Goal: Task Accomplishment & Management: Manage account settings

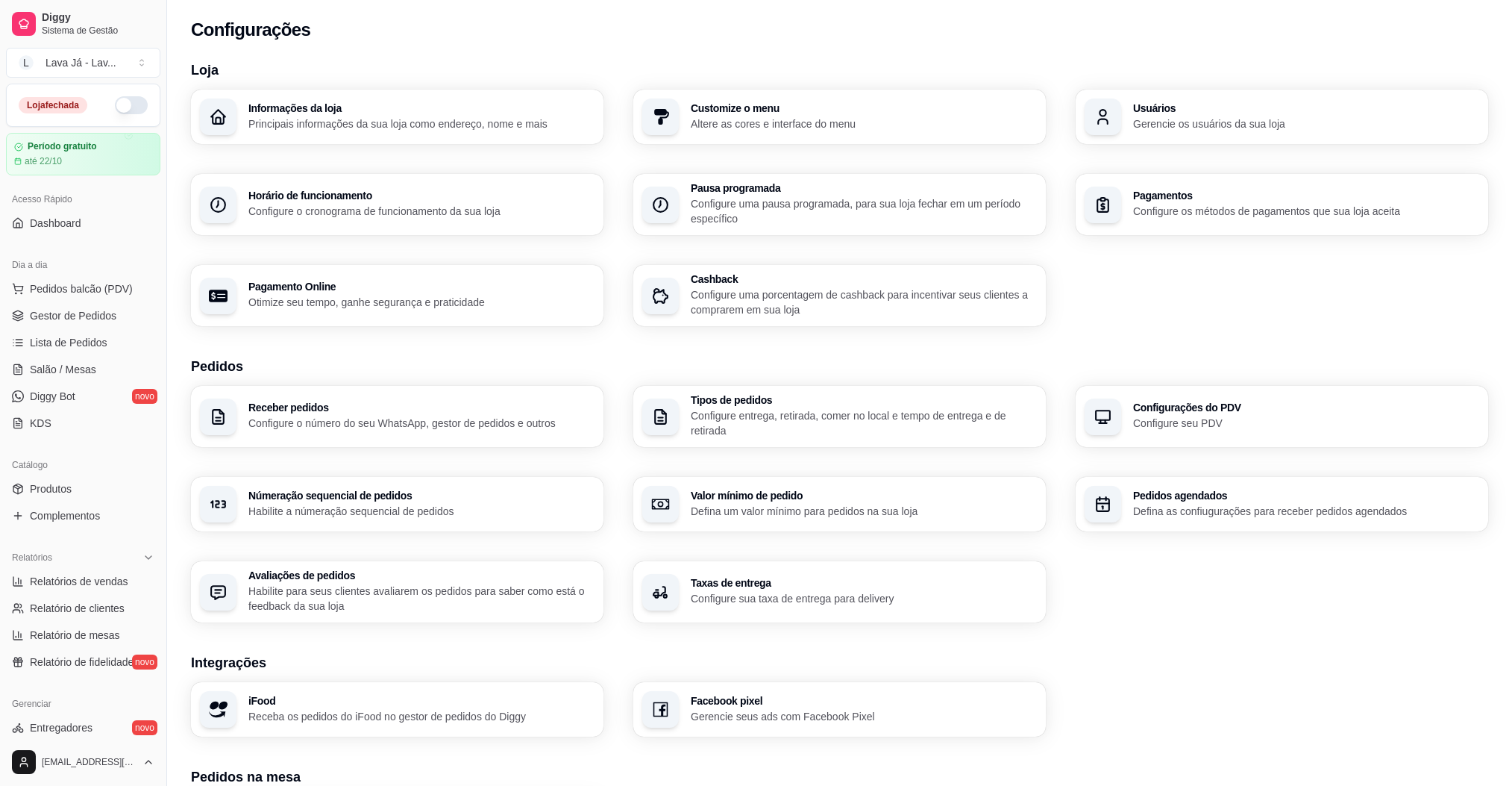
scroll to position [238, 0]
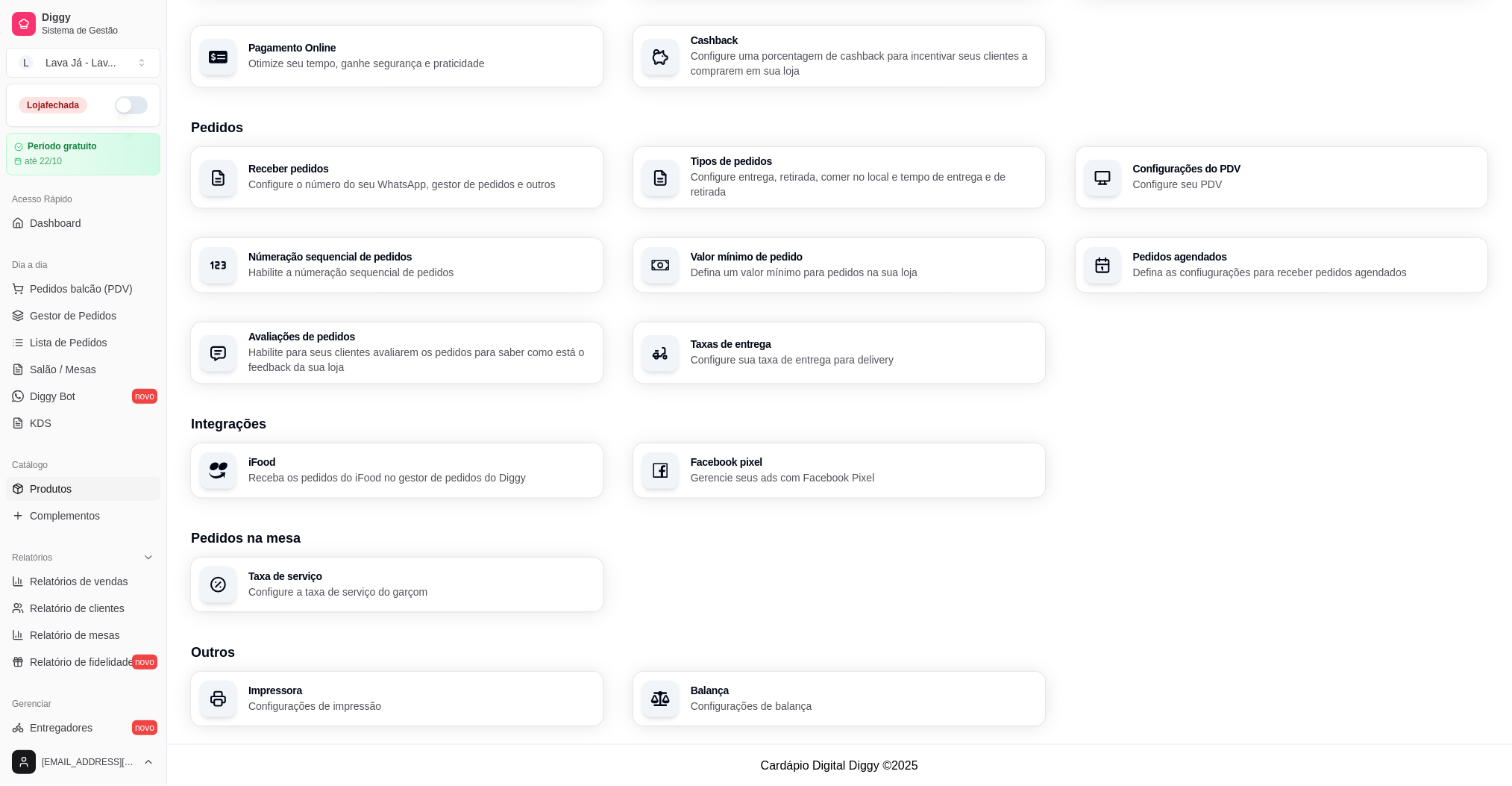
click at [78, 493] on link "Produtos" at bounding box center [83, 488] width 155 height 24
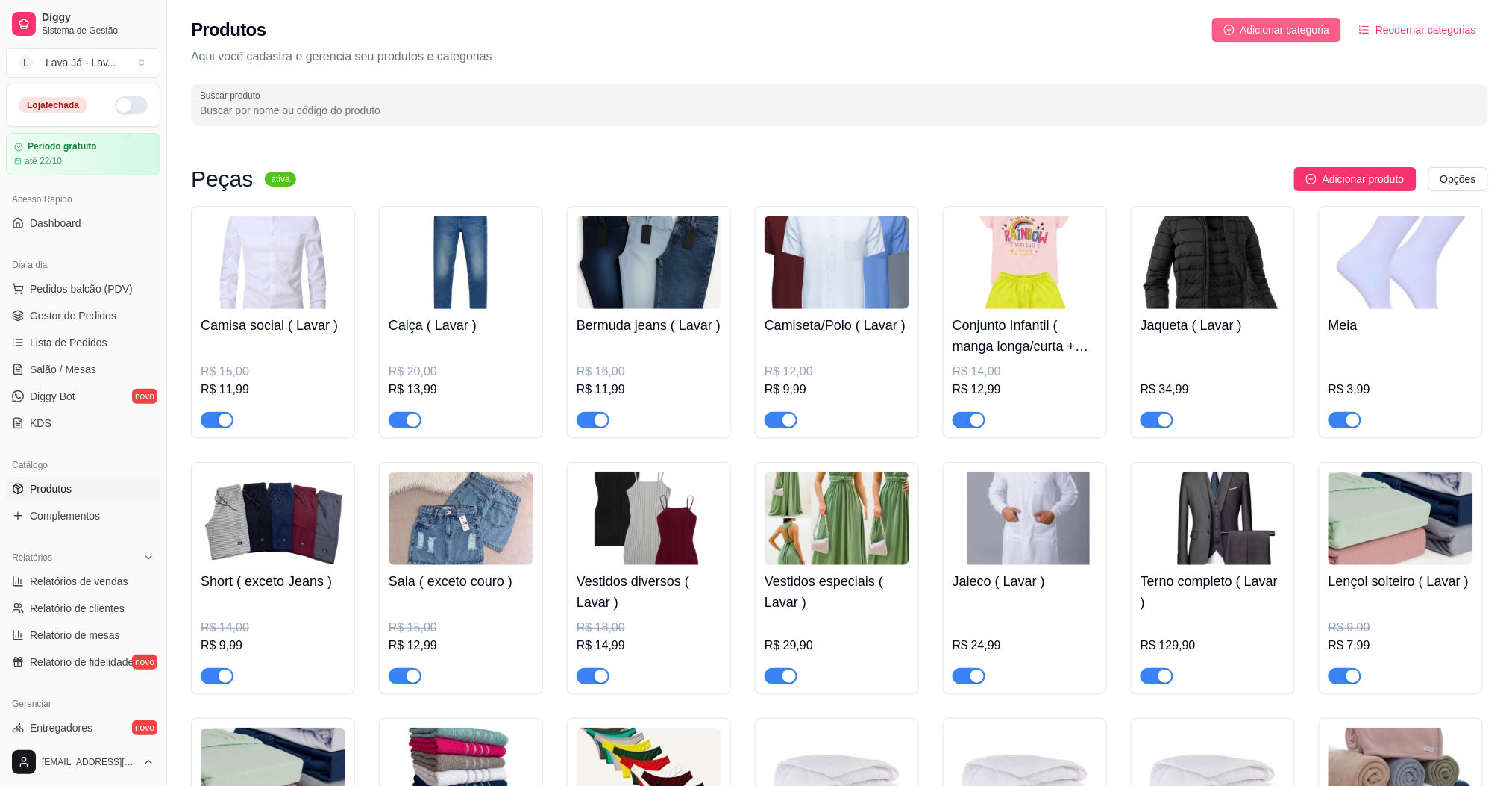
click at [1279, 28] on span "Adicionar categoria" at bounding box center [1285, 29] width 89 height 17
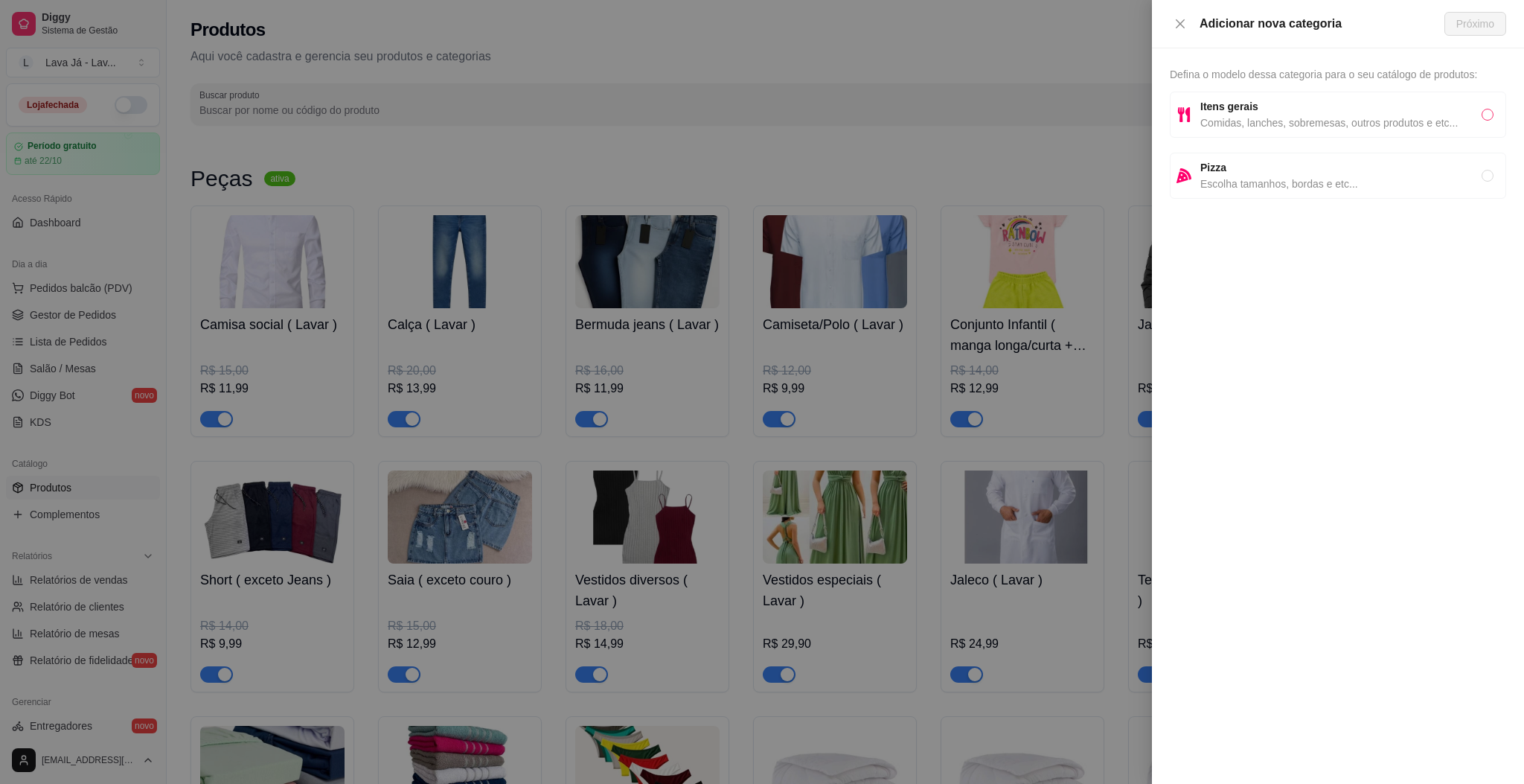
click at [1486, 117] on input "radio" at bounding box center [1488, 115] width 12 height 12
radio input "true"
click at [1493, 18] on span "Próximo" at bounding box center [1475, 24] width 38 height 17
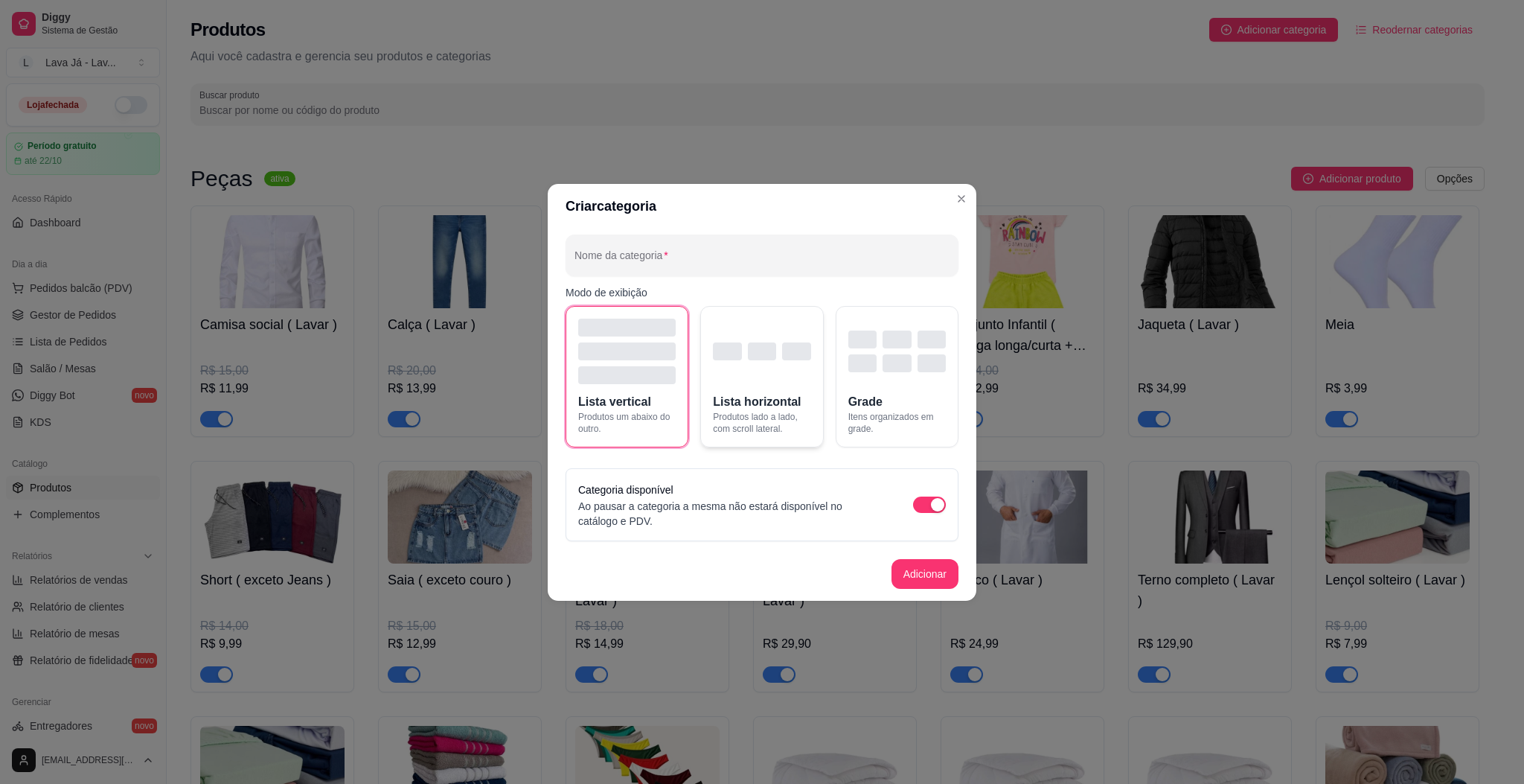
click at [798, 365] on div "button" at bounding box center [761, 351] width 98 height 65
click at [925, 582] on button "Adicionar" at bounding box center [925, 573] width 65 height 29
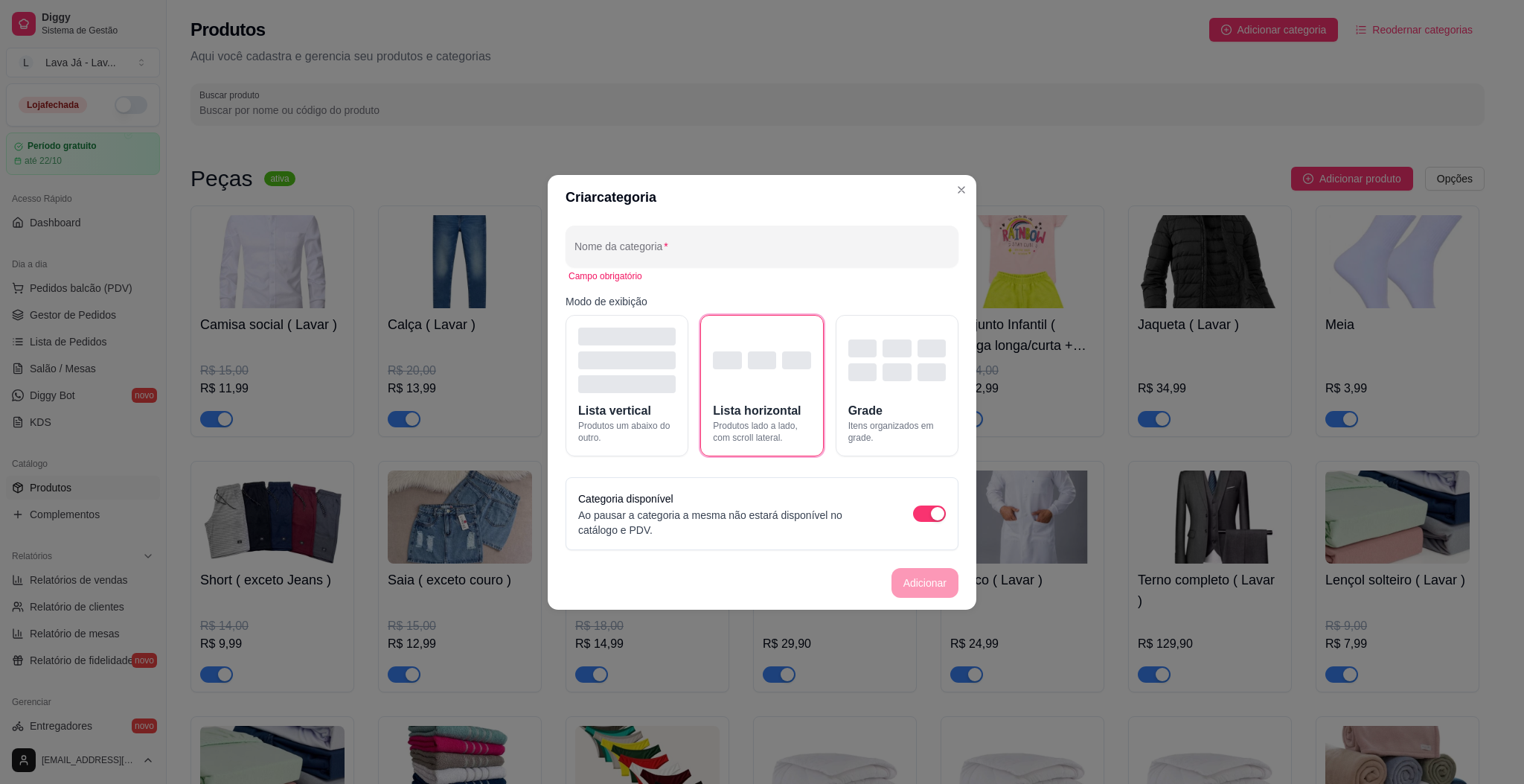
click at [925, 582] on footer "Adicionar" at bounding box center [762, 582] width 429 height 54
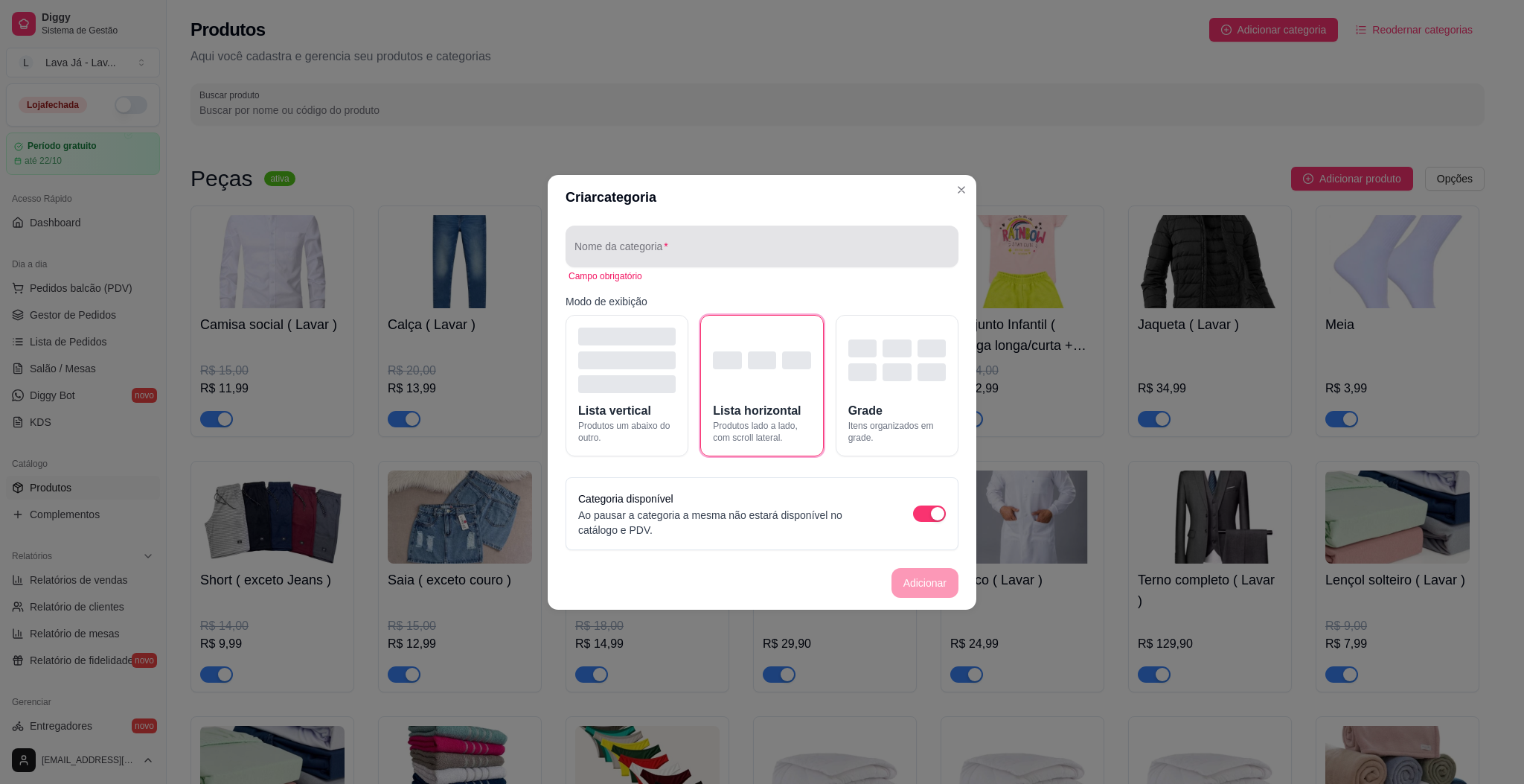
click at [655, 250] on input "Nome da categoria" at bounding box center [762, 252] width 375 height 15
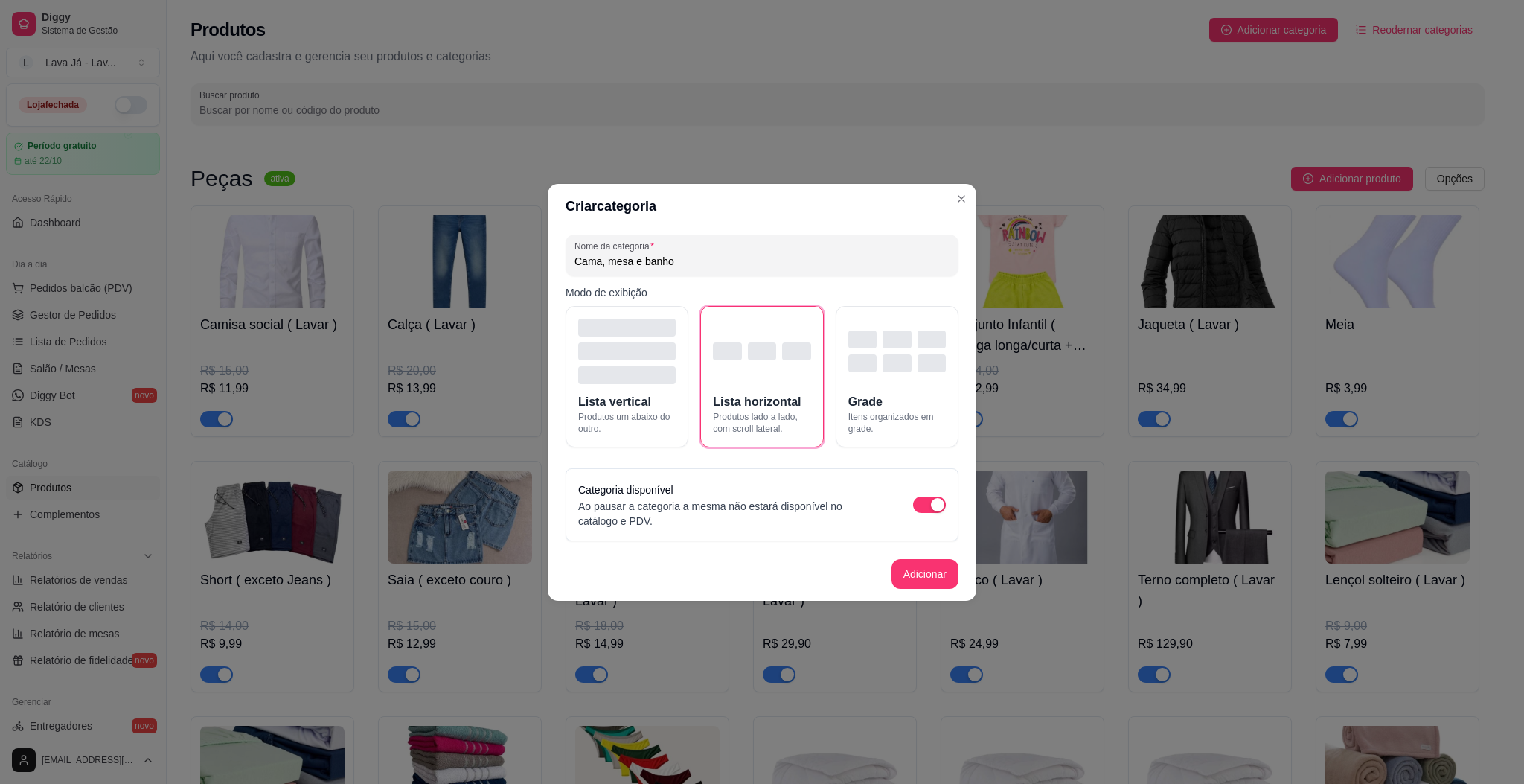
type input "Cama, mesa e banho"
click at [949, 585] on button "Adicionar" at bounding box center [925, 573] width 65 height 29
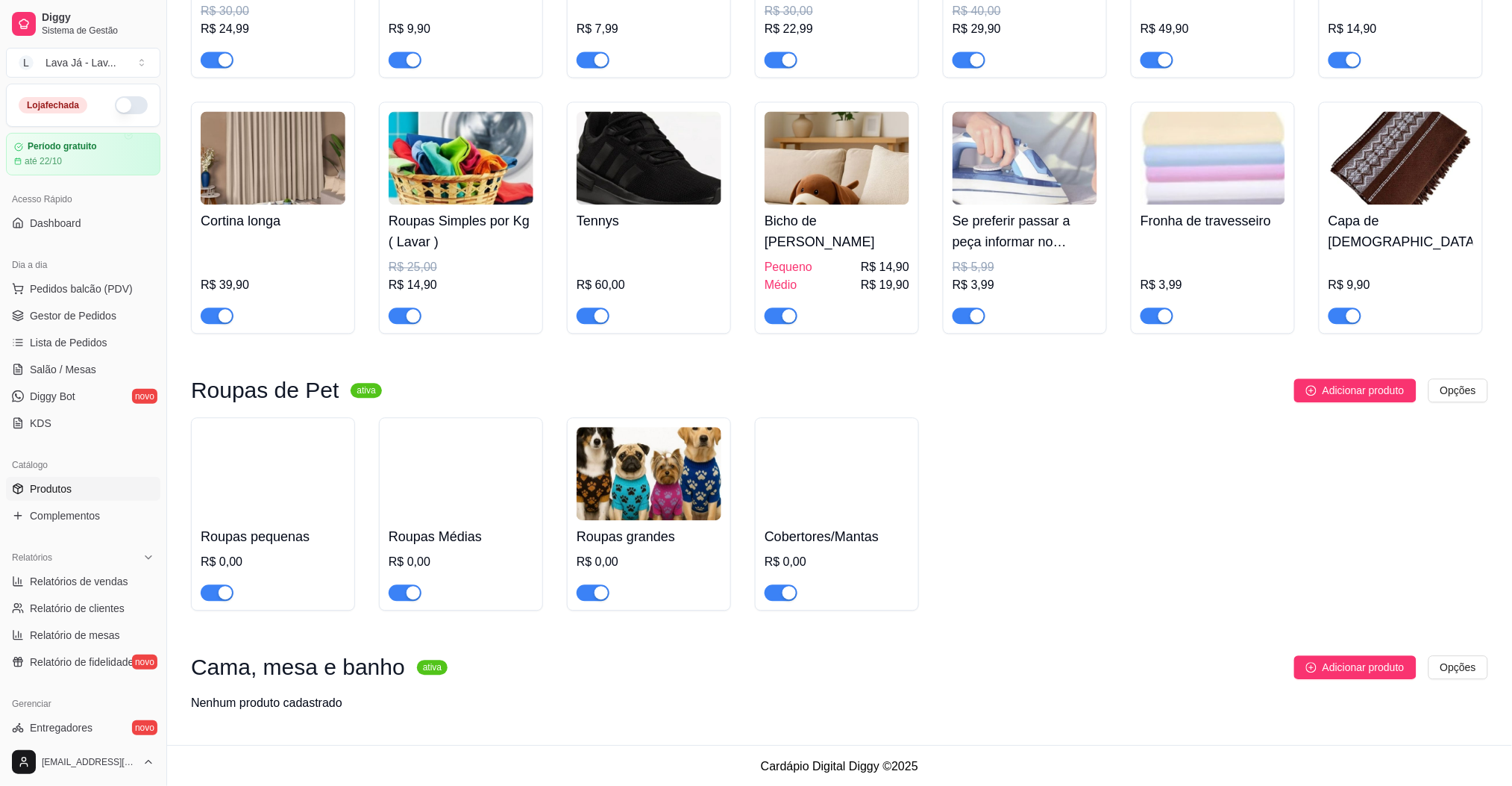
scroll to position [1135, 0]
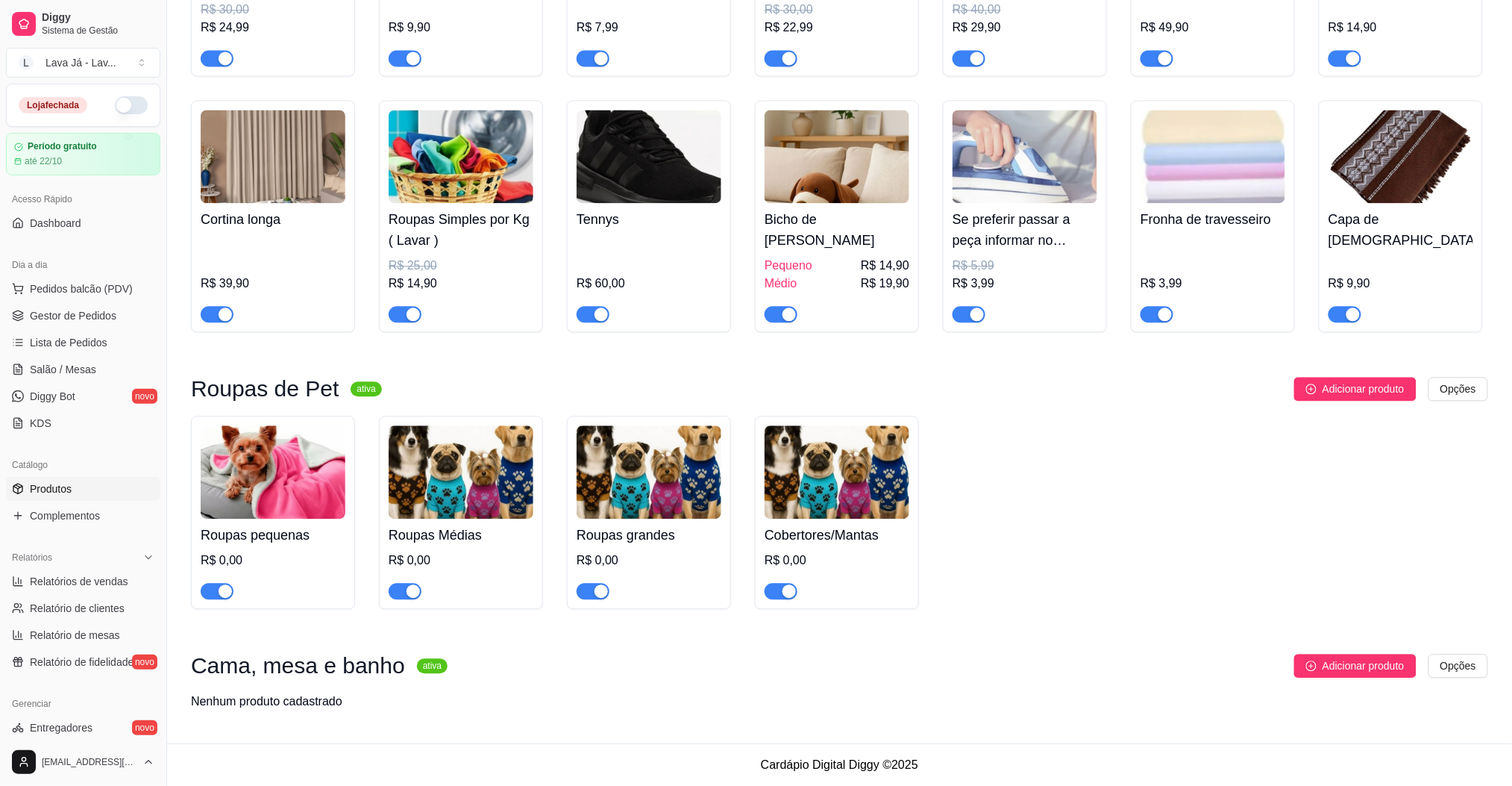
drag, startPoint x: 827, startPoint y: 584, endPoint x: 435, endPoint y: 701, distance: 409.1
click at [1386, 670] on span "Adicionar produto" at bounding box center [1364, 665] width 82 height 17
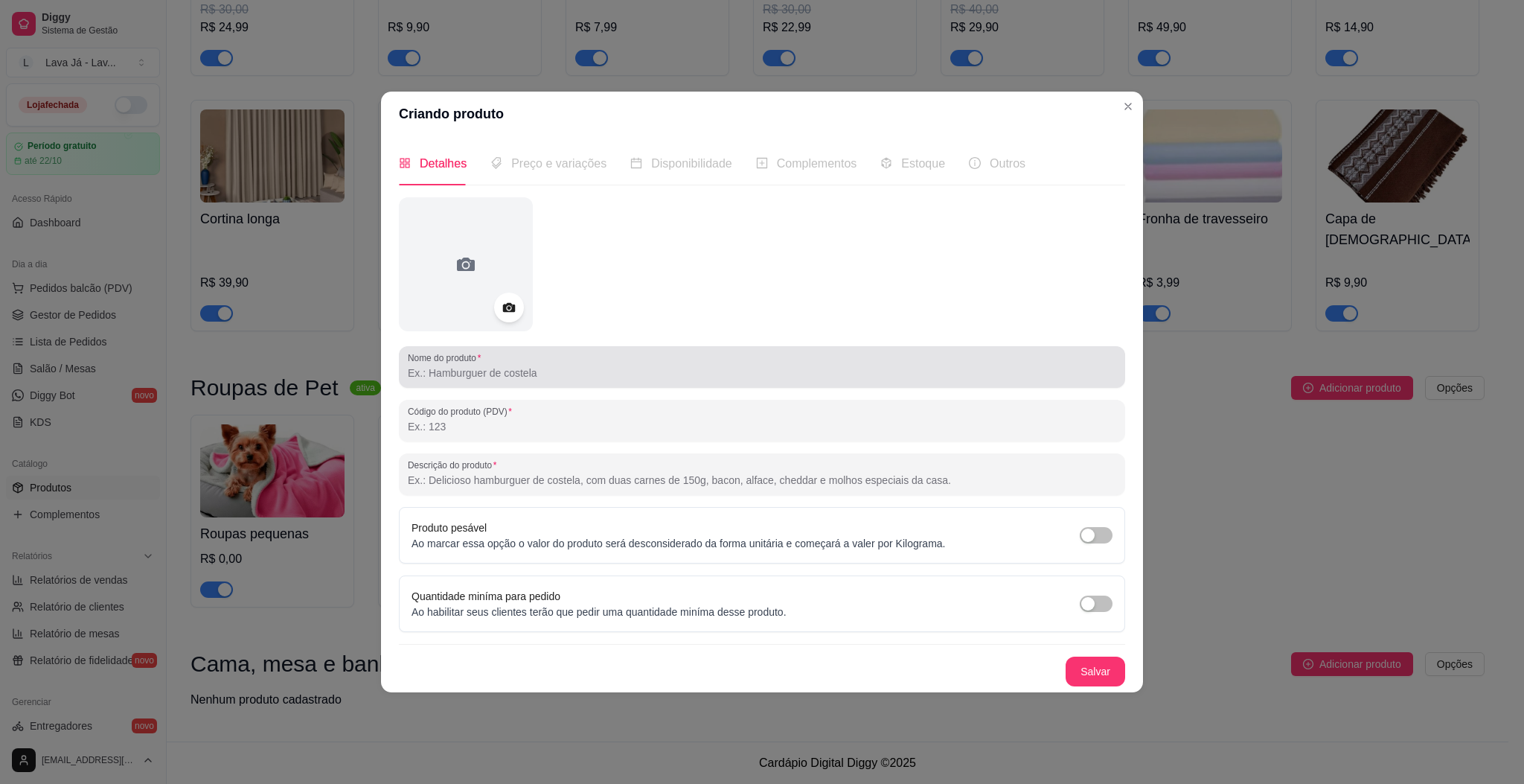
click at [526, 381] on div at bounding box center [762, 367] width 708 height 30
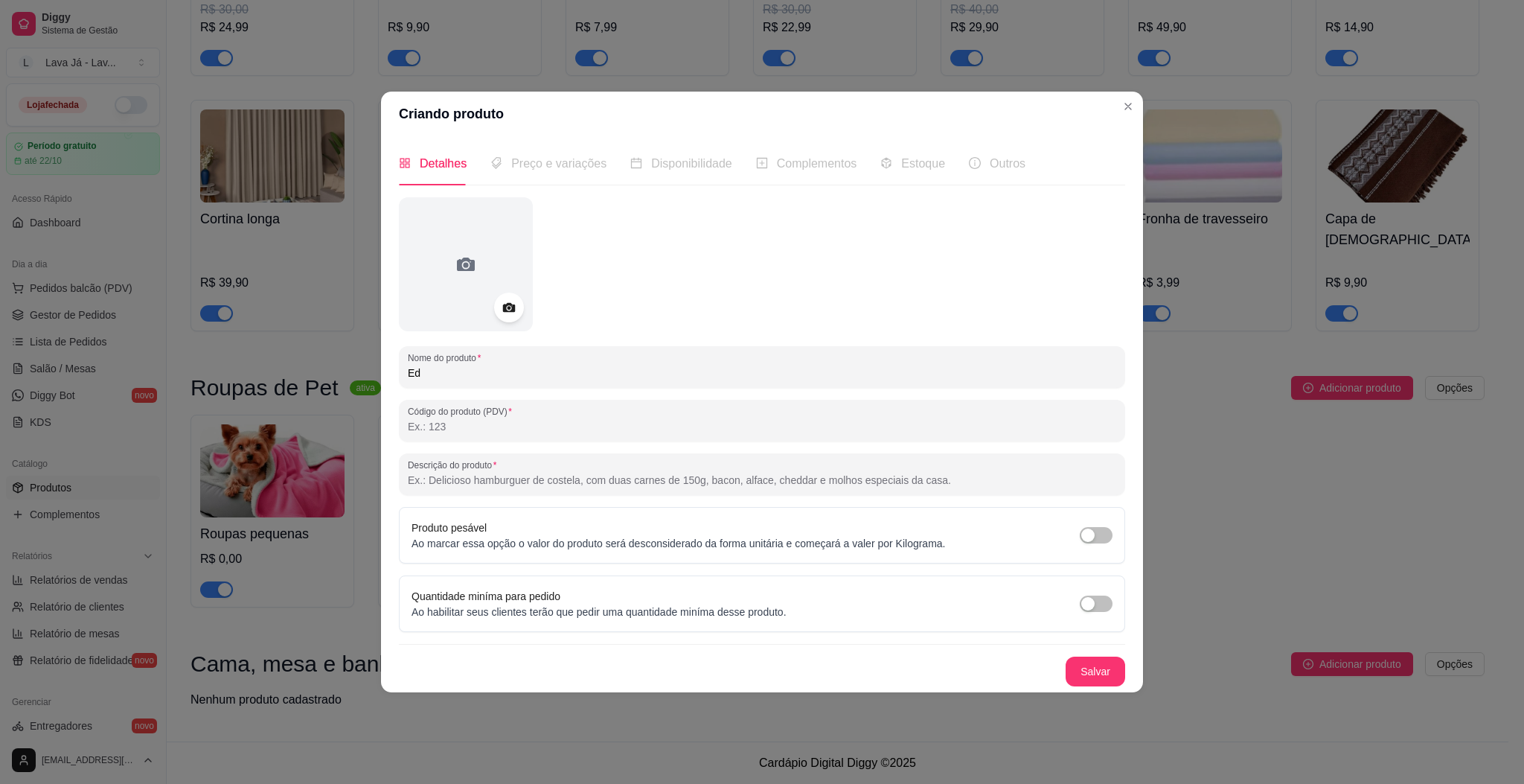
type input "E"
type input "Edredon solteiro"
click at [1084, 684] on button "Salvar" at bounding box center [1096, 671] width 60 height 30
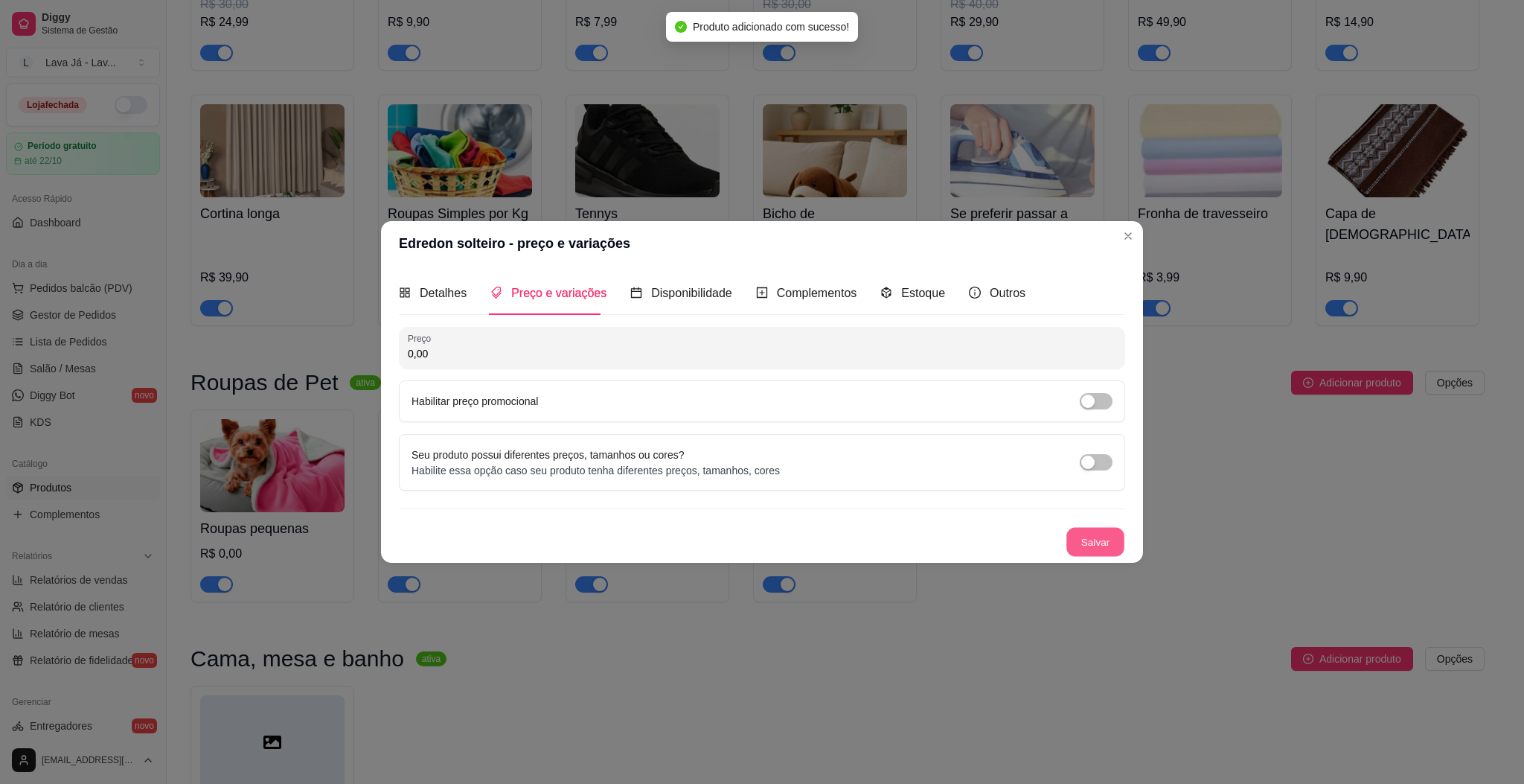
click at [1093, 549] on button "Salvar" at bounding box center [1096, 541] width 58 height 29
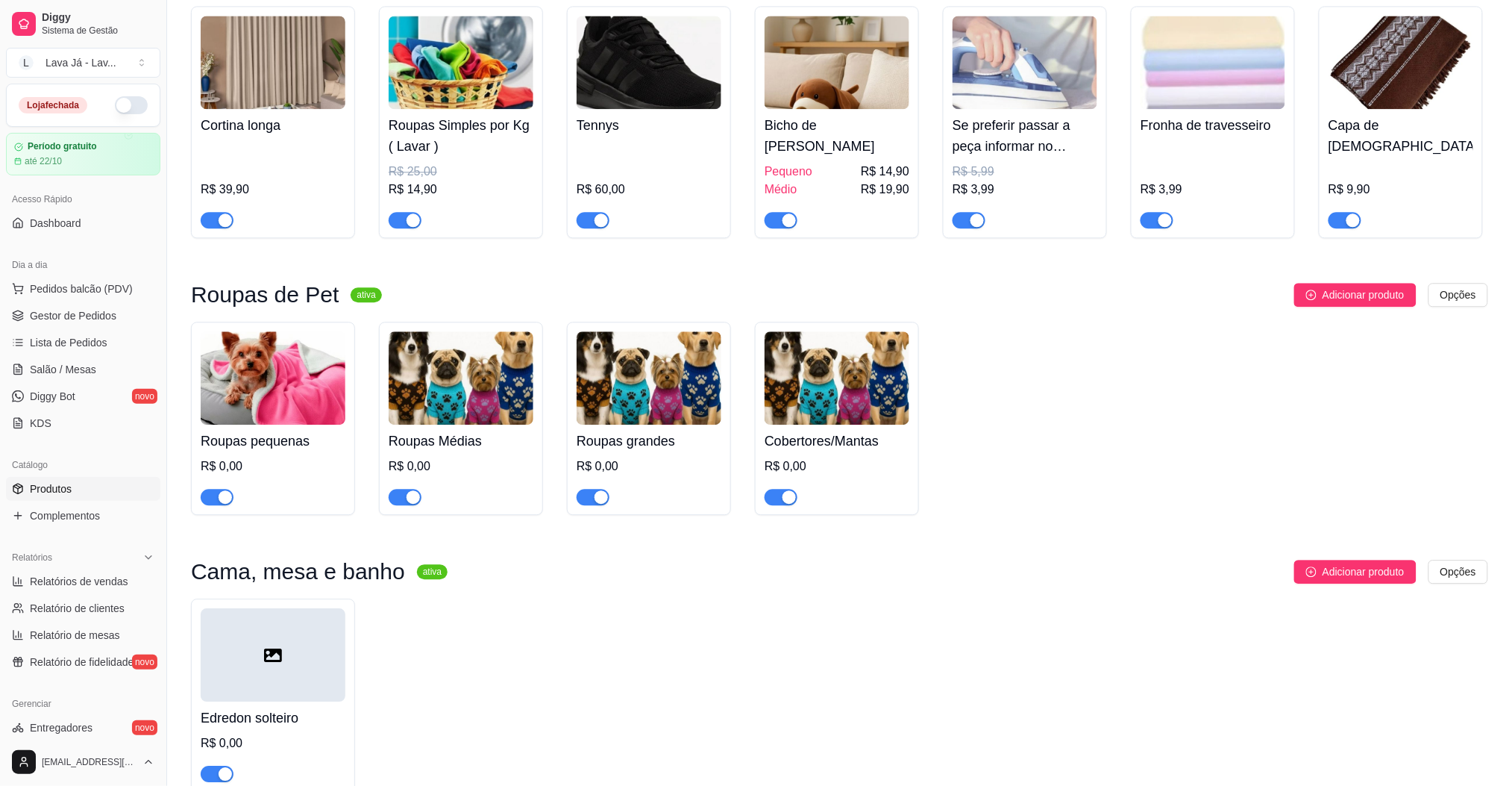
scroll to position [1310, 0]
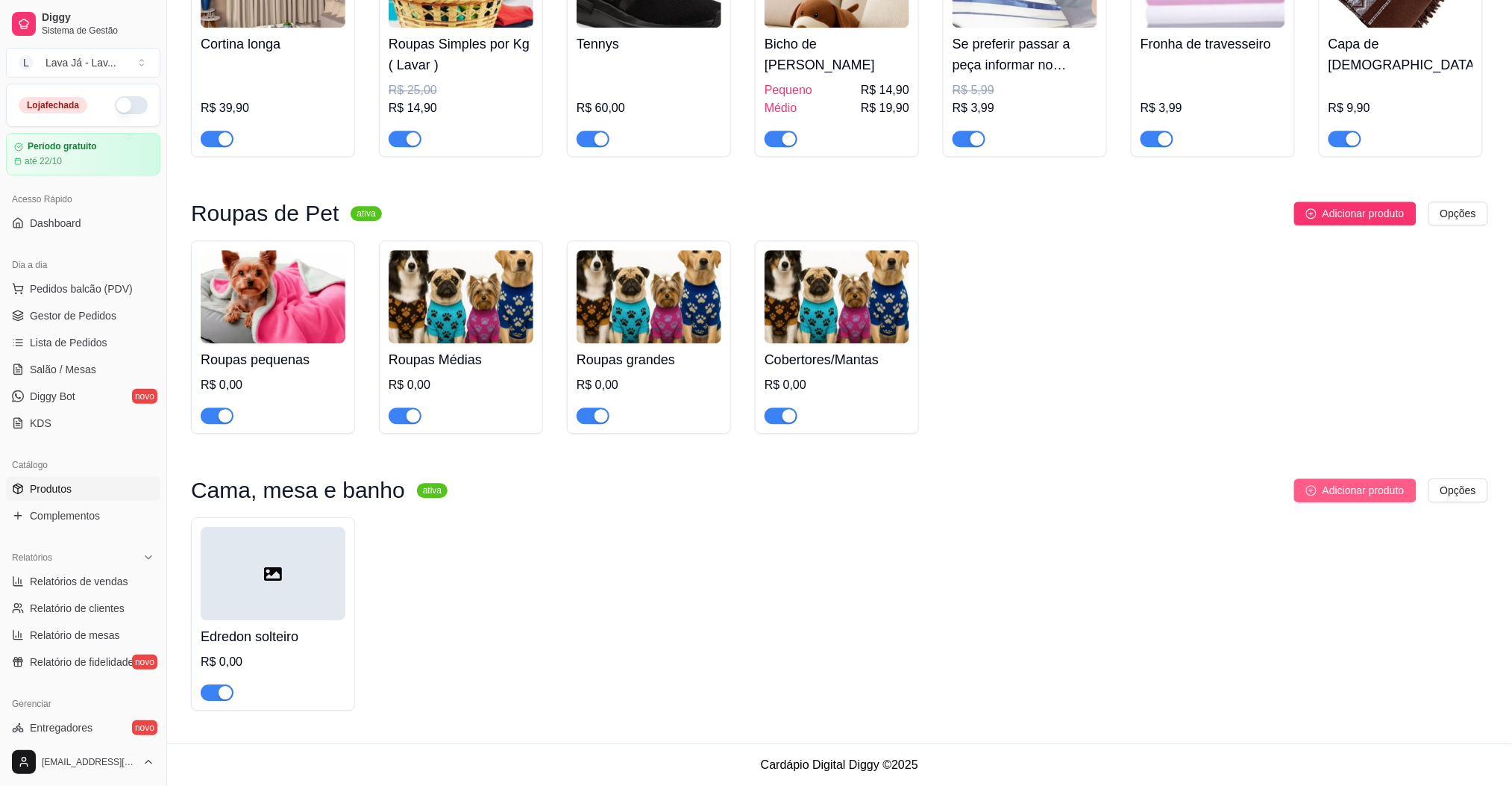
click at [1310, 487] on icon "plus-circle" at bounding box center [1312, 489] width 4 height 4
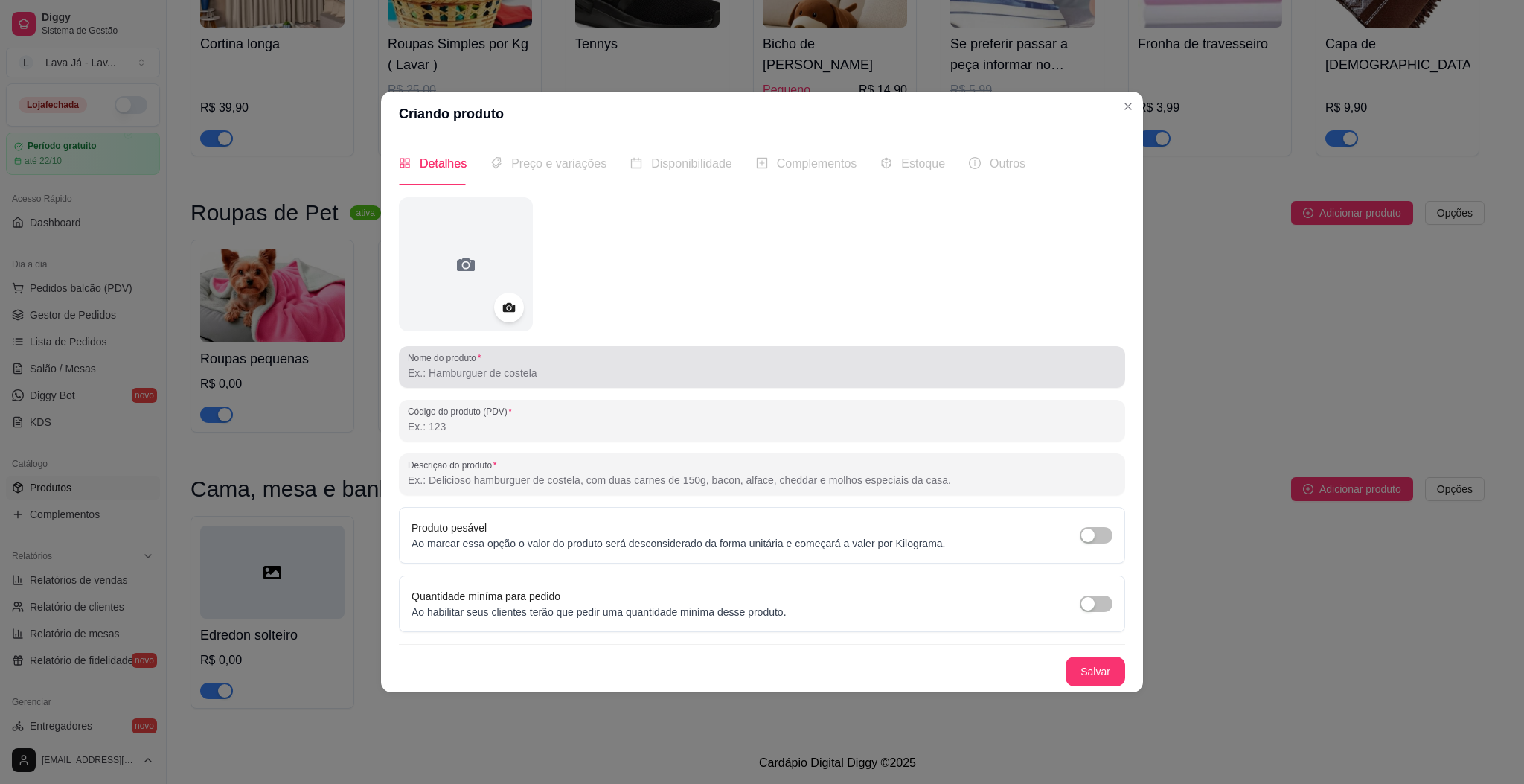
click at [536, 366] on input "Nome do produto" at bounding box center [762, 373] width 708 height 15
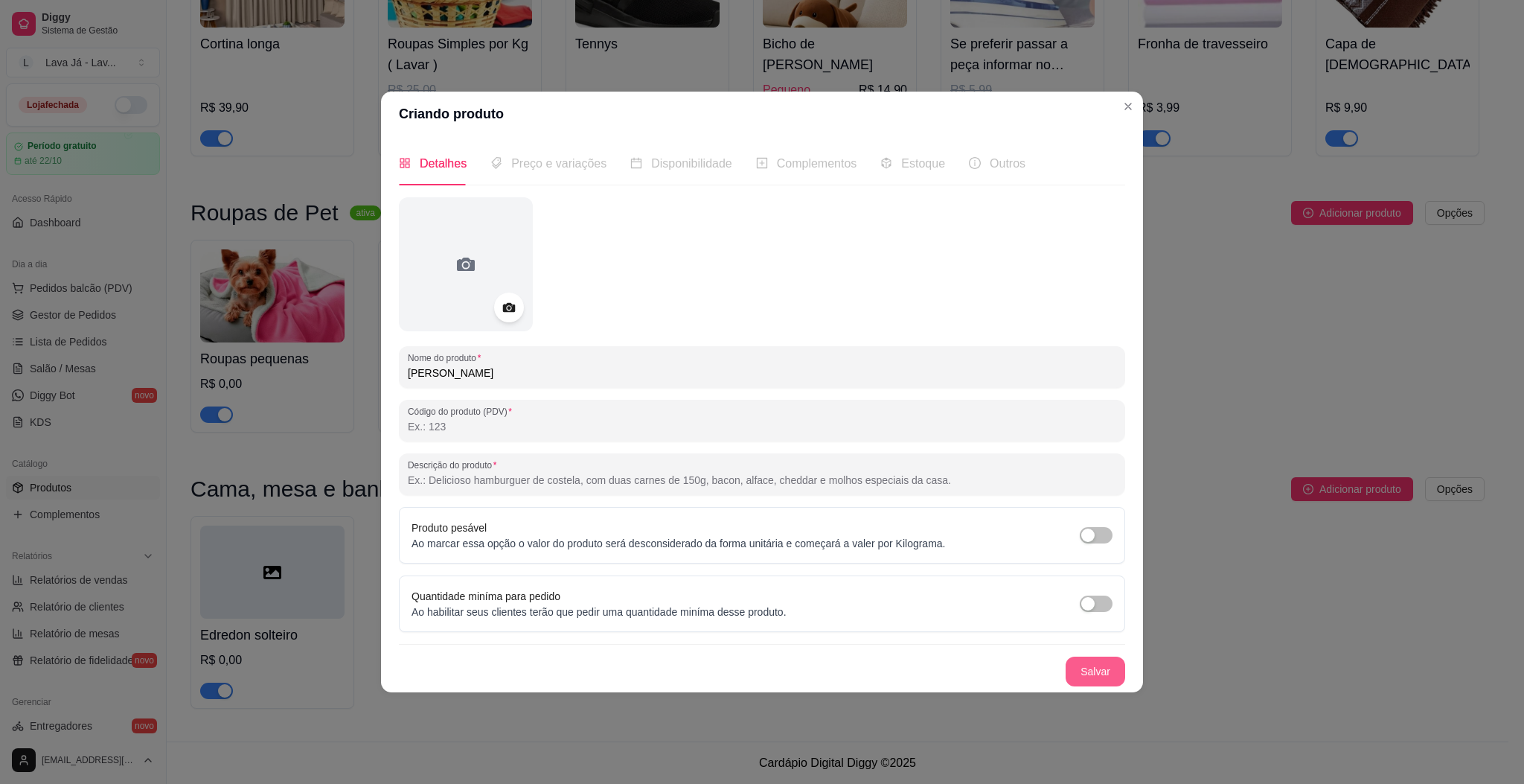
type input "[PERSON_NAME]"
click at [1099, 673] on button "Salvar" at bounding box center [1096, 671] width 60 height 30
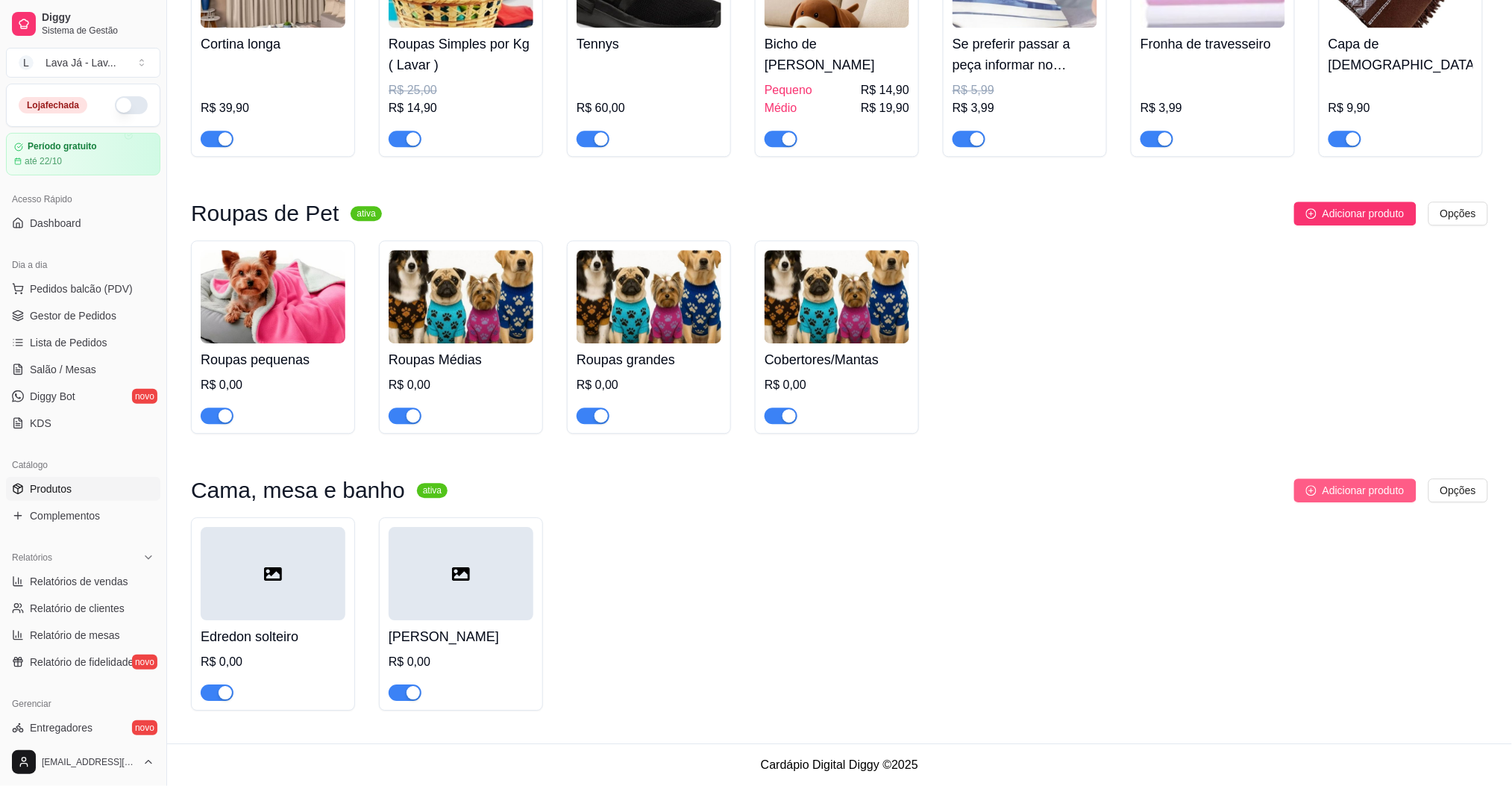
click at [1324, 489] on span "Adicionar produto" at bounding box center [1364, 490] width 82 height 17
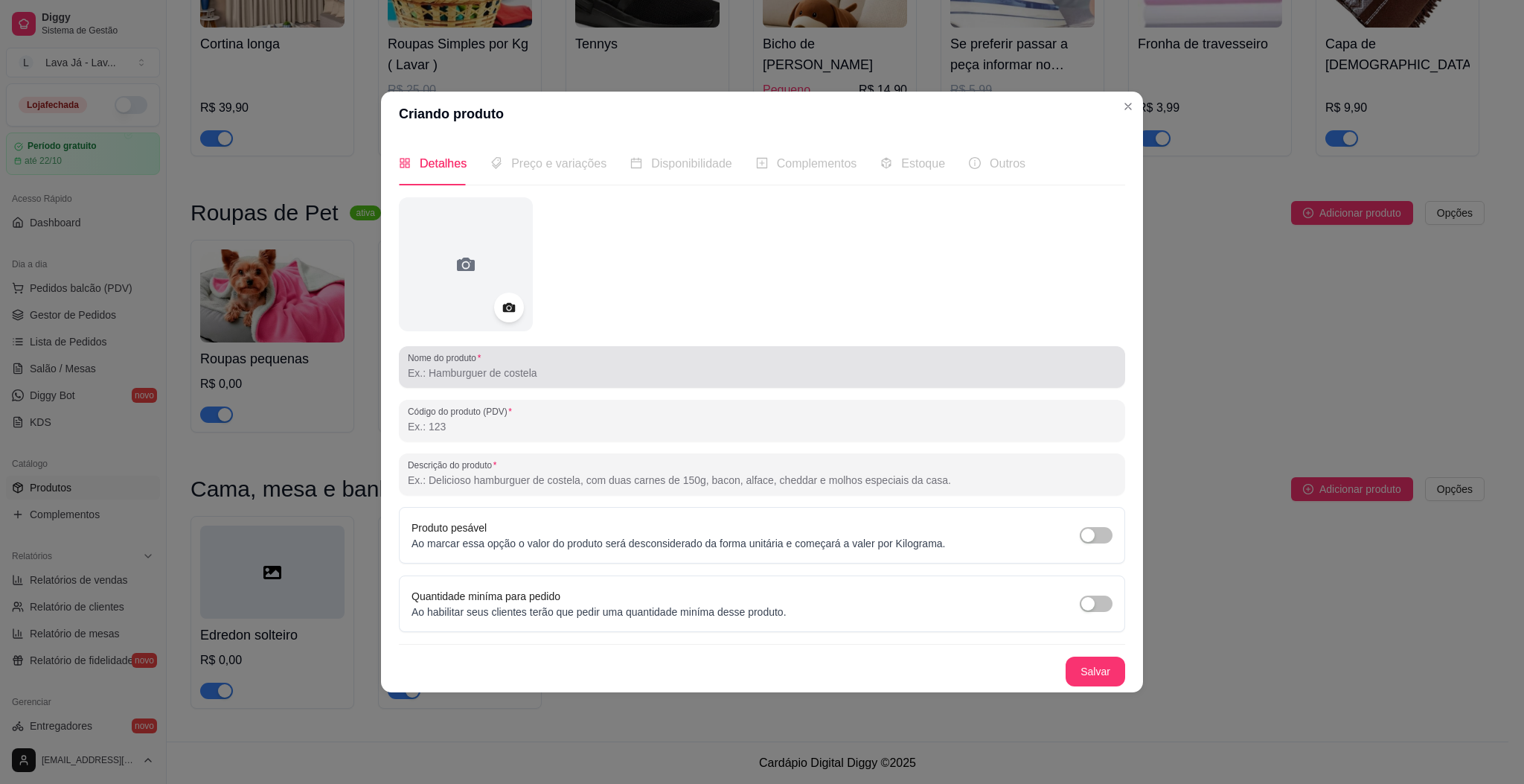
click at [561, 377] on input "Nome do produto" at bounding box center [762, 373] width 708 height 15
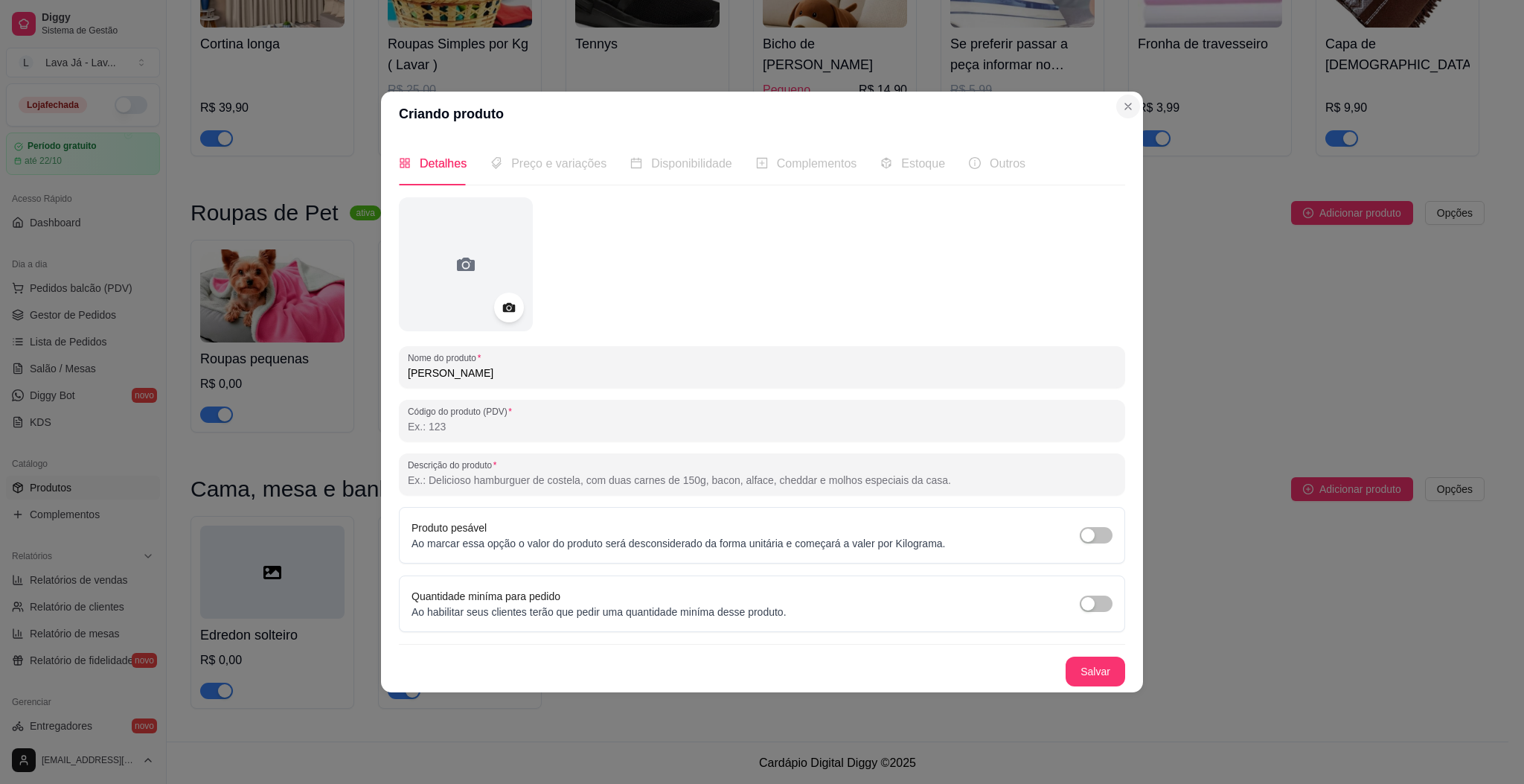
type input "[PERSON_NAME]"
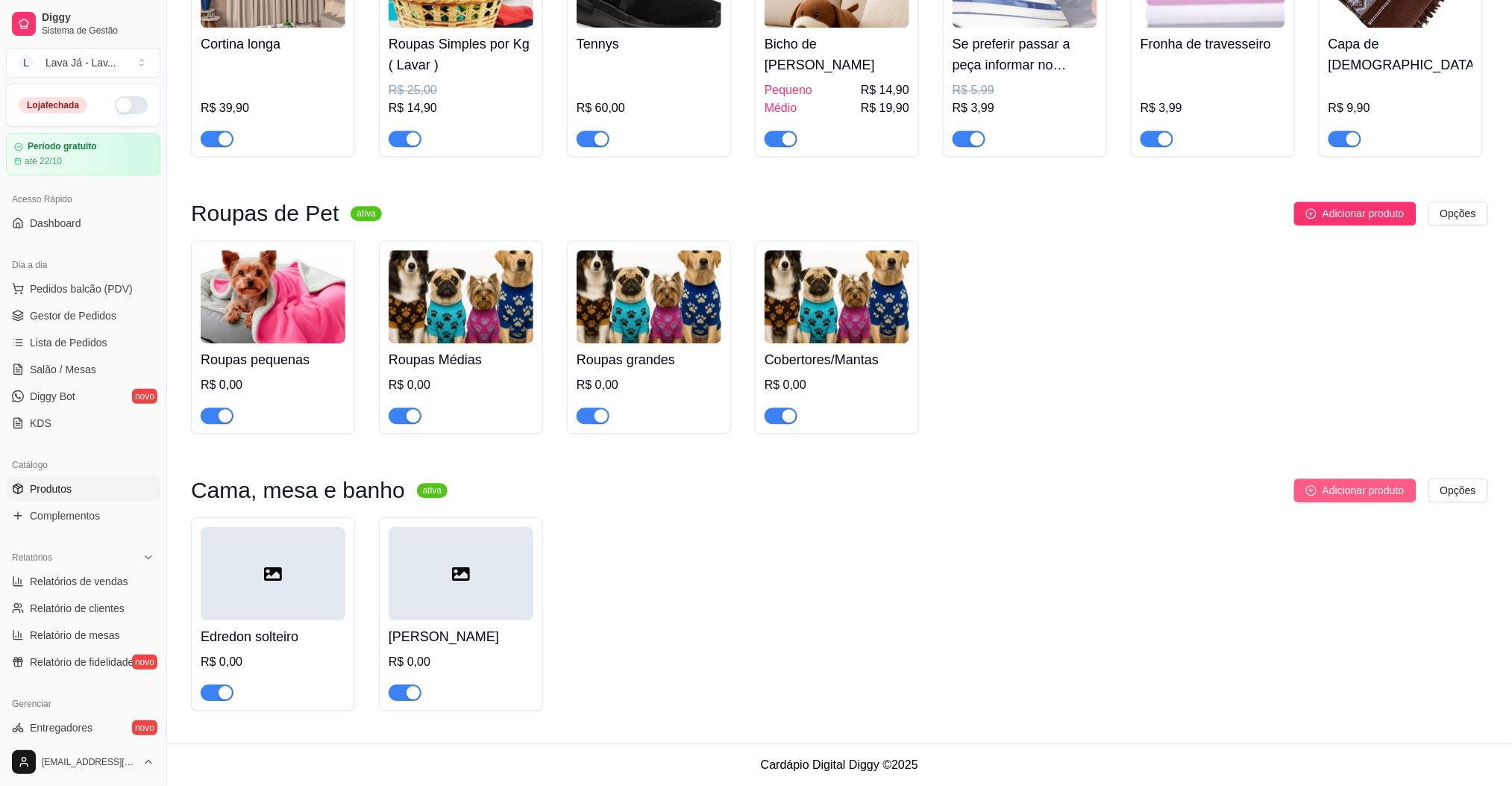
click at [1334, 495] on span "Adicionar produto" at bounding box center [1364, 490] width 82 height 17
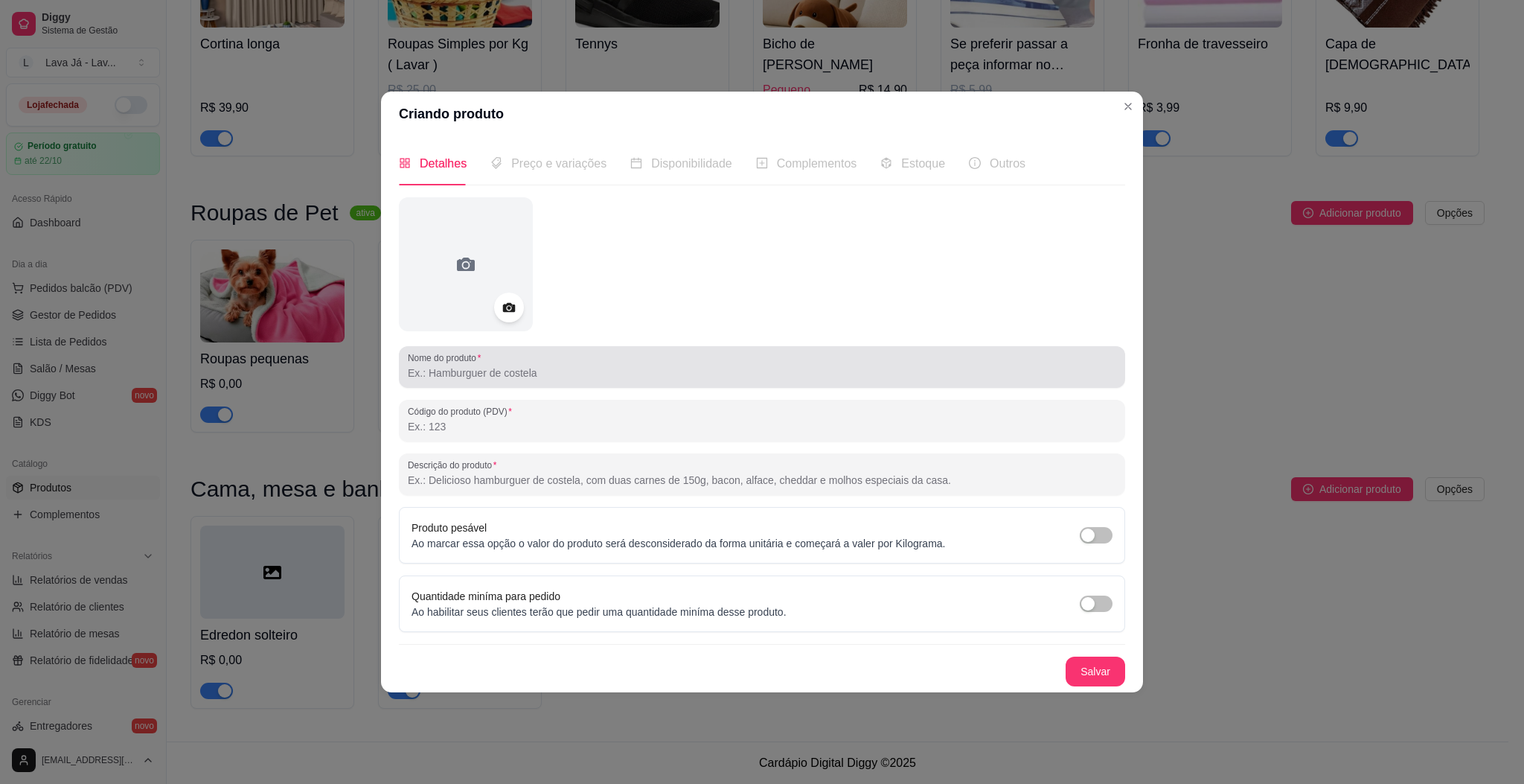
click at [598, 366] on input "Nome do produto" at bounding box center [762, 373] width 708 height 15
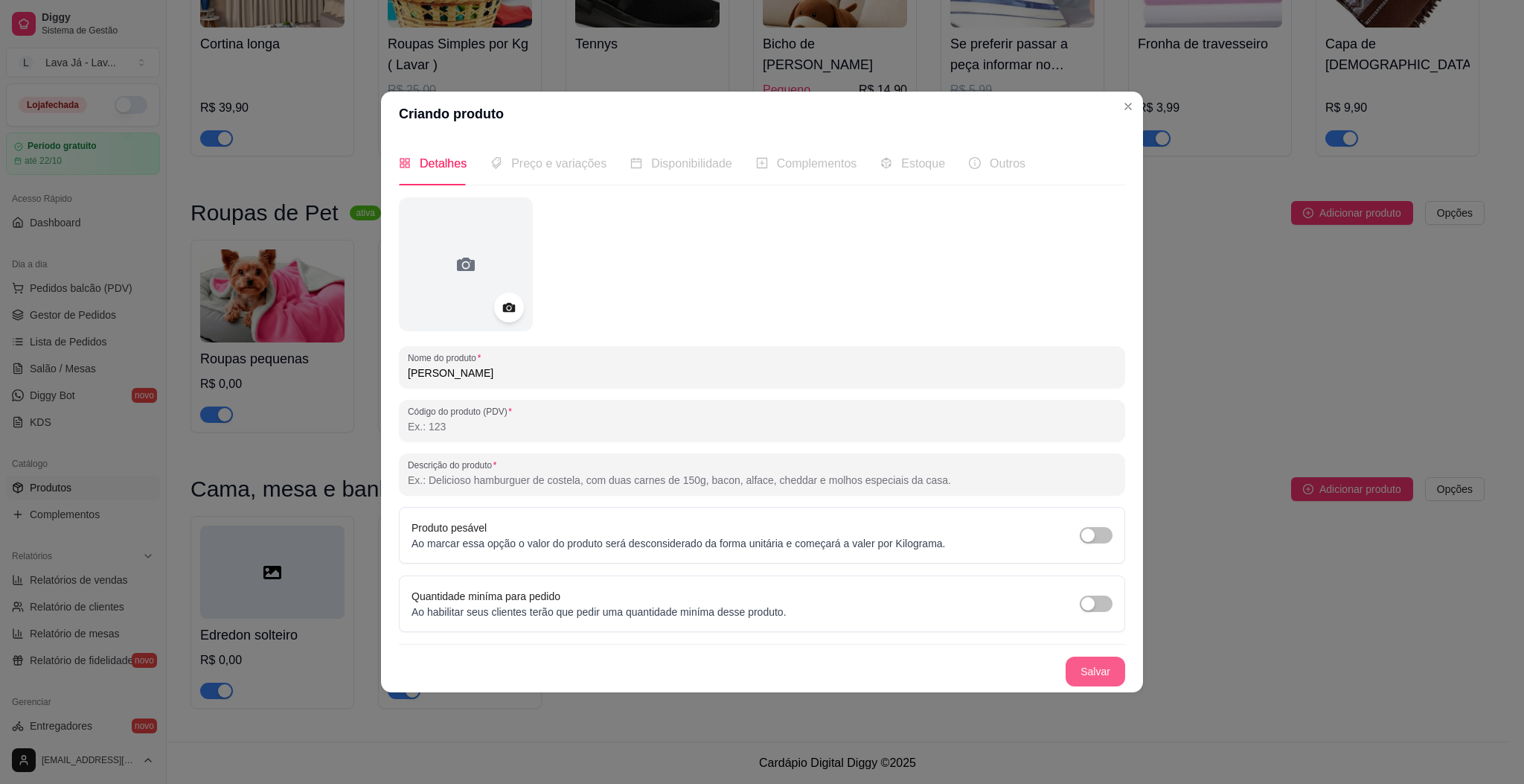
type input "[PERSON_NAME]"
click at [1096, 676] on button "Salvar" at bounding box center [1096, 671] width 60 height 30
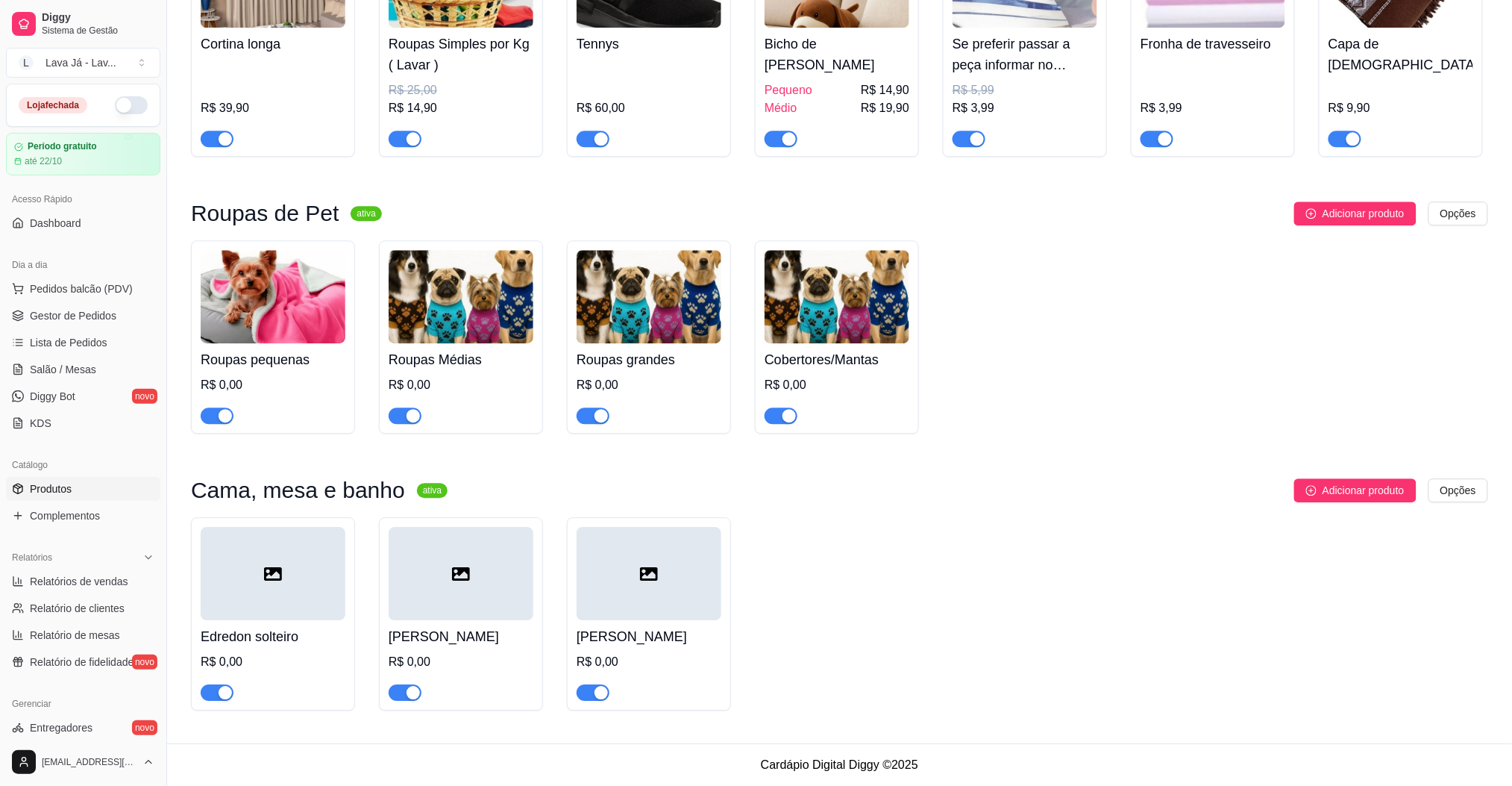
click at [262, 584] on div at bounding box center [273, 573] width 145 height 94
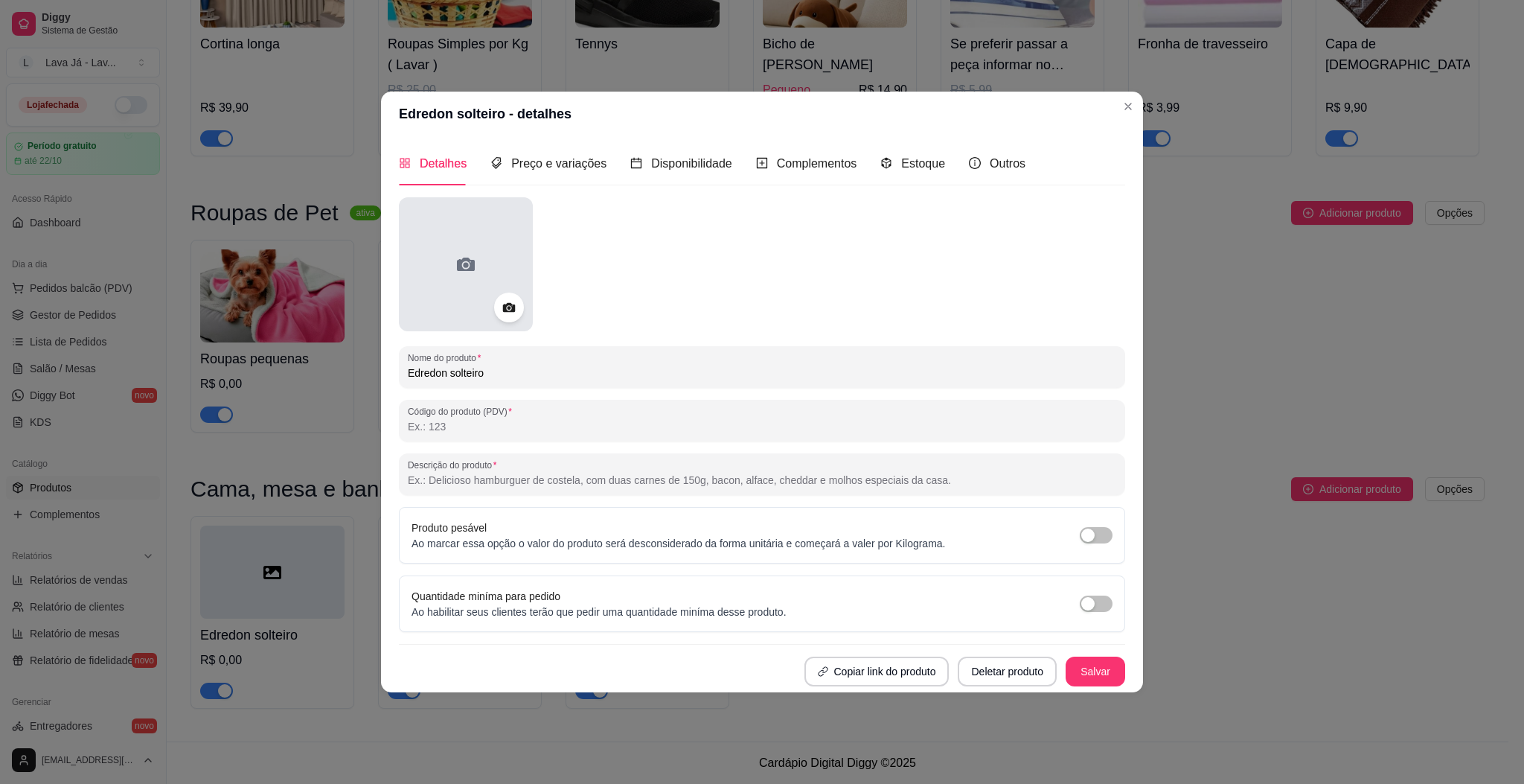
click at [474, 235] on div at bounding box center [466, 264] width 134 height 134
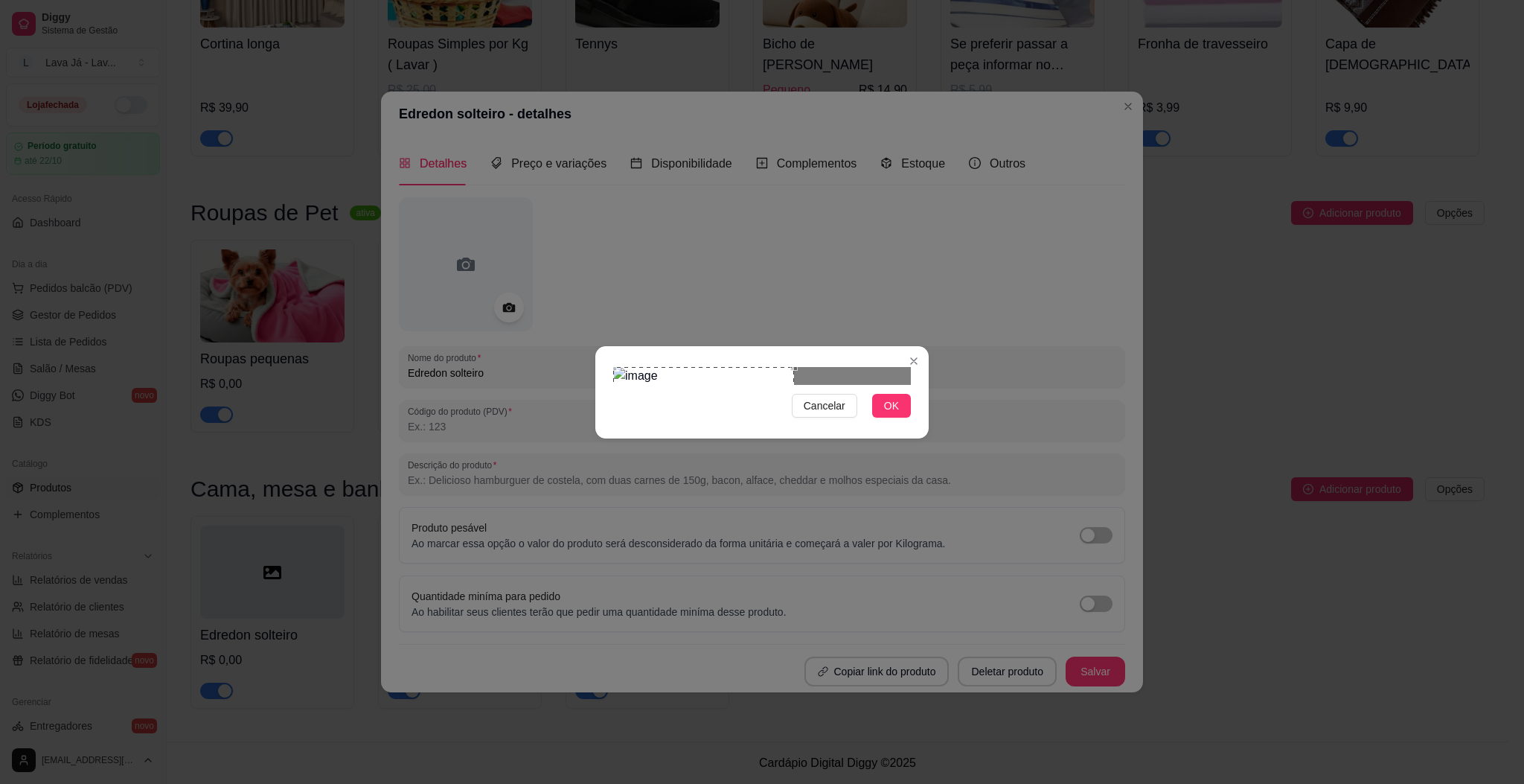
click at [692, 380] on div "Use the arrow keys to move the crop selection area" at bounding box center [703, 407] width 181 height 82
click at [965, 385] on div "Cancelar OK" at bounding box center [762, 392] width 1524 height 784
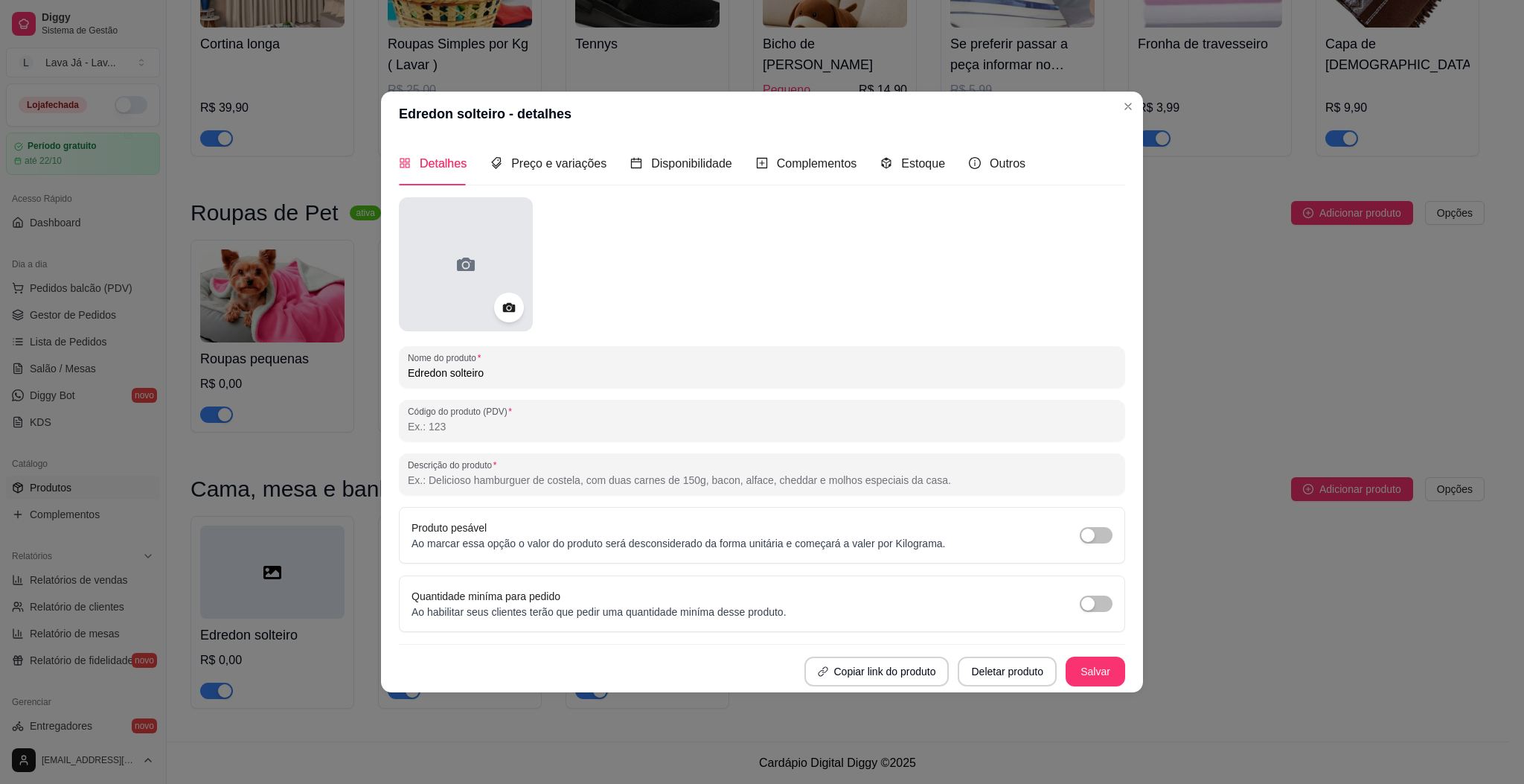
click at [472, 262] on icon at bounding box center [466, 263] width 18 height 13
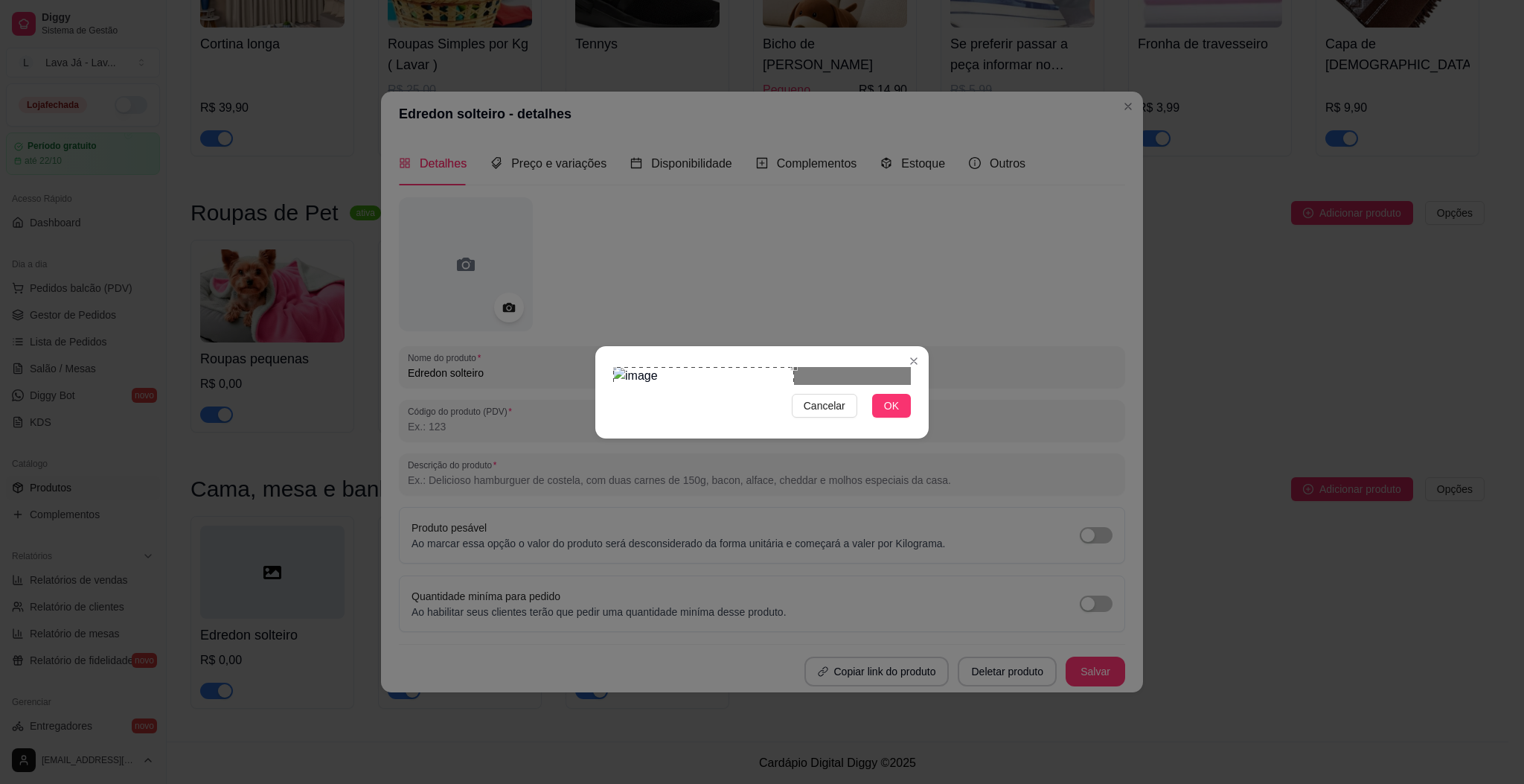
click at [668, 366] on div "Use the arrow keys to move the crop selection area" at bounding box center [703, 407] width 181 height 82
click at [786, 385] on div at bounding box center [762, 375] width 298 height 18
click at [691, 385] on div at bounding box center [762, 375] width 298 height 18
click at [691, 385] on img at bounding box center [762, 375] width 298 height 18
click at [837, 414] on span "Cancelar" at bounding box center [824, 405] width 41 height 17
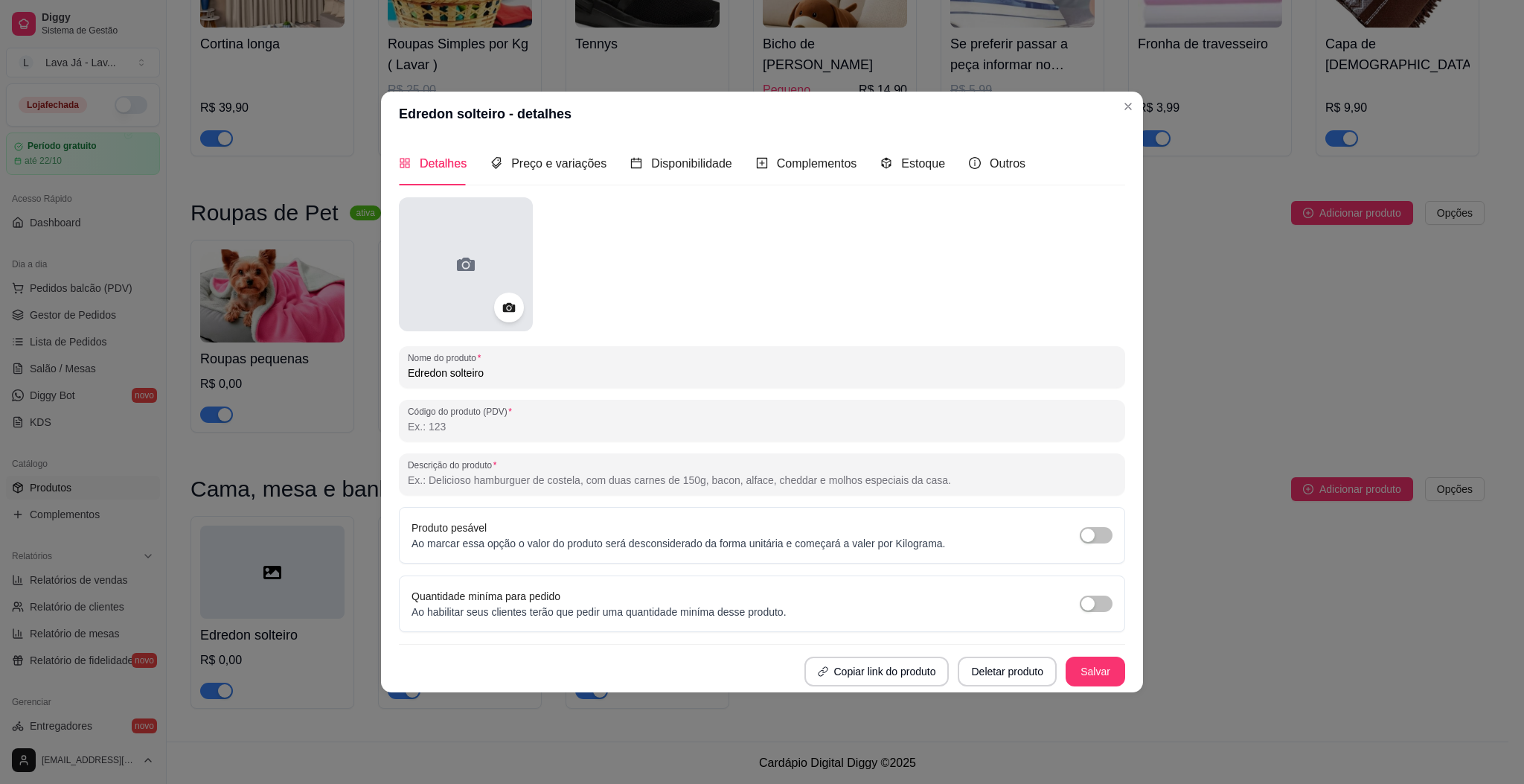
click at [462, 244] on div at bounding box center [466, 264] width 134 height 134
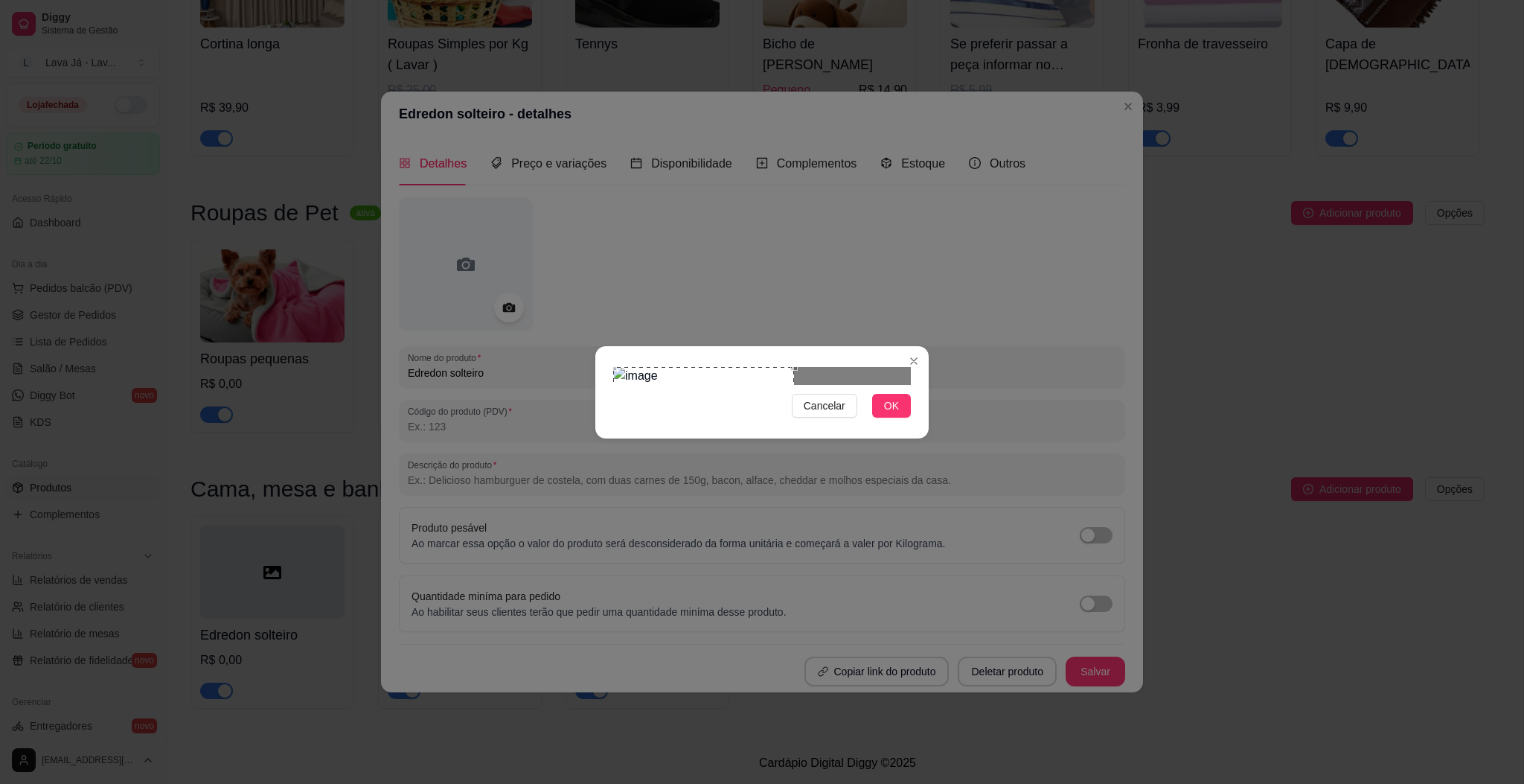
click at [707, 385] on div "Use the arrow keys to move the crop selection area" at bounding box center [703, 407] width 181 height 82
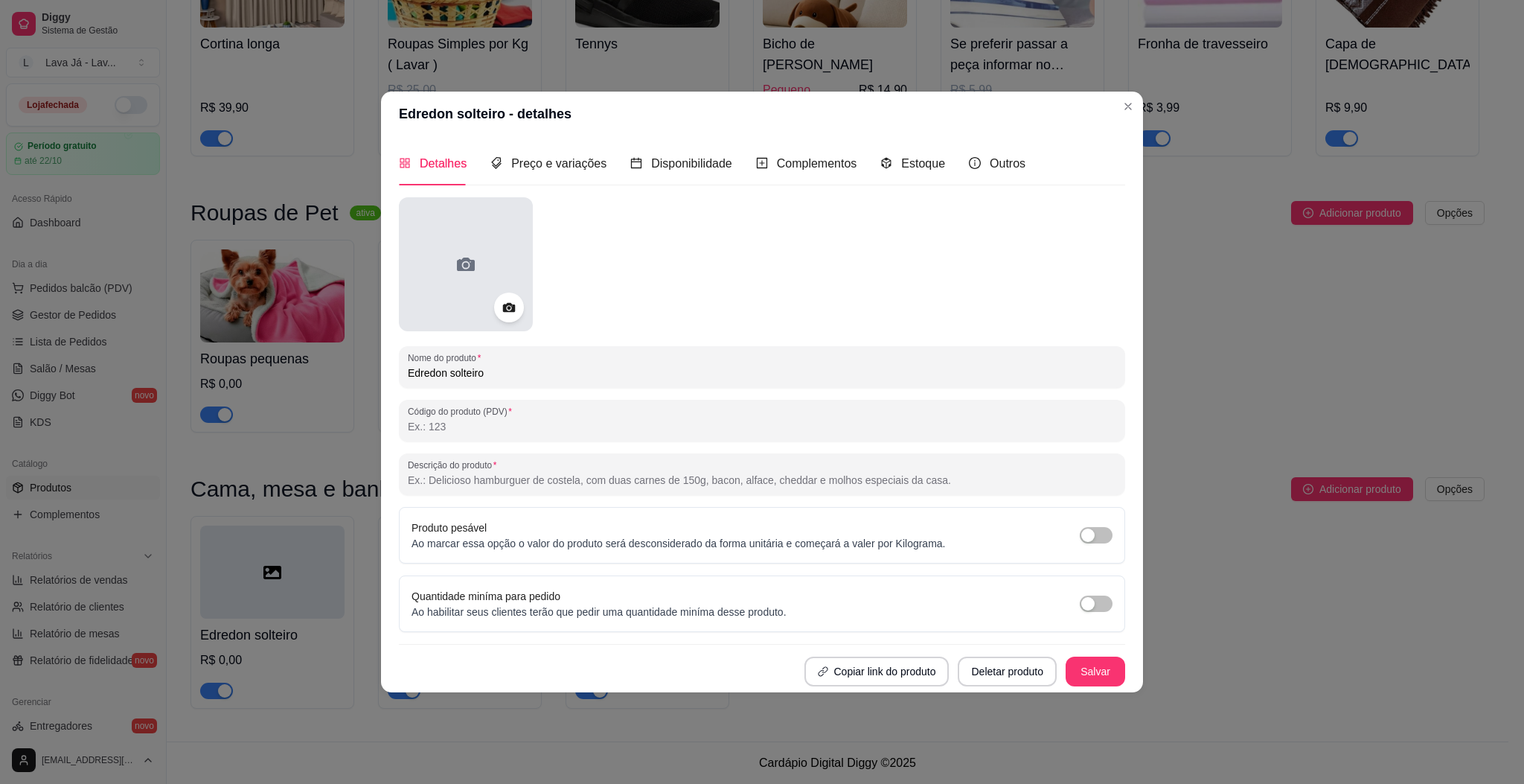
click at [436, 258] on div at bounding box center [466, 264] width 134 height 134
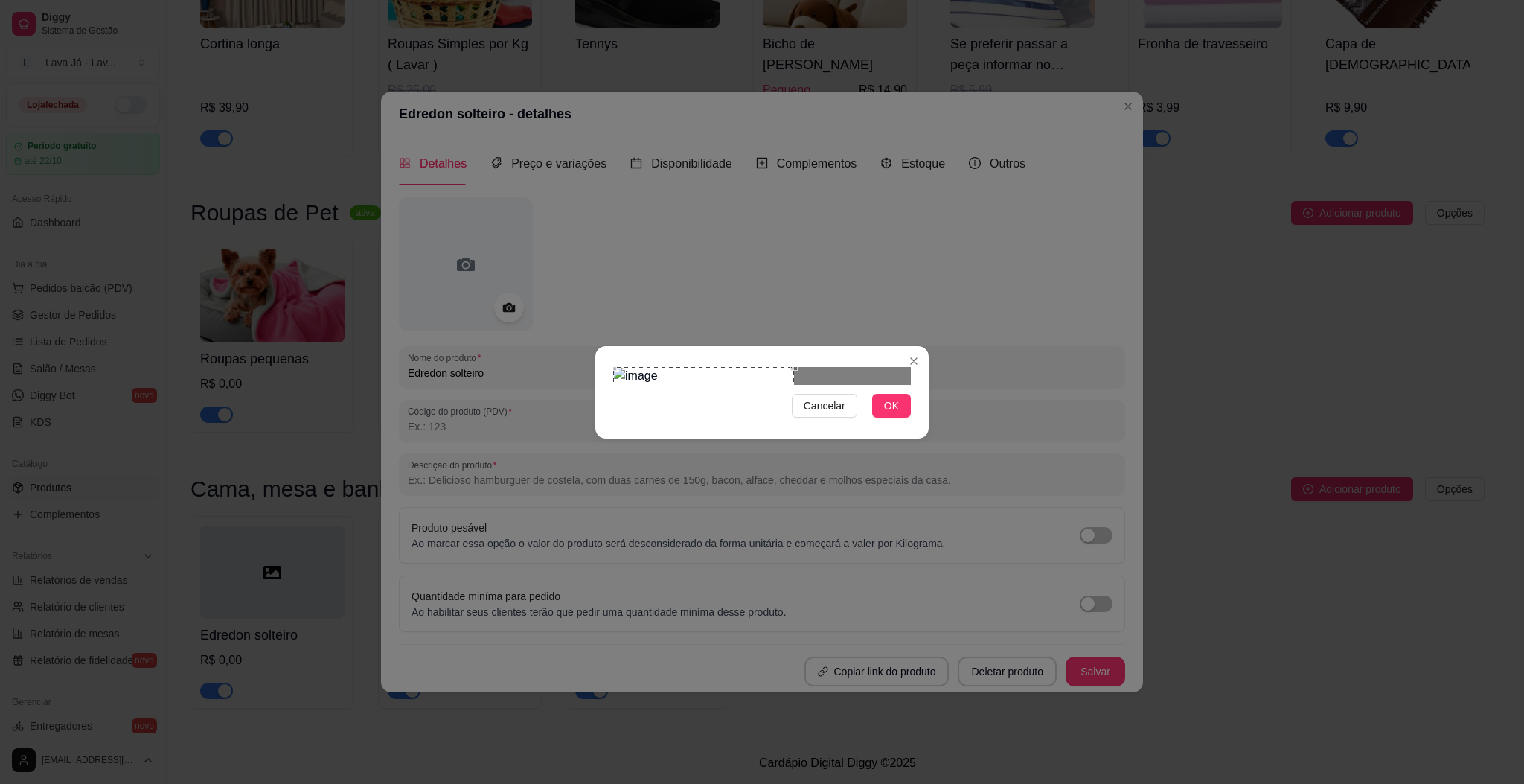
click at [625, 403] on div "Use the arrow keys to move the crop selection area" at bounding box center [703, 407] width 181 height 82
click at [898, 414] on span "OK" at bounding box center [891, 405] width 15 height 17
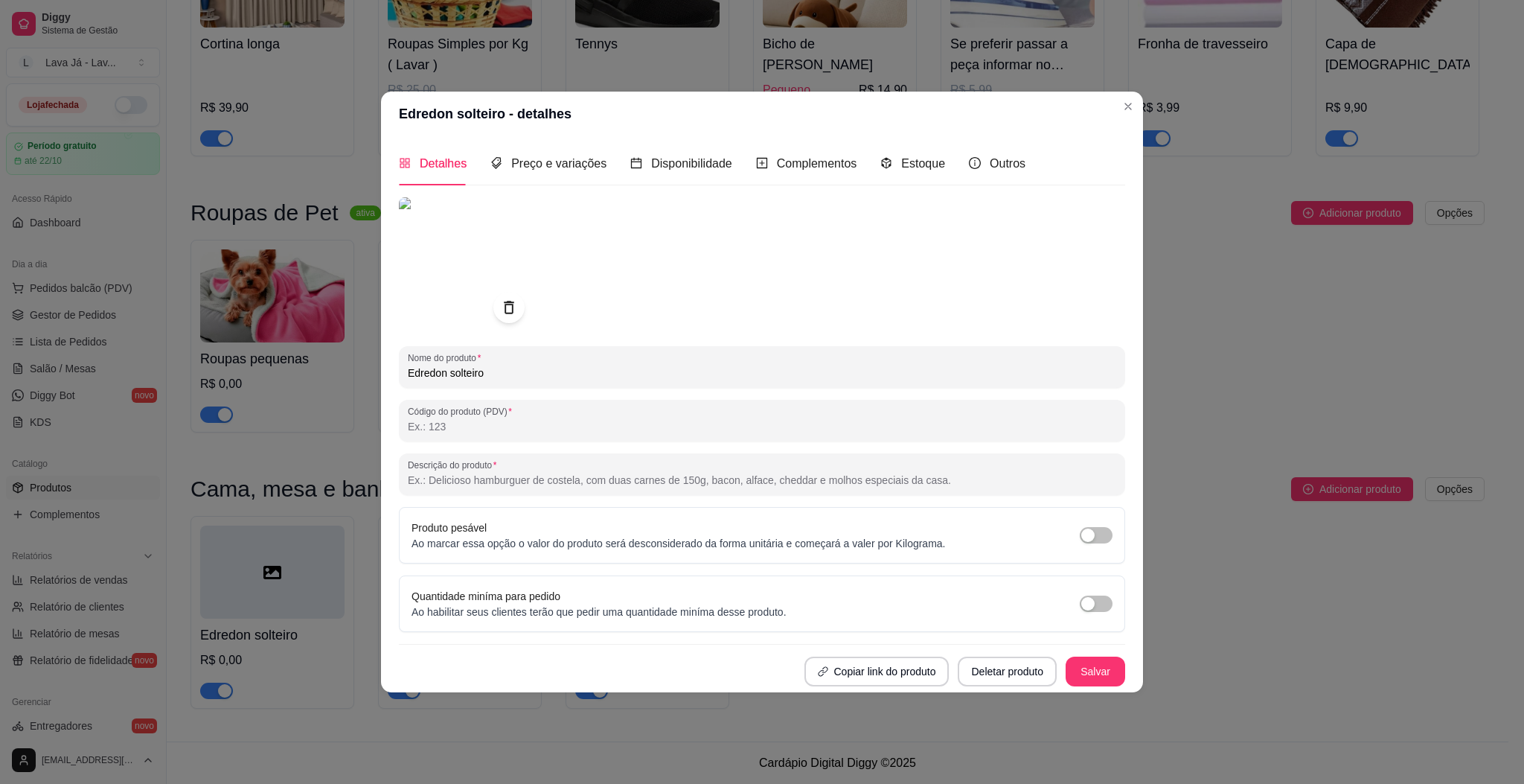
click at [519, 292] on div at bounding box center [508, 307] width 31 height 31
click at [517, 299] on icon at bounding box center [508, 307] width 17 height 17
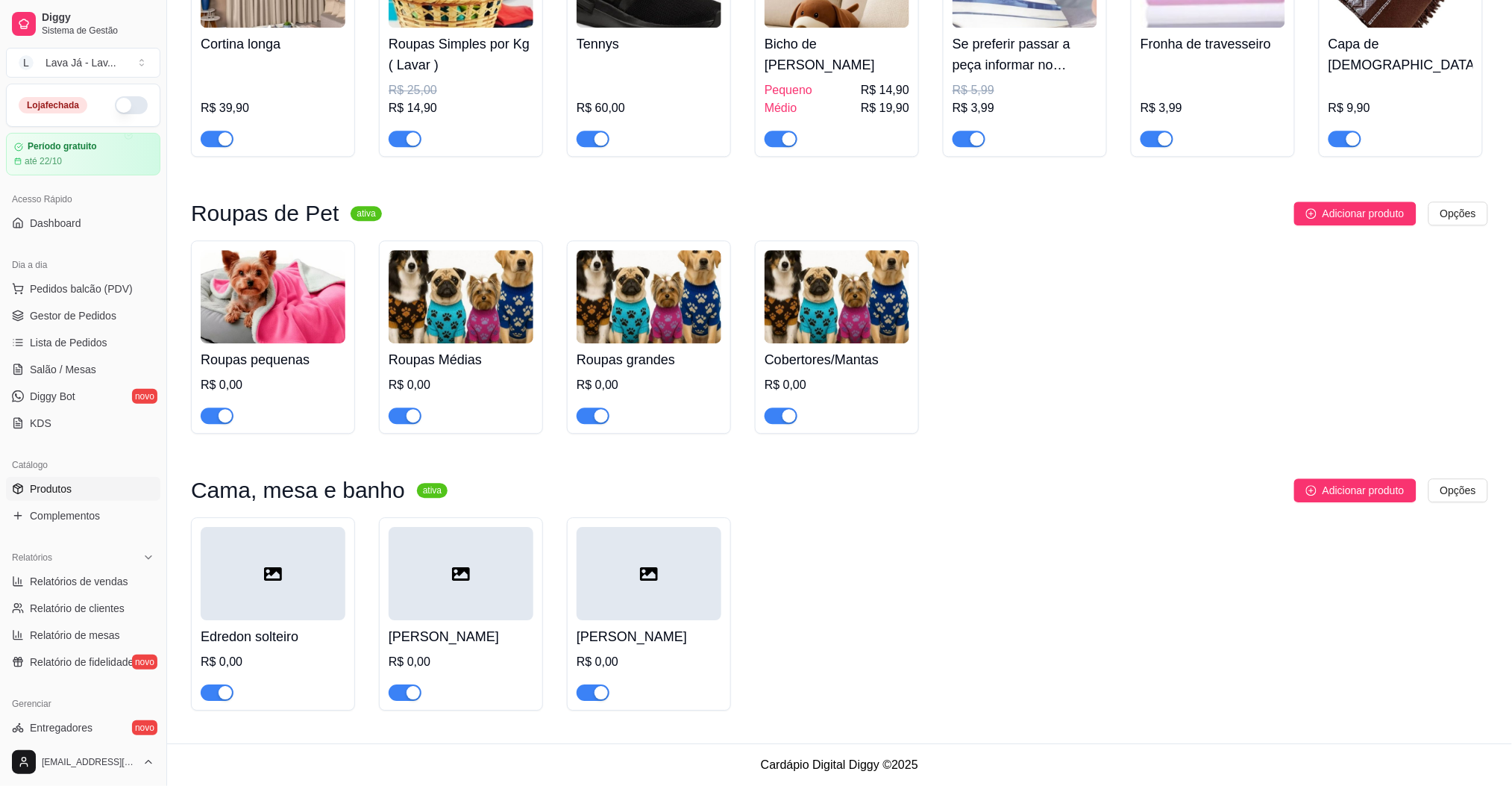
click at [294, 593] on div at bounding box center [273, 573] width 145 height 94
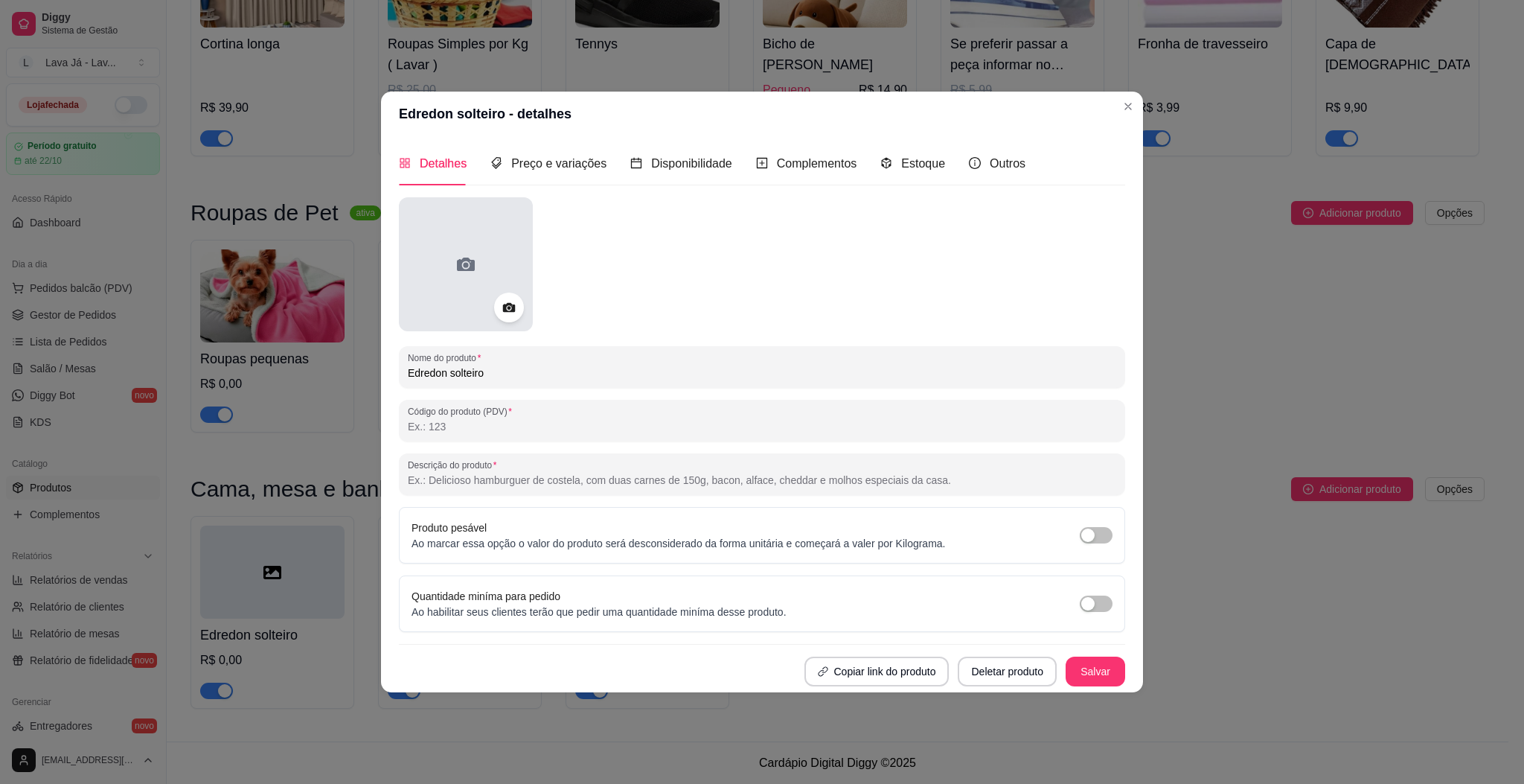
click at [448, 270] on div at bounding box center [466, 264] width 134 height 134
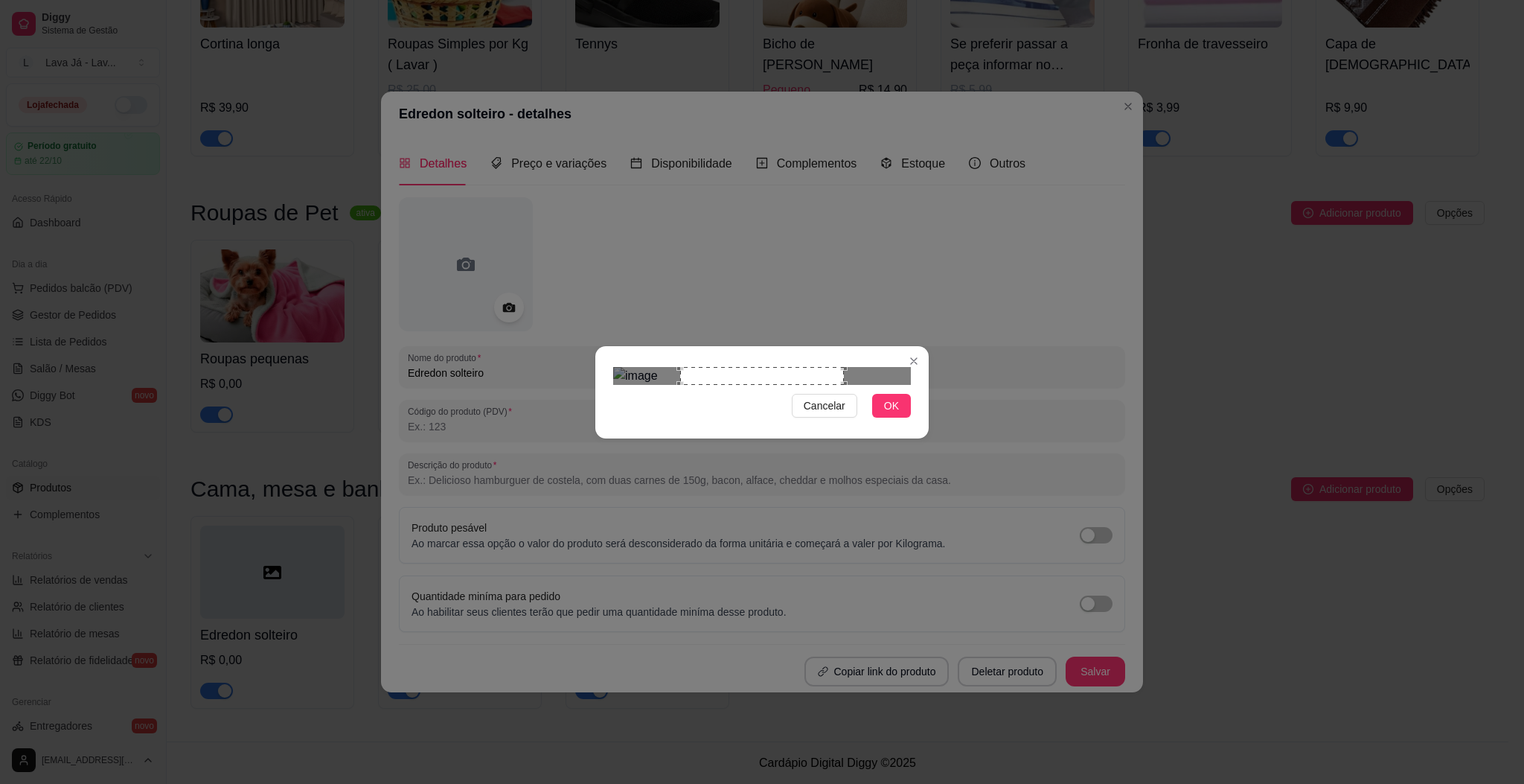
click at [727, 376] on div "Use the arrow keys to move the crop selection area" at bounding box center [761, 375] width 163 height 18
click at [660, 381] on div "Use the arrow keys to move the crop selection area" at bounding box center [694, 400] width 163 height 68
click at [658, 381] on div "Use the arrow keys to move the crop selection area" at bounding box center [694, 400] width 163 height 68
click at [834, 385] on div at bounding box center [762, 375] width 298 height 18
click at [919, 389] on div "Cancelar OK" at bounding box center [762, 392] width 333 height 63
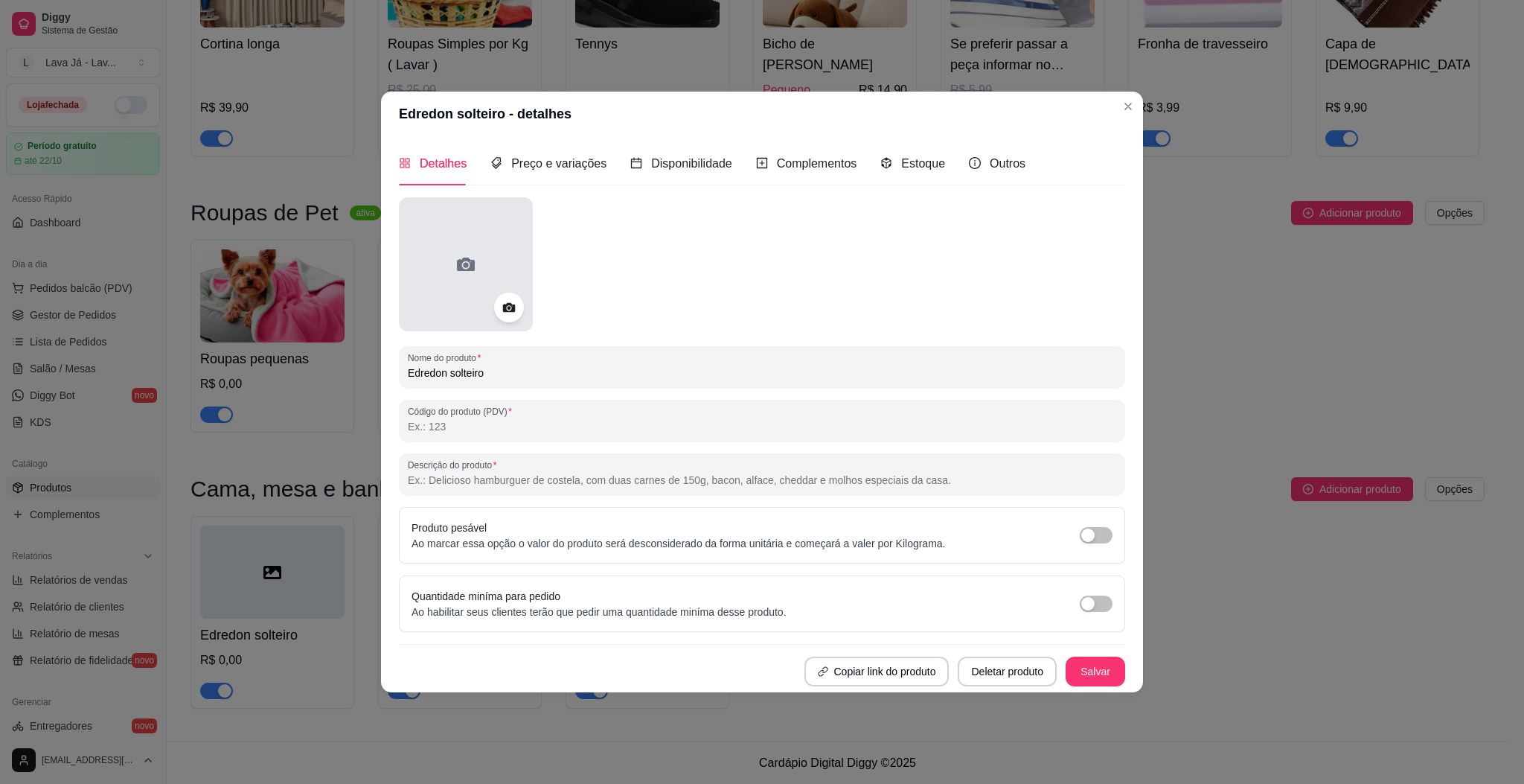
click at [453, 251] on div at bounding box center [466, 264] width 134 height 134
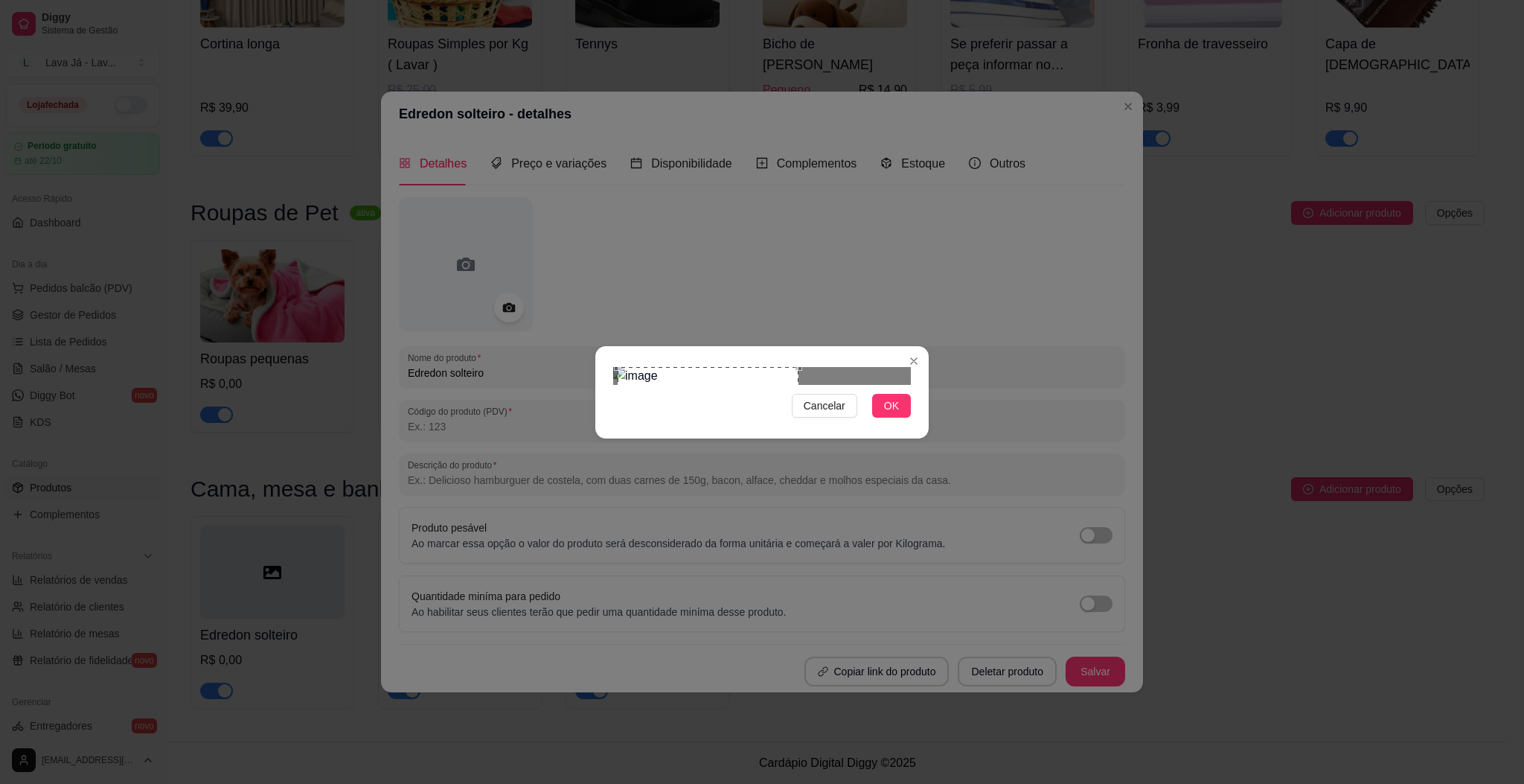
click at [748, 390] on div "Use the arrow keys to move the crop selection area" at bounding box center [707, 407] width 181 height 82
click at [894, 414] on span "OK" at bounding box center [891, 405] width 15 height 17
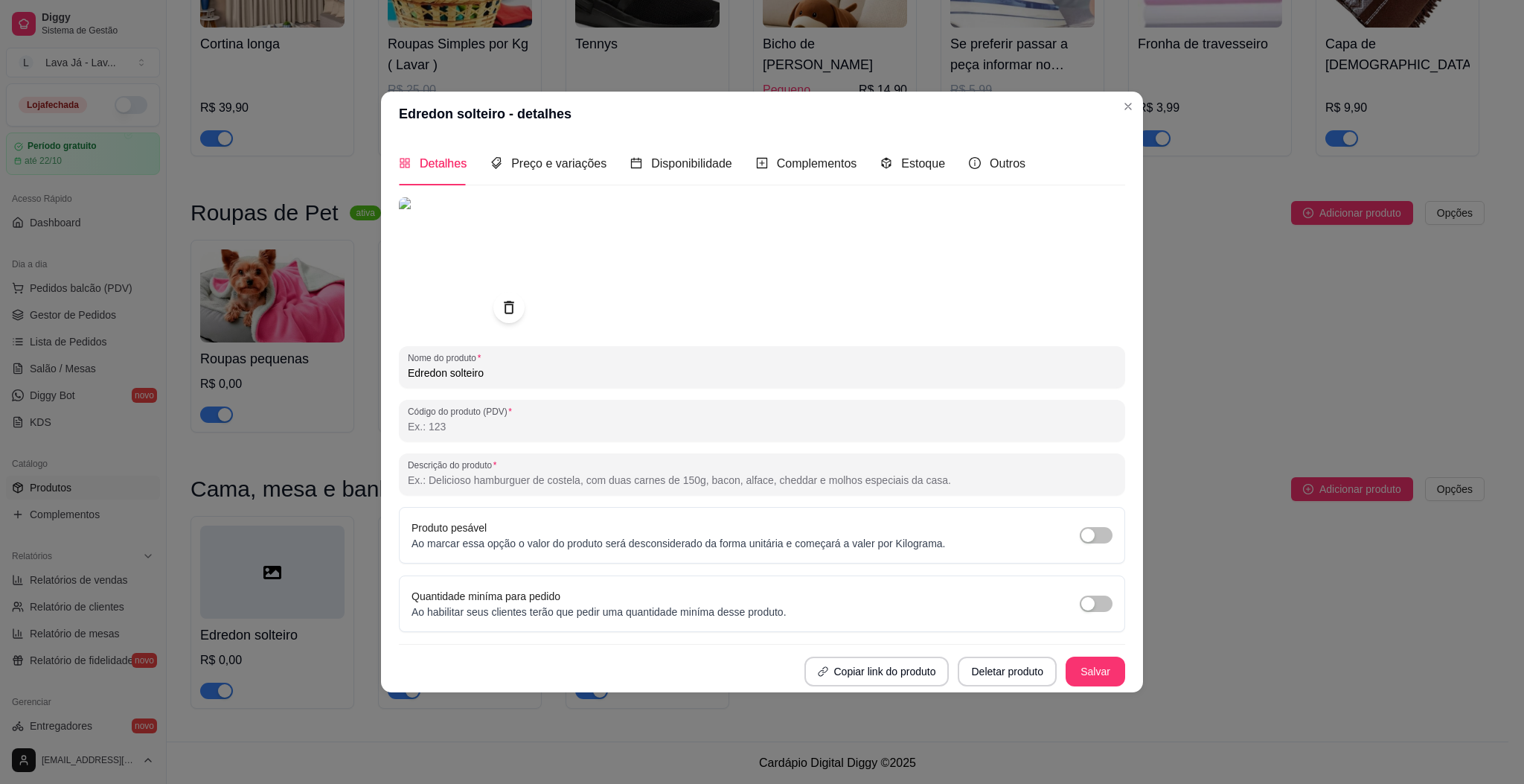
click at [515, 292] on div at bounding box center [508, 307] width 31 height 31
click at [513, 299] on icon at bounding box center [508, 307] width 17 height 17
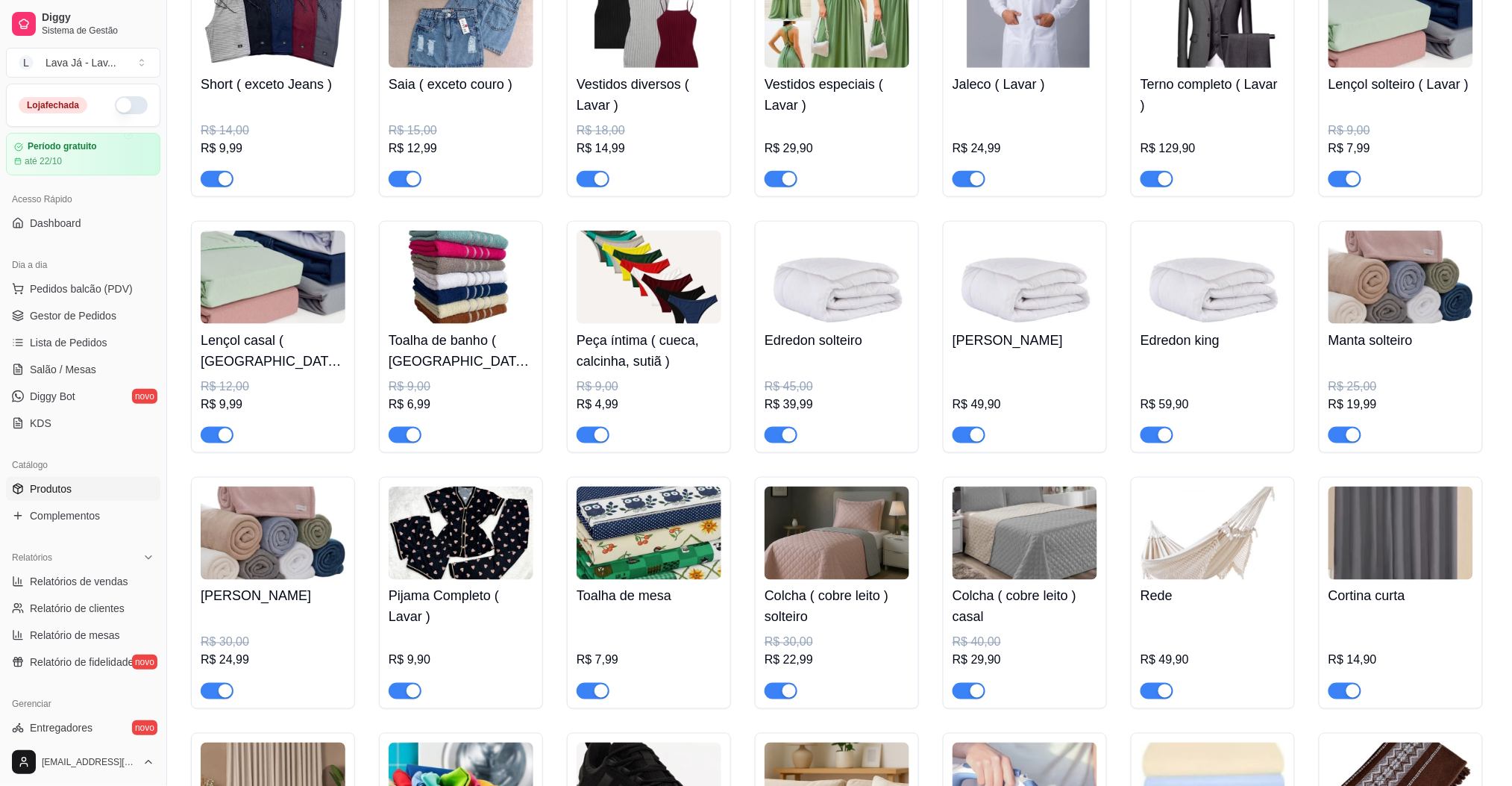
scroll to position [415, 0]
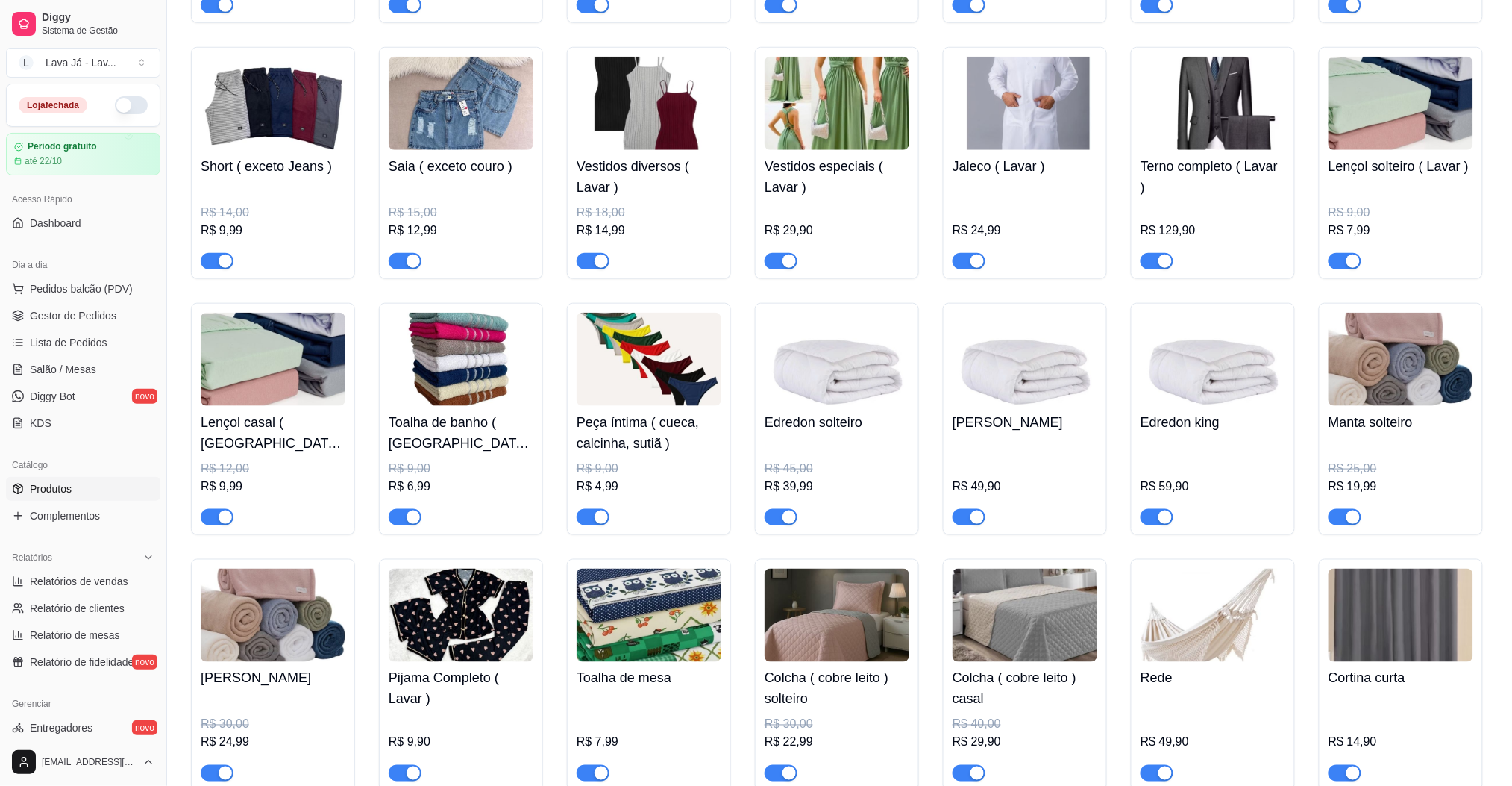
click at [853, 381] on img at bounding box center [837, 359] width 145 height 94
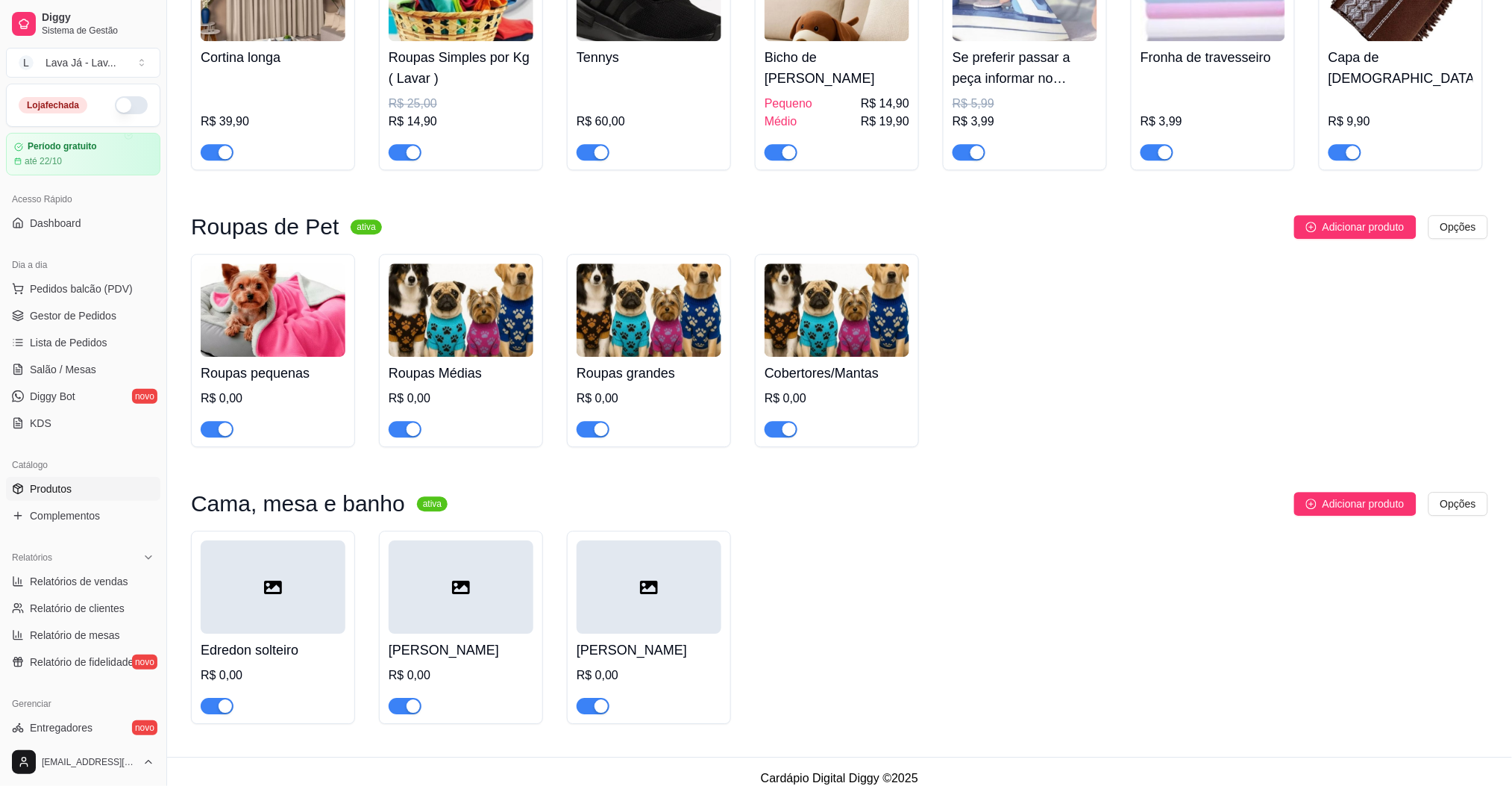
scroll to position [1310, 0]
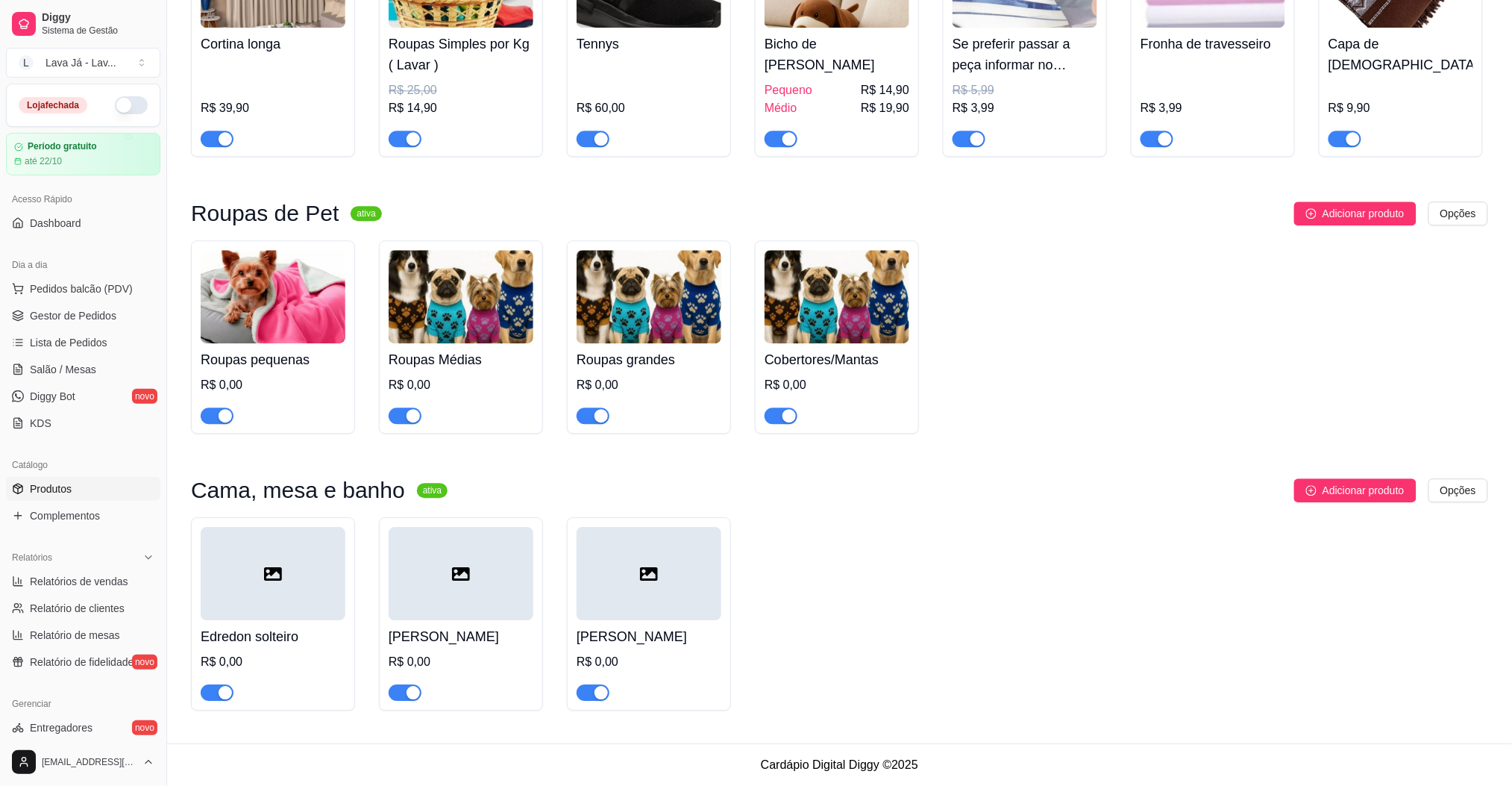
click at [269, 593] on div at bounding box center [273, 573] width 145 height 94
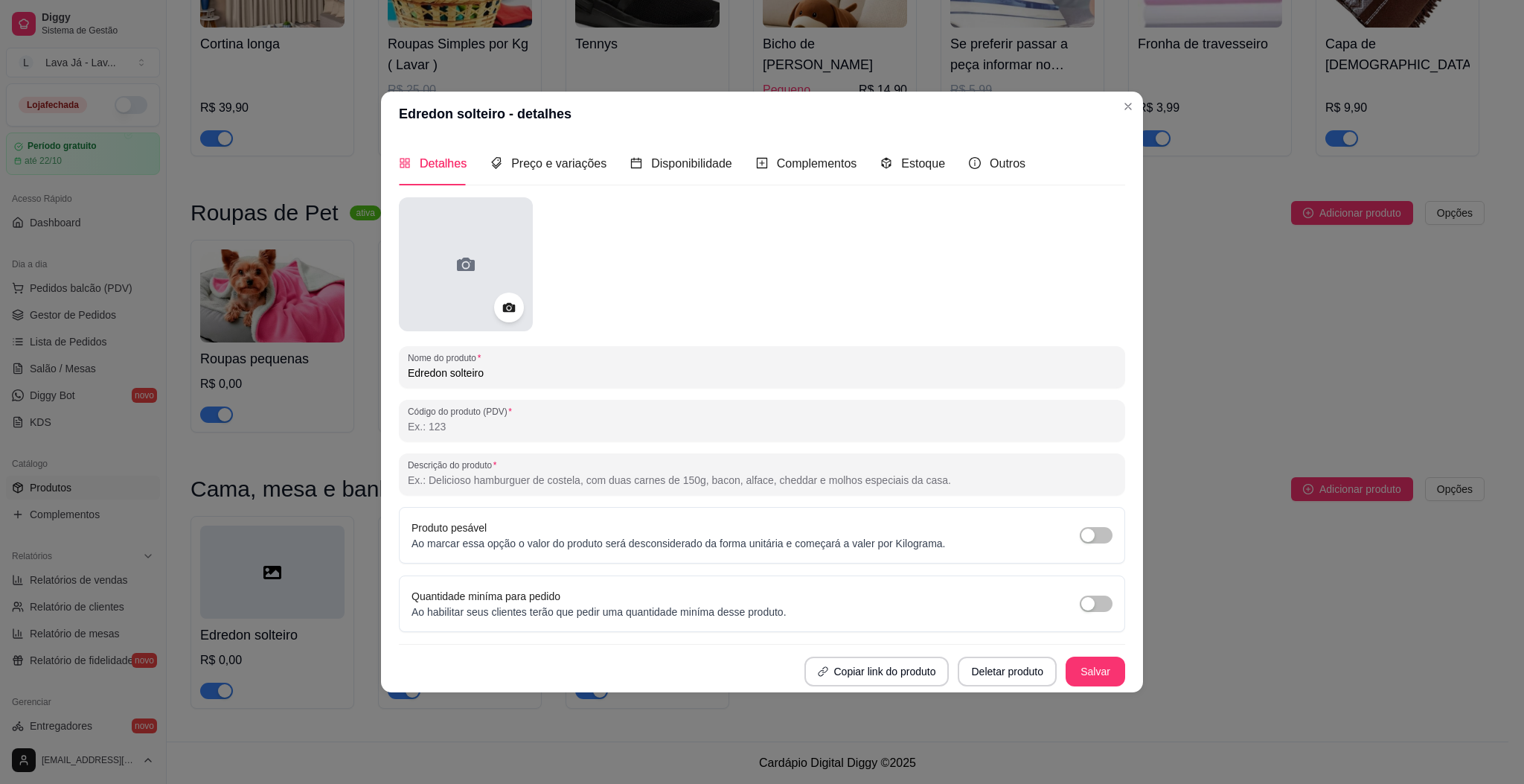
click at [444, 252] on div at bounding box center [466, 264] width 134 height 134
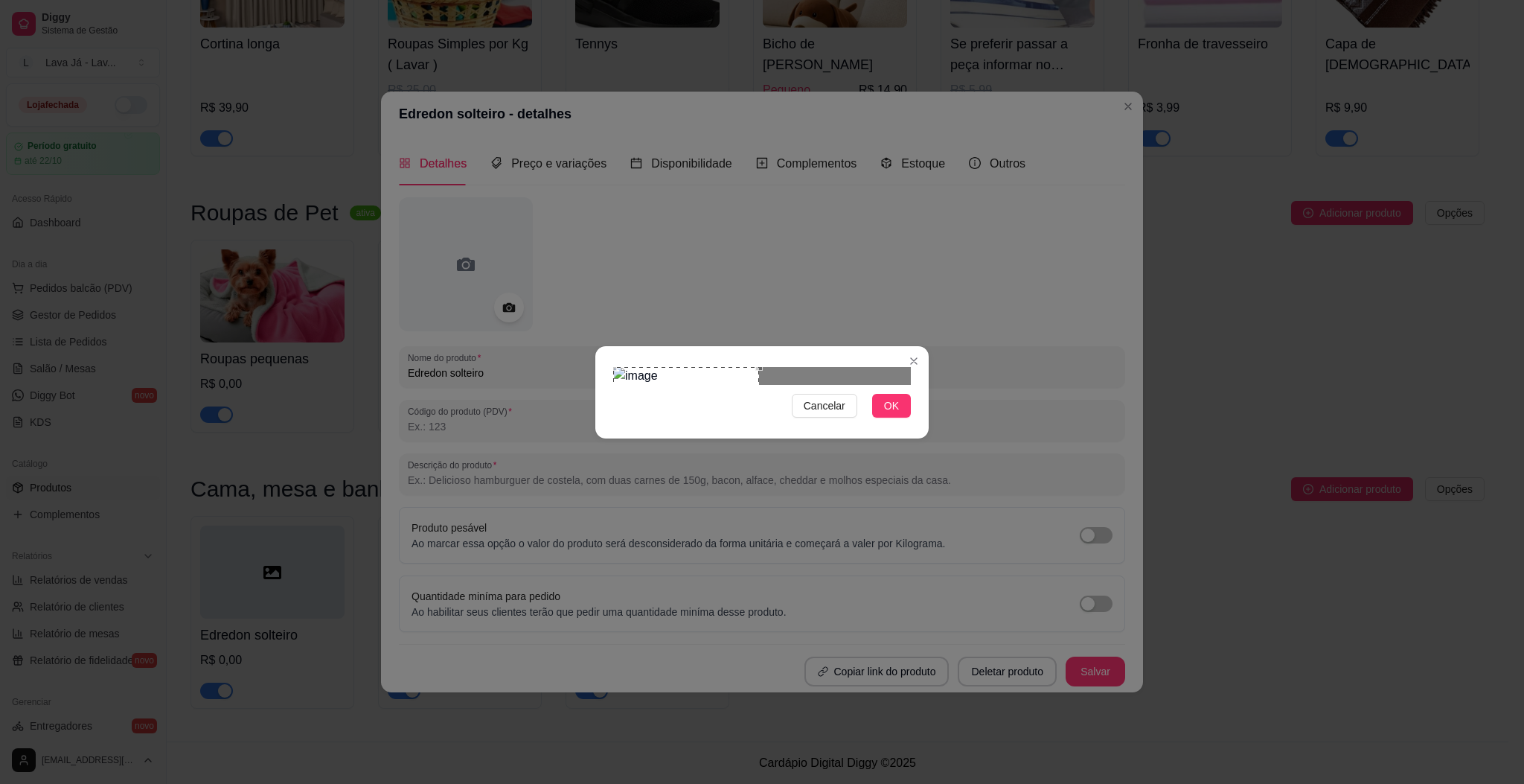
click at [708, 387] on div "Use the arrow keys to move the crop selection area" at bounding box center [686, 403] width 146 height 72
click at [899, 418] on button "OK" at bounding box center [891, 405] width 39 height 24
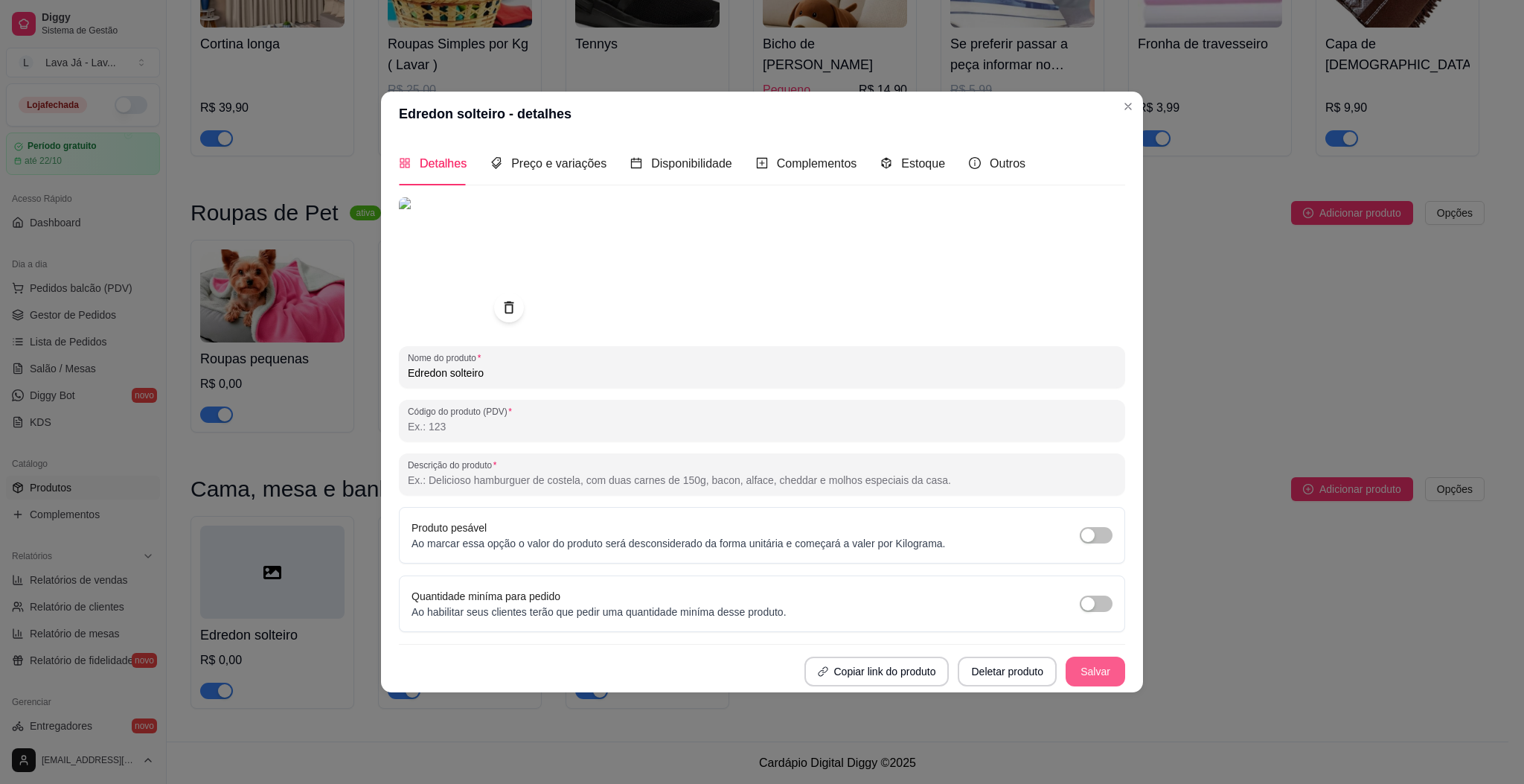
click at [1112, 656] on button "Salvar" at bounding box center [1096, 671] width 60 height 30
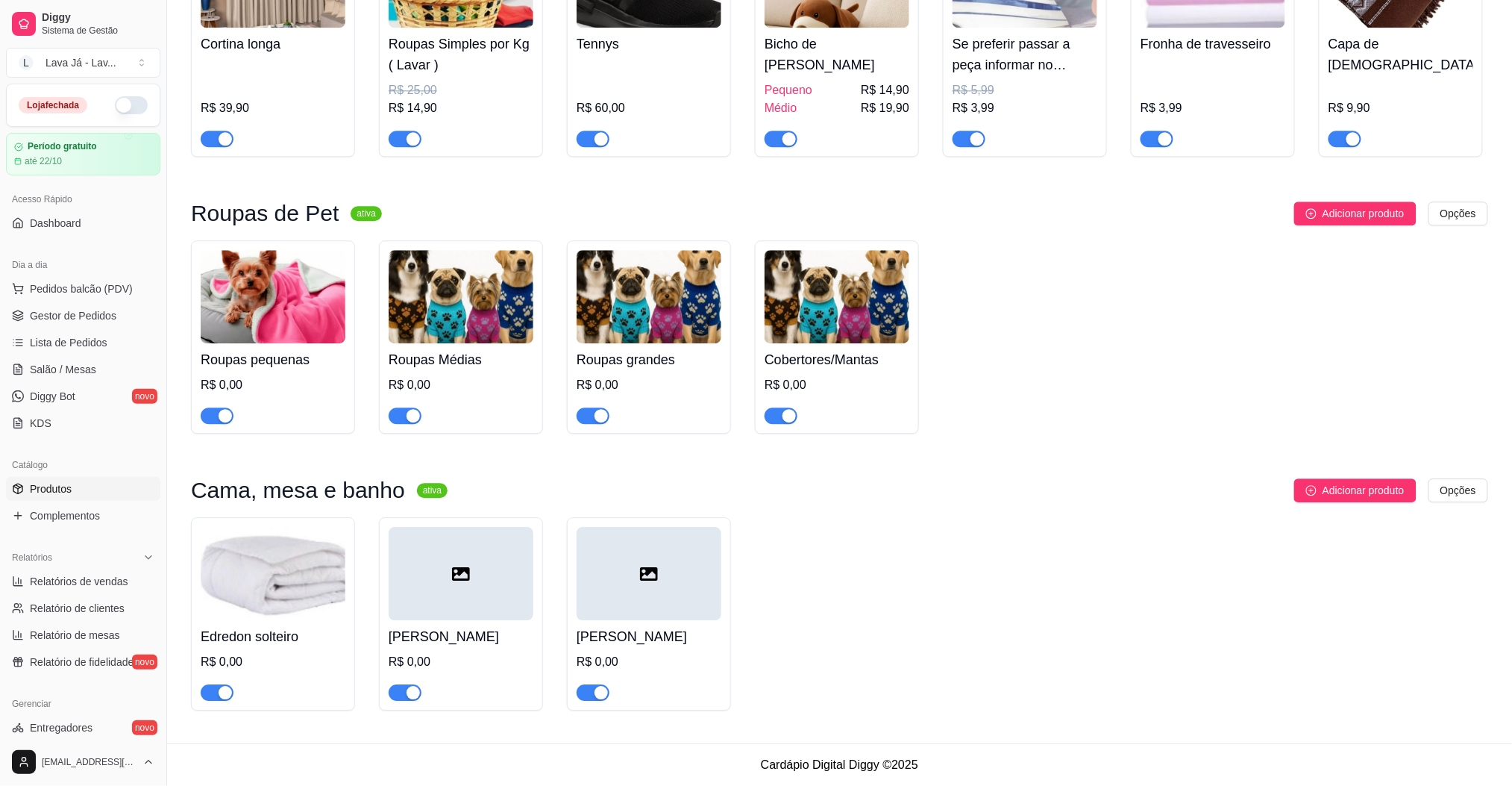
click at [440, 571] on div at bounding box center [461, 573] width 145 height 94
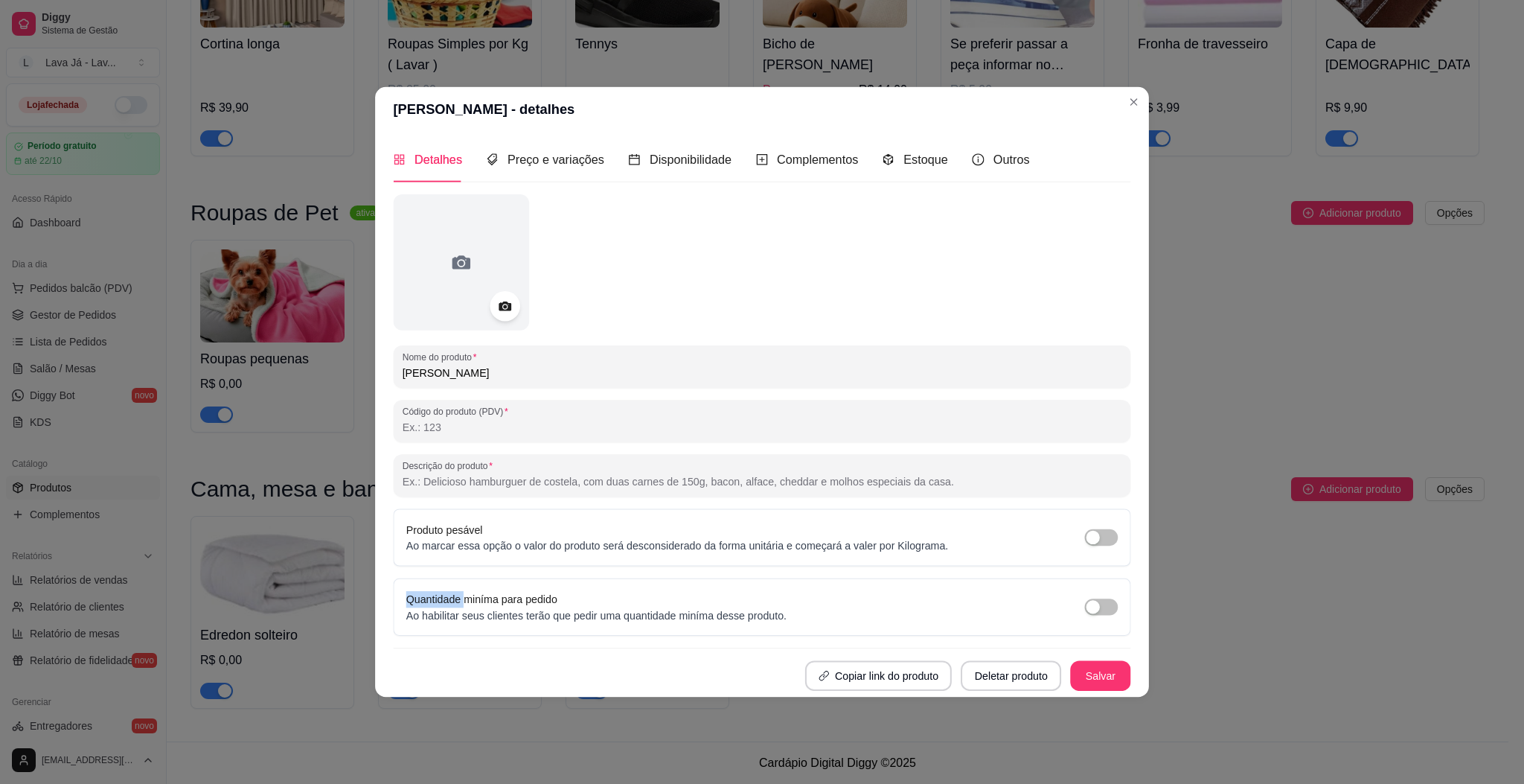
click at [439, 570] on div "Nome do produto Edredon Casal Código do produto (PDV) Descrição do produto Prod…" at bounding box center [761, 441] width 737 height 496
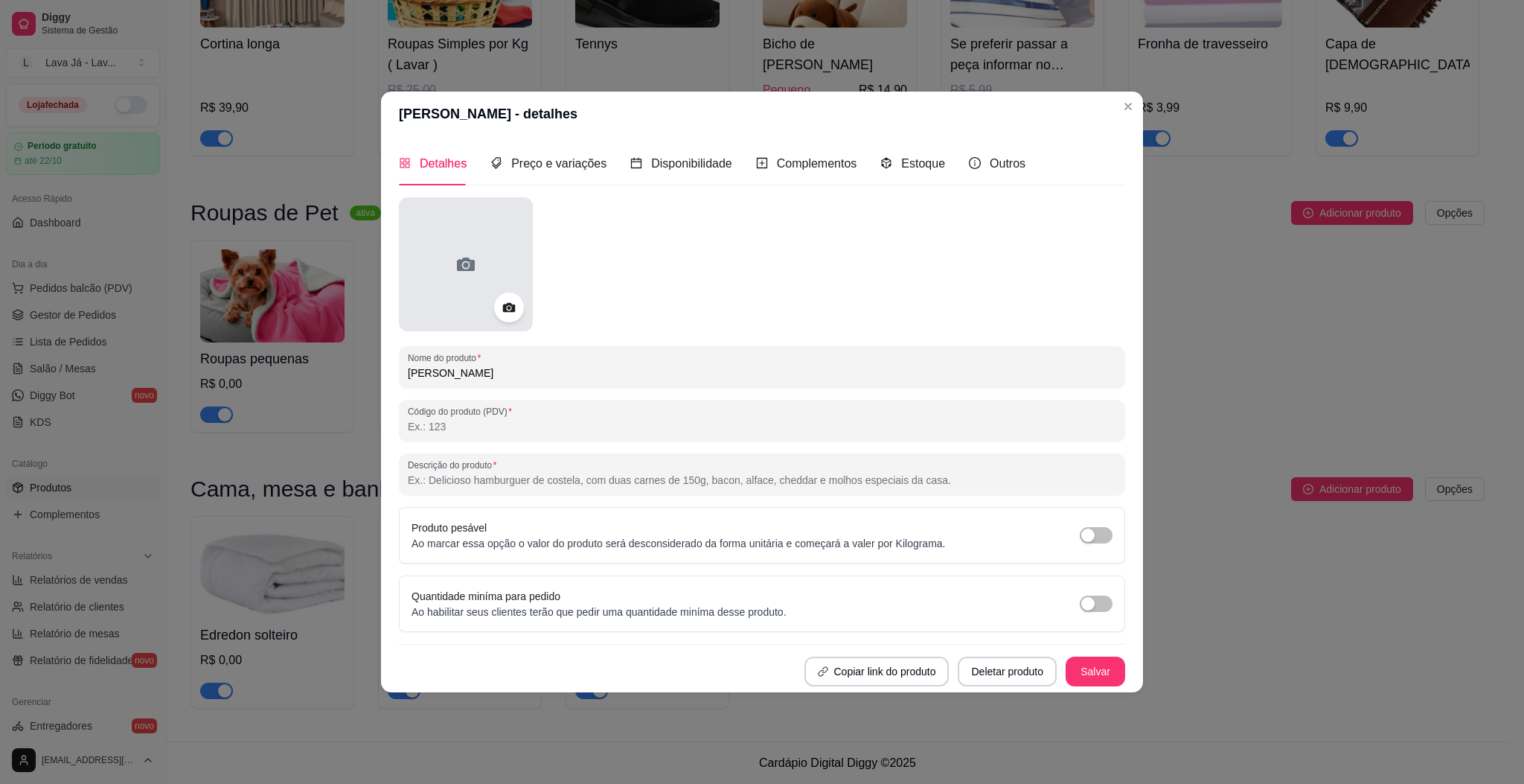
click at [445, 262] on div at bounding box center [466, 264] width 134 height 134
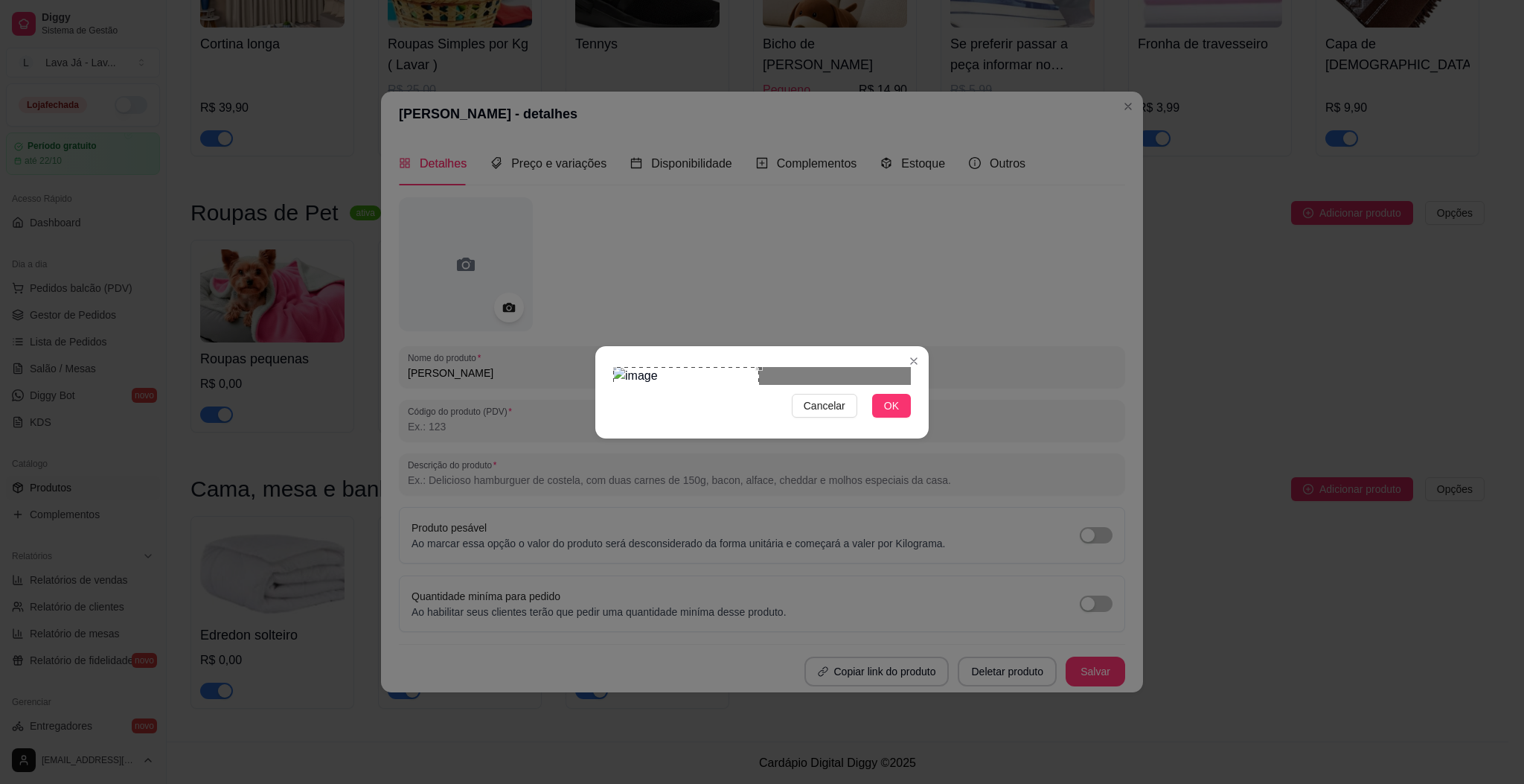
click at [630, 383] on div "Use the arrow keys to move the crop selection area" at bounding box center [686, 403] width 146 height 72
click at [884, 414] on span "OK" at bounding box center [891, 405] width 15 height 17
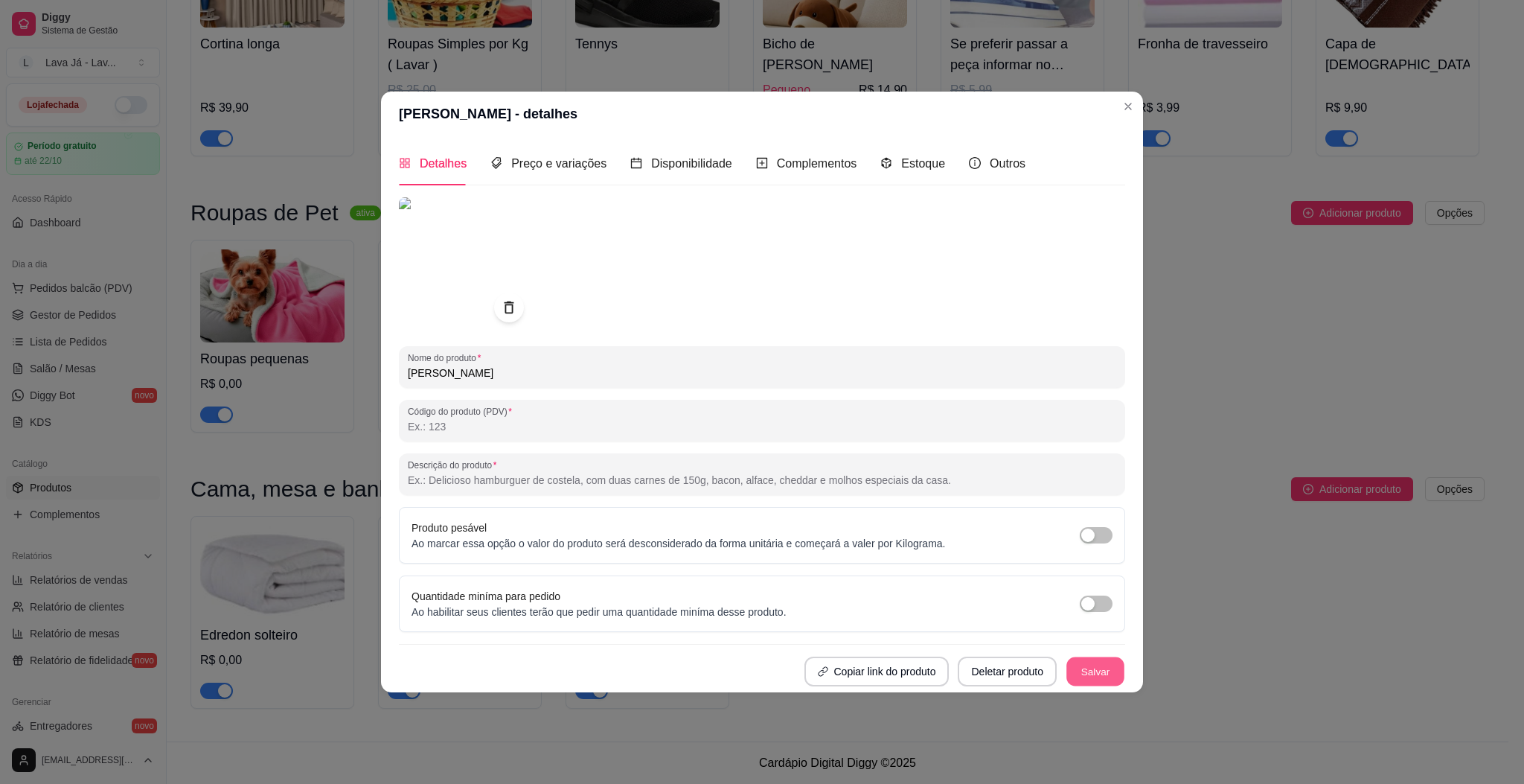
click at [1105, 656] on button "Salvar" at bounding box center [1096, 670] width 58 height 29
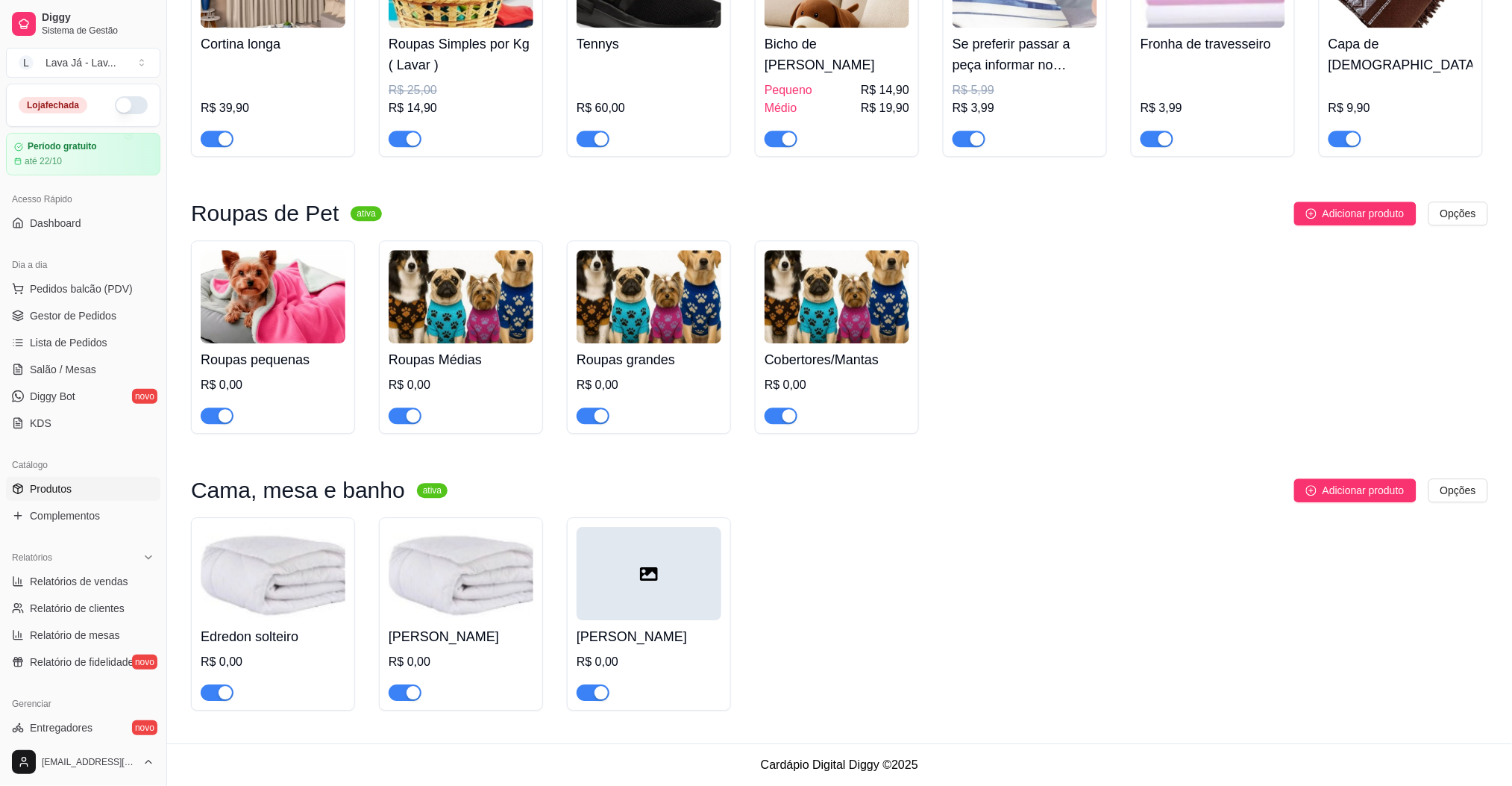
click at [655, 564] on icon at bounding box center [649, 573] width 18 height 18
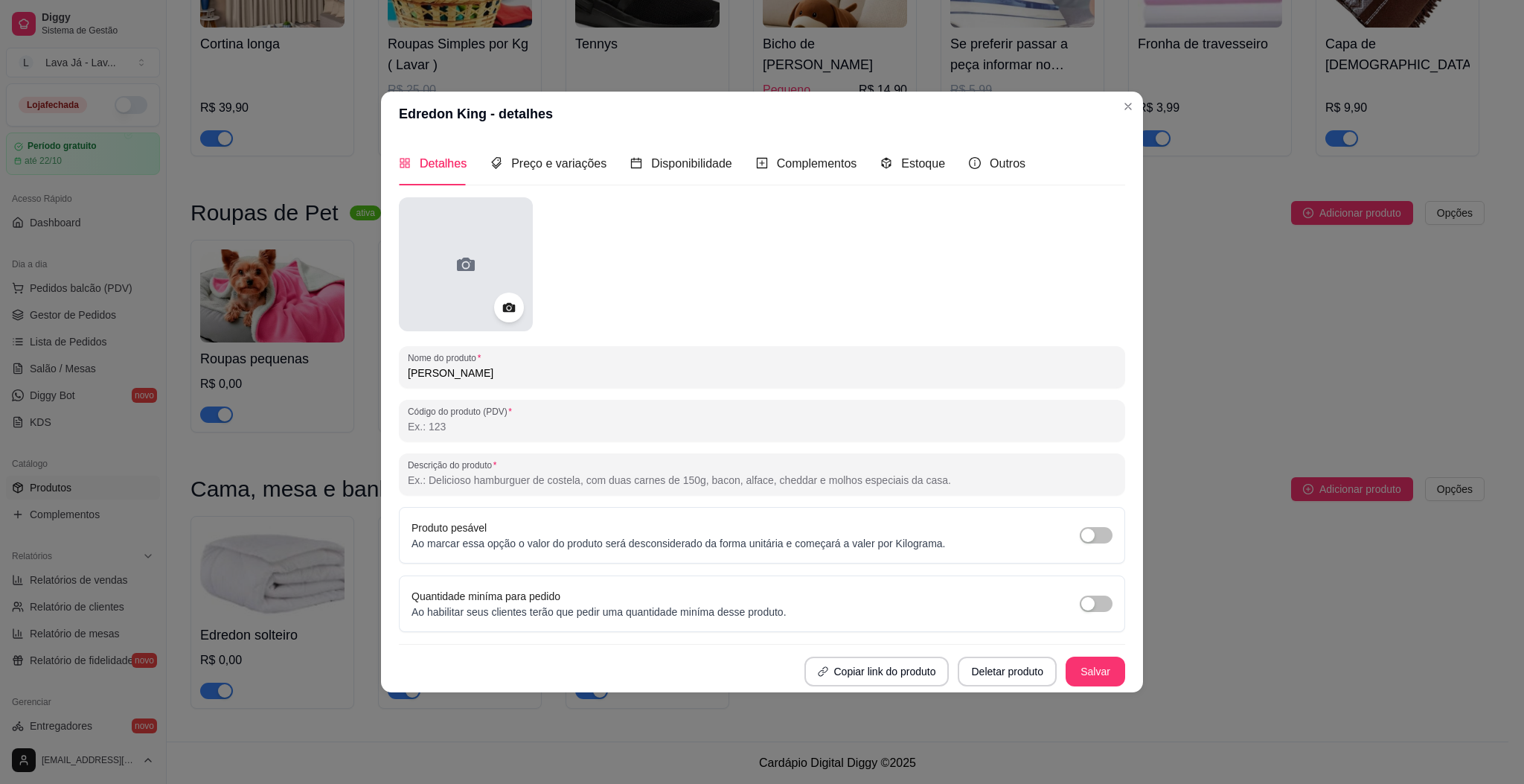
click at [478, 268] on div at bounding box center [466, 264] width 134 height 134
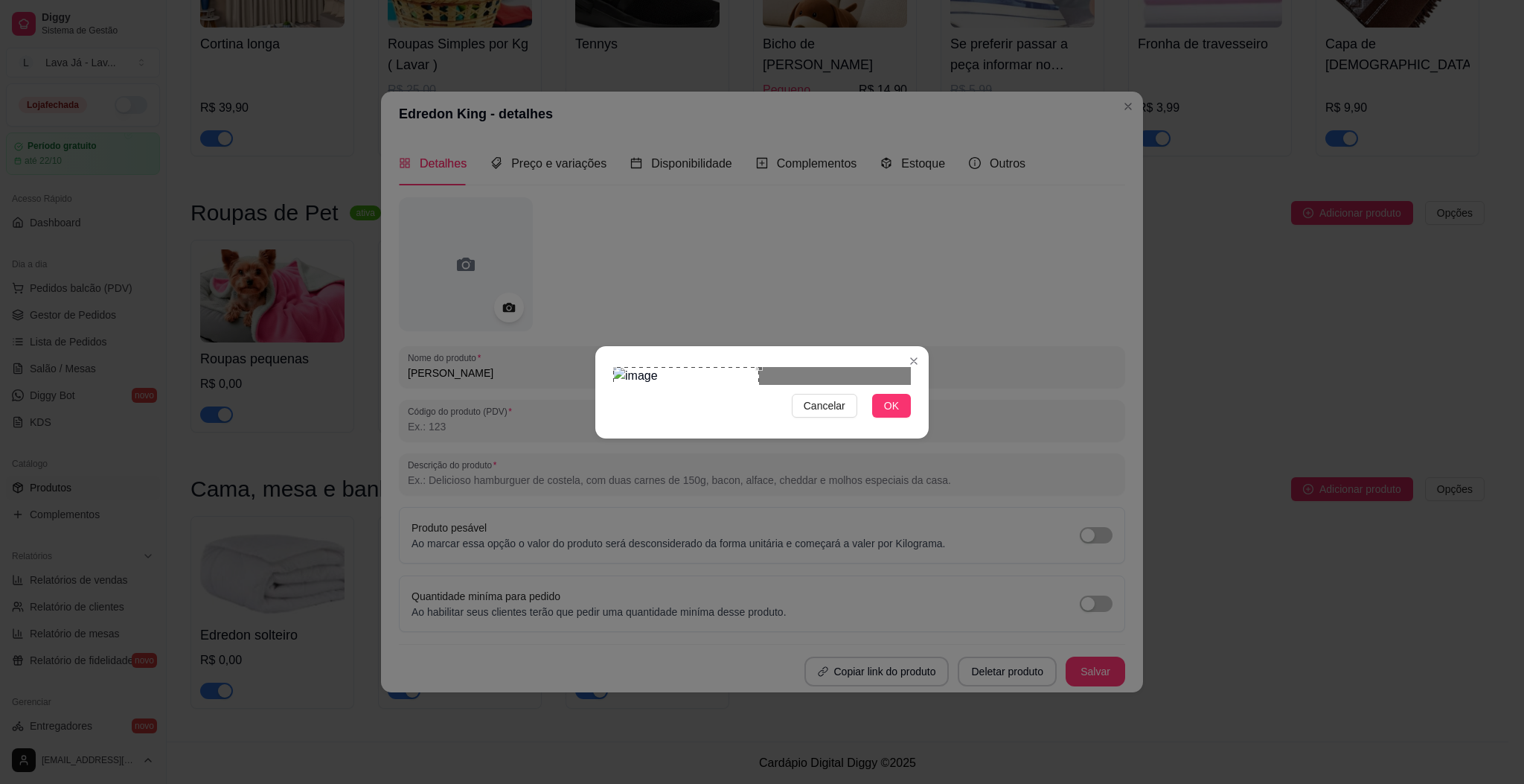
click at [656, 374] on div "Use the arrow keys to move the crop selection area" at bounding box center [686, 403] width 146 height 72
click at [894, 414] on span "OK" at bounding box center [891, 405] width 15 height 17
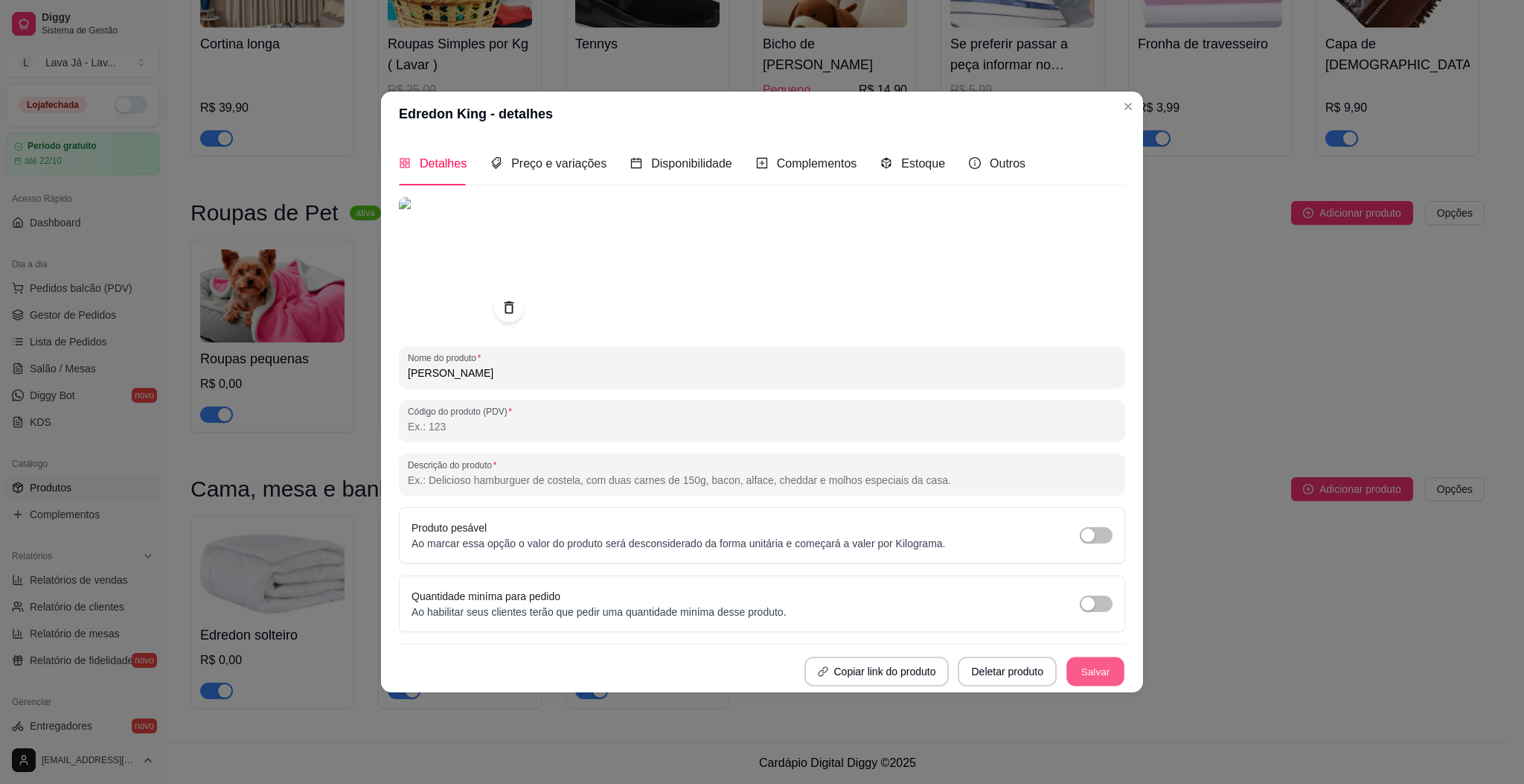
click at [1115, 656] on button "Salvar" at bounding box center [1096, 670] width 58 height 29
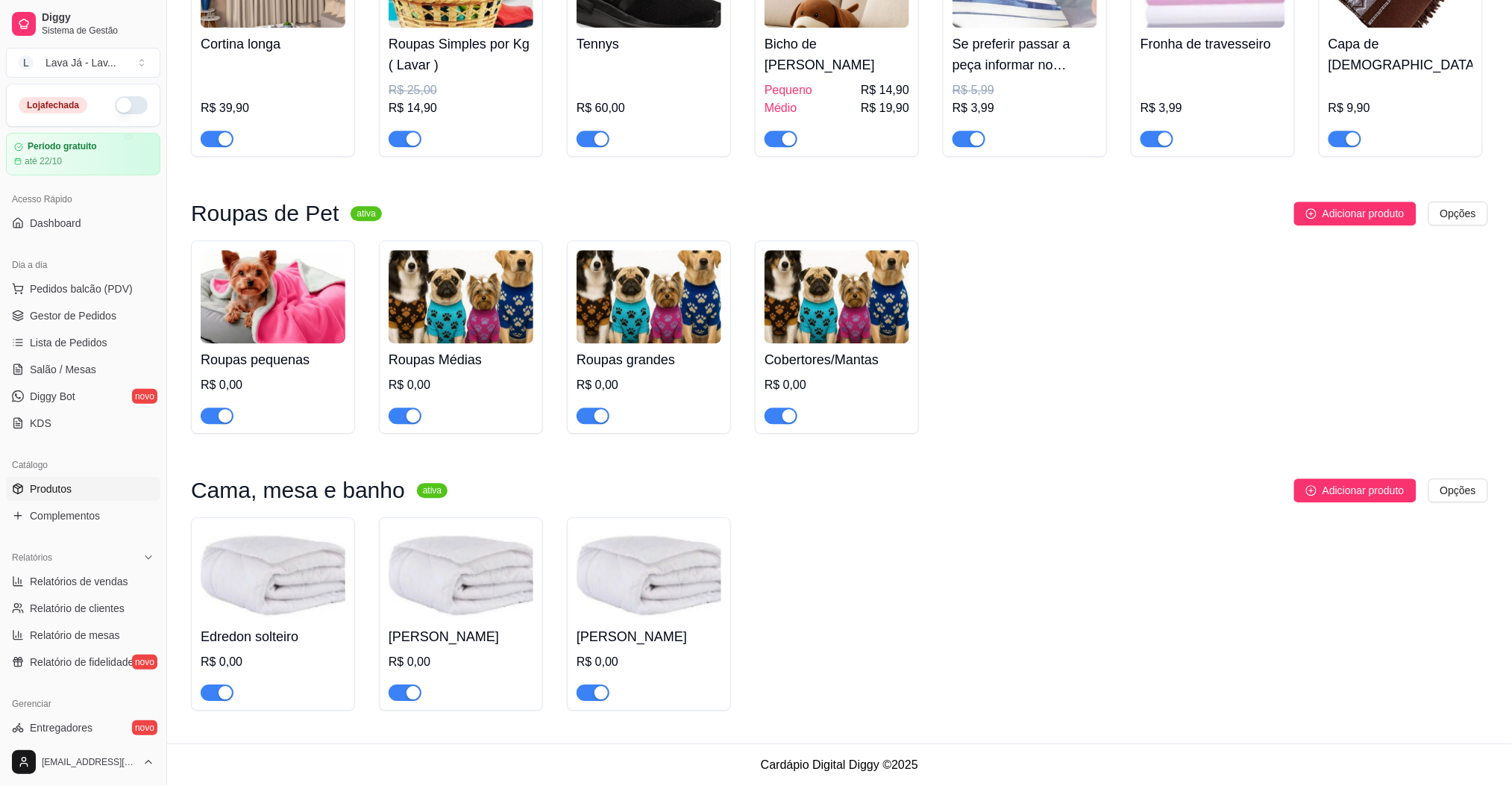
click at [276, 592] on img at bounding box center [273, 573] width 145 height 94
click at [297, 584] on img at bounding box center [273, 573] width 145 height 94
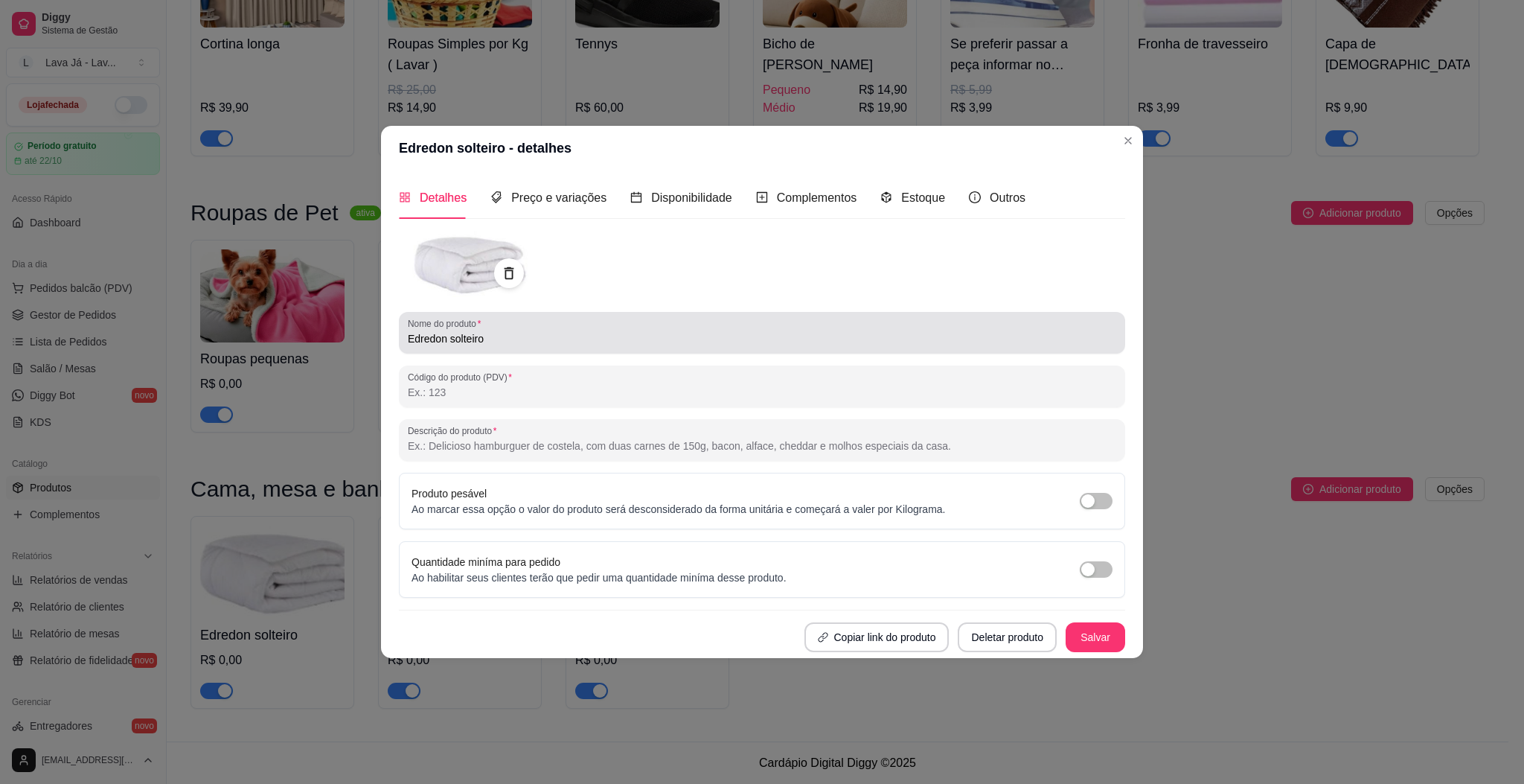
click at [492, 338] on input "Edredon solteiro" at bounding box center [762, 338] width 708 height 15
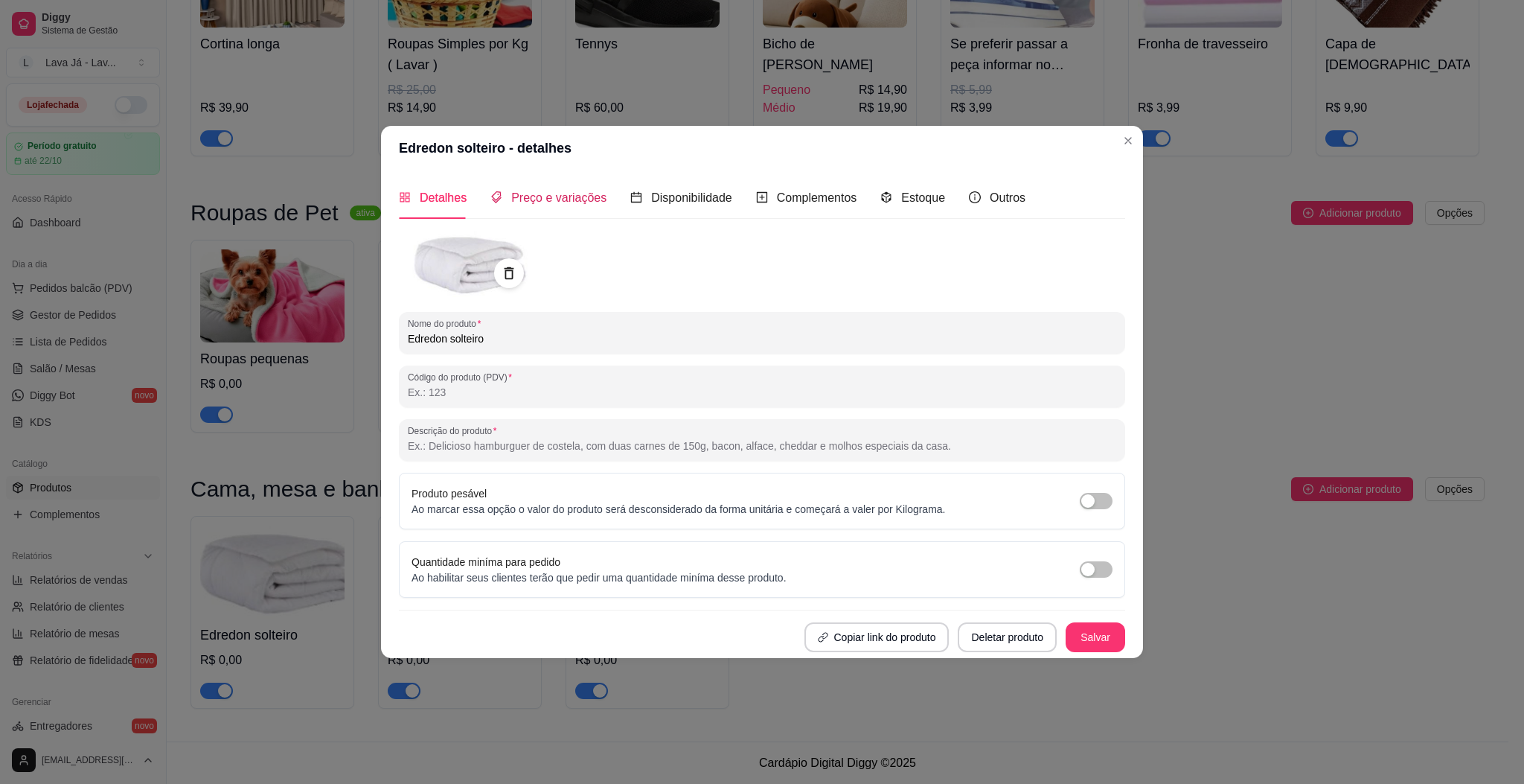
click at [567, 199] on span "Preço e variações" at bounding box center [559, 197] width 95 height 12
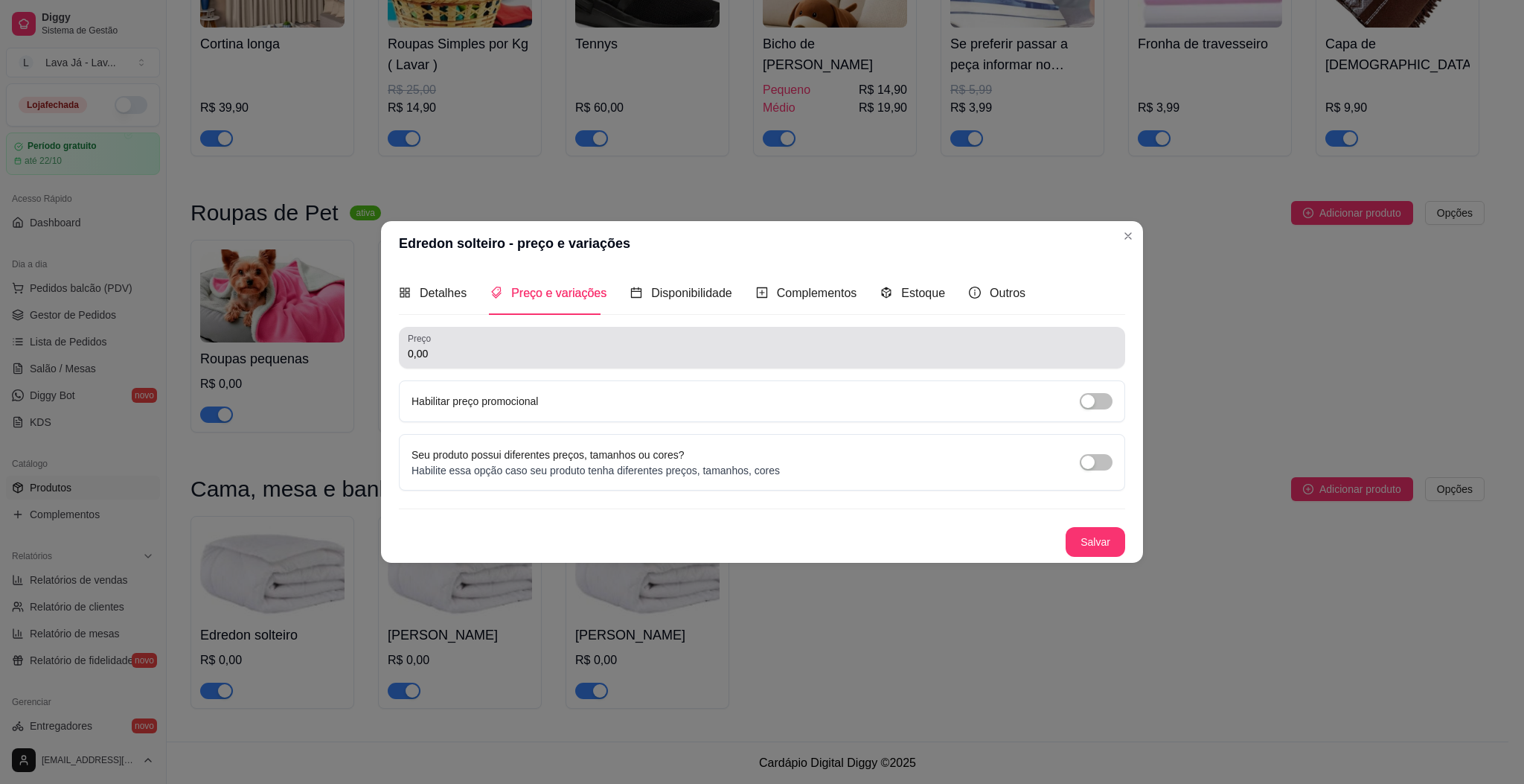
click at [504, 352] on input "0,00" at bounding box center [762, 353] width 708 height 15
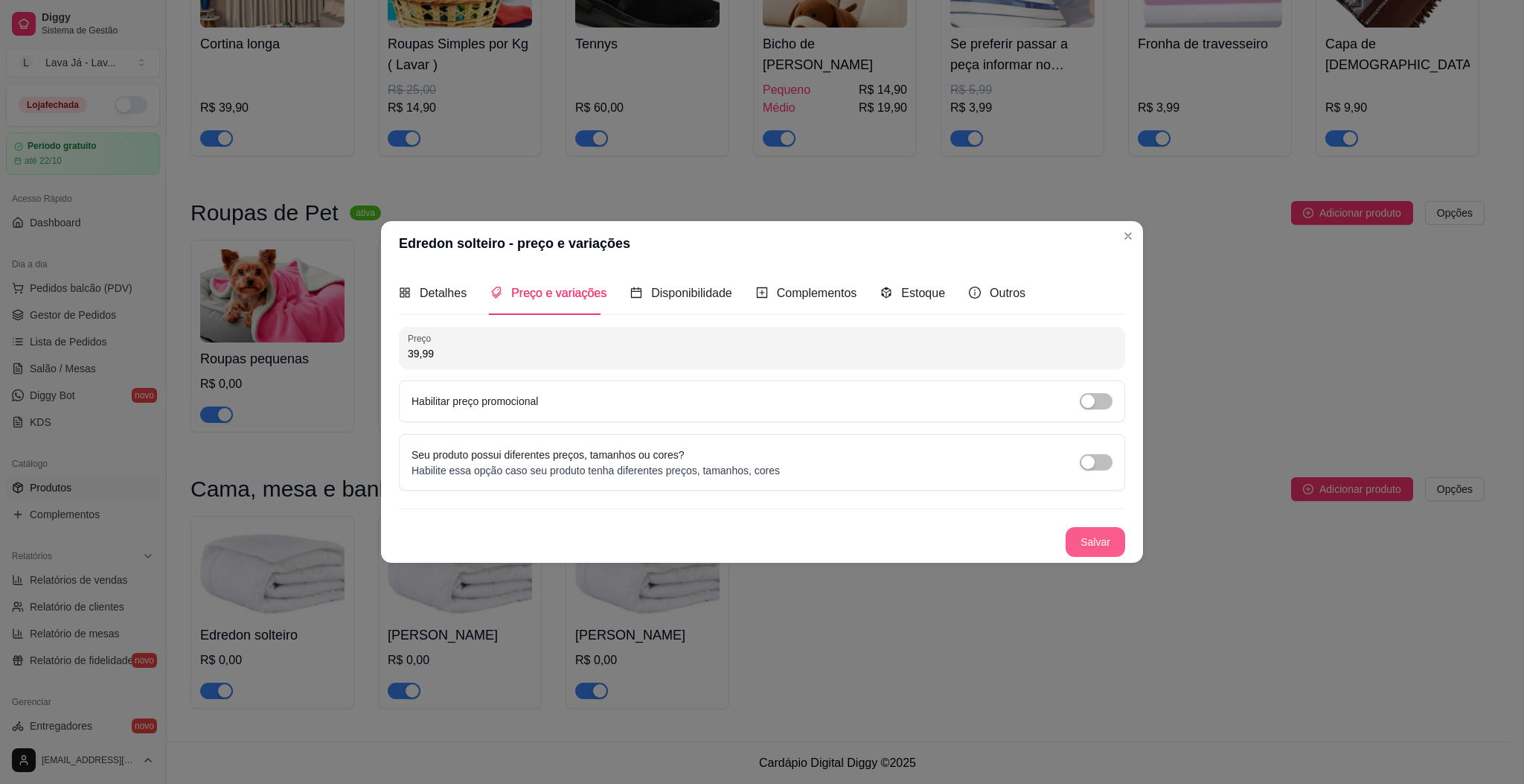
click at [1096, 543] on button "Salvar" at bounding box center [1096, 542] width 60 height 30
click at [544, 287] on span "Preço e variações" at bounding box center [559, 292] width 95 height 12
click at [1101, 402] on span "button" at bounding box center [1096, 401] width 33 height 17
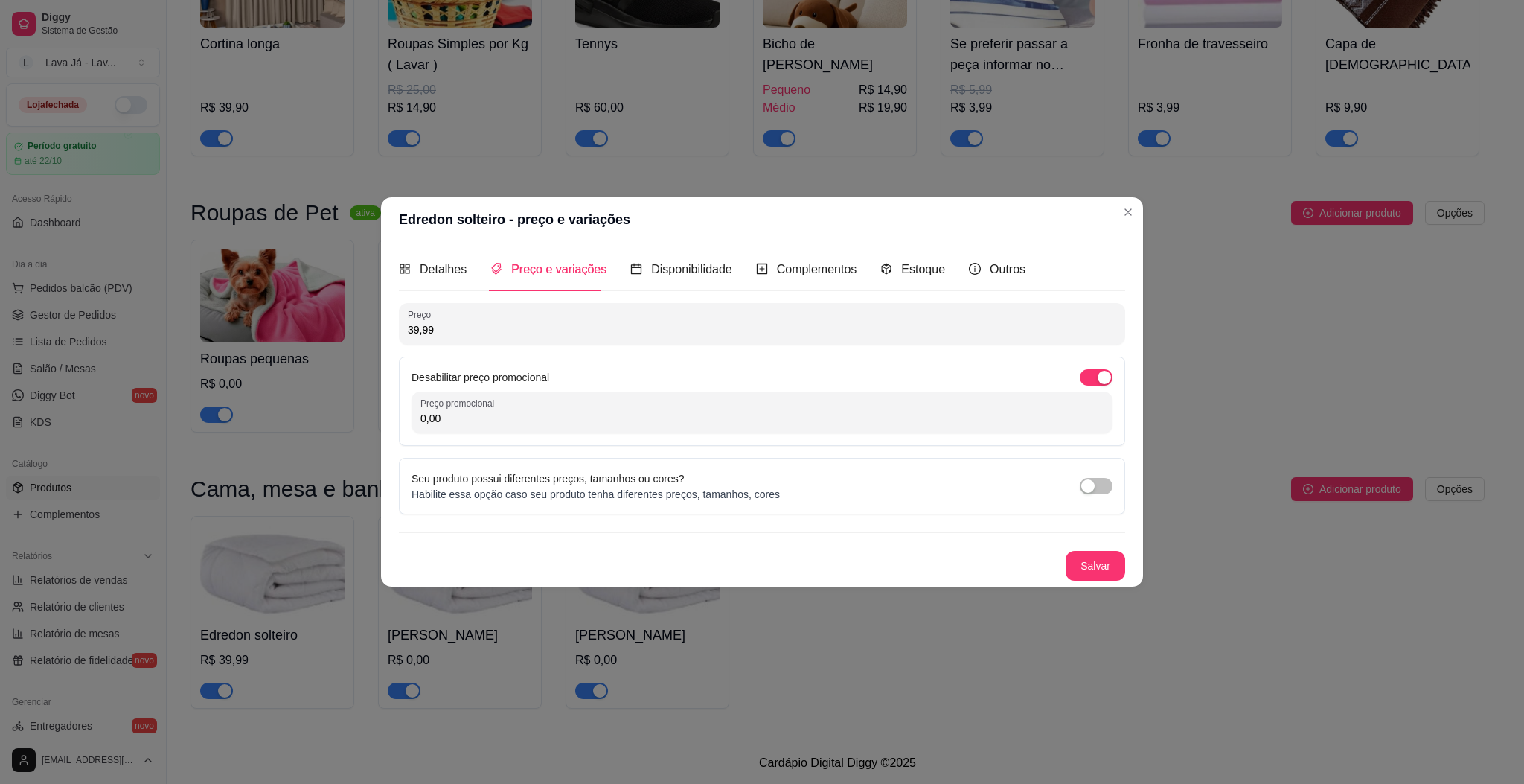
click at [639, 333] on input "39,99" at bounding box center [762, 329] width 708 height 15
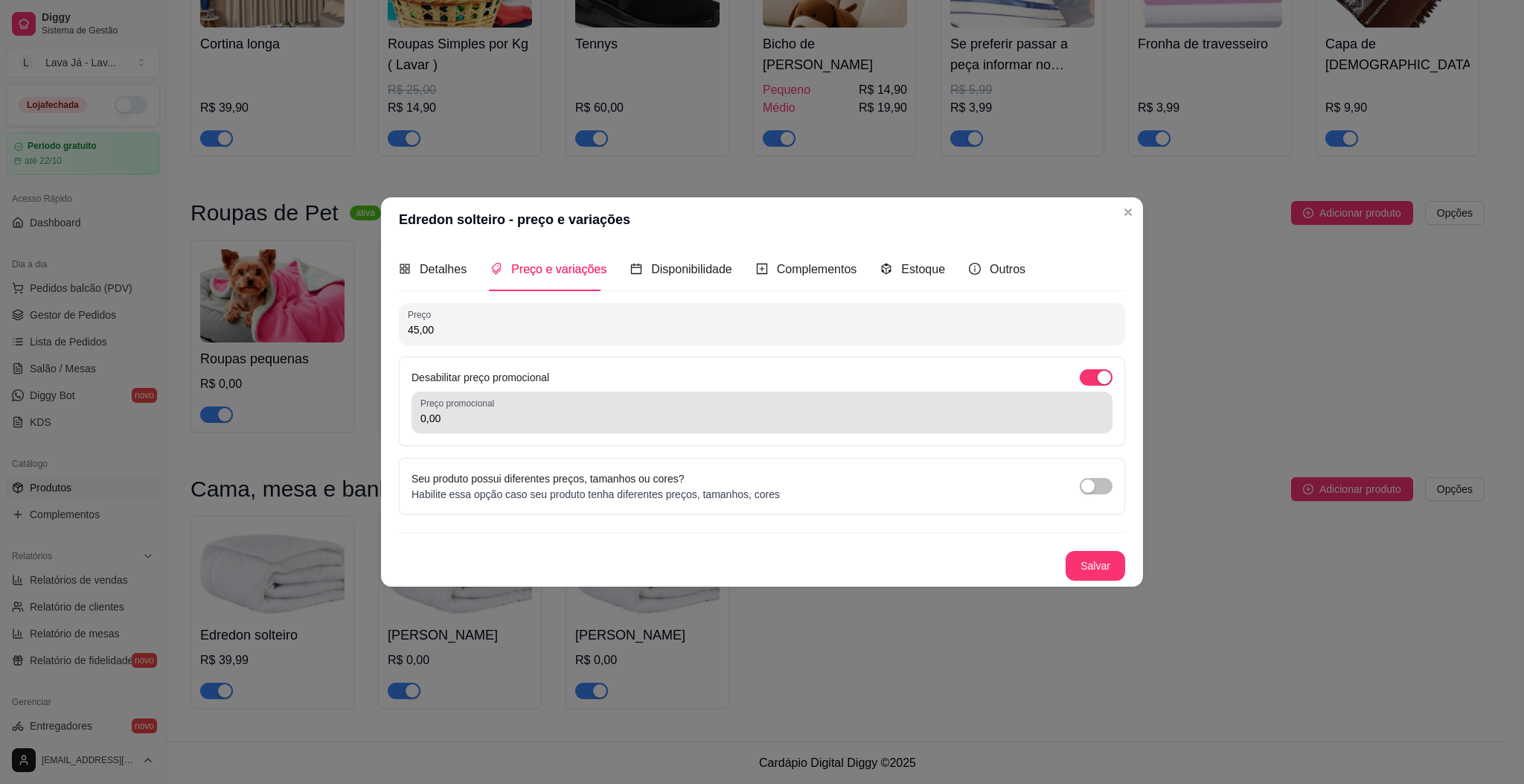
type input "45,00"
click at [635, 419] on input "0,00" at bounding box center [762, 418] width 684 height 15
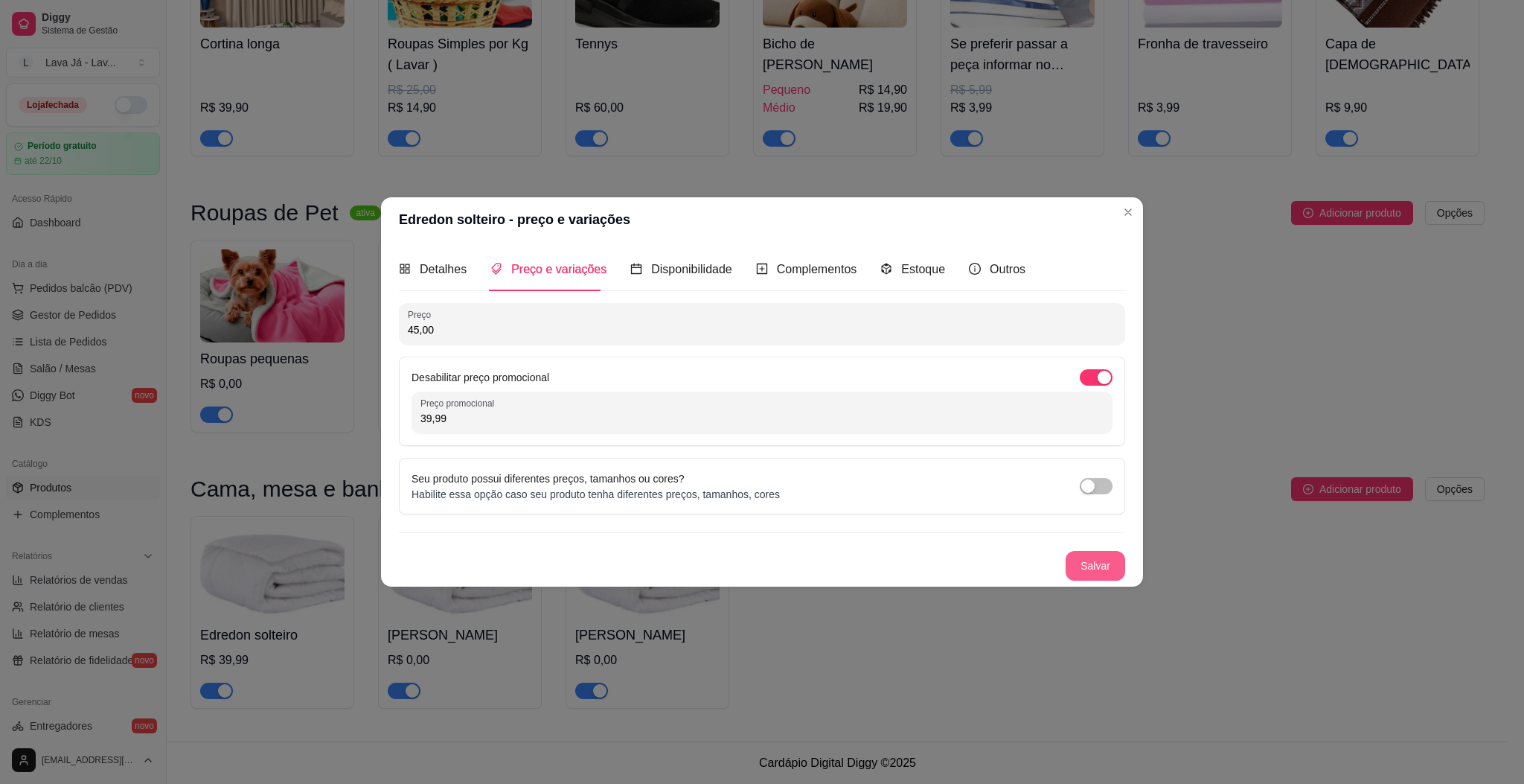
type input "39,99"
click at [1087, 560] on button "Salvar" at bounding box center [1096, 566] width 60 height 30
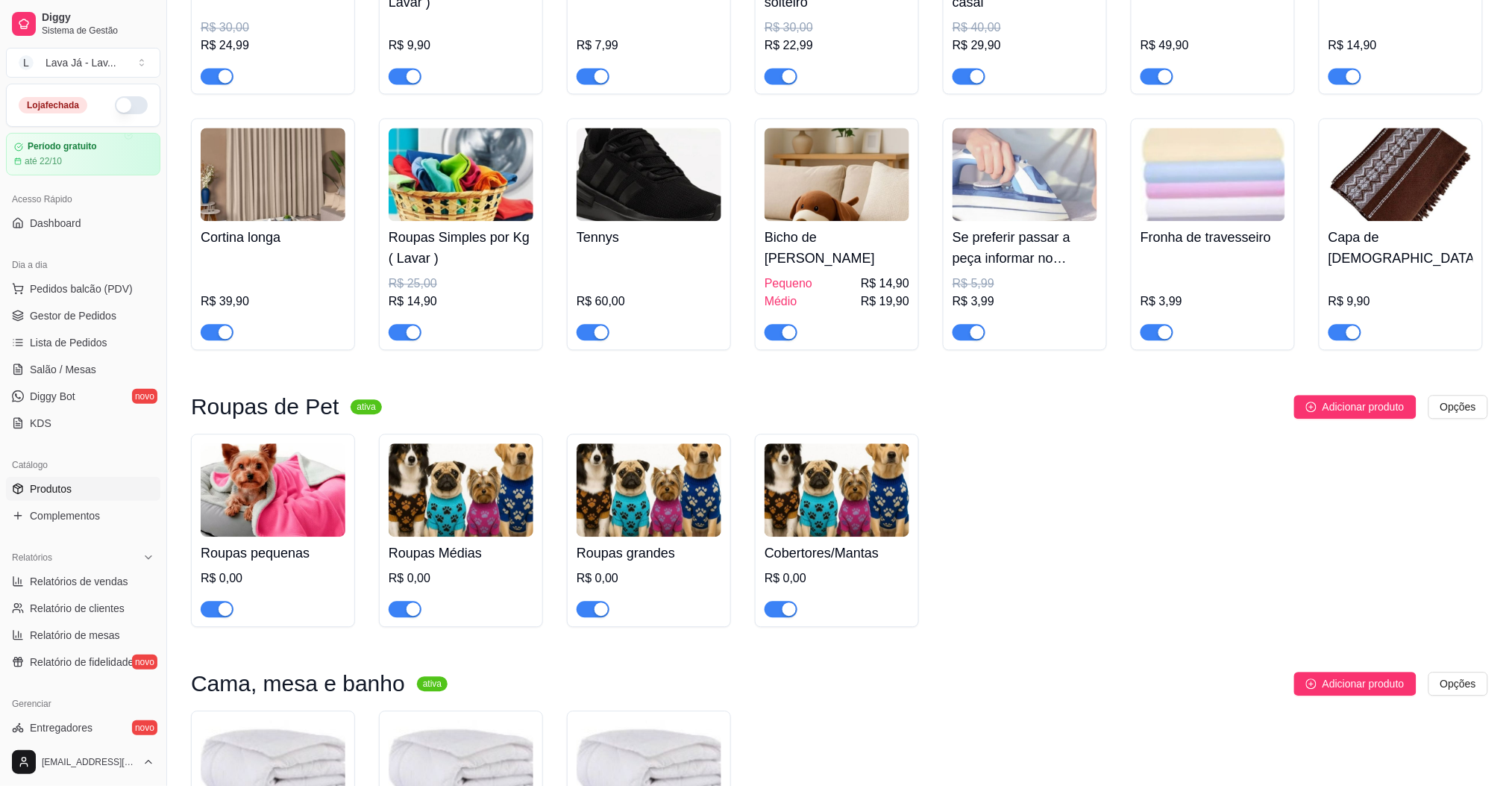
scroll to position [1329, 0]
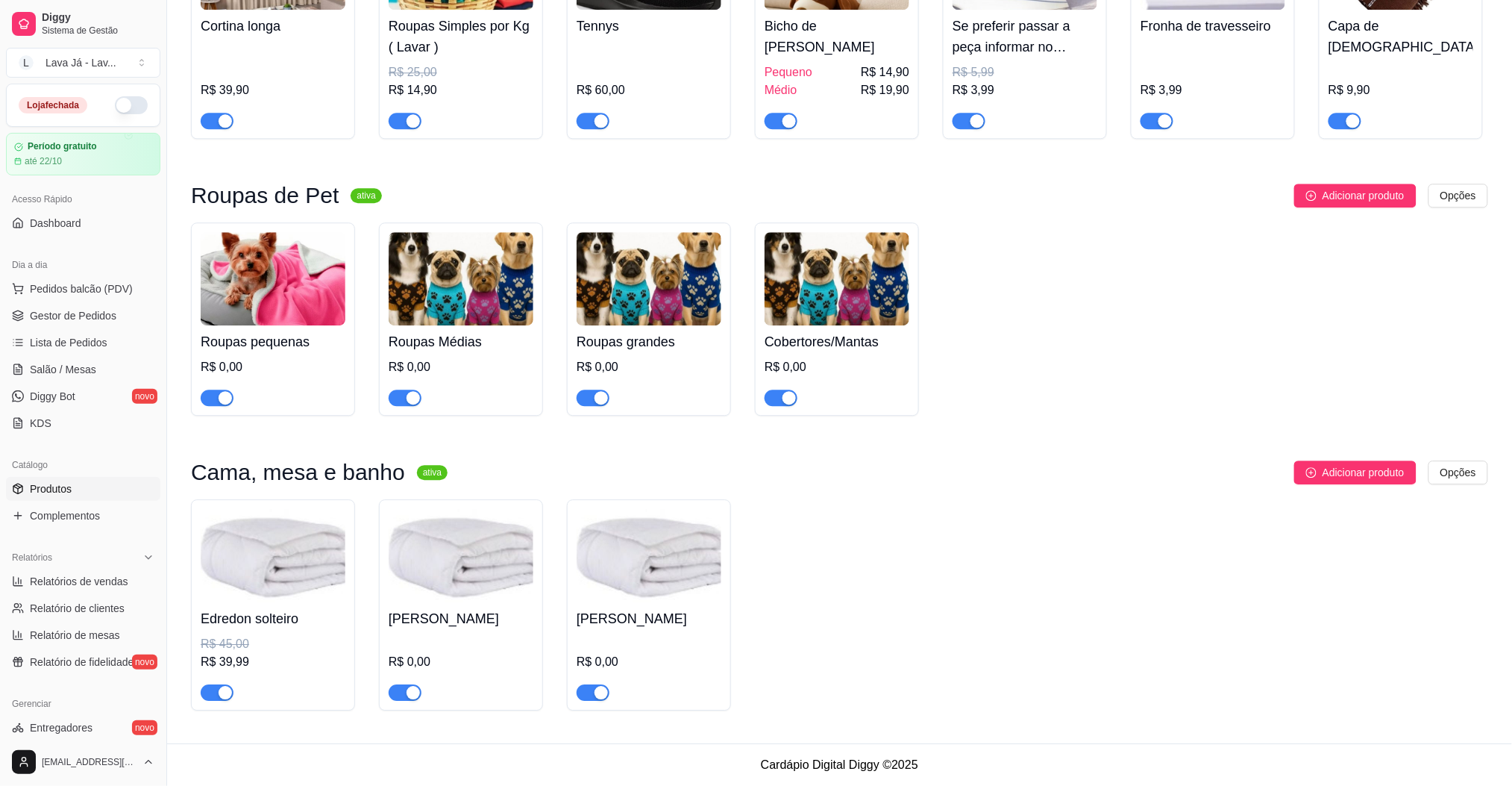
click at [481, 577] on img at bounding box center [461, 555] width 145 height 94
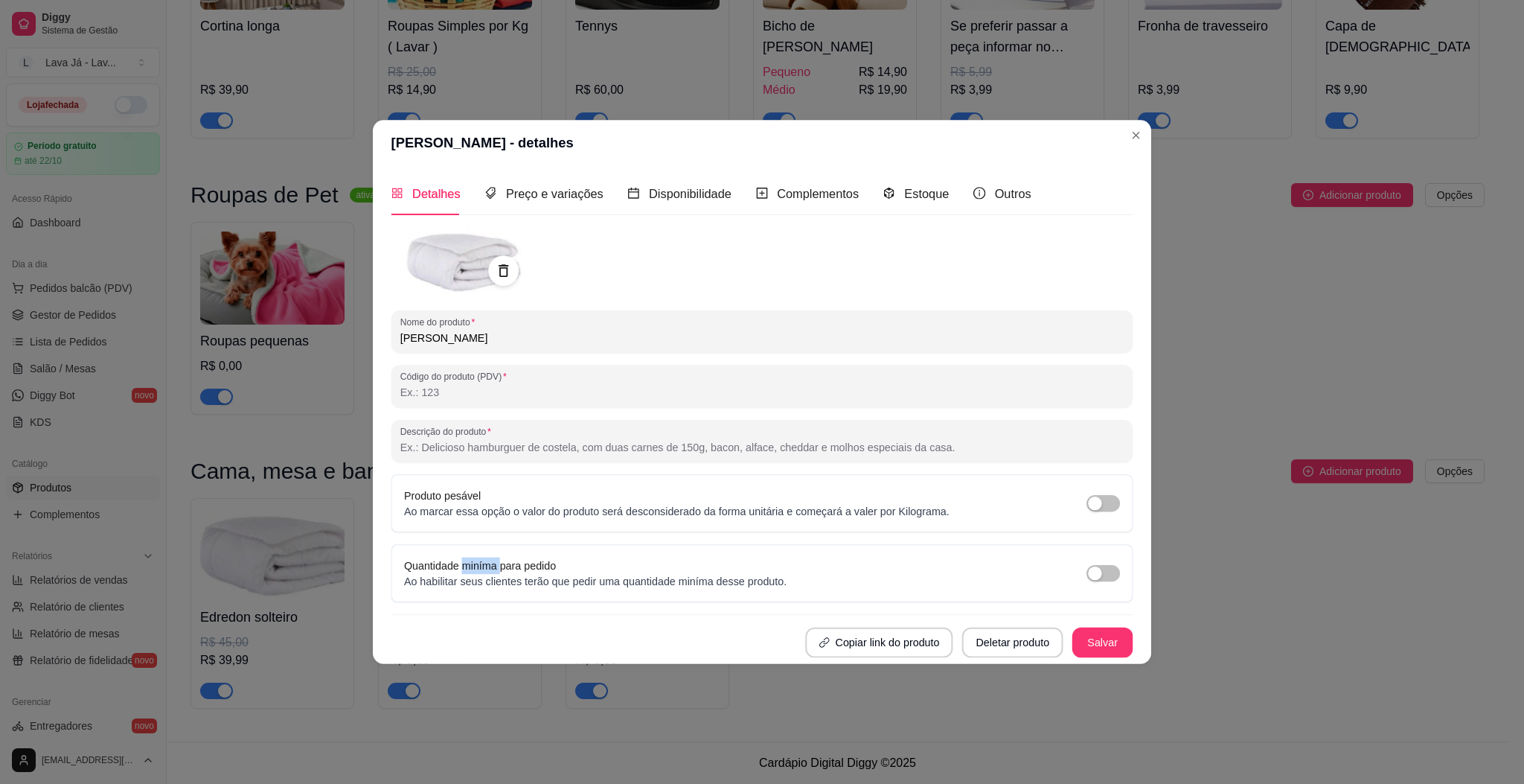
click at [480, 575] on div "Nome do produto Edredon Casal Código do produto (PDV) Descrição do produto Prod…" at bounding box center [762, 443] width 742 height 430
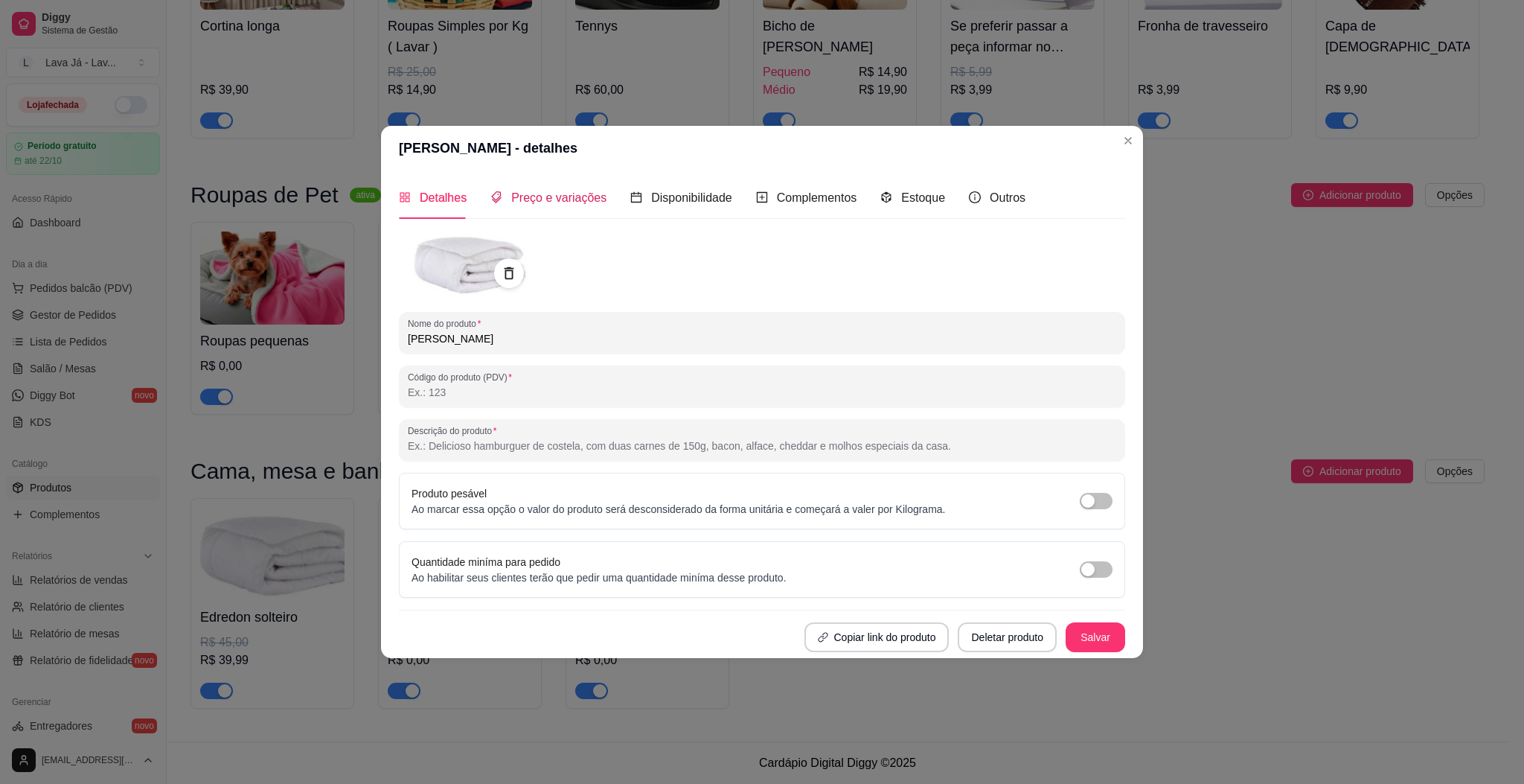
click at [567, 203] on span "Preço e variações" at bounding box center [559, 197] width 95 height 12
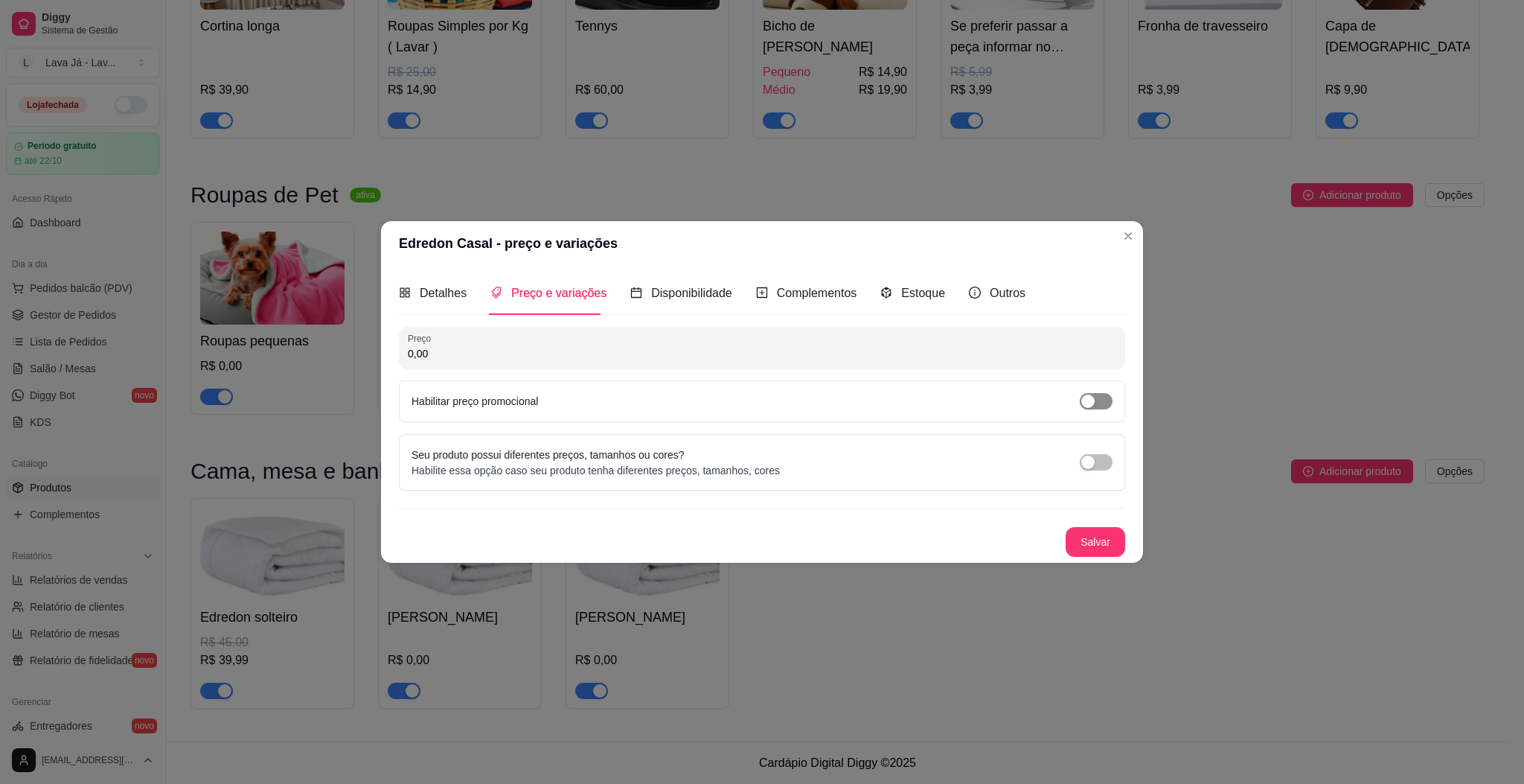
click at [1109, 395] on span "button" at bounding box center [1096, 401] width 33 height 17
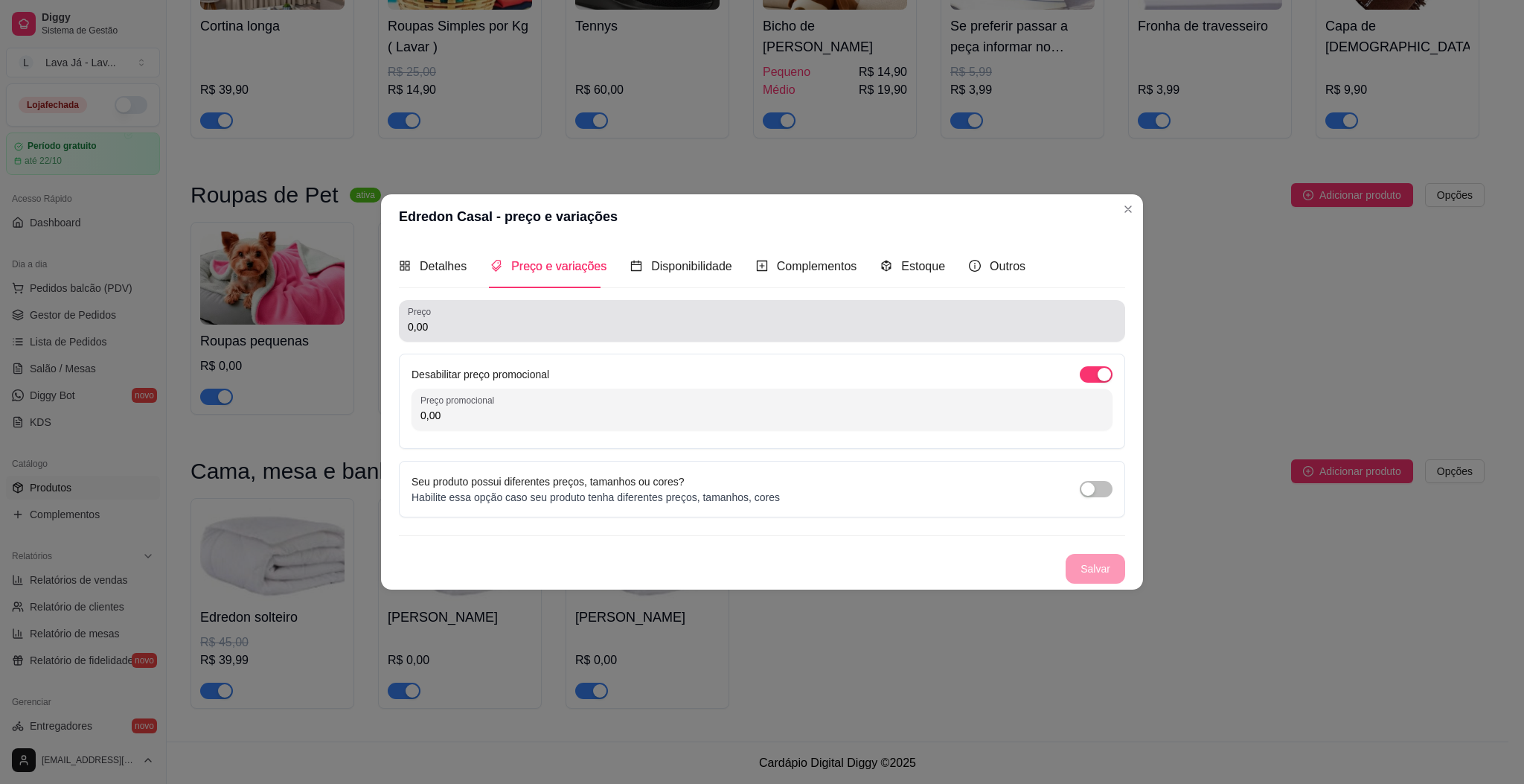
click at [564, 323] on input "0,00" at bounding box center [762, 326] width 708 height 15
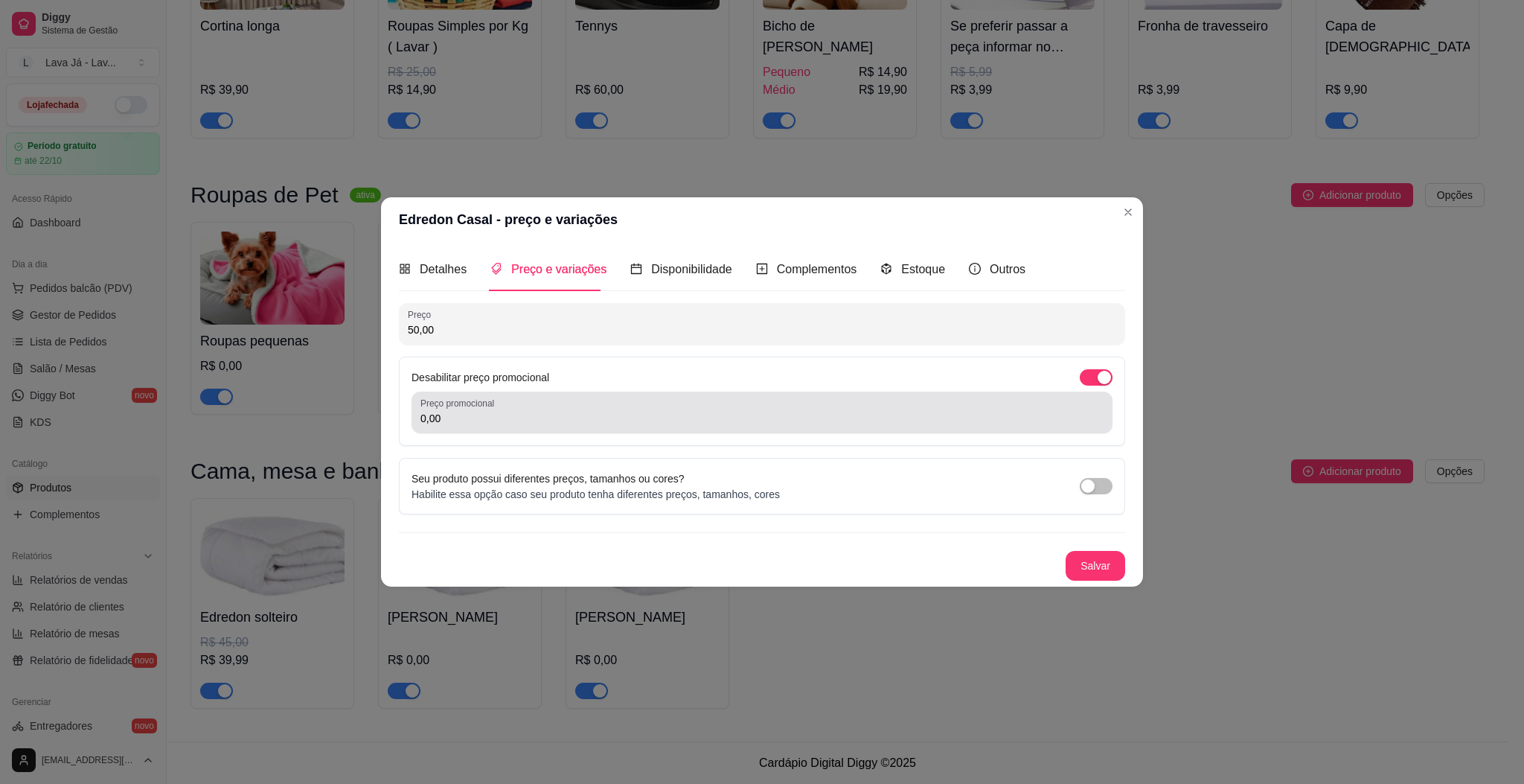
type input "50,00"
click at [566, 415] on input "0,00" at bounding box center [762, 418] width 684 height 15
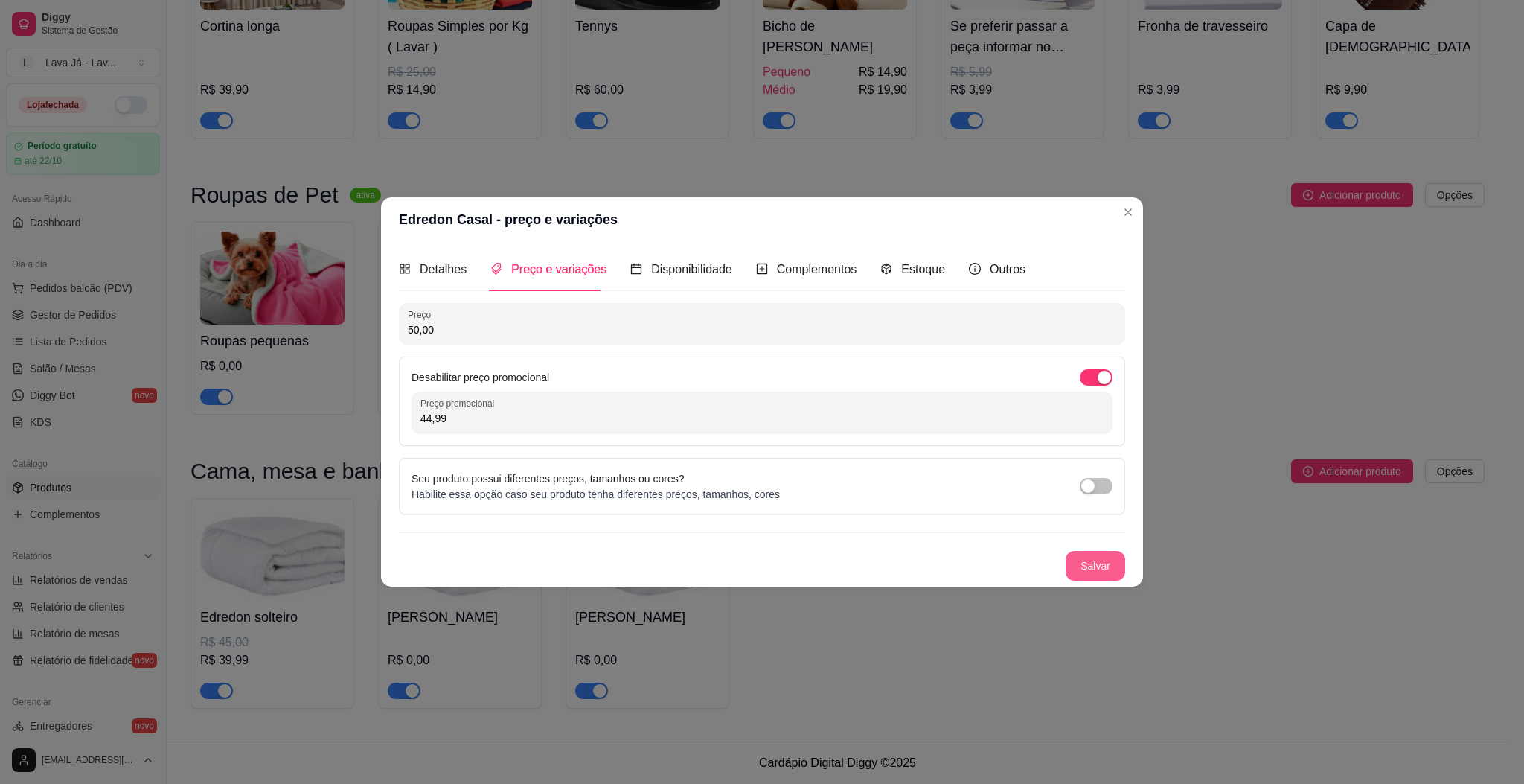
type input "44,99"
click at [1091, 568] on button "Salvar" at bounding box center [1096, 565] width 58 height 29
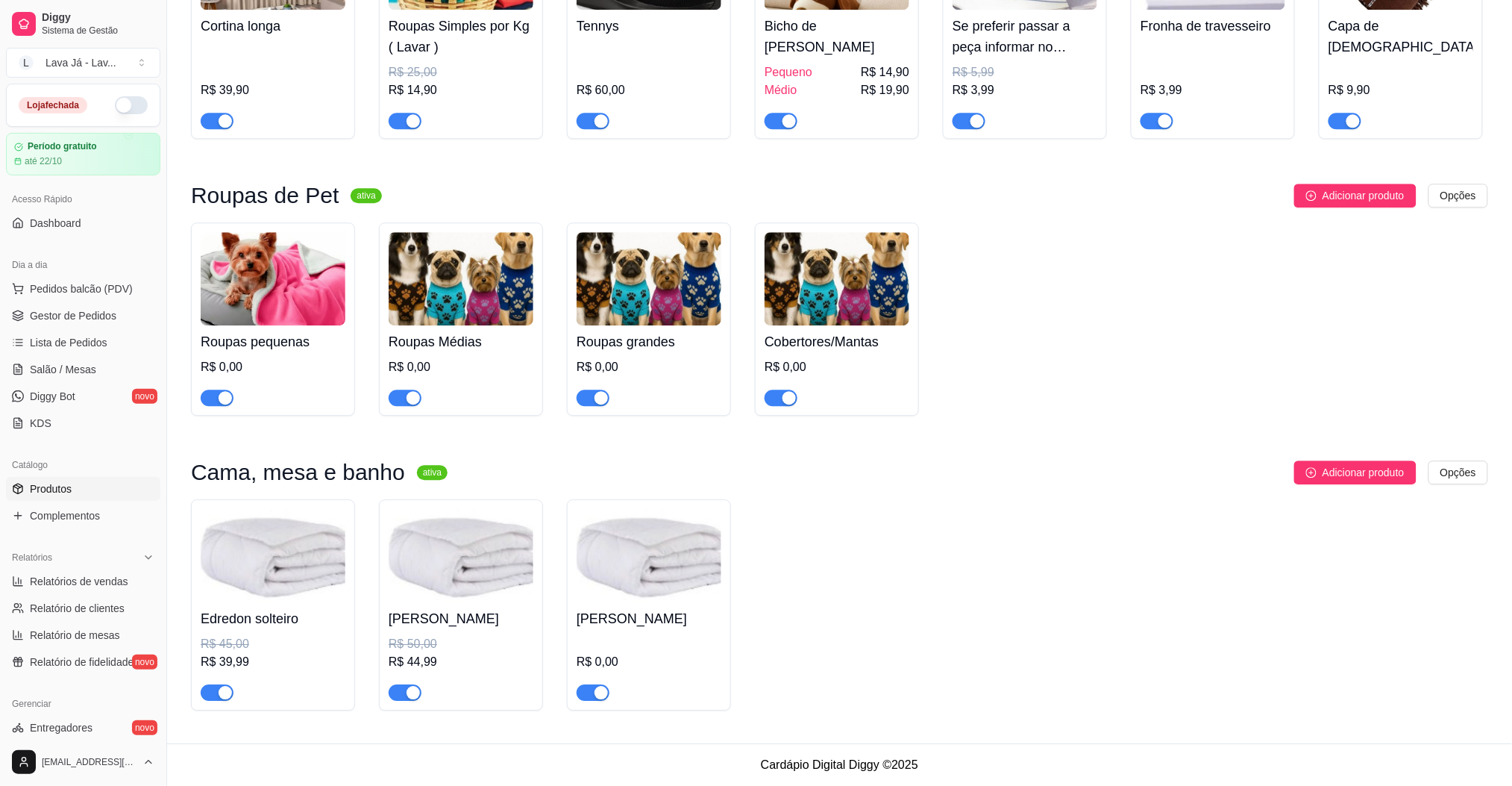
click at [639, 571] on img at bounding box center [649, 555] width 145 height 94
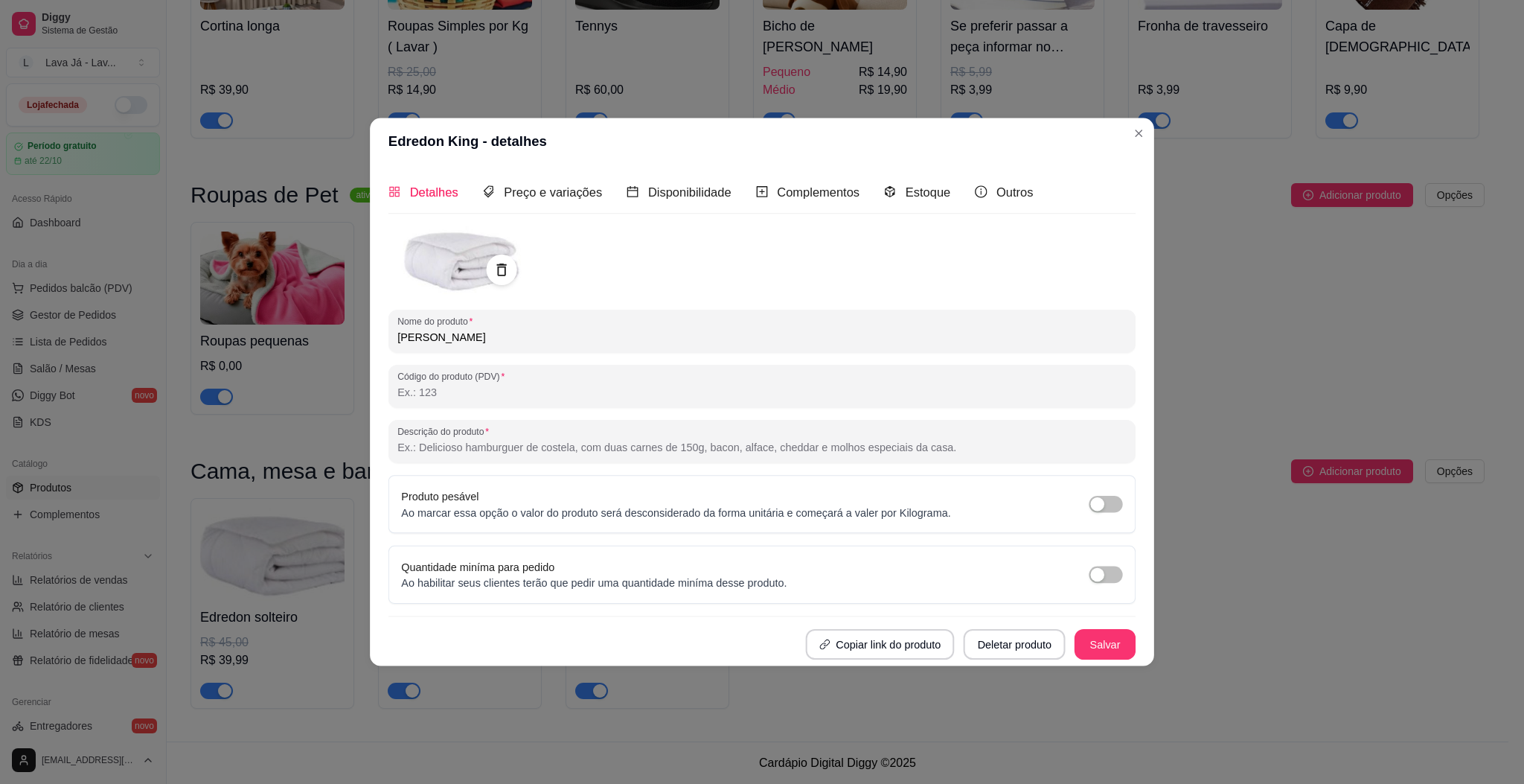
click at [637, 570] on div "Nome do produto Edredon King Código do produto (PDV) Descrição do produto Produ…" at bounding box center [762, 443] width 747 height 433
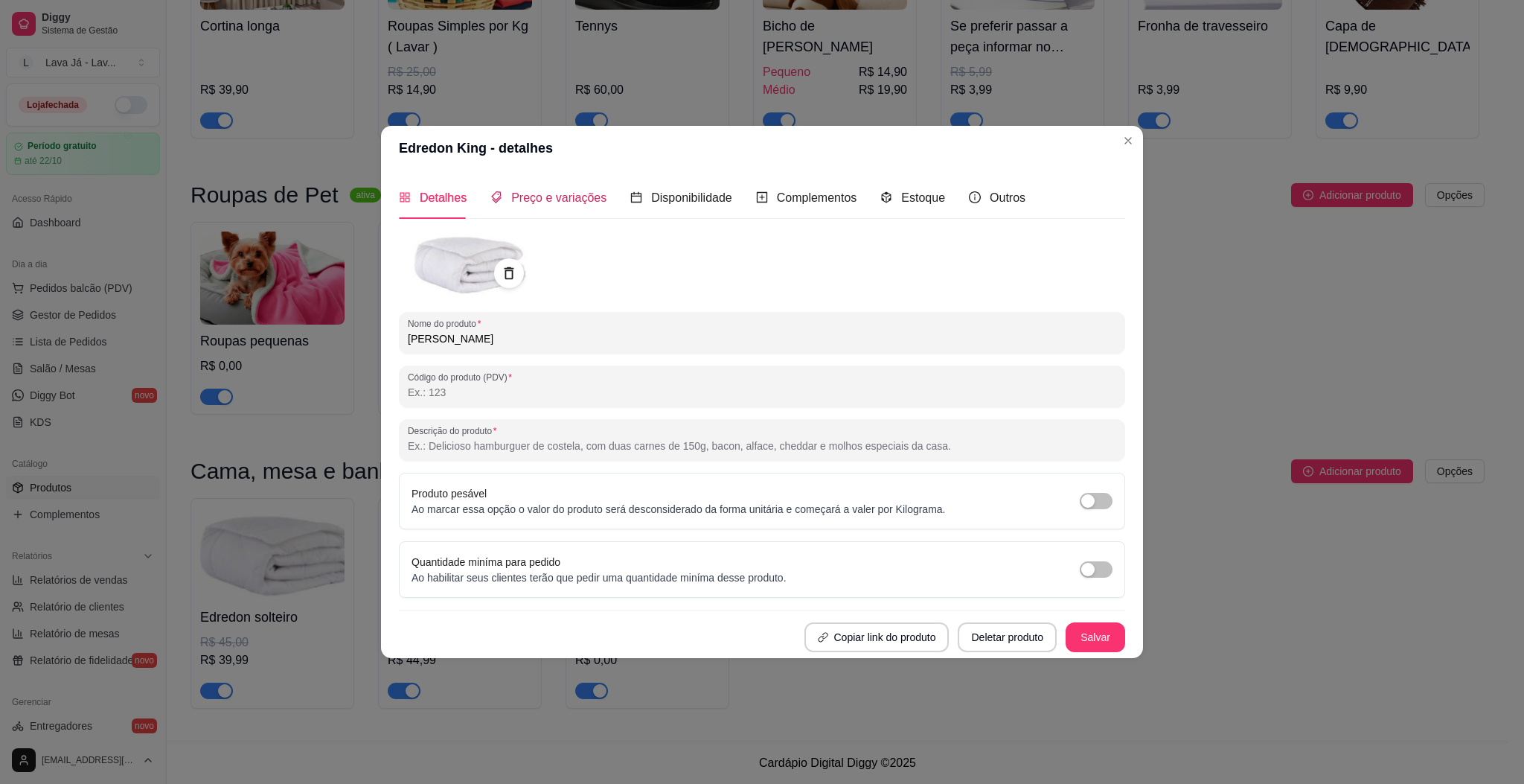
click at [570, 198] on span "Preço e variações" at bounding box center [559, 197] width 95 height 12
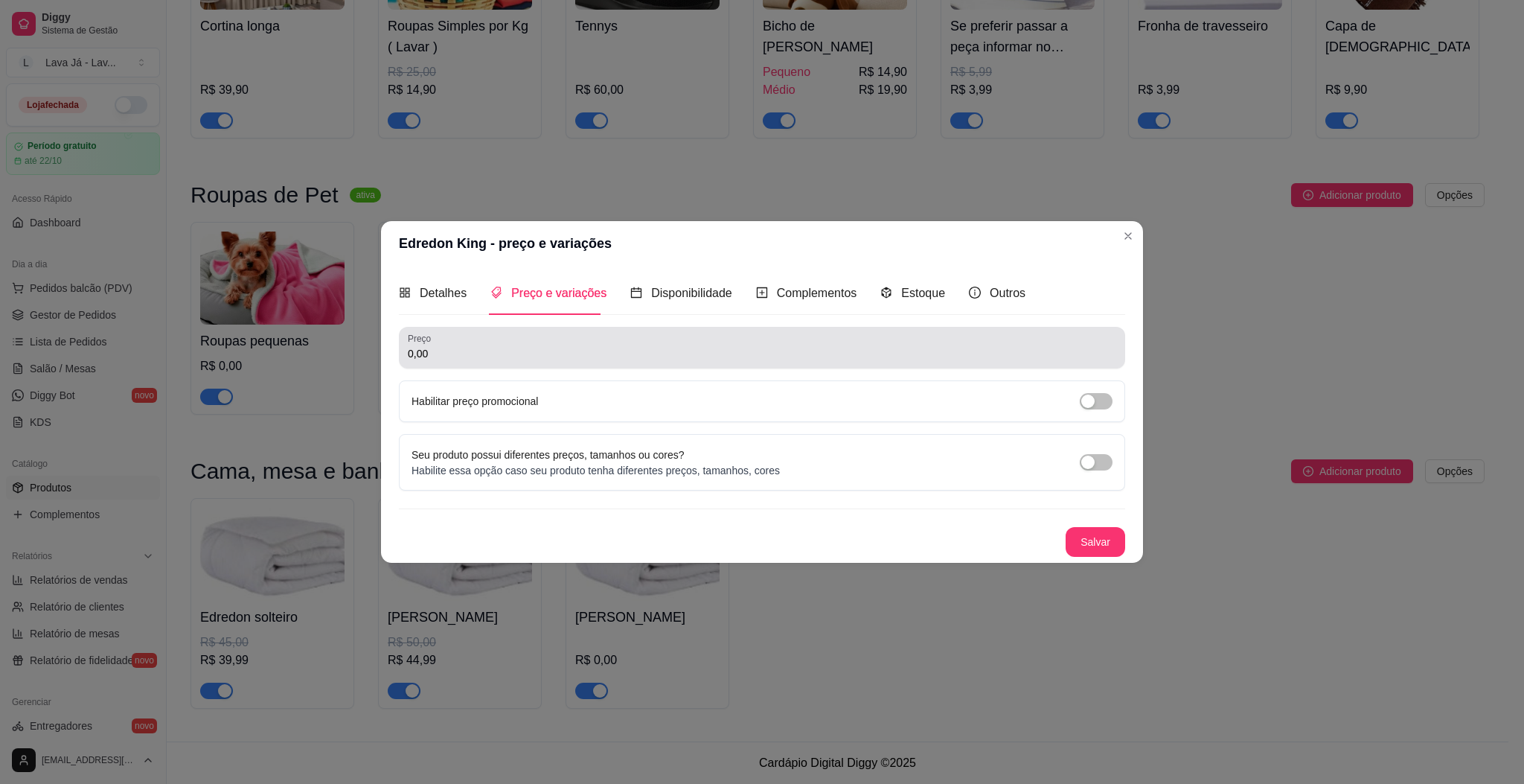
click at [501, 367] on div "Preço 0,00" at bounding box center [762, 347] width 727 height 41
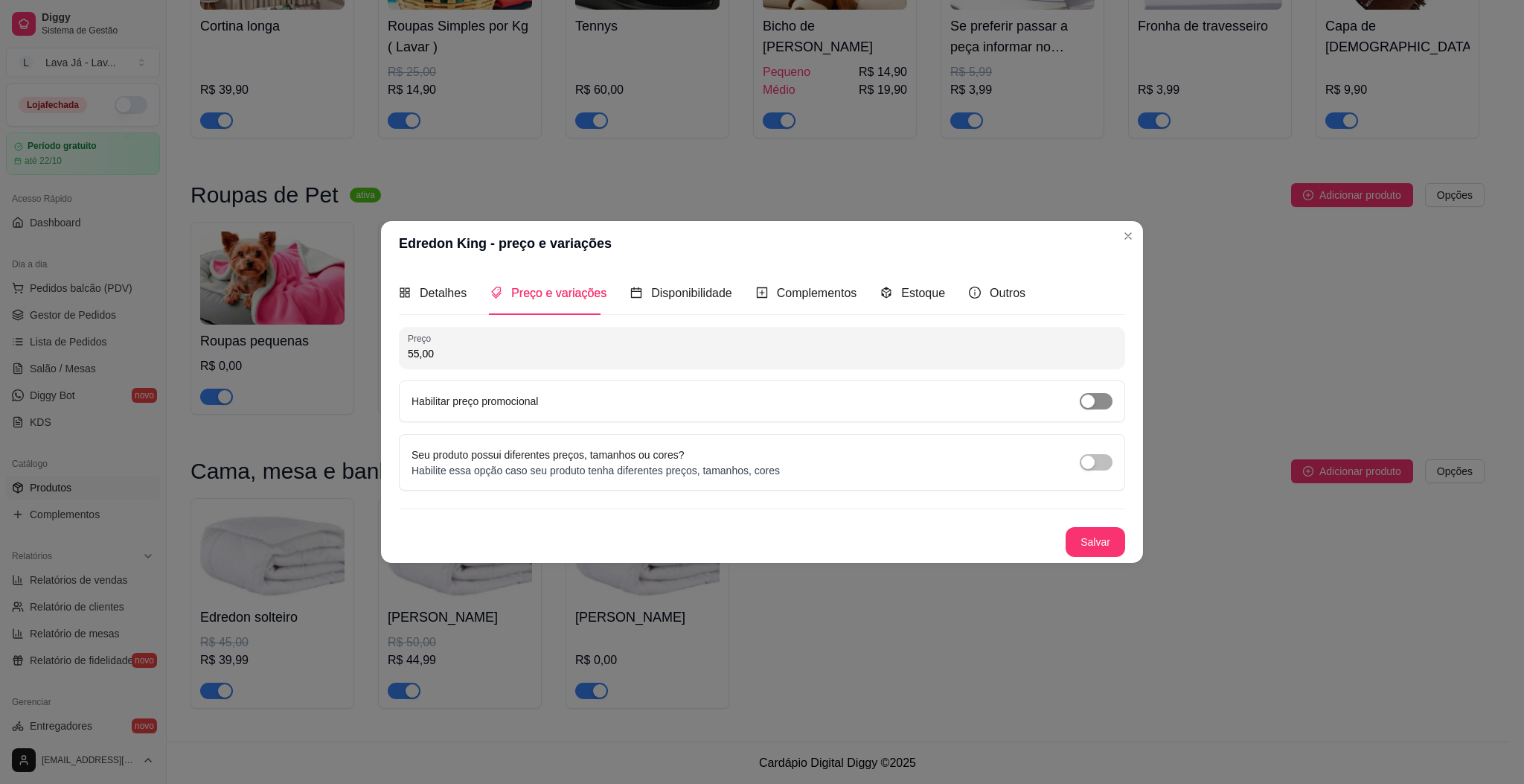
type input "55,00"
click at [1080, 404] on span "button" at bounding box center [1096, 401] width 33 height 17
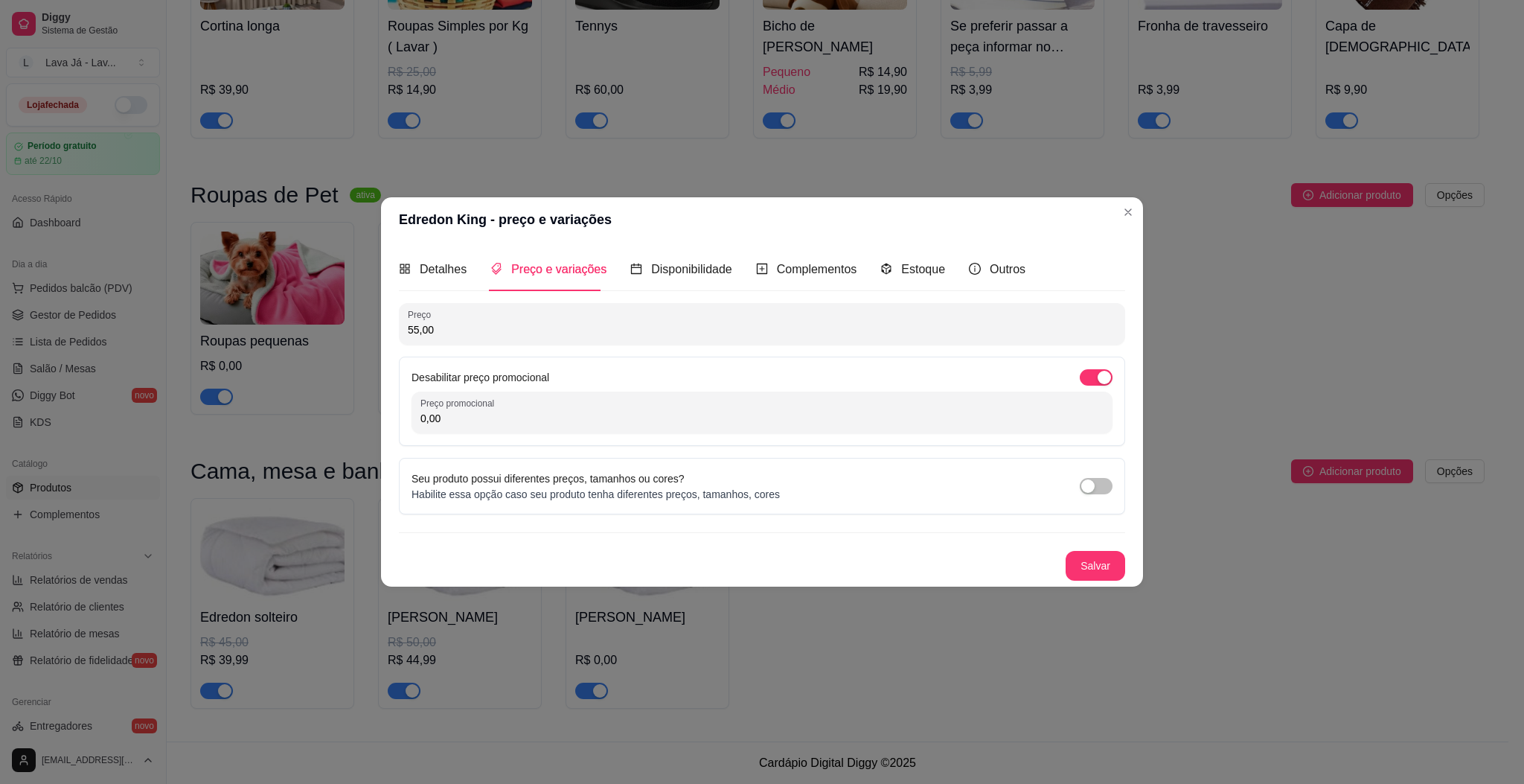
click at [641, 417] on input "0,00" at bounding box center [762, 418] width 684 height 15
type input "49,90"
click at [1097, 573] on button "Salvar" at bounding box center [1096, 566] width 60 height 30
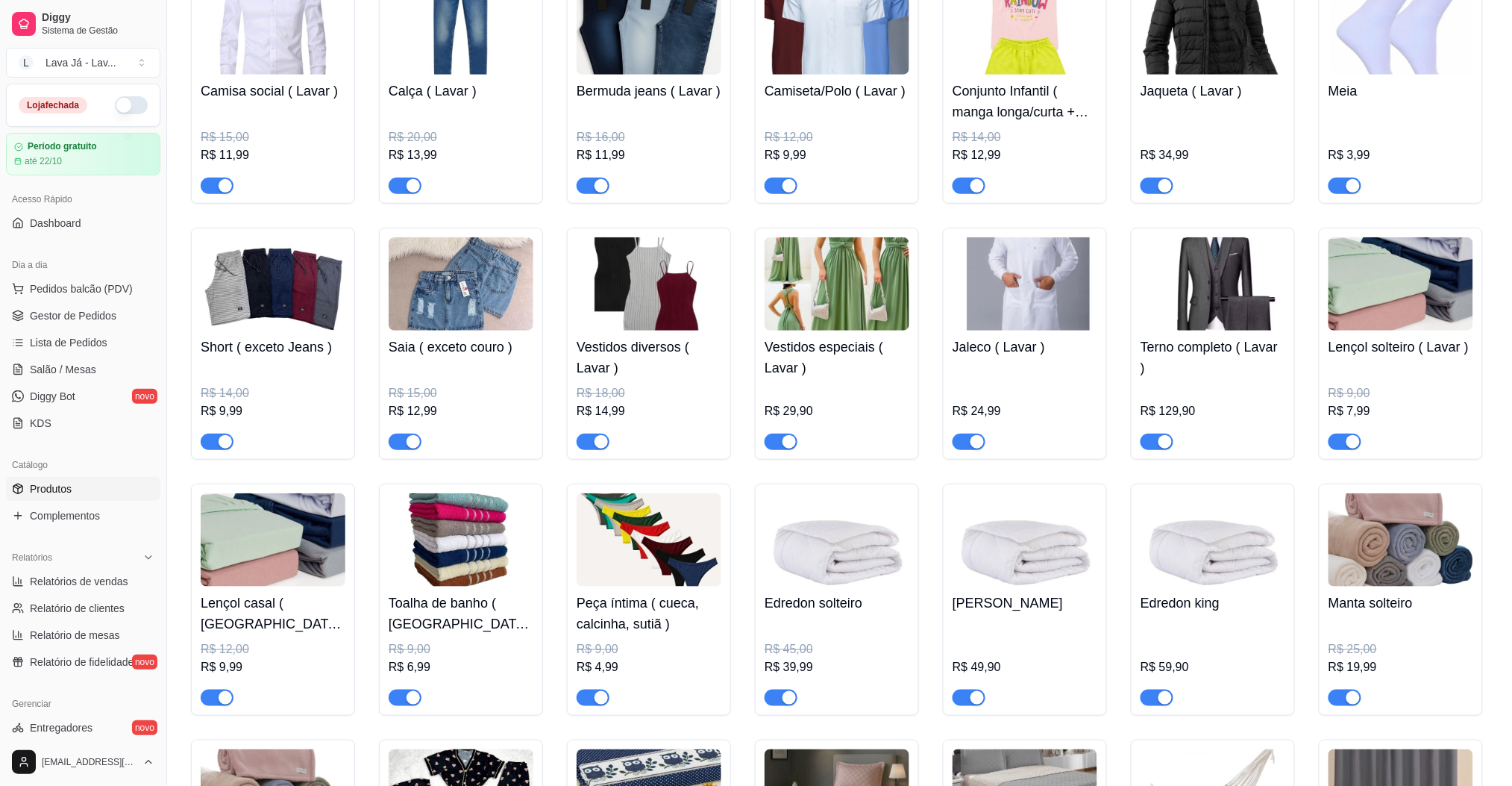
scroll to position [434, 0]
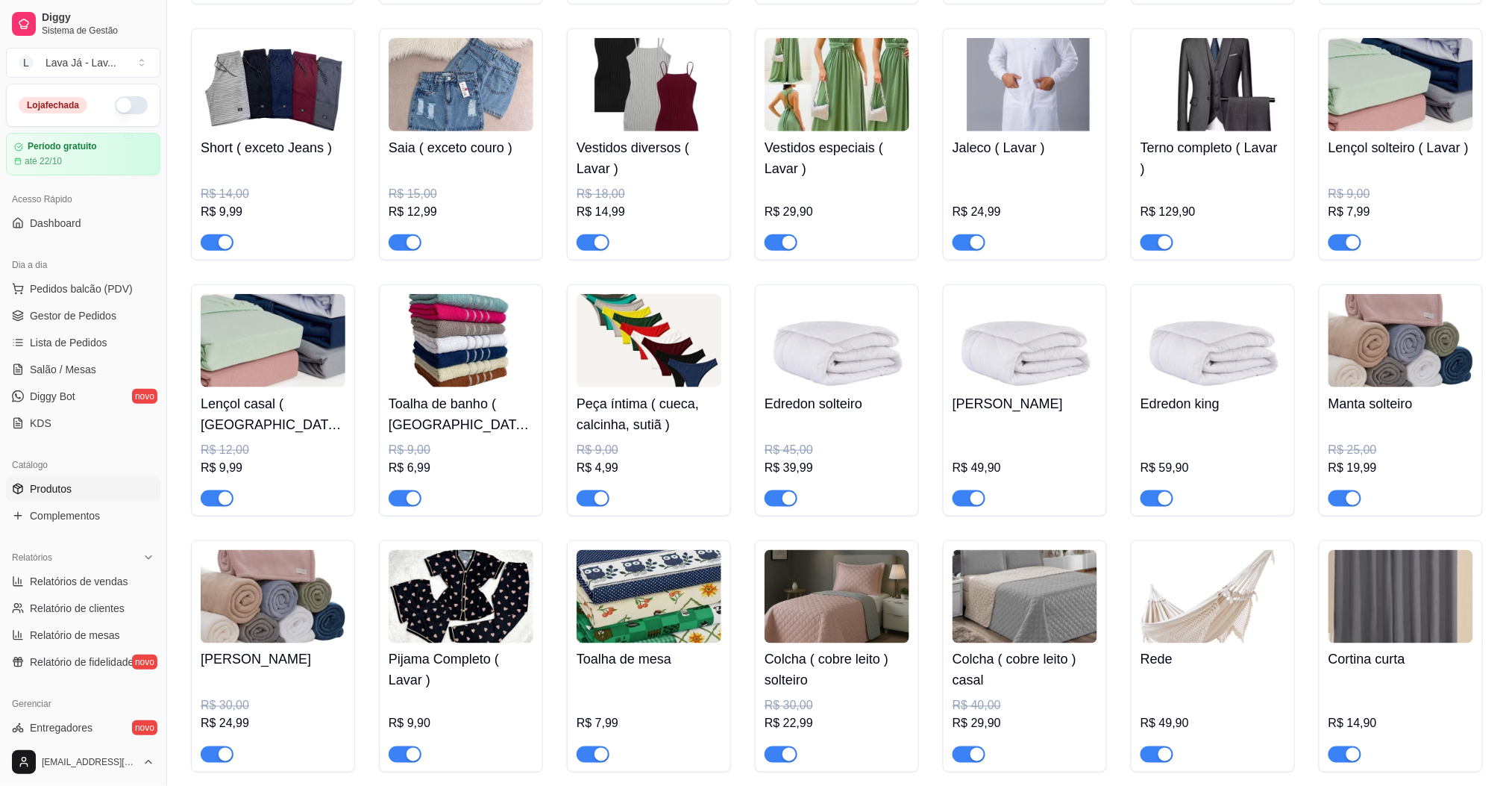
click at [795, 336] on img at bounding box center [837, 341] width 145 height 94
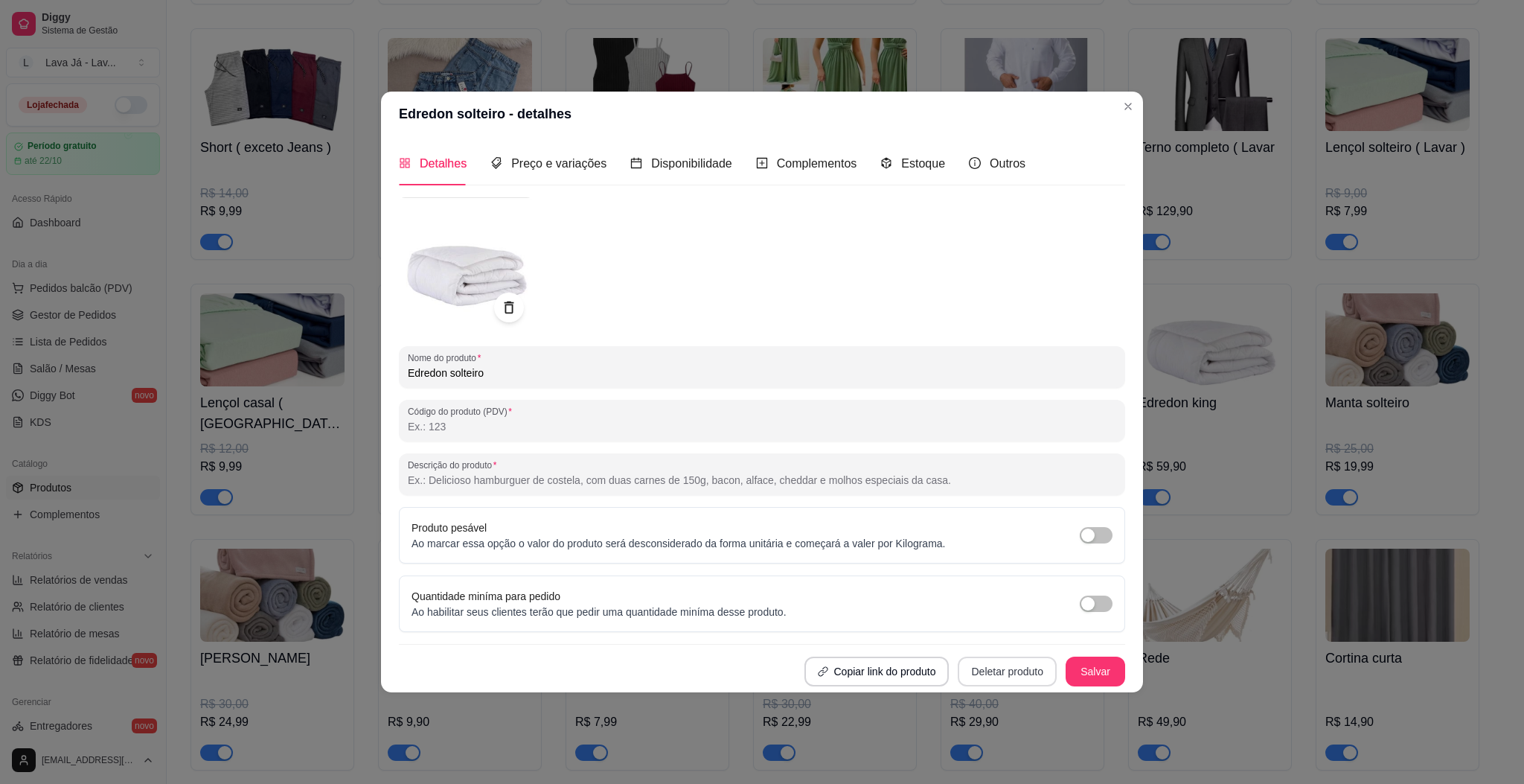
click at [992, 669] on button "Deletar produto" at bounding box center [1007, 671] width 99 height 30
click at [1013, 665] on button "Deletar produto" at bounding box center [1007, 670] width 96 height 29
click at [1010, 632] on button "Confirmar" at bounding box center [1012, 629] width 53 height 22
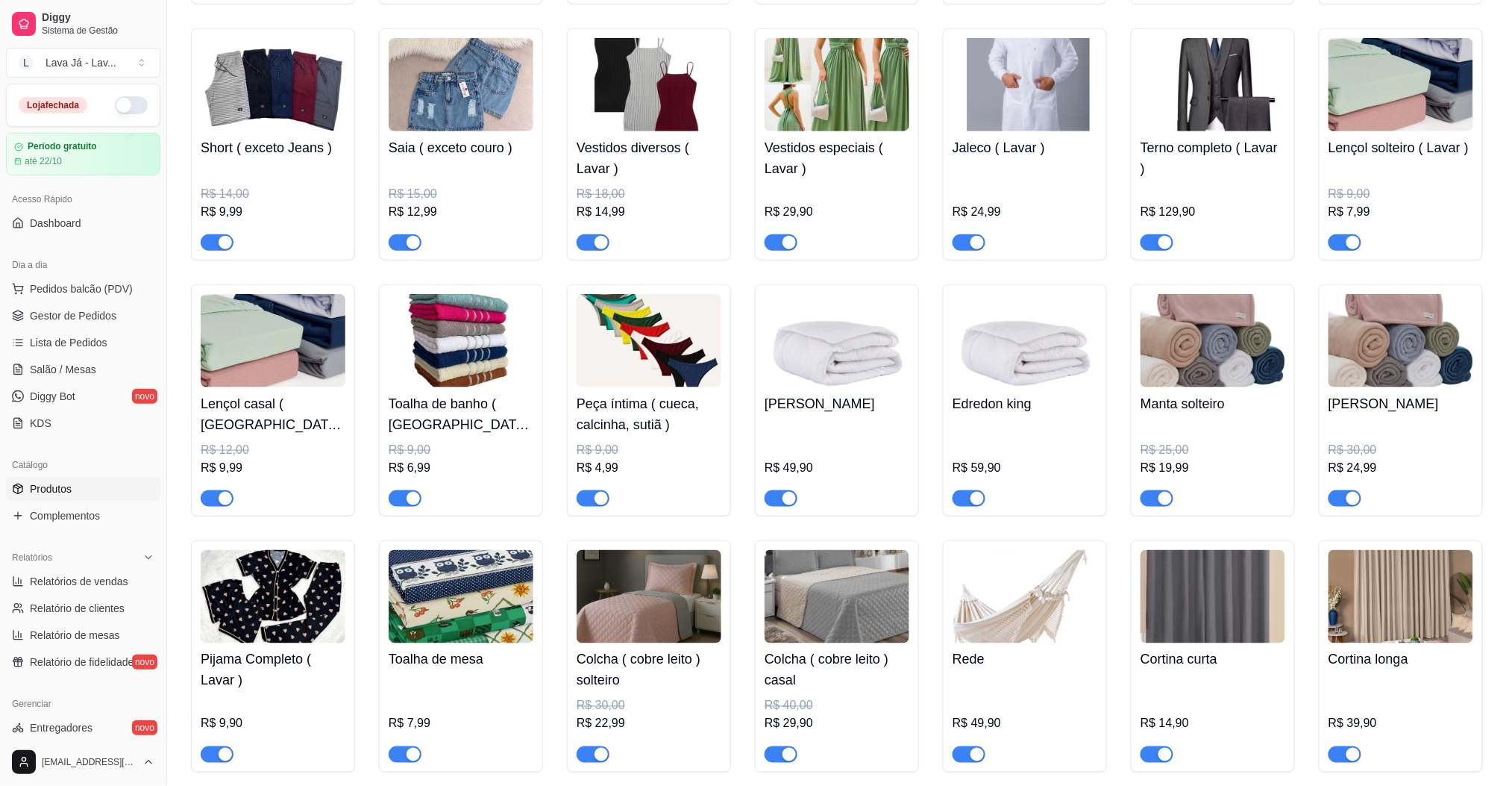
click at [837, 351] on img at bounding box center [837, 341] width 145 height 94
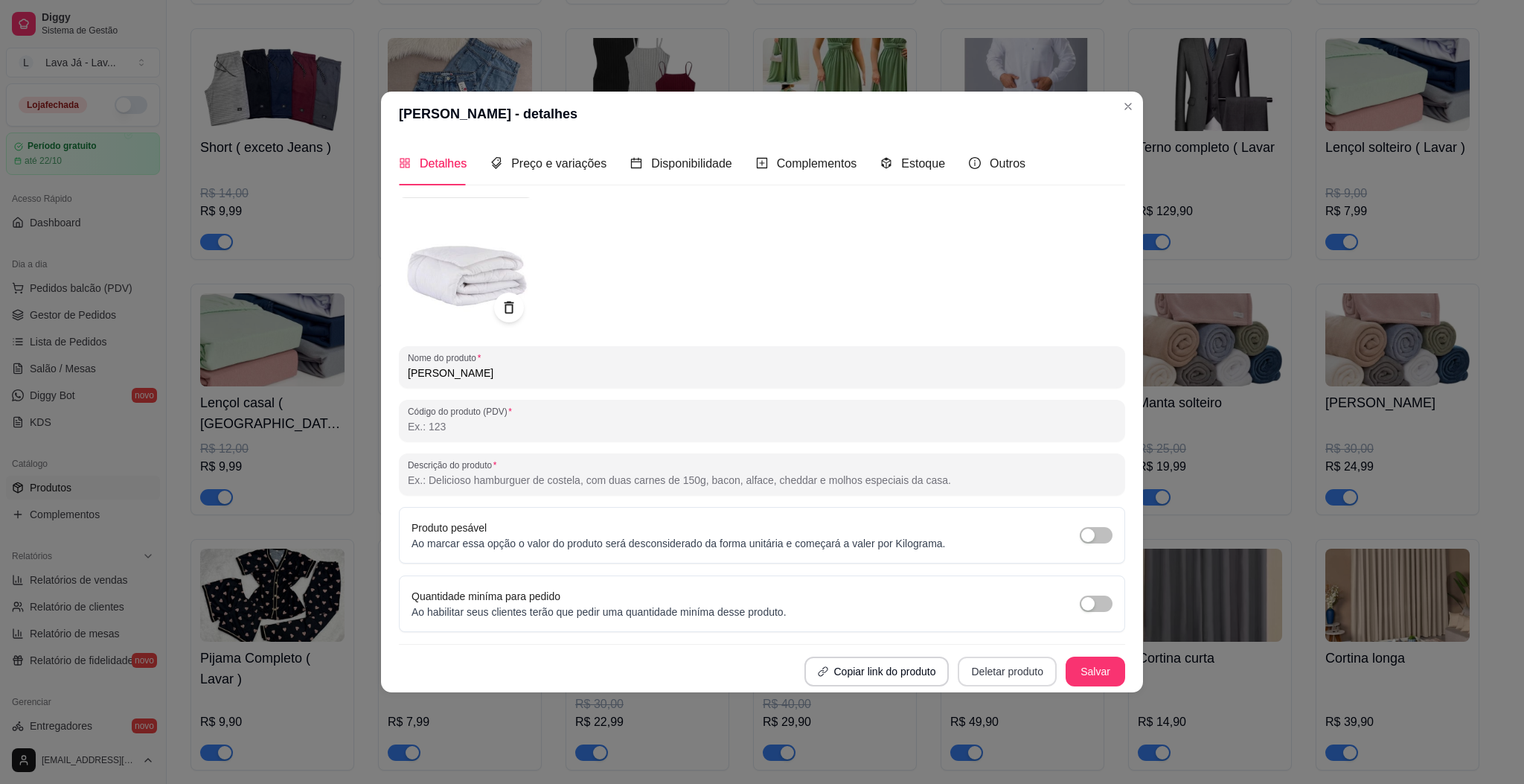
click at [994, 679] on button "Deletar produto" at bounding box center [1007, 671] width 99 height 30
click at [1034, 619] on button "Confirmar" at bounding box center [1012, 630] width 55 height 23
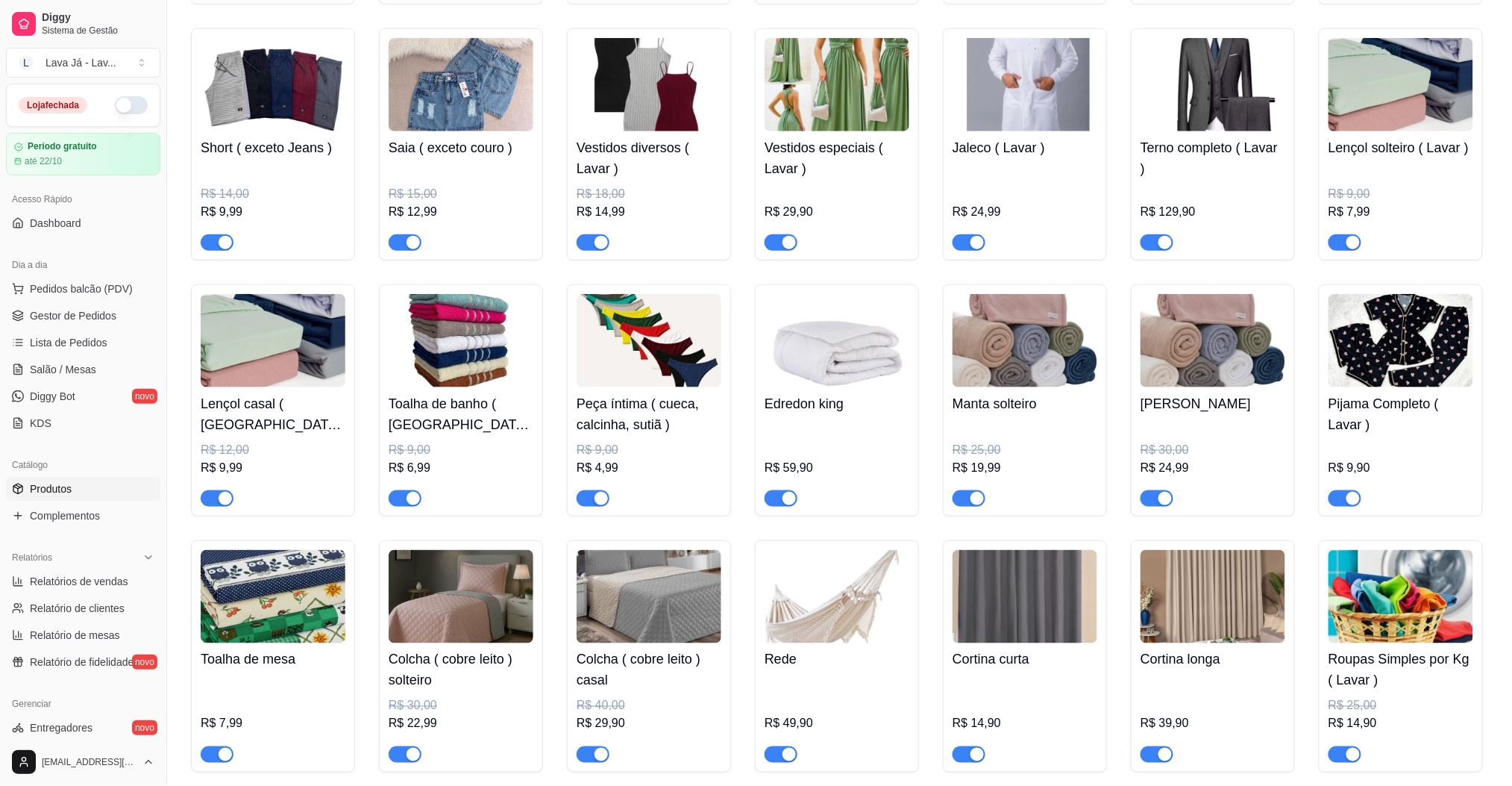
click at [825, 368] on img at bounding box center [837, 341] width 145 height 94
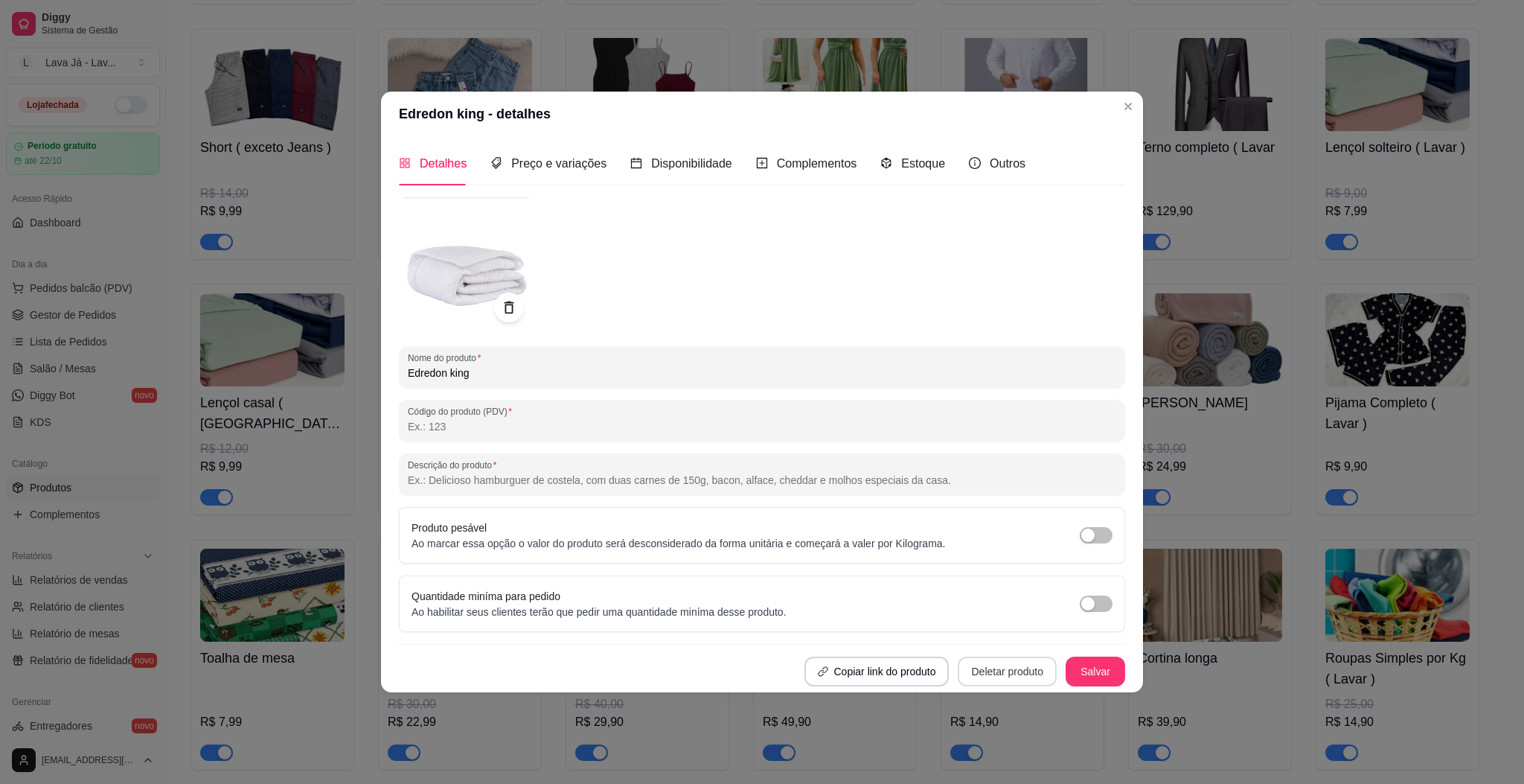
click at [991, 674] on button "Deletar produto" at bounding box center [1007, 671] width 99 height 30
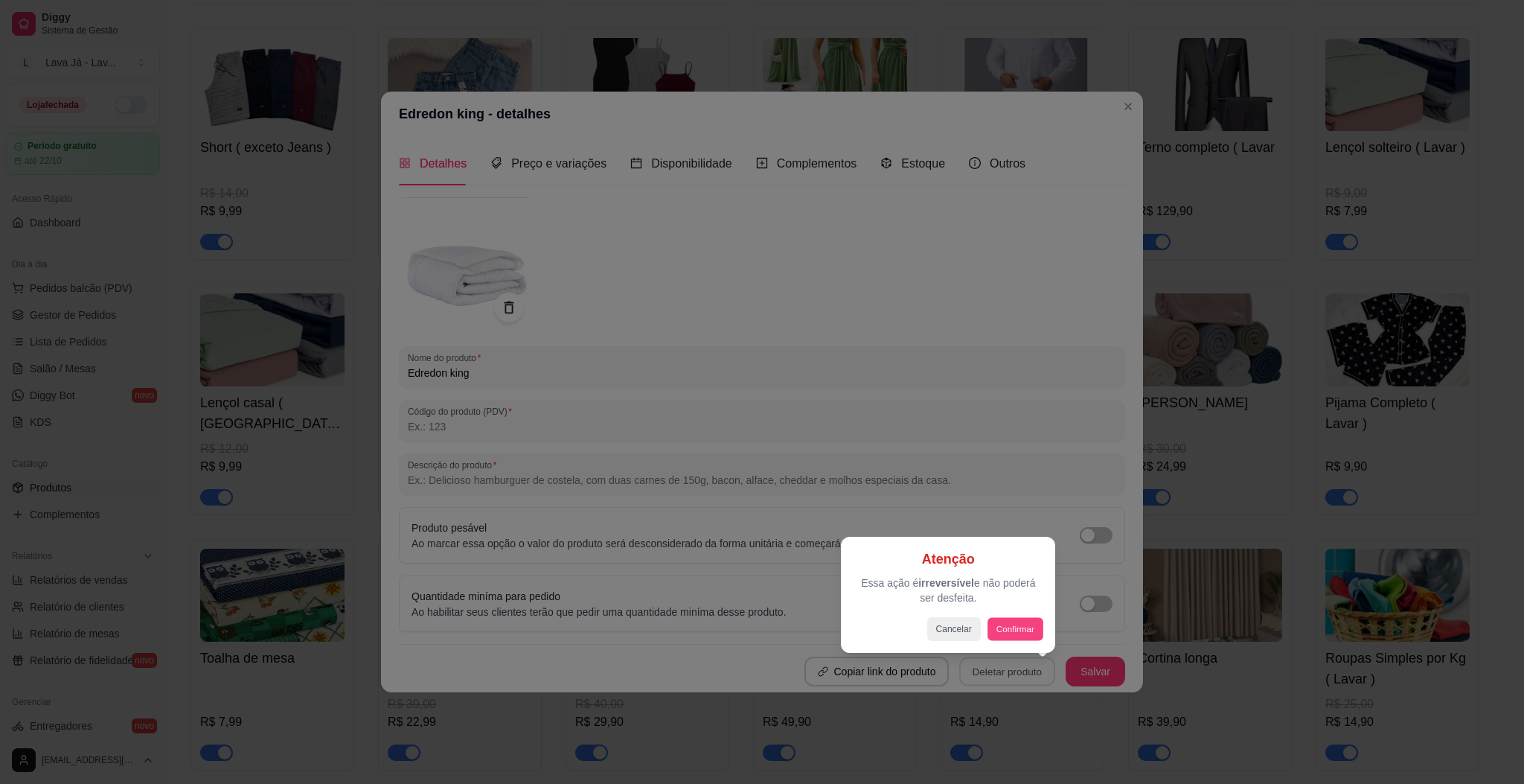
click at [1005, 631] on button "Confirmar" at bounding box center [1015, 628] width 55 height 23
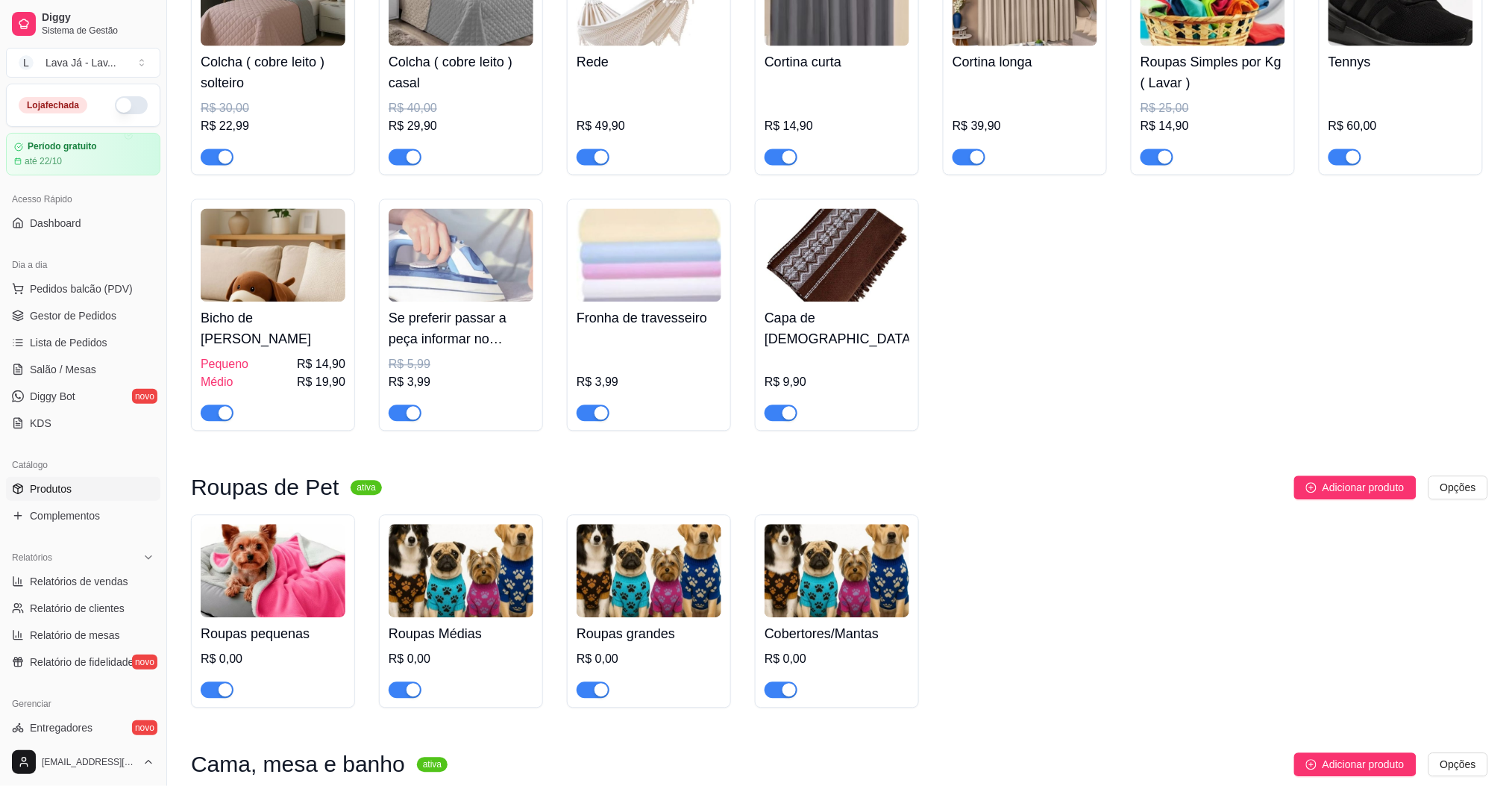
scroll to position [1329, 0]
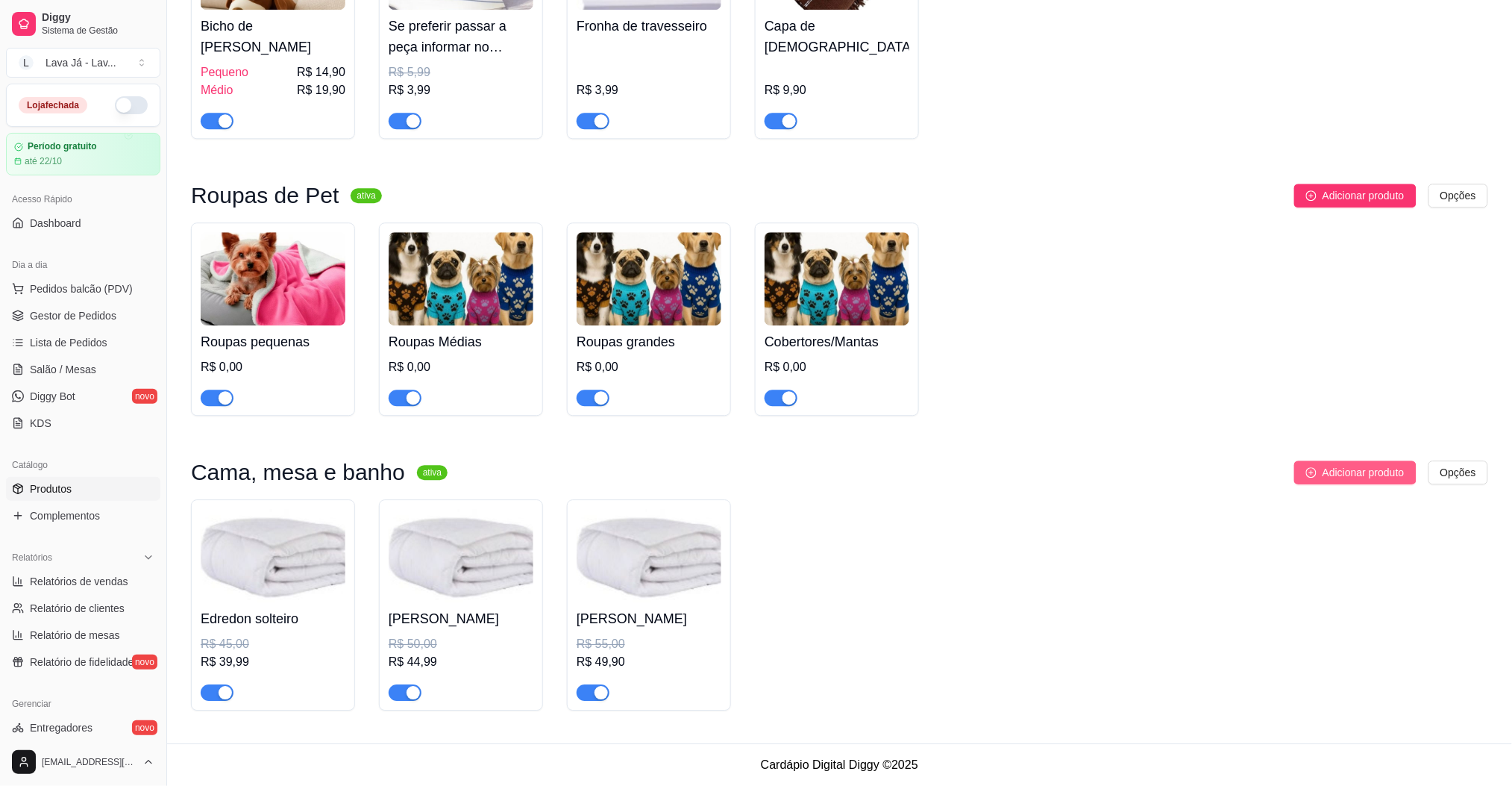
click at [1356, 473] on span "Adicionar produto" at bounding box center [1364, 472] width 82 height 17
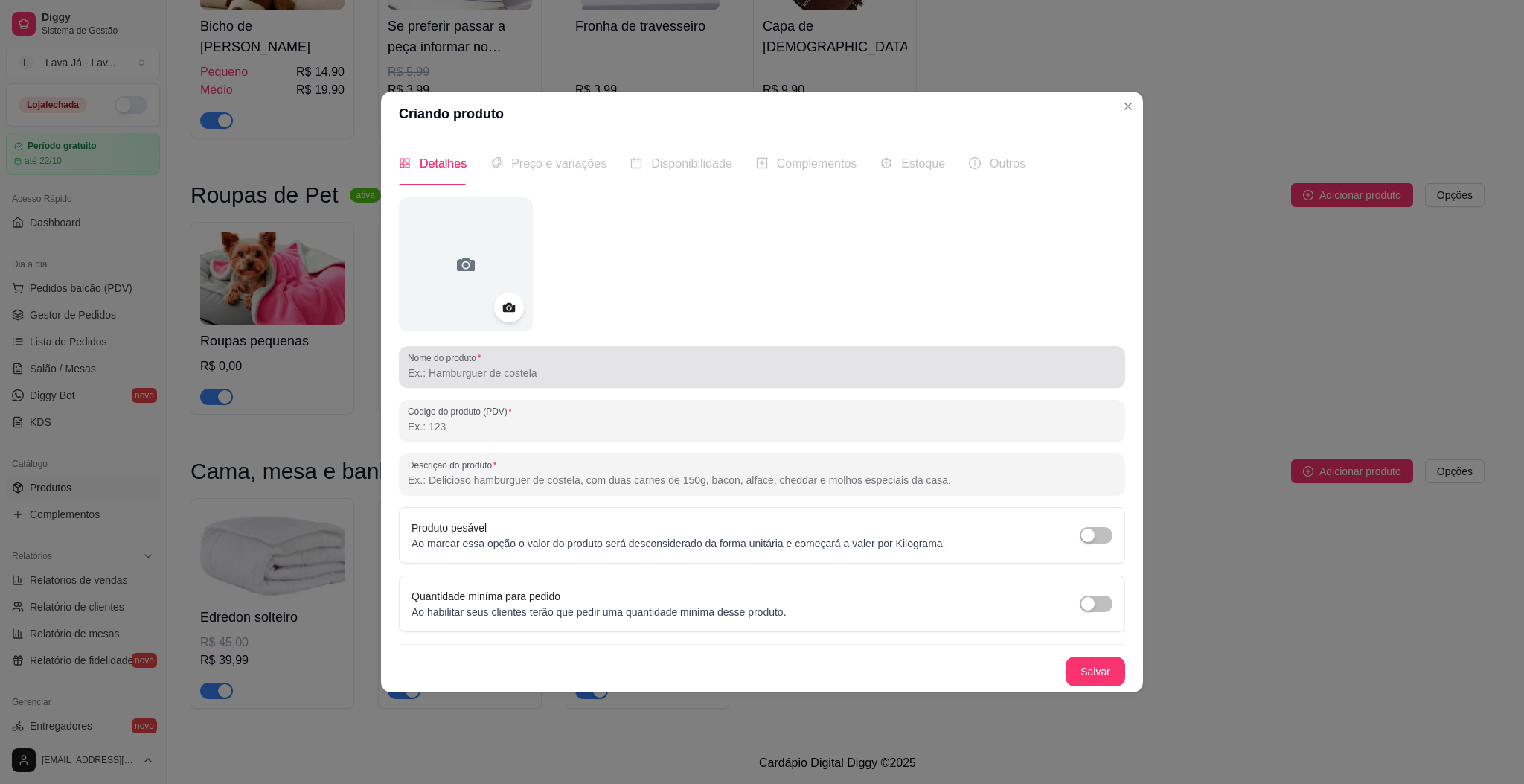
click at [729, 373] on input "Nome do produto" at bounding box center [762, 373] width 708 height 15
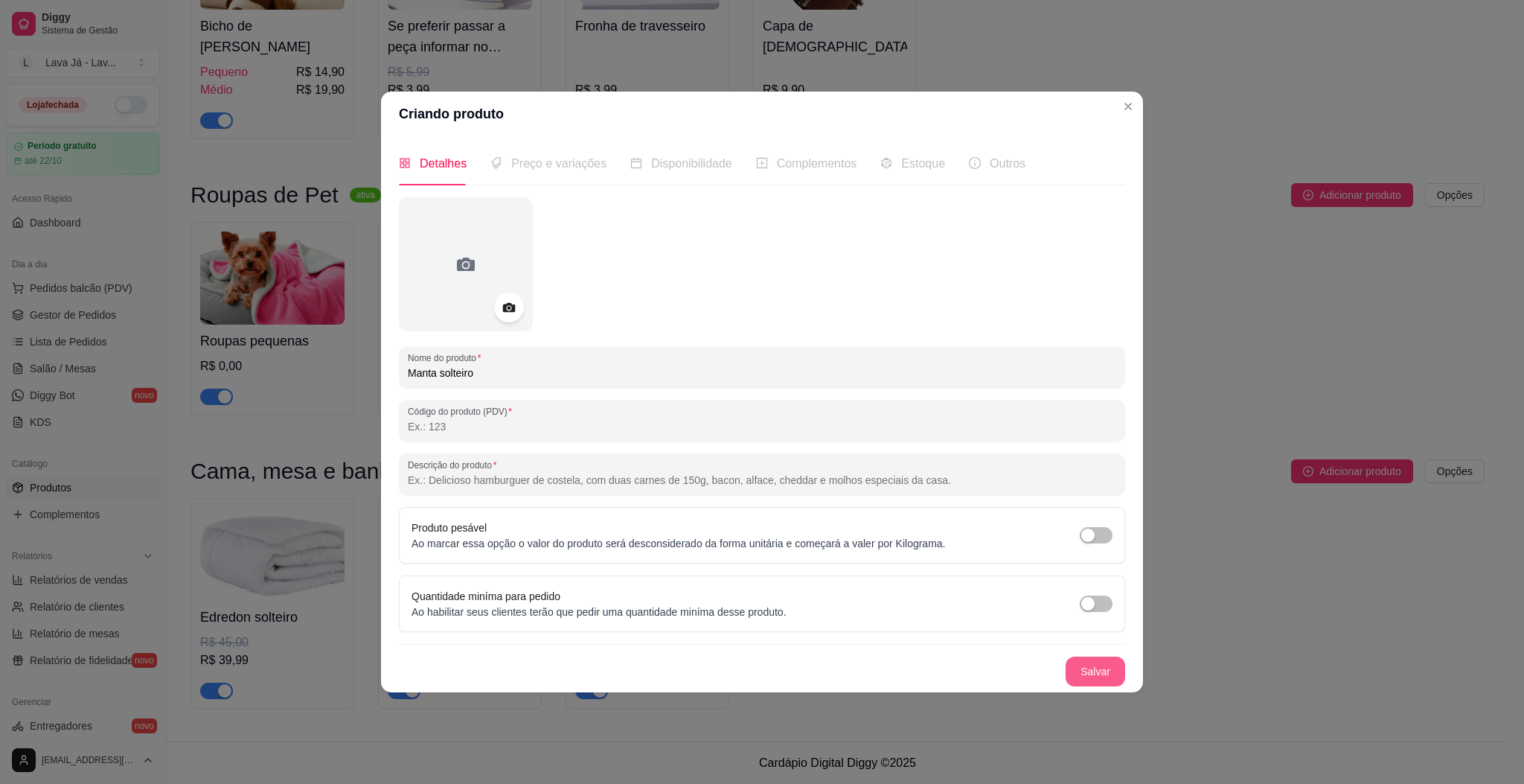
type input "Manta solteiro"
click at [1099, 670] on button "Salvar" at bounding box center [1096, 670] width 58 height 29
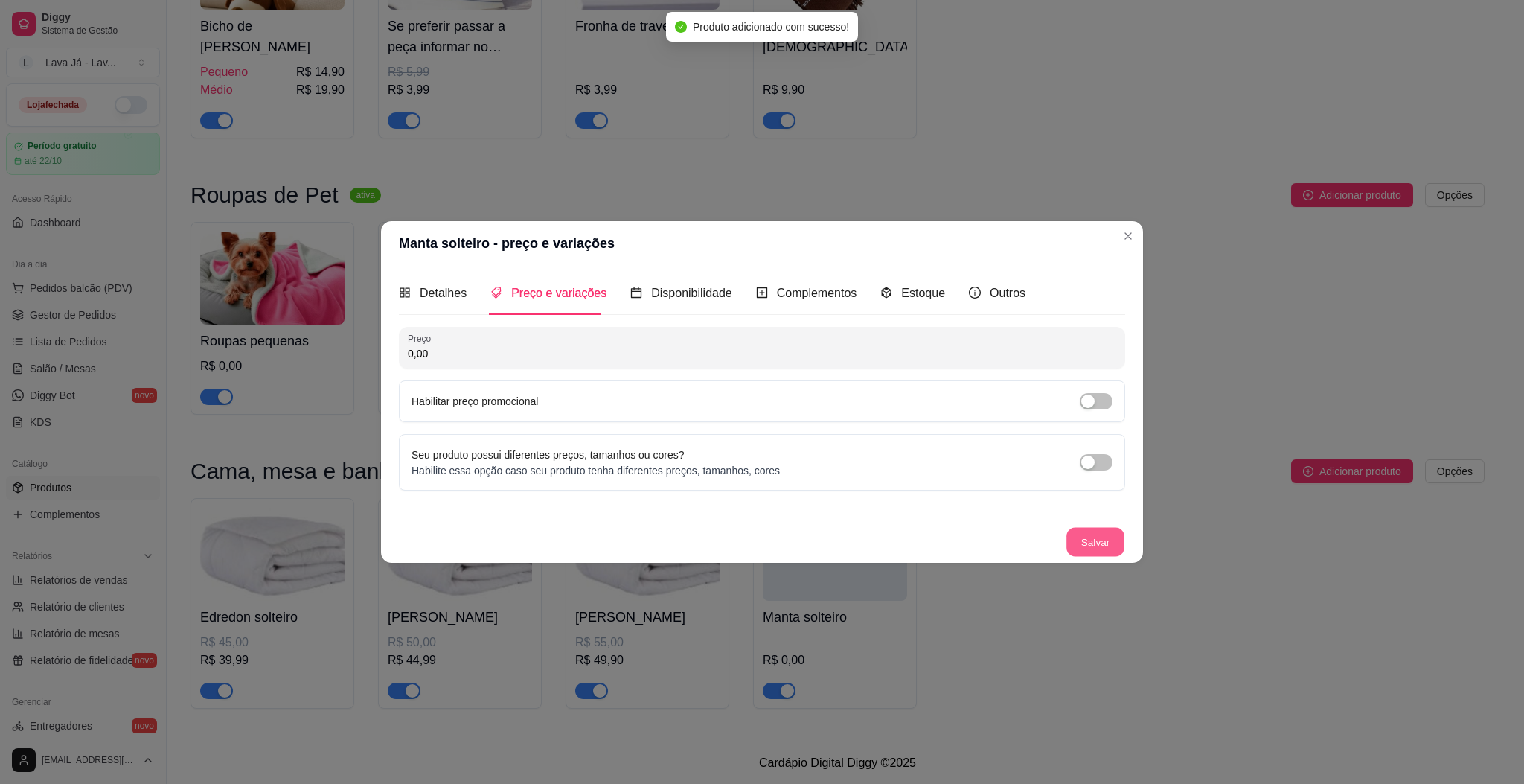
click at [1098, 546] on button "Salvar" at bounding box center [1096, 541] width 58 height 29
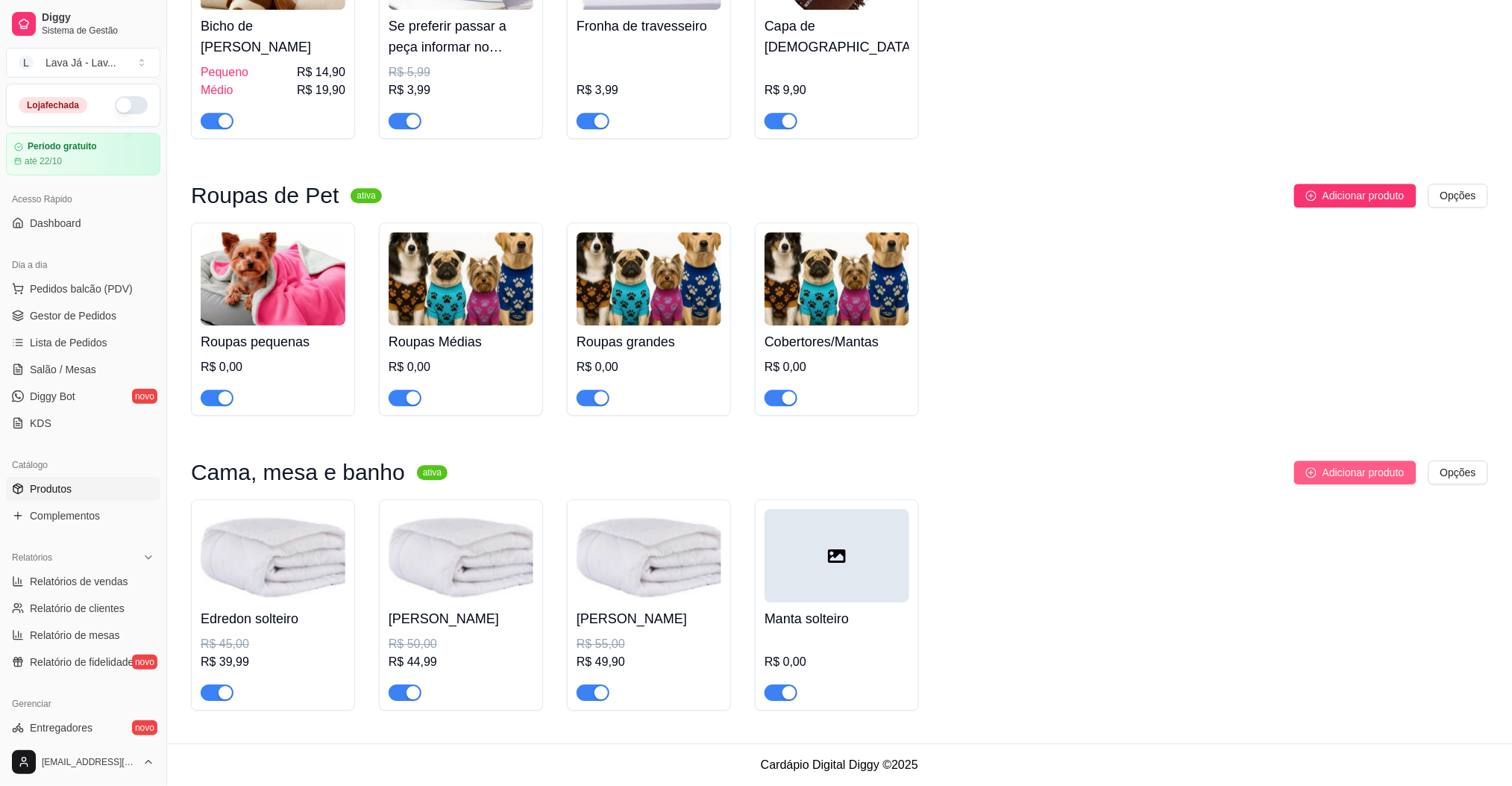
click at [1347, 475] on span "Adicionar produto" at bounding box center [1364, 472] width 82 height 17
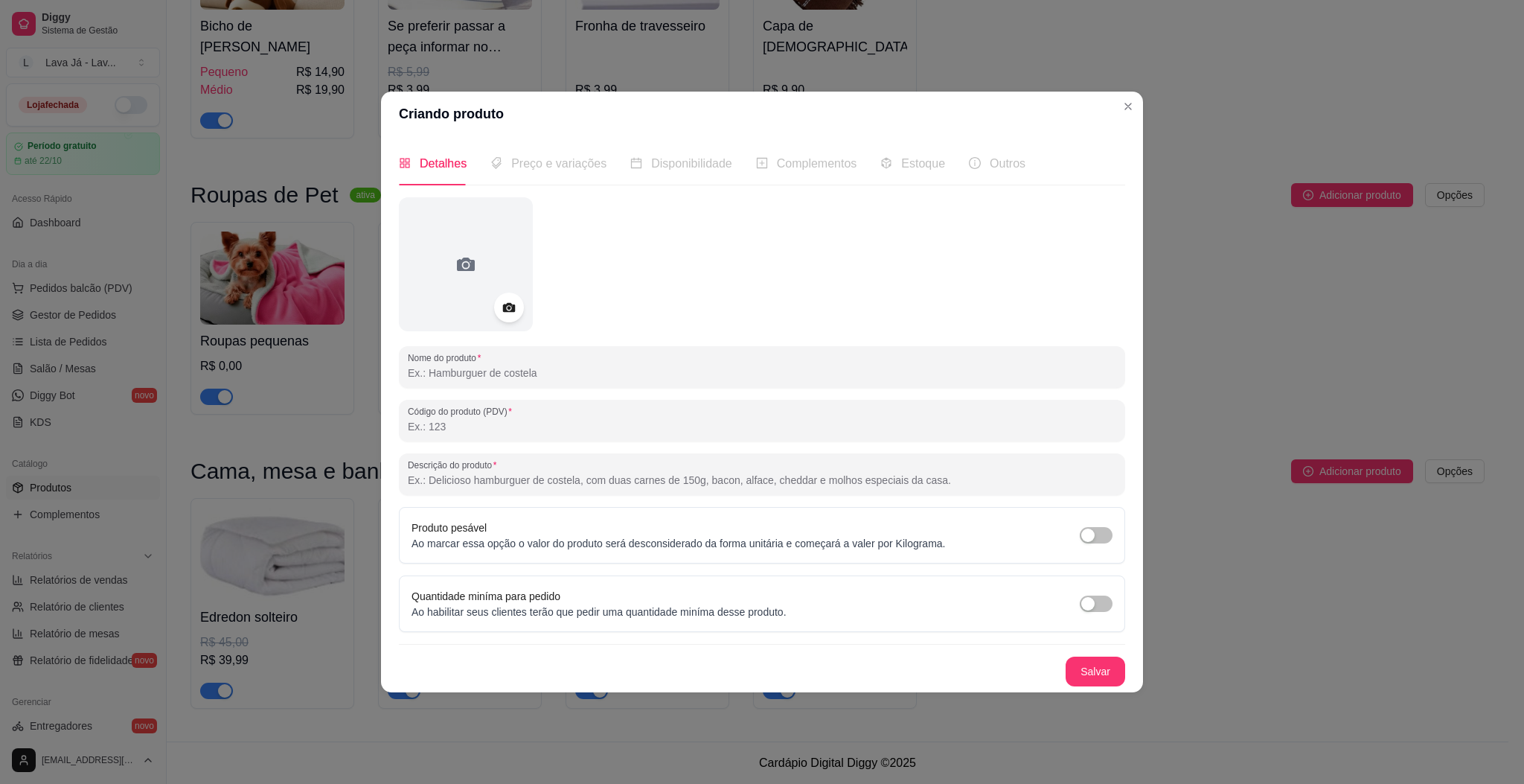
click at [588, 376] on input "Nome do produto" at bounding box center [762, 373] width 708 height 15
type input "M"
type input "m"
type input "[PERSON_NAME]"
click at [1096, 678] on button "Salvar" at bounding box center [1096, 670] width 58 height 29
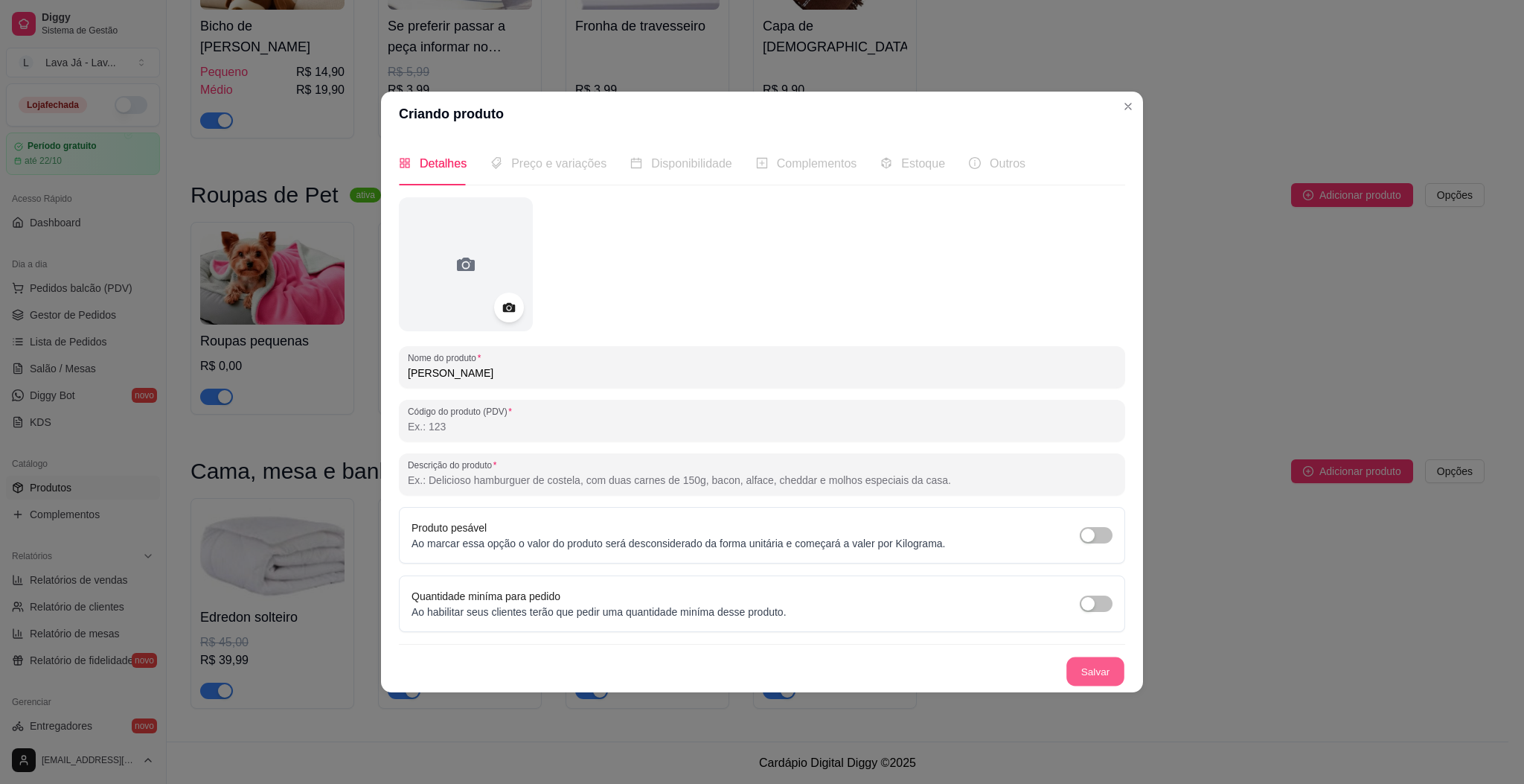
click at [1096, 678] on div "Salvar" at bounding box center [762, 671] width 727 height 30
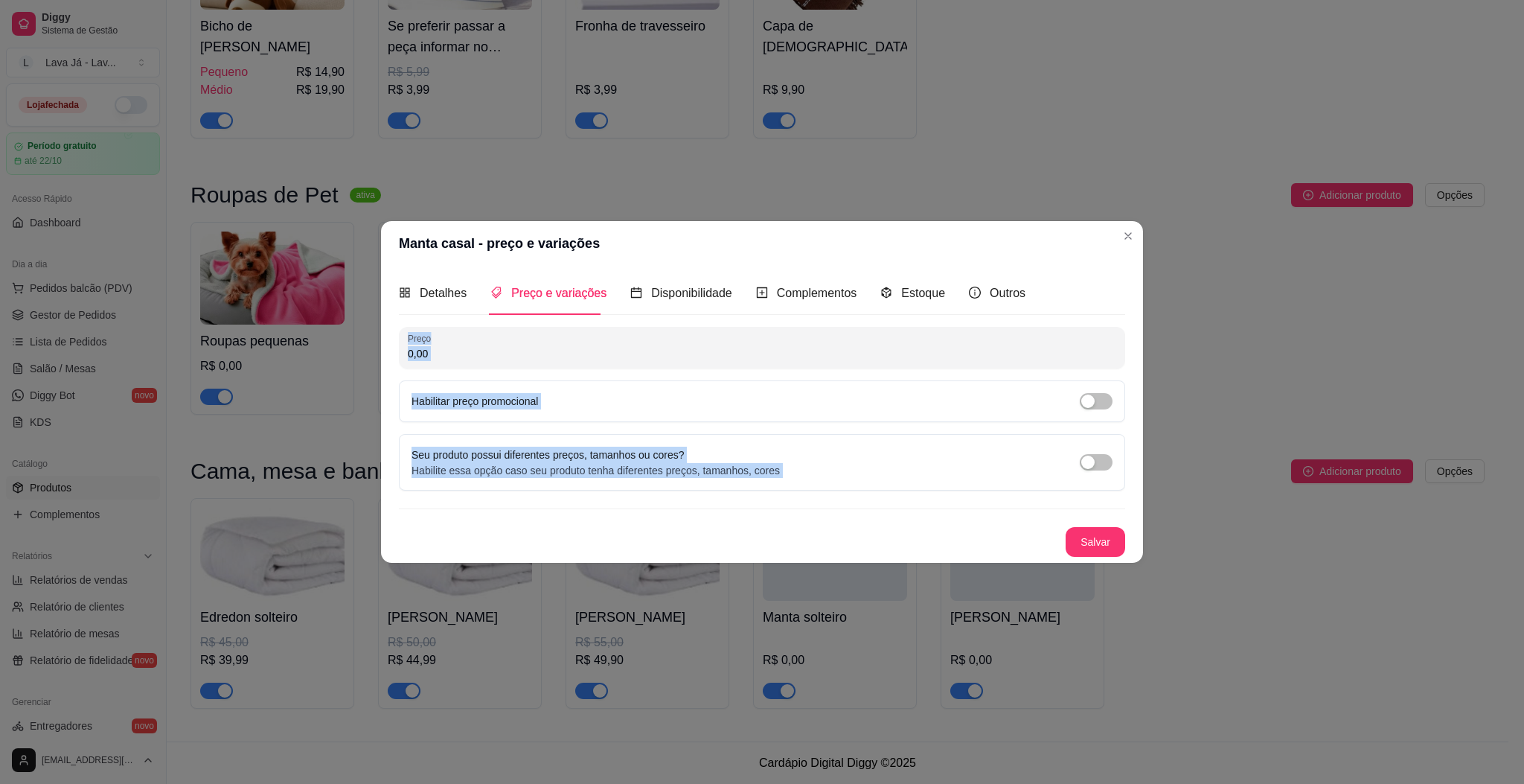
click at [937, 455] on div "Seu produto possui diferentes preços, tamanhos ou cores? Habilite essa opção ca…" at bounding box center [762, 462] width 701 height 31
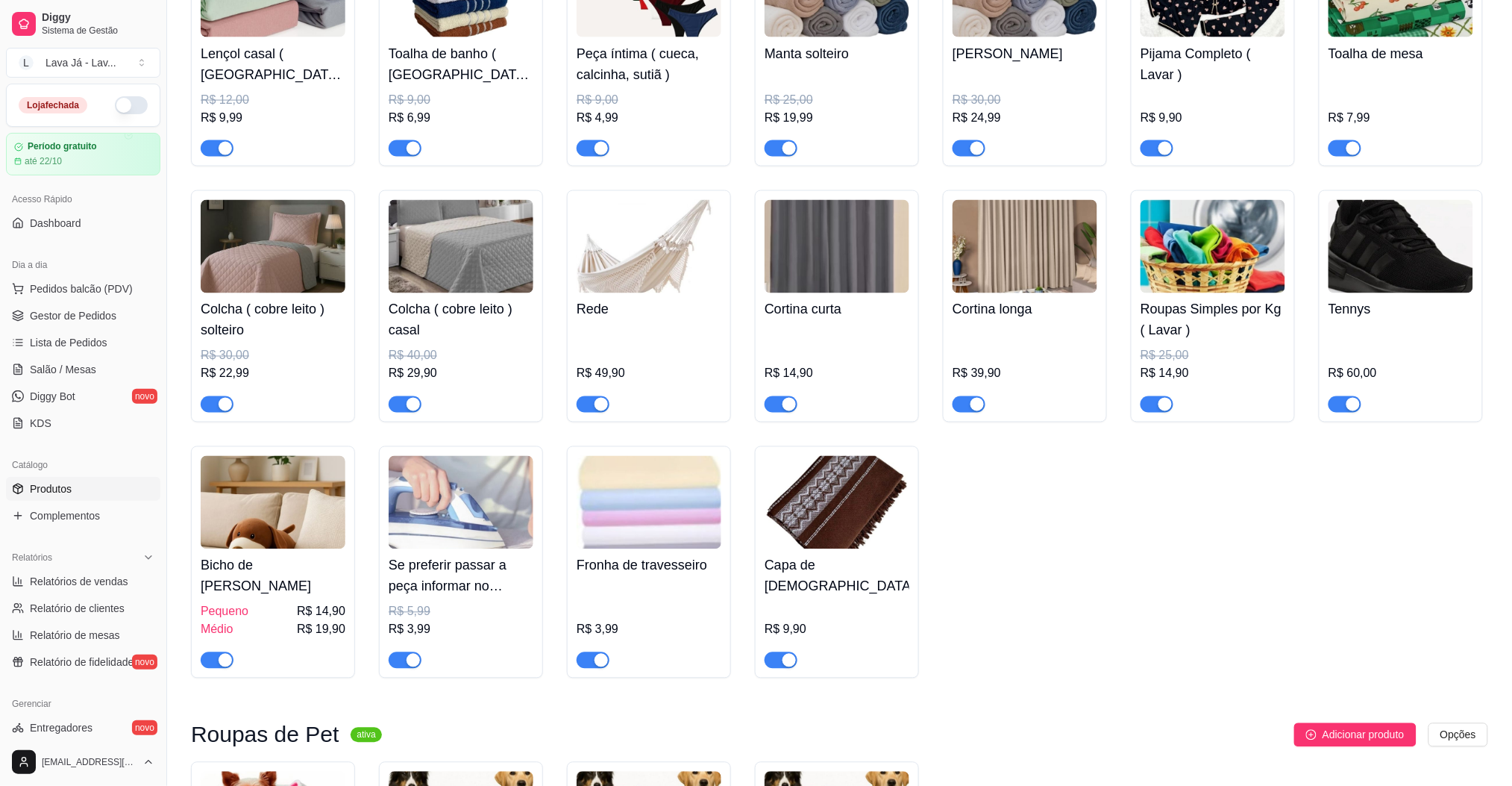
scroll to position [632, 0]
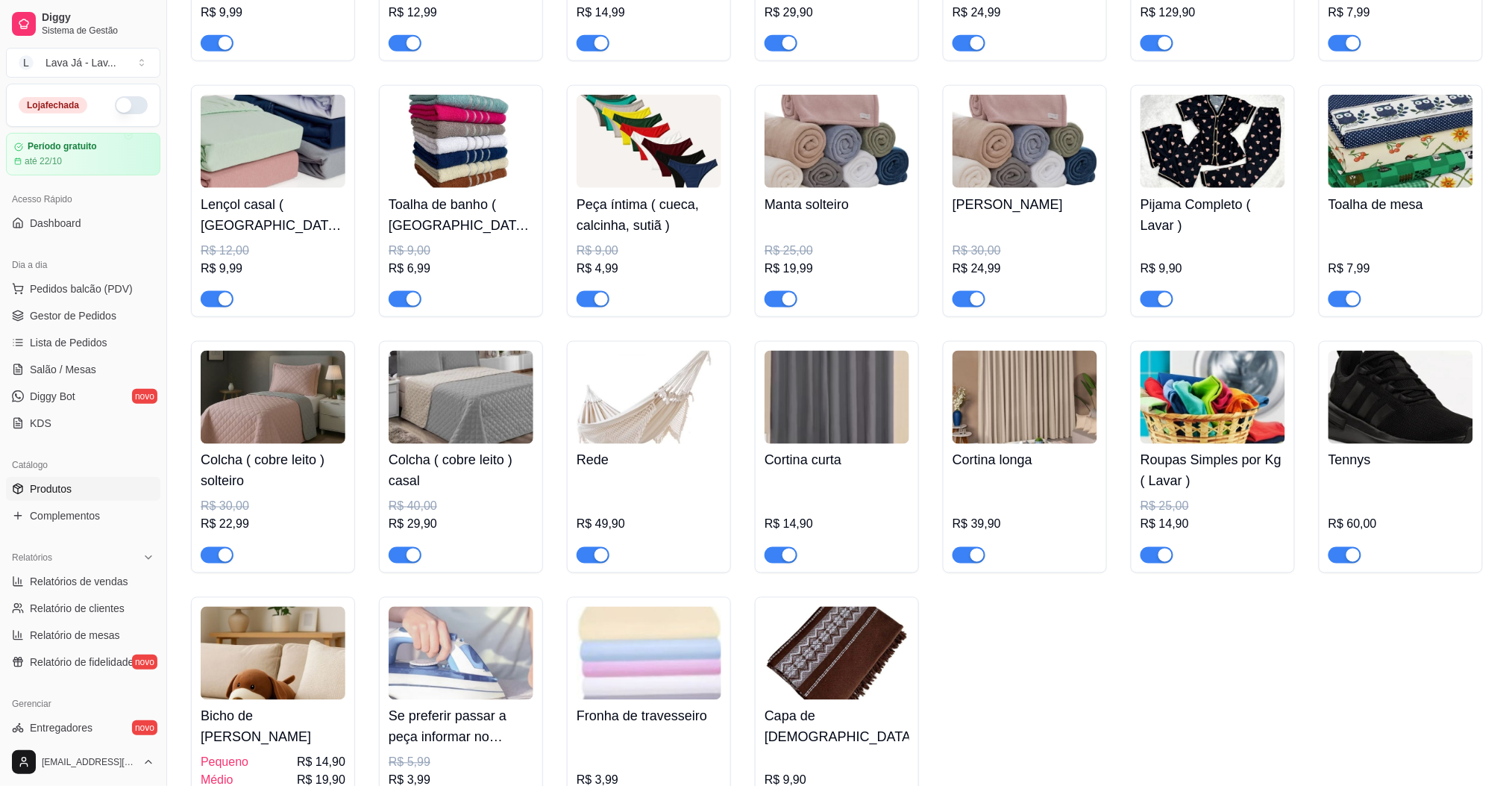
click at [865, 170] on img at bounding box center [837, 141] width 145 height 94
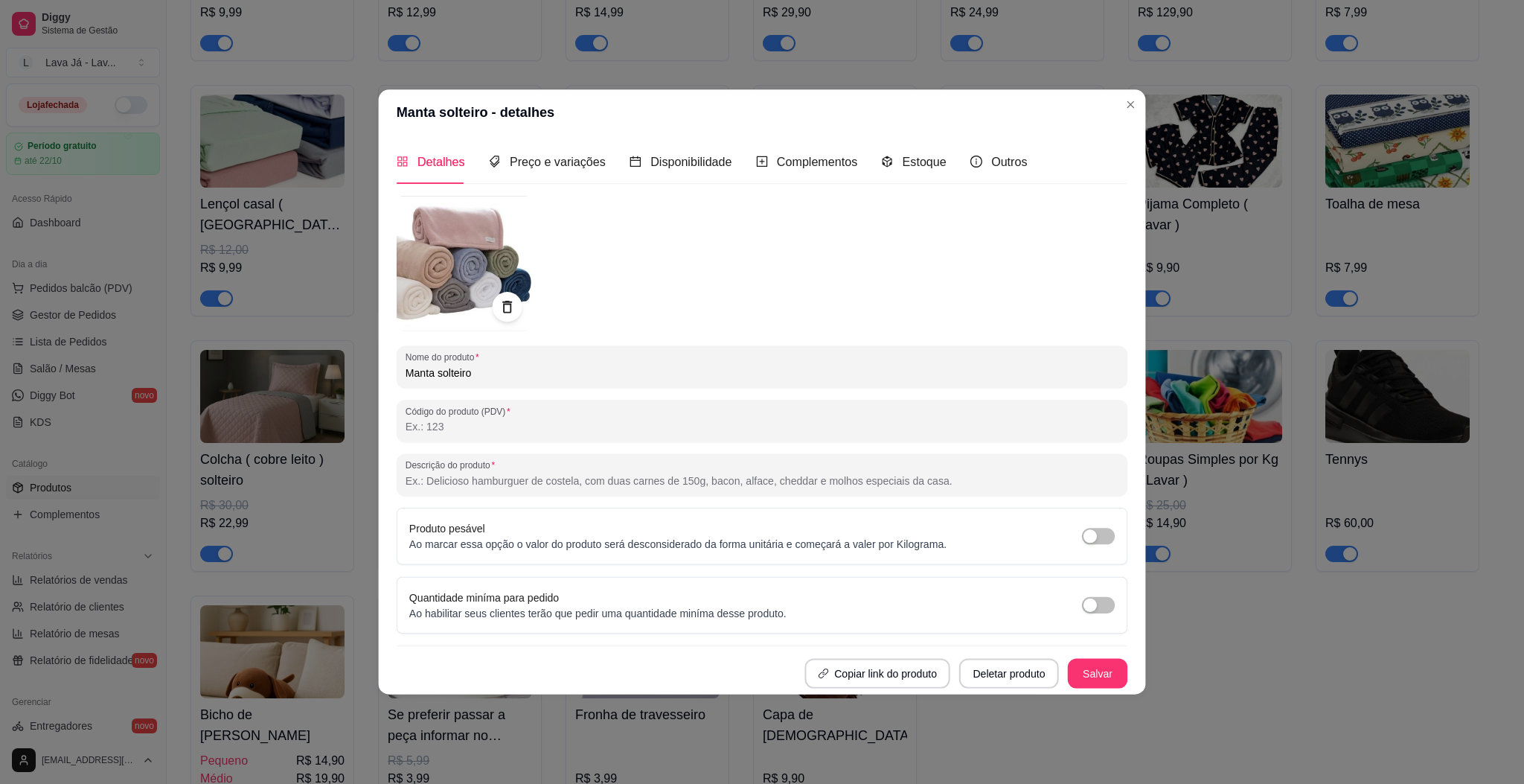
click at [862, 169] on div "Detalhes Preço e variações Disponibilidade Complementos Estoque Outros" at bounding box center [712, 162] width 631 height 43
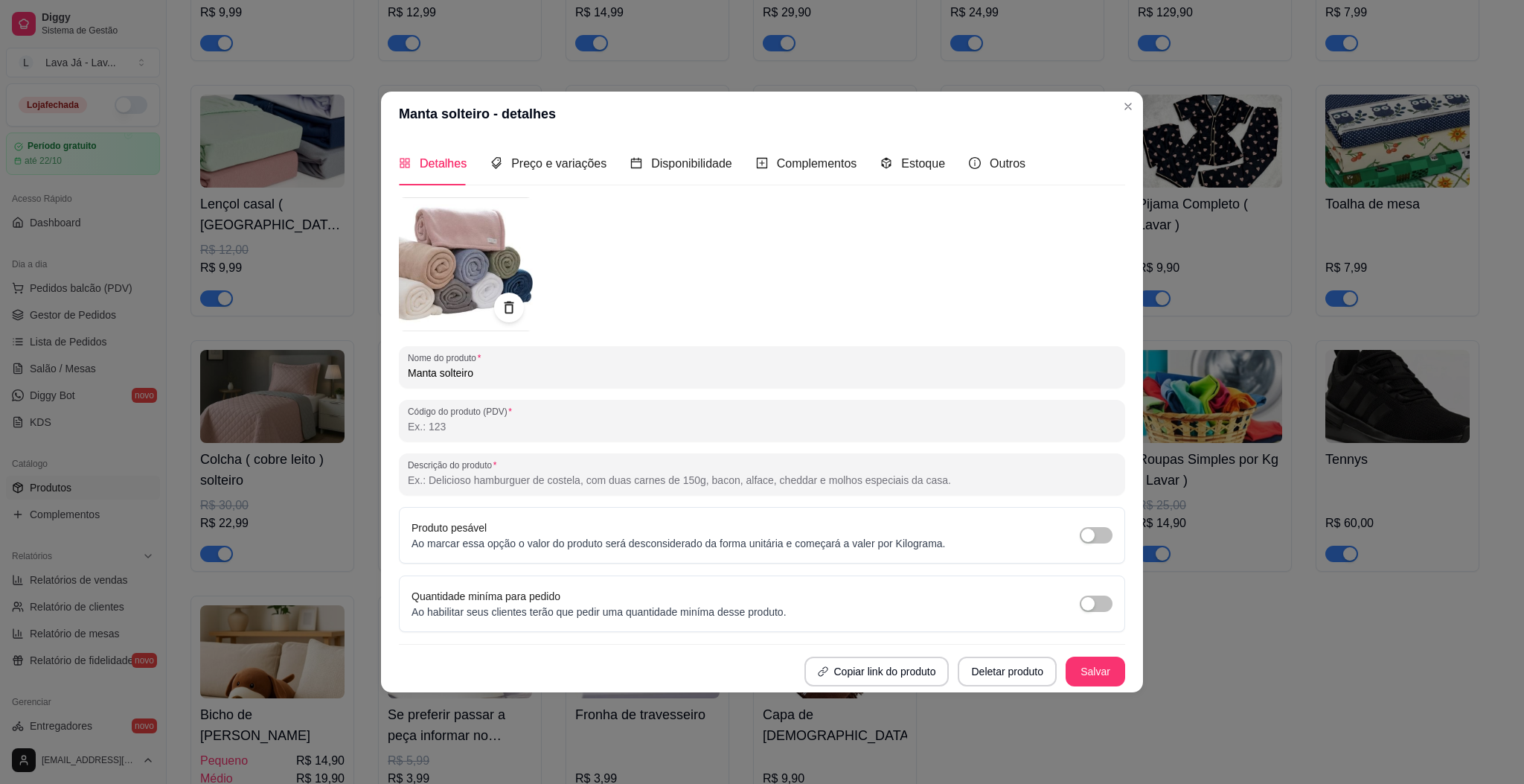
click at [472, 246] on img at bounding box center [466, 264] width 134 height 134
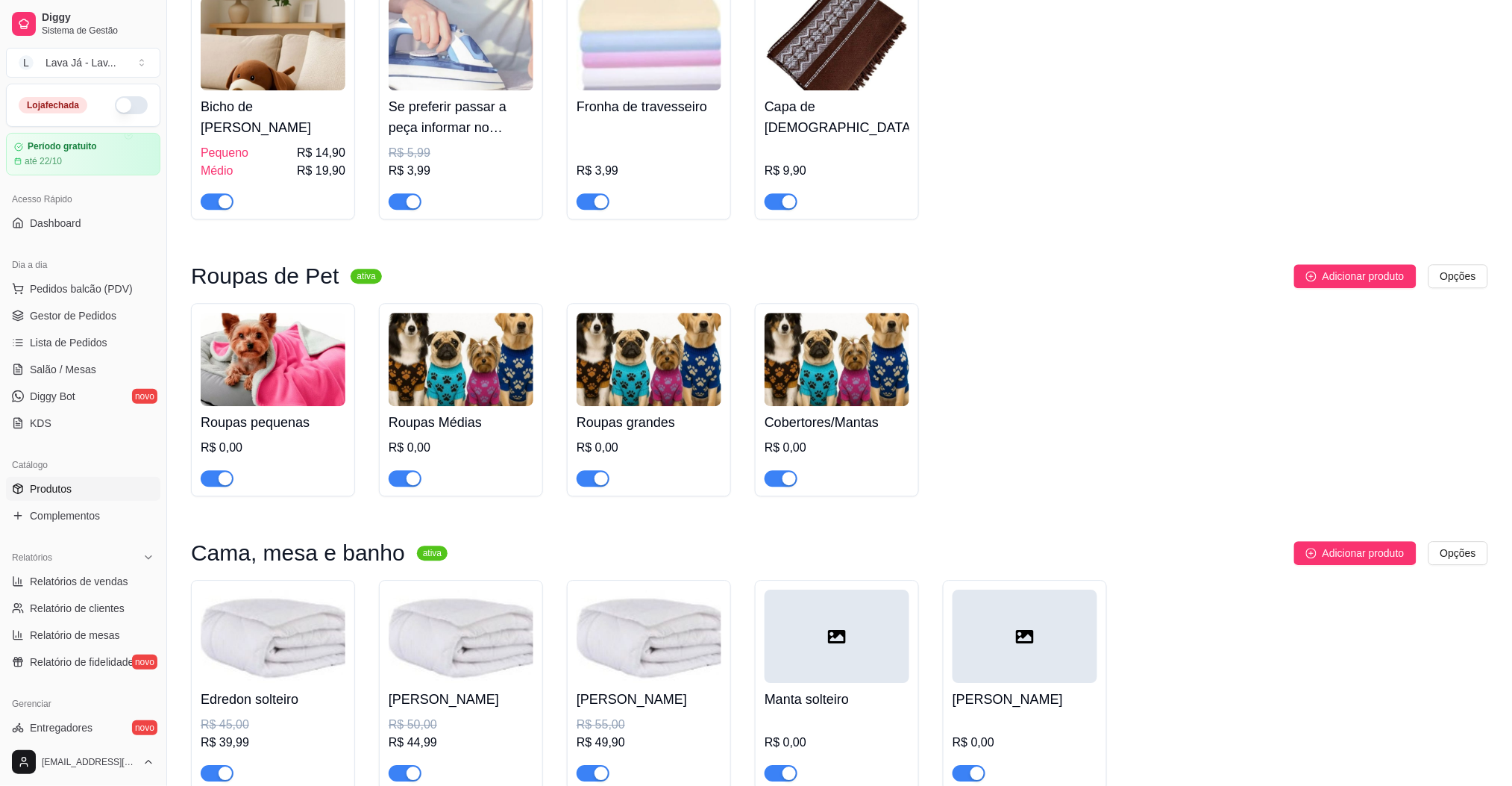
scroll to position [1329, 0]
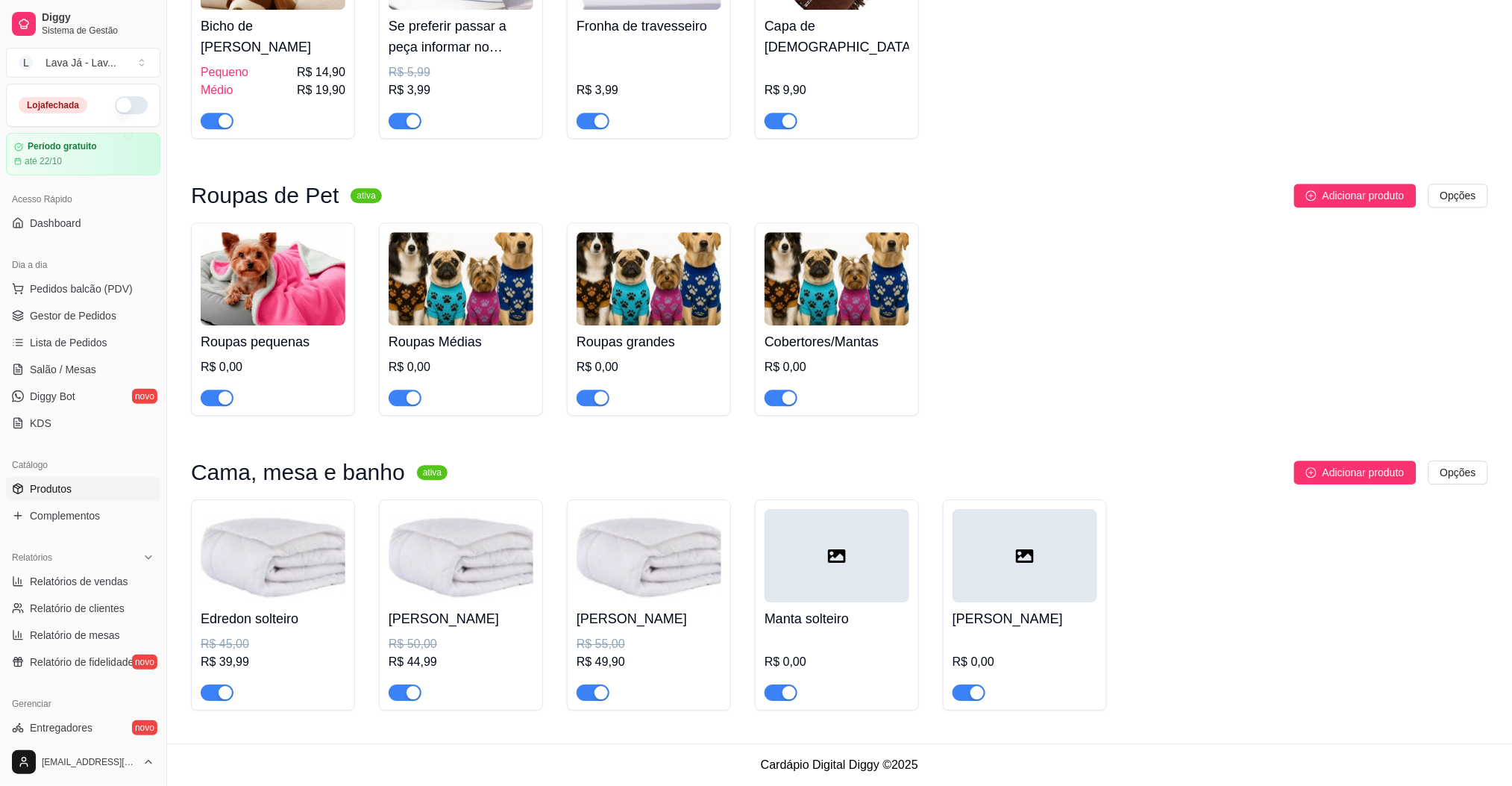
click at [825, 556] on div at bounding box center [837, 555] width 145 height 94
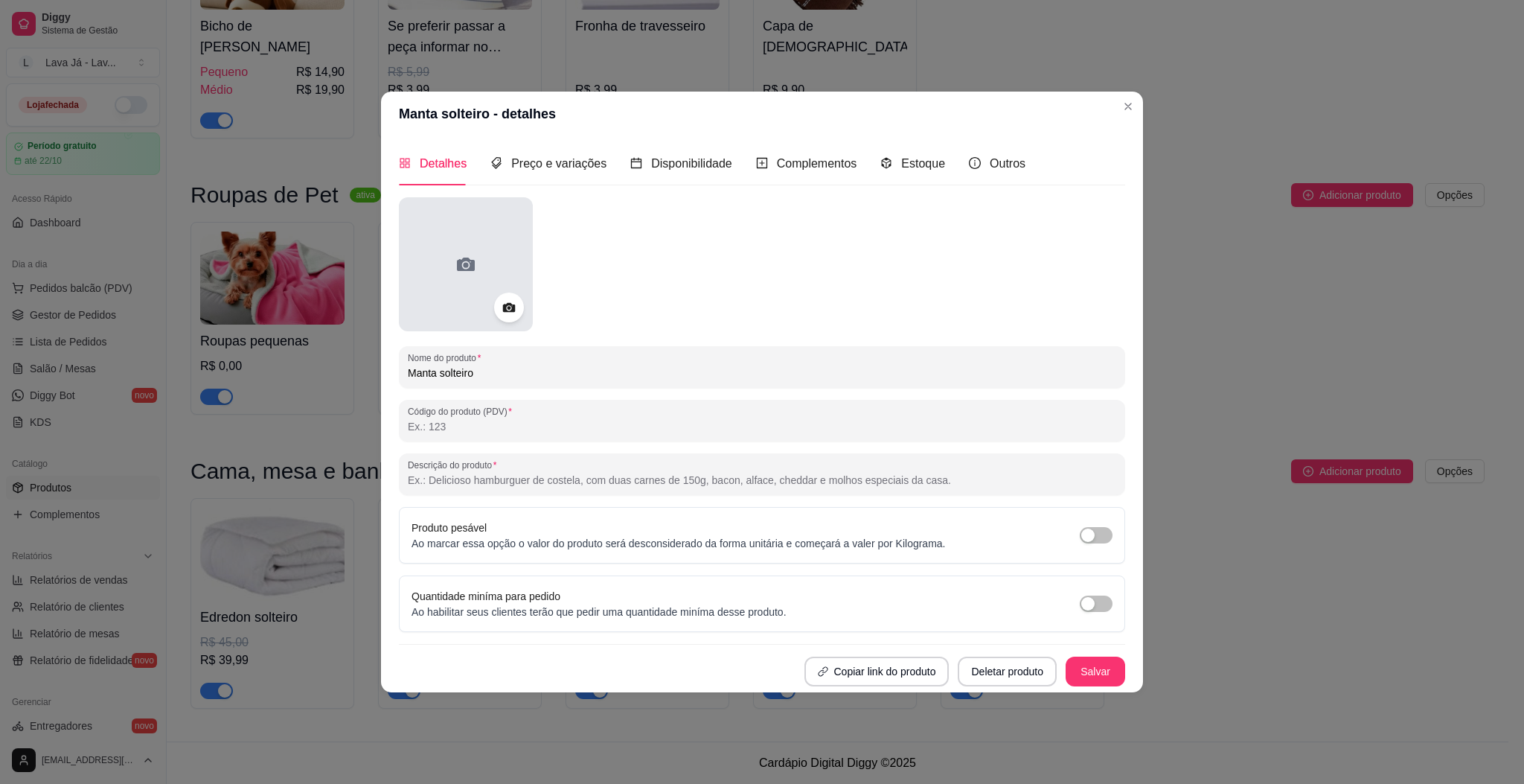
click at [458, 251] on div at bounding box center [466, 264] width 134 height 134
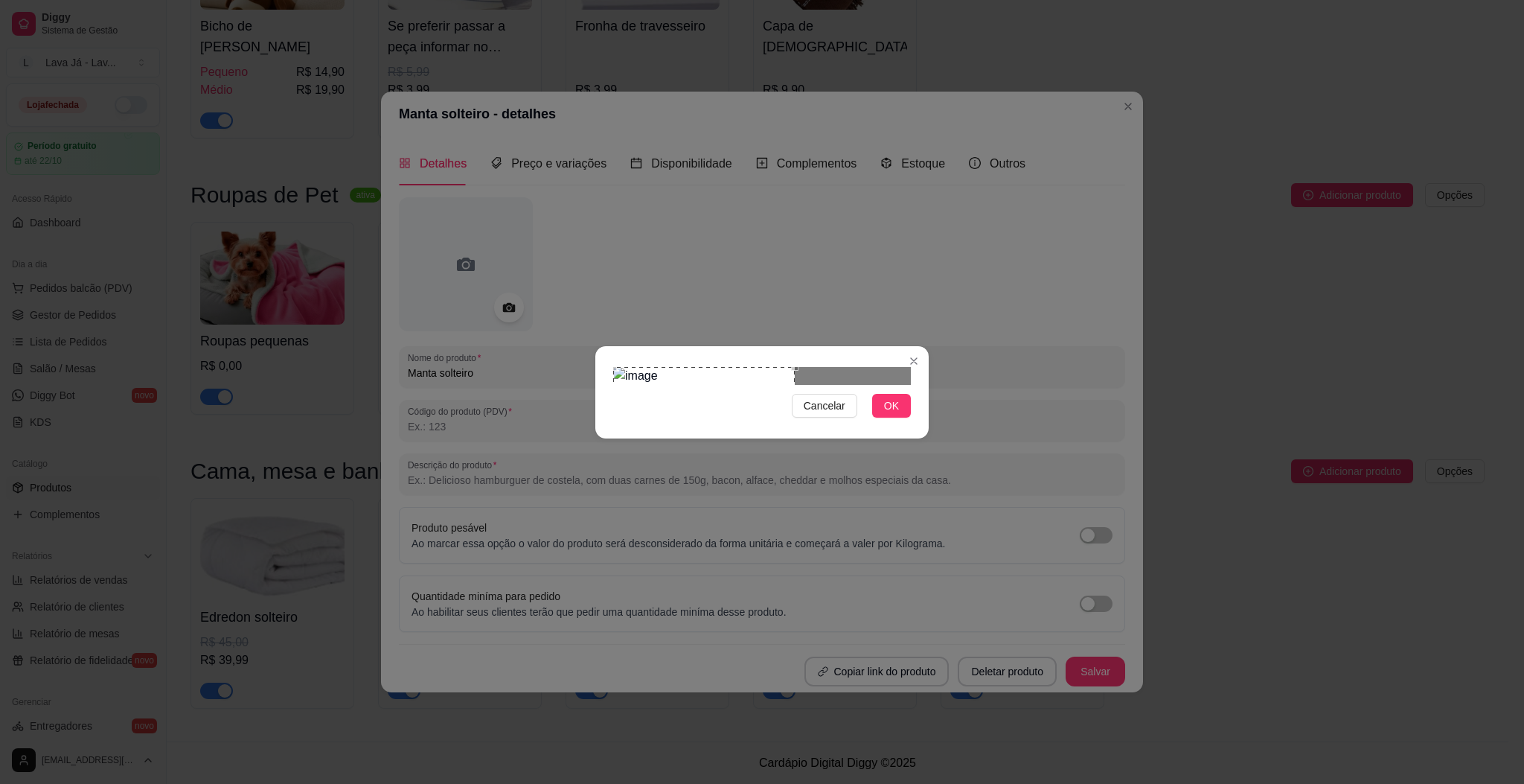
click at [639, 400] on div "Use the arrow keys to move the crop selection area" at bounding box center [704, 412] width 181 height 92
click at [894, 414] on span "OK" at bounding box center [891, 405] width 15 height 17
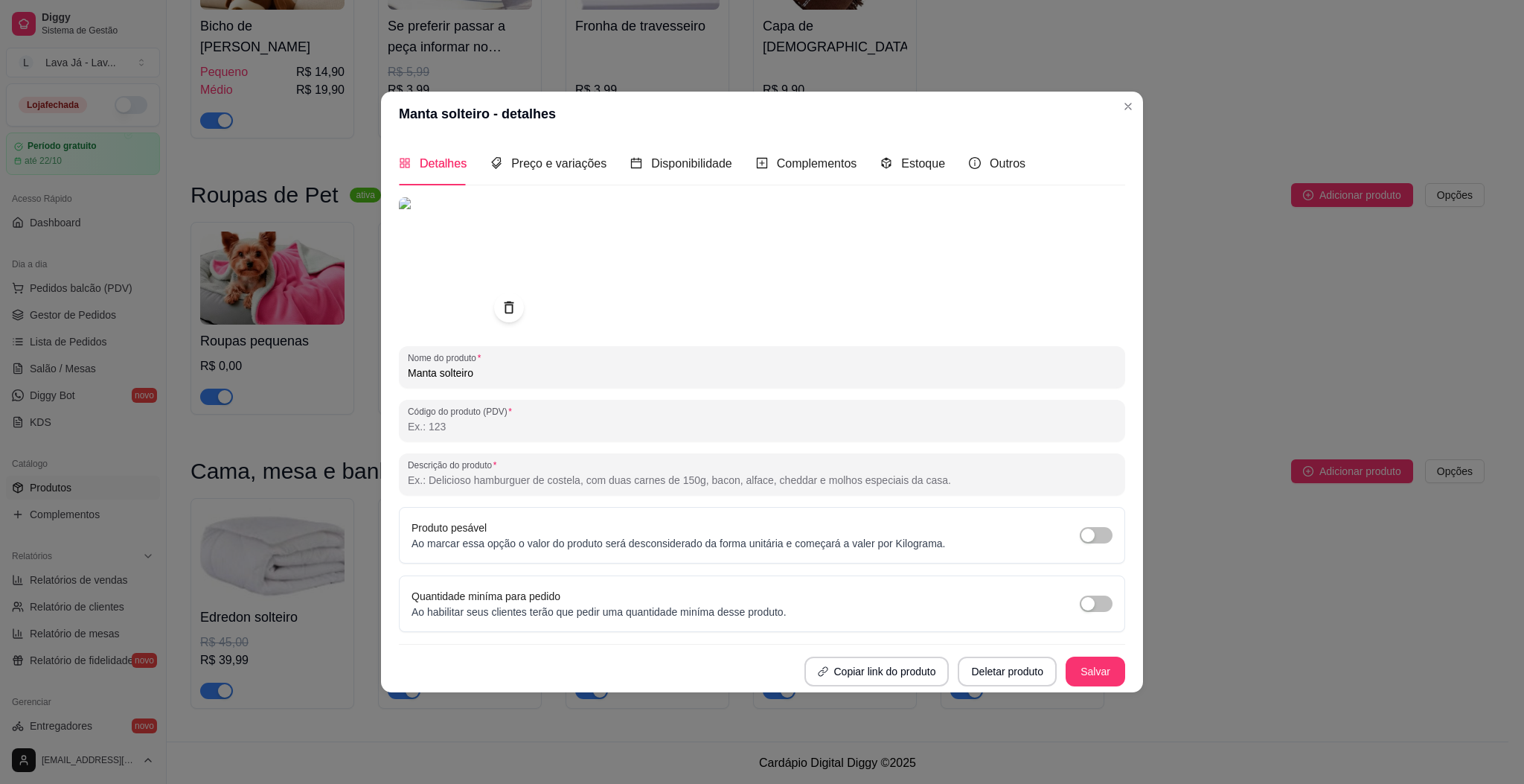
click at [484, 270] on img at bounding box center [466, 264] width 134 height 134
click at [501, 299] on icon at bounding box center [508, 307] width 17 height 17
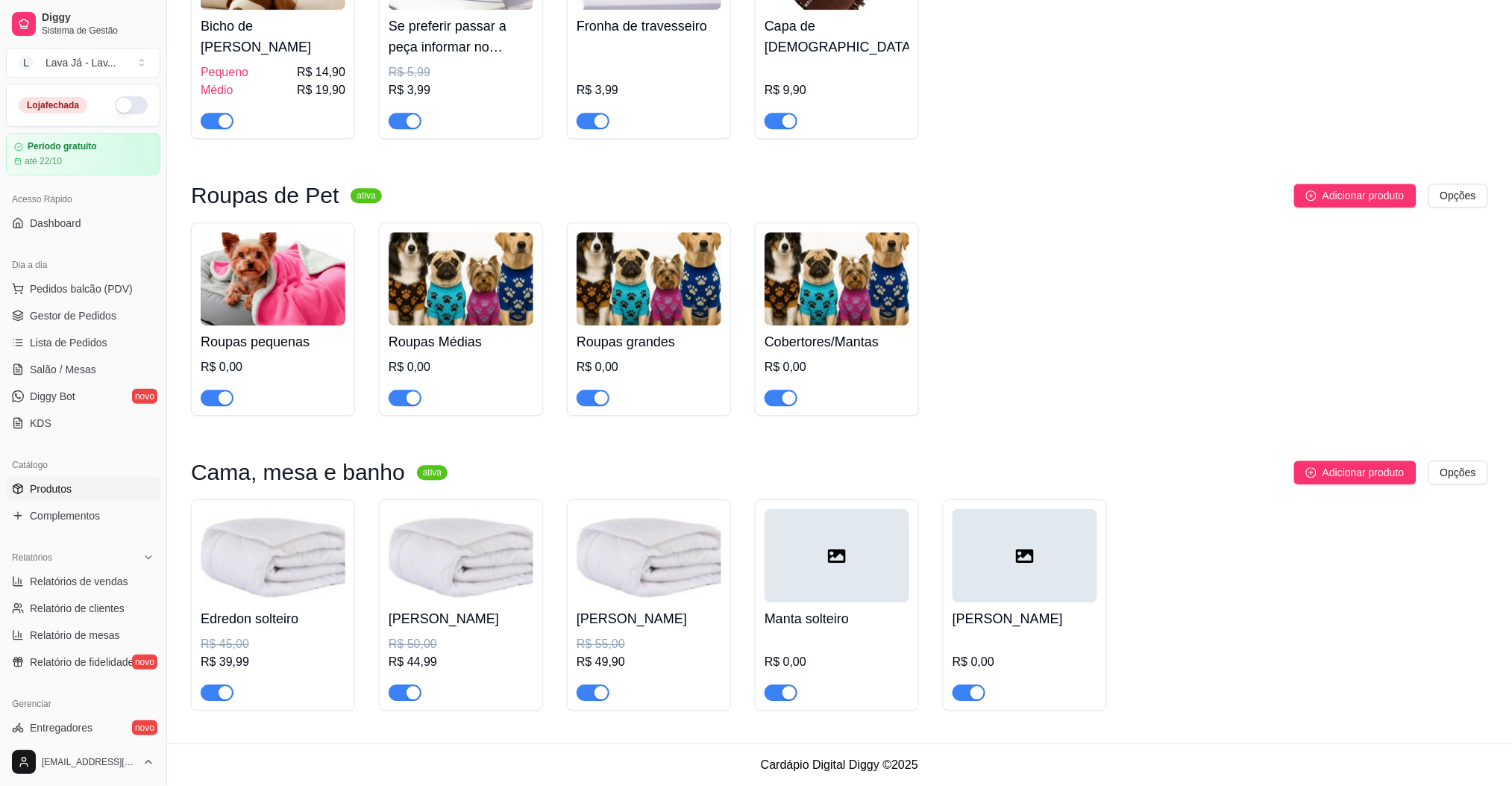
scroll to position [1031, 0]
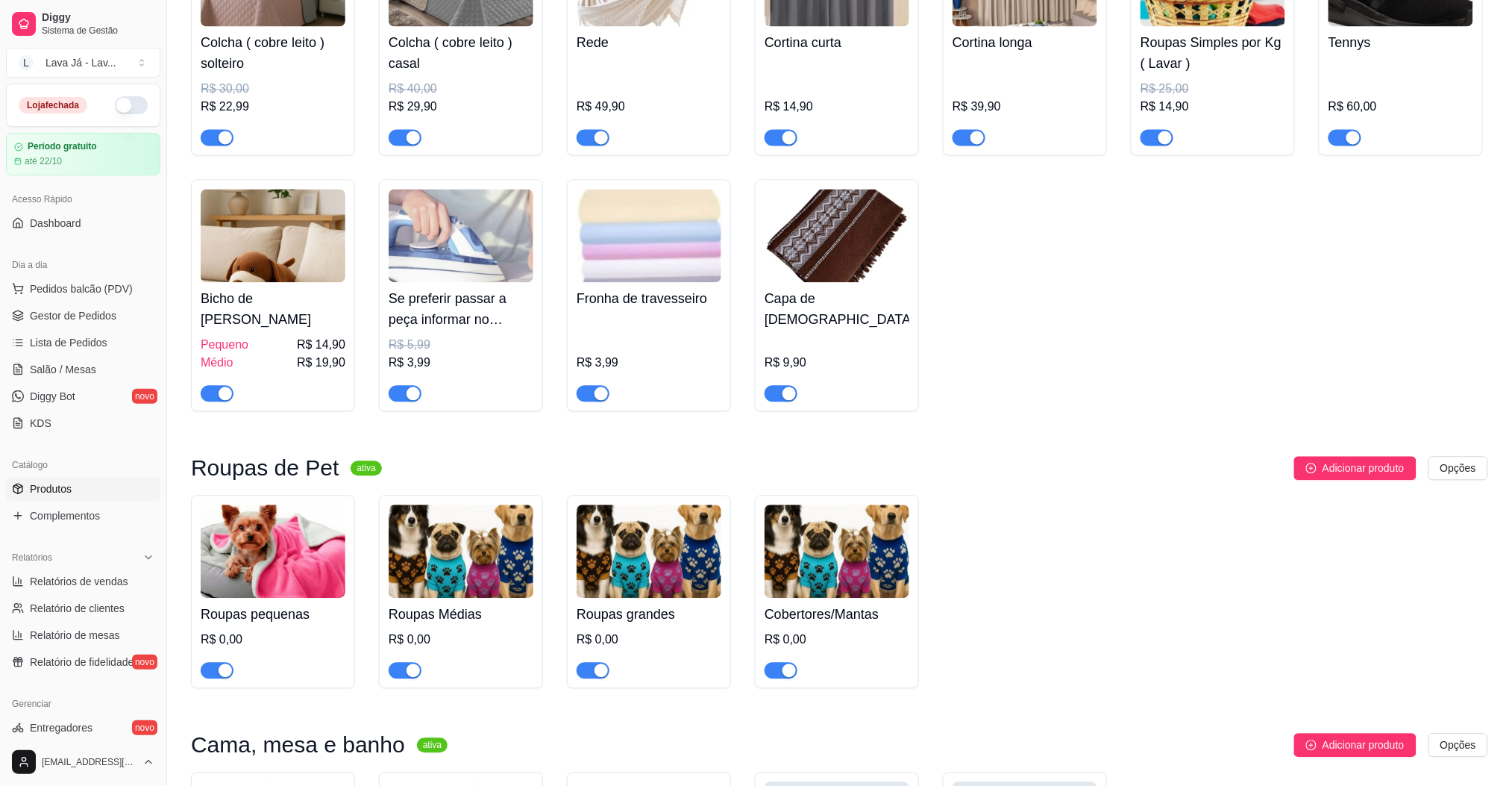
scroll to position [1293, 0]
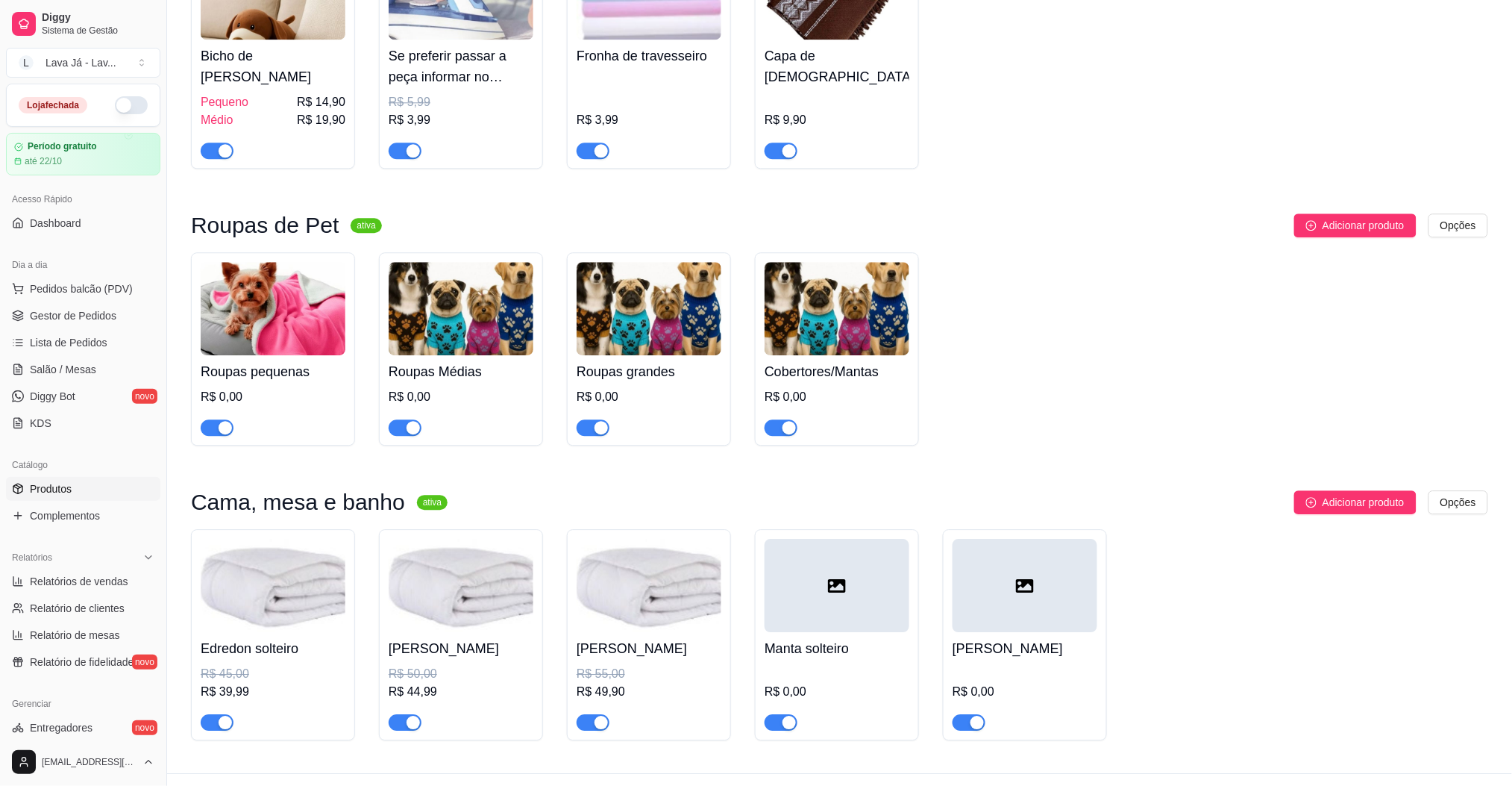
click at [850, 596] on div at bounding box center [837, 586] width 145 height 94
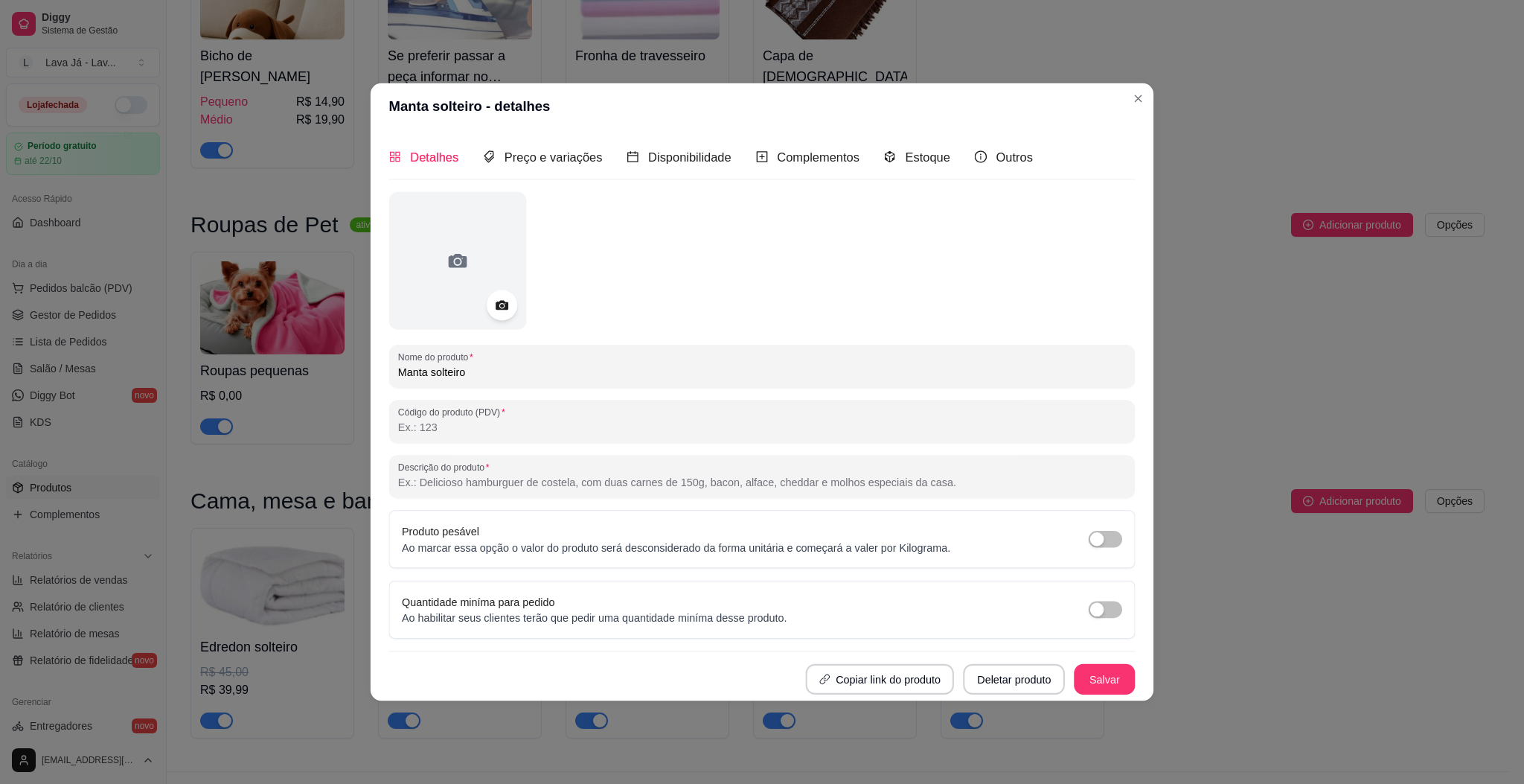
click at [847, 595] on div "Quantidade miníma para pedido Ao habilitar seus clientes terão que pedir uma qu…" at bounding box center [762, 609] width 721 height 32
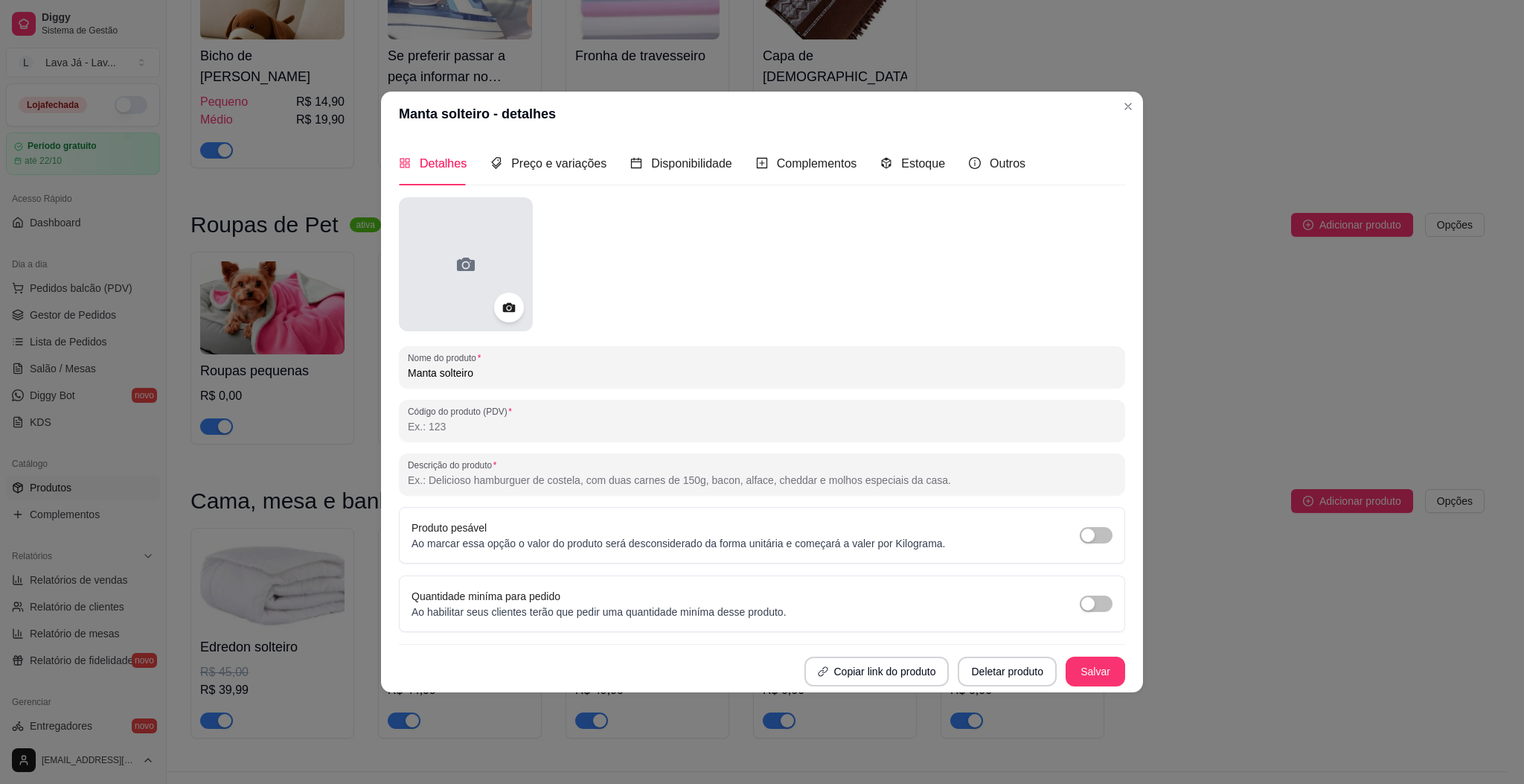
click at [458, 261] on icon at bounding box center [466, 263] width 18 height 13
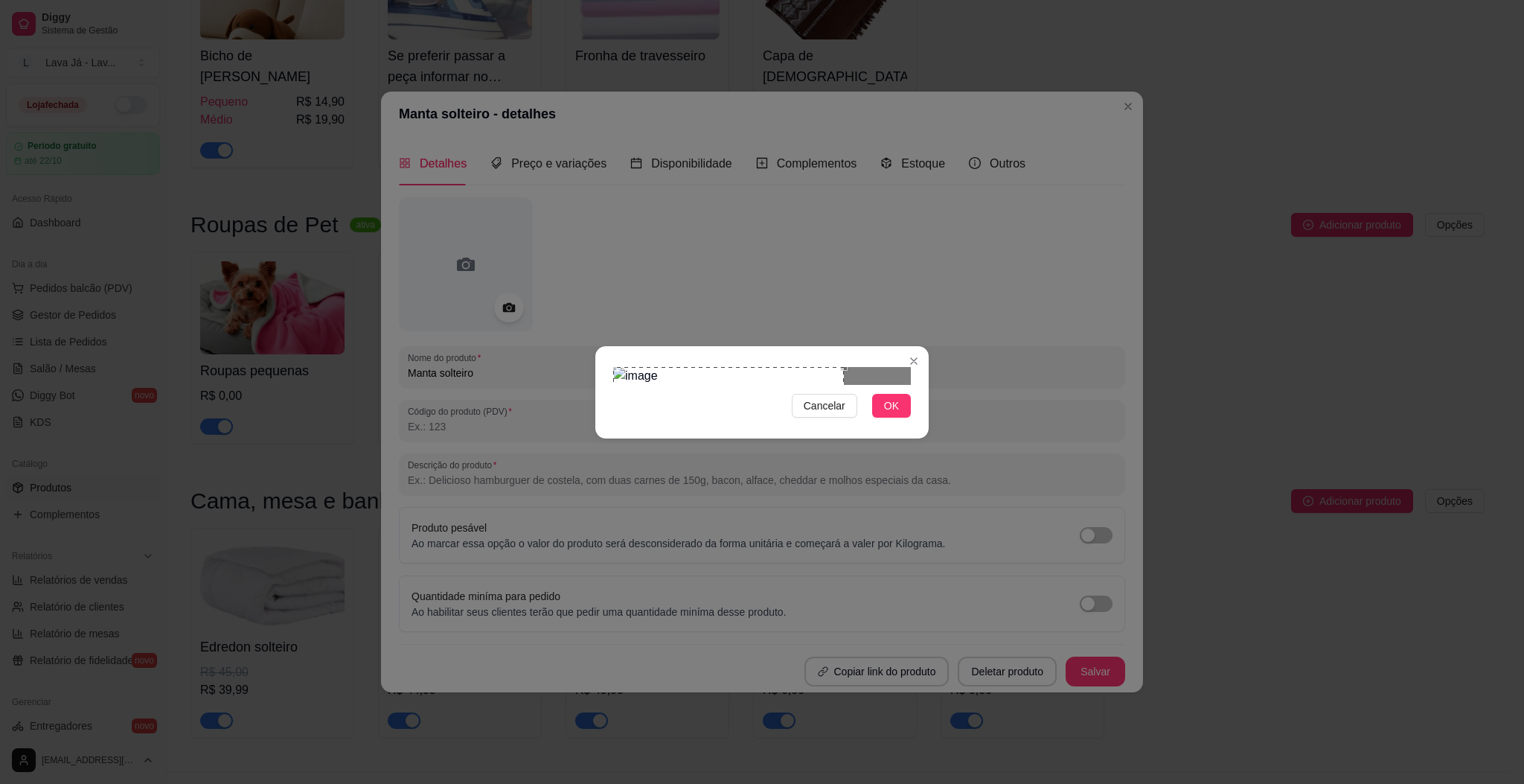
click at [685, 423] on div "Use the arrow keys to move the crop selection area" at bounding box center [729, 431] width 231 height 129
click at [894, 418] on button "OK" at bounding box center [891, 405] width 39 height 24
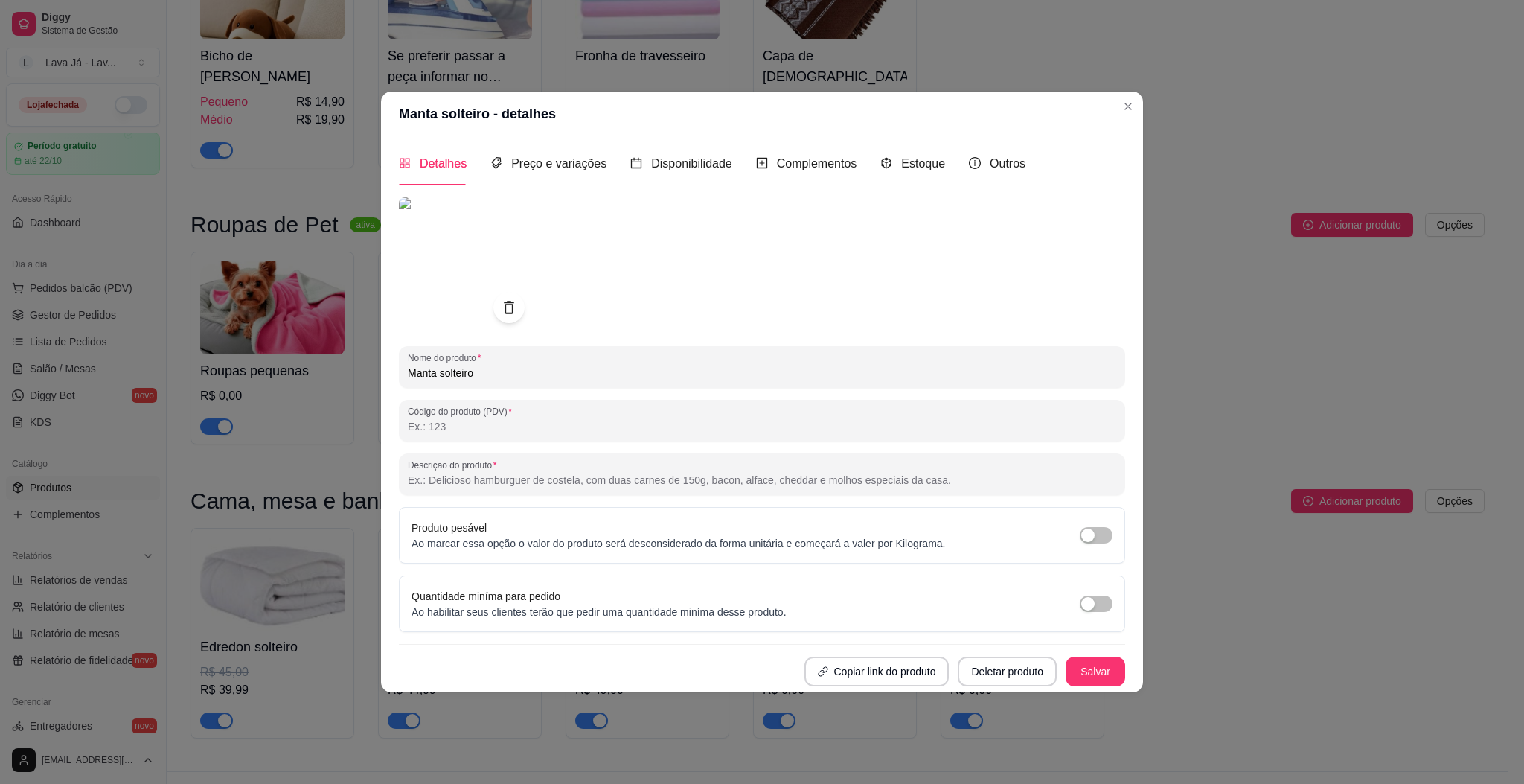
click at [509, 299] on icon at bounding box center [508, 307] width 17 height 17
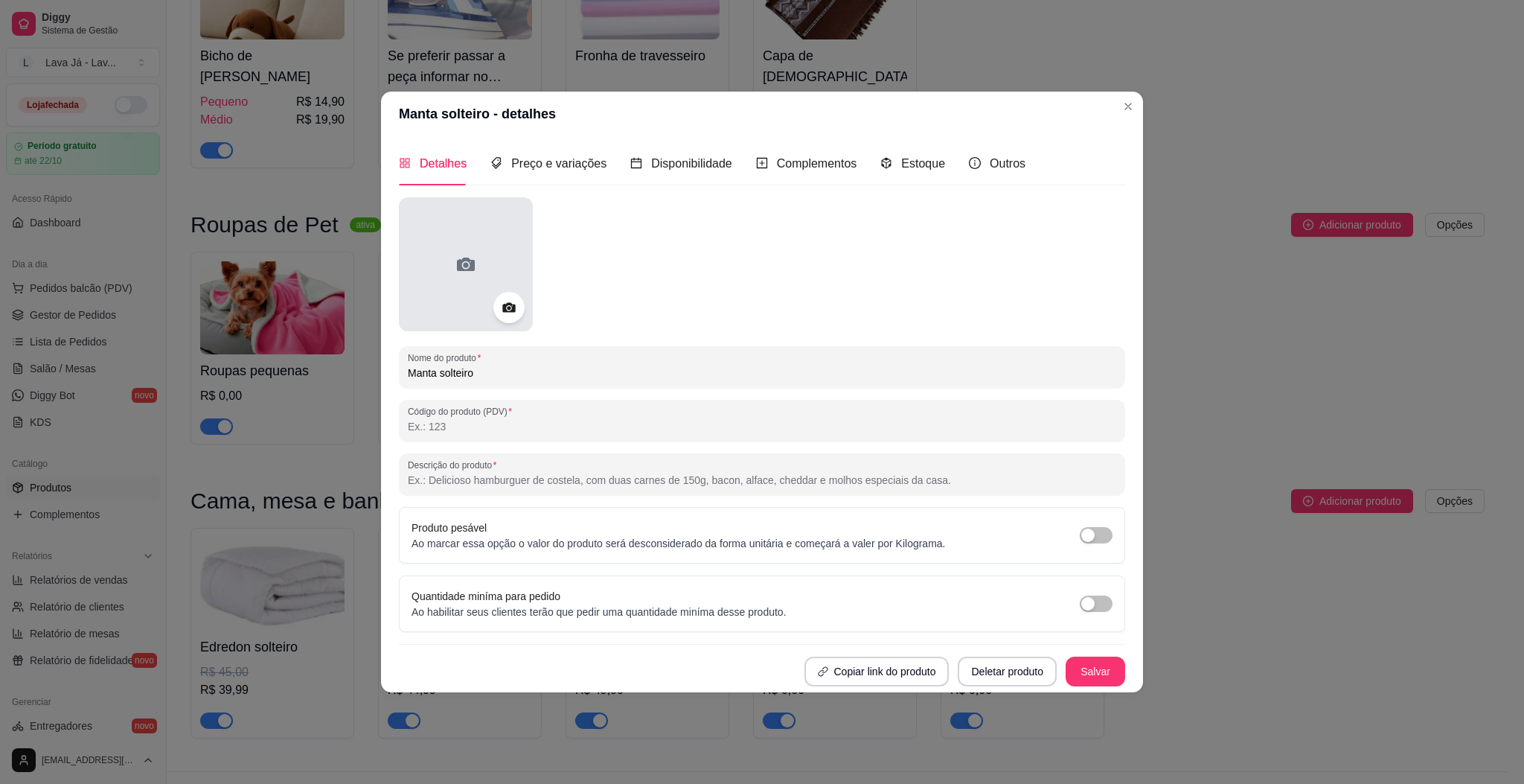
click at [435, 247] on div at bounding box center [466, 264] width 134 height 134
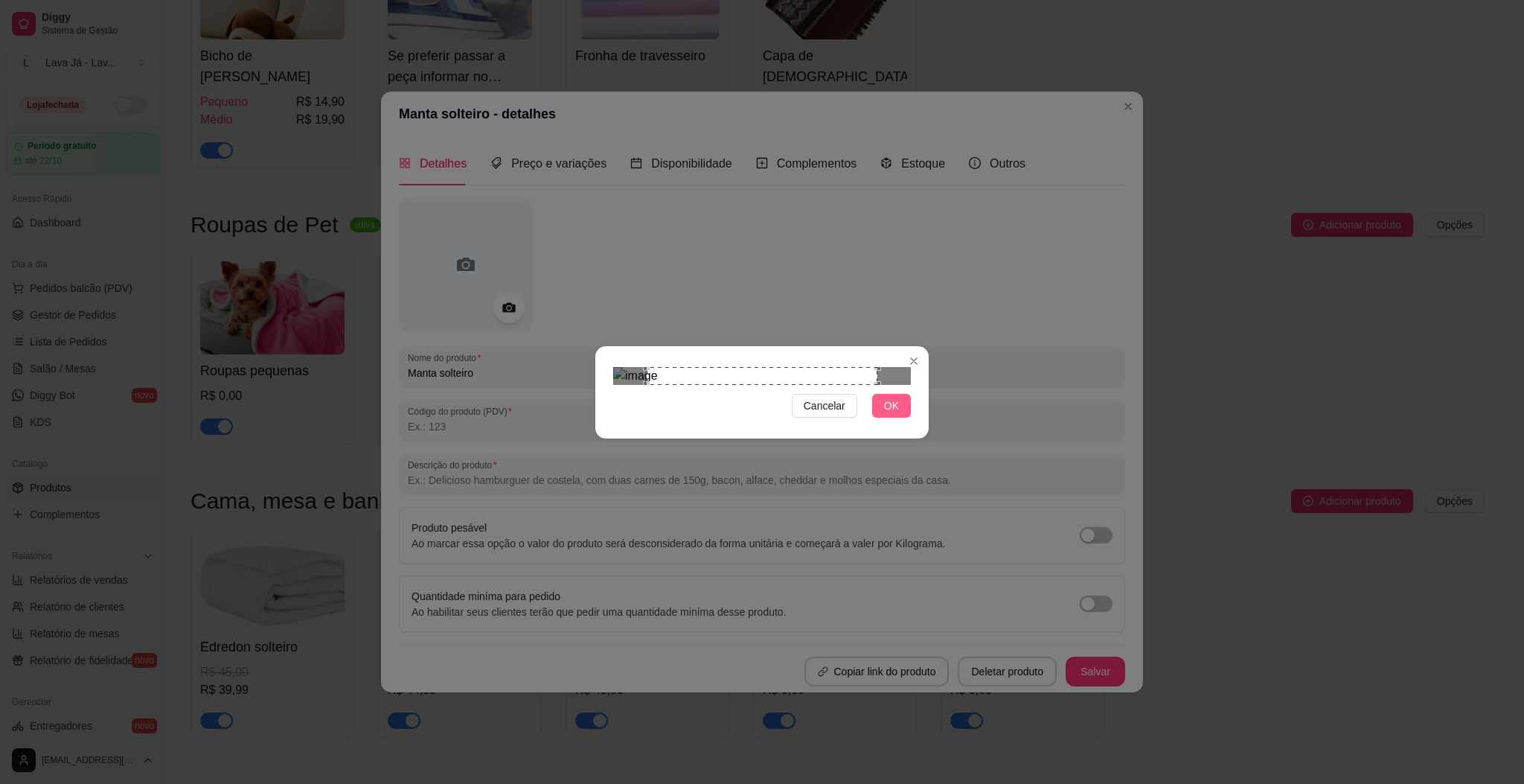
click at [905, 418] on button "OK" at bounding box center [891, 405] width 39 height 24
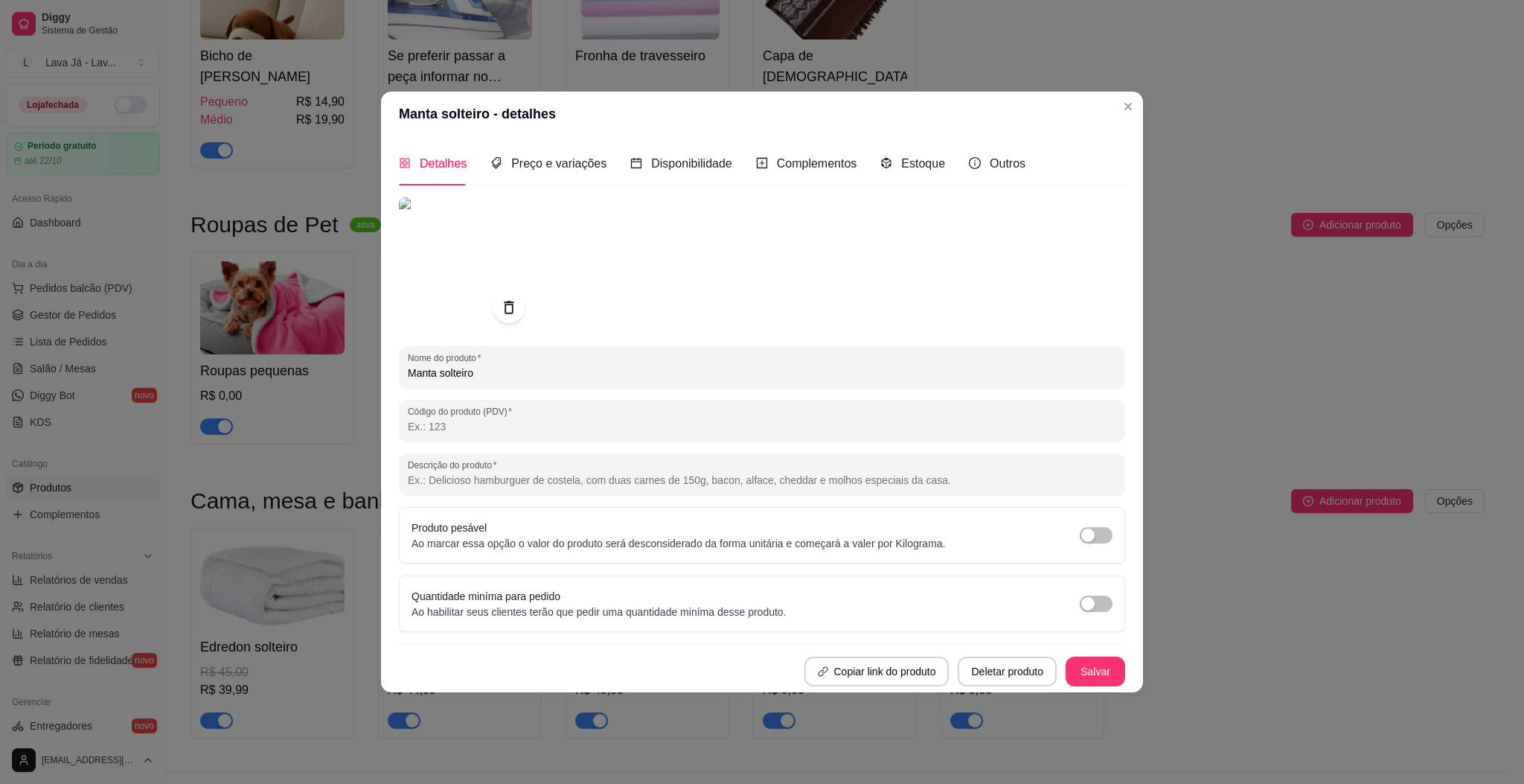
click at [511, 299] on icon at bounding box center [508, 307] width 17 height 17
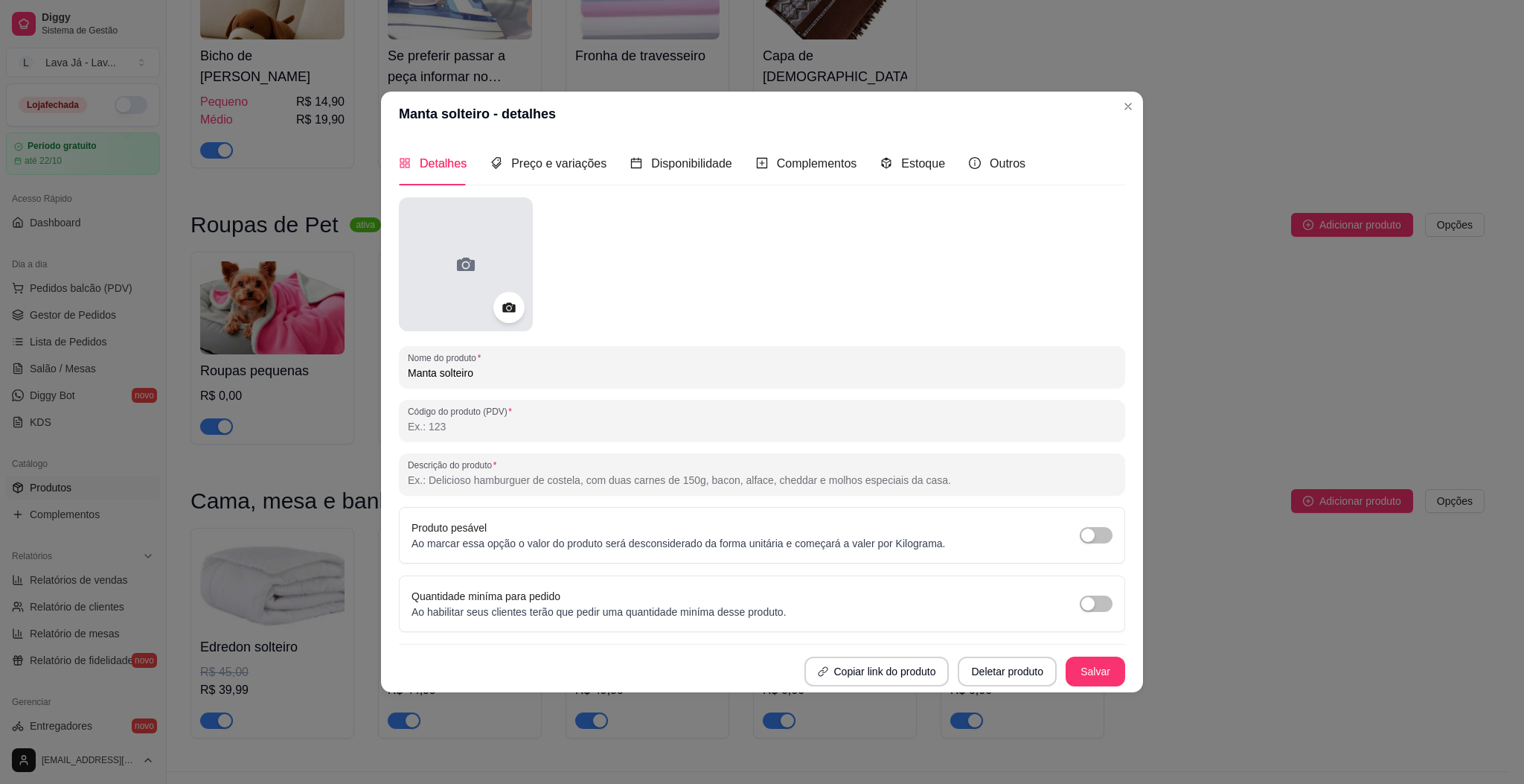
click at [445, 275] on div at bounding box center [466, 264] width 134 height 134
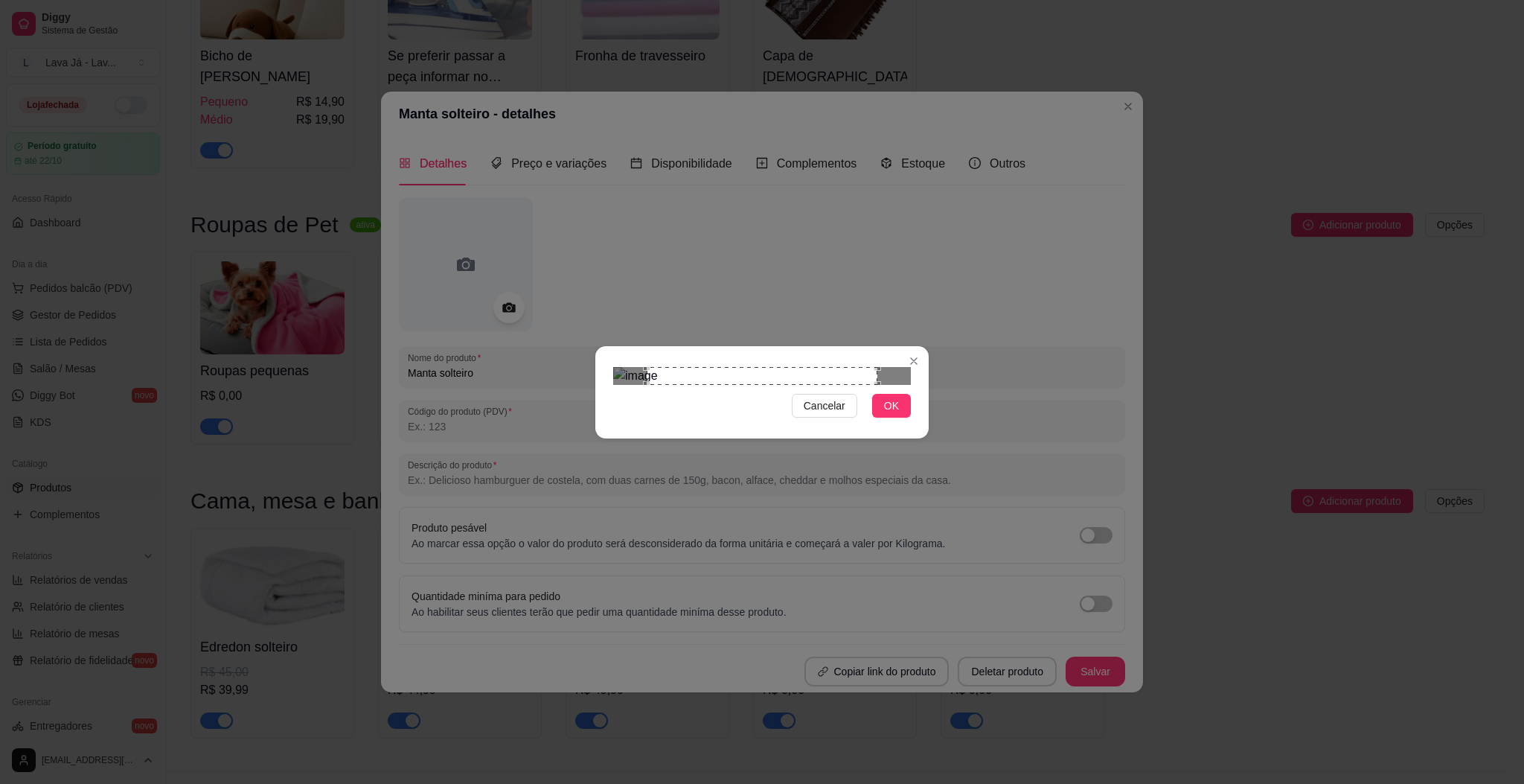
click at [870, 366] on div "Use the arrow keys to move the crop selection area" at bounding box center [762, 375] width 231 height 18
click at [859, 366] on div "Use the arrow keys to move the crop selection area" at bounding box center [756, 431] width 231 height 129
click at [832, 366] on div "Use the arrow keys to move the crop selection area" at bounding box center [736, 431] width 231 height 129
click at [895, 414] on span "OK" at bounding box center [891, 405] width 15 height 17
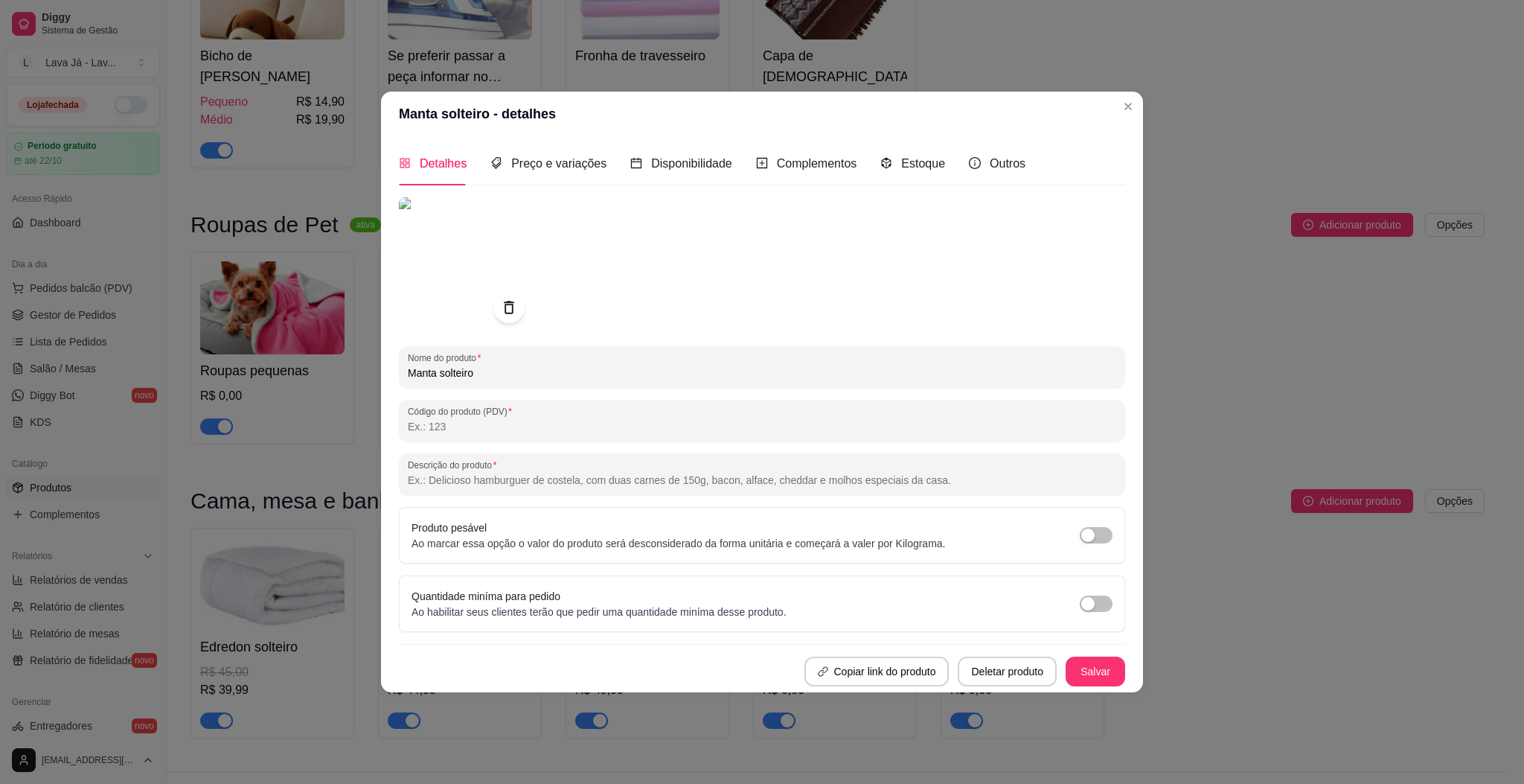
click at [512, 300] on icon at bounding box center [508, 307] width 10 height 12
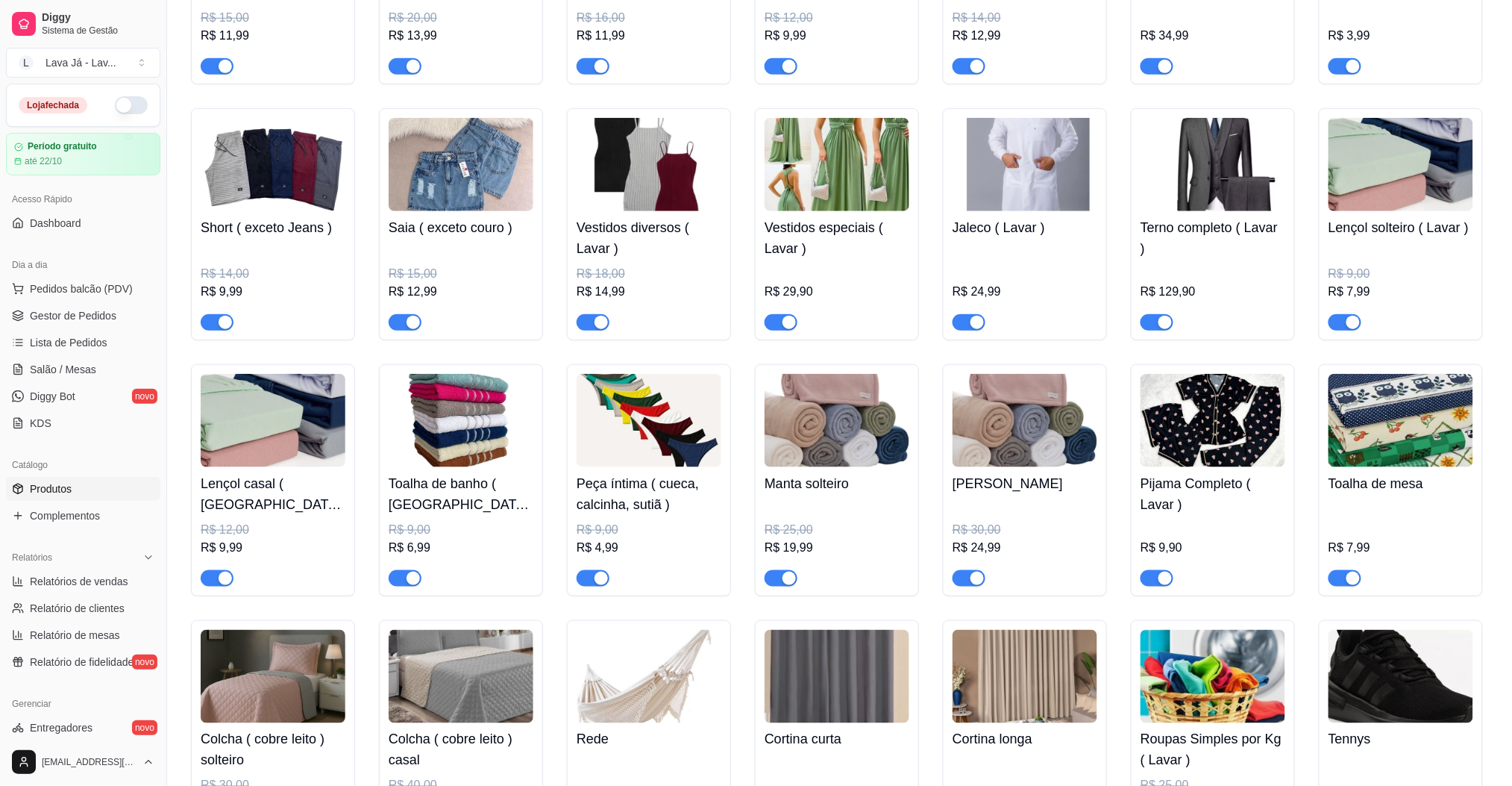
scroll to position [397, 0]
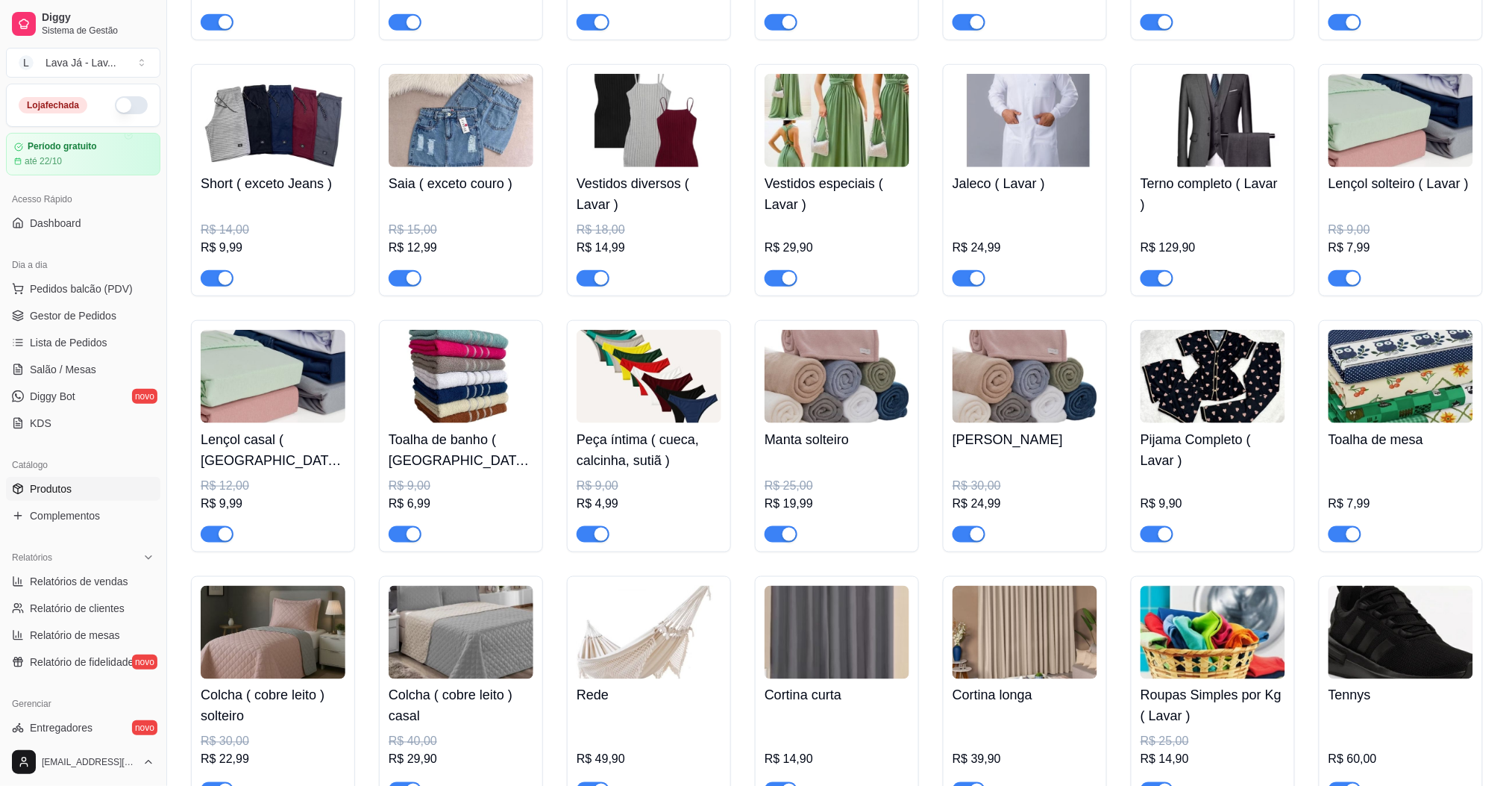
click at [1045, 367] on img at bounding box center [1025, 376] width 145 height 94
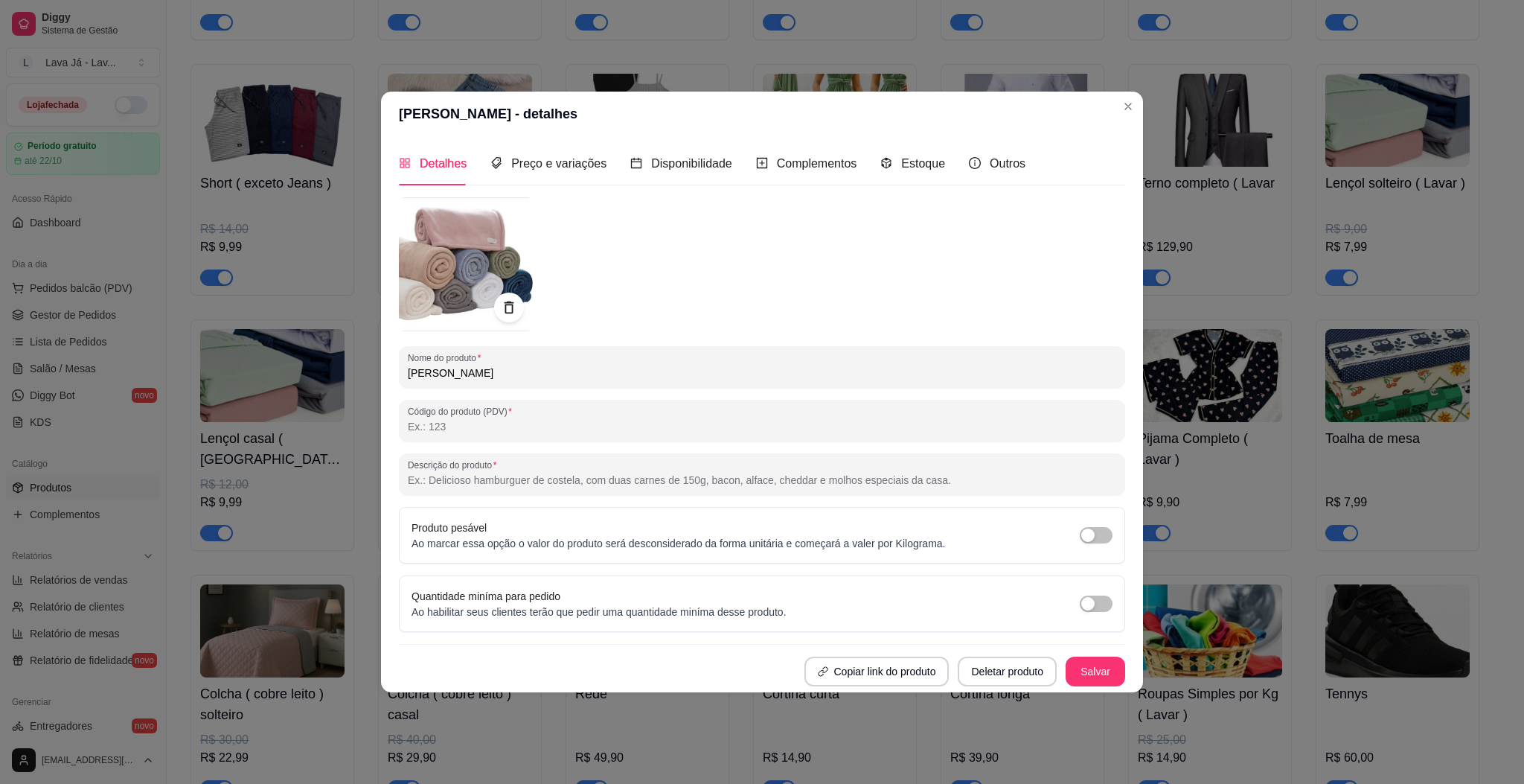
click at [438, 235] on img at bounding box center [466, 264] width 134 height 134
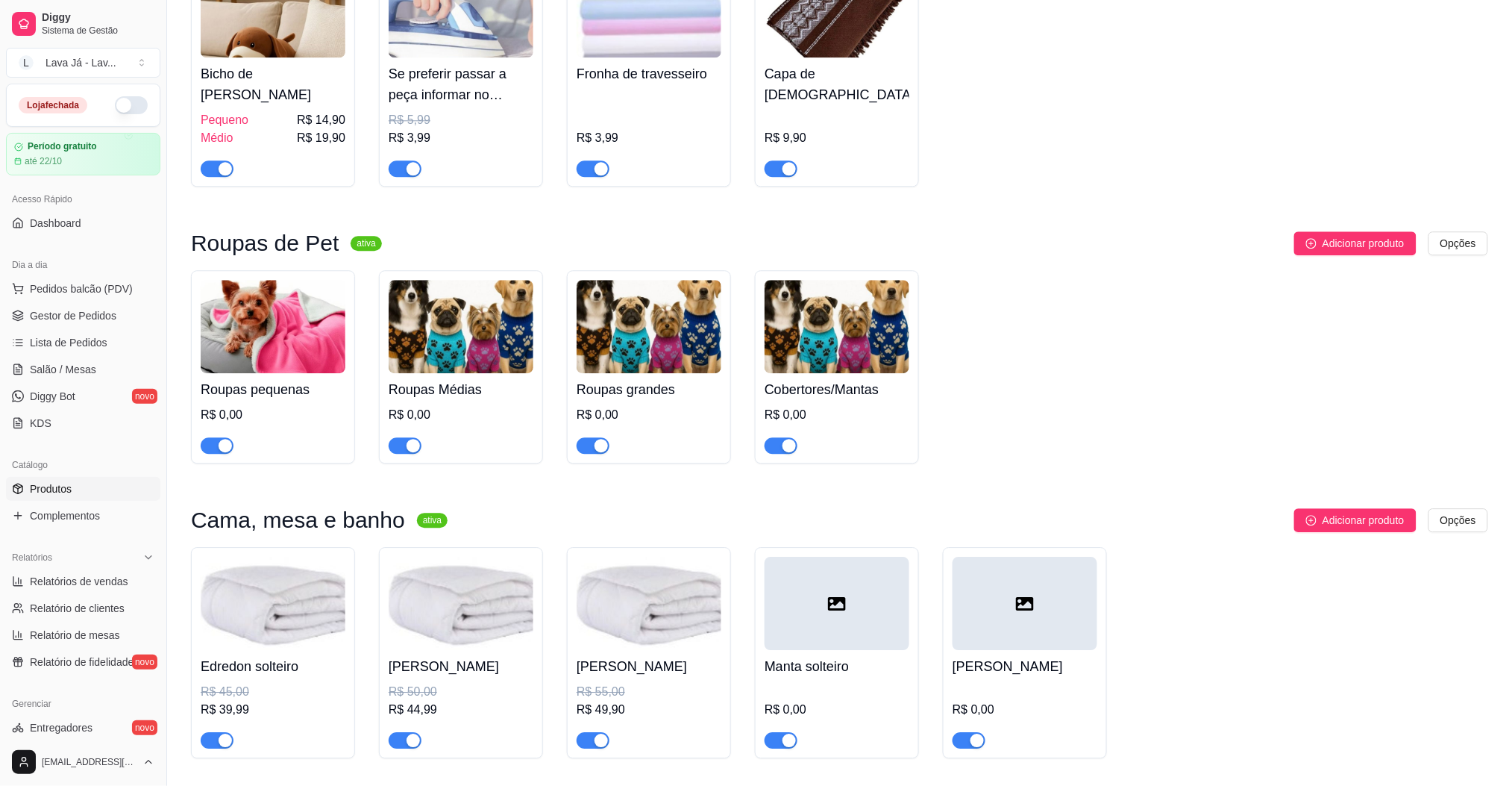
scroll to position [1329, 0]
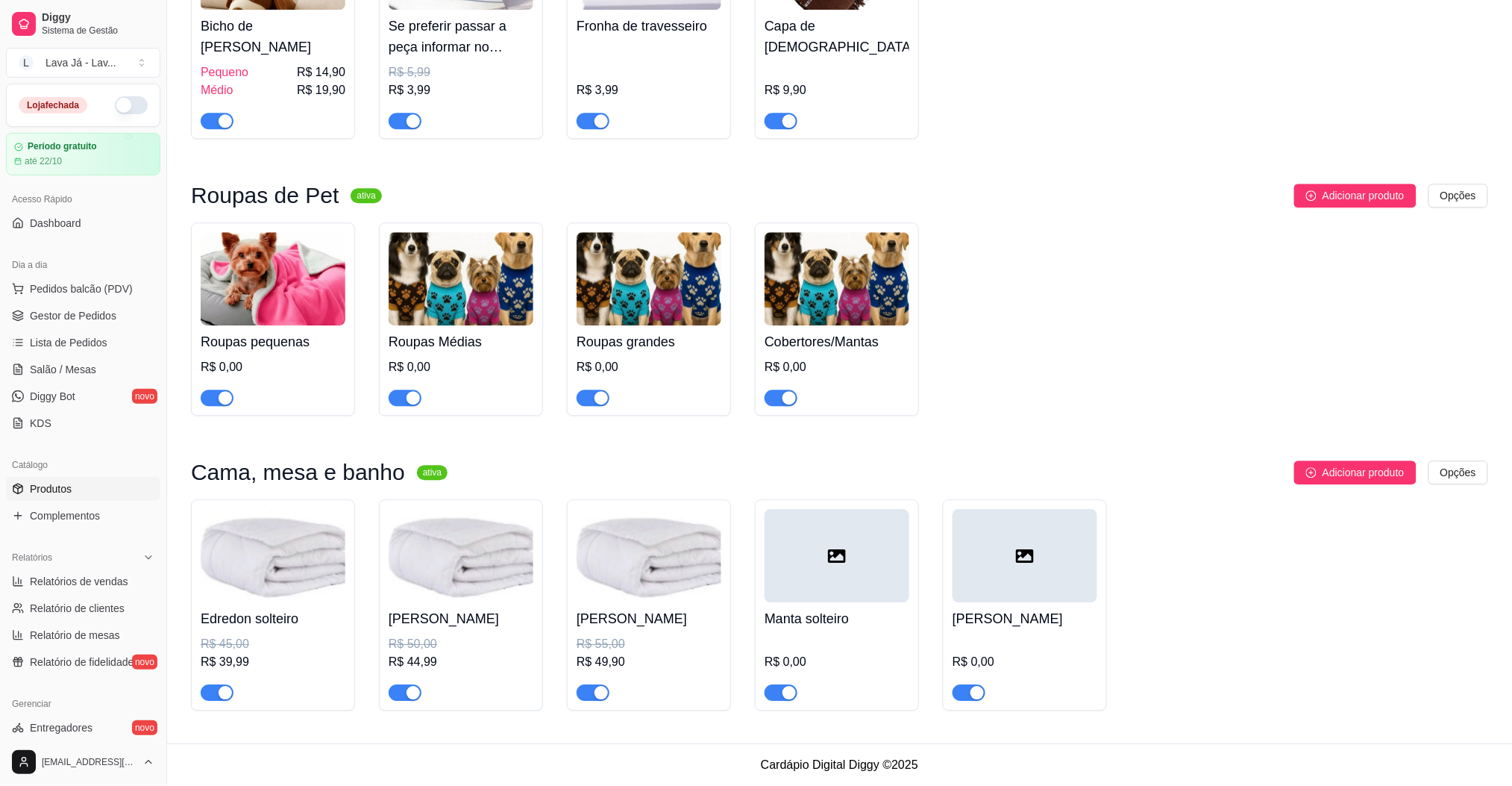
click at [829, 527] on div at bounding box center [837, 555] width 145 height 94
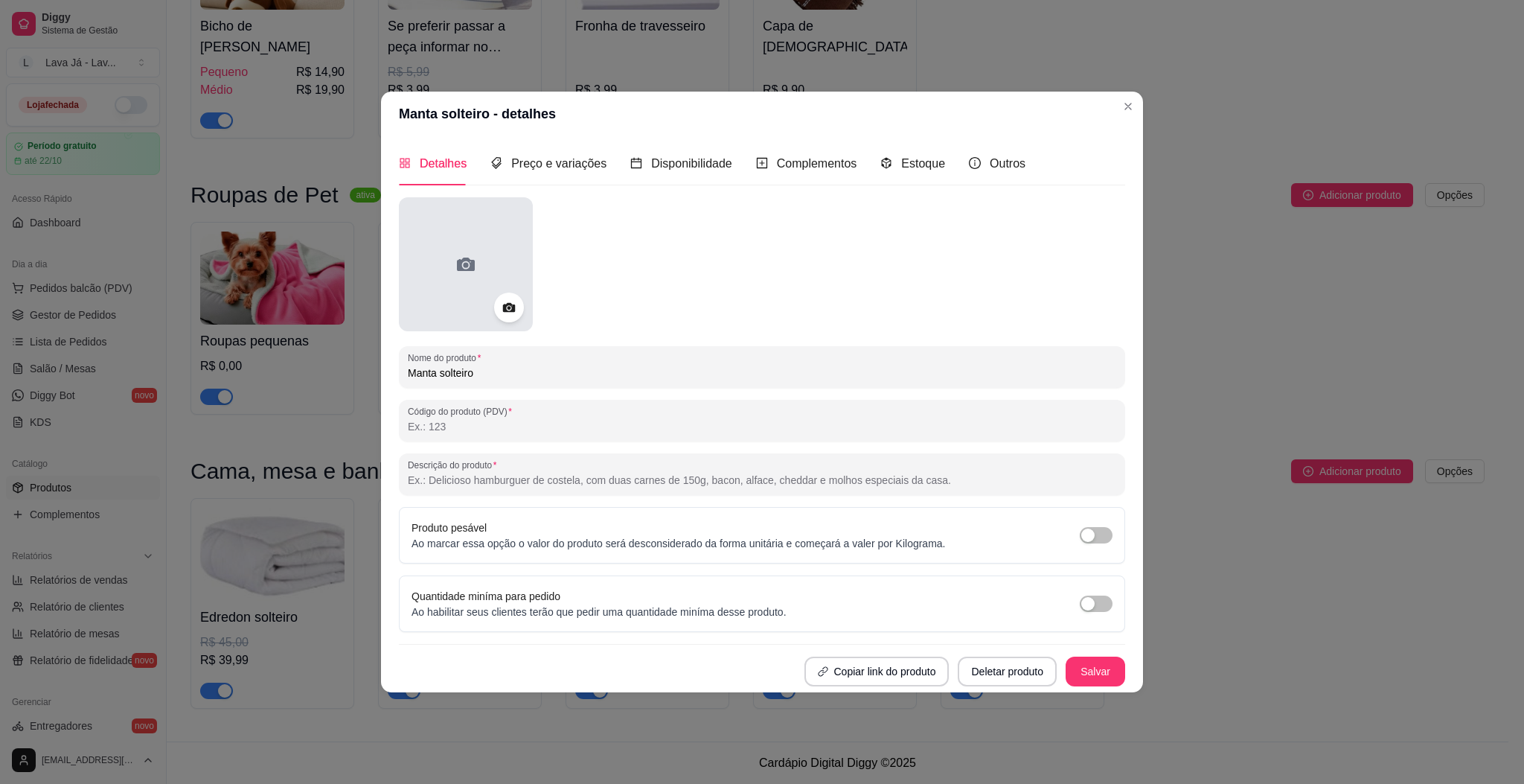
click at [474, 263] on icon at bounding box center [466, 263] width 18 height 13
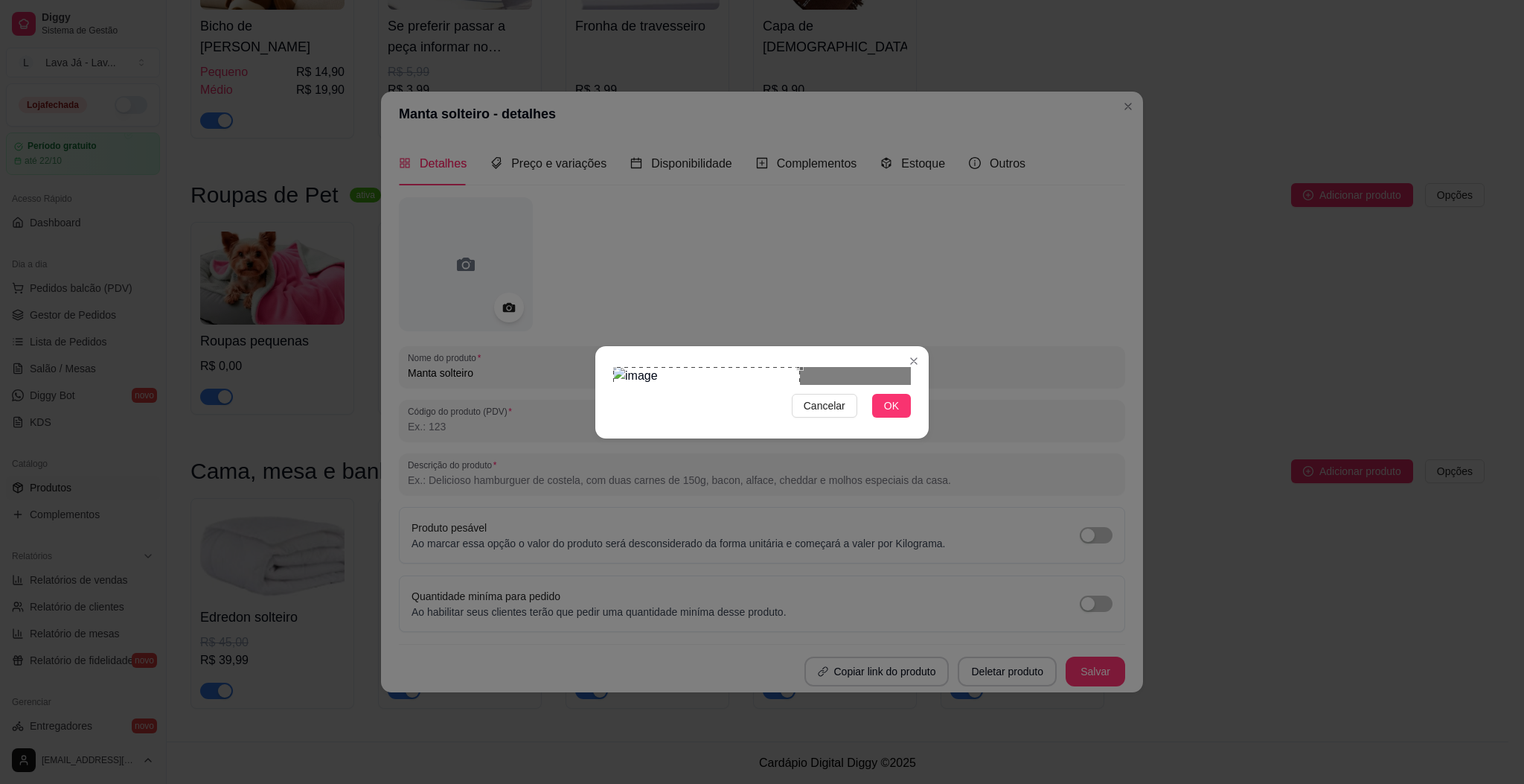
click at [727, 396] on div "Use the arrow keys to move the crop selection area" at bounding box center [707, 408] width 187 height 84
click at [835, 385] on div at bounding box center [762, 375] width 298 height 18
click at [658, 405] on div "Use the arrow keys to move the crop selection area" at bounding box center [655, 408] width 84 height 84
click at [713, 385] on div at bounding box center [762, 375] width 298 height 18
click at [681, 372] on div "Use the arrow keys to move the crop selection area" at bounding box center [672, 408] width 84 height 84
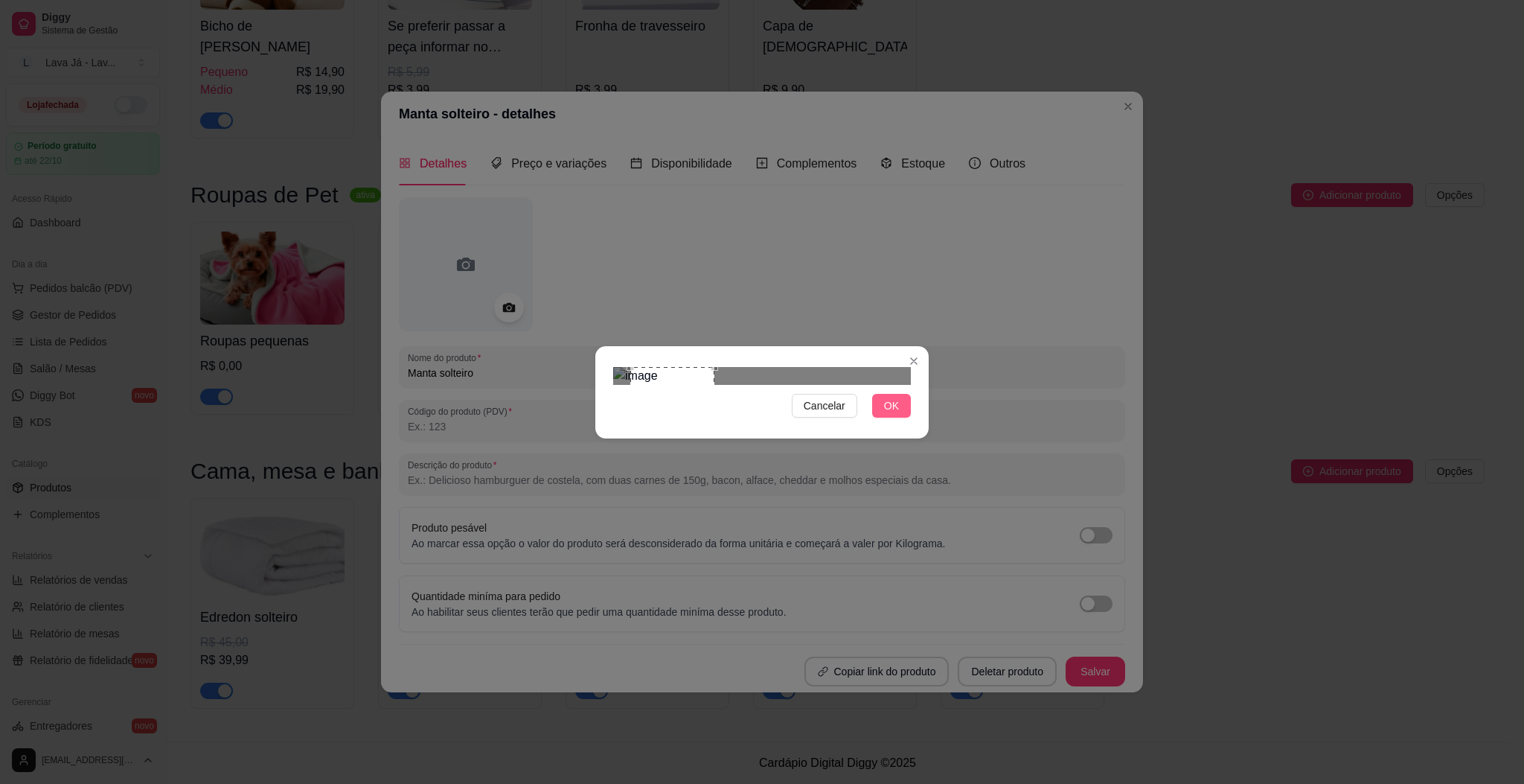
click at [908, 418] on button "OK" at bounding box center [891, 405] width 39 height 24
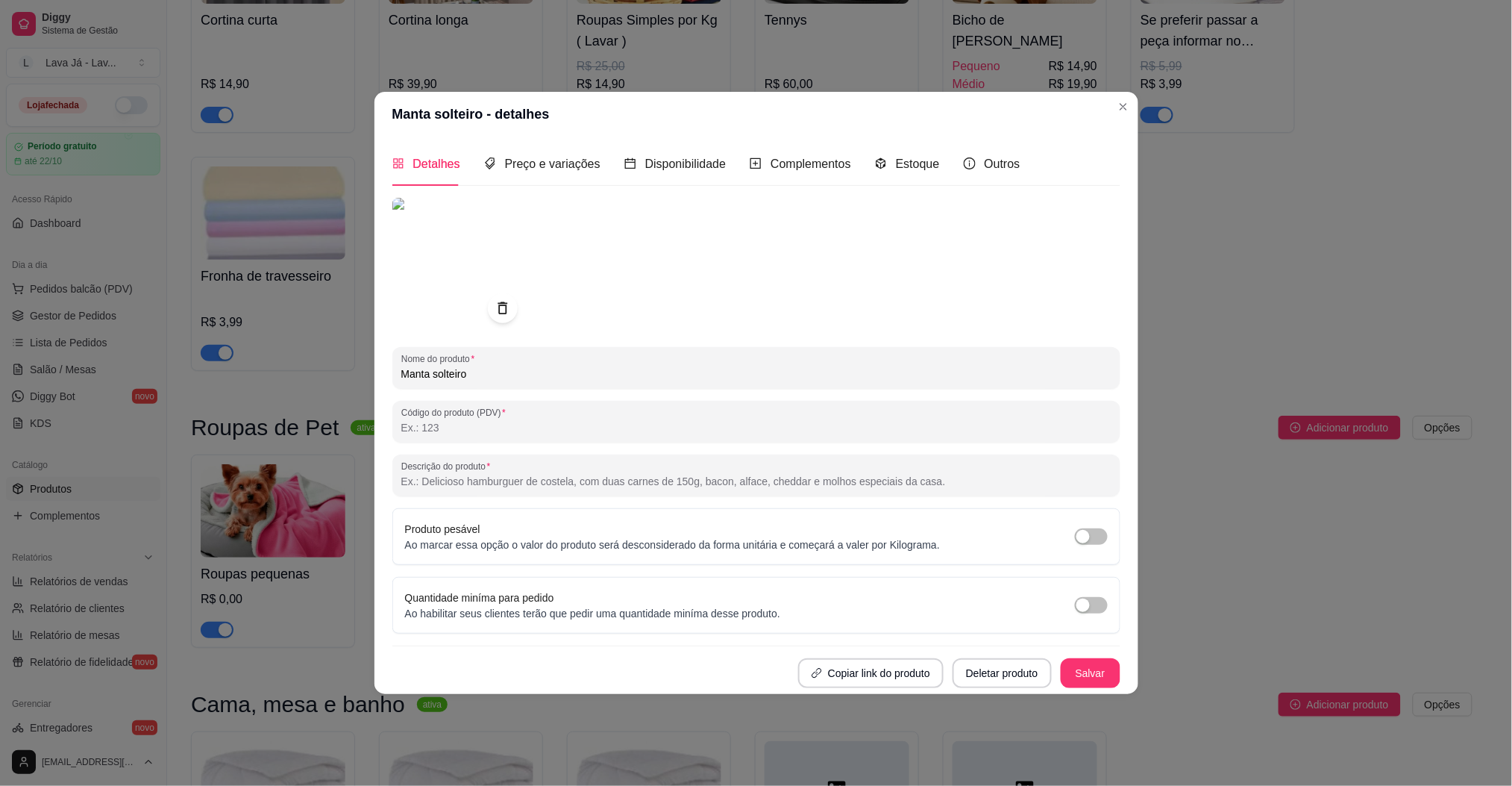
click at [1178, 454] on div "Roupas pequenas R$ 0,00 Roupas Médias R$ 0,00 Roupas grandes R$ 0,00 Cobertores…" at bounding box center [831, 550] width 1281 height 193
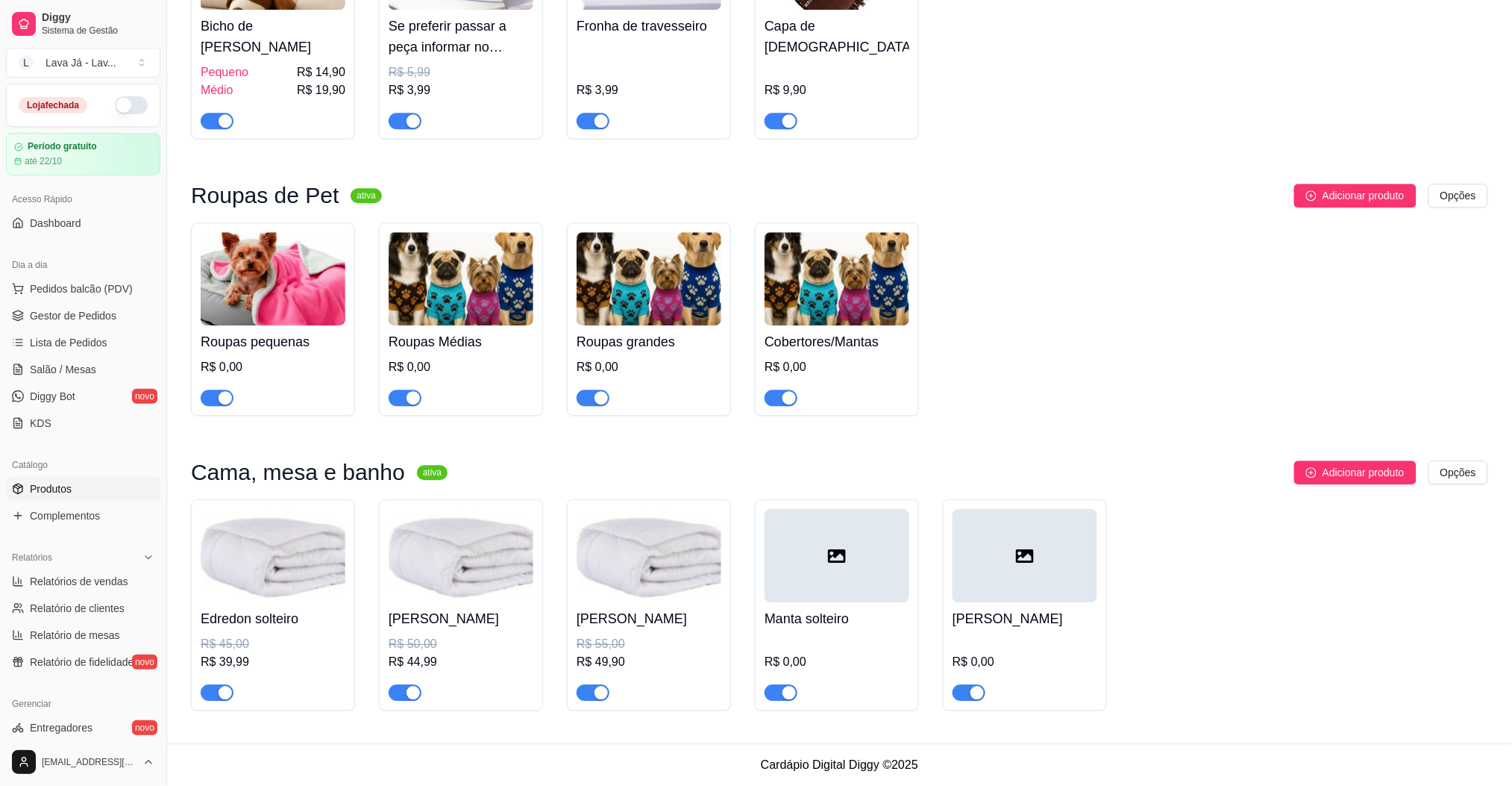
click at [858, 611] on h4 "Manta solteiro" at bounding box center [837, 618] width 145 height 21
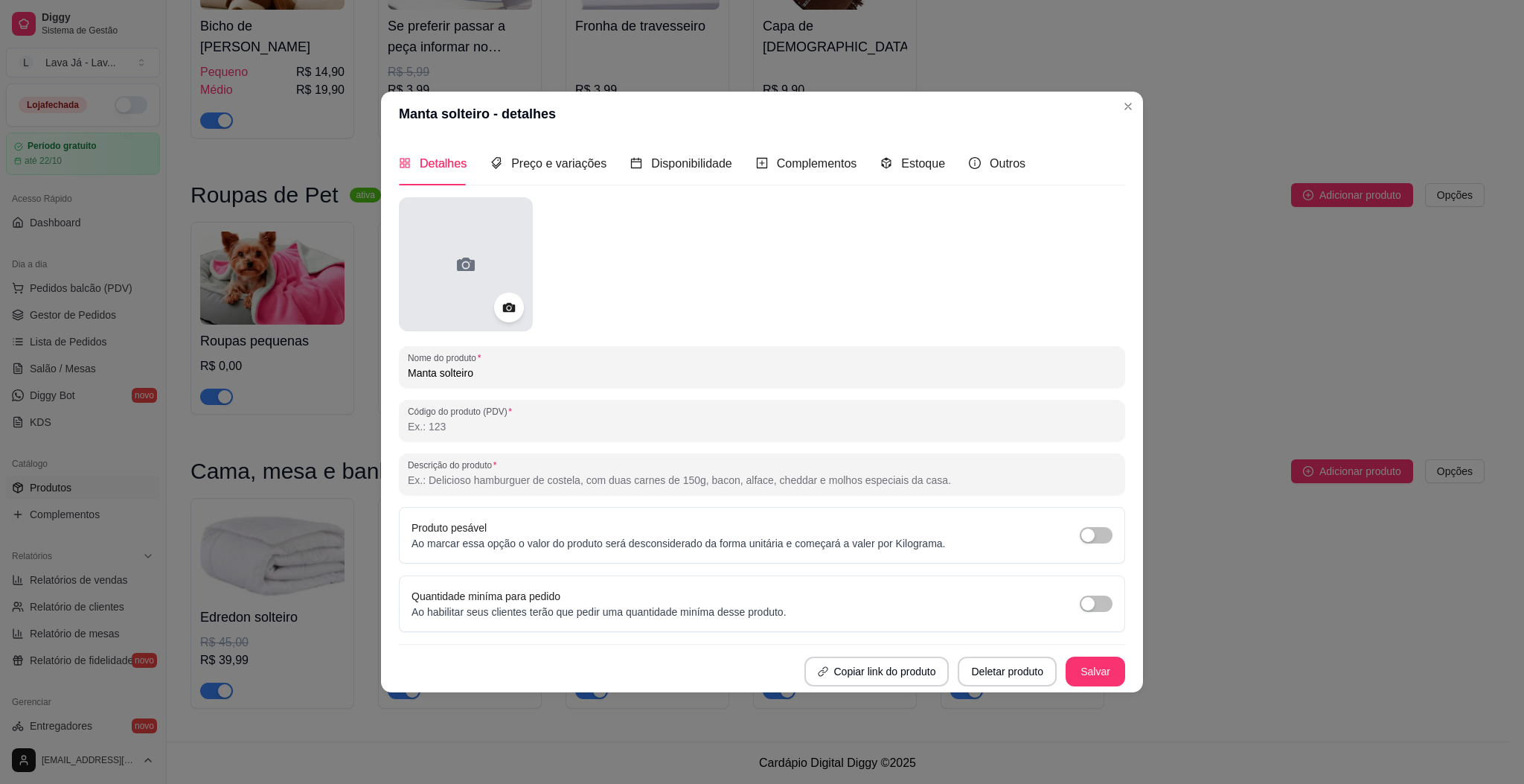
click at [443, 247] on div at bounding box center [466, 264] width 134 height 134
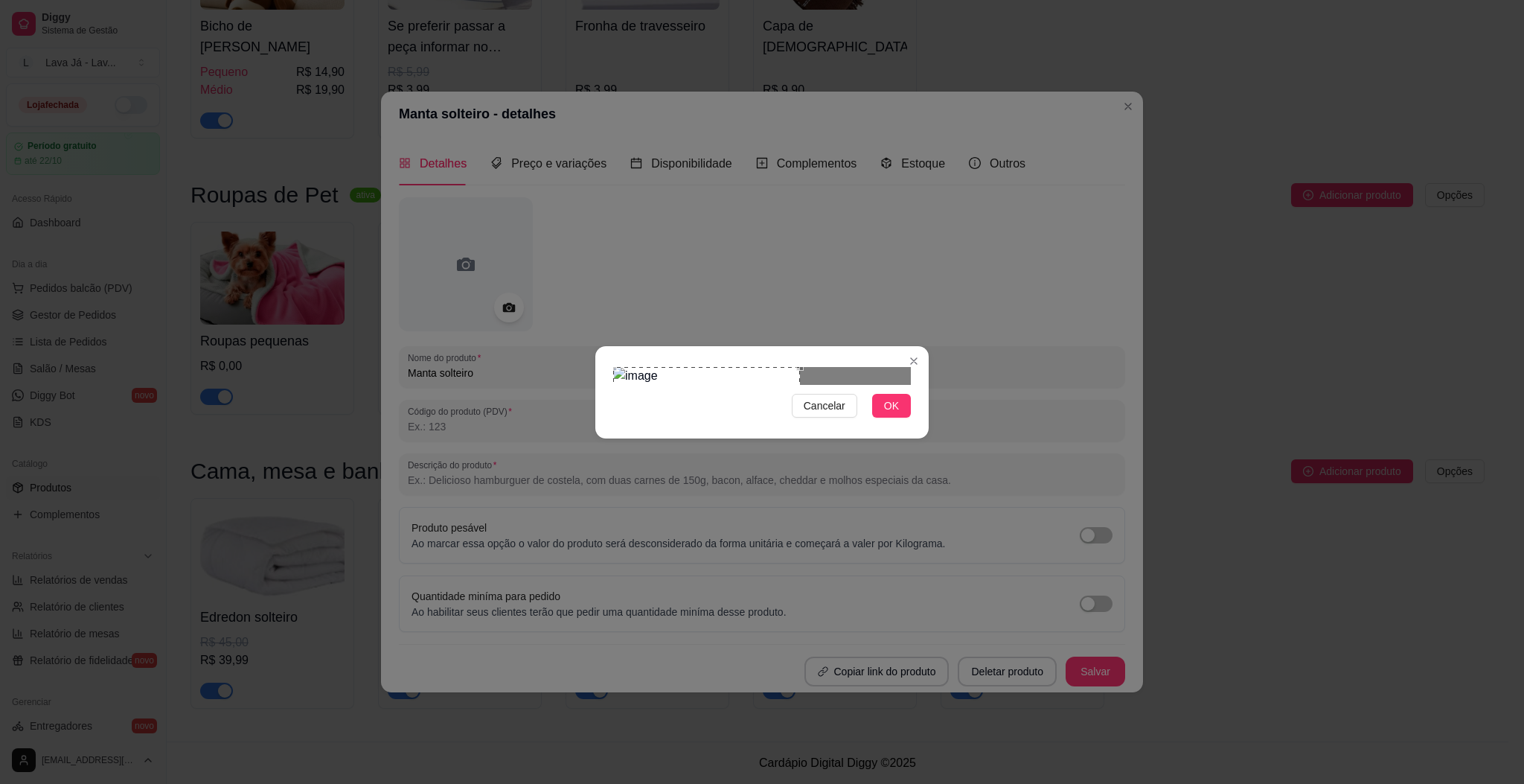
click at [703, 367] on div "Use the arrow keys to move the crop selection area" at bounding box center [707, 408] width 187 height 84
click at [921, 346] on section "Cancelar OK" at bounding box center [762, 392] width 333 height 92
click at [897, 414] on span "OK" at bounding box center [891, 405] width 15 height 17
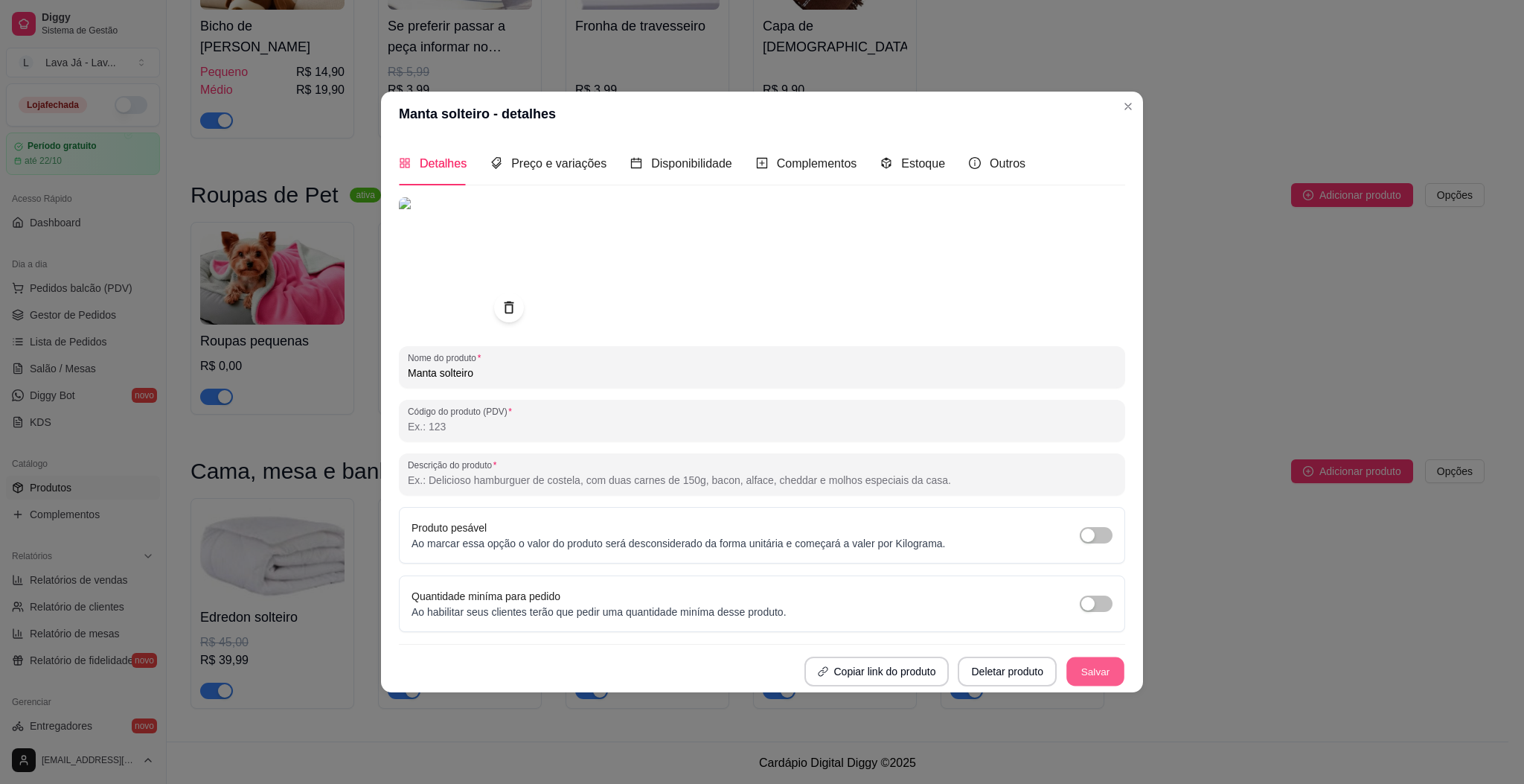
click at [1109, 674] on button "Salvar" at bounding box center [1096, 670] width 58 height 29
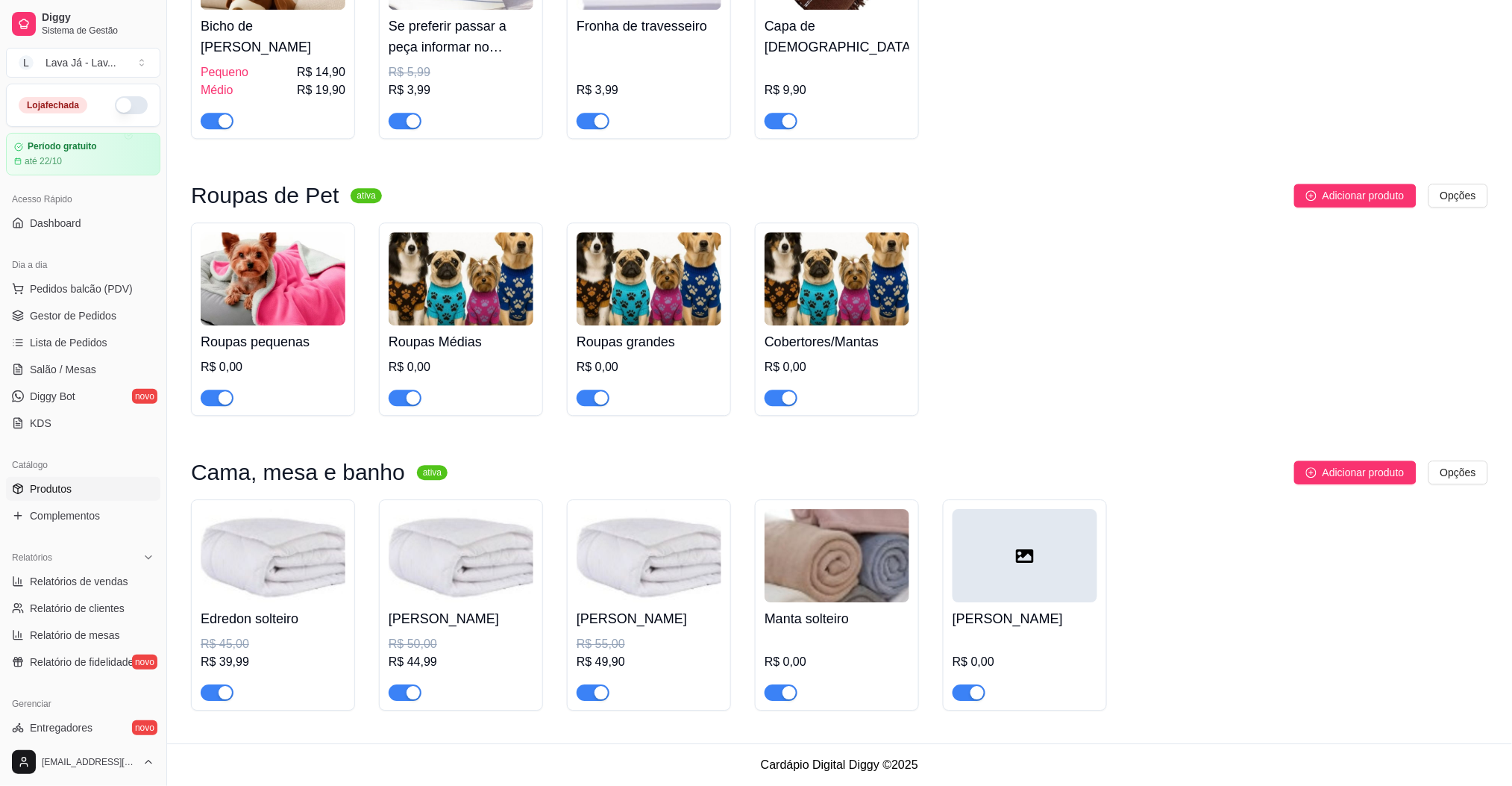
click at [1017, 547] on icon at bounding box center [1025, 555] width 18 height 18
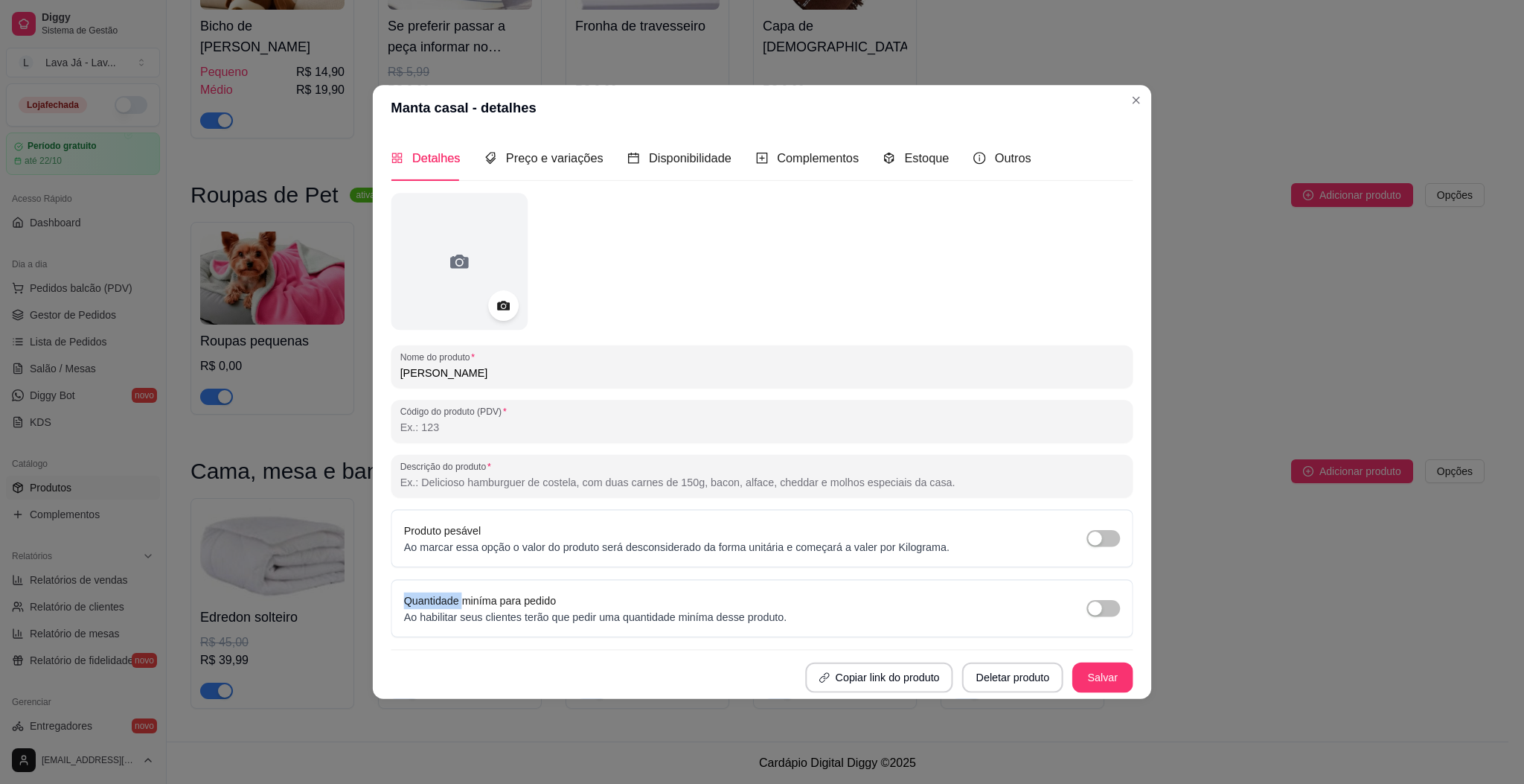
click at [1014, 545] on div "Produto pesável Ao marcar essa opção o valor do produto será desconsiderado da …" at bounding box center [763, 537] width 717 height 32
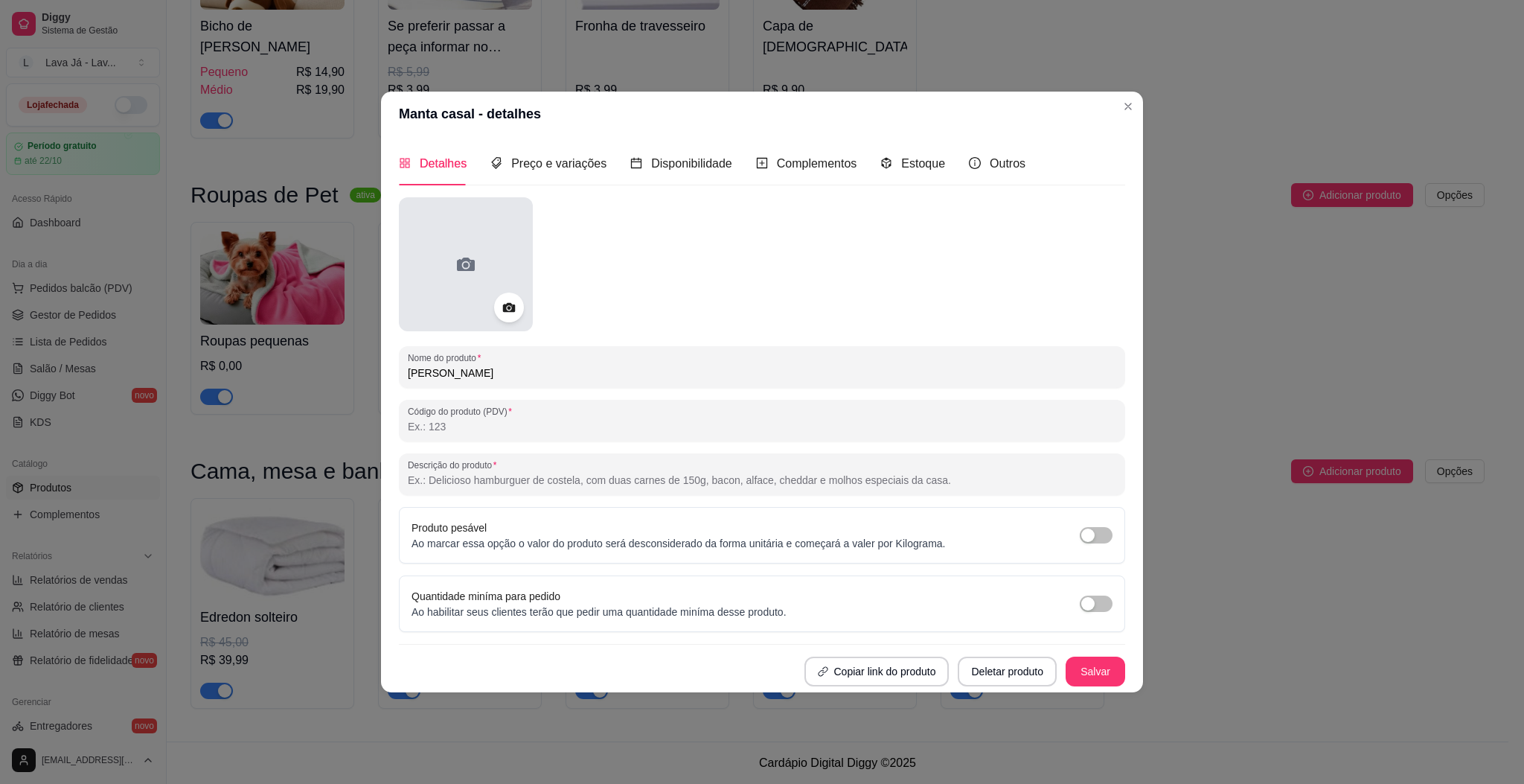
click at [458, 251] on div at bounding box center [466, 264] width 134 height 134
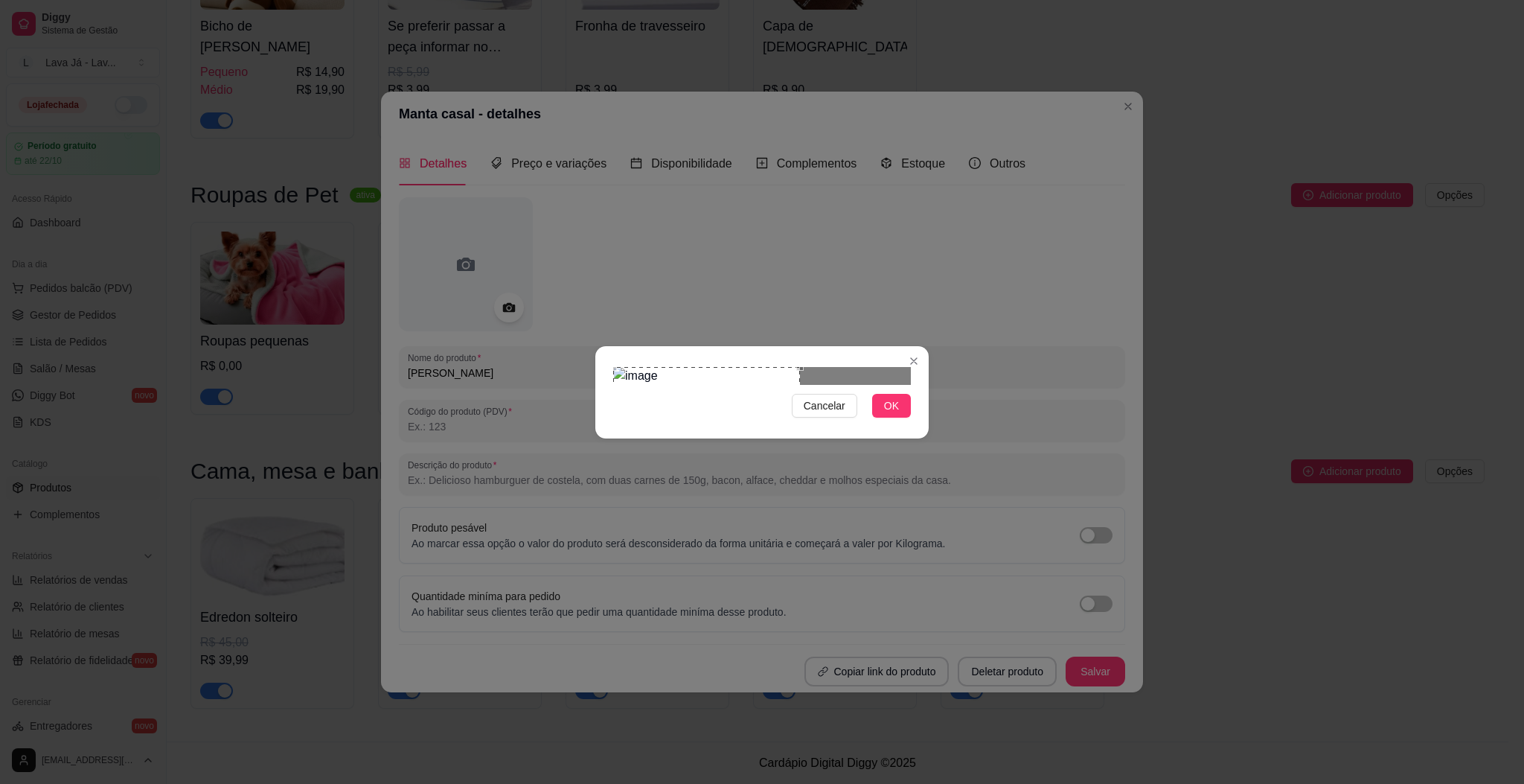
click at [671, 391] on div "Use the arrow keys to move the crop selection area" at bounding box center [707, 408] width 187 height 84
click at [765, 385] on div at bounding box center [762, 375] width 298 height 18
click at [886, 414] on span "OK" at bounding box center [891, 405] width 15 height 17
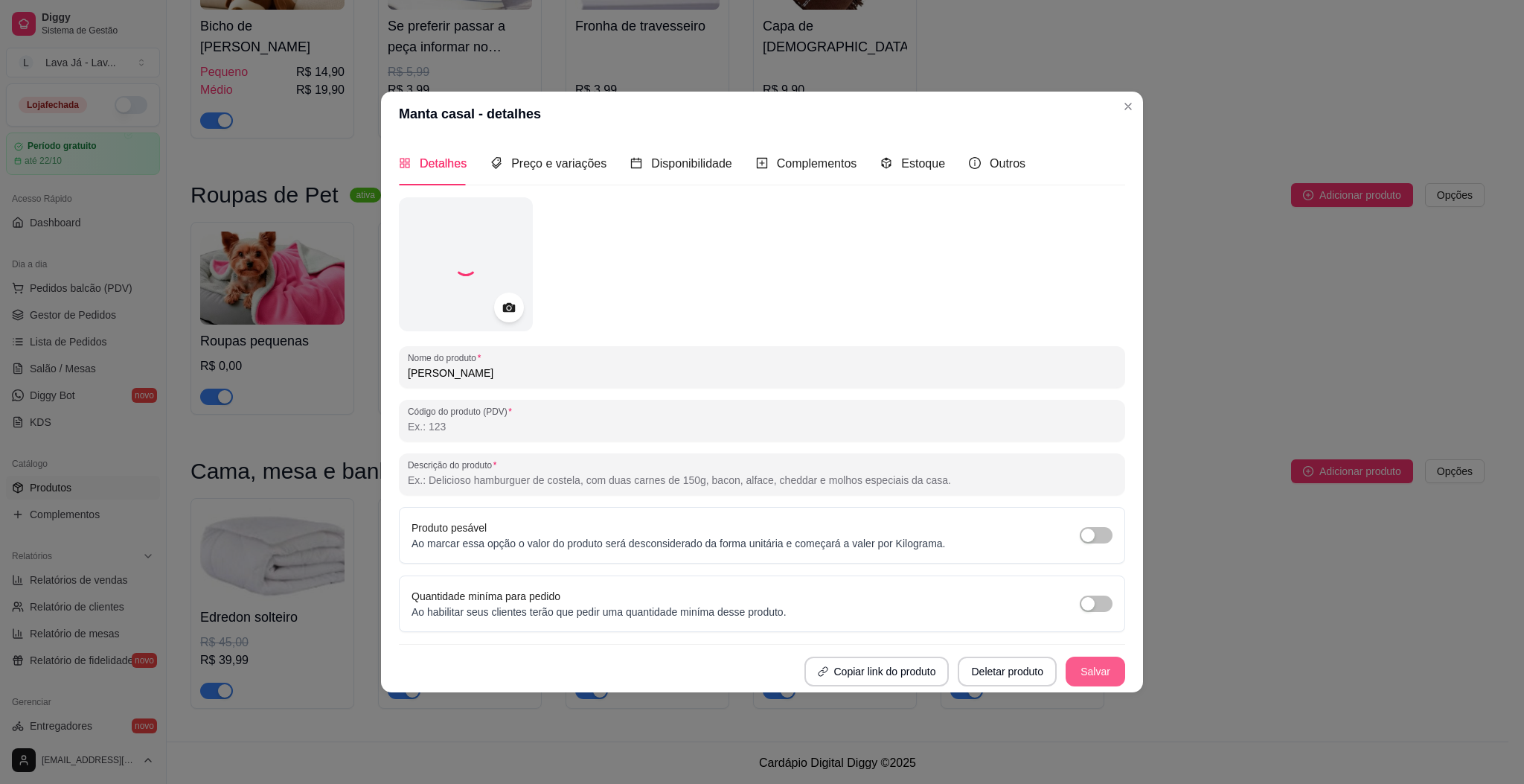
click at [1091, 674] on button "Salvar" at bounding box center [1096, 671] width 60 height 30
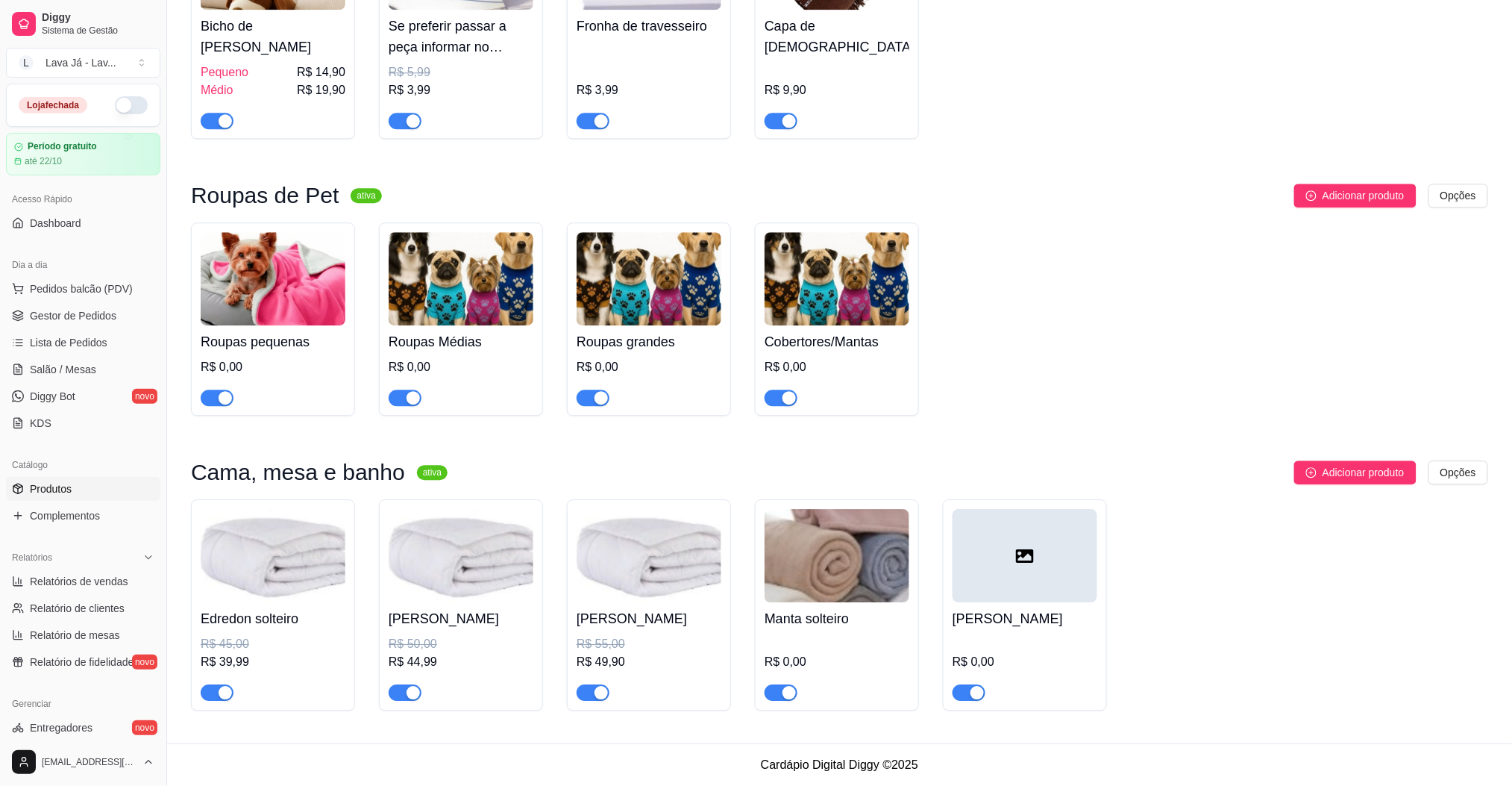
click at [1058, 572] on div at bounding box center [1025, 555] width 145 height 94
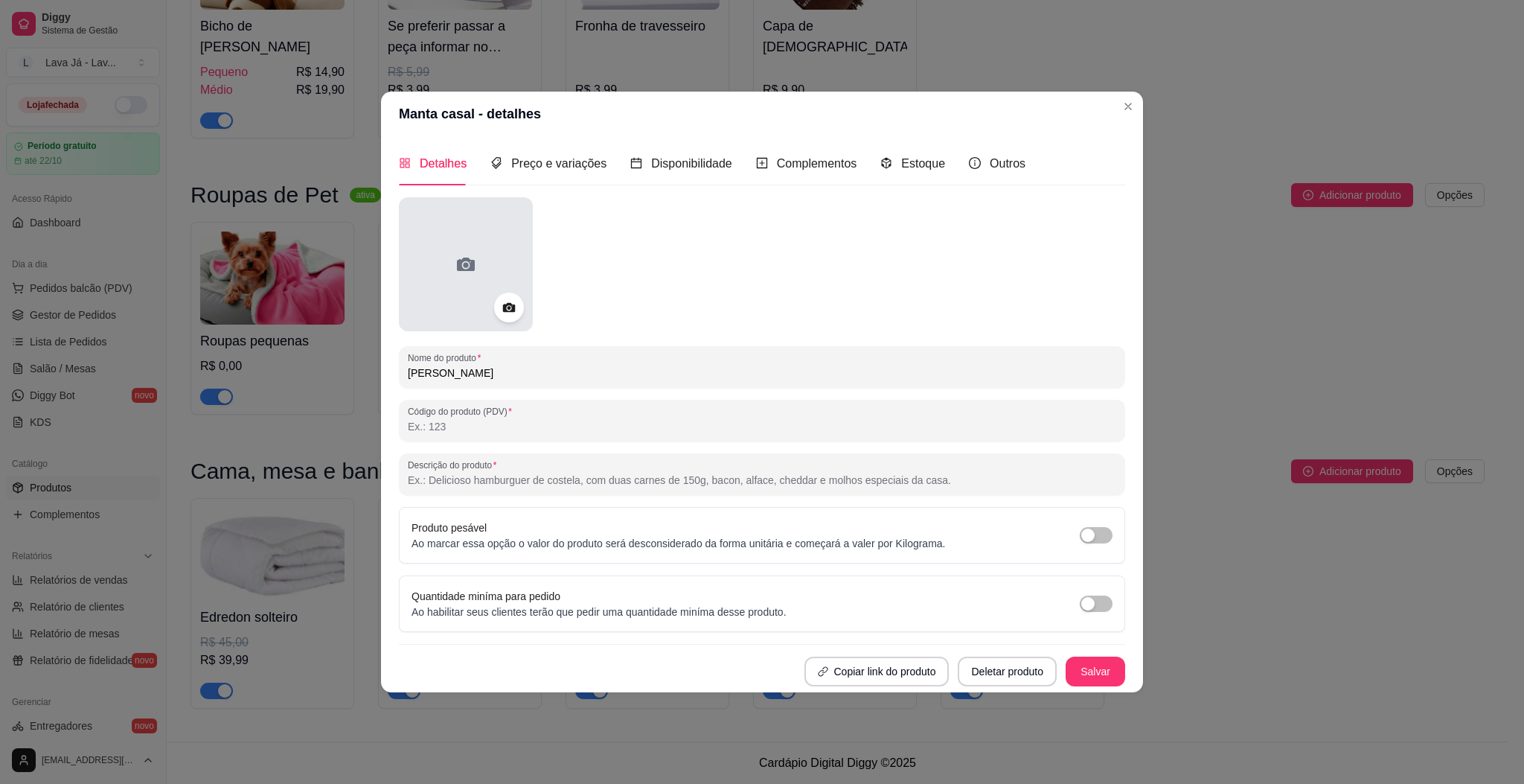
click at [439, 260] on div at bounding box center [466, 264] width 134 height 134
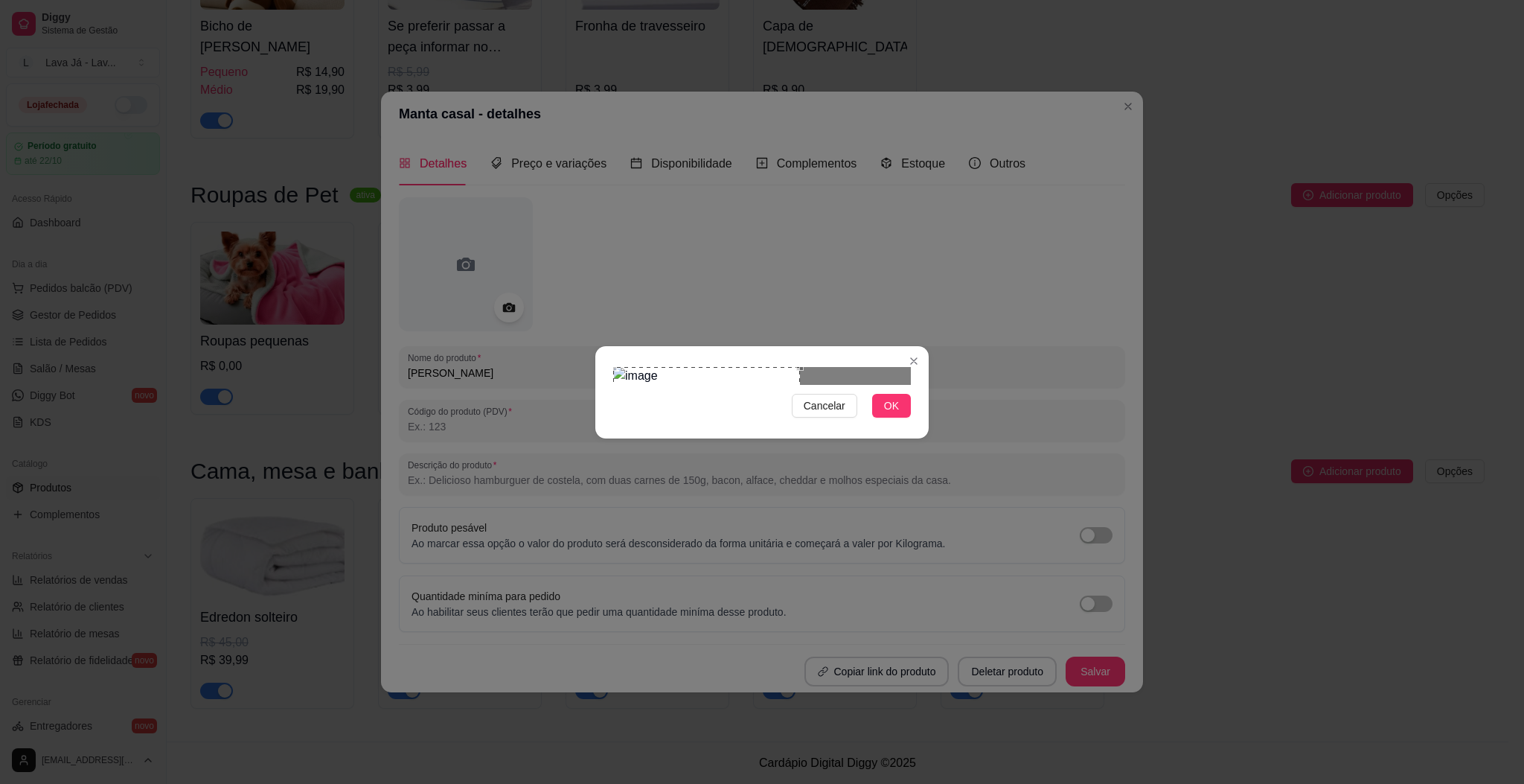
click at [604, 366] on div "Cancelar OK" at bounding box center [762, 392] width 333 height 63
click at [779, 385] on div at bounding box center [762, 375] width 298 height 18
click at [762, 385] on div at bounding box center [762, 375] width 298 height 18
click at [741, 366] on div at bounding box center [762, 375] width 298 height 18
click at [721, 366] on img at bounding box center [762, 375] width 298 height 18
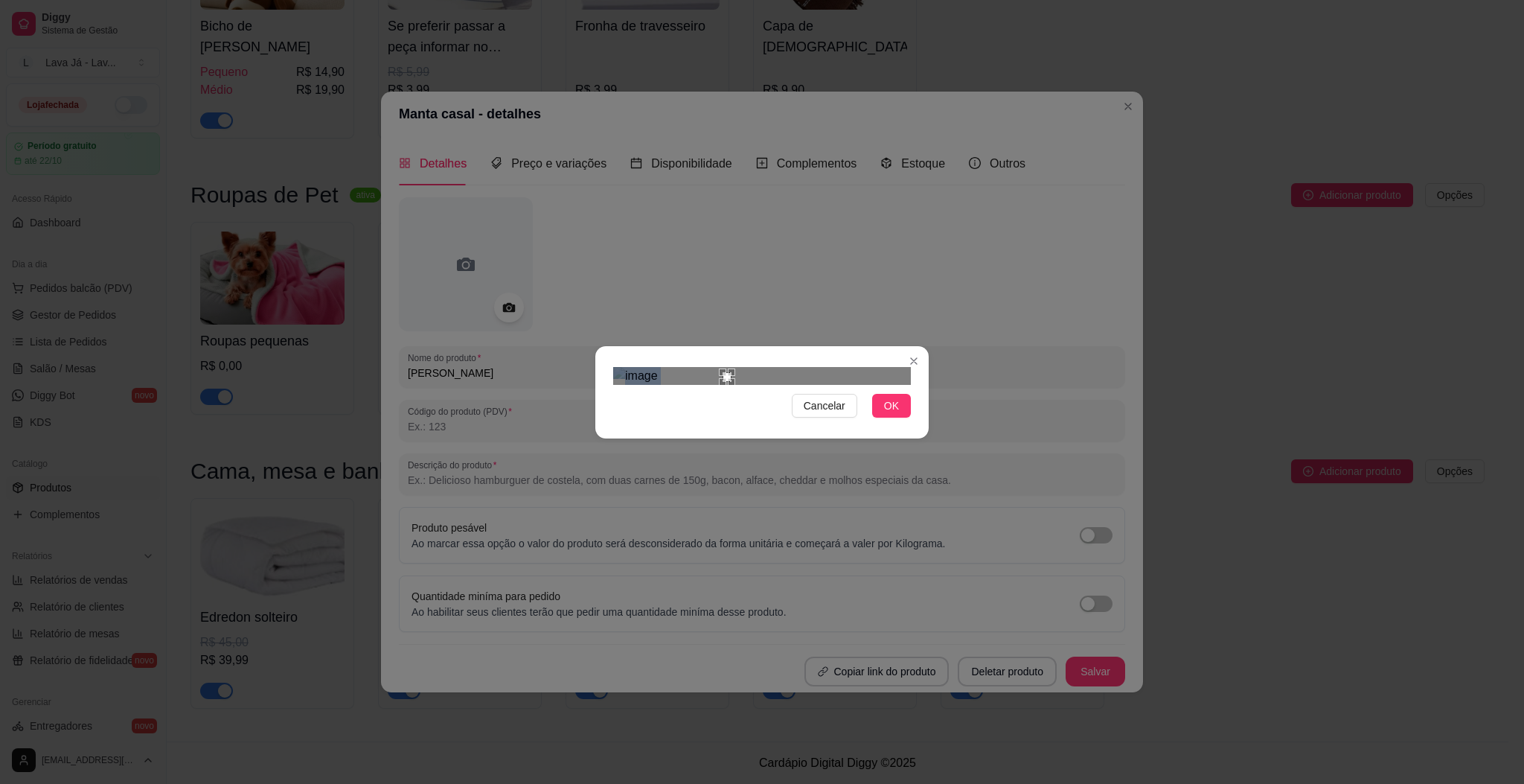
drag, startPoint x: 675, startPoint y: 306, endPoint x: 729, endPoint y: 334, distance: 60.8
click at [729, 346] on section "Cancelar OK" at bounding box center [762, 392] width 333 height 92
click at [729, 366] on img at bounding box center [762, 375] width 298 height 18
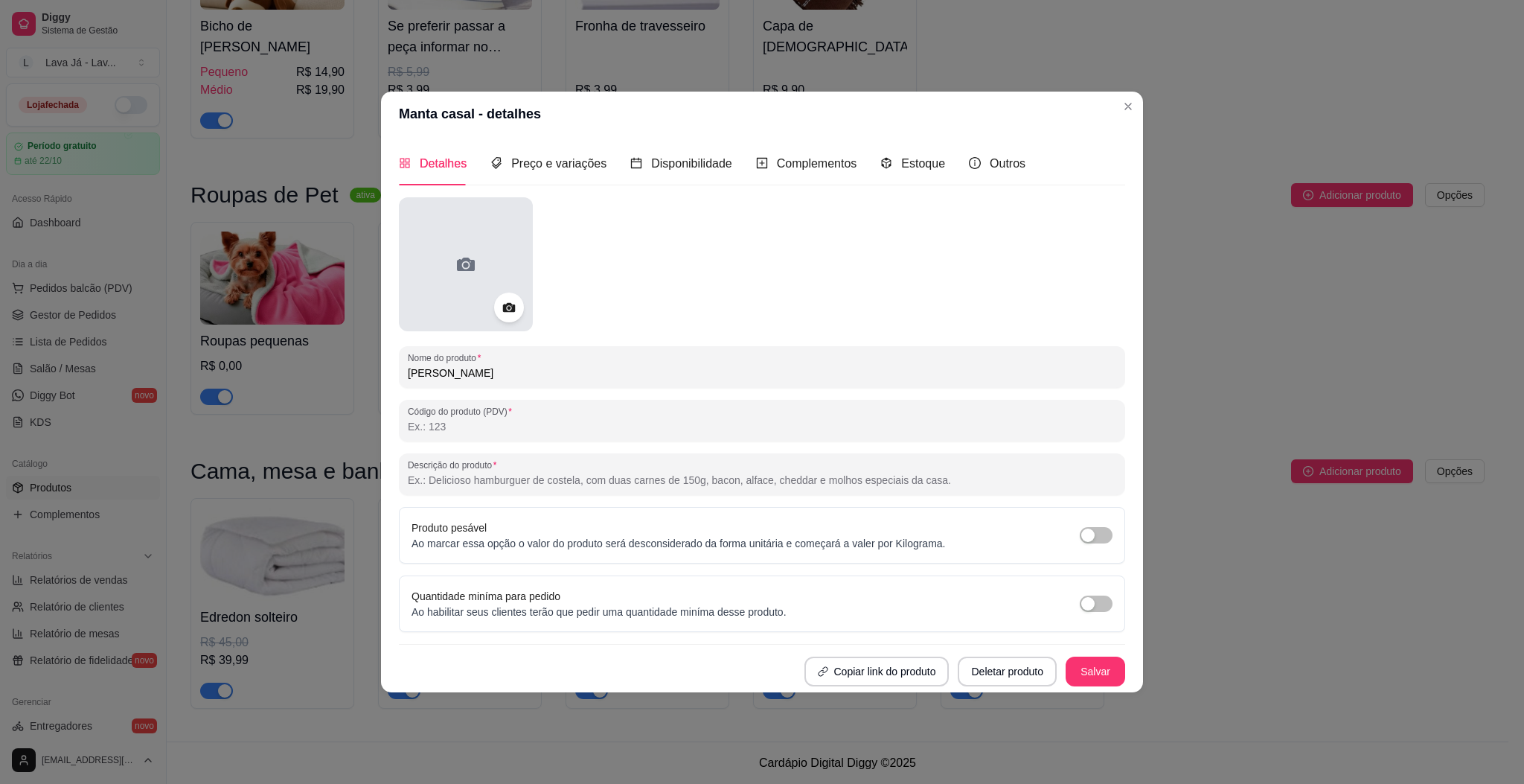
click at [456, 237] on div at bounding box center [466, 264] width 134 height 134
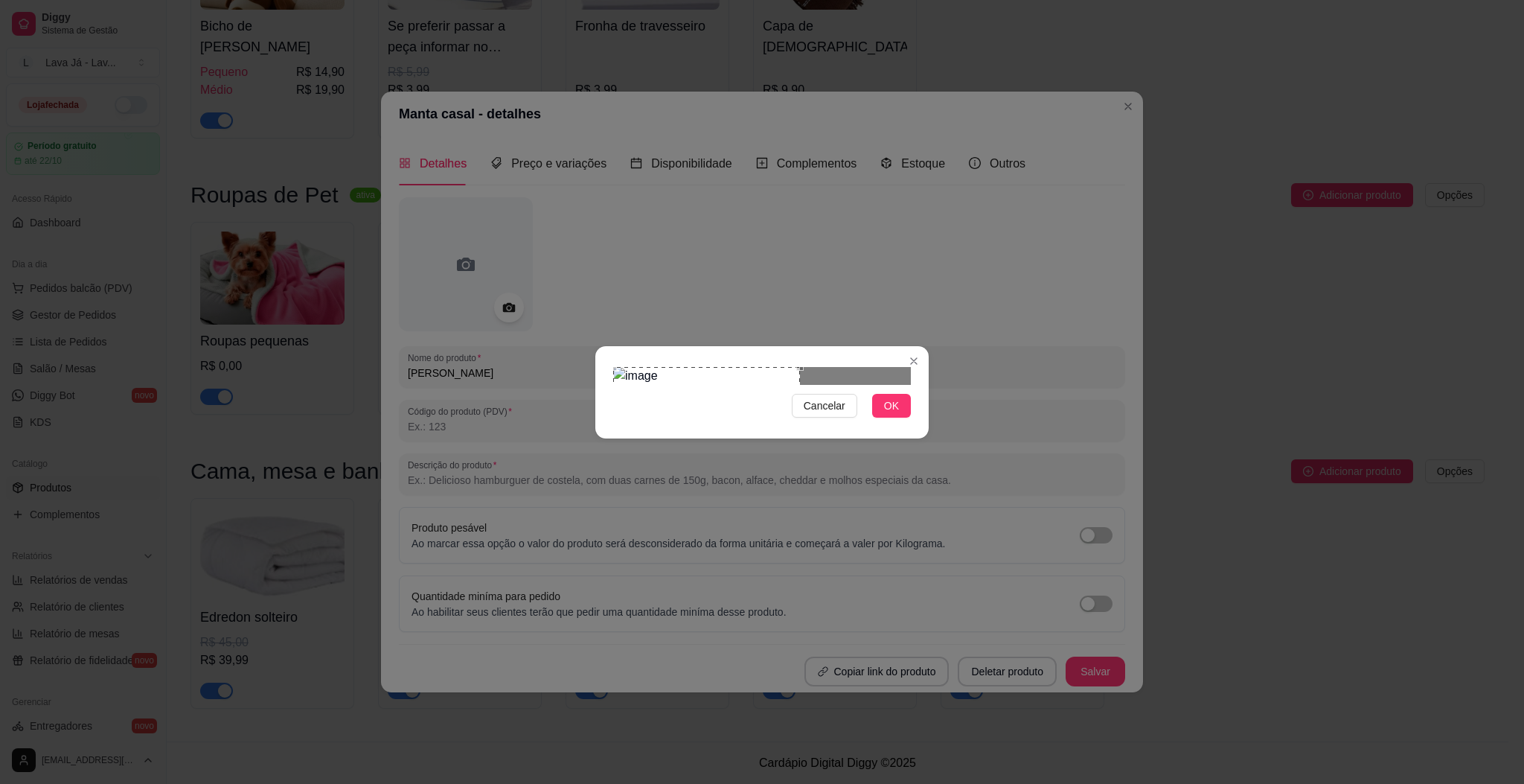
click at [731, 377] on div "Use the arrow keys to move the crop selection area" at bounding box center [707, 408] width 187 height 84
click at [803, 361] on div "Cancelar OK" at bounding box center [762, 392] width 333 height 63
click at [663, 372] on div "Use the arrow keys to move the crop selection area" at bounding box center [662, 408] width 84 height 84
click at [877, 418] on button "OK" at bounding box center [891, 405] width 39 height 24
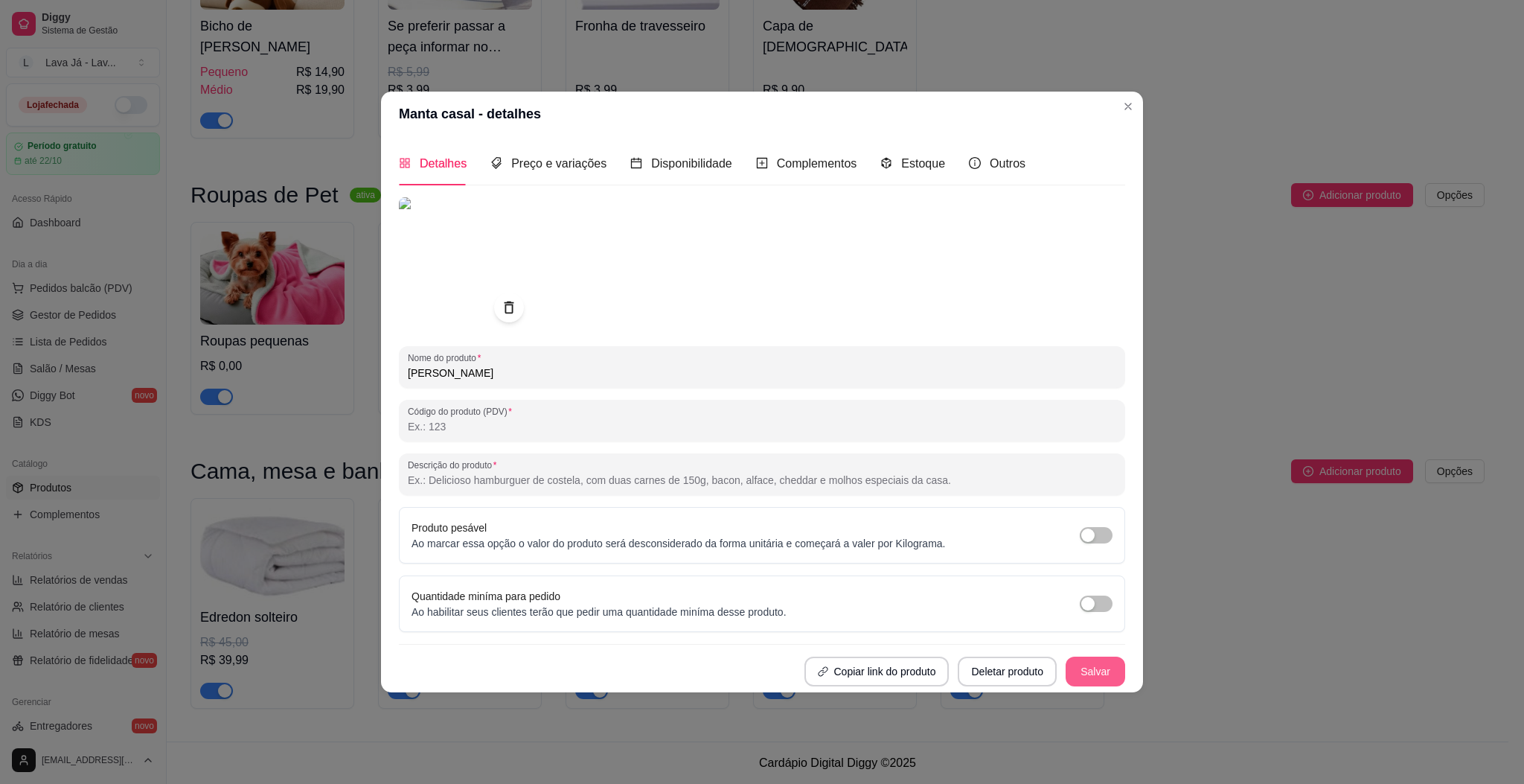
click at [1081, 676] on button "Salvar" at bounding box center [1096, 671] width 60 height 30
click at [1081, 676] on div "Copiar link do produto Deletar produto Salvar" at bounding box center [762, 671] width 727 height 30
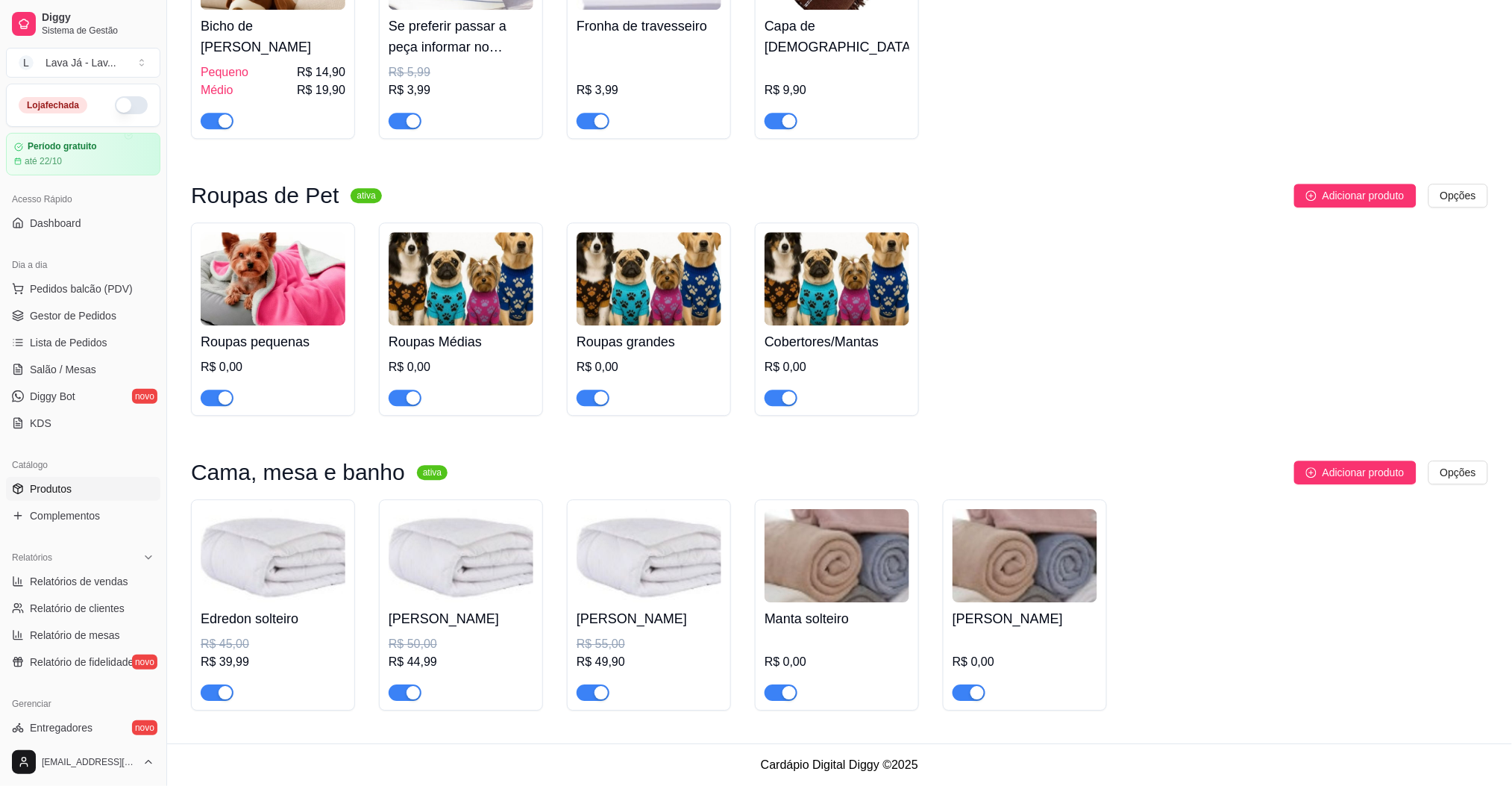
click at [837, 537] on img at bounding box center [837, 555] width 145 height 94
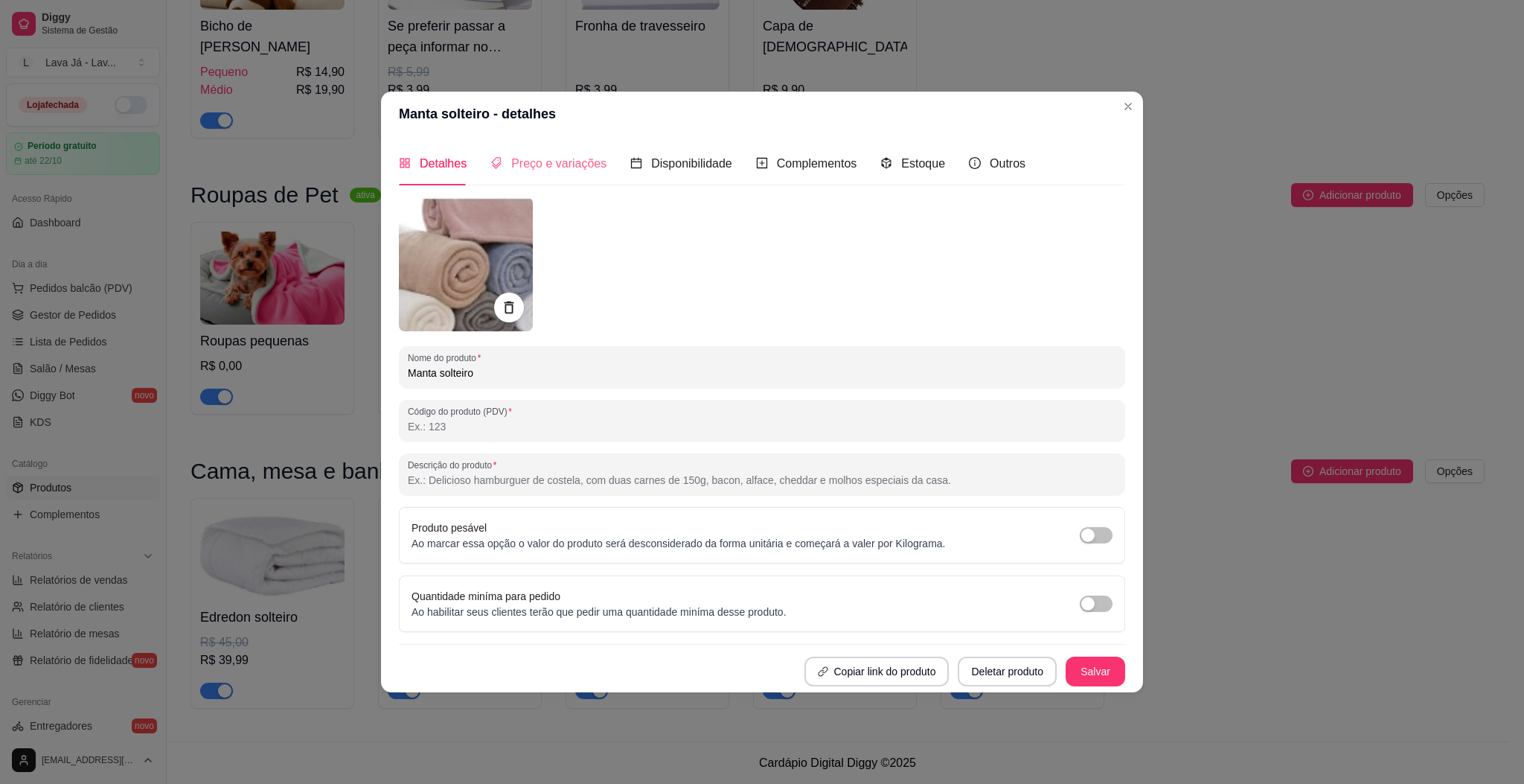
click at [566, 152] on div "Preço e variações" at bounding box center [549, 163] width 116 height 42
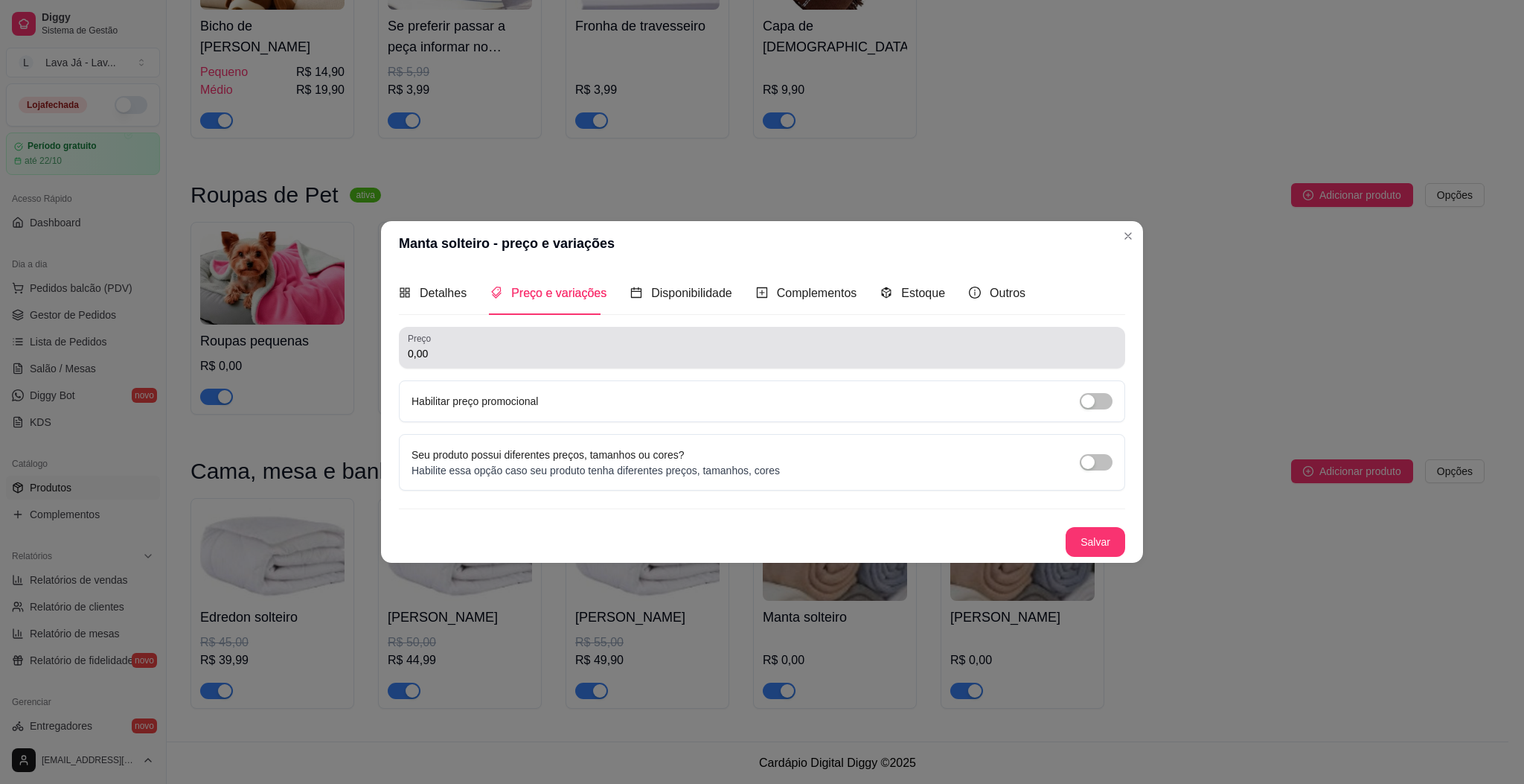
click at [500, 342] on div "0,00" at bounding box center [762, 348] width 708 height 30
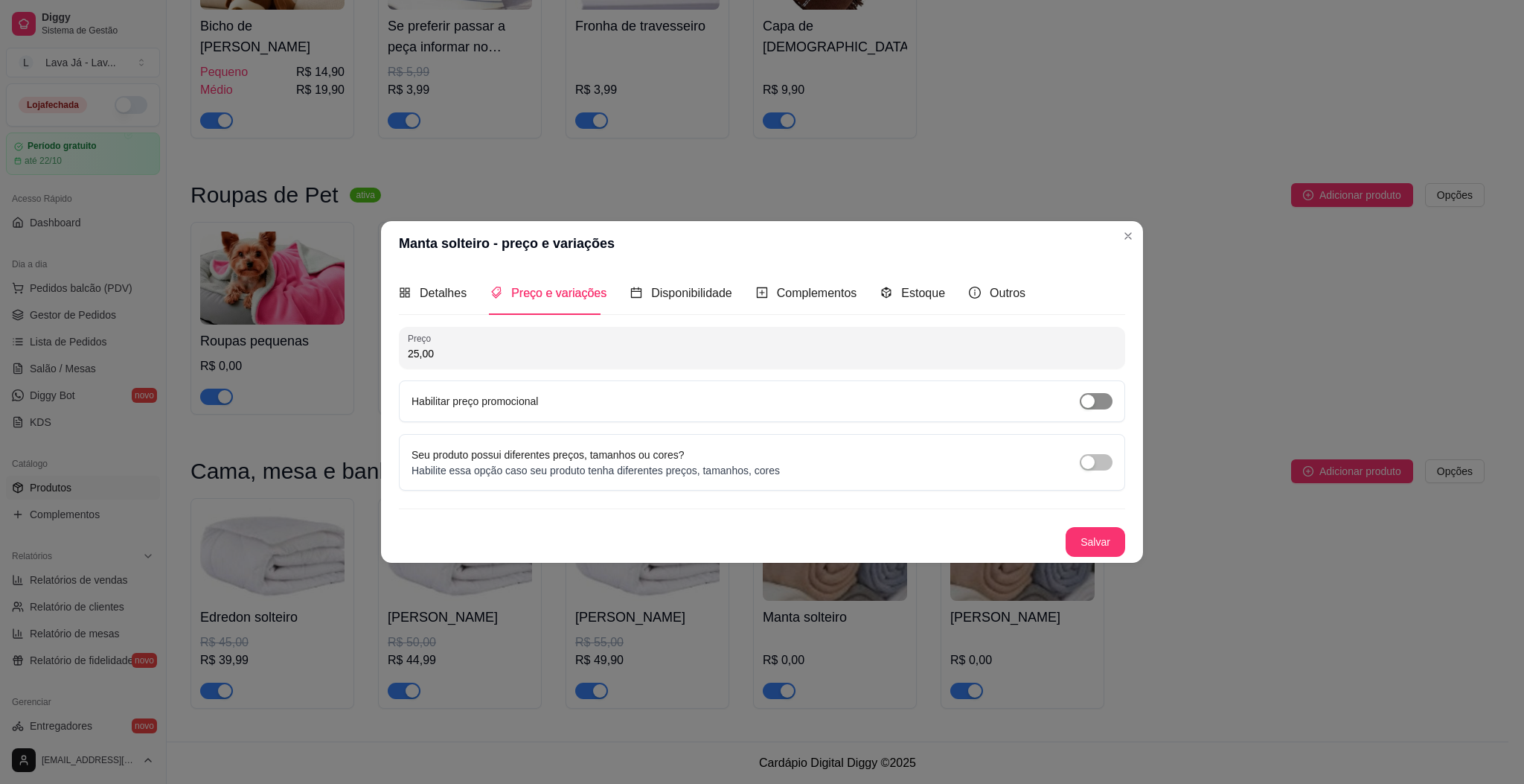
type input "25,00"
click at [1100, 396] on span "button" at bounding box center [1096, 401] width 33 height 17
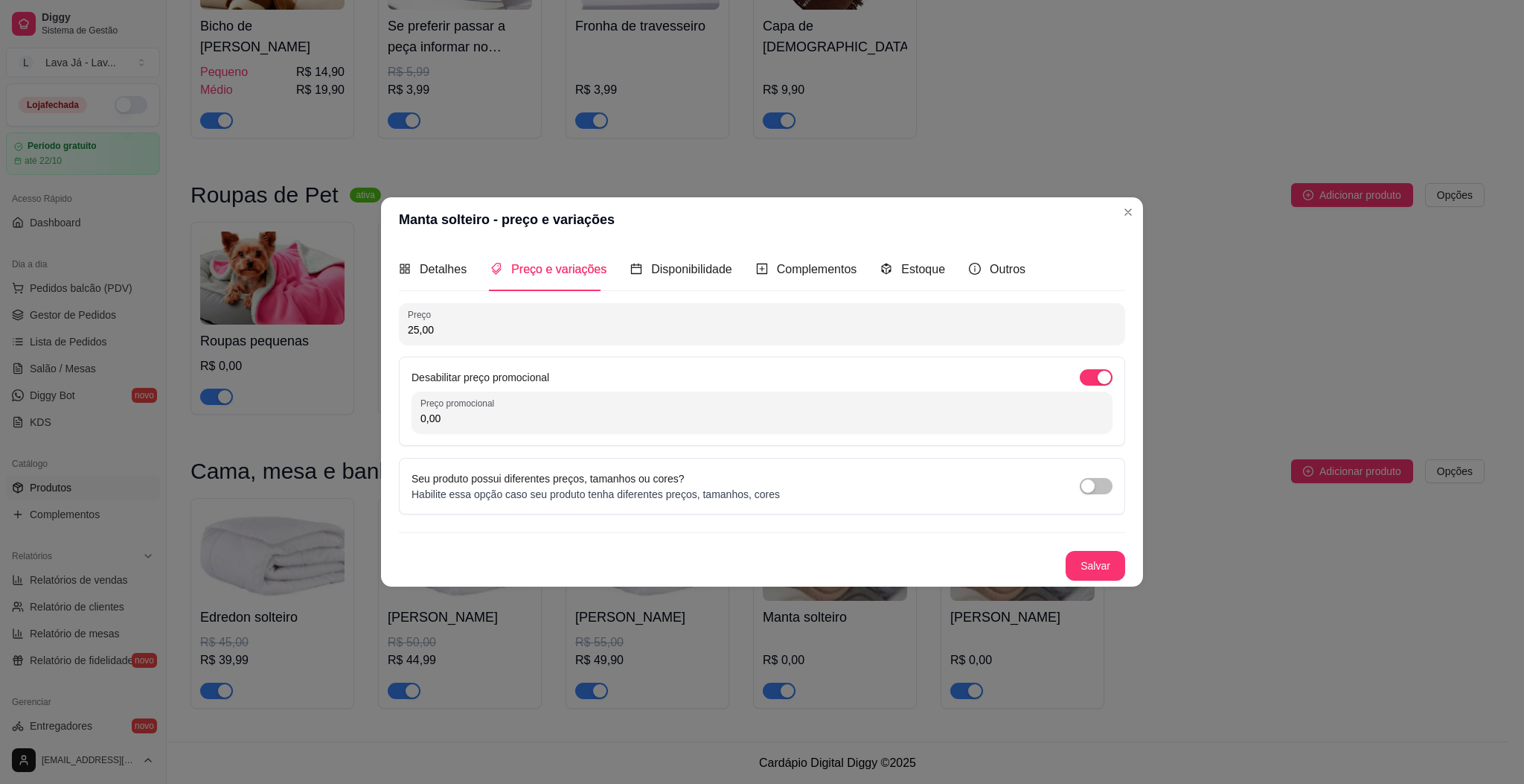
click at [622, 425] on input "0,00" at bounding box center [762, 418] width 684 height 15
type input "19,99"
click at [1090, 557] on button "Salvar" at bounding box center [1096, 566] width 60 height 30
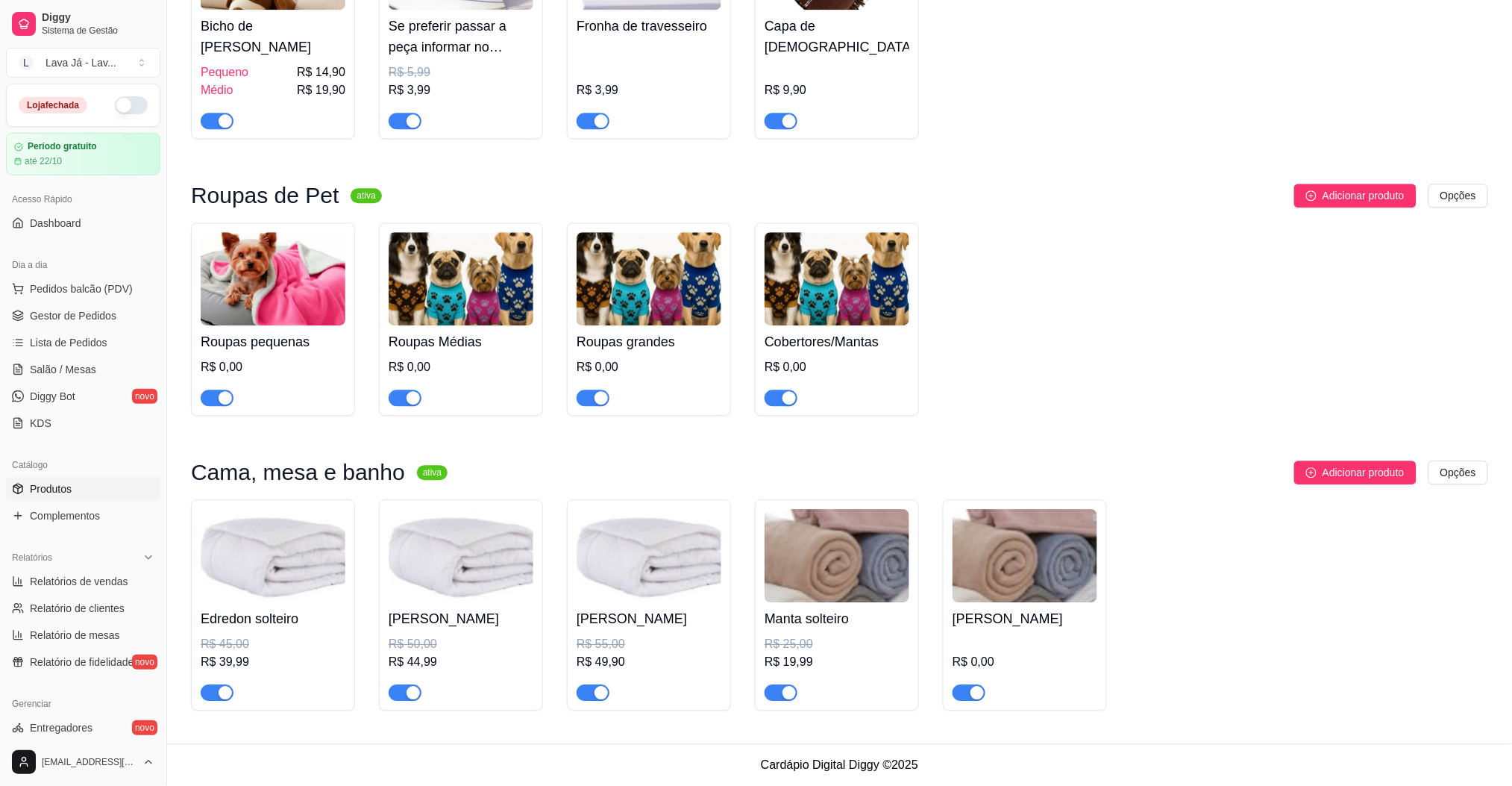
click at [1006, 562] on img at bounding box center [1025, 555] width 145 height 94
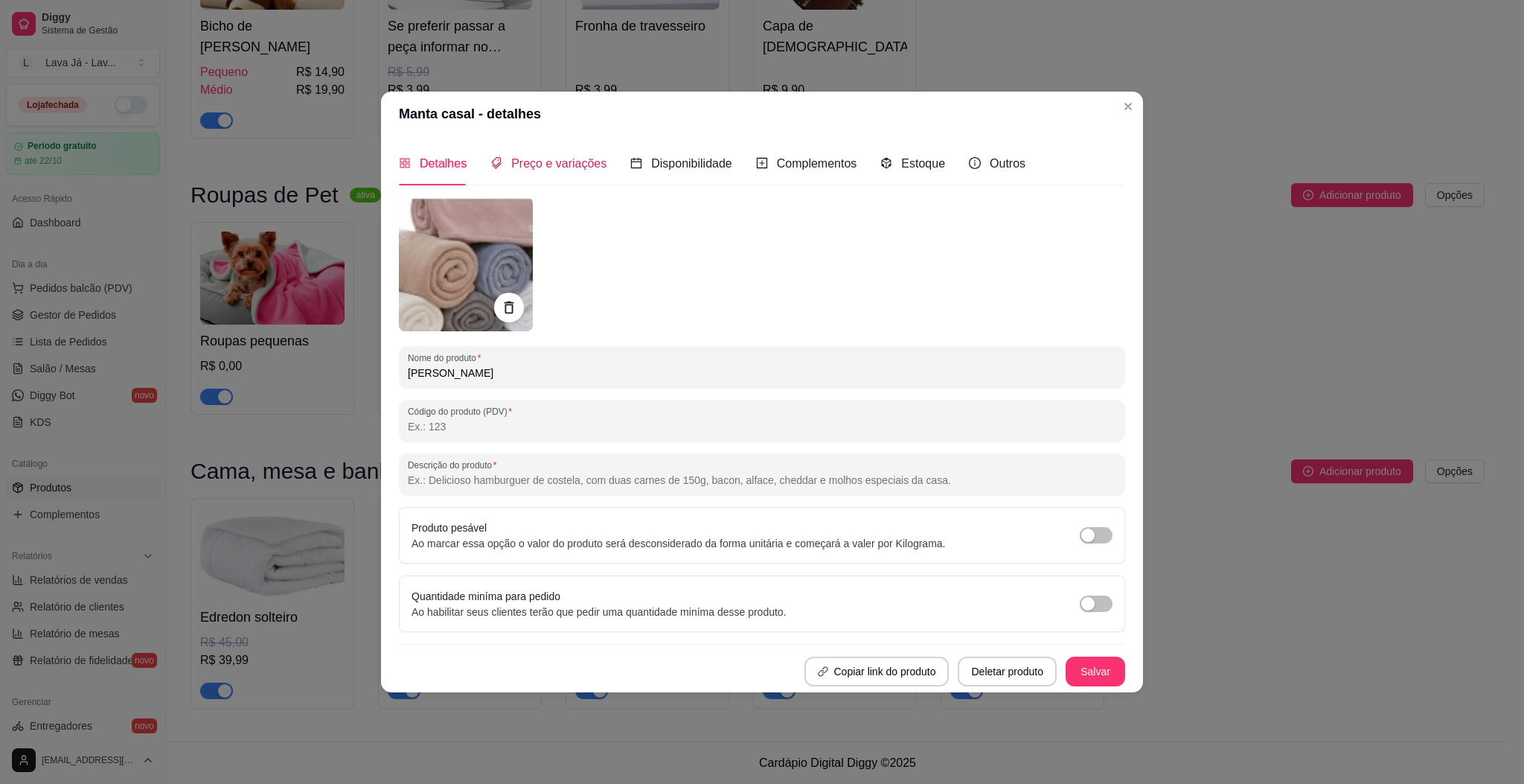
click at [573, 154] on div "Preço e variações" at bounding box center [549, 163] width 116 height 18
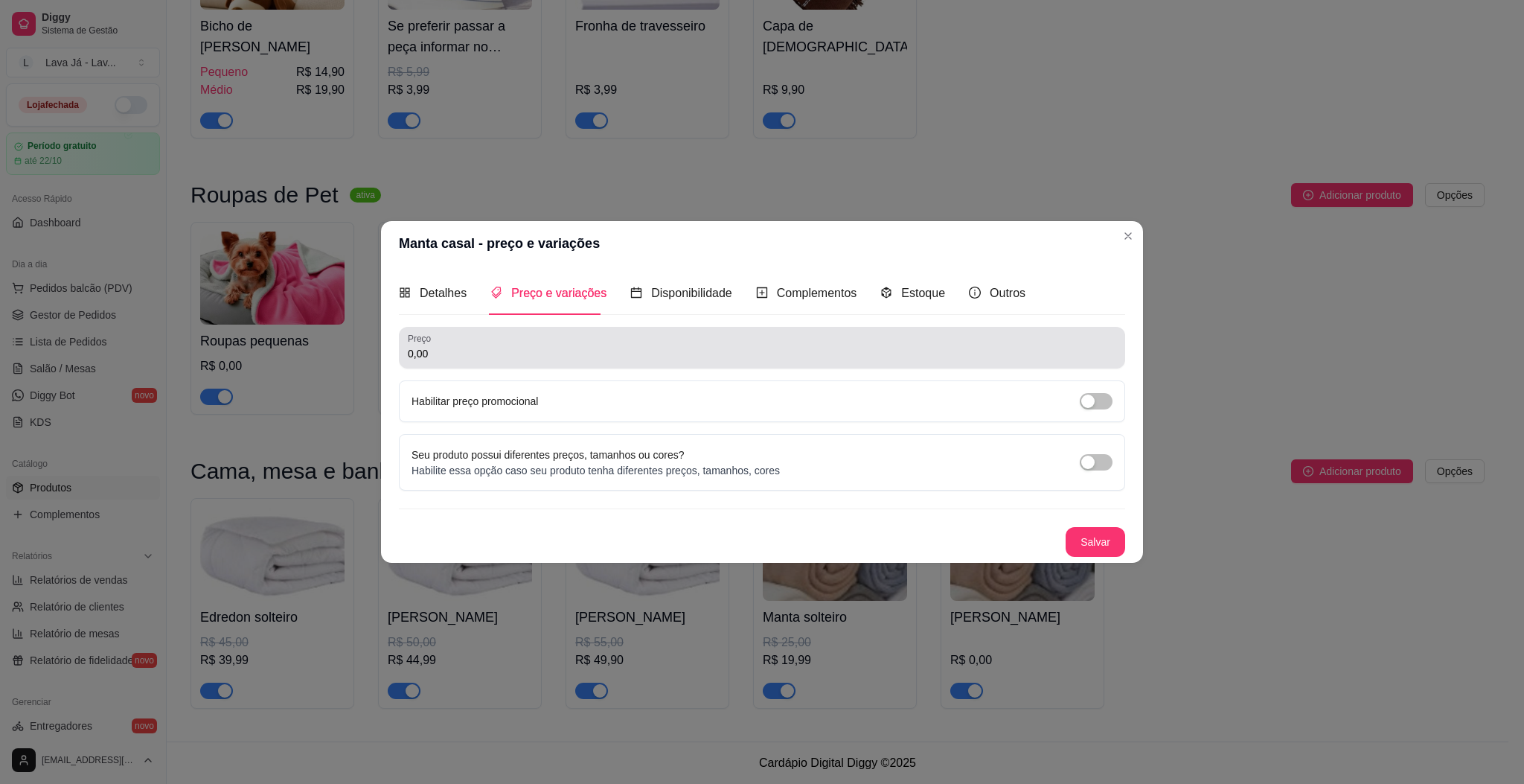
click at [593, 366] on div "Preço 0,00" at bounding box center [762, 347] width 727 height 41
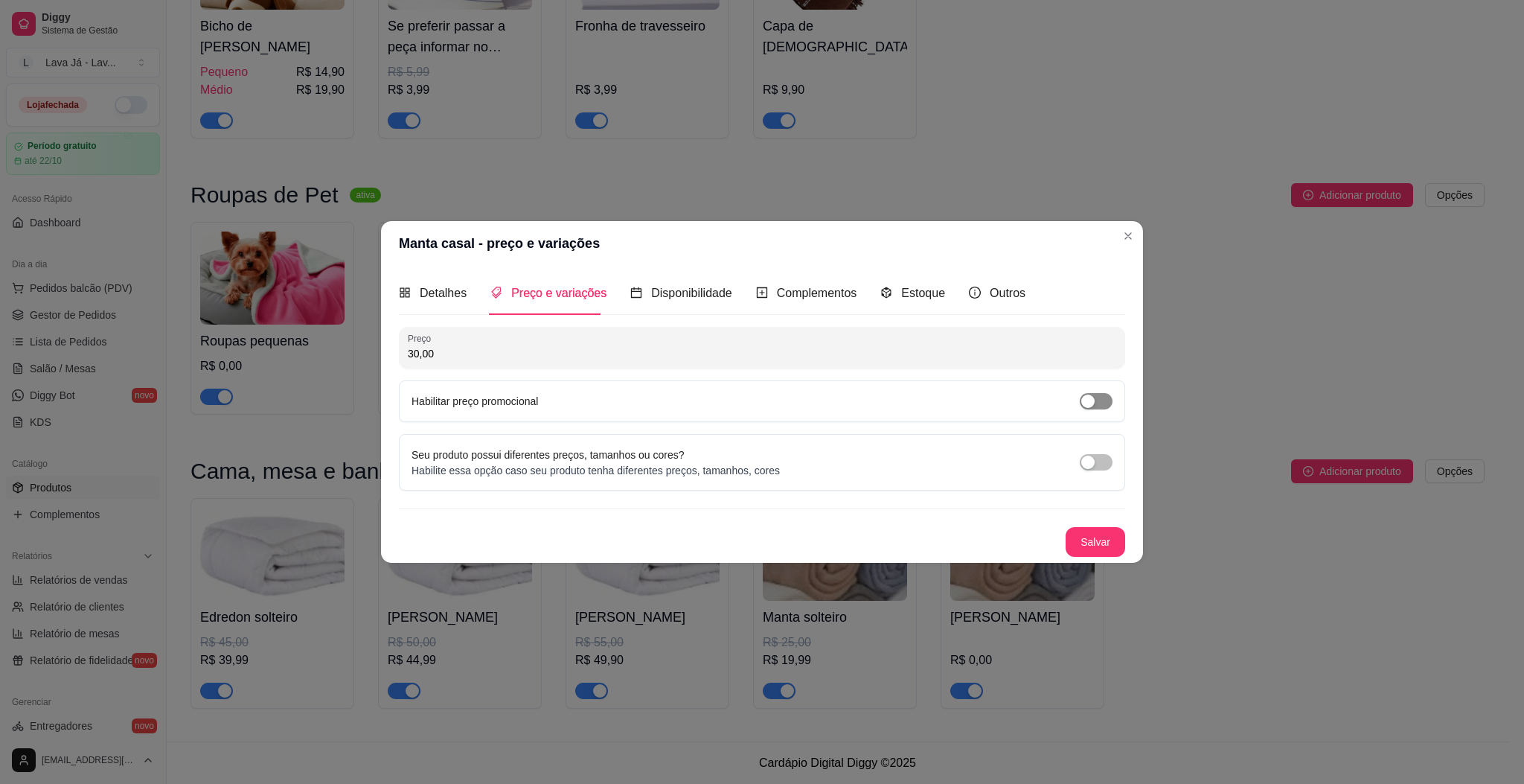
type input "30,00"
click at [1107, 400] on span "button" at bounding box center [1096, 401] width 33 height 17
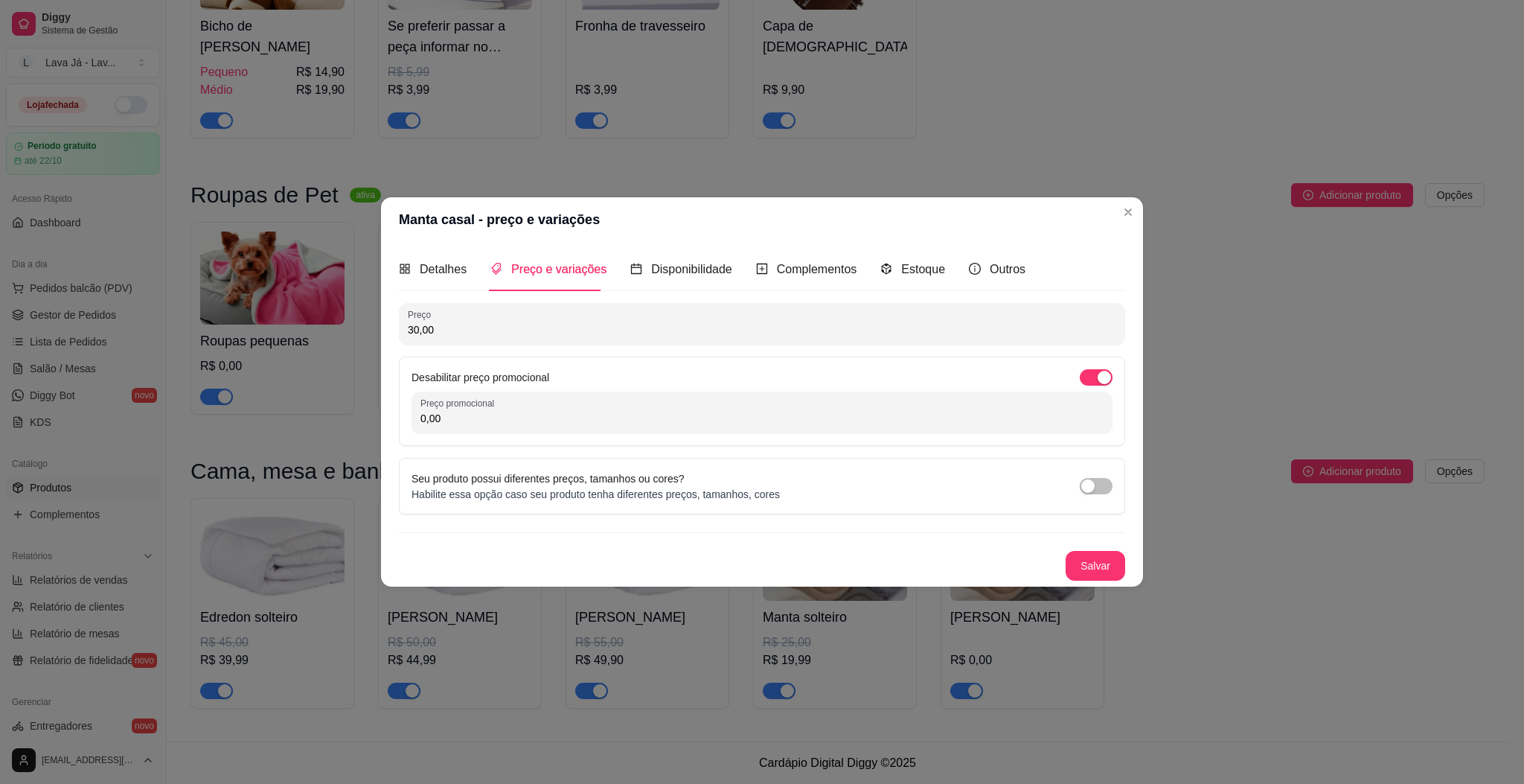
click at [458, 419] on input "0,00" at bounding box center [762, 418] width 684 height 15
type input "24,99"
click at [1094, 575] on button "Salvar" at bounding box center [1096, 566] width 60 height 30
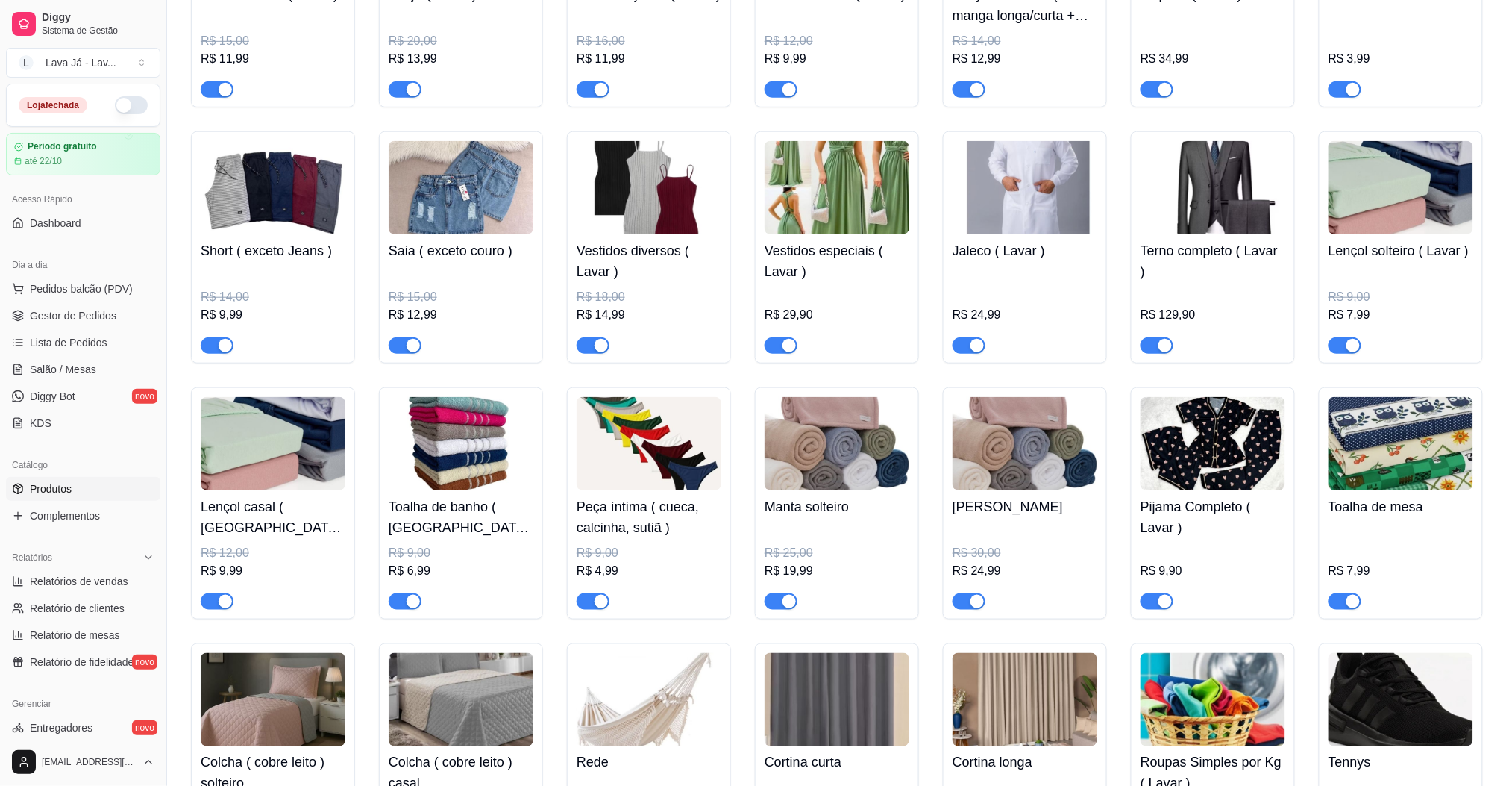
scroll to position [533, 0]
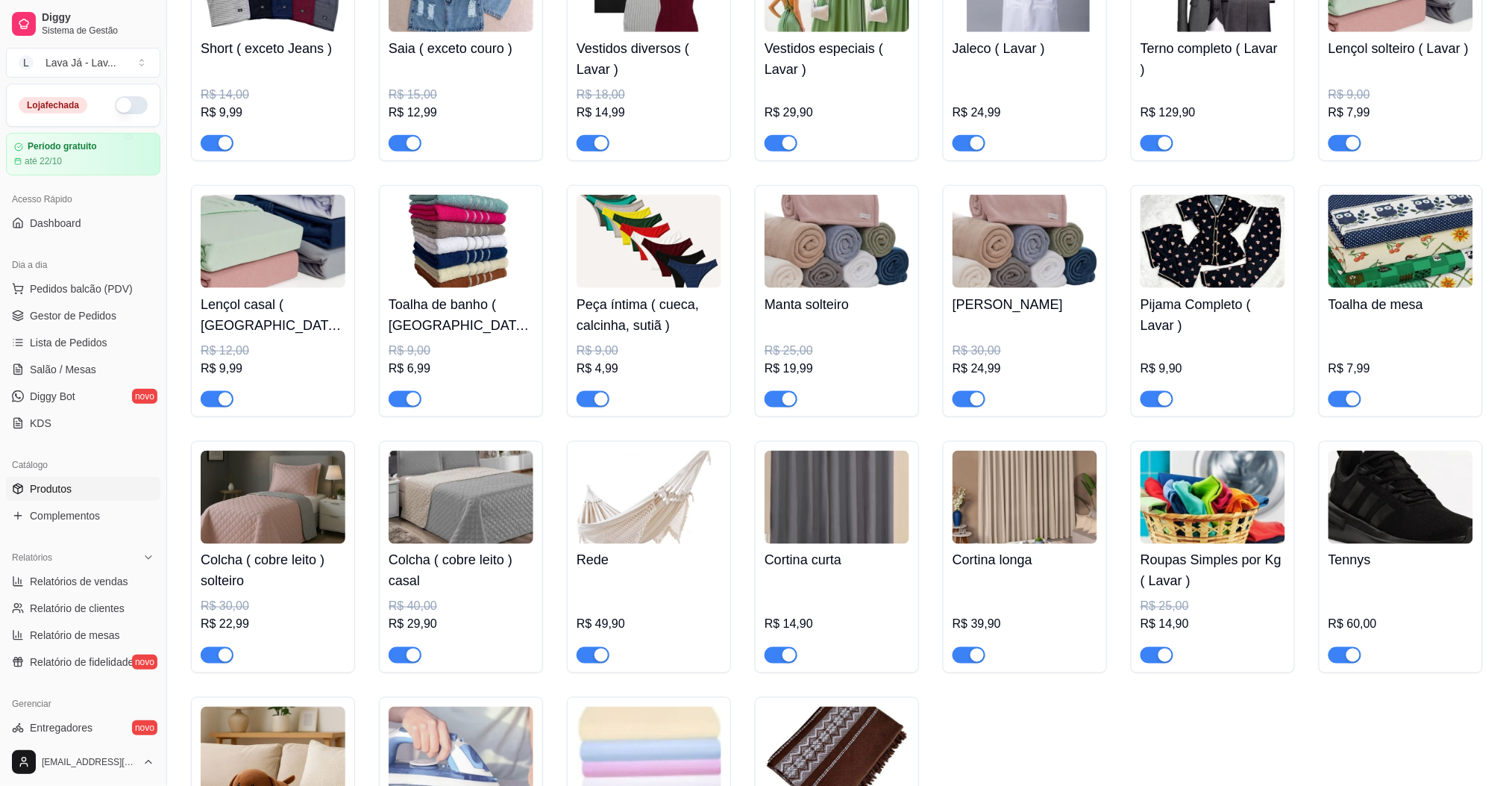
click at [832, 242] on img at bounding box center [837, 241] width 145 height 94
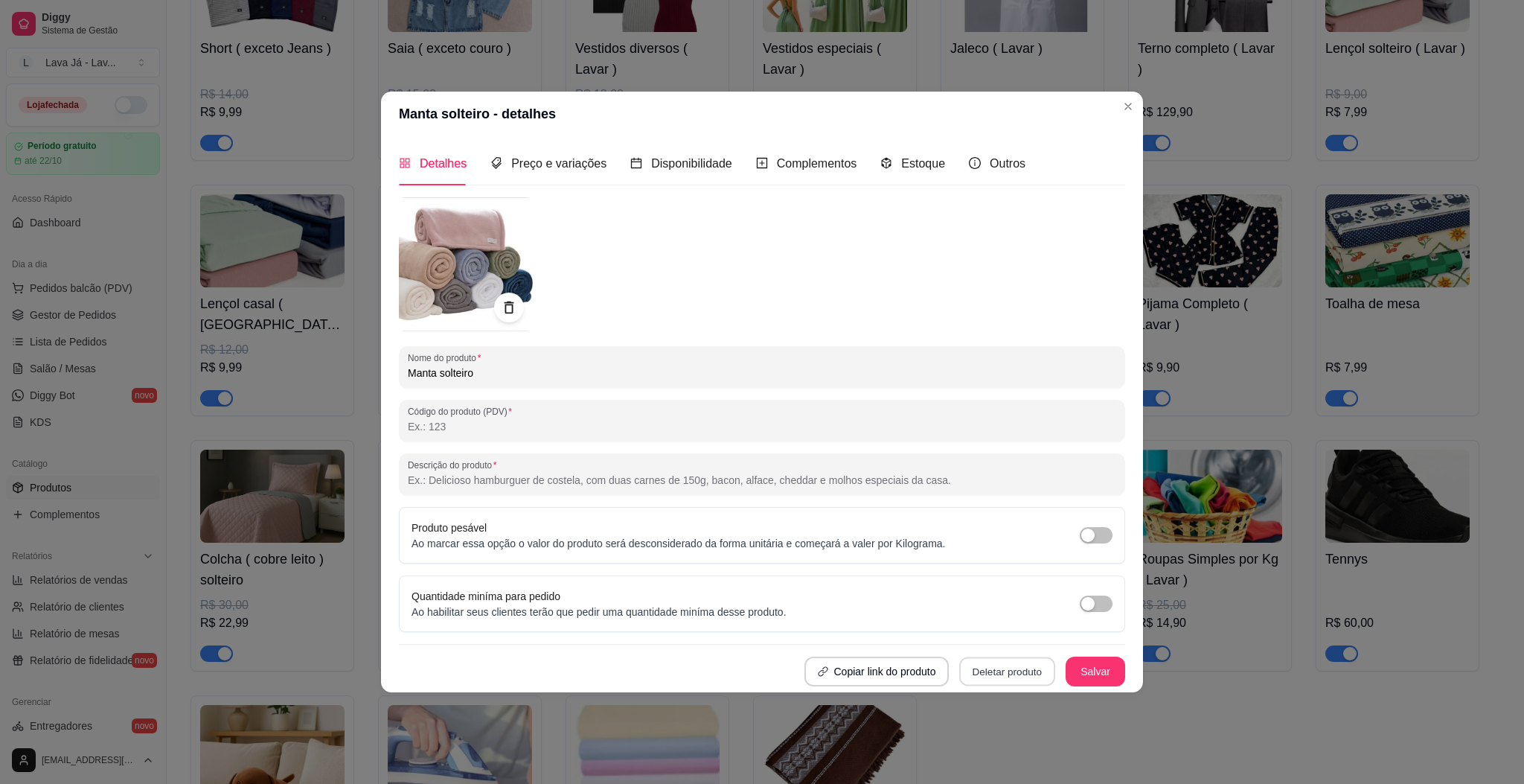
click at [1019, 670] on button "Deletar produto" at bounding box center [1007, 670] width 96 height 29
click at [1024, 622] on button "Confirmar" at bounding box center [1012, 630] width 55 height 23
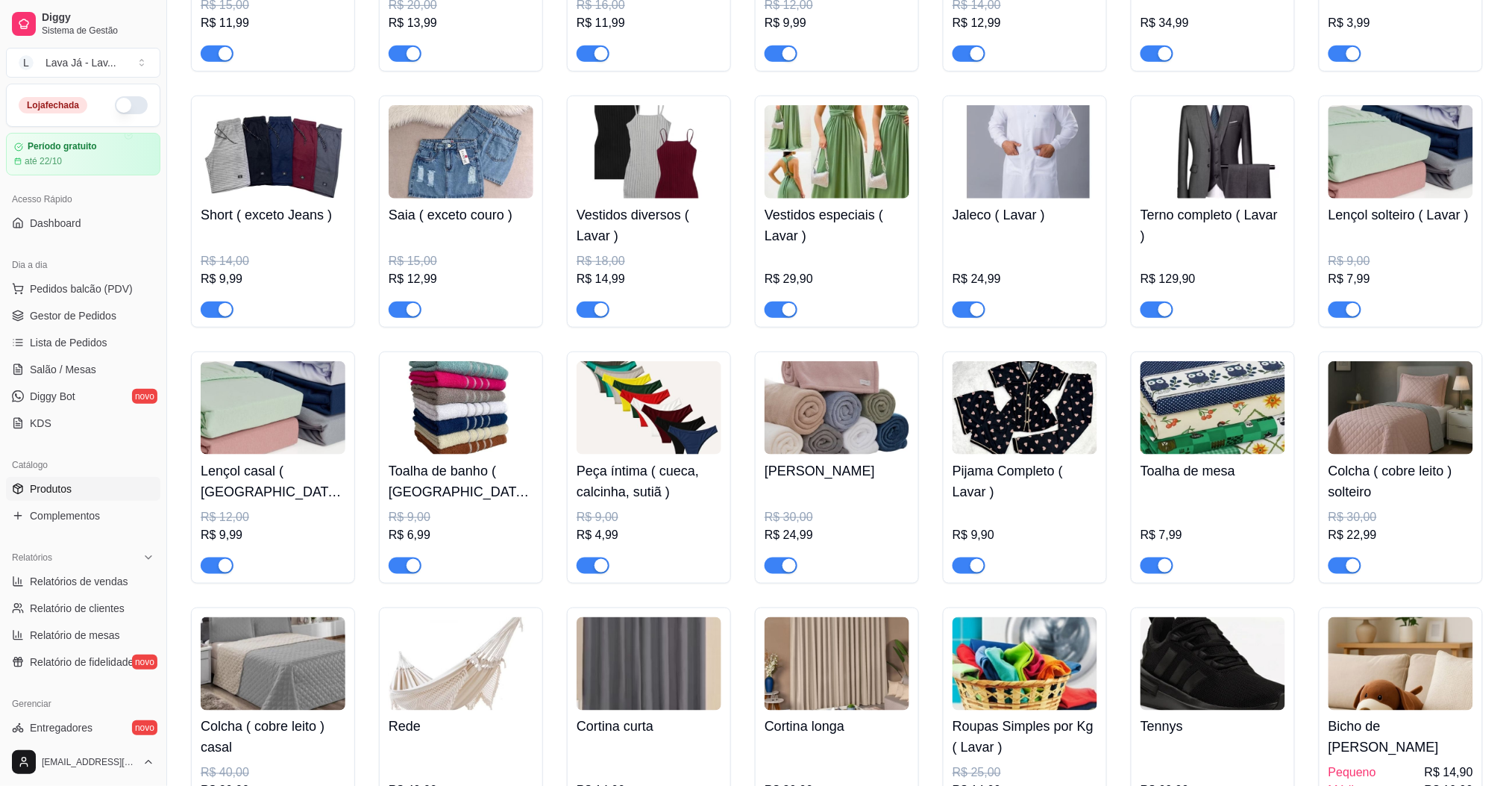
scroll to position [434, 0]
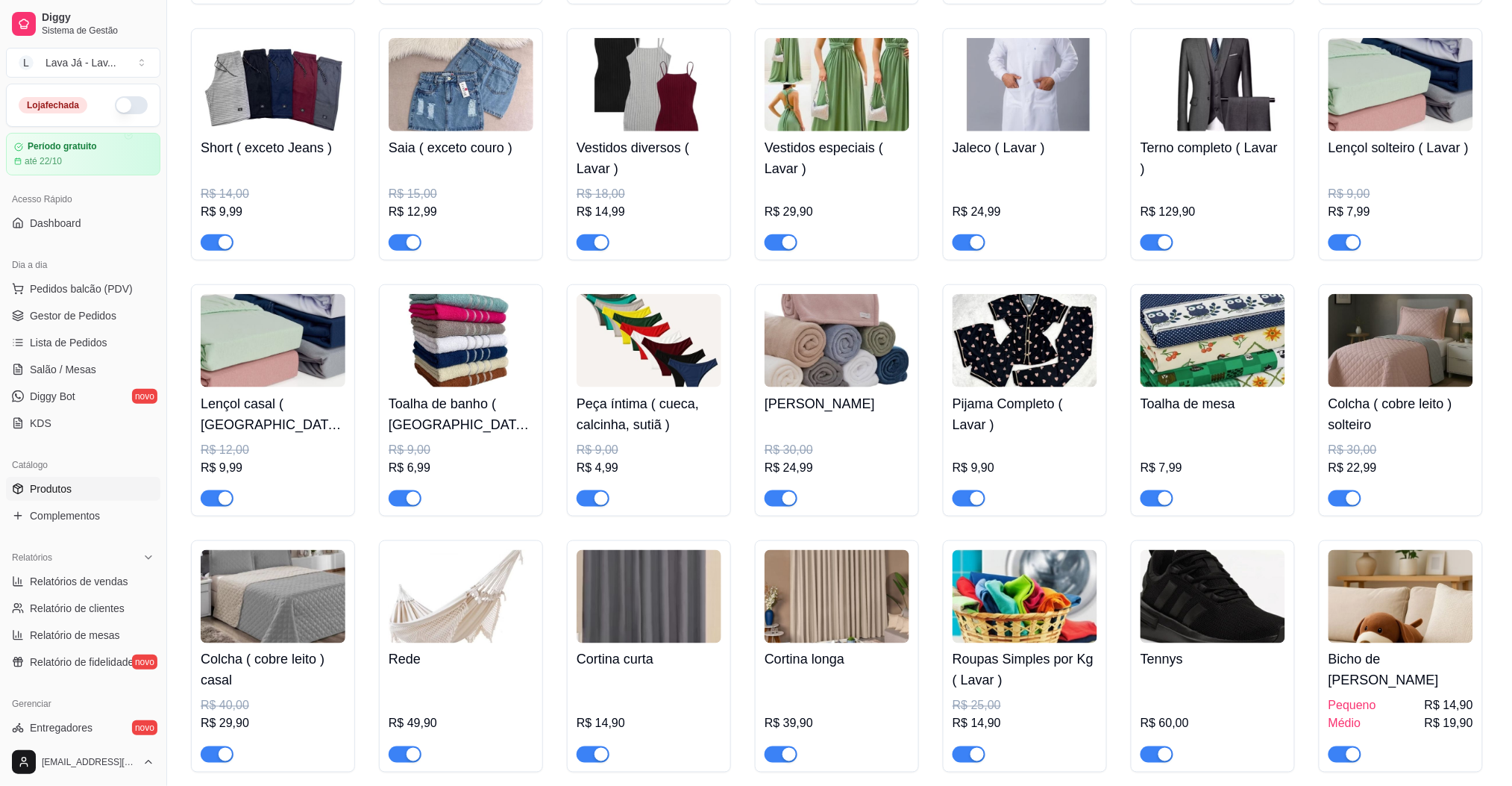
click at [834, 353] on img at bounding box center [837, 341] width 145 height 94
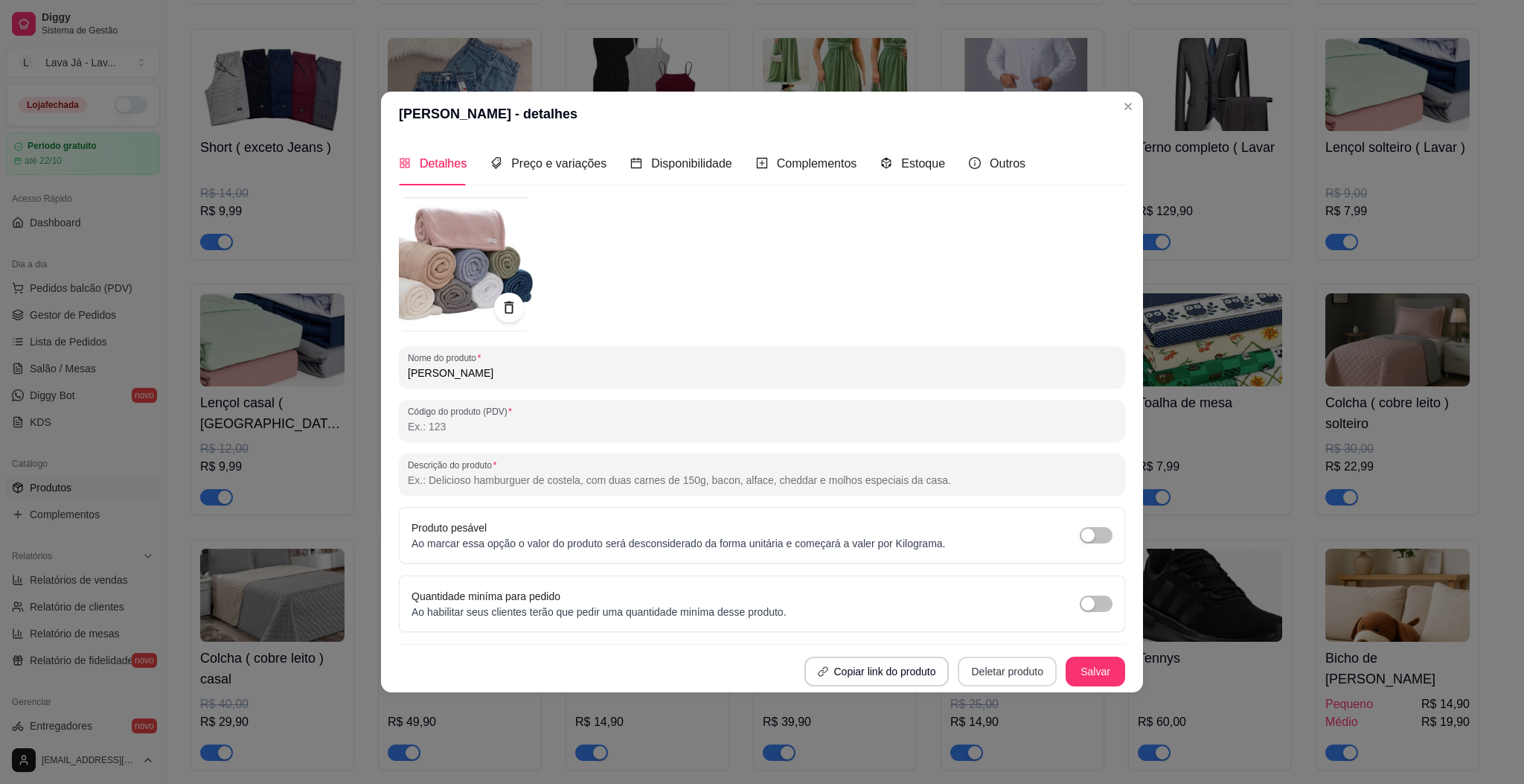
click at [1008, 678] on button "Deletar produto" at bounding box center [1007, 671] width 99 height 30
click at [1018, 632] on button "Confirmar" at bounding box center [1012, 630] width 55 height 23
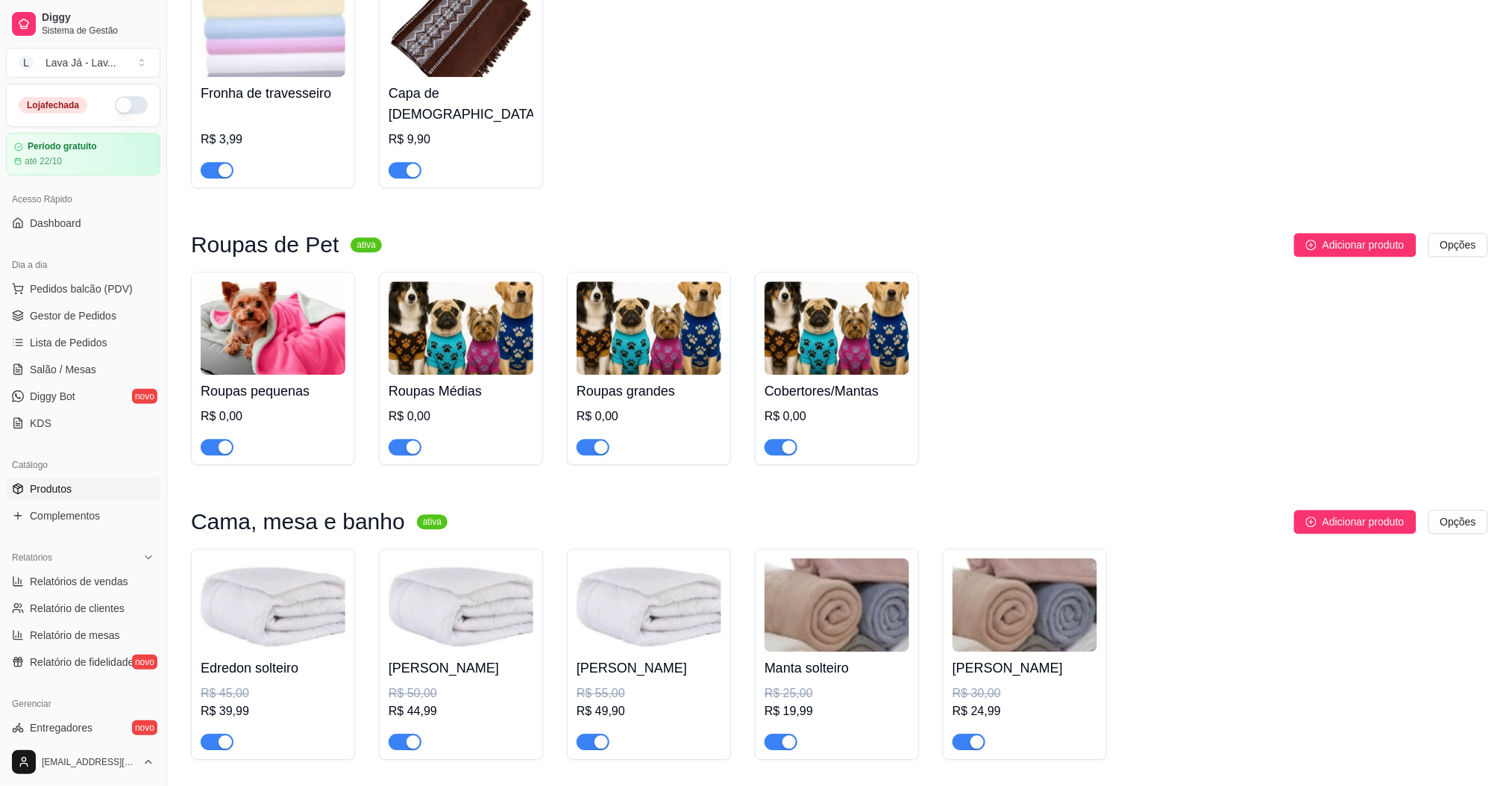
scroll to position [1290, 0]
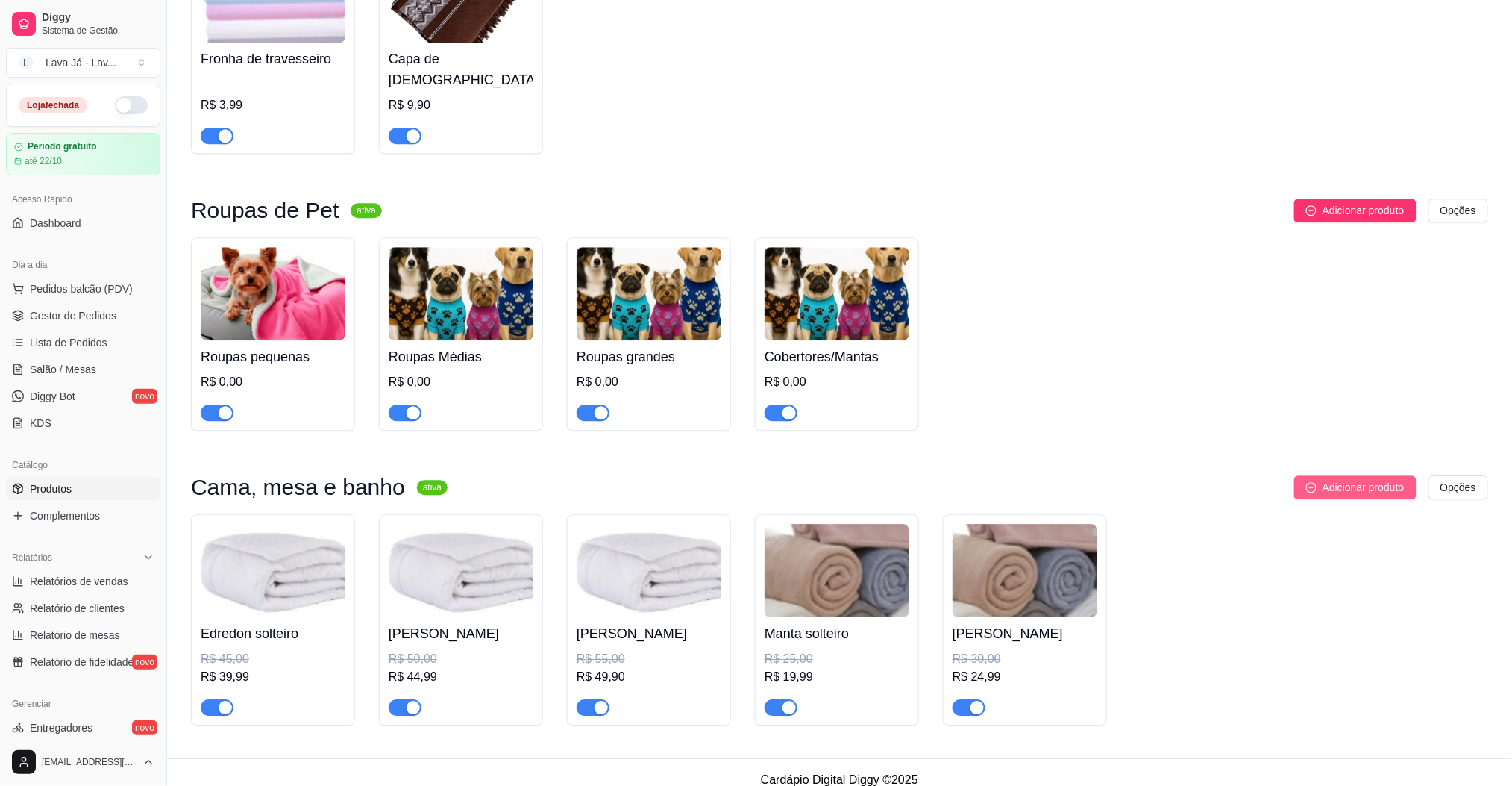
click at [1361, 479] on span "Adicionar produto" at bounding box center [1364, 487] width 82 height 17
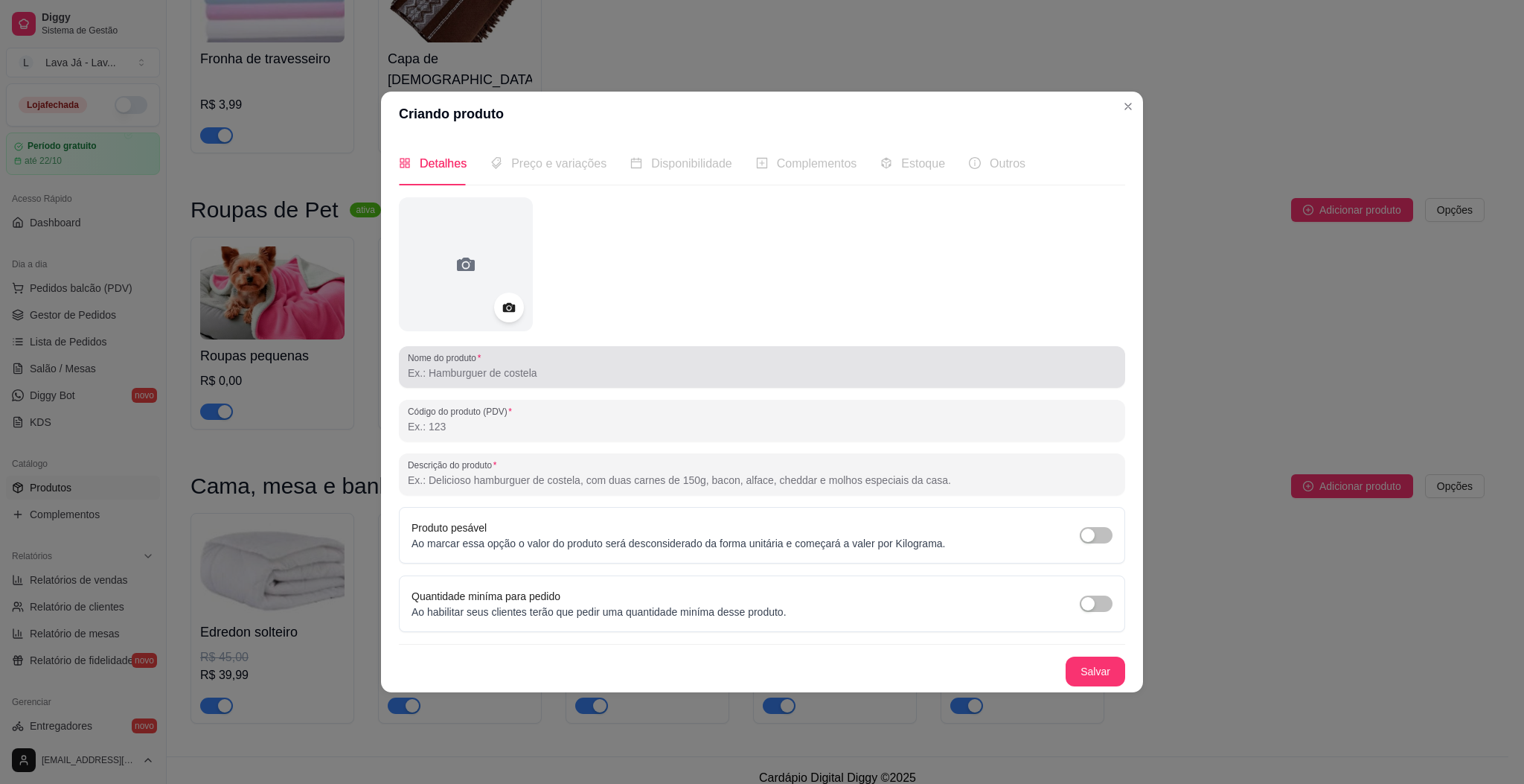
click at [553, 378] on input "Nome do produto" at bounding box center [762, 373] width 708 height 15
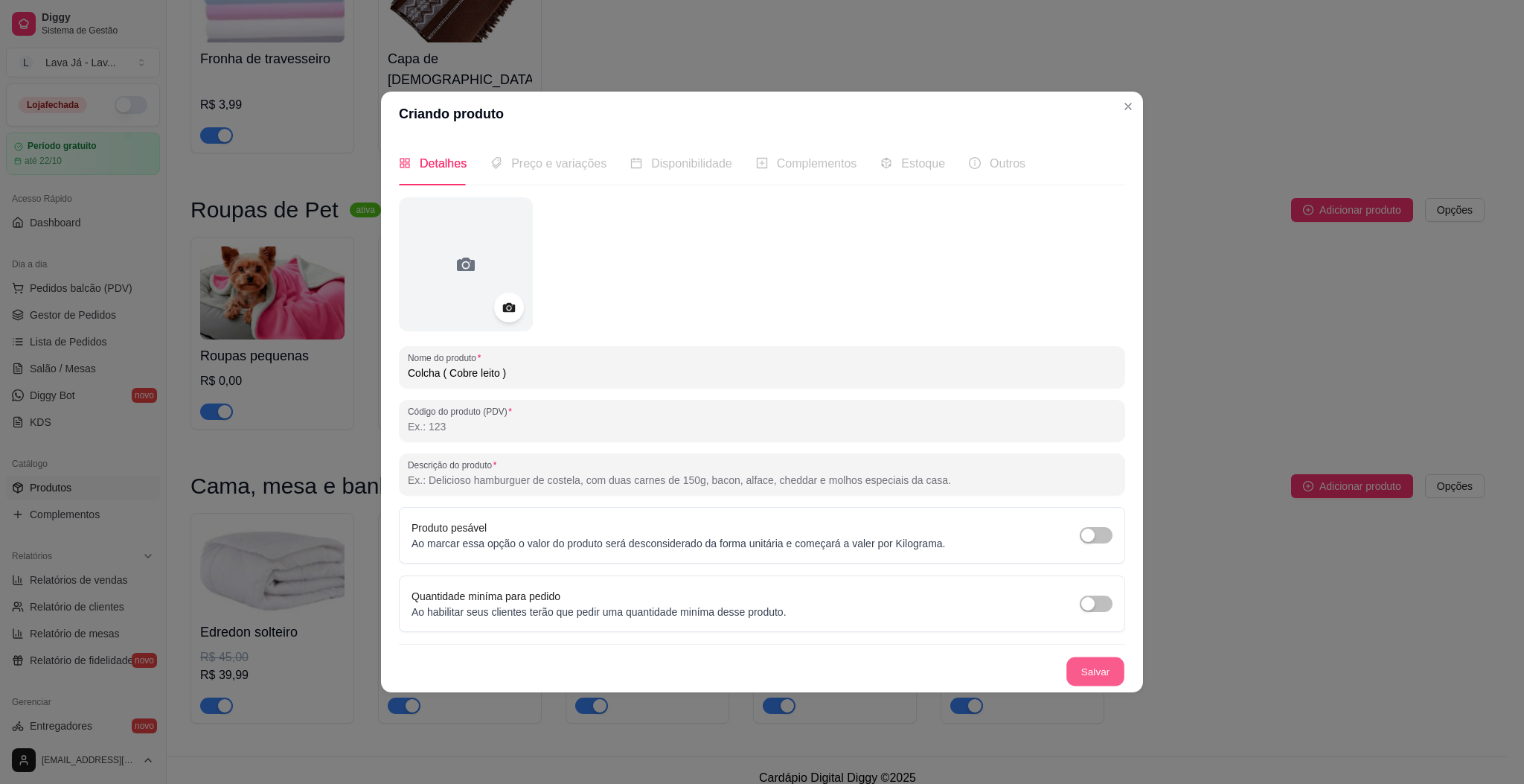
click at [1092, 674] on button "Salvar" at bounding box center [1096, 670] width 58 height 29
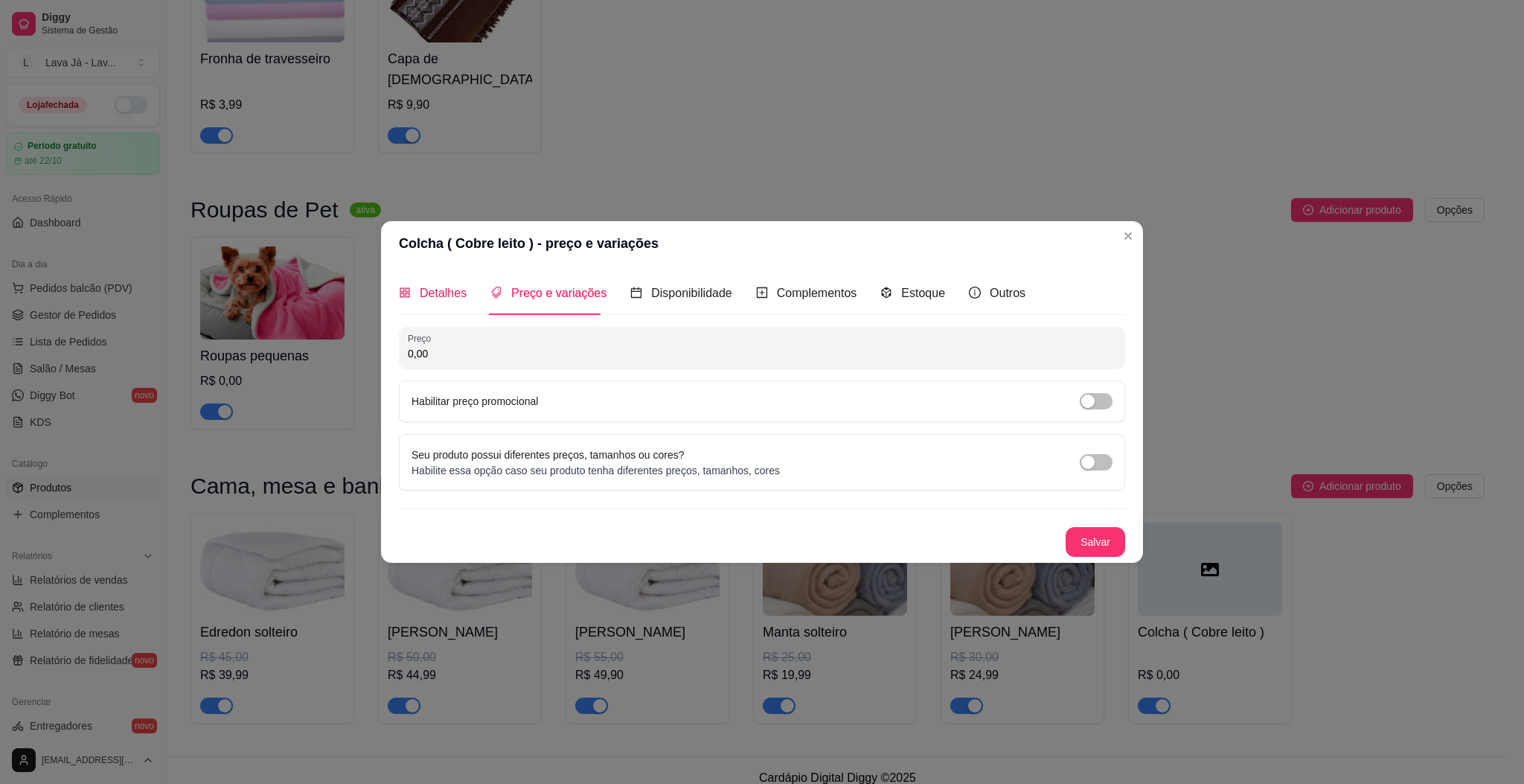
click at [434, 286] on span "Detalhes" at bounding box center [442, 292] width 47 height 12
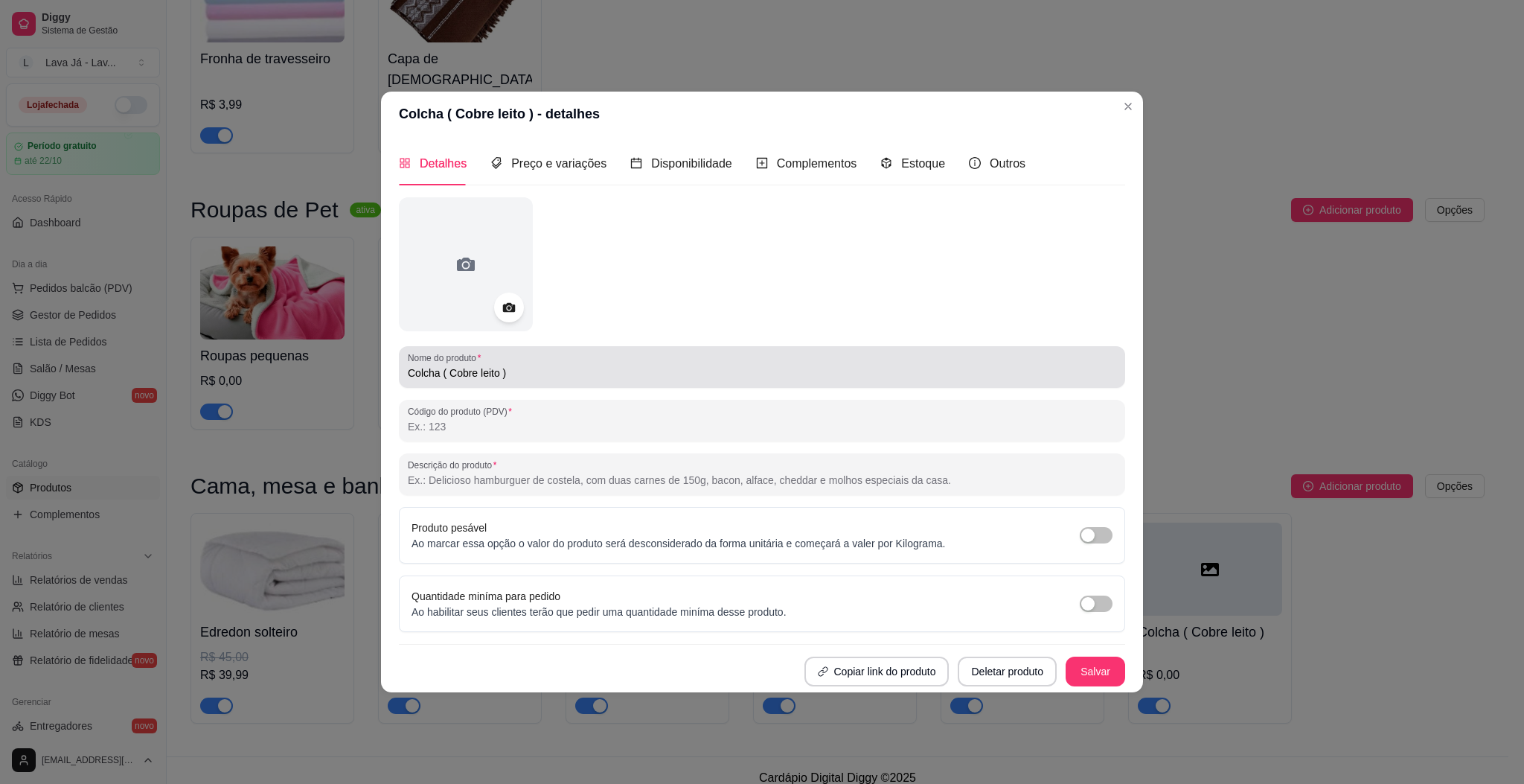
click at [544, 375] on input "Colcha ( Cobre leito )" at bounding box center [762, 373] width 708 height 15
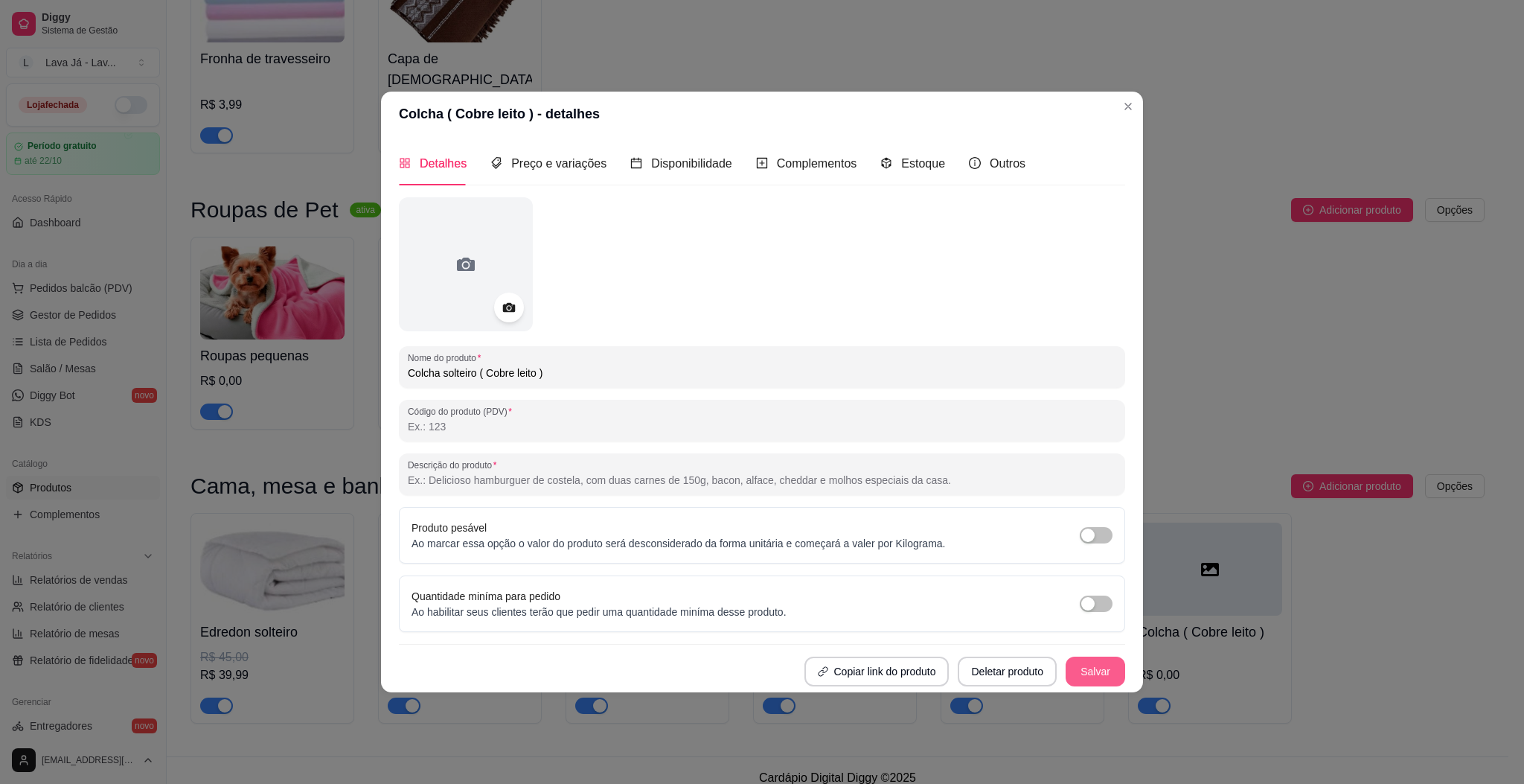
type input "Colcha solteiro ( Cobre leito )"
click at [1084, 673] on button "Salvar" at bounding box center [1096, 670] width 58 height 29
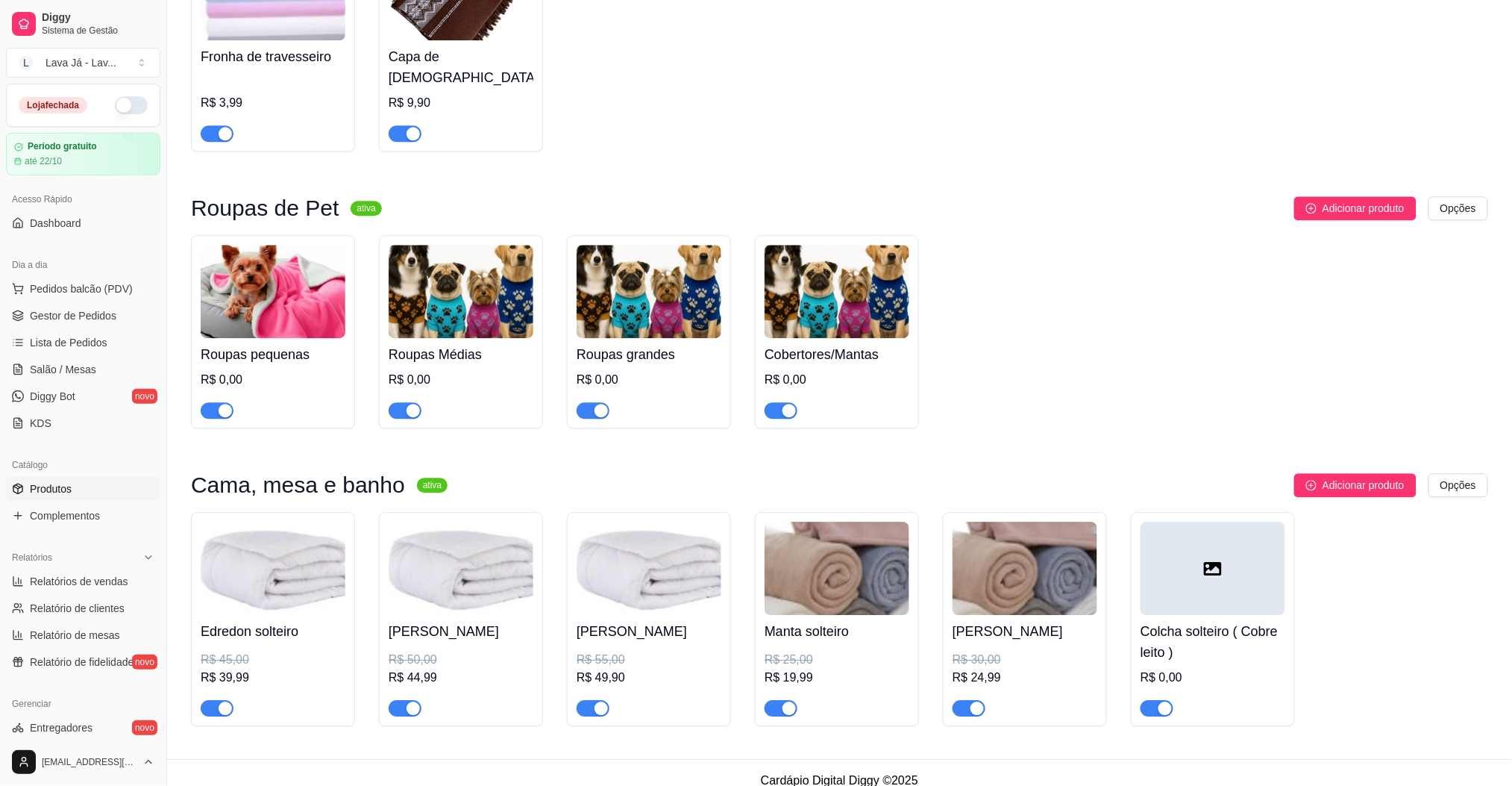
scroll to position [1293, 0]
click at [1333, 476] on span "Adicionar produto" at bounding box center [1364, 484] width 82 height 17
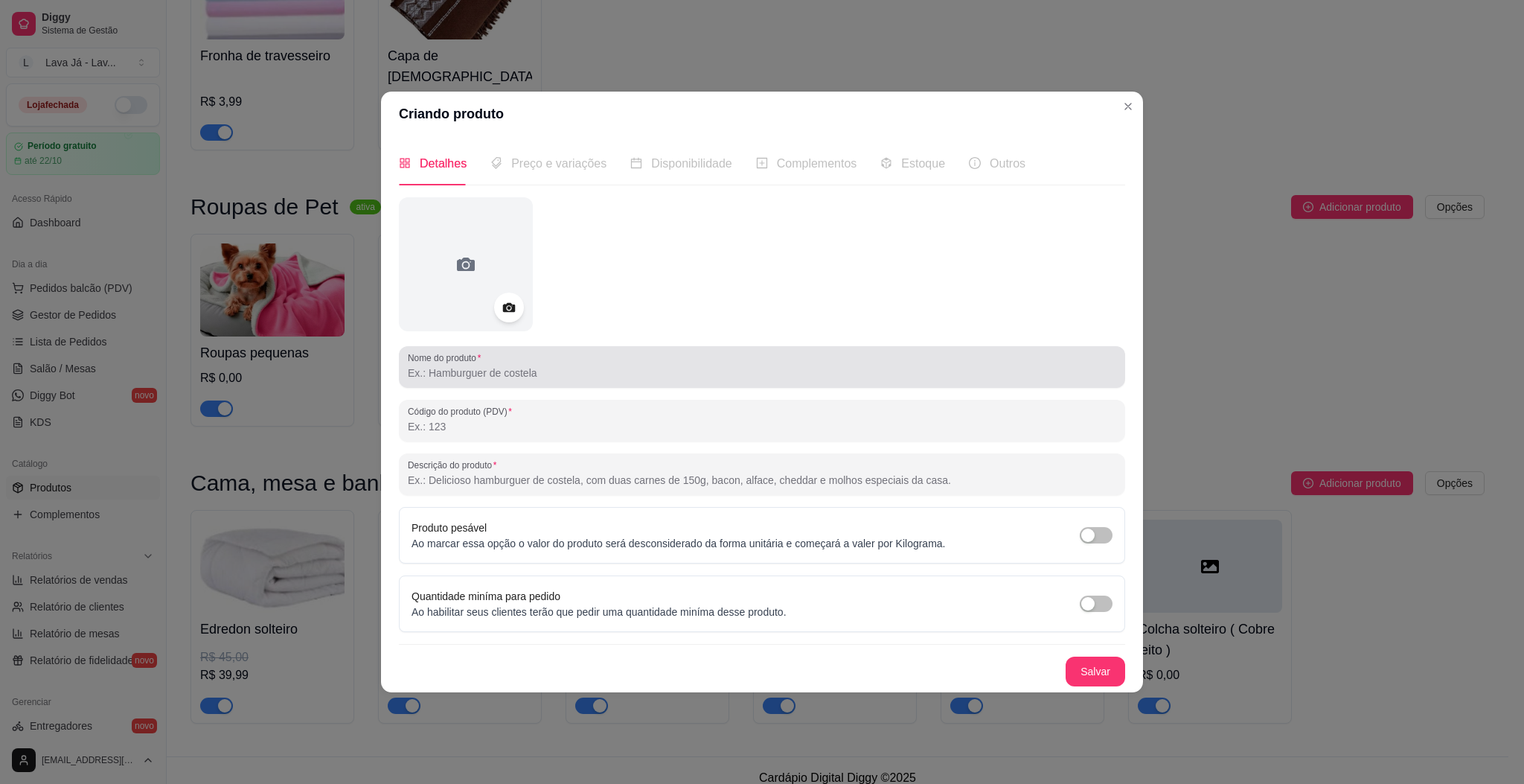
click at [551, 381] on div at bounding box center [762, 367] width 708 height 30
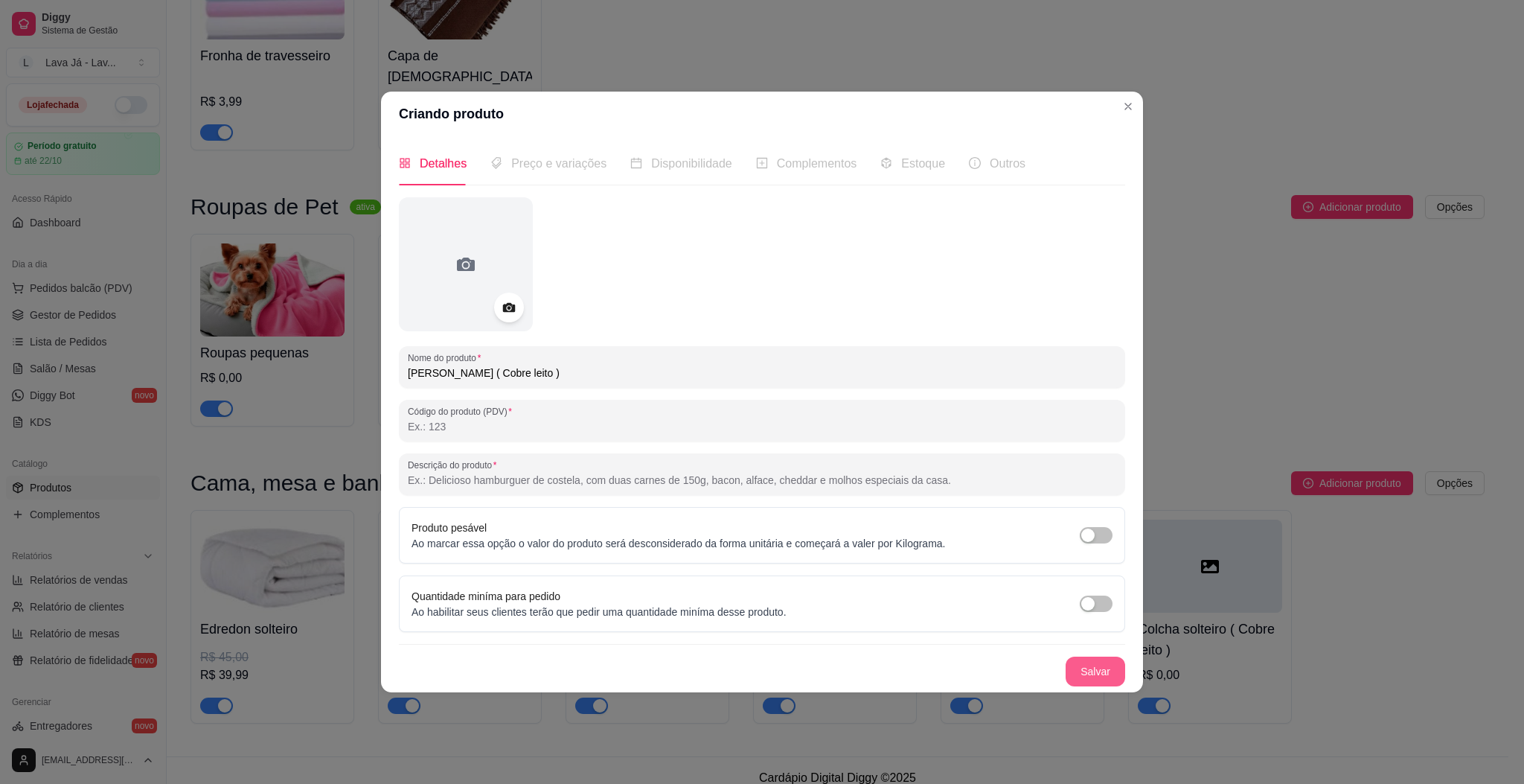
type input "[PERSON_NAME] ( Cobre leito )"
click at [1097, 674] on button "Salvar" at bounding box center [1096, 670] width 58 height 29
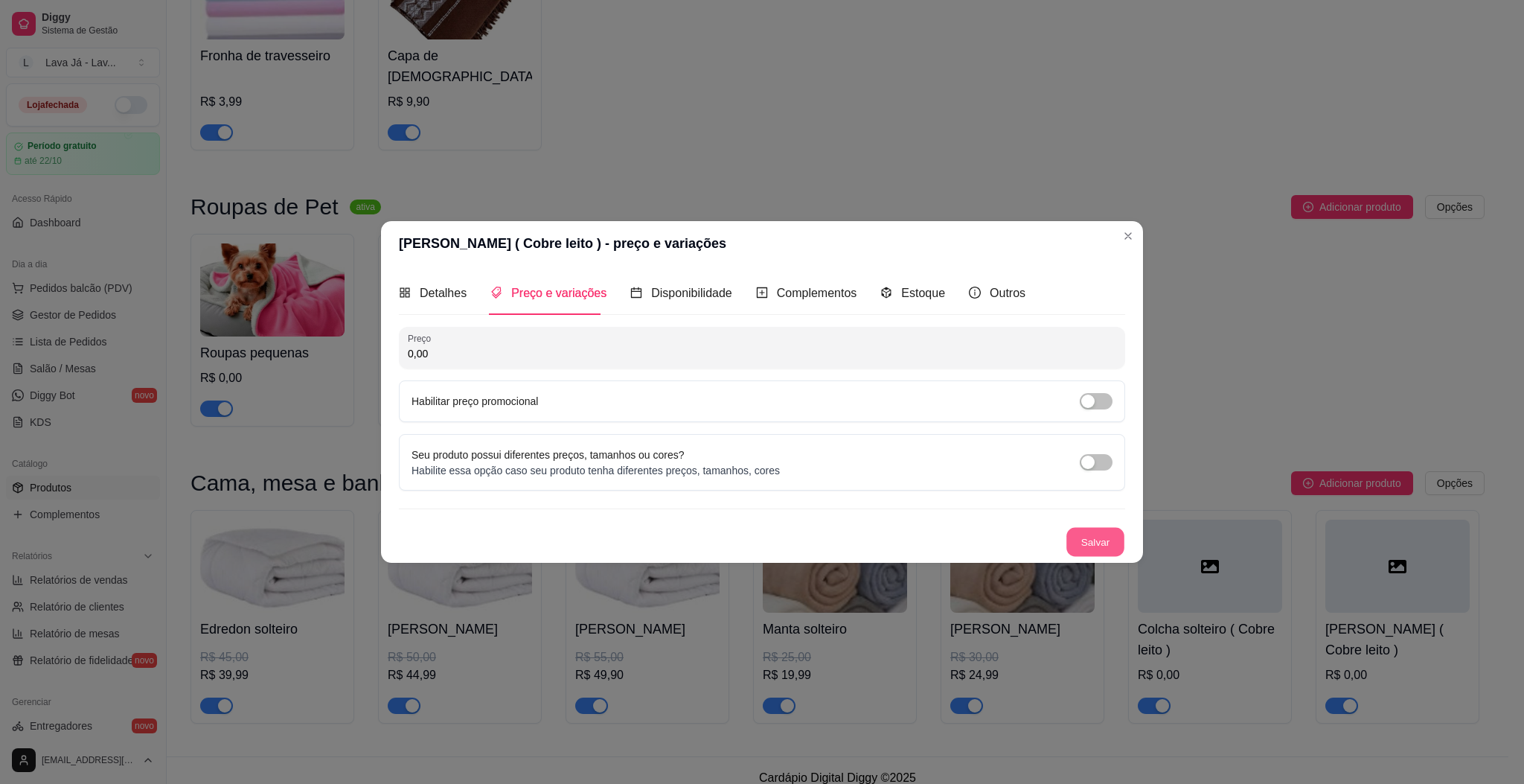
click at [1080, 544] on button "Salvar" at bounding box center [1096, 541] width 58 height 29
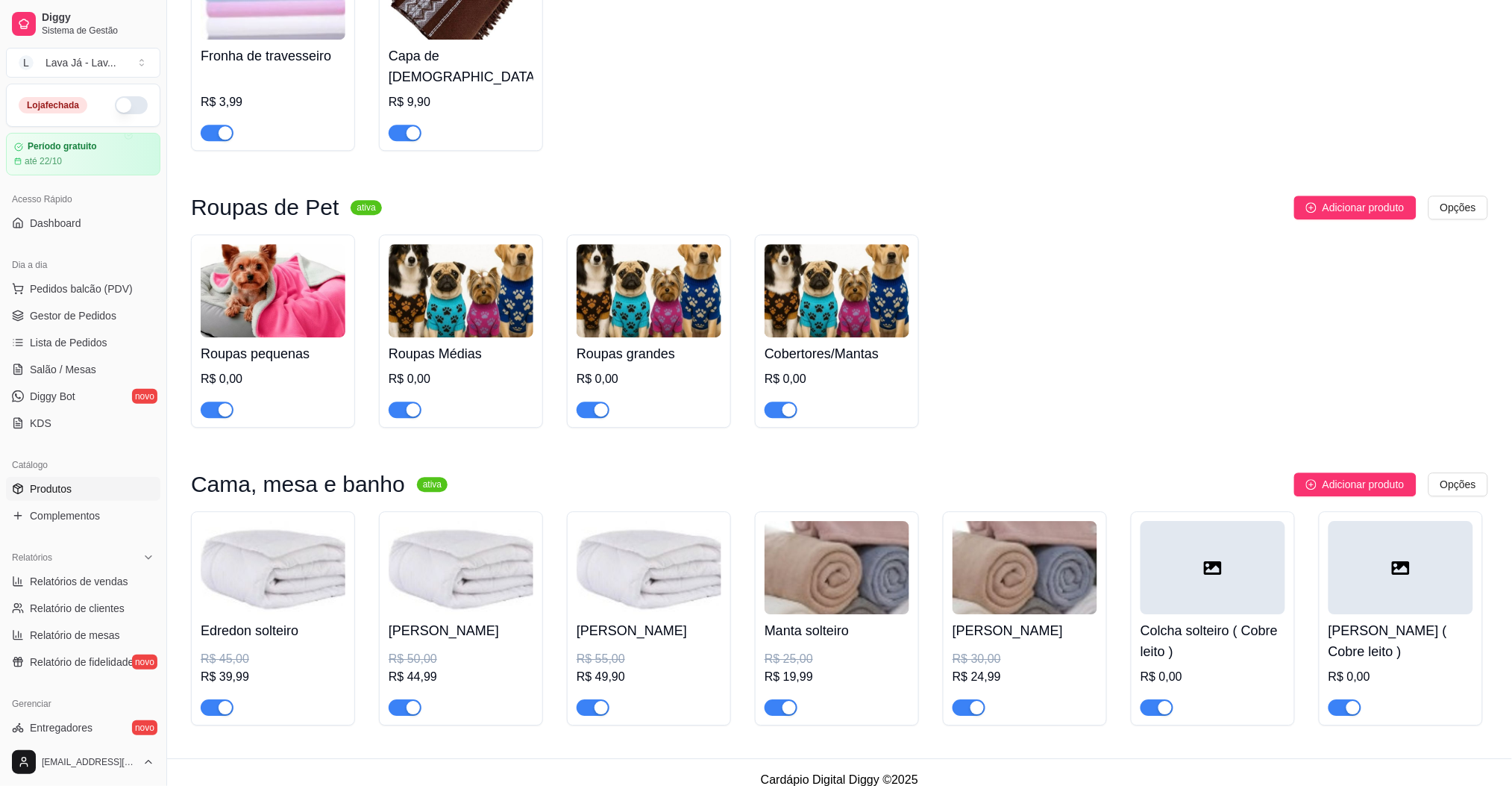
click at [1226, 547] on div at bounding box center [1213, 568] width 145 height 94
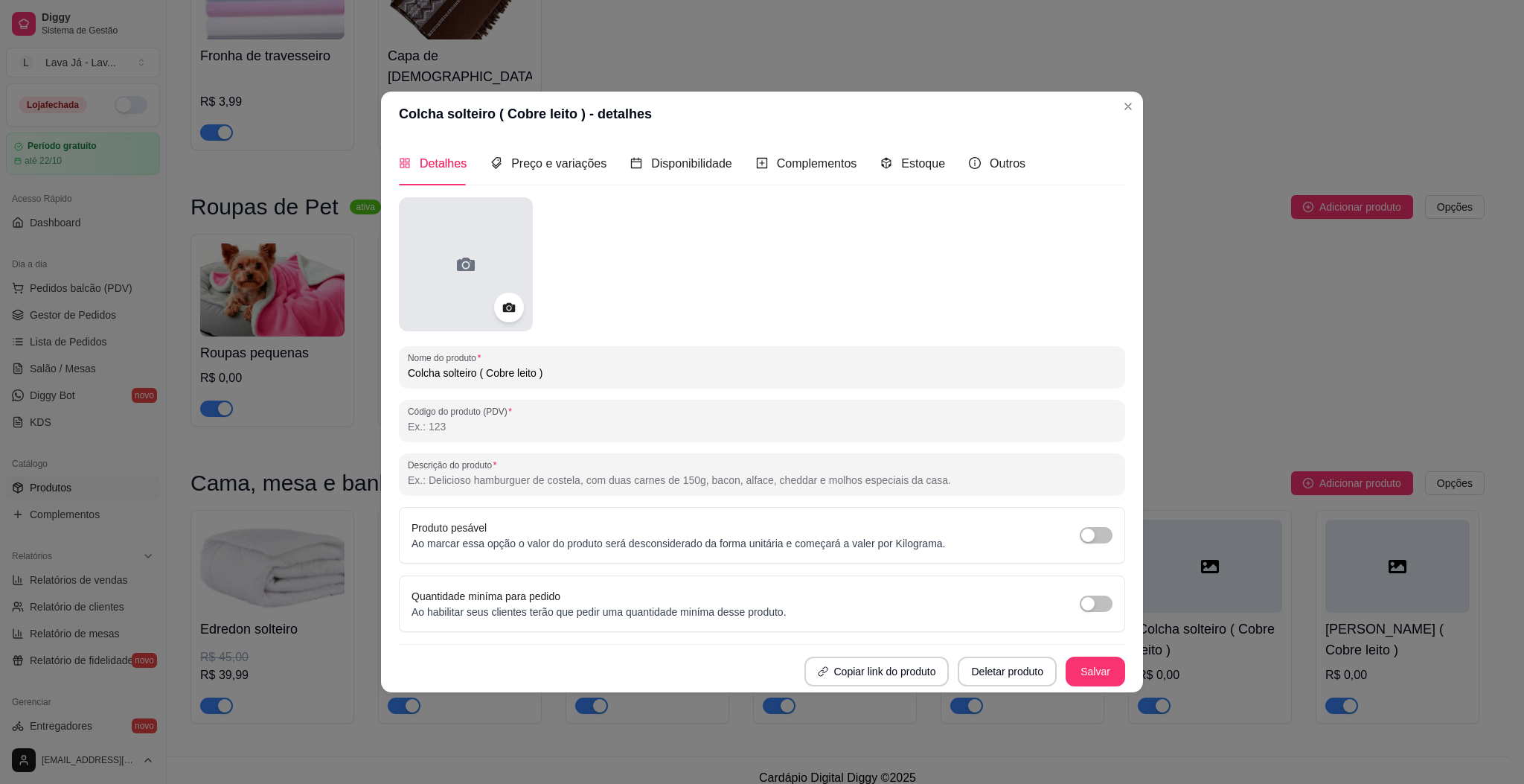
click at [439, 228] on div at bounding box center [466, 264] width 134 height 134
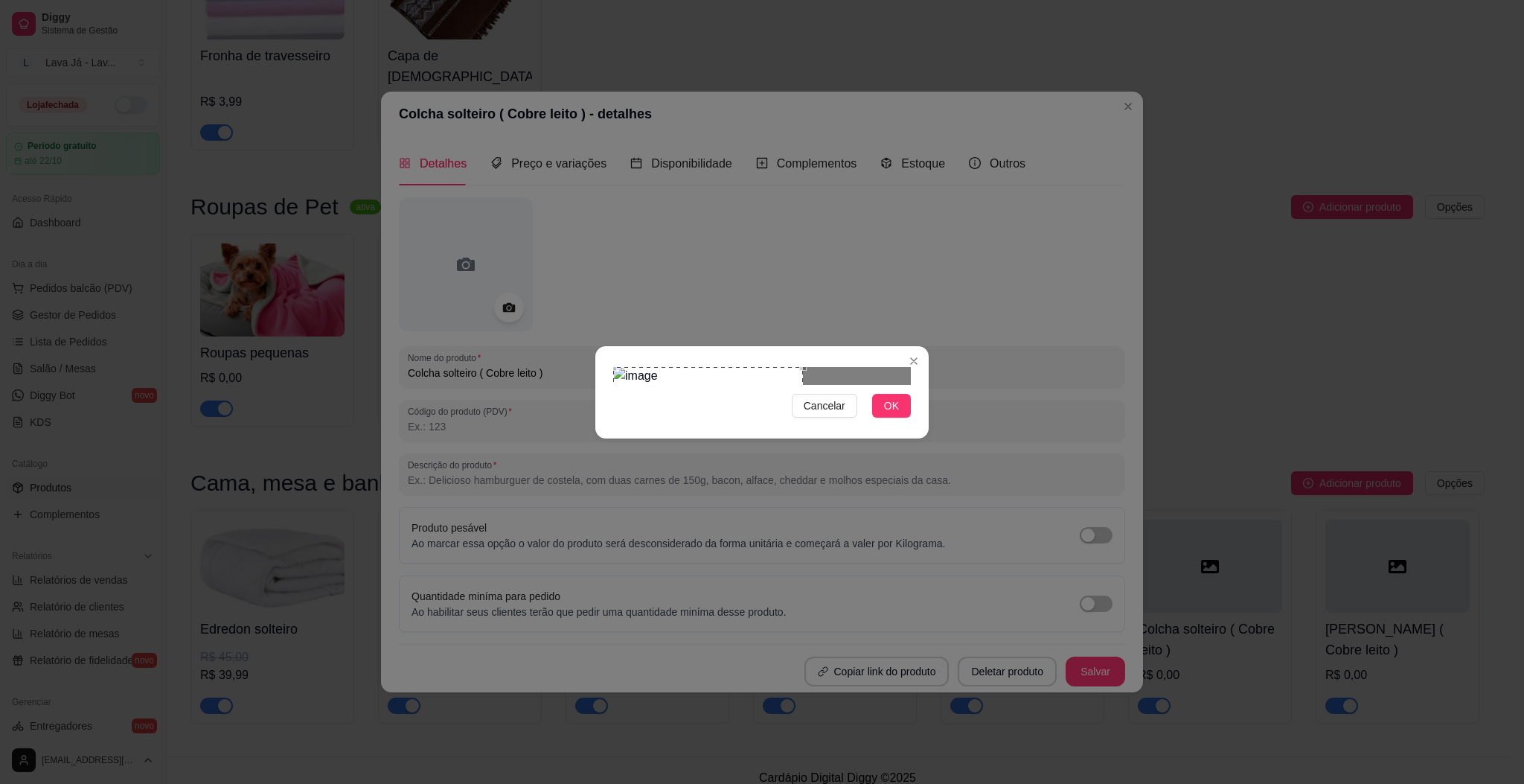
click at [724, 382] on div "Use the arrow keys to move the crop selection area" at bounding box center [707, 410] width 189 height 89
click at [891, 414] on span "OK" at bounding box center [891, 405] width 15 height 17
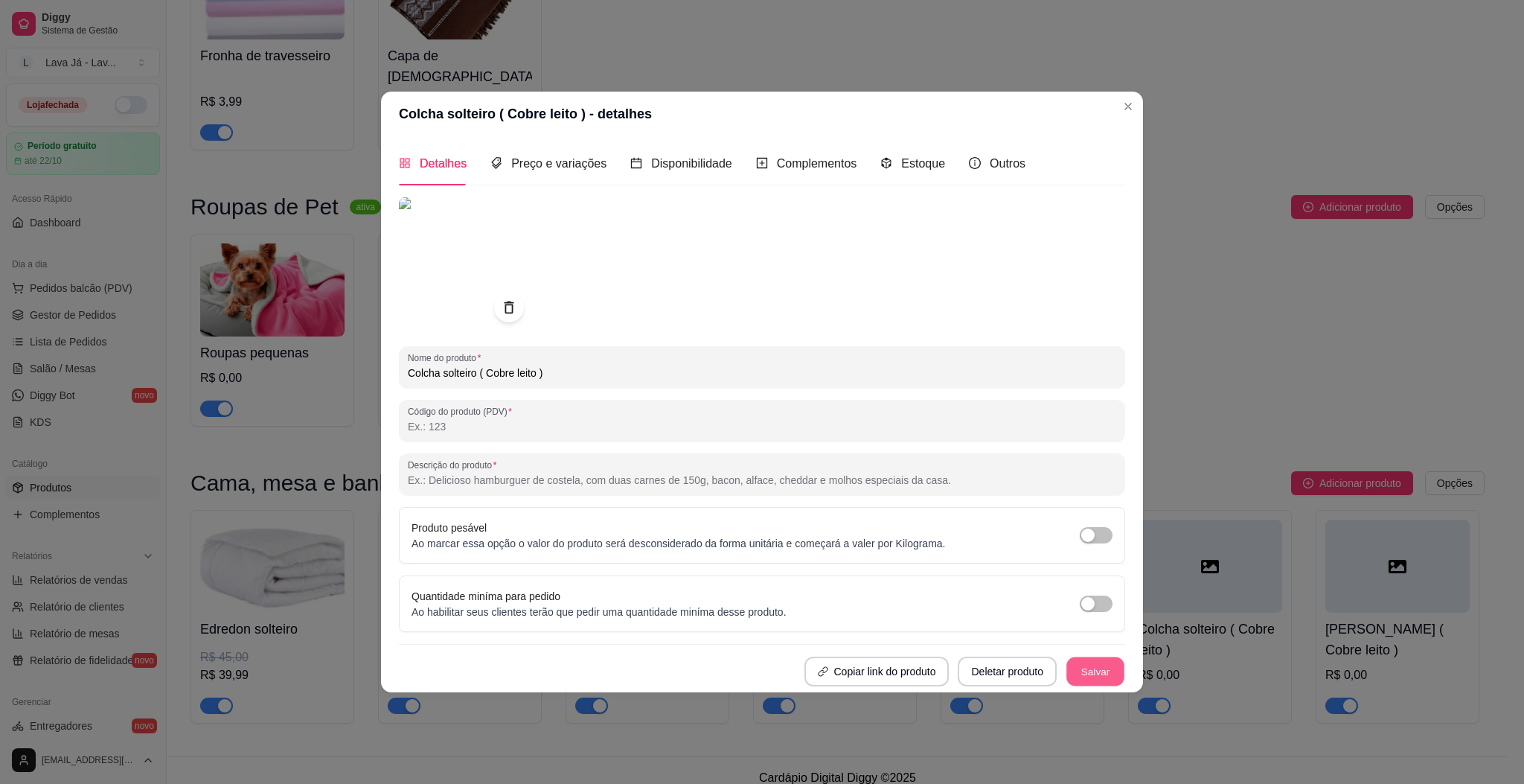
click at [1090, 656] on button "Salvar" at bounding box center [1096, 670] width 58 height 29
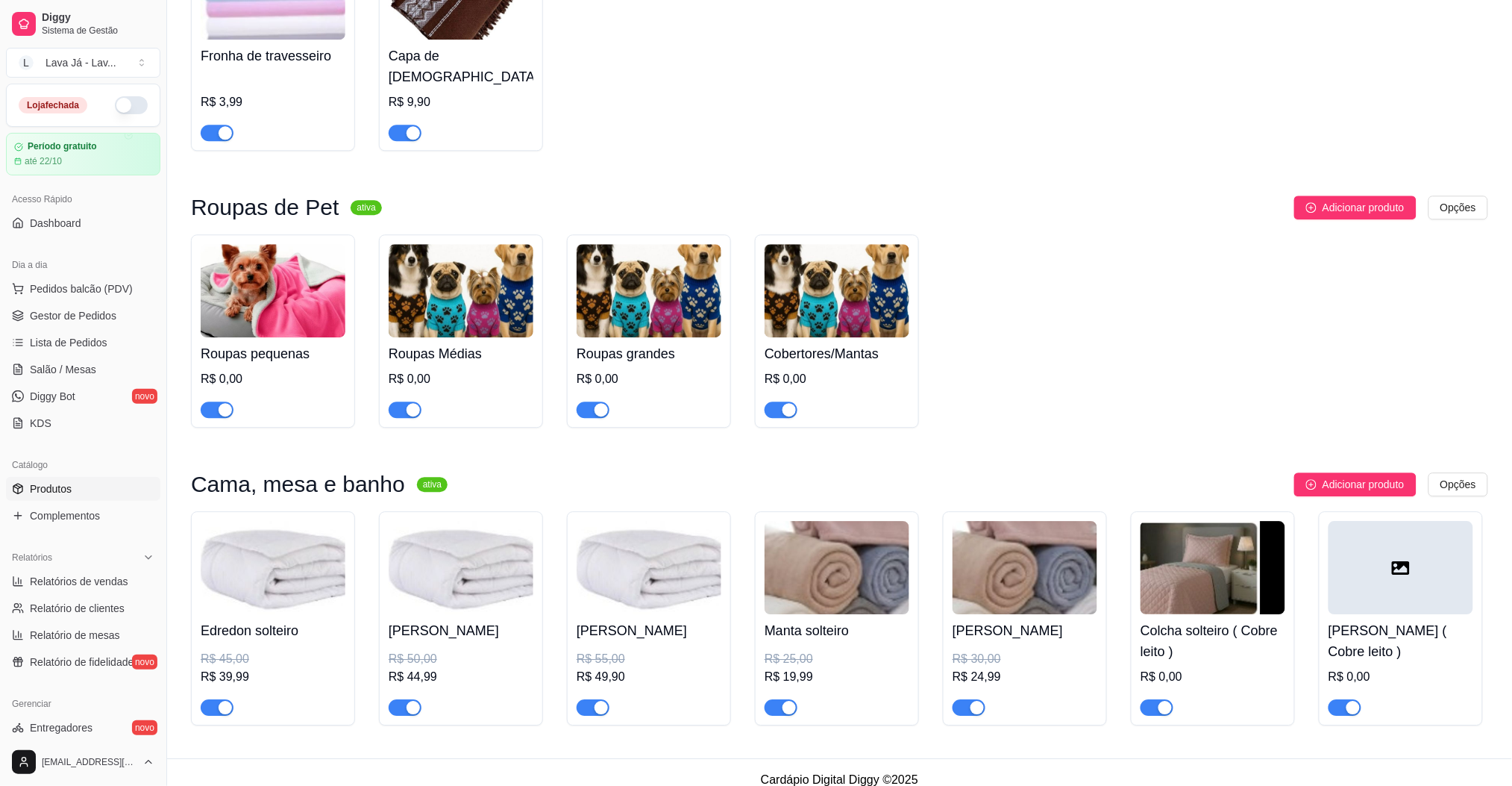
click at [1204, 559] on img at bounding box center [1213, 568] width 145 height 94
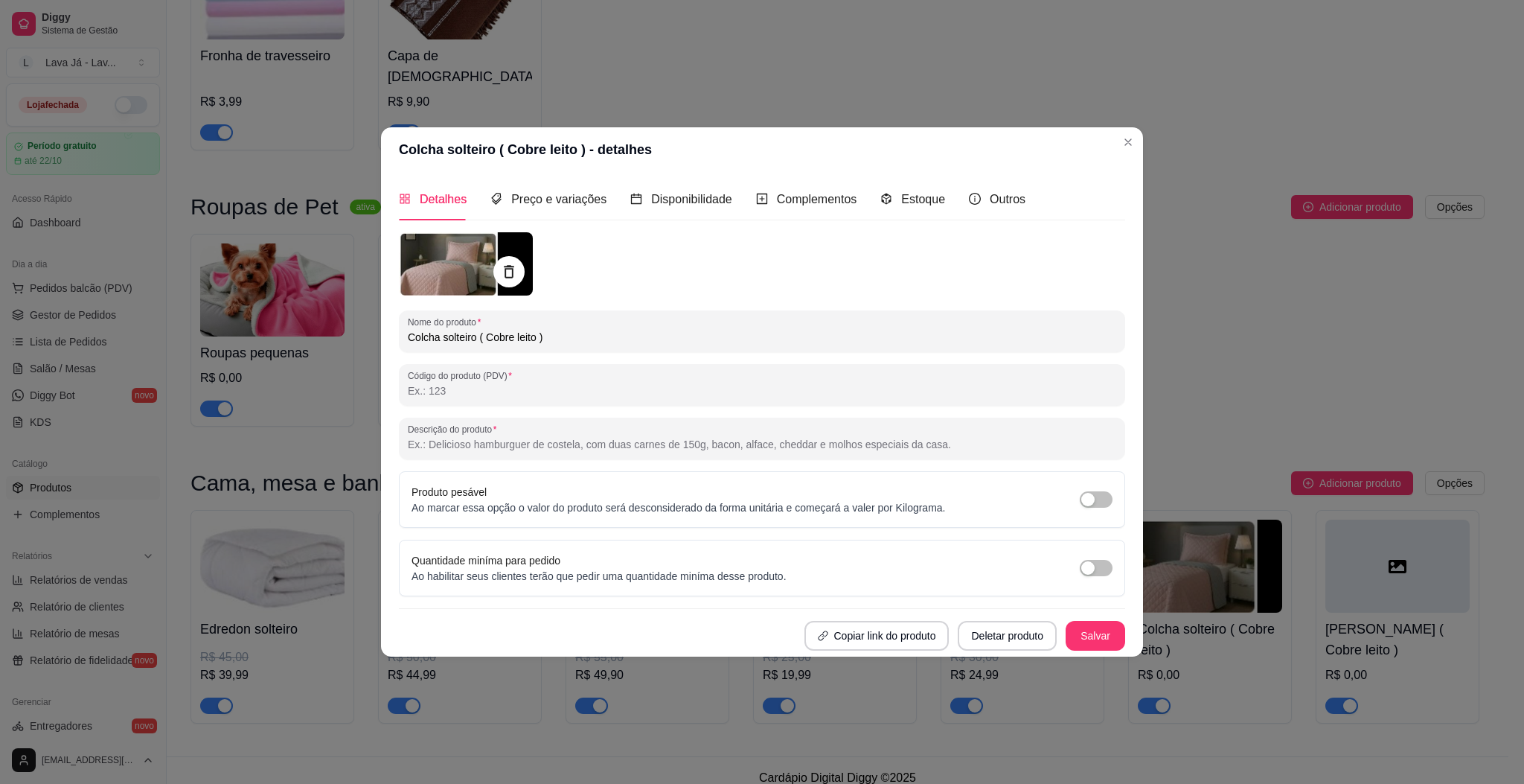
click at [515, 269] on icon at bounding box center [508, 270] width 17 height 17
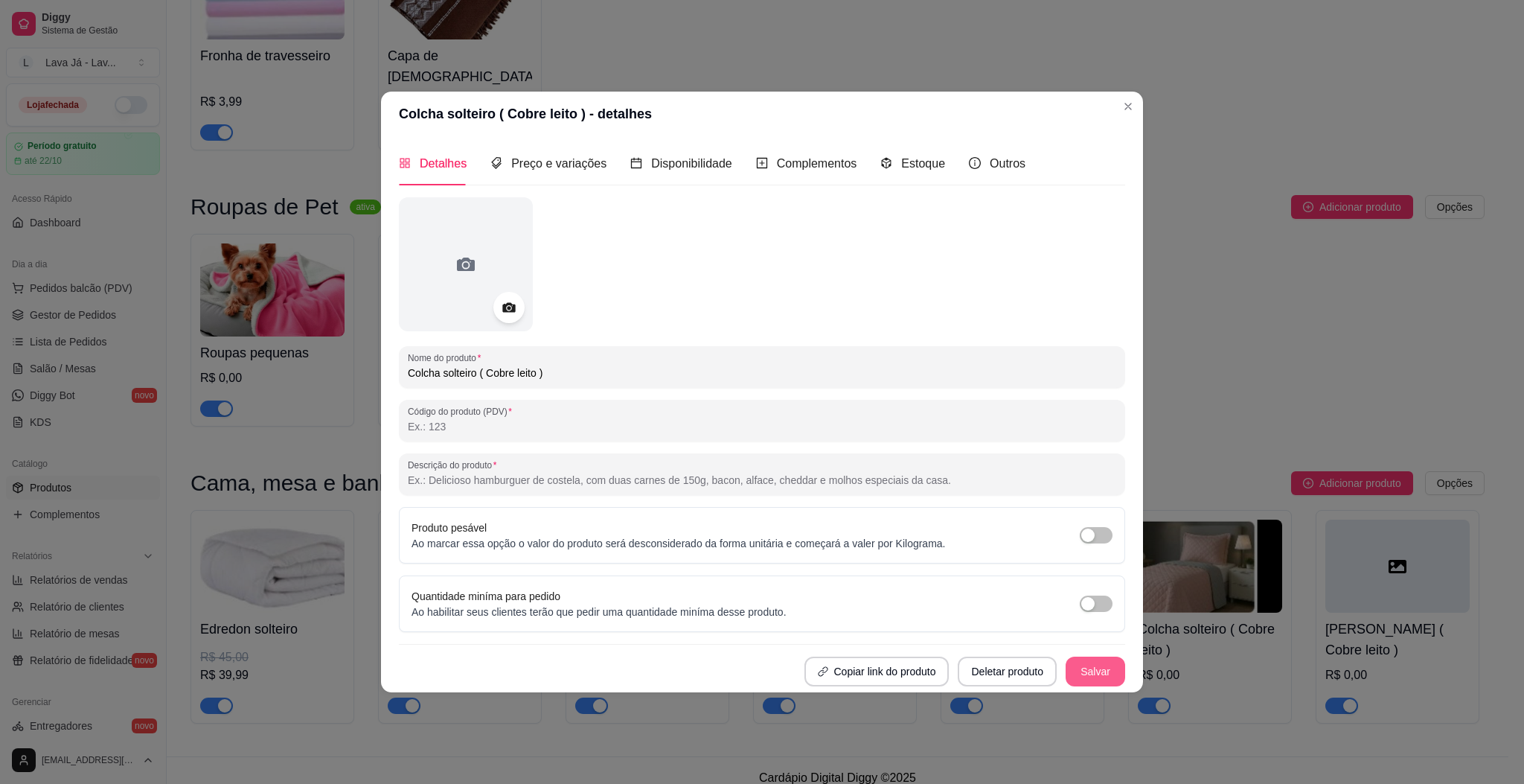
click at [1076, 670] on button "Salvar" at bounding box center [1096, 671] width 60 height 30
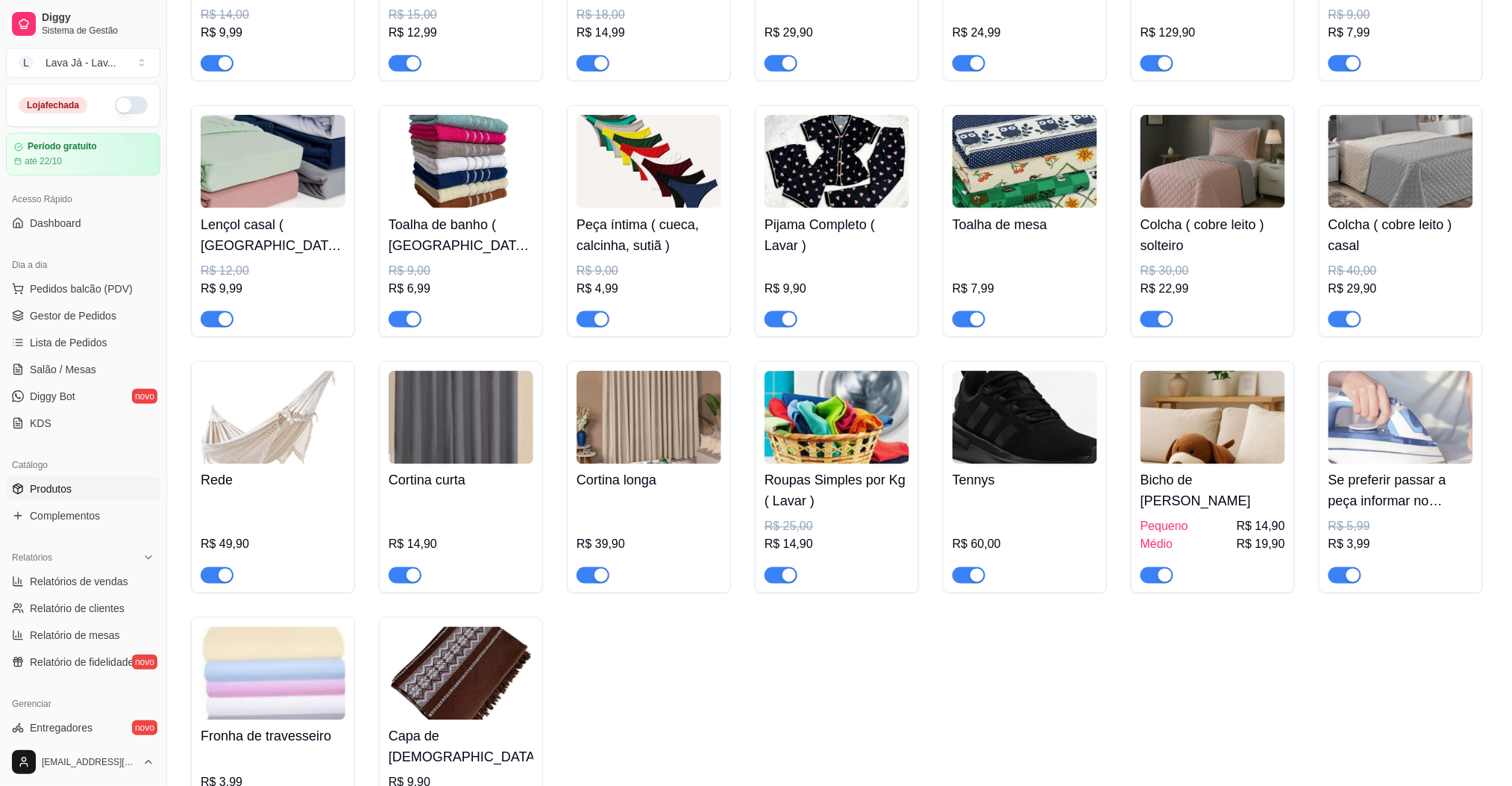
scroll to position [597, 0]
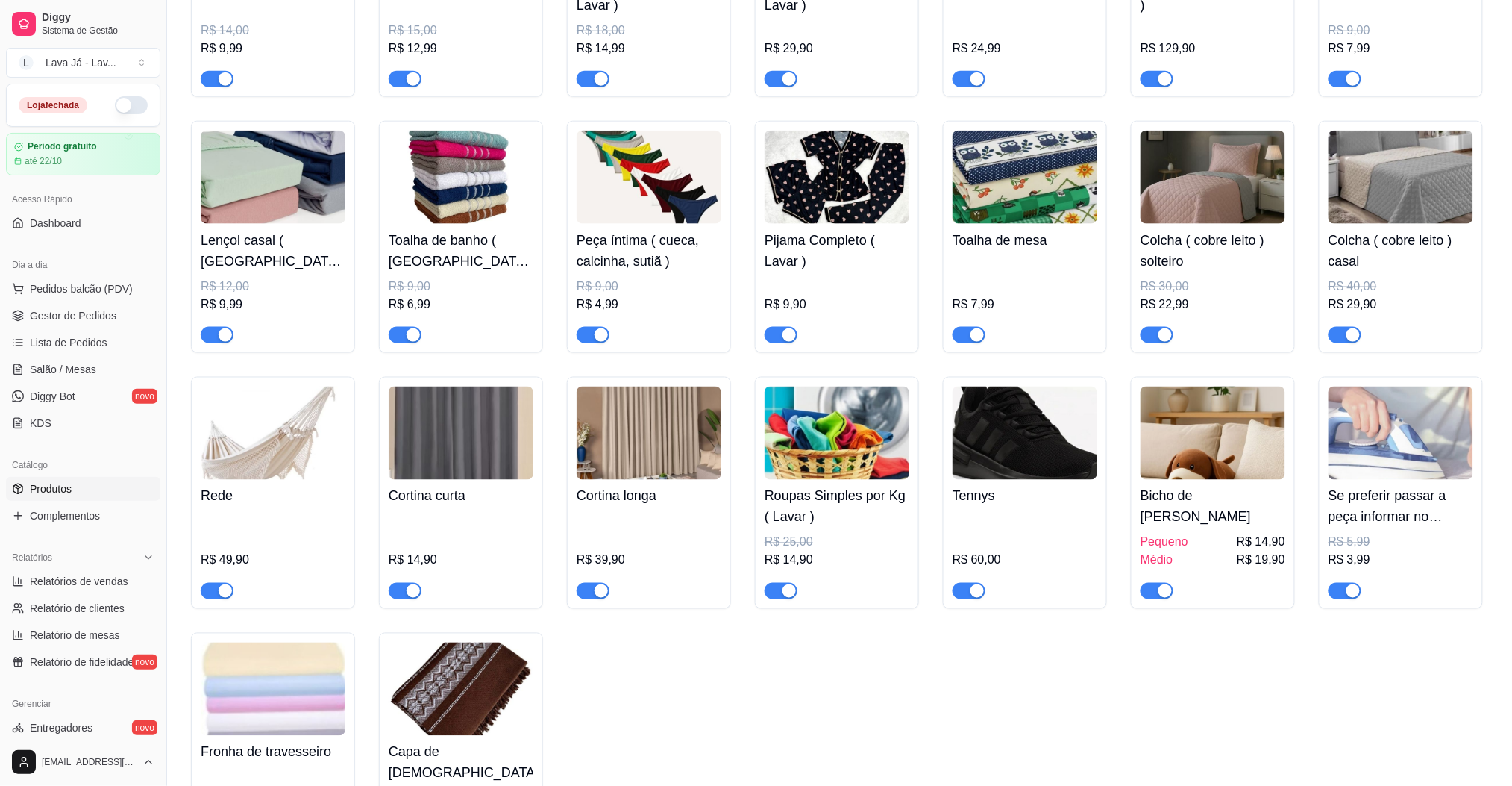
click at [1211, 185] on img at bounding box center [1213, 178] width 145 height 94
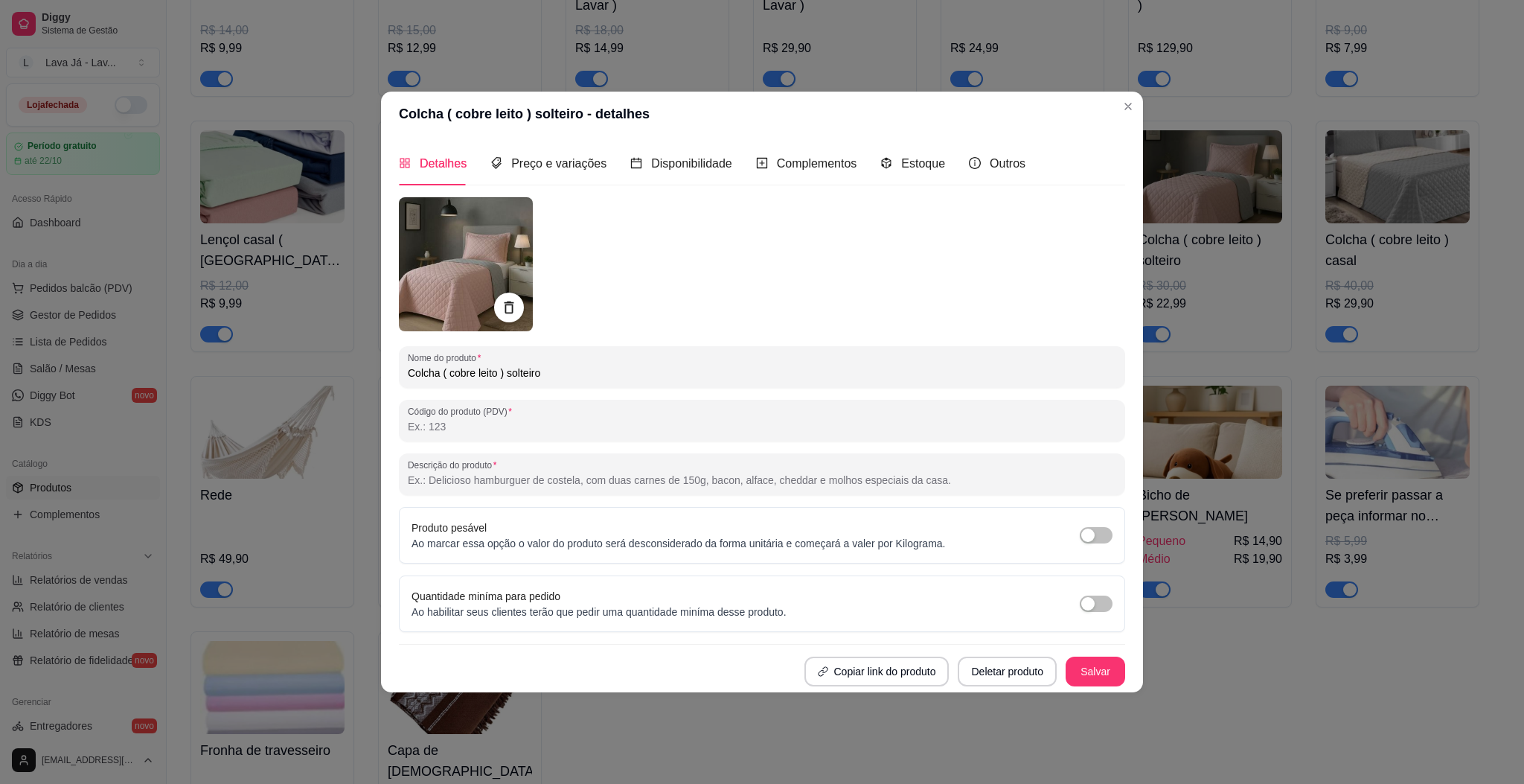
click at [448, 280] on img at bounding box center [466, 264] width 134 height 134
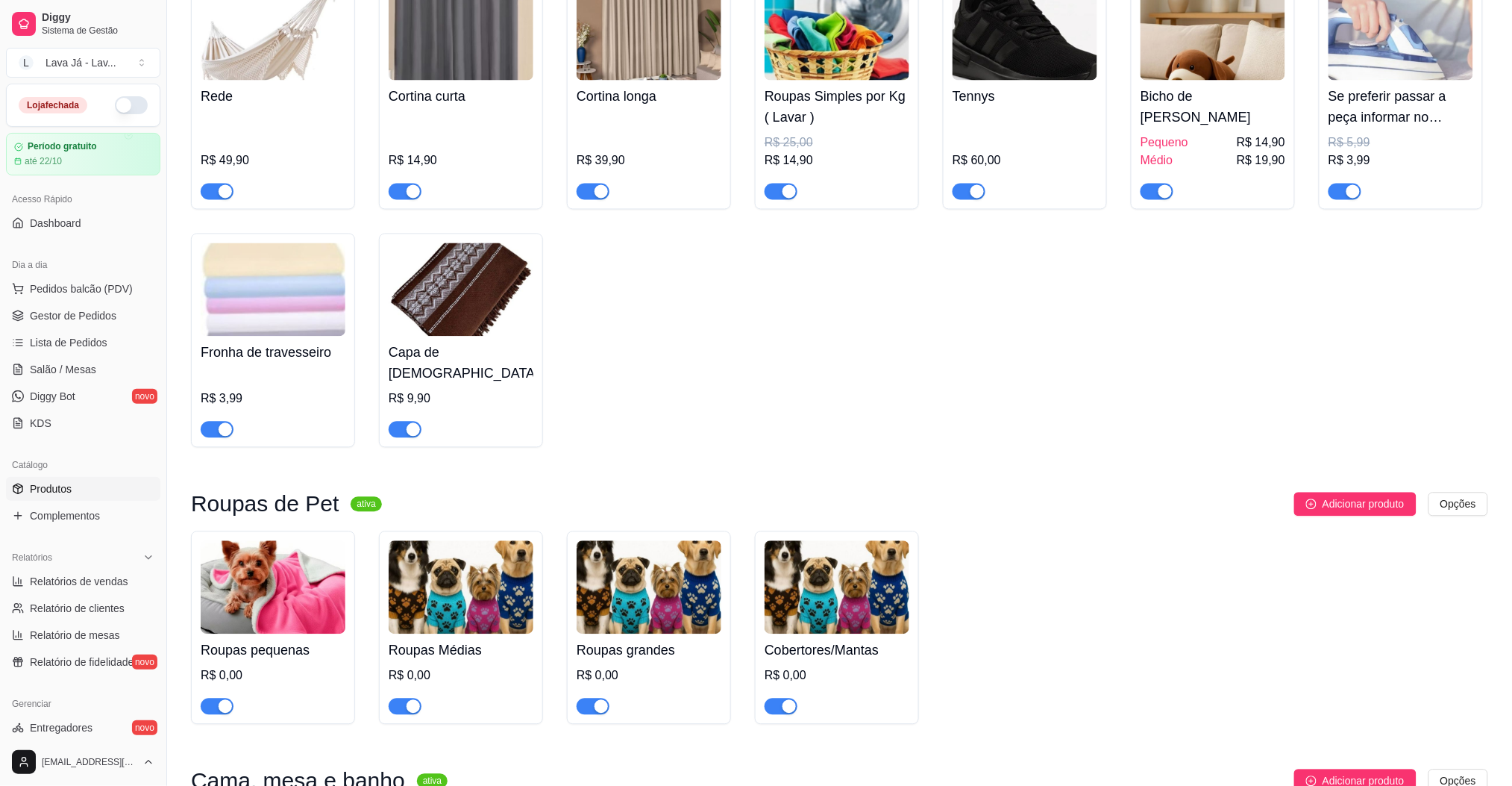
scroll to position [1293, 0]
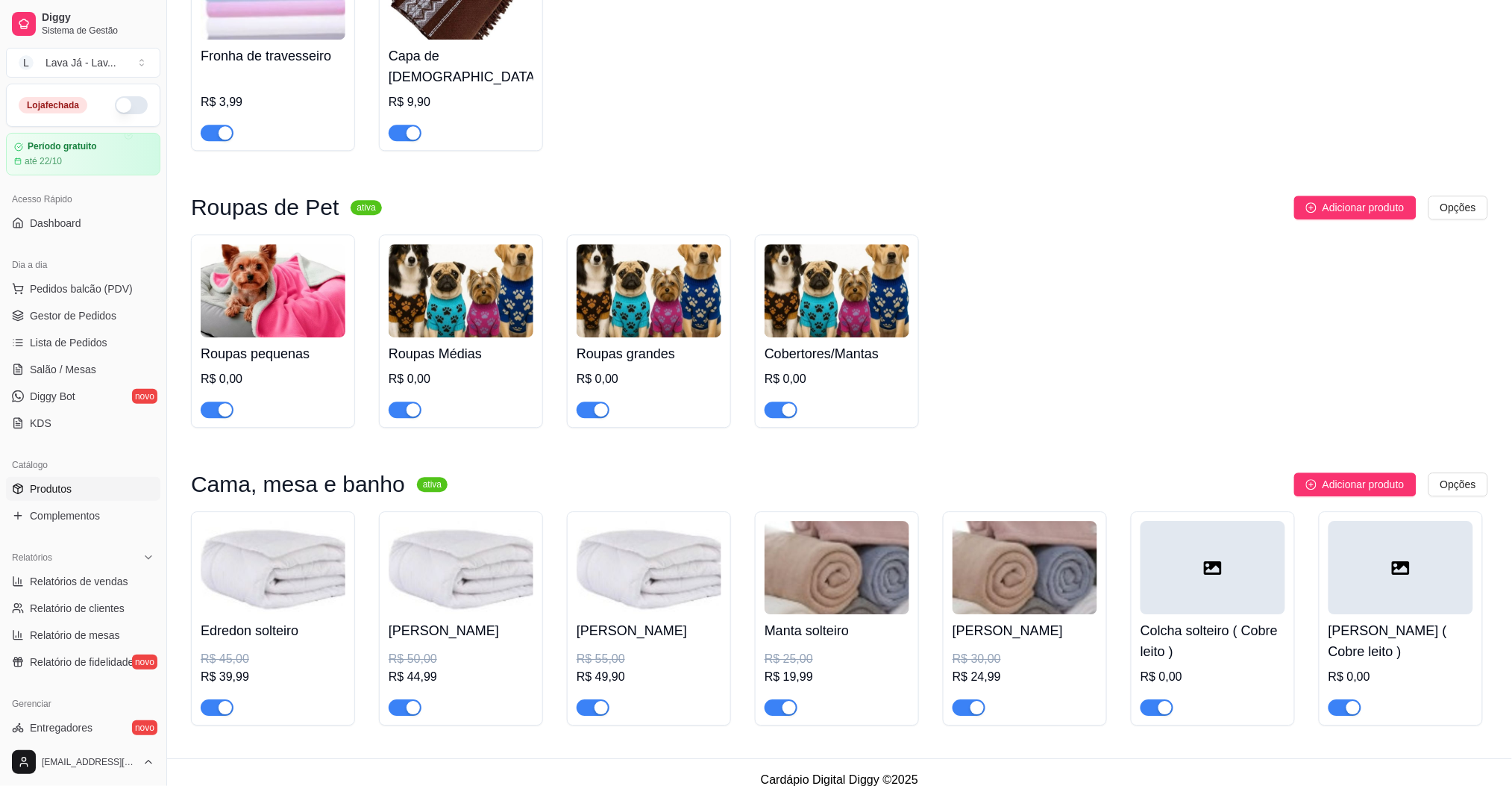
click at [1152, 546] on div at bounding box center [1213, 568] width 145 height 94
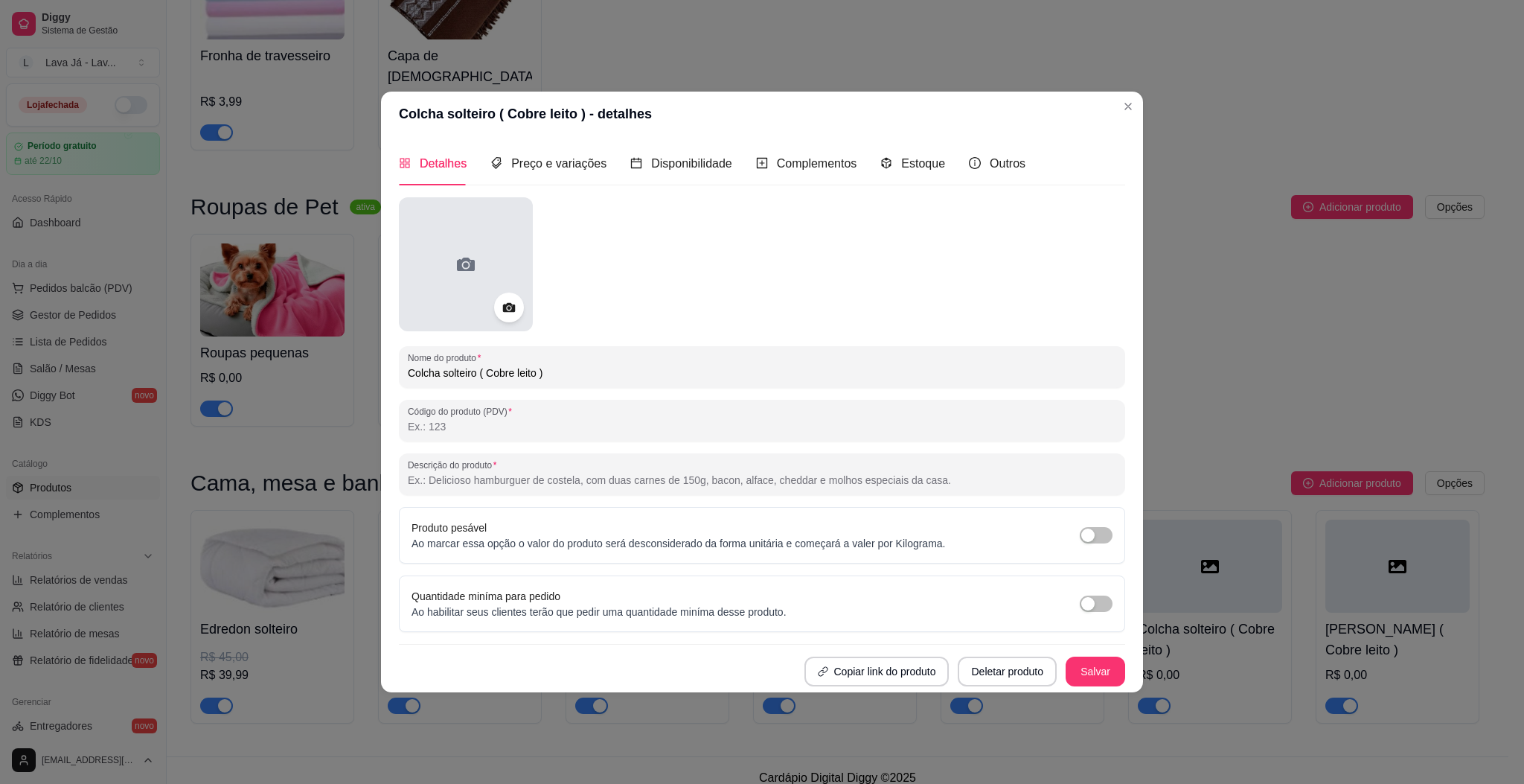
click at [448, 268] on div at bounding box center [466, 264] width 134 height 134
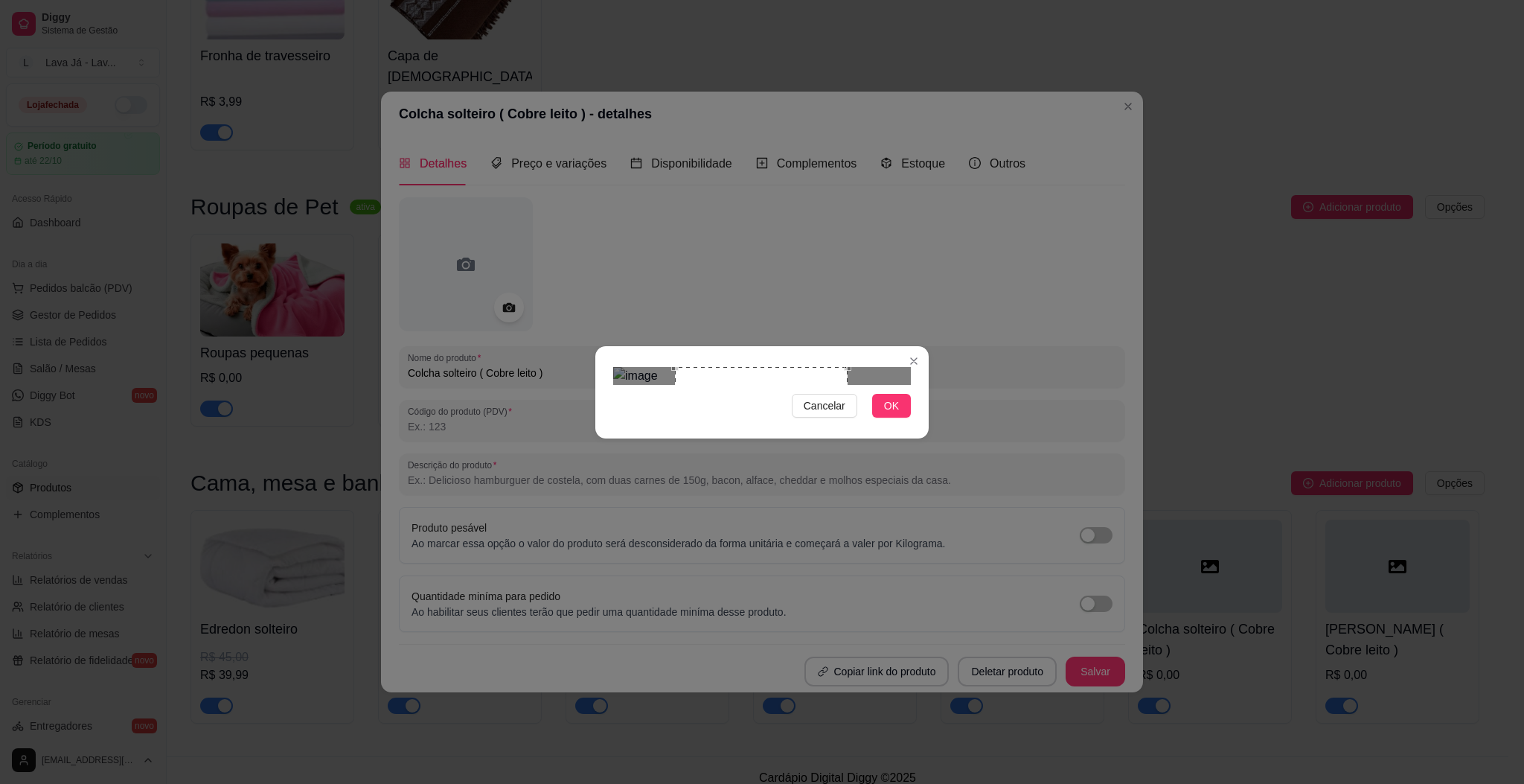
click at [699, 380] on div "Use the arrow keys to move the crop selection area" at bounding box center [761, 403] width 174 height 74
click at [692, 380] on div "Use the arrow keys to move the crop selection area" at bounding box center [761, 403] width 174 height 74
click at [684, 380] on div "Use the arrow keys to move the crop selection area" at bounding box center [699, 403] width 174 height 74
click at [837, 385] on div at bounding box center [762, 375] width 298 height 18
click at [703, 371] on div "Use the arrow keys to move the crop selection area" at bounding box center [706, 403] width 74 height 74
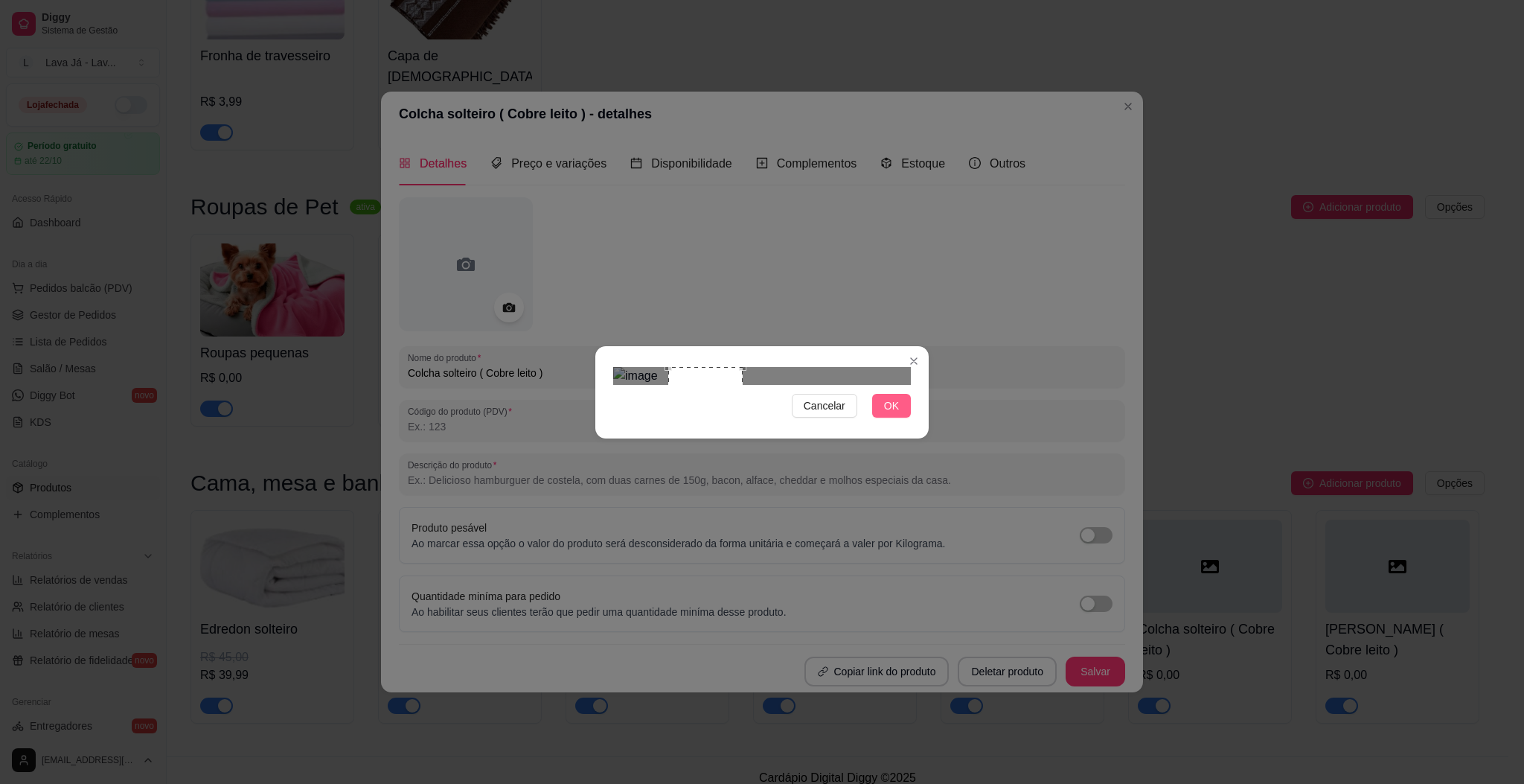
click at [884, 418] on button "OK" at bounding box center [891, 405] width 39 height 24
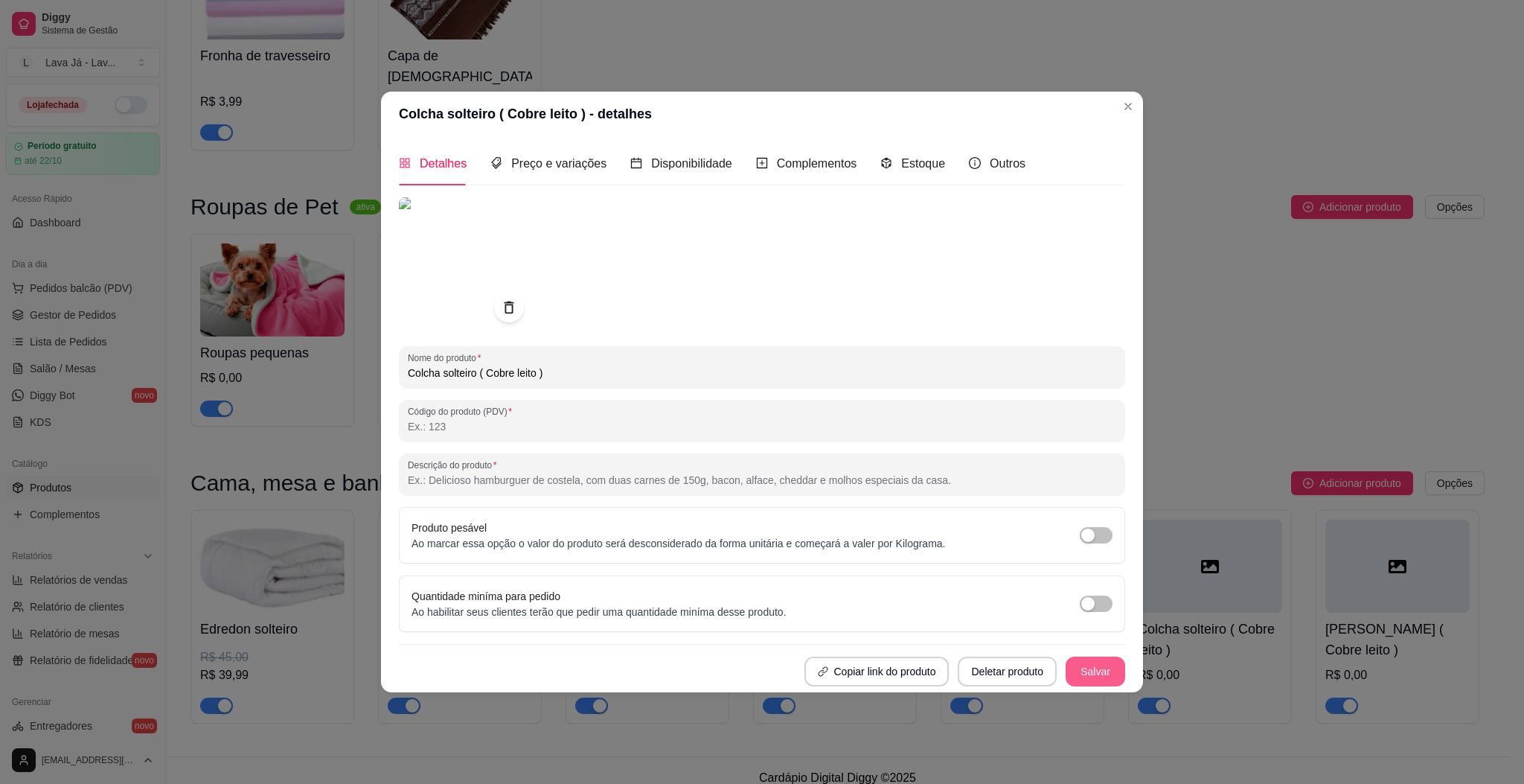
click at [1086, 666] on button "Salvar" at bounding box center [1096, 671] width 60 height 30
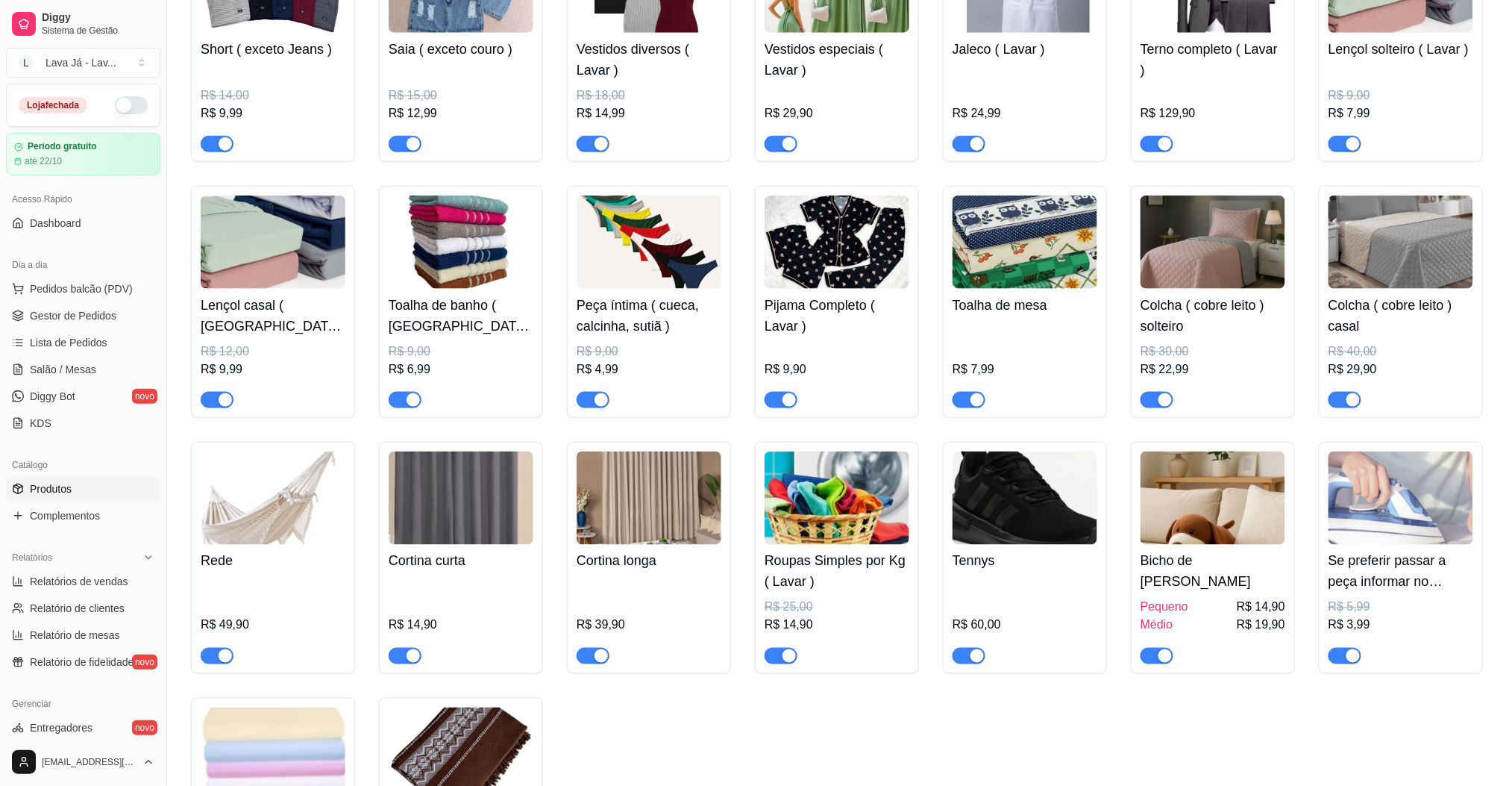
scroll to position [497, 0]
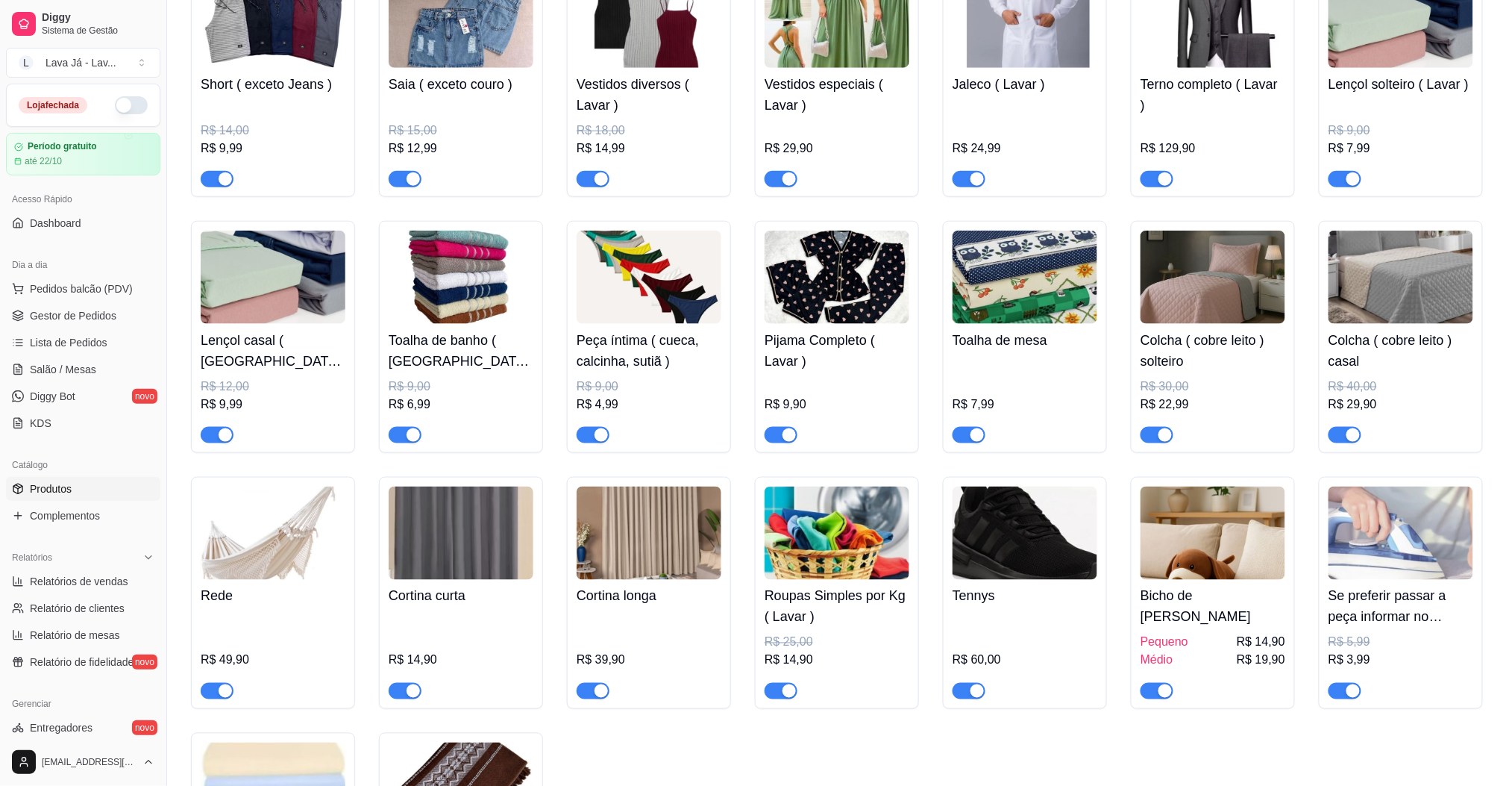
click at [1261, 747] on div "Camisa social ( Lavar ) R$ 15,00 R$ 11,99 Calça ( Lavar ) R$ 20,00 R$ 13,99 Ber…" at bounding box center [839, 328] width 1297 height 1237
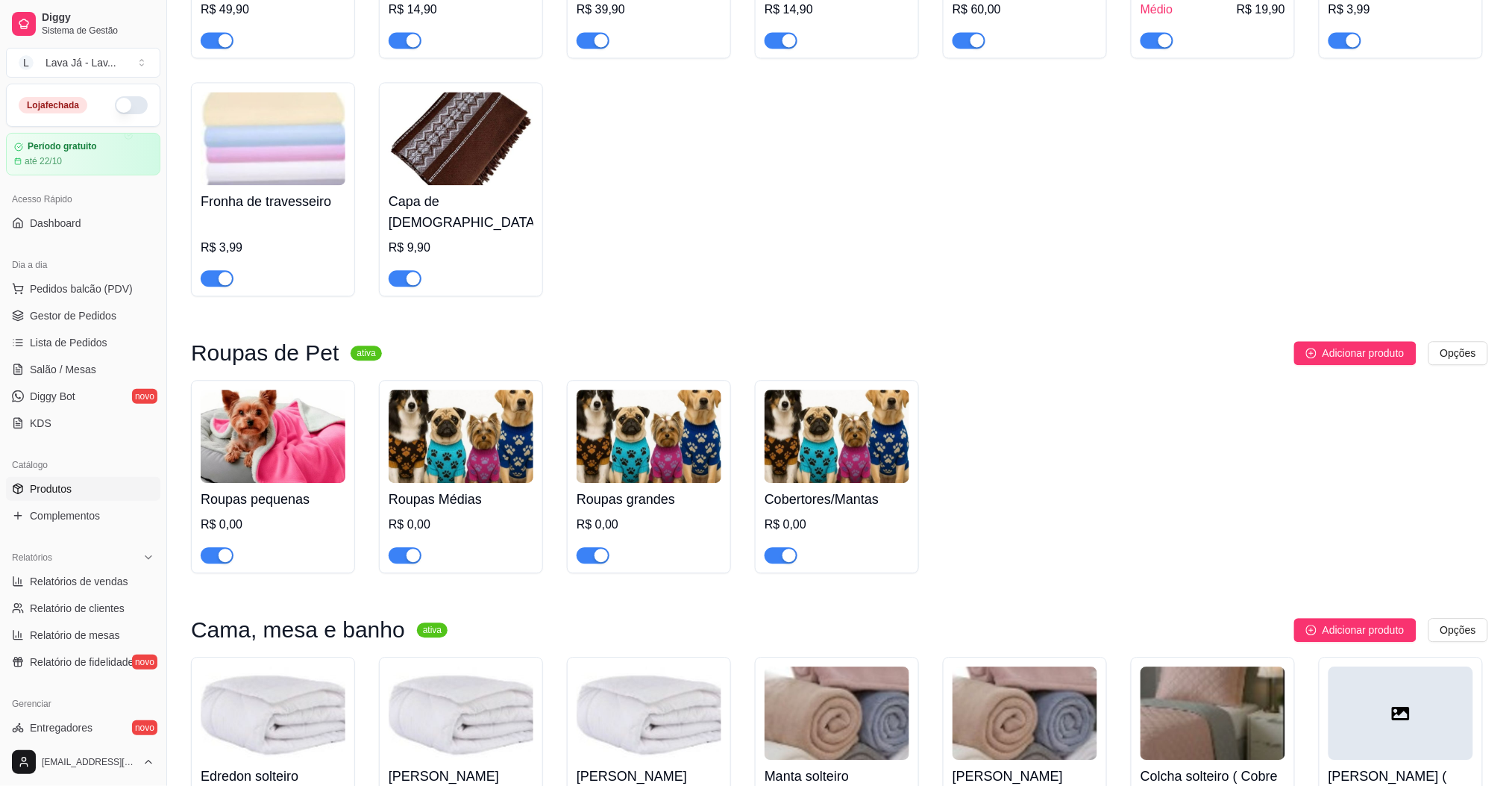
scroll to position [1293, 0]
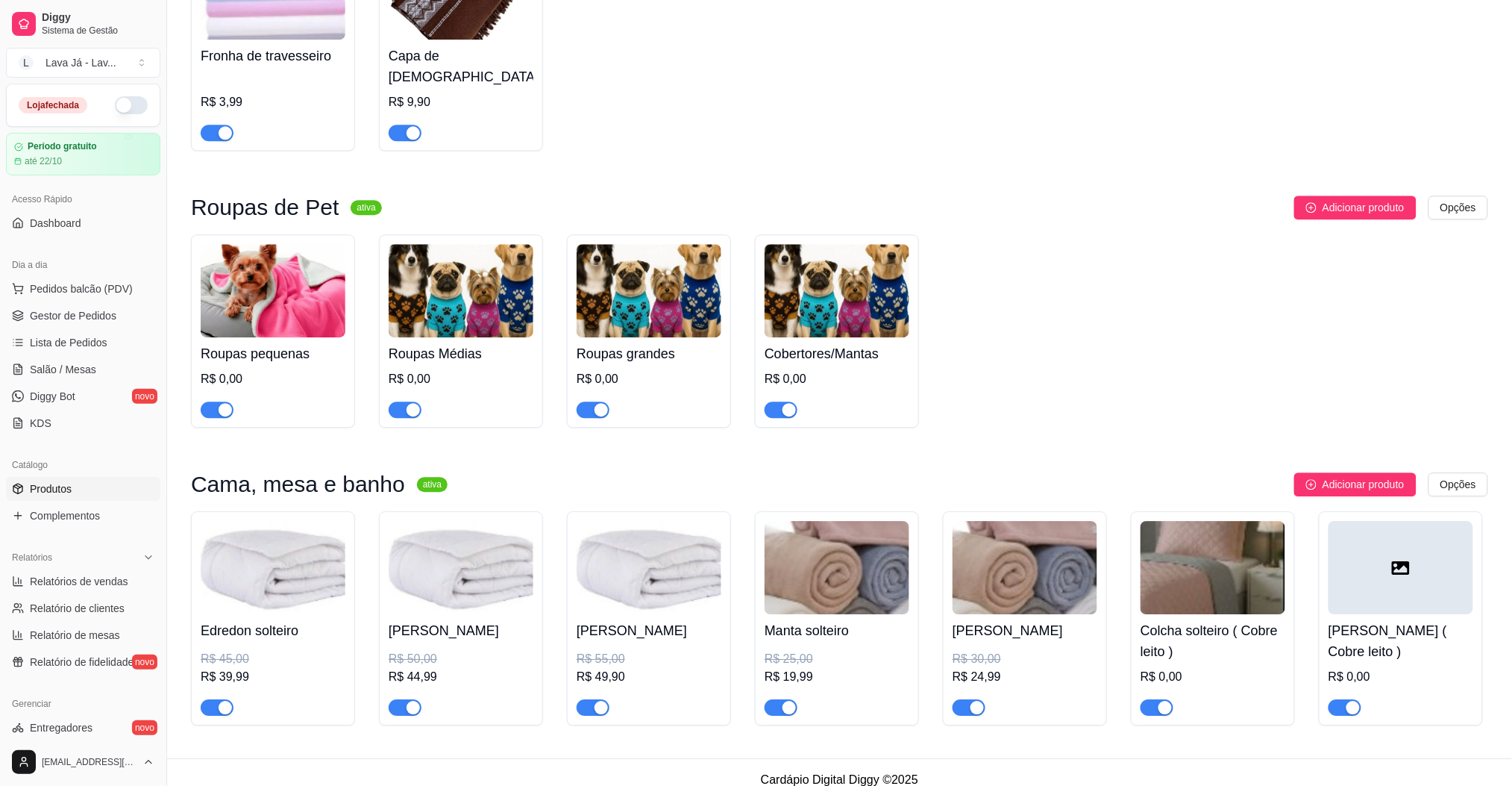
click at [1385, 584] on div at bounding box center [1402, 568] width 145 height 94
click at [1410, 561] on icon at bounding box center [1401, 567] width 18 height 13
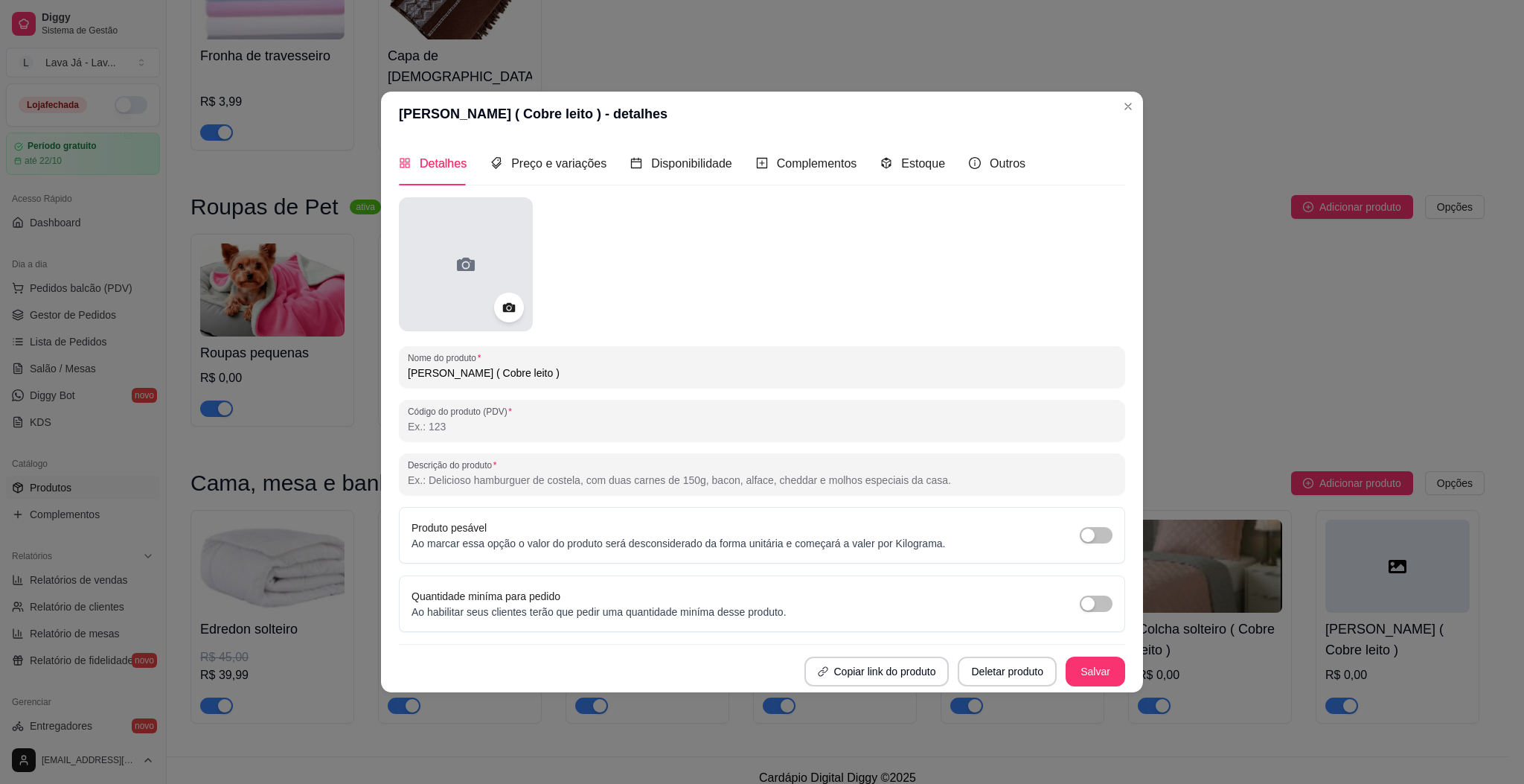
click at [484, 248] on div at bounding box center [466, 264] width 134 height 134
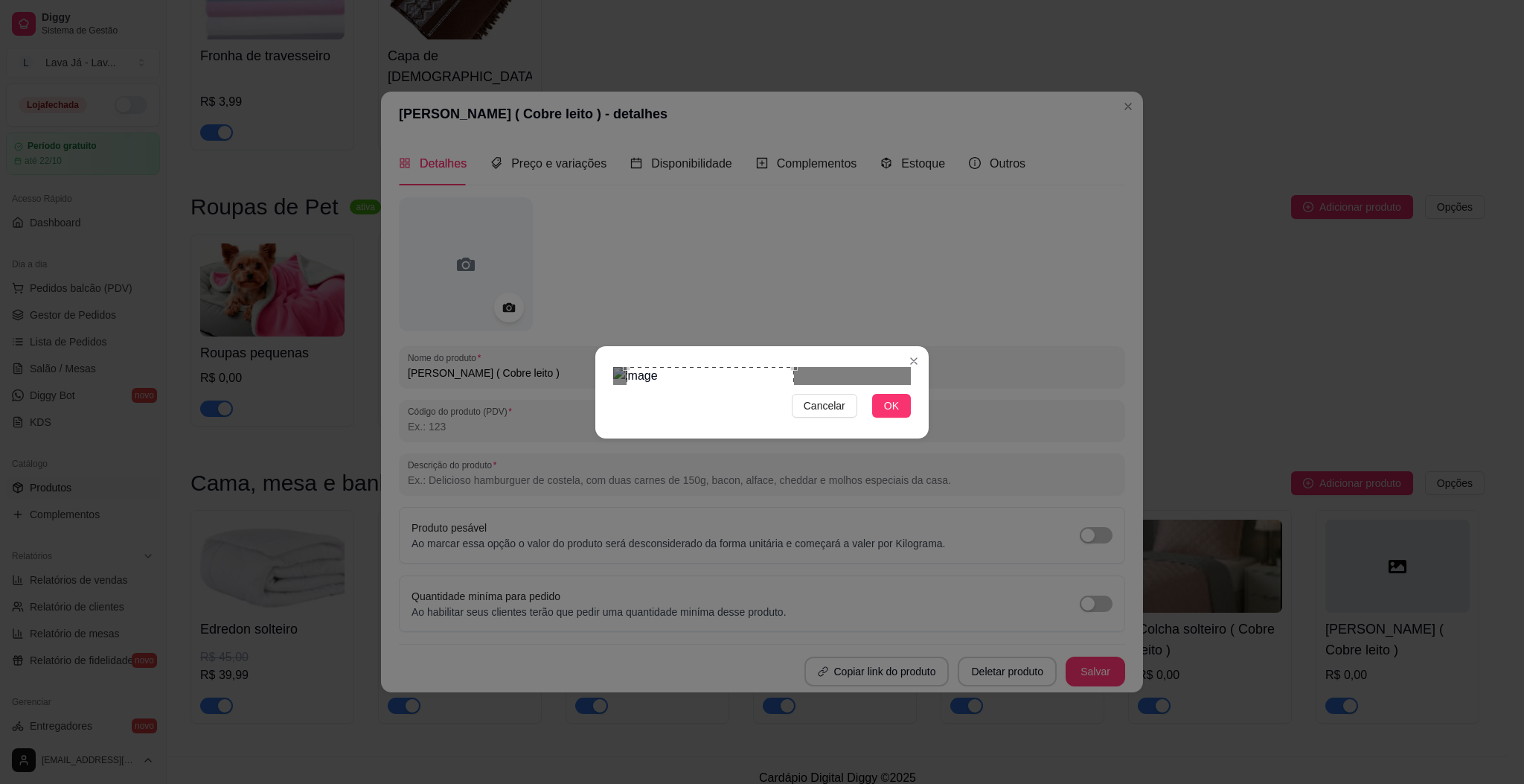
click at [758, 366] on div "Use the arrow keys to move the crop selection area" at bounding box center [709, 421] width 166 height 109
click at [900, 418] on button "OK" at bounding box center [891, 405] width 39 height 24
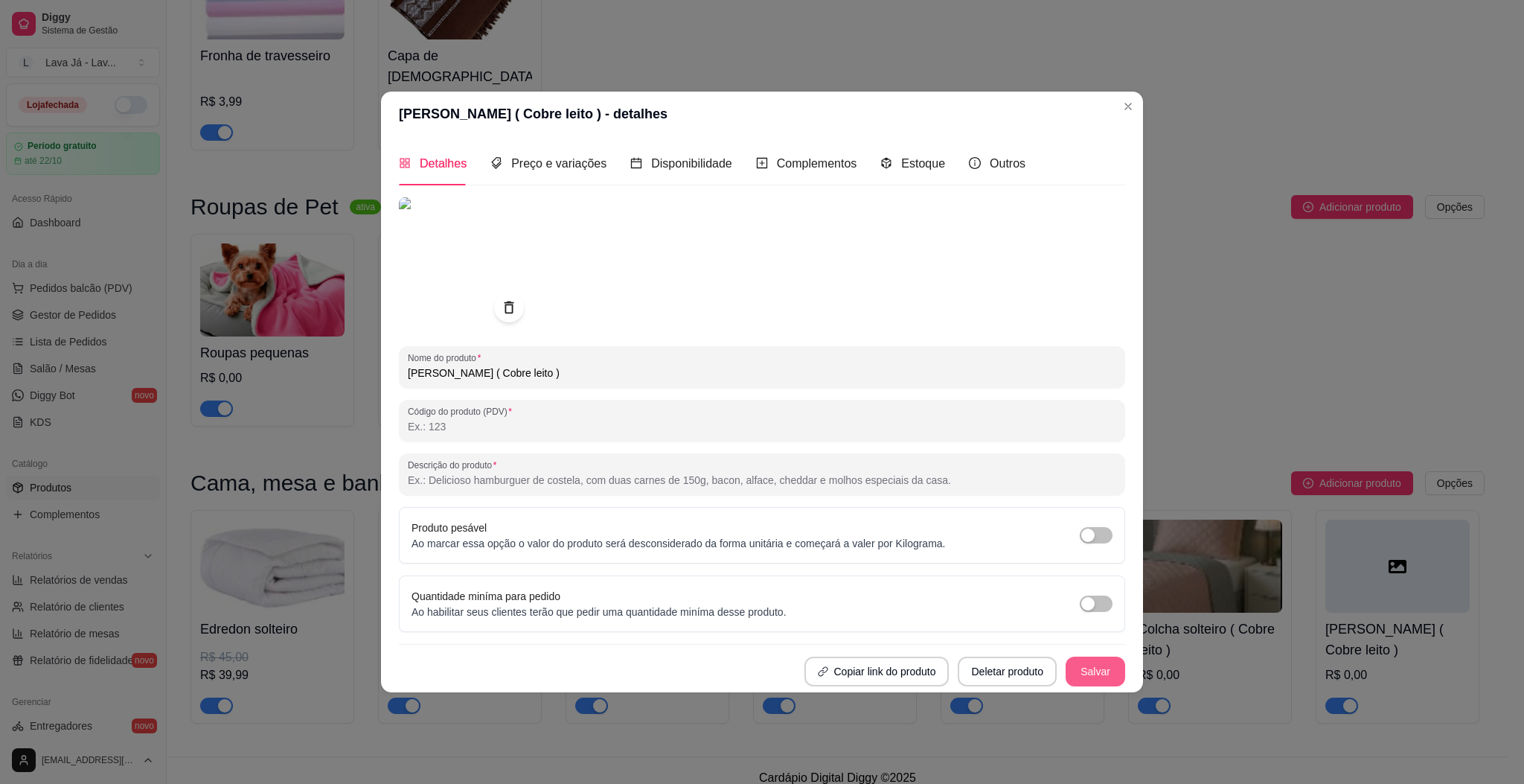
click at [1091, 656] on button "Salvar" at bounding box center [1096, 671] width 60 height 30
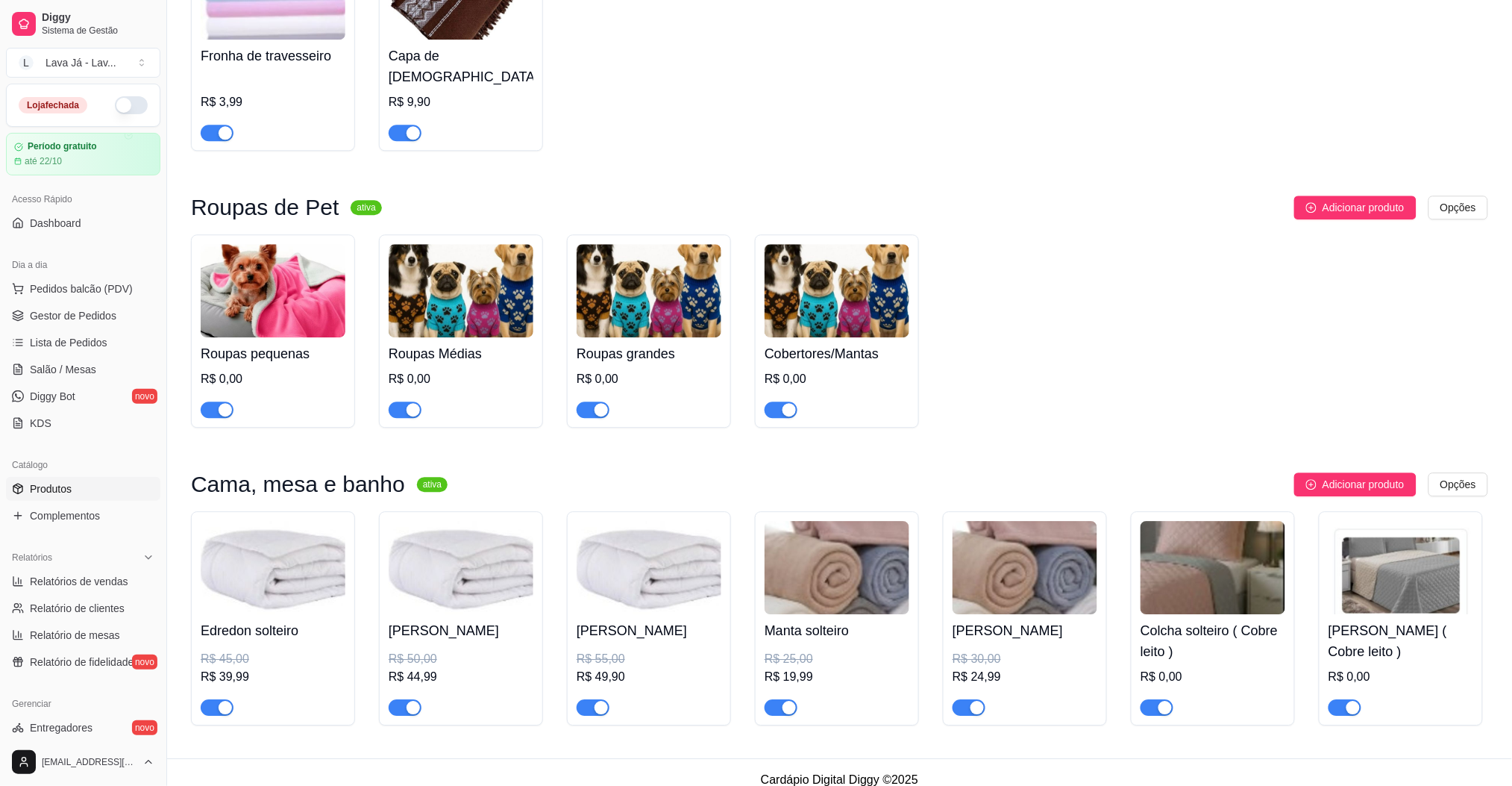
click at [1211, 555] on img at bounding box center [1213, 568] width 145 height 94
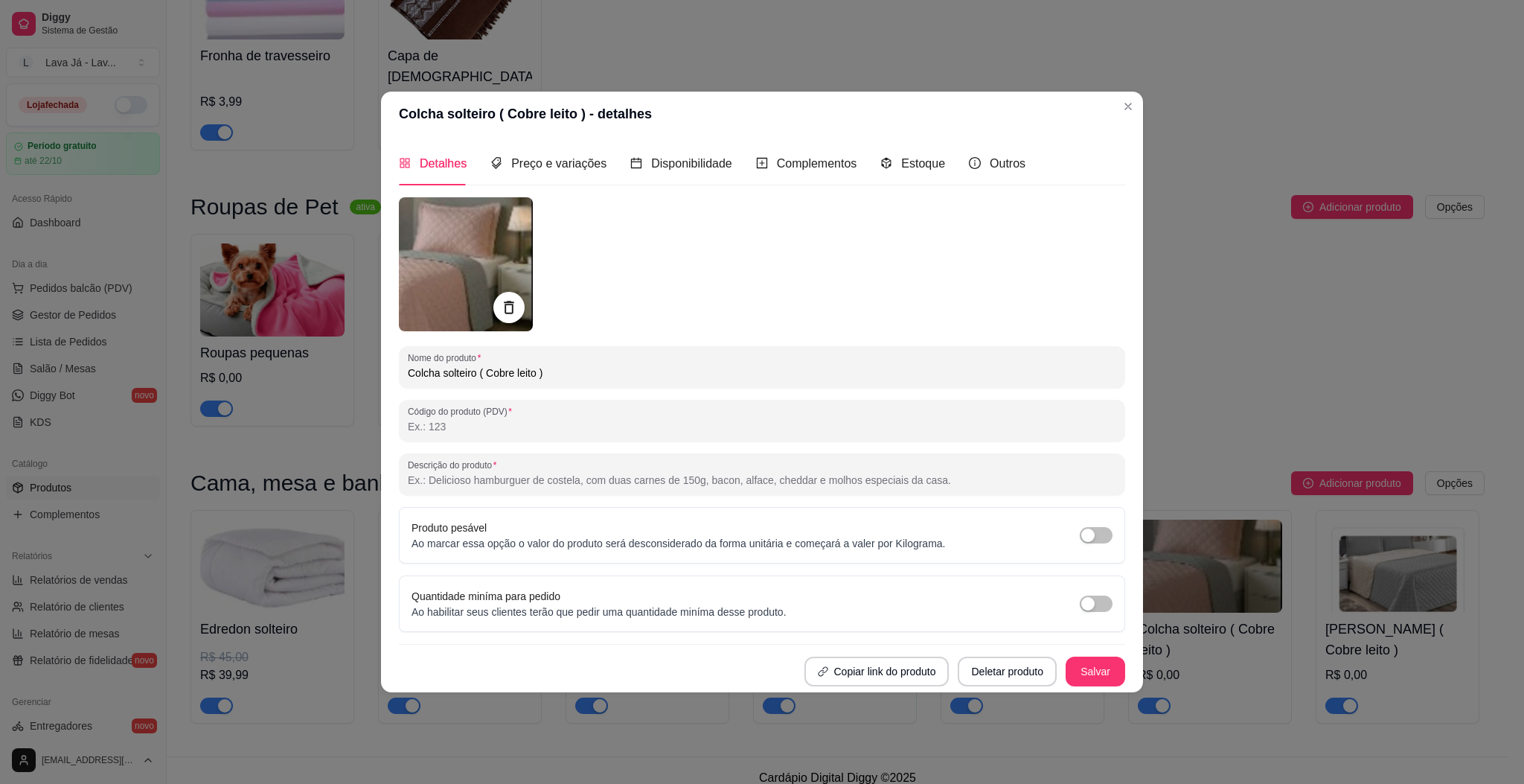
click at [512, 293] on div at bounding box center [508, 307] width 31 height 31
click at [512, 312] on icon at bounding box center [508, 307] width 10 height 12
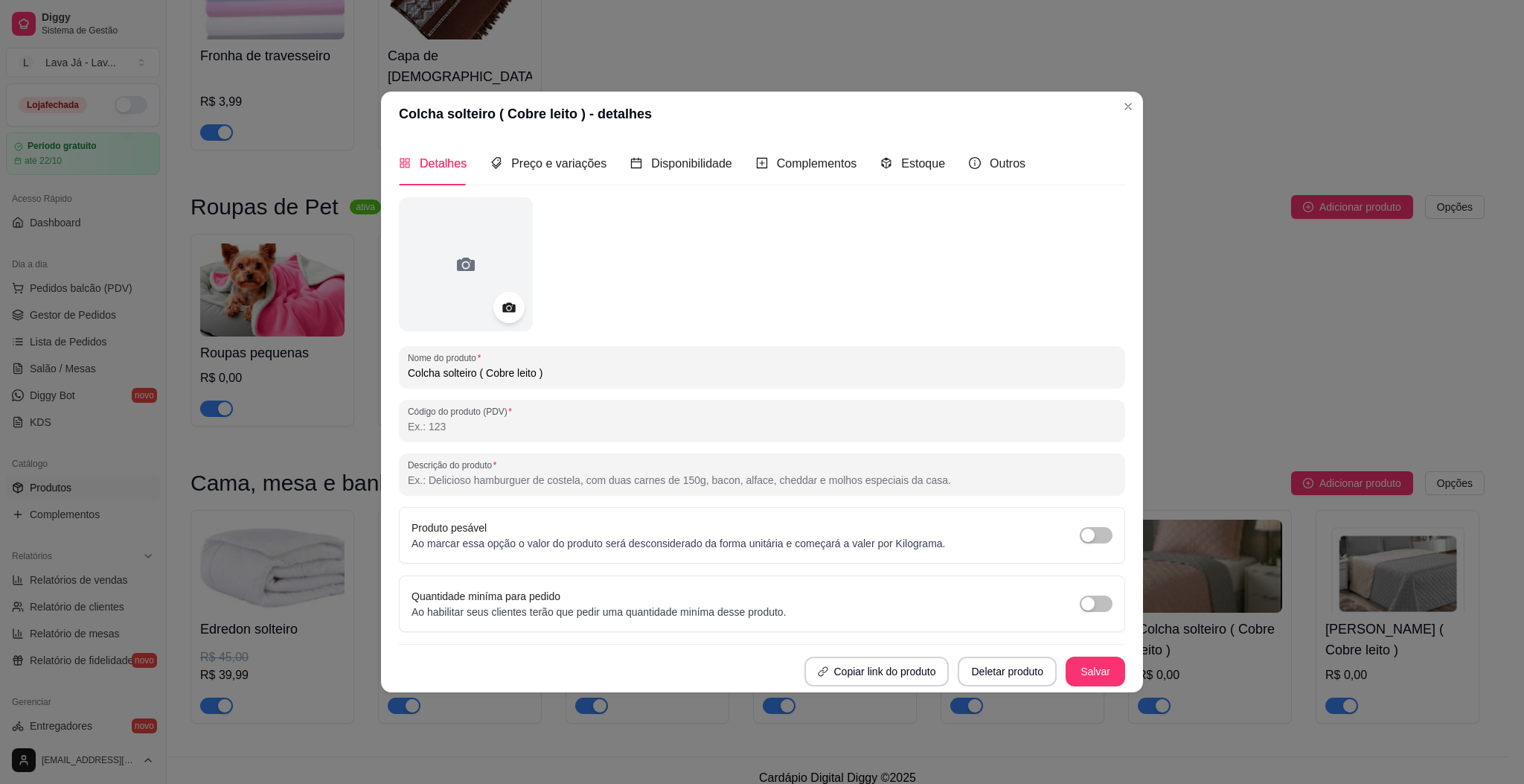
click at [864, 270] on div at bounding box center [762, 264] width 727 height 134
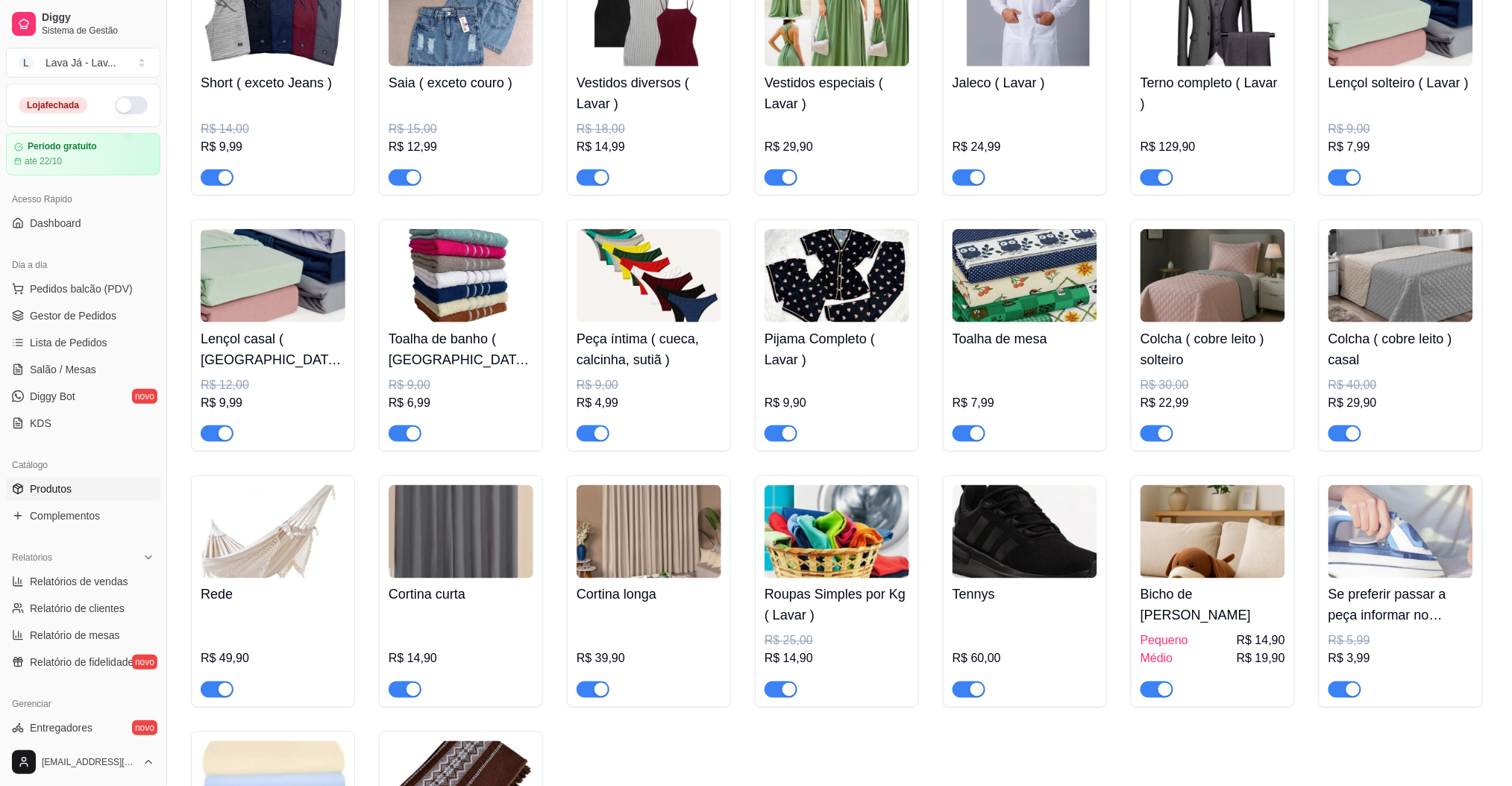
scroll to position [497, 0]
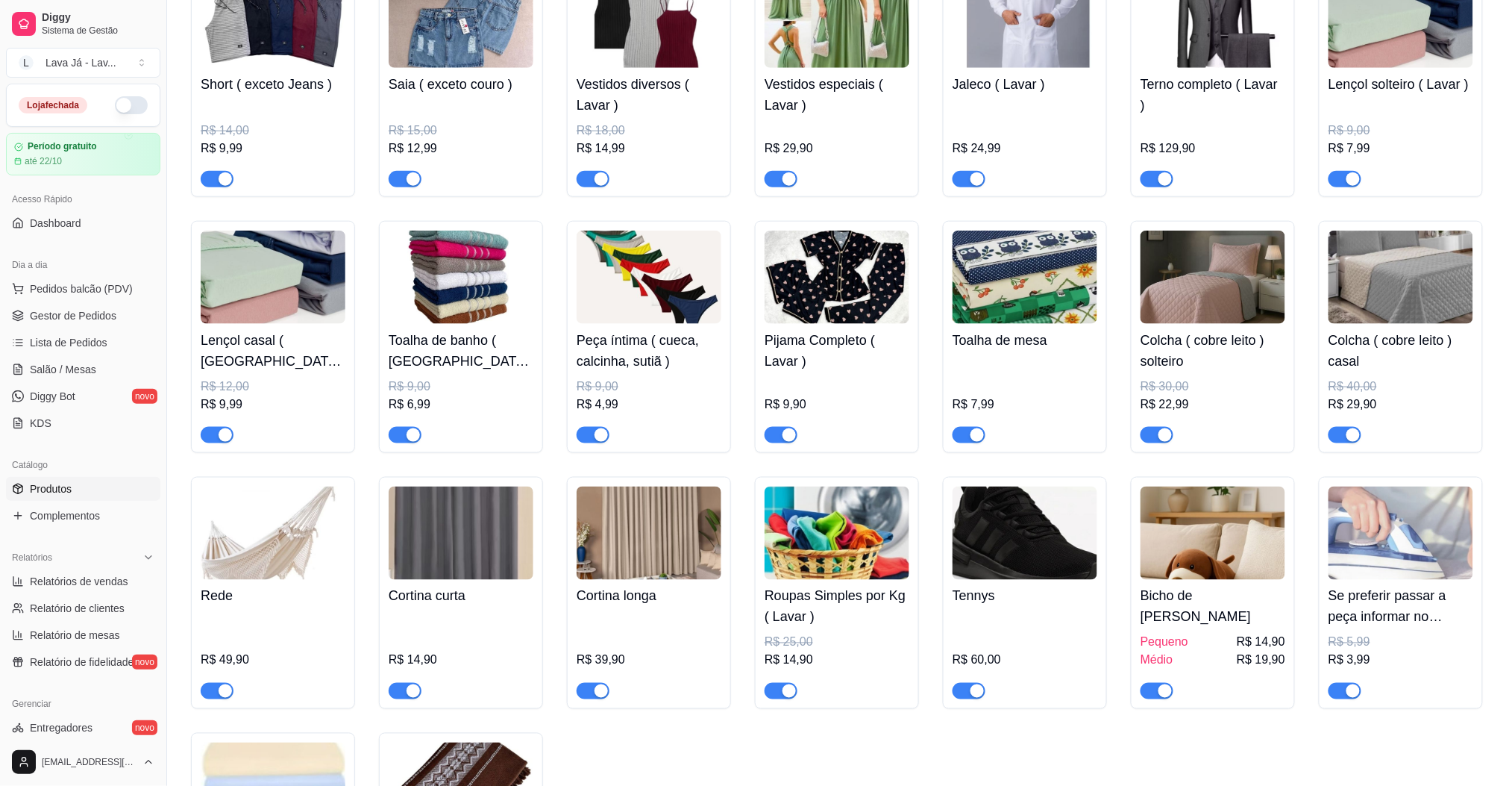
click at [1319, 737] on div "Camisa social ( Lavar ) R$ 15,00 R$ 11,99 Calça ( Lavar ) R$ 20,00 R$ 13,99 Ber…" at bounding box center [839, 328] width 1297 height 1237
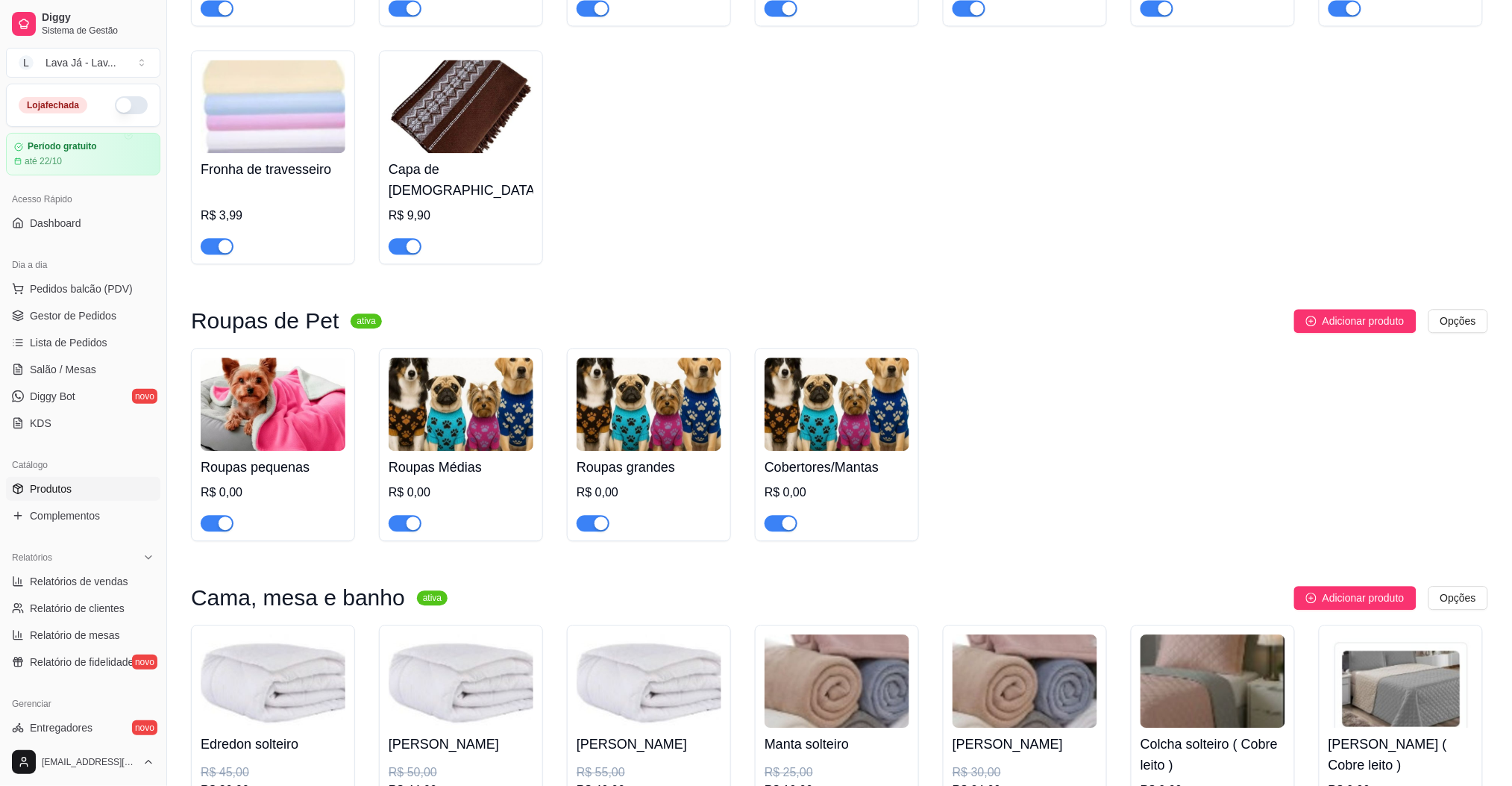
scroll to position [1293, 0]
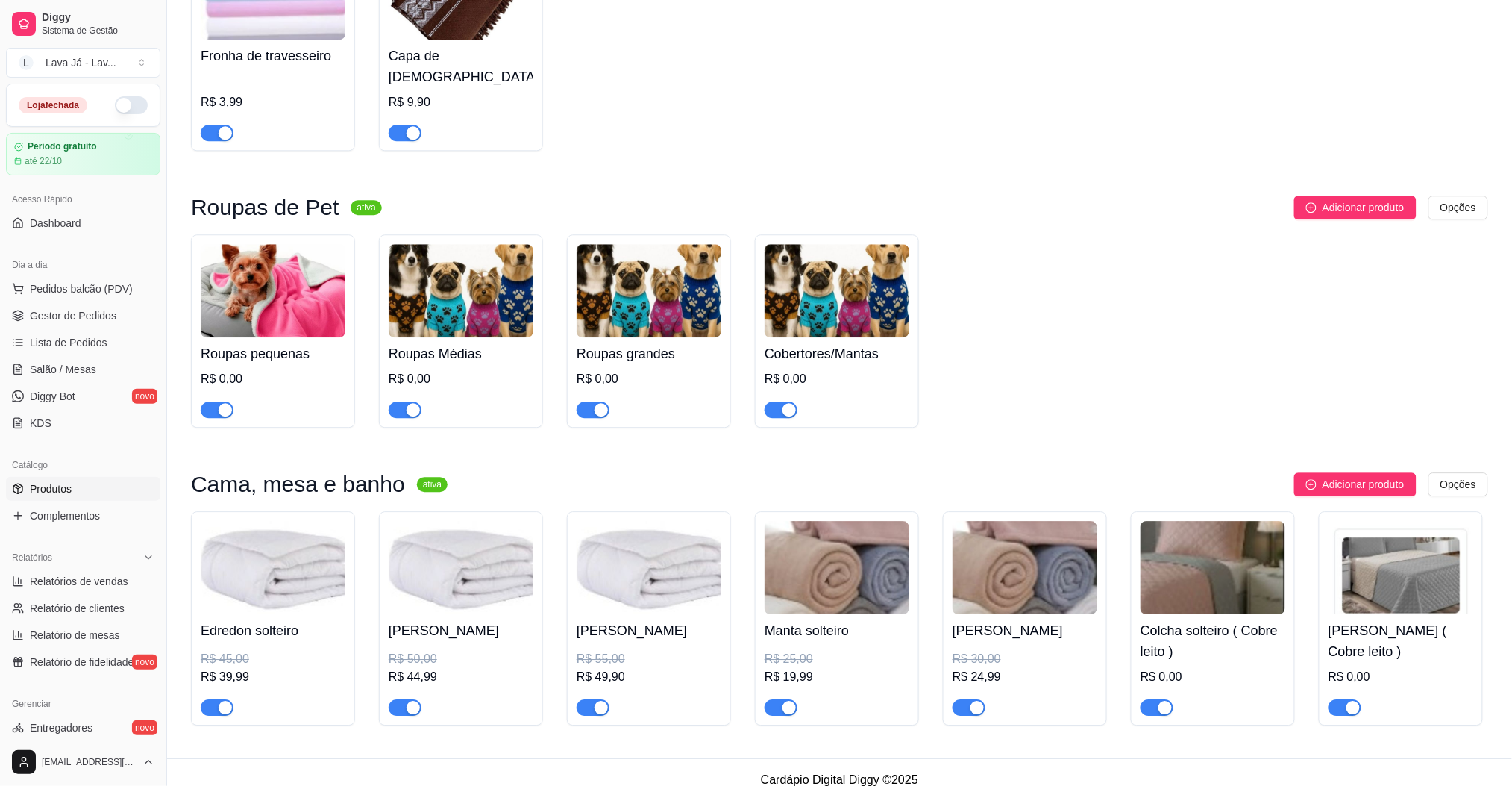
click at [1224, 548] on img at bounding box center [1213, 568] width 145 height 94
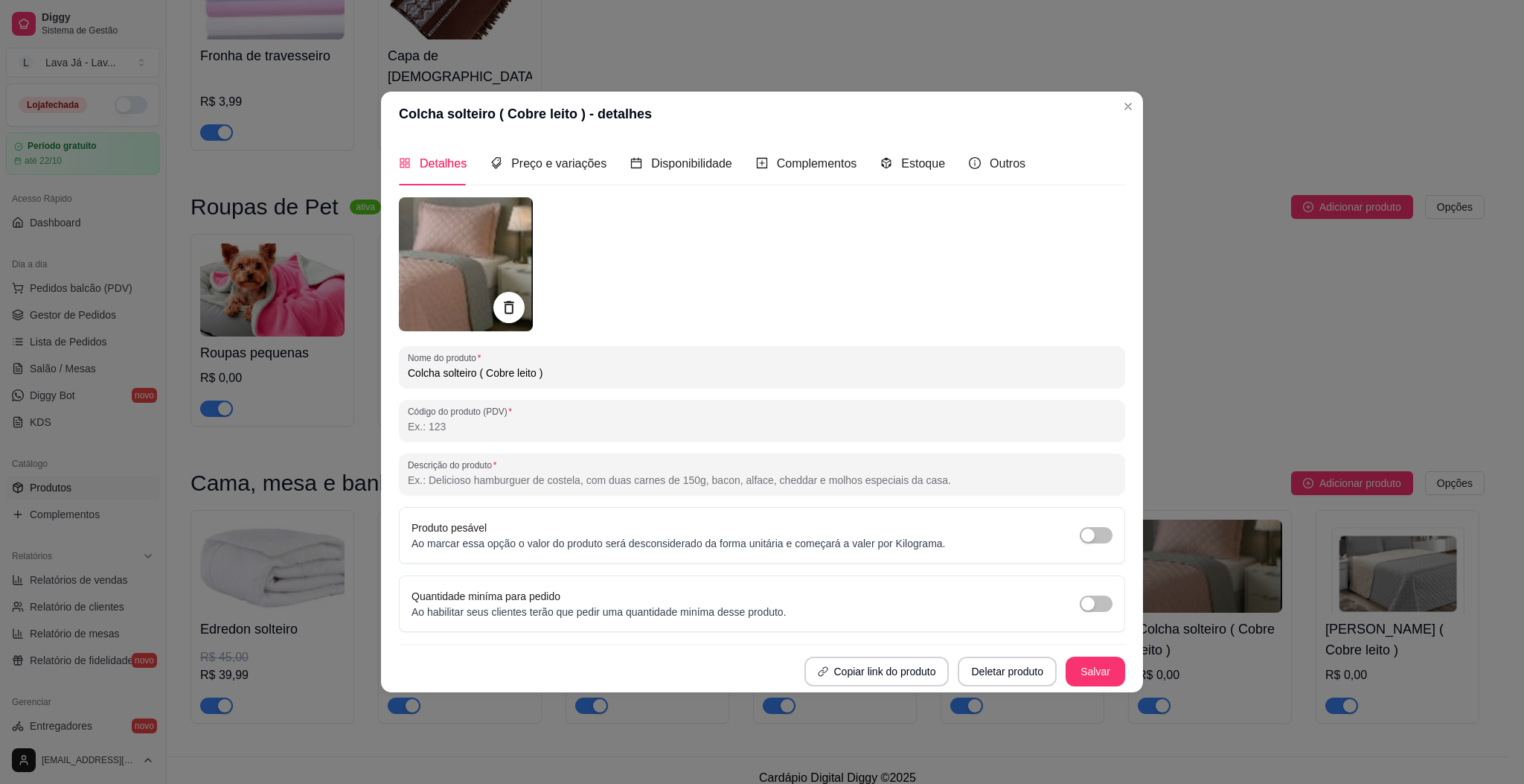
click at [517, 302] on icon at bounding box center [508, 307] width 17 height 17
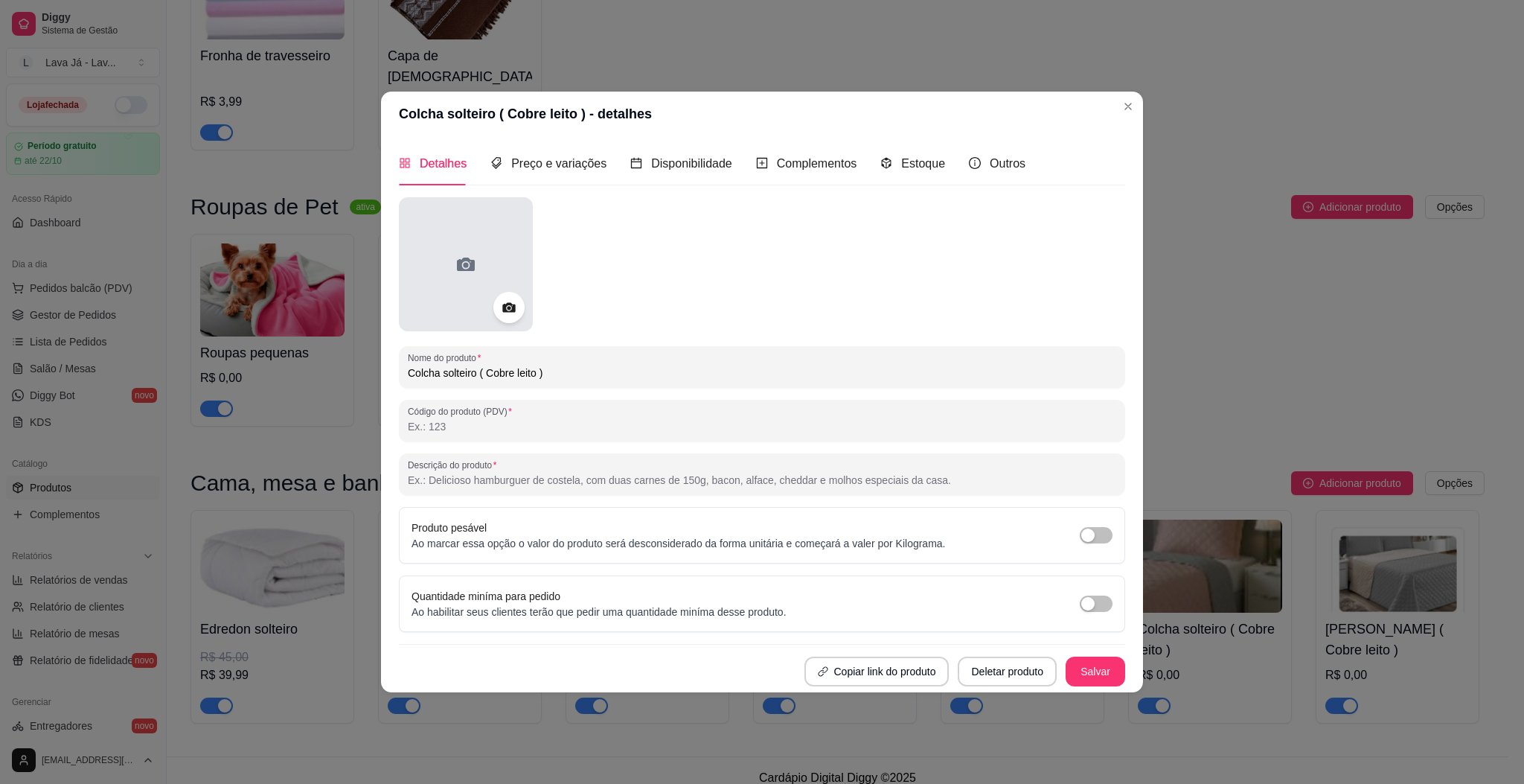
click at [502, 253] on div at bounding box center [466, 264] width 134 height 134
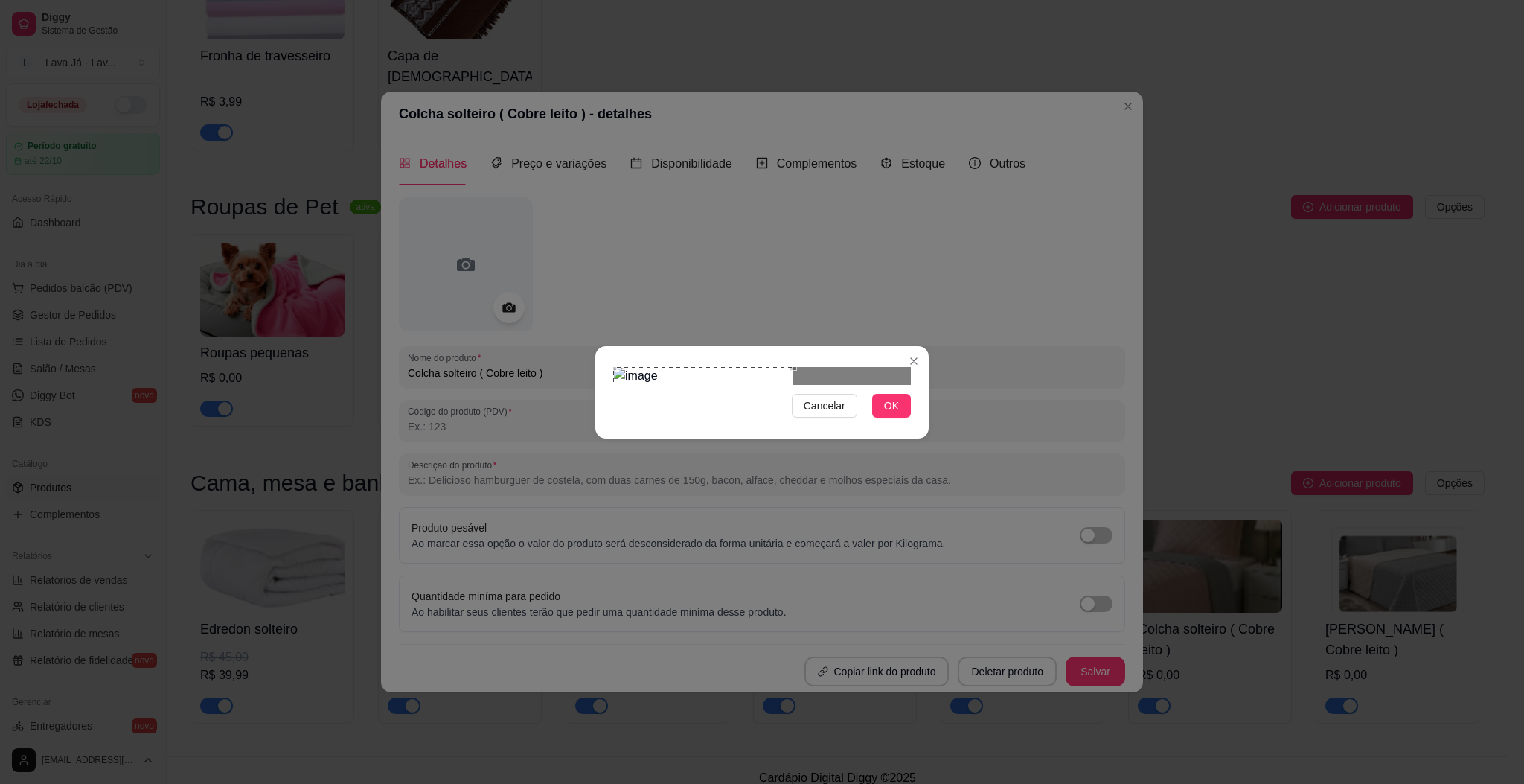
click at [713, 391] on div "Use the arrow keys to move the crop selection area" at bounding box center [703, 422] width 180 height 112
click at [894, 414] on span "OK" at bounding box center [891, 405] width 15 height 17
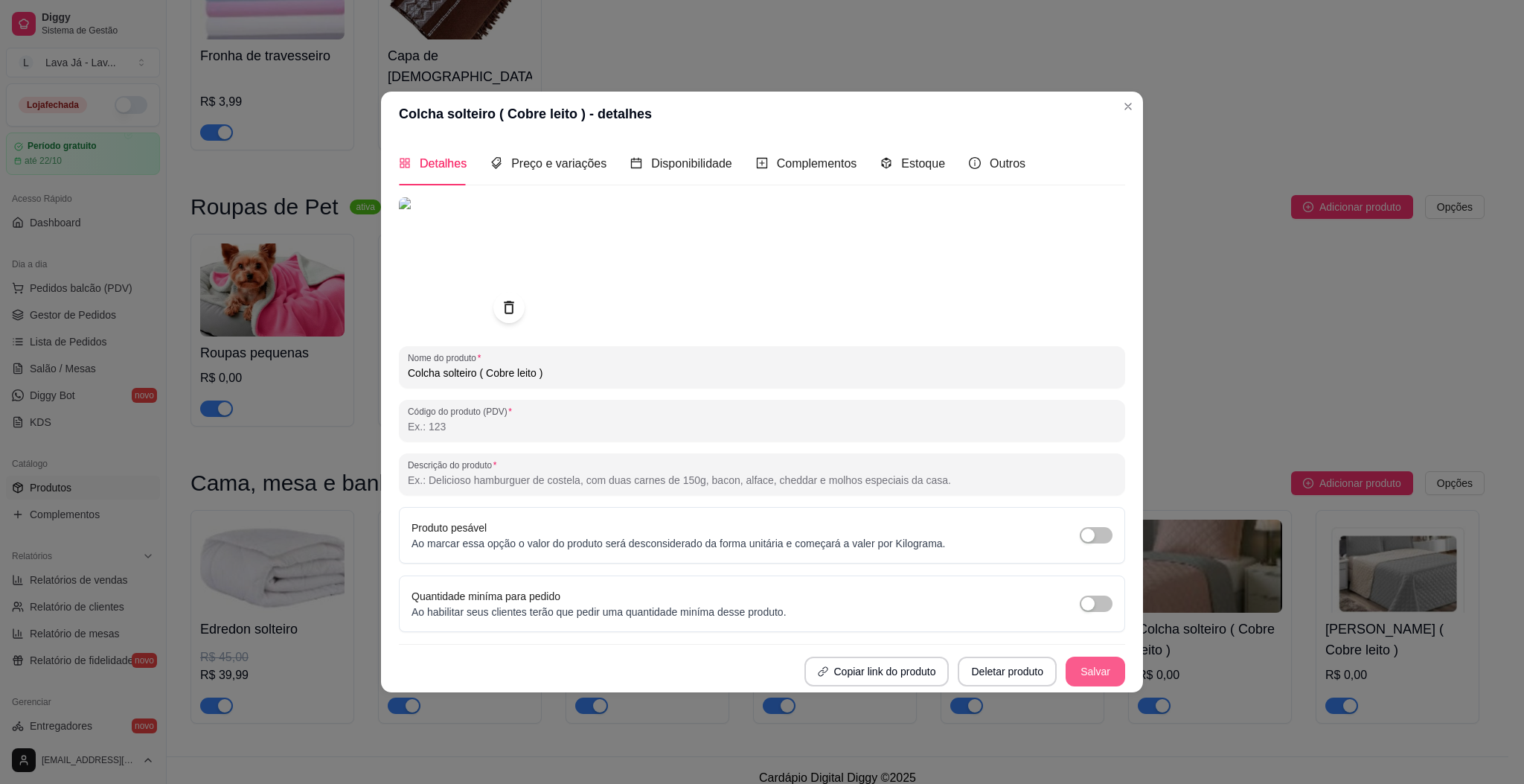
click at [1104, 656] on button "Salvar" at bounding box center [1096, 671] width 60 height 30
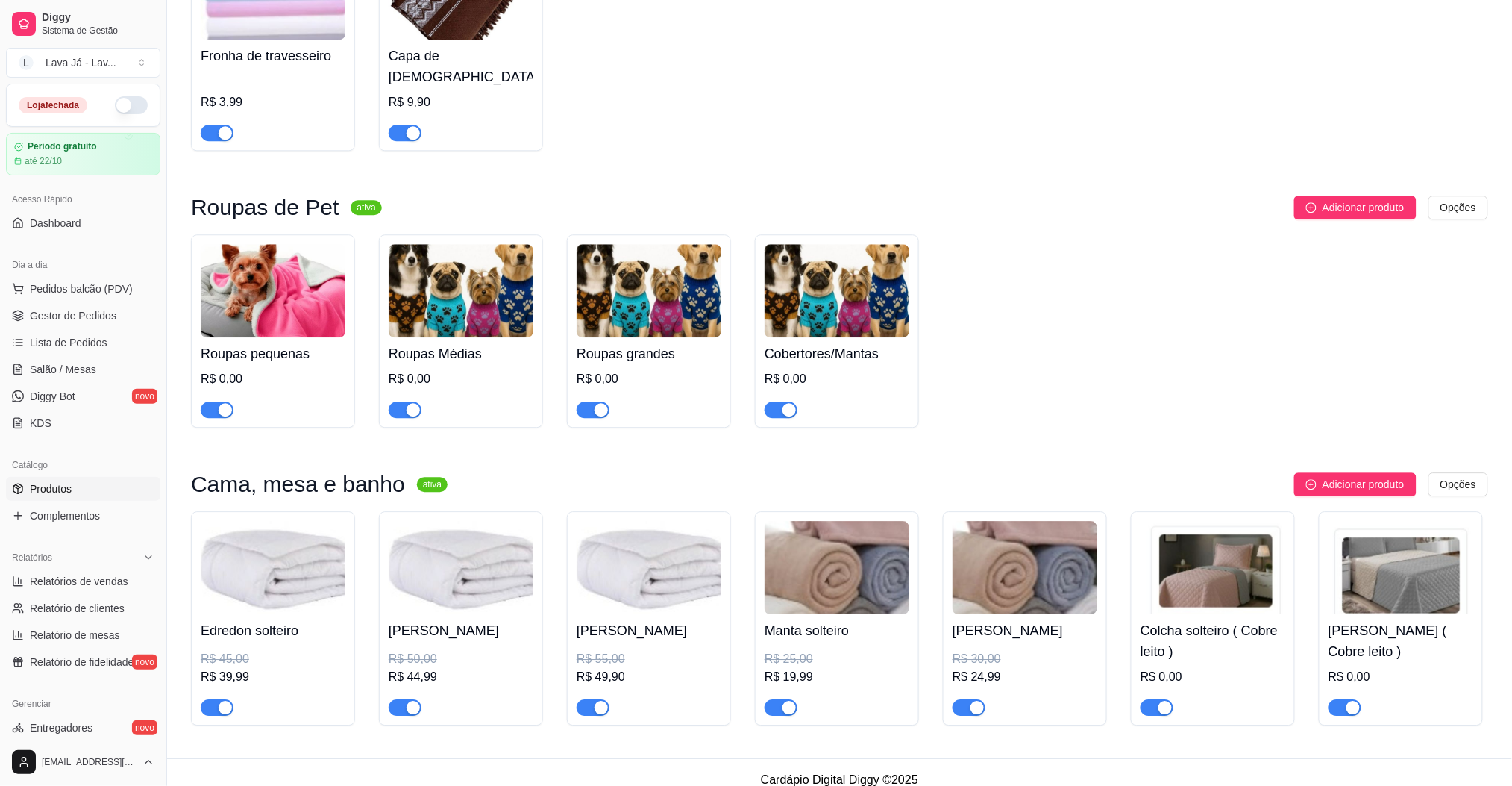
click at [1010, 557] on img at bounding box center [1025, 568] width 145 height 94
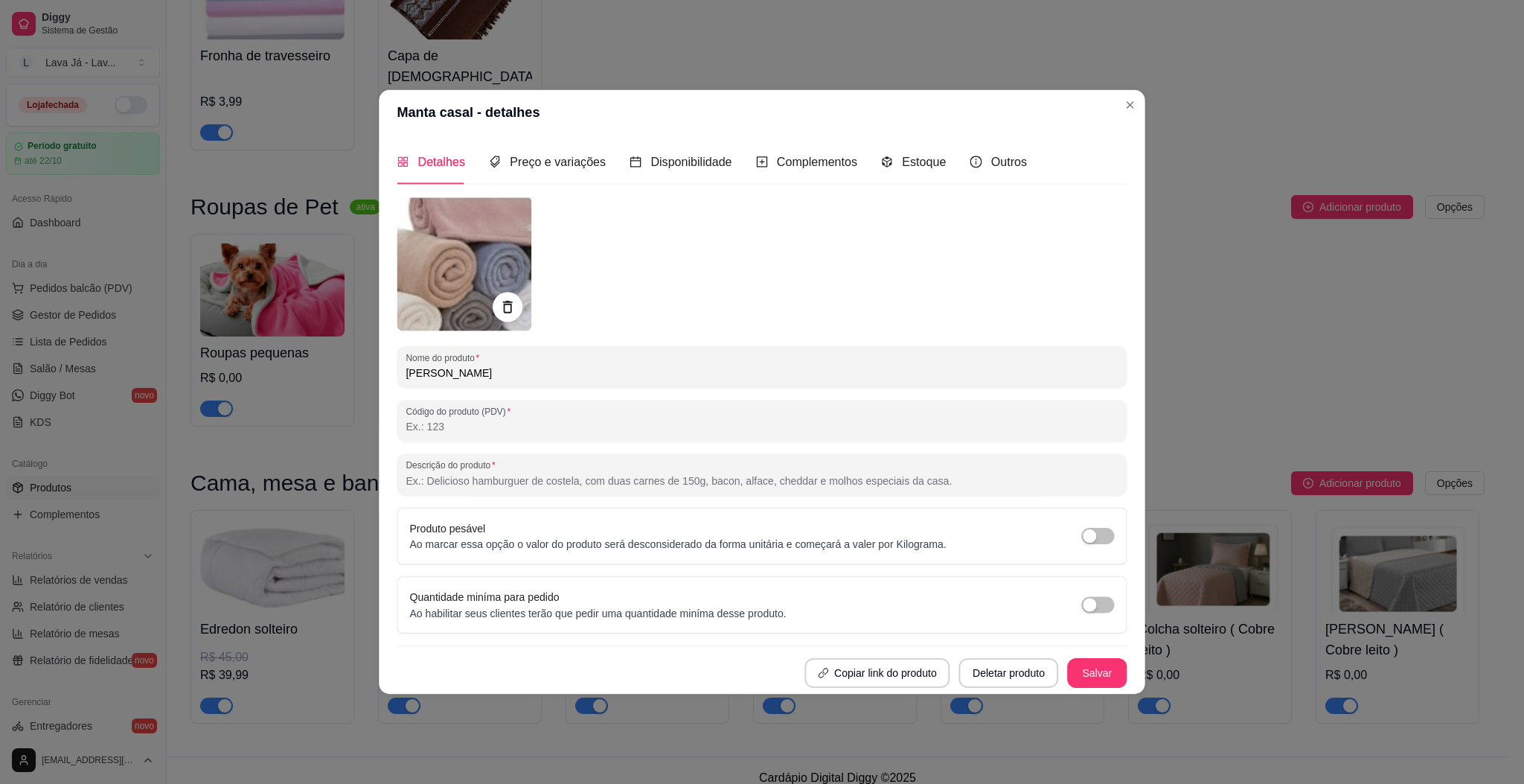
click at [1008, 556] on div "Produto pesável Ao marcar essa opção o valor do produto será desconsiderado da …" at bounding box center [761, 535] width 730 height 56
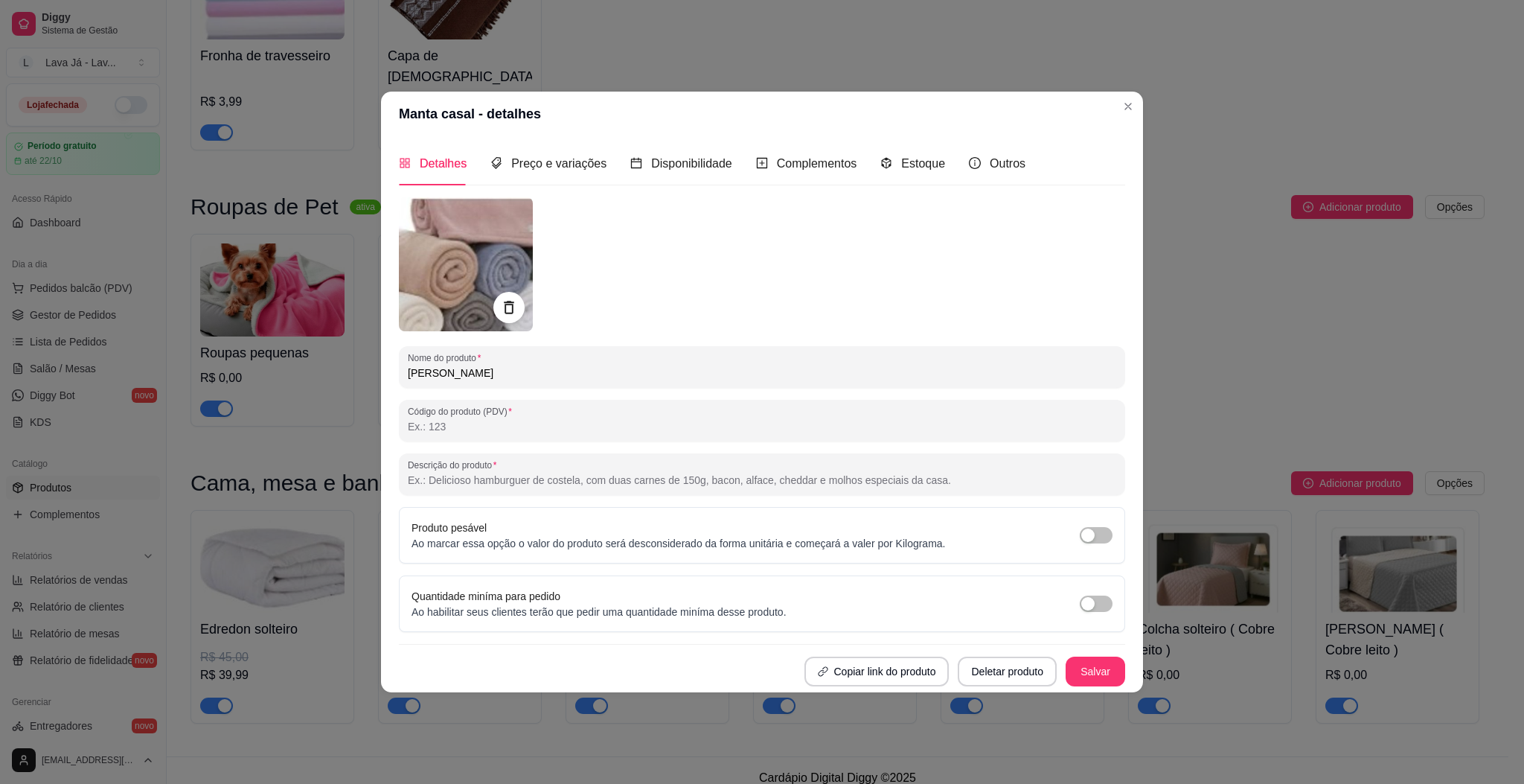
click at [506, 309] on icon at bounding box center [508, 307] width 10 height 12
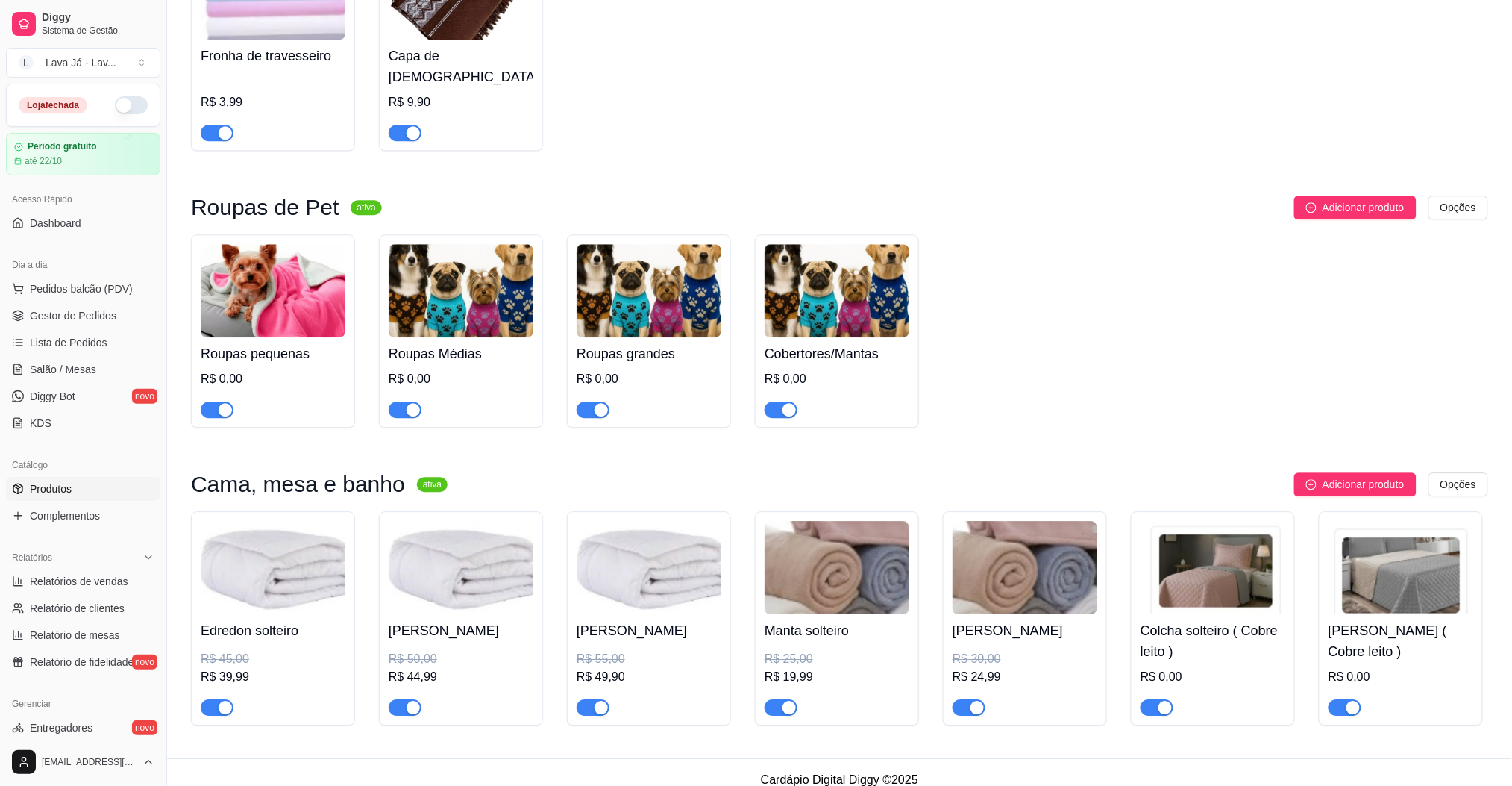
click at [1040, 357] on div "Roupas pequenas R$ 0,00 Roupas Médias R$ 0,00 Roupas grandes R$ 0,00 Cobertores…" at bounding box center [839, 330] width 1297 height 193
click at [1344, 476] on span "Adicionar produto" at bounding box center [1364, 484] width 82 height 17
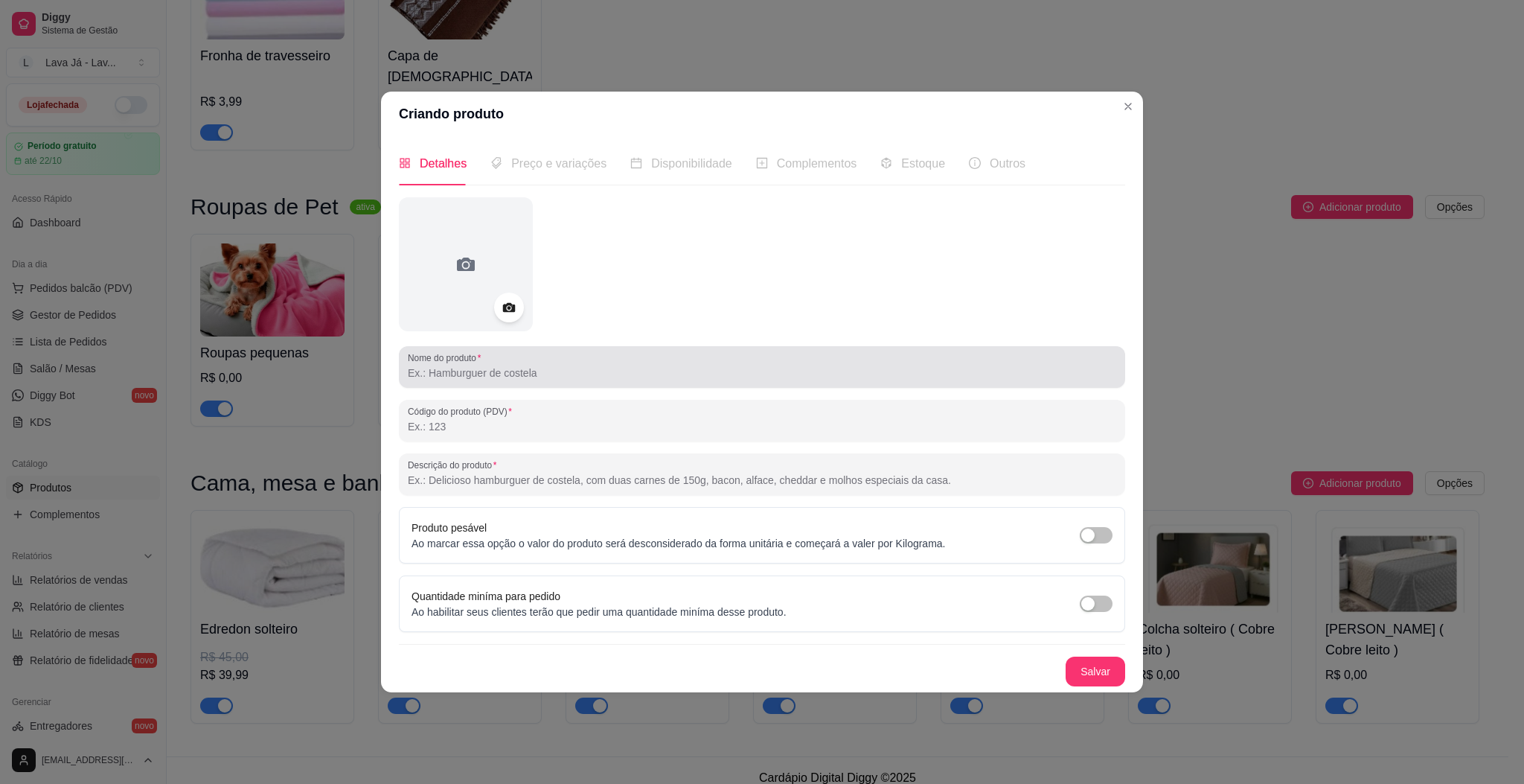
click at [507, 379] on input "Nome do produto" at bounding box center [762, 373] width 708 height 15
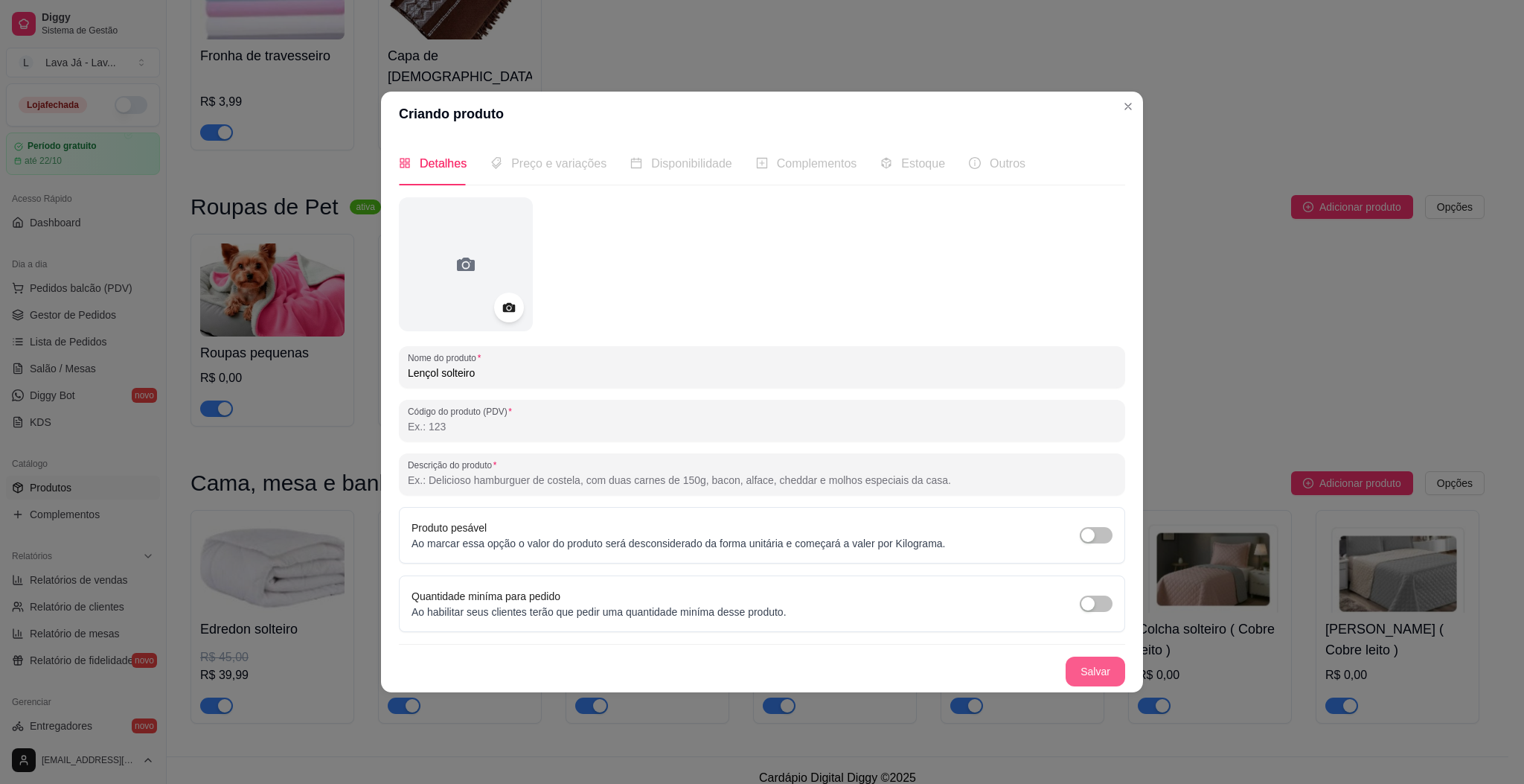
type input "Lençol solteiro"
click at [1113, 674] on button "Salvar" at bounding box center [1096, 670] width 58 height 29
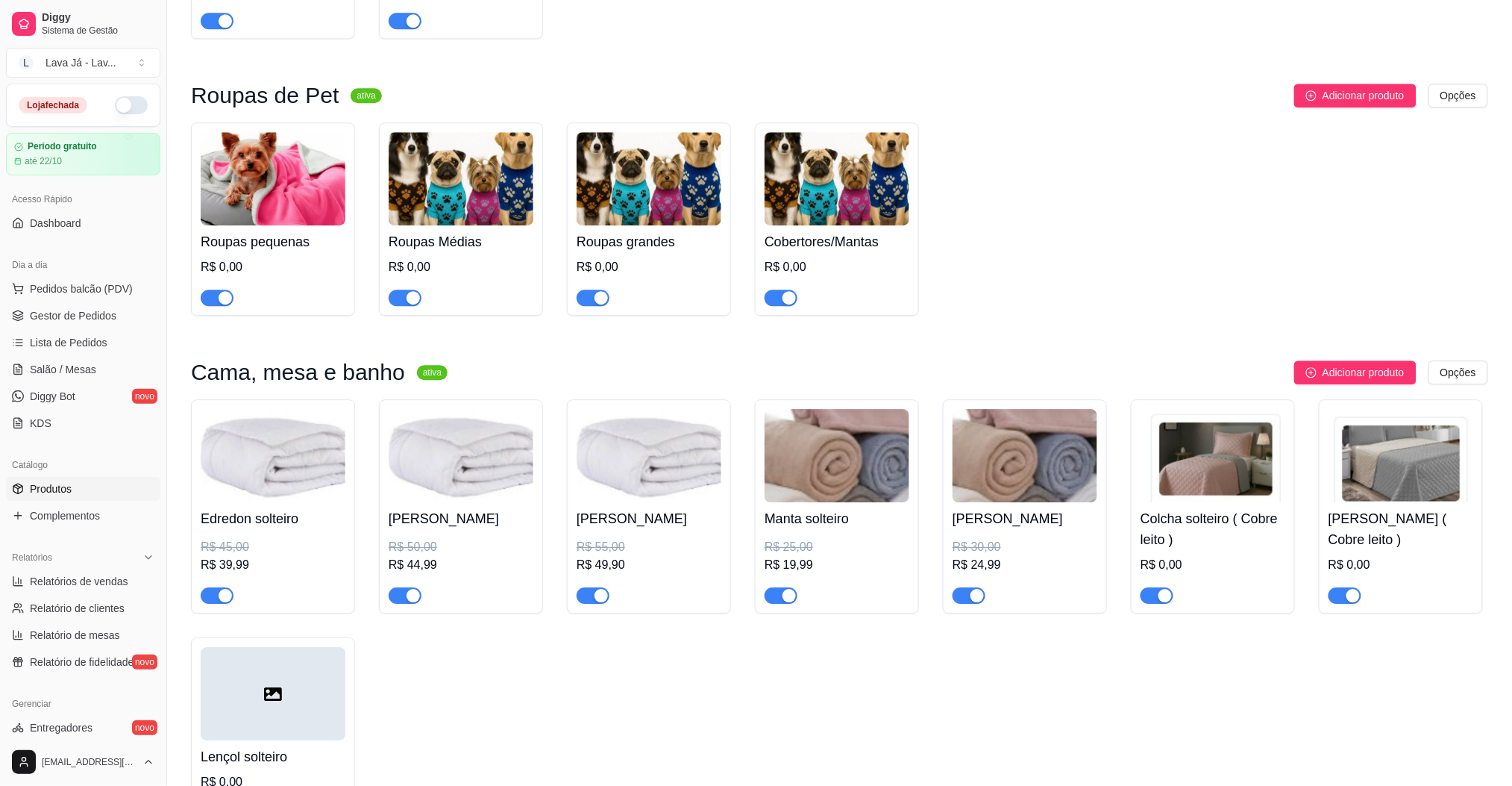
scroll to position [1511, 0]
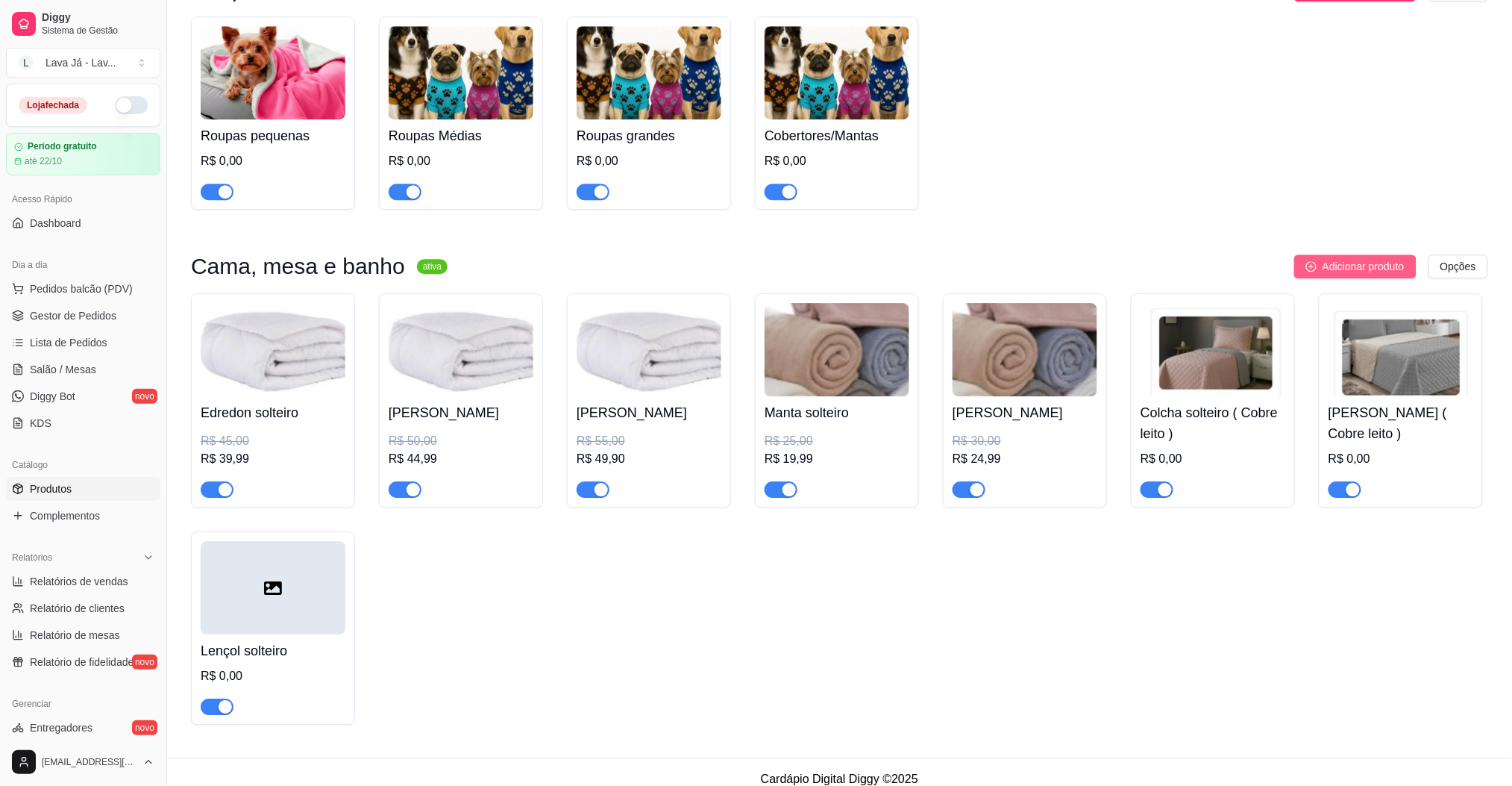
click at [1375, 258] on span "Adicionar produto" at bounding box center [1364, 266] width 82 height 17
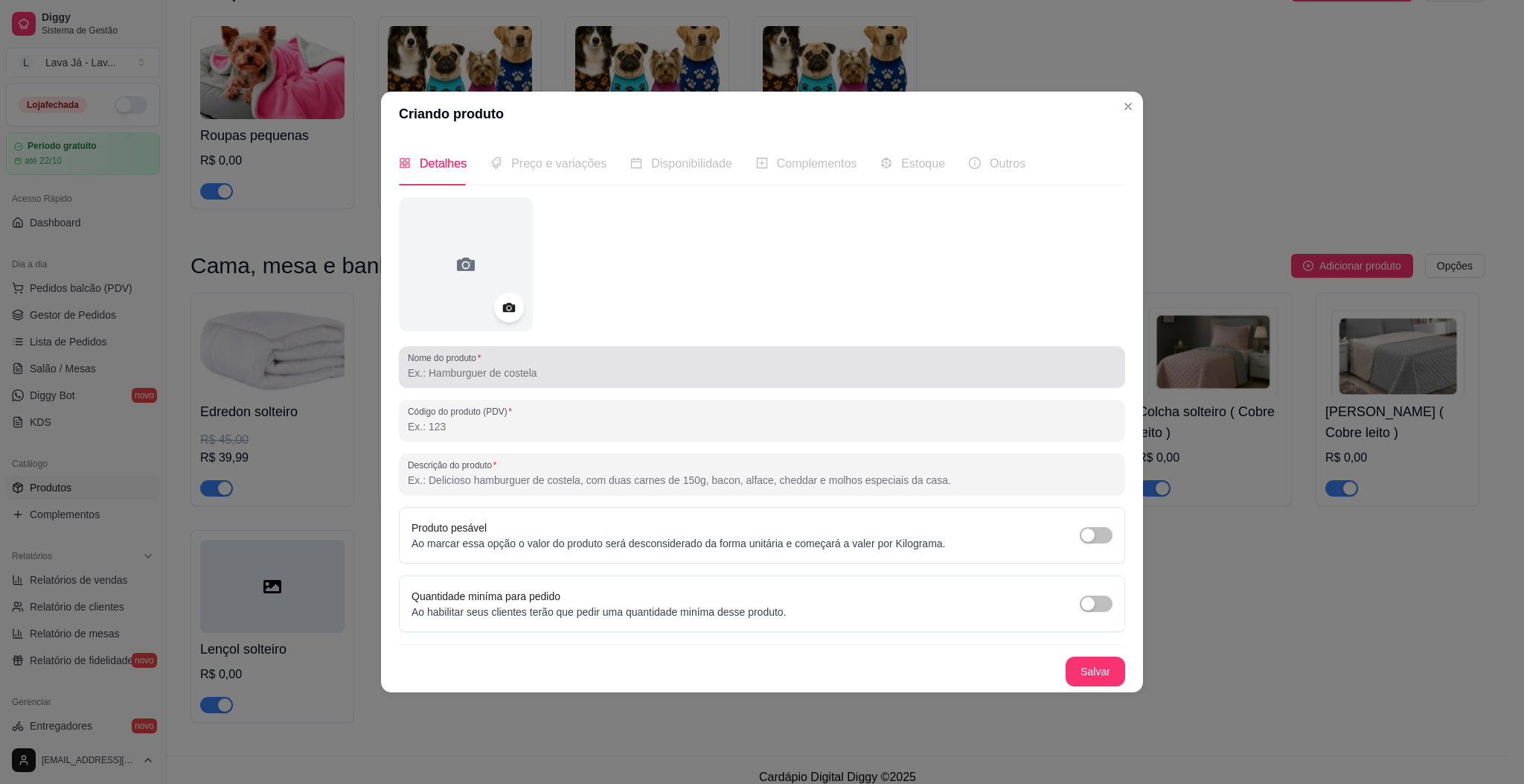
click at [567, 362] on div at bounding box center [762, 367] width 708 height 30
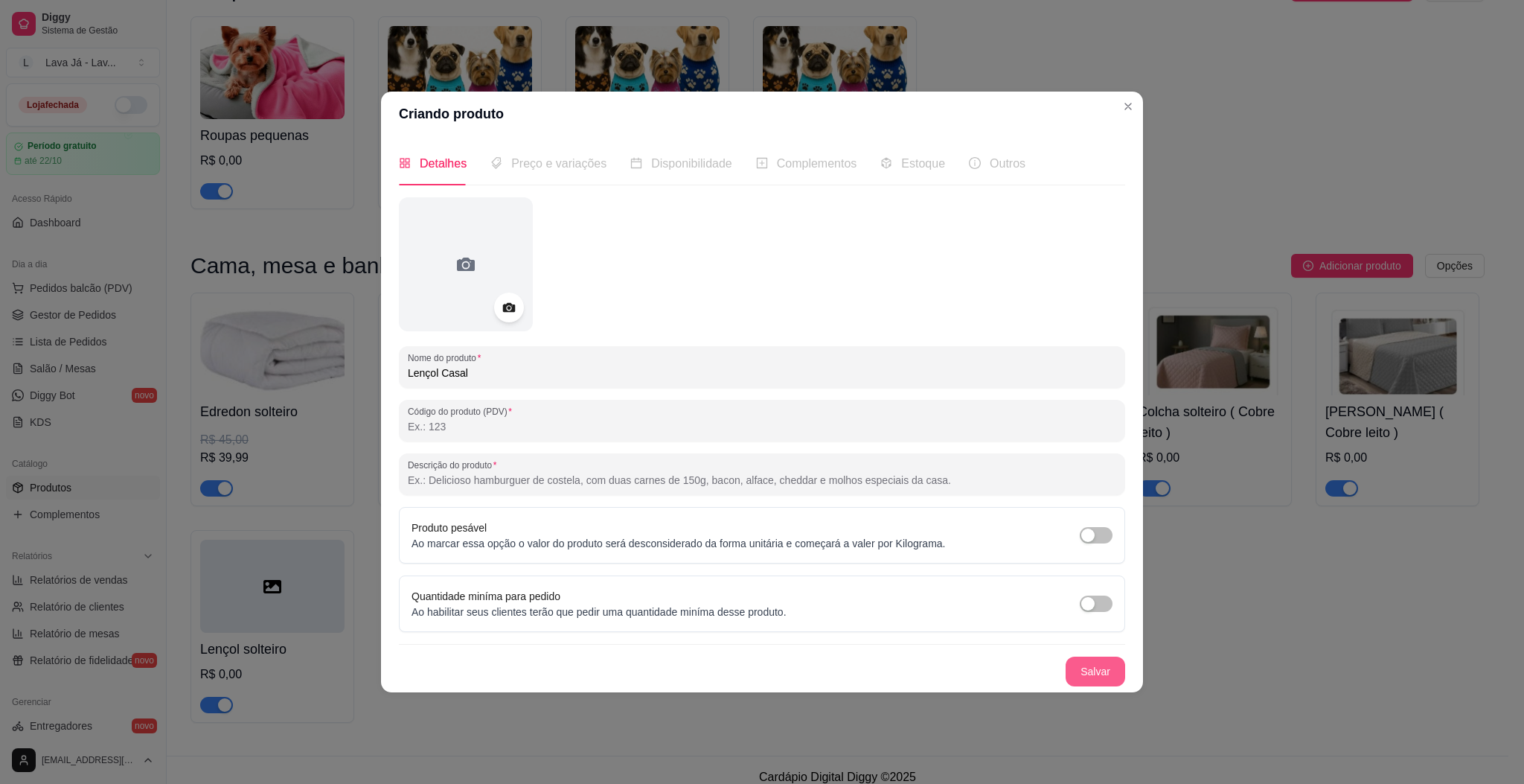
type input "Lençol Casal"
click at [1100, 676] on button "Salvar" at bounding box center [1096, 670] width 58 height 29
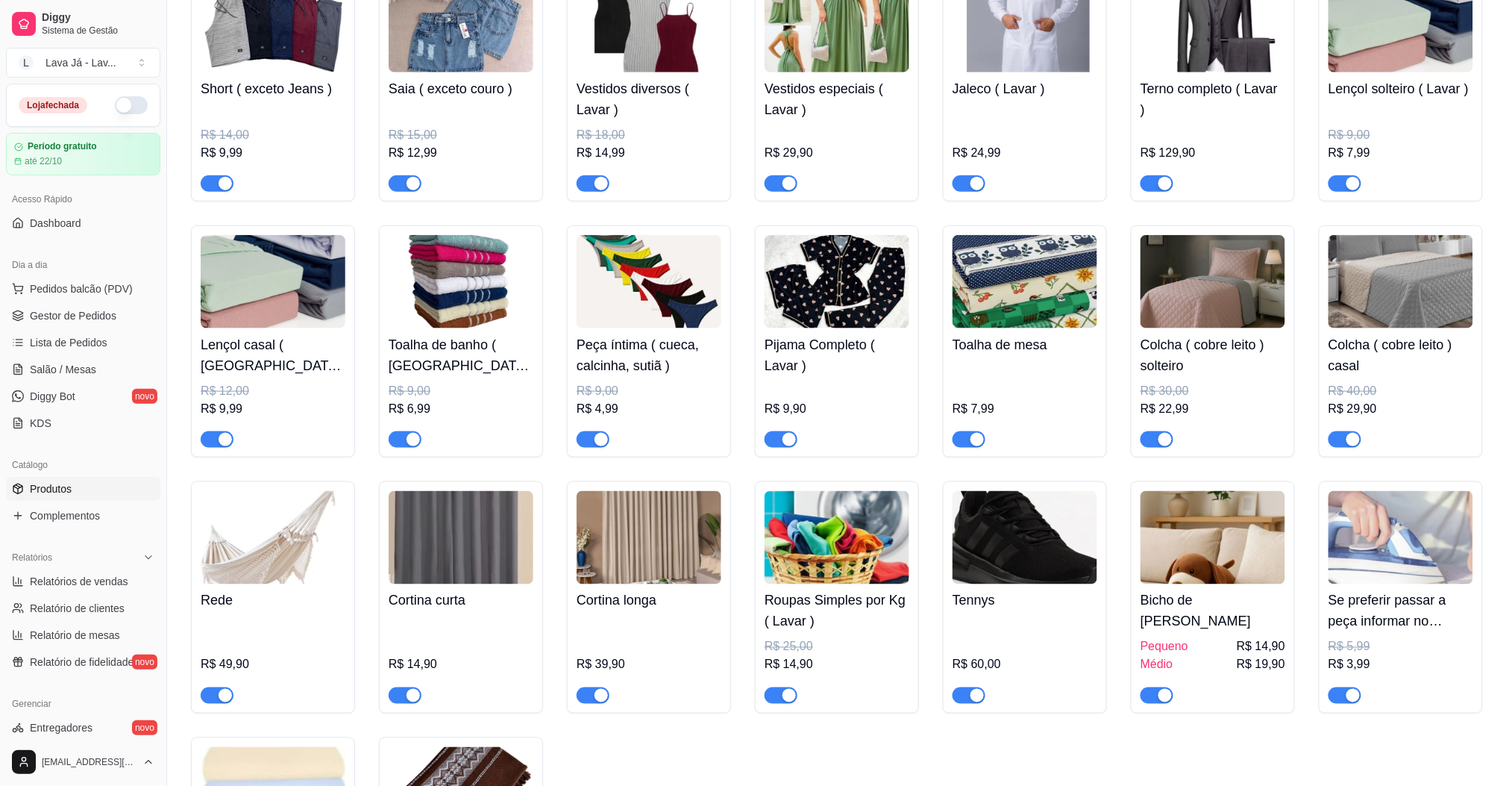
scroll to position [616, 0]
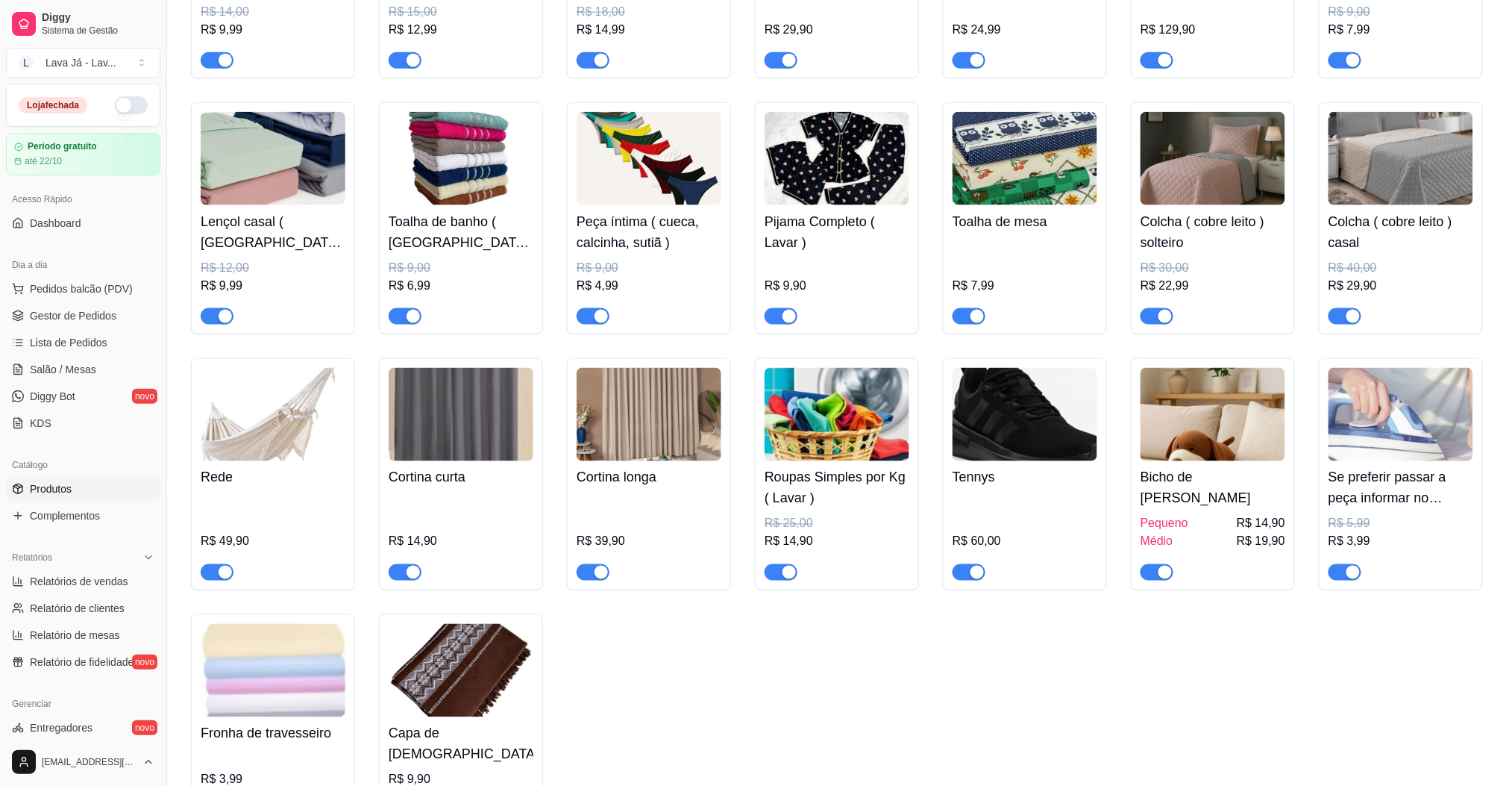
click at [1221, 152] on img at bounding box center [1213, 159] width 145 height 94
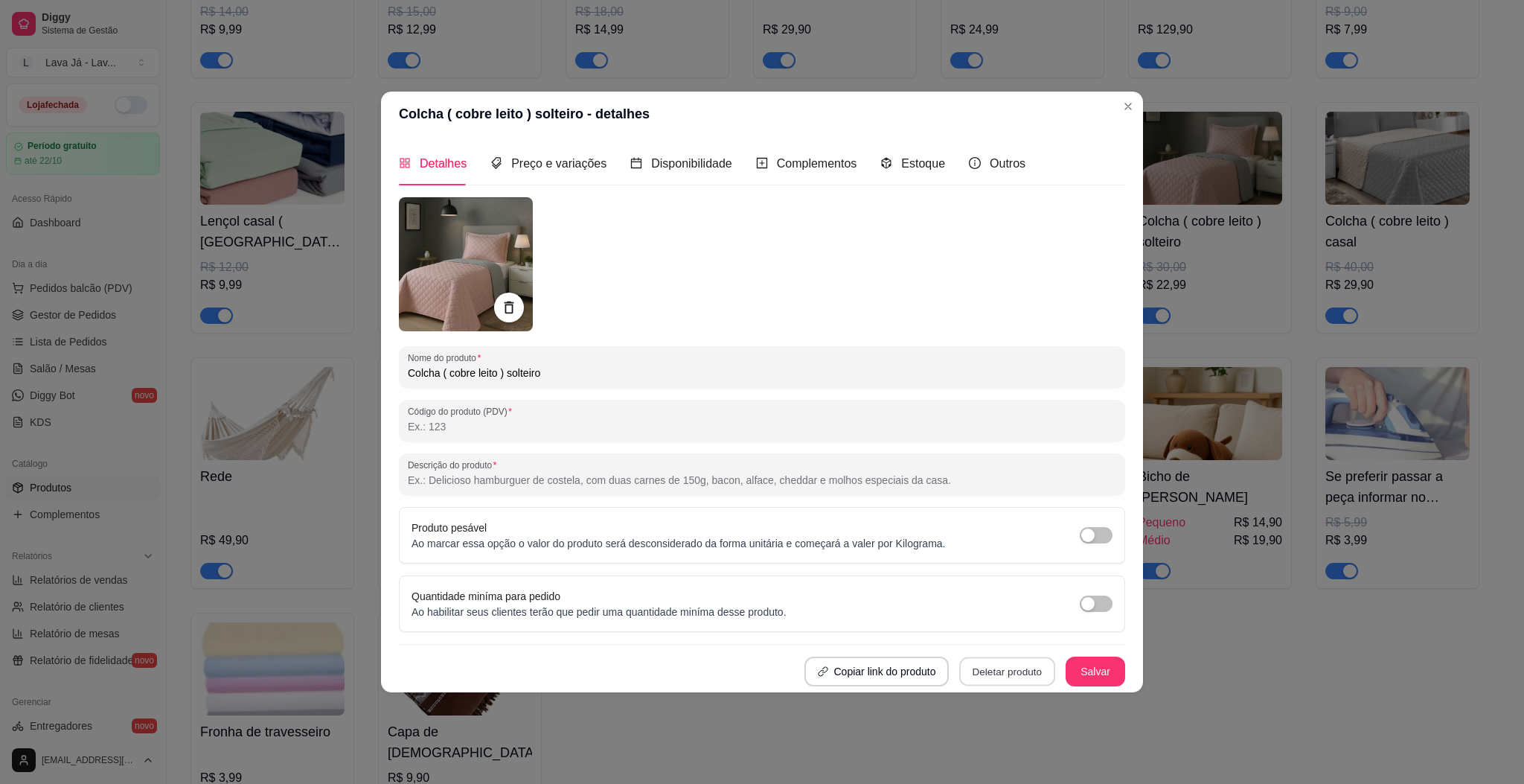
click at [995, 670] on button "Deletar produto" at bounding box center [1007, 670] width 96 height 29
click at [1026, 632] on button "Confirmar" at bounding box center [1012, 629] width 53 height 22
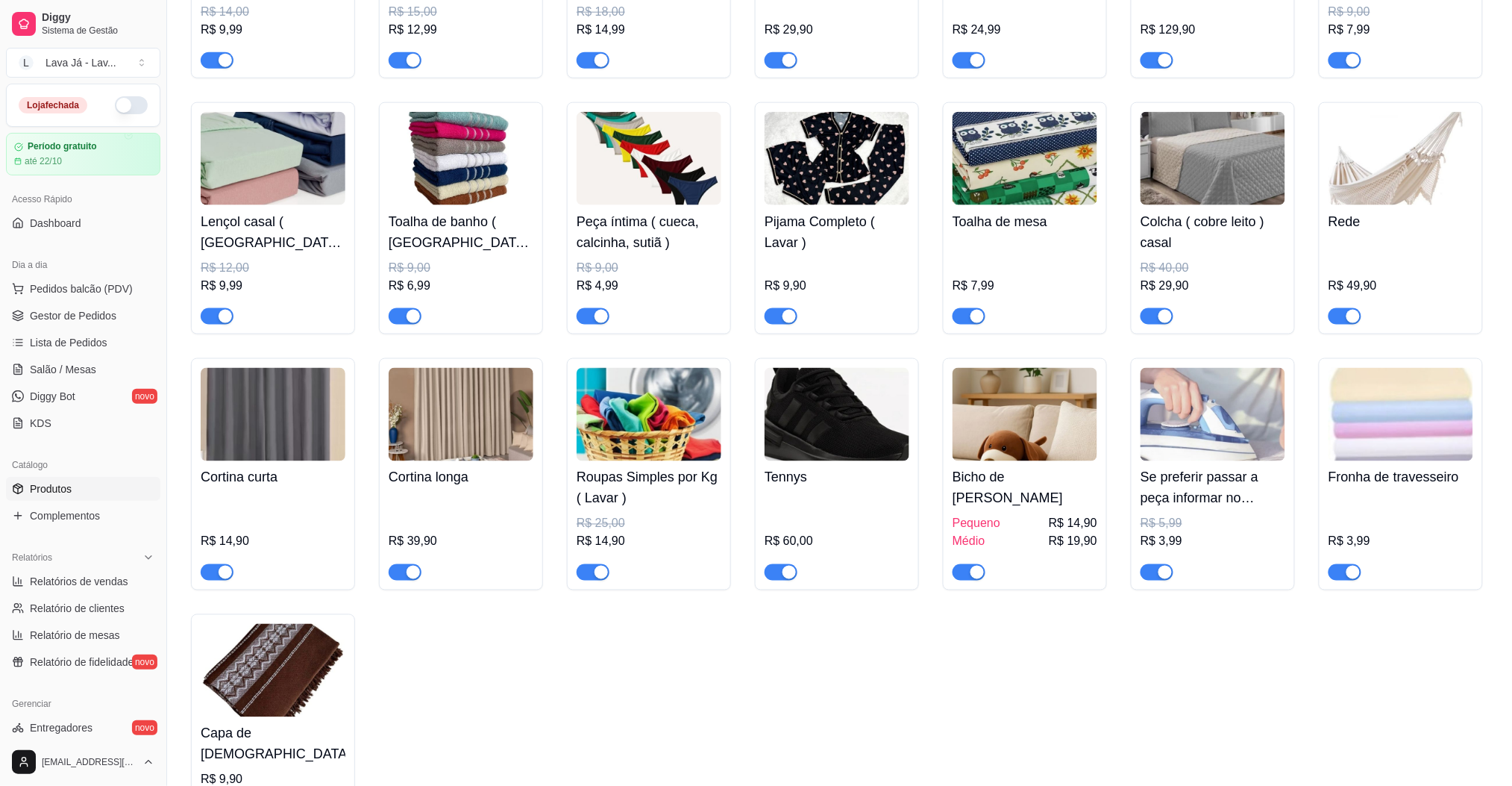
click at [1243, 171] on img at bounding box center [1213, 159] width 145 height 94
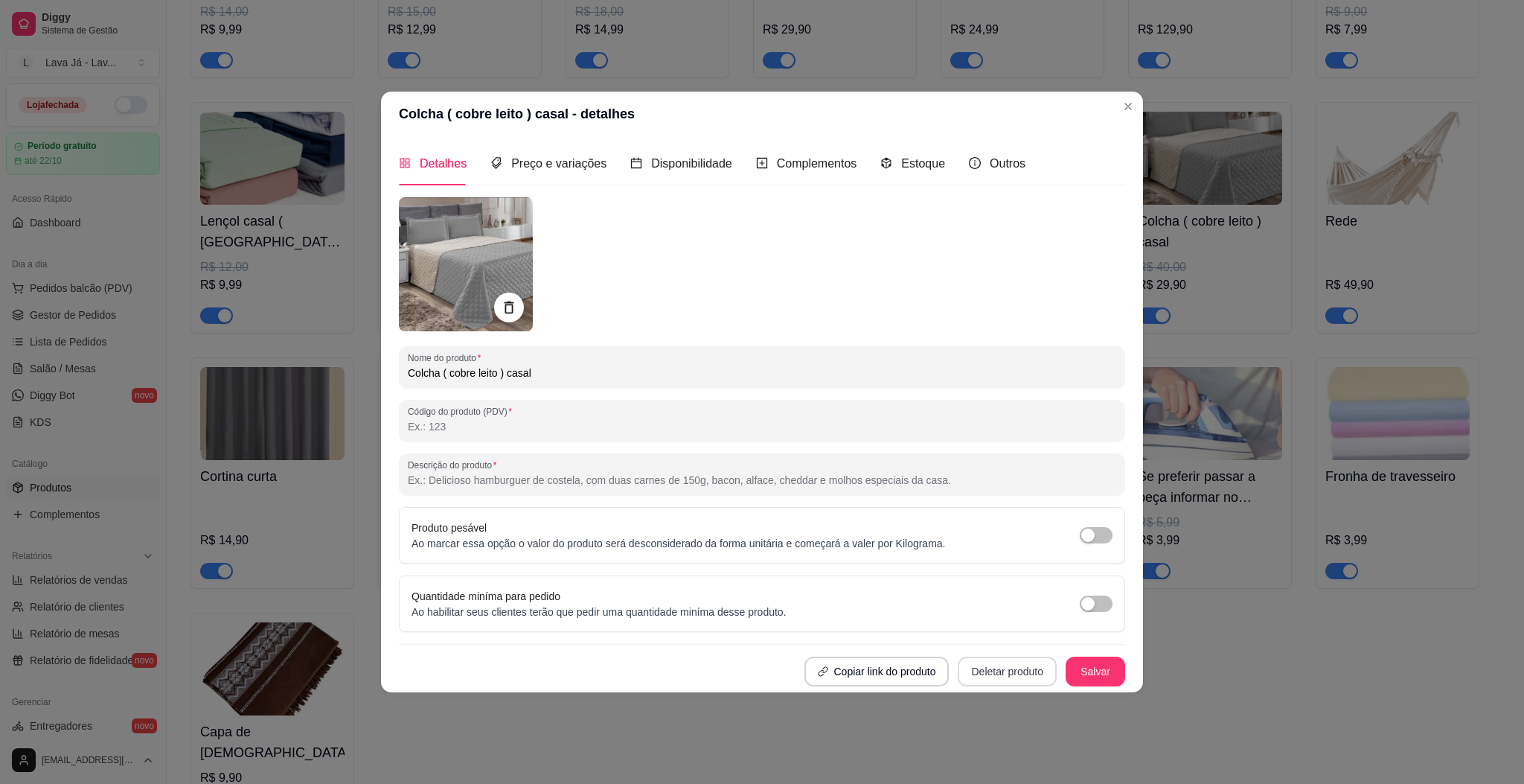
click at [1009, 683] on button "Deletar produto" at bounding box center [1007, 671] width 99 height 30
click at [1025, 632] on button "Confirmar" at bounding box center [1015, 628] width 55 height 23
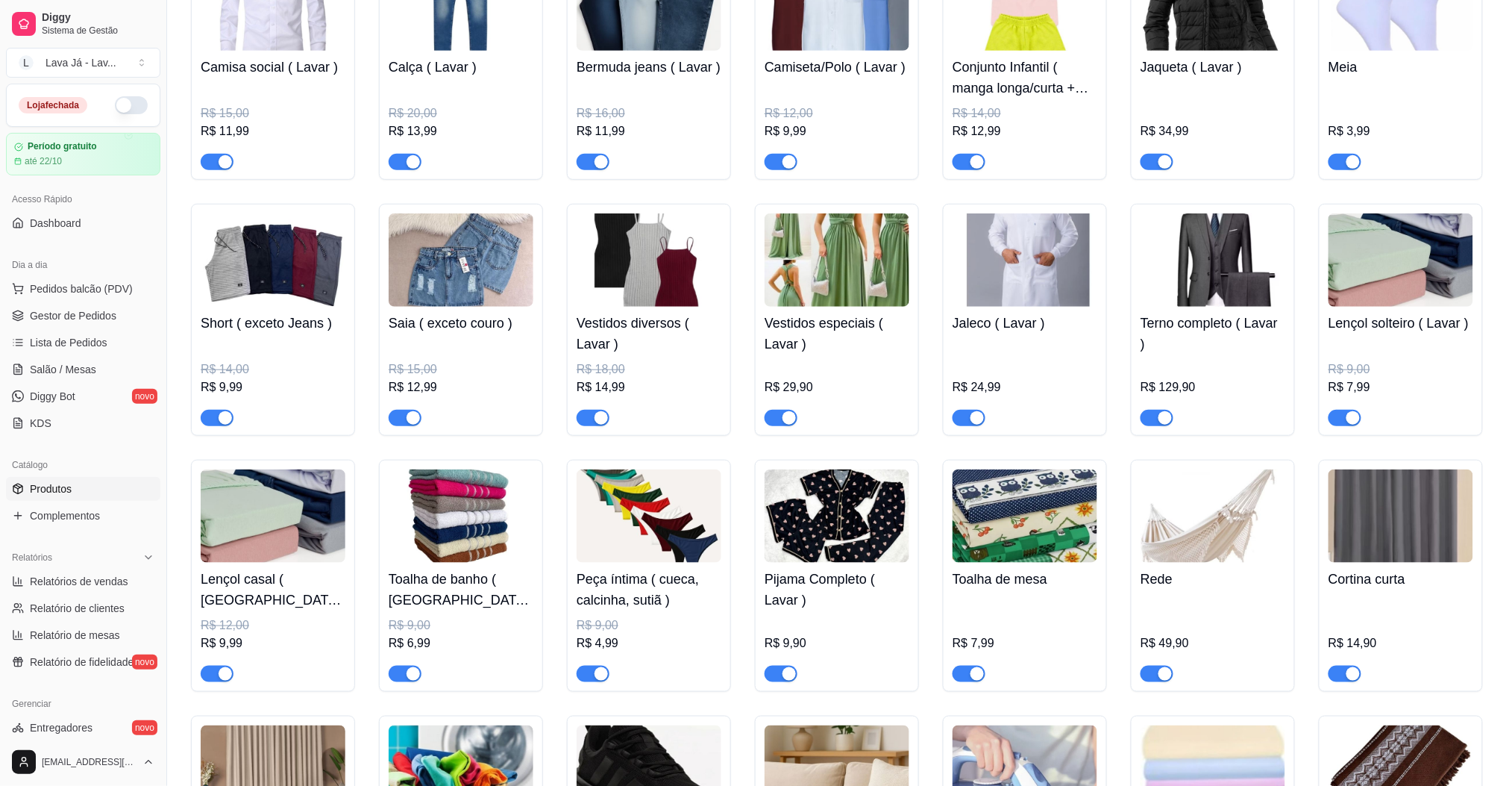
scroll to position [199, 0]
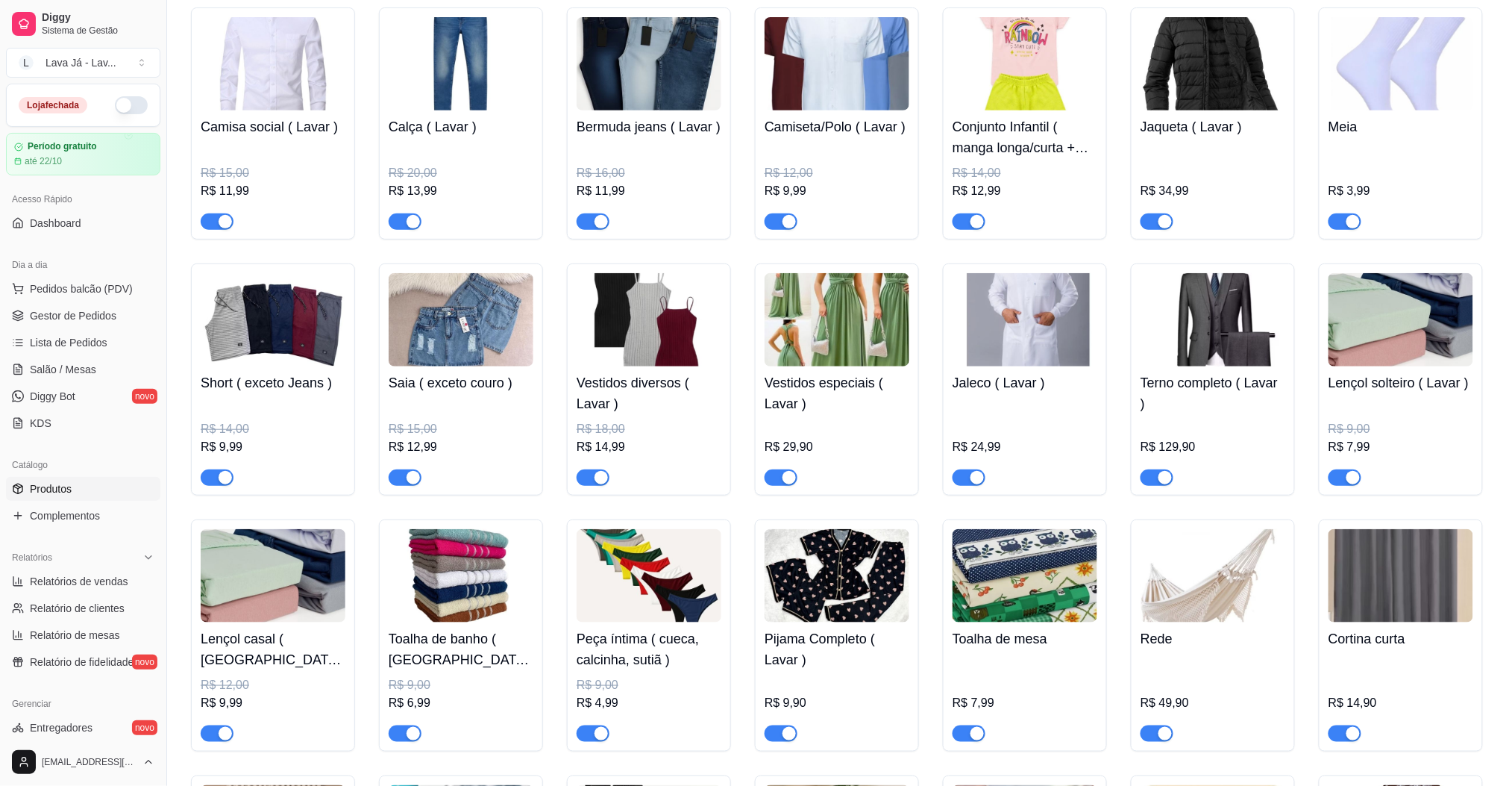
click at [1403, 321] on img at bounding box center [1402, 320] width 145 height 94
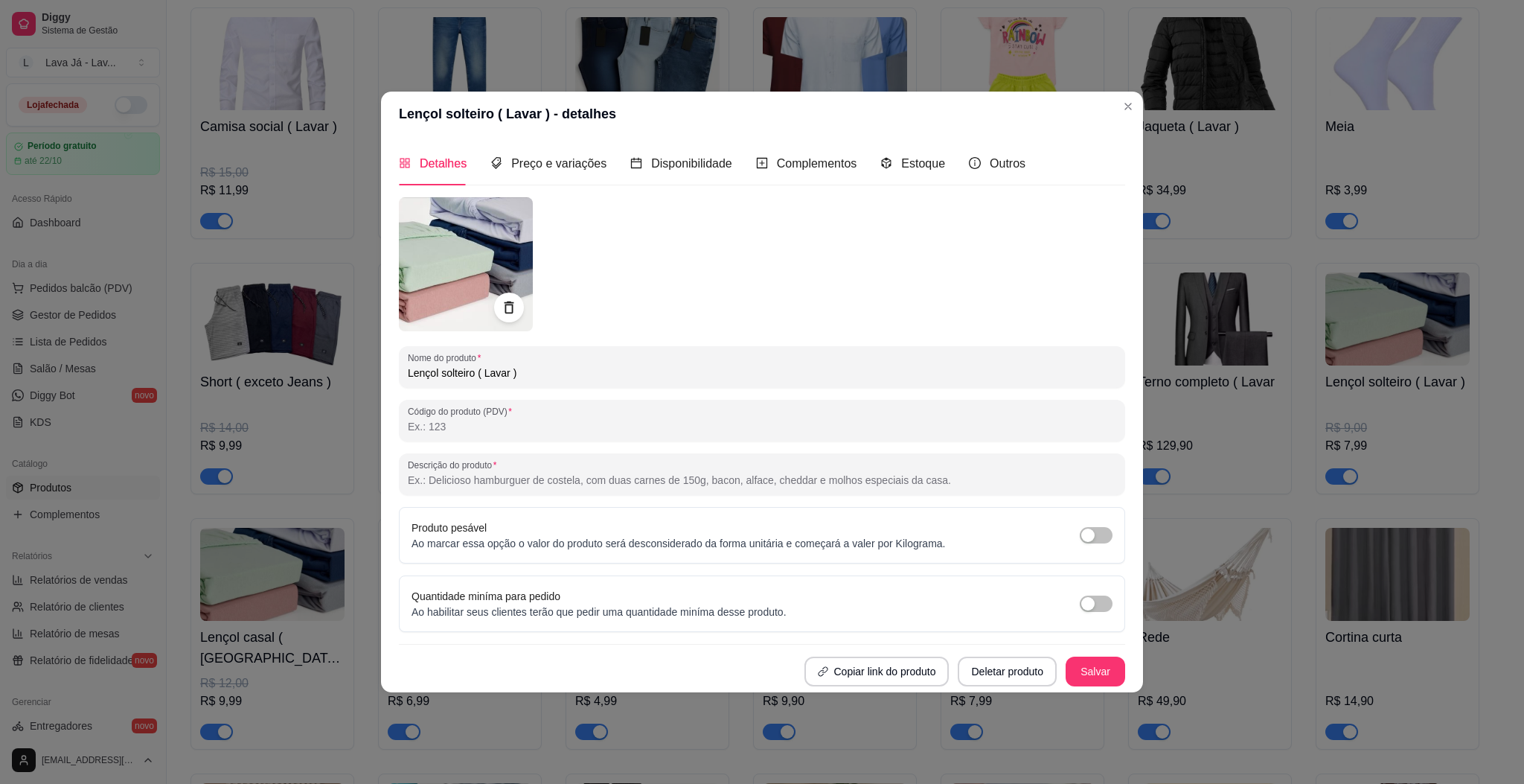
click at [455, 264] on img at bounding box center [466, 264] width 134 height 134
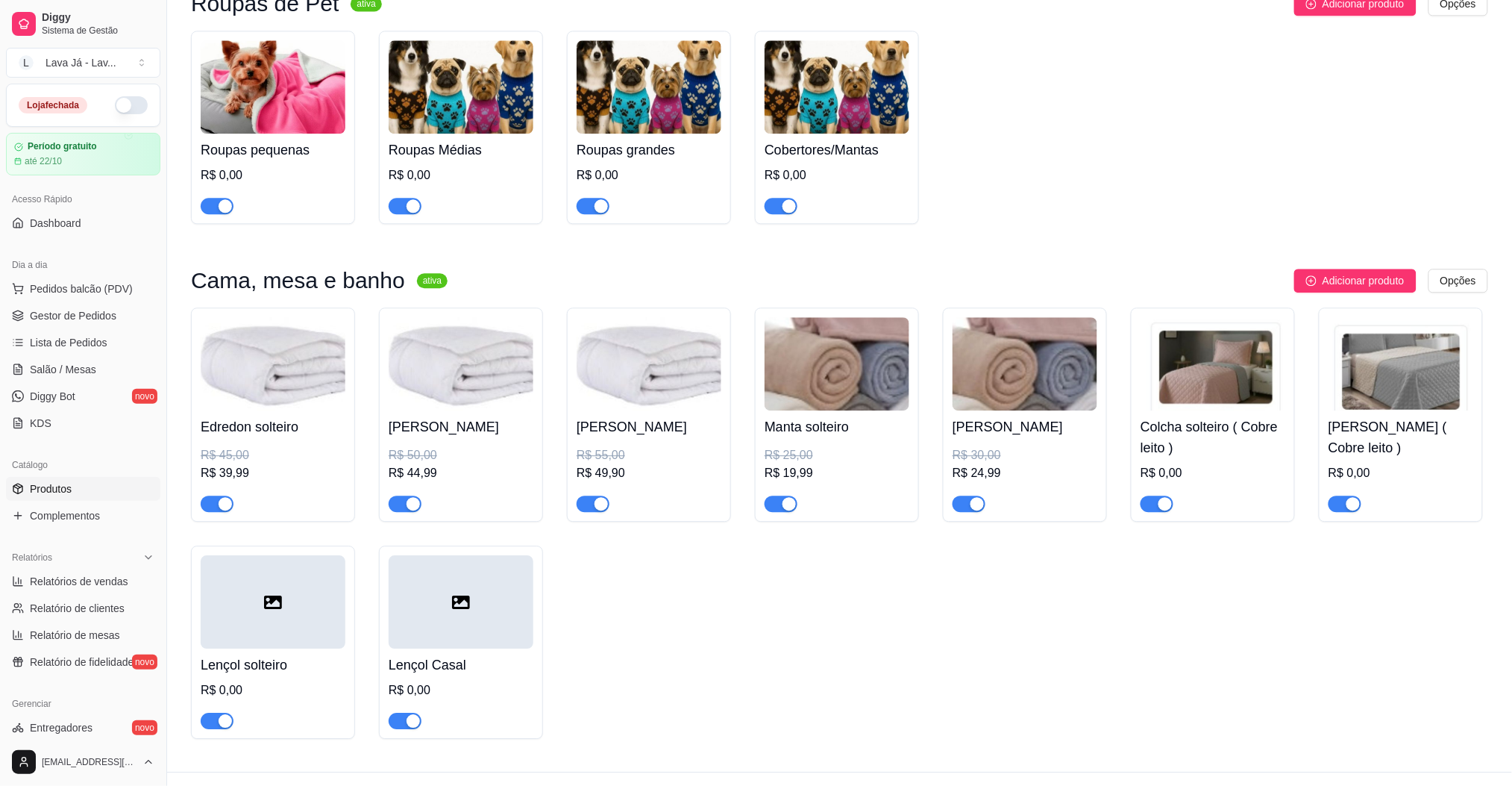
scroll to position [1293, 0]
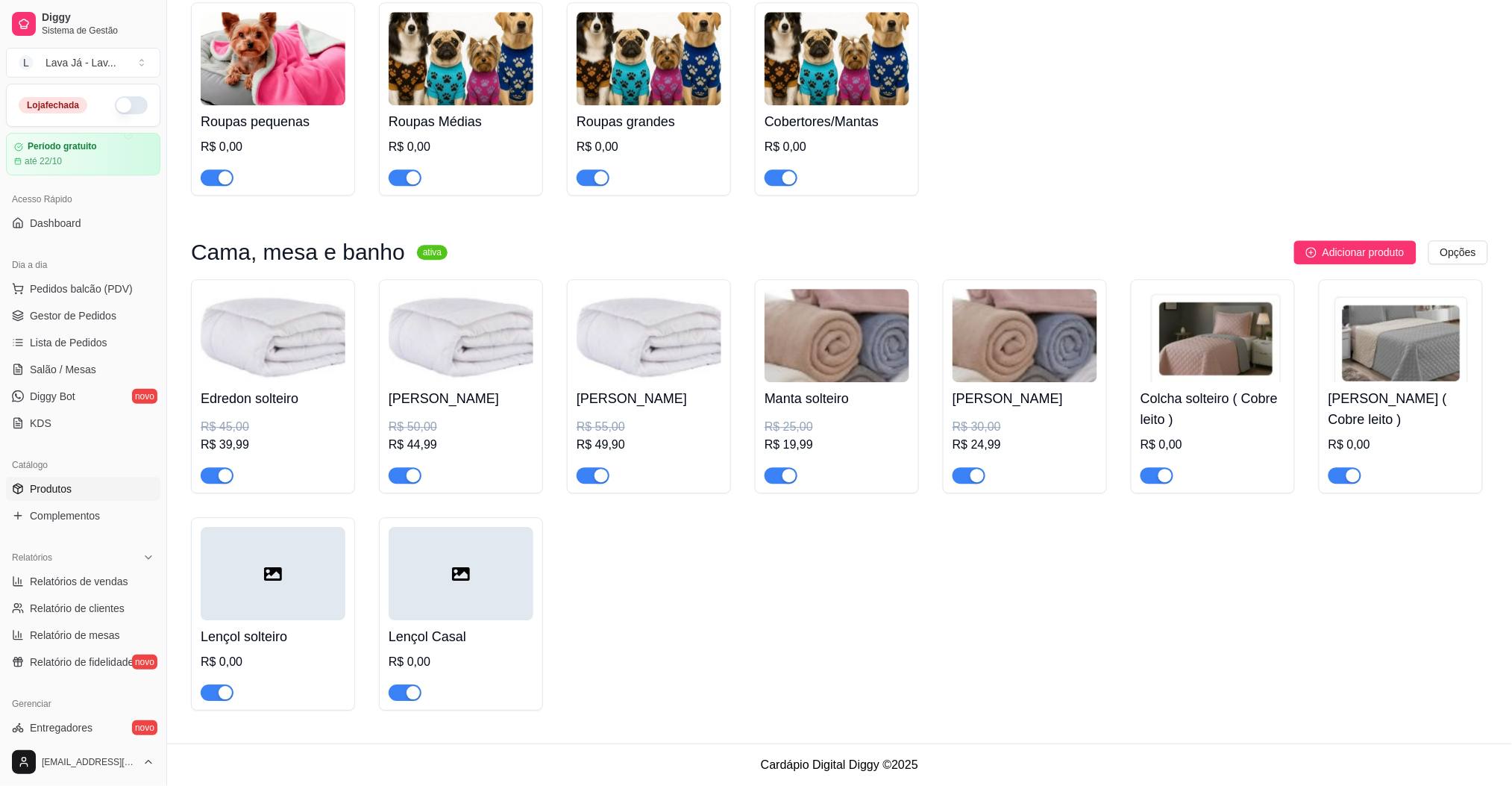
click at [280, 576] on icon at bounding box center [273, 573] width 18 height 13
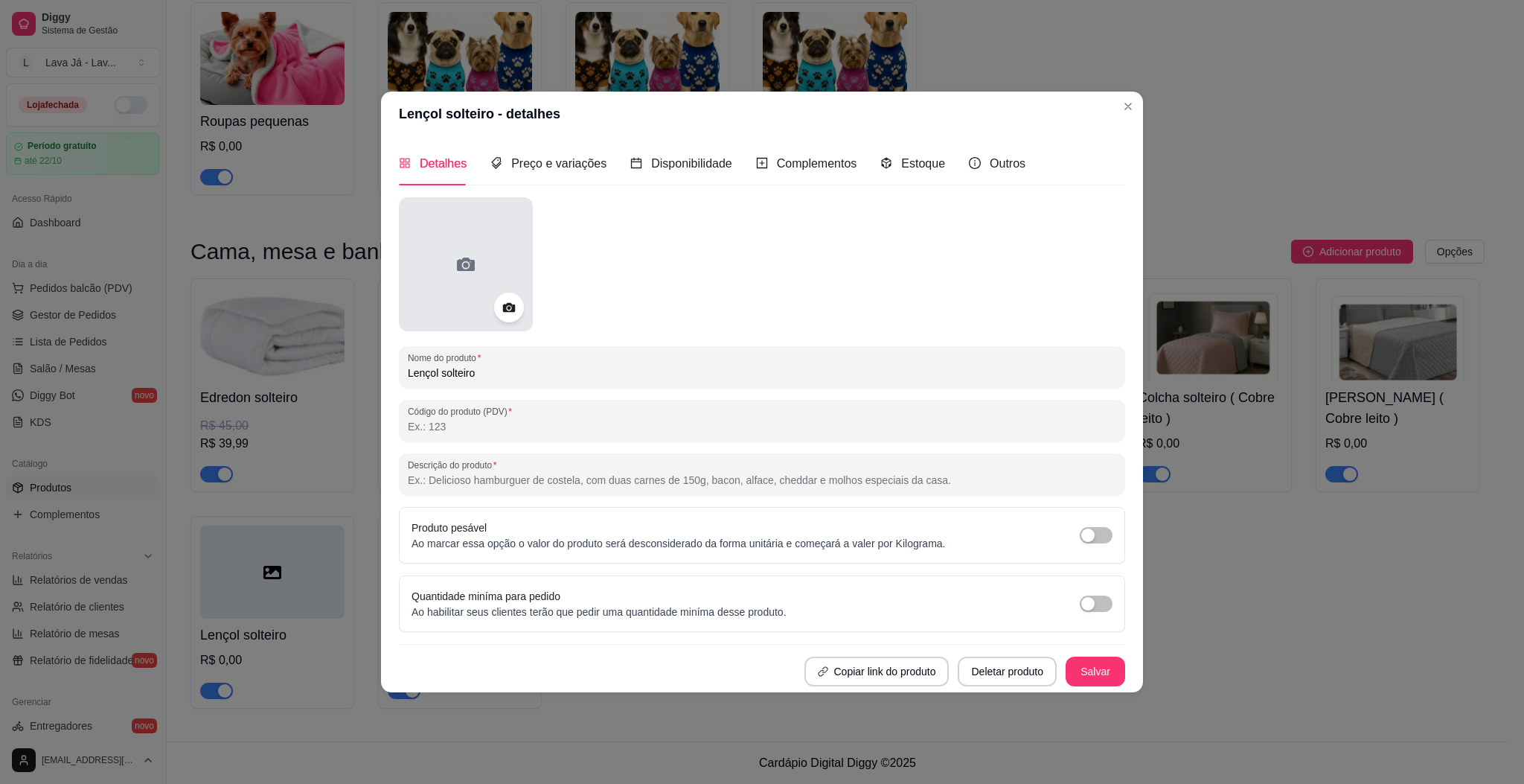
click at [437, 264] on div at bounding box center [466, 264] width 134 height 134
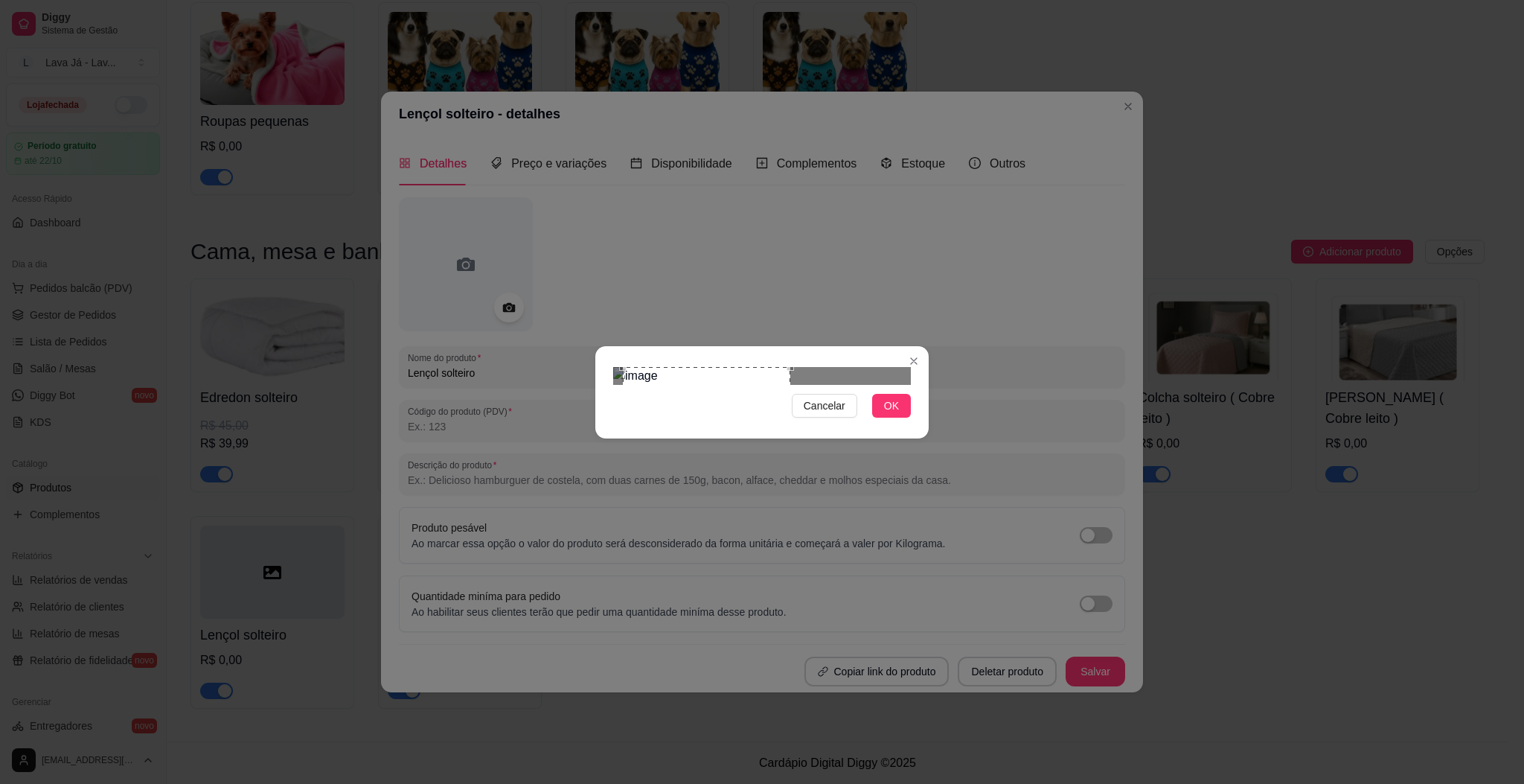
click at [723, 386] on div "Use the arrow keys to move the crop selection area" at bounding box center [707, 418] width 168 height 102
click at [899, 418] on button "OK" at bounding box center [891, 405] width 39 height 24
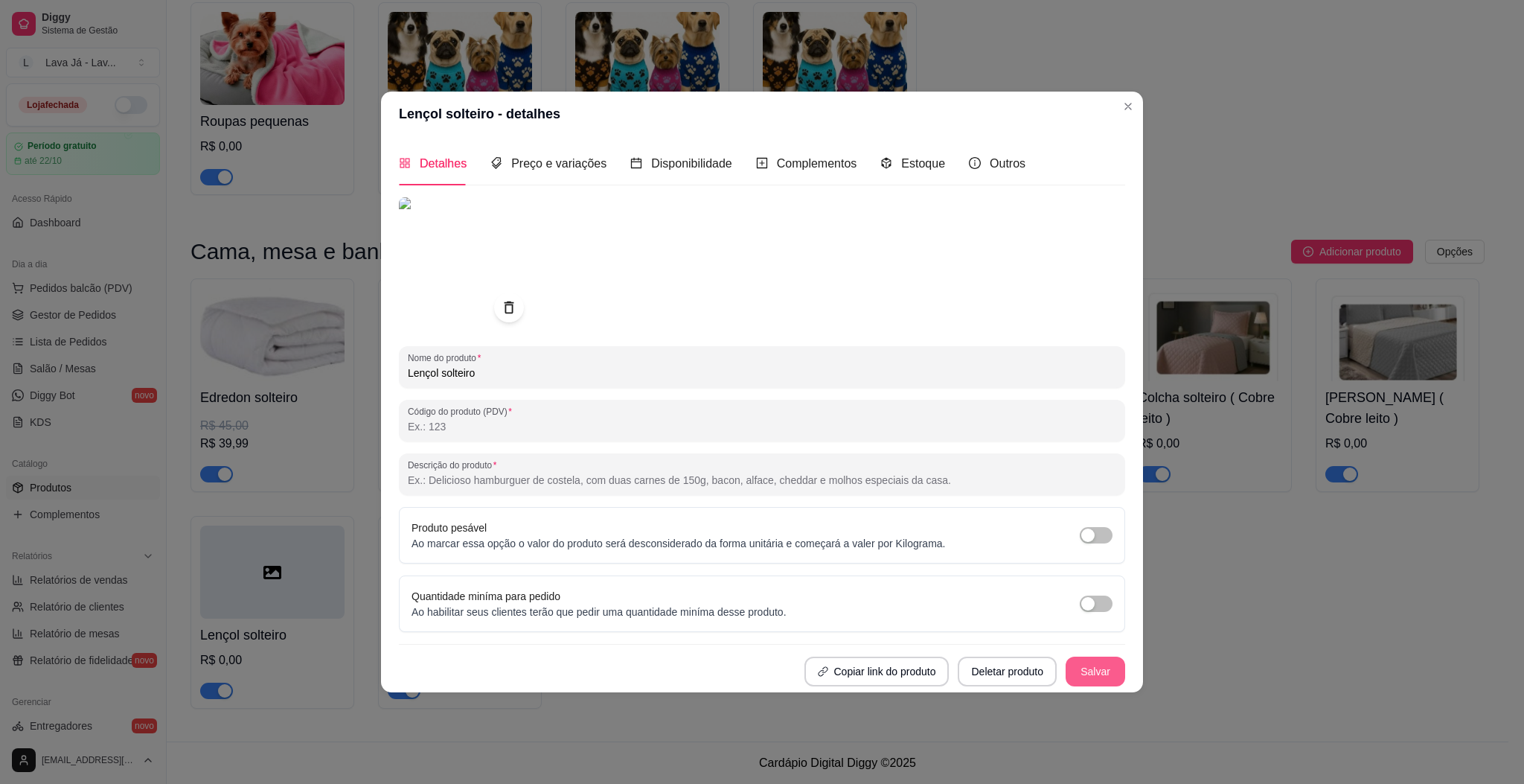
click at [1097, 656] on button "Salvar" at bounding box center [1096, 671] width 60 height 30
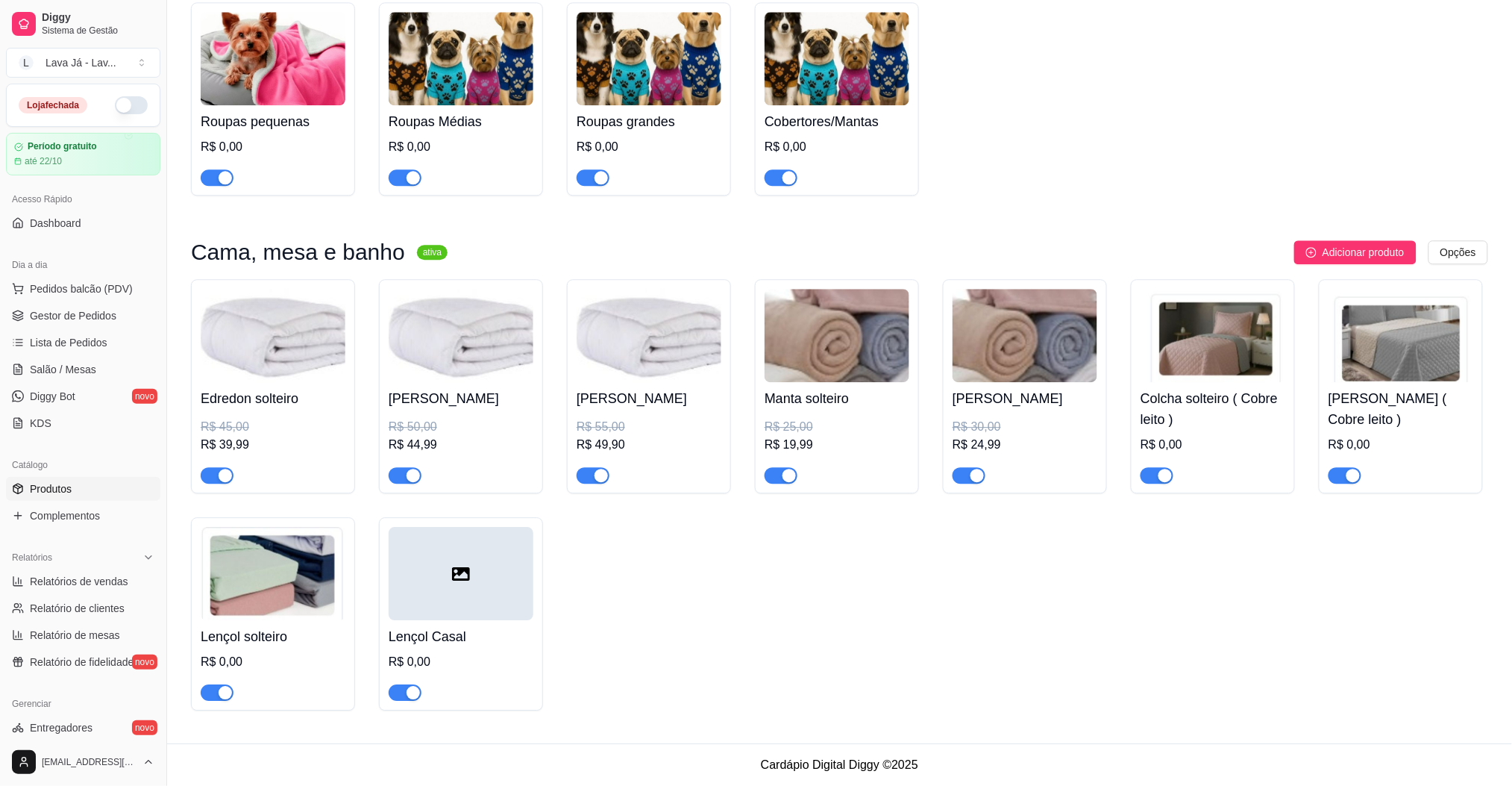
click at [457, 592] on div at bounding box center [461, 573] width 145 height 94
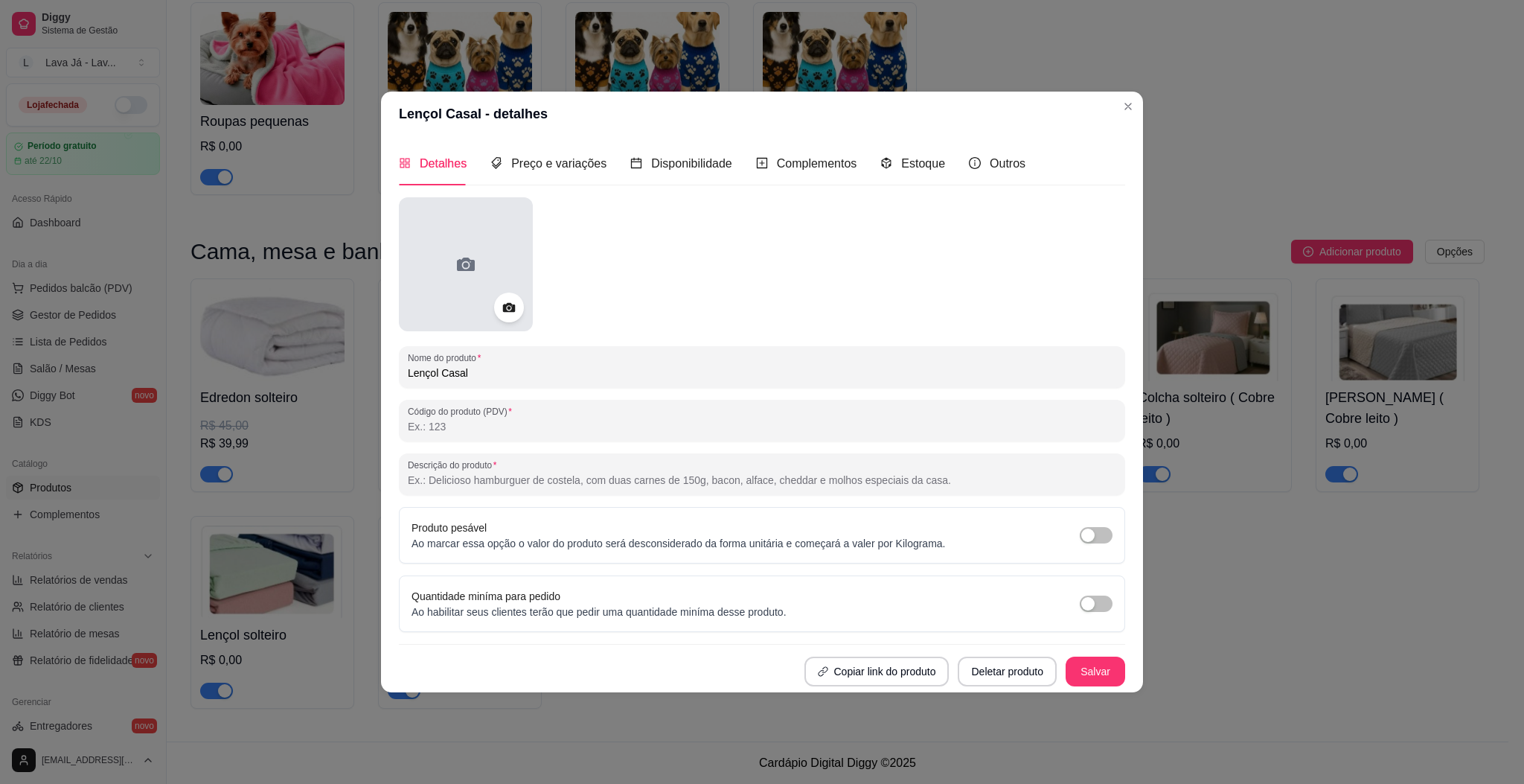
click at [437, 263] on div at bounding box center [466, 264] width 134 height 134
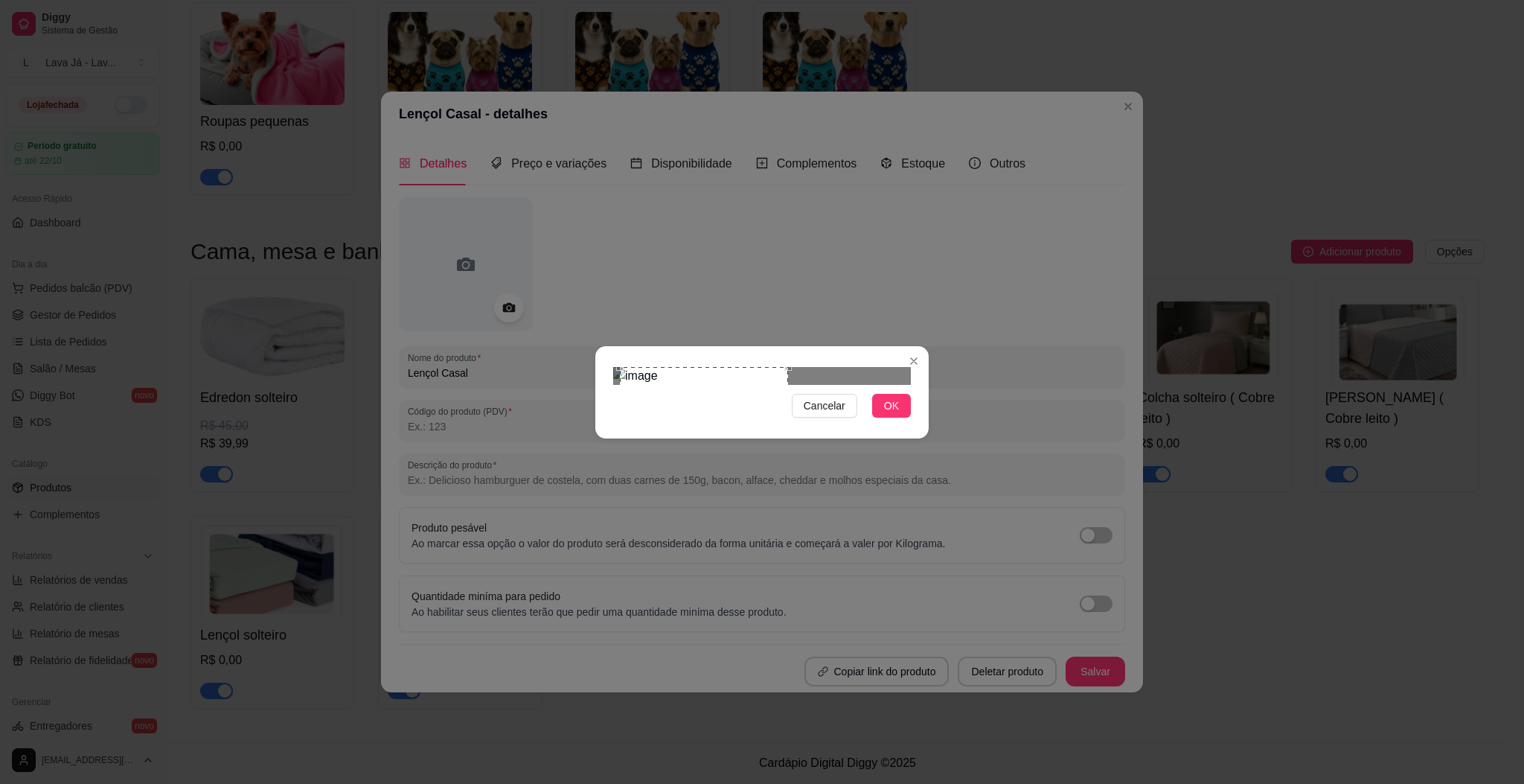
click at [758, 366] on div "Use the arrow keys to move the crop selection area" at bounding box center [704, 418] width 168 height 102
click at [878, 418] on button "OK" at bounding box center [891, 405] width 39 height 24
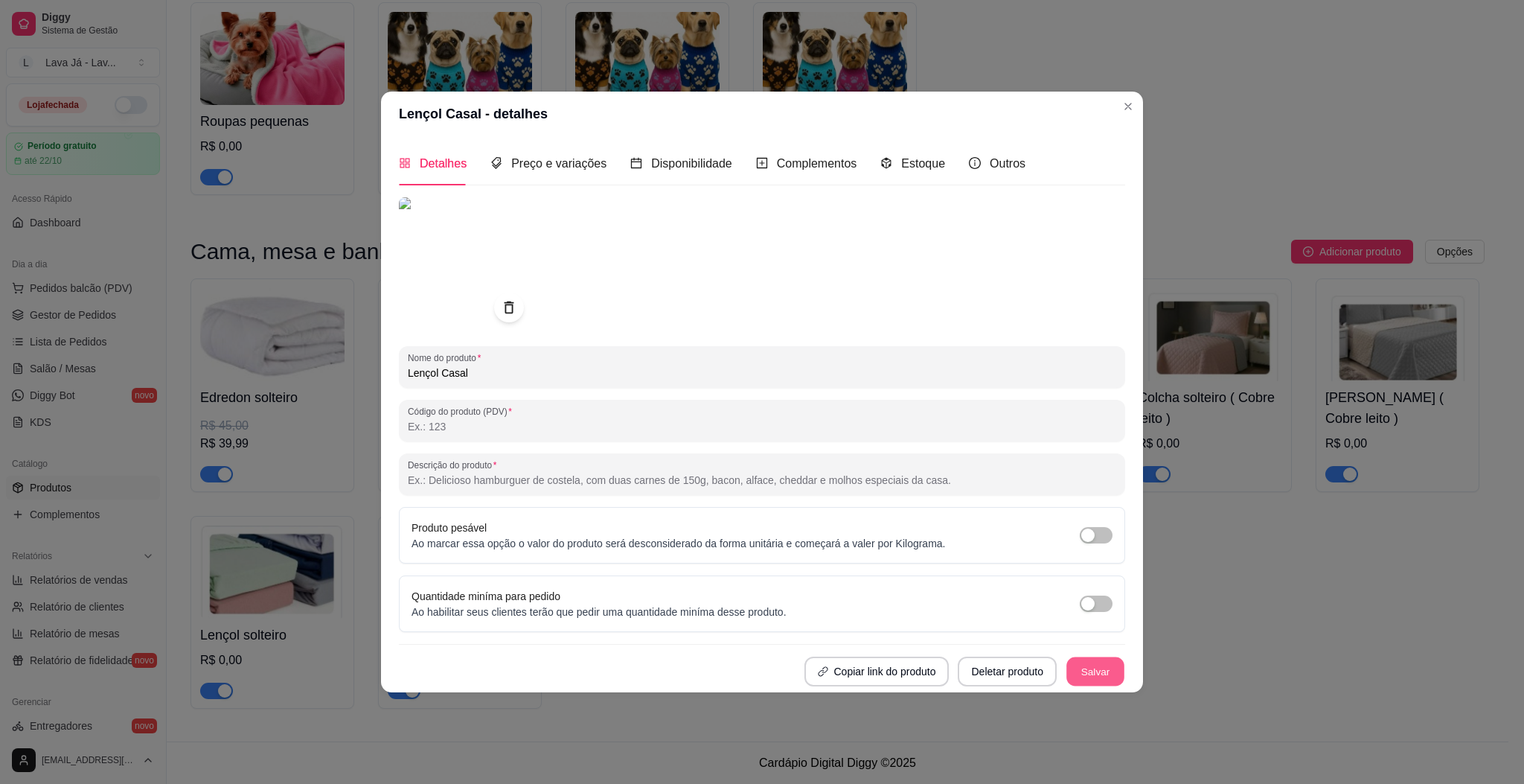
click at [1097, 656] on button "Salvar" at bounding box center [1096, 670] width 58 height 29
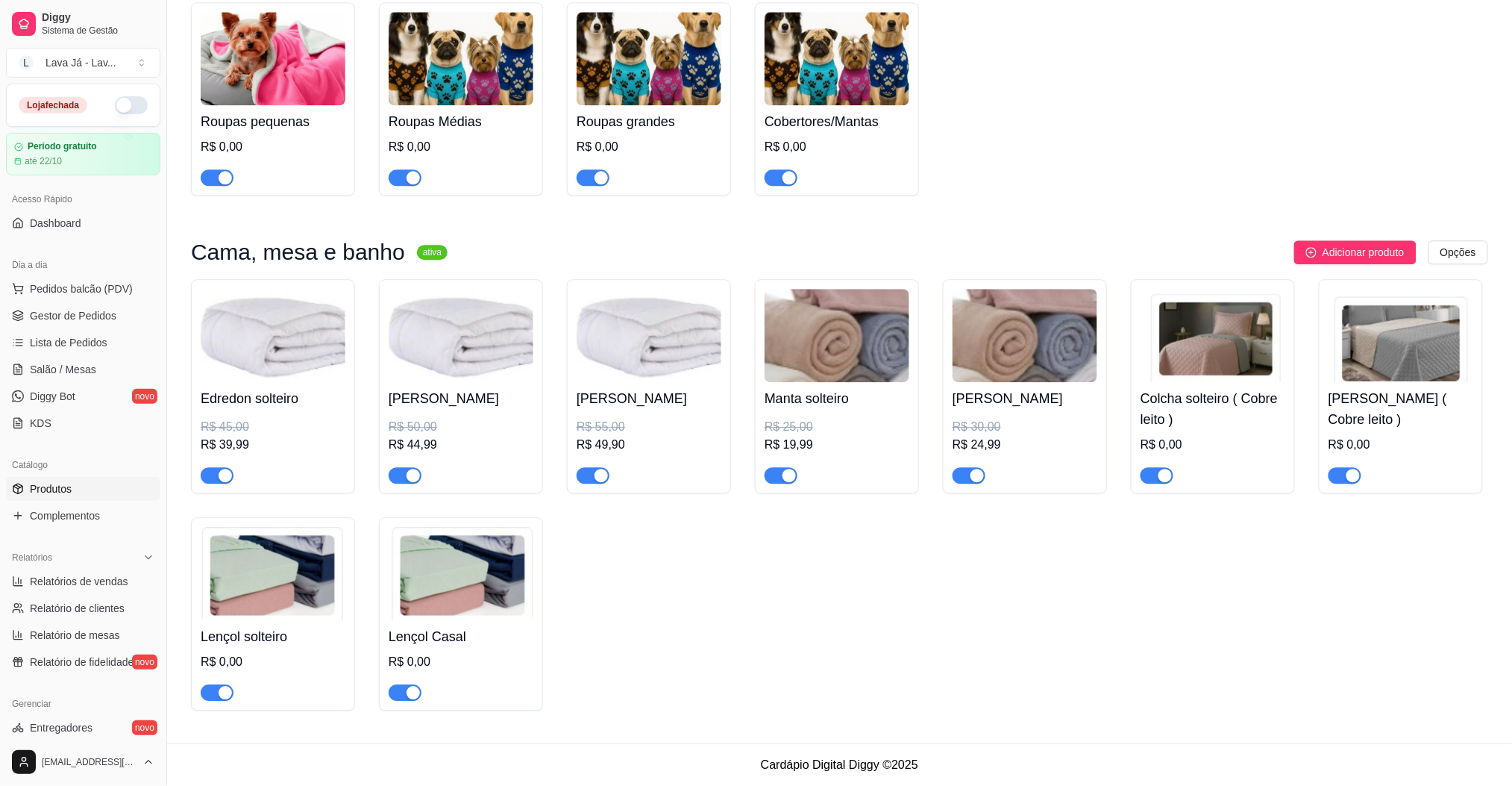
click at [304, 586] on img at bounding box center [273, 573] width 145 height 94
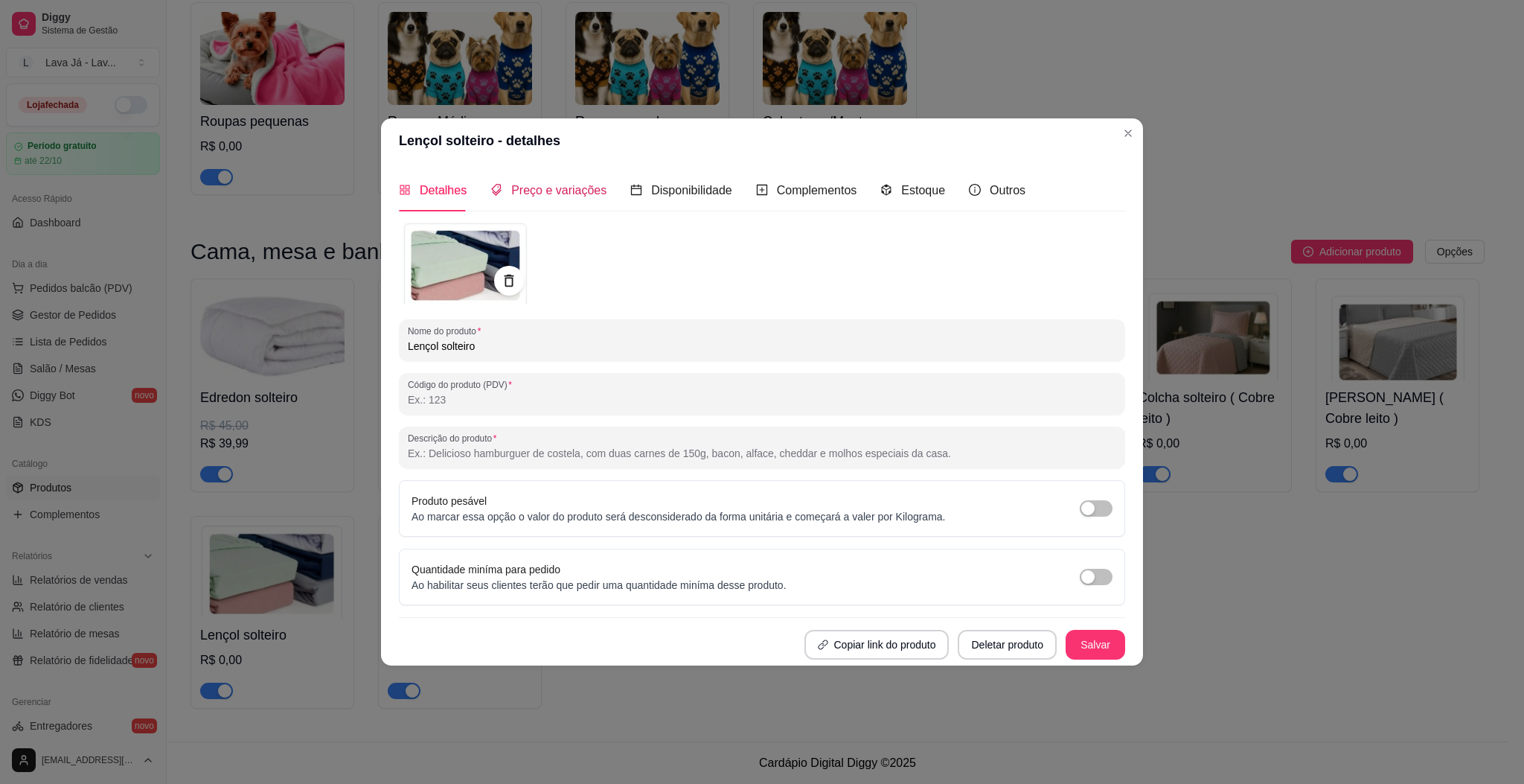
click at [554, 181] on div "Preço e variações" at bounding box center [549, 189] width 116 height 18
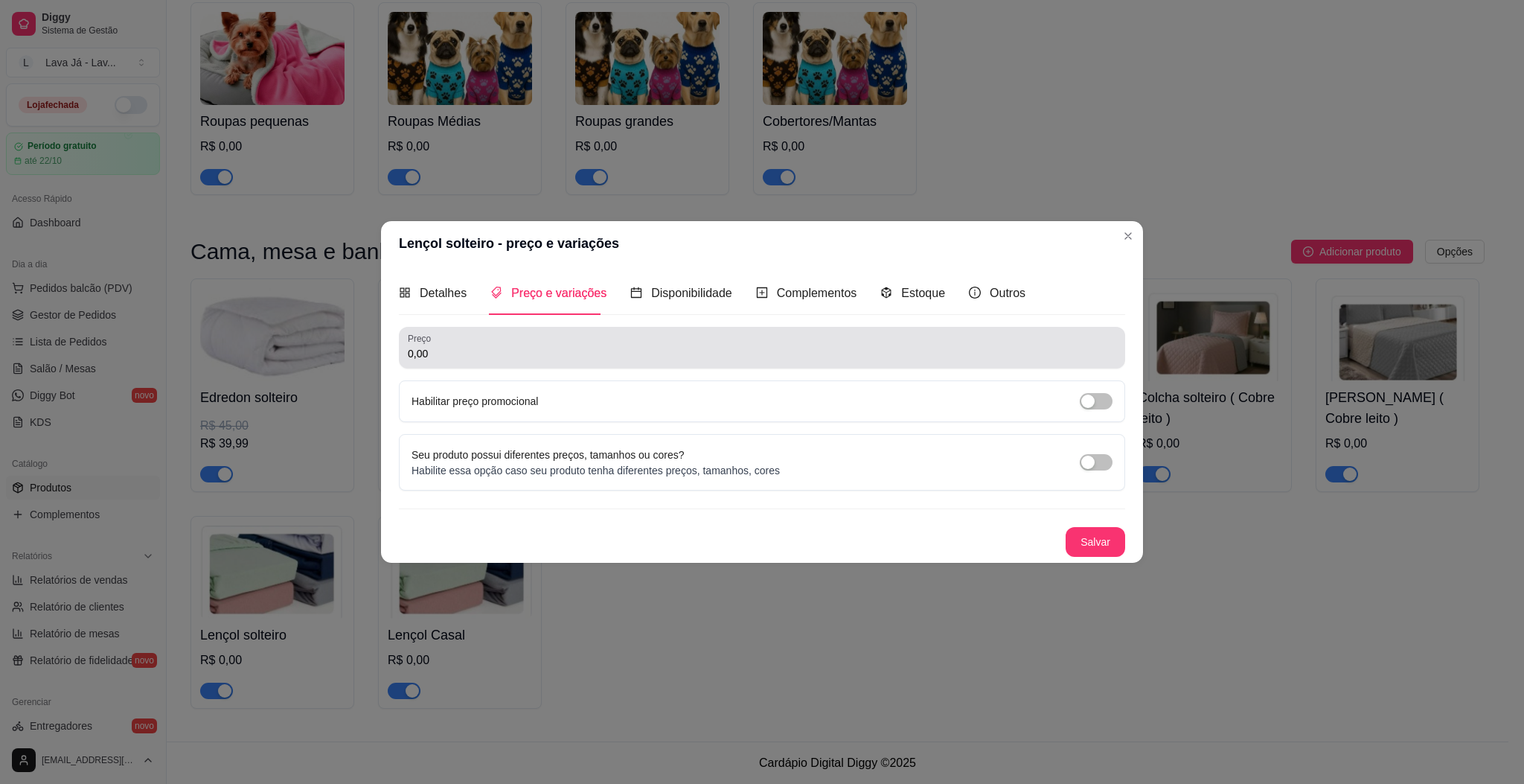
click at [506, 340] on div "0,00" at bounding box center [762, 348] width 708 height 30
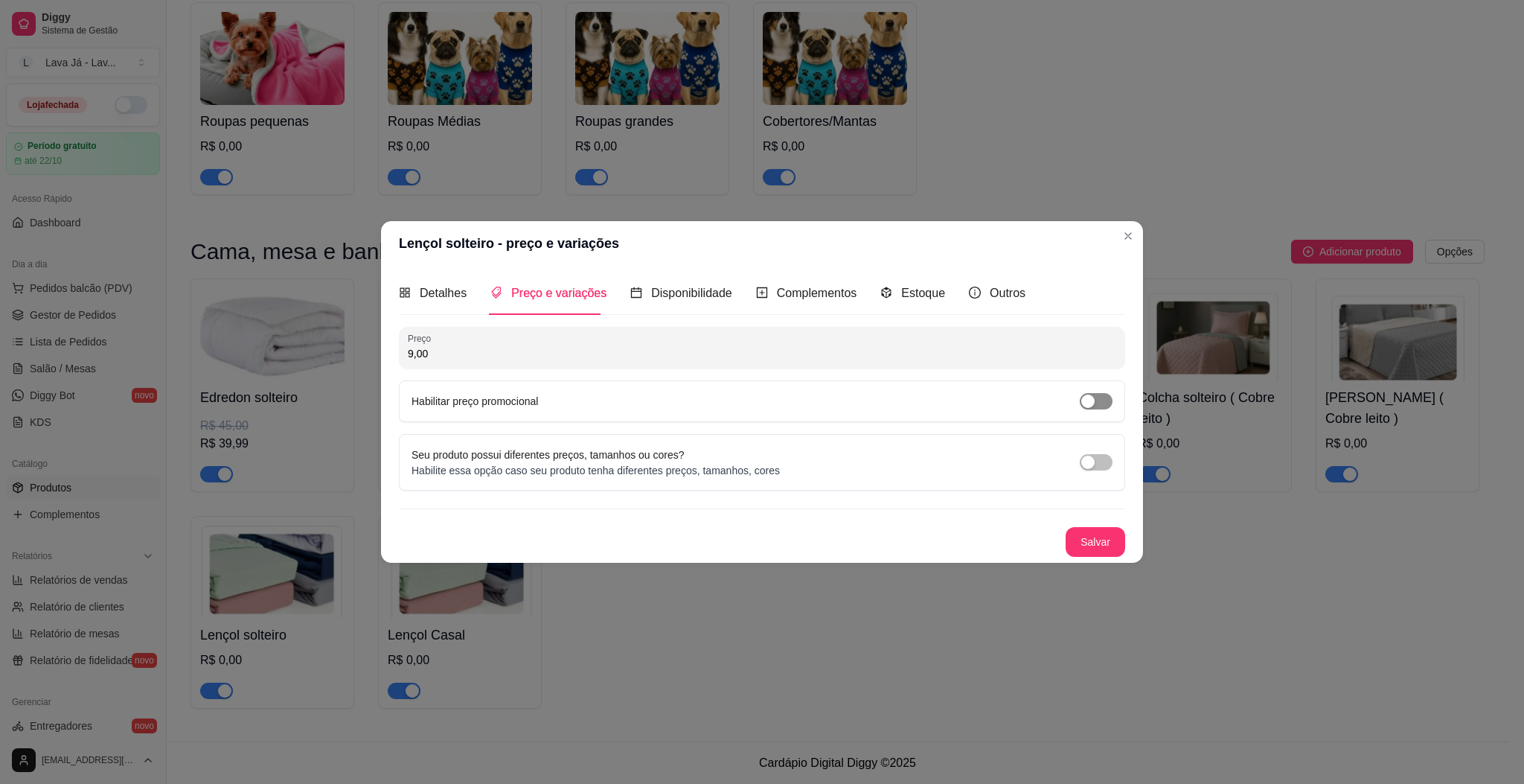
type input "9,00"
click at [1100, 402] on span "button" at bounding box center [1096, 401] width 33 height 17
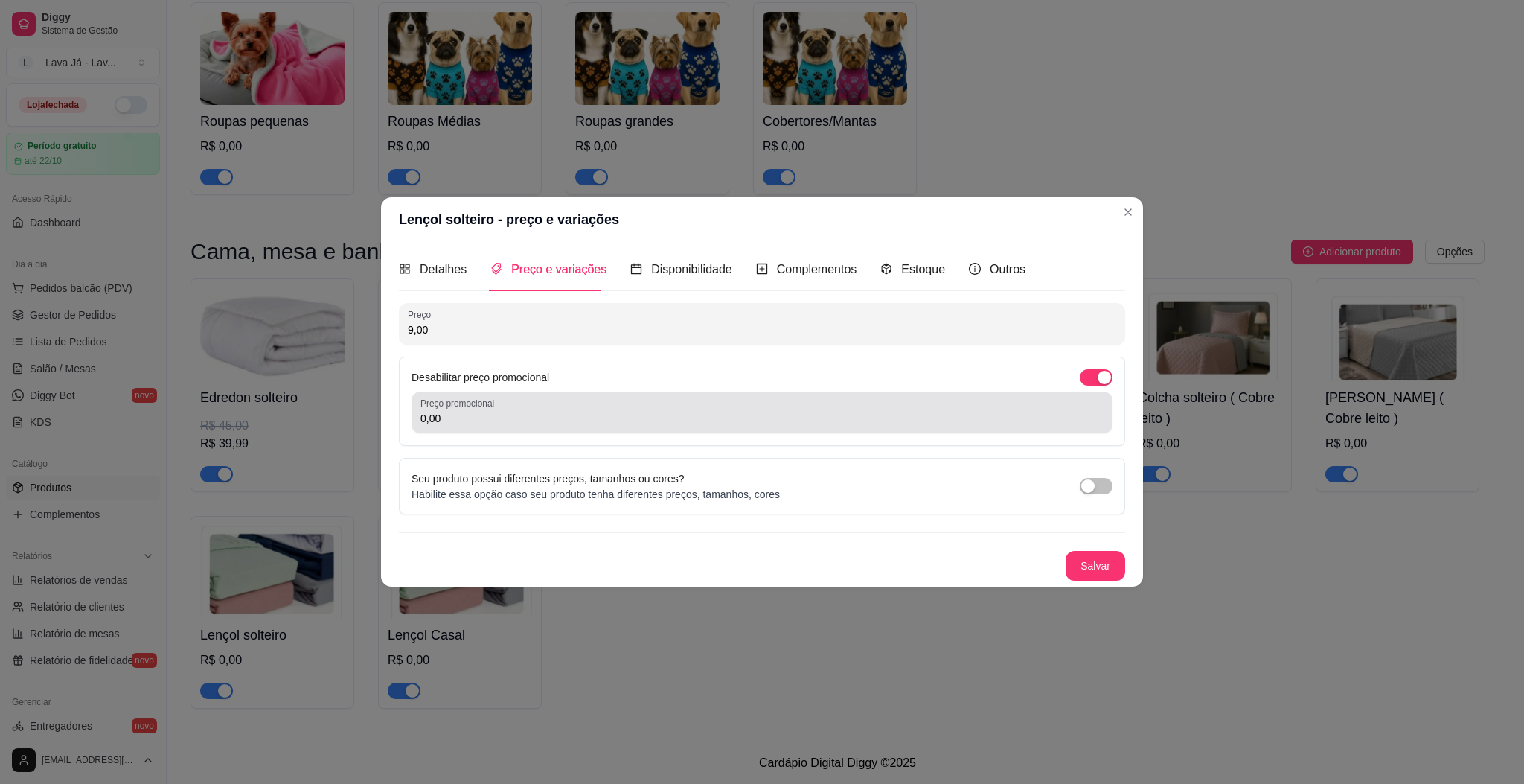
click at [541, 419] on input "0,00" at bounding box center [762, 418] width 684 height 15
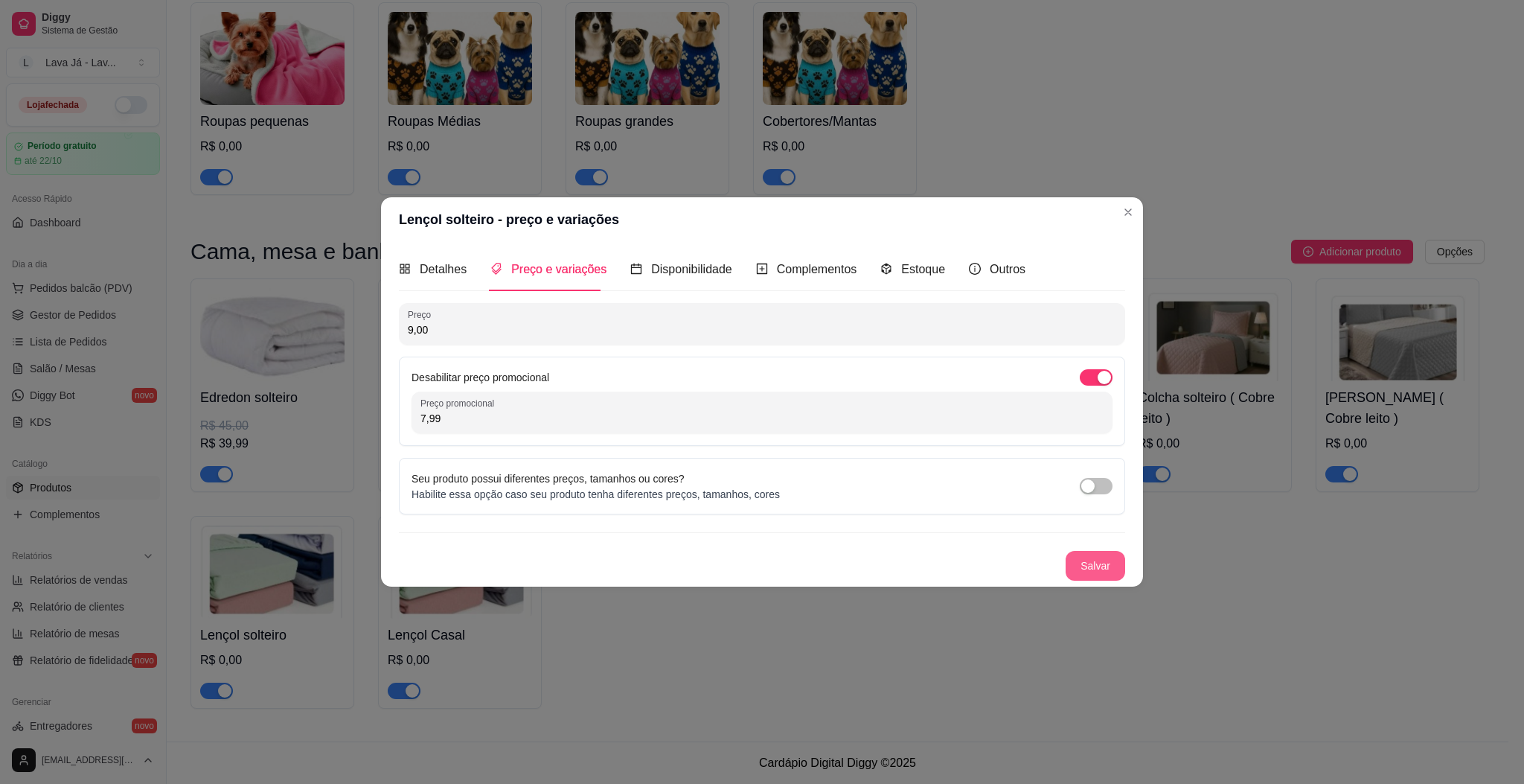
type input "7,99"
click at [1085, 562] on button "Salvar" at bounding box center [1096, 565] width 58 height 29
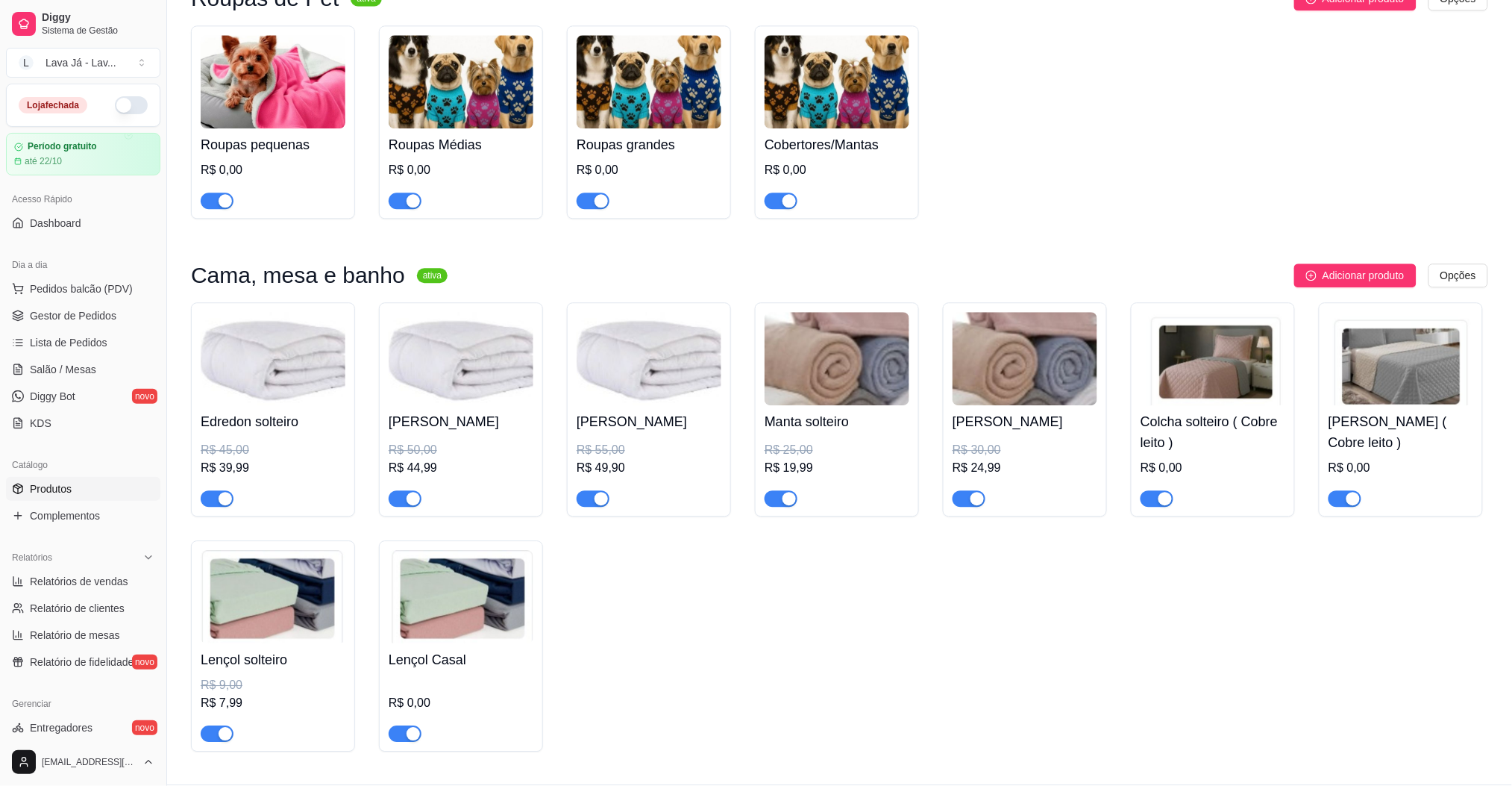
scroll to position [1310, 0]
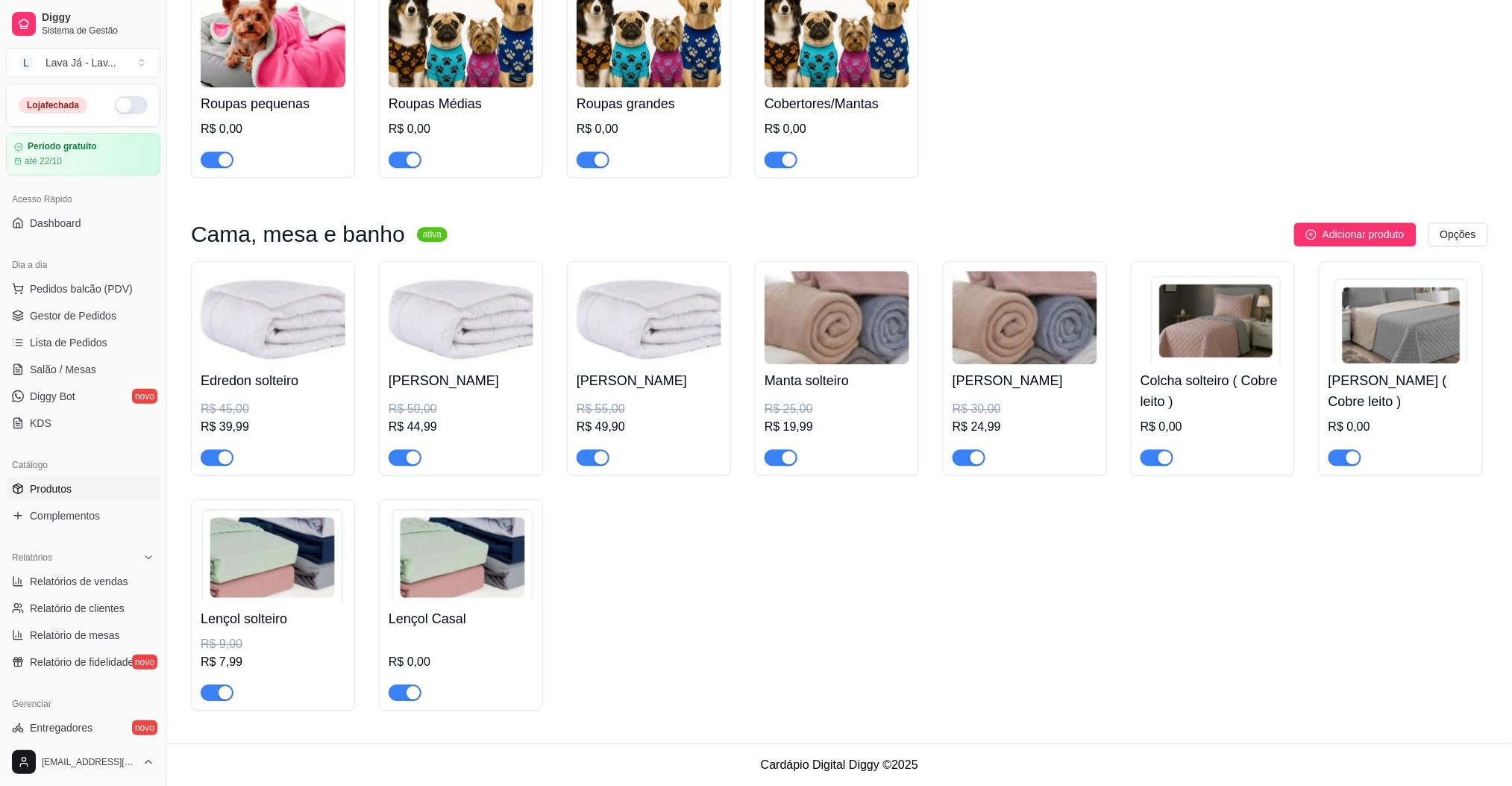
click at [437, 575] on img at bounding box center [461, 555] width 145 height 94
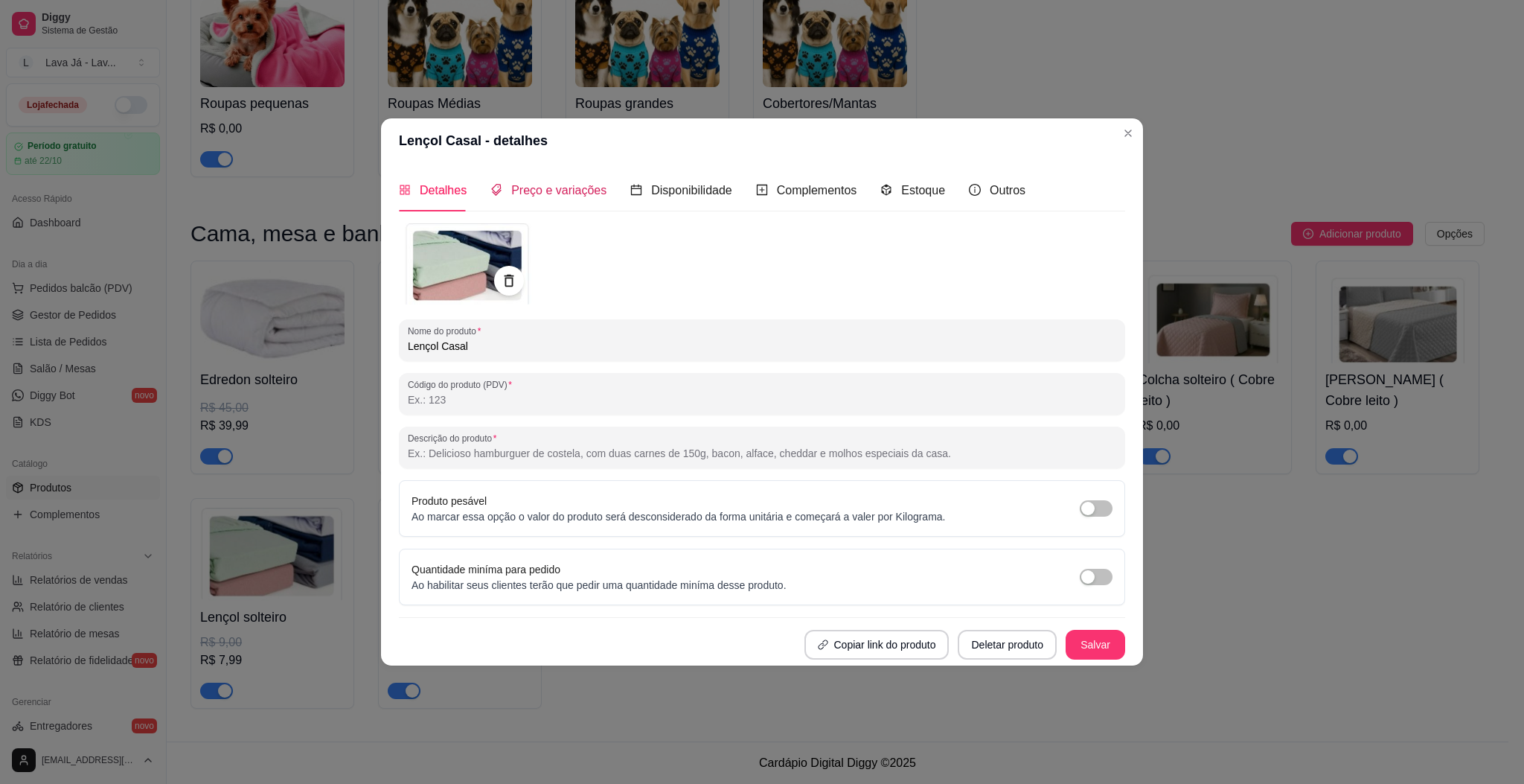
click at [557, 185] on span "Preço e variações" at bounding box center [559, 190] width 95 height 12
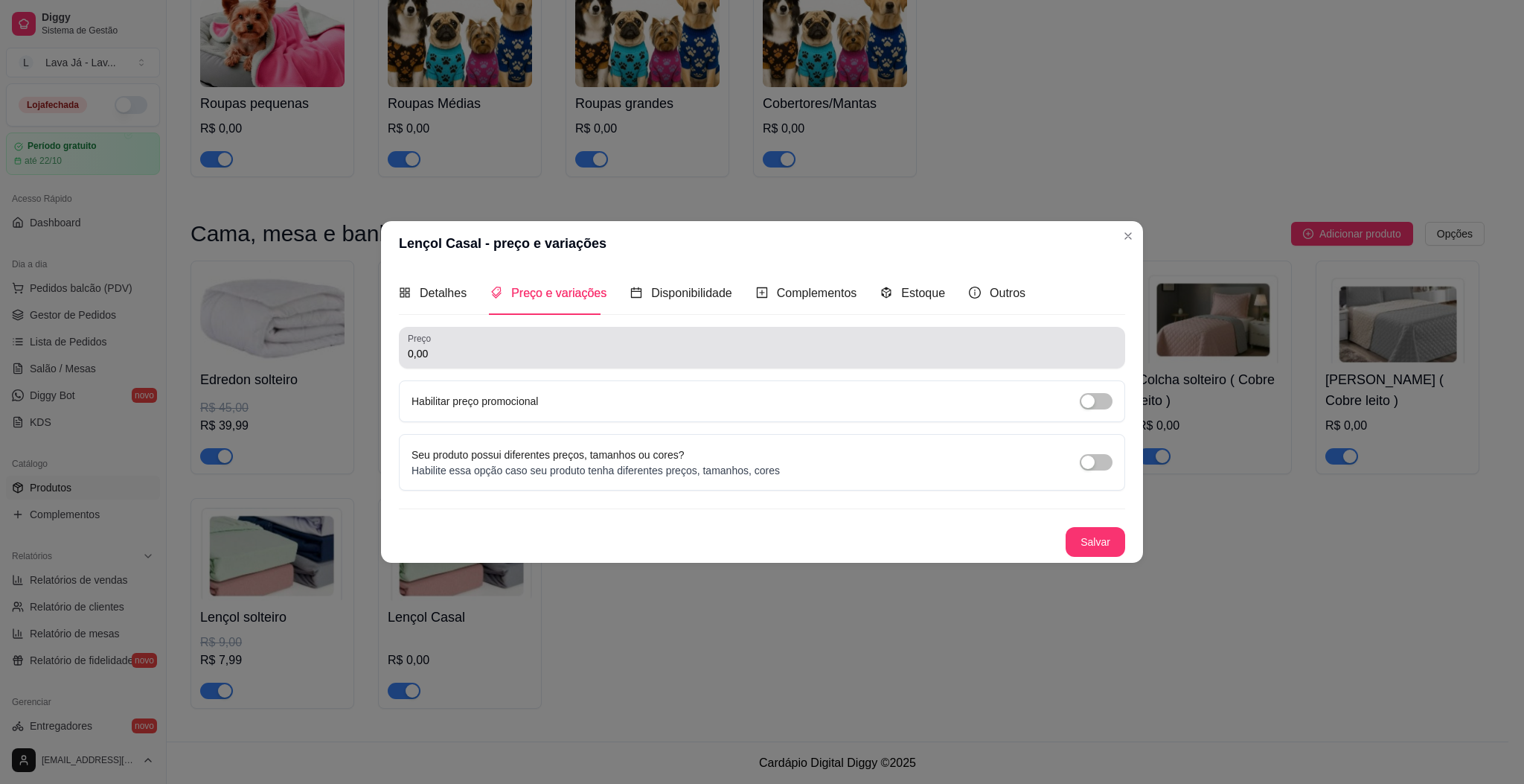
click at [505, 348] on input "0,00" at bounding box center [762, 353] width 708 height 15
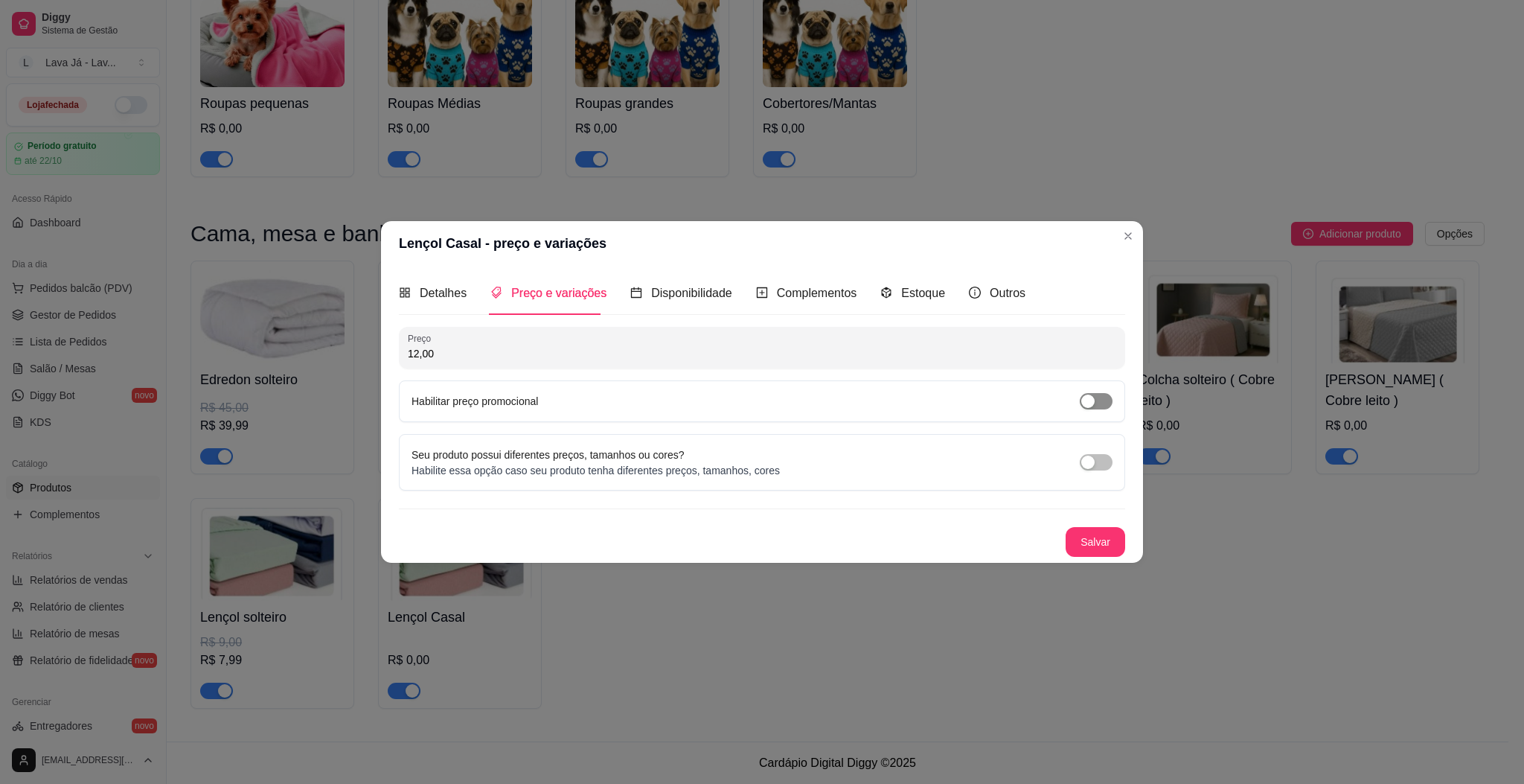
type input "12,00"
click at [1102, 401] on span "button" at bounding box center [1096, 401] width 33 height 17
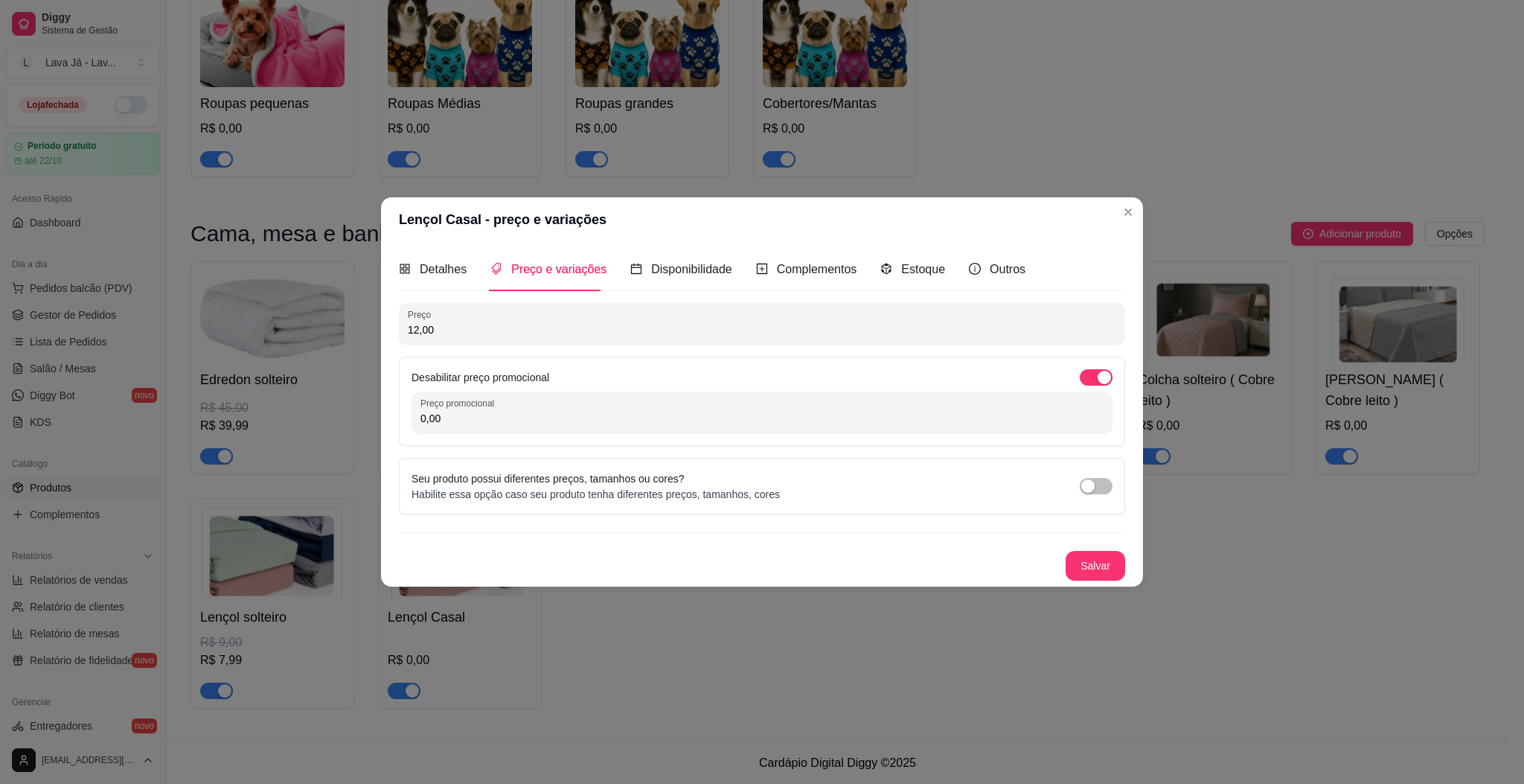
click at [577, 415] on input "0,00" at bounding box center [762, 418] width 684 height 15
type input "9,99"
click at [1108, 572] on button "Salvar" at bounding box center [1096, 565] width 58 height 29
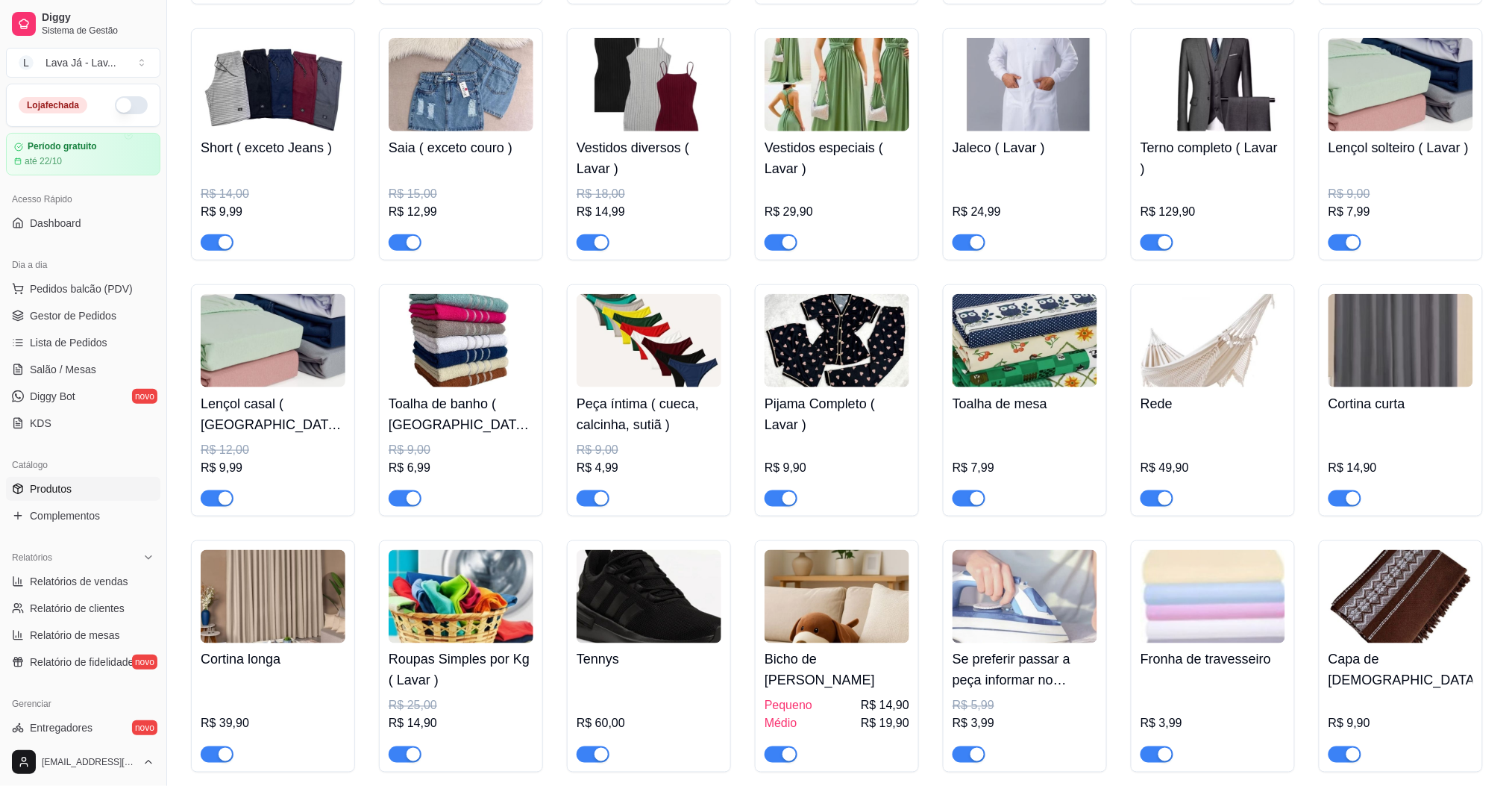
scroll to position [315, 0]
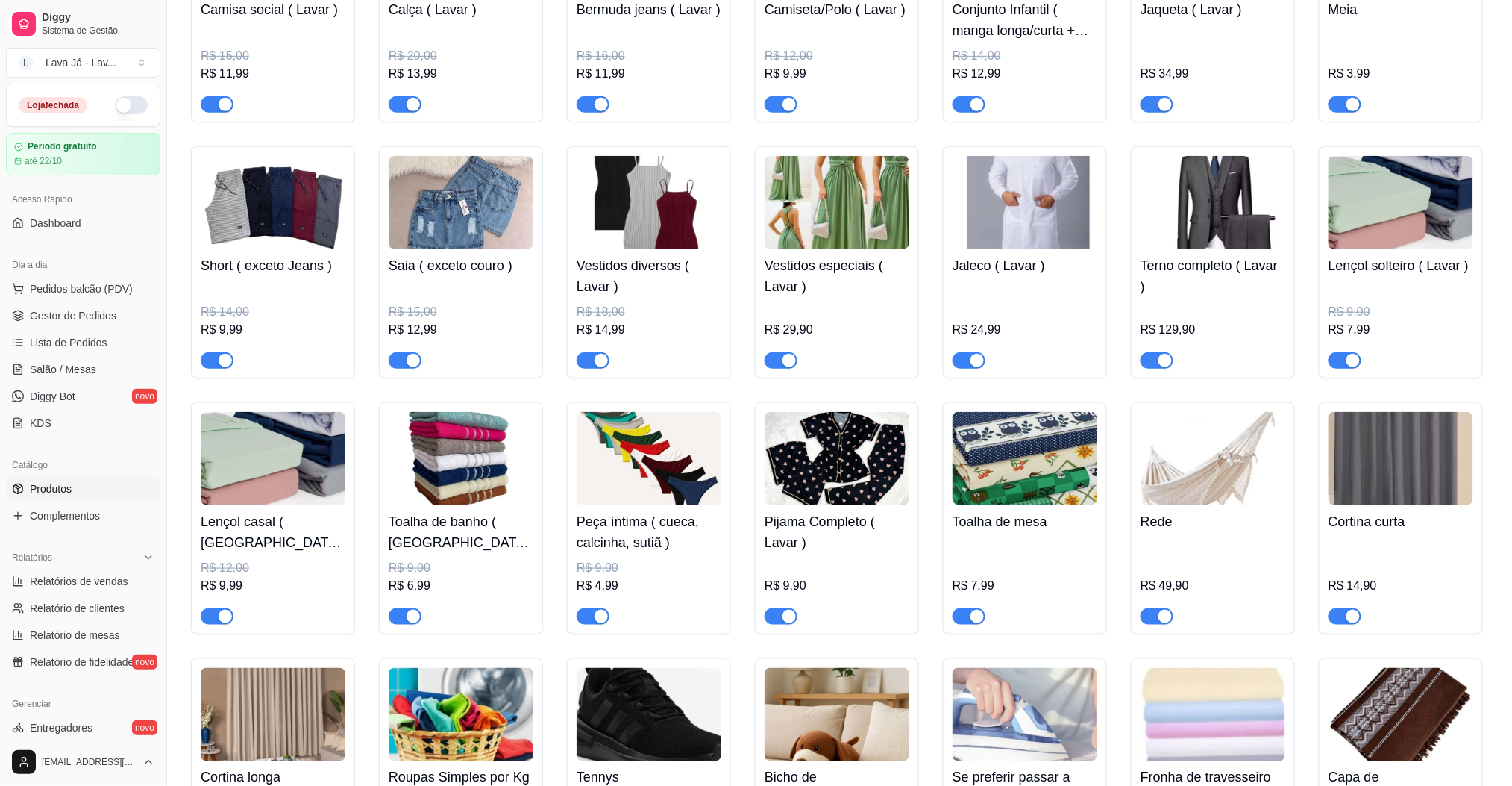
click at [1430, 190] on img at bounding box center [1402, 203] width 145 height 94
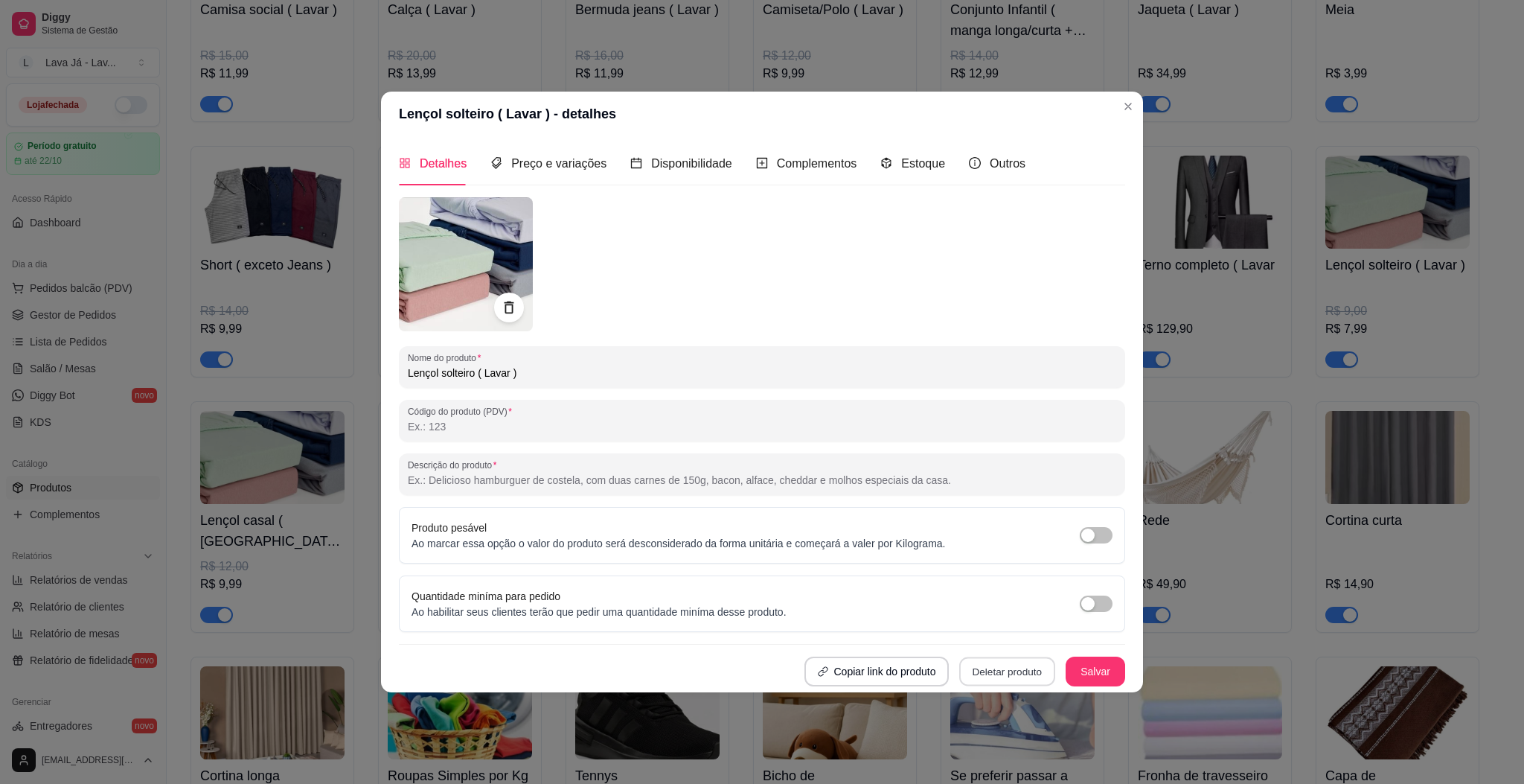
click at [1009, 669] on button "Deletar produto" at bounding box center [1007, 670] width 96 height 29
click at [1010, 632] on button "Confirmar" at bounding box center [1015, 628] width 55 height 23
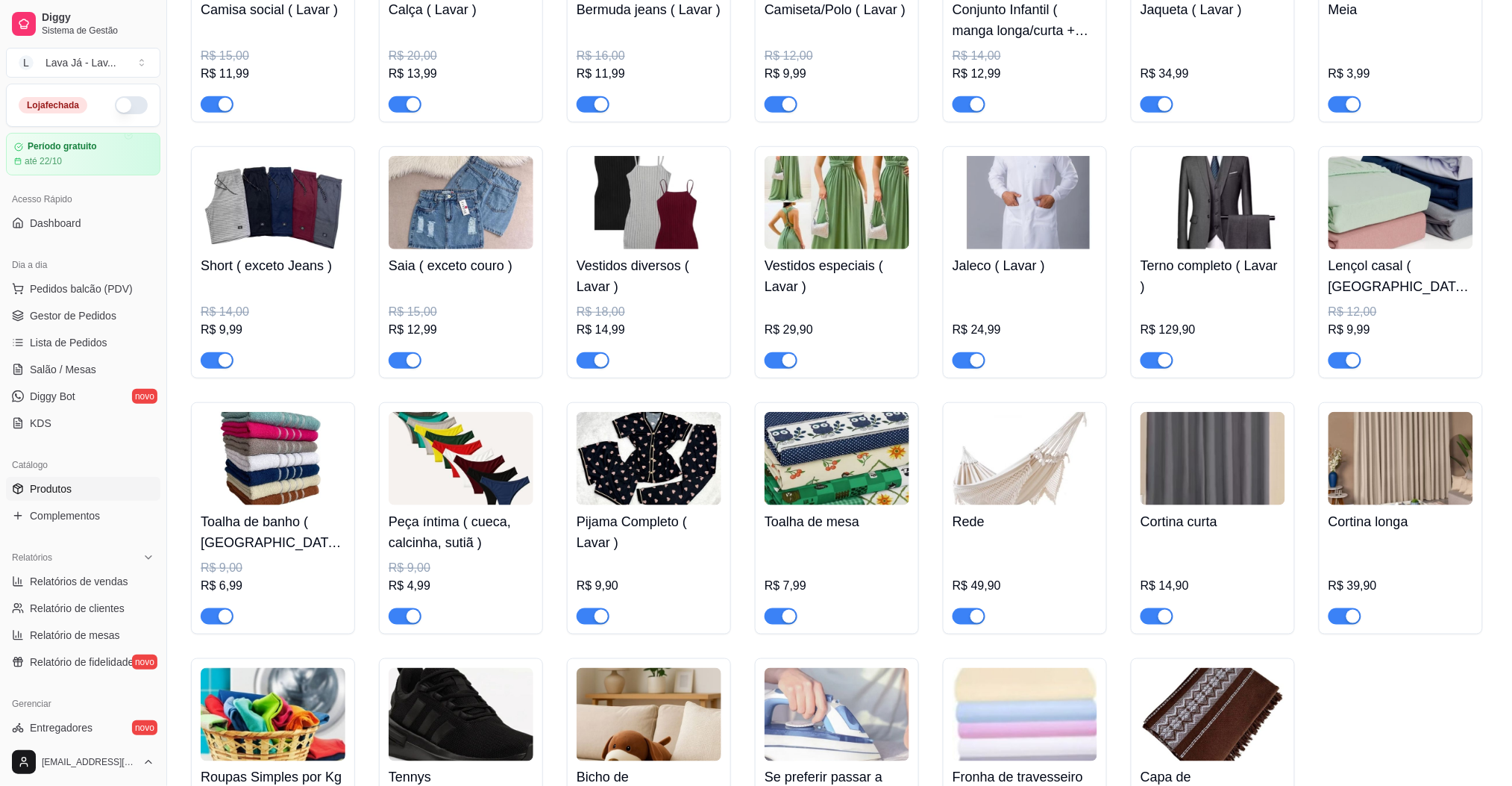
click at [1399, 215] on img at bounding box center [1402, 203] width 145 height 94
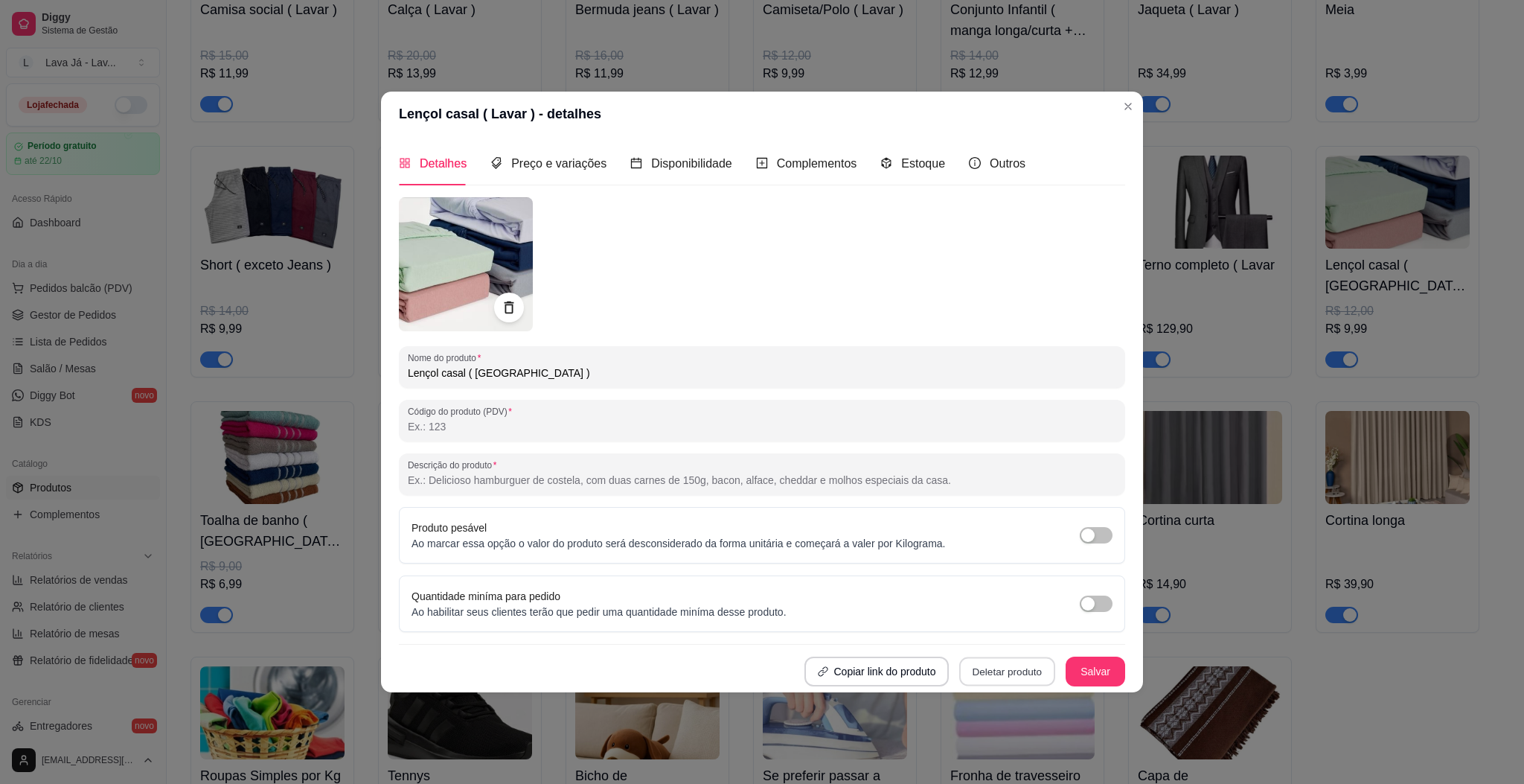
click at [999, 677] on button "Deletar produto" at bounding box center [1007, 670] width 96 height 29
click at [1014, 635] on button "Confirmar" at bounding box center [1012, 630] width 55 height 23
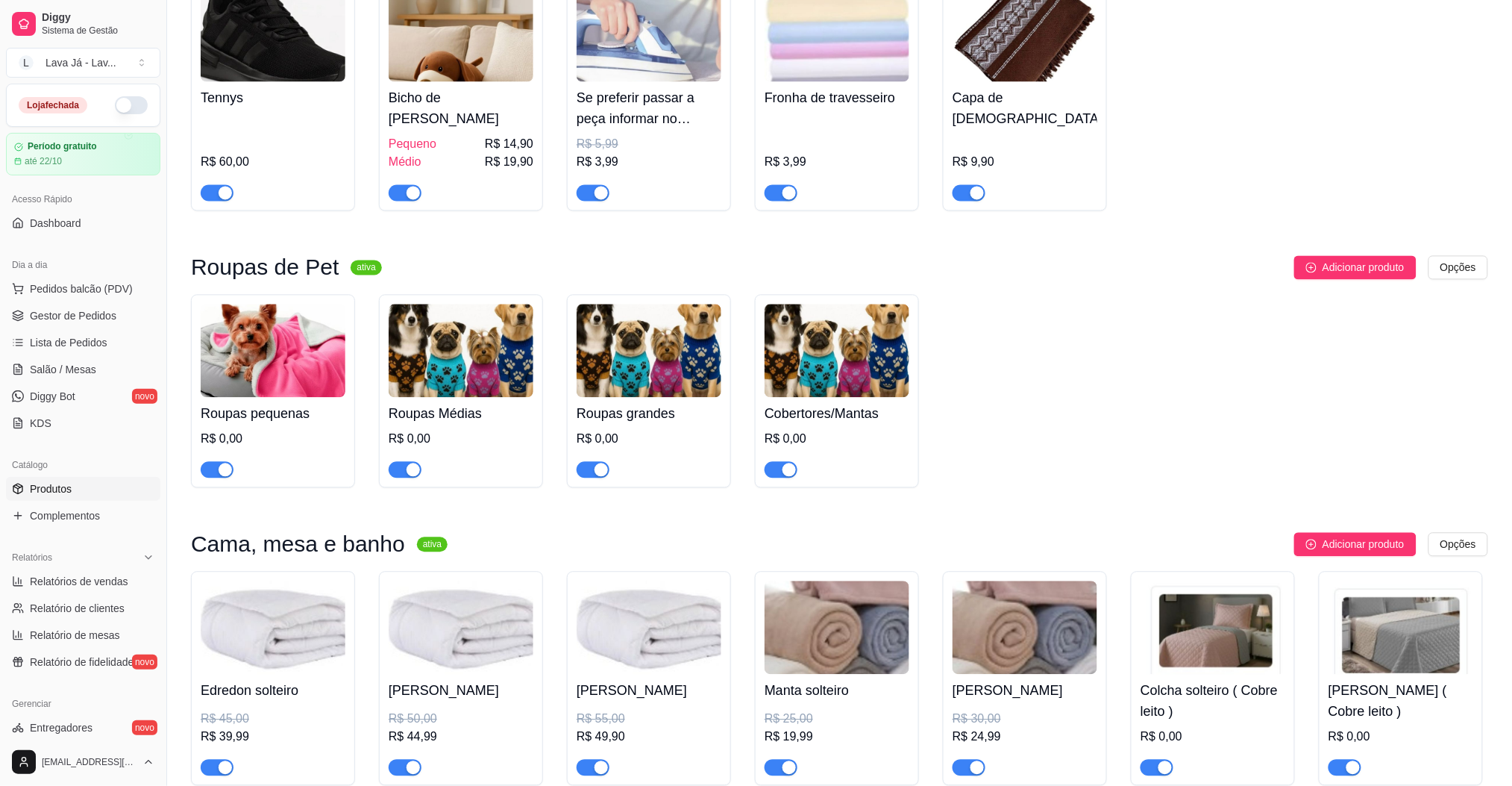
scroll to position [1310, 0]
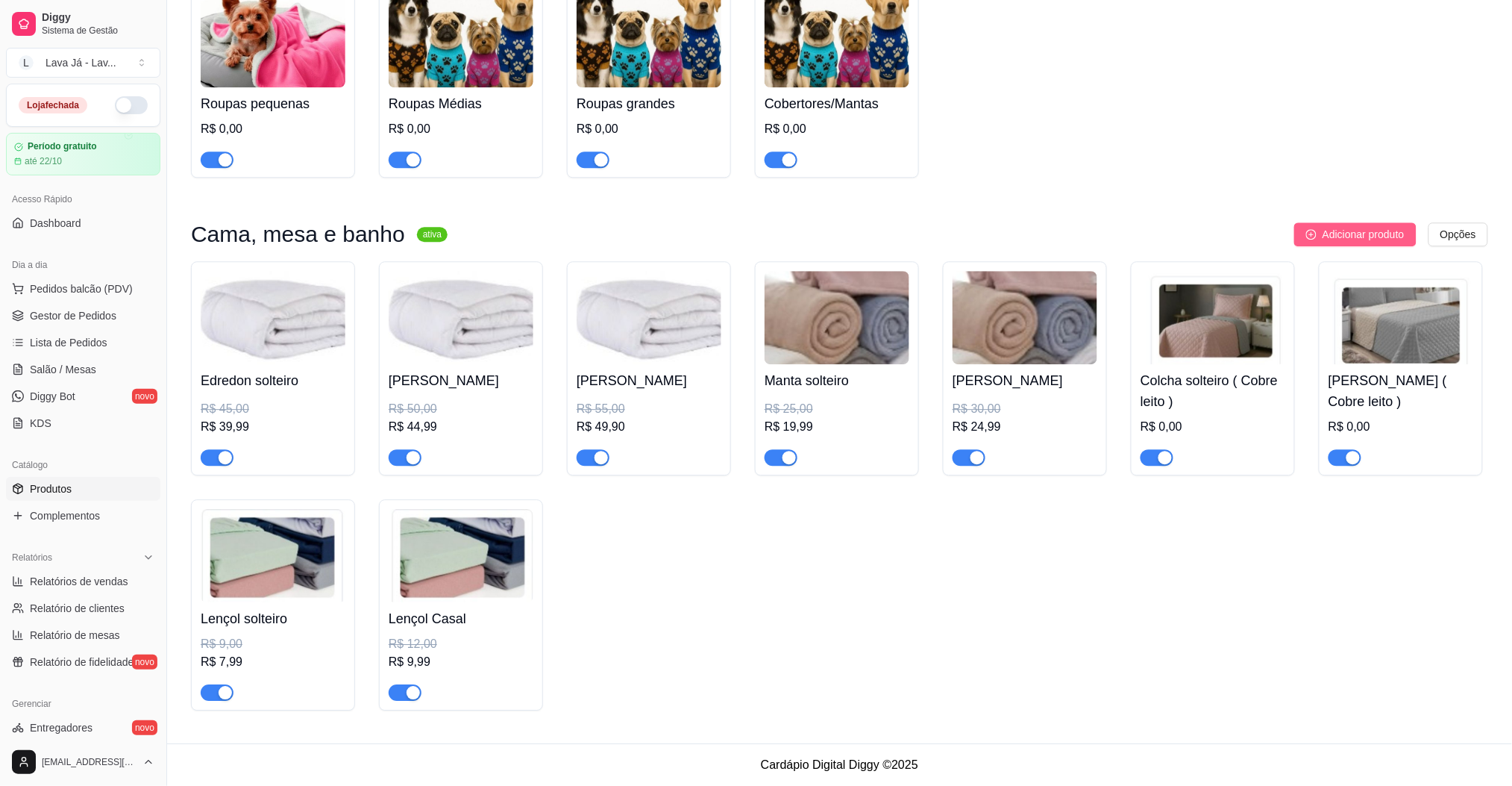
click at [1338, 227] on span "Adicionar produto" at bounding box center [1364, 234] width 82 height 17
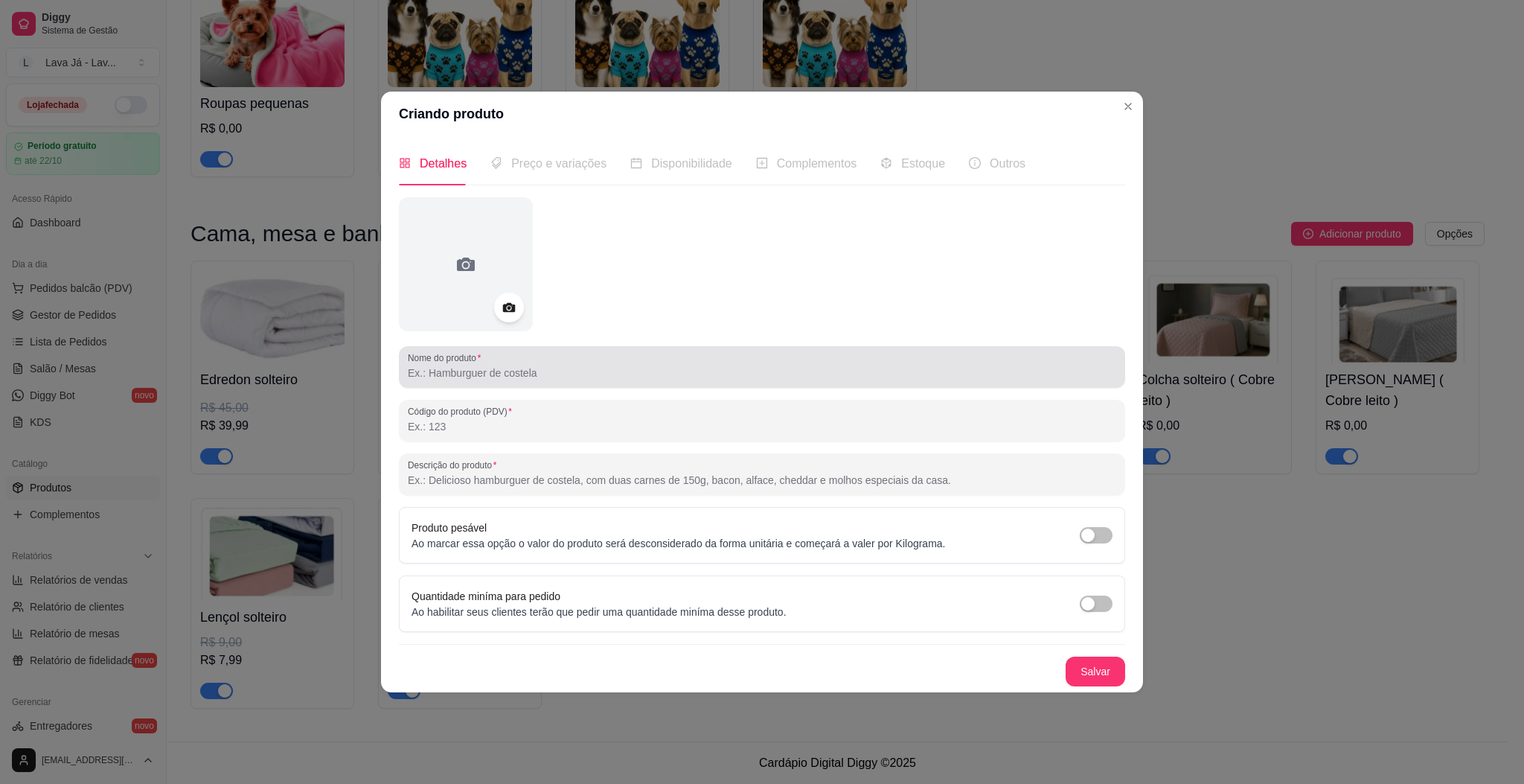
click at [510, 380] on input "Nome do produto" at bounding box center [762, 373] width 708 height 15
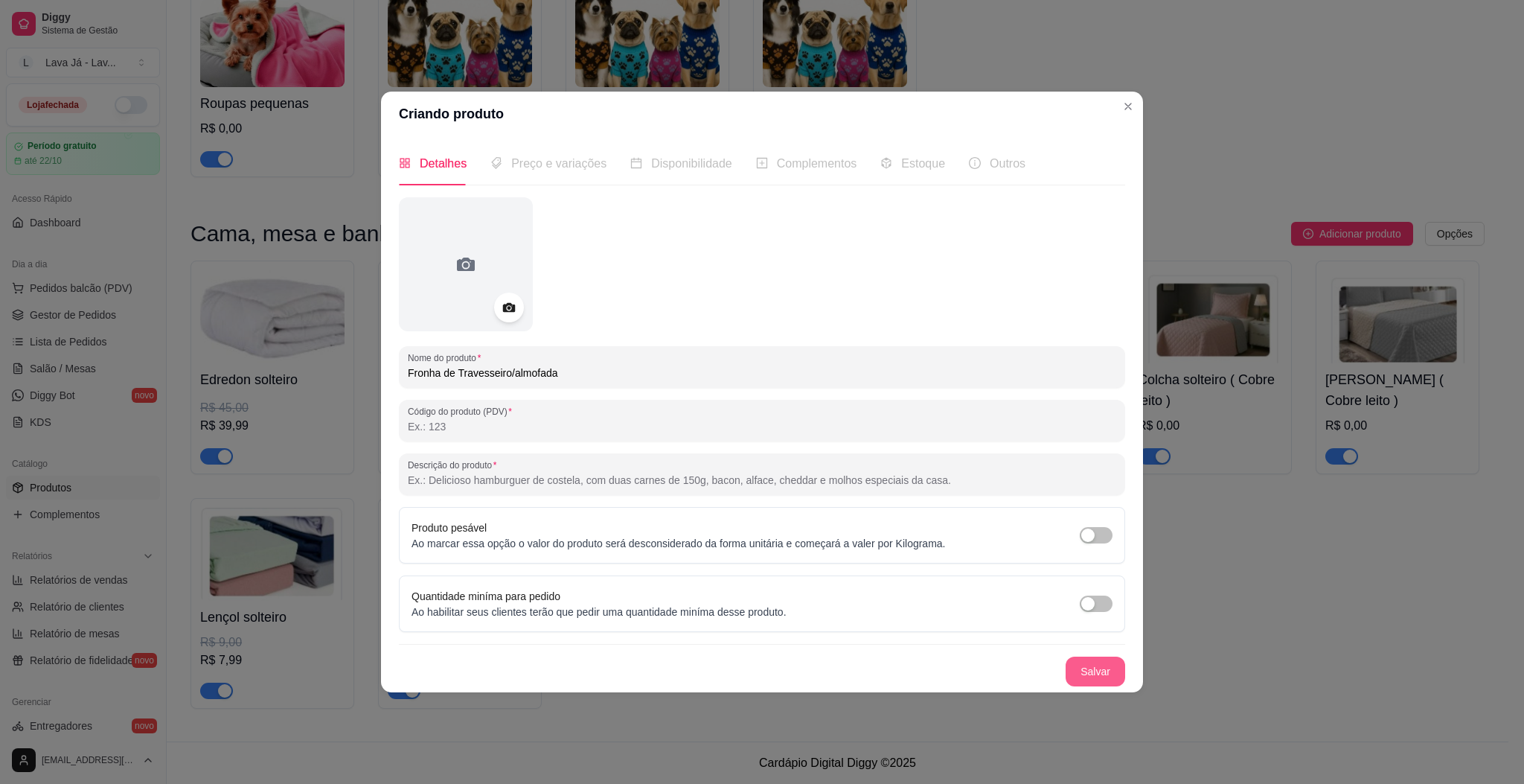
type input "Fronha de Travesseiro/almofada"
click at [1106, 679] on button "Salvar" at bounding box center [1096, 671] width 60 height 30
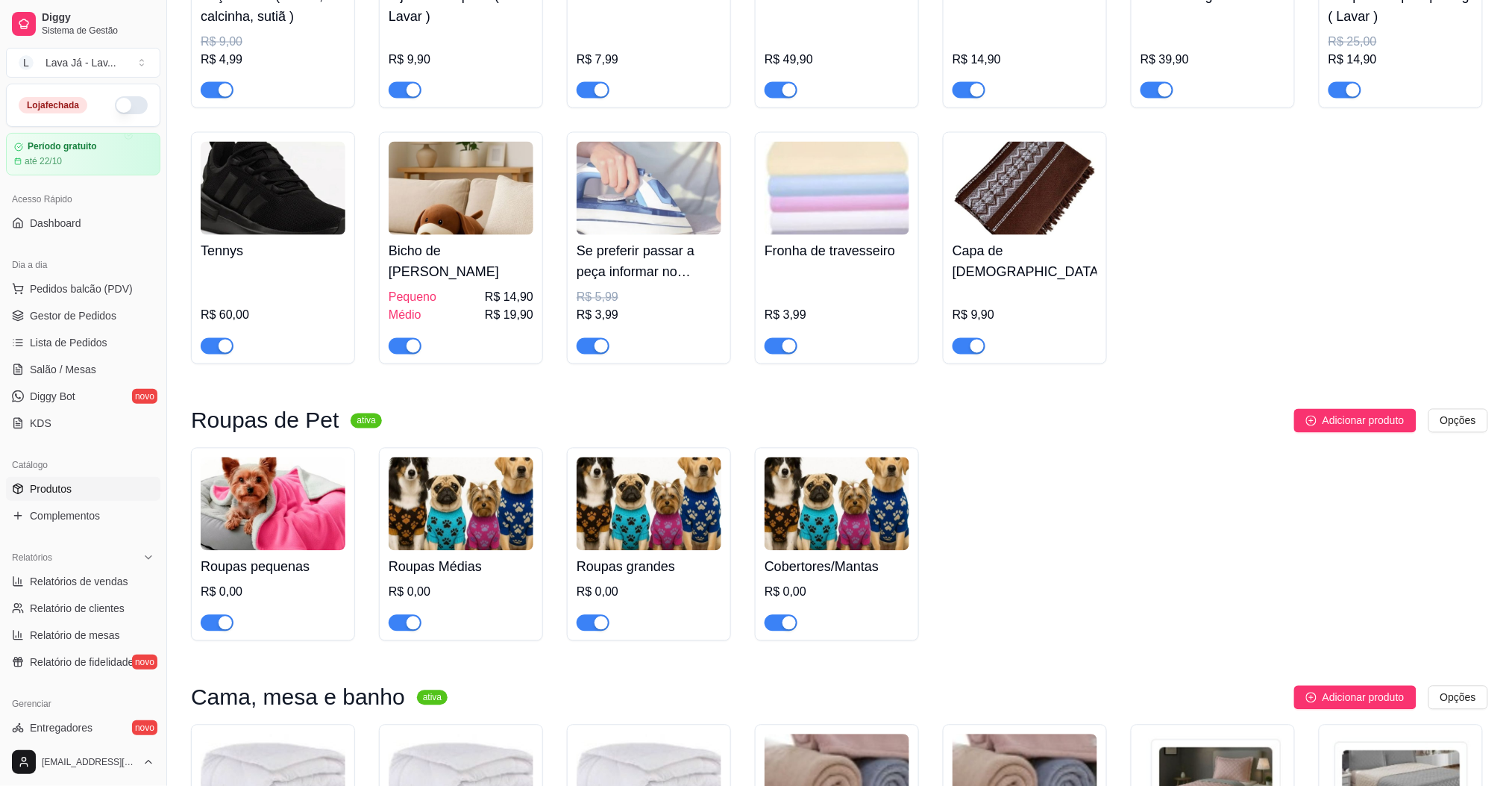
scroll to position [813, 0]
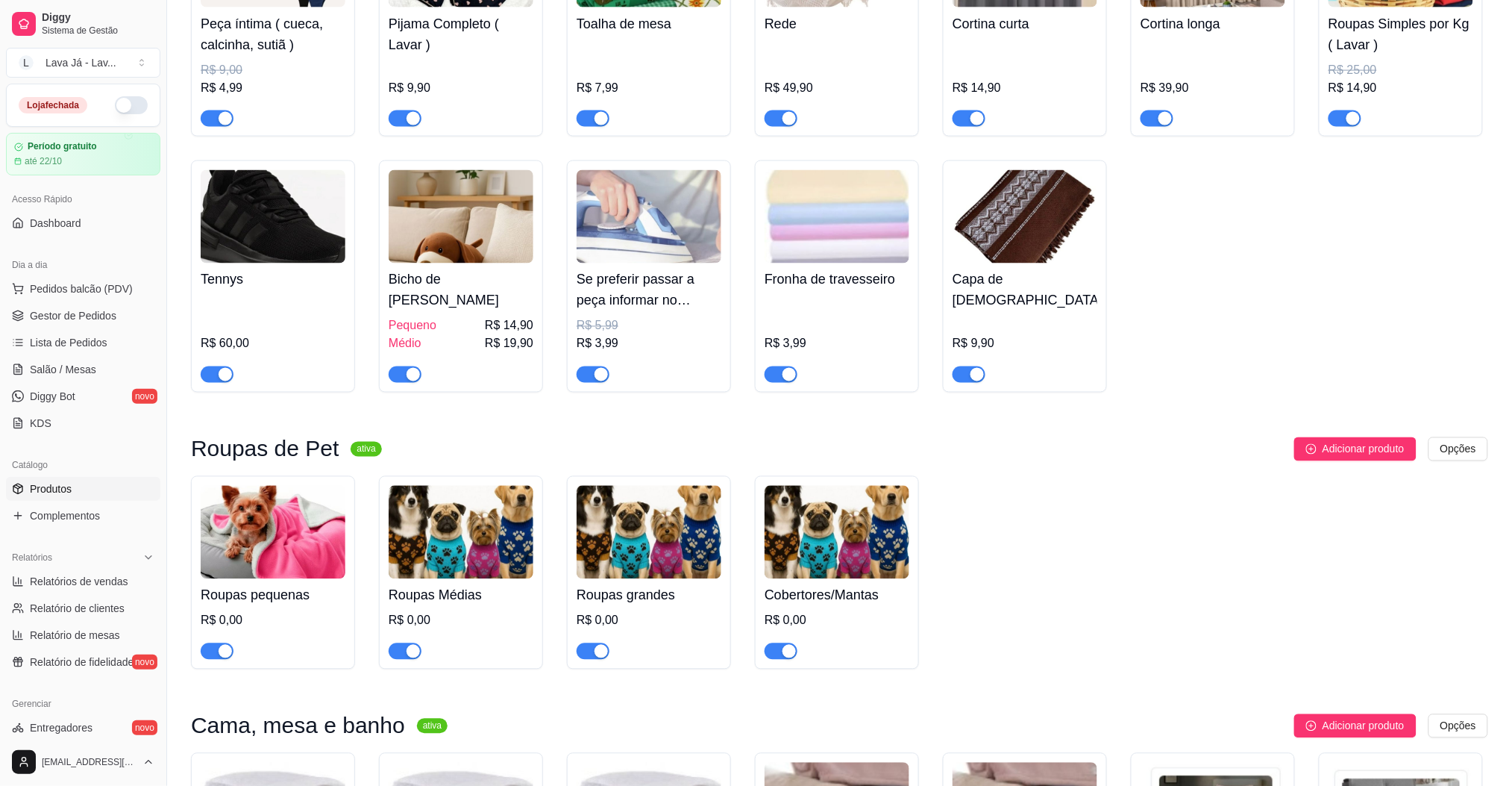
click at [1191, 627] on div "Roupas pequenas R$ 0,00 Roupas Médias R$ 0,00 Roupas grandes R$ 0,00 Cobertores…" at bounding box center [839, 572] width 1297 height 193
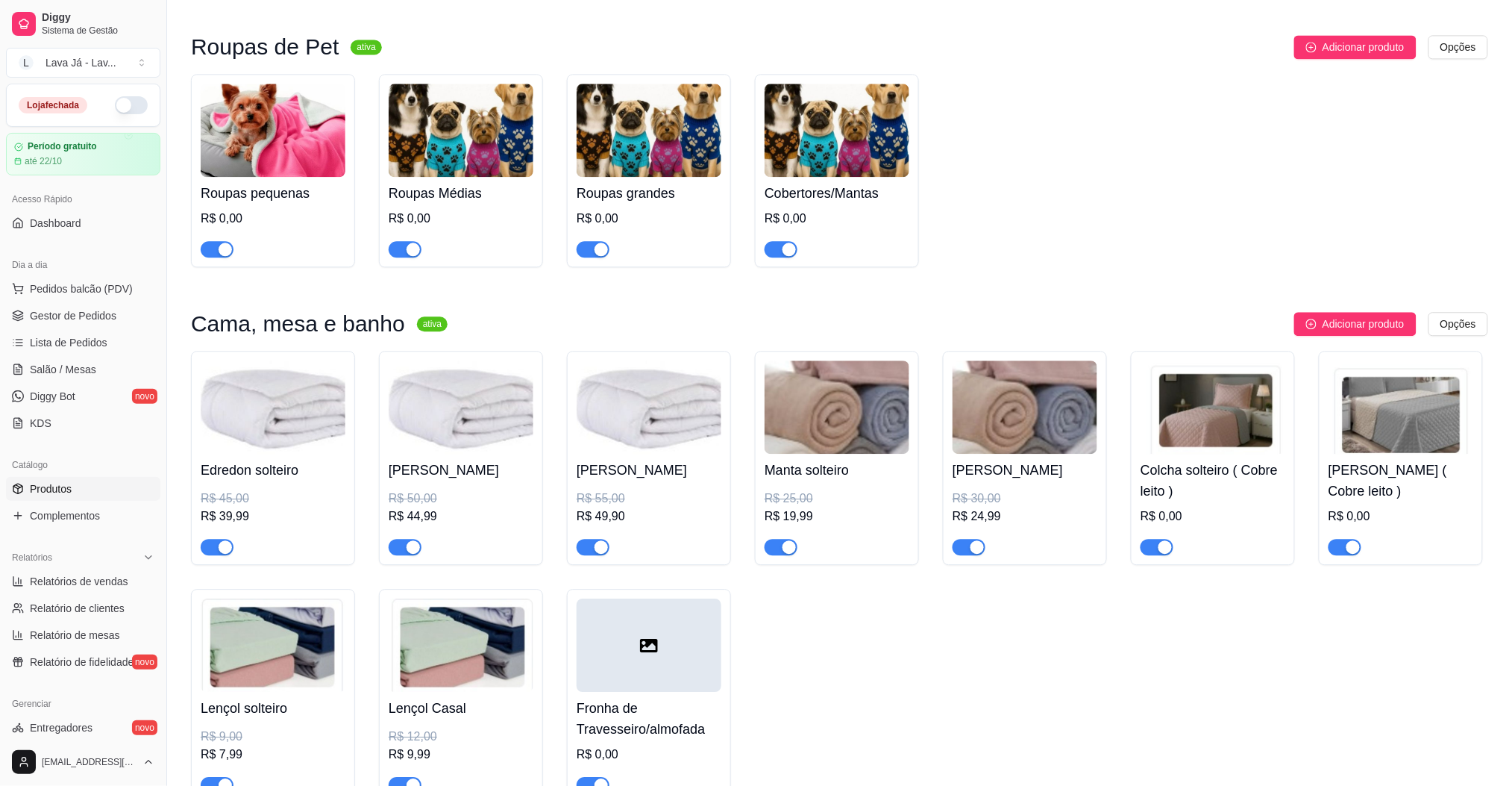
scroll to position [1314, 0]
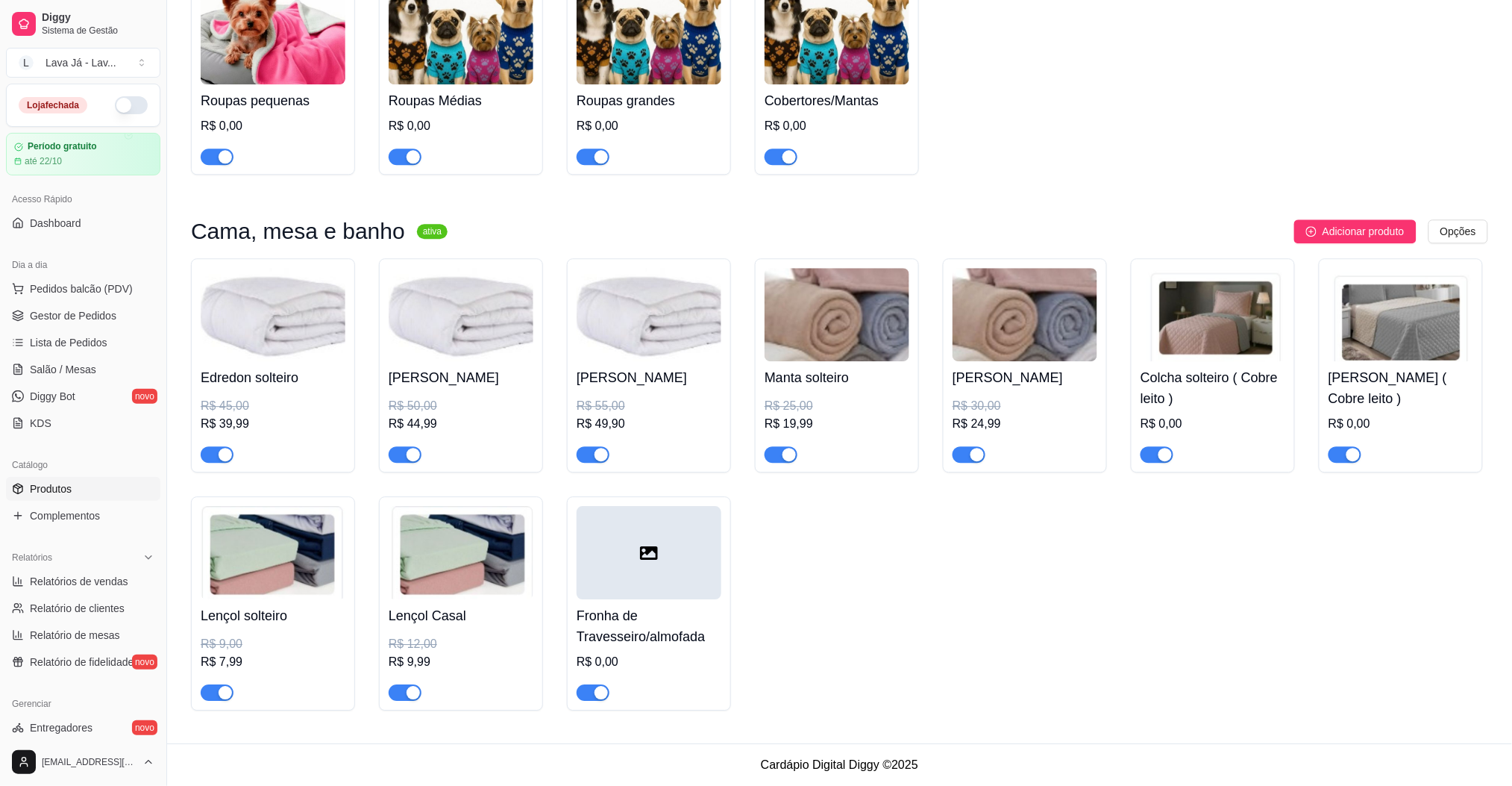
click at [592, 543] on div at bounding box center [649, 553] width 145 height 94
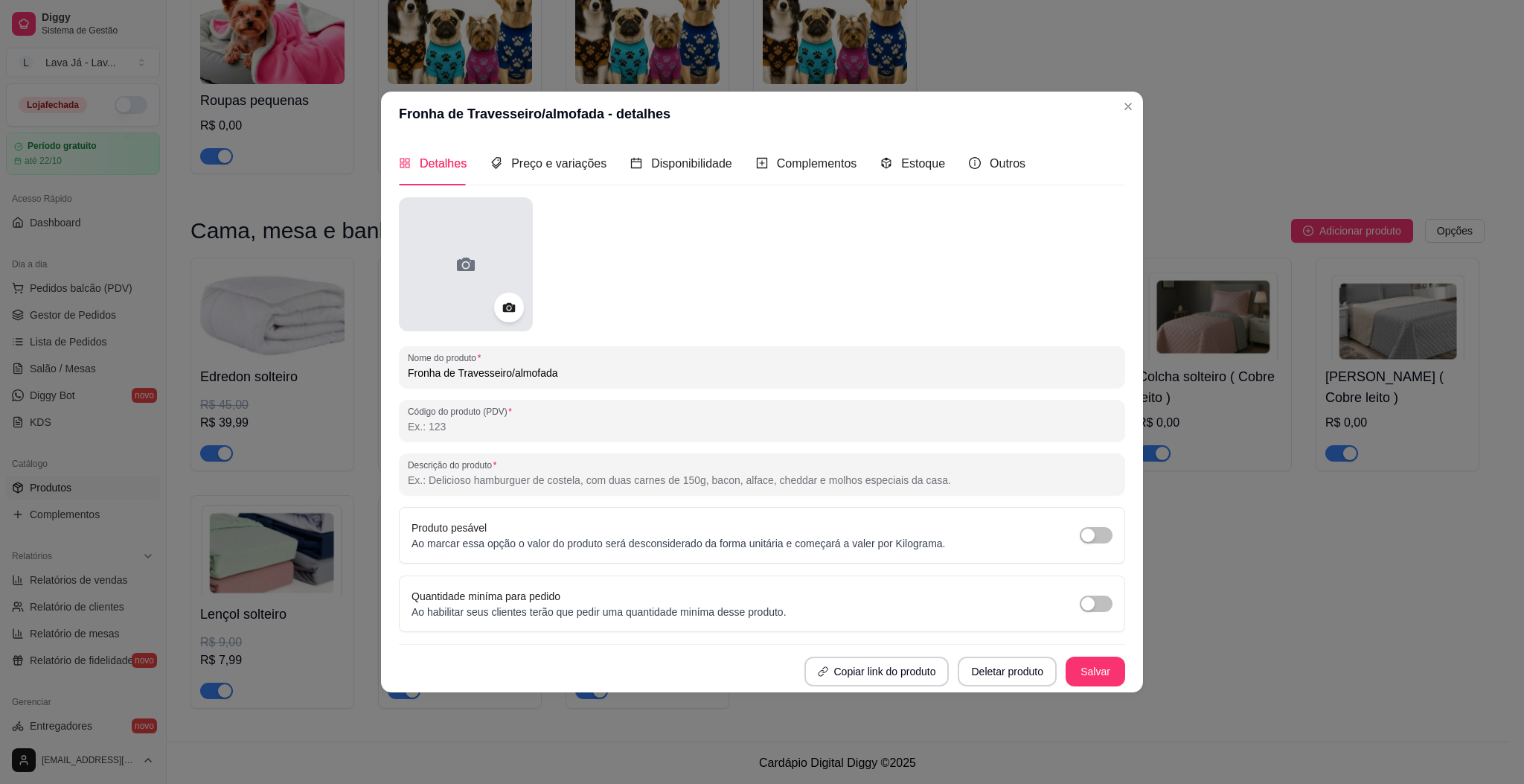
click at [464, 264] on circle at bounding box center [465, 264] width 5 height 5
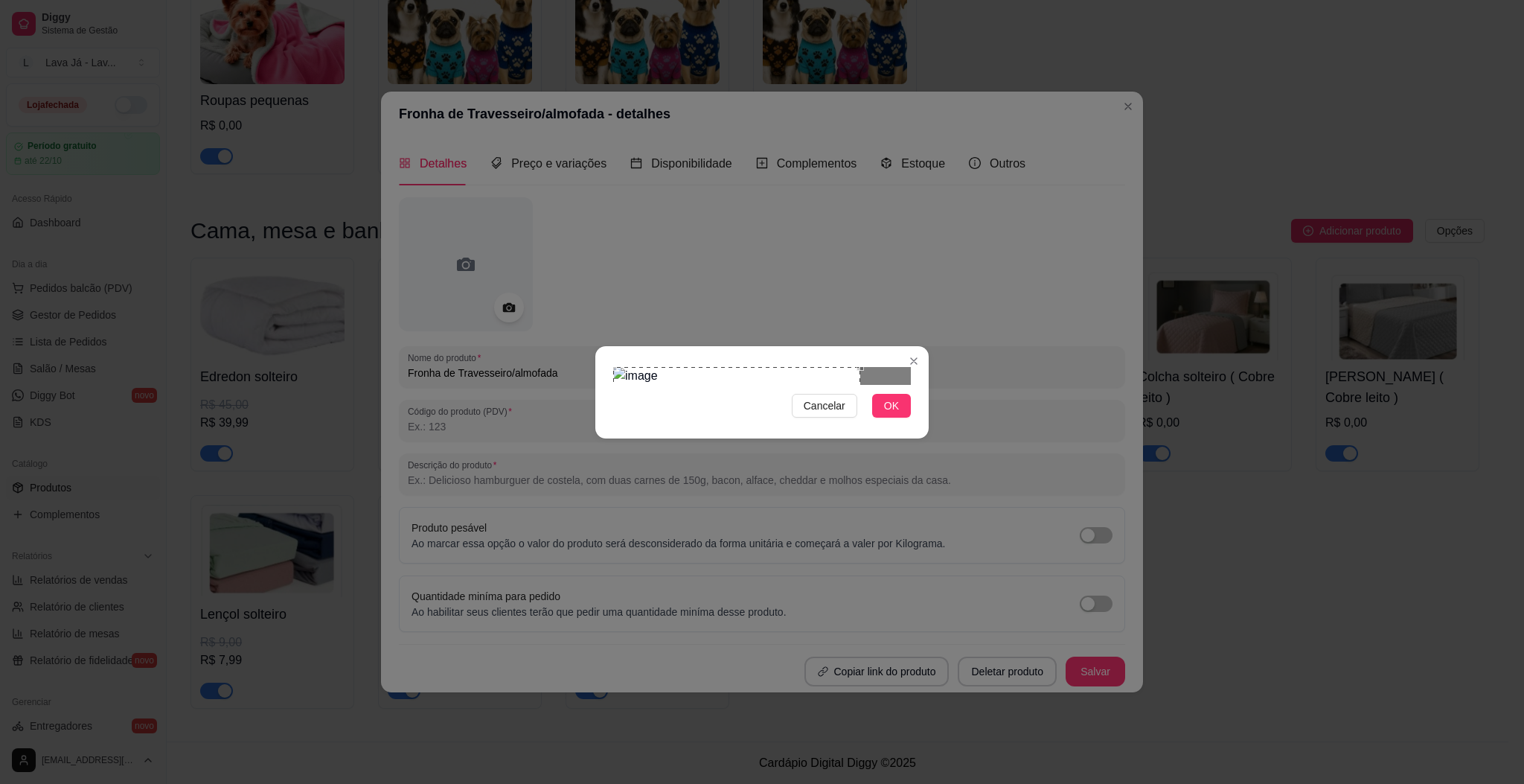
click at [624, 381] on div "Use the arrow keys to move the crop selection area" at bounding box center [736, 413] width 247 height 94
click at [830, 385] on div at bounding box center [762, 375] width 298 height 18
click at [834, 414] on span "Cancelar" at bounding box center [824, 405] width 41 height 17
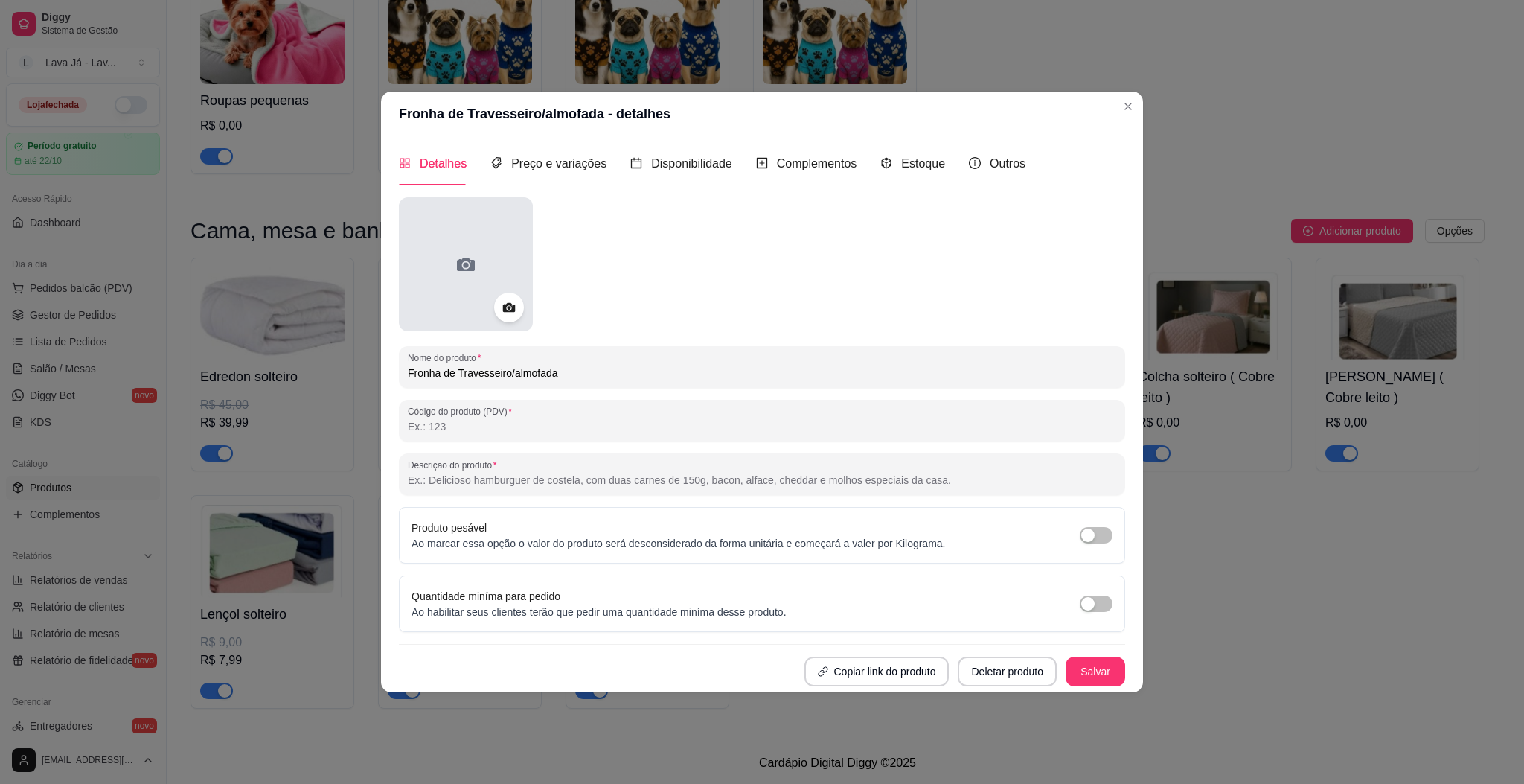
click at [457, 282] on div at bounding box center [466, 264] width 134 height 134
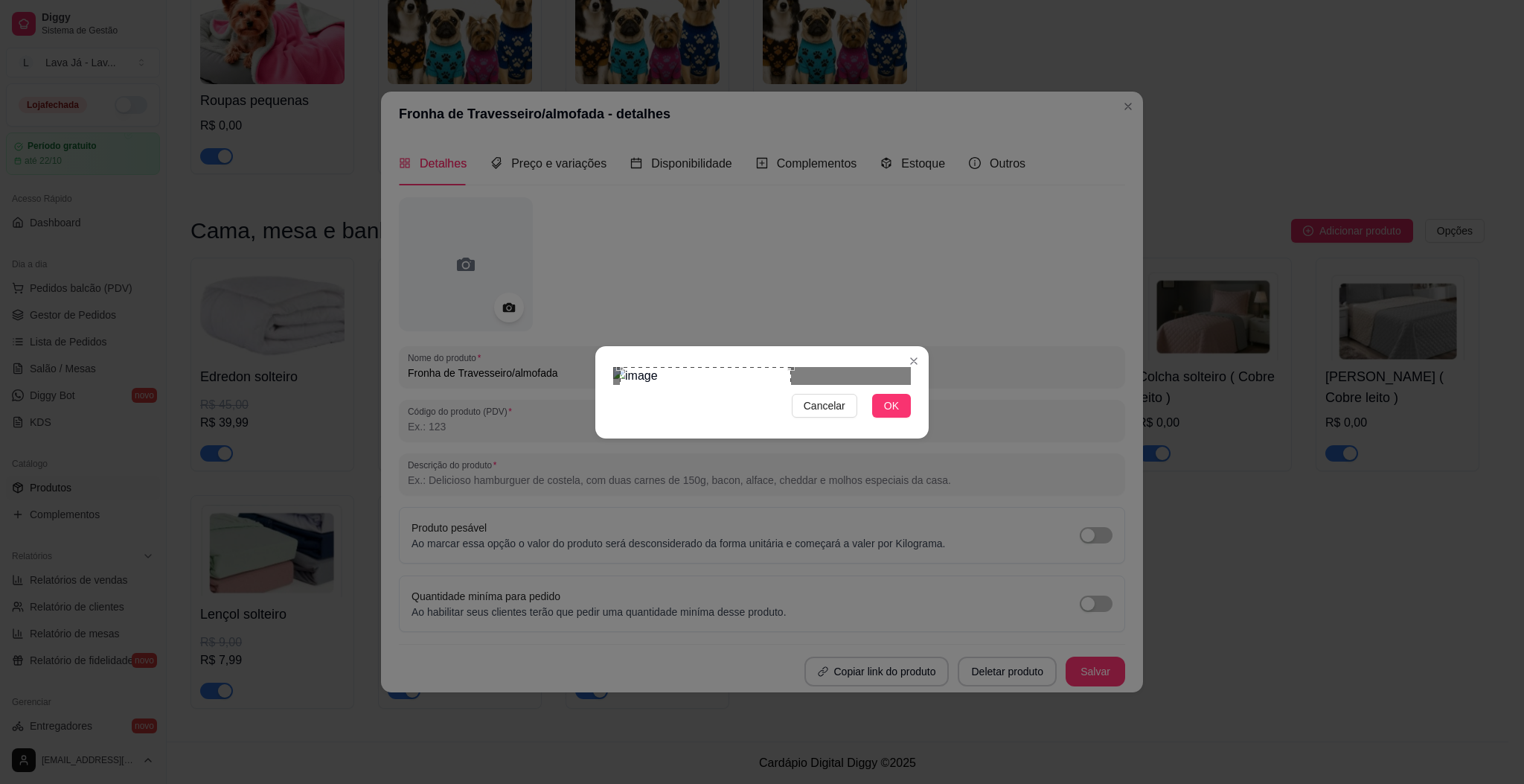
click at [741, 377] on div "Use the arrow keys to move the crop selection area" at bounding box center [706, 419] width 171 height 106
click at [907, 418] on button "OK" at bounding box center [891, 405] width 39 height 24
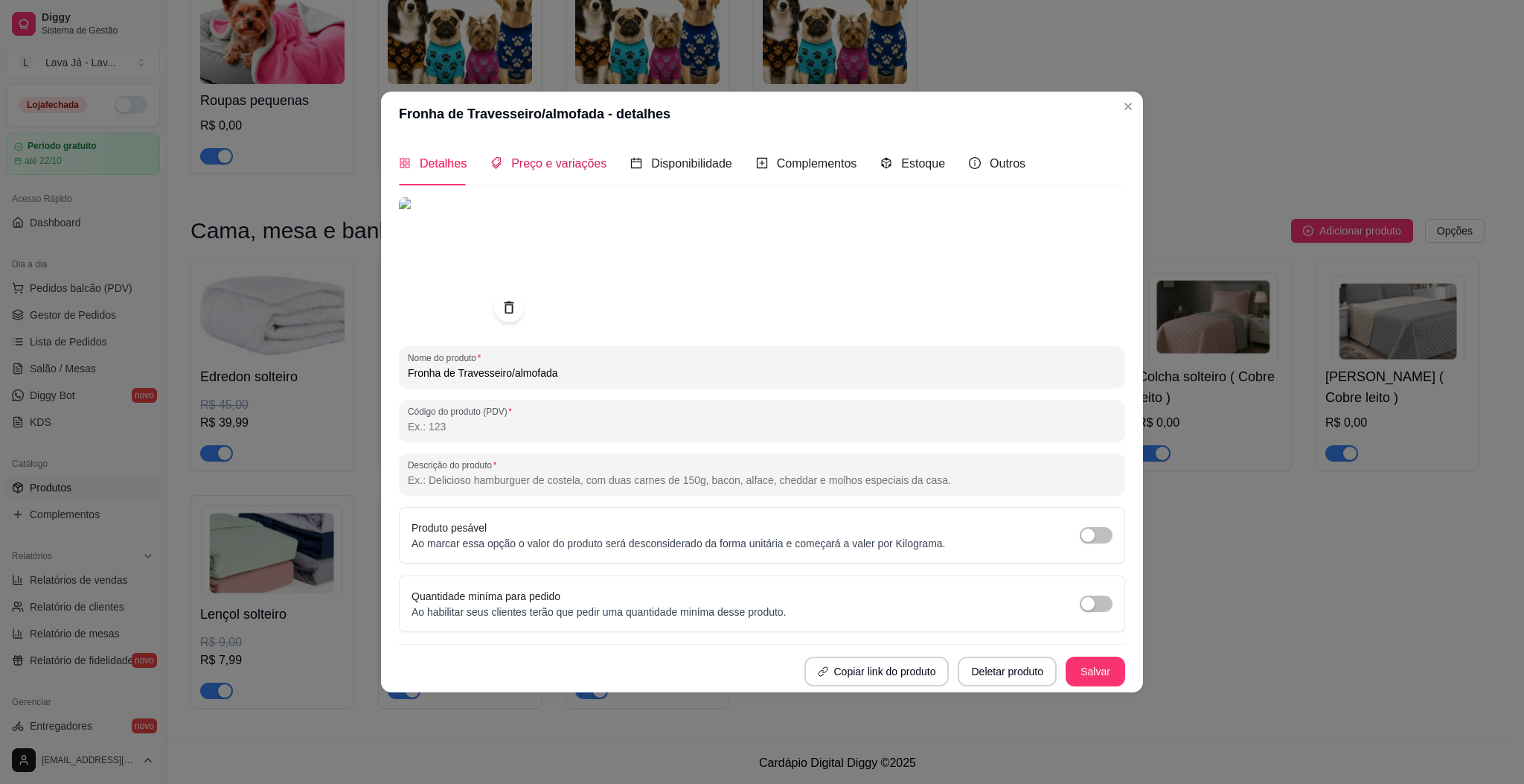
click at [545, 170] on span "Preço e variações" at bounding box center [559, 163] width 95 height 12
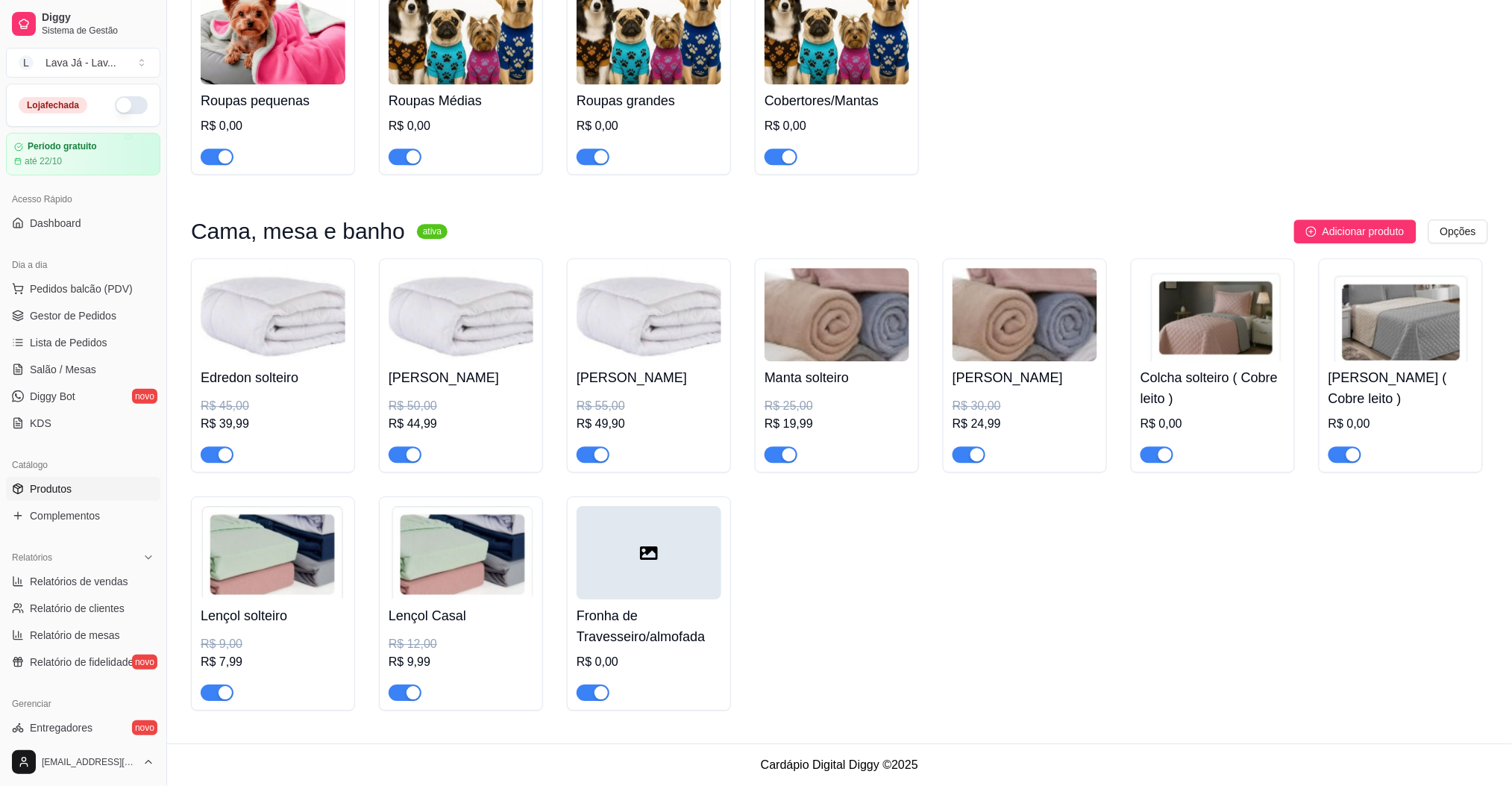
click at [679, 544] on div at bounding box center [649, 553] width 145 height 94
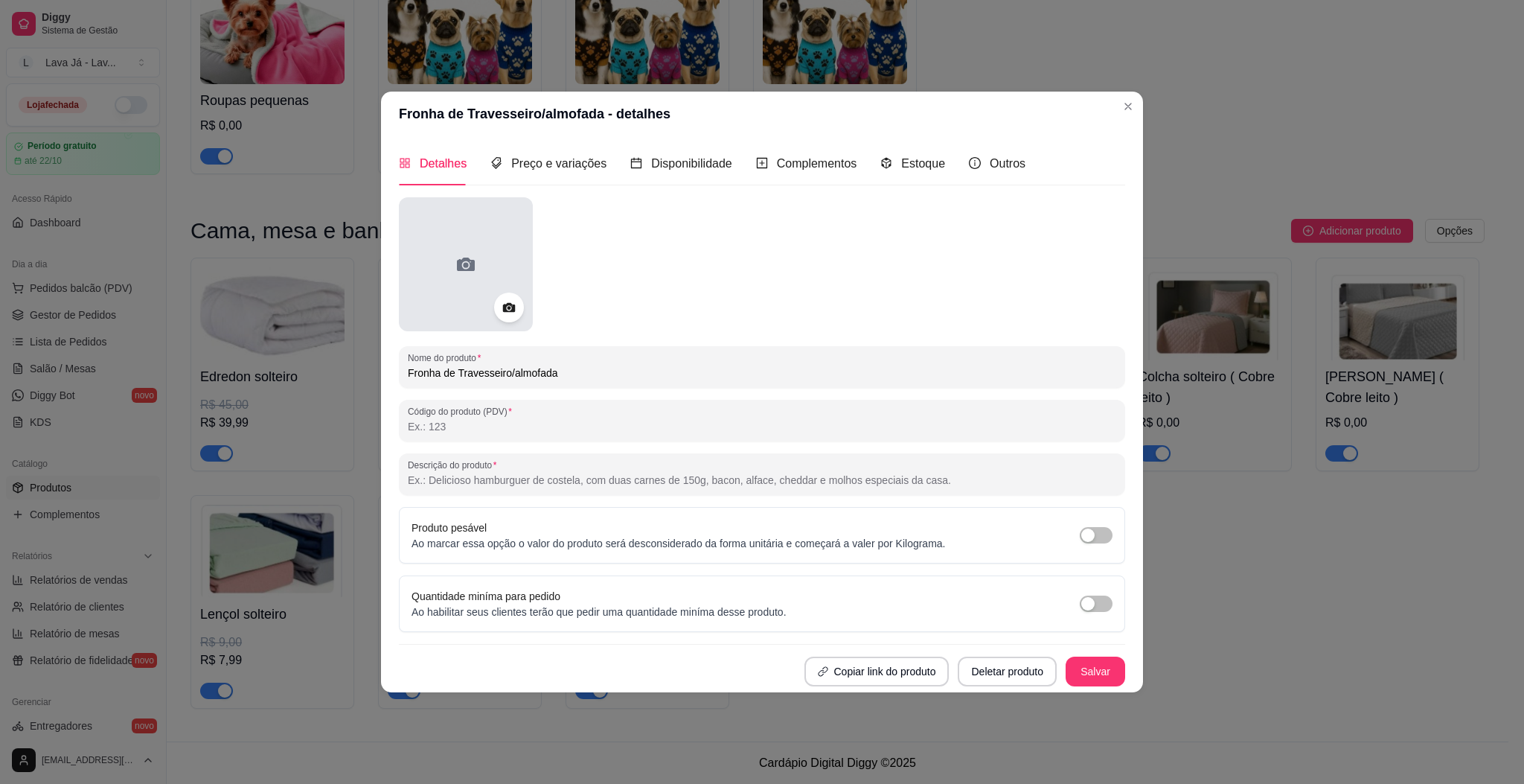
click at [479, 273] on div at bounding box center [466, 264] width 134 height 134
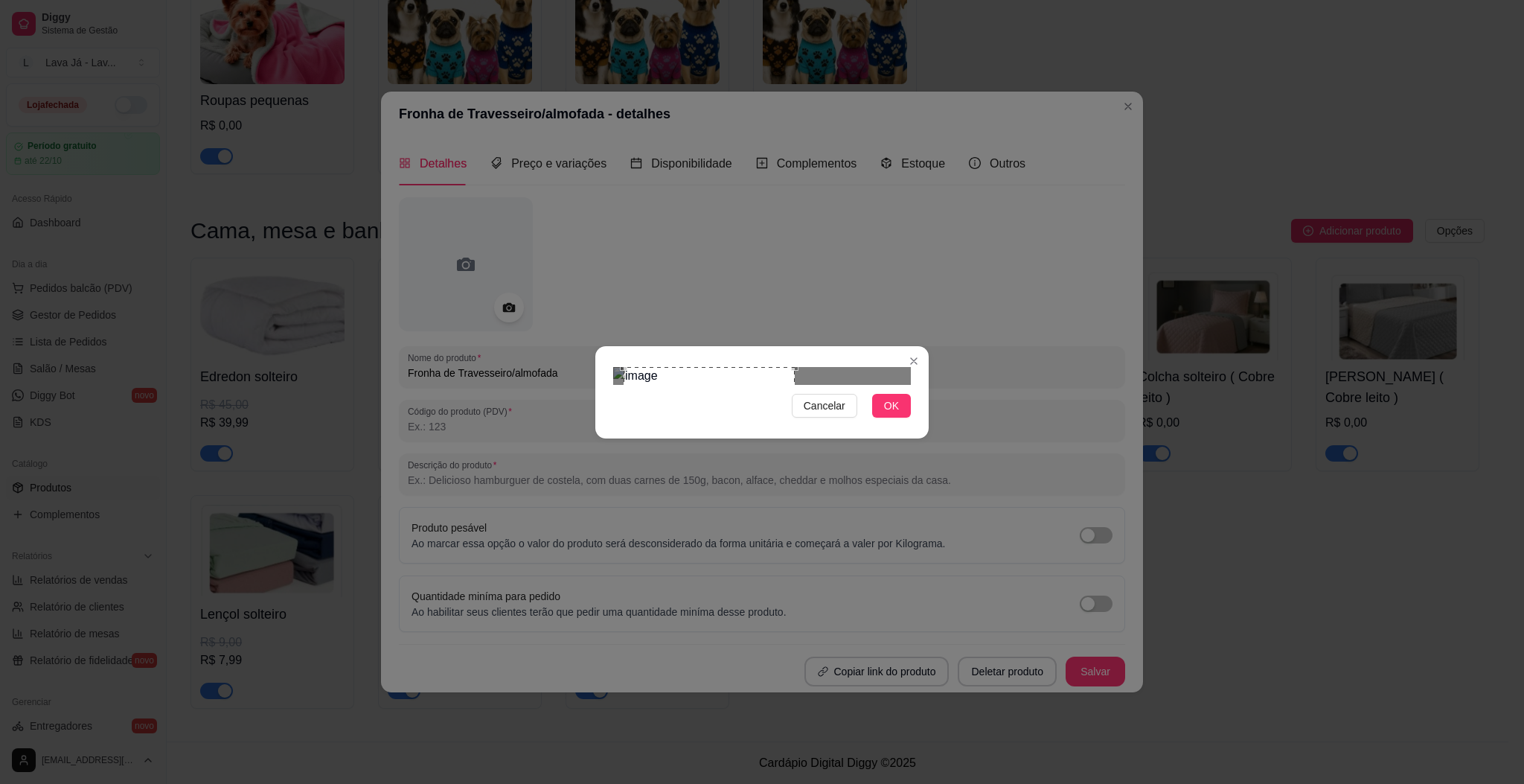
click at [763, 382] on div "Use the arrow keys to move the crop selection area" at bounding box center [709, 419] width 171 height 106
click at [894, 414] on span "OK" at bounding box center [891, 405] width 15 height 17
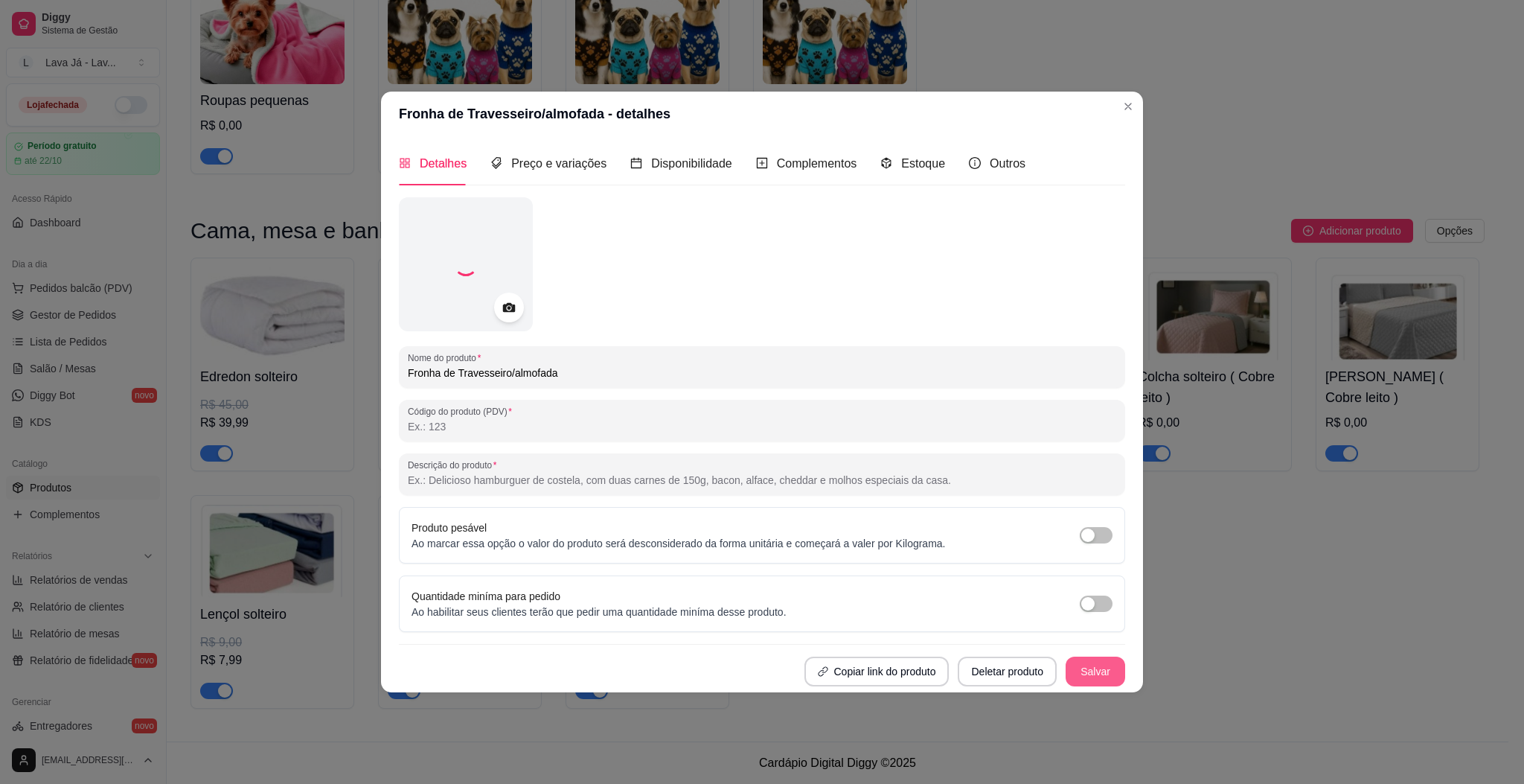
click at [1091, 677] on button "Salvar" at bounding box center [1096, 671] width 60 height 30
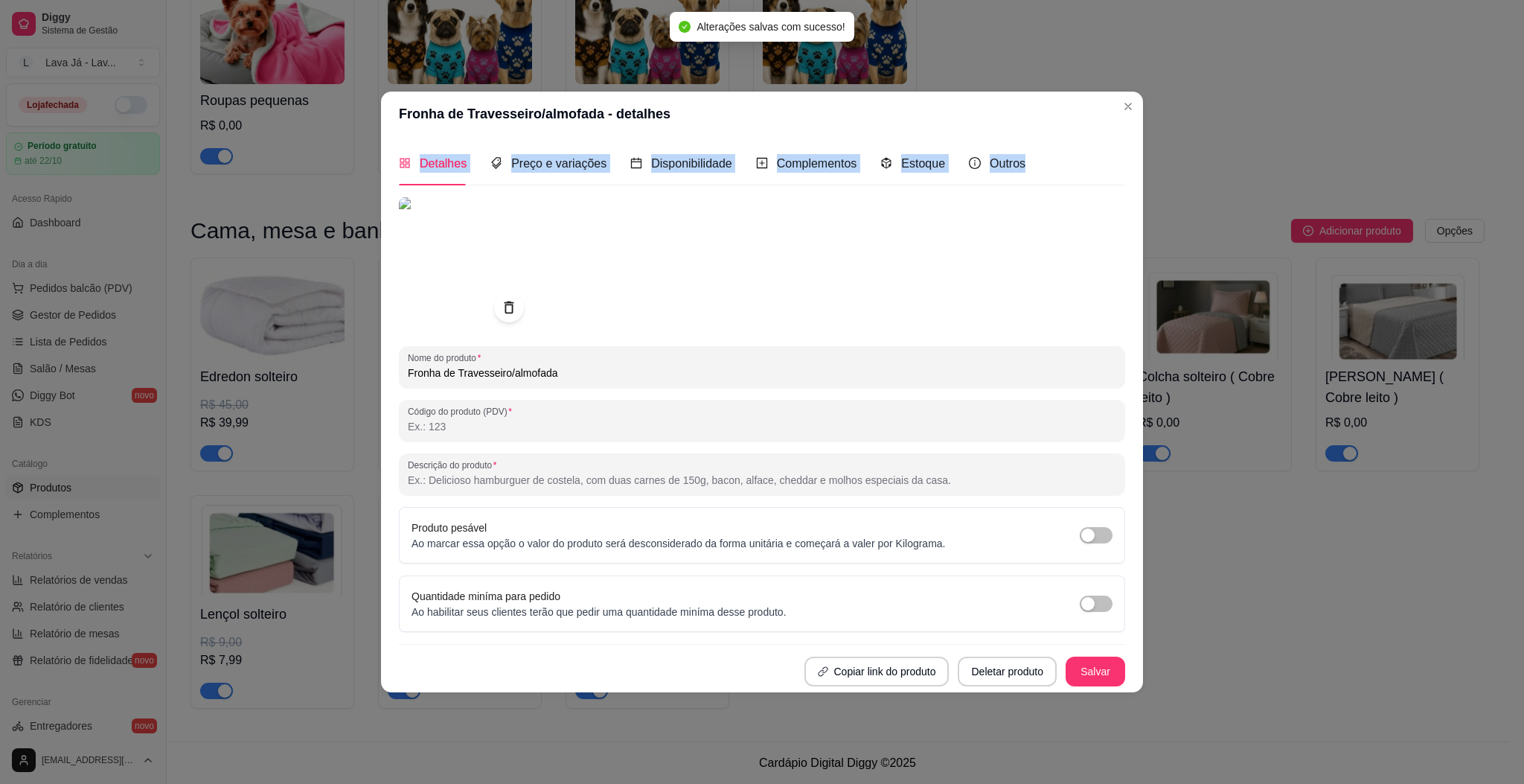
drag, startPoint x: 736, startPoint y: 159, endPoint x: 1138, endPoint y: 227, distance: 407.7
click at [1138, 227] on section "Fronha de Travesseiro/almofada - detalhes Detalhes Preço e variações Disponibil…" at bounding box center [762, 391] width 762 height 600
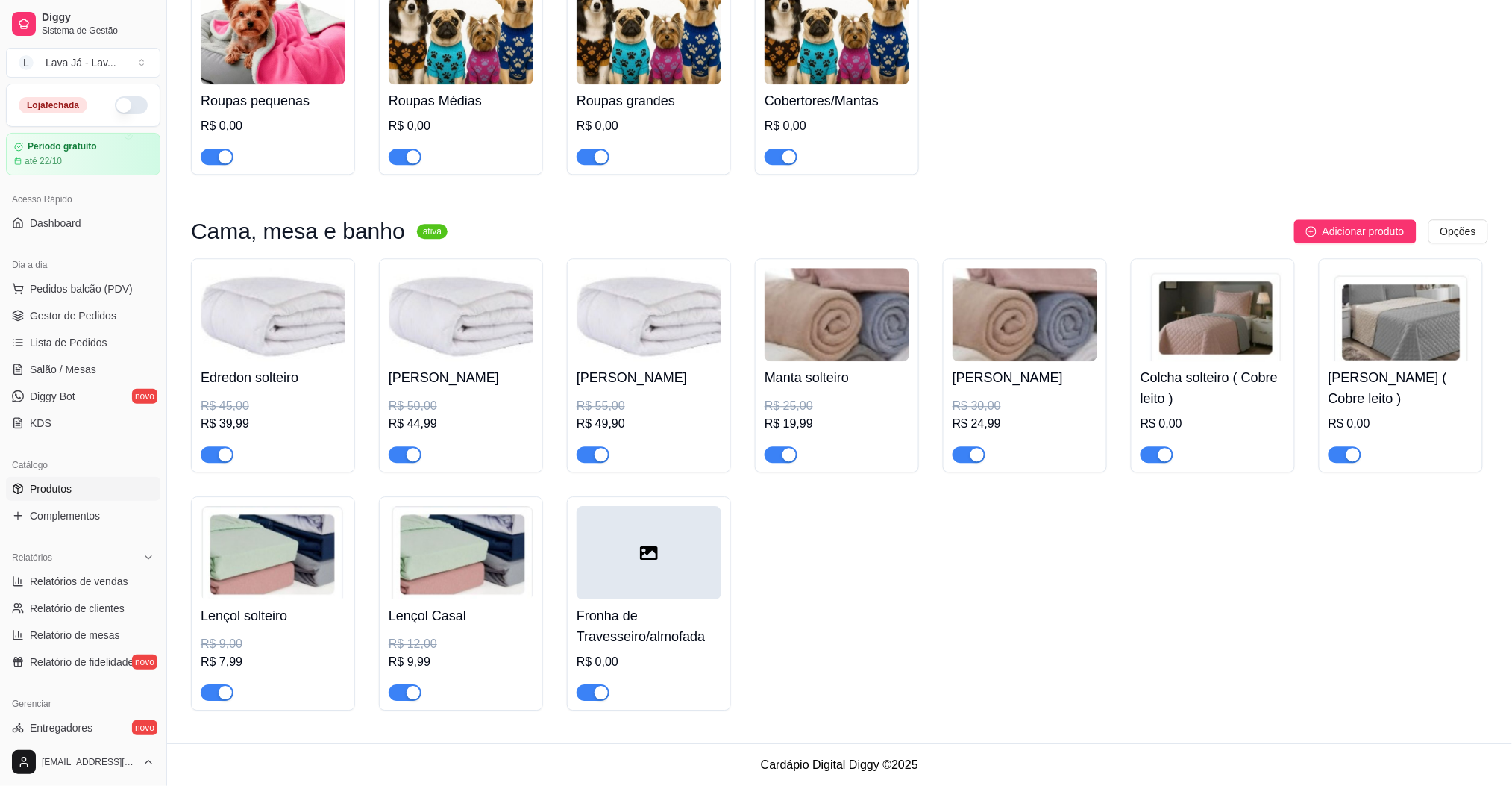
click at [709, 559] on div at bounding box center [649, 553] width 145 height 94
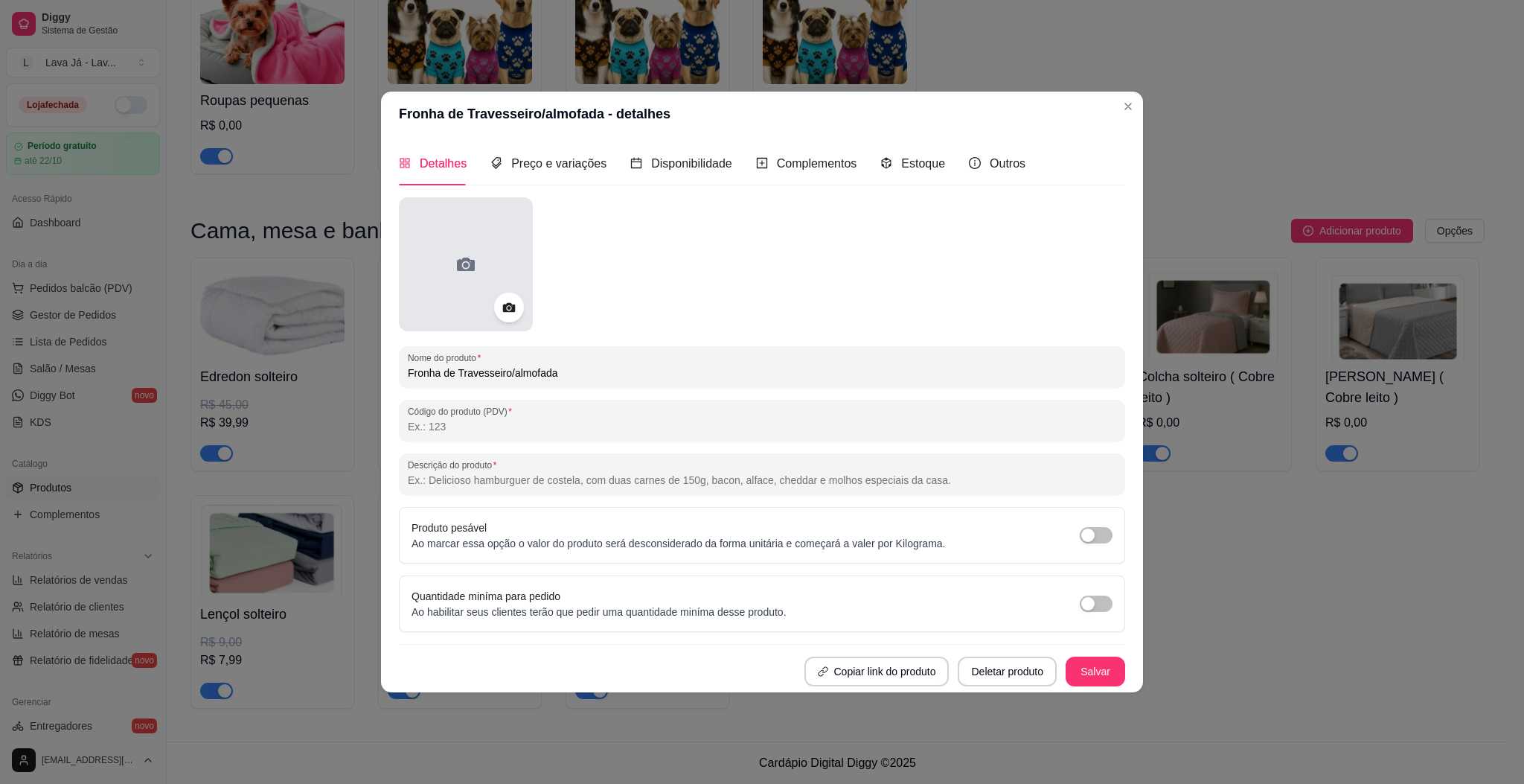
click at [439, 271] on div at bounding box center [466, 264] width 134 height 134
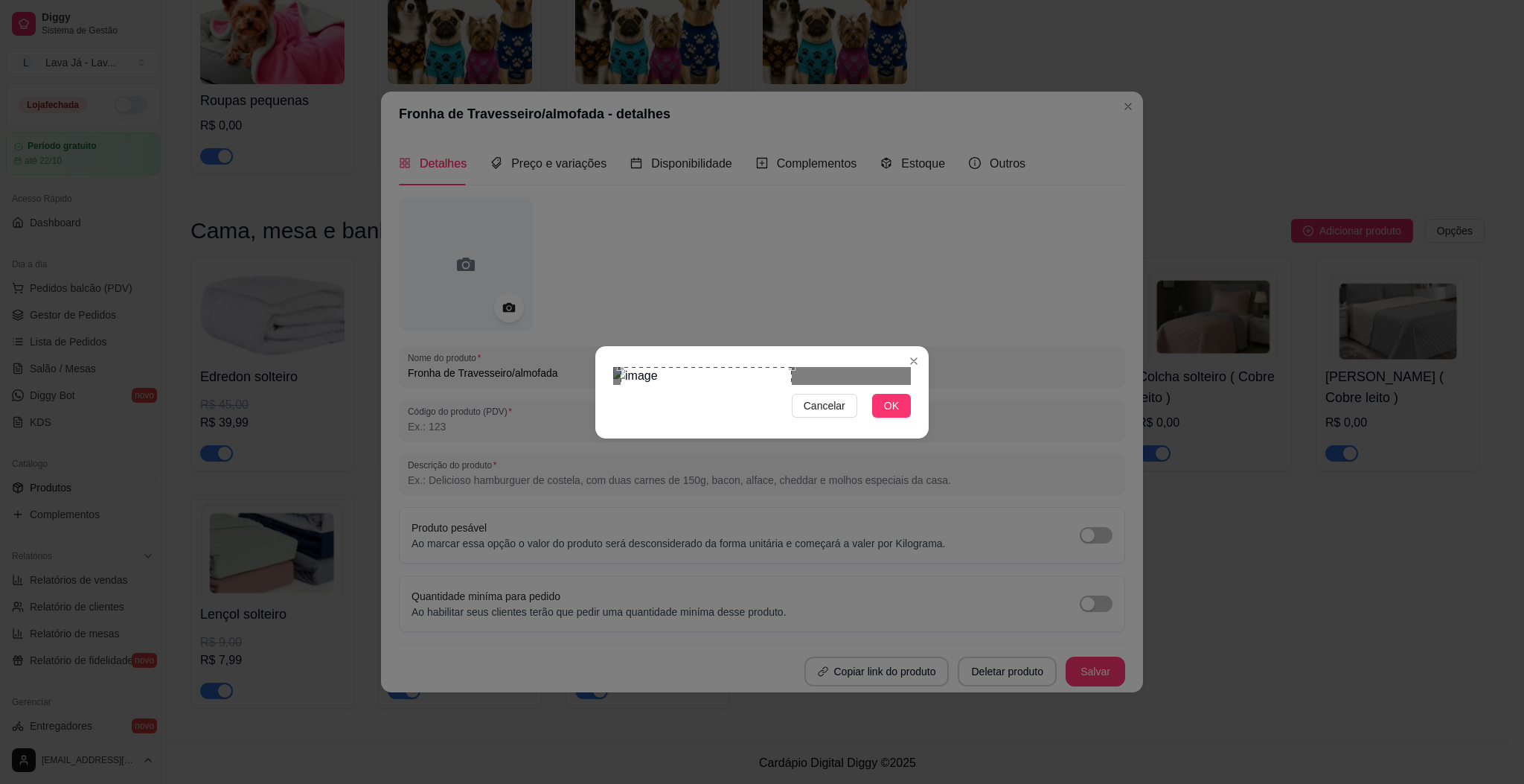
click at [747, 395] on div "Use the arrow keys to move the crop selection area" at bounding box center [707, 419] width 171 height 106
click at [890, 414] on span "OK" at bounding box center [891, 405] width 15 height 17
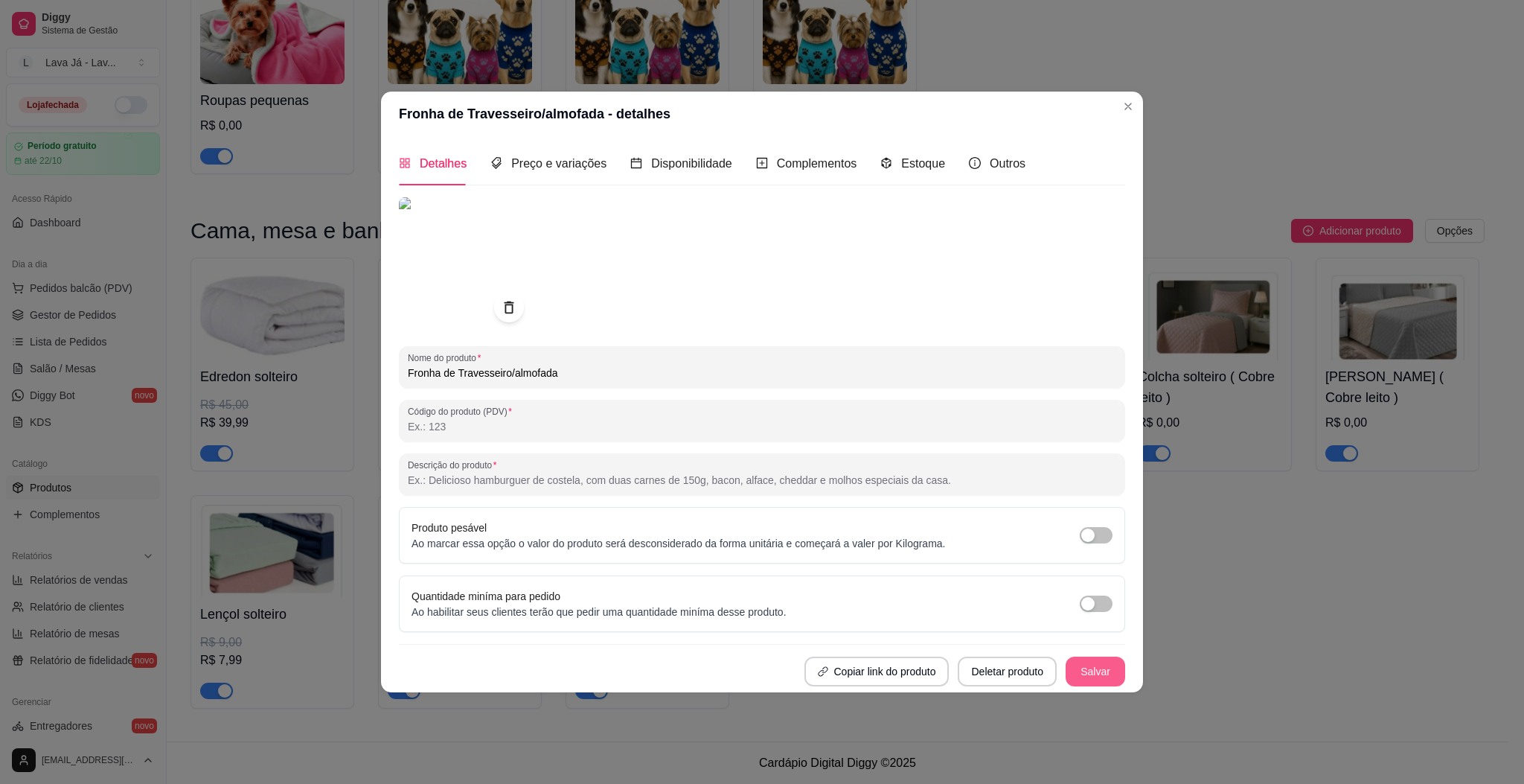
click at [1099, 656] on button "Salvar" at bounding box center [1096, 671] width 60 height 30
click at [551, 173] on div "Preço e variações" at bounding box center [549, 163] width 116 height 18
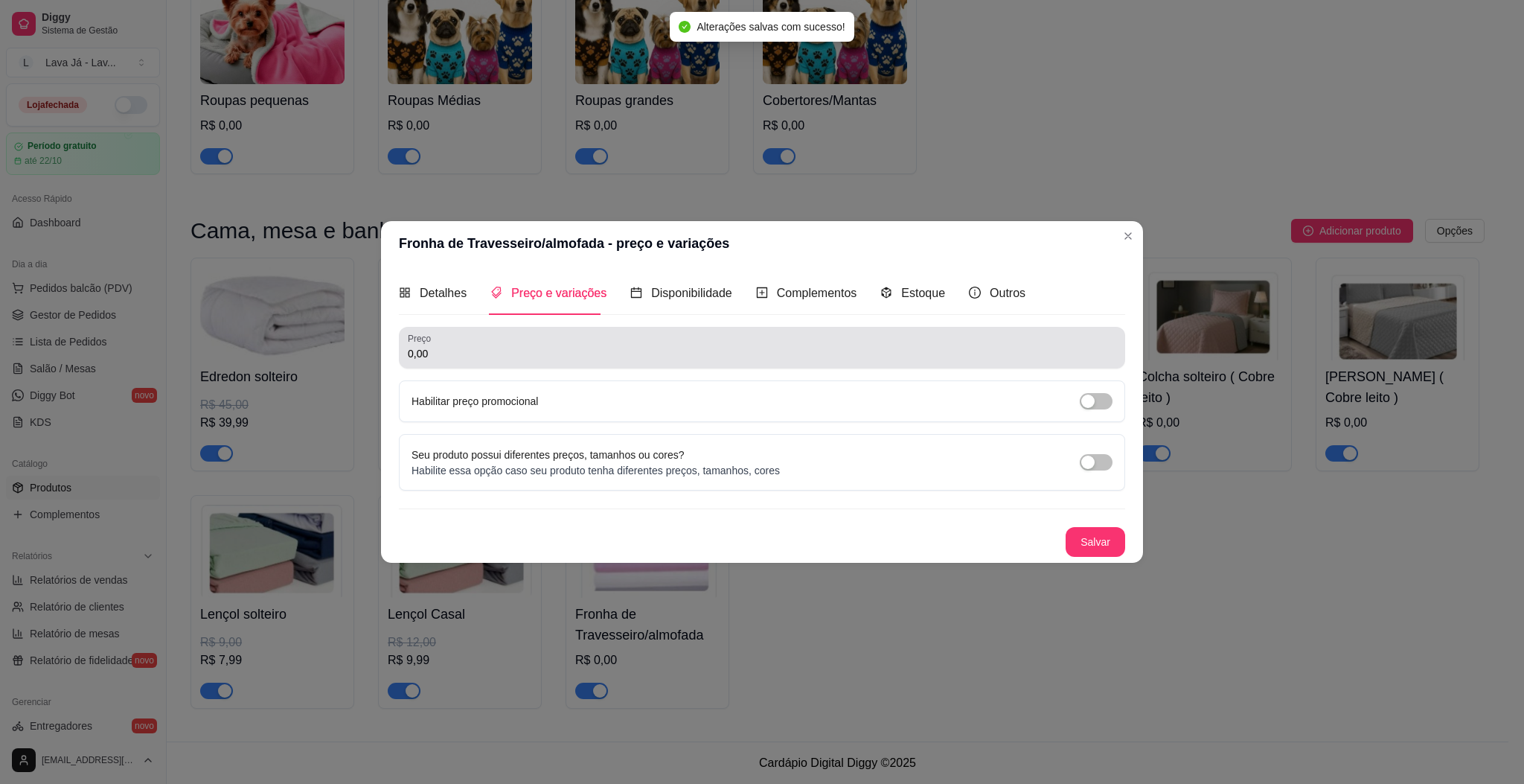
click at [537, 363] on div "Preço 0,00" at bounding box center [762, 347] width 727 height 41
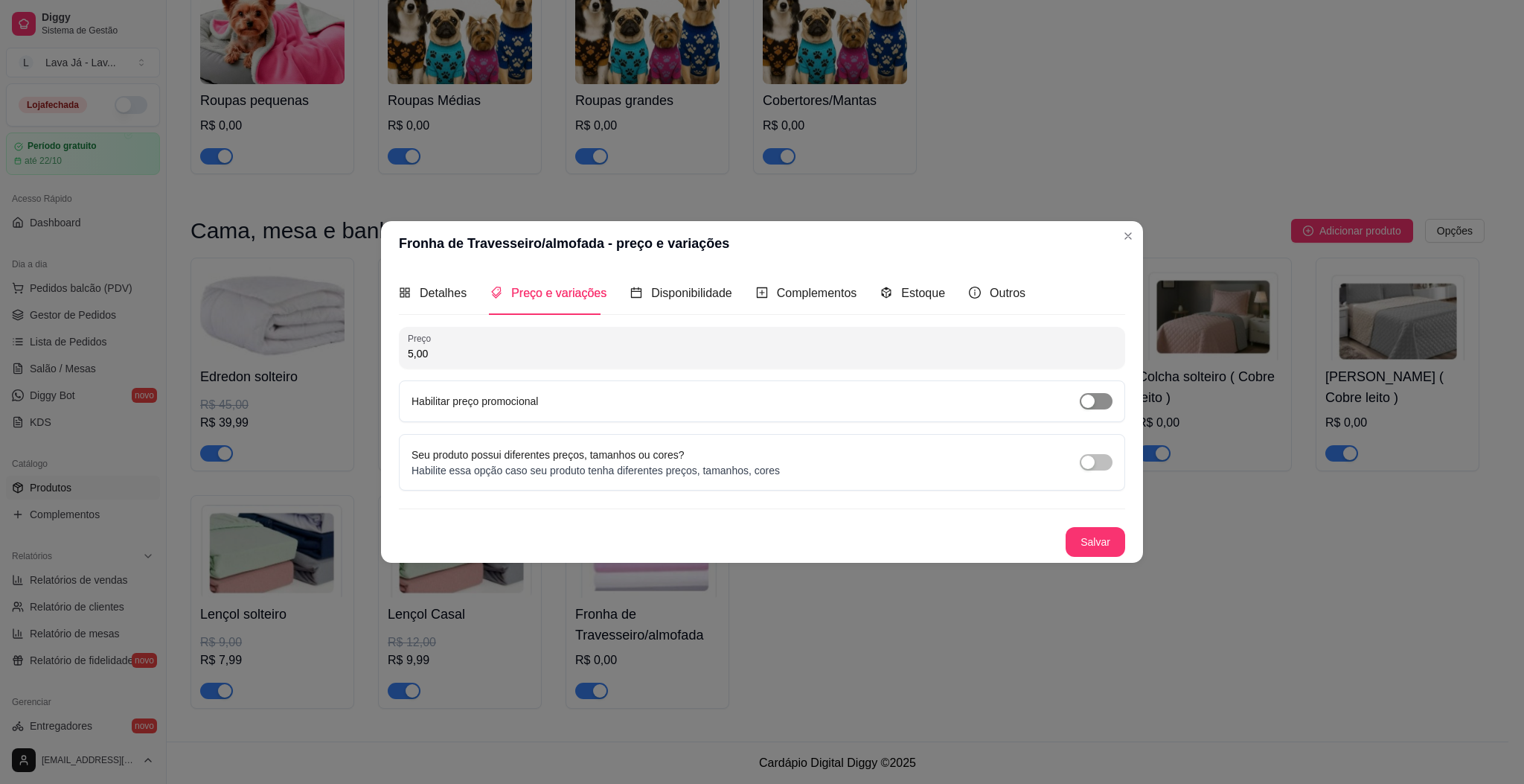
type input "5,00"
click at [1092, 397] on div "button" at bounding box center [1087, 401] width 13 height 13
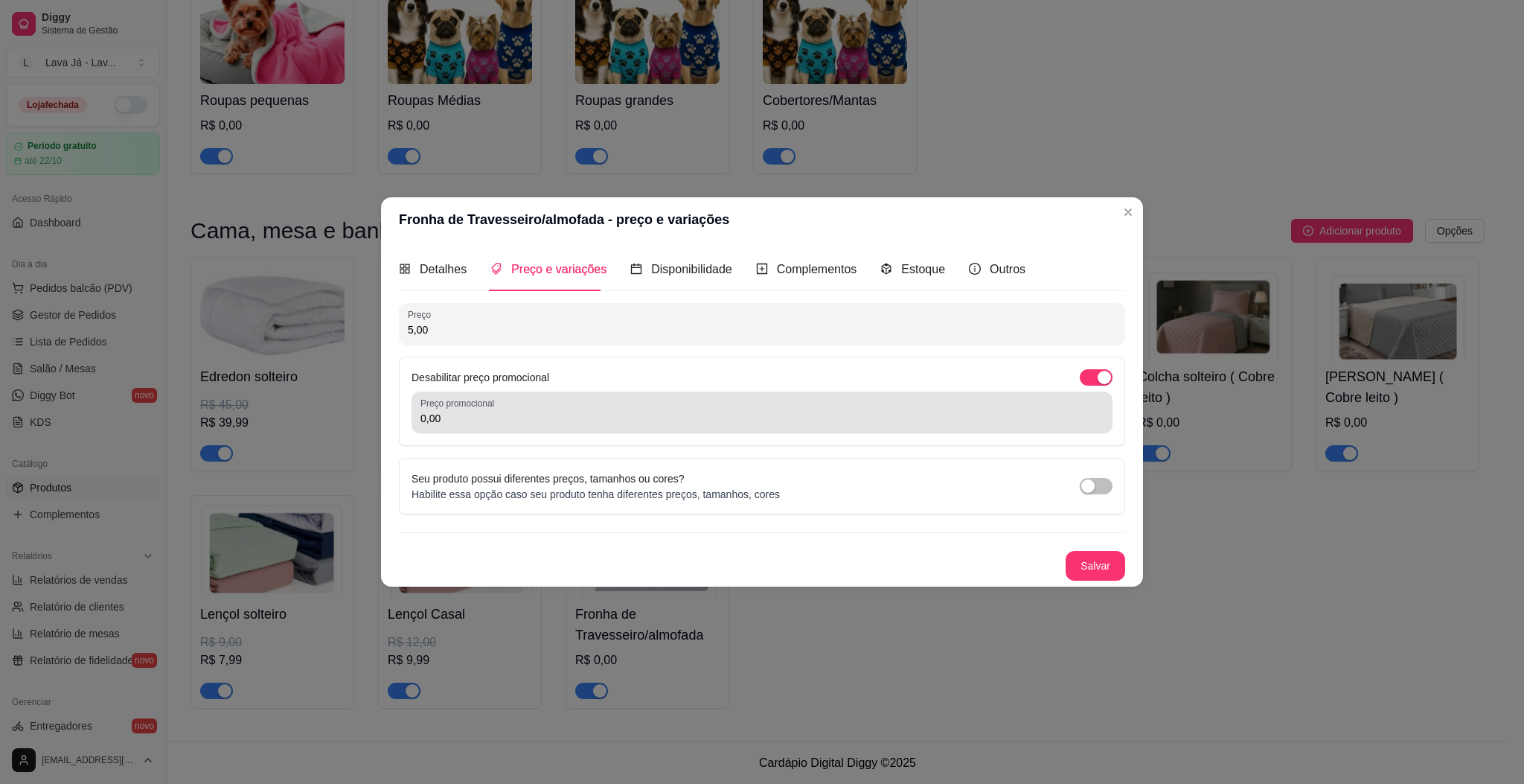
click at [655, 413] on input "0,00" at bounding box center [762, 418] width 684 height 15
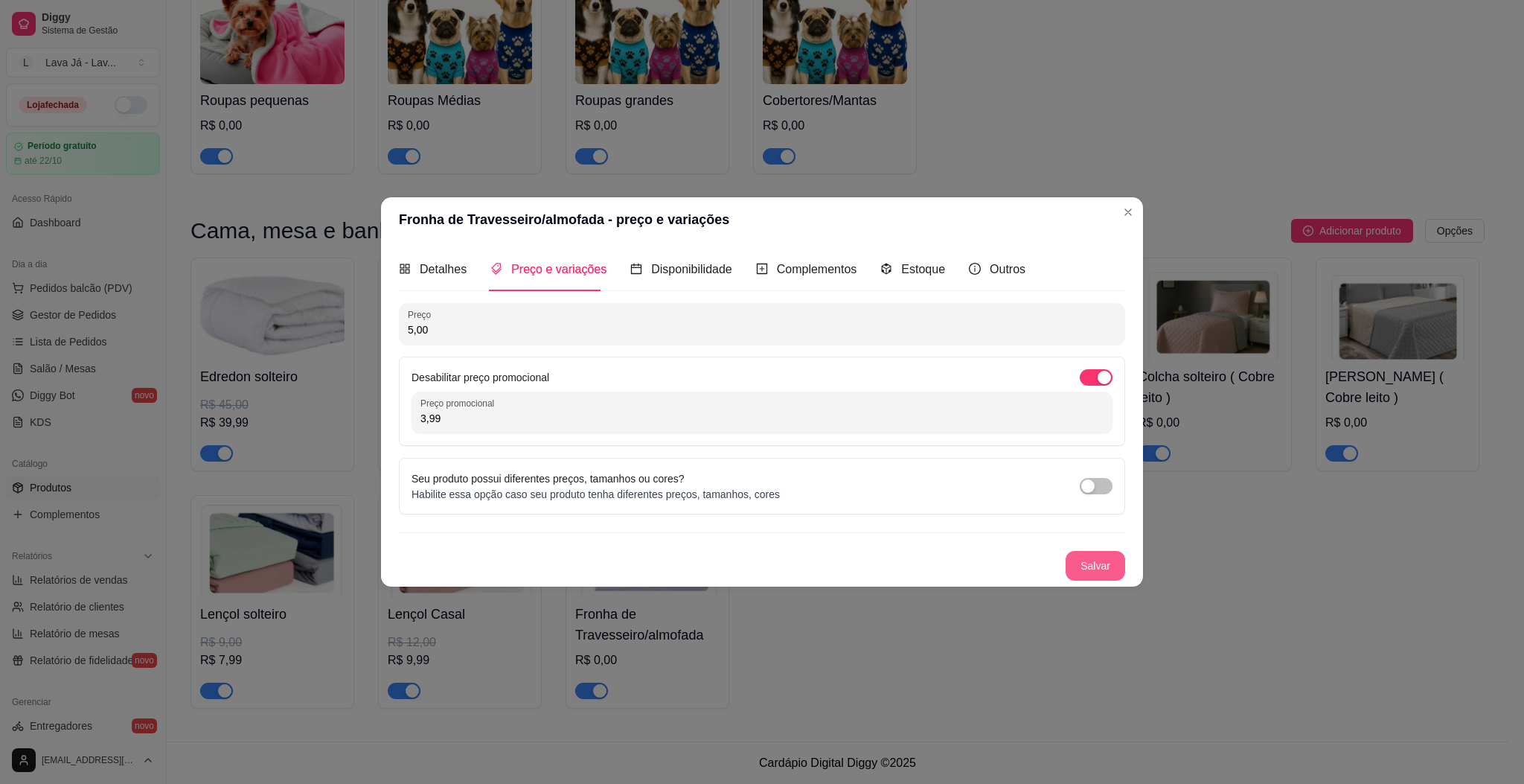
type input "3,99"
click at [1092, 574] on button "Salvar" at bounding box center [1096, 565] width 58 height 29
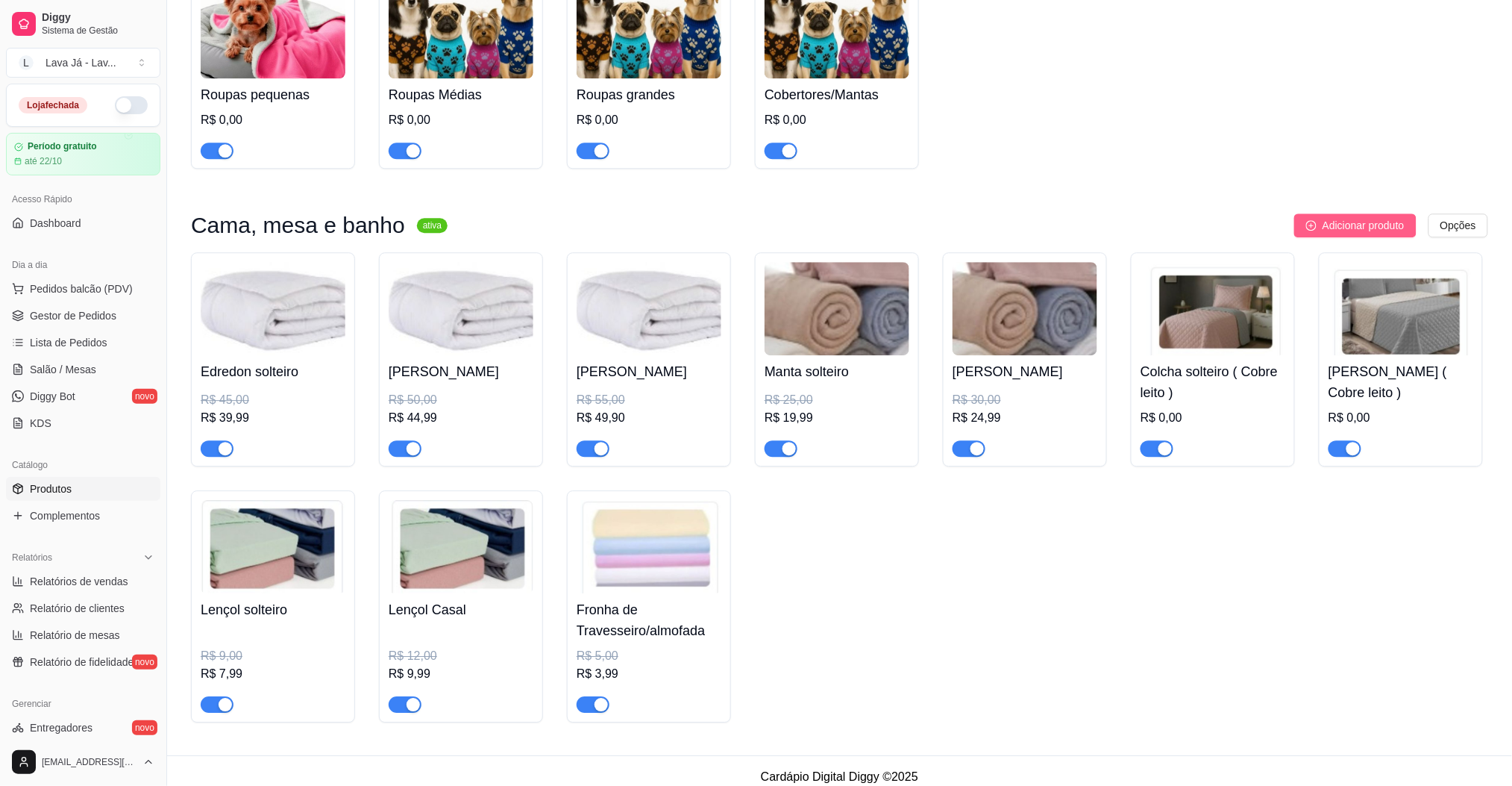
click at [1345, 233] on span "Adicionar produto" at bounding box center [1364, 225] width 82 height 17
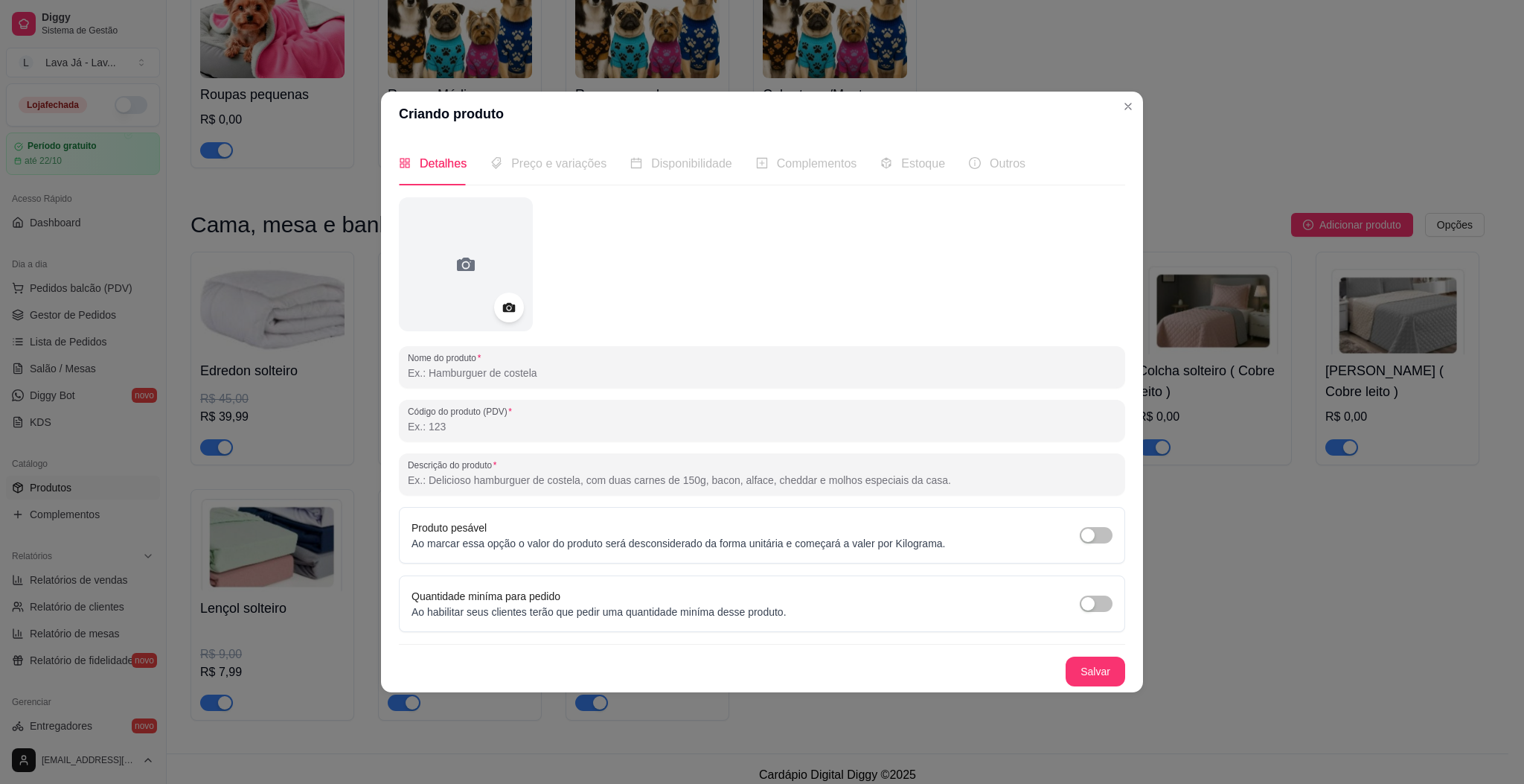
click at [605, 372] on input "Nome do produto" at bounding box center [762, 373] width 708 height 15
type input "Toalha de Banho"
click at [1086, 675] on button "Salvar" at bounding box center [1096, 670] width 58 height 29
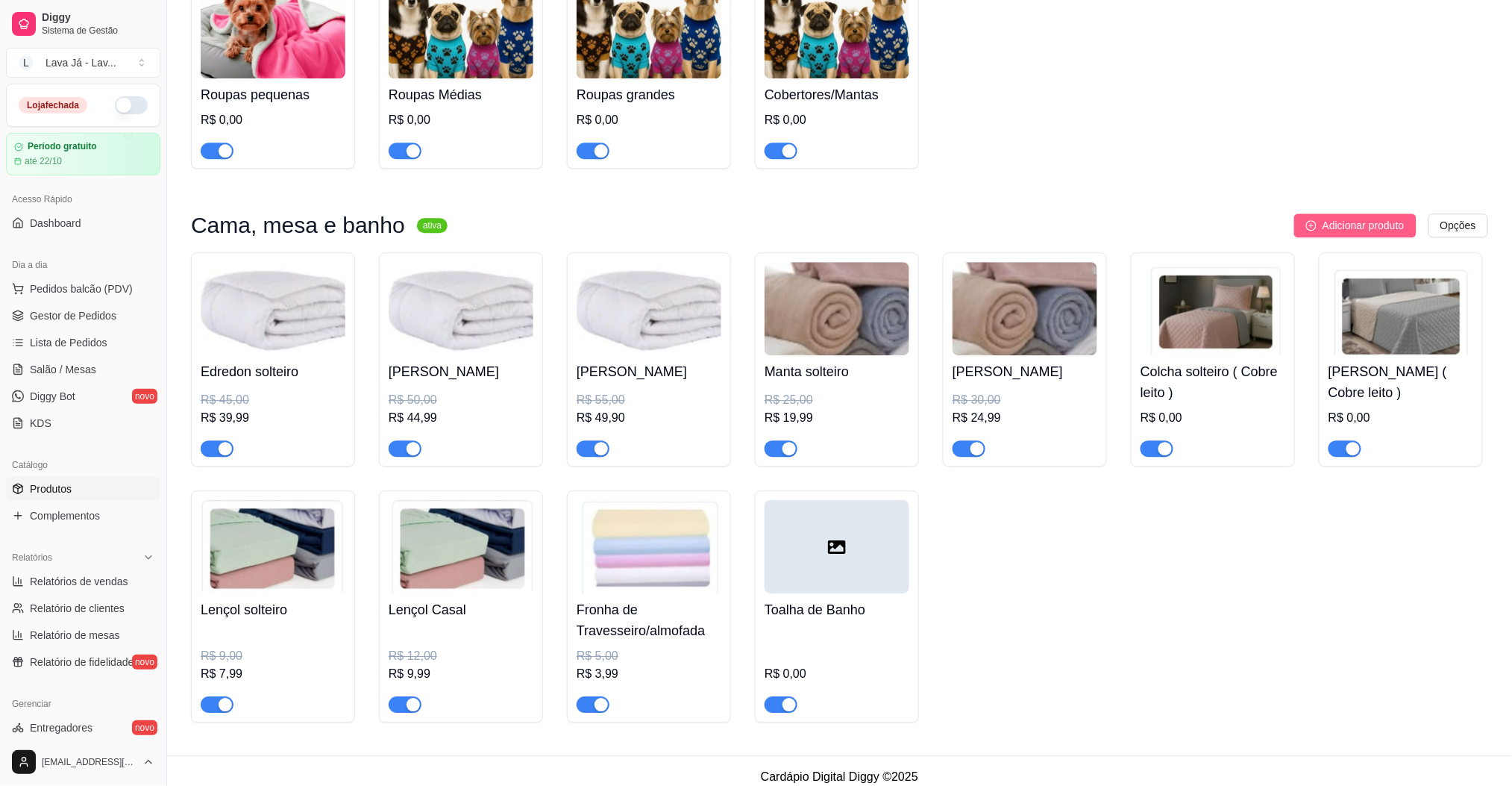
click at [1359, 226] on span "Adicionar produto" at bounding box center [1364, 225] width 82 height 17
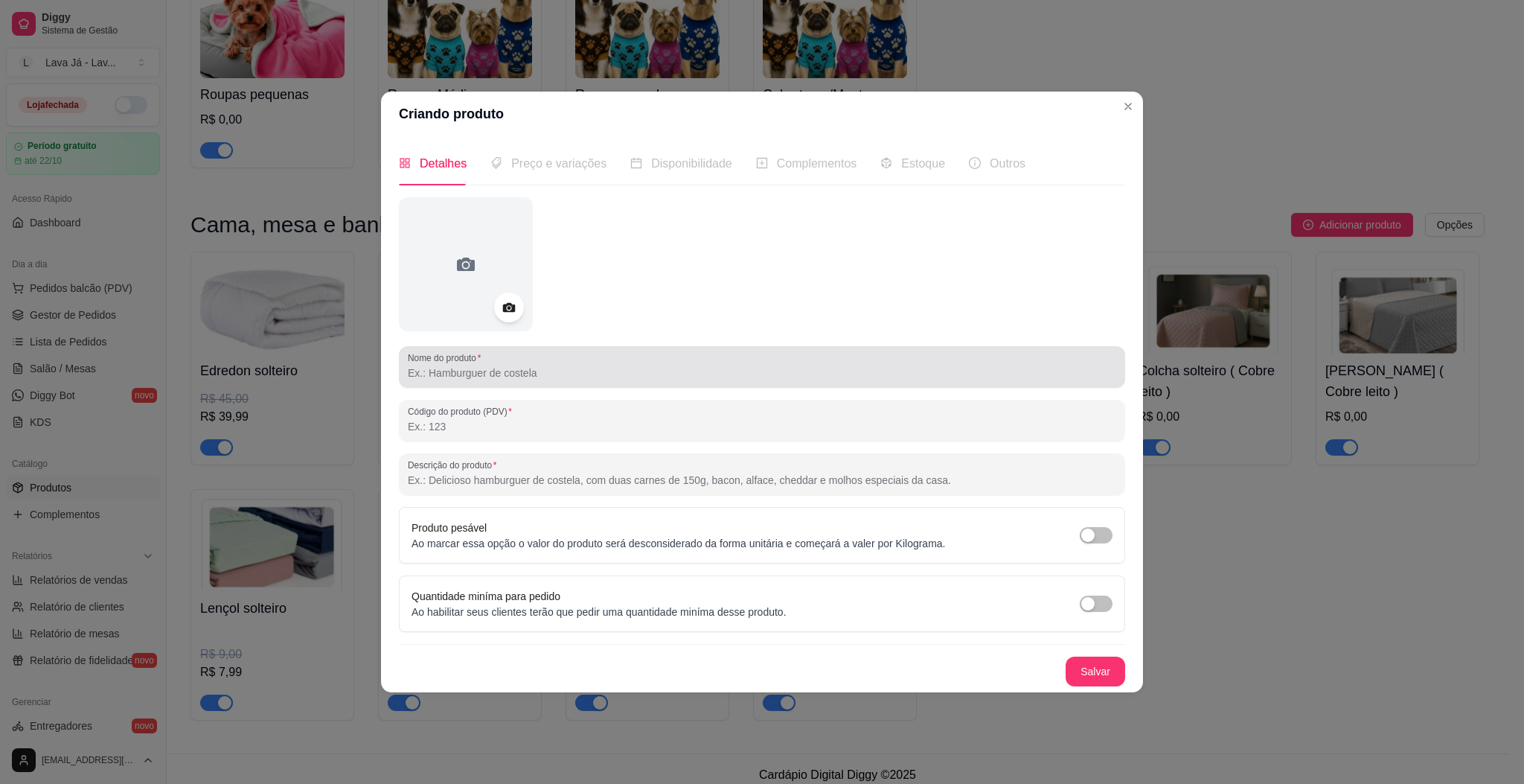
click at [519, 359] on div at bounding box center [762, 367] width 708 height 30
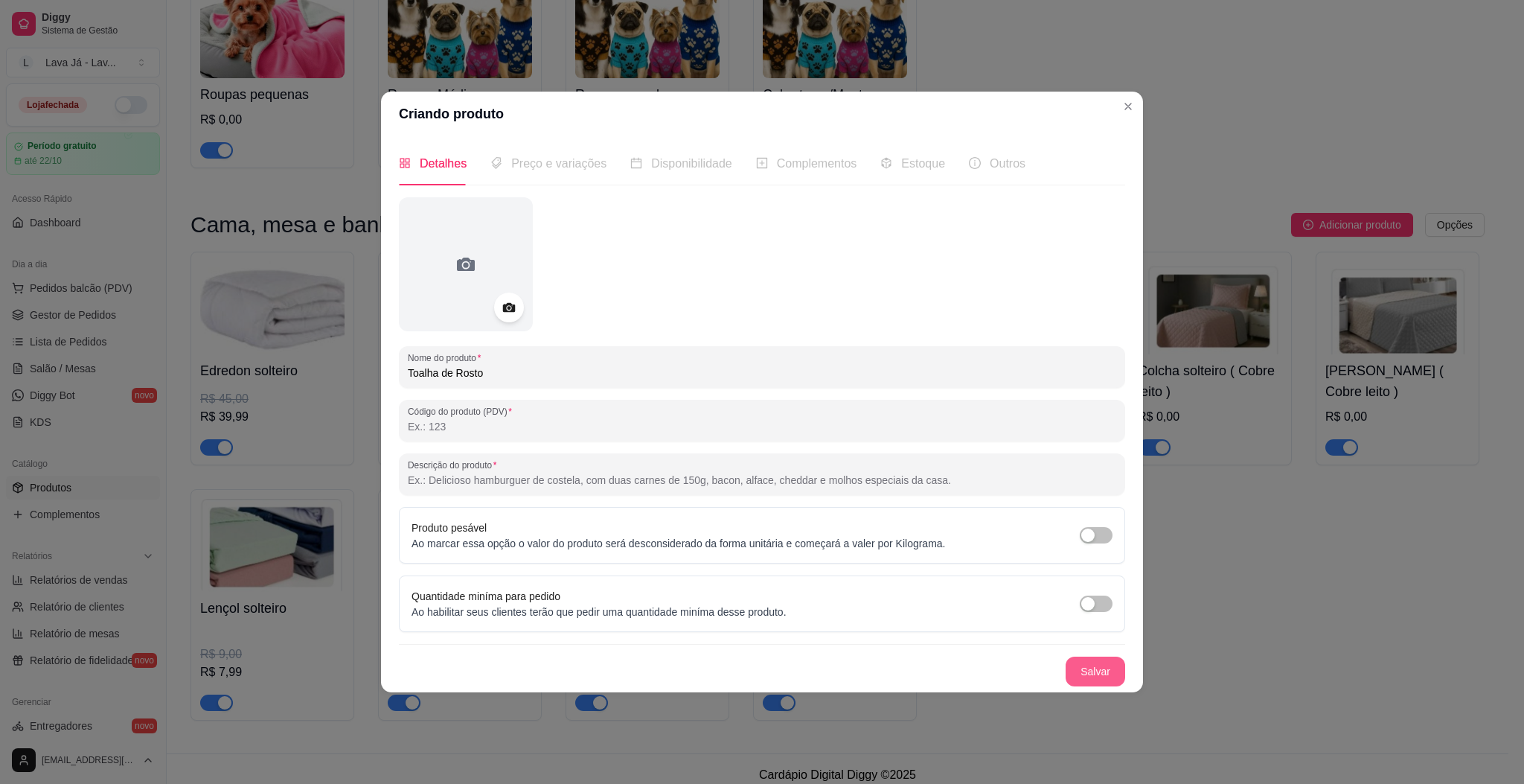
type input "Toalha de Rosto"
click at [1098, 664] on button "Salvar" at bounding box center [1096, 670] width 58 height 29
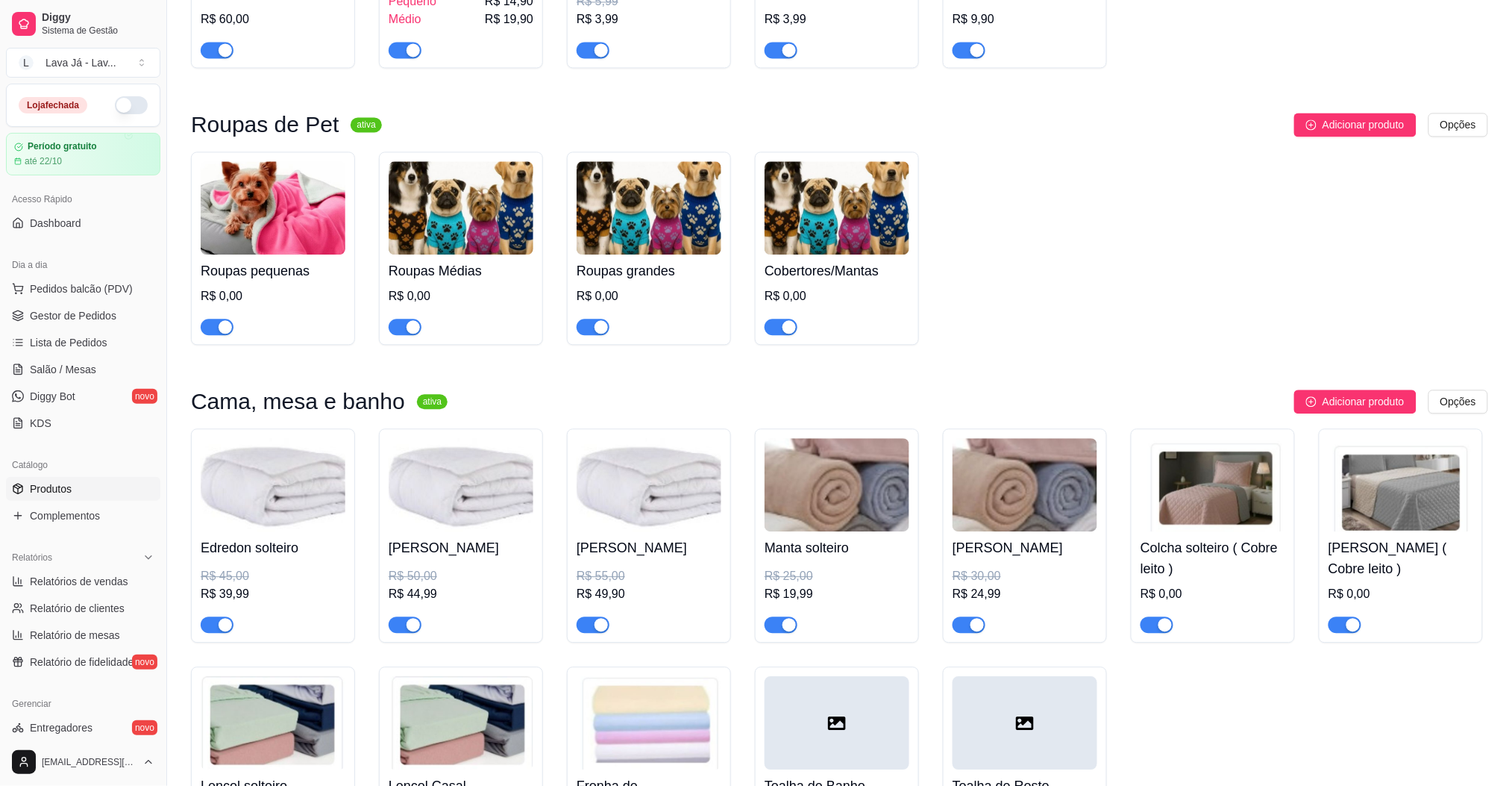
scroll to position [1213, 0]
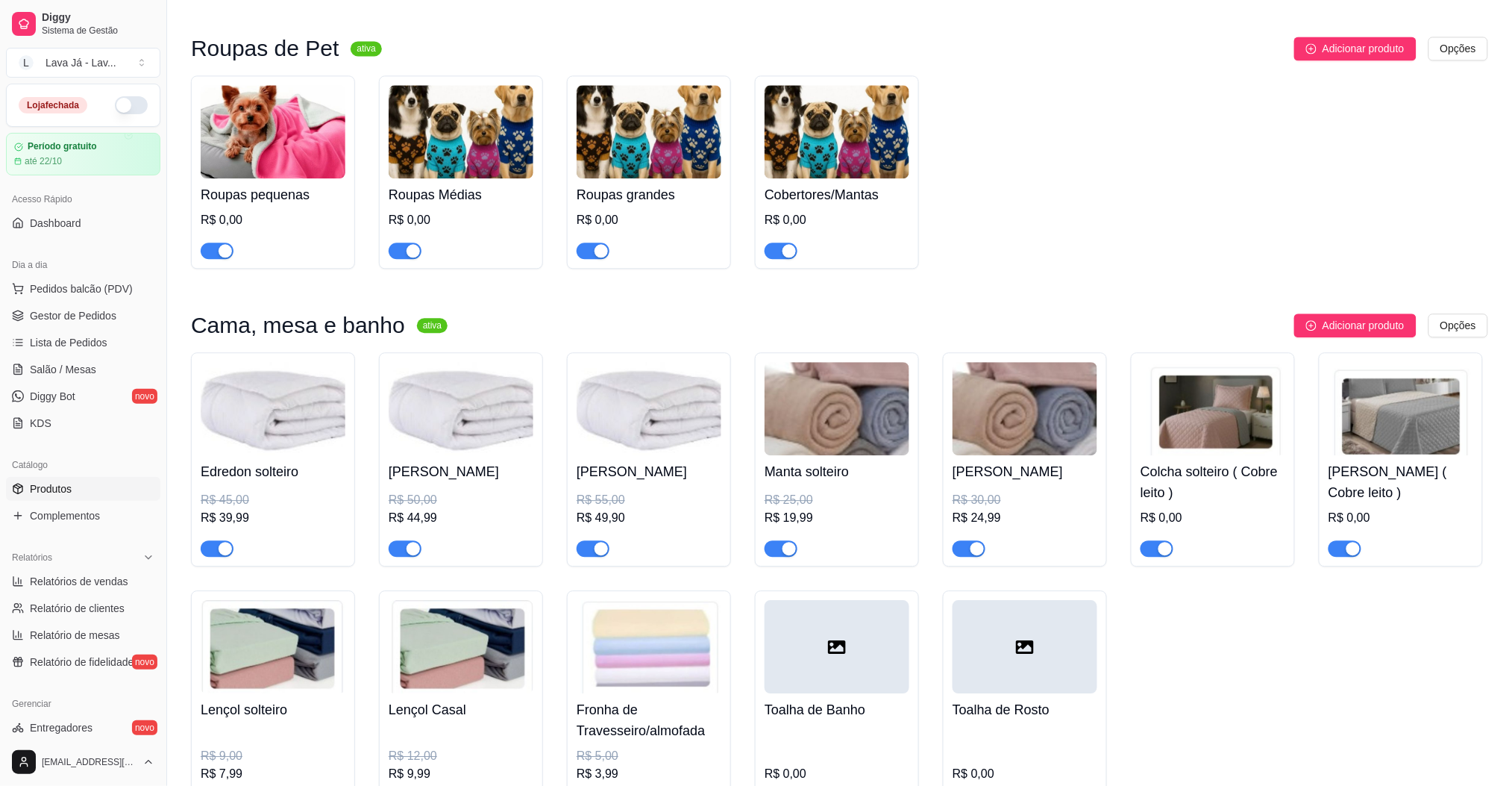
click at [1159, 170] on div "Roupas pequenas R$ 0,00 Roupas Médias R$ 0,00 Roupas grandes R$ 0,00 Cobertores…" at bounding box center [839, 171] width 1297 height 193
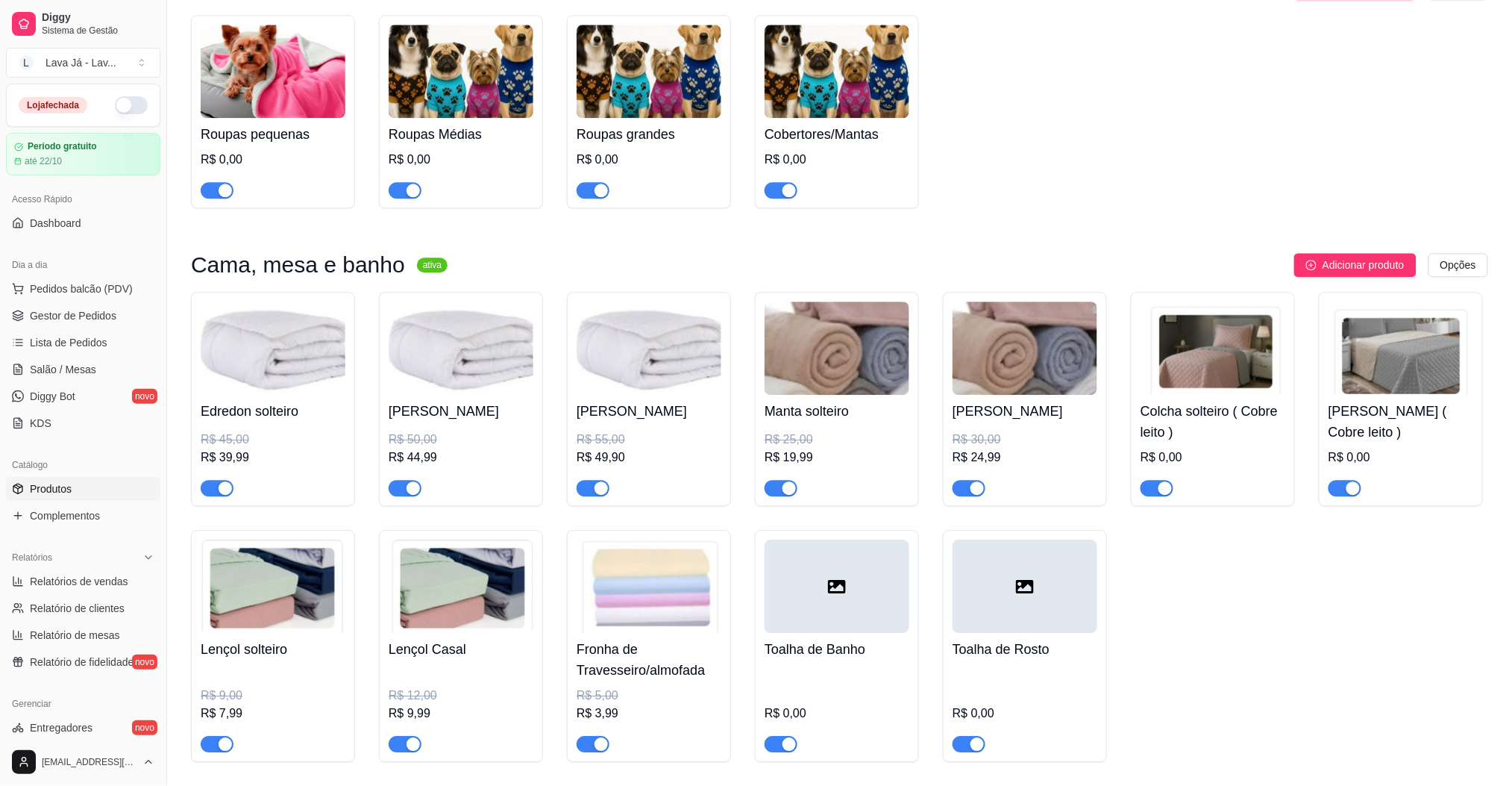
scroll to position [1332, 0]
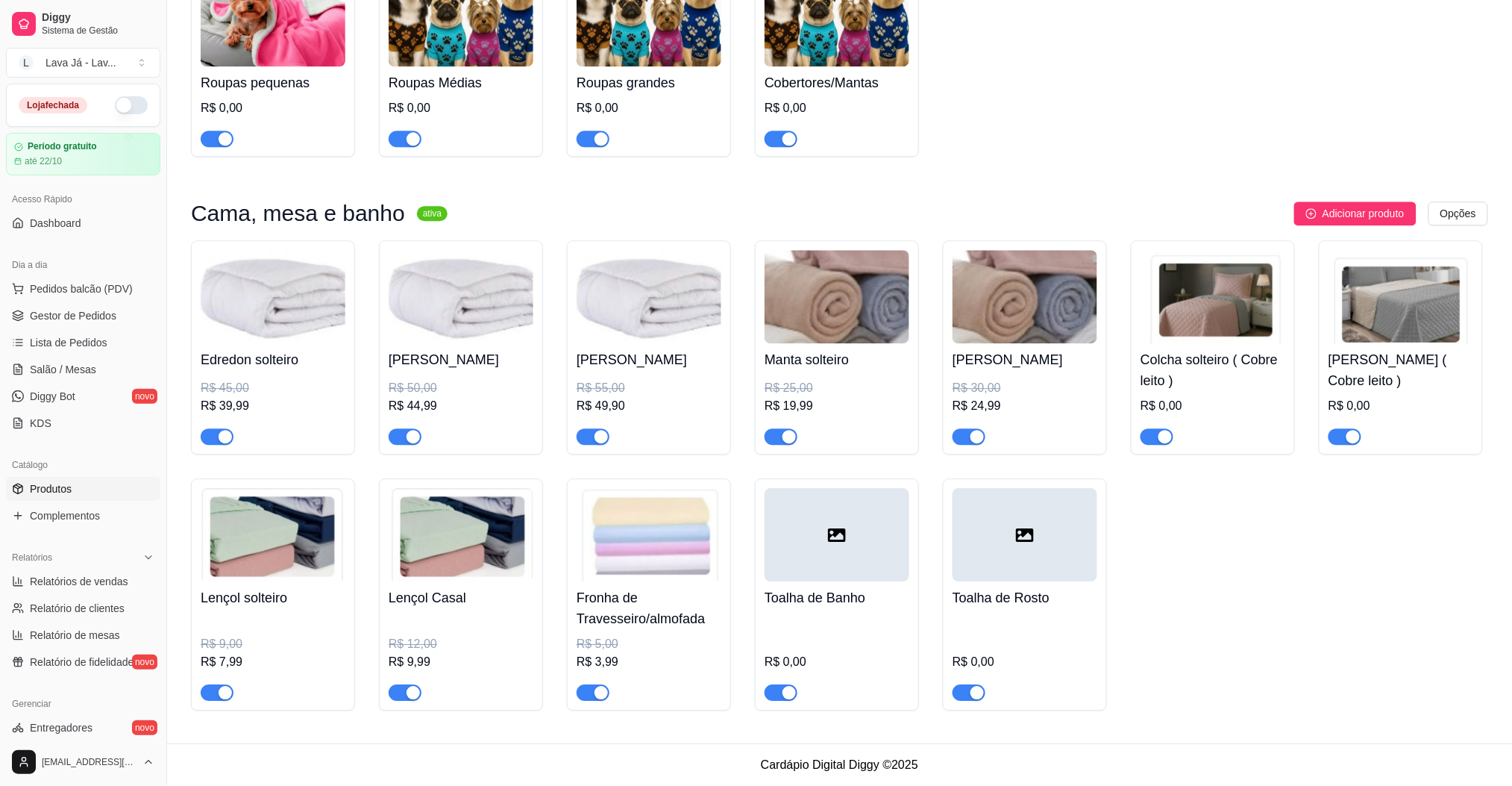
click at [793, 514] on div at bounding box center [837, 534] width 145 height 94
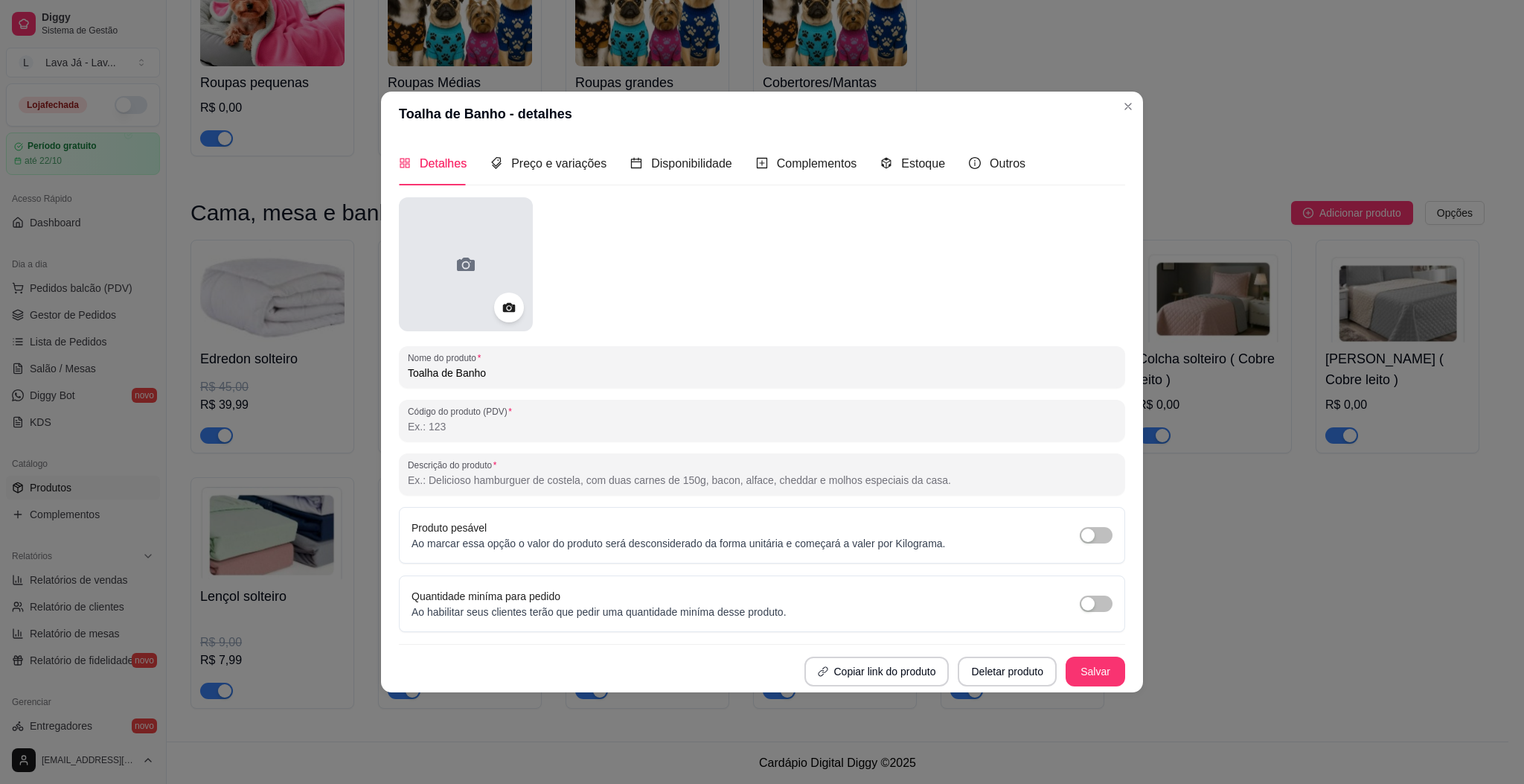
click at [462, 252] on icon at bounding box center [465, 263] width 24 height 24
click at [486, 246] on div at bounding box center [466, 264] width 134 height 134
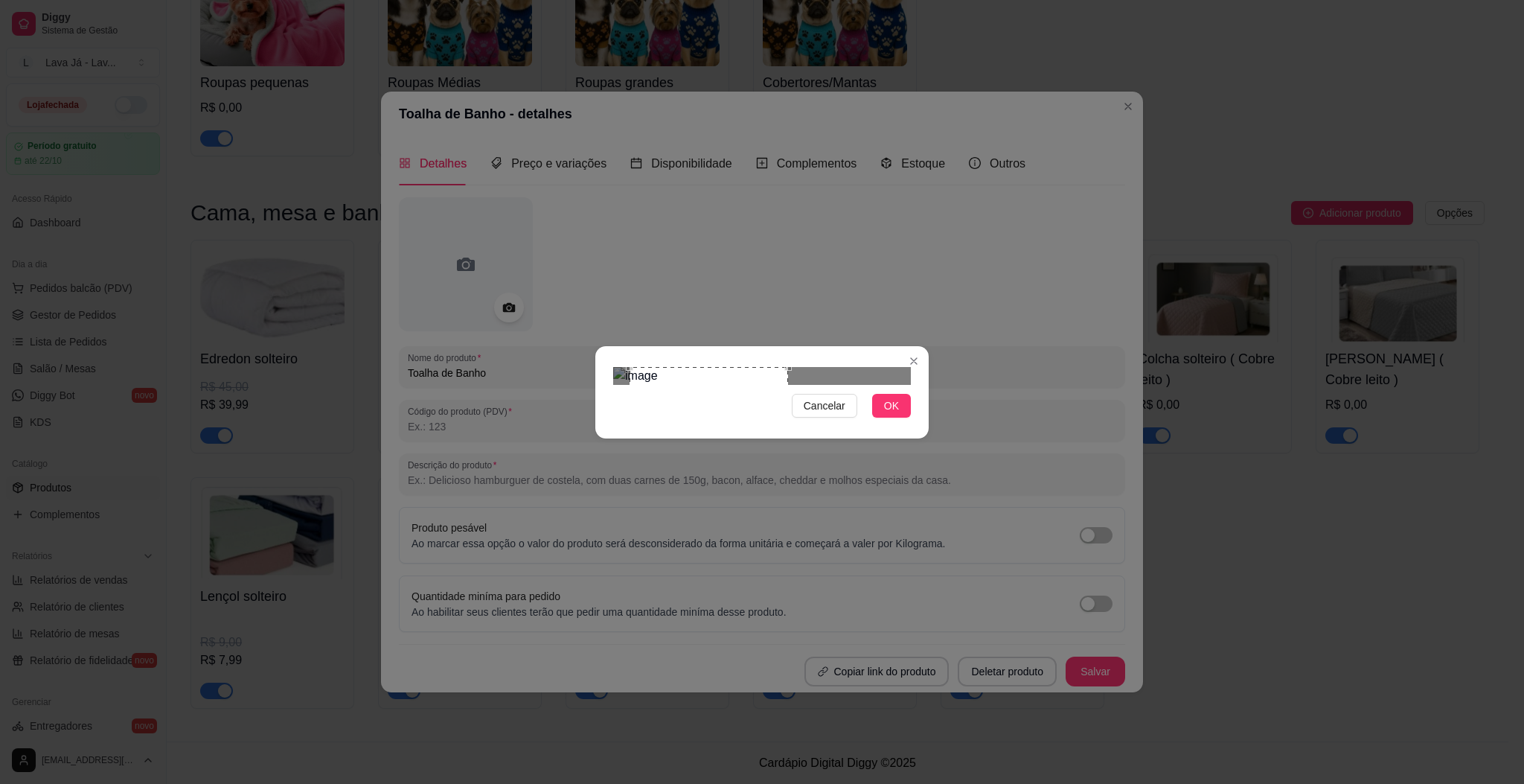
click at [707, 368] on div "Use the arrow keys to move the crop selection area" at bounding box center [709, 417] width 159 height 100
click at [893, 414] on span "OK" at bounding box center [891, 405] width 15 height 17
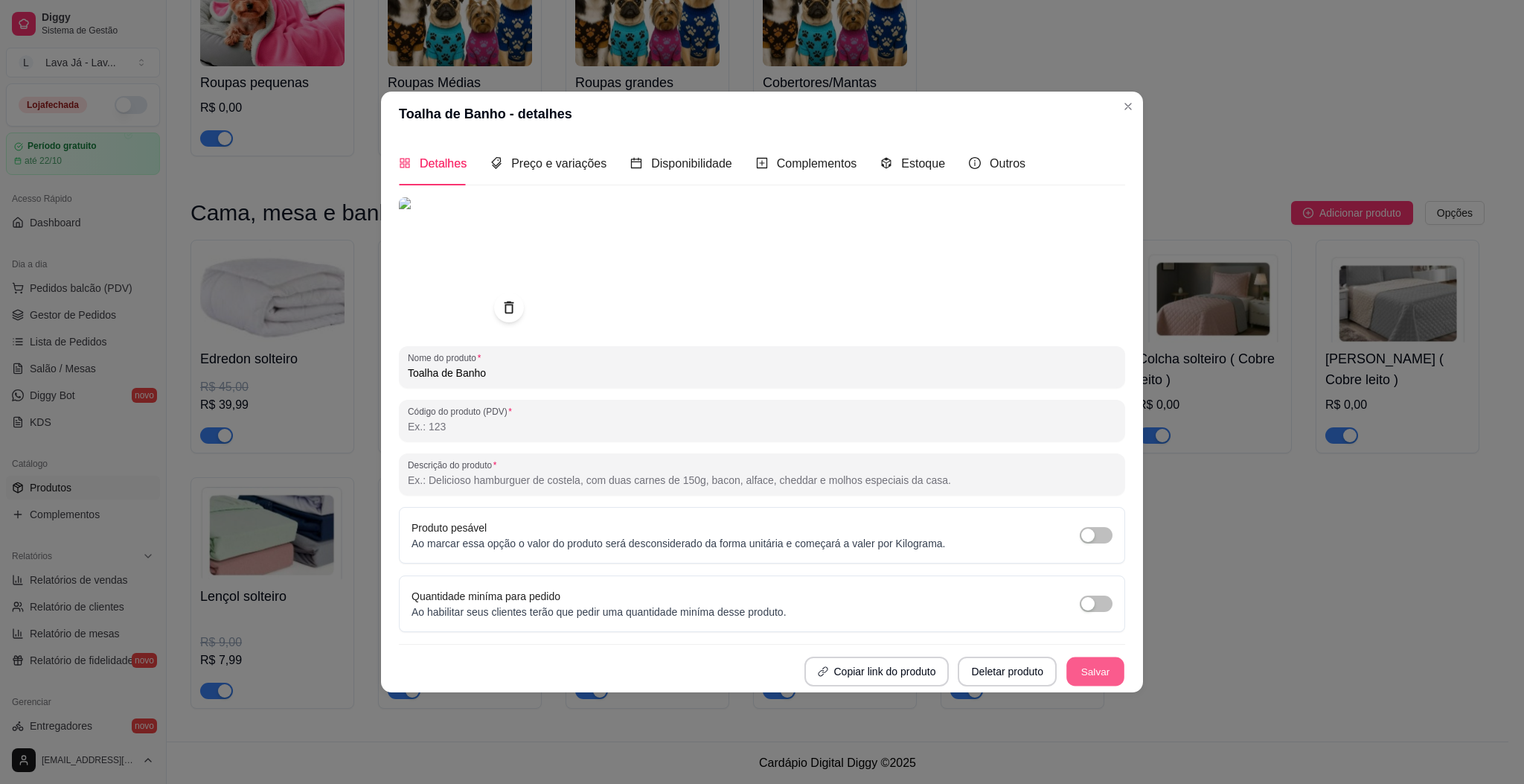
click at [1104, 656] on button "Salvar" at bounding box center [1096, 670] width 58 height 29
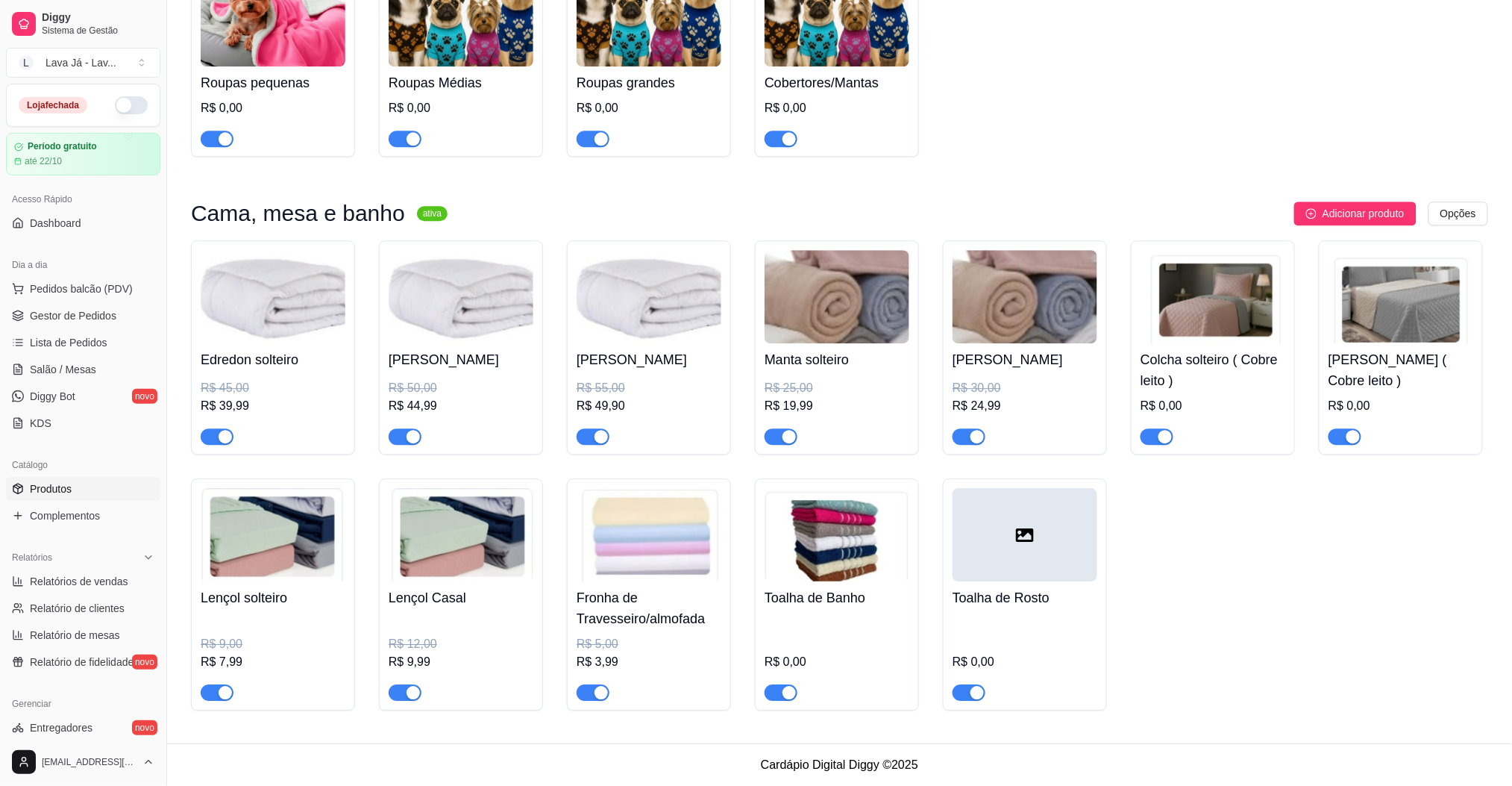
click at [1040, 564] on div at bounding box center [1025, 534] width 145 height 94
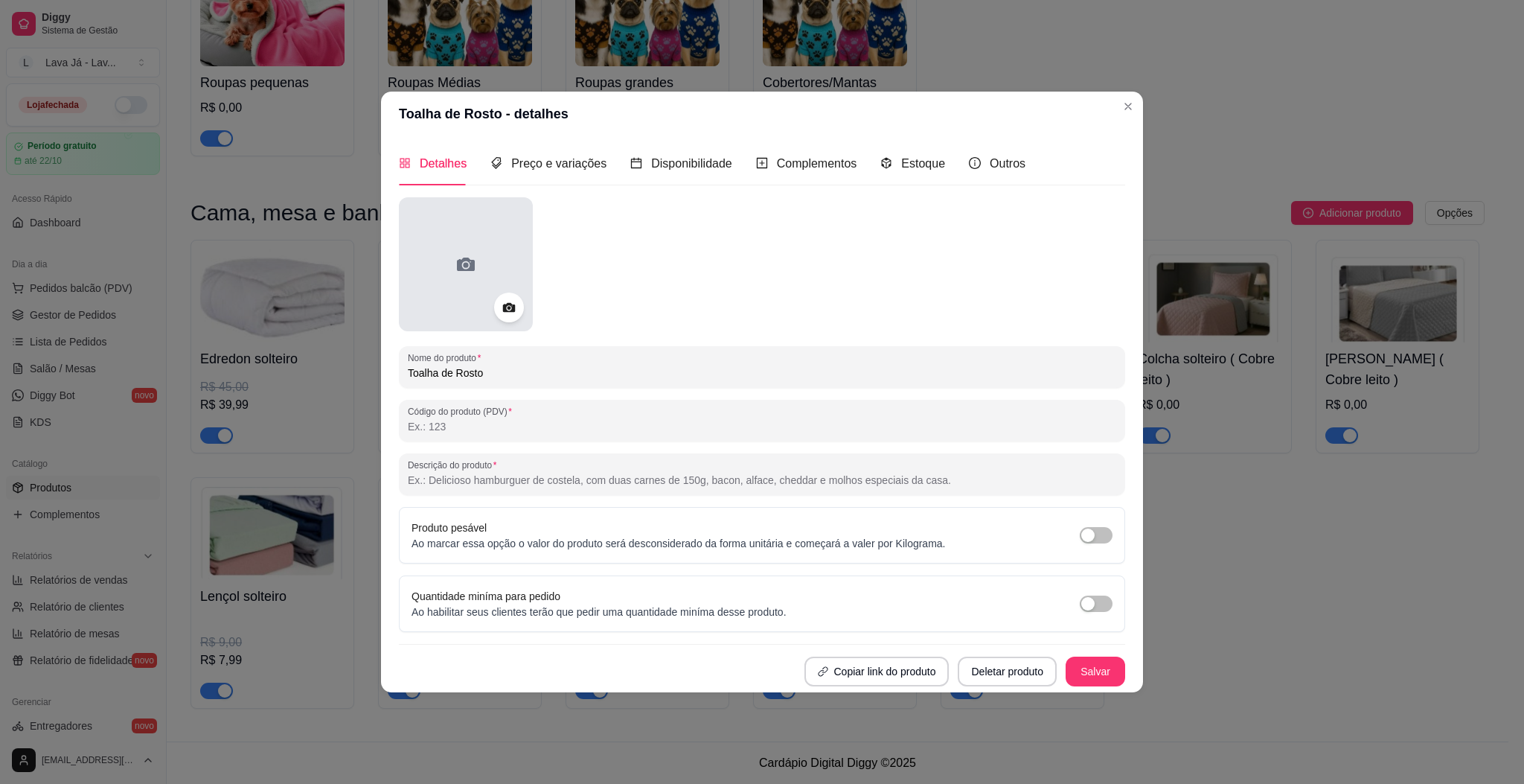
click at [467, 261] on icon at bounding box center [466, 263] width 18 height 13
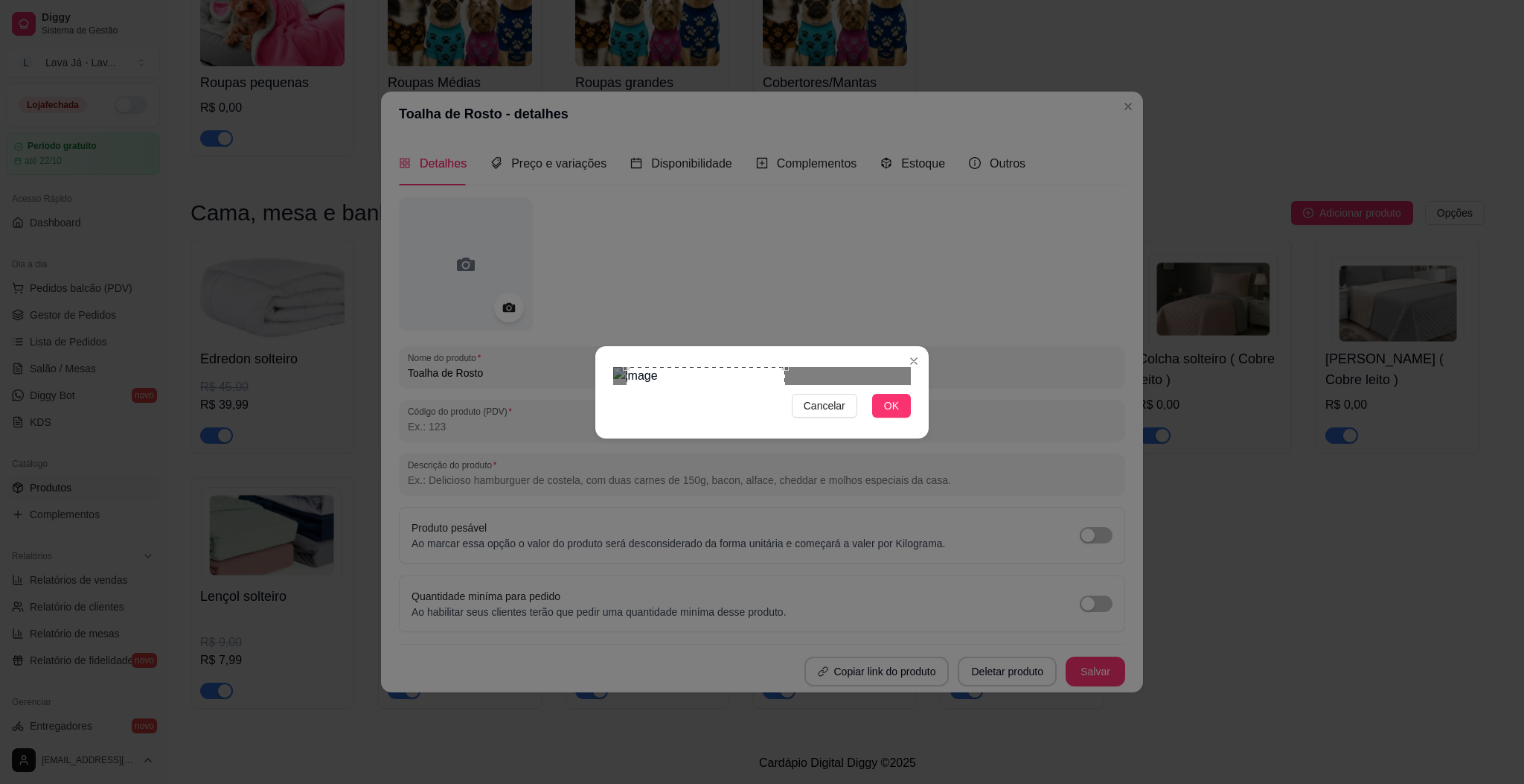
click at [703, 381] on div "Use the arrow keys to move the crop selection area" at bounding box center [706, 417] width 159 height 100
click at [890, 414] on span "OK" at bounding box center [891, 405] width 15 height 17
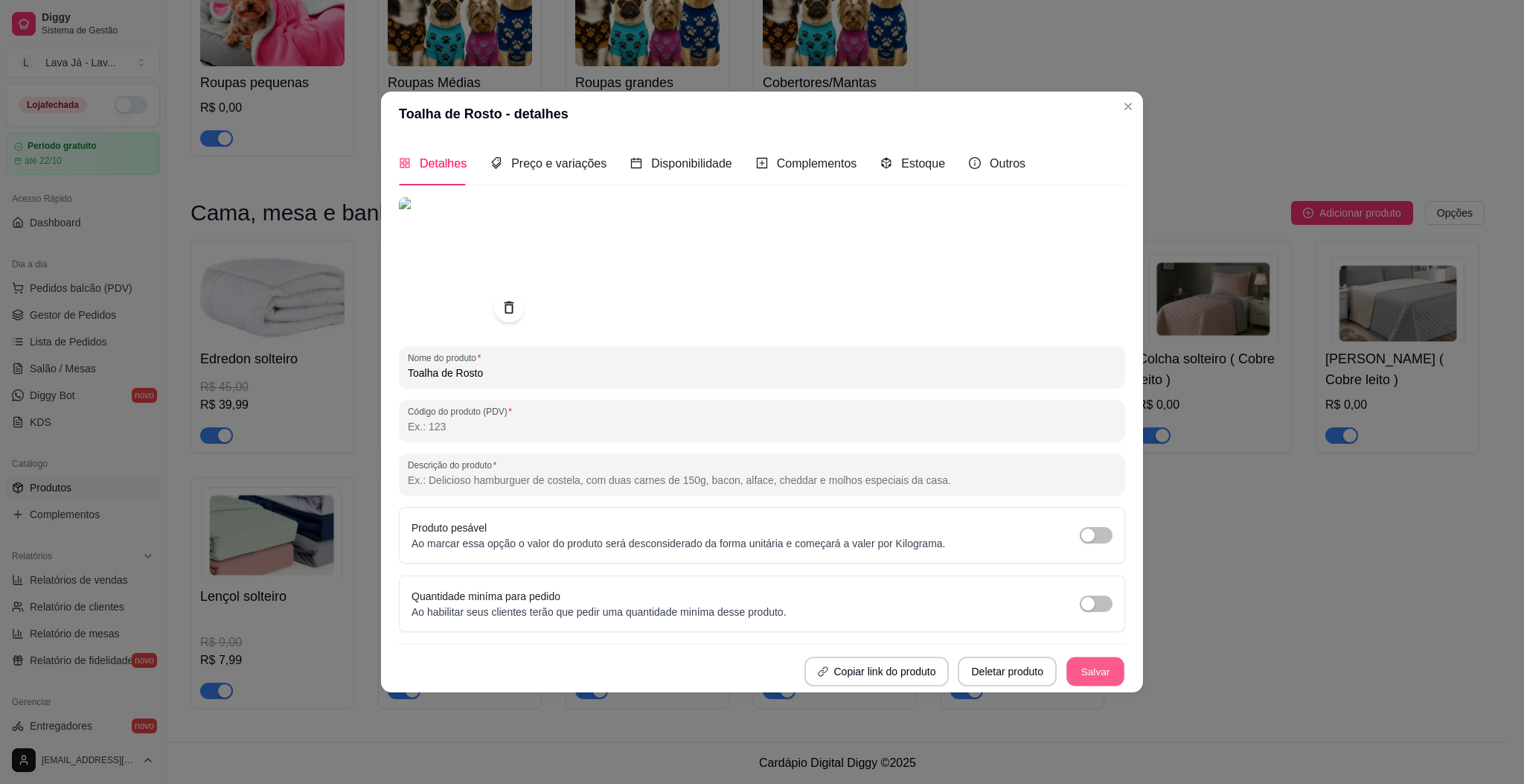
click at [1110, 656] on button "Salvar" at bounding box center [1096, 670] width 58 height 29
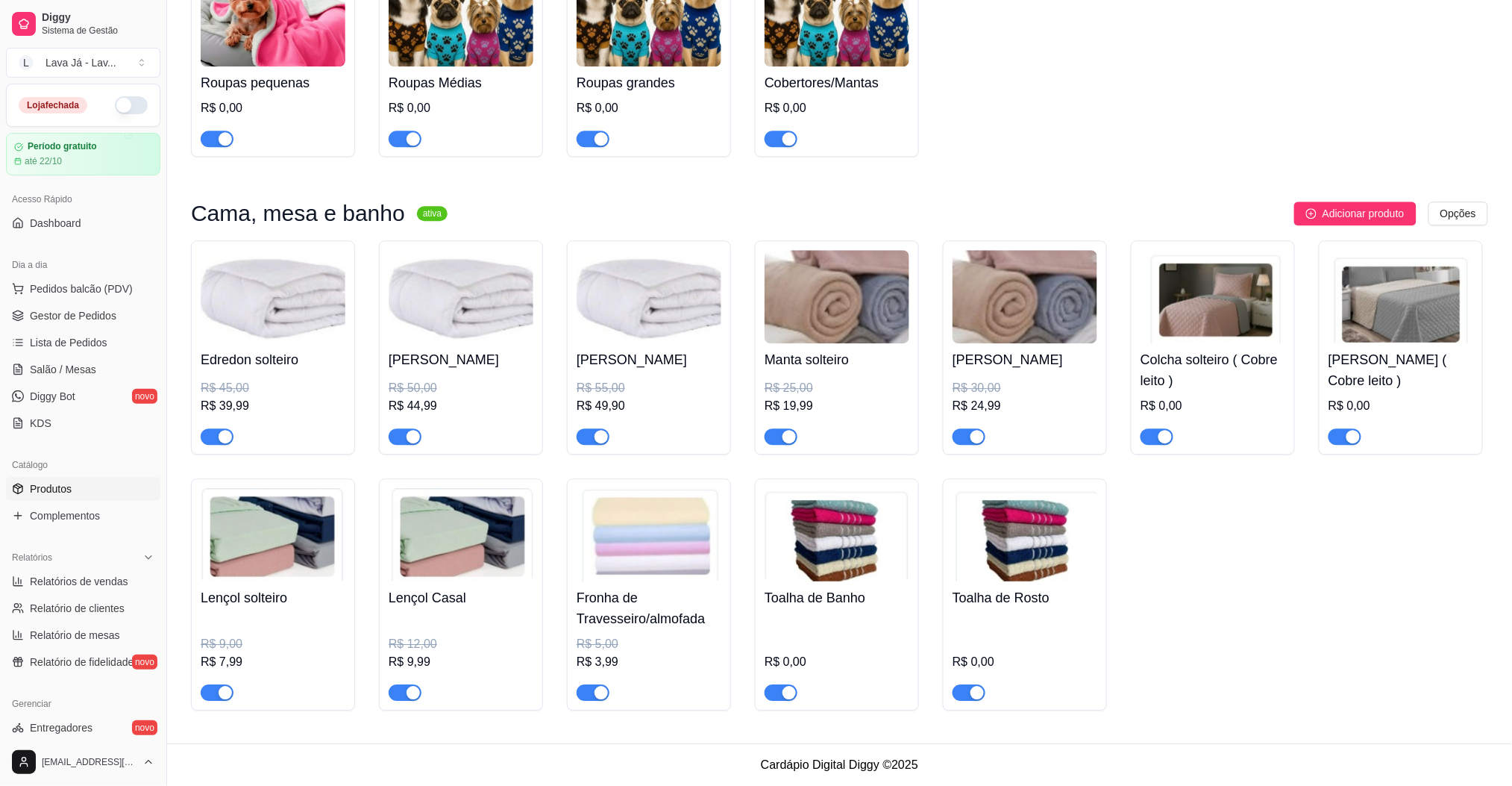
click at [793, 537] on img at bounding box center [837, 534] width 145 height 94
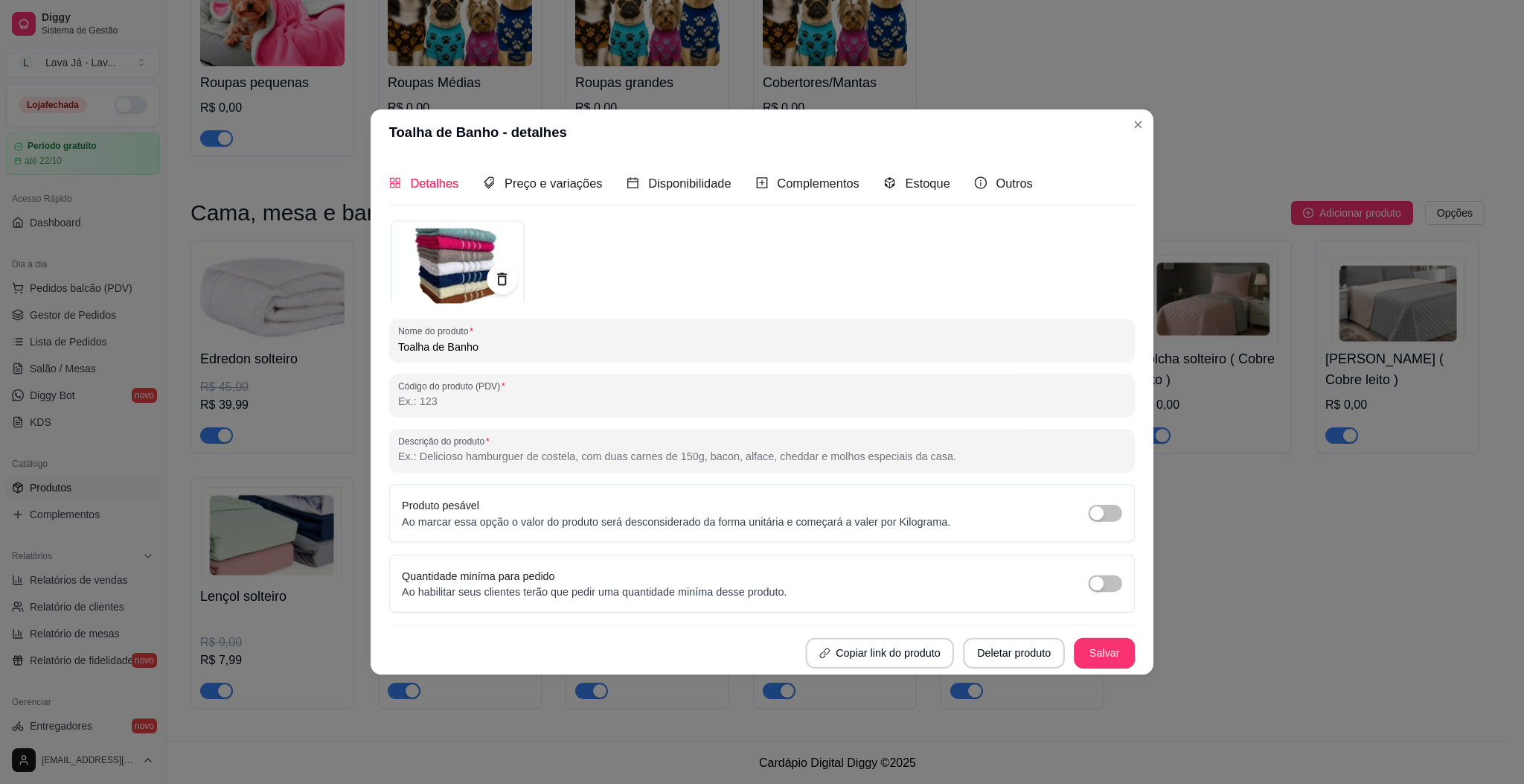
click at [791, 529] on div "Produto pesável Ao marcar essa opção o valor do produto será desconsiderado da …" at bounding box center [676, 513] width 549 height 32
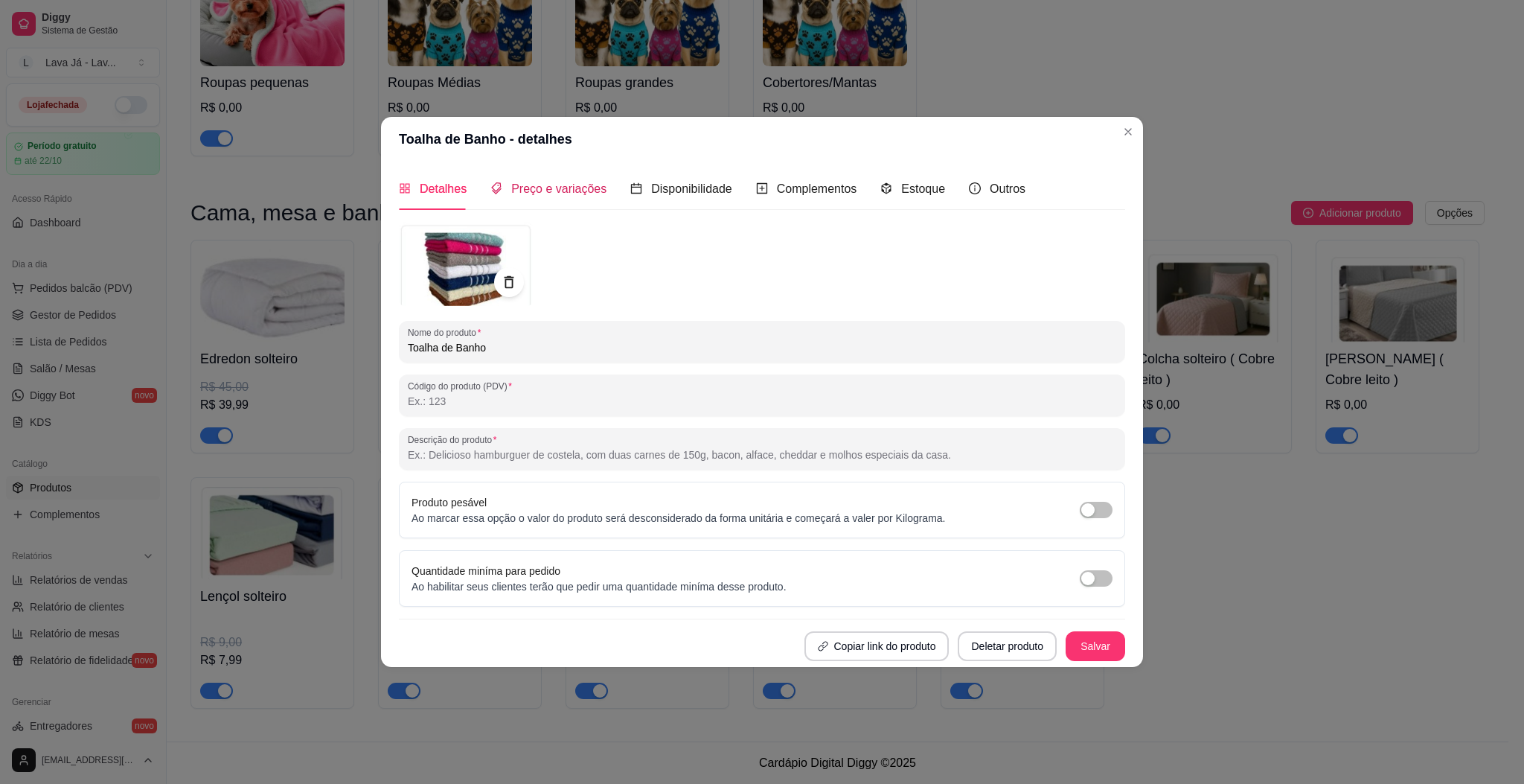
click at [551, 187] on span "Preço e variações" at bounding box center [559, 189] width 95 height 12
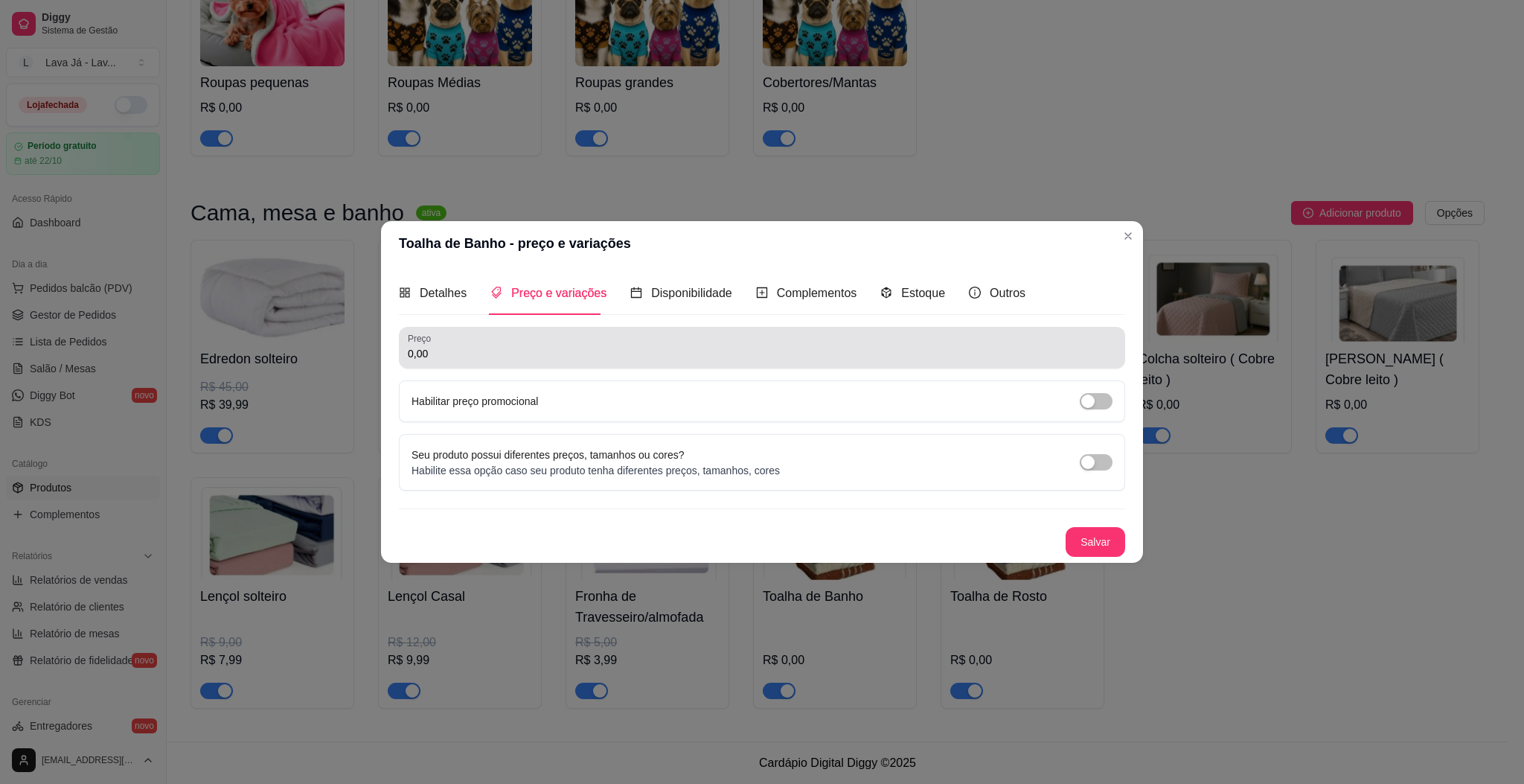
click at [505, 351] on input "0,00" at bounding box center [762, 353] width 708 height 15
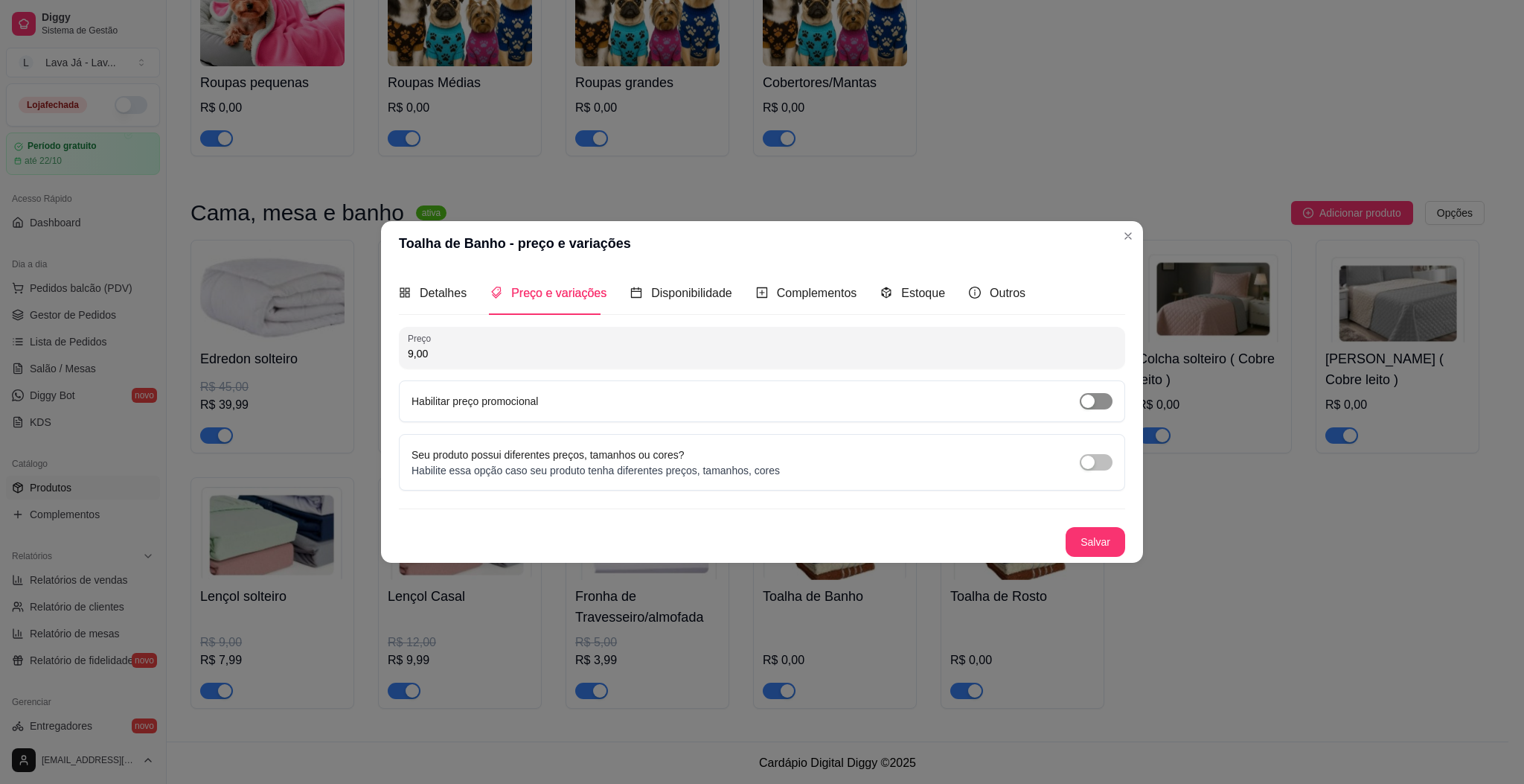
type input "9,00"
click at [1099, 399] on span "button" at bounding box center [1096, 401] width 33 height 17
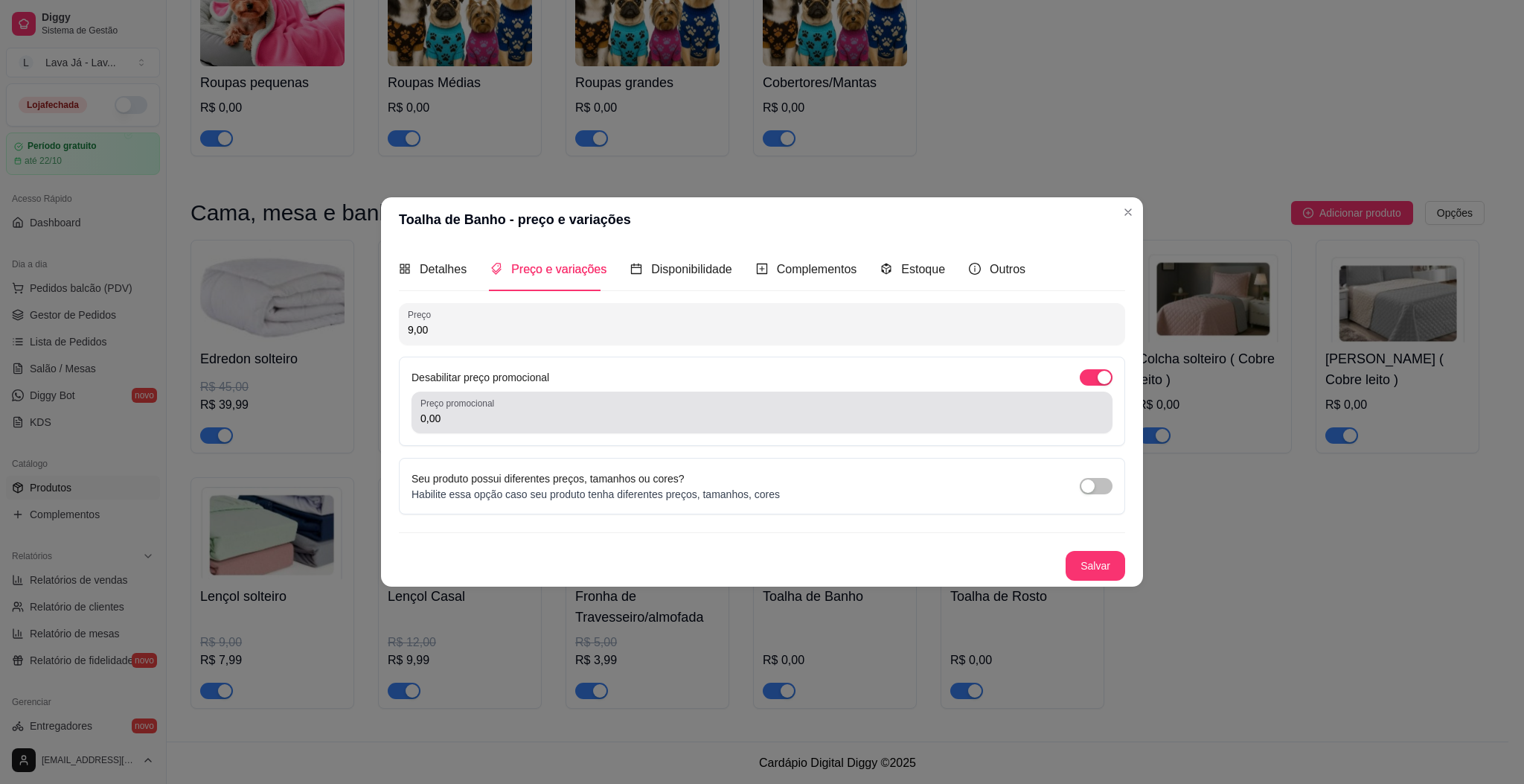
click at [625, 413] on input "0,00" at bounding box center [762, 418] width 684 height 15
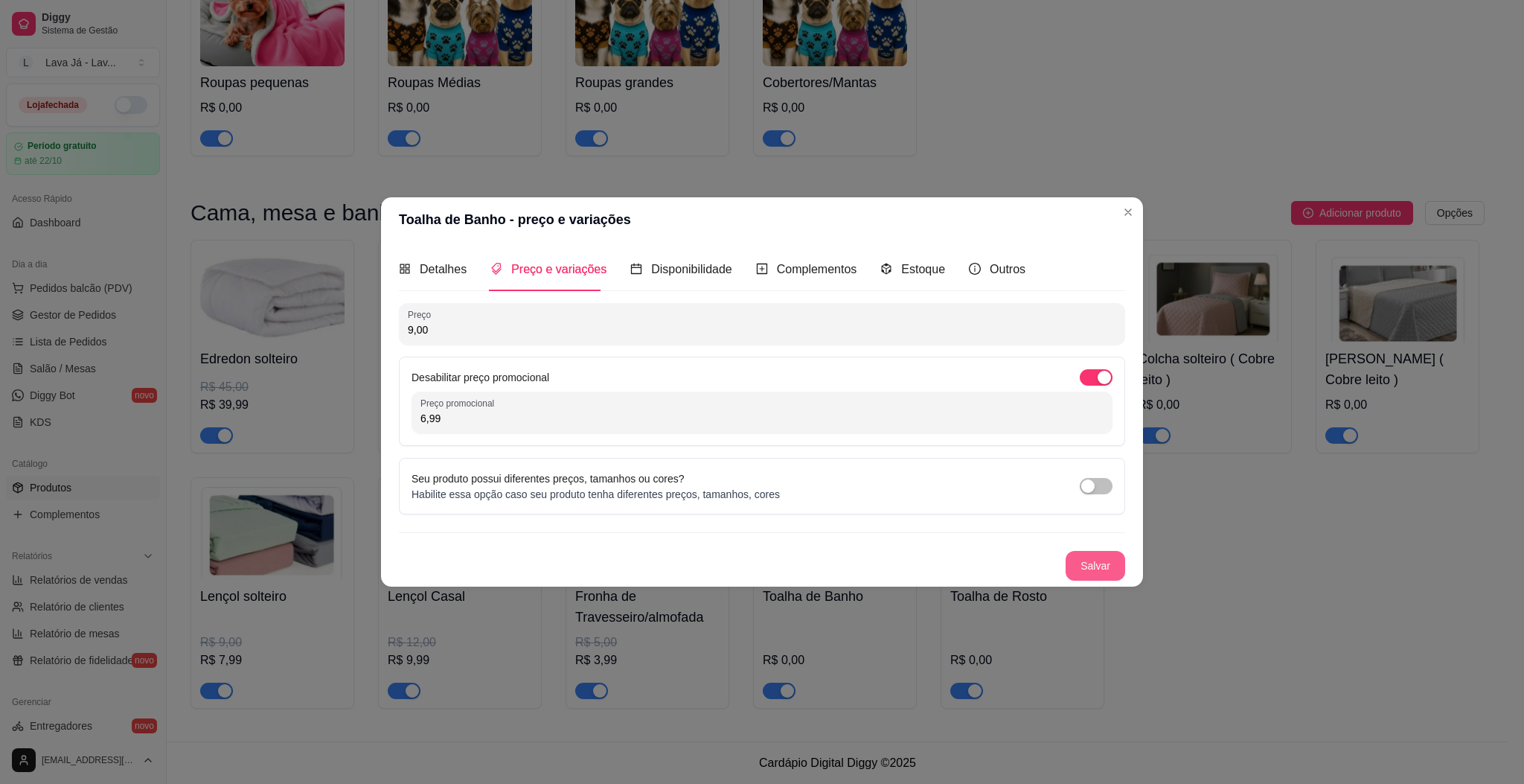
type input "6,99"
click at [1096, 573] on button "Salvar" at bounding box center [1096, 565] width 58 height 29
click at [1084, 560] on button "Salvar" at bounding box center [1096, 565] width 58 height 29
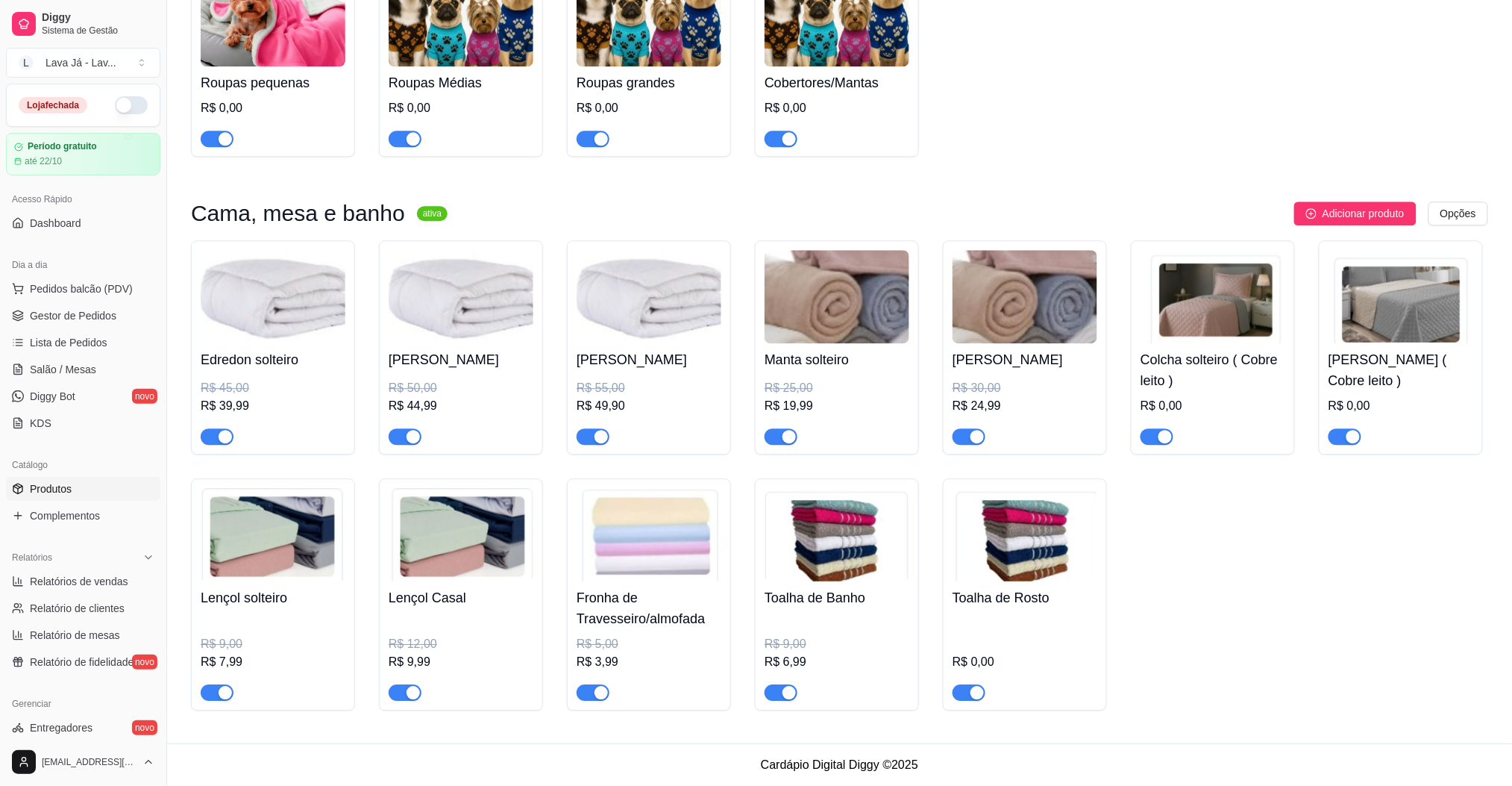
click at [1016, 564] on img at bounding box center [1025, 534] width 145 height 94
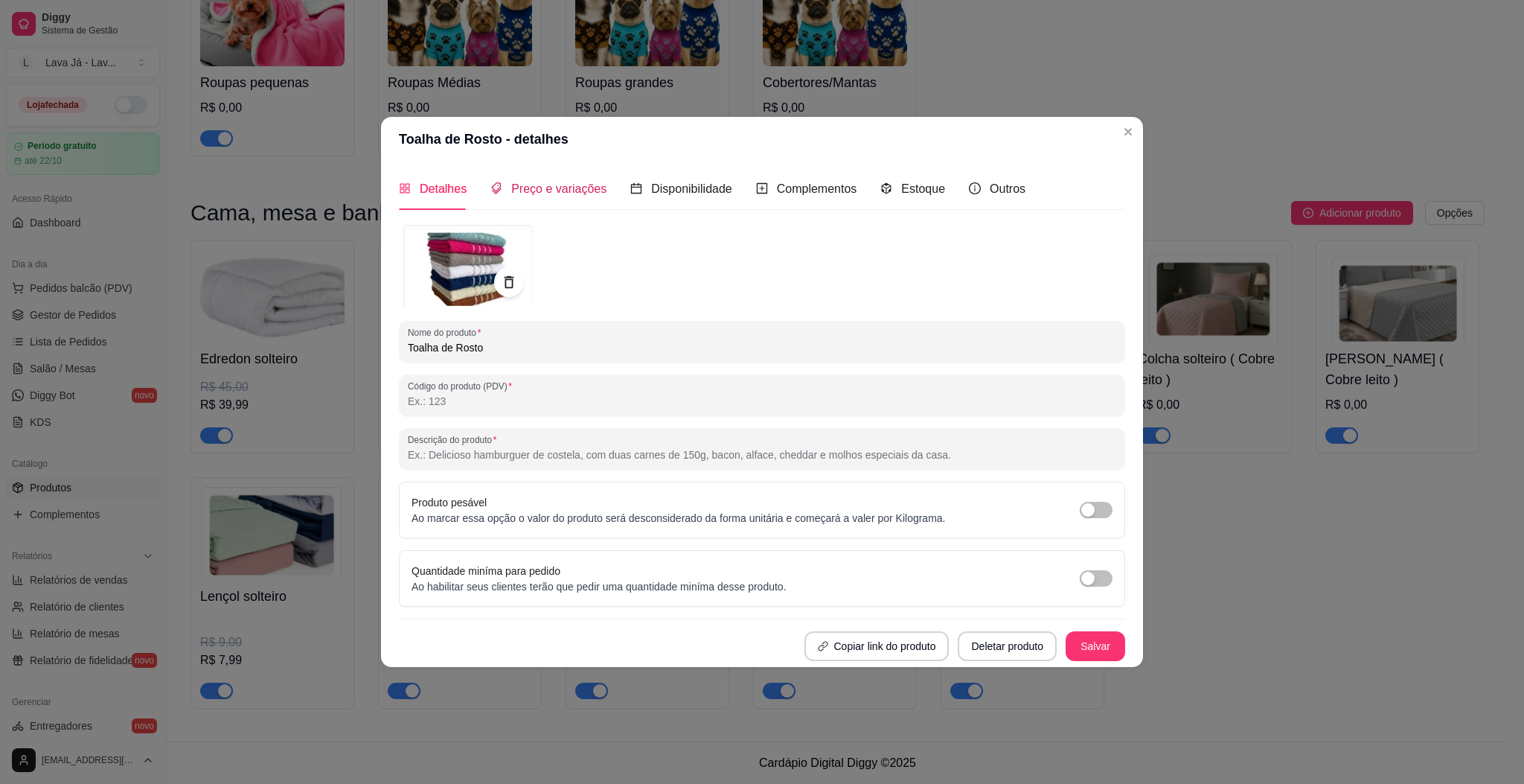
click at [545, 185] on span "Preço e variações" at bounding box center [559, 189] width 95 height 12
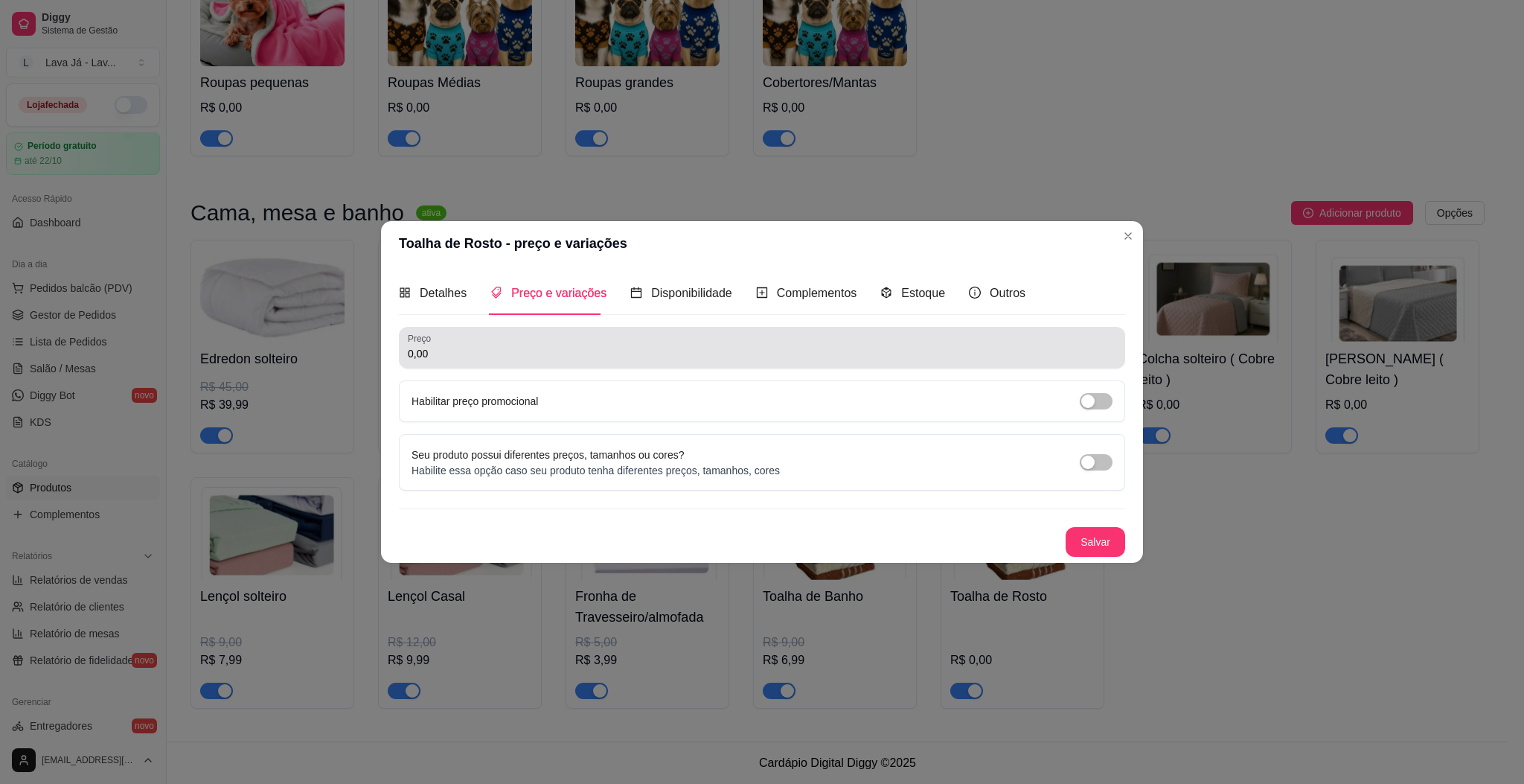
click at [531, 356] on input "0,00" at bounding box center [762, 353] width 708 height 15
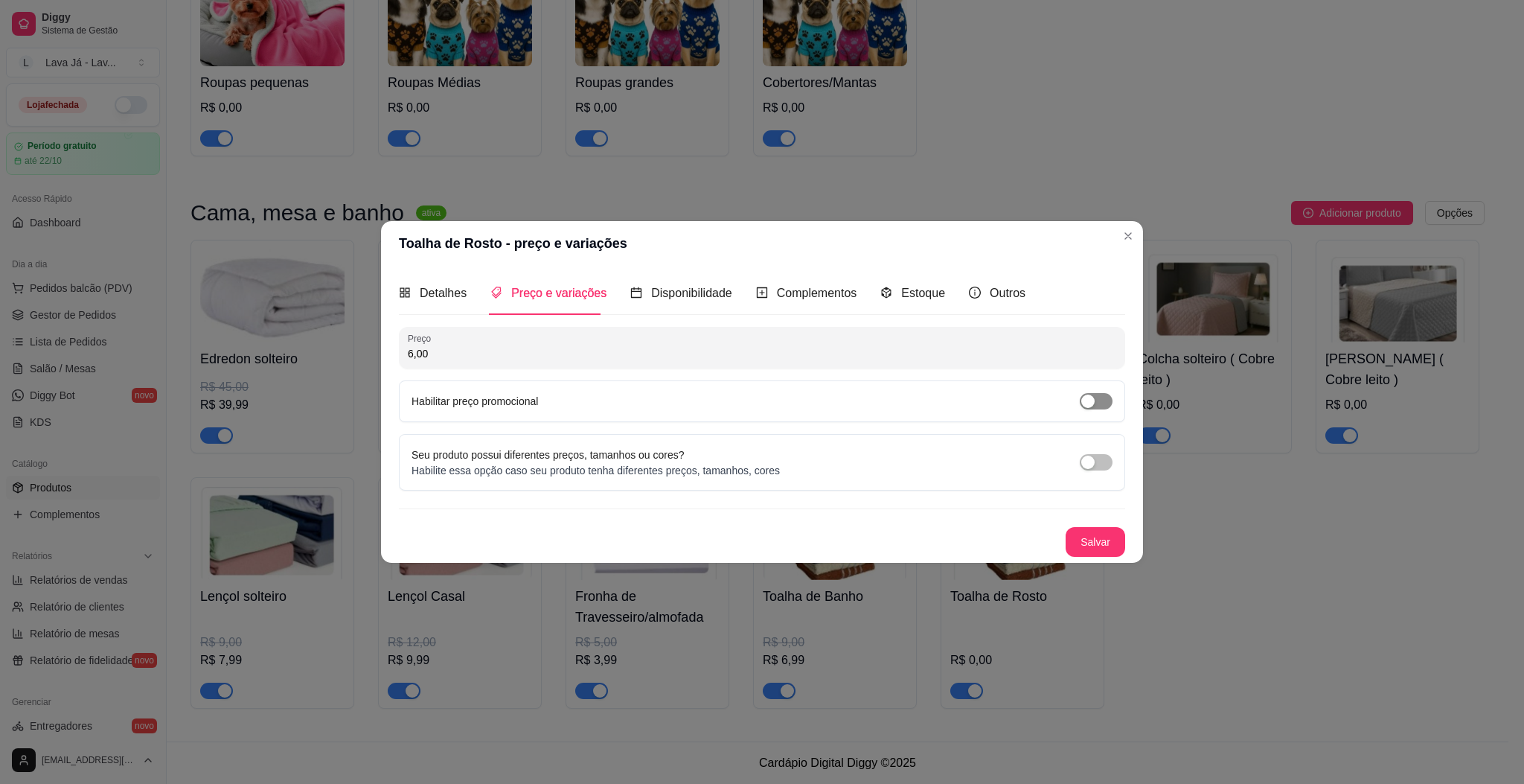
type input "6,00"
click at [1100, 400] on span "button" at bounding box center [1096, 401] width 33 height 17
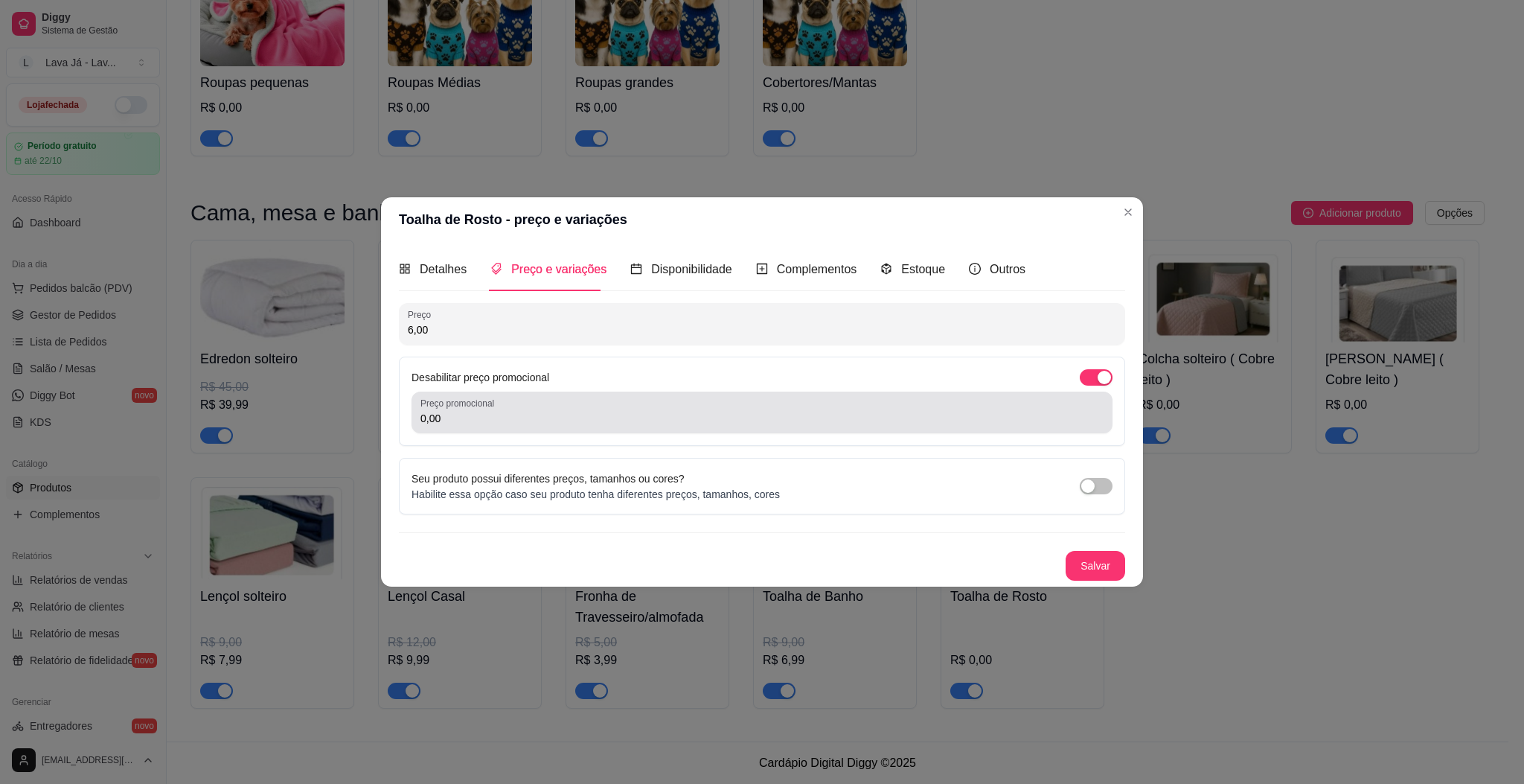
click at [558, 410] on input "0,00" at bounding box center [762, 418] width 684 height 15
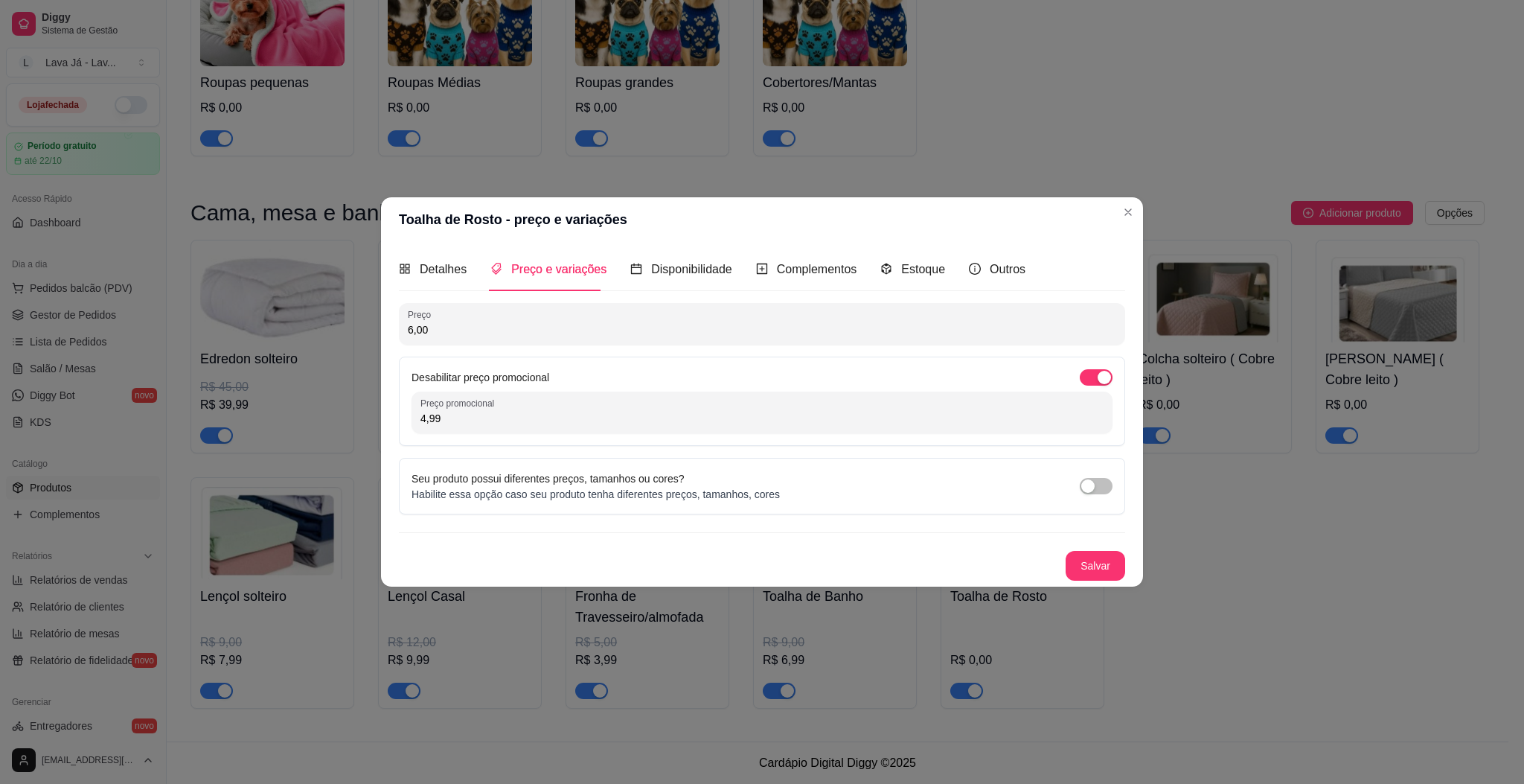
type input "4,99"
click at [1076, 561] on button "Salvar" at bounding box center [1096, 565] width 58 height 29
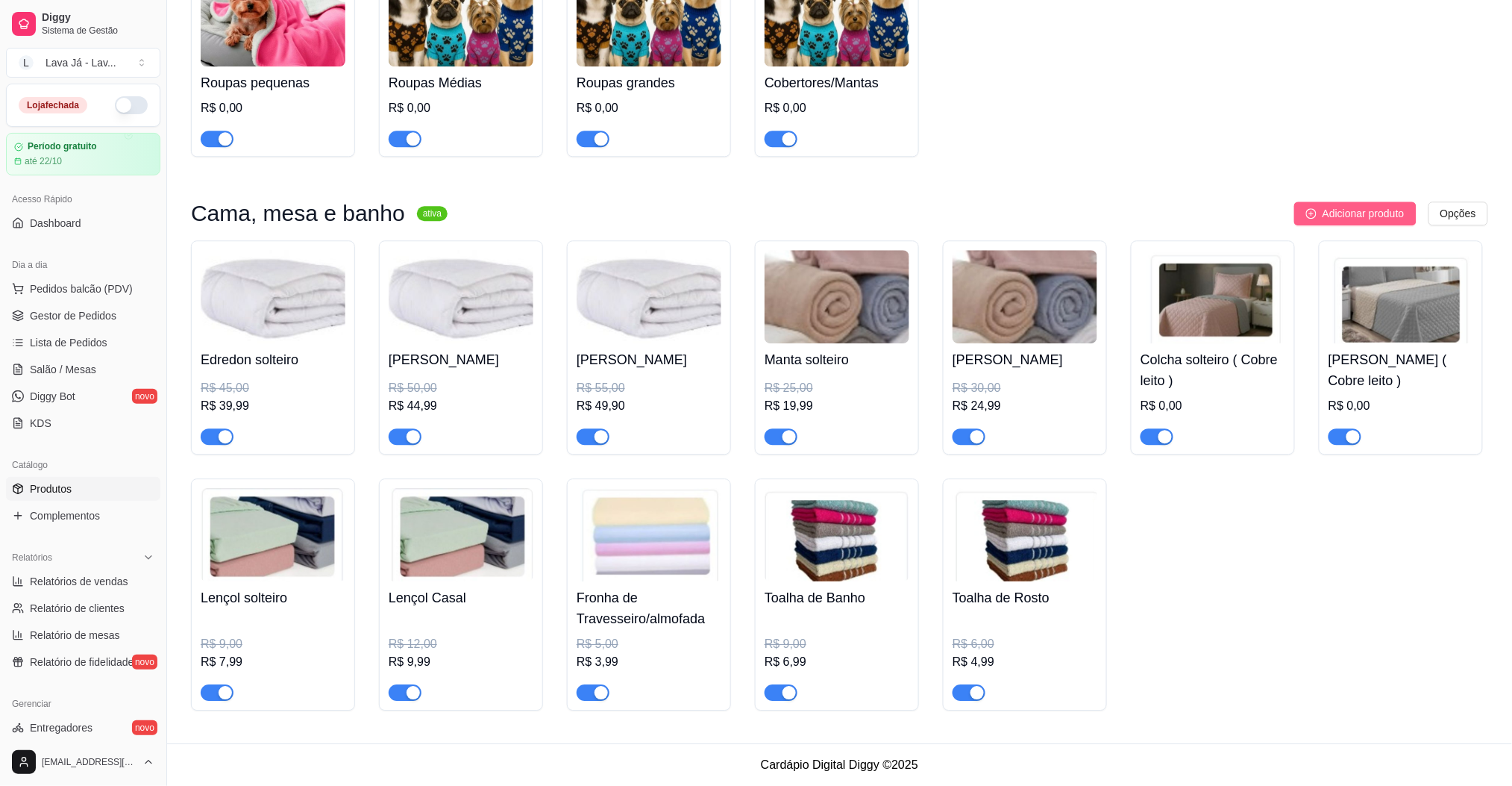
click at [1341, 208] on span "Adicionar produto" at bounding box center [1364, 213] width 82 height 17
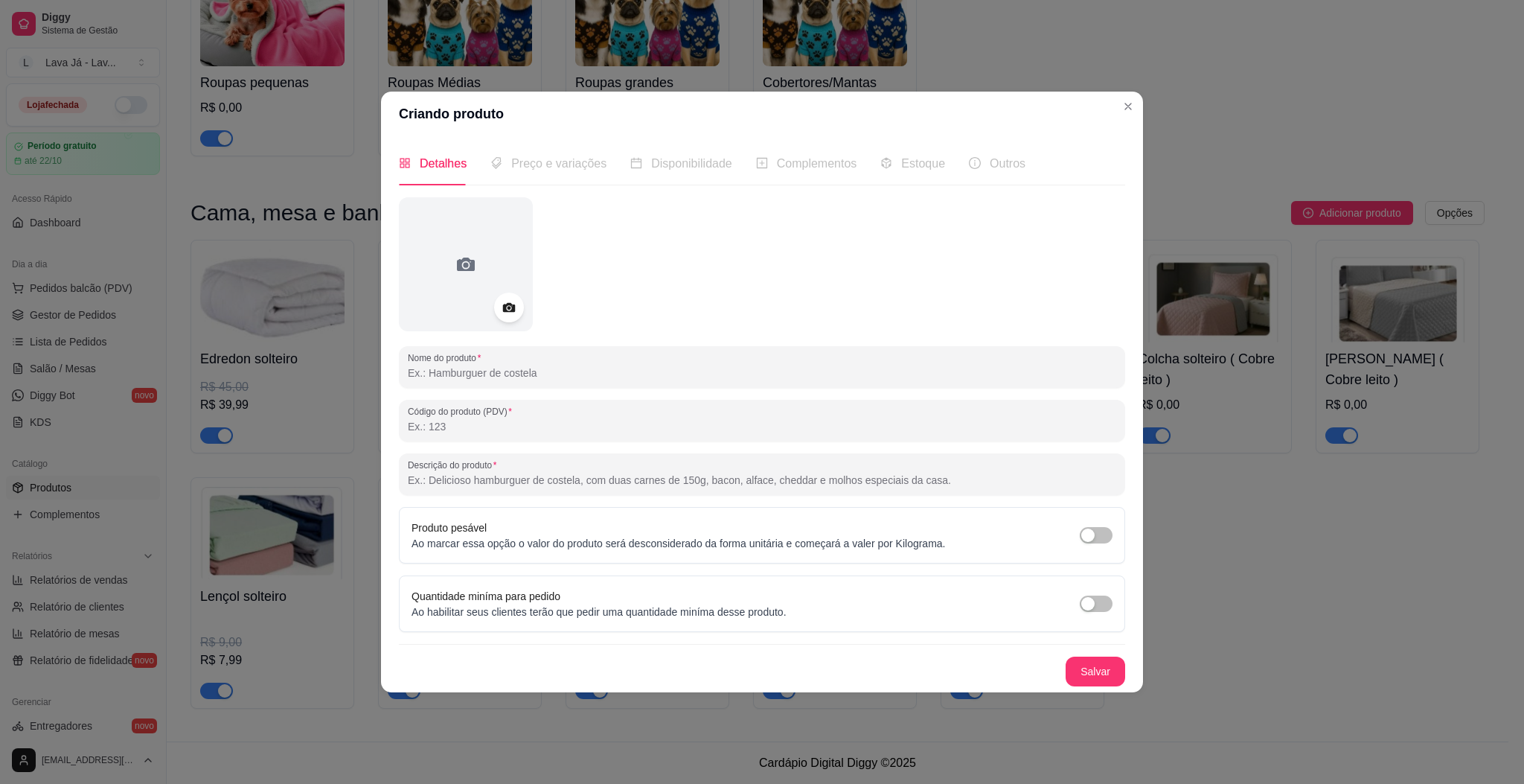
click at [535, 377] on input "Nome do produto" at bounding box center [762, 373] width 708 height 15
type input "Capa de Sofá ( 3 Lugares )"
click at [1081, 663] on button "Salvar" at bounding box center [1096, 671] width 60 height 30
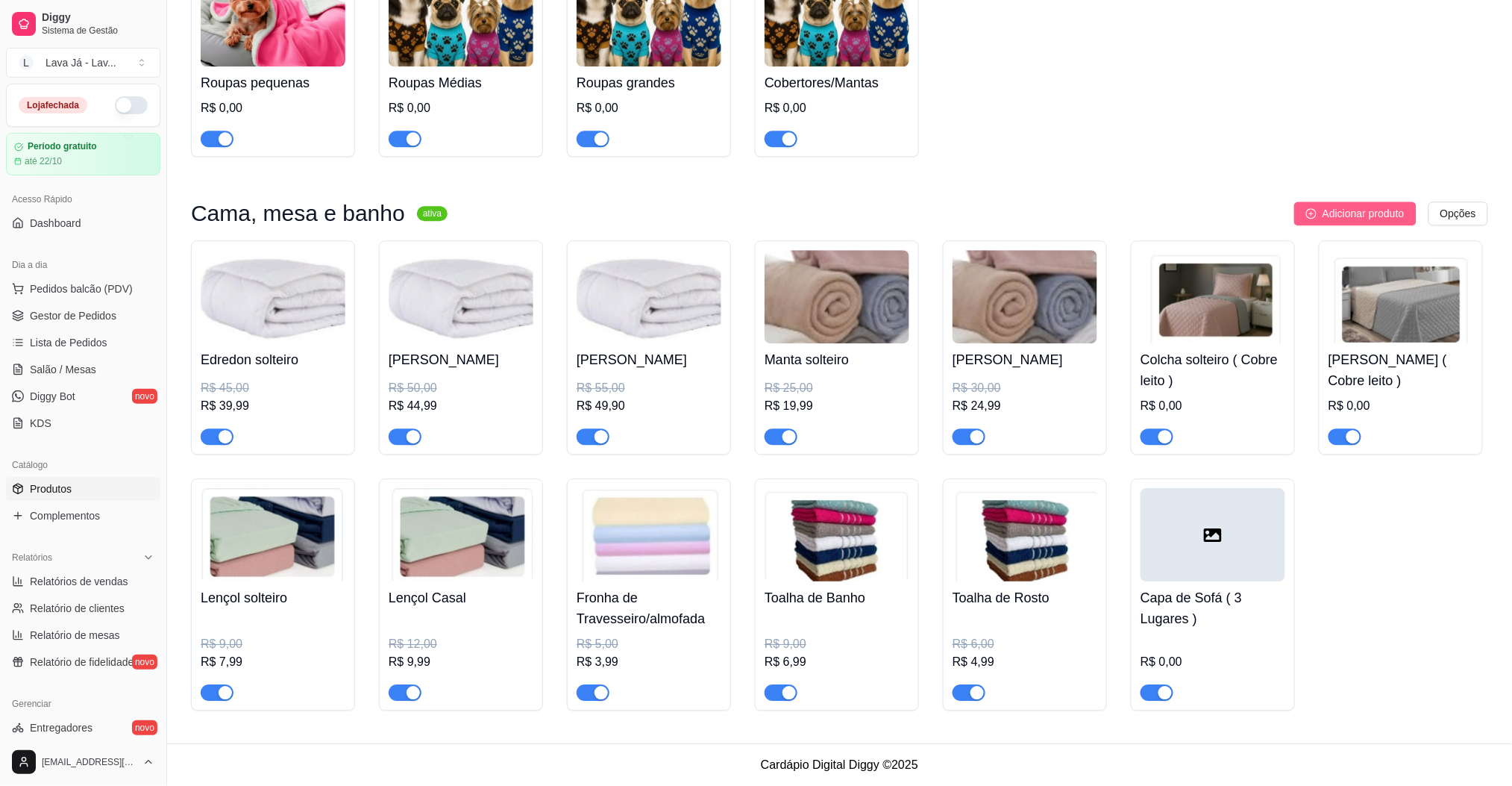
click at [1357, 209] on span "Adicionar produto" at bounding box center [1364, 213] width 82 height 17
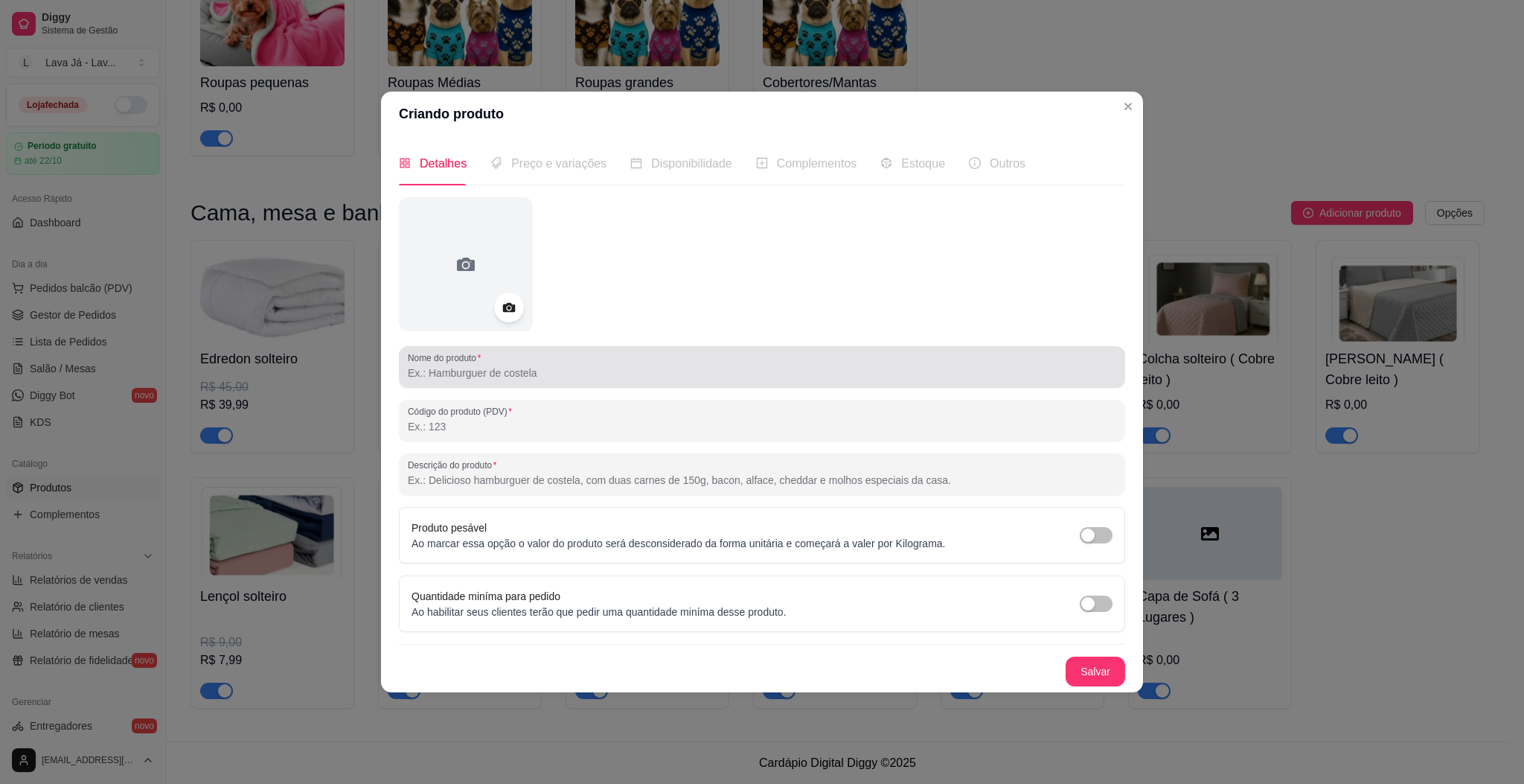
click at [499, 383] on div "Nome do produto" at bounding box center [762, 366] width 727 height 41
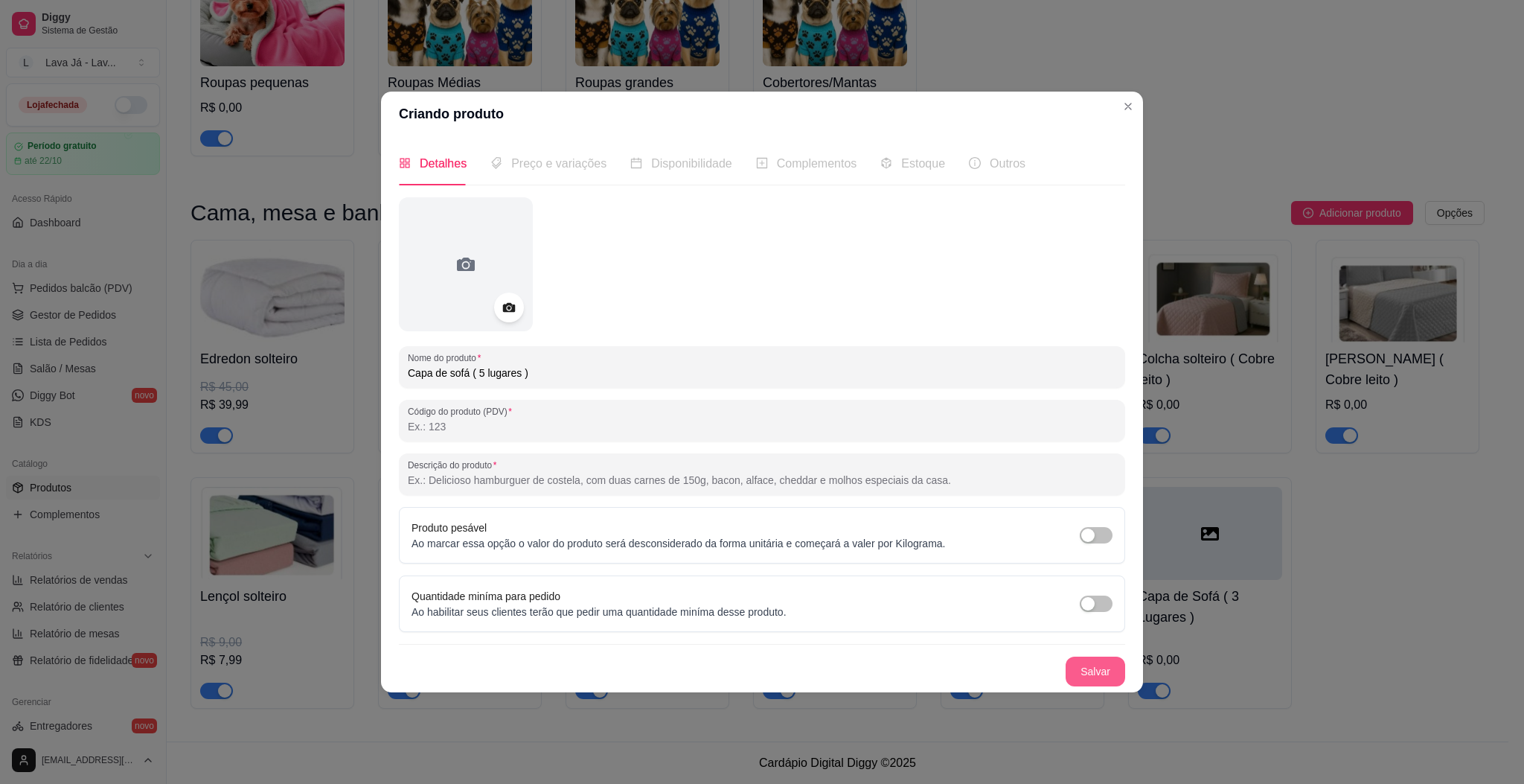
type input "Capa de sofá ( 5 lugares )"
click at [1094, 667] on button "Salvar" at bounding box center [1096, 671] width 60 height 30
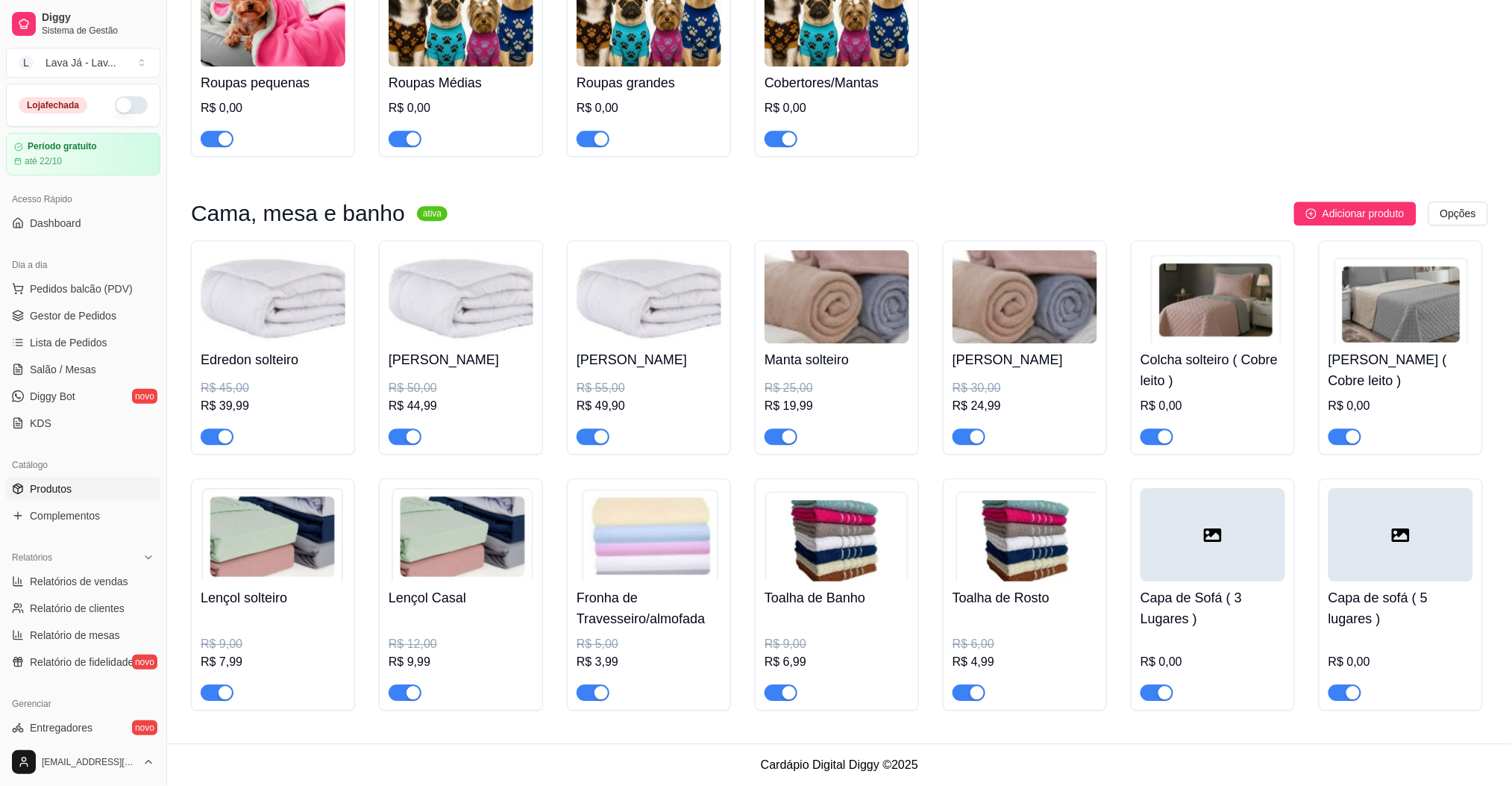
click at [1176, 560] on div at bounding box center [1213, 534] width 145 height 94
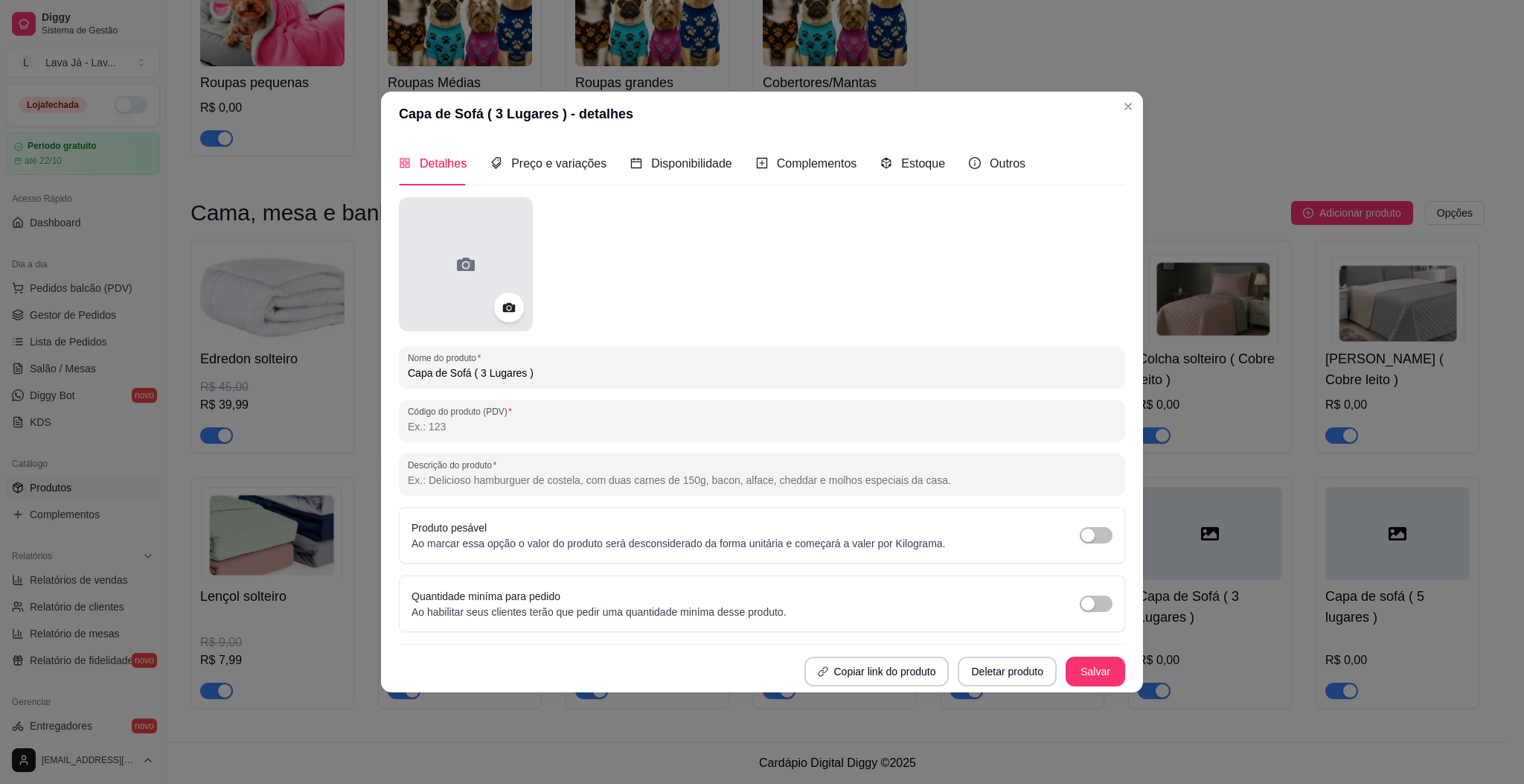
click at [464, 273] on icon at bounding box center [465, 263] width 24 height 24
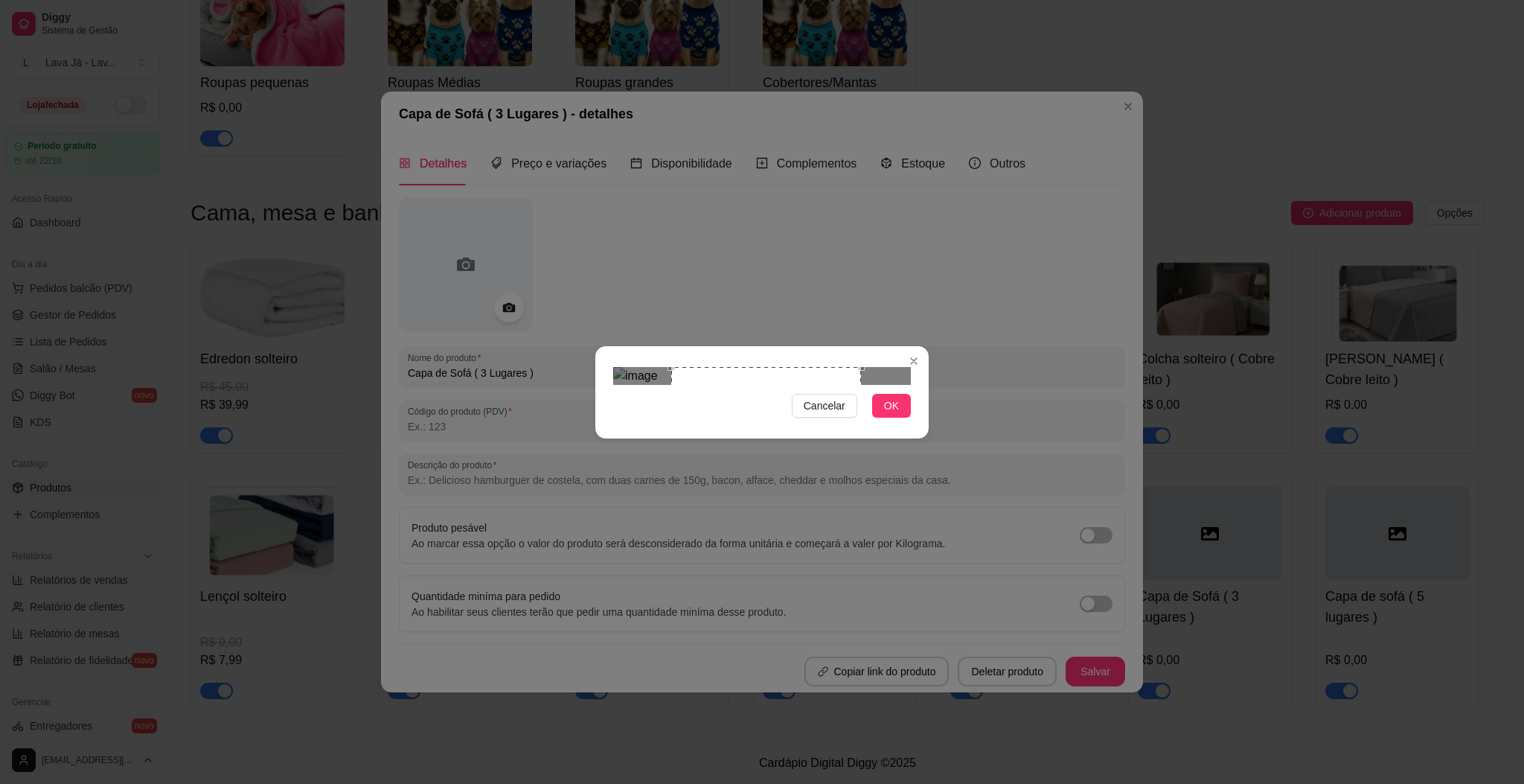
click at [788, 366] on div "Use the arrow keys to move the crop selection area" at bounding box center [766, 461] width 189 height 189
click at [830, 418] on button "Cancelar" at bounding box center [825, 405] width 65 height 24
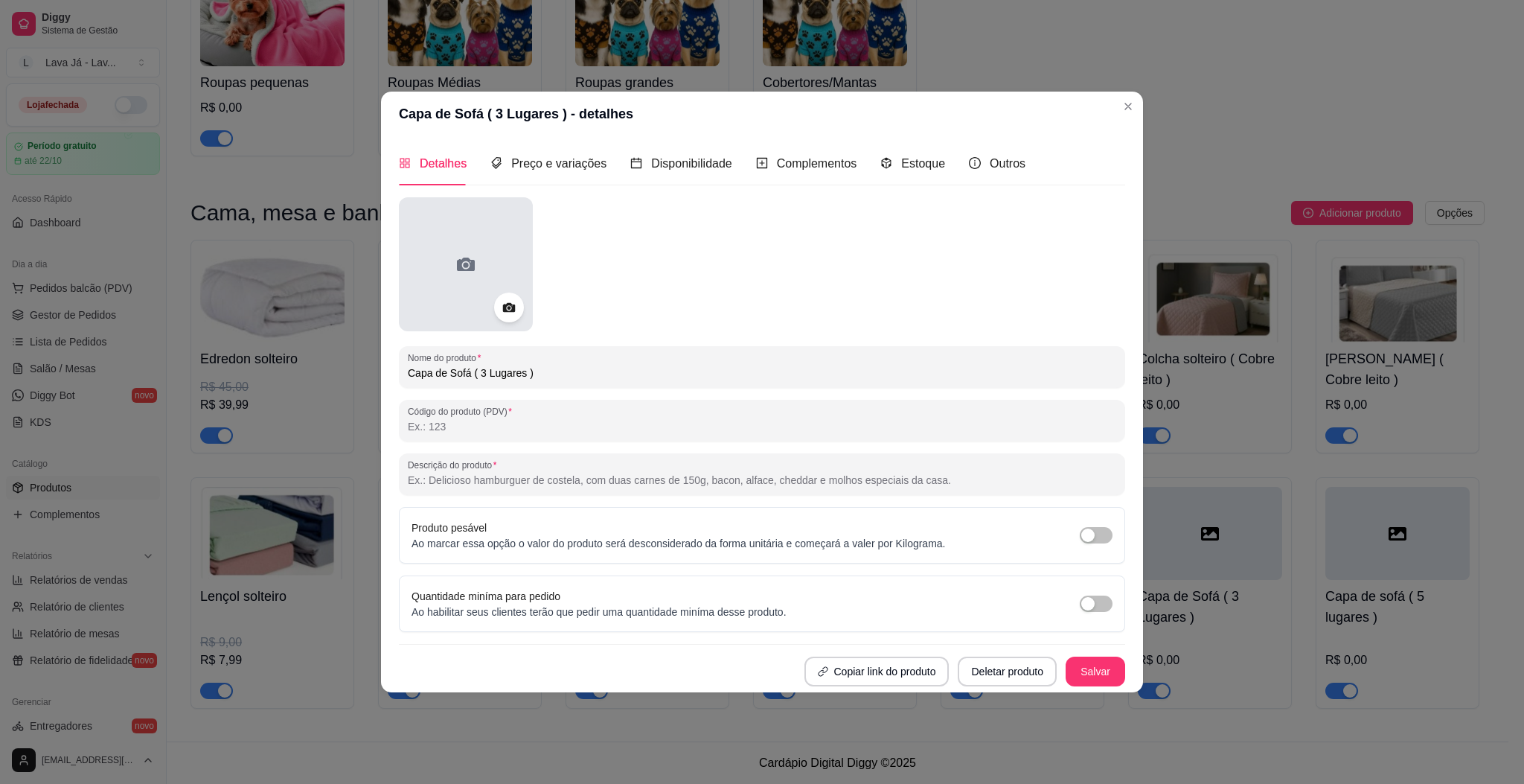
click at [462, 234] on div at bounding box center [466, 264] width 134 height 134
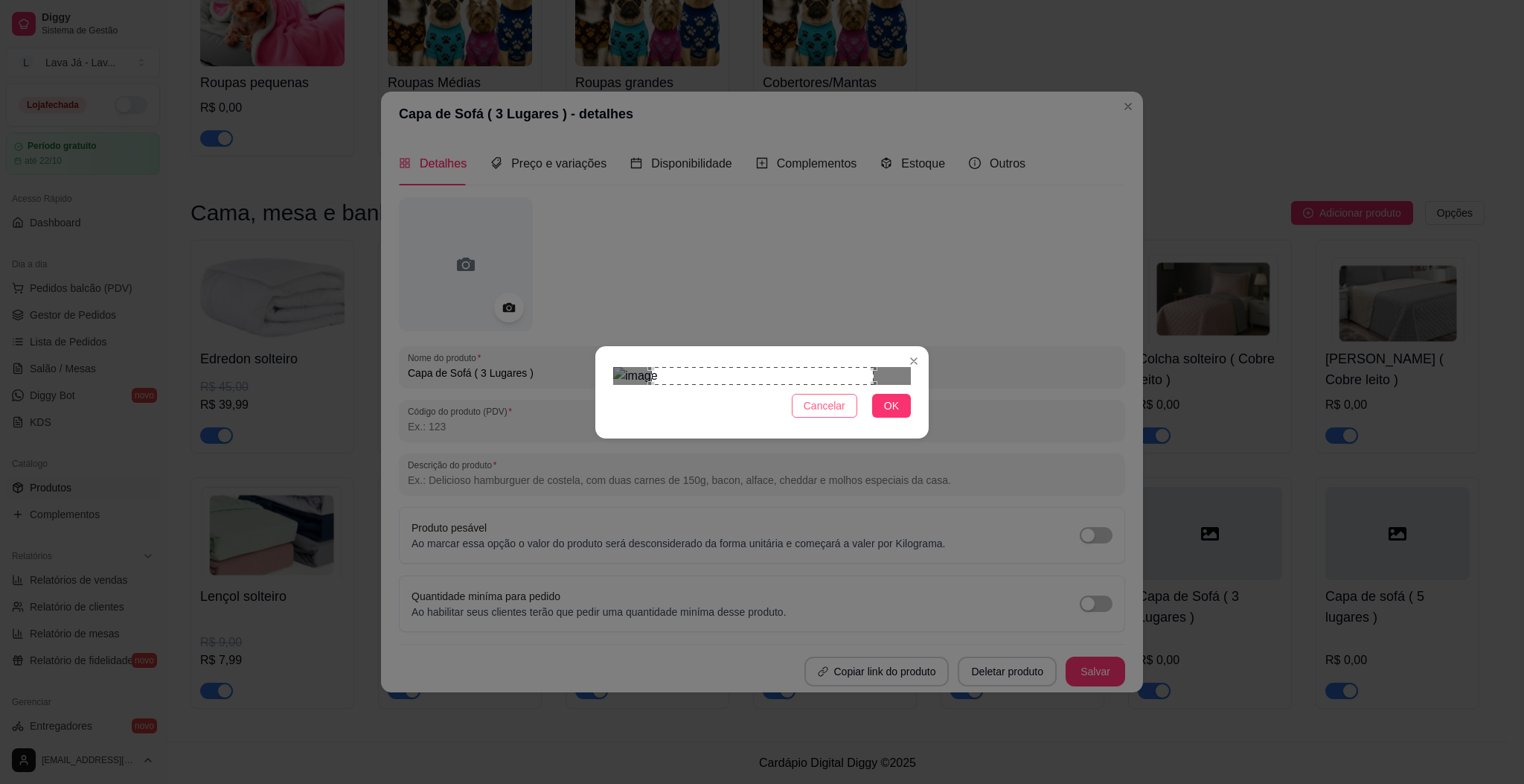
click at [832, 414] on span "Cancelar" at bounding box center [824, 405] width 41 height 17
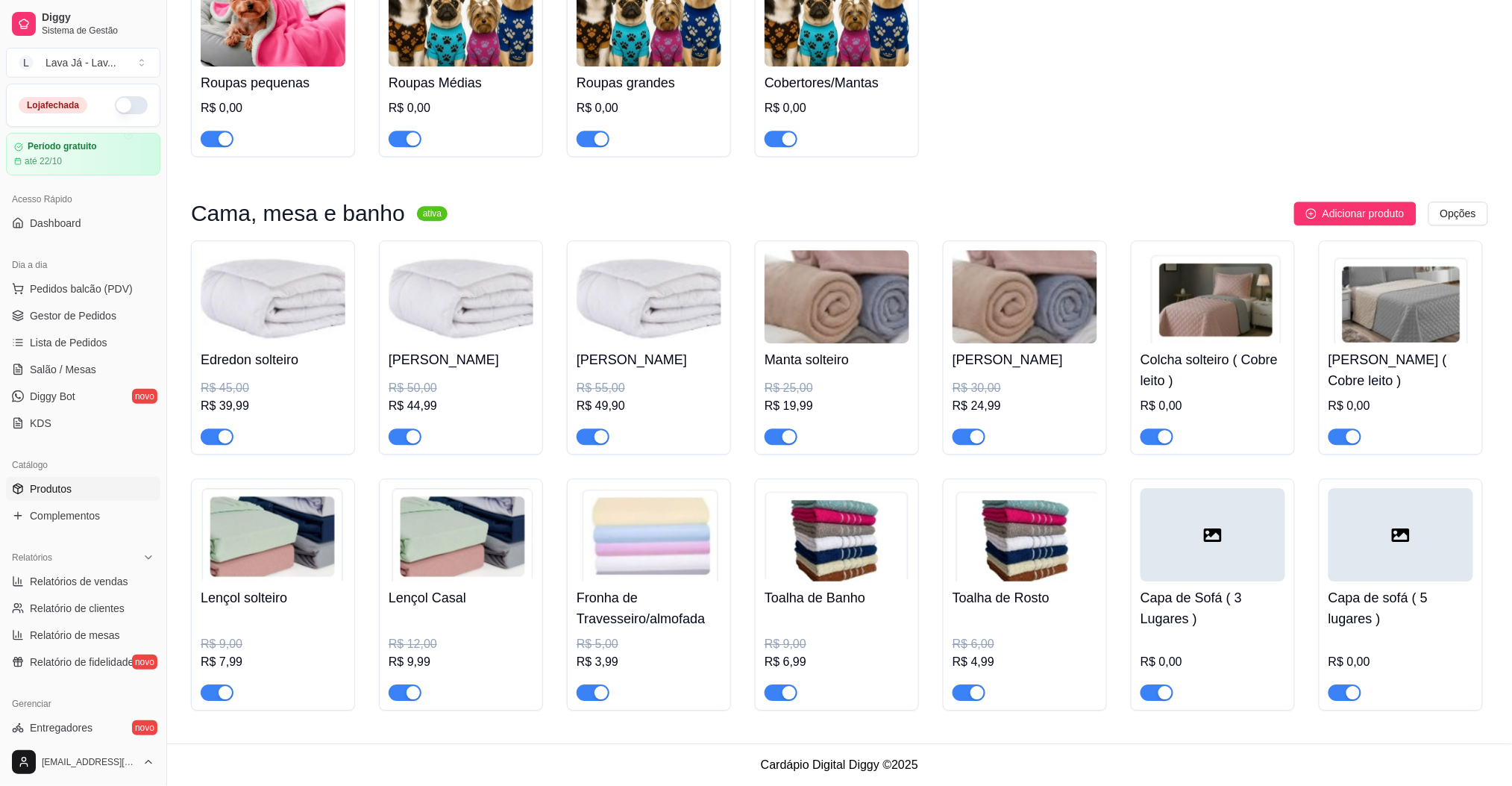
scroll to position [1332, 0]
click at [1214, 532] on icon at bounding box center [1213, 534] width 18 height 13
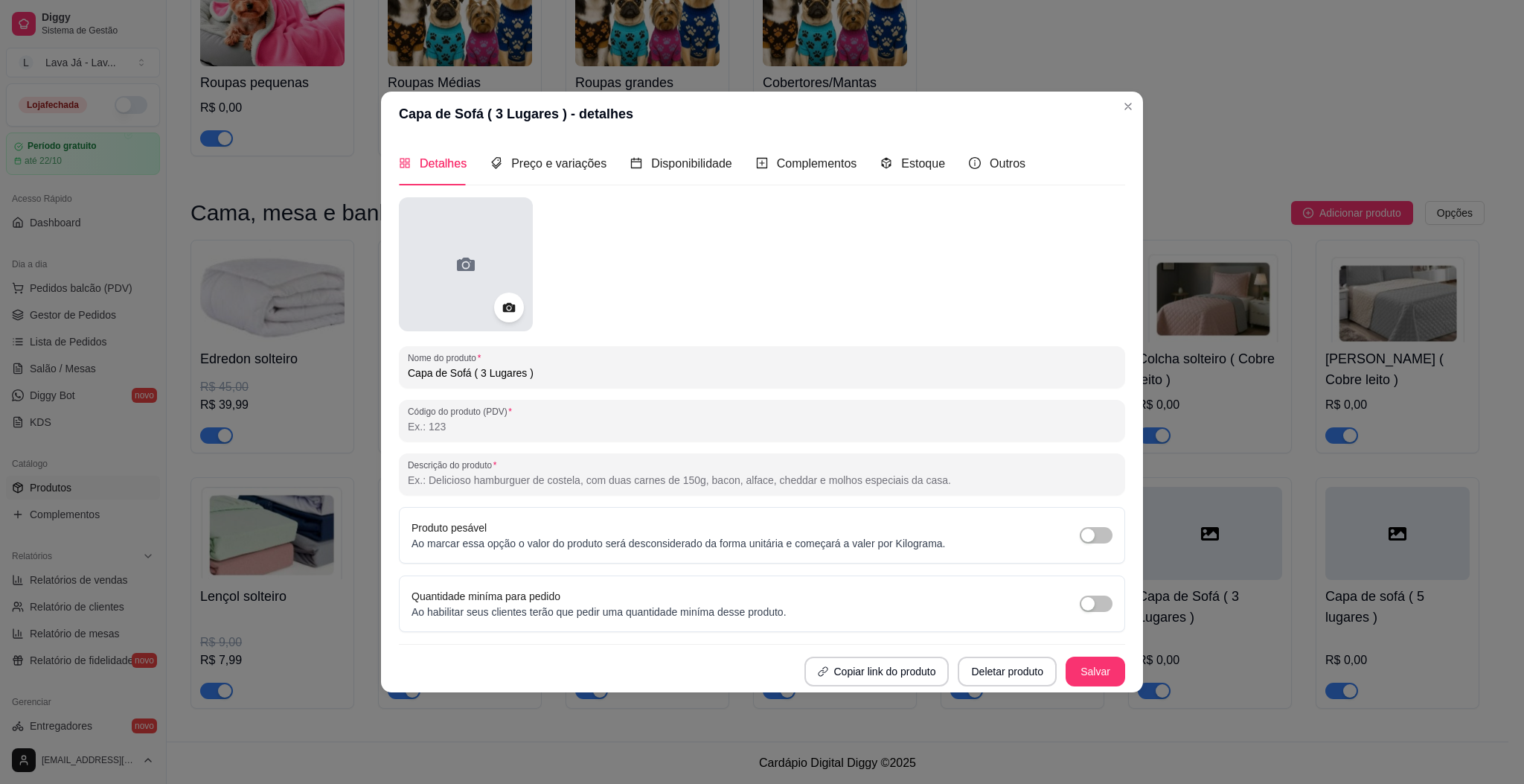
click at [449, 262] on div at bounding box center [466, 264] width 134 height 134
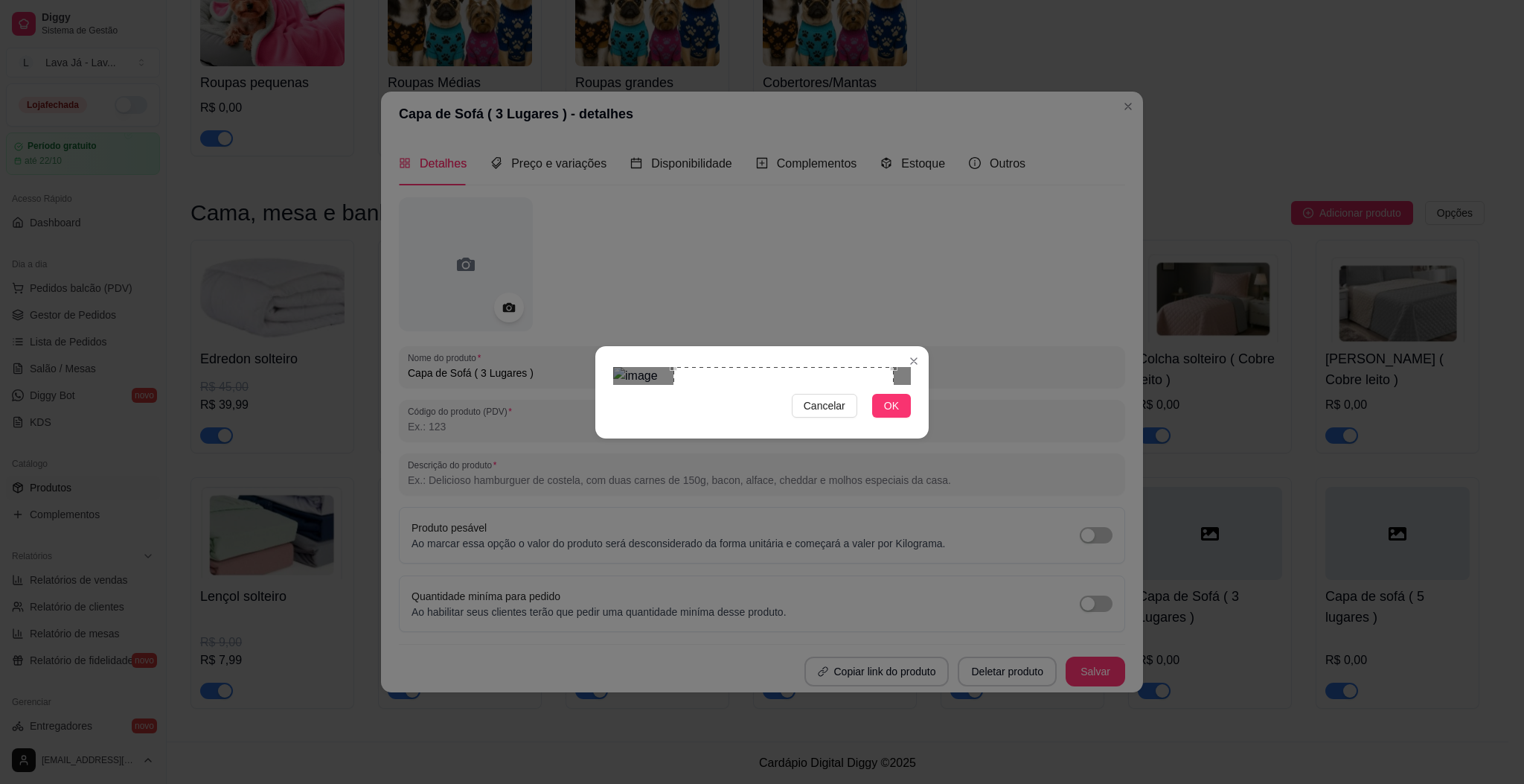
click at [810, 431] on div "Use the arrow keys to move the crop selection area" at bounding box center [784, 477] width 220 height 220
click at [897, 414] on span "OK" at bounding box center [891, 405] width 15 height 17
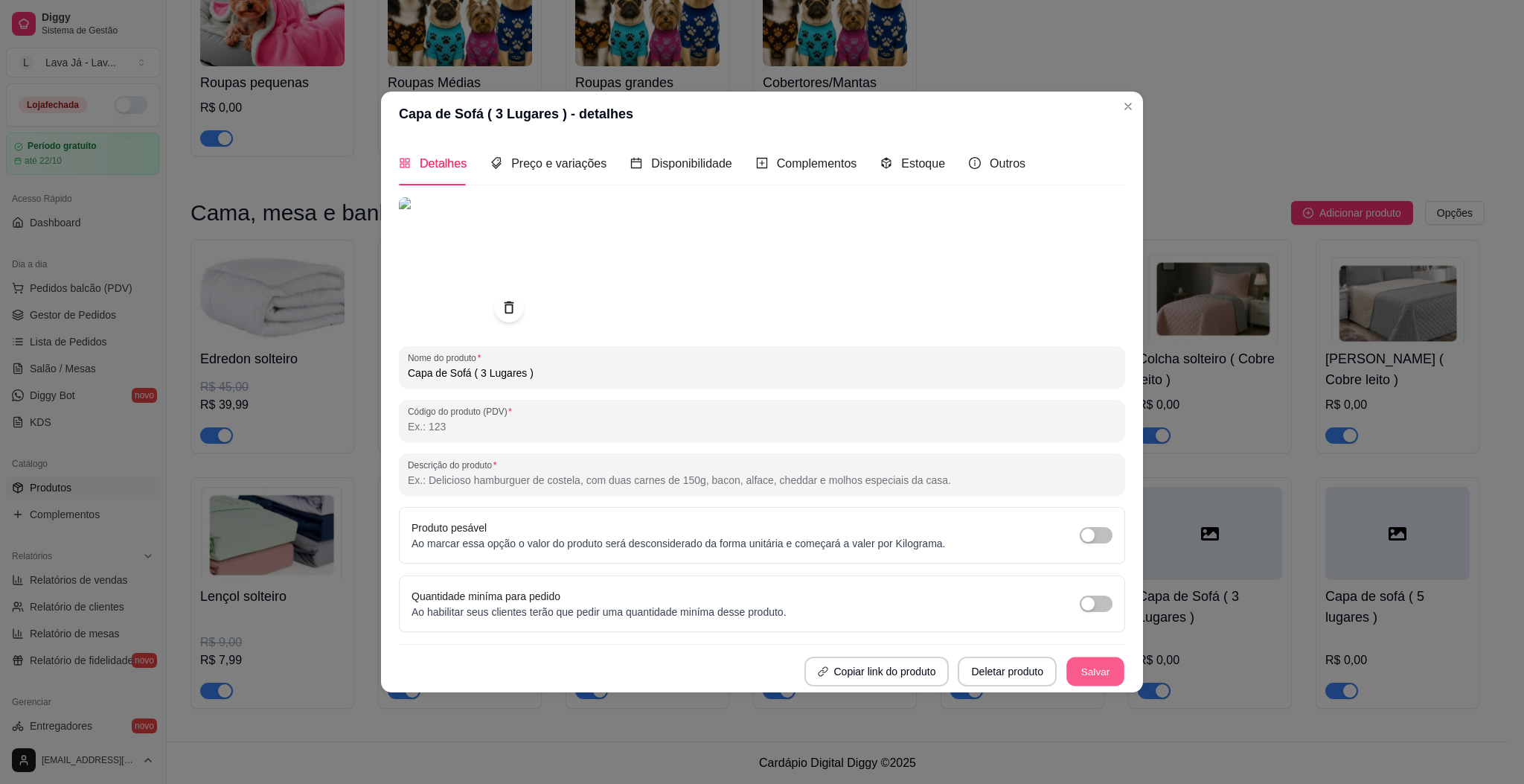
click at [1110, 674] on button "Salvar" at bounding box center [1096, 670] width 58 height 29
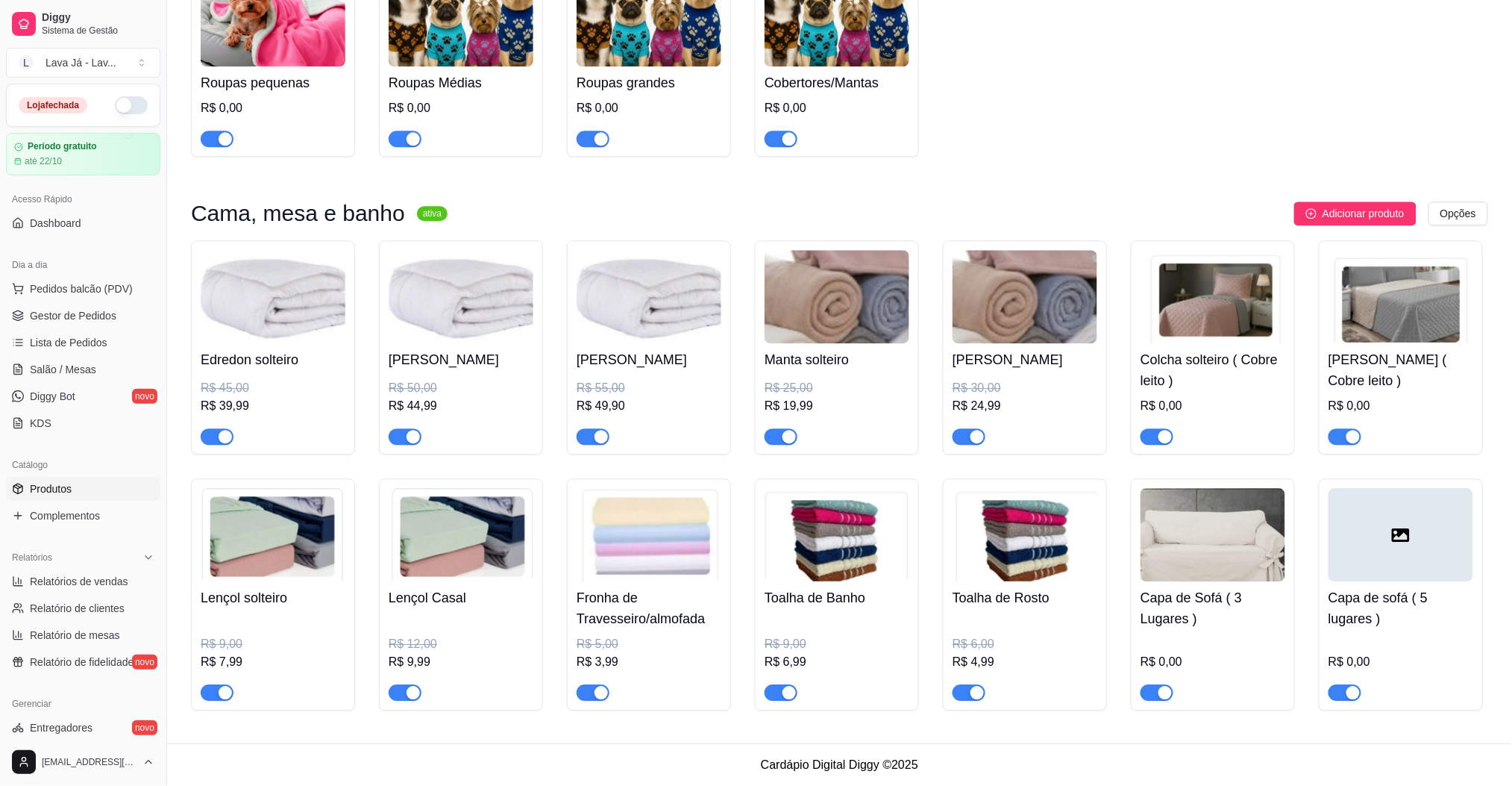
click at [1214, 555] on img at bounding box center [1213, 534] width 145 height 94
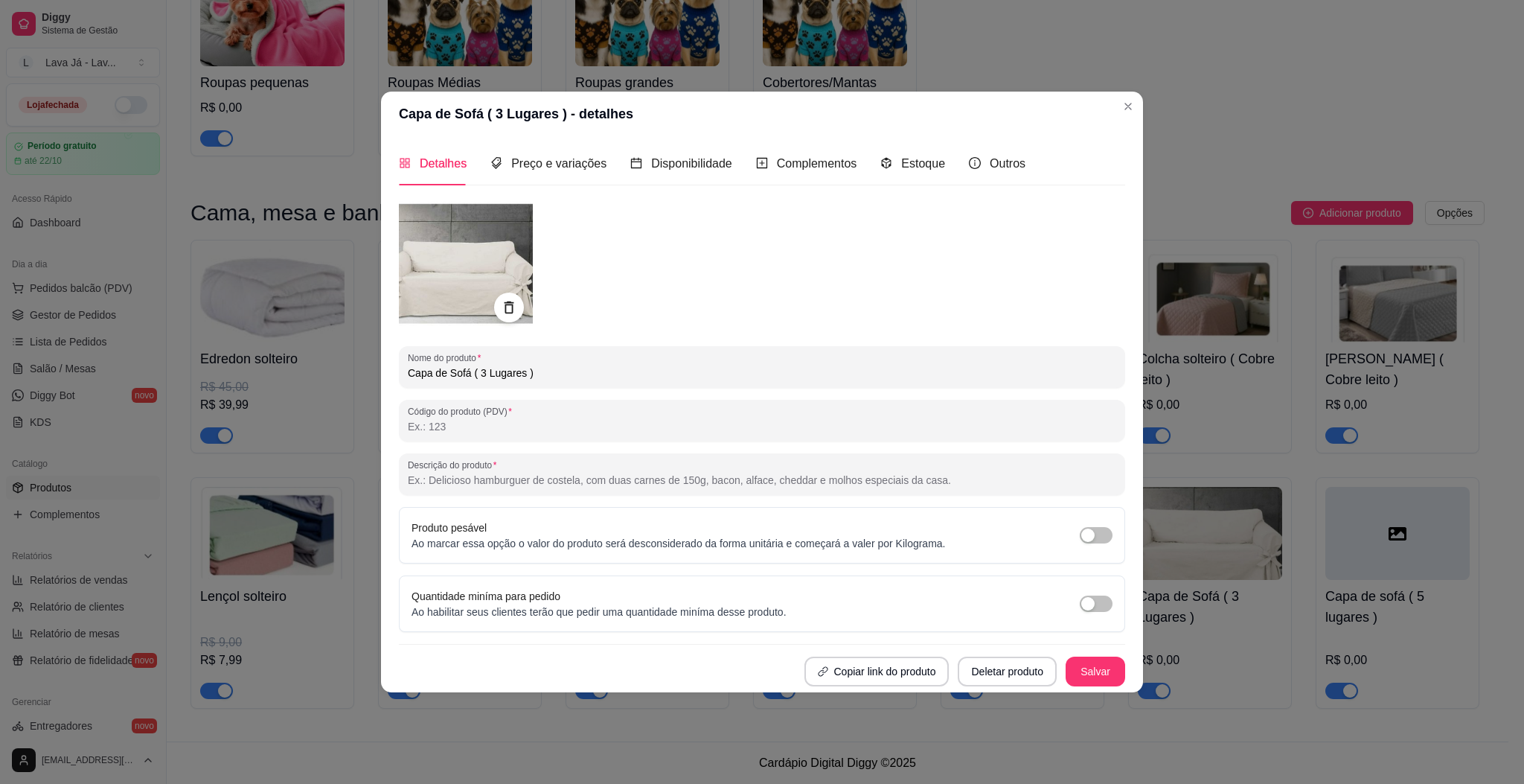
click at [576, 376] on input "Capa de Sofá ( 3 Lugares )" at bounding box center [762, 373] width 708 height 15
type input "Capa de Sofá ( 2 e 3 Lugares )"
click at [1110, 675] on button "Salvar" at bounding box center [1096, 671] width 60 height 30
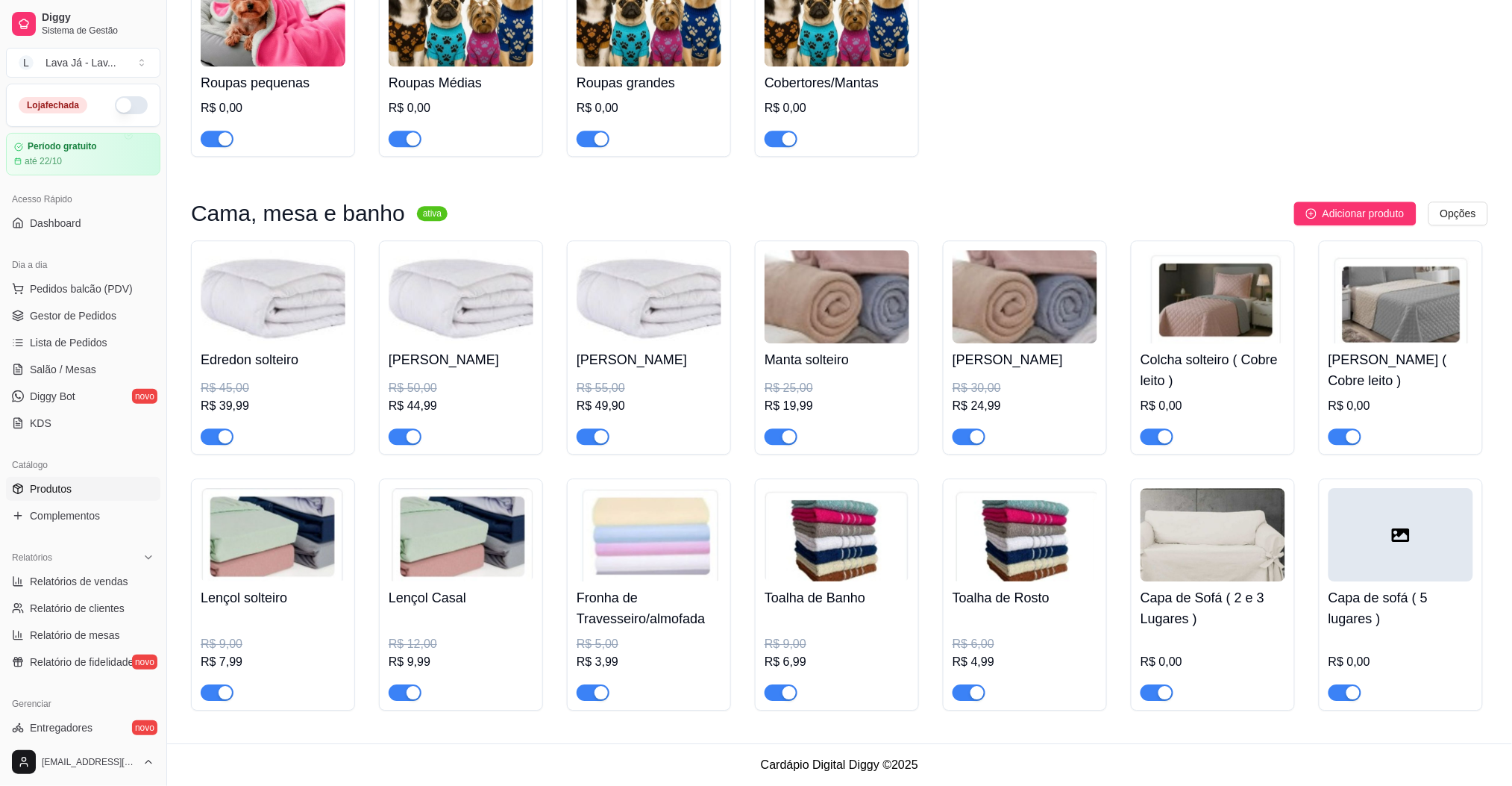
click at [1387, 547] on div at bounding box center [1402, 534] width 145 height 94
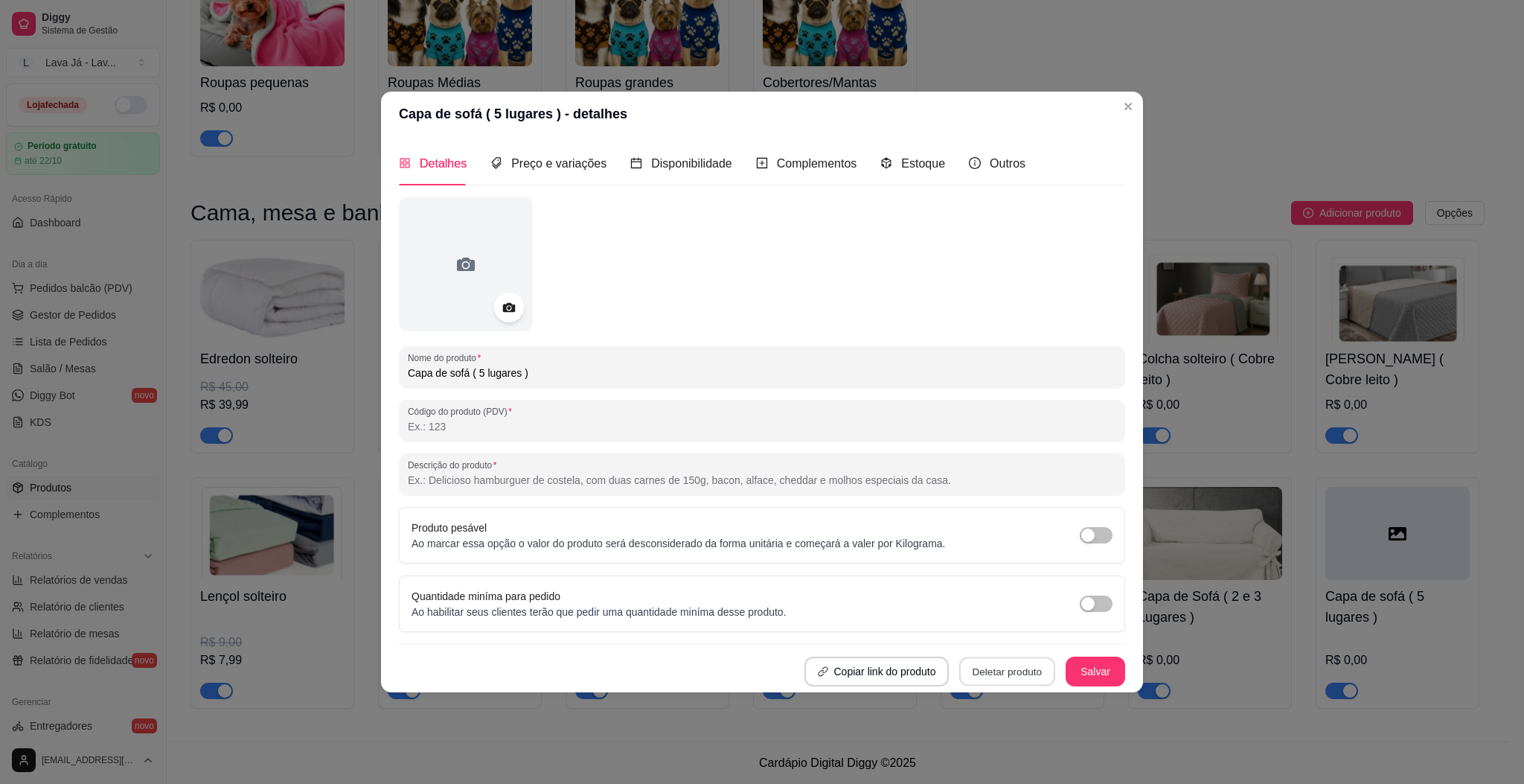
click at [1015, 670] on button "Deletar produto" at bounding box center [1007, 670] width 96 height 29
click at [1008, 633] on button "Confirmar" at bounding box center [1012, 636] width 55 height 23
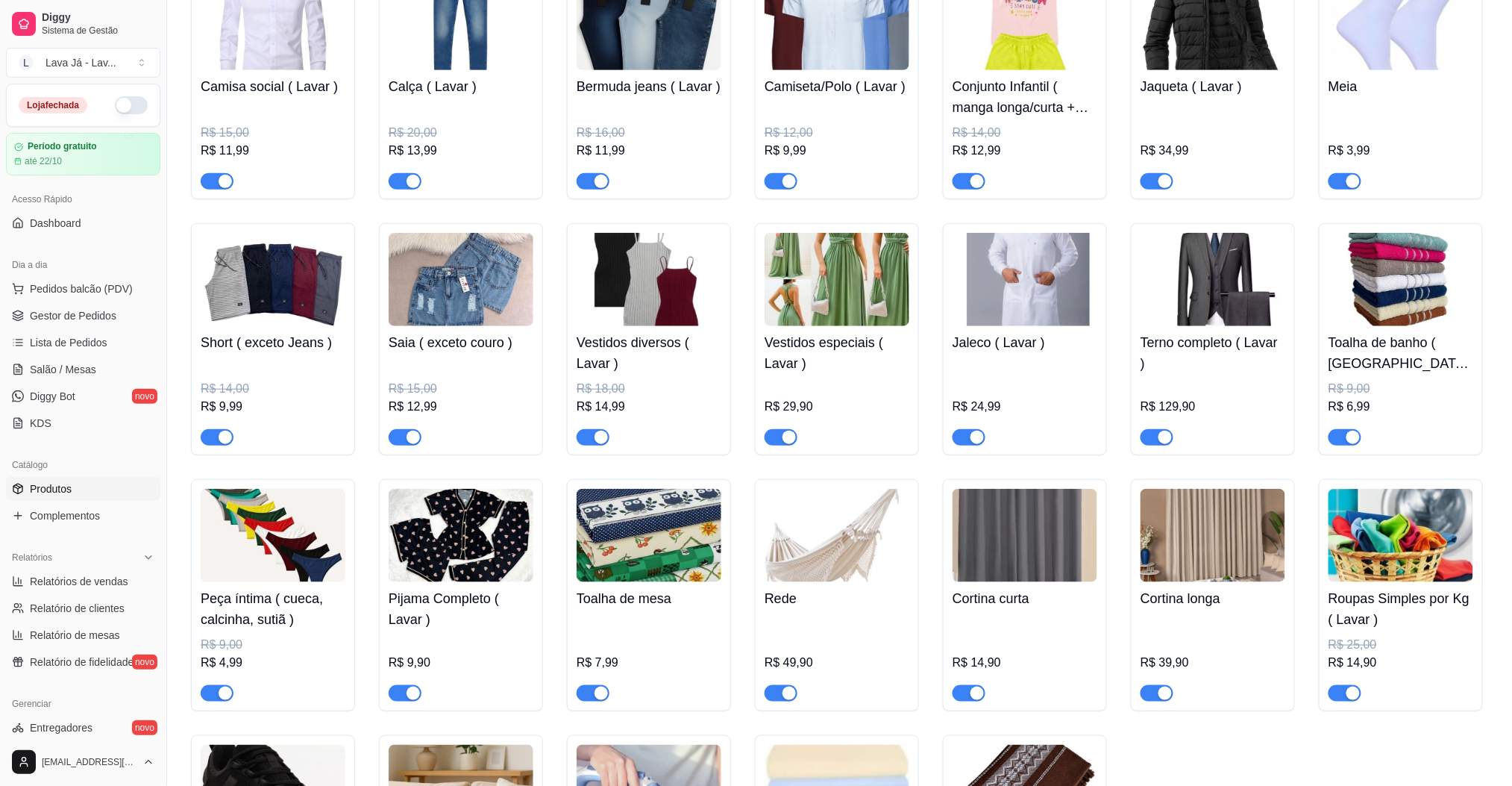
scroll to position [238, 0]
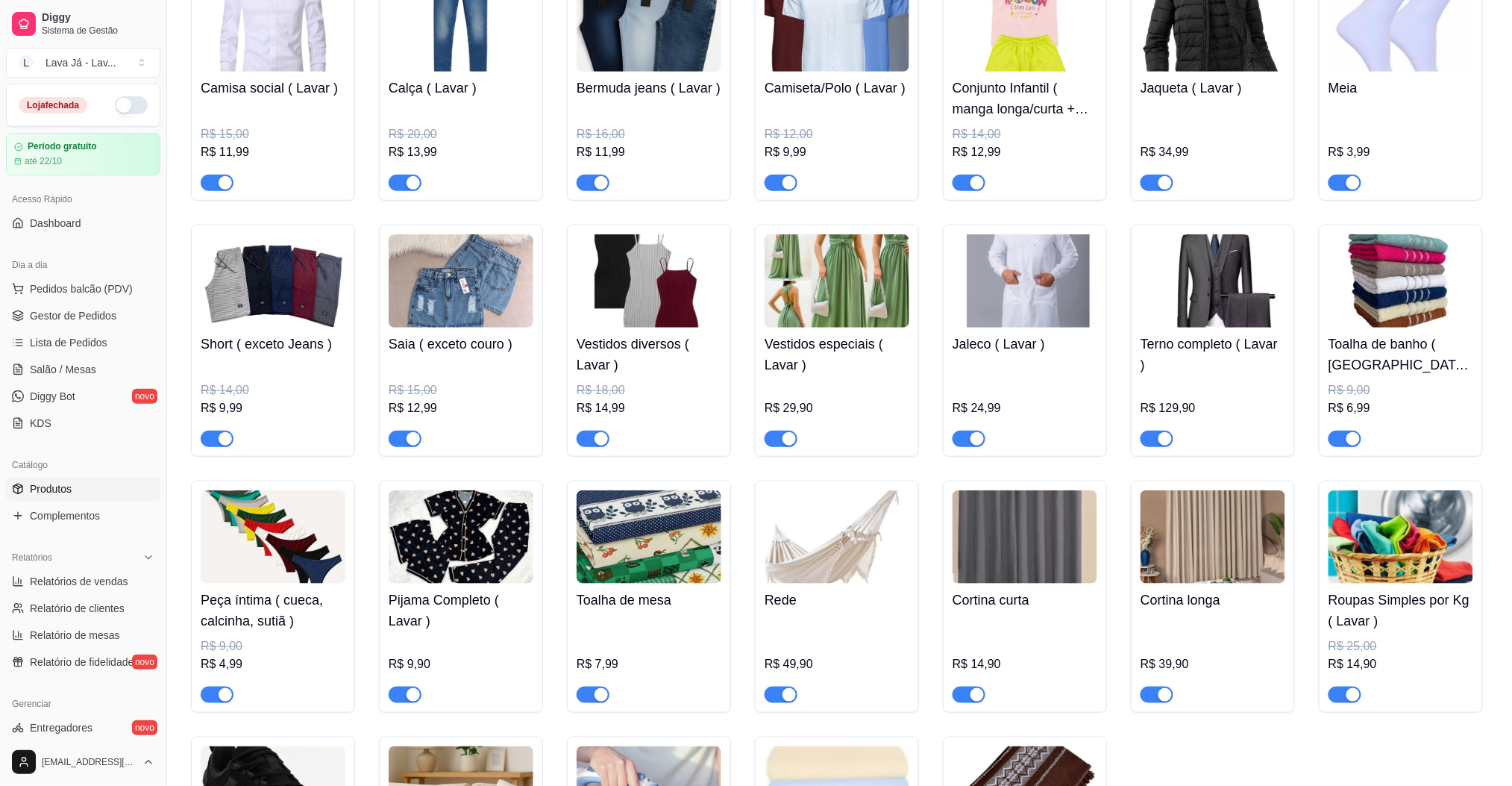
click at [1405, 296] on img at bounding box center [1402, 281] width 145 height 94
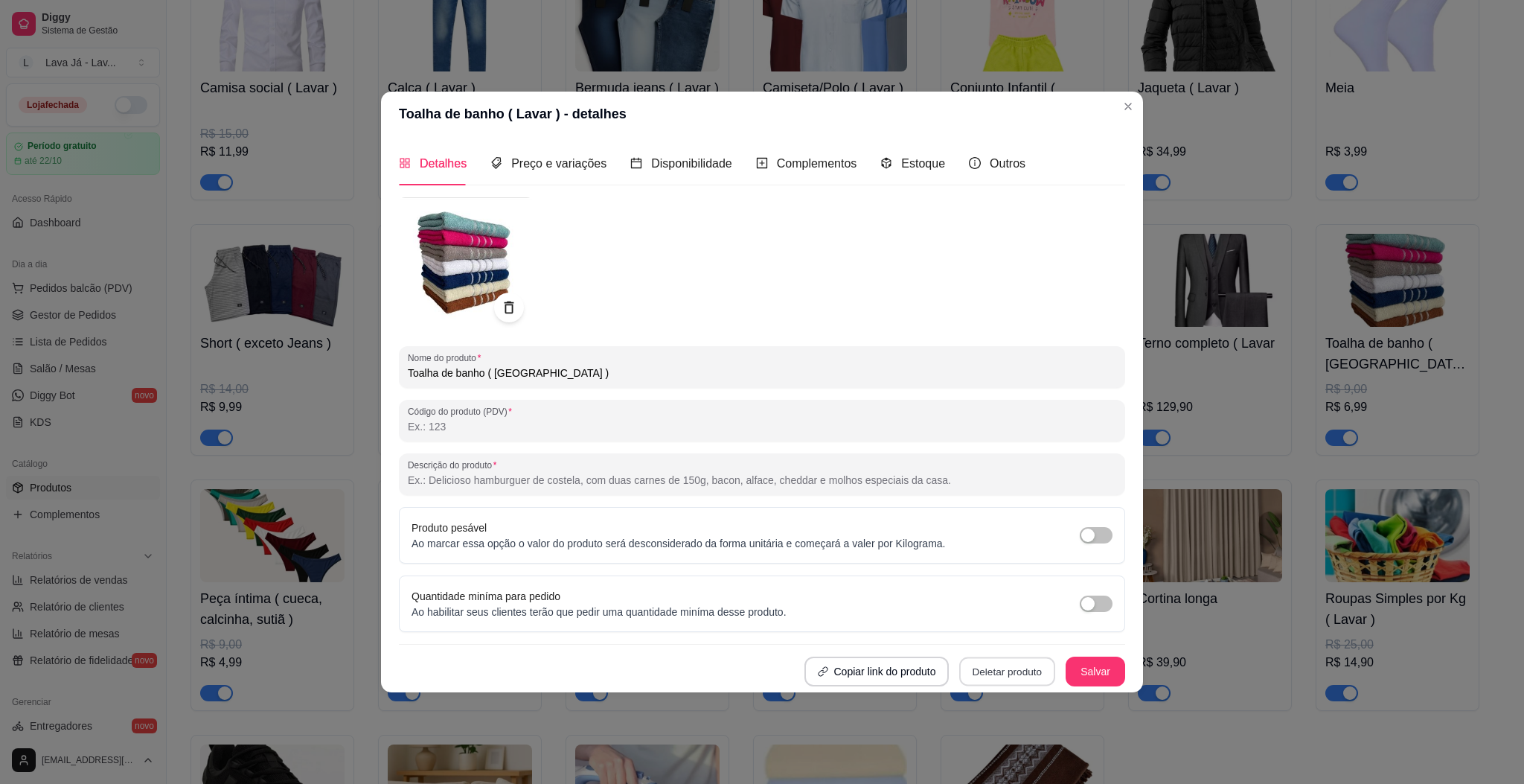
click at [995, 677] on button "Deletar produto" at bounding box center [1007, 670] width 96 height 29
click at [1033, 632] on button "Confirmar" at bounding box center [1011, 629] width 53 height 22
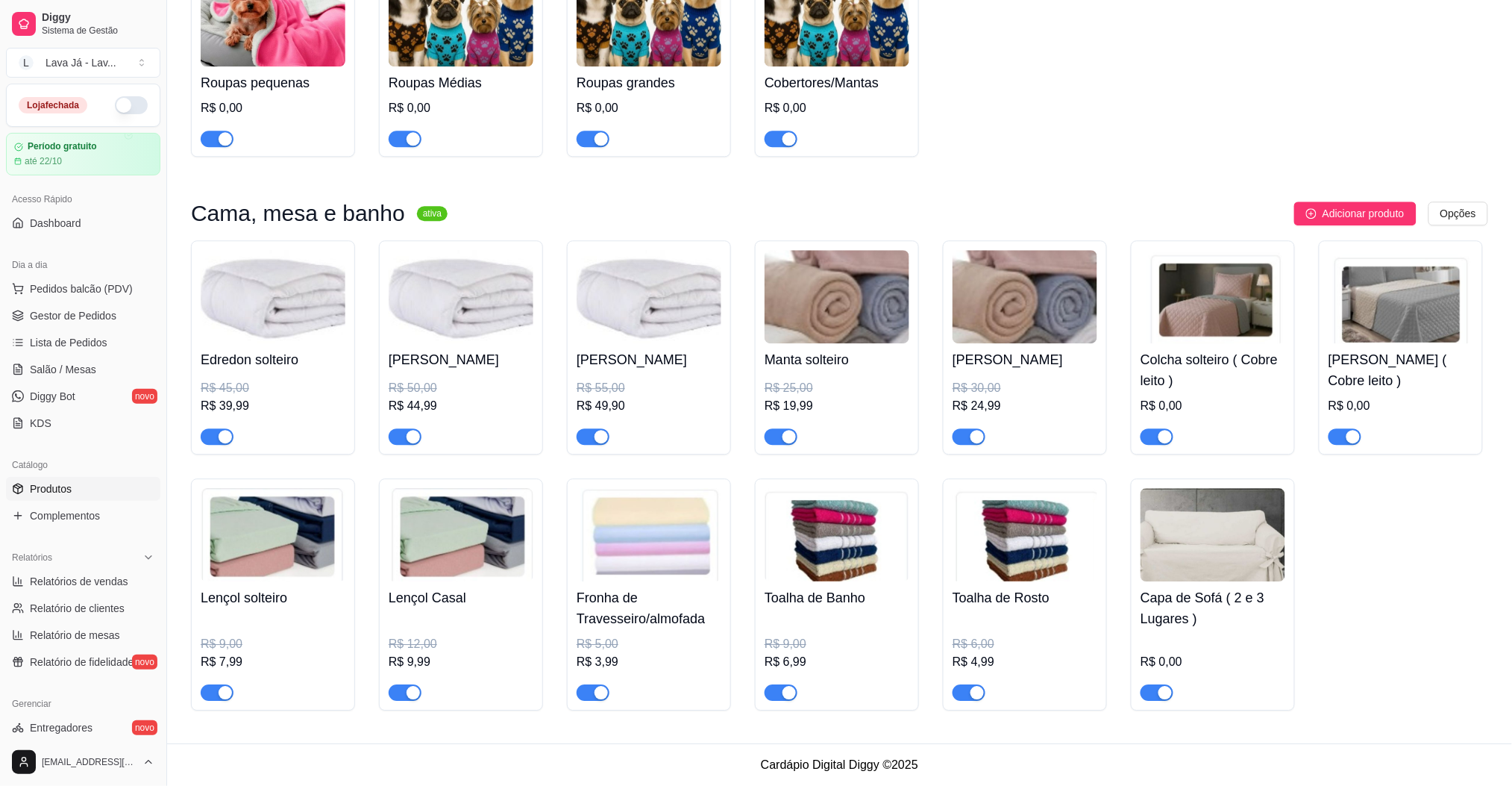
scroll to position [1332, 0]
click at [1200, 540] on img at bounding box center [1213, 534] width 145 height 94
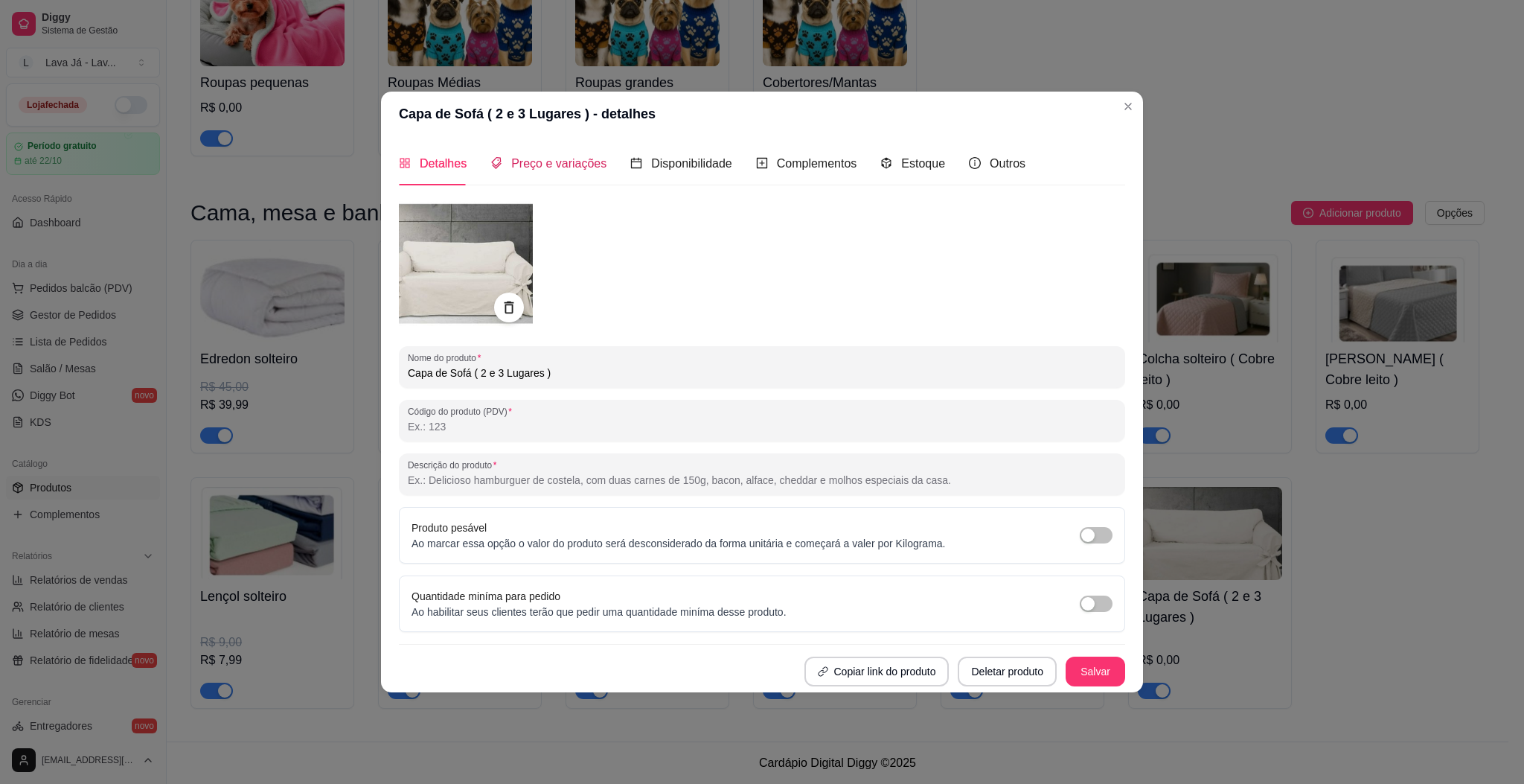
click at [575, 159] on span "Preço e variações" at bounding box center [559, 163] width 95 height 12
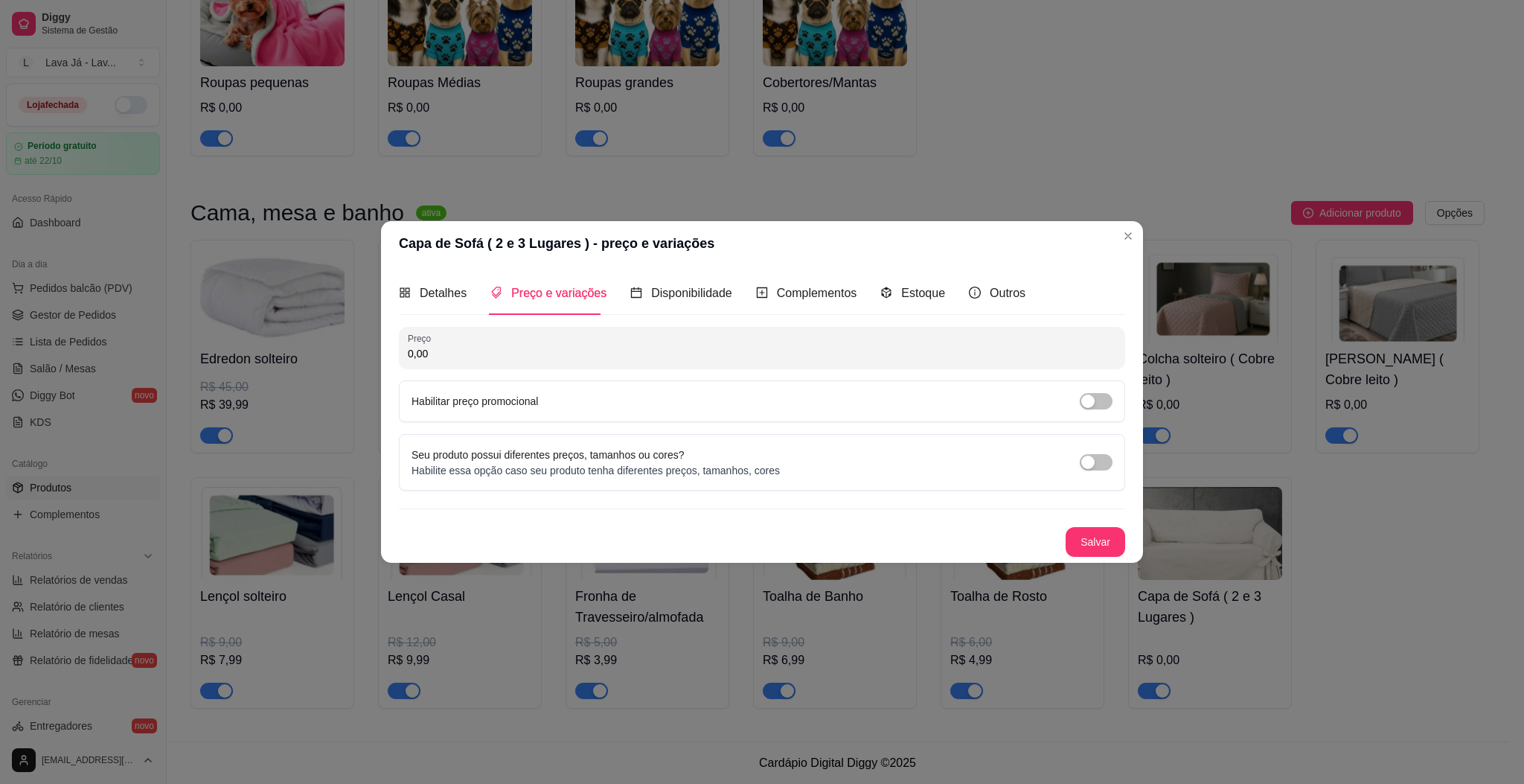
click at [483, 353] on input "0,00" at bounding box center [762, 353] width 708 height 15
type input "10,00"
click at [1109, 404] on span "button" at bounding box center [1096, 401] width 33 height 17
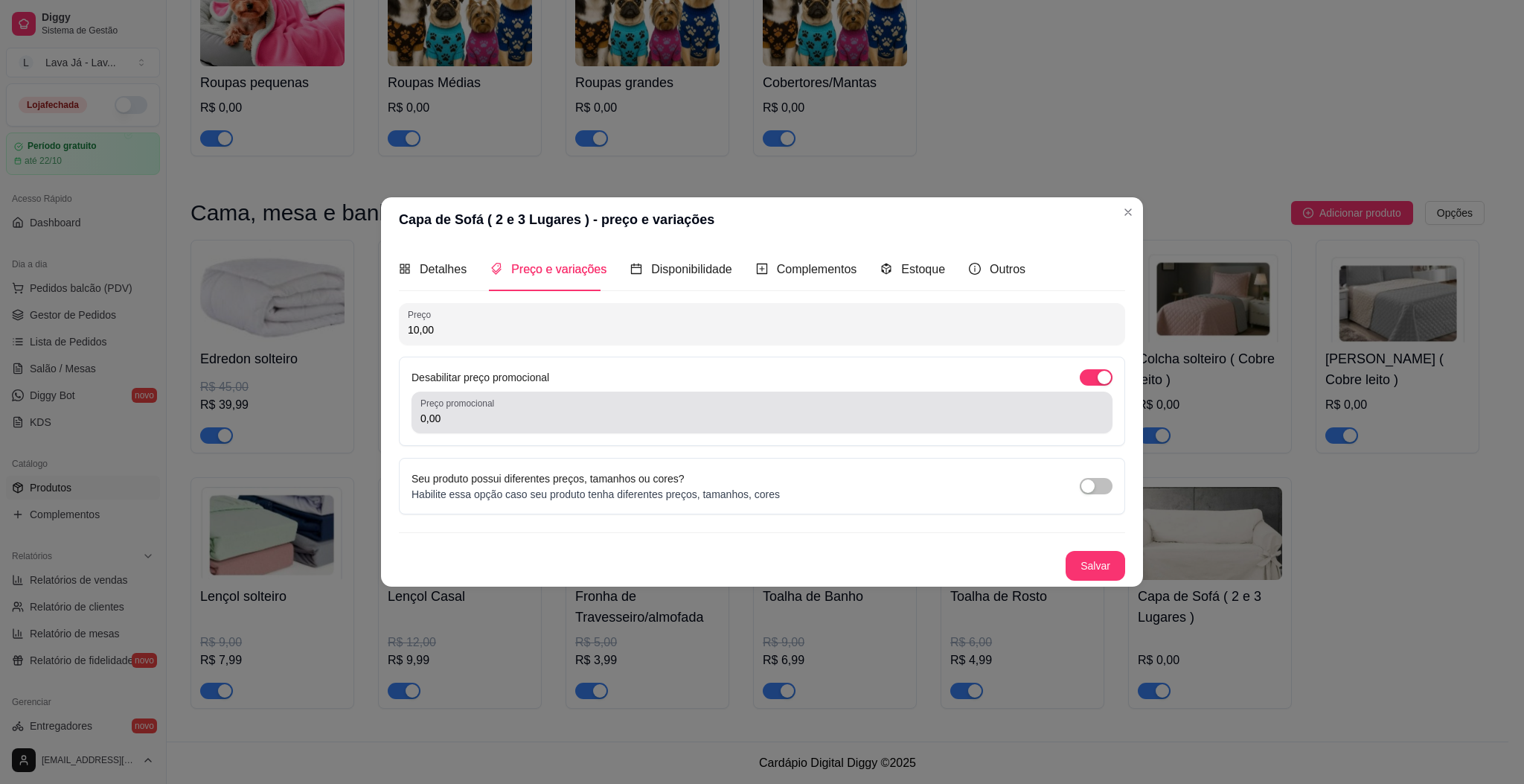
click at [645, 415] on input "0,00" at bounding box center [762, 418] width 684 height 15
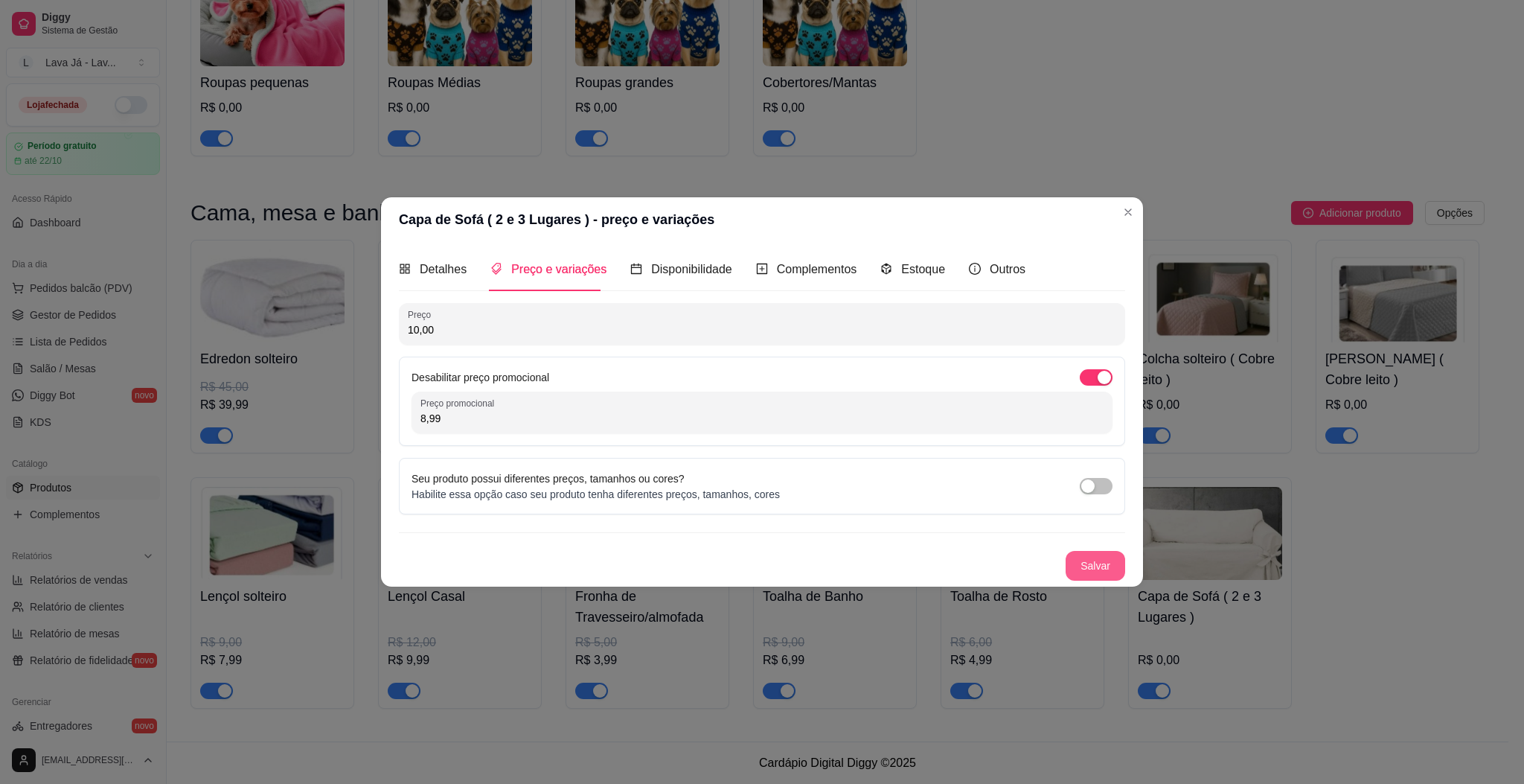
type input "8,99"
click at [1103, 573] on button "Salvar" at bounding box center [1096, 566] width 60 height 30
click at [1099, 566] on button "Salvar" at bounding box center [1096, 566] width 60 height 30
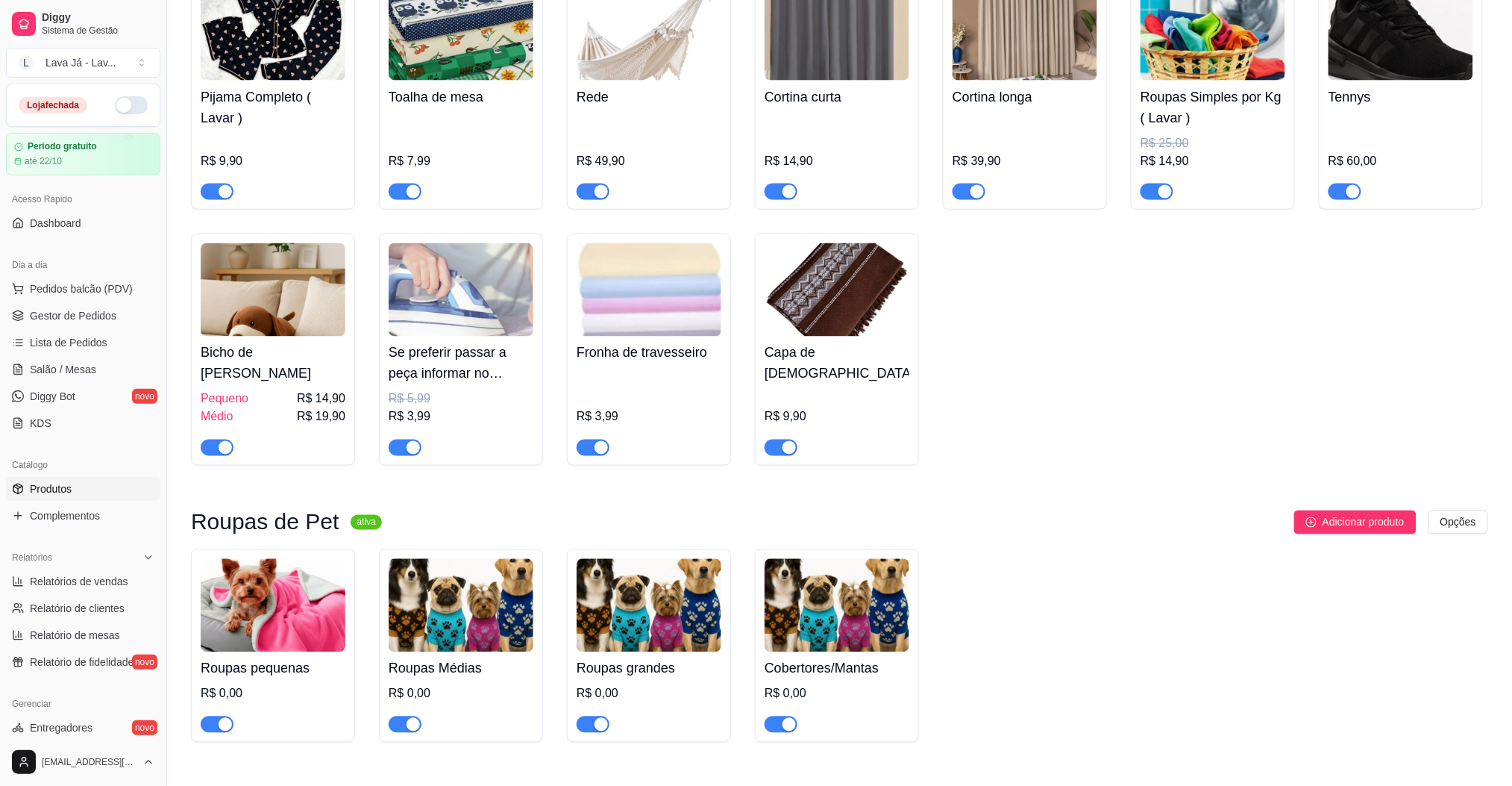
scroll to position [735, 0]
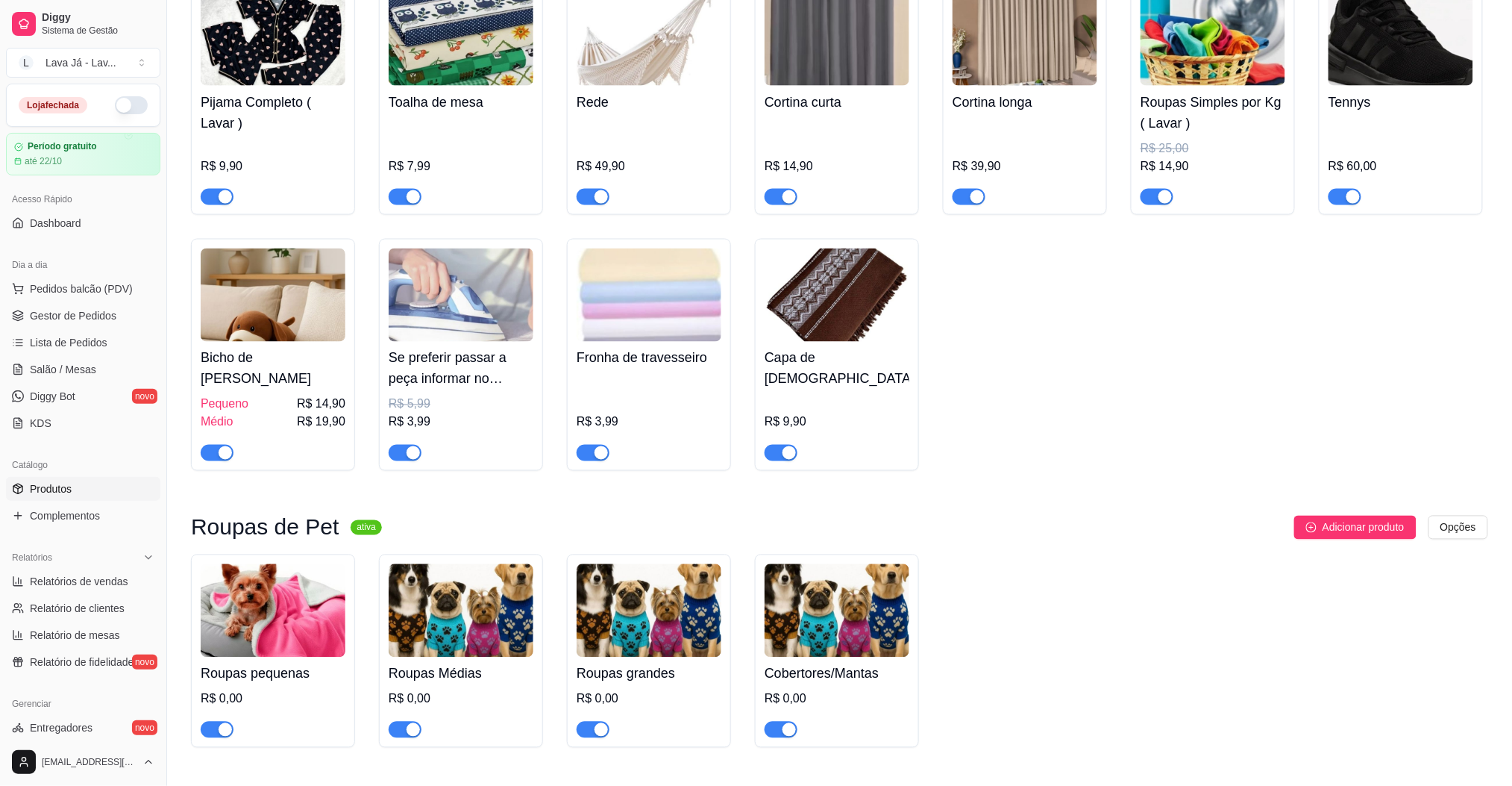
click at [814, 259] on img at bounding box center [837, 295] width 145 height 94
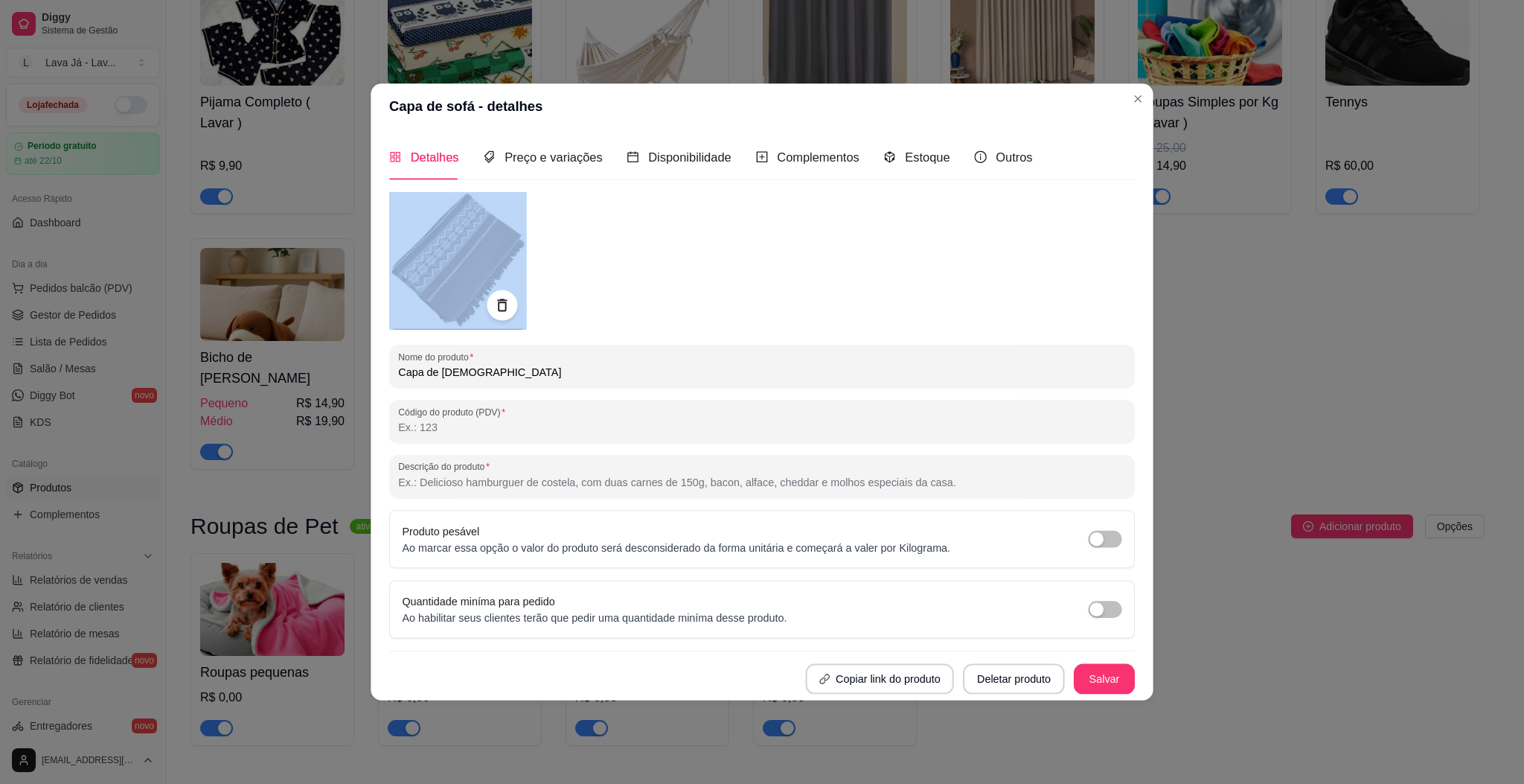
click at [812, 258] on div at bounding box center [762, 261] width 745 height 137
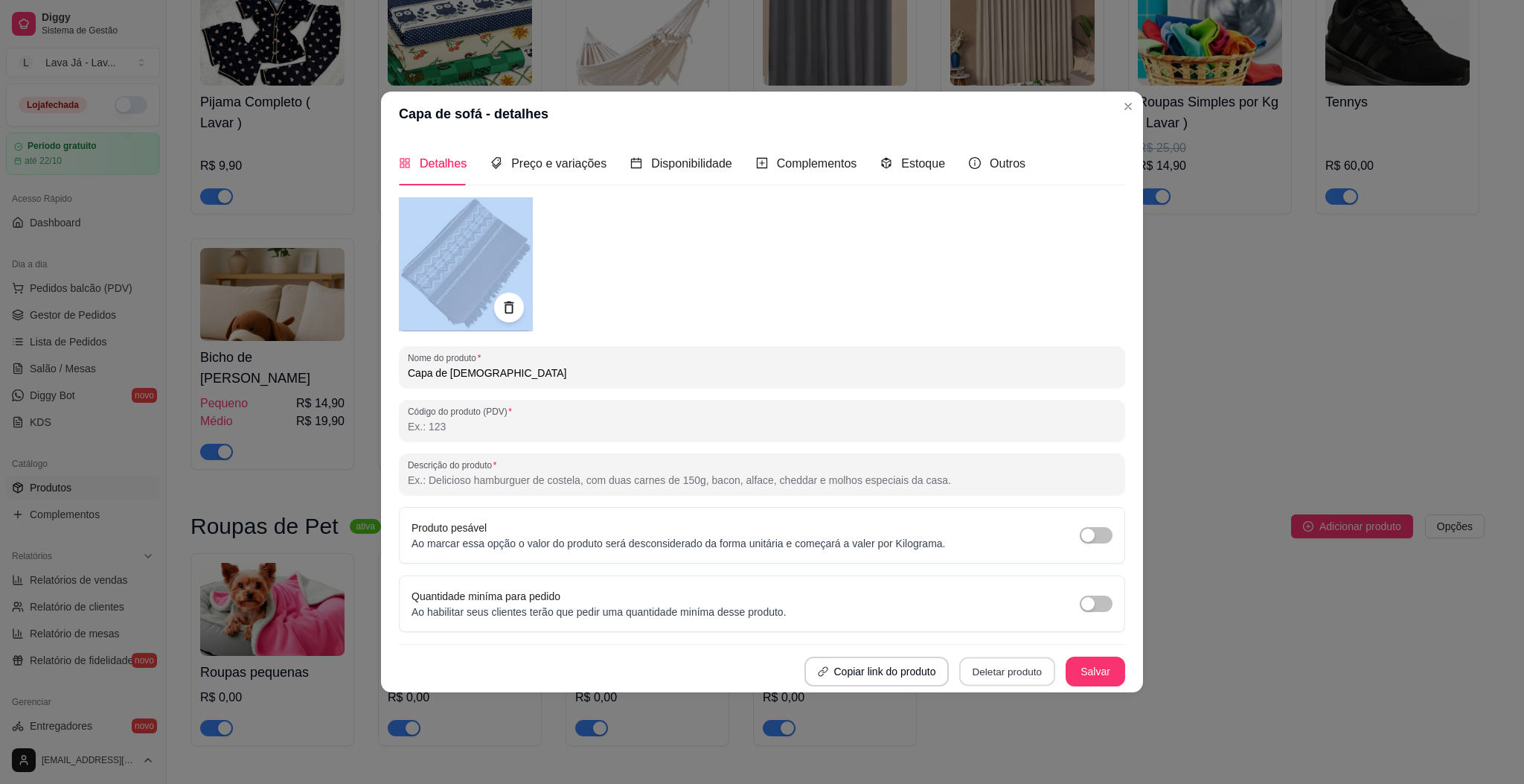
click at [1001, 669] on button "Deletar produto" at bounding box center [1007, 670] width 96 height 29
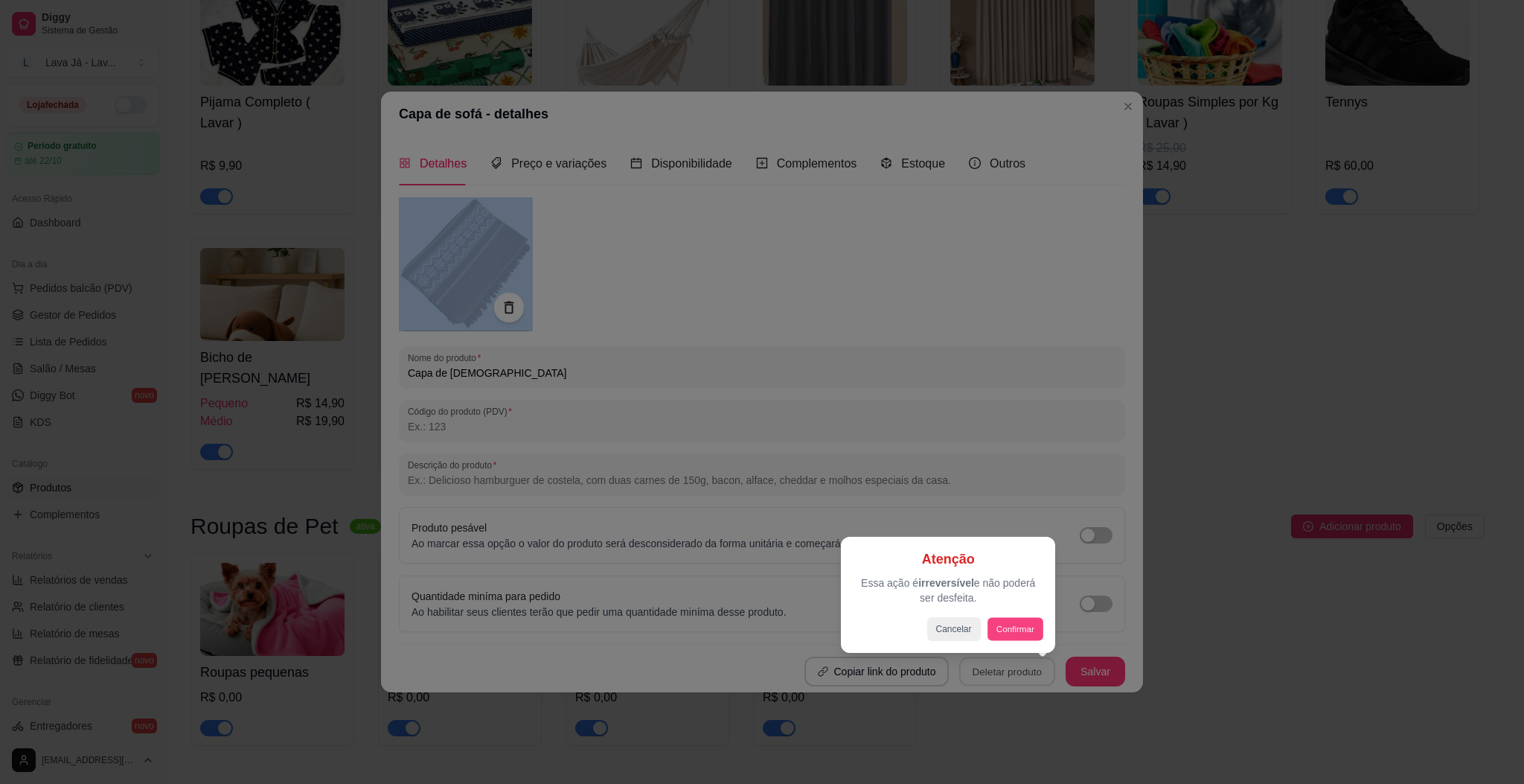
click at [1017, 634] on button "Confirmar" at bounding box center [1015, 628] width 55 height 23
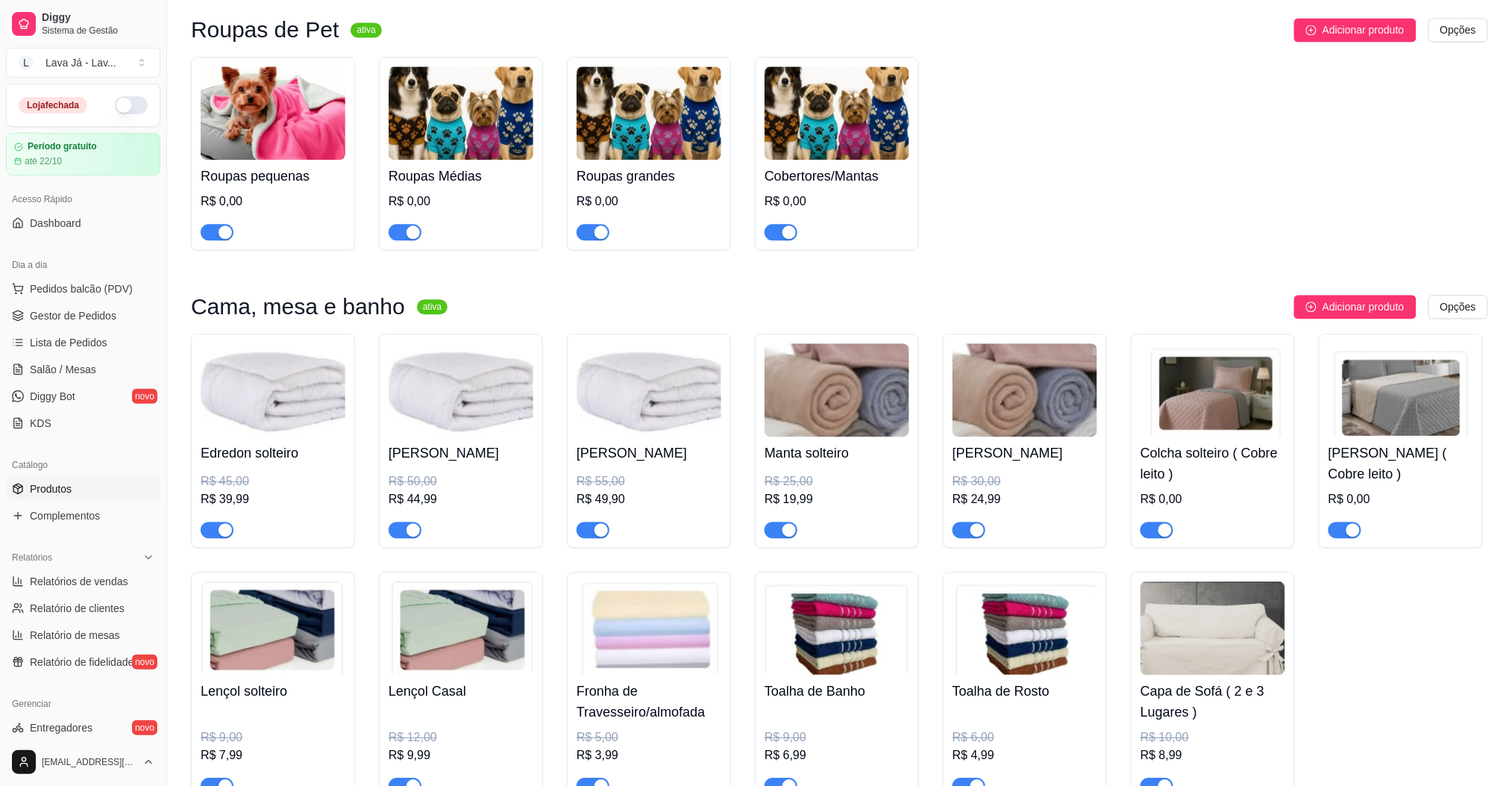
scroll to position [1332, 0]
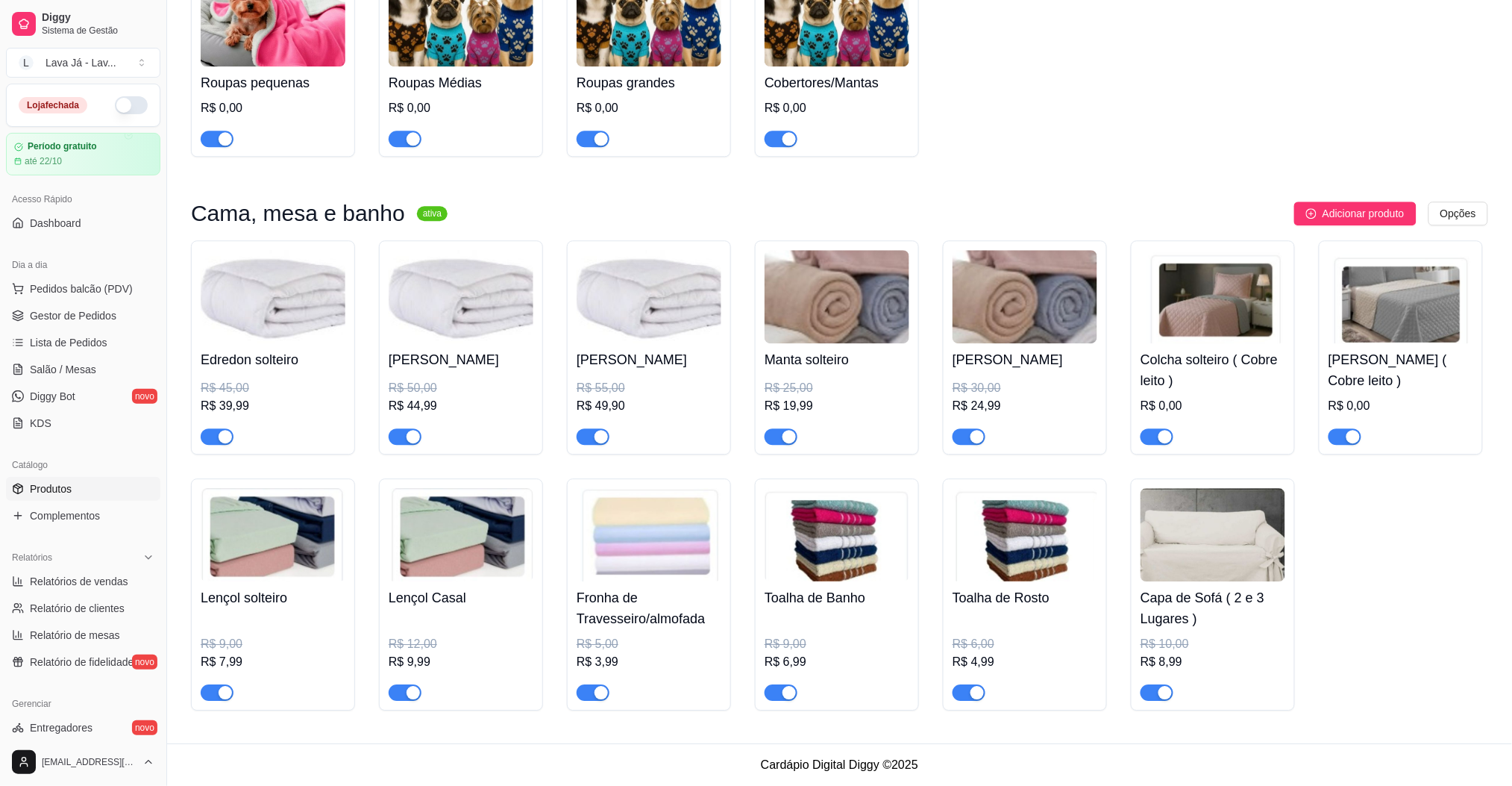
click at [1368, 226] on div "Cama, mesa e banho ativa Adicionar produto Opções Edredon solteiro R$ 45,00 R$ …" at bounding box center [839, 456] width 1297 height 509
click at [1368, 223] on button "Adicionar produto" at bounding box center [1356, 213] width 123 height 24
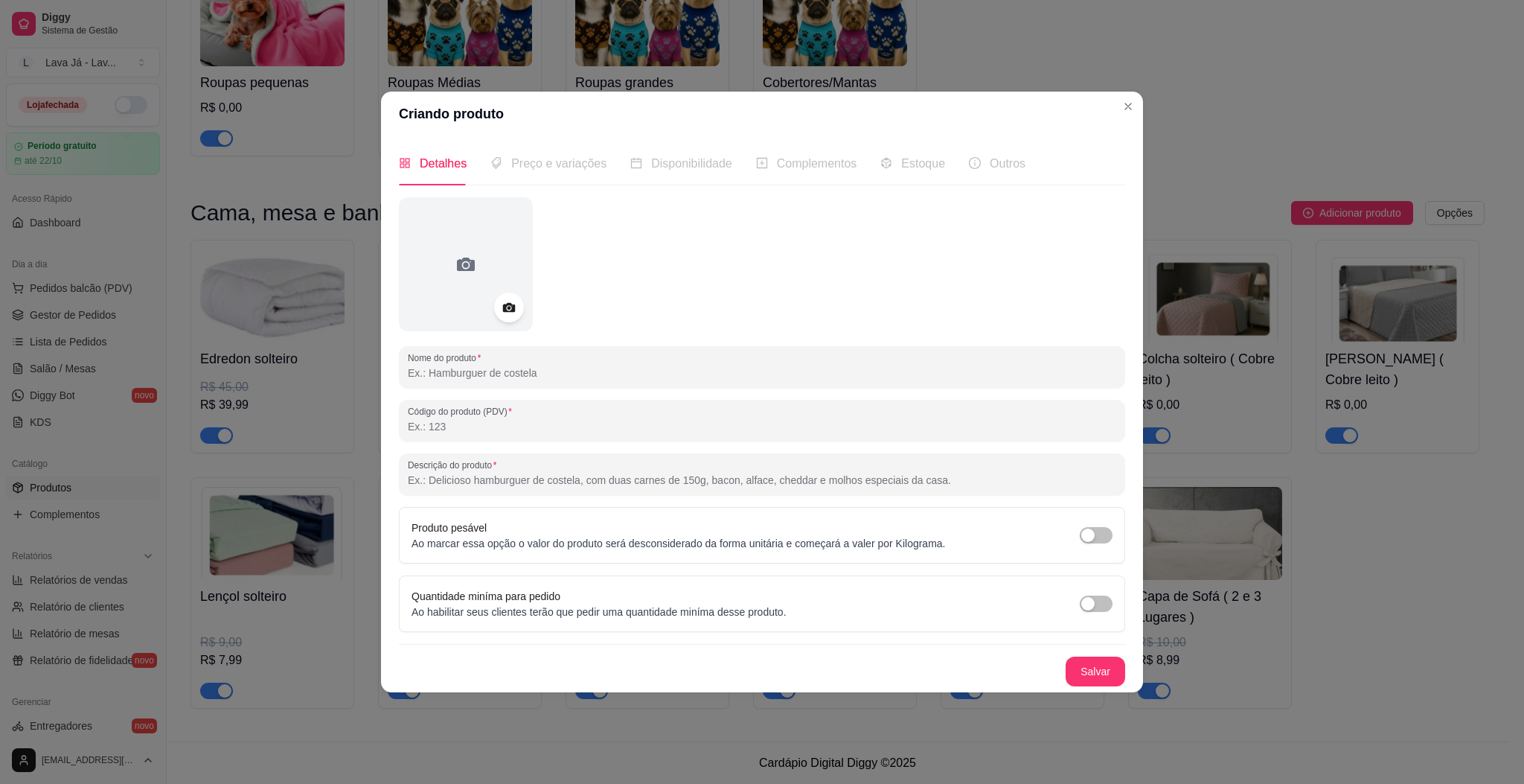
click at [554, 372] on input "Nome do produto" at bounding box center [762, 373] width 708 height 15
type input "Toalha de mesa"
click at [1097, 678] on button "Salvar" at bounding box center [1096, 670] width 58 height 29
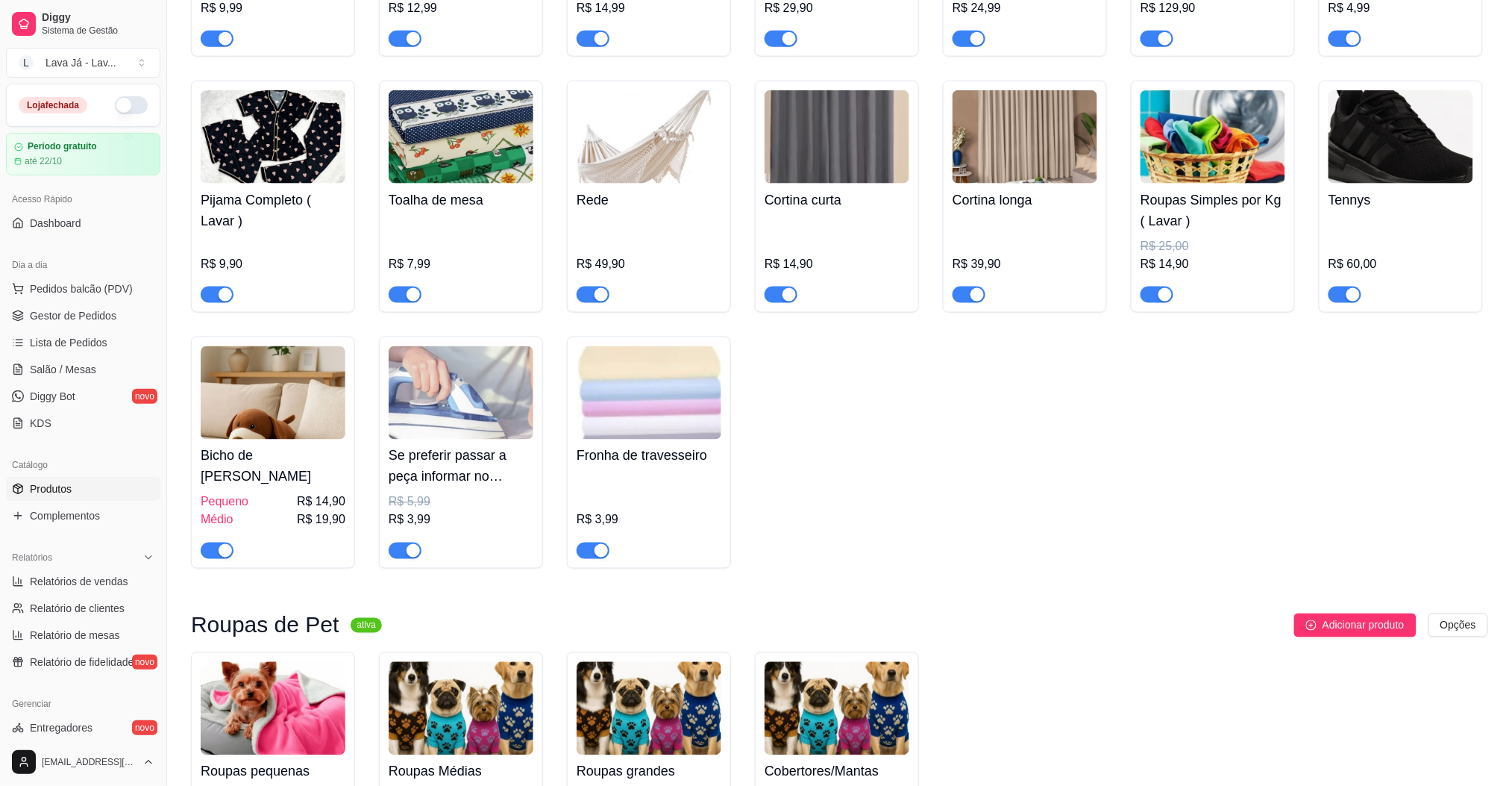
scroll to position [636, 0]
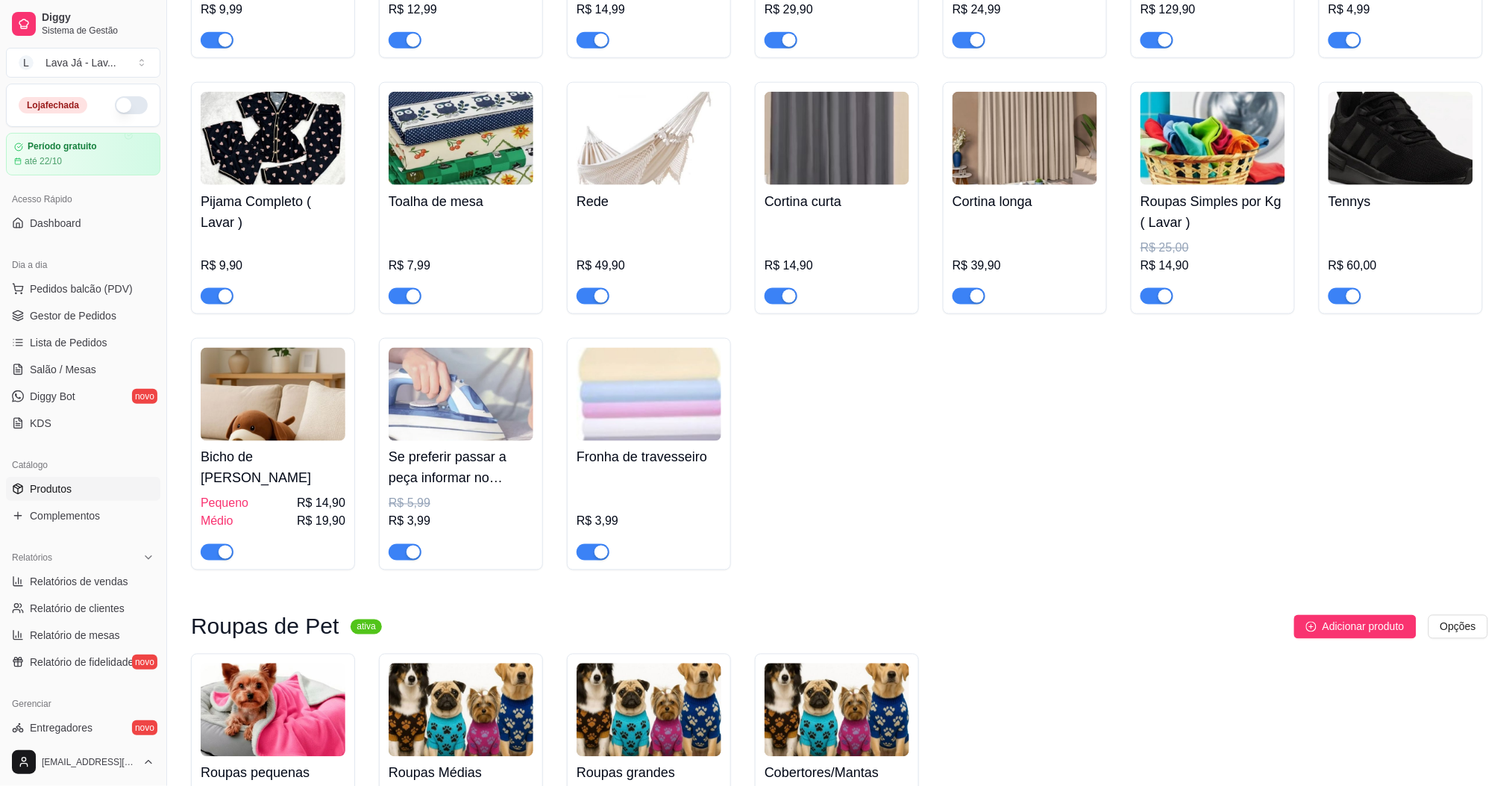
click at [1463, 427] on div "Camisa social ( Lavar ) R$ 15,00 R$ 11,99 Calça ( Lavar ) R$ 20,00 R$ 13,99 Ber…" at bounding box center [839, 70] width 1297 height 1000
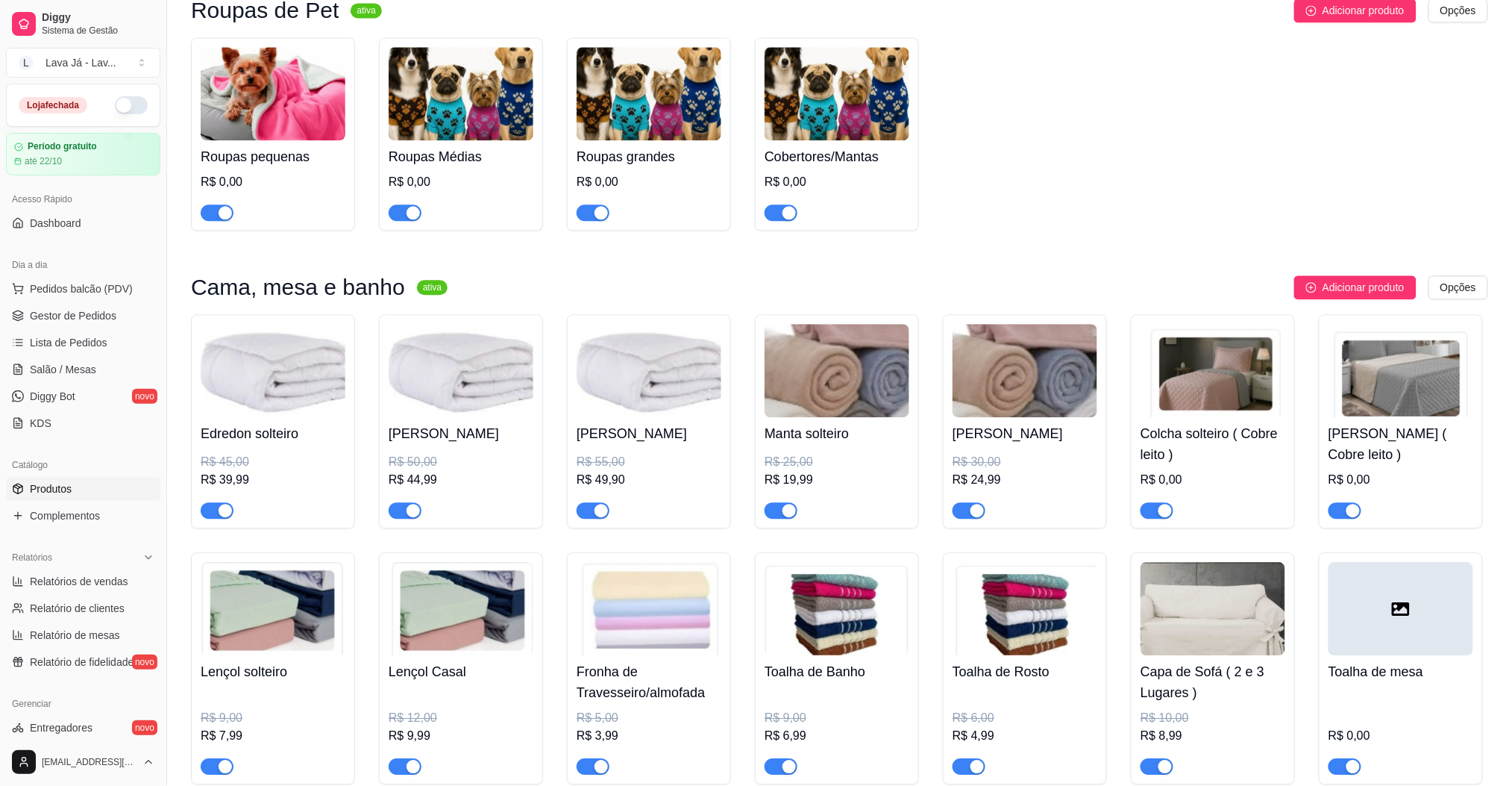
scroll to position [1332, 0]
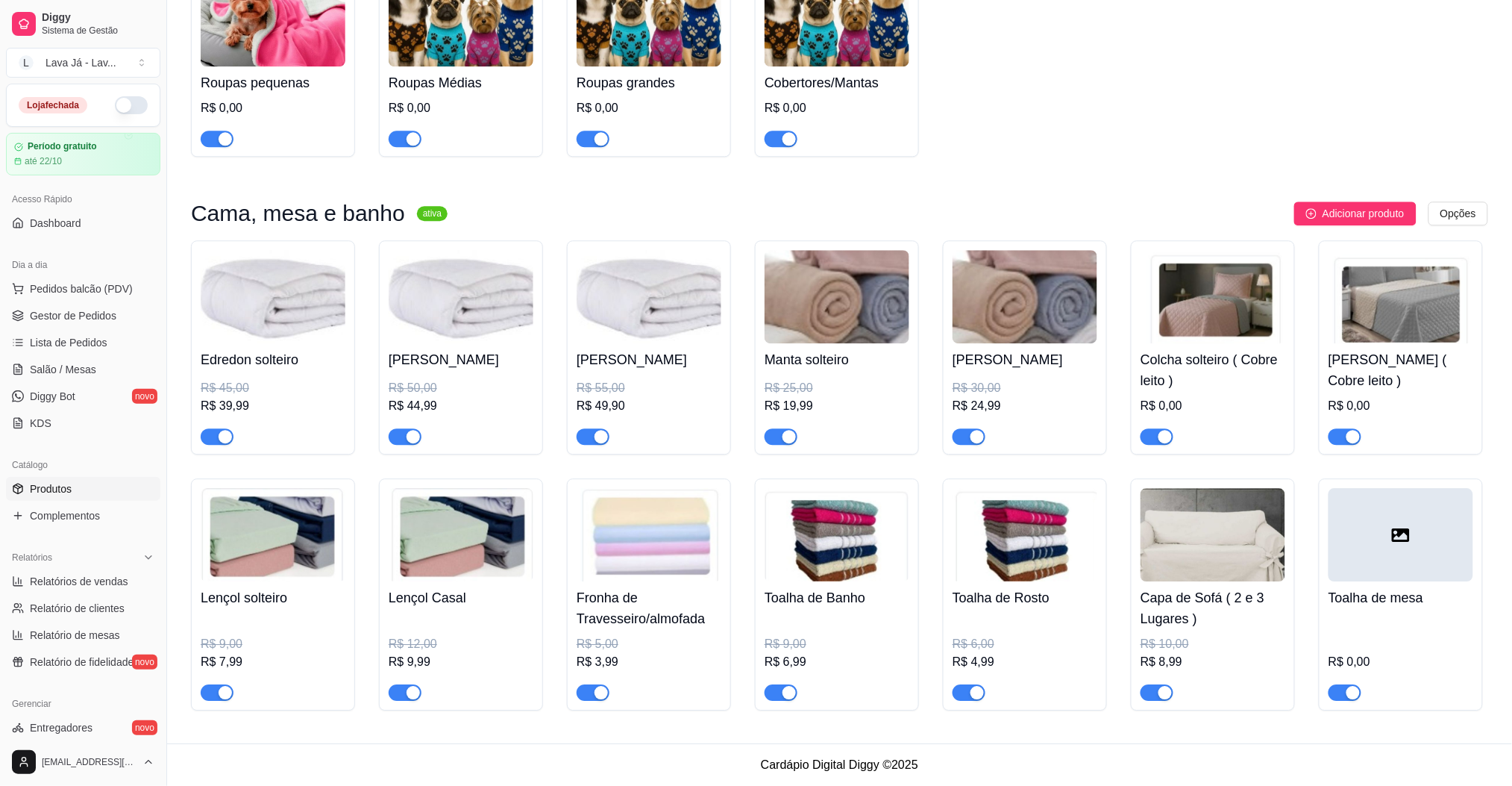
click at [1411, 537] on div at bounding box center [1402, 534] width 145 height 94
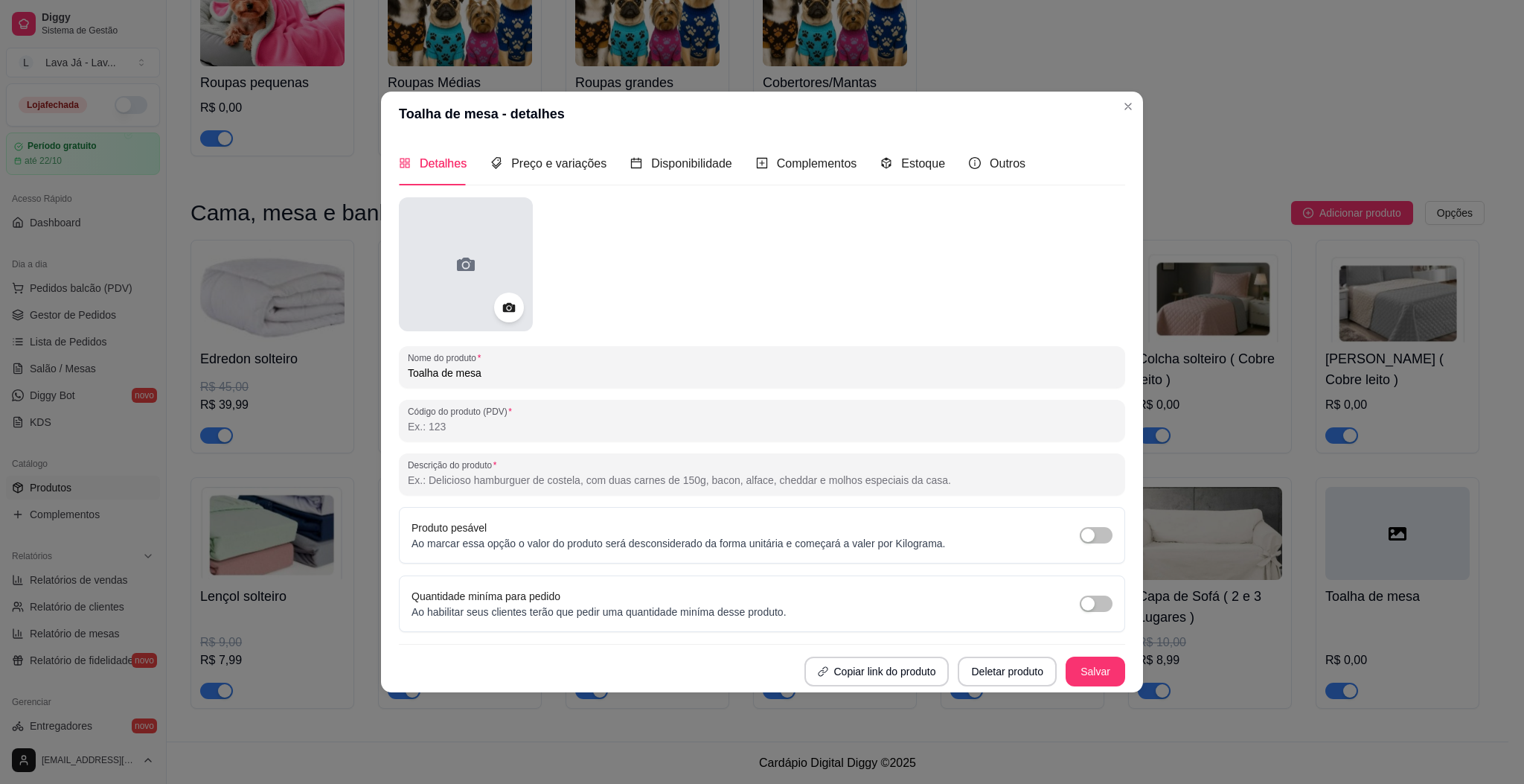
click at [460, 266] on icon at bounding box center [466, 263] width 18 height 13
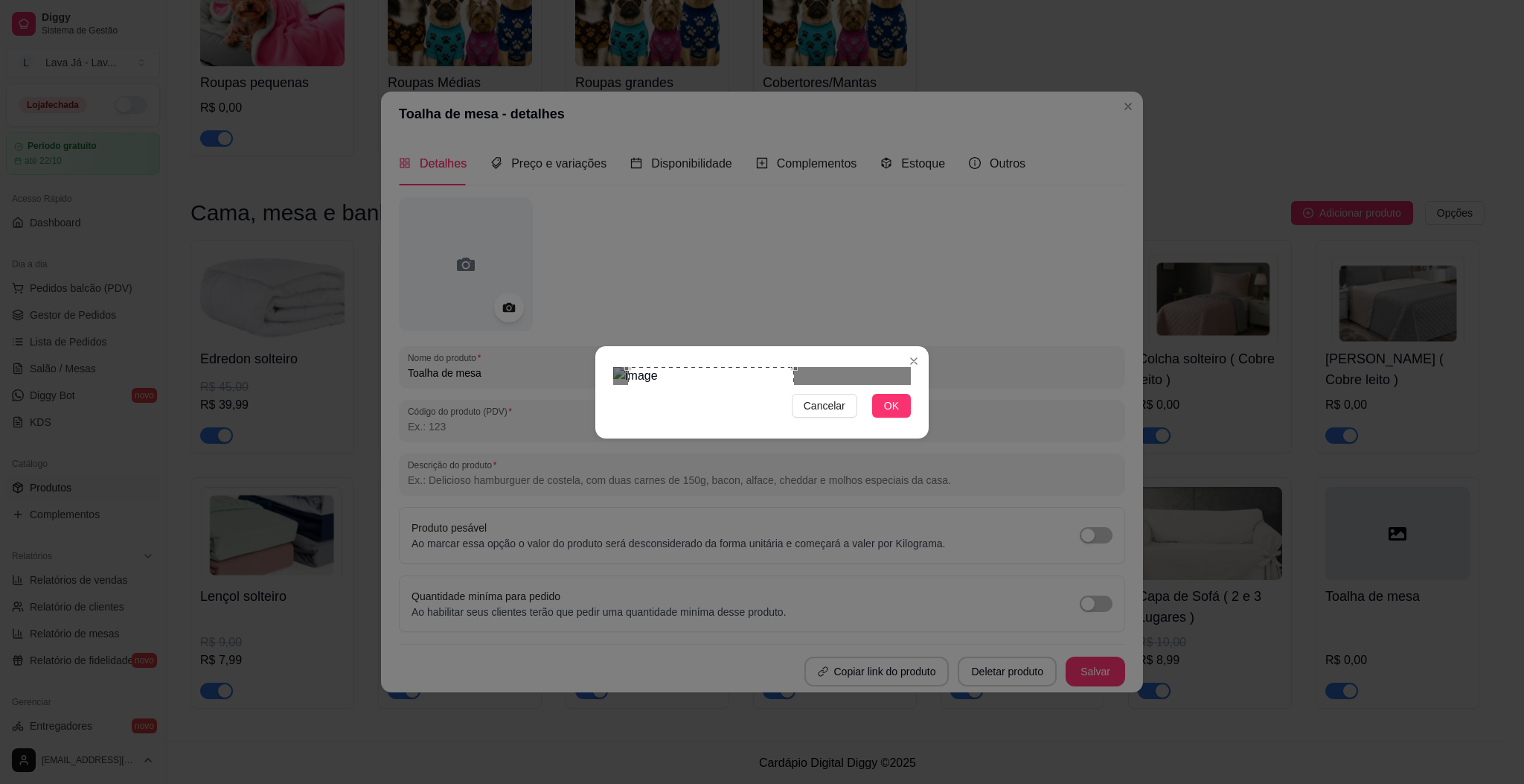
click at [733, 379] on div "Use the arrow keys to move the crop selection area" at bounding box center [711, 419] width 166 height 107
click at [896, 414] on span "OK" at bounding box center [891, 405] width 15 height 17
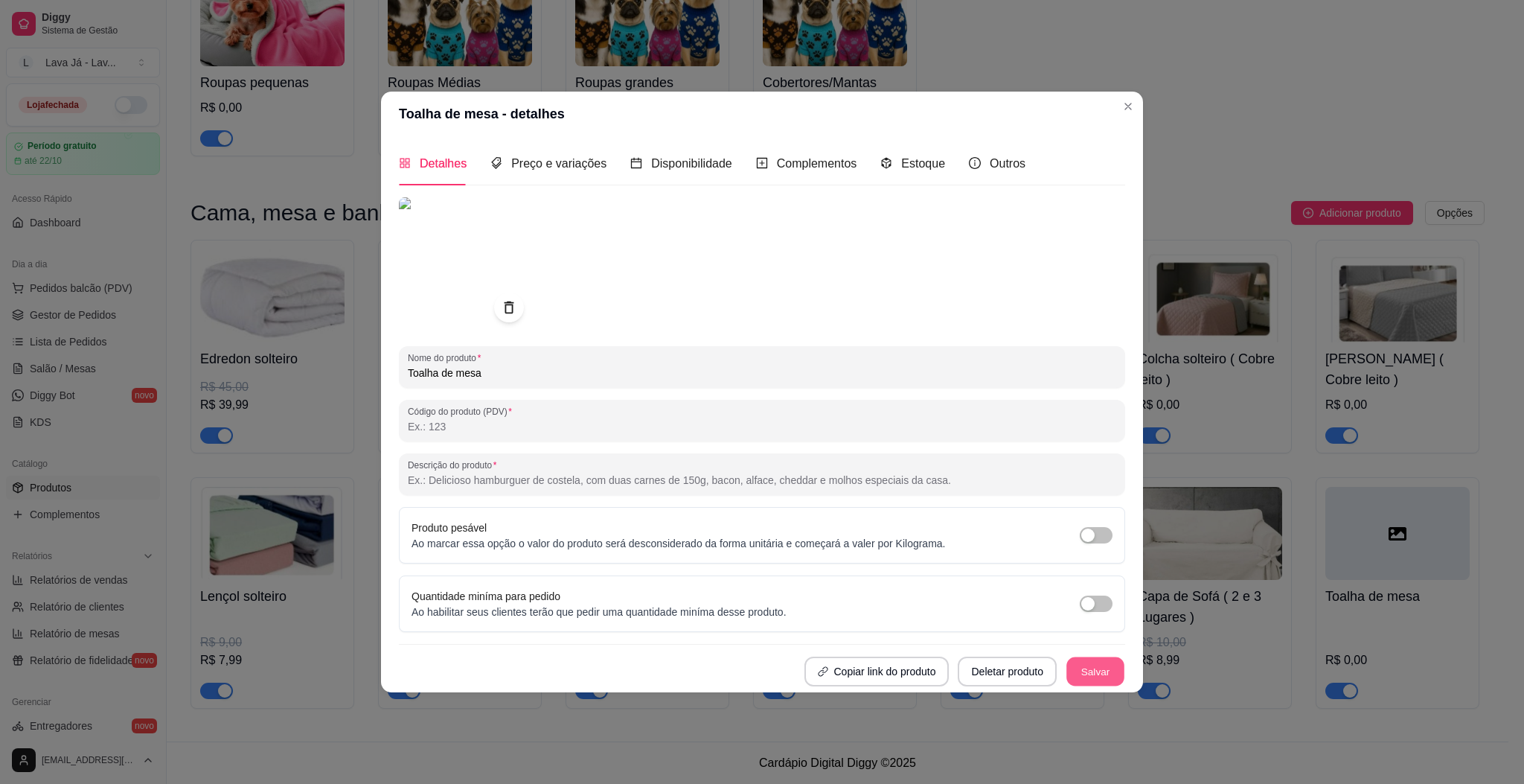
click at [1110, 656] on button "Salvar" at bounding box center [1096, 670] width 58 height 29
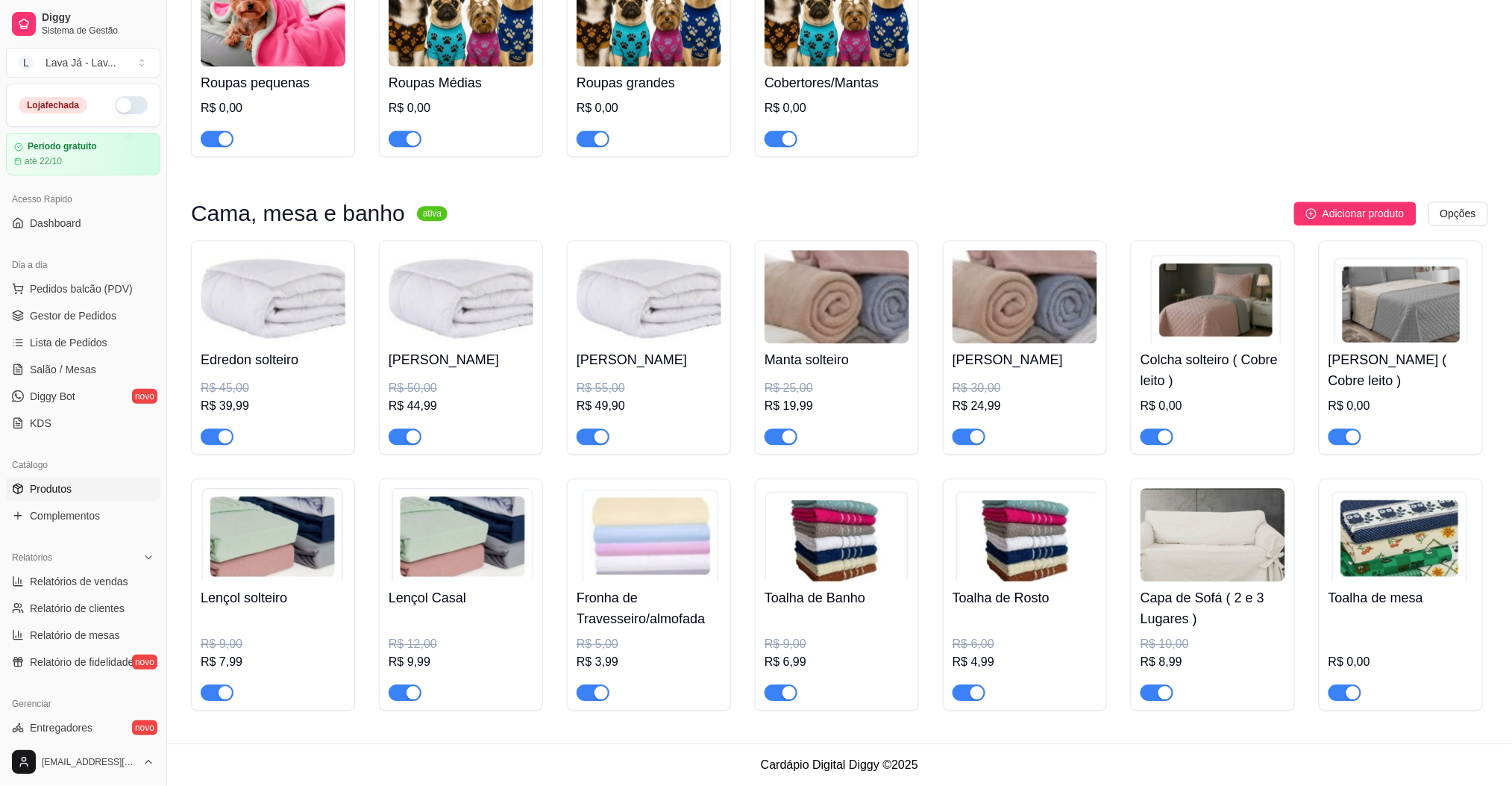
click at [1410, 517] on img at bounding box center [1402, 534] width 145 height 94
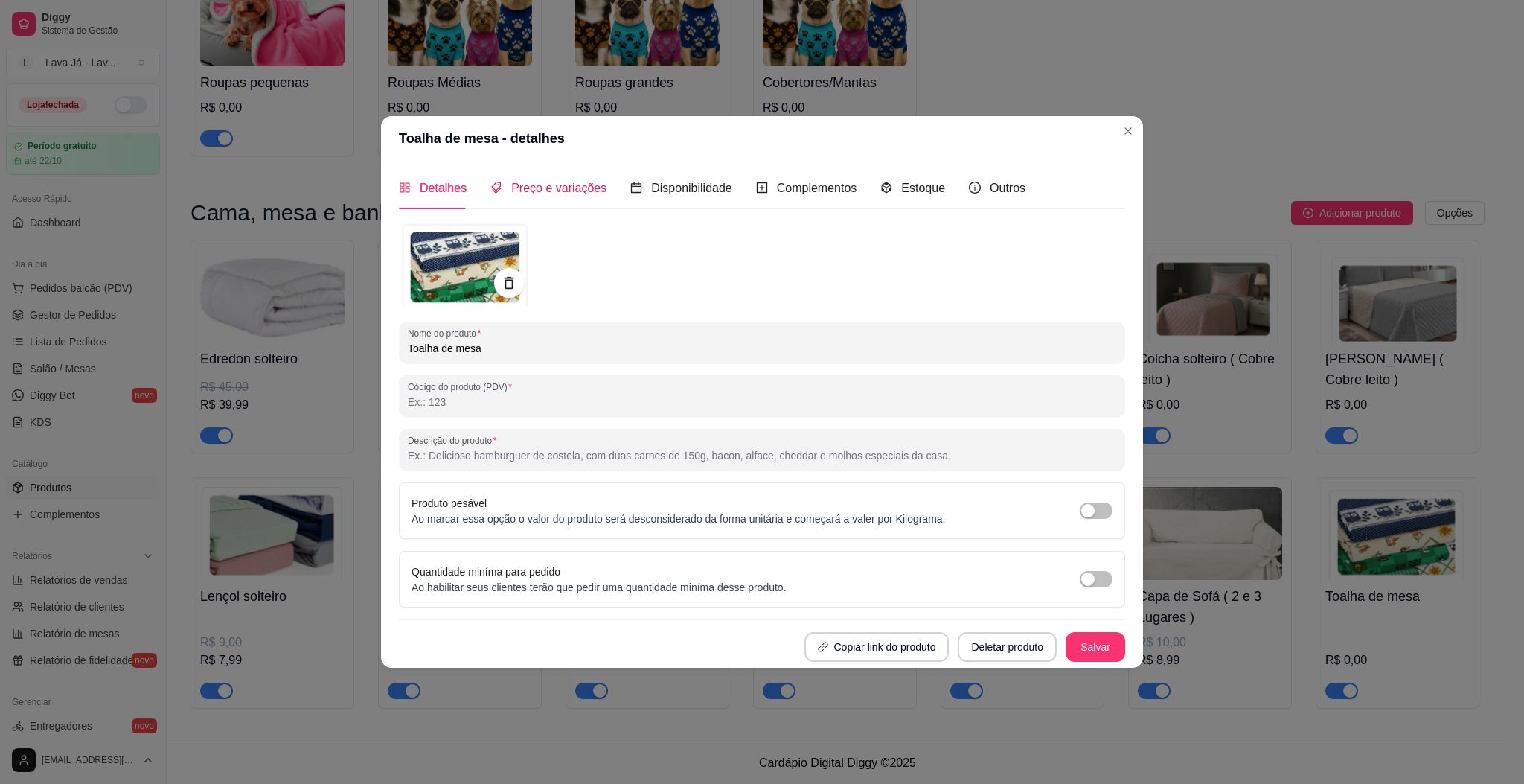
click at [559, 183] on span "Preço e variações" at bounding box center [559, 188] width 95 height 12
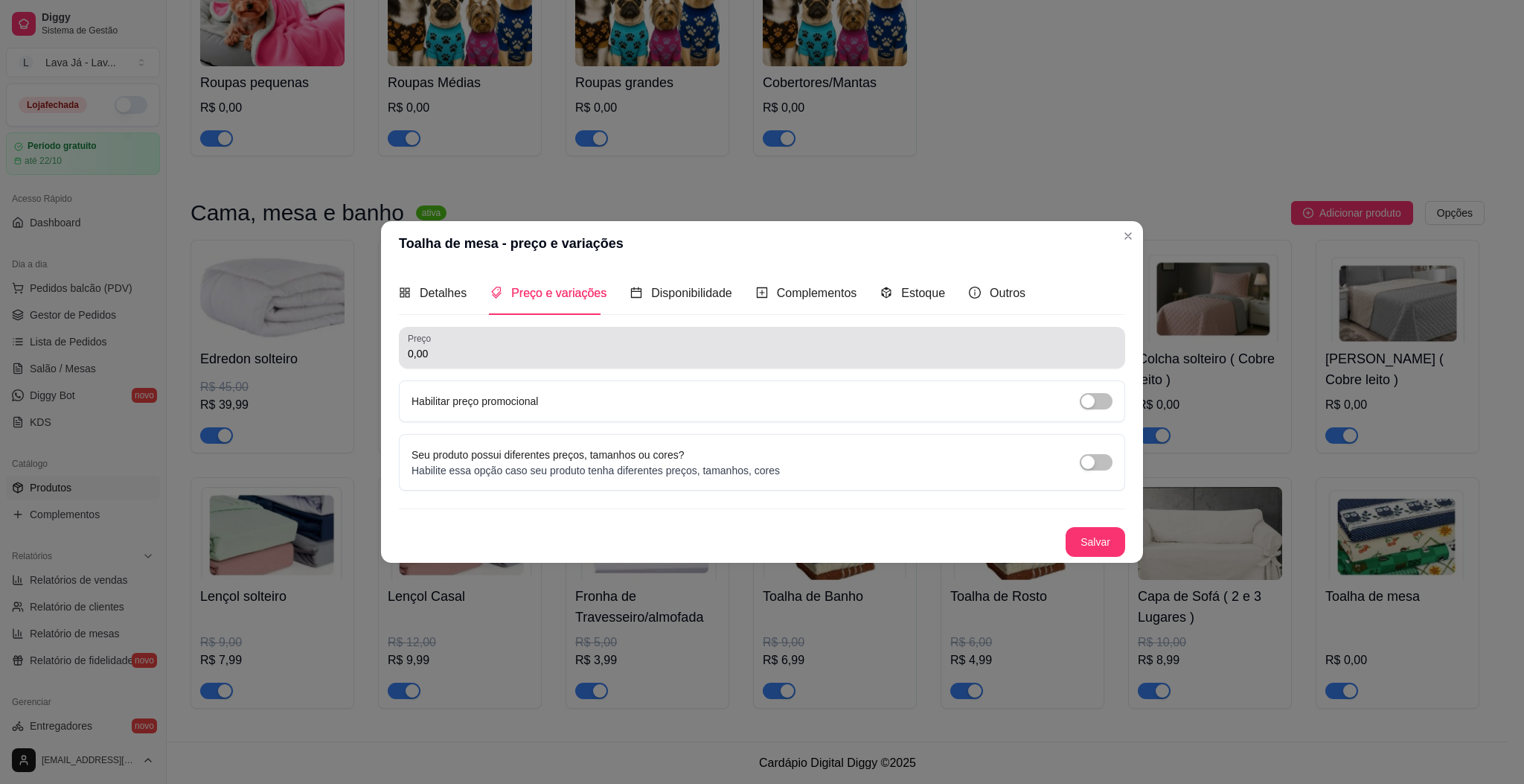
click at [507, 344] on div "0,00" at bounding box center [762, 348] width 708 height 30
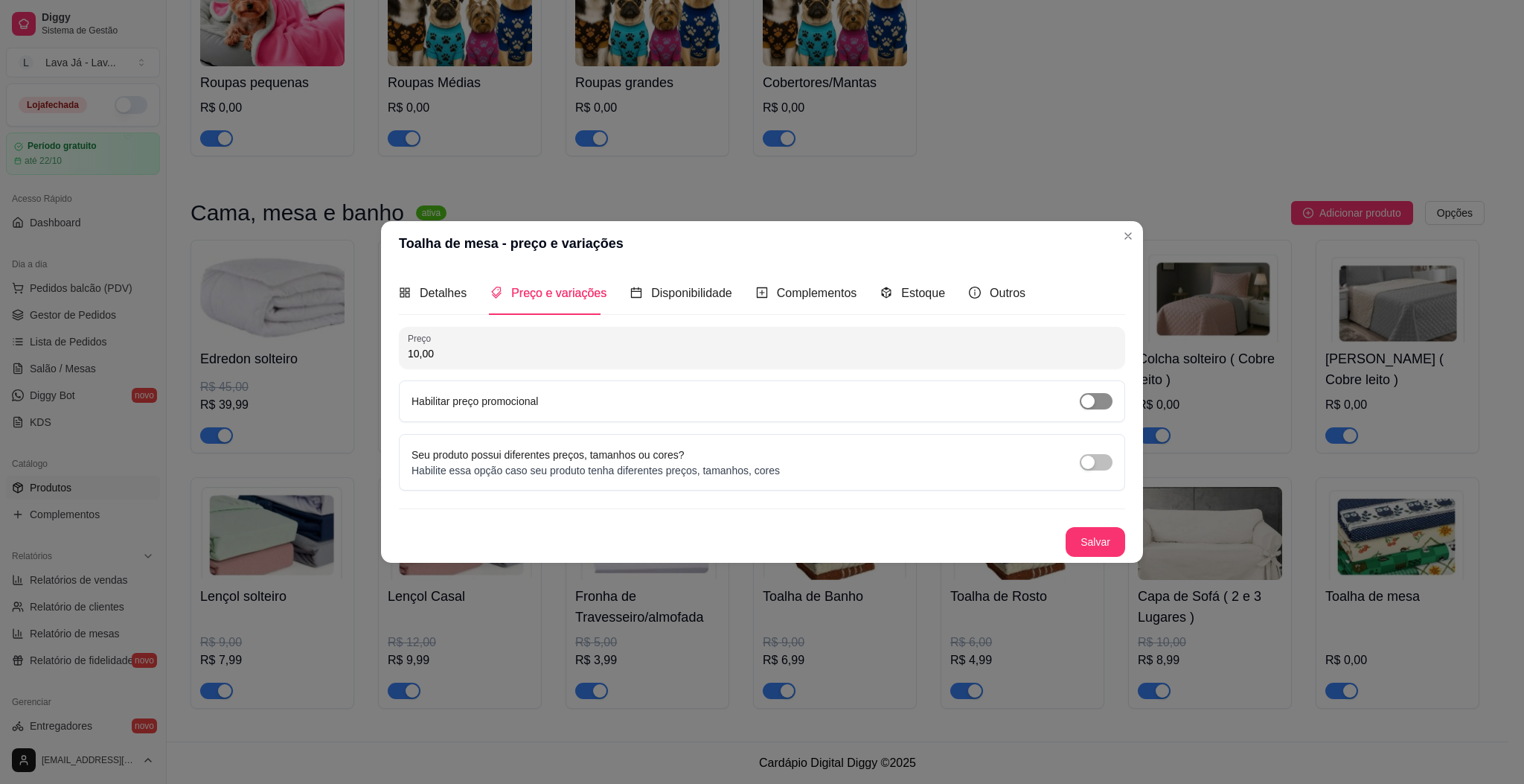
type input "10,00"
click at [1105, 403] on span "button" at bounding box center [1096, 401] width 33 height 17
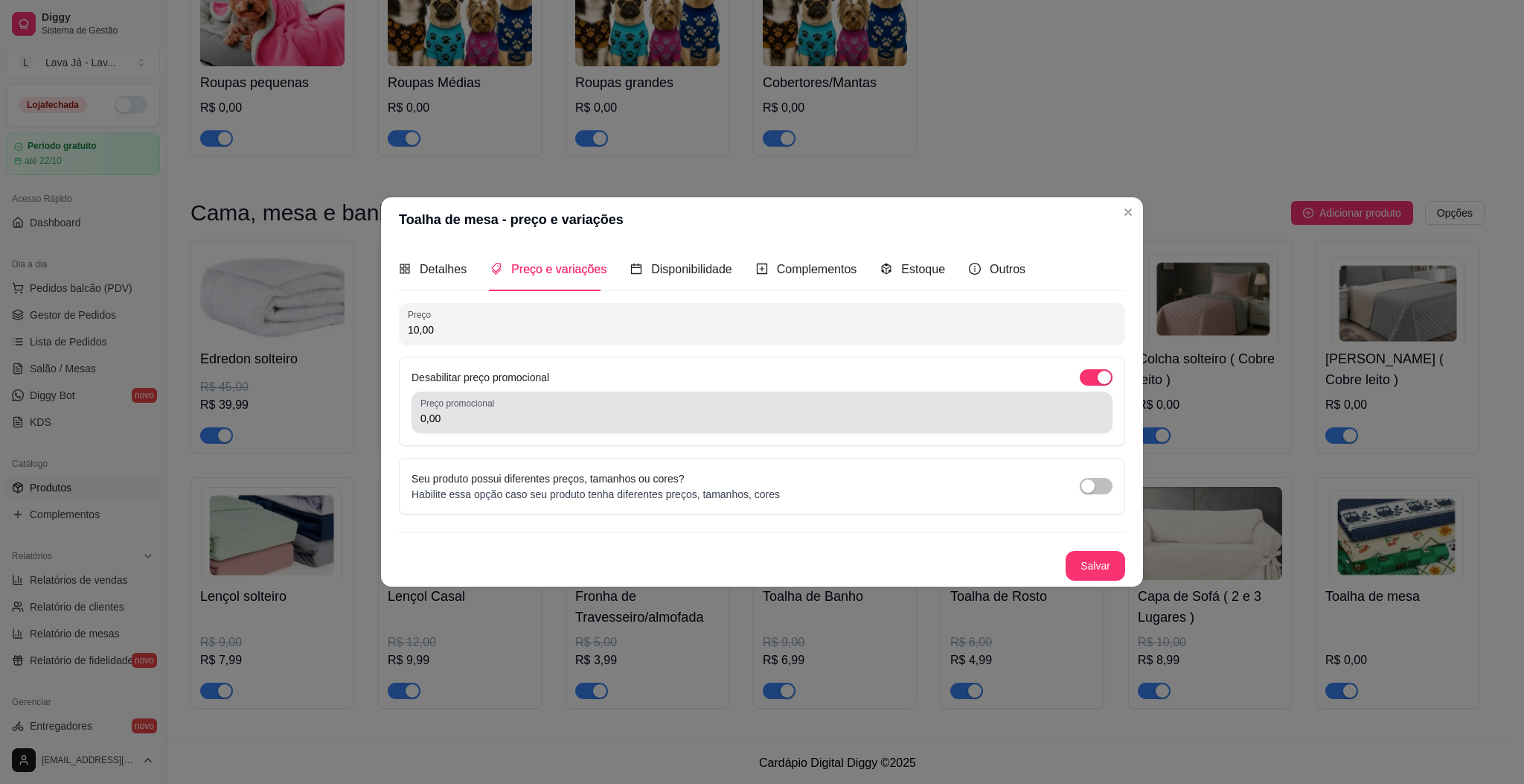
click at [546, 433] on div "Preço promocional 0,00" at bounding box center [762, 411] width 701 height 41
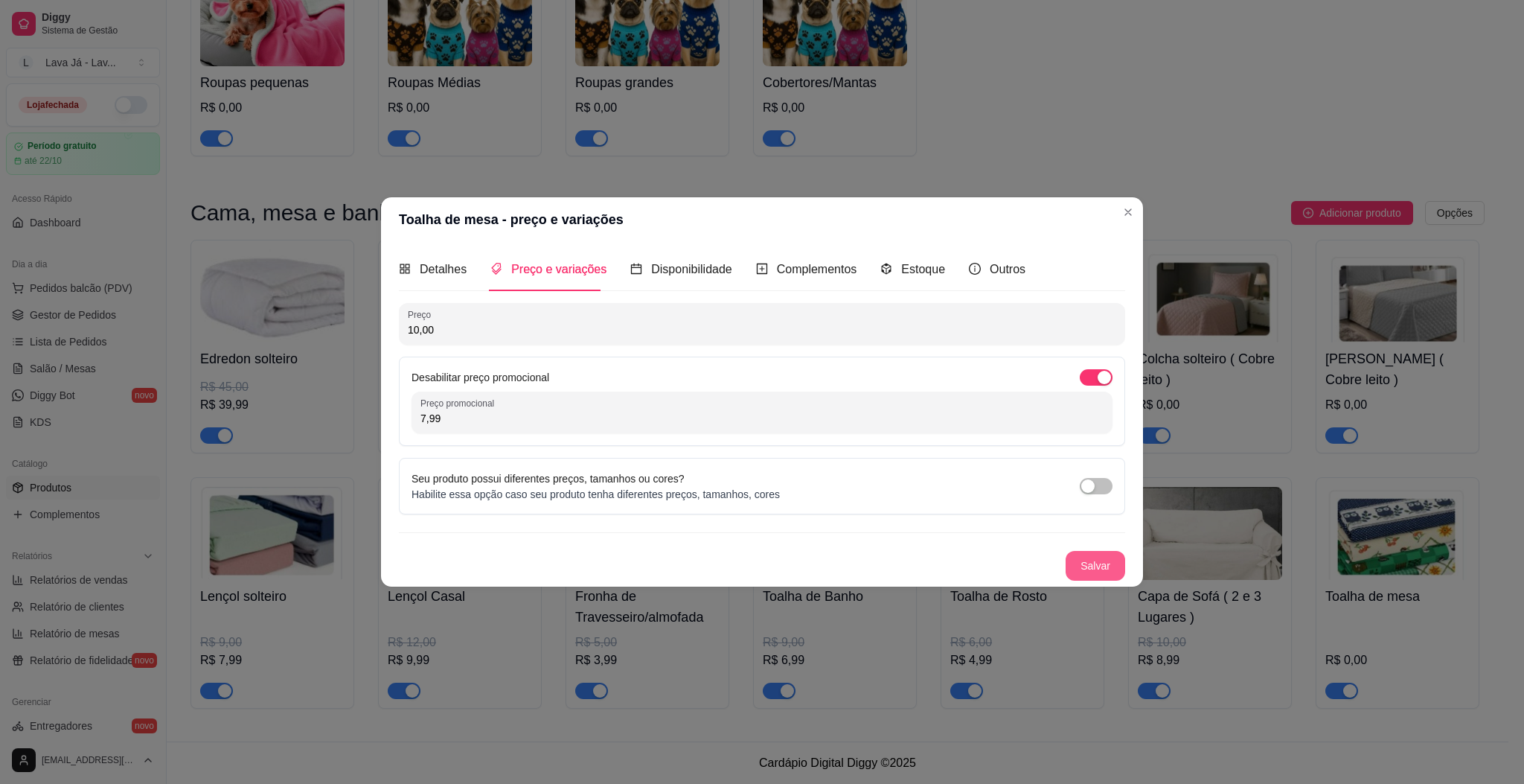
type input "7,99"
click at [1115, 570] on button "Salvar" at bounding box center [1096, 565] width 58 height 29
click at [1091, 552] on button "Salvar" at bounding box center [1096, 565] width 58 height 29
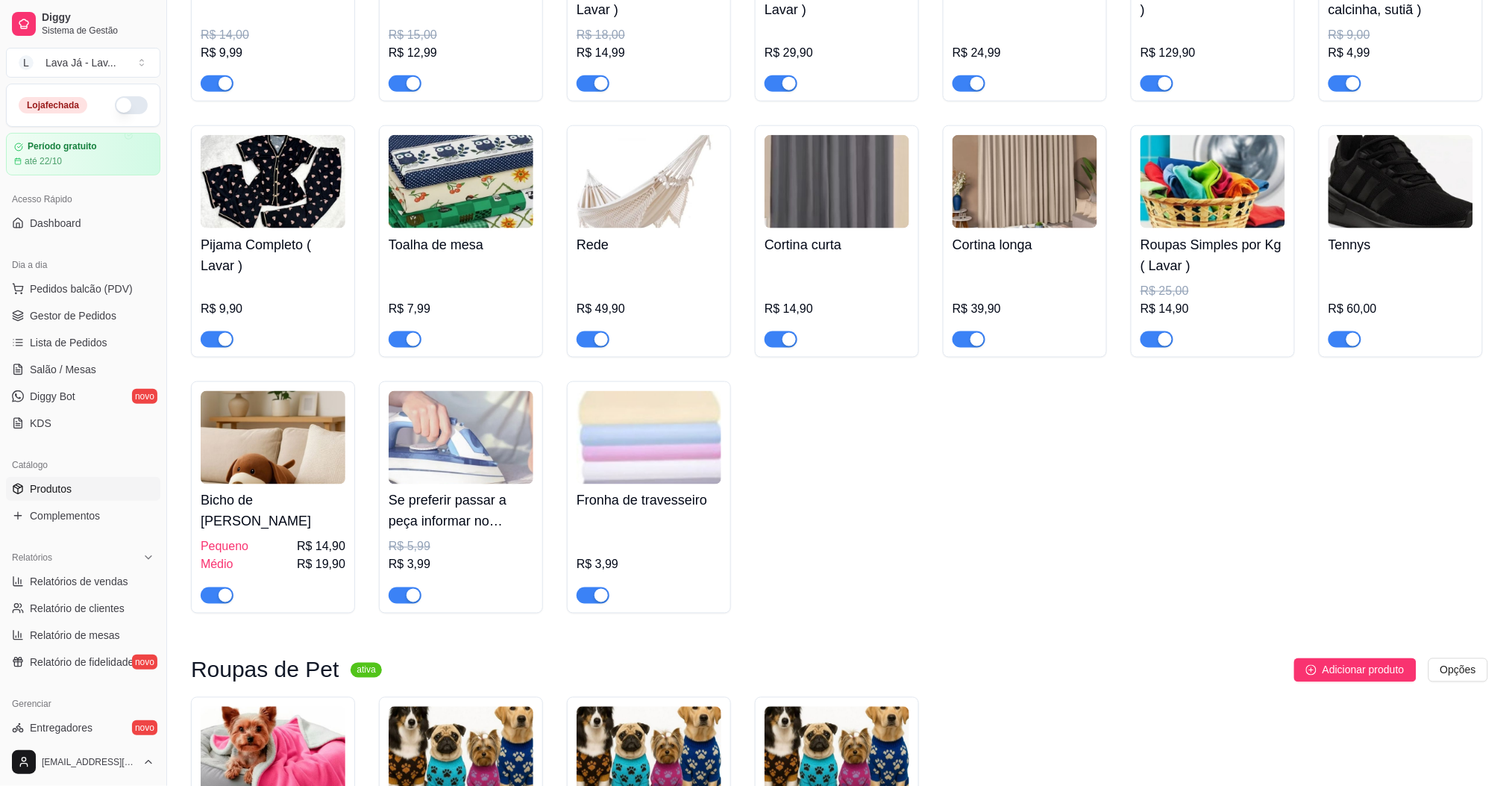
scroll to position [536, 0]
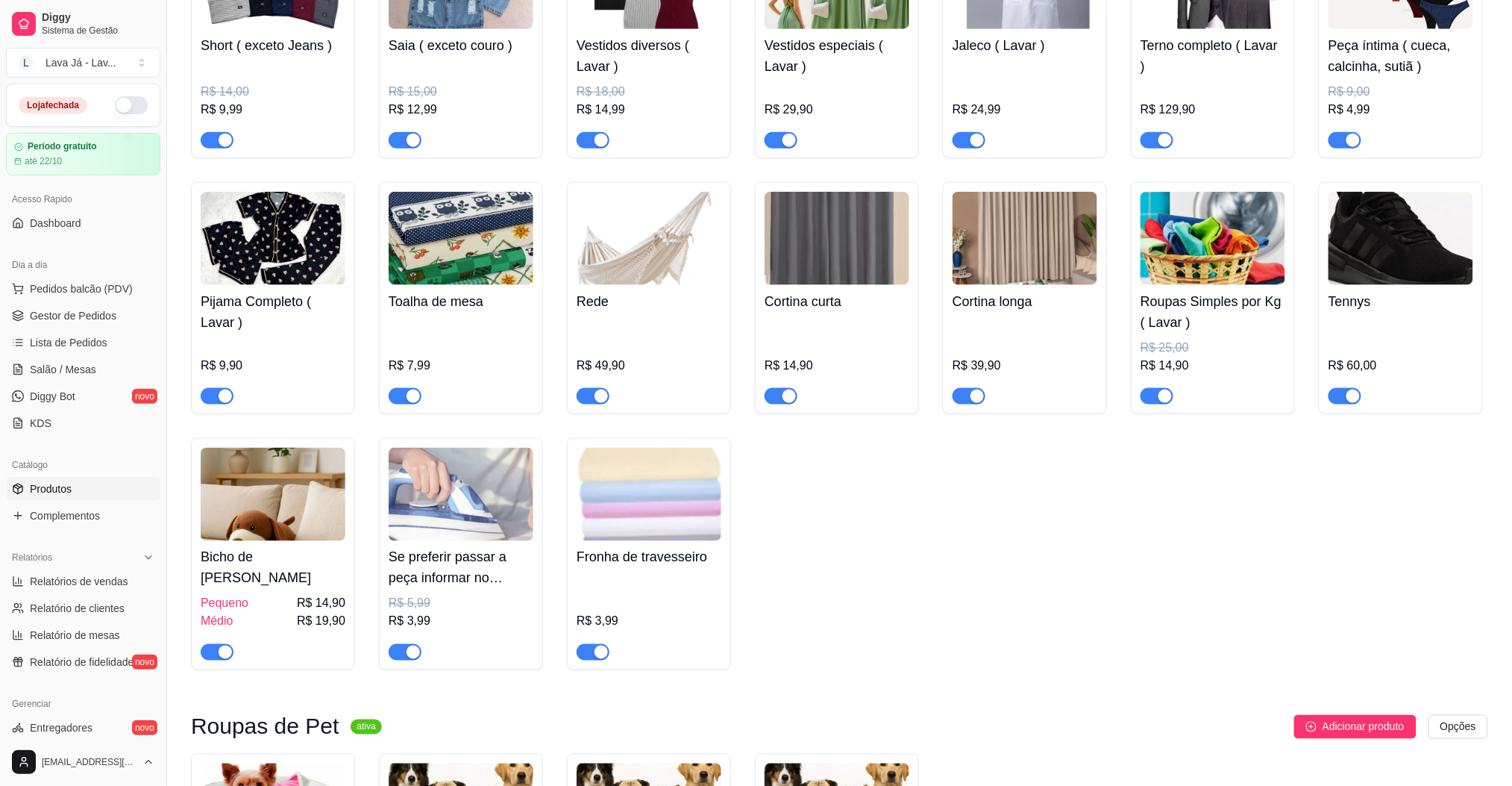
click at [476, 238] on img at bounding box center [461, 238] width 145 height 94
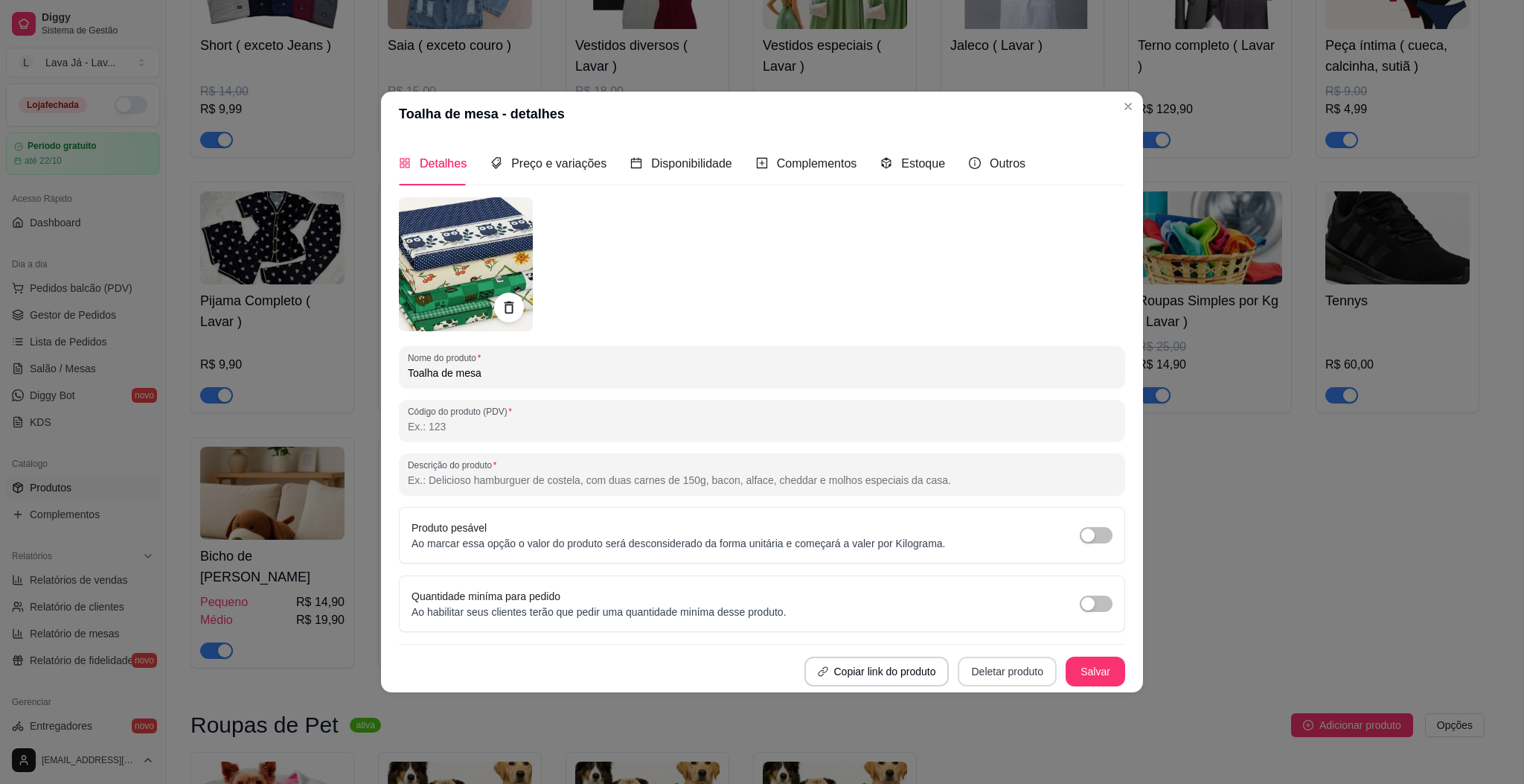
click at [1008, 662] on button "Deletar produto" at bounding box center [1007, 671] width 99 height 30
click at [1010, 633] on button "Confirmar" at bounding box center [1011, 629] width 53 height 22
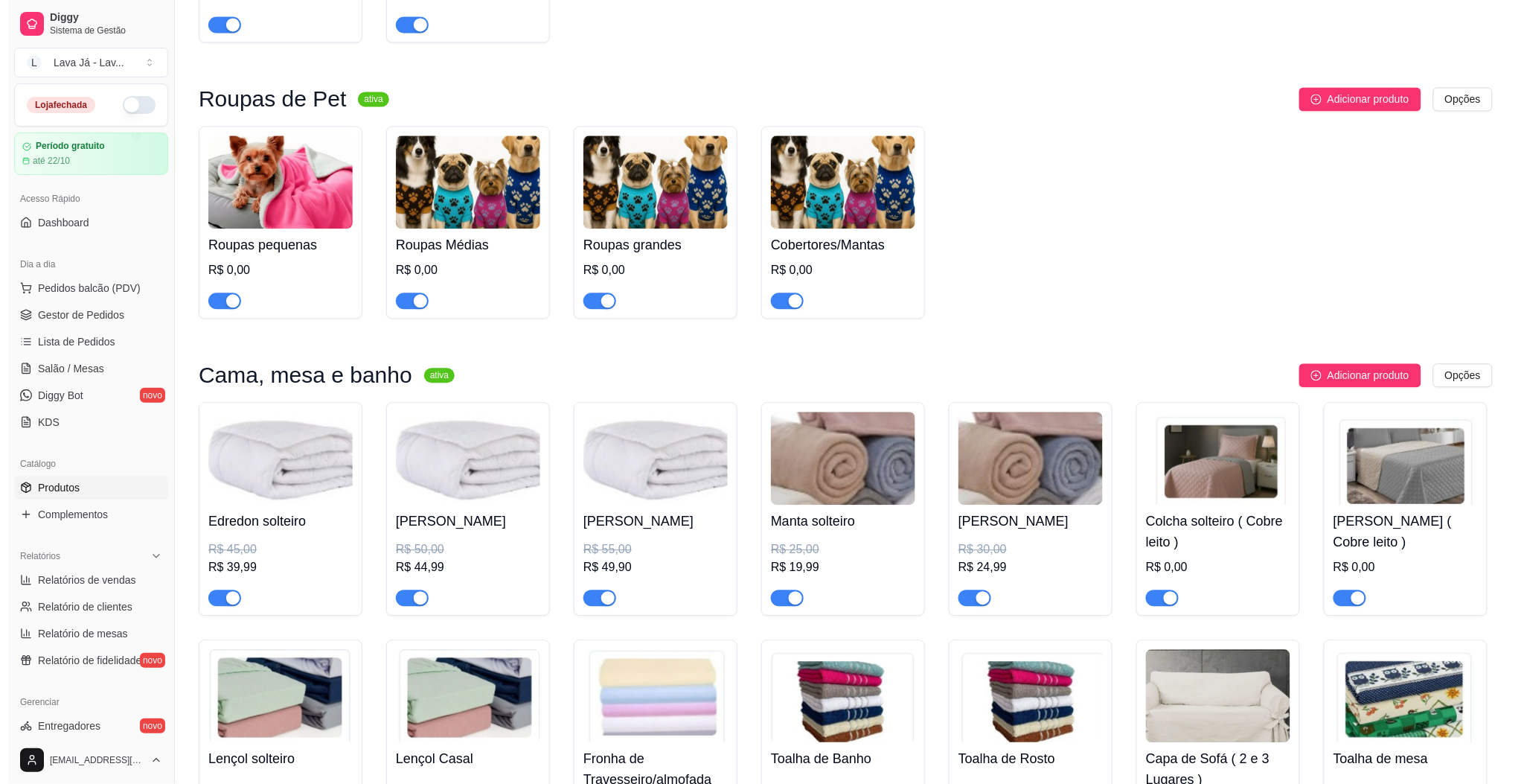
scroll to position [1328, 0]
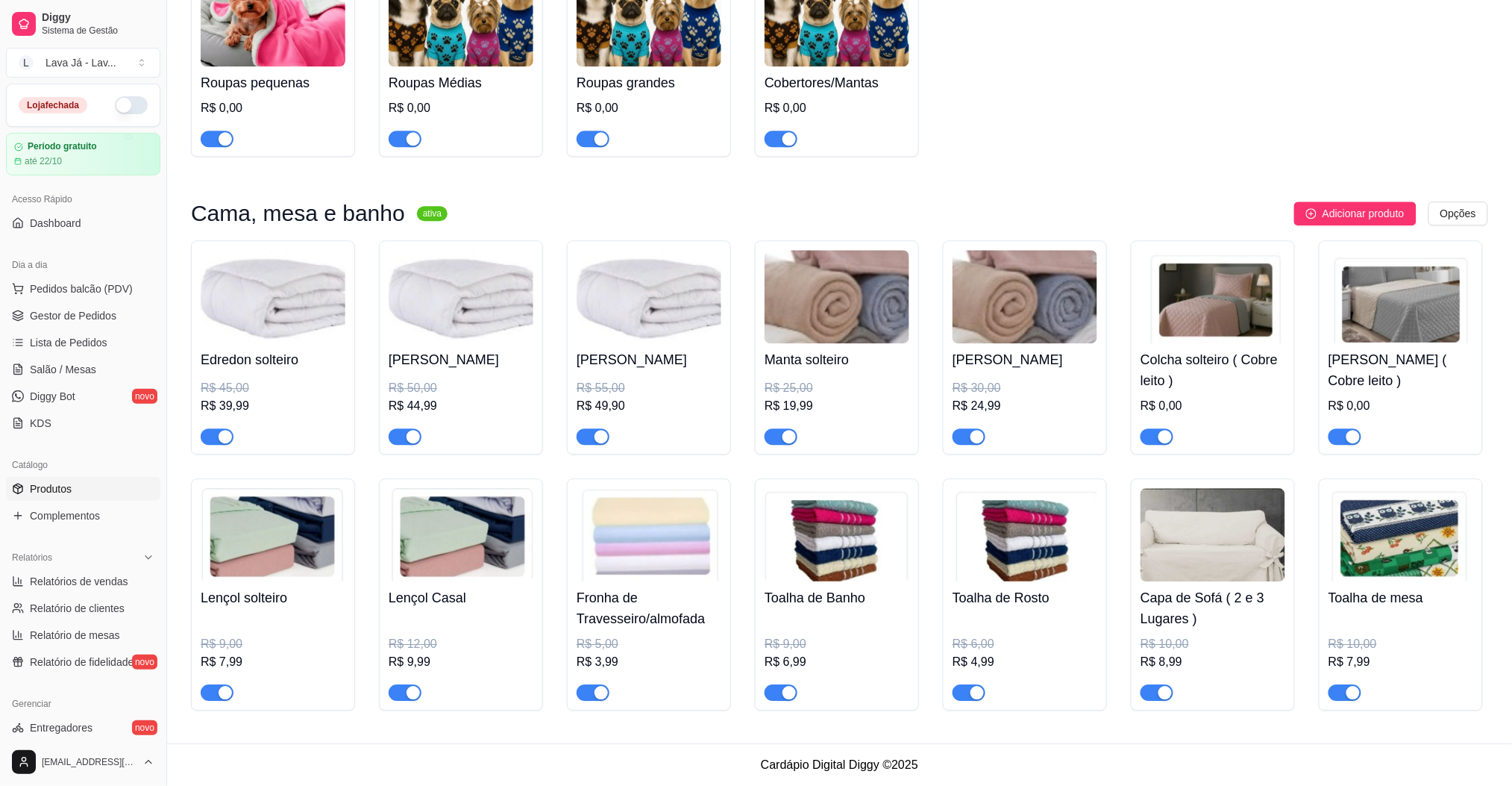
click at [272, 222] on h3 "Cama, mesa e banho" at bounding box center [298, 213] width 214 height 18
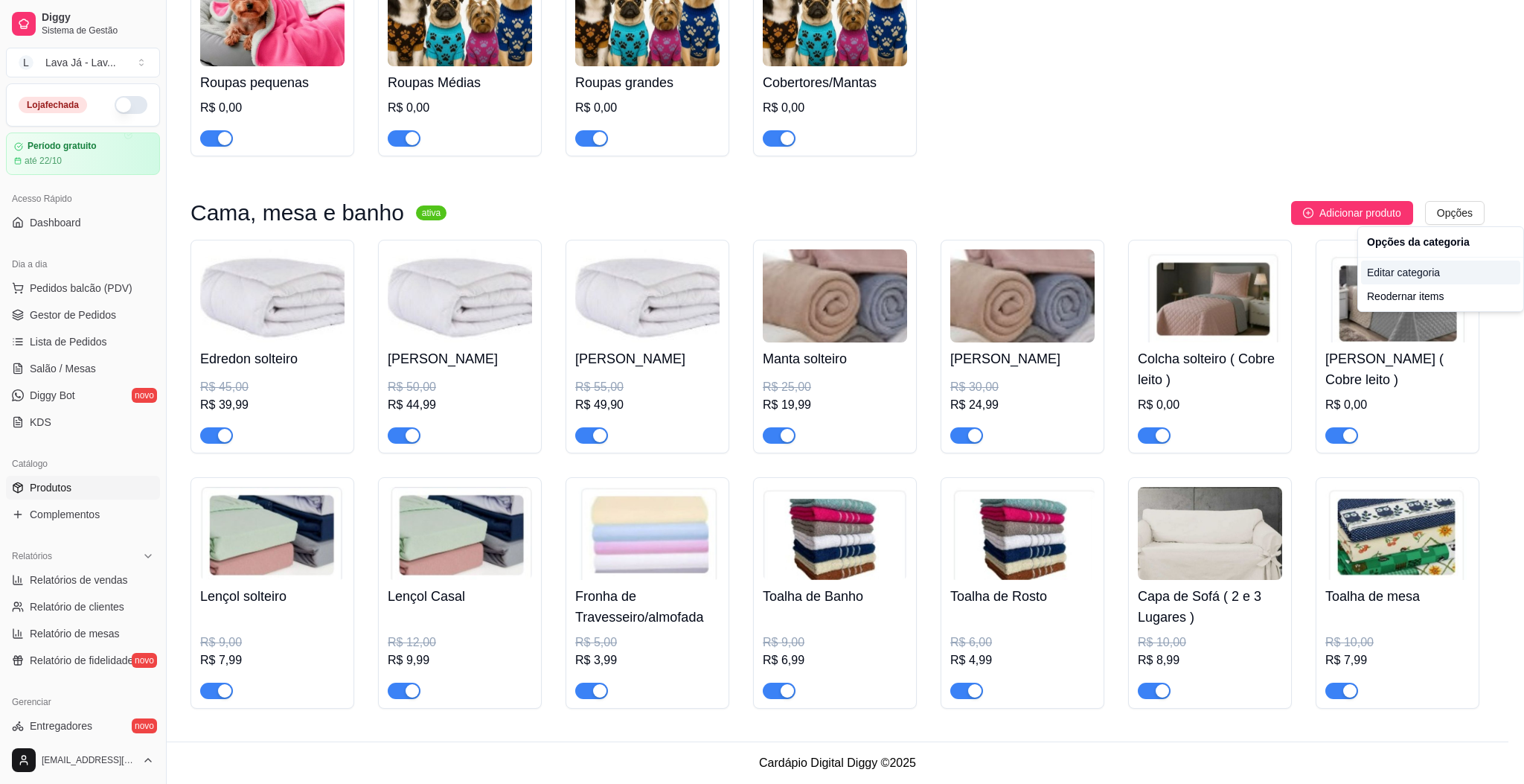
click at [1422, 277] on div "Editar categoria" at bounding box center [1440, 272] width 159 height 24
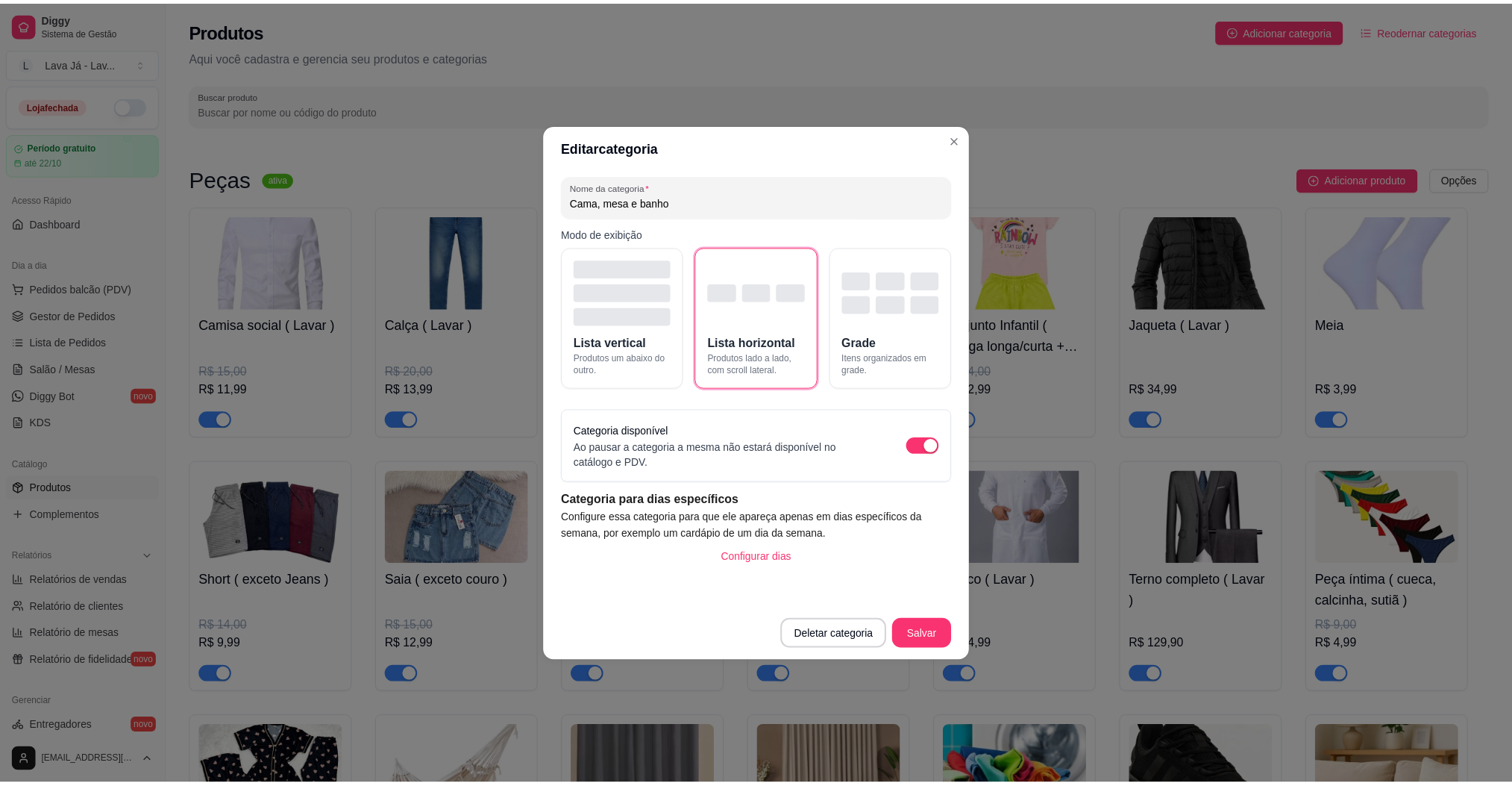
scroll to position [1151, 0]
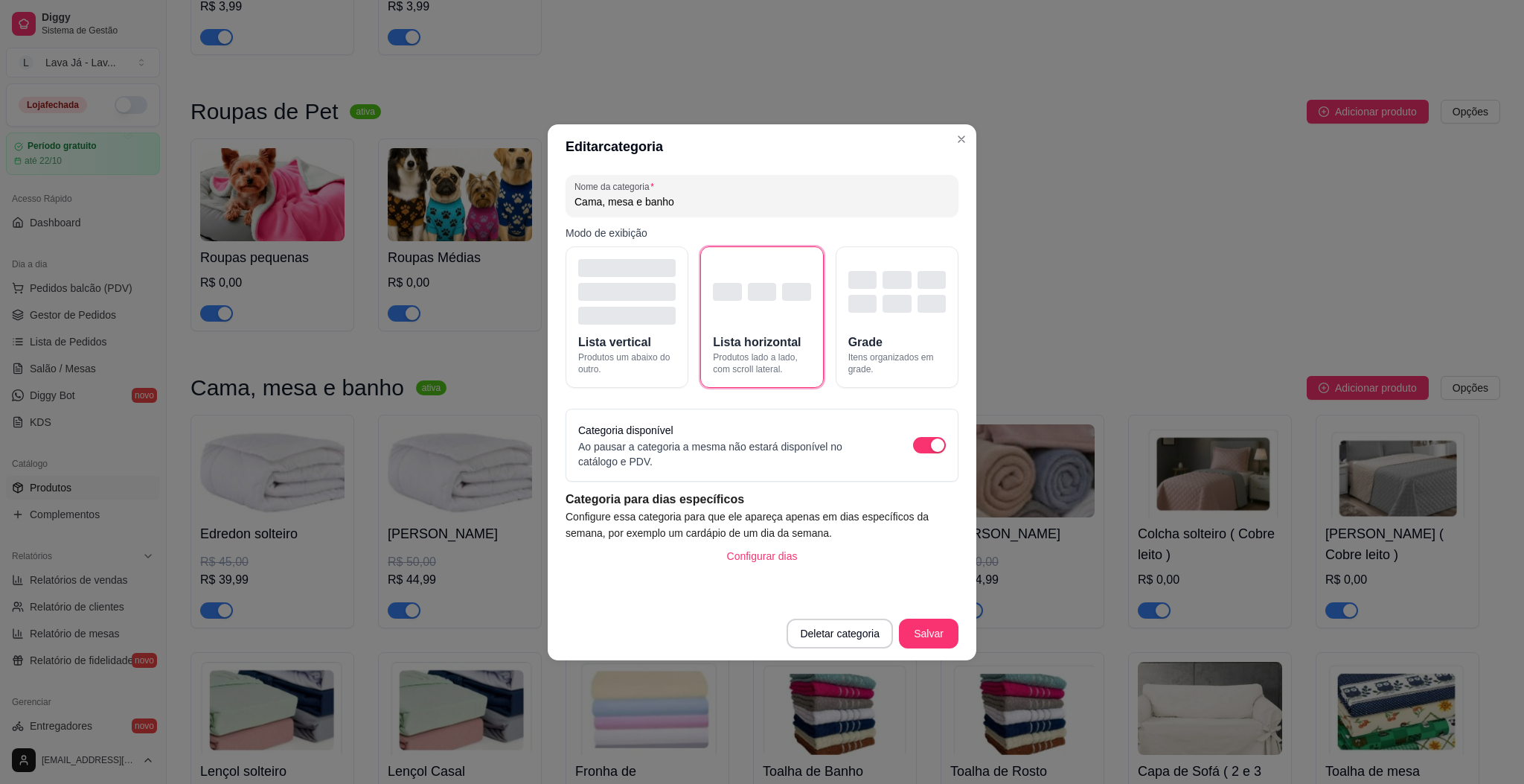
click at [574, 209] on input "Cama, mesa e banho" at bounding box center [762, 201] width 375 height 15
type input "Cama, mesa e banho"
click at [578, 202] on input "Cama, mesa e banho" at bounding box center [762, 201] width 375 height 15
click at [576, 199] on input "Cama, mesa e banho" at bounding box center [762, 201] width 375 height 15
click at [603, 199] on input "Casa,Cama, mesa e banho" at bounding box center [762, 201] width 375 height 15
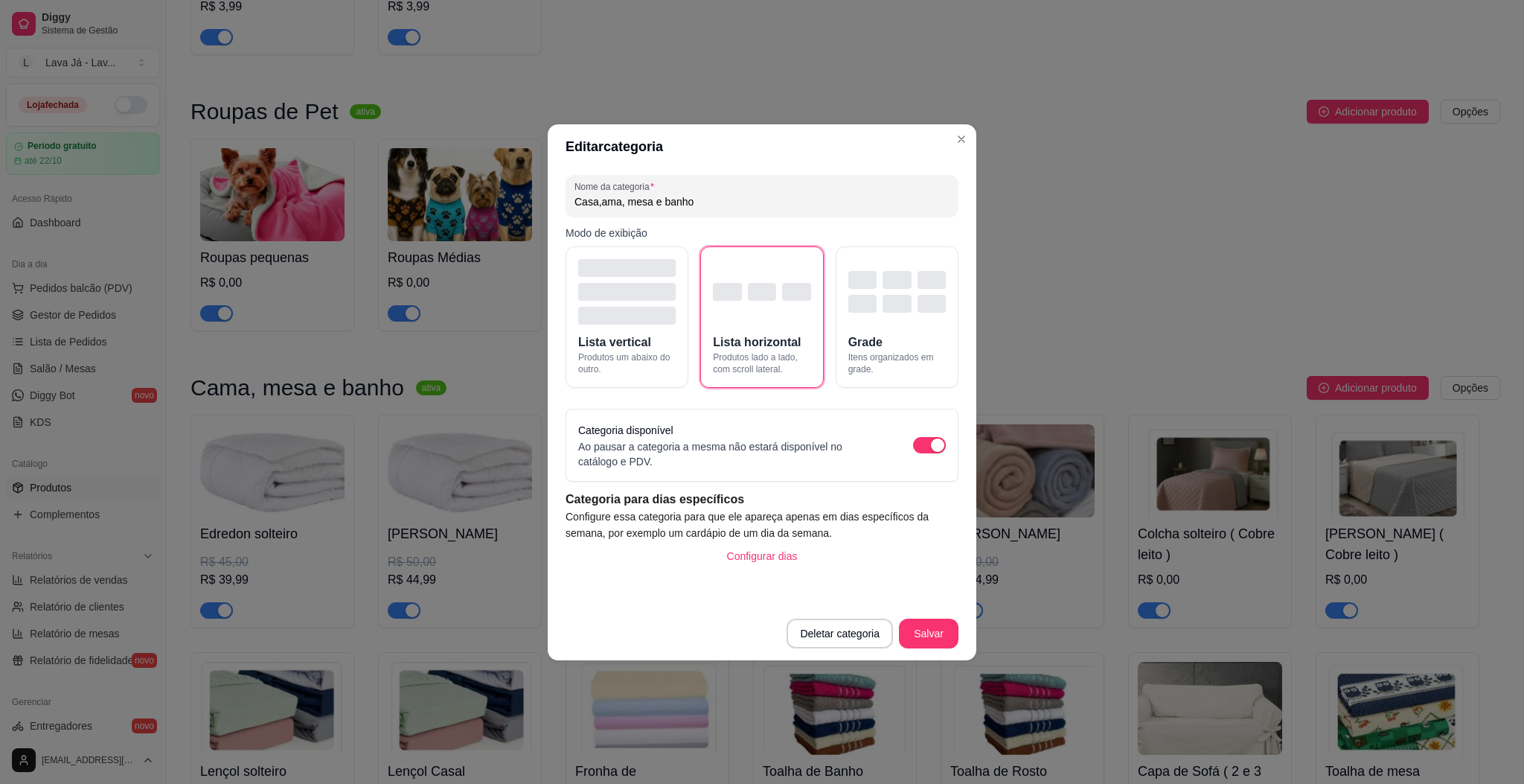
type input "Casa,cama, mesa e banho"
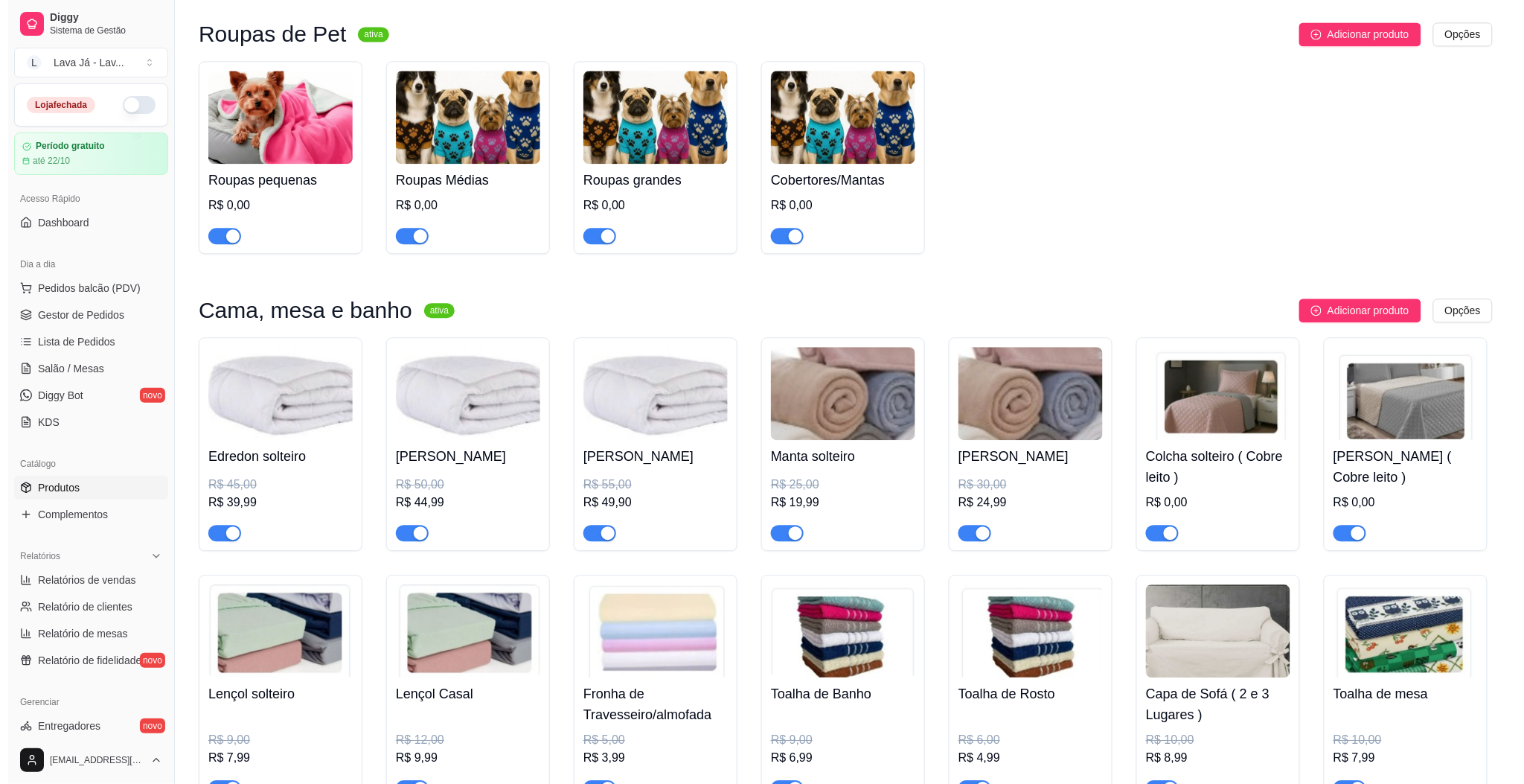
scroll to position [1246, 0]
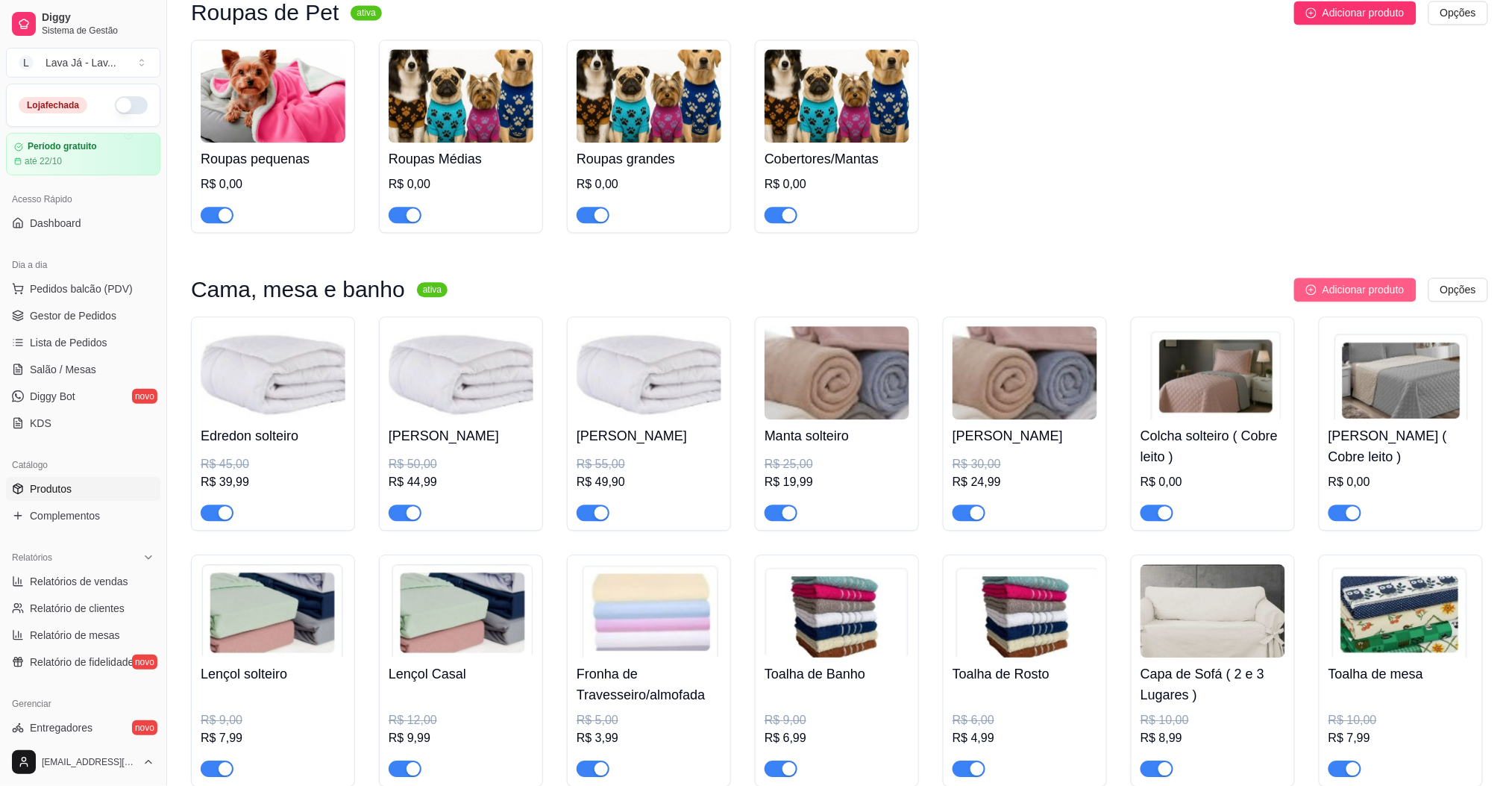
click at [1338, 294] on span "Adicionar produto" at bounding box center [1364, 289] width 82 height 17
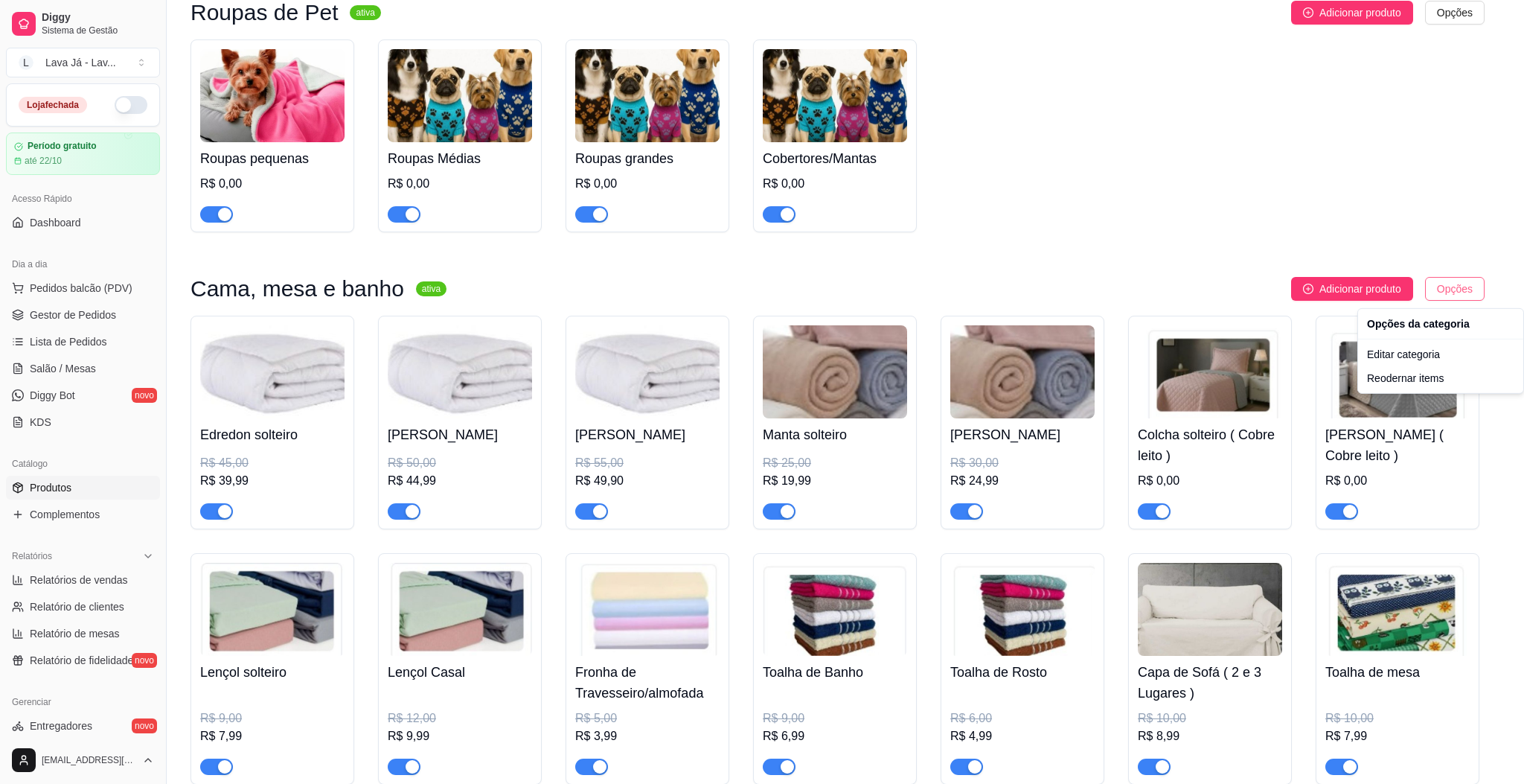
click at [1421, 360] on div "Editar categoria" at bounding box center [1440, 354] width 159 height 24
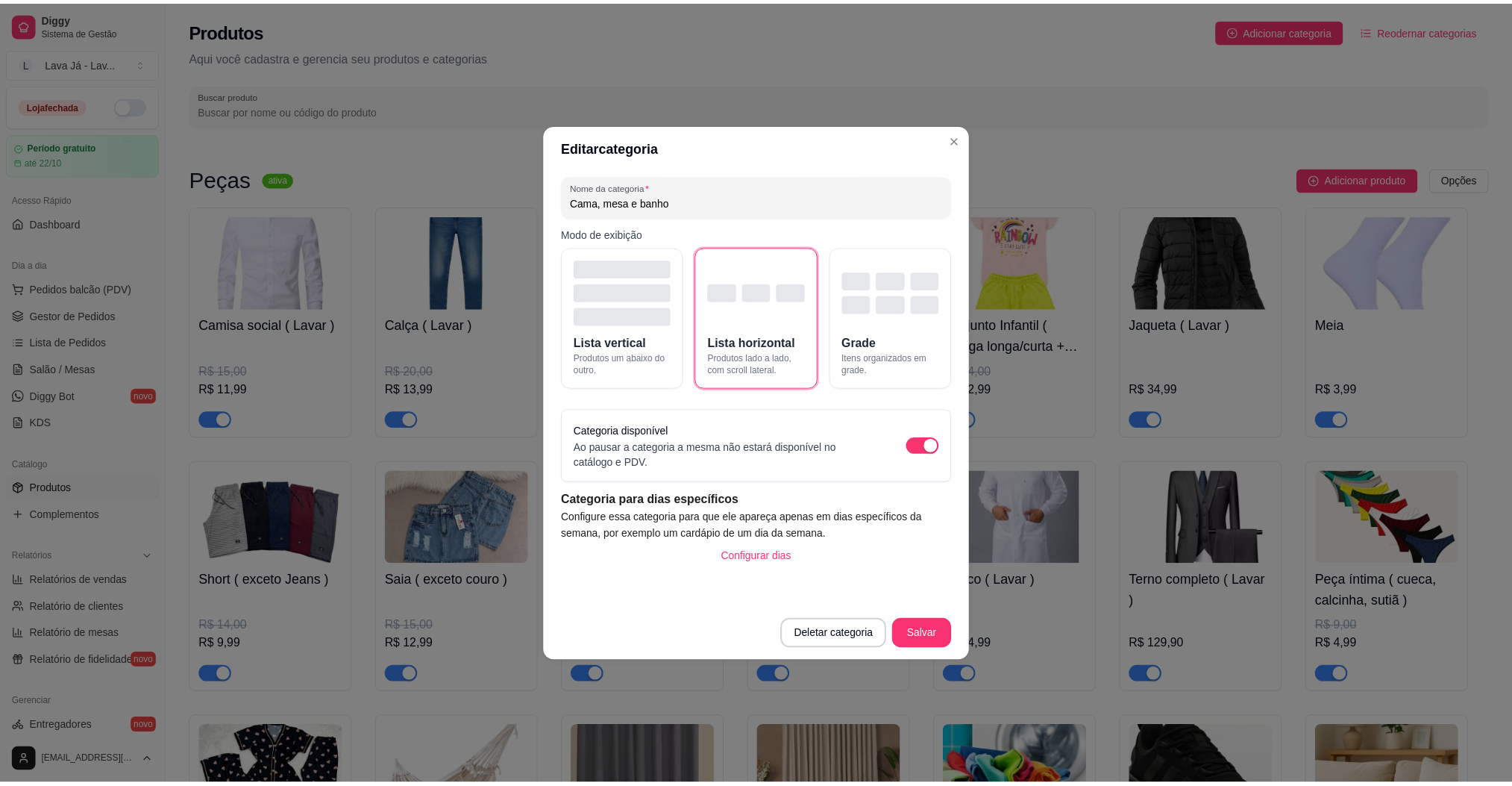
scroll to position [1151, 0]
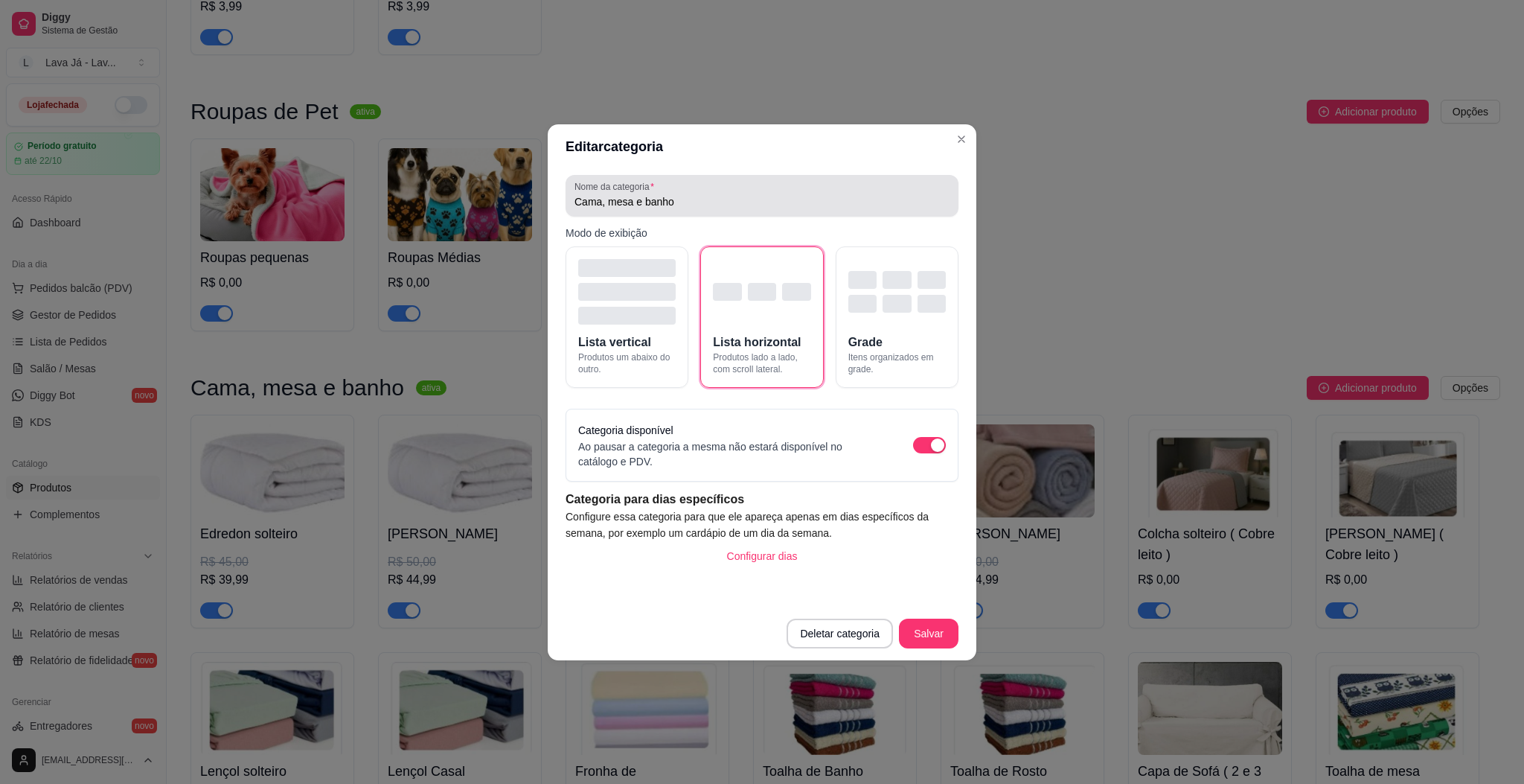
drag, startPoint x: 674, startPoint y: 193, endPoint x: 652, endPoint y: 199, distance: 22.8
click at [597, 194] on div "Cama, mesa e banho" at bounding box center [762, 196] width 375 height 30
drag, startPoint x: 696, startPoint y: 201, endPoint x: 493, endPoint y: 218, distance: 203.7
click at [471, 212] on div "Editar categoria Nome da categoria Cama, mesa e banho Modo de exibição Lista ve…" at bounding box center [762, 392] width 1524 height 784
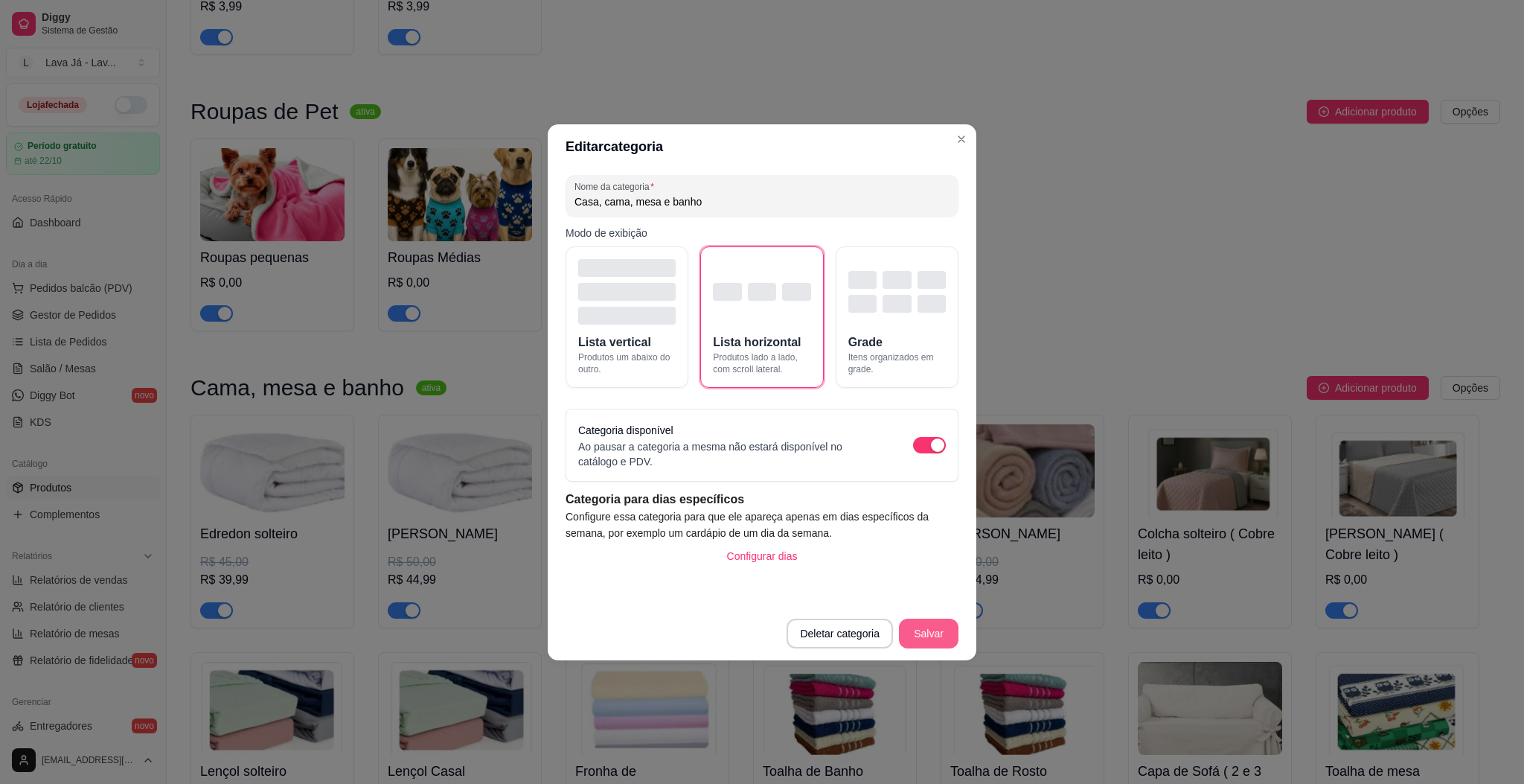
type input "Casa, cama, mesa e banho"
click at [928, 632] on button "Salvar" at bounding box center [928, 632] width 58 height 29
click at [930, 625] on button "Salvar" at bounding box center [928, 632] width 58 height 29
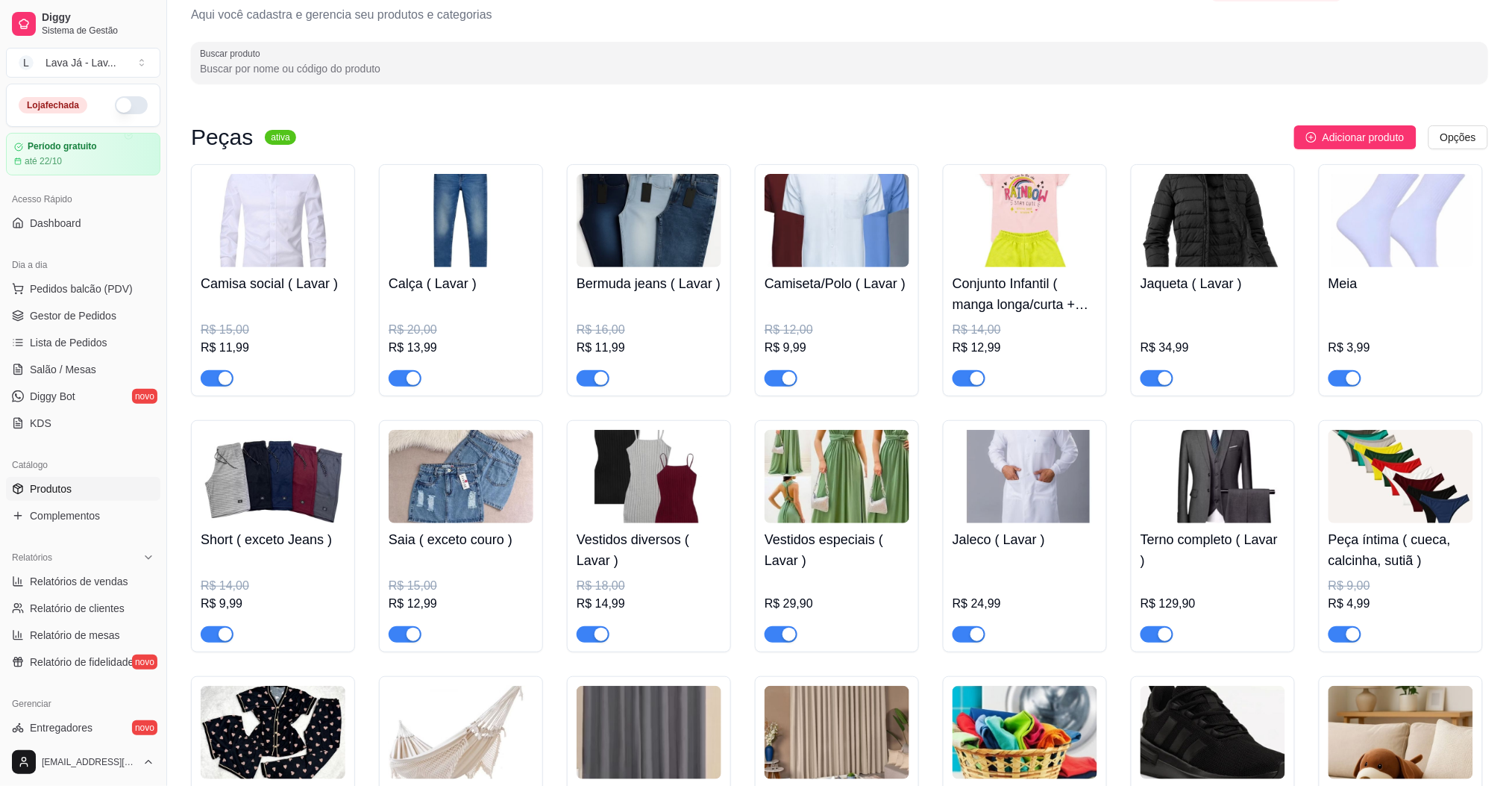
scroll to position [0, 0]
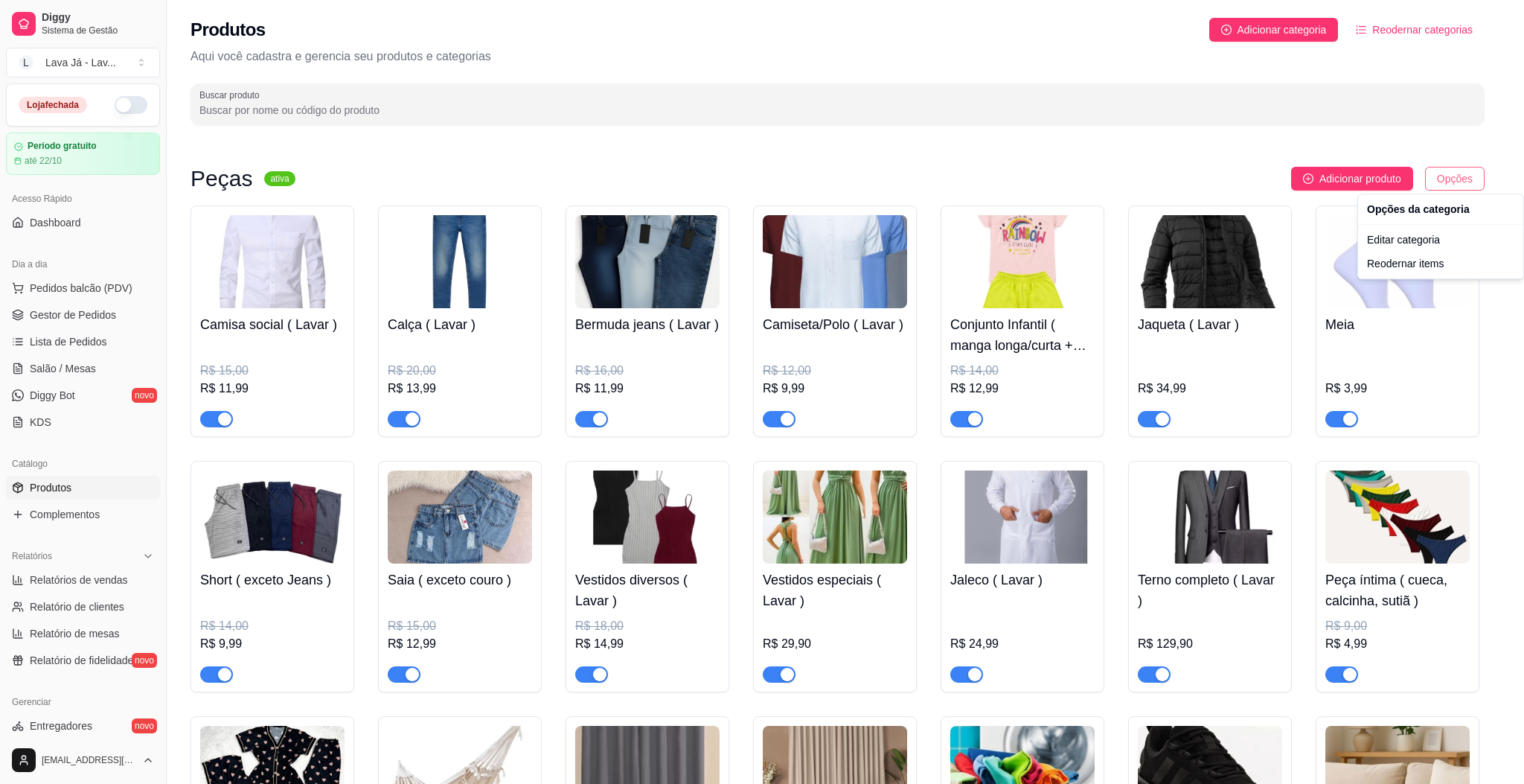
click at [1455, 181] on html "Diggy Sistema de Gestão L Lava Já - Lav ... Loja fechada Período gratuito até 2…" at bounding box center [762, 392] width 1524 height 784
click at [1409, 241] on div "Editar categoria" at bounding box center [1440, 240] width 159 height 24
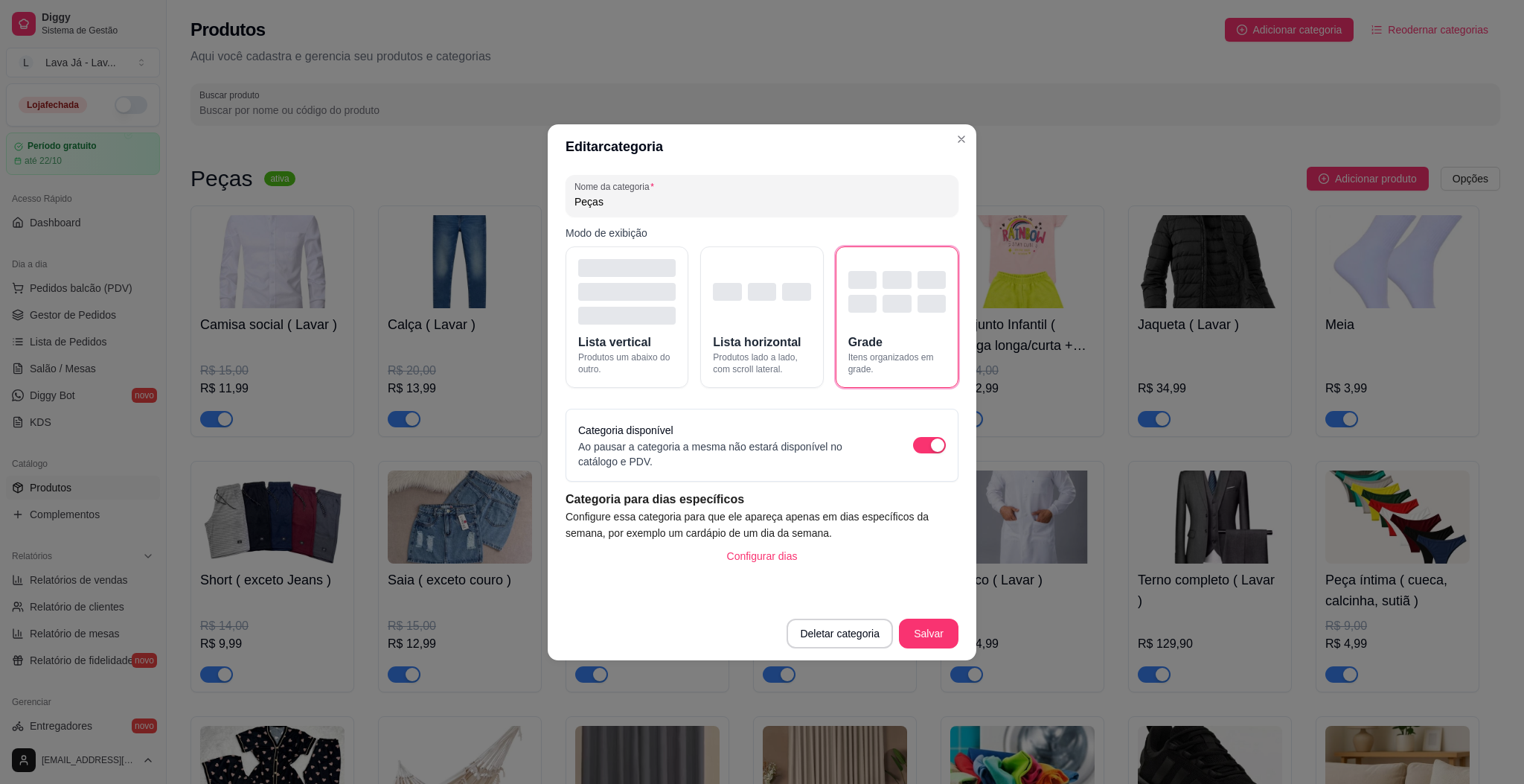
click at [629, 195] on input "Peças" at bounding box center [762, 201] width 375 height 15
type input "Peças de roupa"
click at [934, 625] on button "Salvar" at bounding box center [928, 632] width 58 height 29
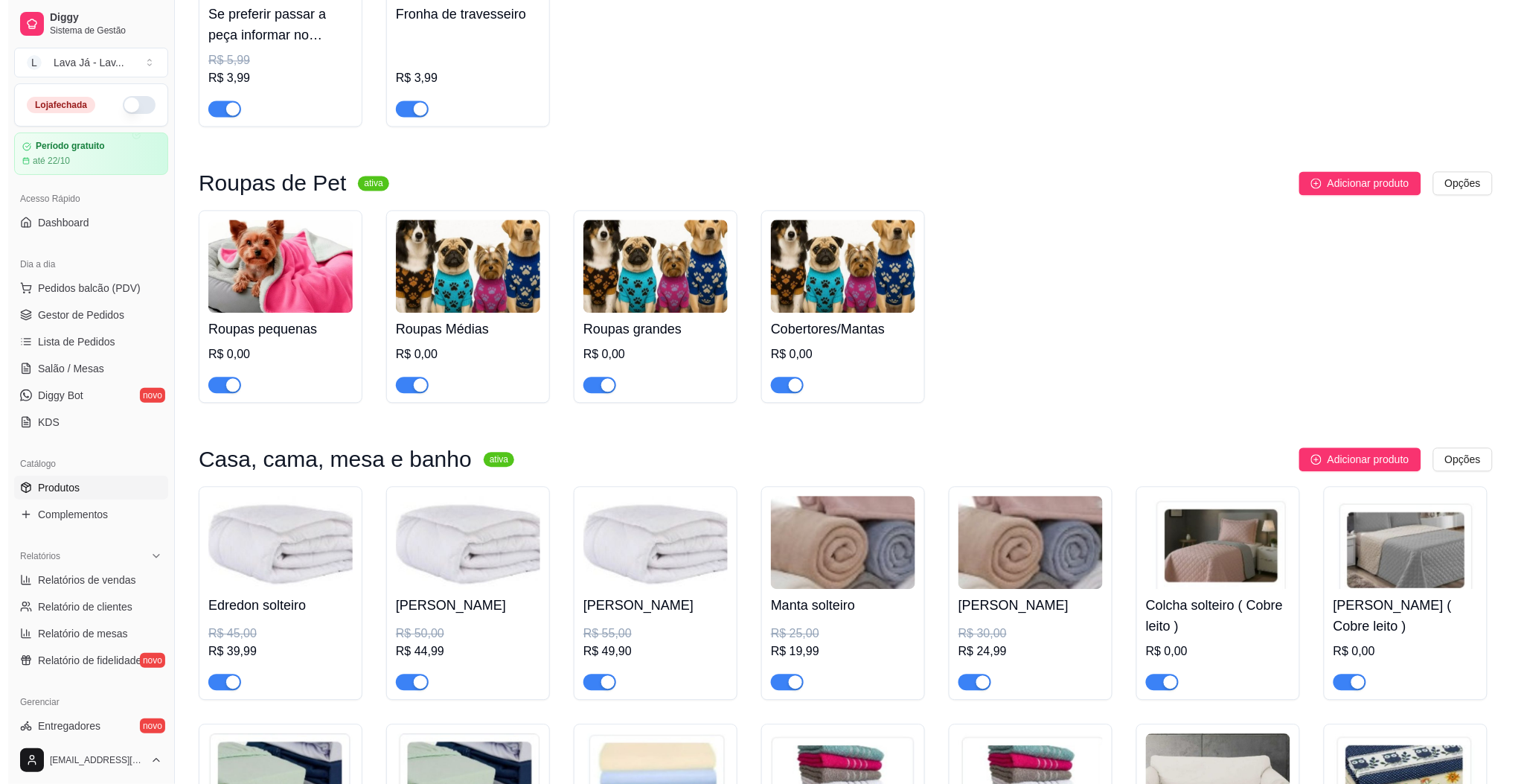
scroll to position [1091, 0]
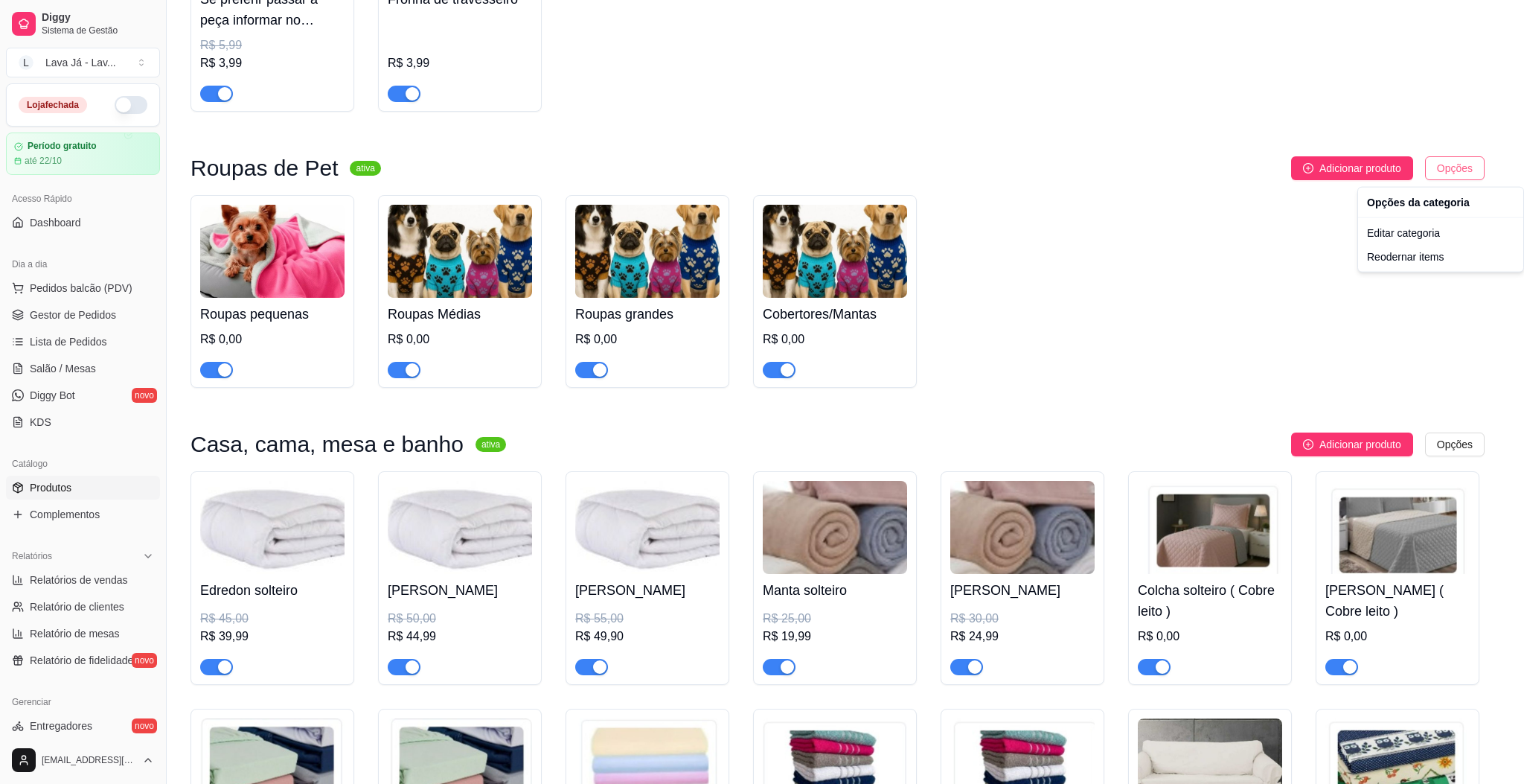
click at [1426, 233] on div "Editar categoria" at bounding box center [1440, 233] width 159 height 24
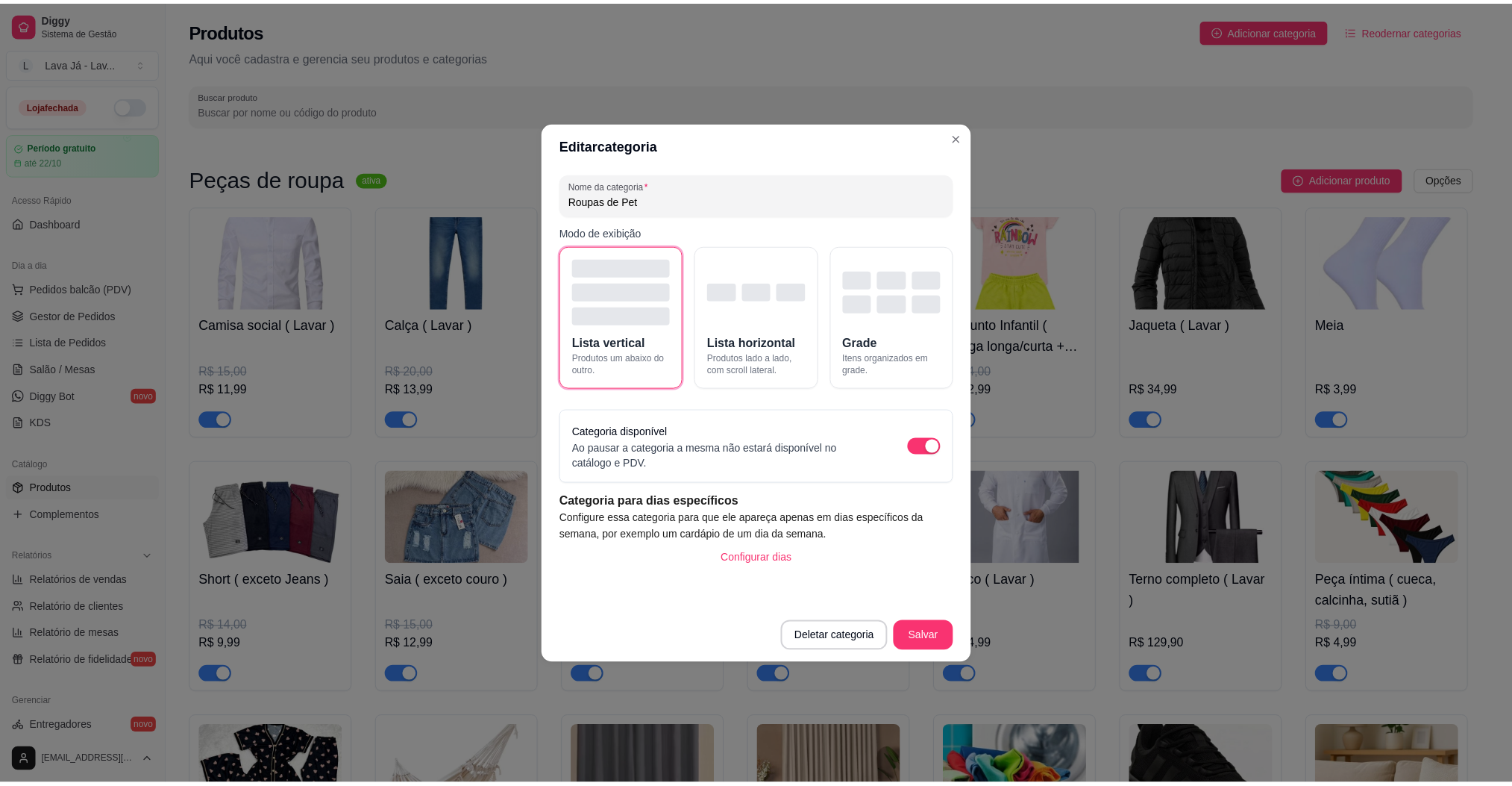
scroll to position [873, 0]
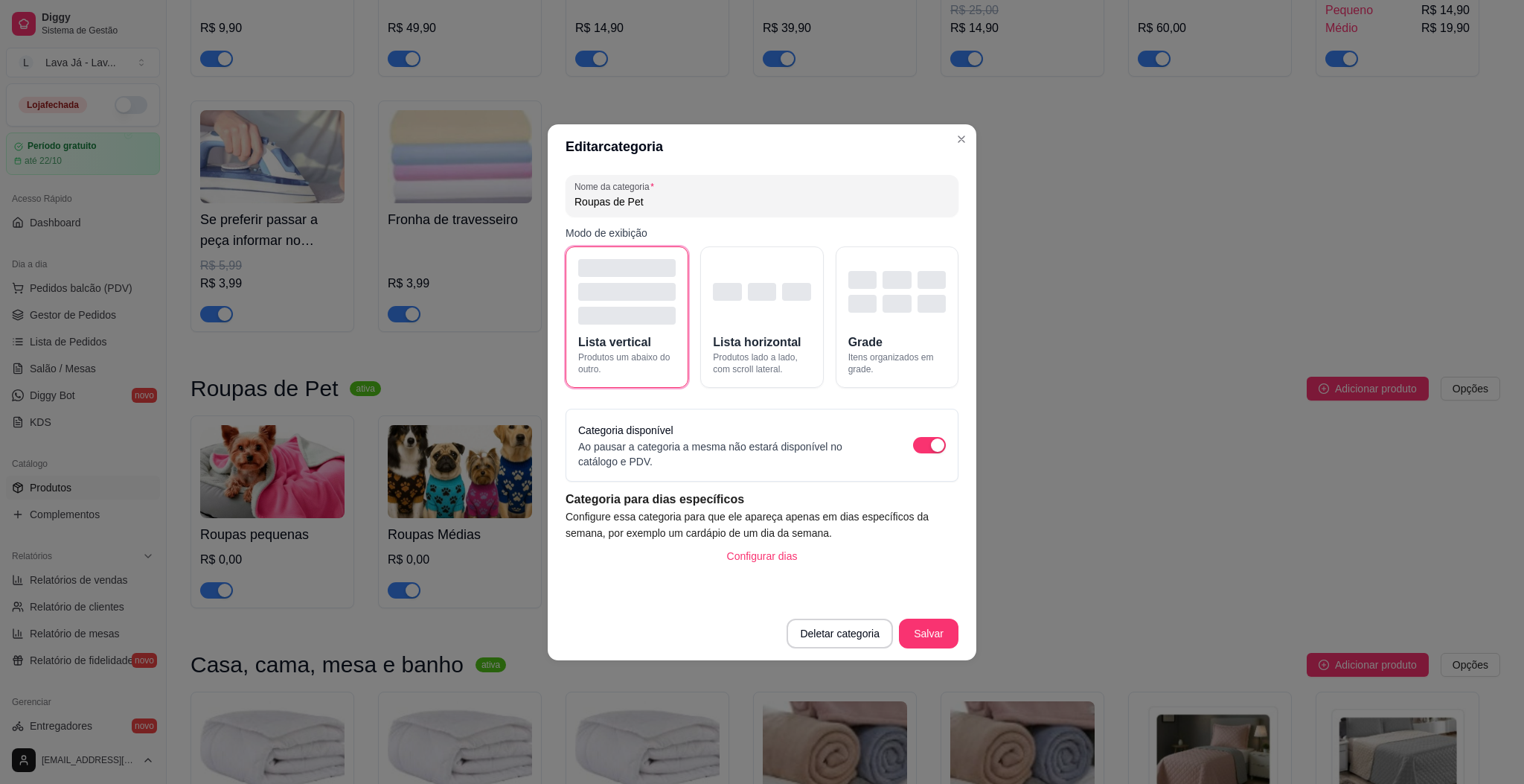
click at [576, 199] on input "Roupas de Pet" at bounding box center [762, 201] width 375 height 15
click at [610, 200] on input "Roupas de Pet" at bounding box center [762, 201] width 375 height 15
drag, startPoint x: 644, startPoint y: 203, endPoint x: 712, endPoint y: 159, distance: 81.0
click at [712, 159] on header "Editar categoria" at bounding box center [762, 146] width 429 height 45
click at [659, 207] on input "Roupas e utensilioa de Pet" at bounding box center [762, 201] width 375 height 15
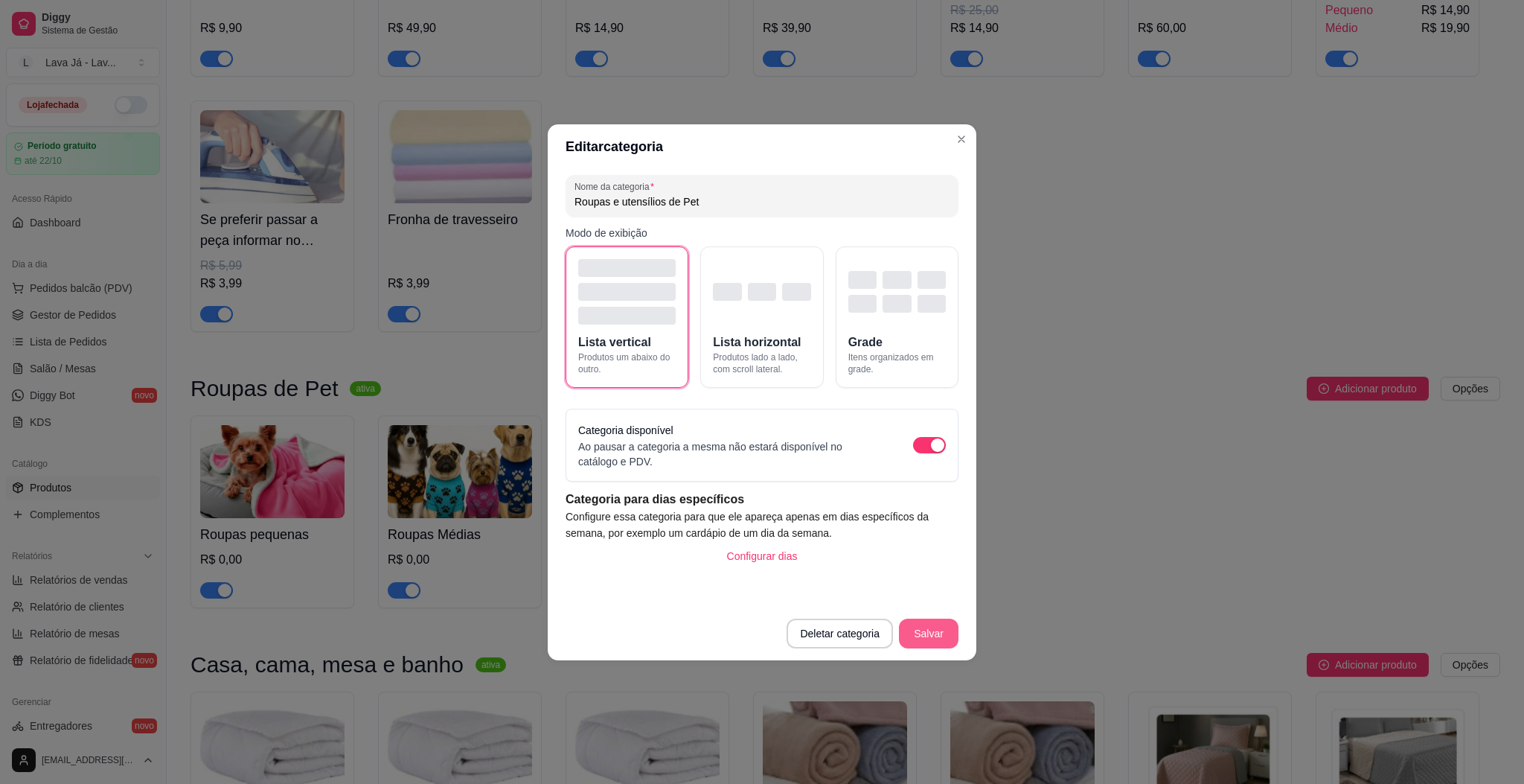
type input "Roupas e utensílios de Pet"
click at [918, 628] on button "Salvar" at bounding box center [928, 632] width 58 height 29
click at [784, 296] on div "button" at bounding box center [796, 292] width 28 height 18
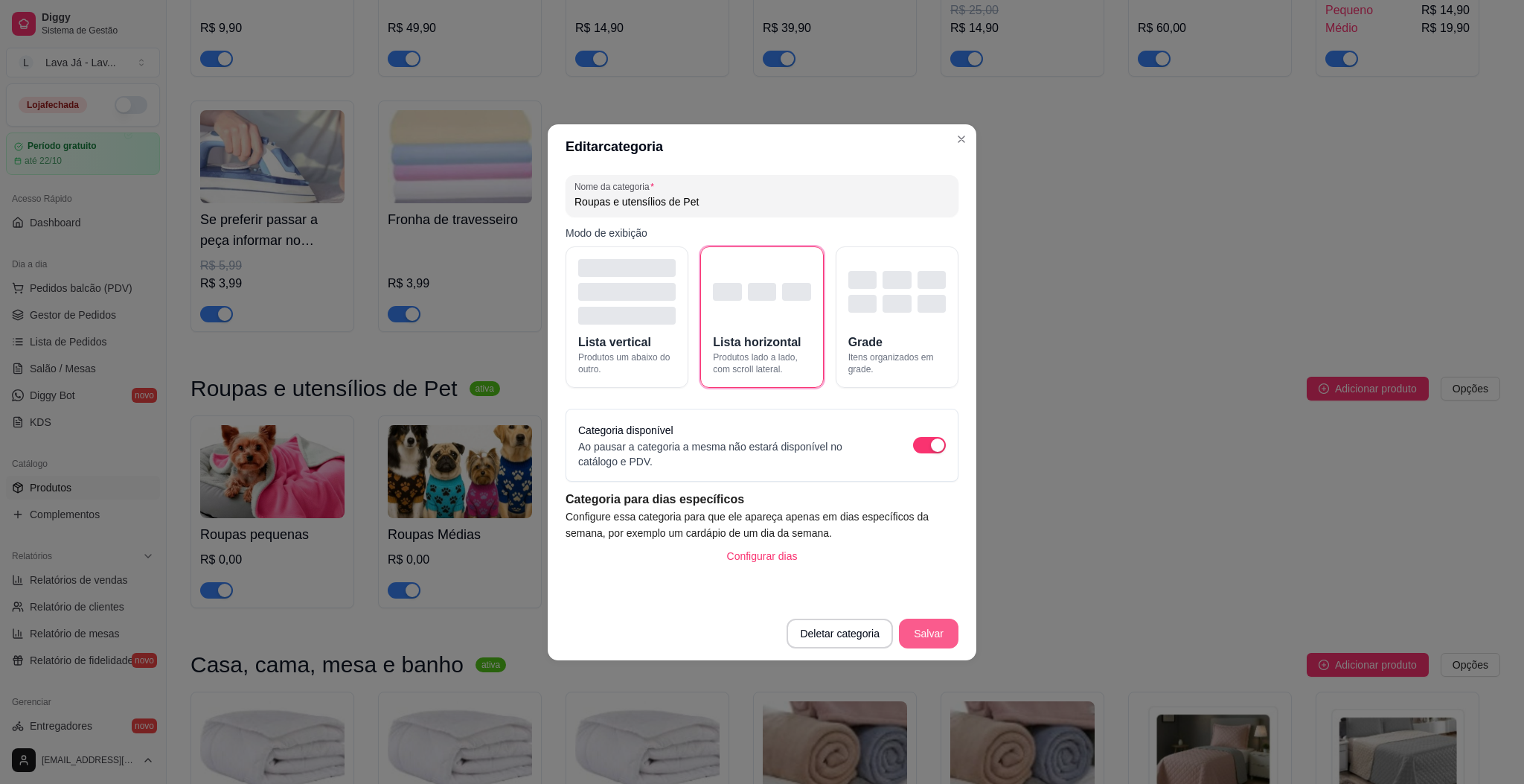
click at [915, 640] on button "Salvar" at bounding box center [928, 633] width 60 height 30
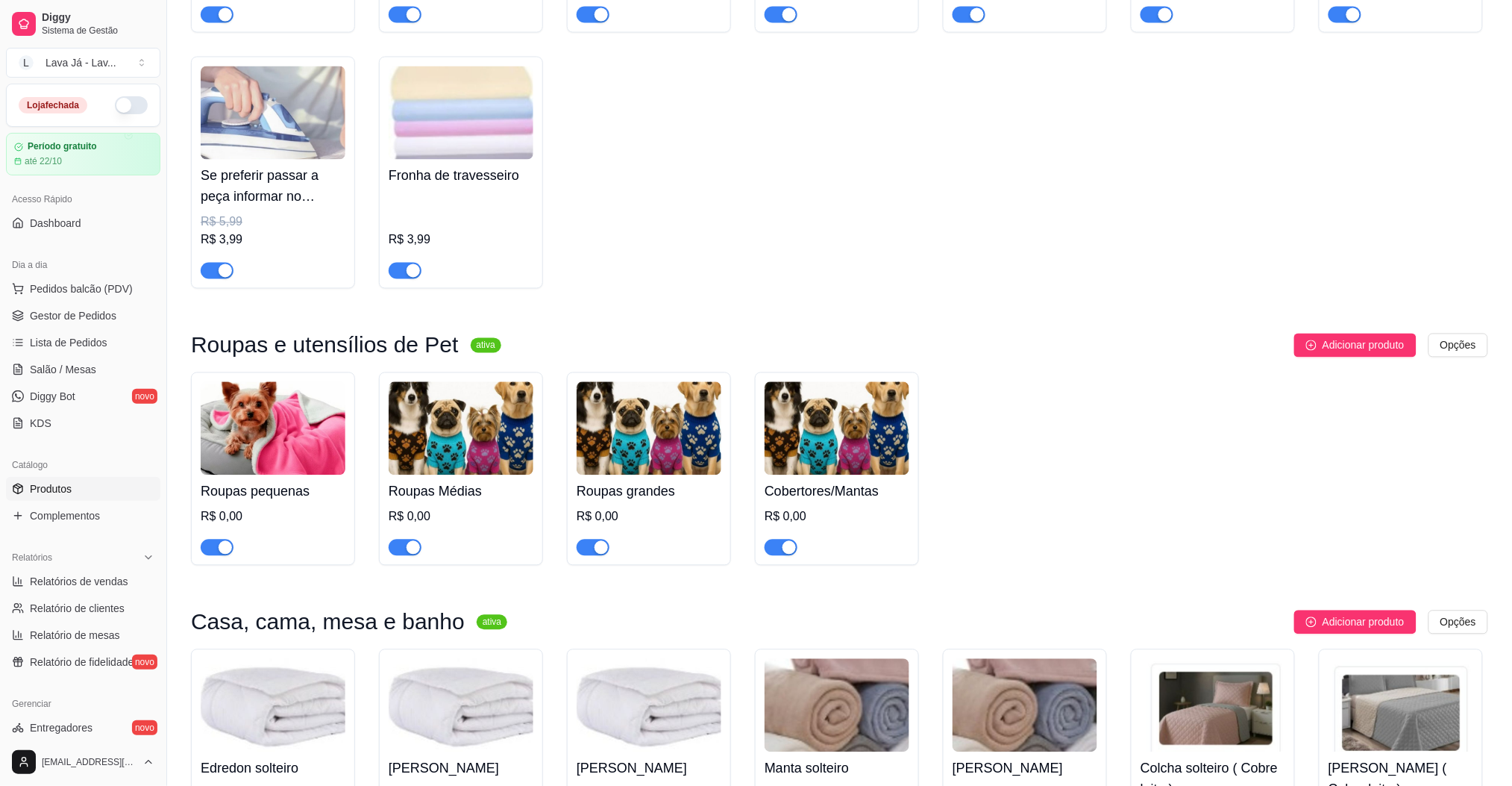
scroll to position [735, 0]
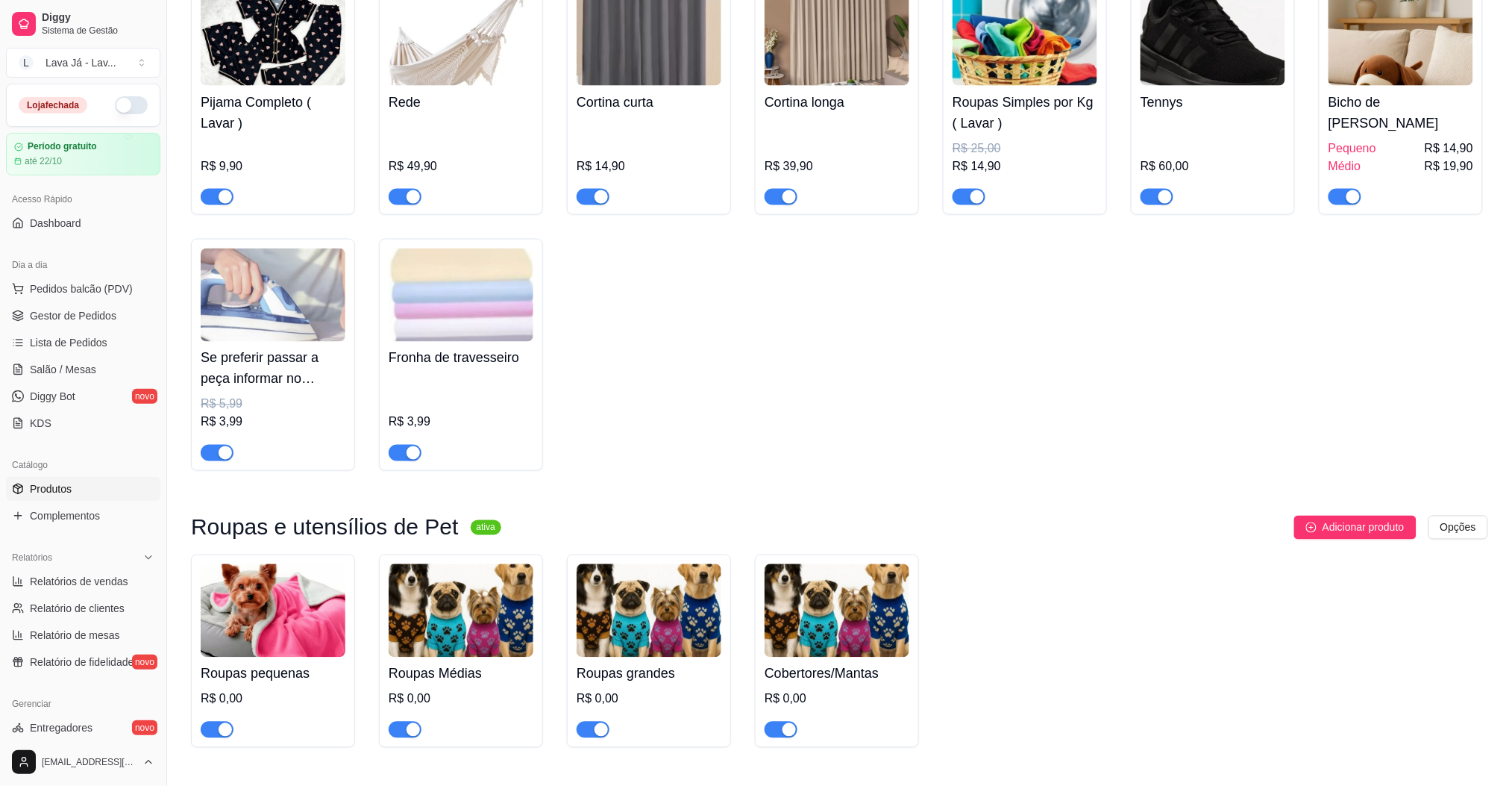
click at [476, 318] on img at bounding box center [461, 295] width 145 height 94
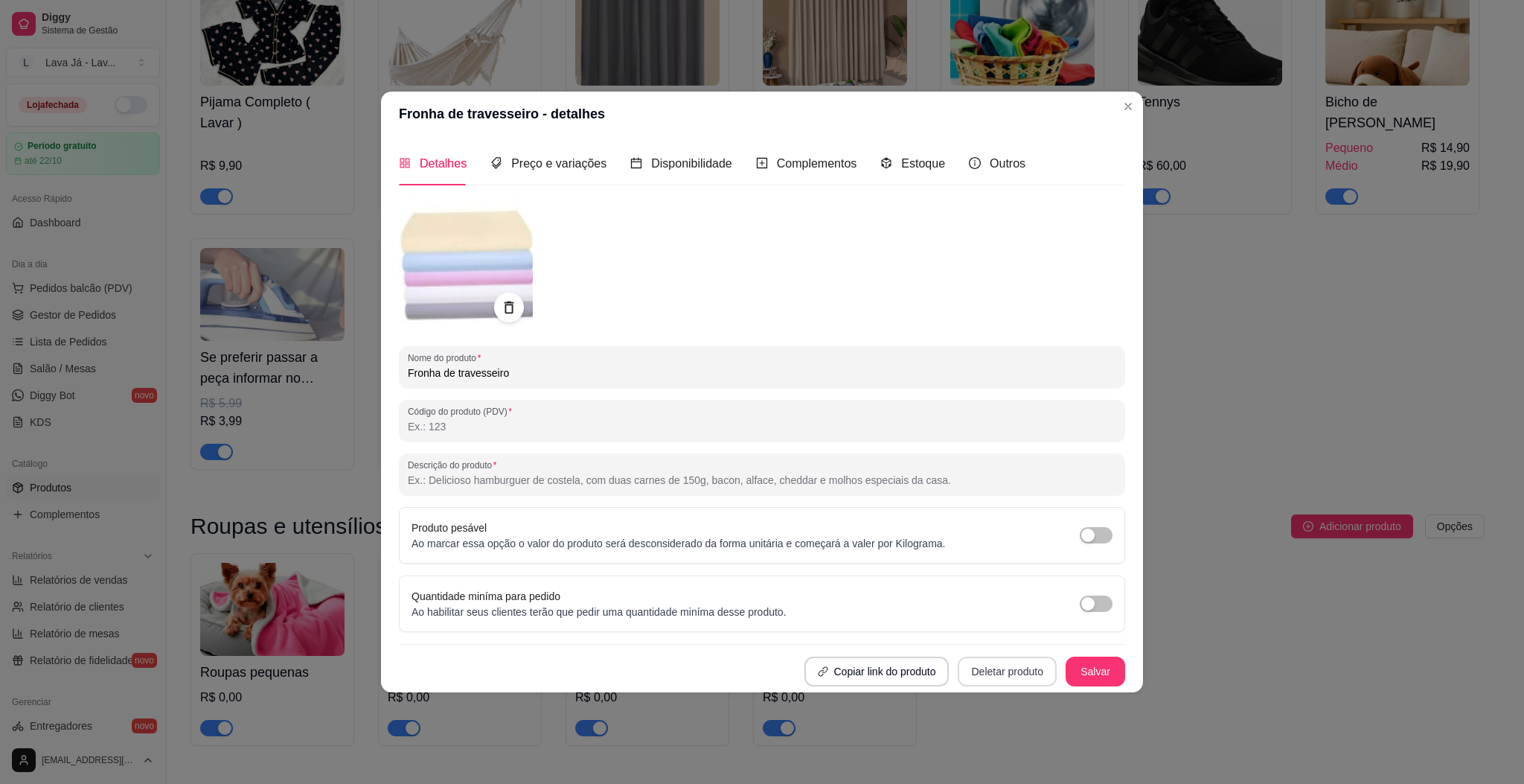
click at [995, 664] on button "Deletar produto" at bounding box center [1007, 671] width 99 height 30
click at [1012, 632] on button "Confirmar" at bounding box center [1014, 628] width 57 height 24
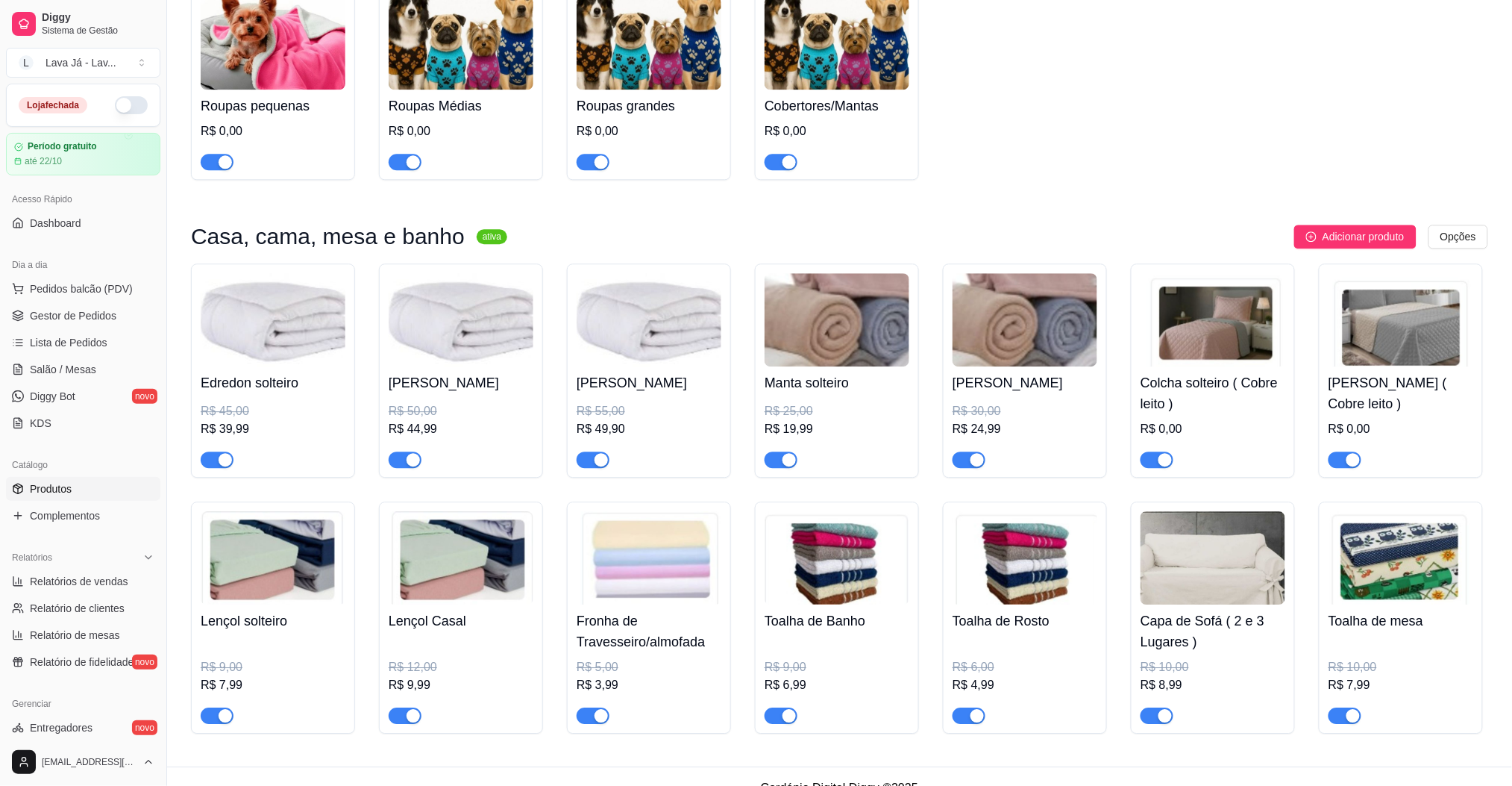
scroll to position [1332, 0]
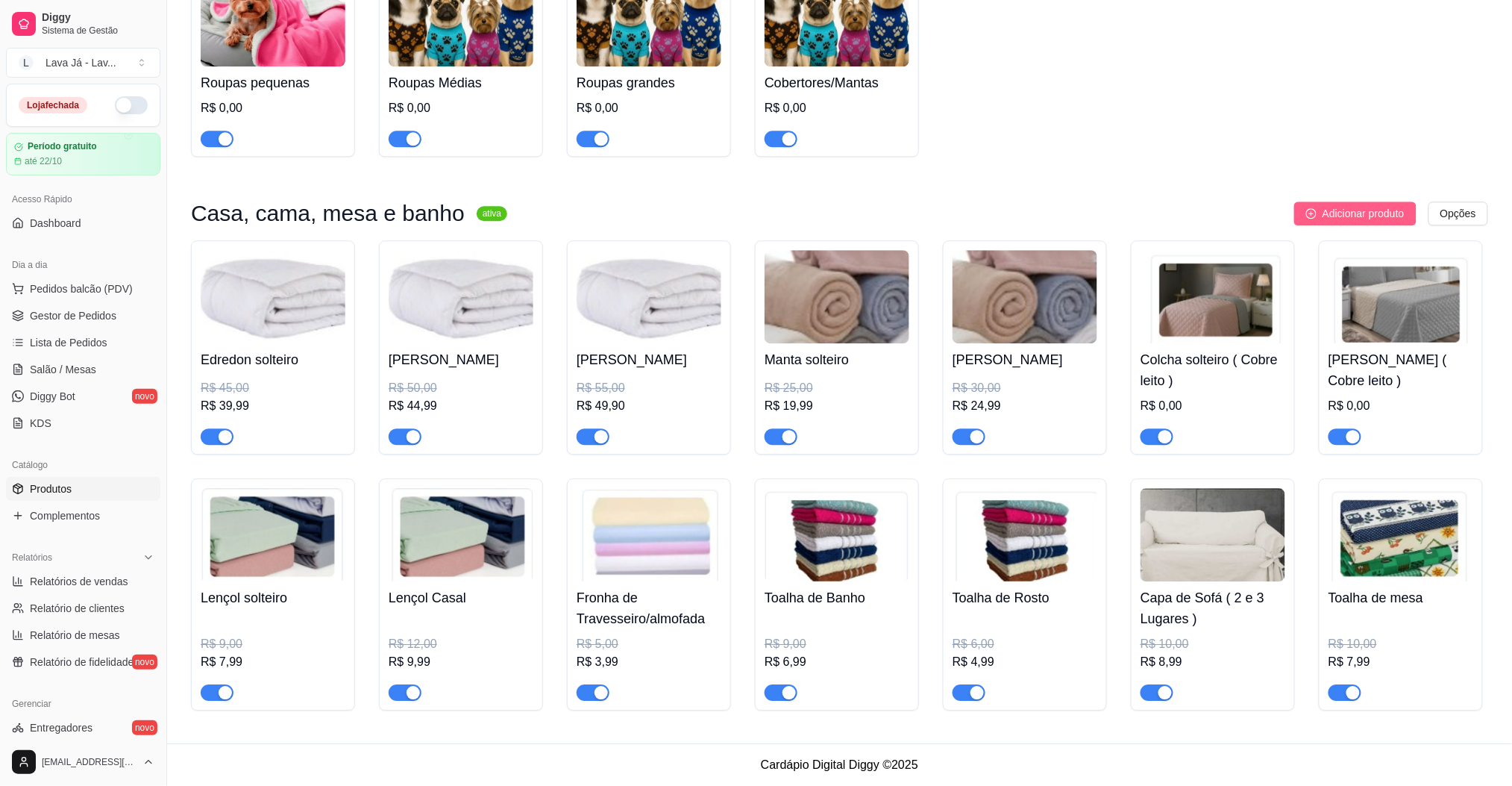
click at [1357, 205] on span "Adicionar produto" at bounding box center [1364, 213] width 82 height 17
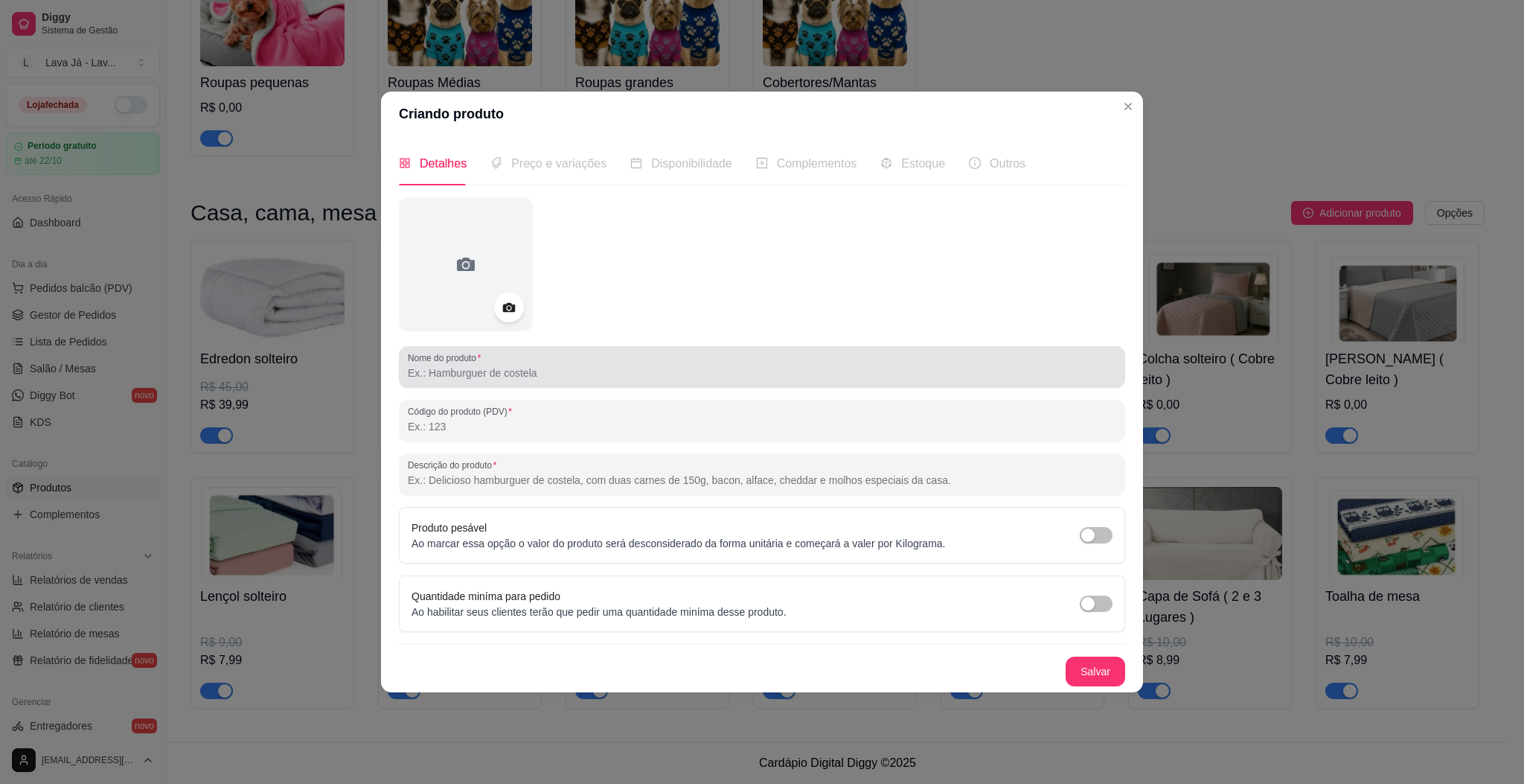
click at [542, 377] on input "Nome do produto" at bounding box center [762, 373] width 708 height 15
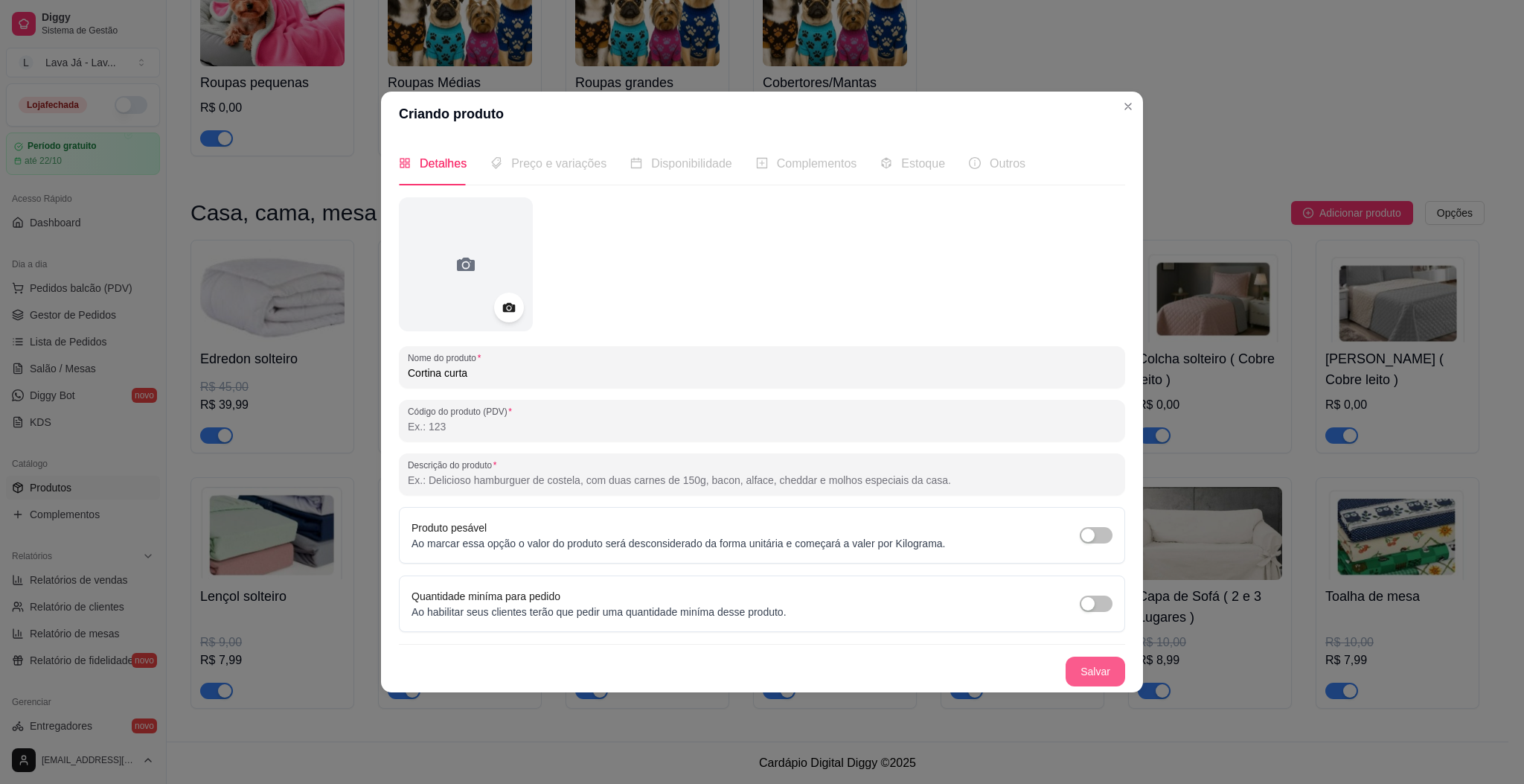
type input "Cortina curta"
click at [1092, 674] on button "Salvar" at bounding box center [1096, 671] width 60 height 30
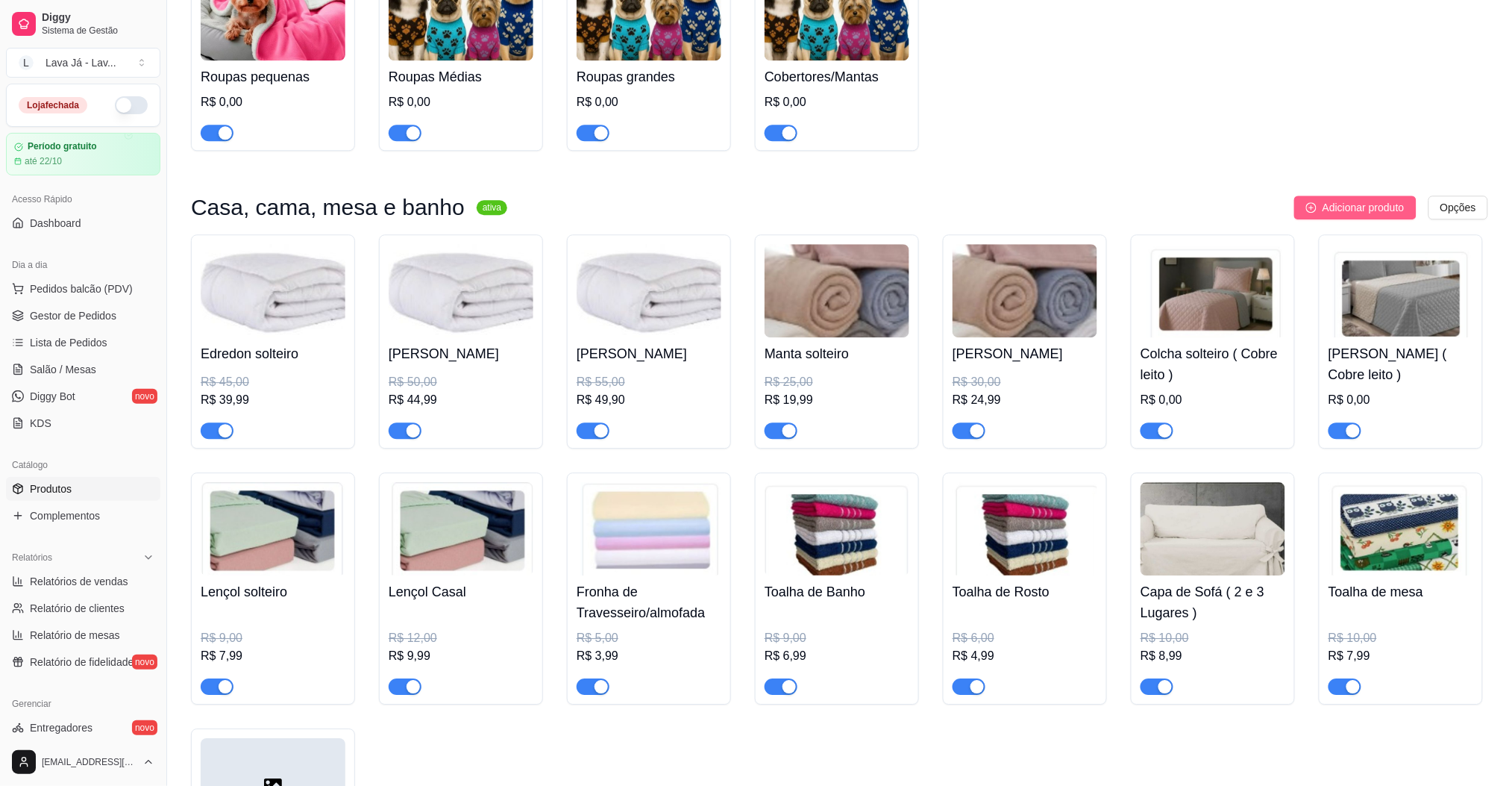
click at [1345, 206] on span "Adicionar produto" at bounding box center [1364, 208] width 82 height 17
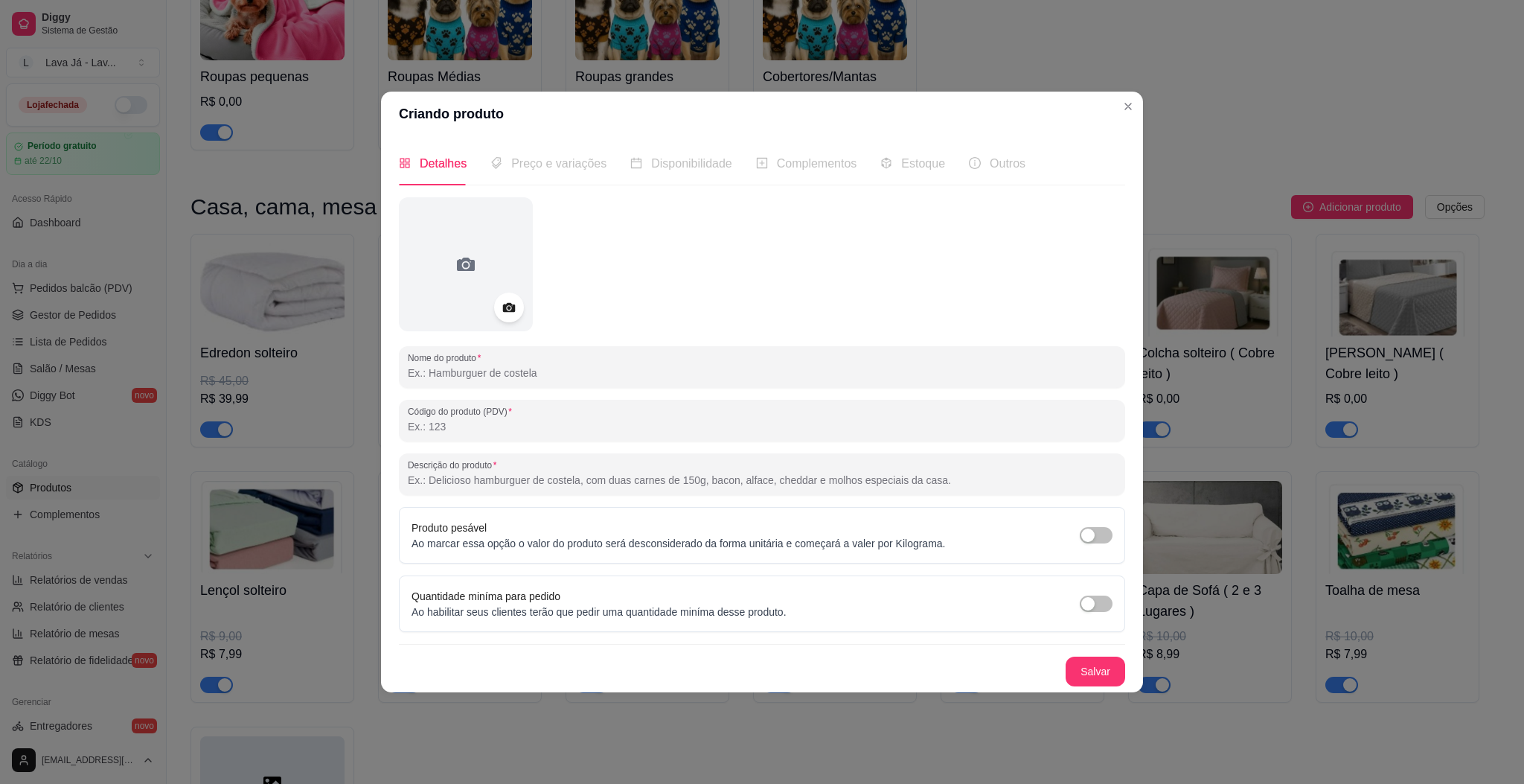
click at [584, 378] on input "Nome do produto" at bounding box center [762, 373] width 708 height 15
type input "Cortina Longa"
click at [1097, 669] on button "Salvar" at bounding box center [1096, 671] width 60 height 30
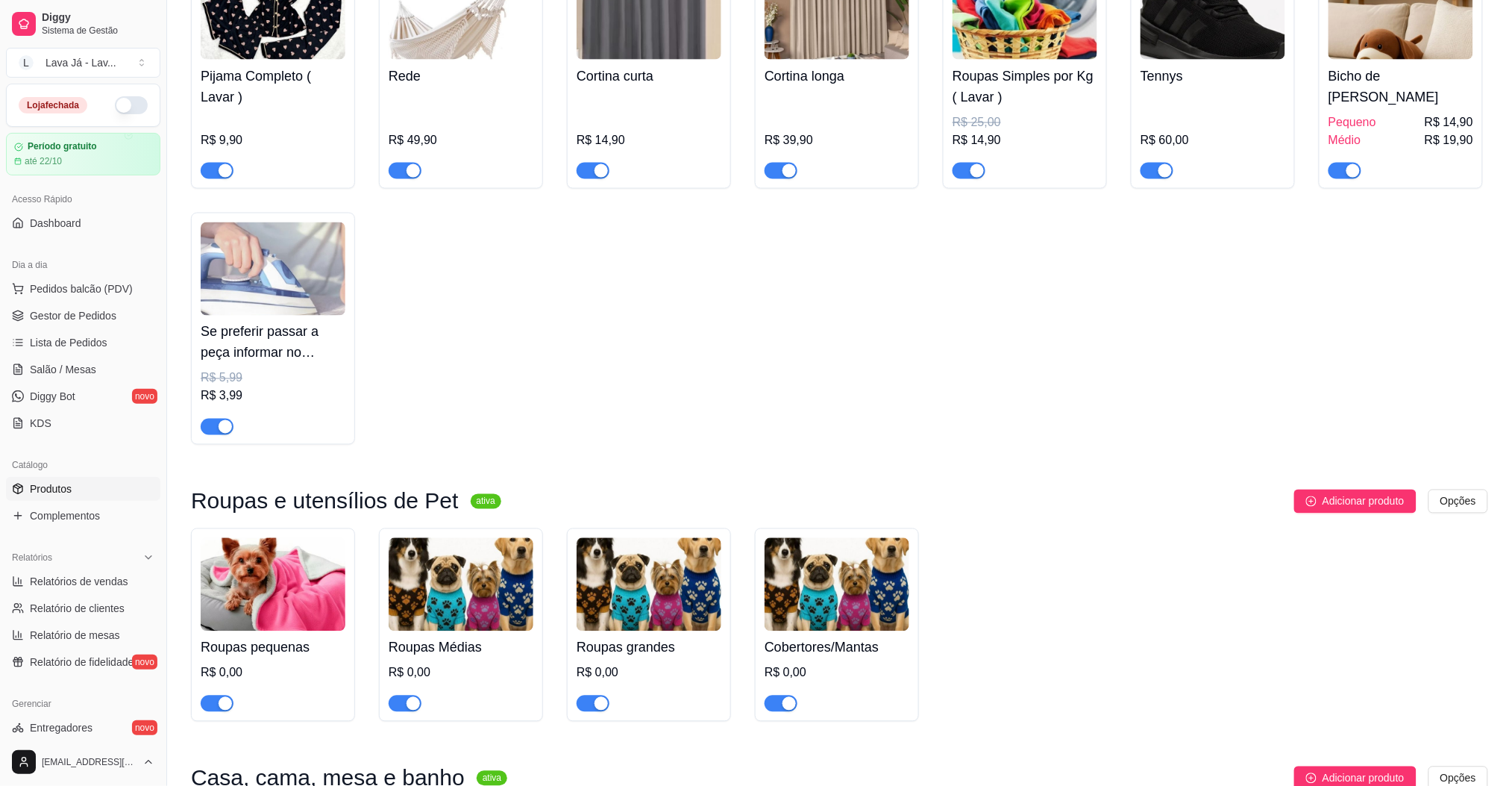
scroll to position [555, 0]
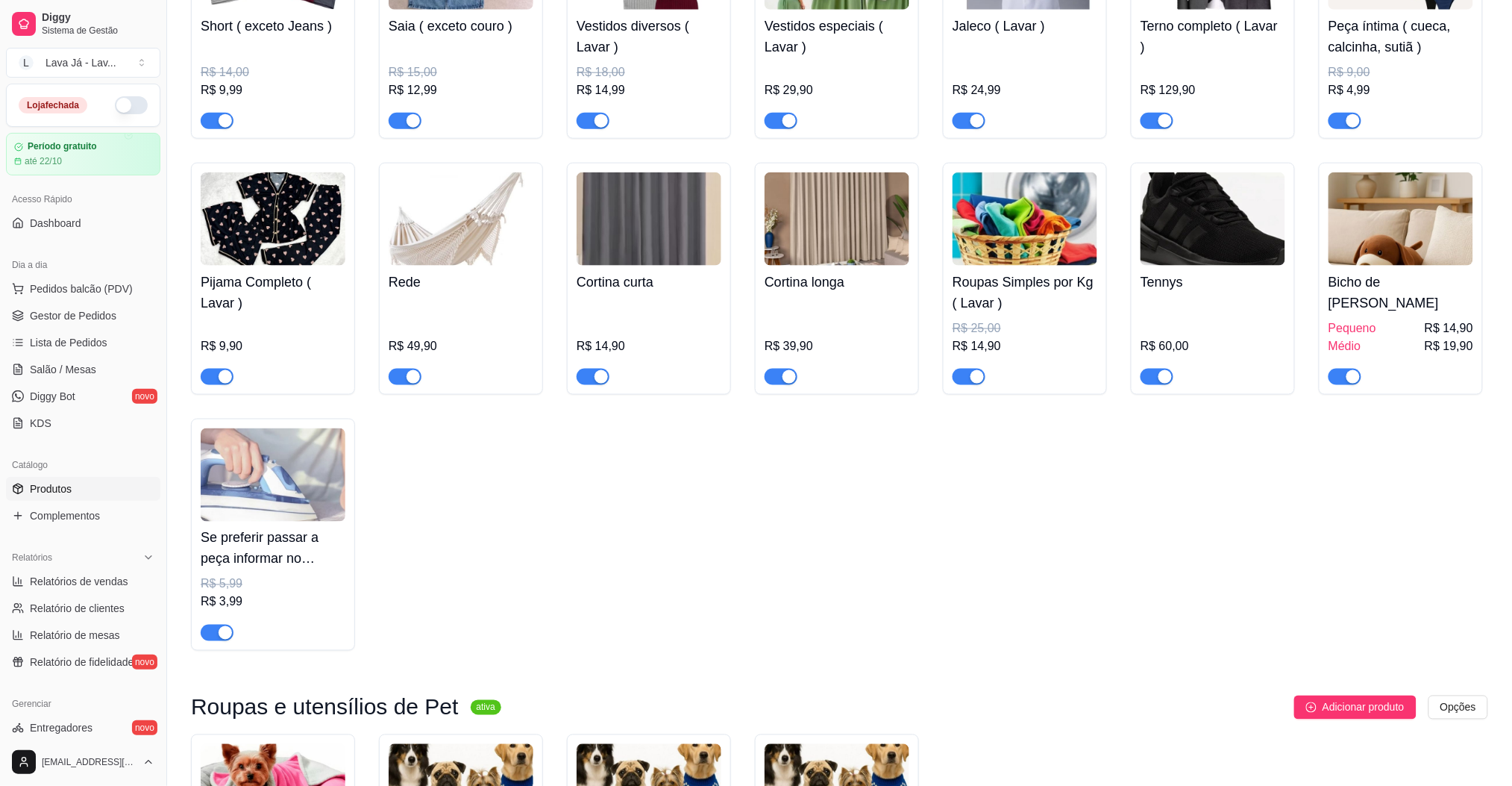
click at [411, 459] on div "Camisa social ( Lavar ) R$ 15,00 R$ 11,99 Calça ( Lavar ) R$ 20,00 R$ 13,99 Ber…" at bounding box center [839, 151] width 1297 height 1000
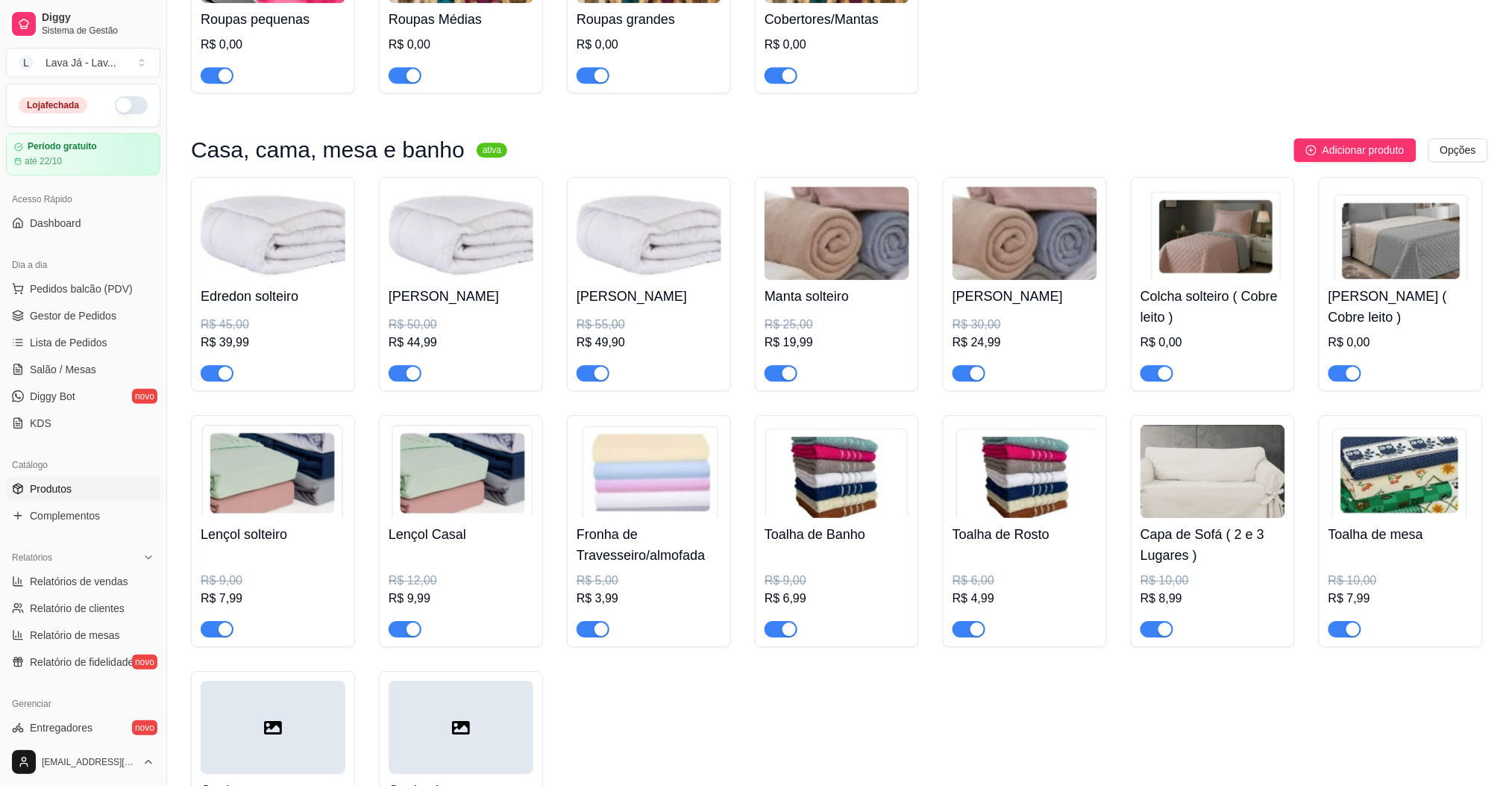
scroll to position [1550, 0]
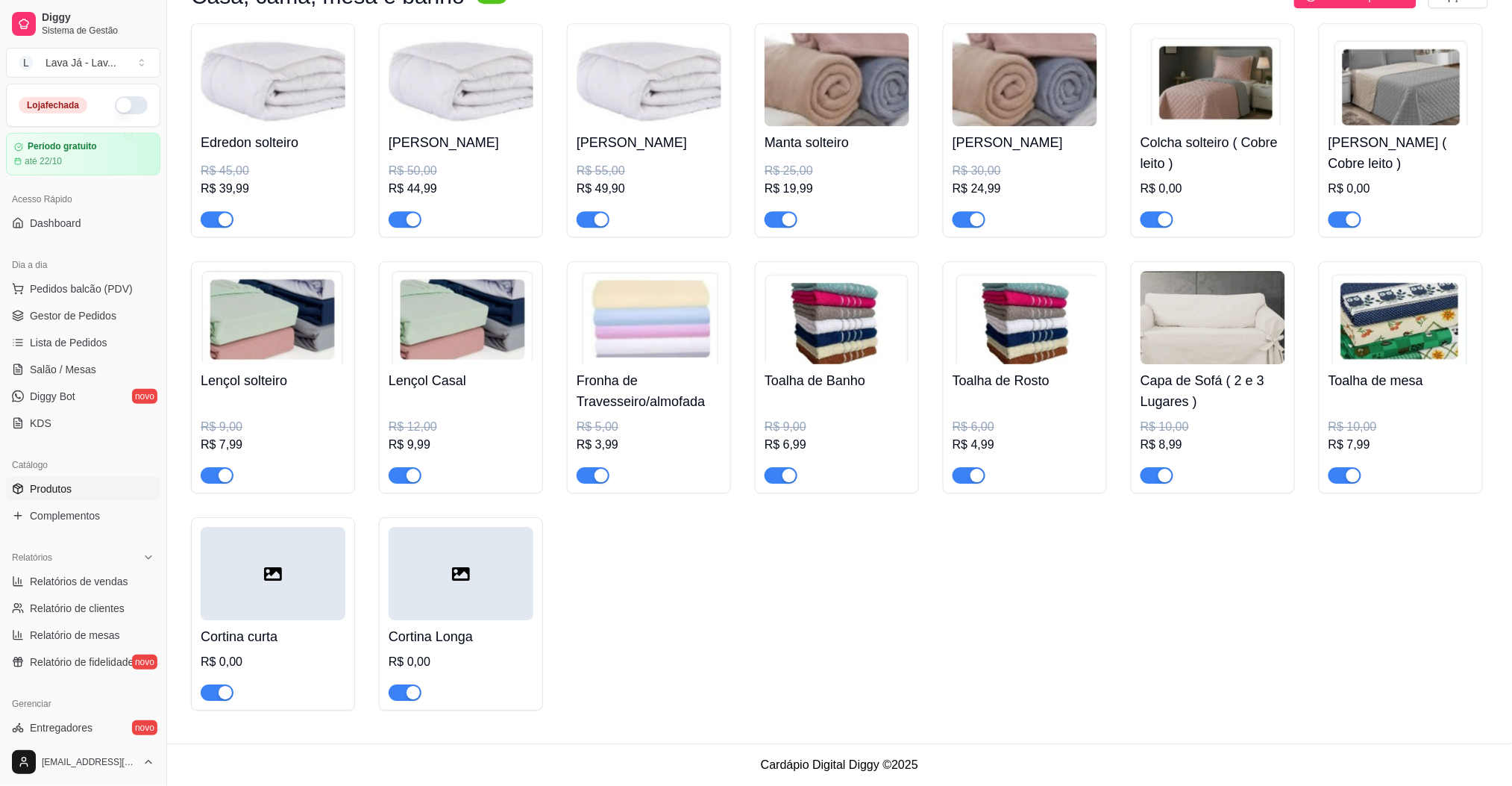
click at [268, 578] on icon at bounding box center [273, 573] width 18 height 13
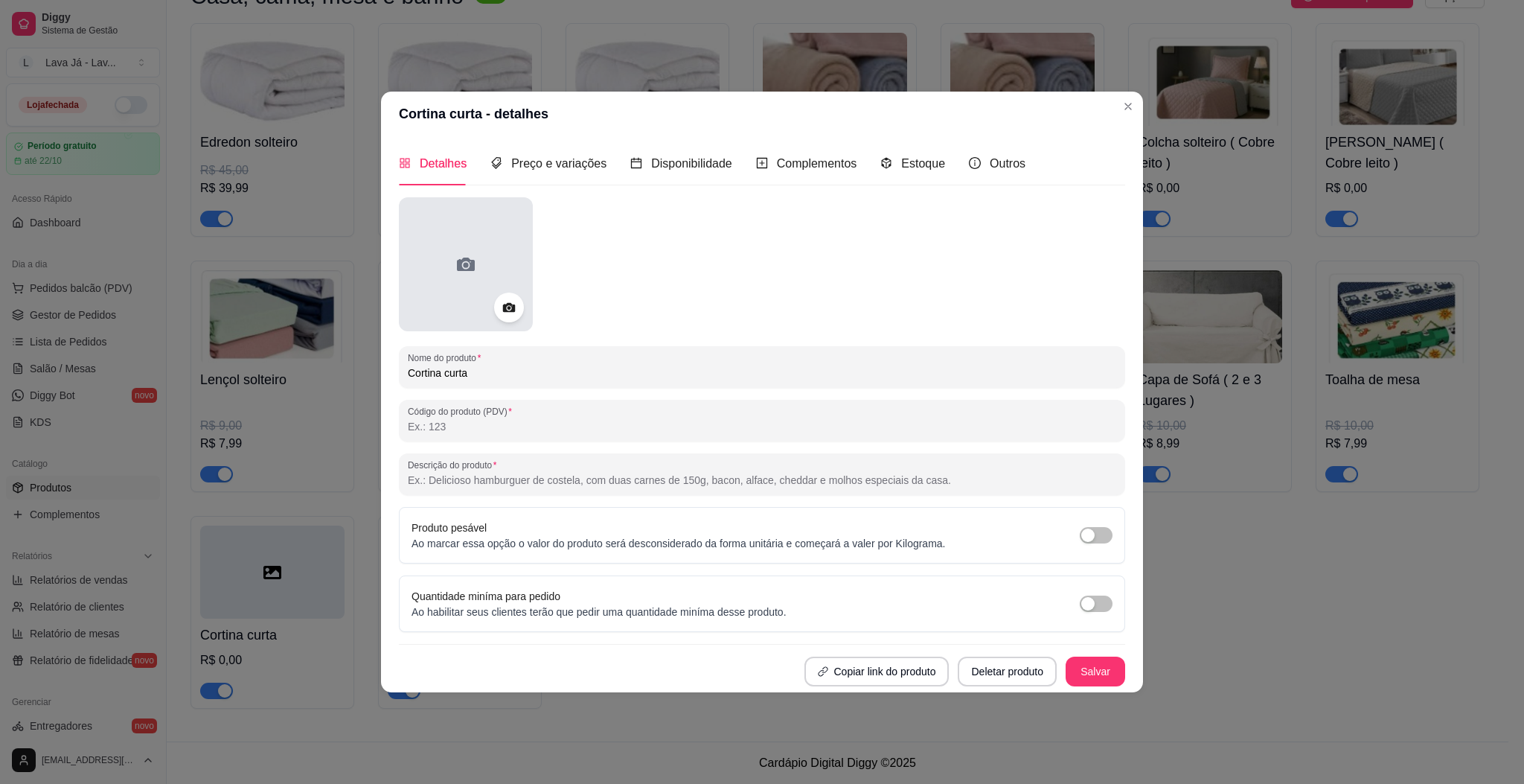
click at [439, 266] on div at bounding box center [466, 264] width 134 height 134
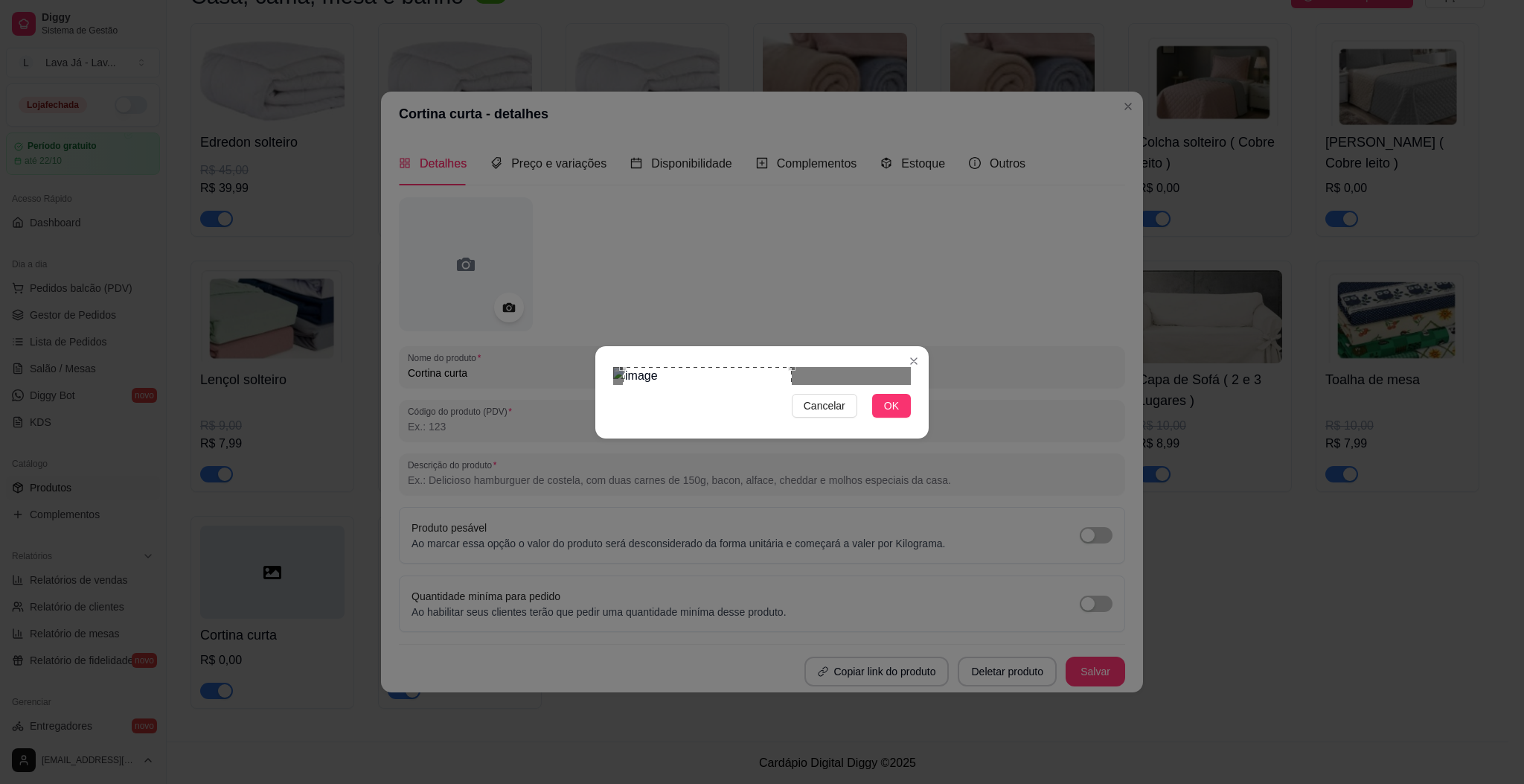
click at [770, 376] on div "Use the arrow keys to move the crop selection area" at bounding box center [707, 420] width 169 height 107
click at [877, 418] on button "OK" at bounding box center [891, 405] width 39 height 24
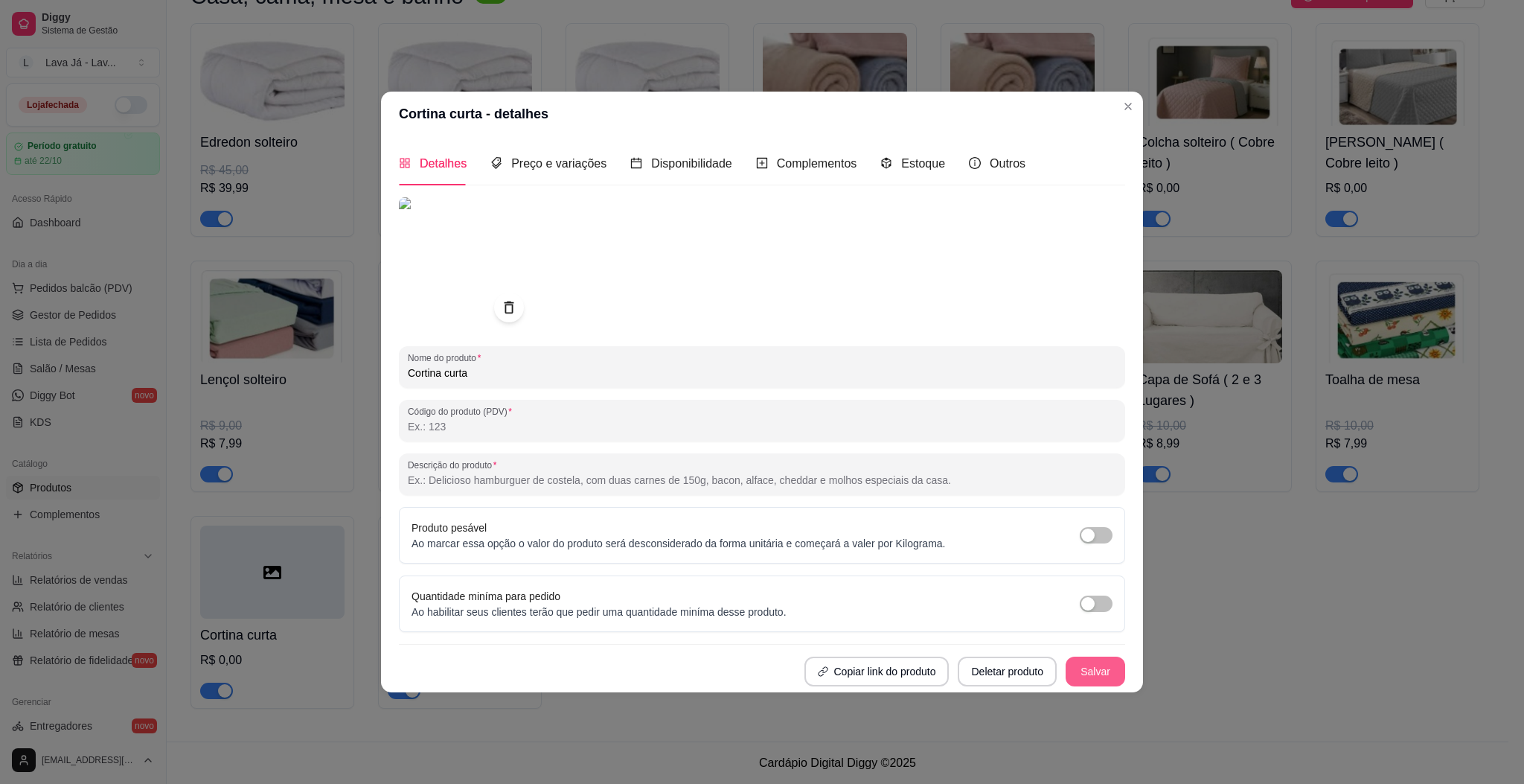
click at [1105, 656] on button "Salvar" at bounding box center [1096, 671] width 60 height 30
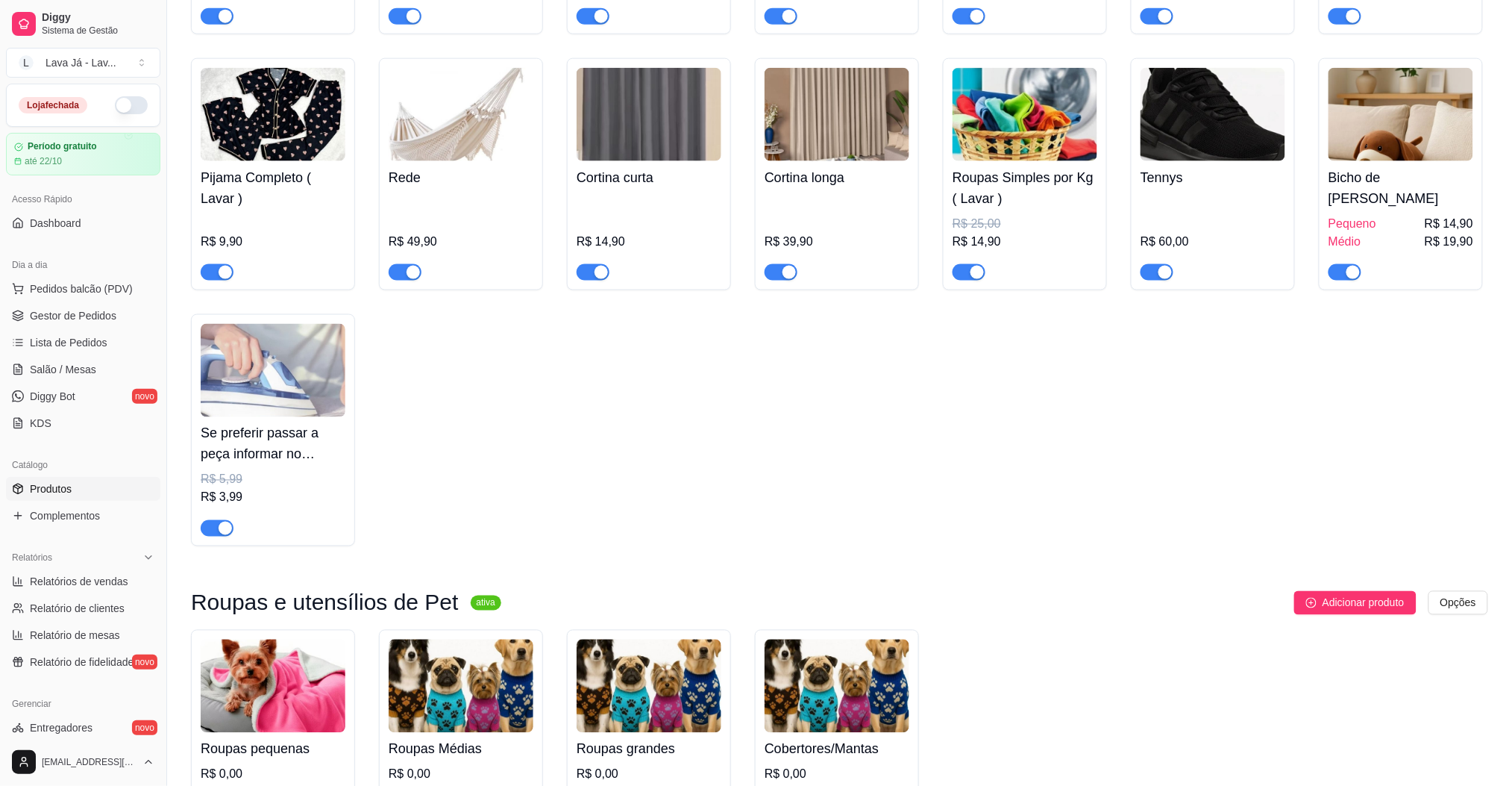
scroll to position [555, 0]
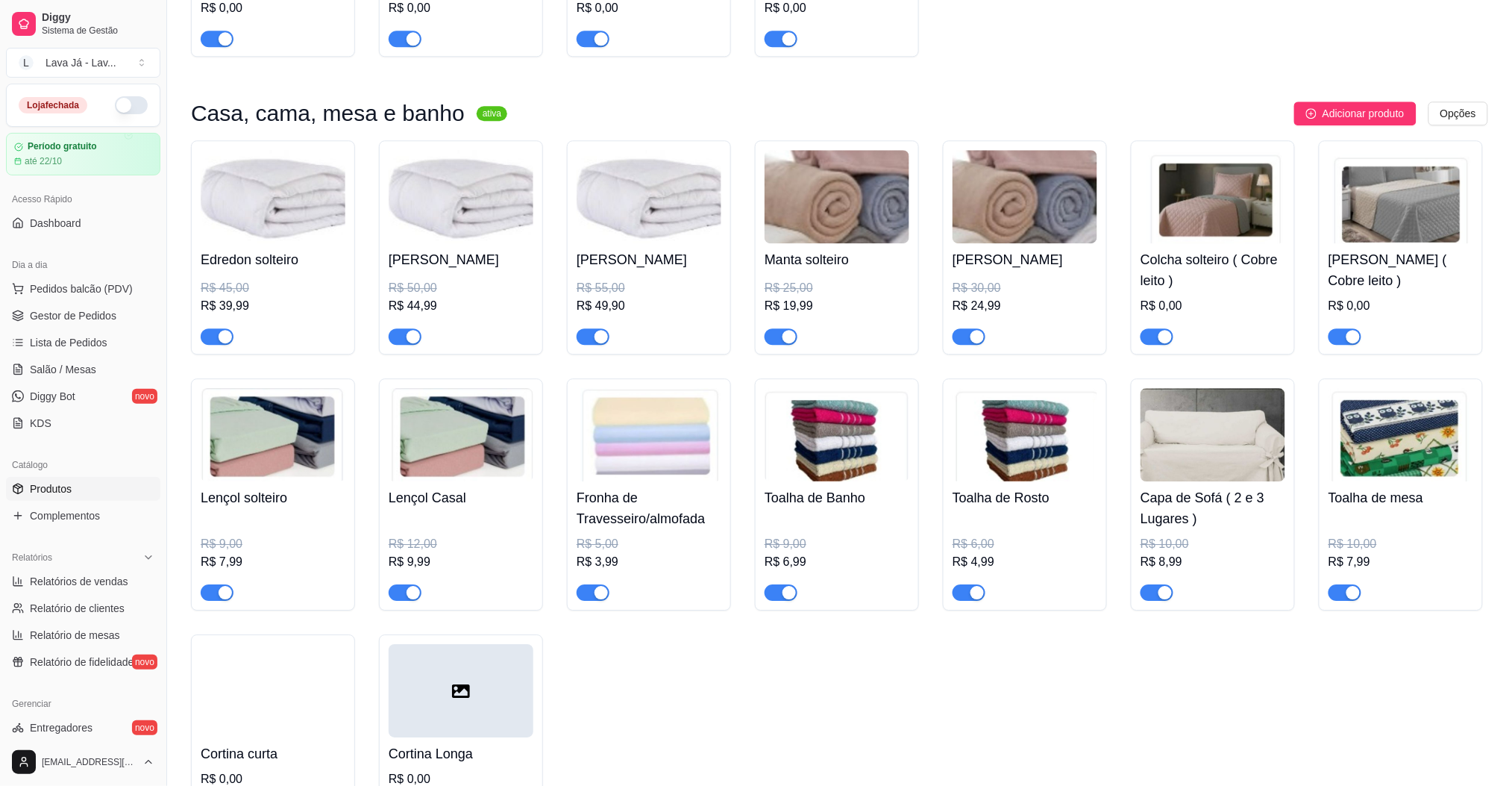
scroll to position [1550, 0]
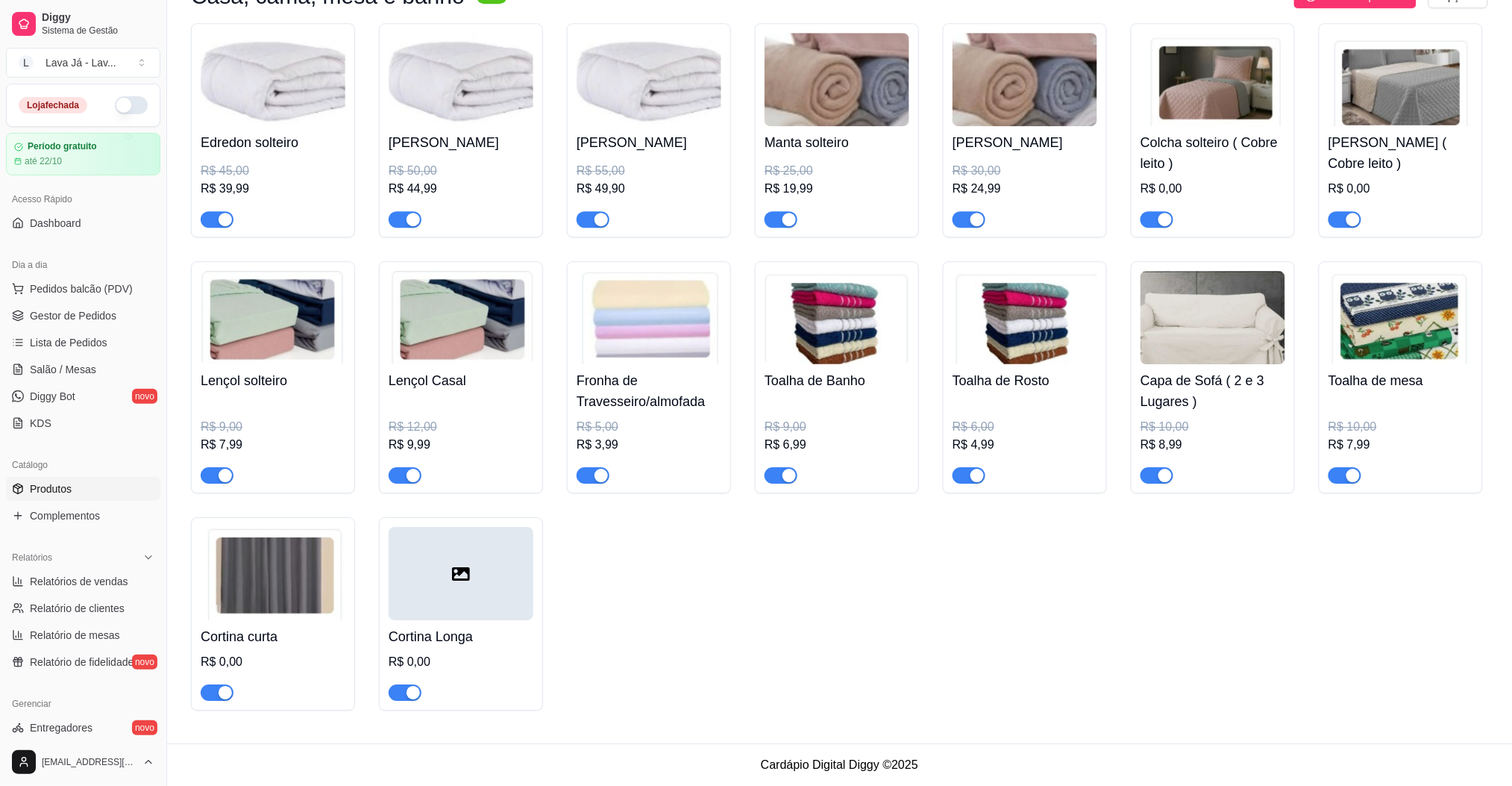
click at [450, 585] on div at bounding box center [461, 573] width 145 height 94
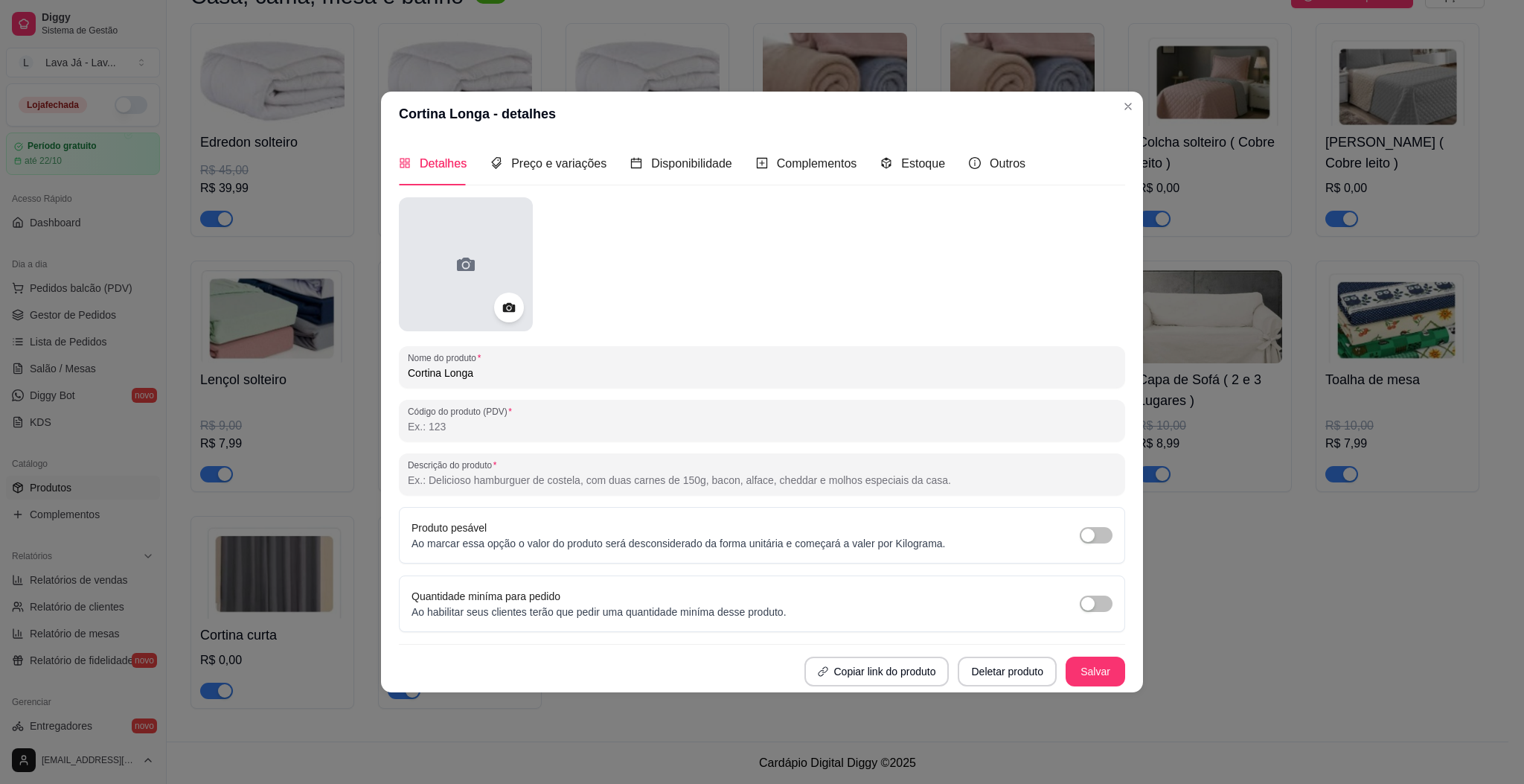
click at [462, 278] on div at bounding box center [466, 264] width 134 height 134
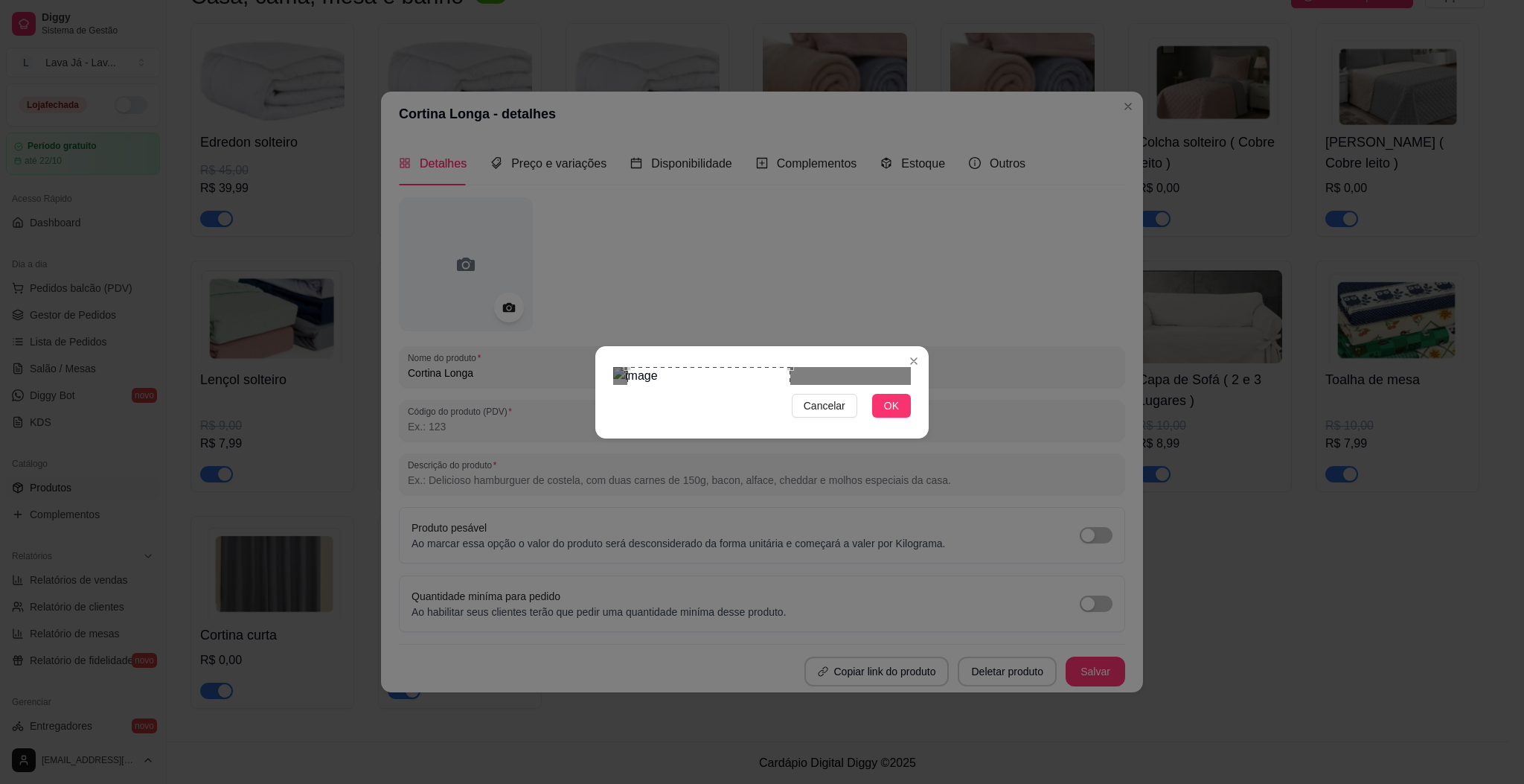
click at [760, 382] on div "Use the arrow keys to move the crop selection area" at bounding box center [708, 418] width 162 height 103
click at [898, 414] on span "OK" at bounding box center [891, 405] width 15 height 17
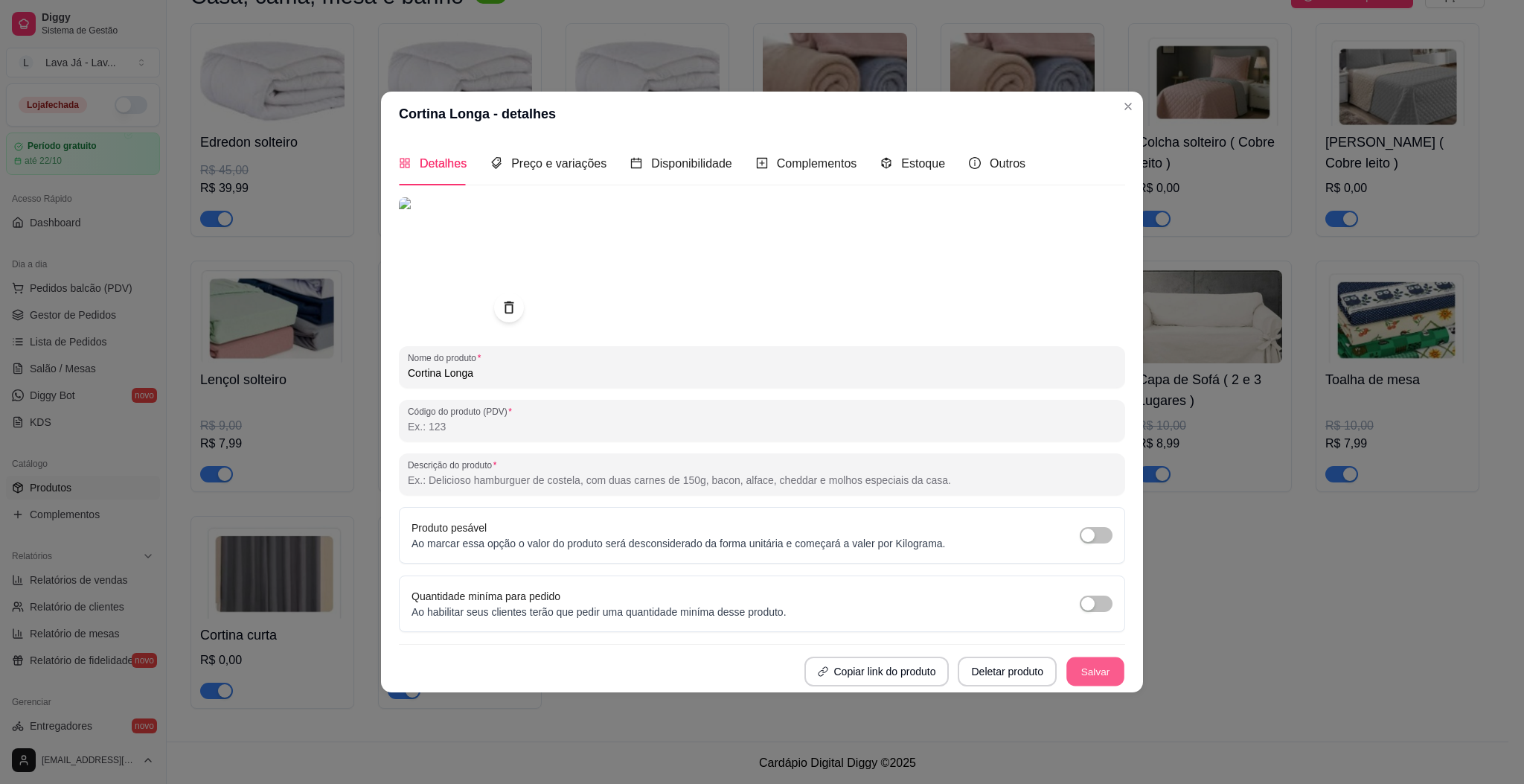
click at [1096, 659] on button "Salvar" at bounding box center [1096, 670] width 58 height 29
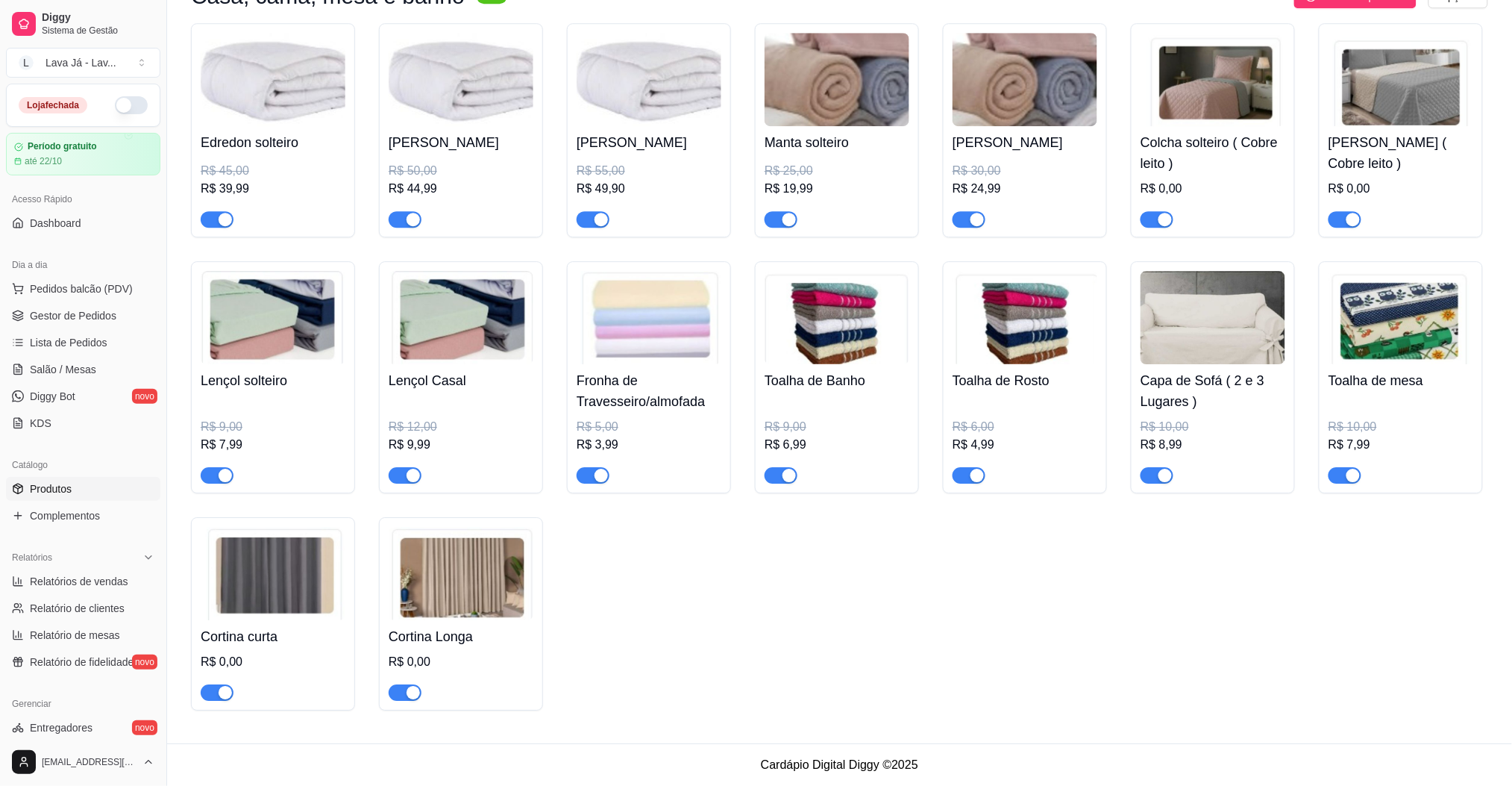
click at [264, 601] on img at bounding box center [273, 573] width 145 height 94
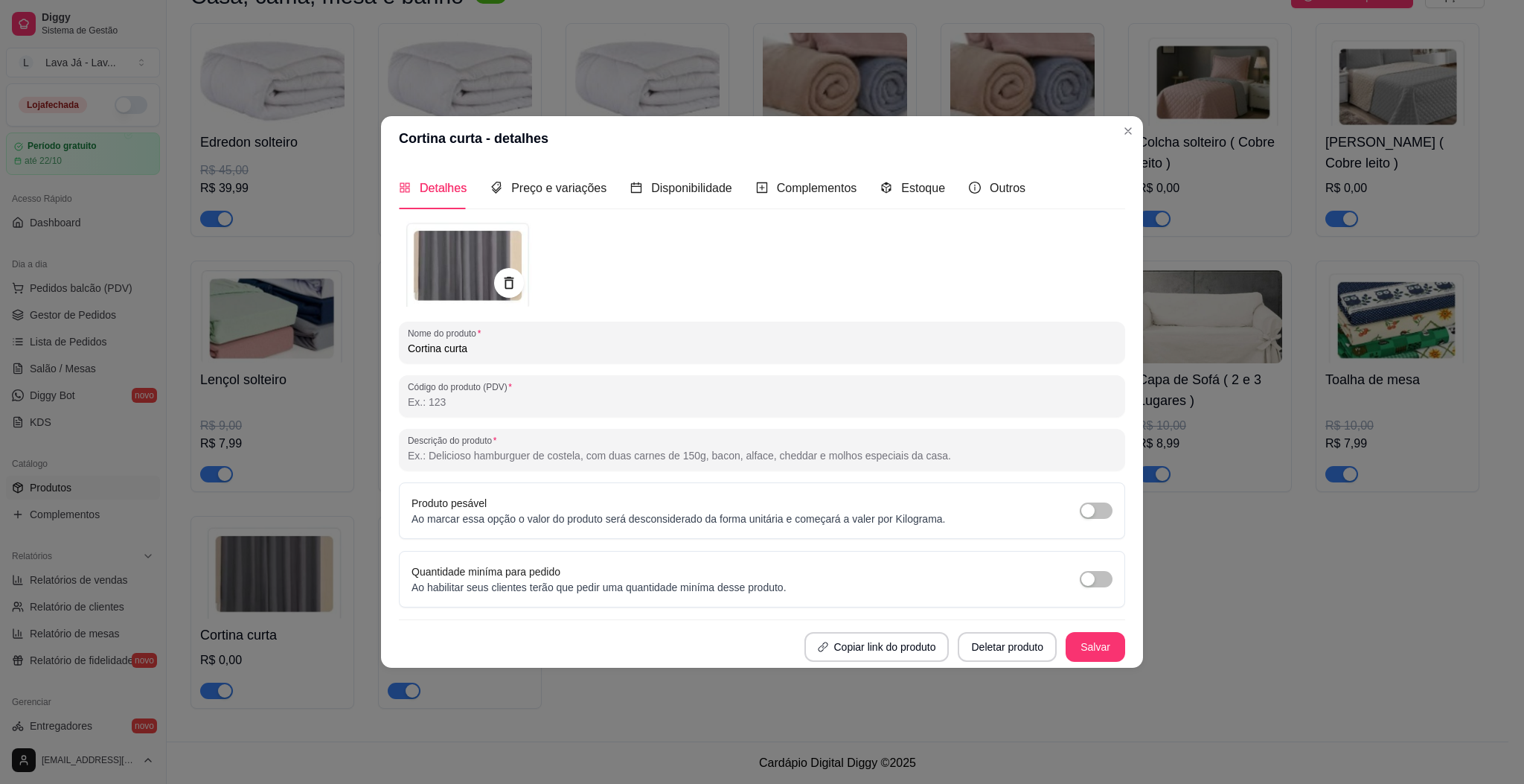
click at [578, 399] on input "Código do produto (PDV)" at bounding box center [762, 402] width 708 height 15
type input "2"
click at [543, 181] on span "Preço e variações" at bounding box center [559, 188] width 95 height 12
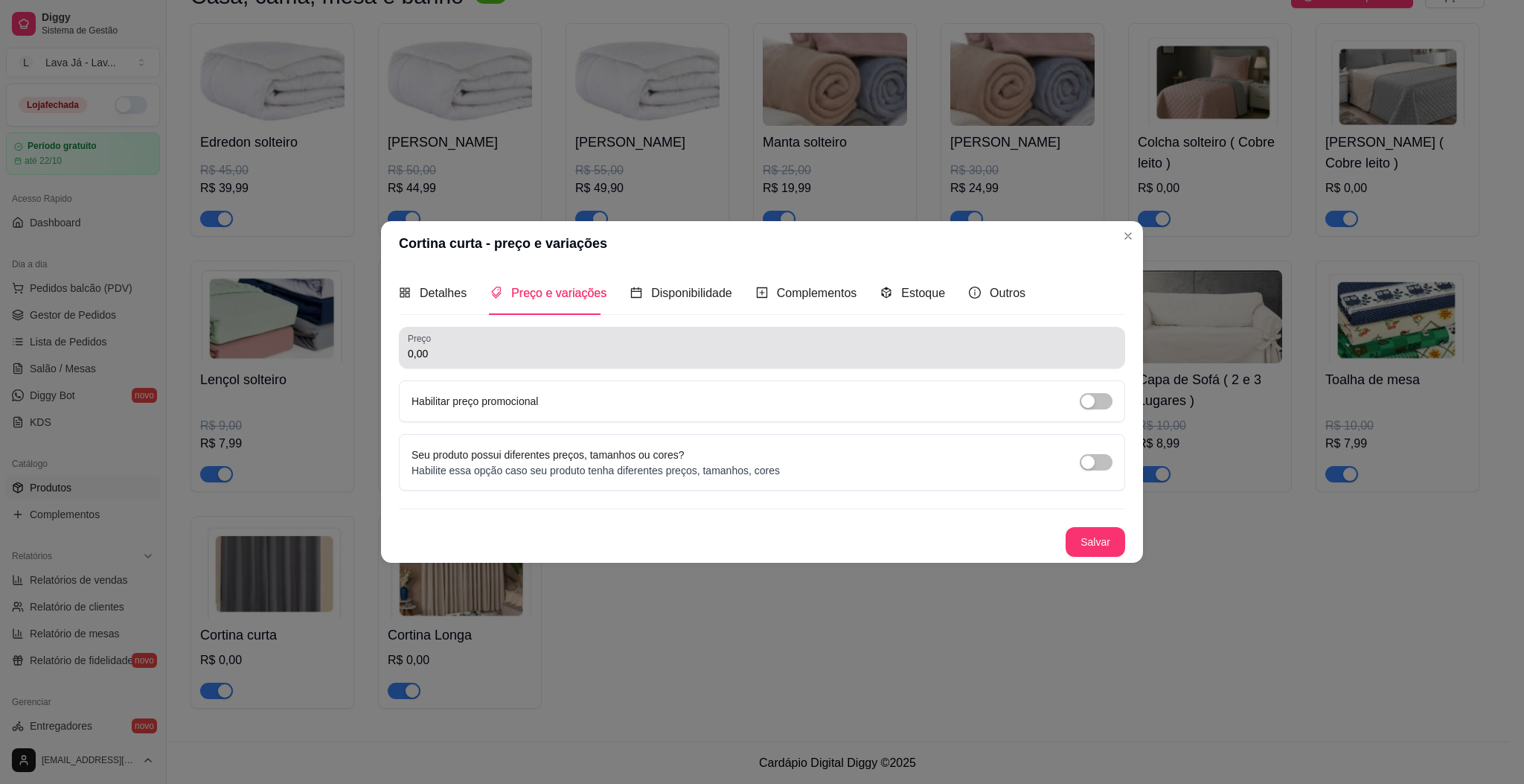
click at [493, 352] on input "0,00" at bounding box center [762, 353] width 708 height 15
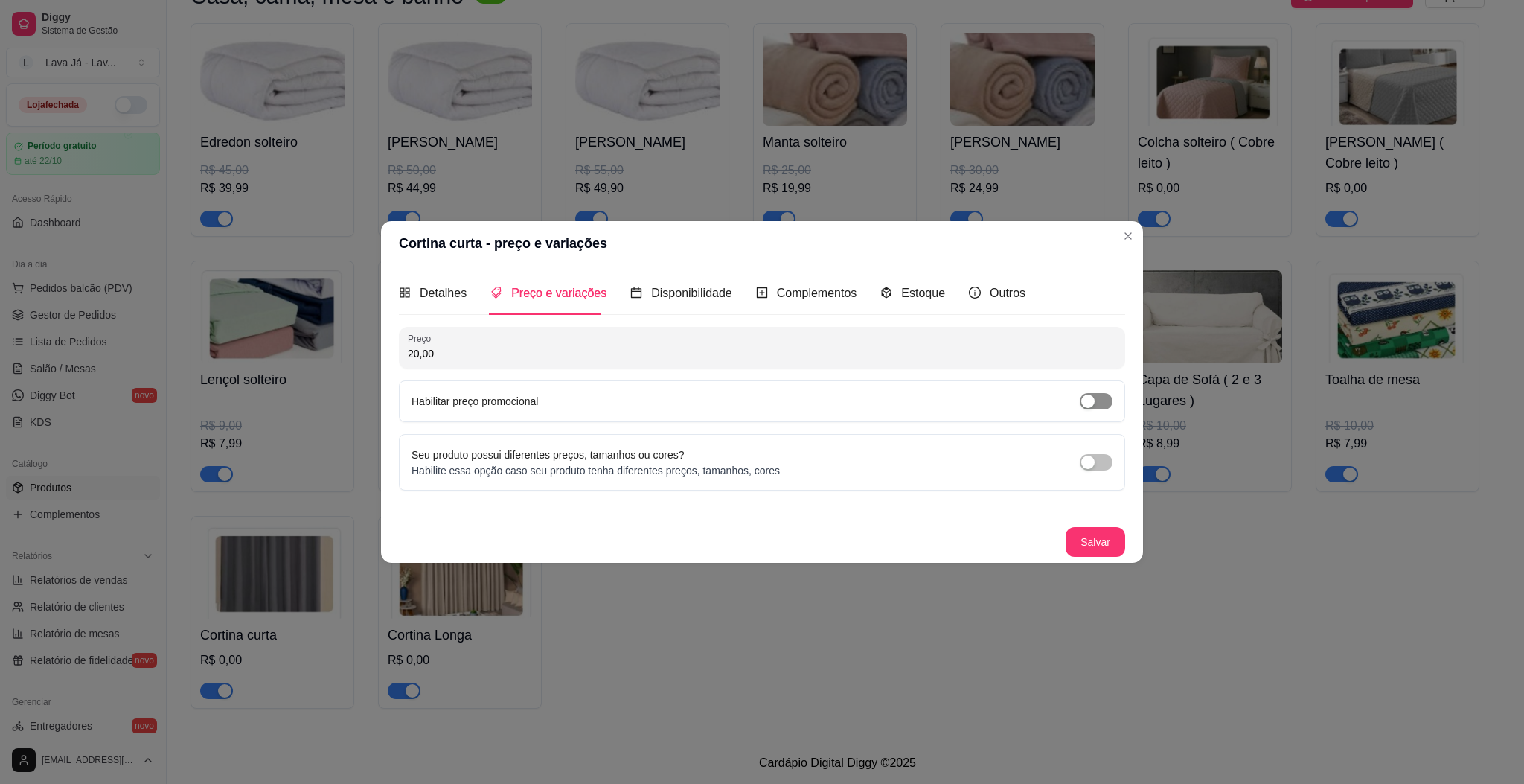
type input "20,00"
click at [1106, 403] on span "button" at bounding box center [1096, 401] width 33 height 17
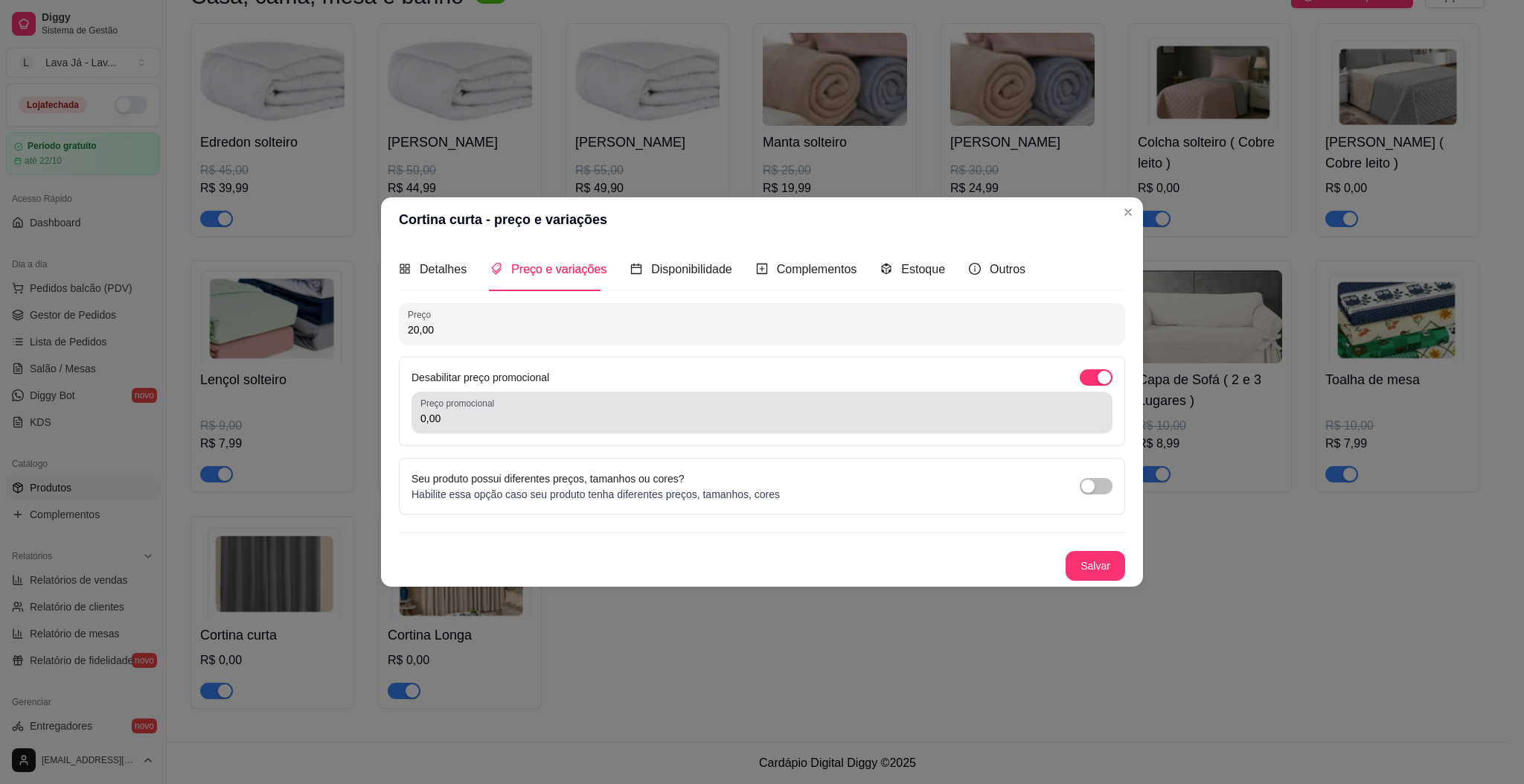
click at [485, 424] on input "0,00" at bounding box center [762, 418] width 684 height 15
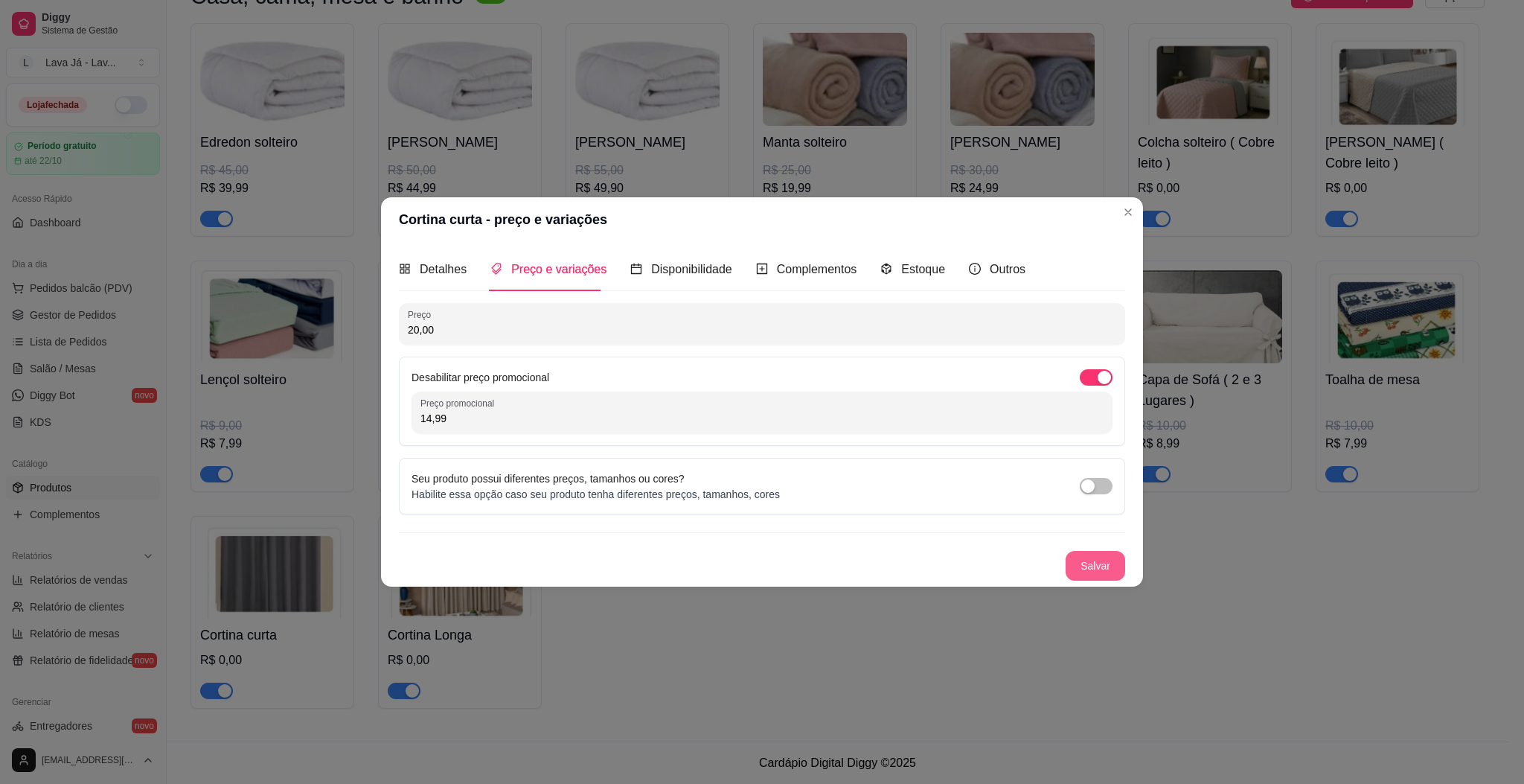
type input "14,99"
click at [1080, 568] on button "Salvar" at bounding box center [1096, 565] width 58 height 29
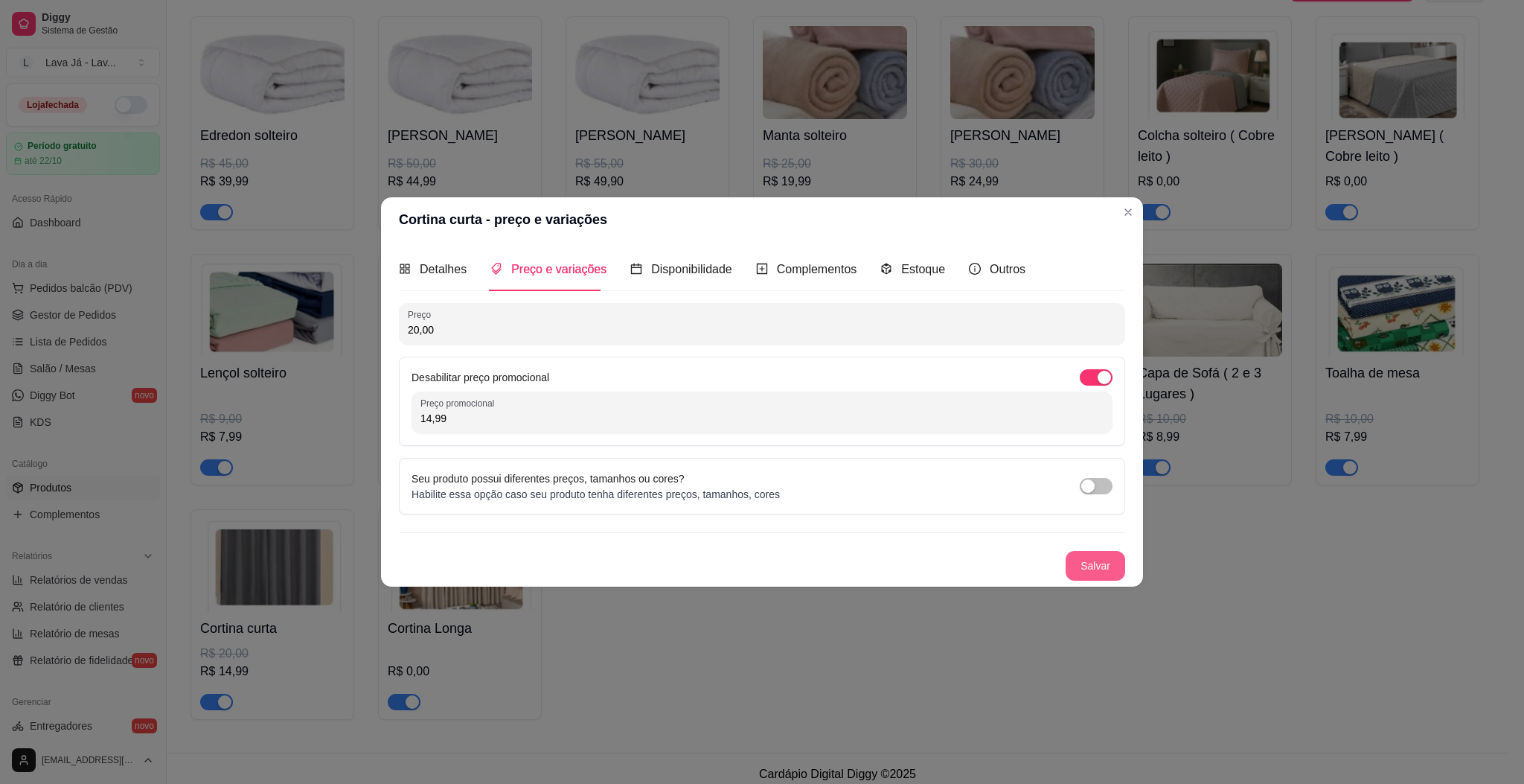
click at [1100, 568] on button "Salvar" at bounding box center [1096, 566] width 60 height 30
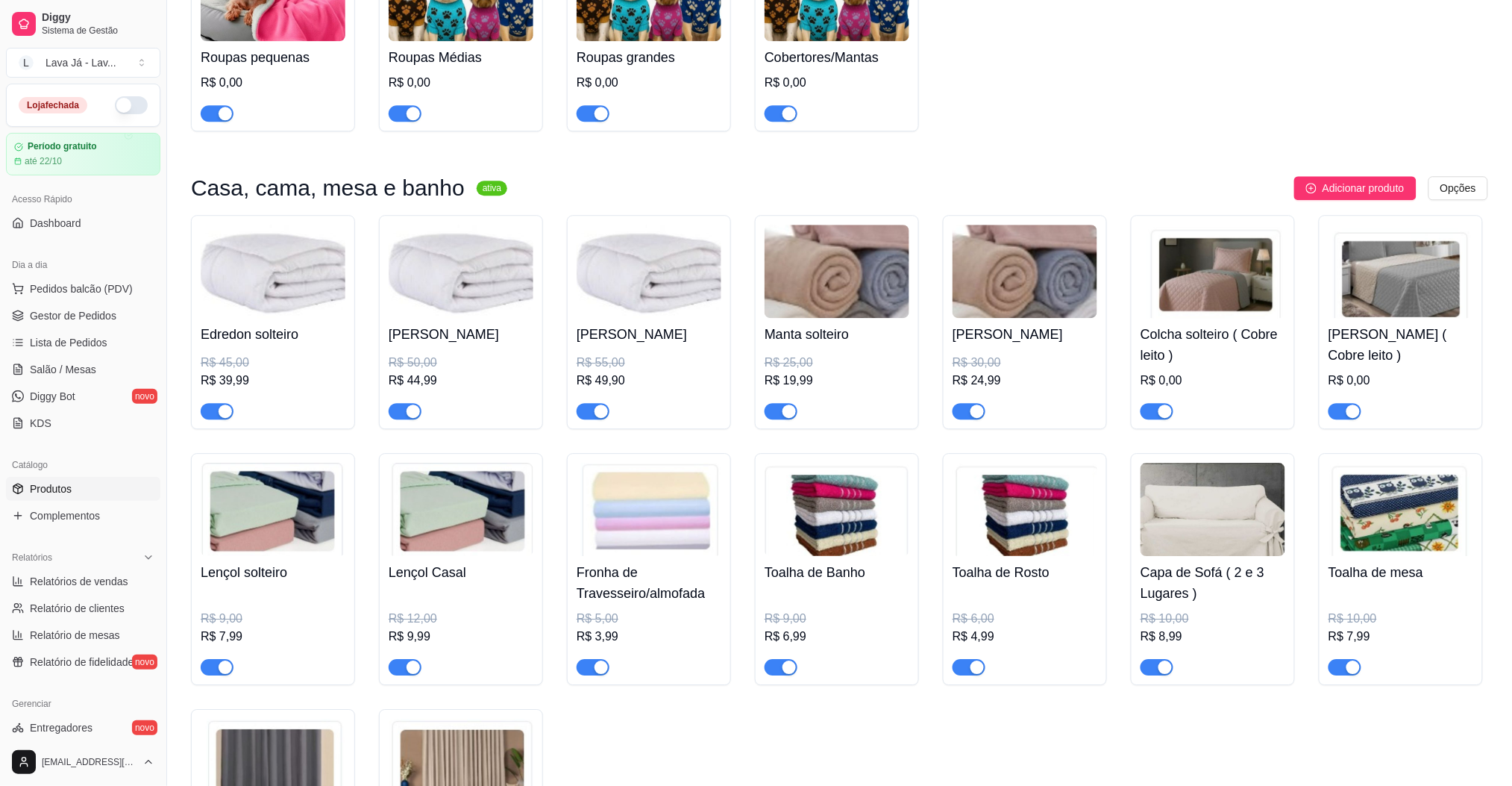
scroll to position [1568, 0]
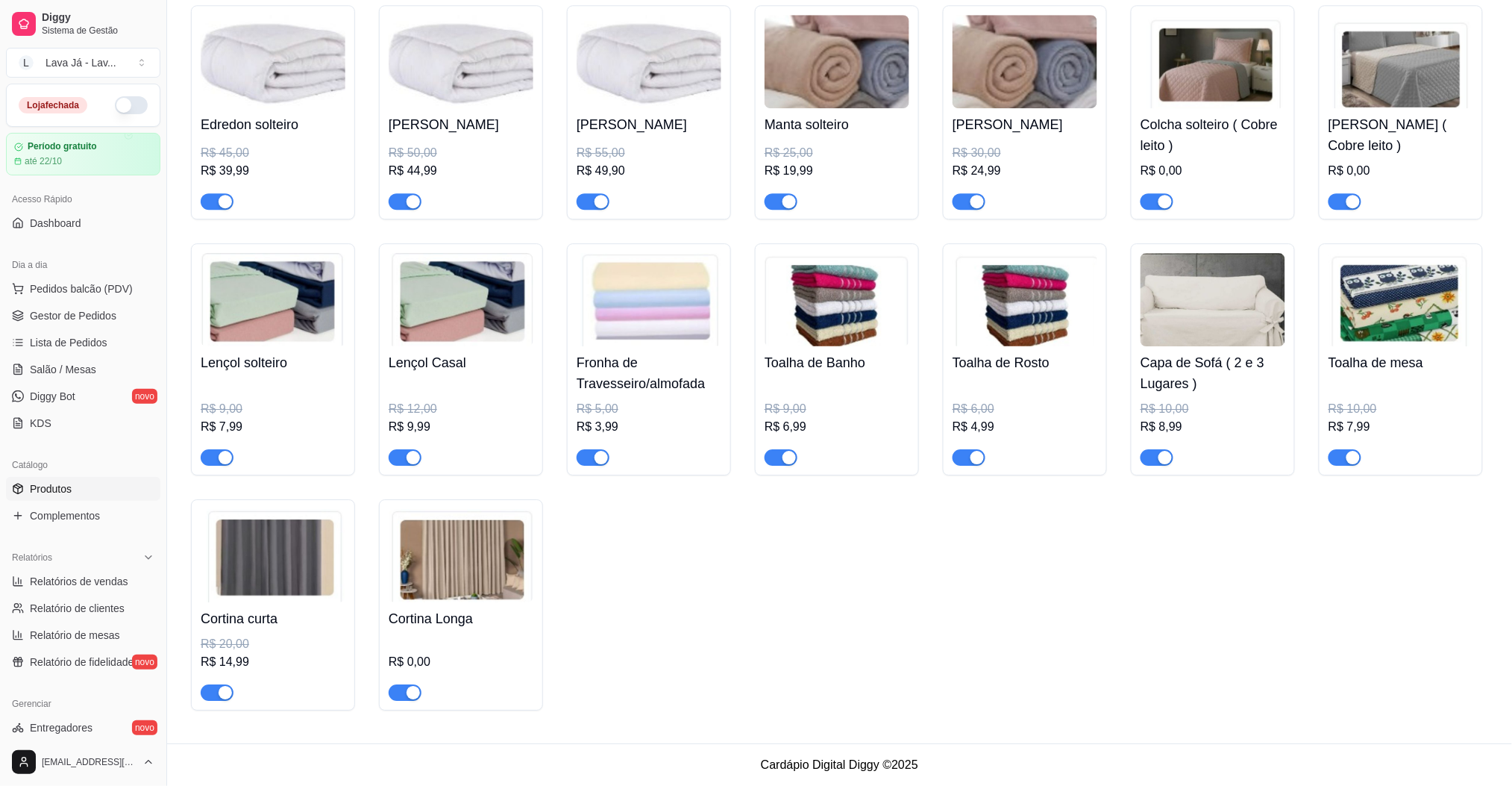
click at [410, 540] on img at bounding box center [461, 555] width 145 height 94
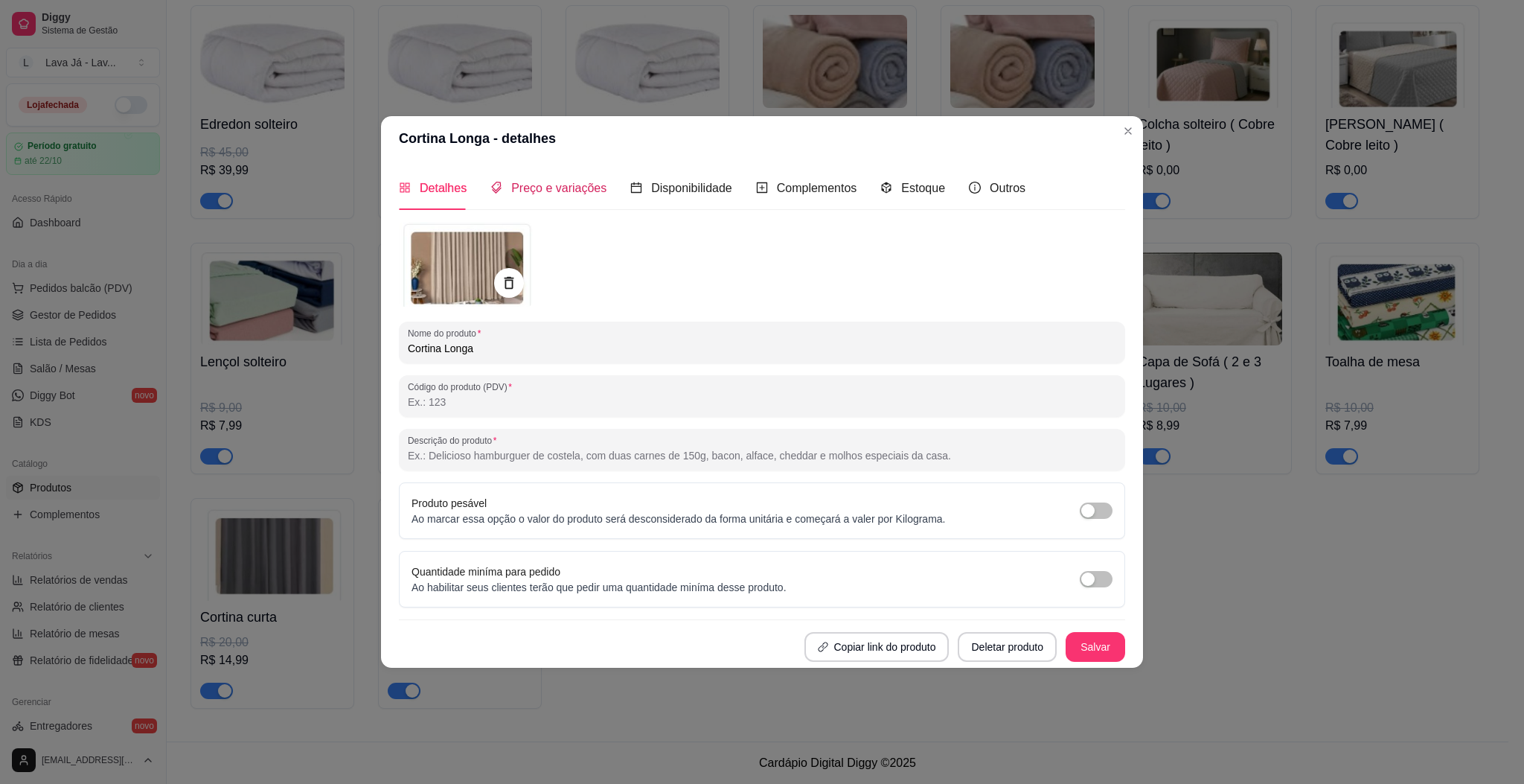
click at [553, 196] on div "Preço e variações" at bounding box center [549, 188] width 116 height 18
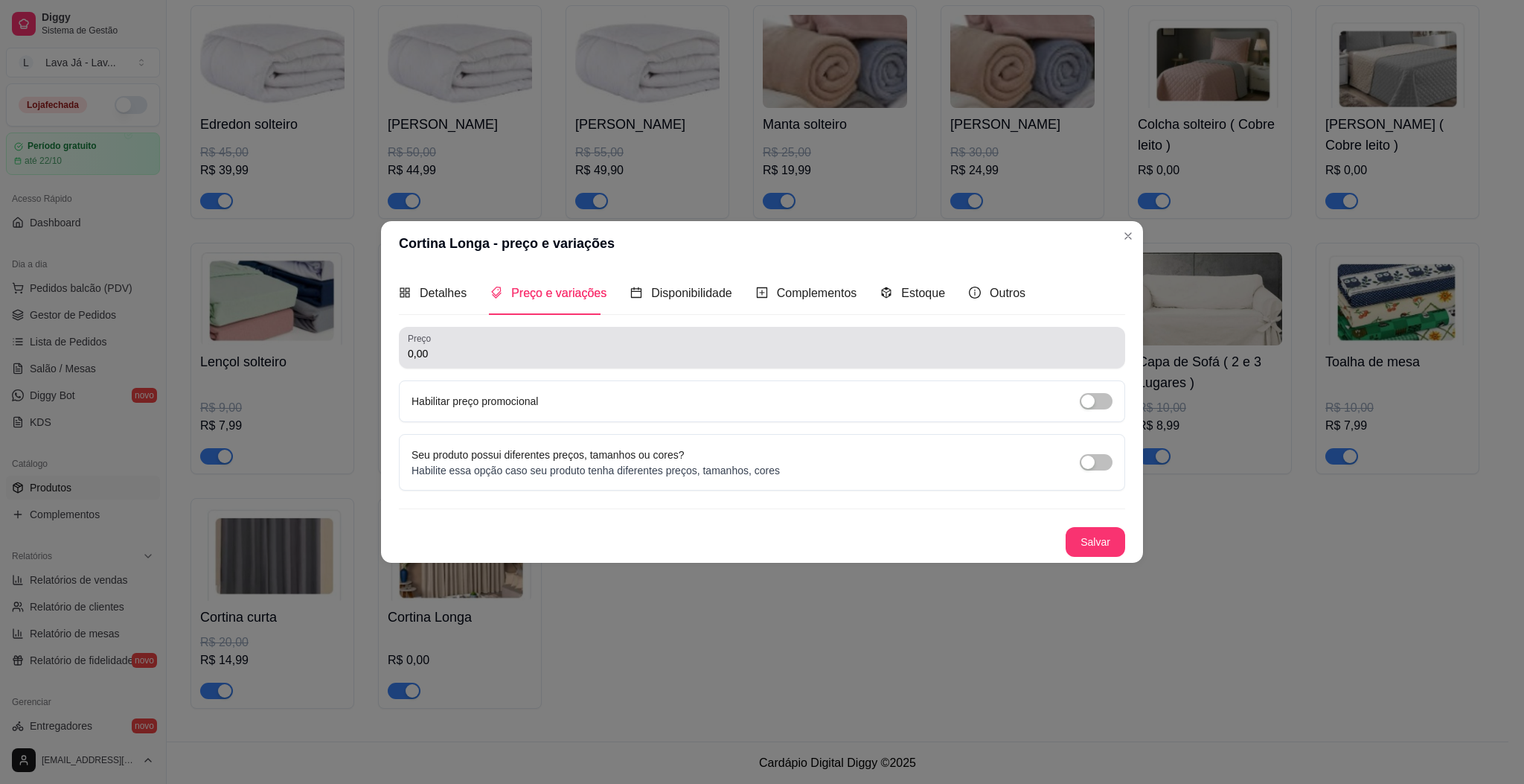
click at [506, 364] on div "Preço 0,00" at bounding box center [762, 347] width 727 height 41
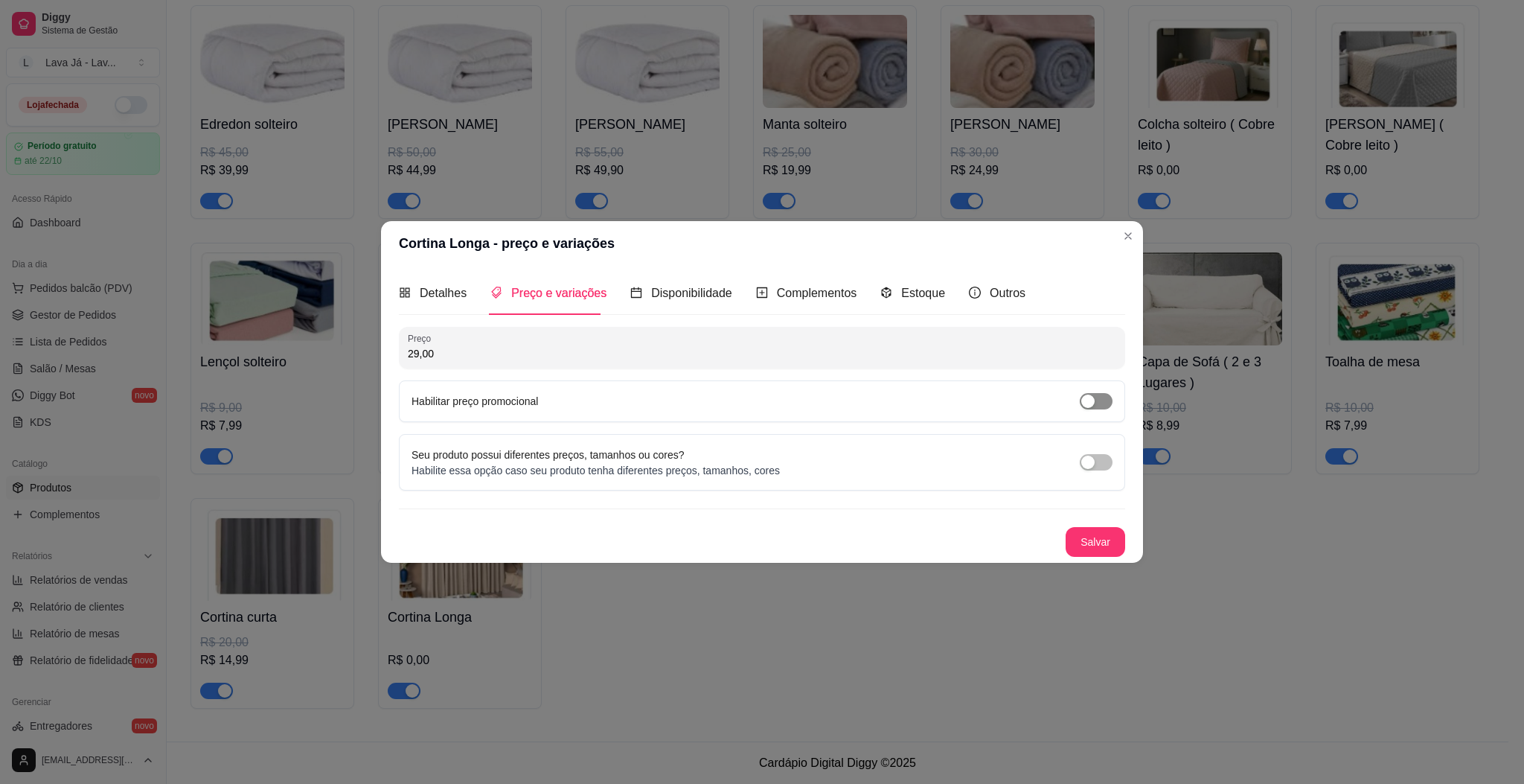
type input "29,00"
click at [1098, 396] on span "button" at bounding box center [1096, 401] width 33 height 17
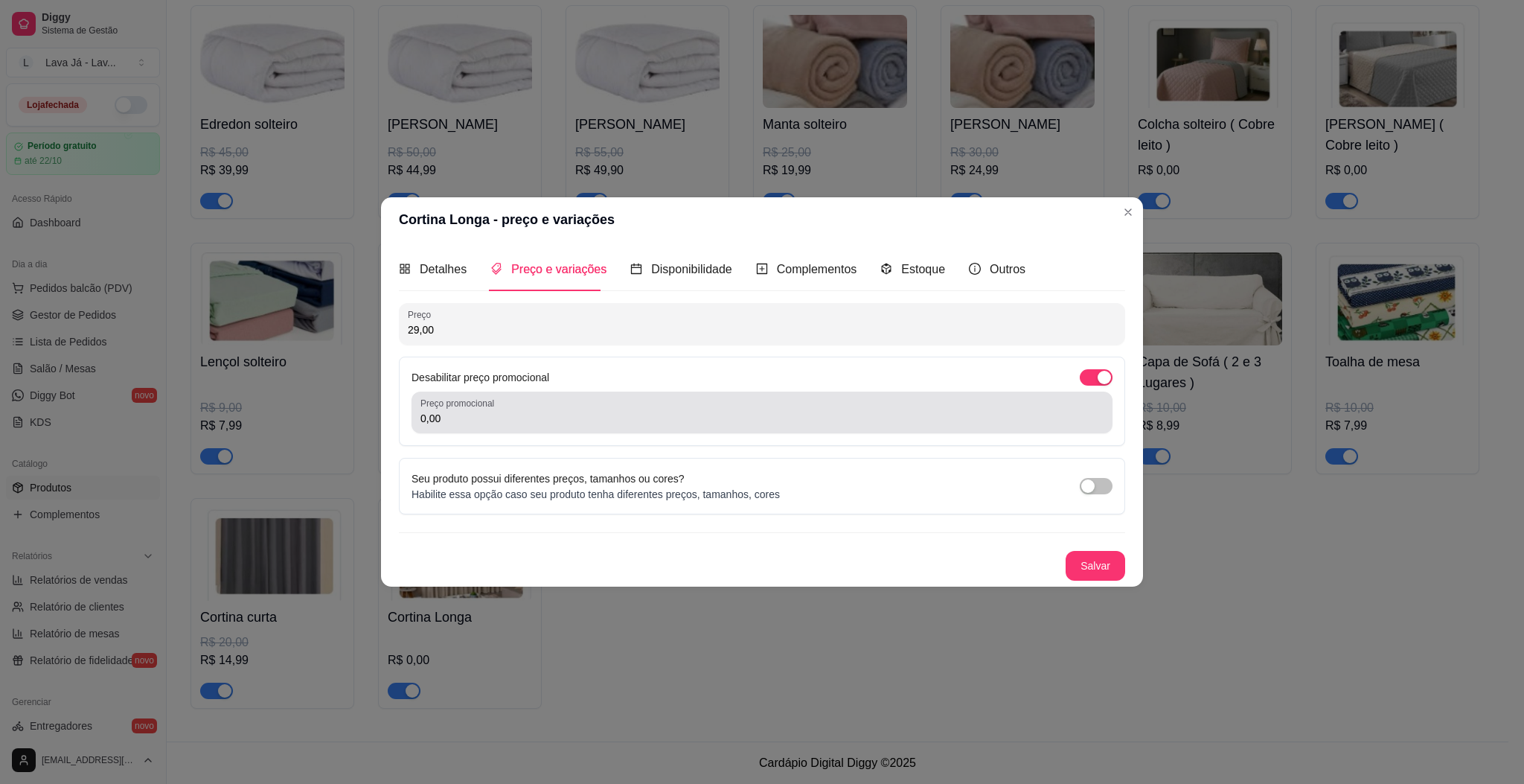
click at [539, 415] on input "0,00" at bounding box center [762, 418] width 684 height 15
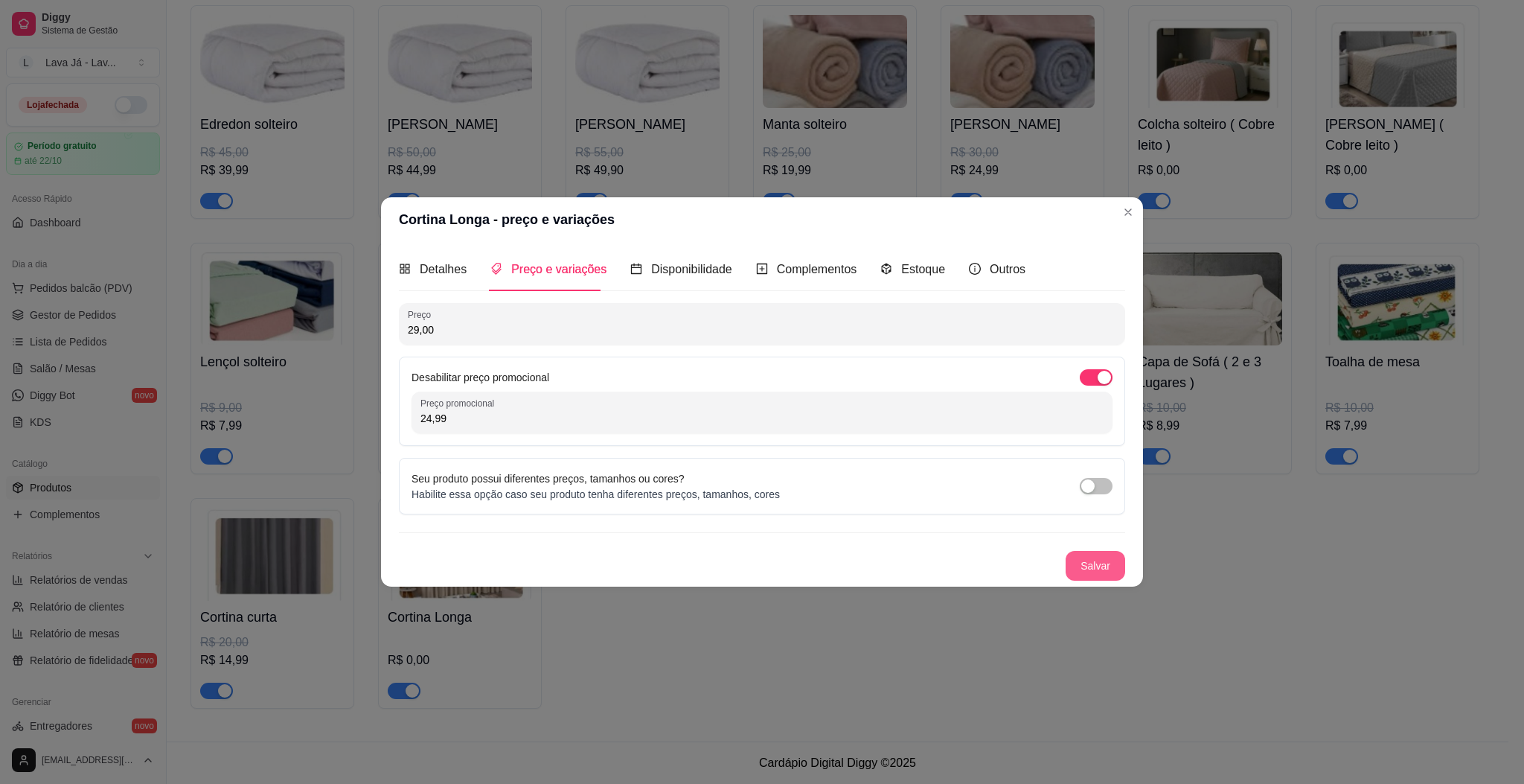
type input "24,99"
click at [1100, 558] on button "Salvar" at bounding box center [1096, 565] width 58 height 29
click at [1101, 575] on button "Salvar" at bounding box center [1096, 566] width 60 height 30
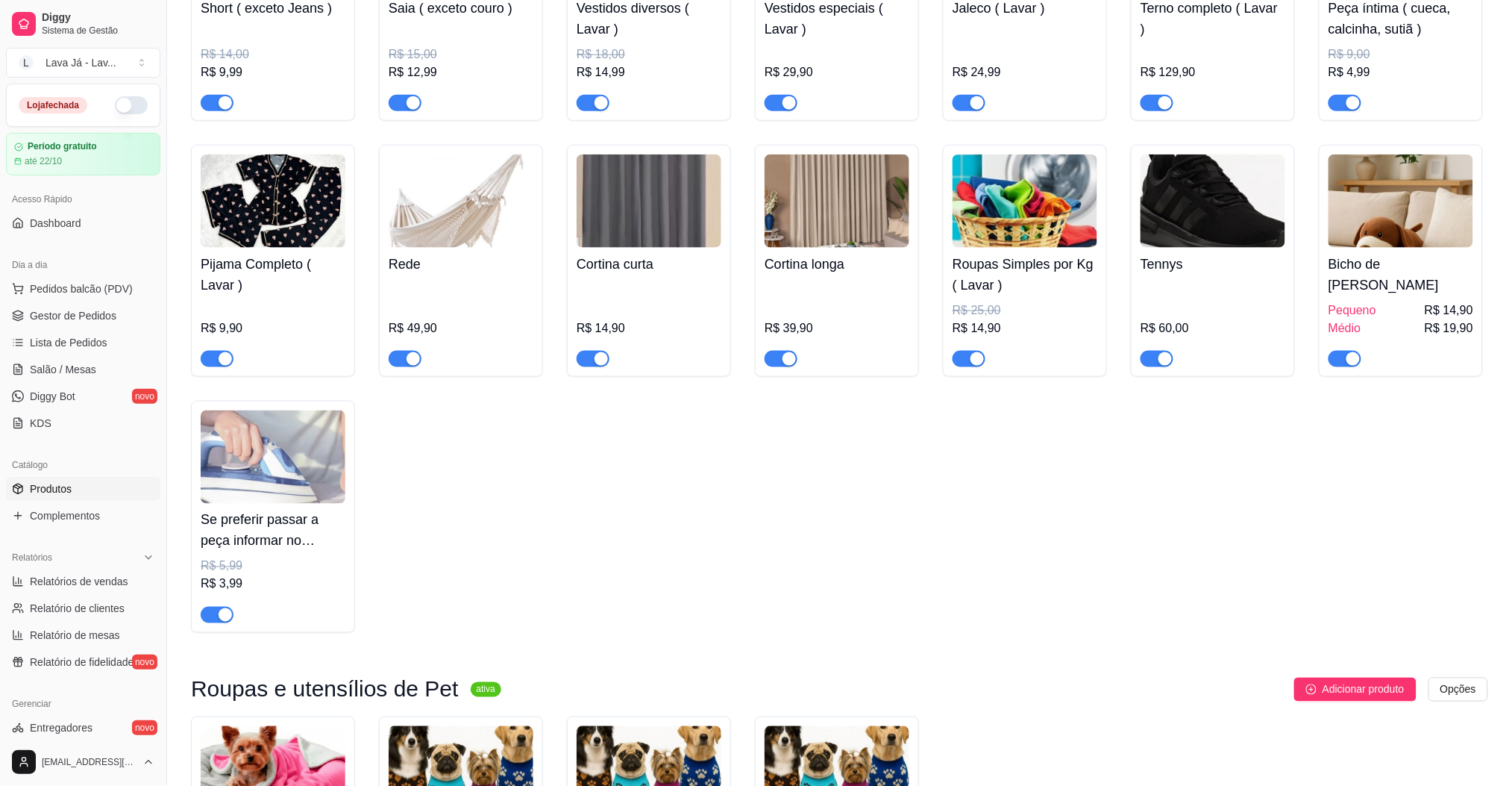
scroll to position [374, 0]
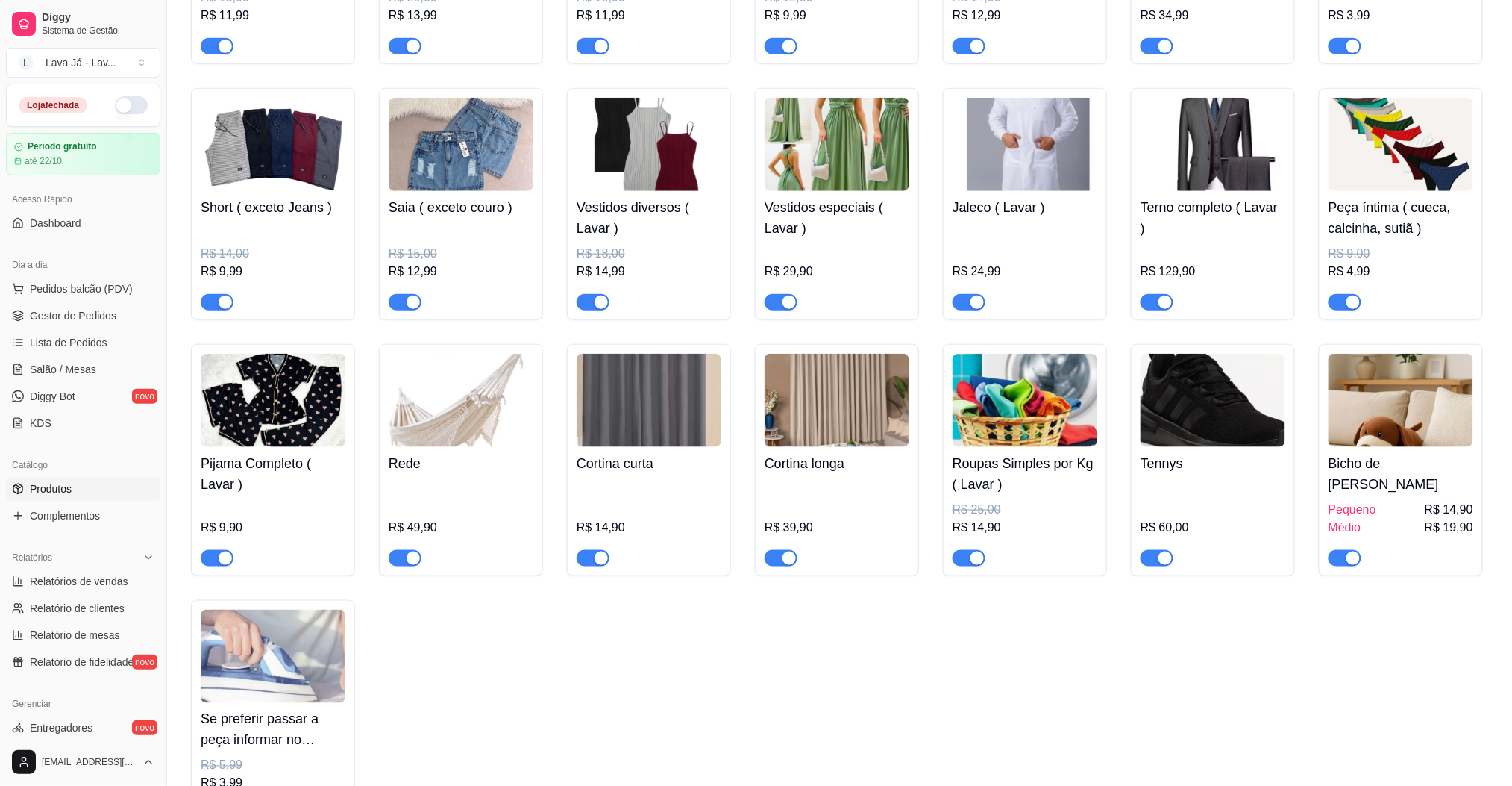
click at [630, 402] on img at bounding box center [649, 400] width 145 height 94
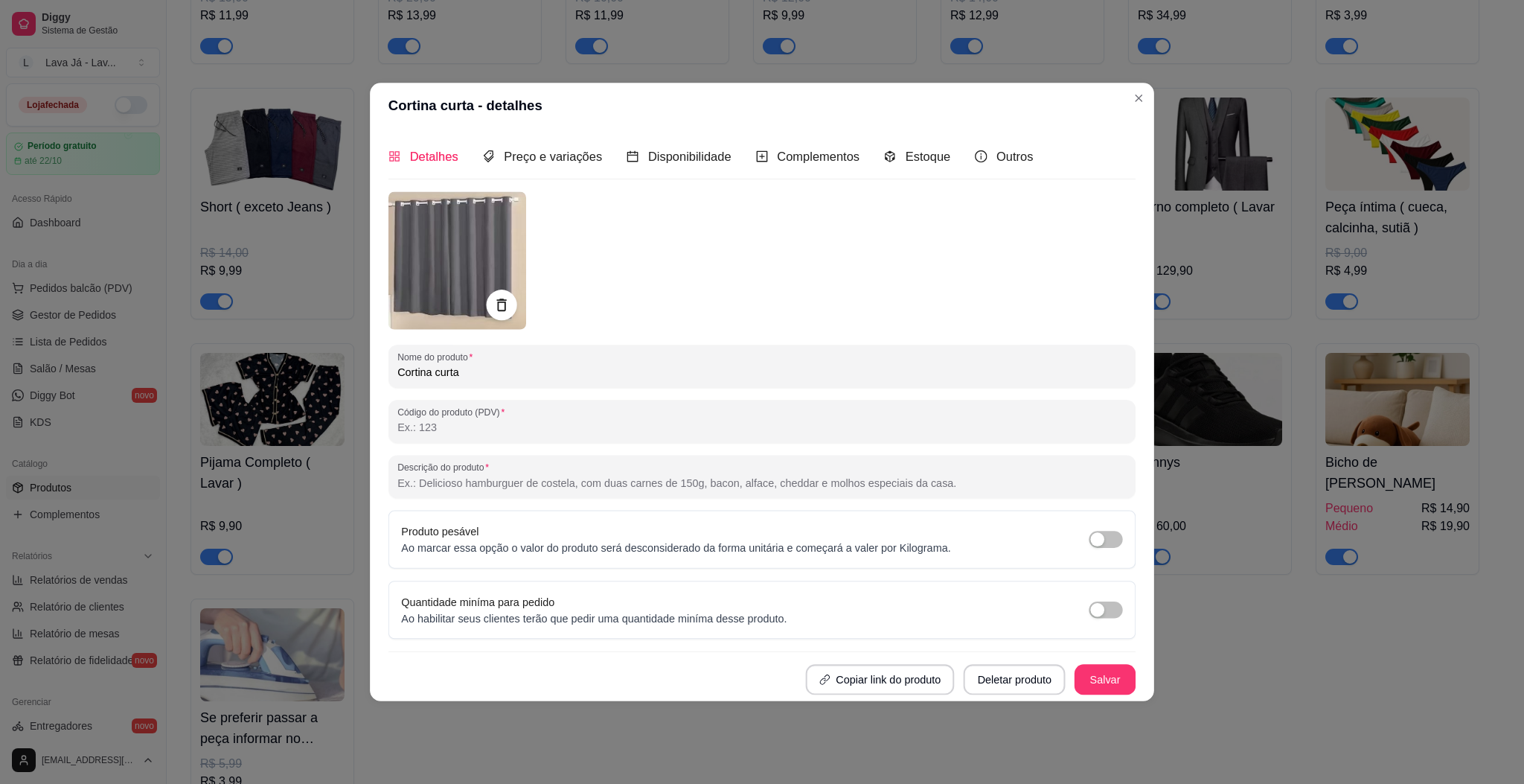
click at [628, 401] on div "Código do produto (PDV)" at bounding box center [762, 421] width 747 height 43
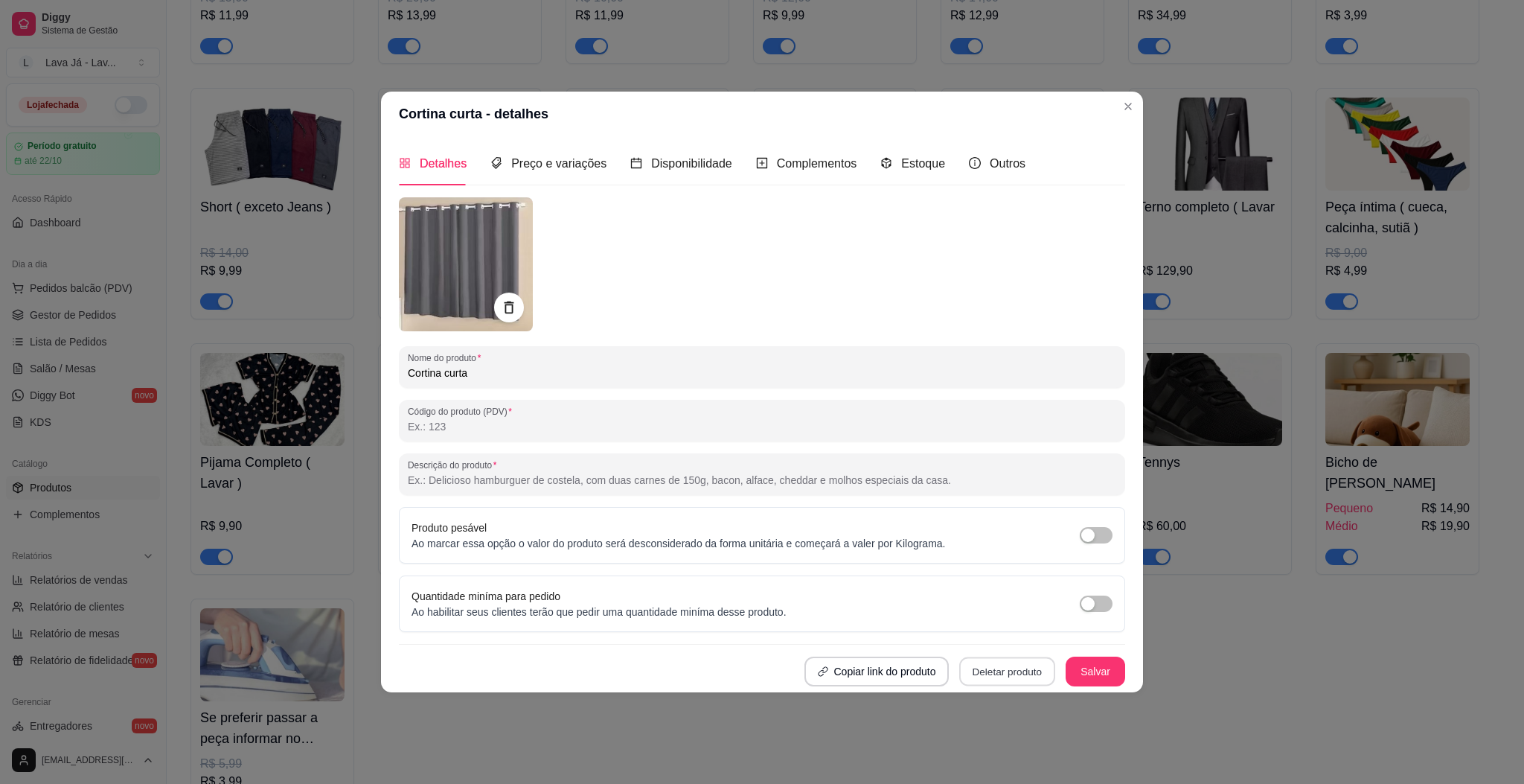
click at [990, 676] on button "Deletar produto" at bounding box center [1007, 670] width 96 height 29
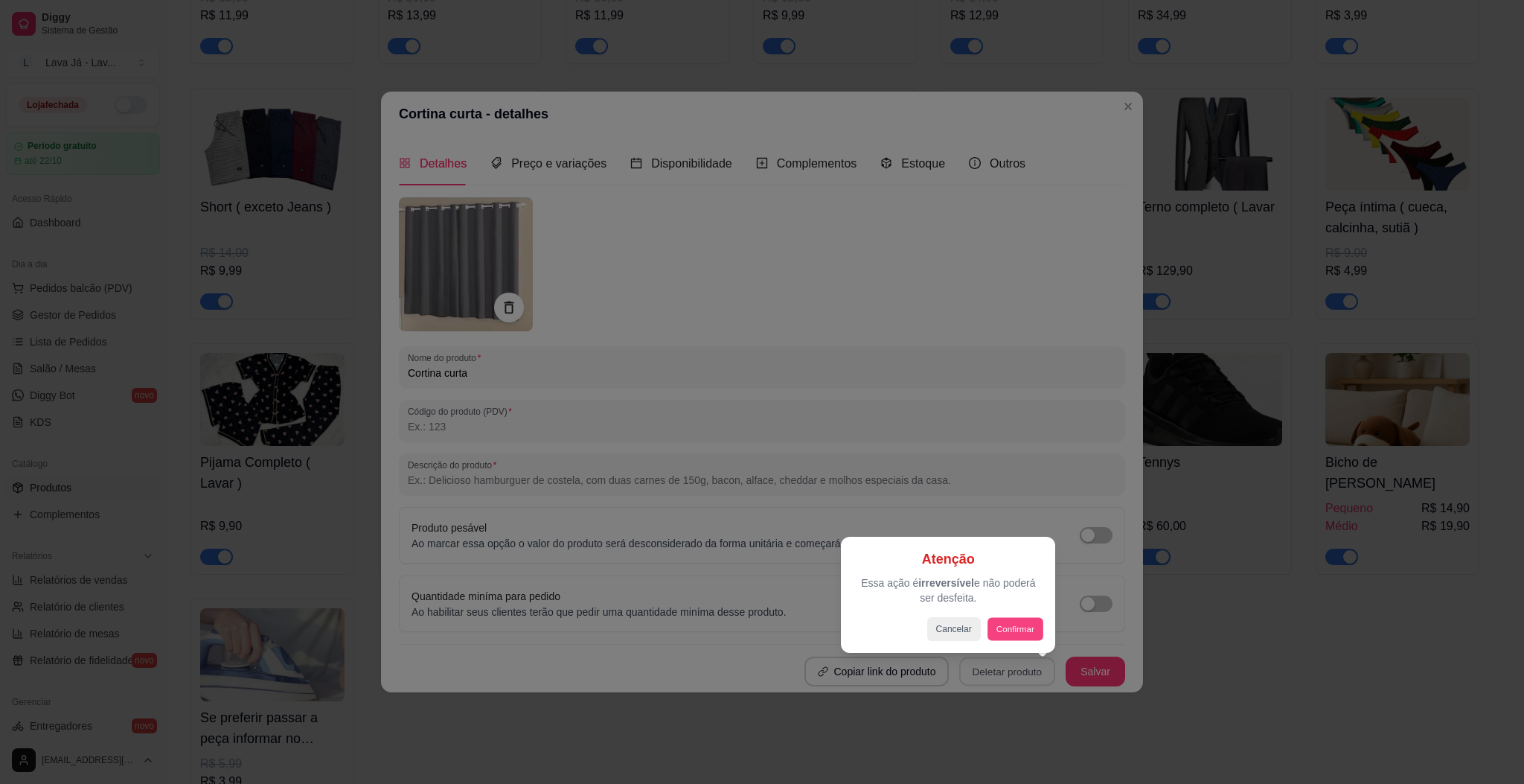
click at [1008, 633] on button "Confirmar" at bounding box center [1015, 628] width 55 height 23
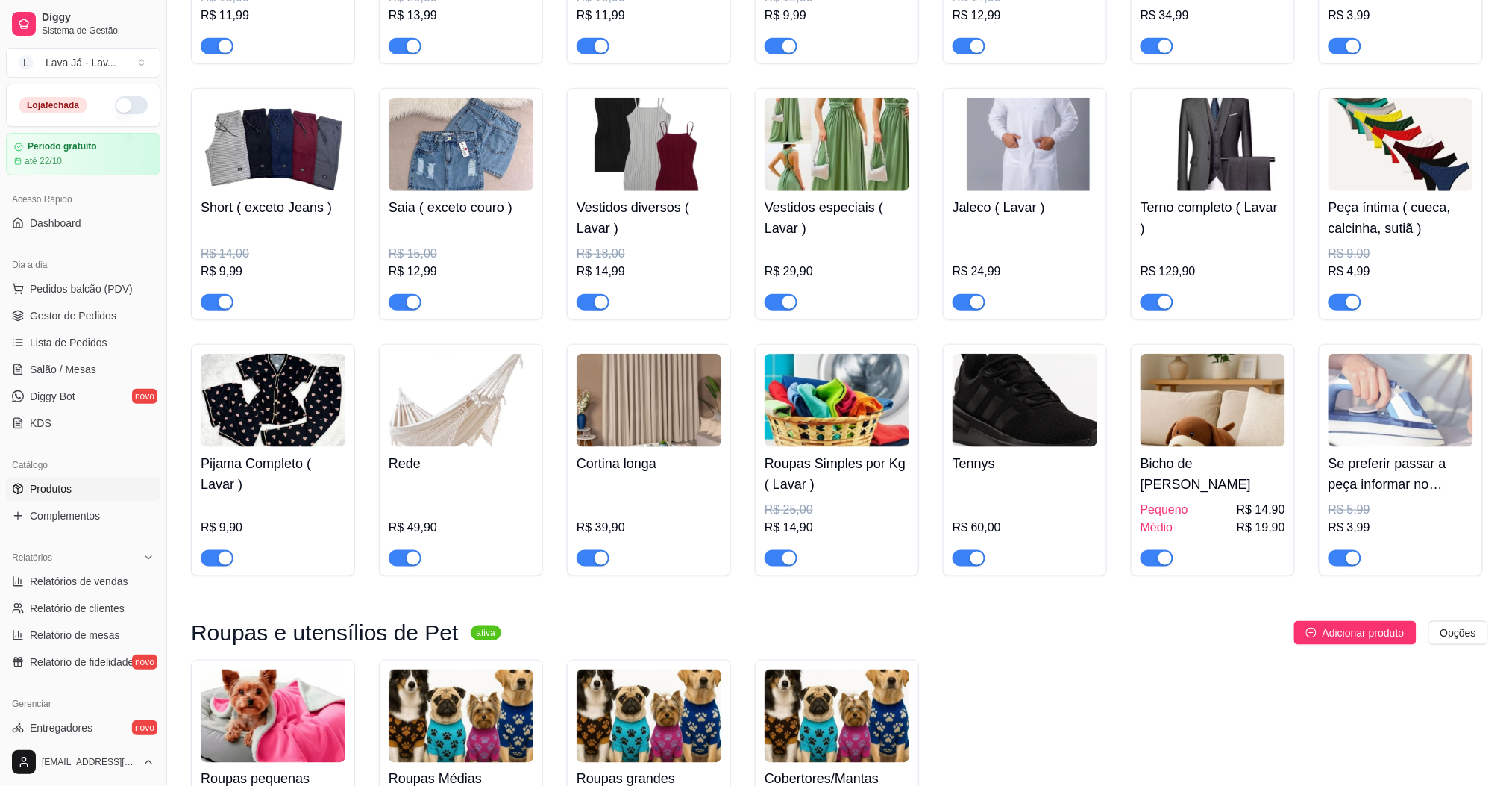
click at [662, 410] on img at bounding box center [649, 400] width 145 height 94
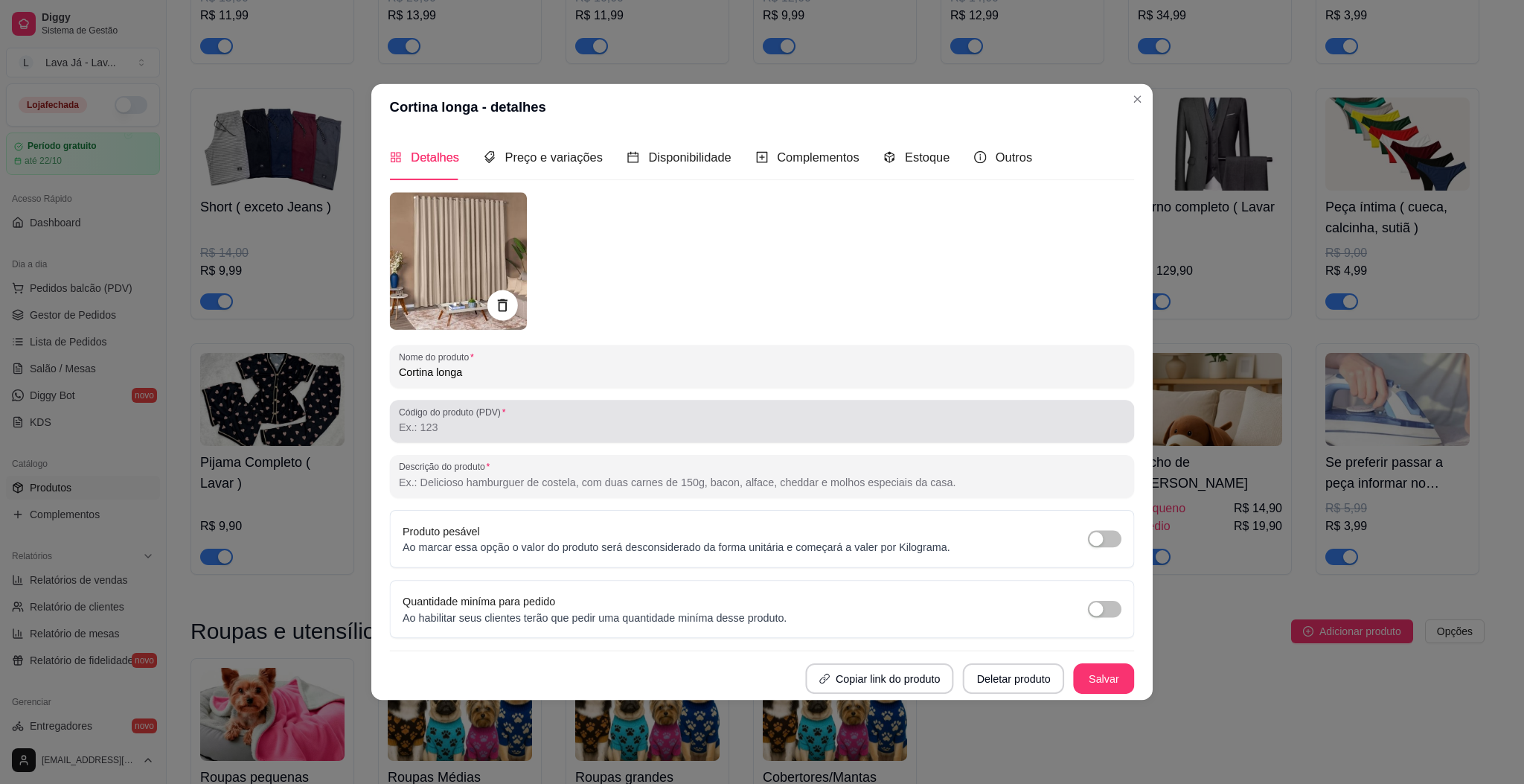
click at [661, 409] on div at bounding box center [762, 420] width 727 height 31
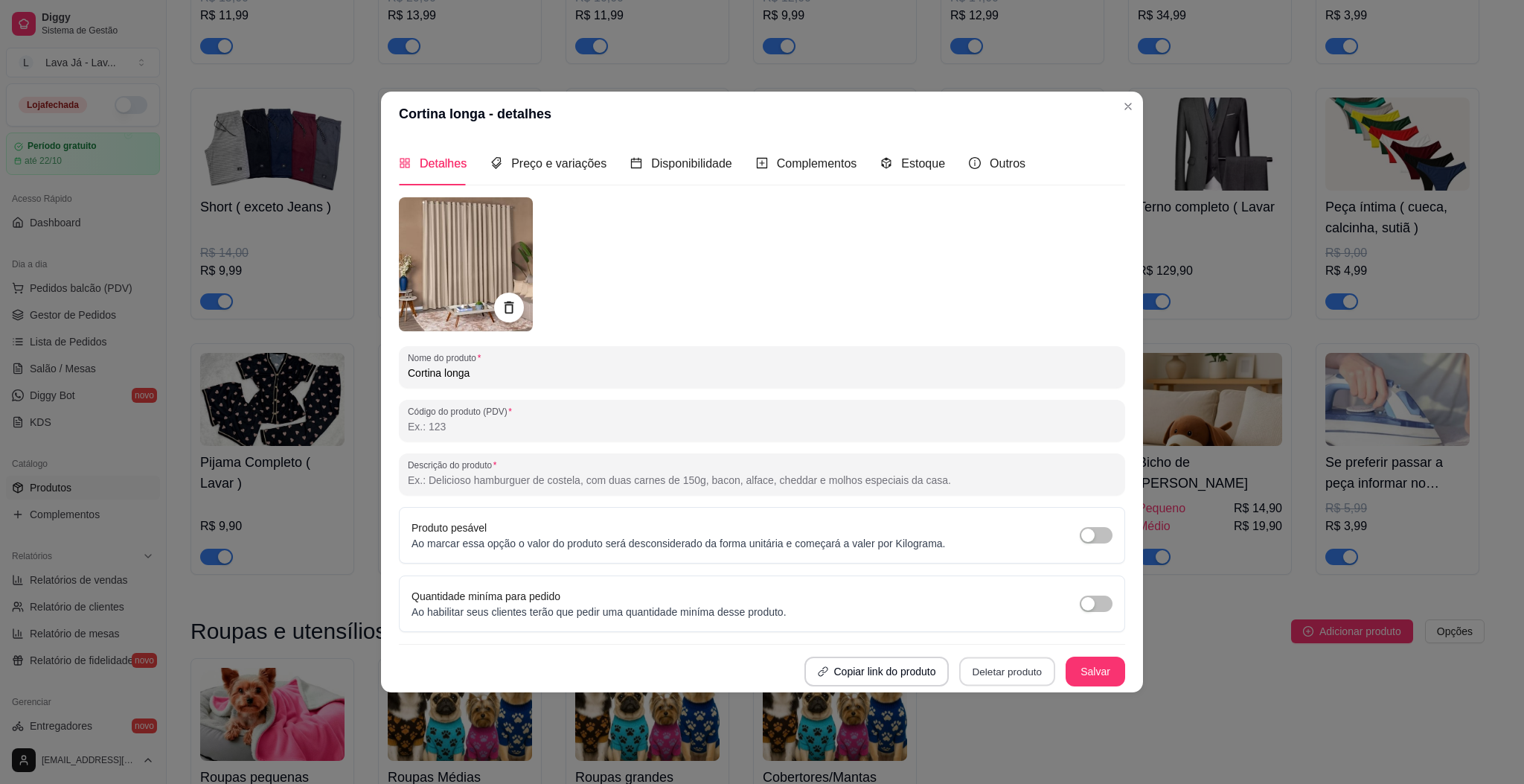
click at [1020, 675] on button "Deletar produto" at bounding box center [1007, 670] width 96 height 29
click at [1028, 631] on button "Confirmar" at bounding box center [1015, 628] width 57 height 24
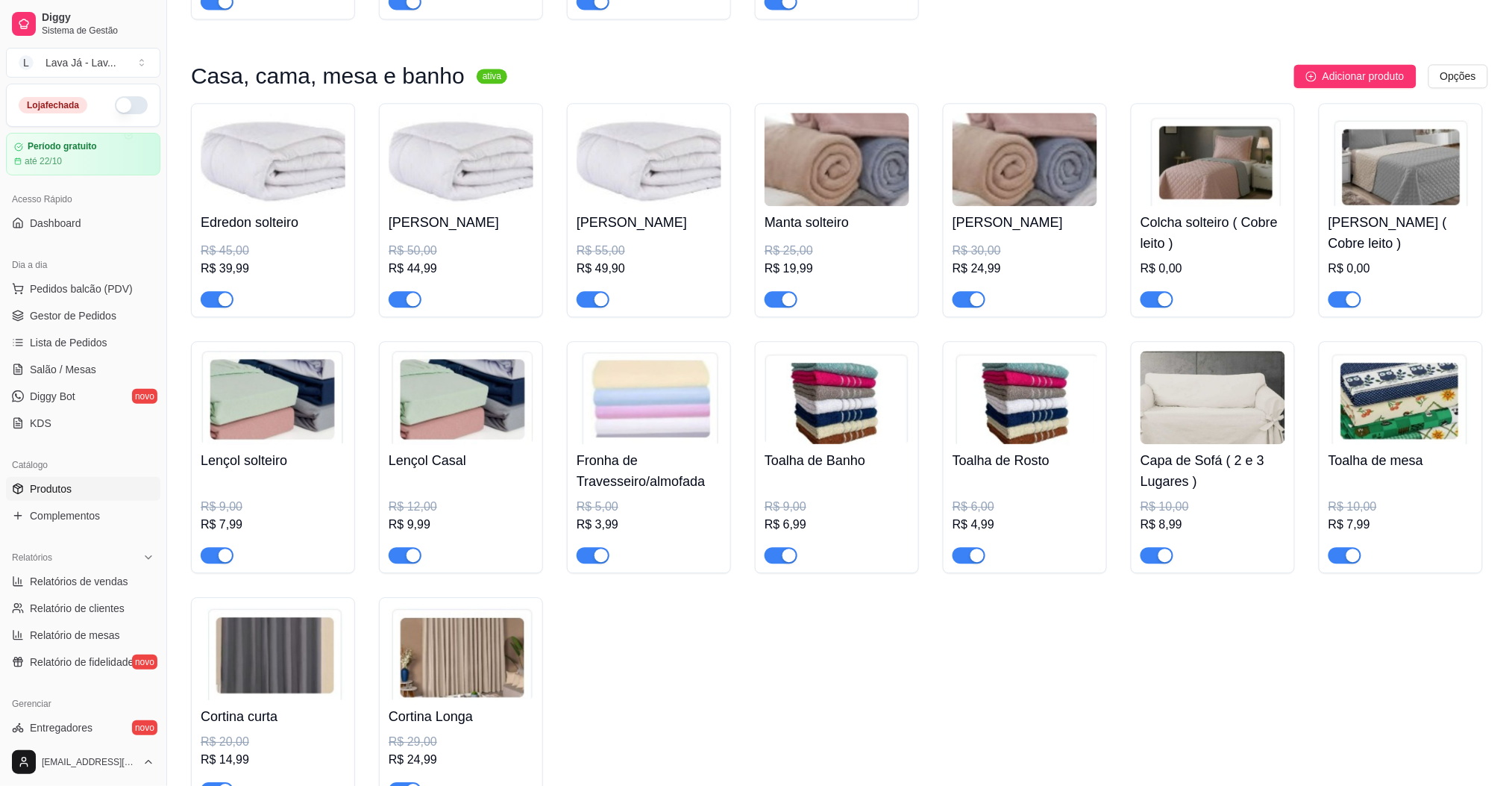
scroll to position [1112, 0]
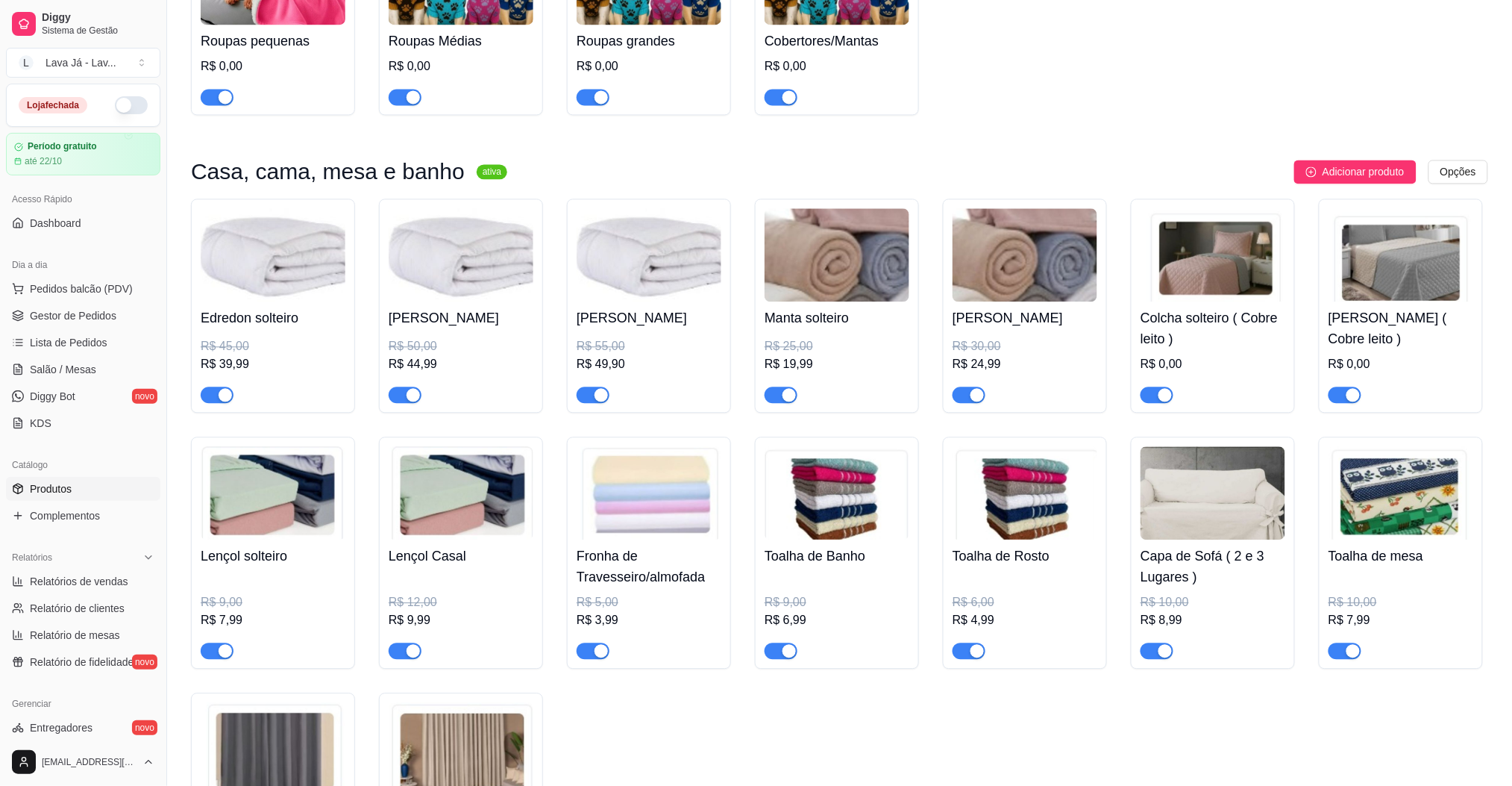
click at [1213, 253] on img at bounding box center [1213, 255] width 145 height 94
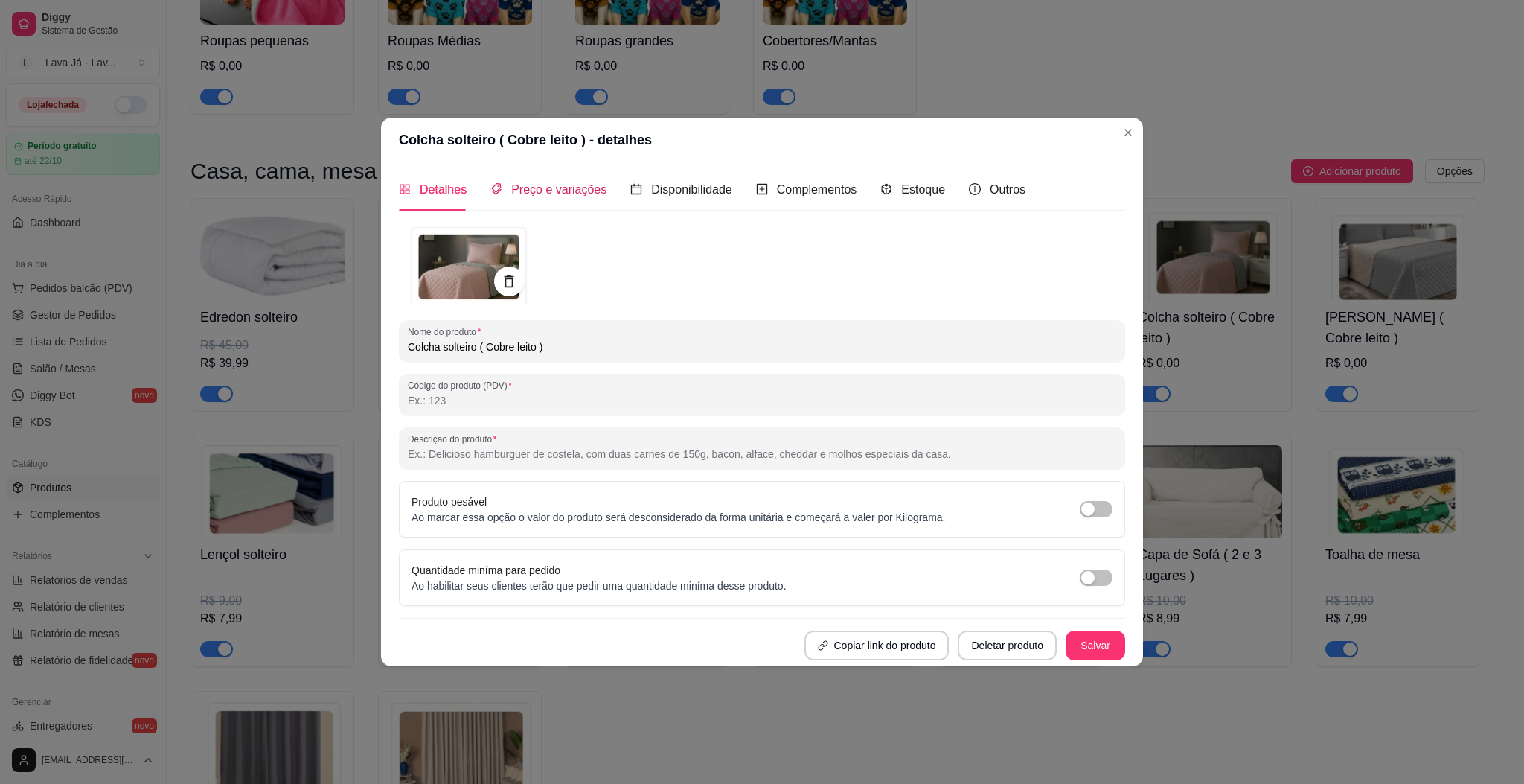
click at [555, 189] on span "Preço e variações" at bounding box center [559, 189] width 95 height 12
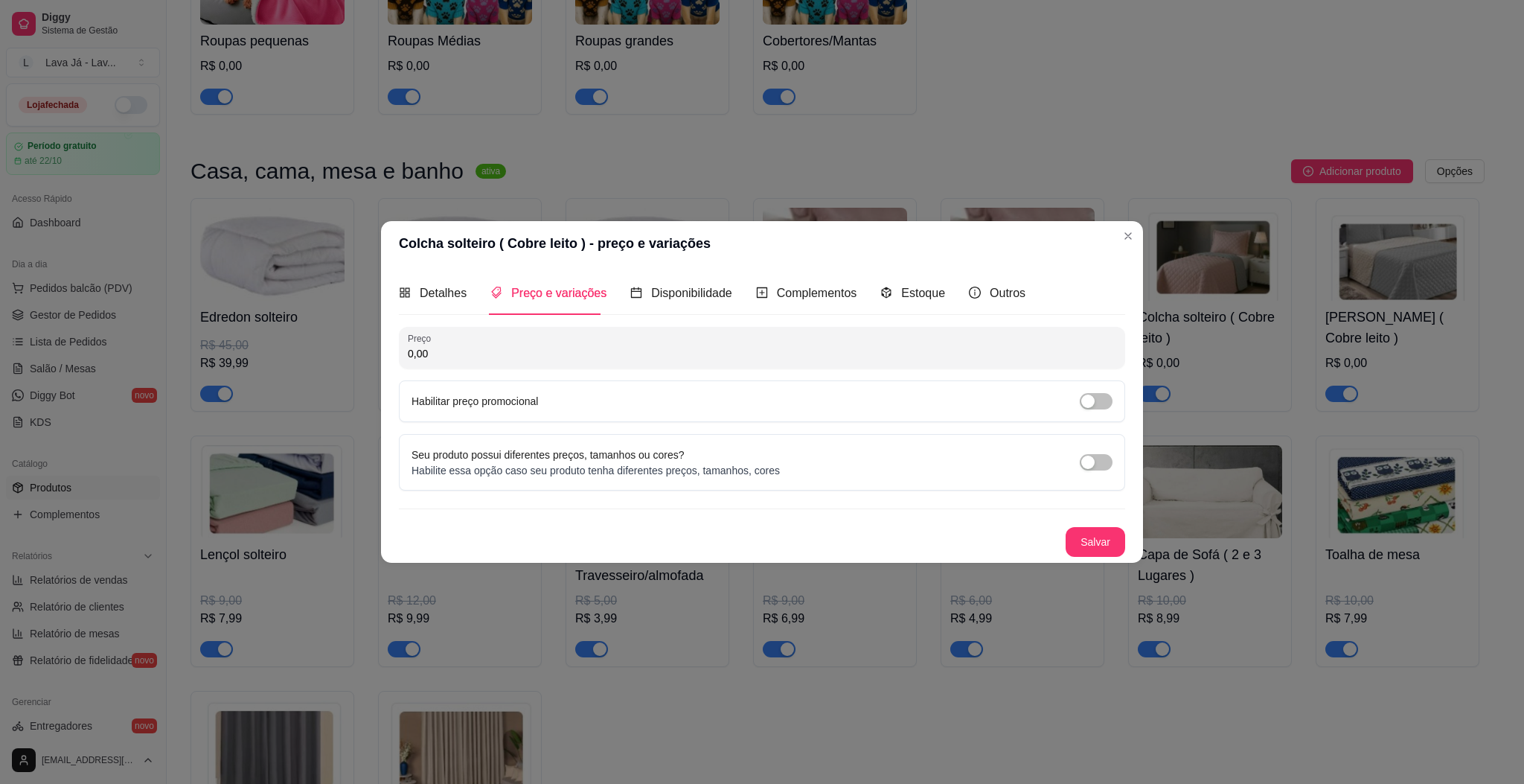
click at [506, 348] on input "0,00" at bounding box center [762, 353] width 708 height 15
type input "25,00"
click at [1111, 400] on span "button" at bounding box center [1096, 401] width 33 height 17
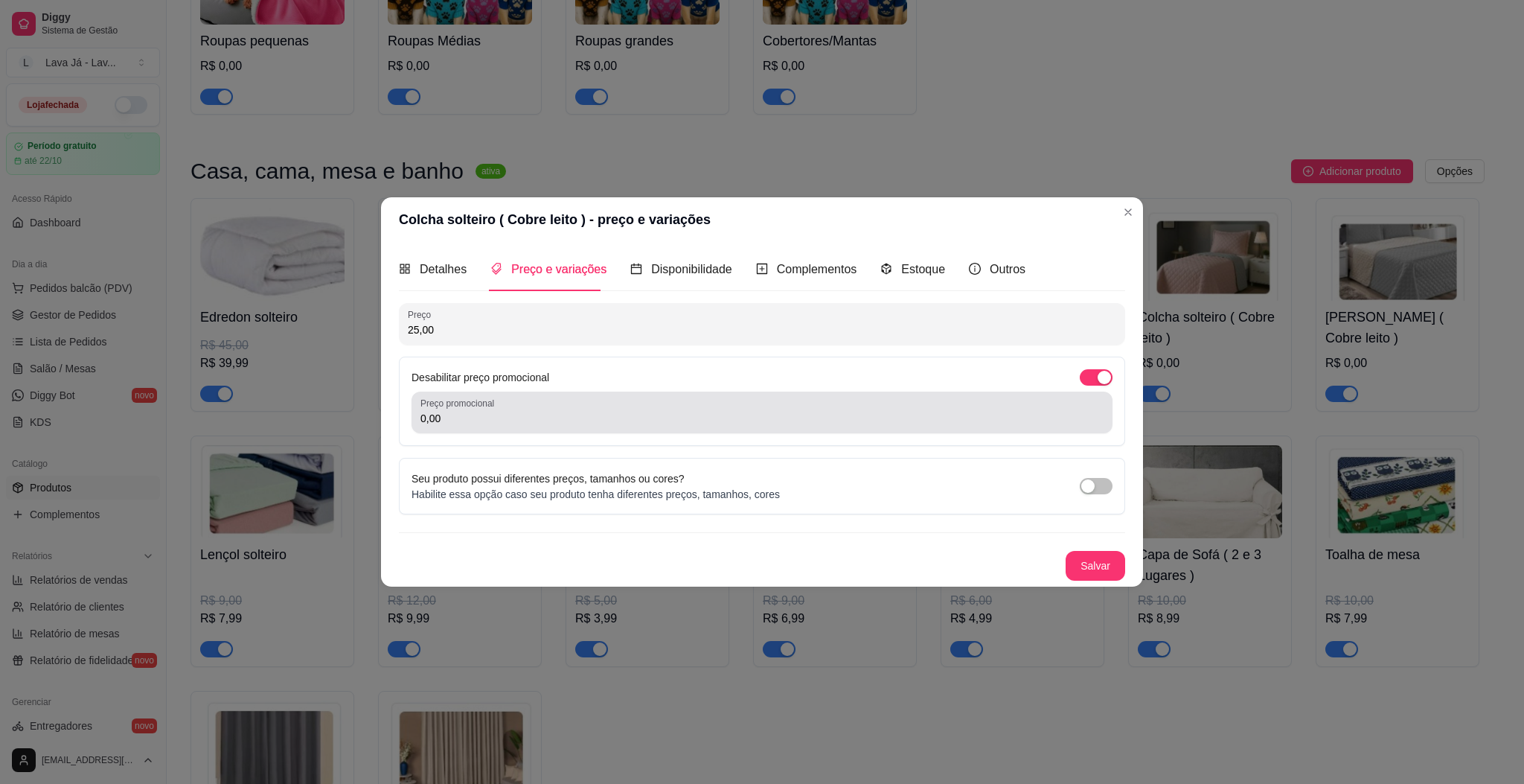
click at [603, 416] on input "0,00" at bounding box center [762, 418] width 684 height 15
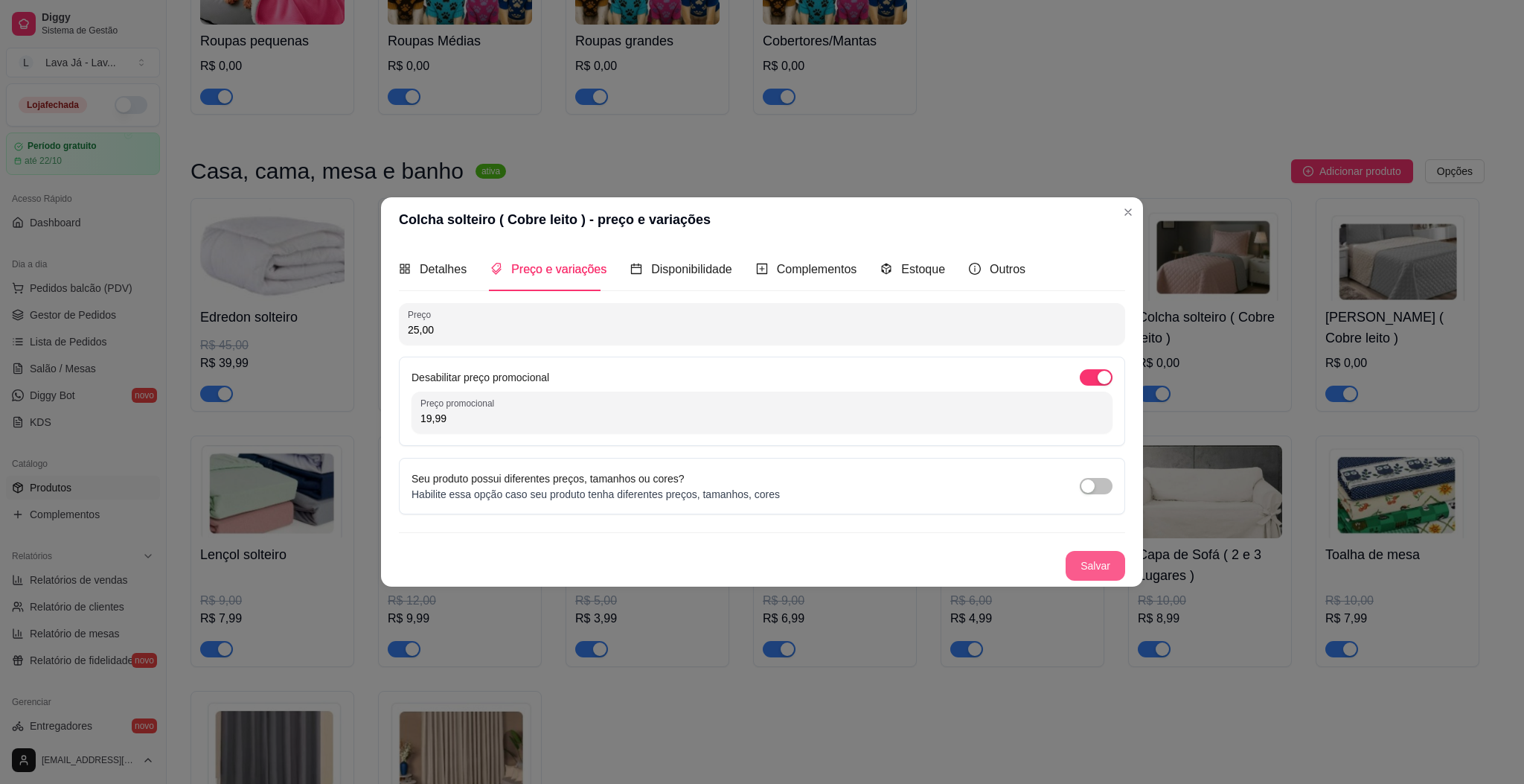
type input "19,99"
click at [1108, 570] on button "Salvar" at bounding box center [1096, 566] width 60 height 30
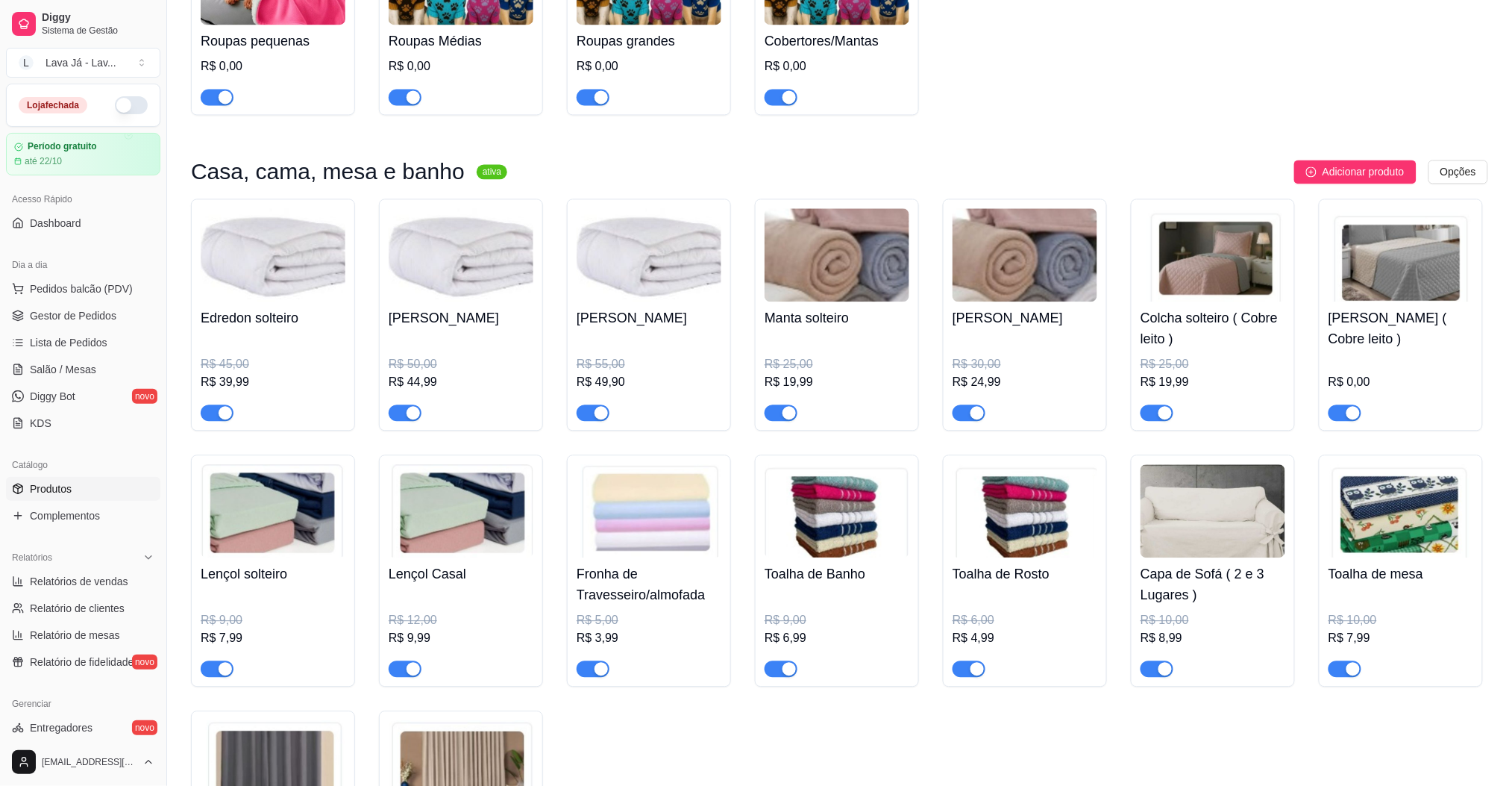
click at [1406, 283] on img at bounding box center [1402, 255] width 145 height 94
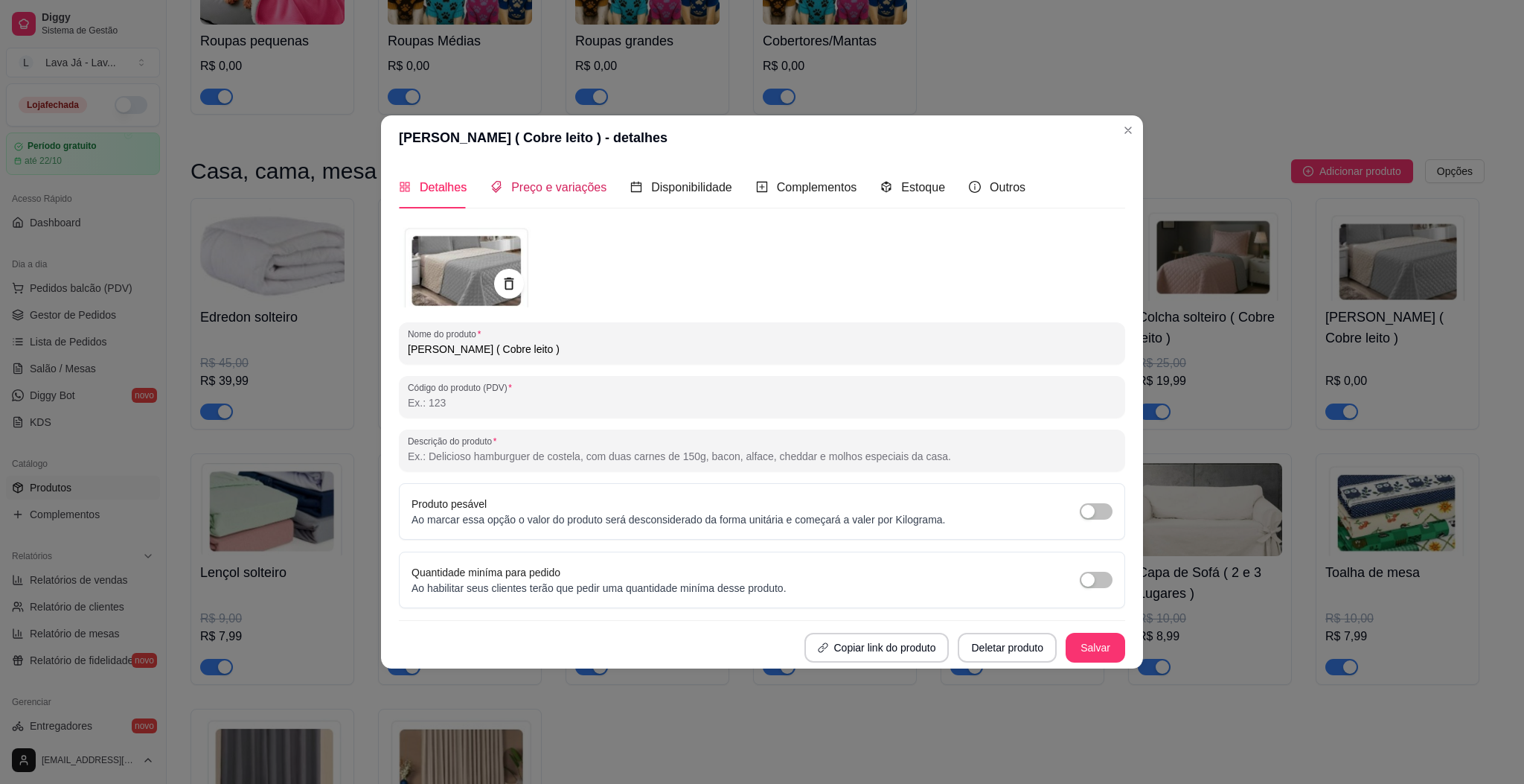
click at [563, 181] on span "Preço e variações" at bounding box center [559, 187] width 95 height 12
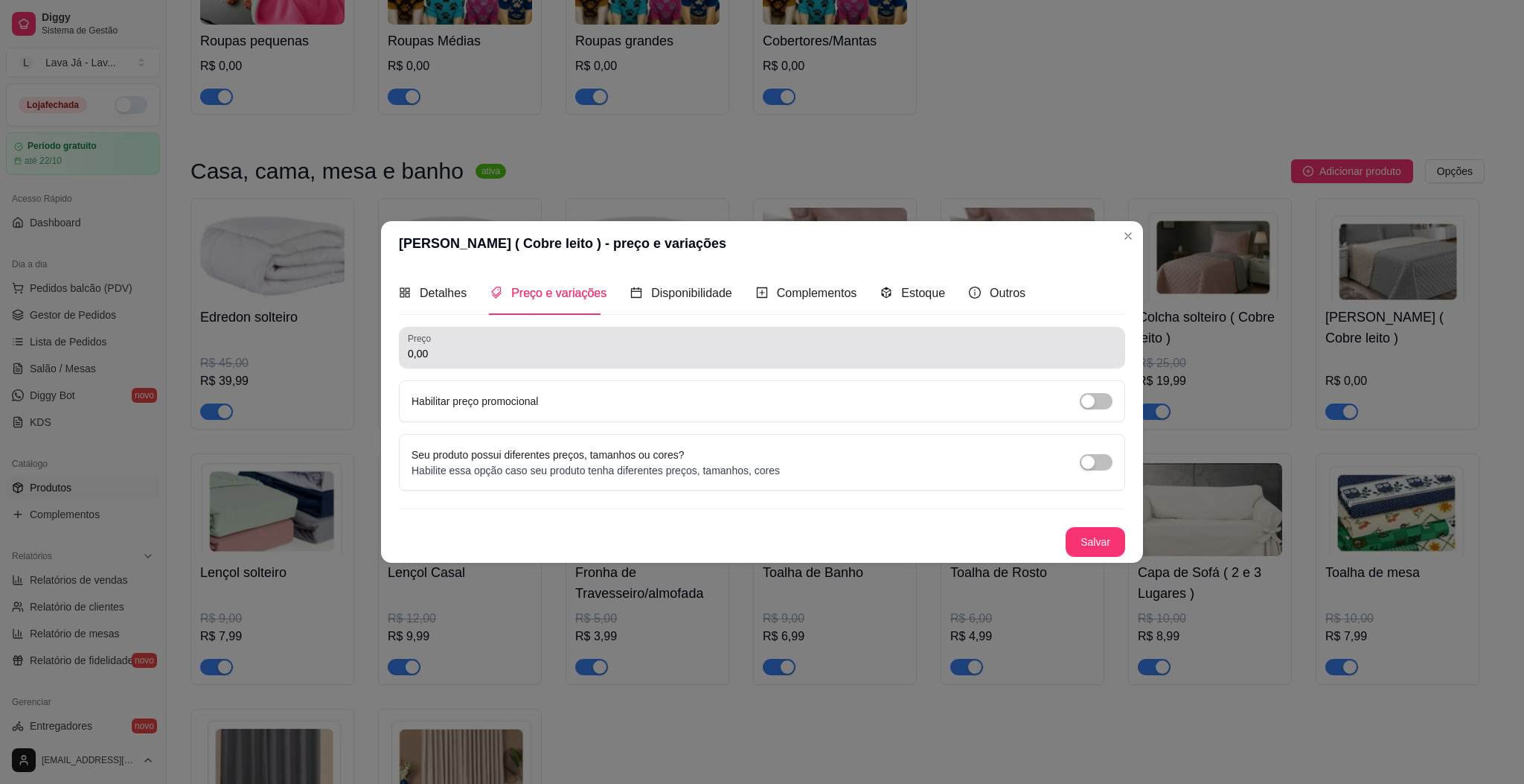
click at [472, 357] on input "0,00" at bounding box center [762, 353] width 708 height 15
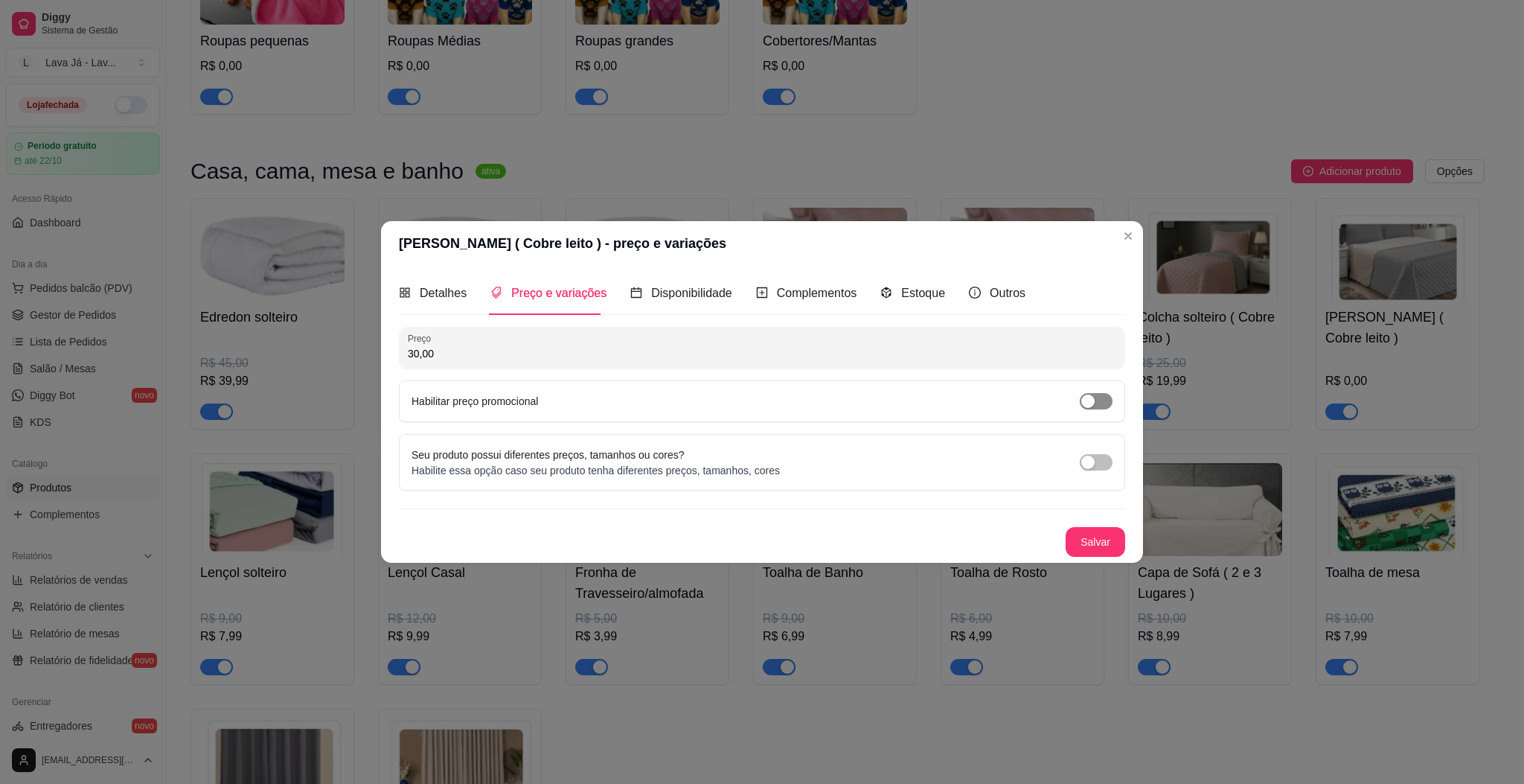
type input "30,00"
click at [1096, 400] on span "button" at bounding box center [1096, 401] width 33 height 17
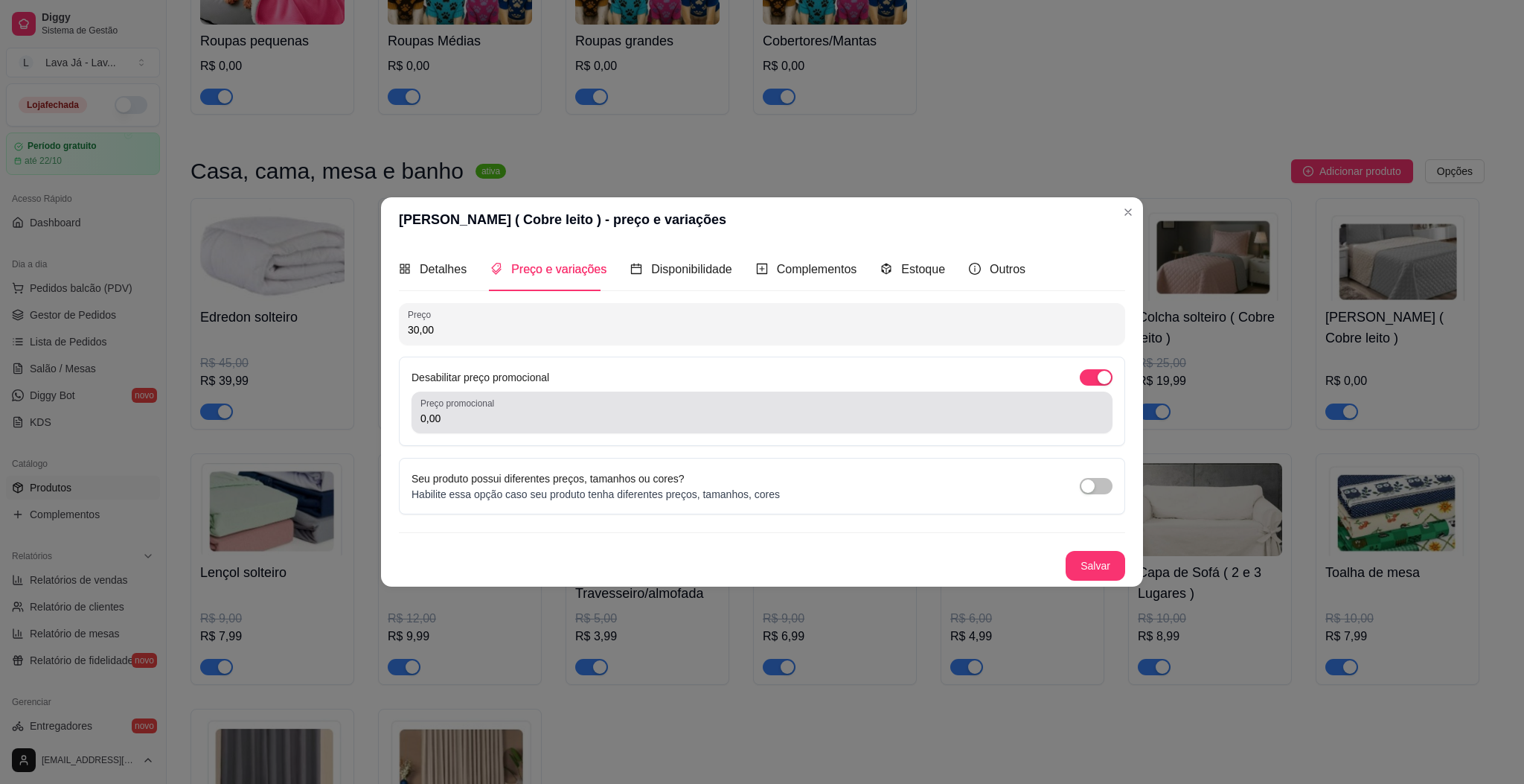
click at [588, 405] on div "0,00" at bounding box center [762, 412] width 684 height 30
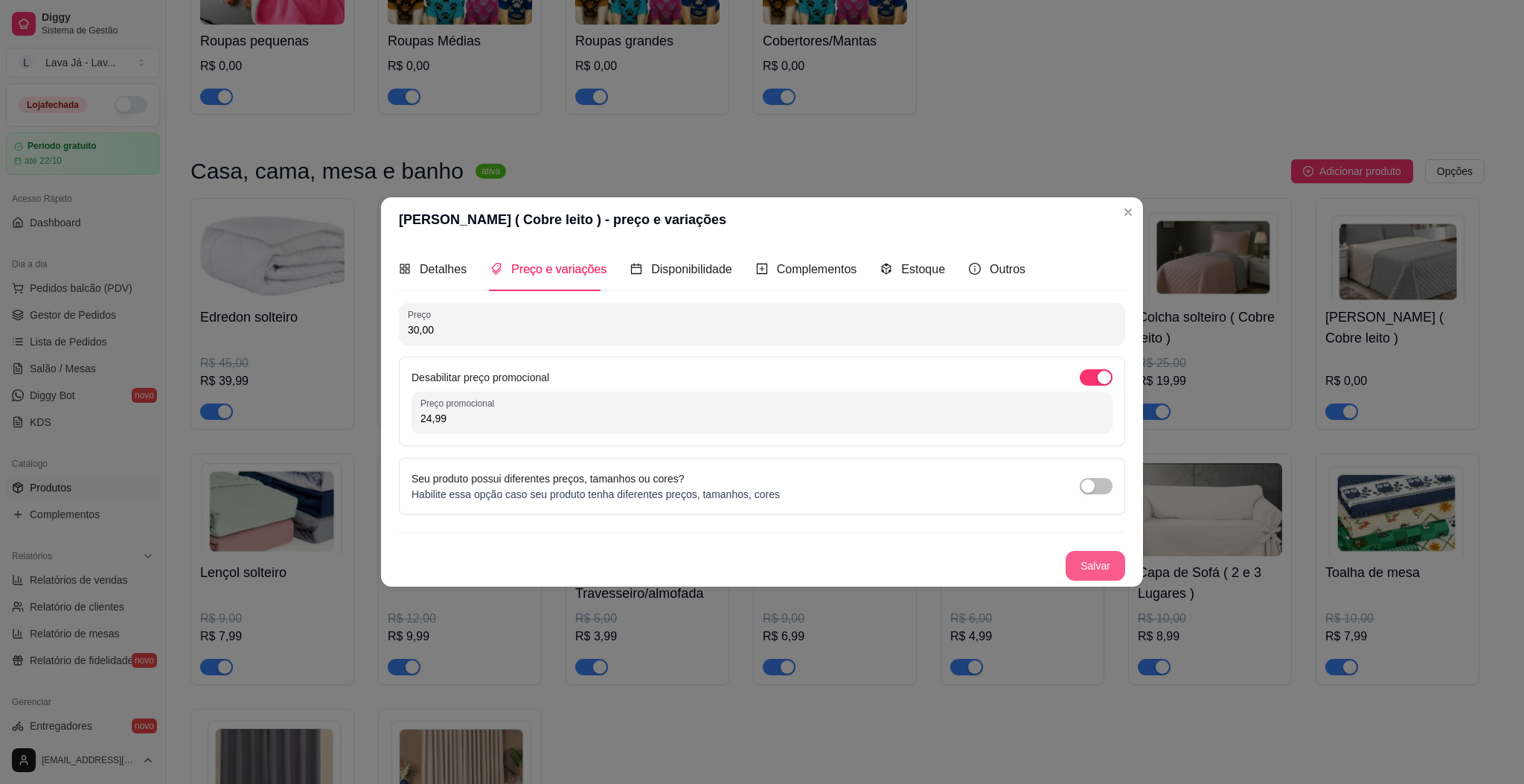
type input "24,99"
click at [1106, 578] on button "Salvar" at bounding box center [1096, 565] width 58 height 29
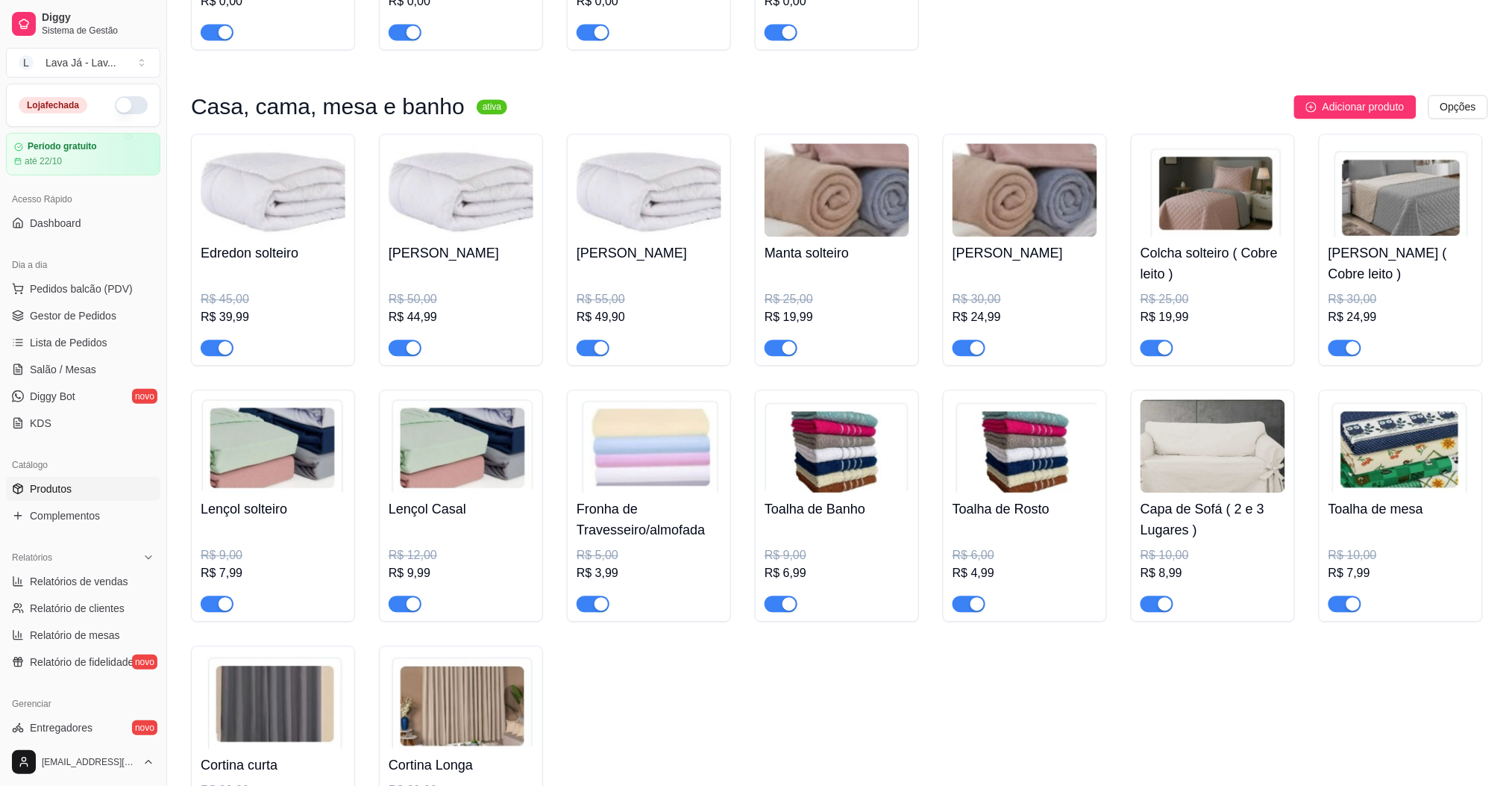
scroll to position [931, 0]
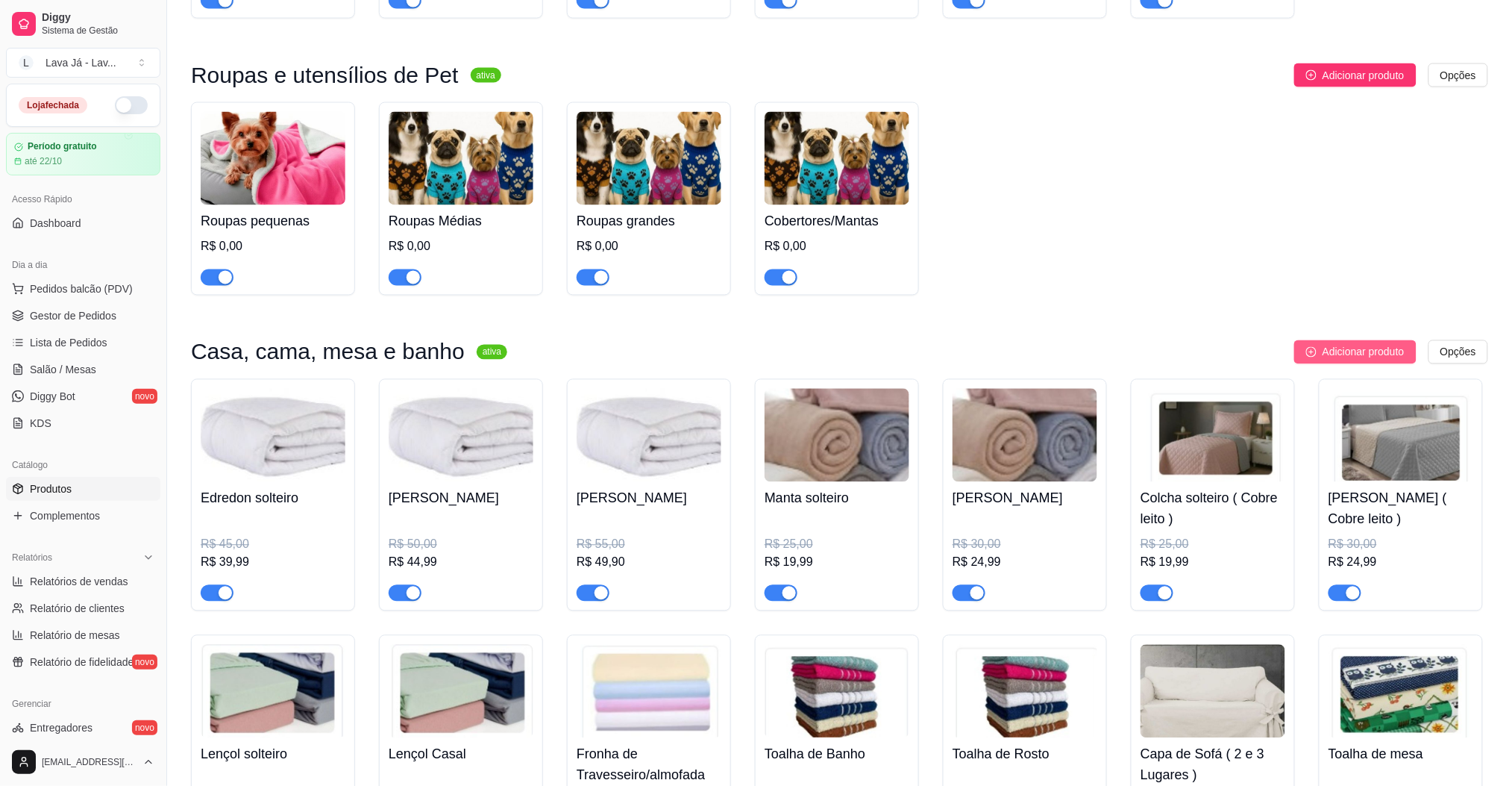
click at [1357, 349] on span "Adicionar produto" at bounding box center [1364, 351] width 82 height 17
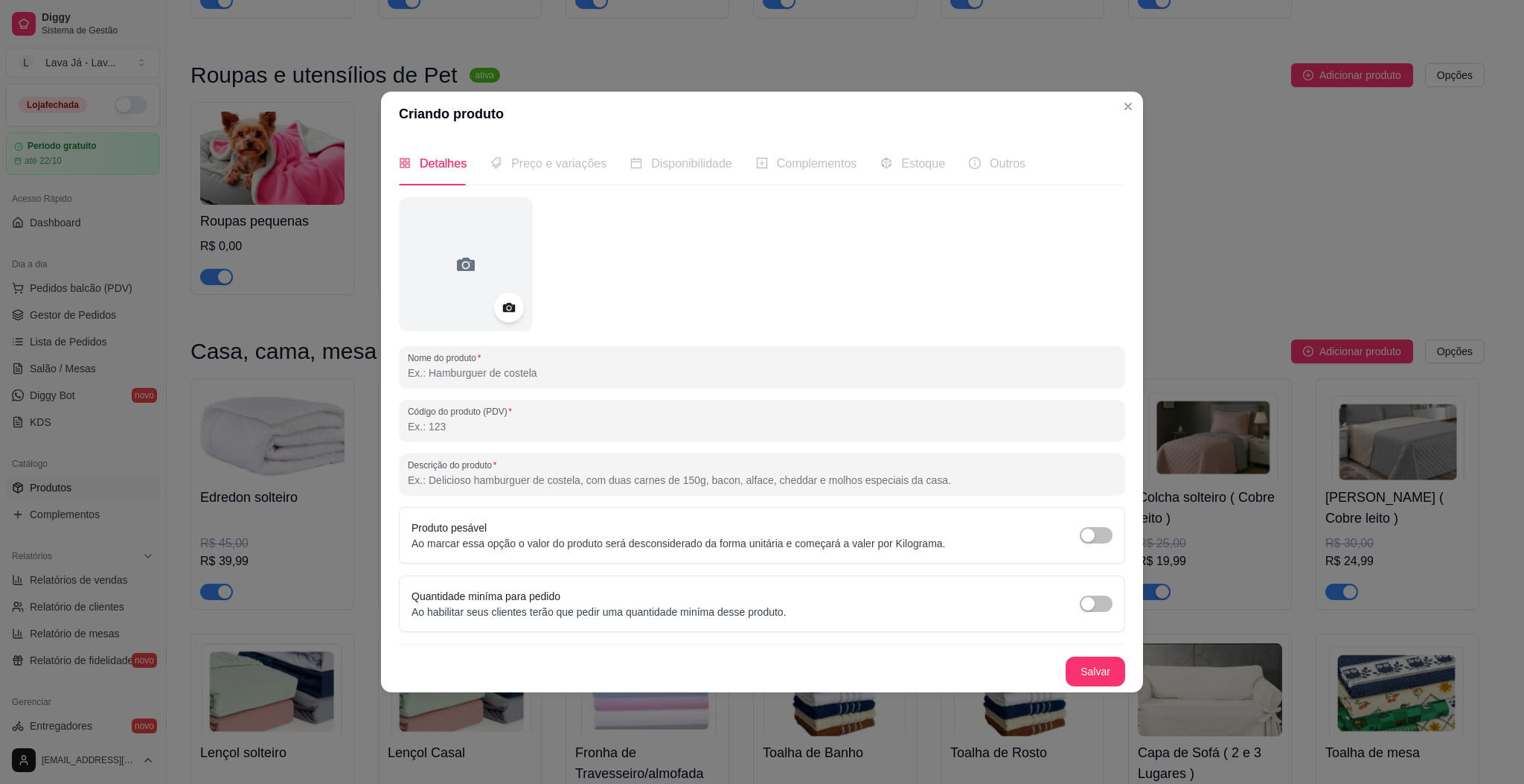
click at [555, 372] on input "Nome do produto" at bounding box center [762, 373] width 708 height 15
type input "Rede de balanço"
click at [1076, 677] on button "Salvar" at bounding box center [1096, 670] width 58 height 29
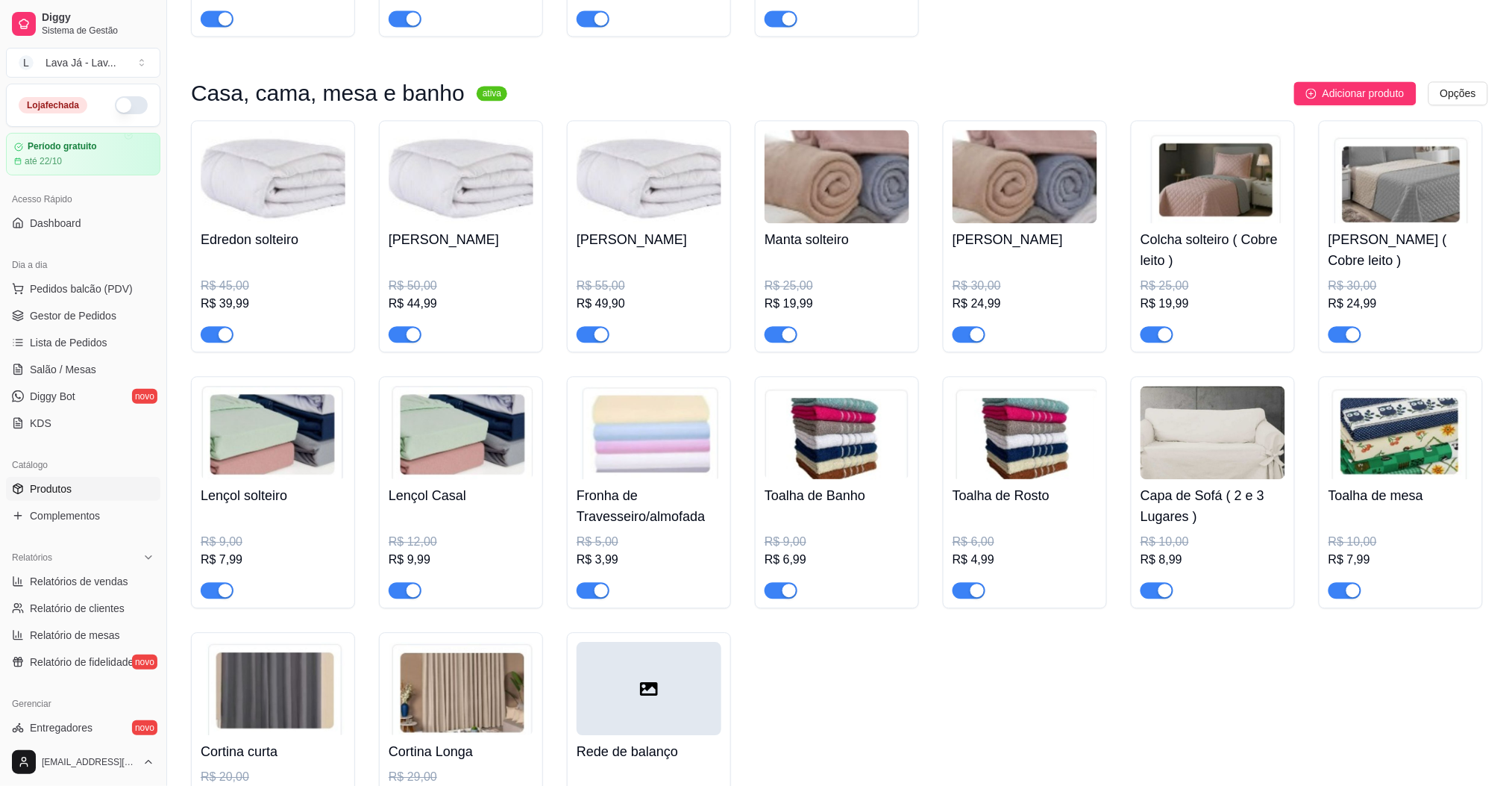
scroll to position [1329, 0]
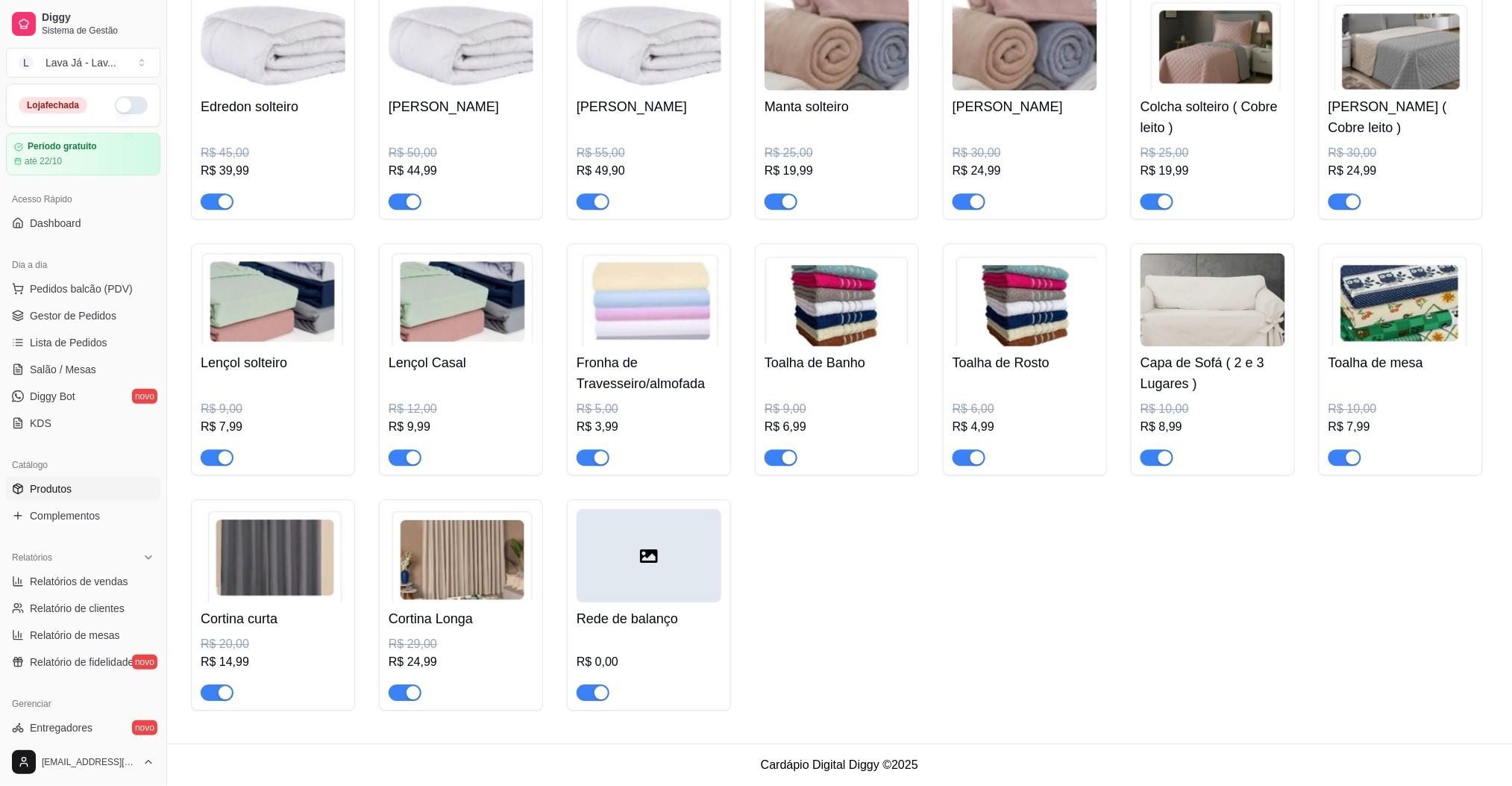
click at [645, 552] on icon at bounding box center [649, 555] width 18 height 18
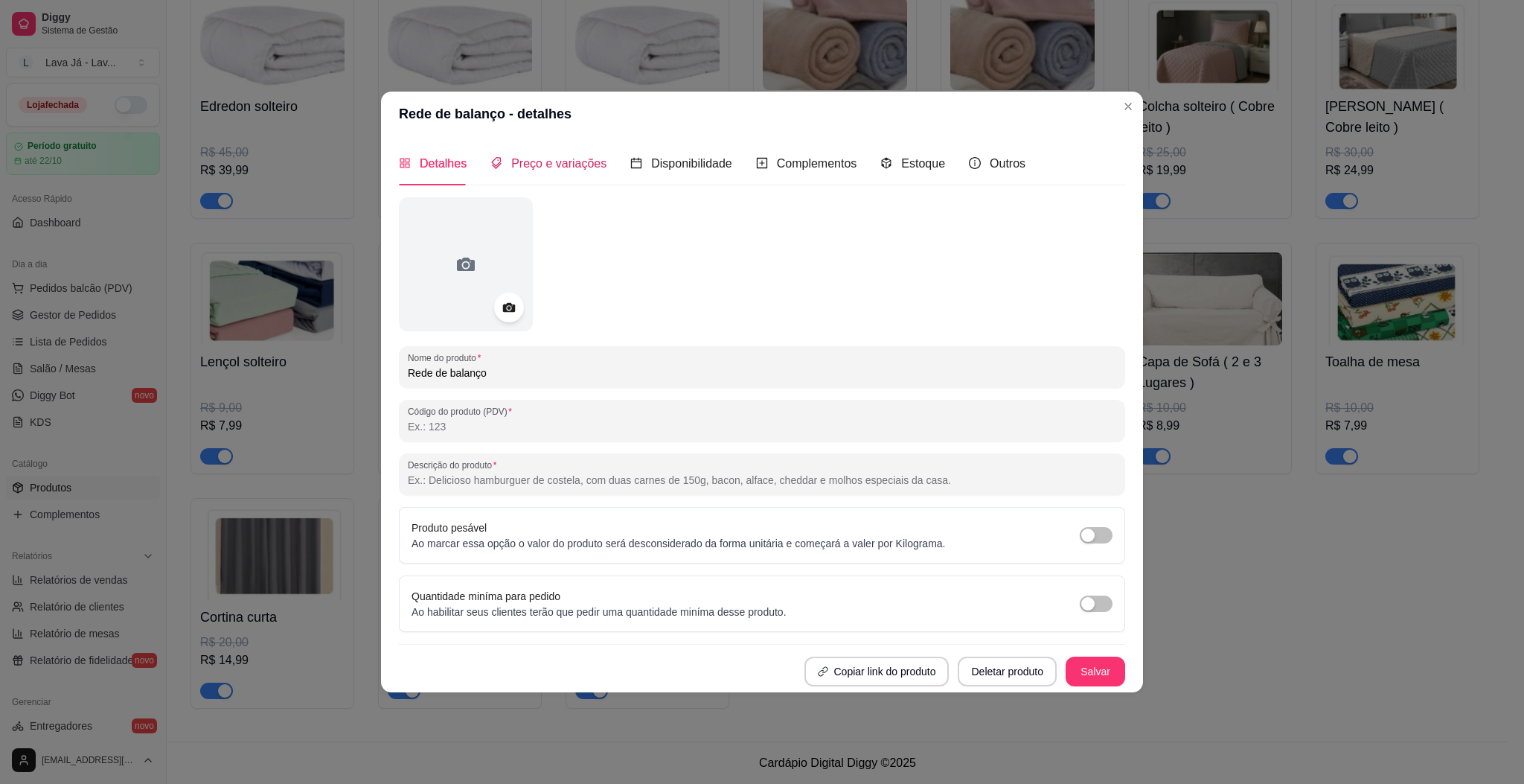
click at [575, 160] on span "Preço e variações" at bounding box center [559, 163] width 95 height 12
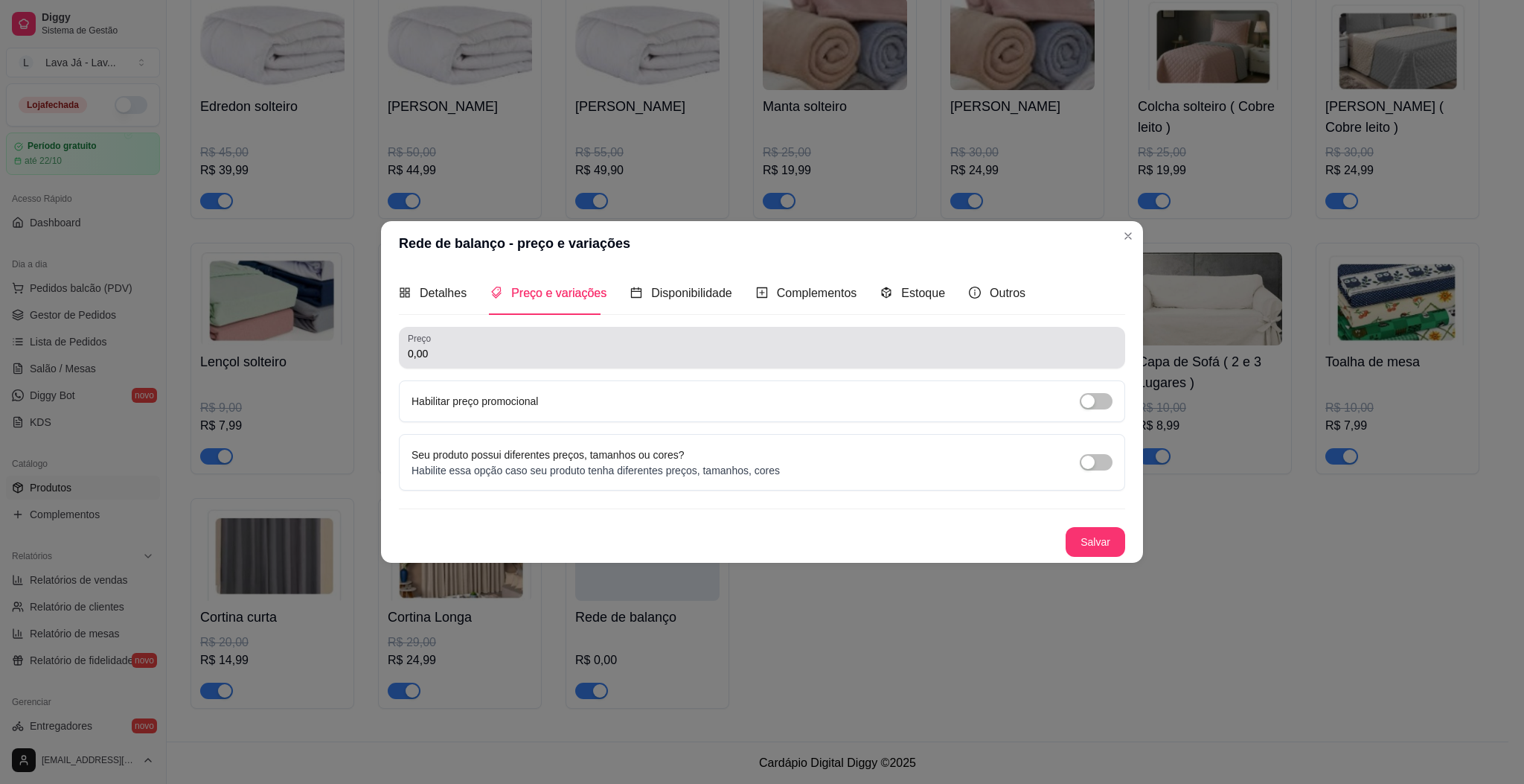
click at [520, 354] on input "0,00" at bounding box center [762, 353] width 708 height 15
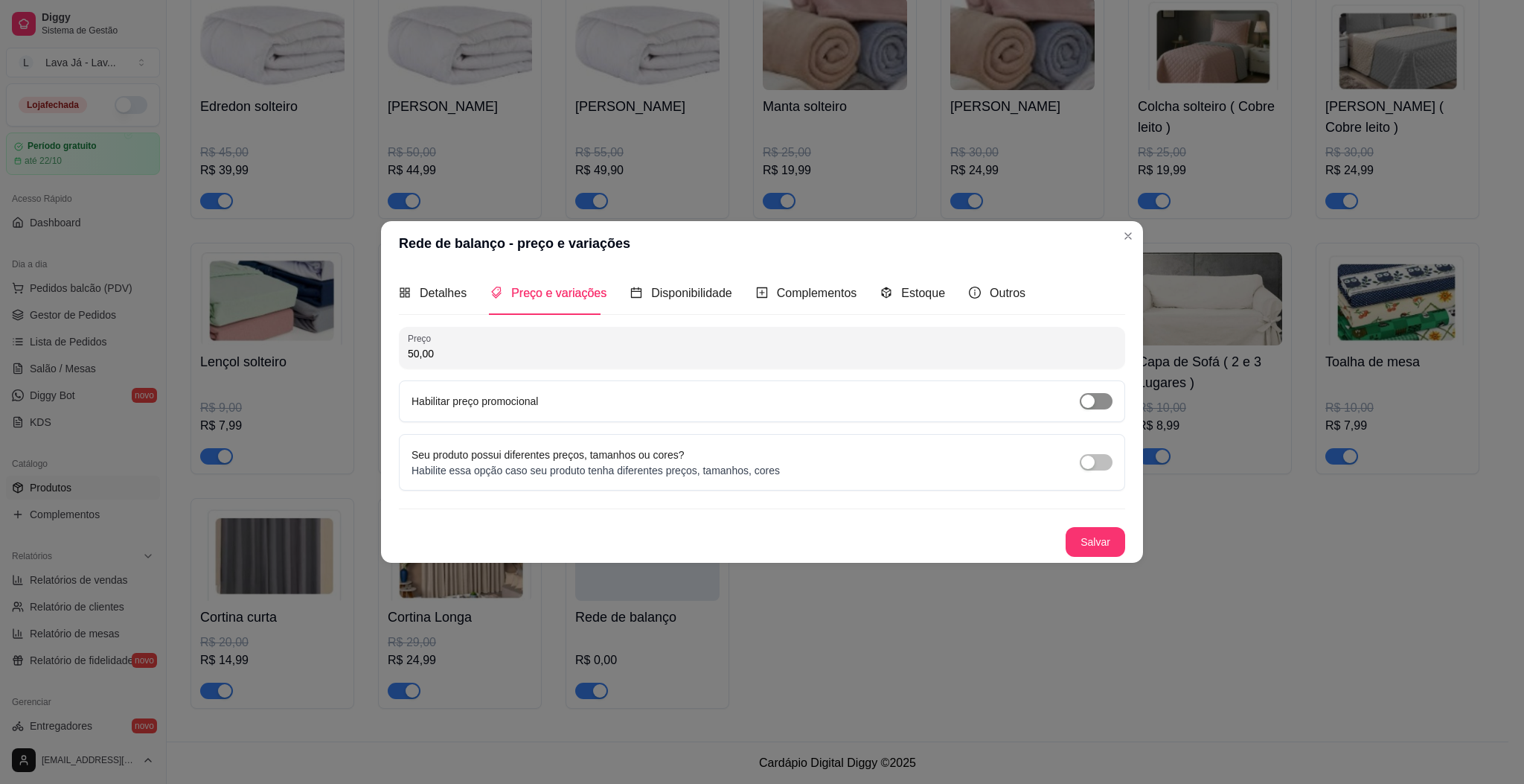
type input "50,00"
click at [1110, 400] on span "button" at bounding box center [1096, 401] width 33 height 17
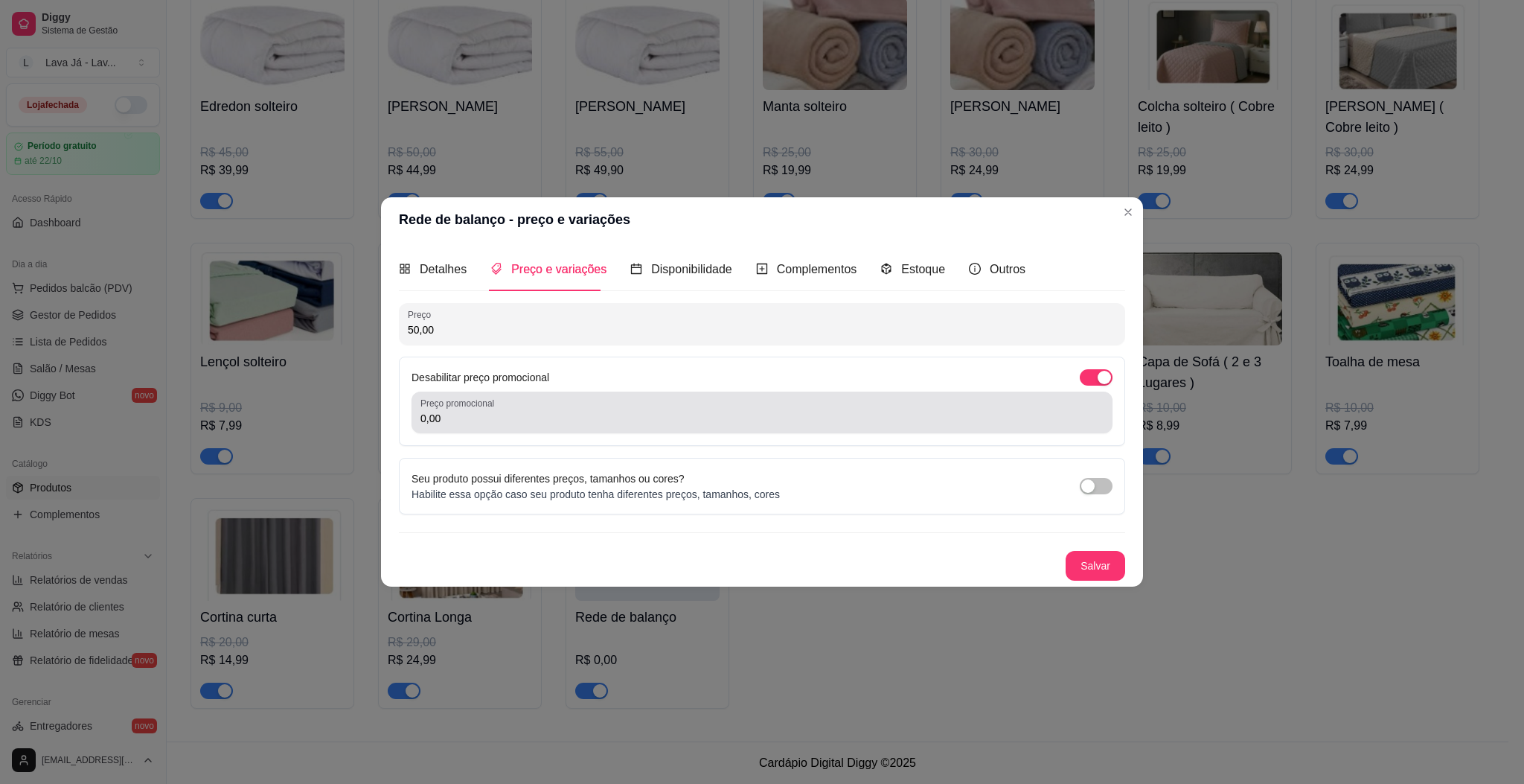
click at [567, 411] on input "0,00" at bounding box center [762, 418] width 684 height 15
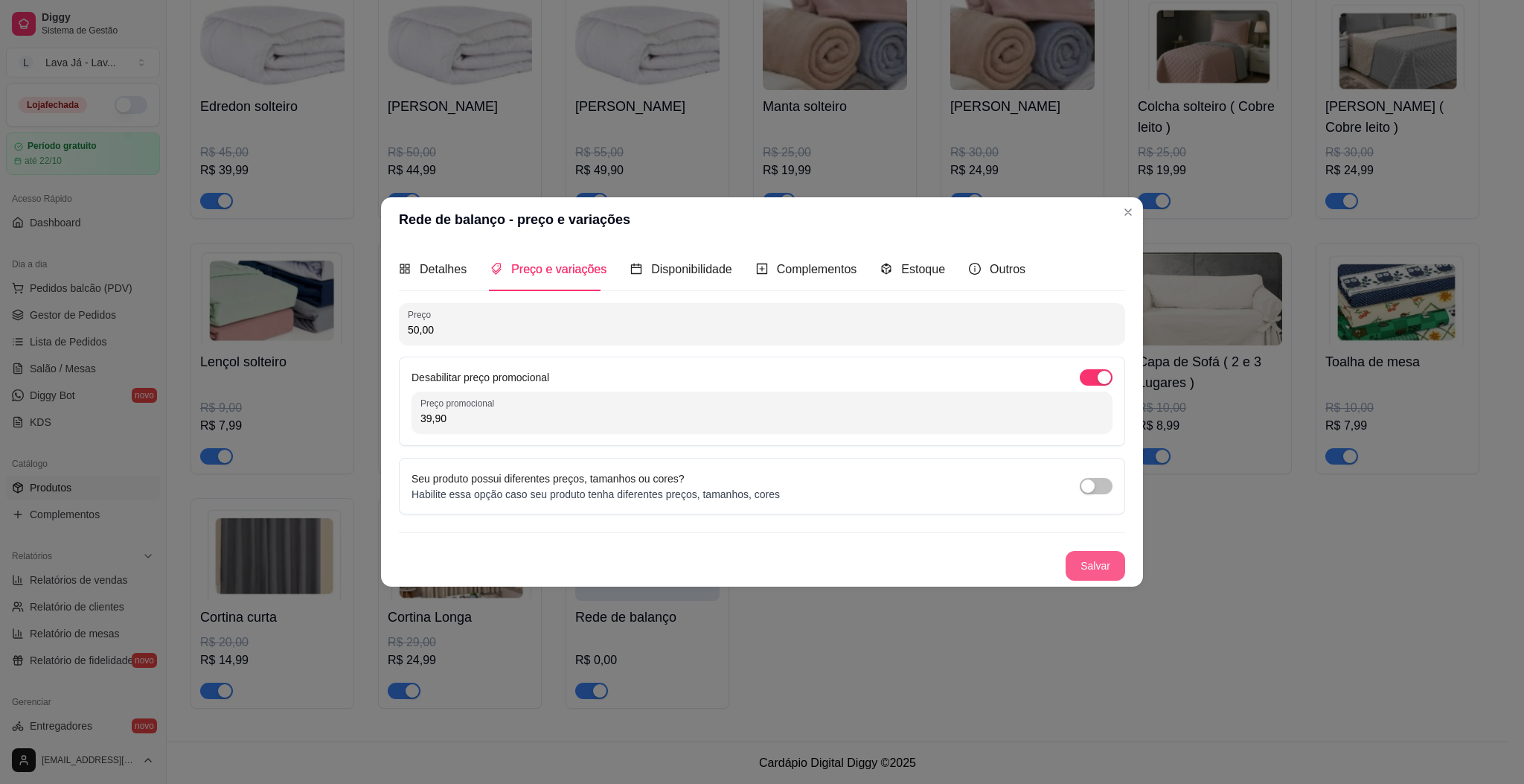
type input "39,90"
click at [1100, 554] on button "Salvar" at bounding box center [1096, 565] width 58 height 29
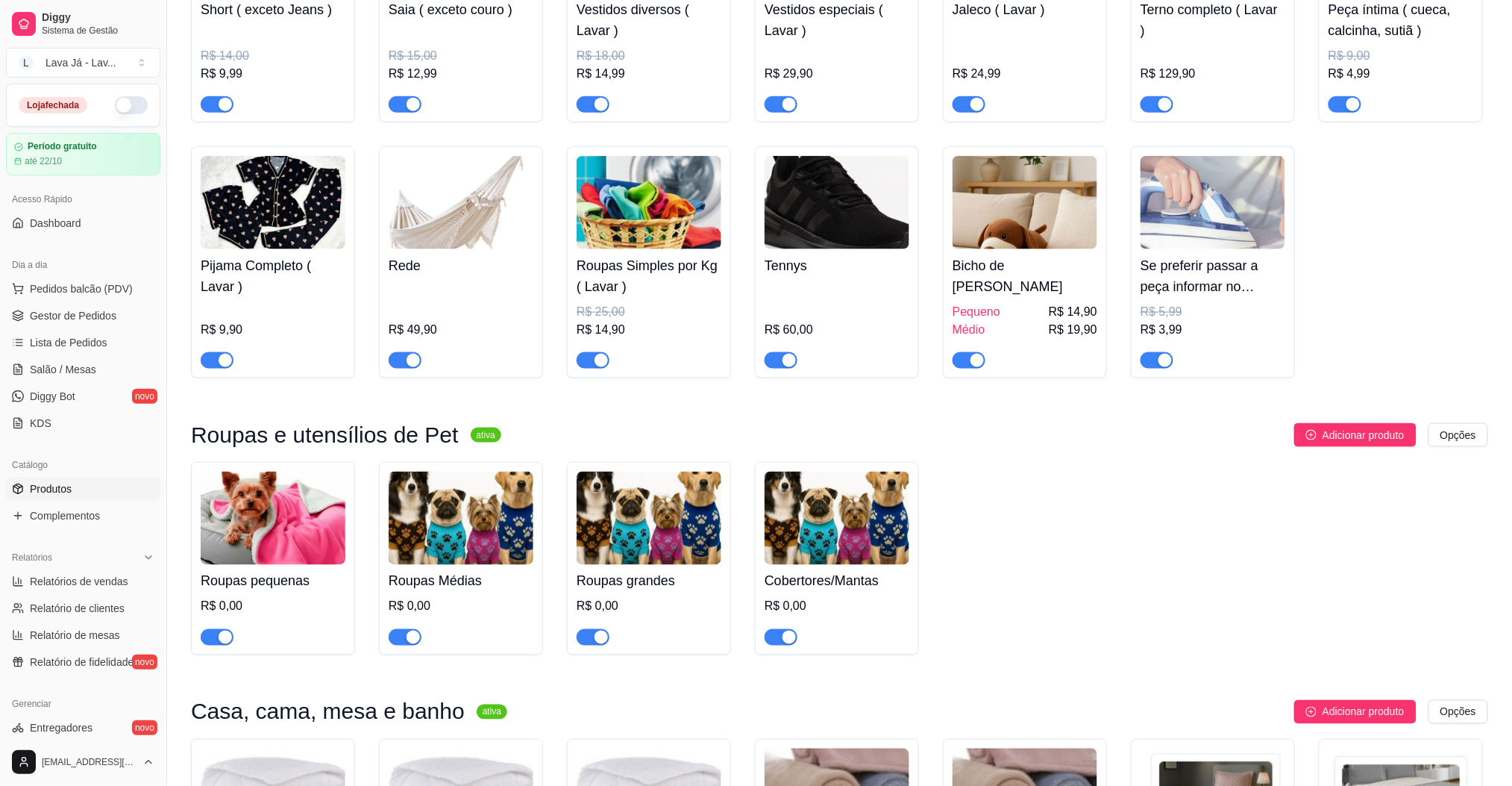
scroll to position [533, 0]
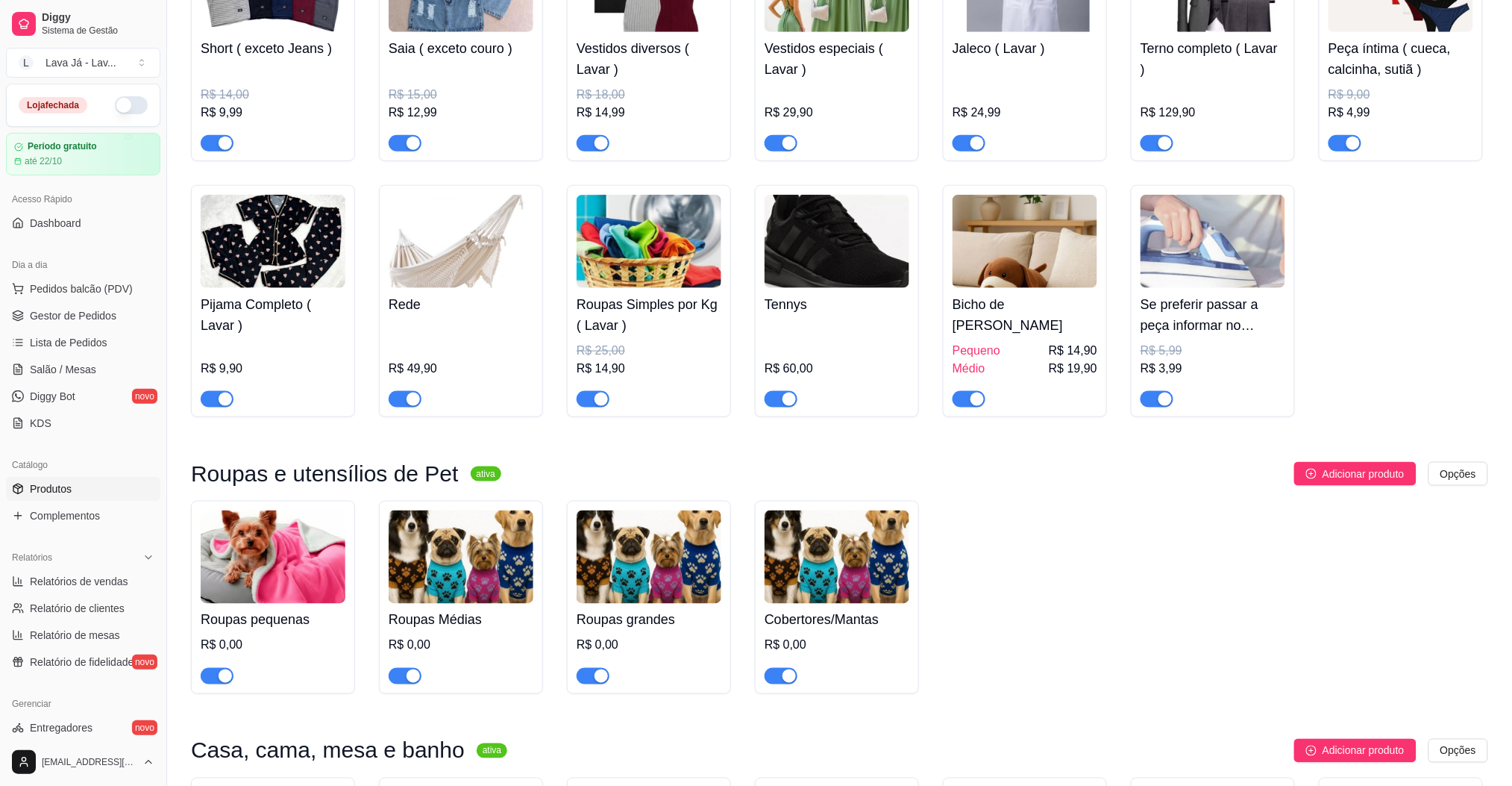
click at [761, 730] on div "Peças de roupa ativa Adicionar produto Opções Camisa social ( Lavar ) R$ 15,00 …" at bounding box center [839, 575] width 1297 height 1881
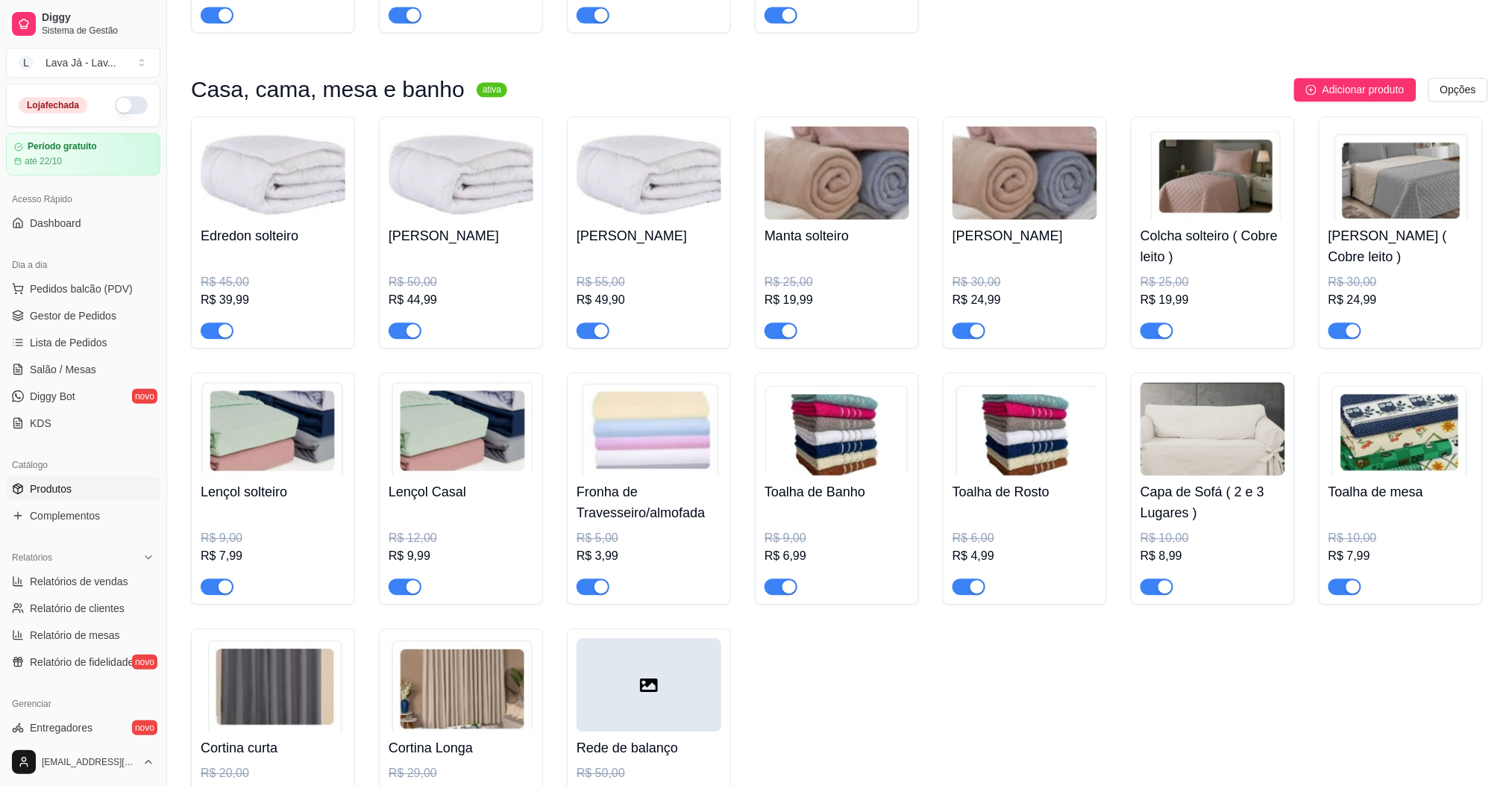
scroll to position [1329, 0]
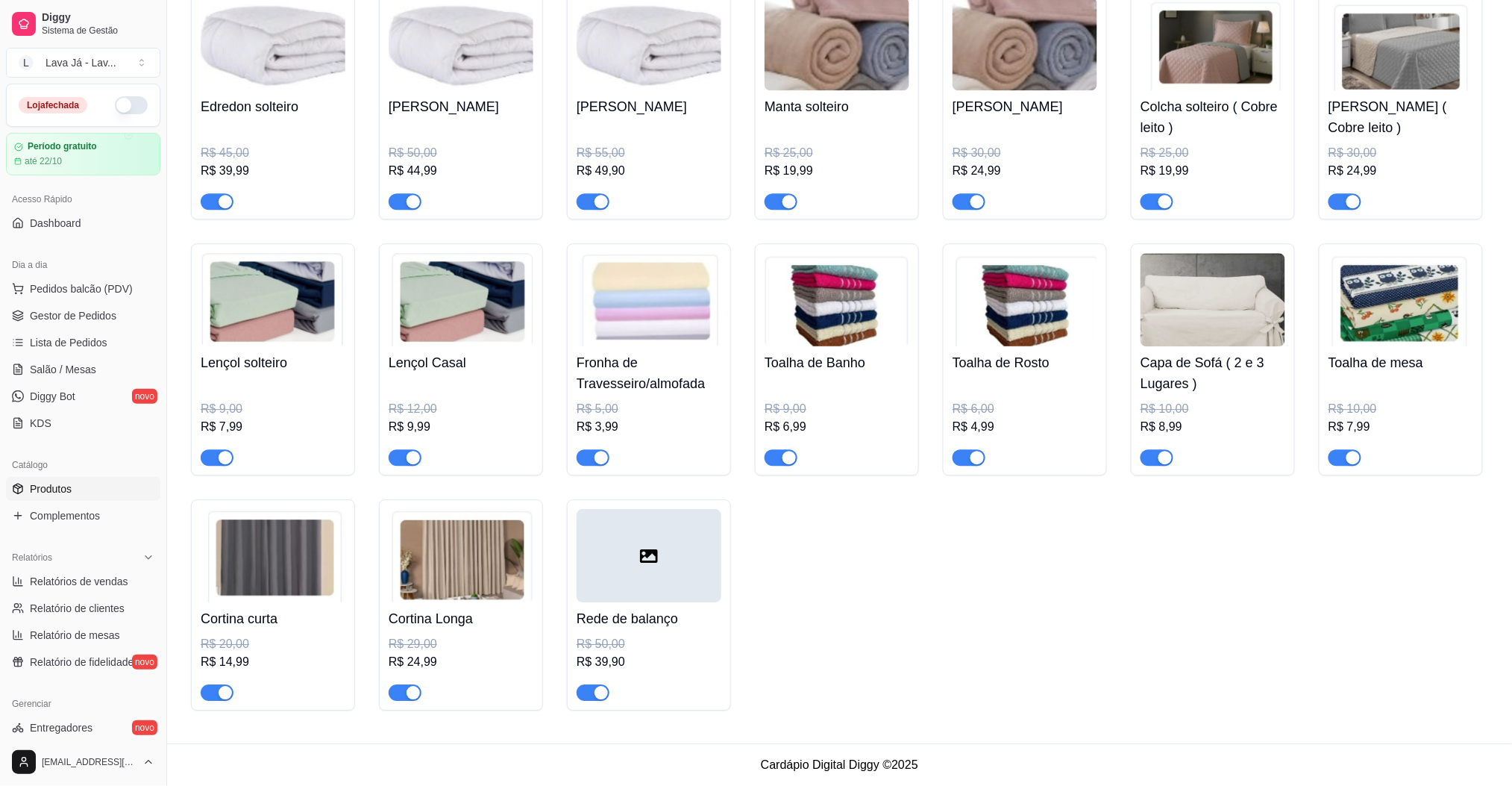
click at [599, 563] on div at bounding box center [649, 555] width 145 height 94
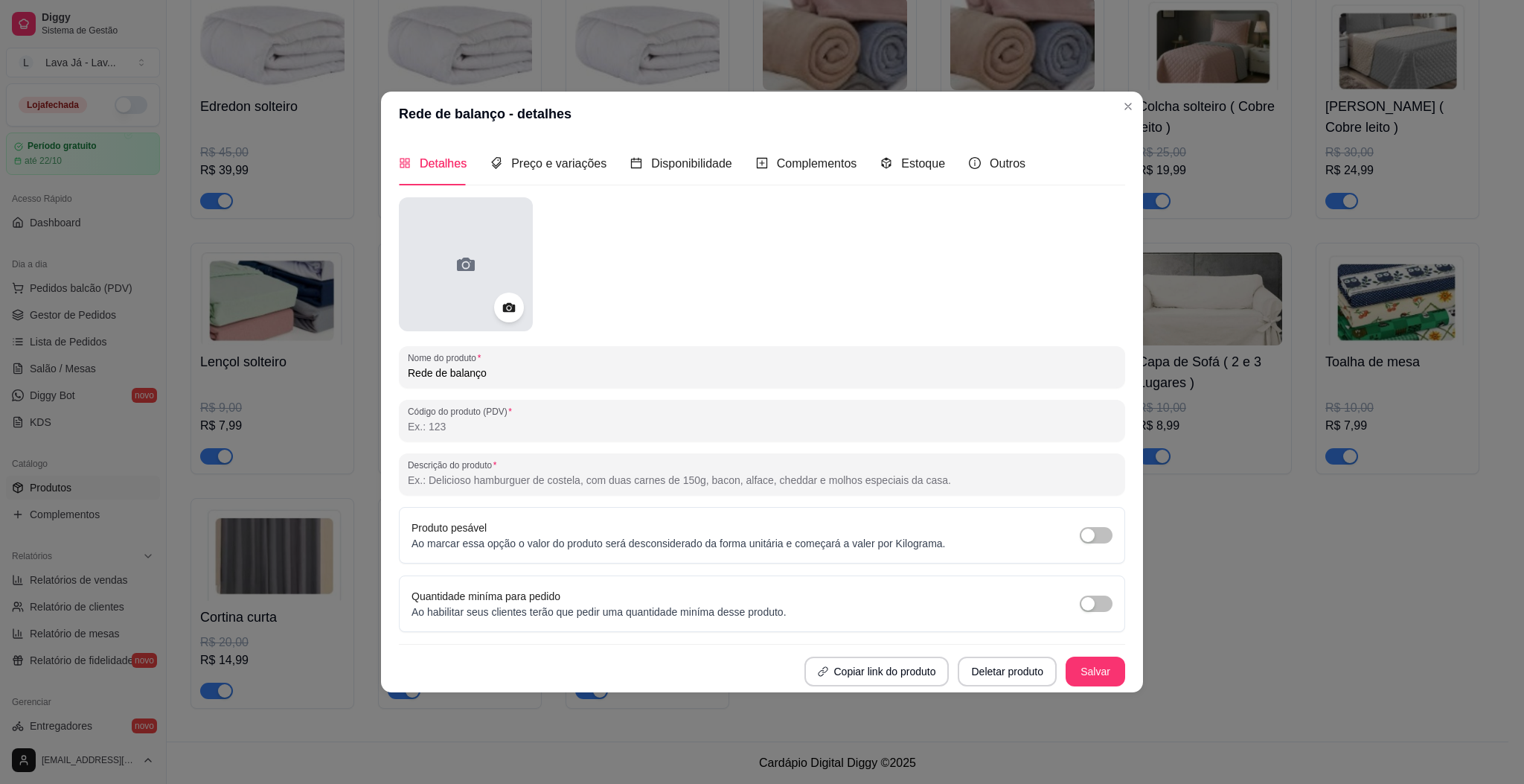
click at [441, 265] on div at bounding box center [466, 264] width 134 height 134
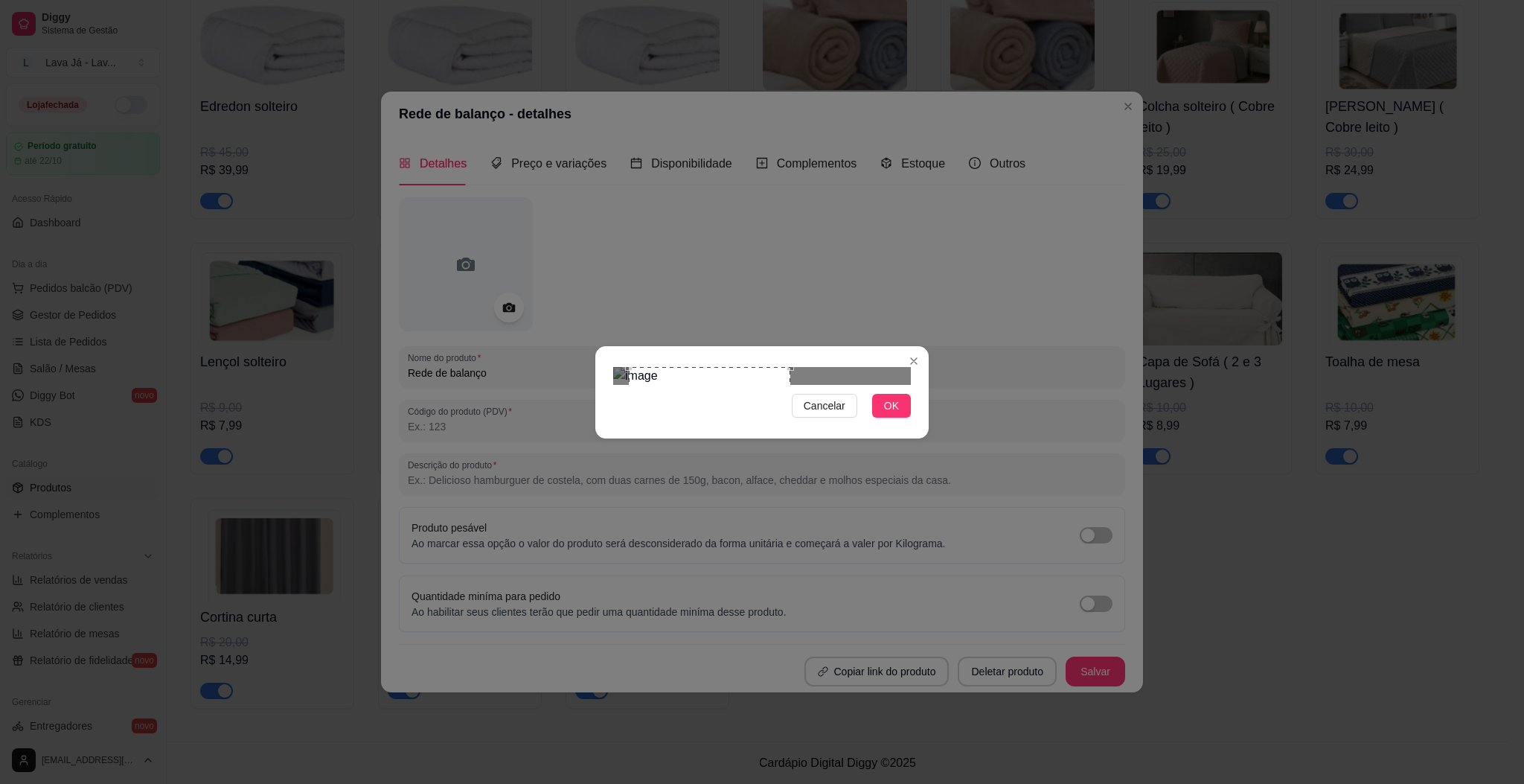
click at [753, 403] on div "Use the arrow keys to move the crop selection area" at bounding box center [709, 419] width 161 height 106
click at [893, 414] on span "OK" at bounding box center [891, 405] width 15 height 17
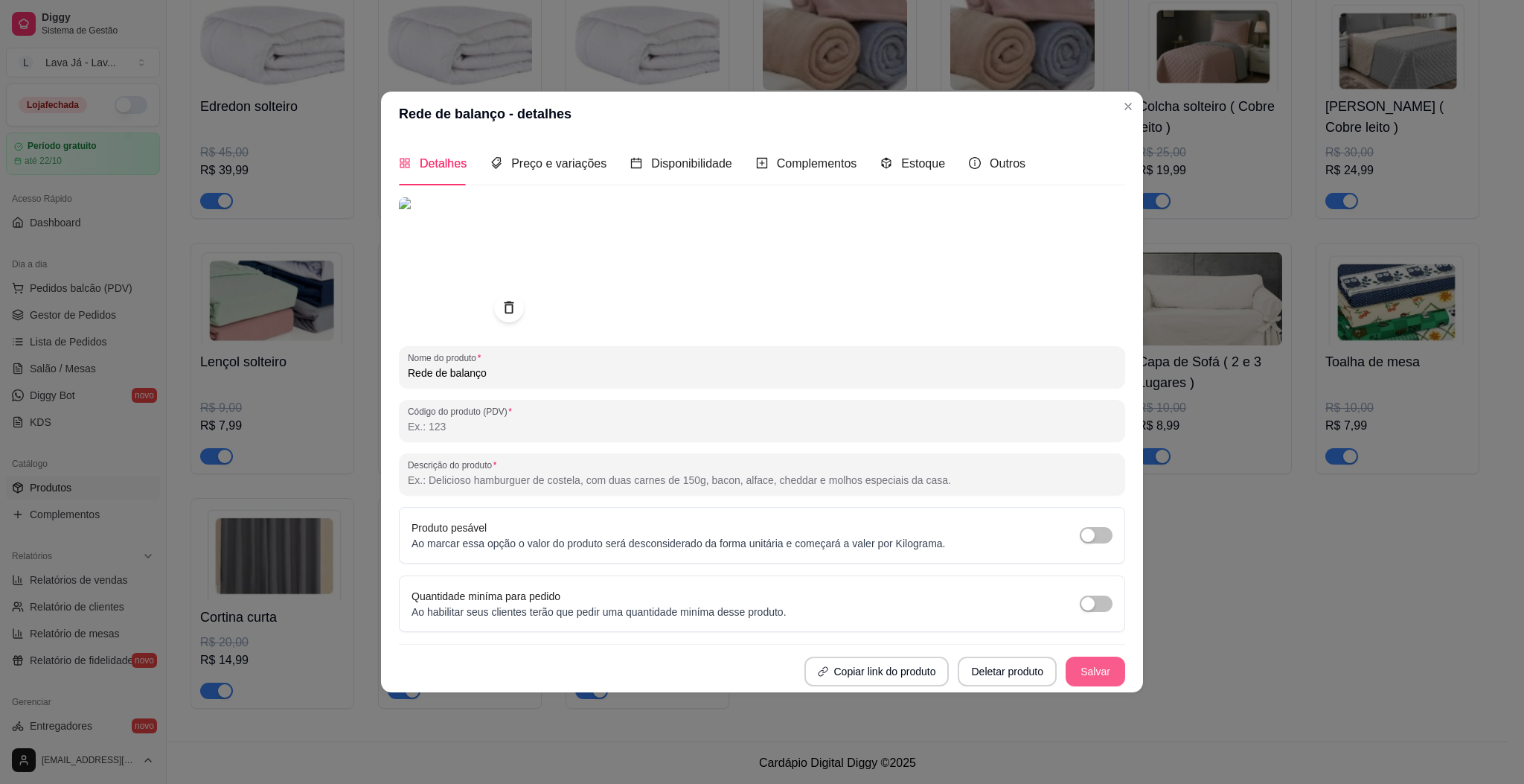
click at [1101, 656] on button "Salvar" at bounding box center [1096, 671] width 60 height 30
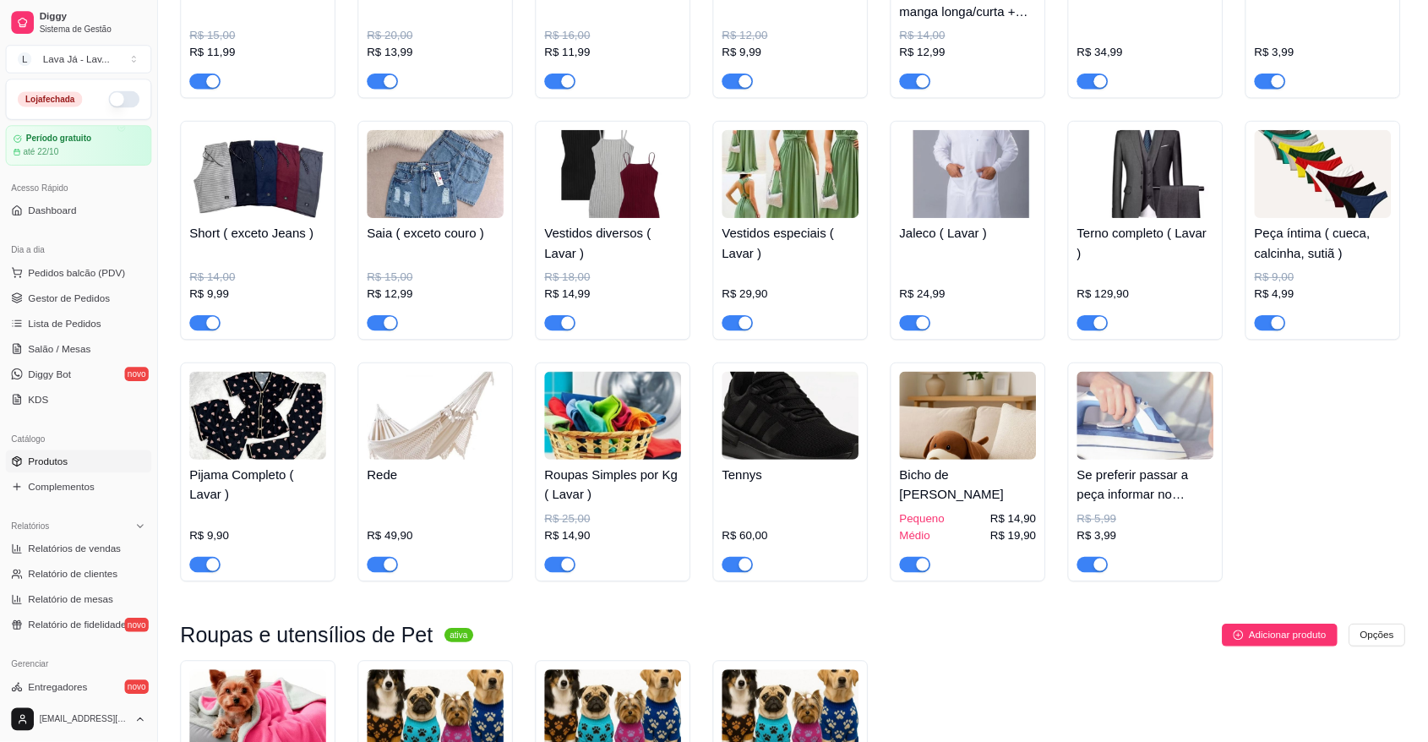
scroll to position [0, 0]
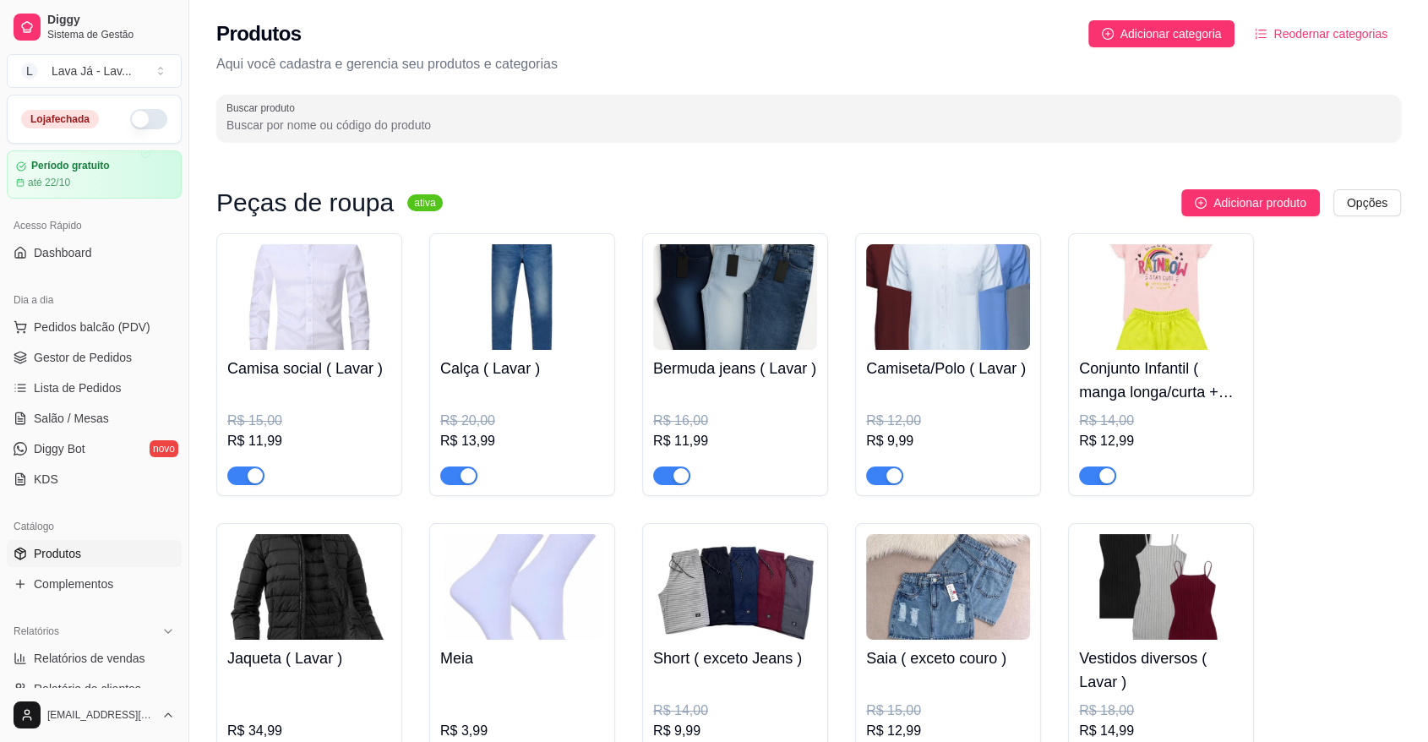
click at [1186, 326] on img at bounding box center [1161, 297] width 164 height 106
click at [313, 301] on img at bounding box center [309, 297] width 164 height 106
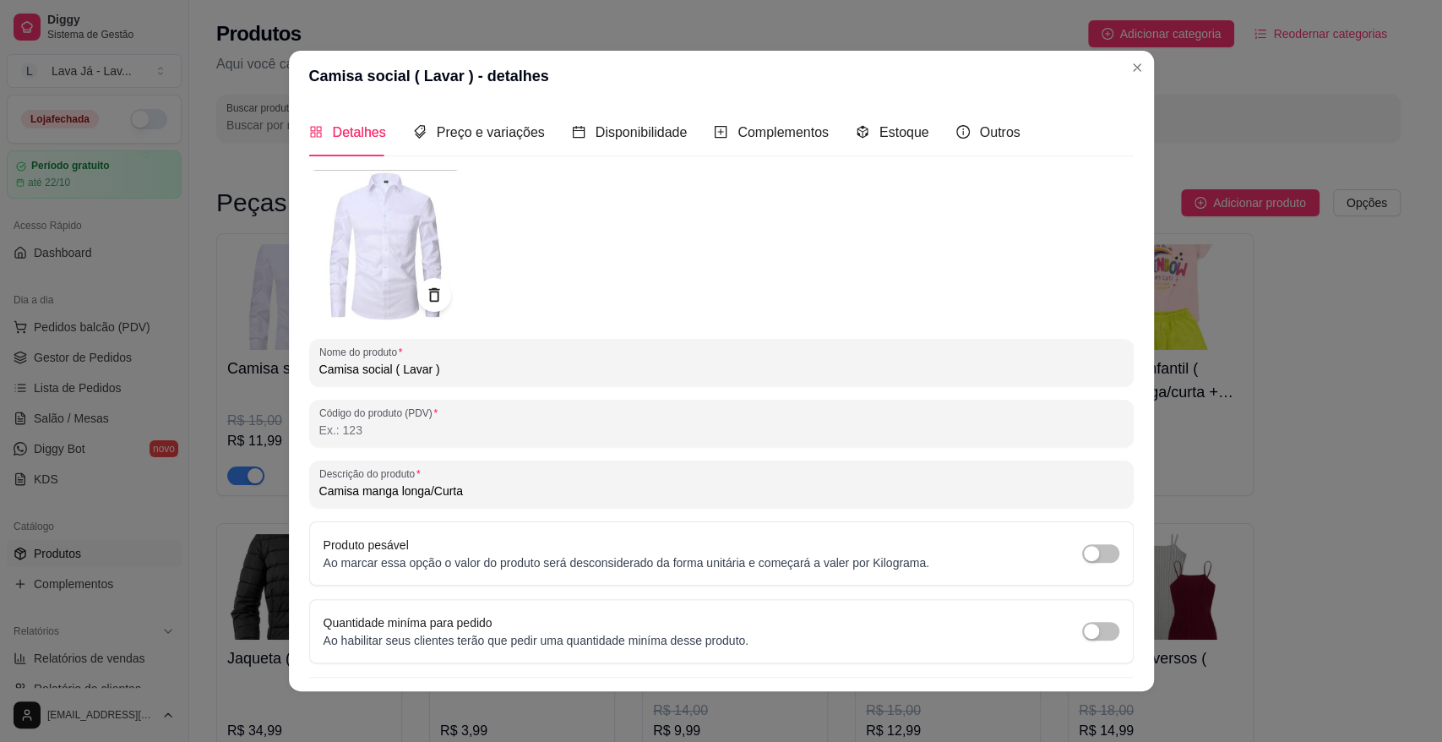
click at [498, 487] on input "Camisa manga longa/Curta" at bounding box center [721, 490] width 804 height 17
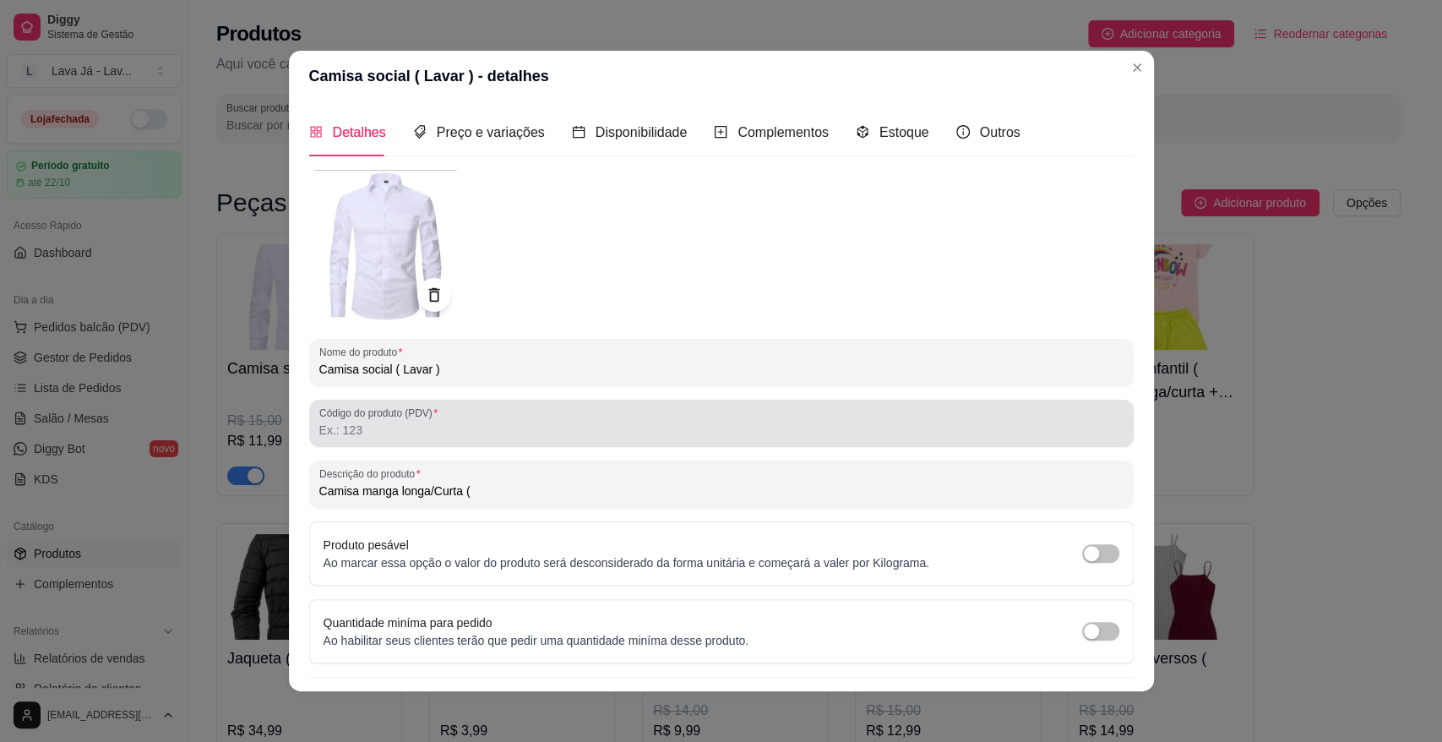
type input "Camisa manga longa/Curta"
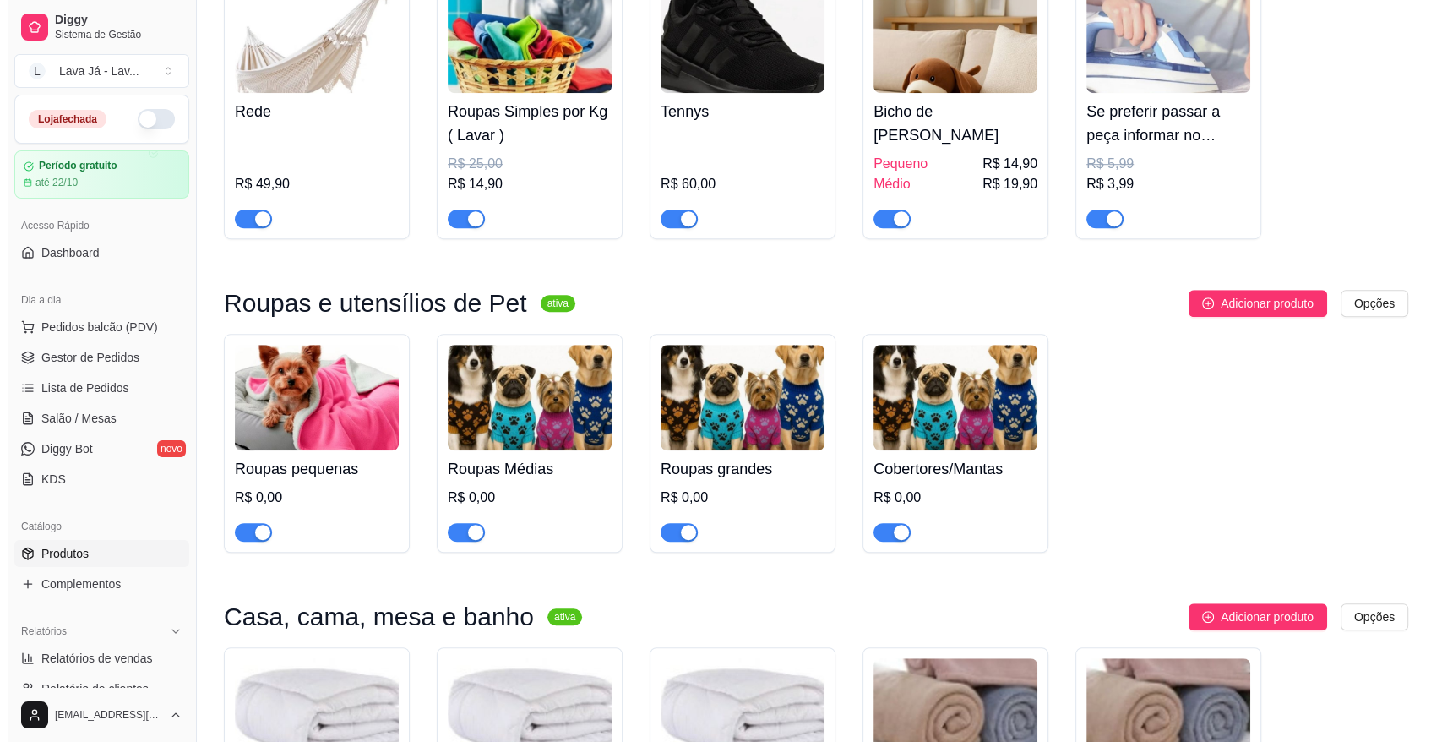
scroll to position [845, 0]
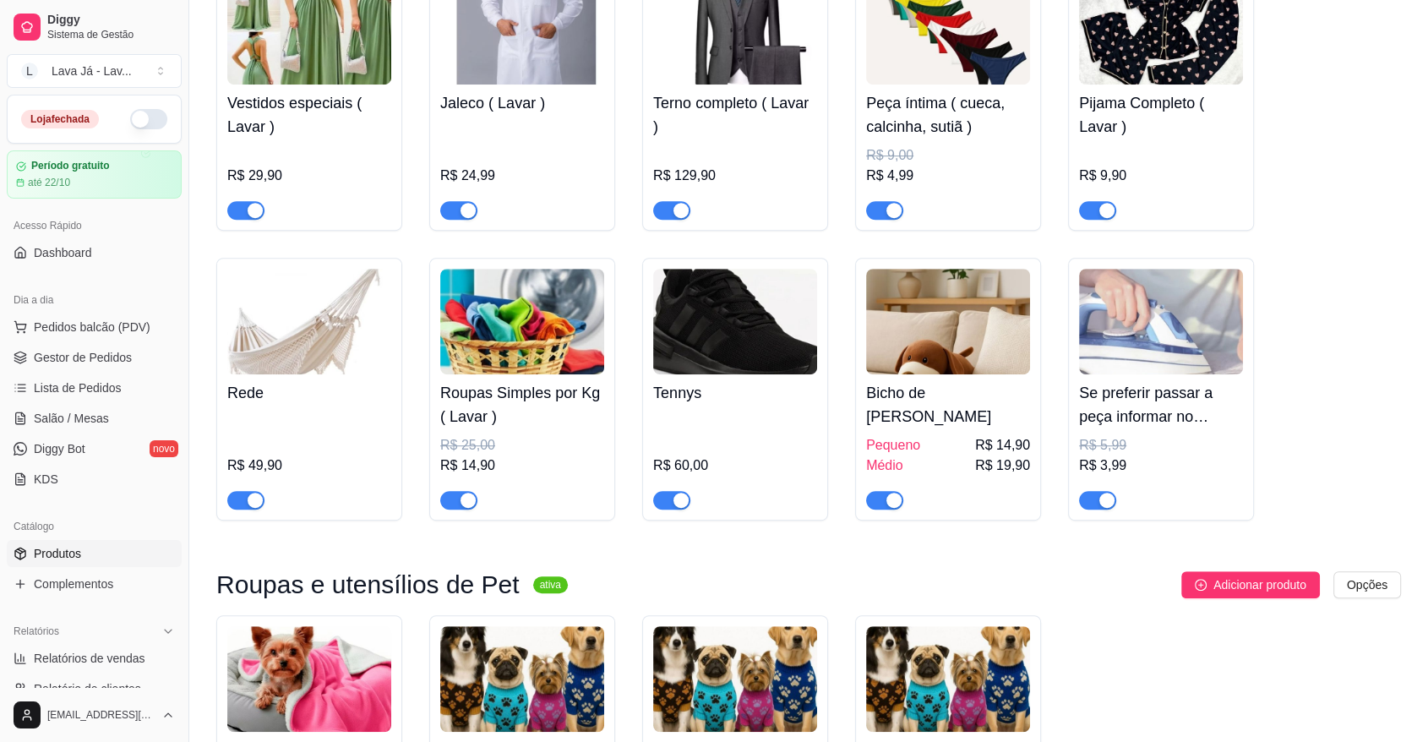
click at [291, 322] on img at bounding box center [309, 322] width 164 height 106
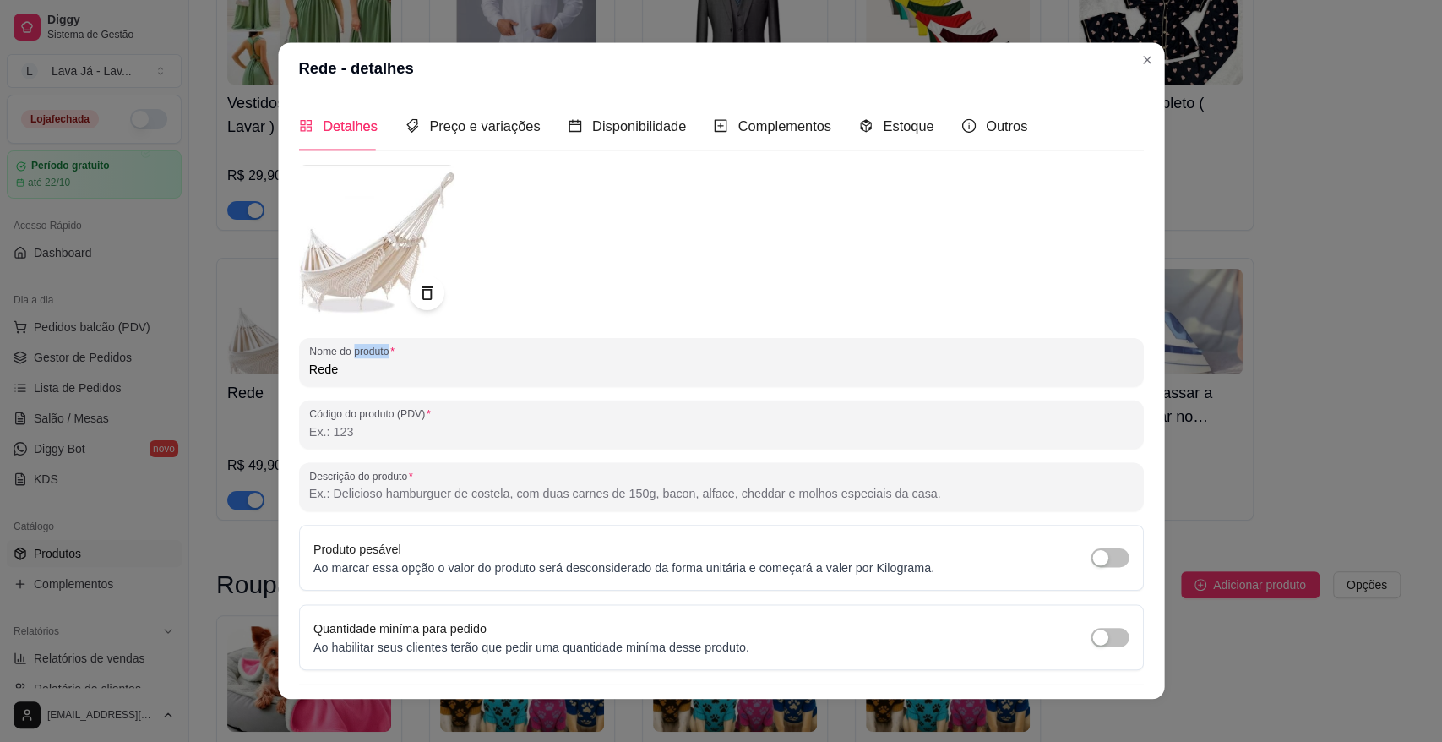
click at [291, 322] on div "Detalhes Preço e variações Disponibilidade Complementos Estoque Outros Nome do …" at bounding box center [721, 397] width 886 height 604
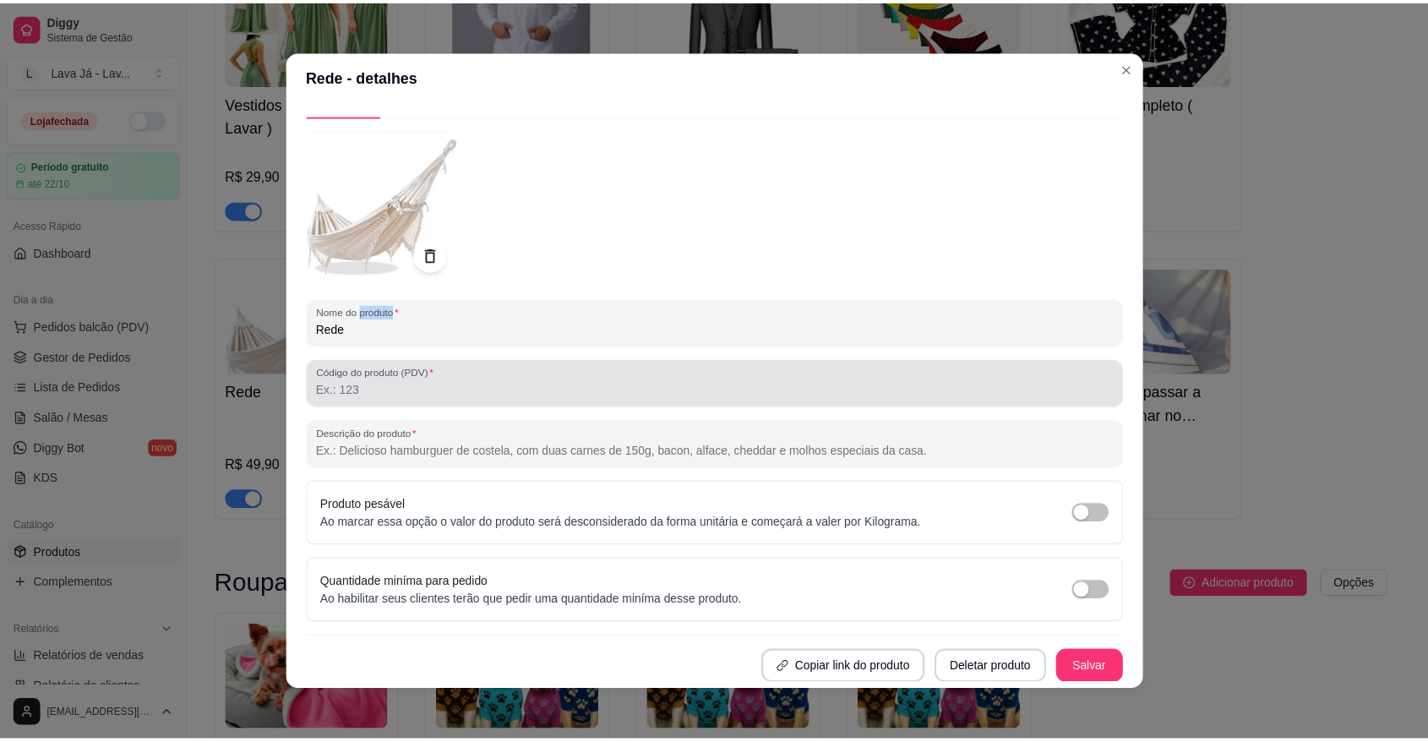
scroll to position [3, 0]
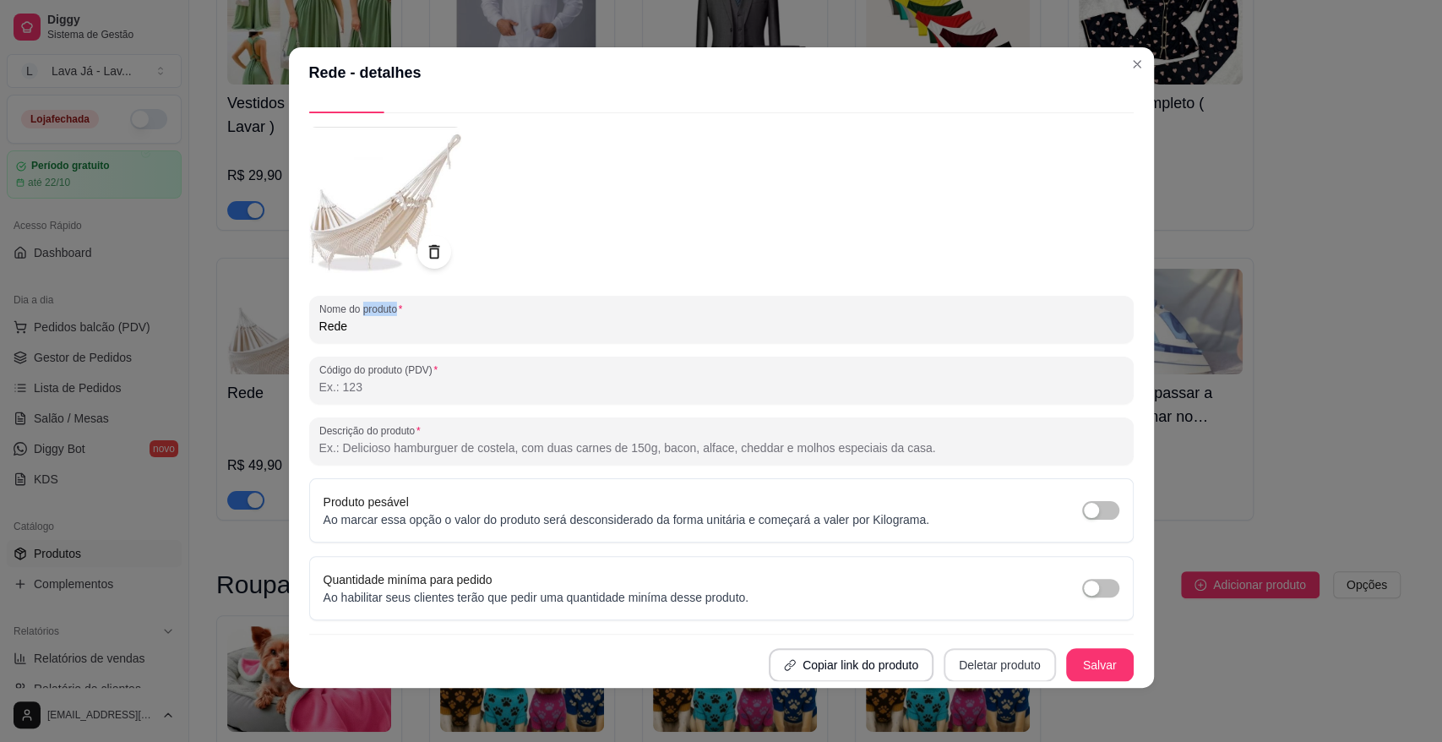
click at [959, 665] on button "Deletar produto" at bounding box center [1000, 665] width 112 height 34
click at [980, 618] on button "Confirmar" at bounding box center [983, 615] width 60 height 25
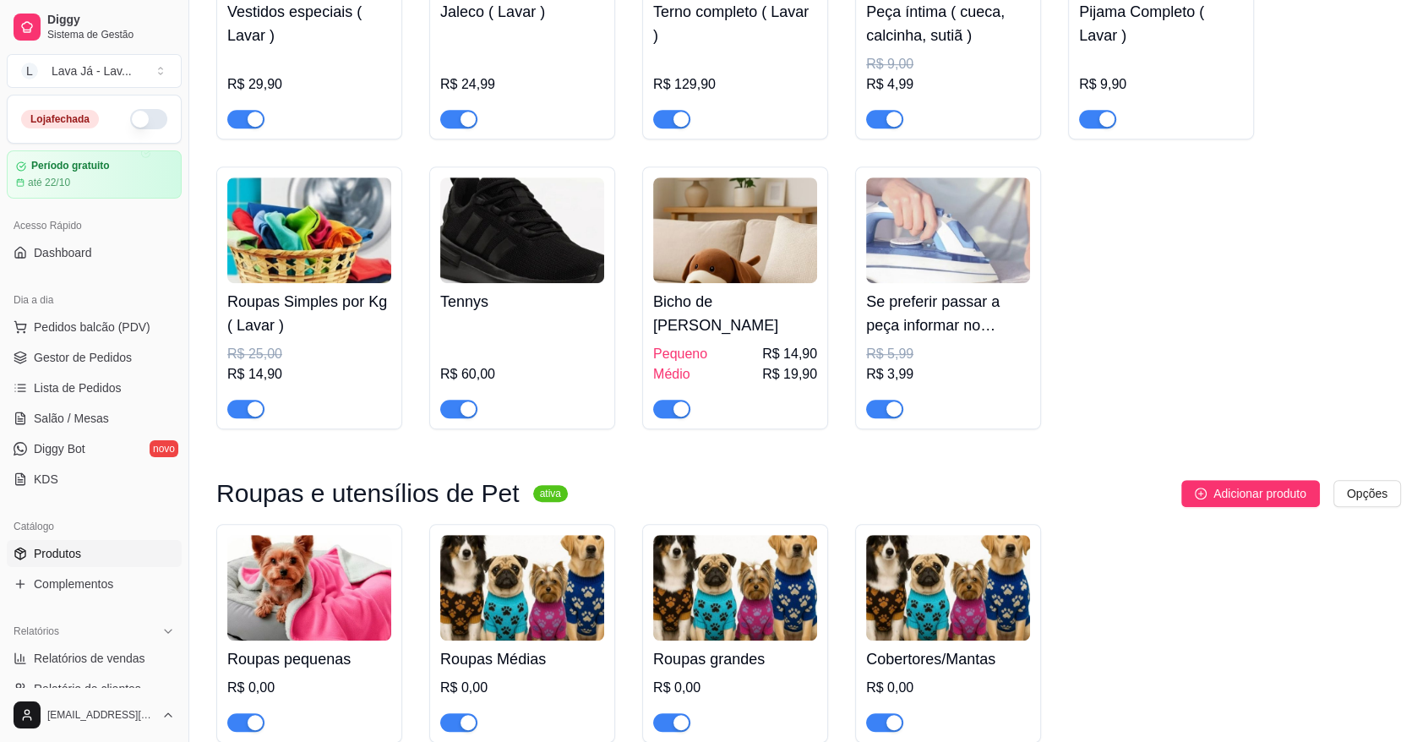
scroll to position [891, 0]
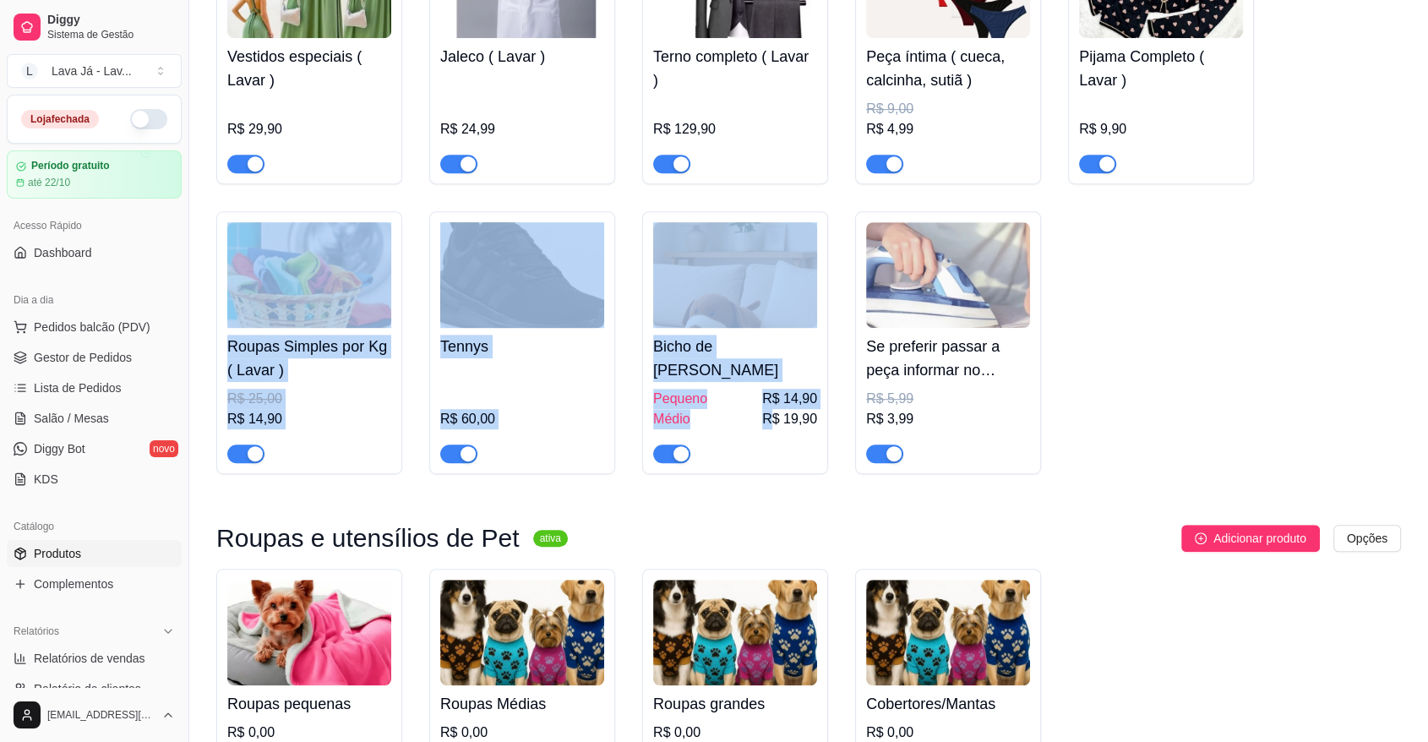
drag, startPoint x: 780, startPoint y: 429, endPoint x: 1293, endPoint y: 361, distance: 518.2
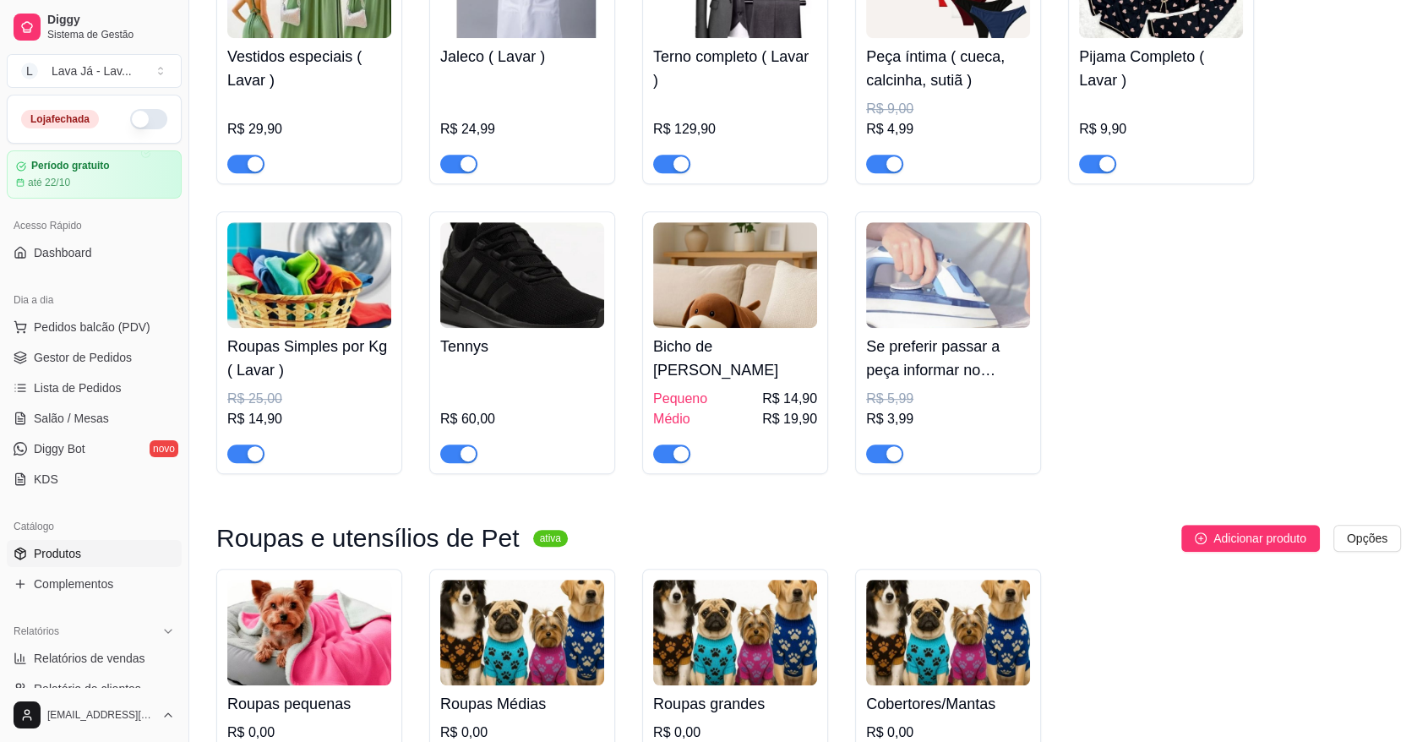
click at [46, 484] on span "KDS" at bounding box center [46, 479] width 24 height 17
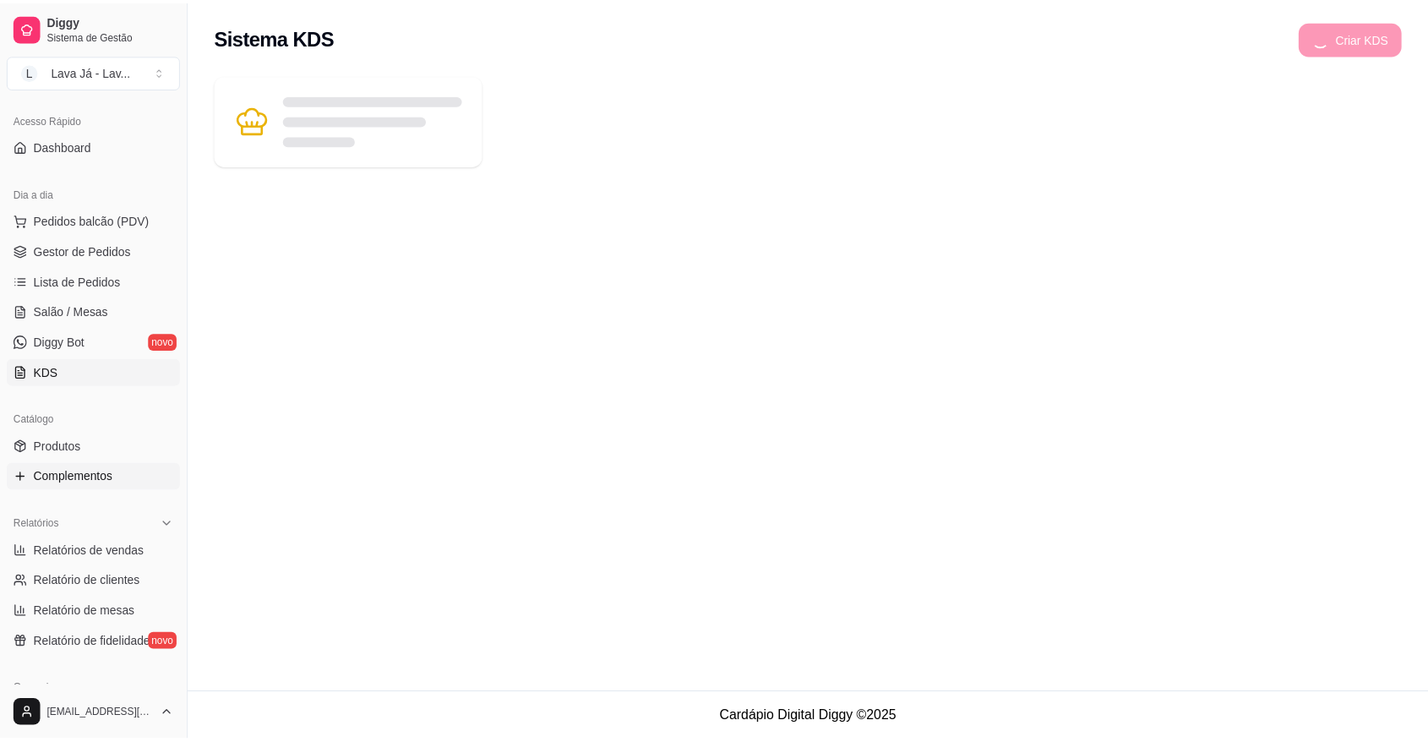
scroll to position [188, 0]
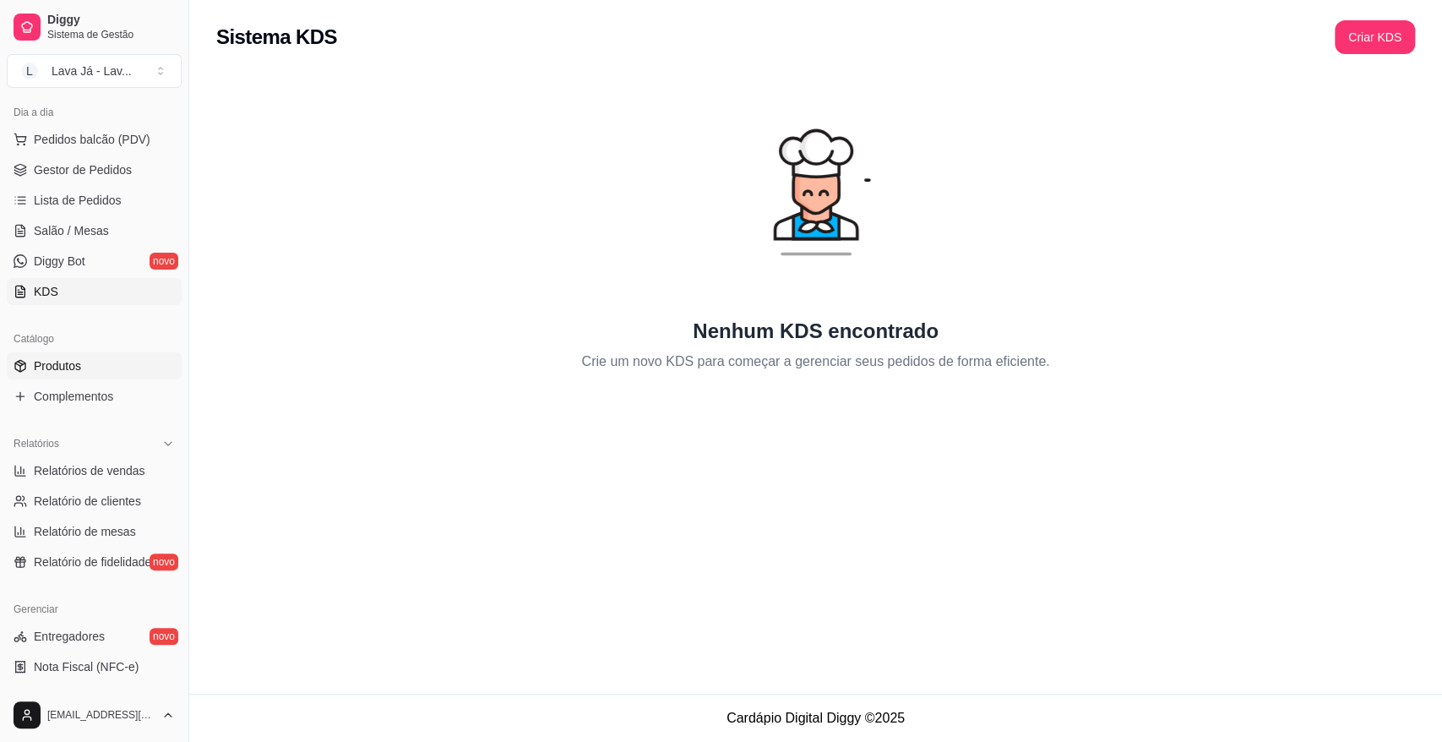
click at [56, 367] on span "Produtos" at bounding box center [57, 365] width 47 height 17
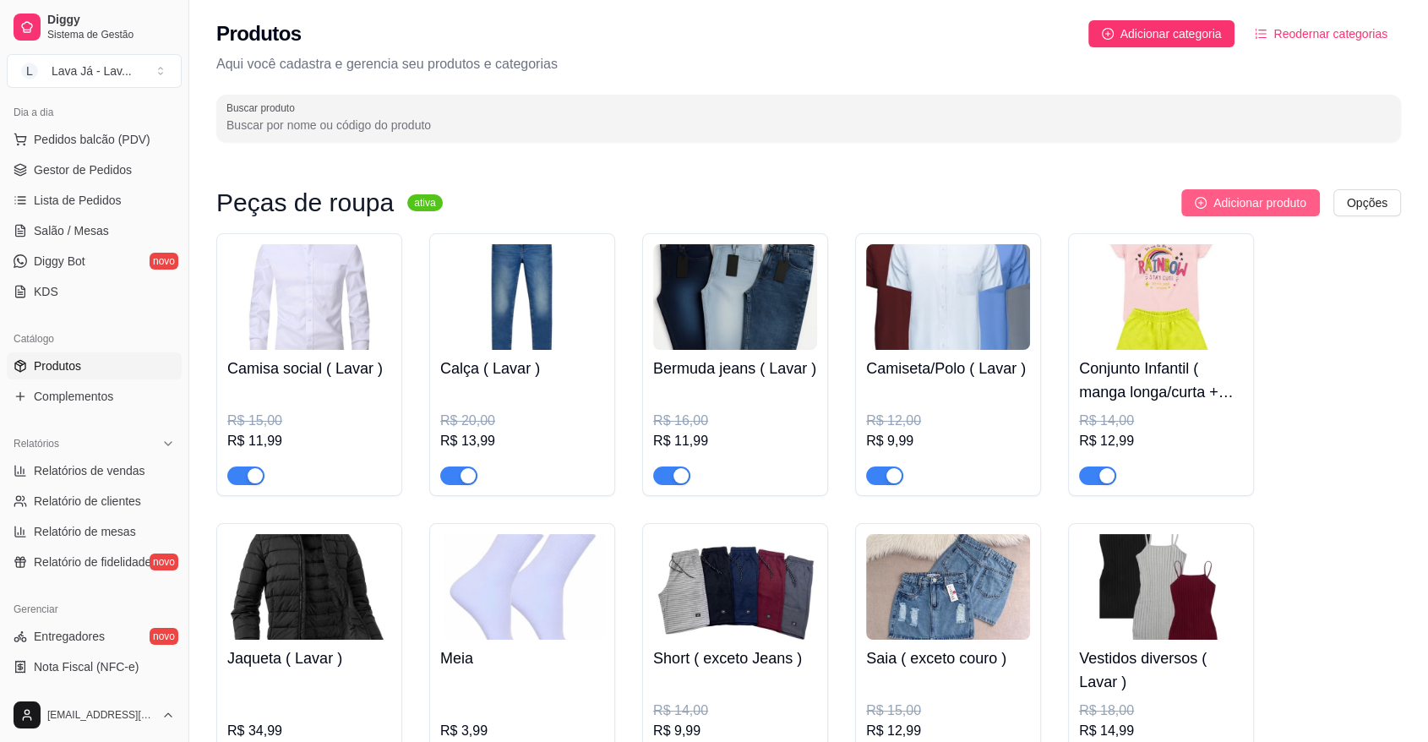
click at [1291, 199] on span "Adicionar produto" at bounding box center [1259, 202] width 93 height 19
click at [1166, 41] on span "Adicionar categoria" at bounding box center [1170, 33] width 101 height 19
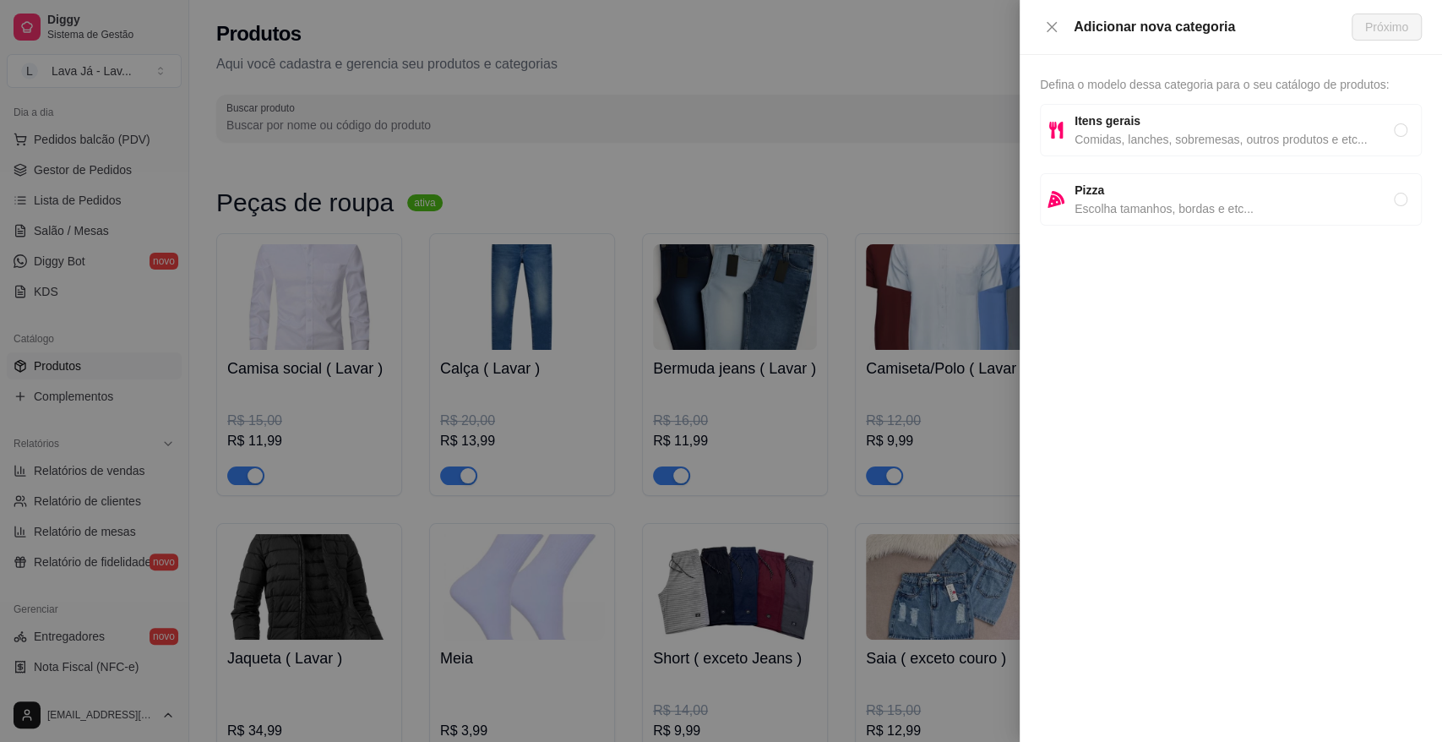
click at [1243, 127] on span "Itens gerais" at bounding box center [1234, 121] width 319 height 19
radio input "true"
click at [1384, 28] on span "Próximo" at bounding box center [1386, 27] width 43 height 19
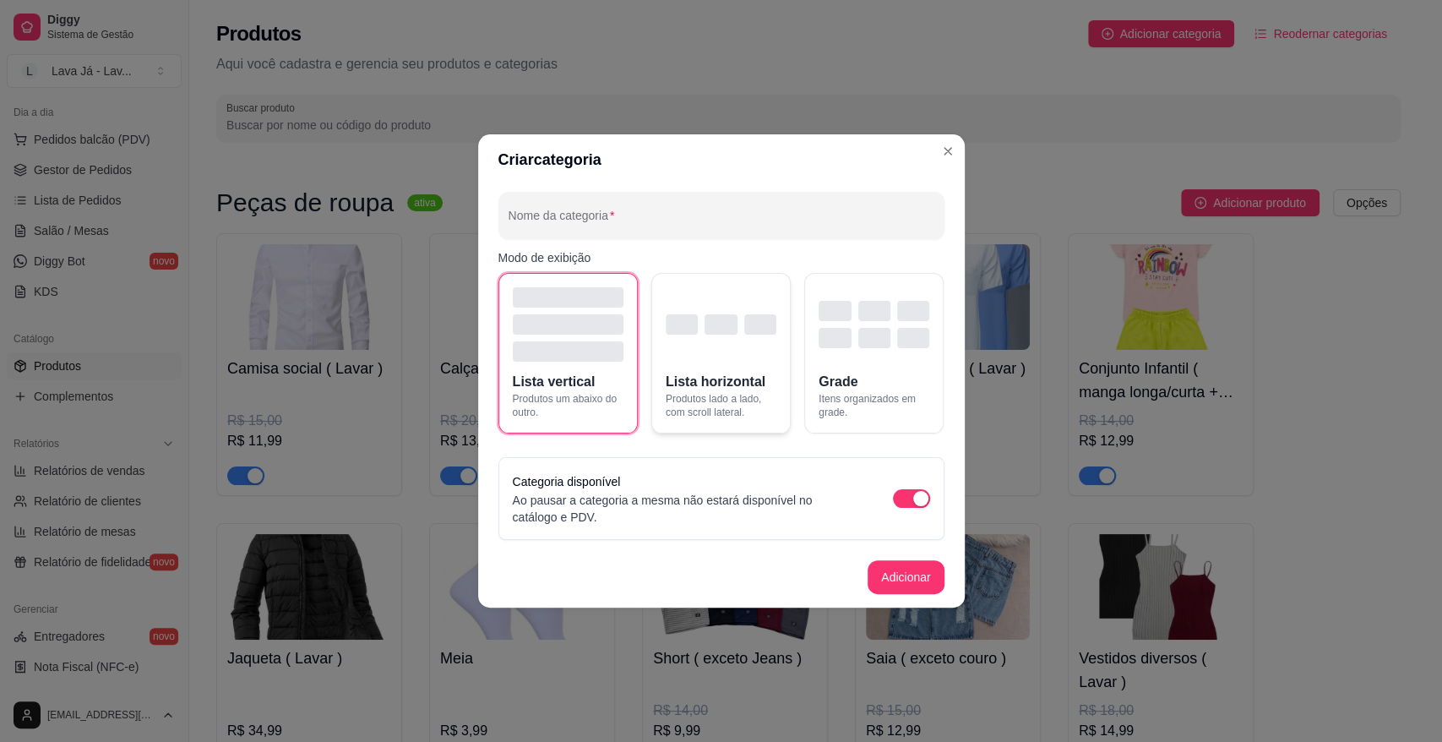
click at [701, 322] on div "button" at bounding box center [721, 324] width 111 height 20
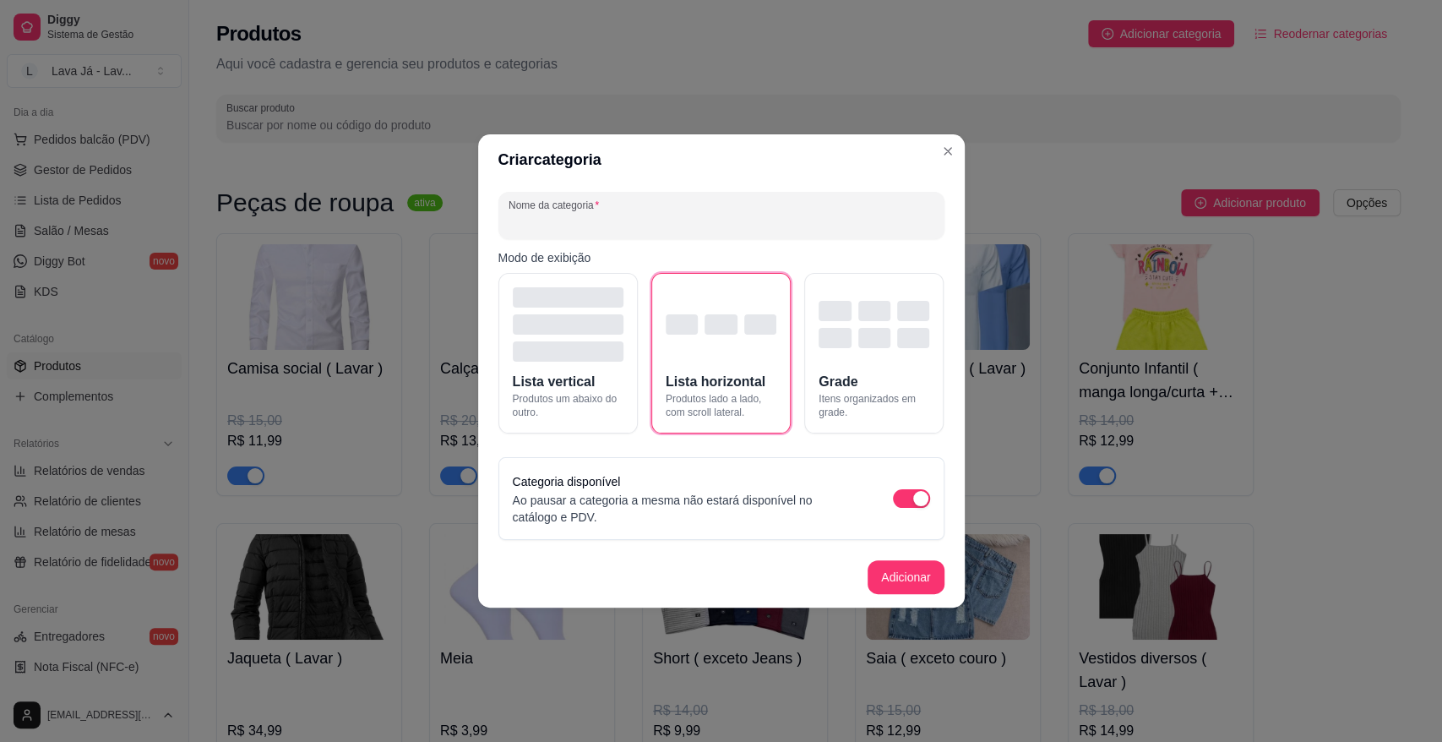
click at [663, 214] on input "Nome da categoria" at bounding box center [722, 222] width 426 height 17
type input "Serviços adicionais"
click at [922, 584] on button "Adicionar" at bounding box center [905, 577] width 74 height 33
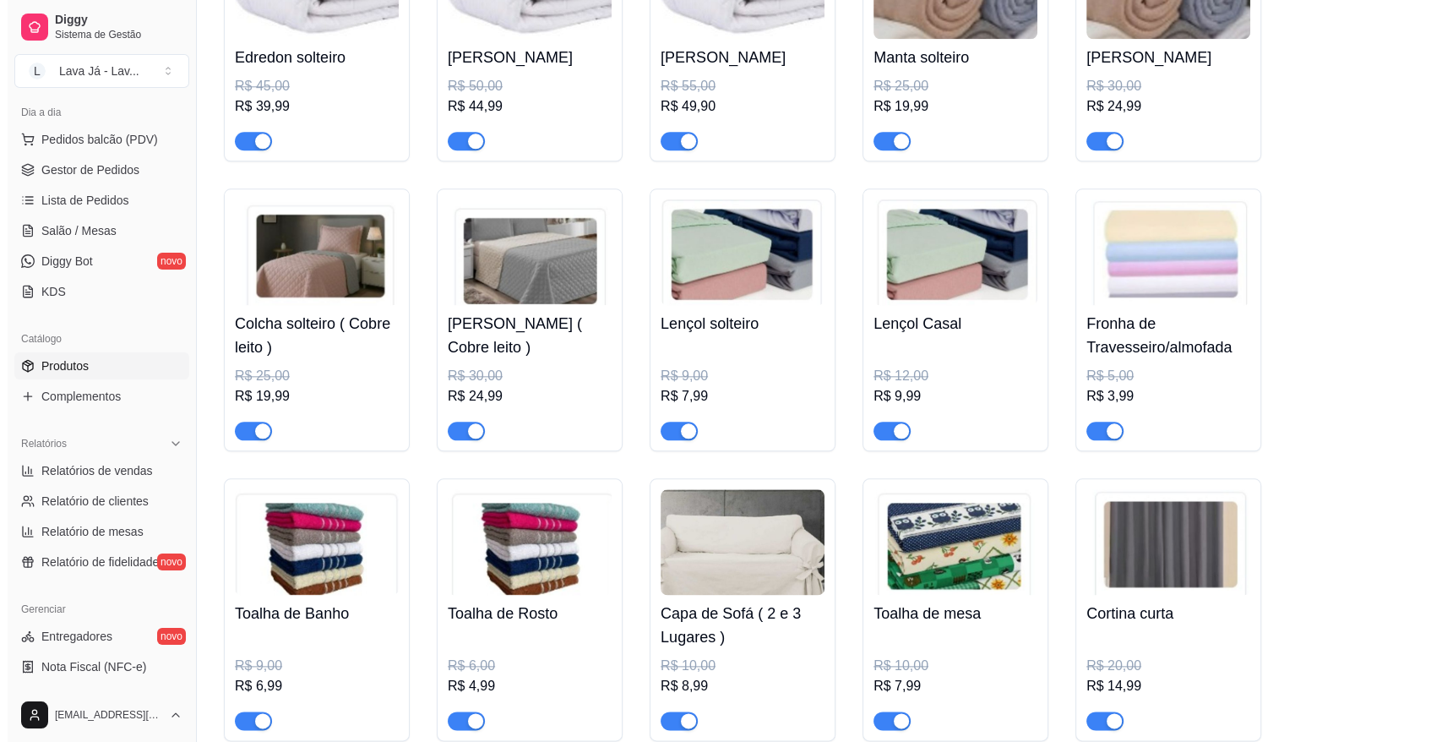
scroll to position [2320, 0]
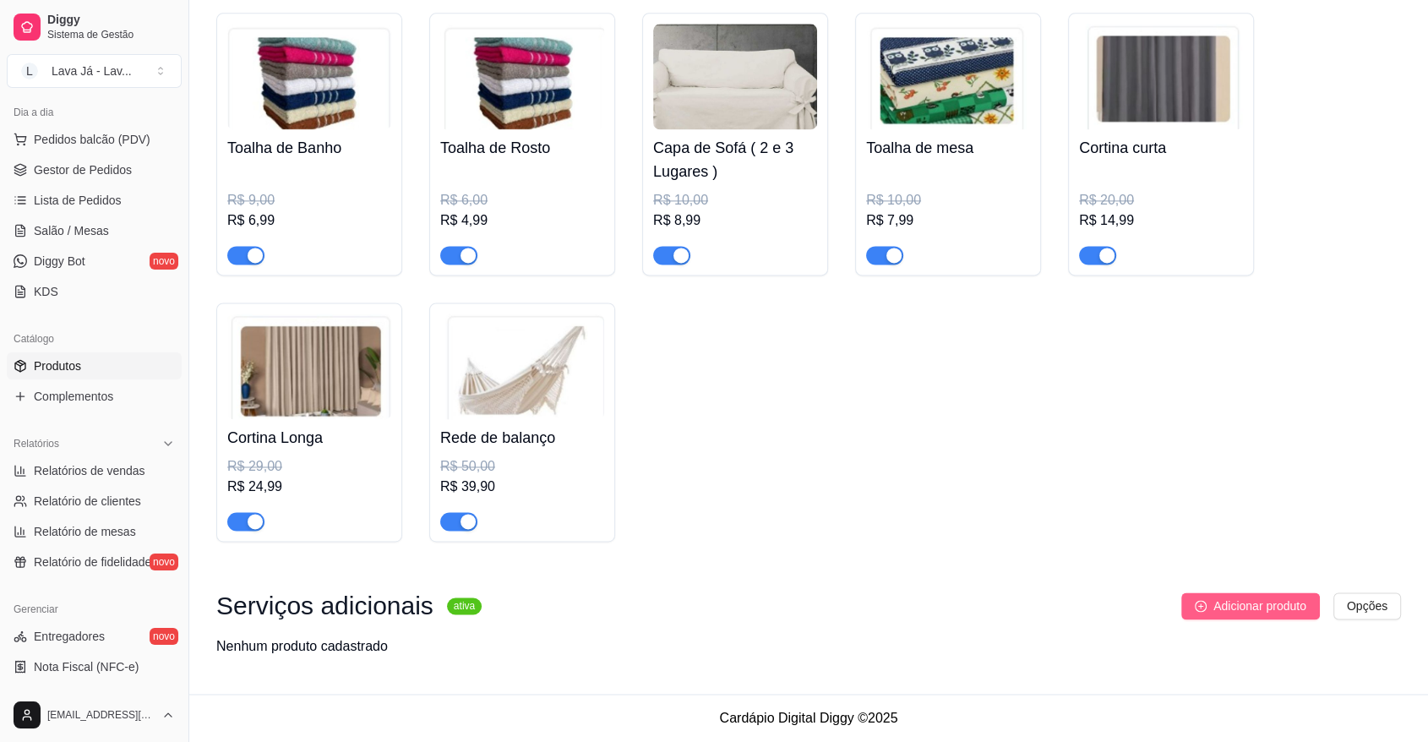
click at [1222, 612] on span "Adicionar produto" at bounding box center [1259, 605] width 93 height 19
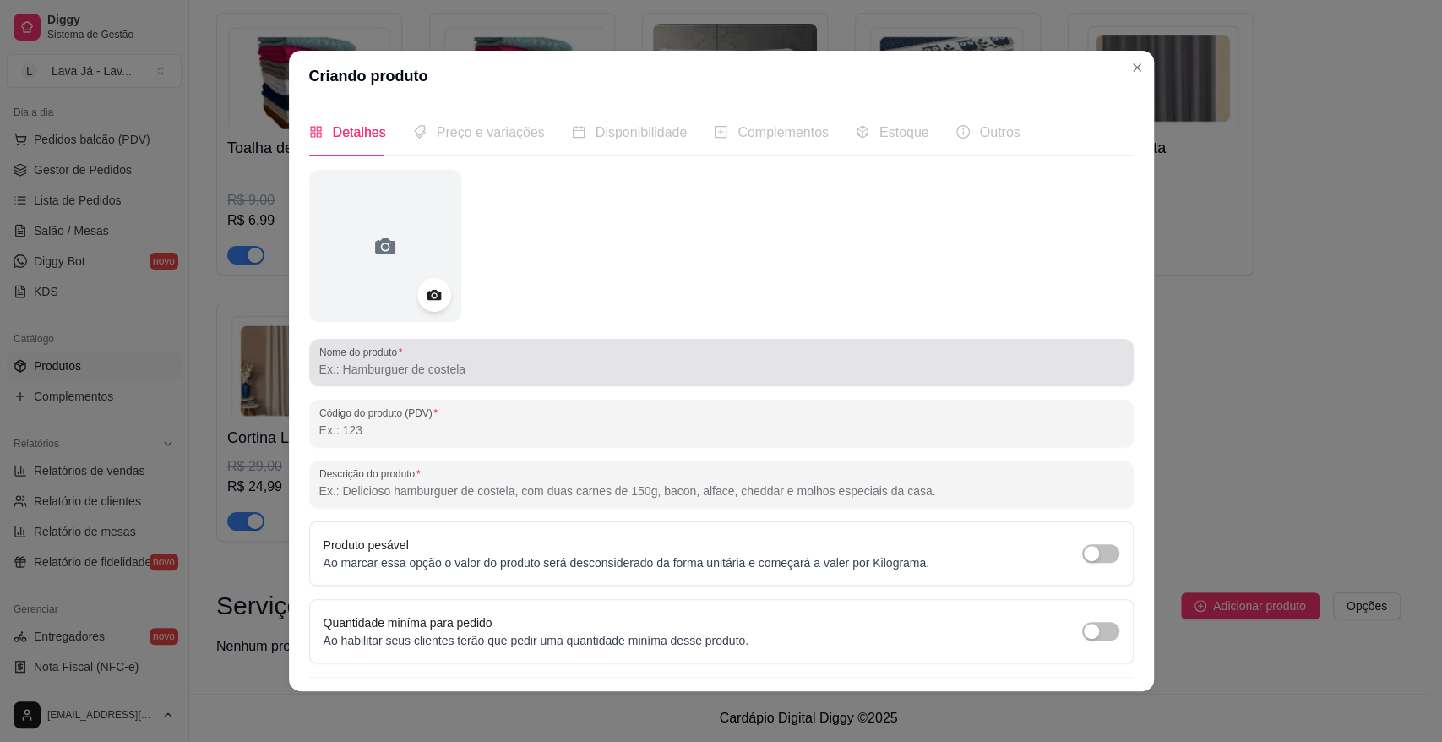
click at [525, 365] on input "Nome do produto" at bounding box center [721, 369] width 804 height 17
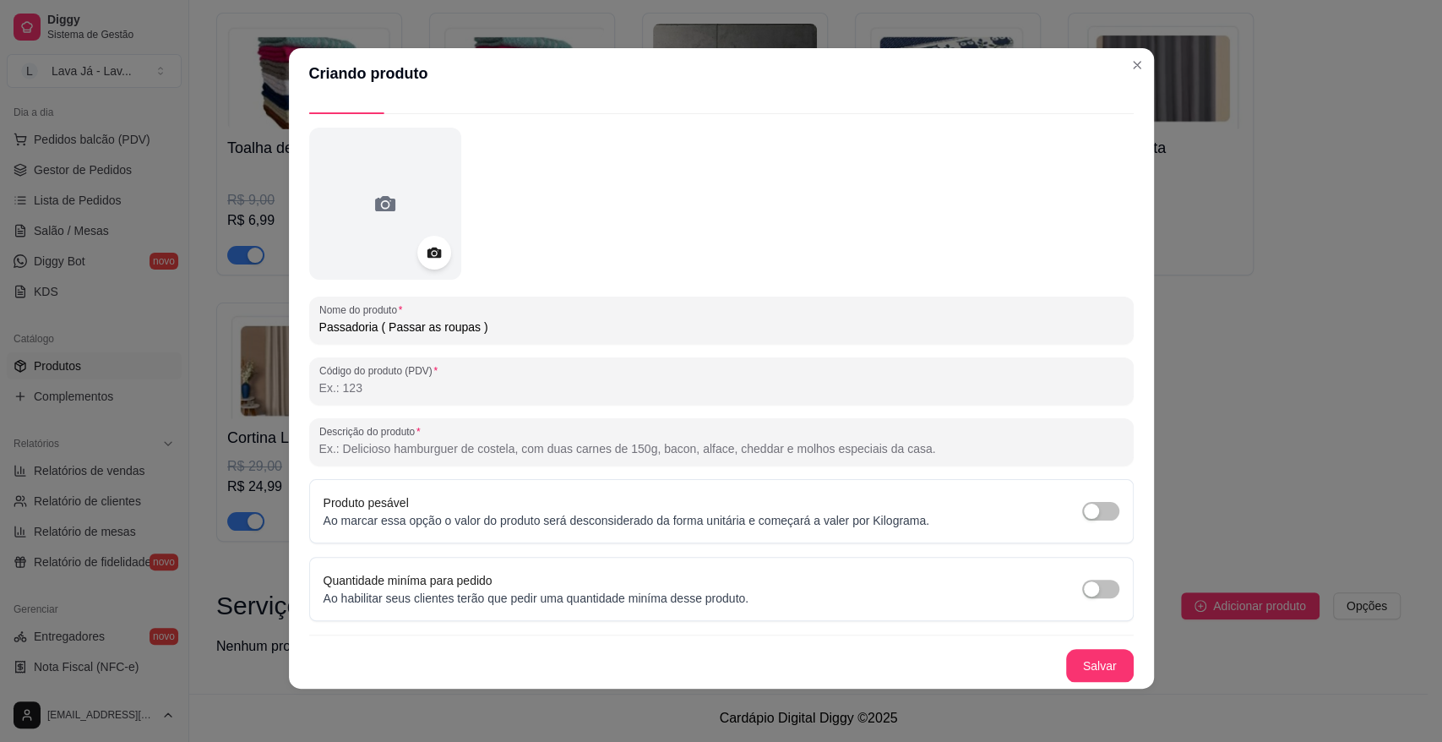
scroll to position [3, 0]
type input "Passadoria ( Passar as roupas )"
click at [1075, 659] on button "Salvar" at bounding box center [1100, 665] width 68 height 34
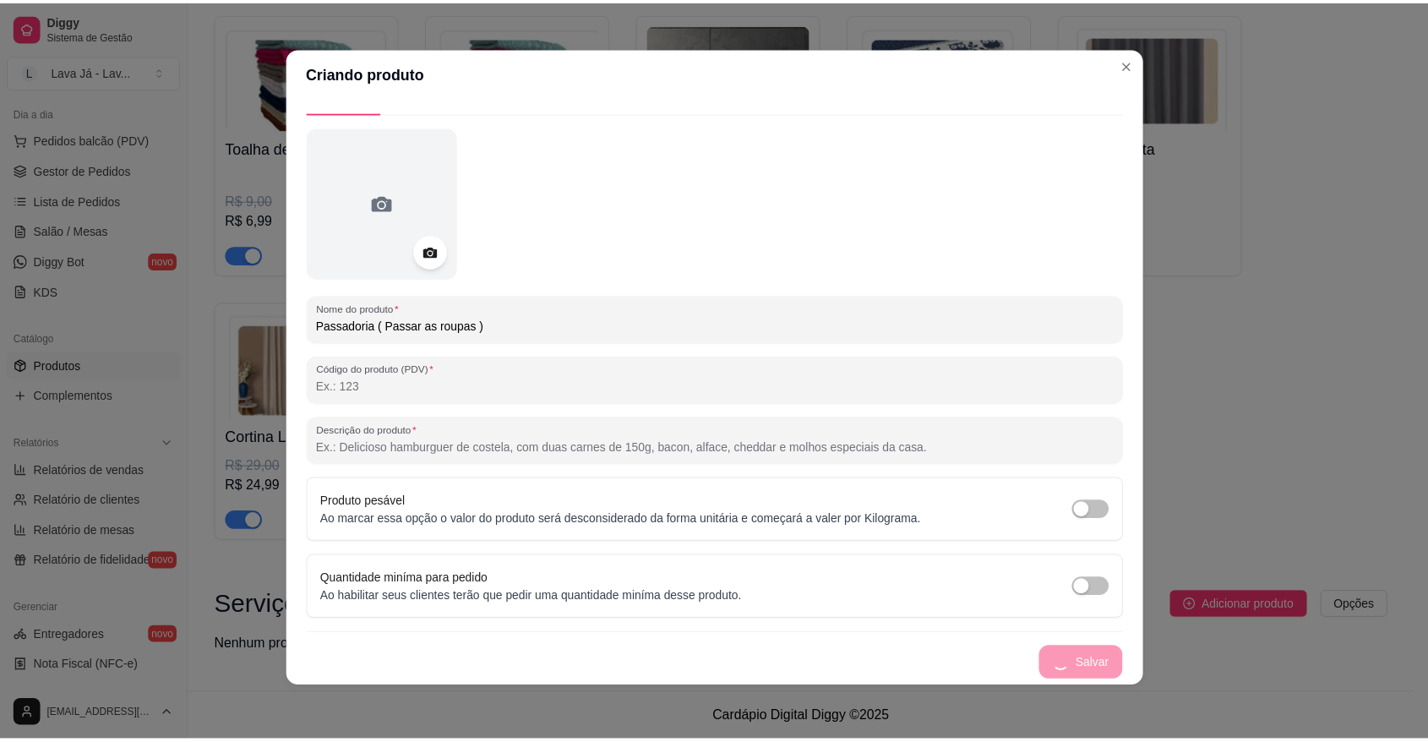
scroll to position [0, 0]
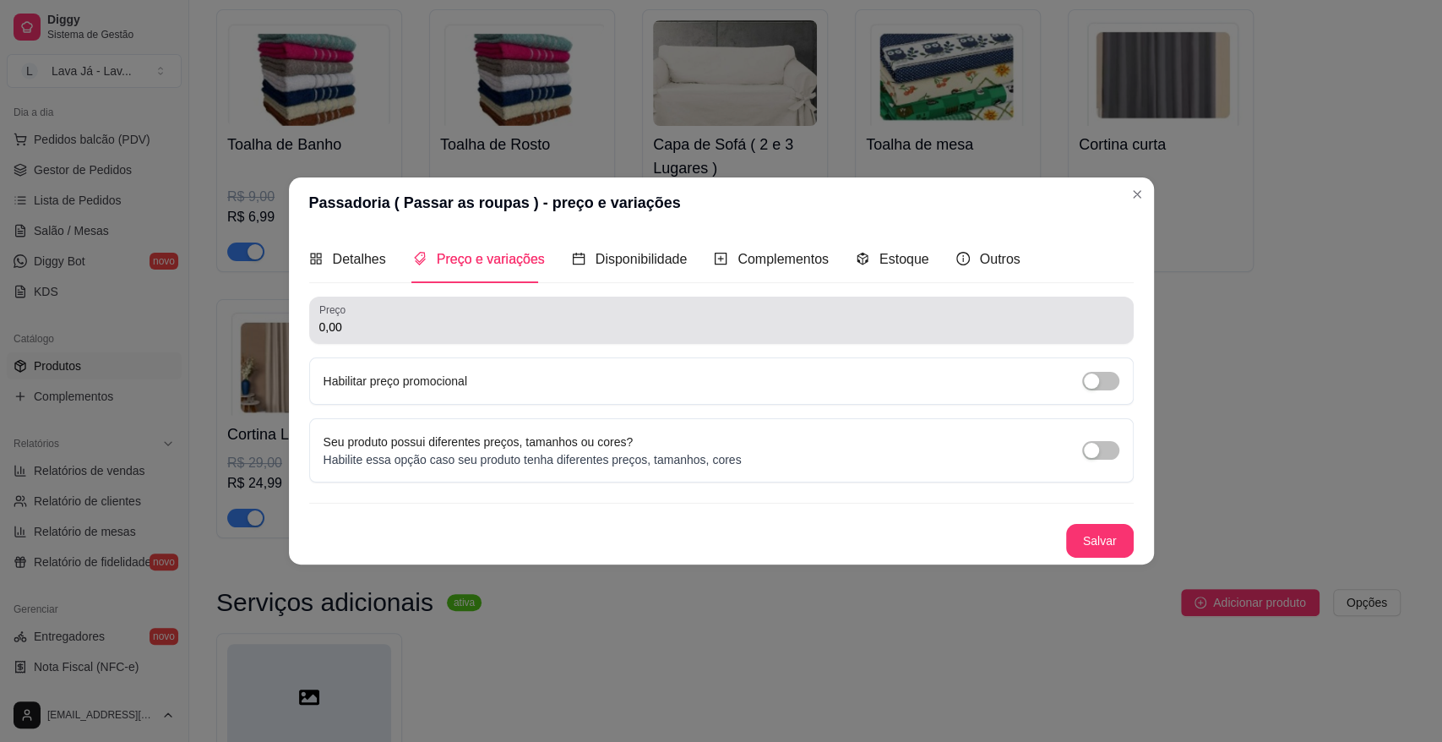
click at [405, 332] on input "0,00" at bounding box center [721, 326] width 804 height 17
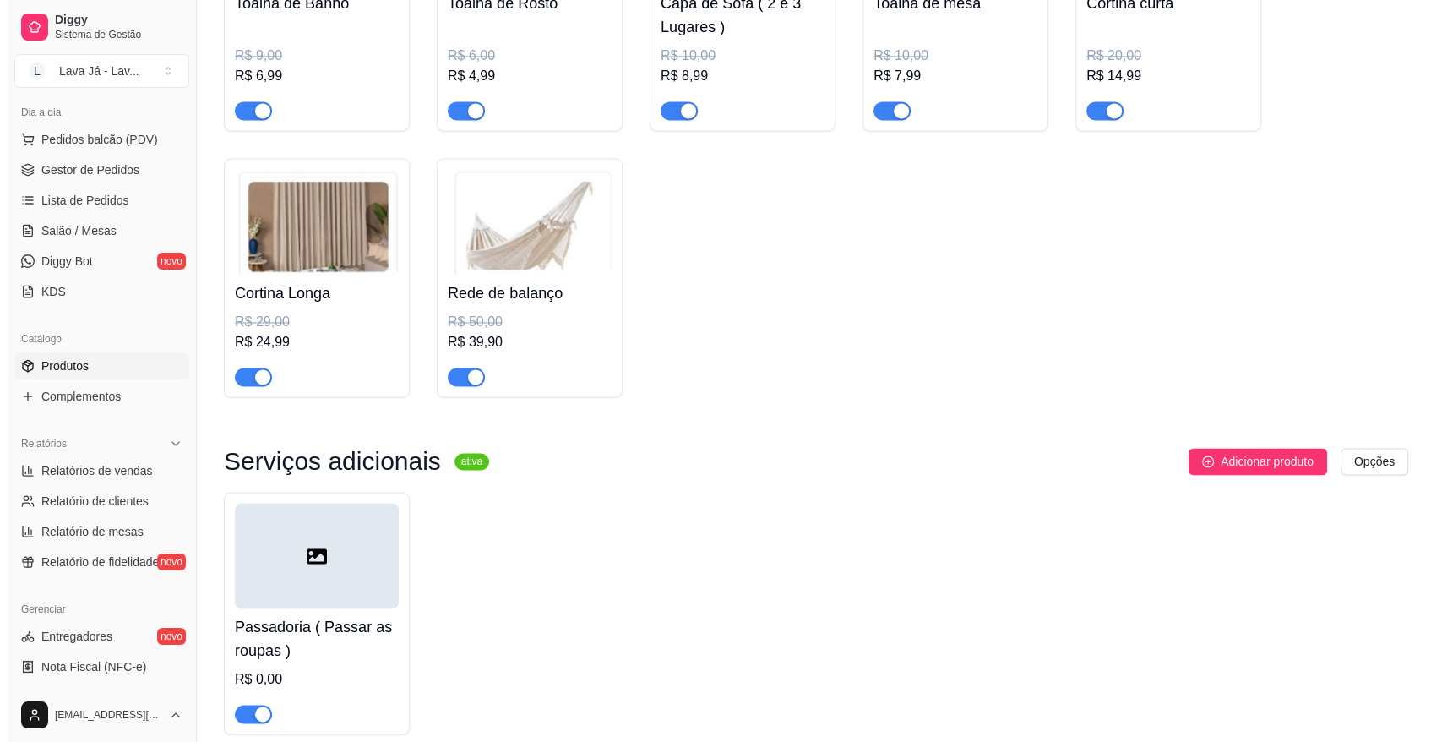
scroll to position [2543, 0]
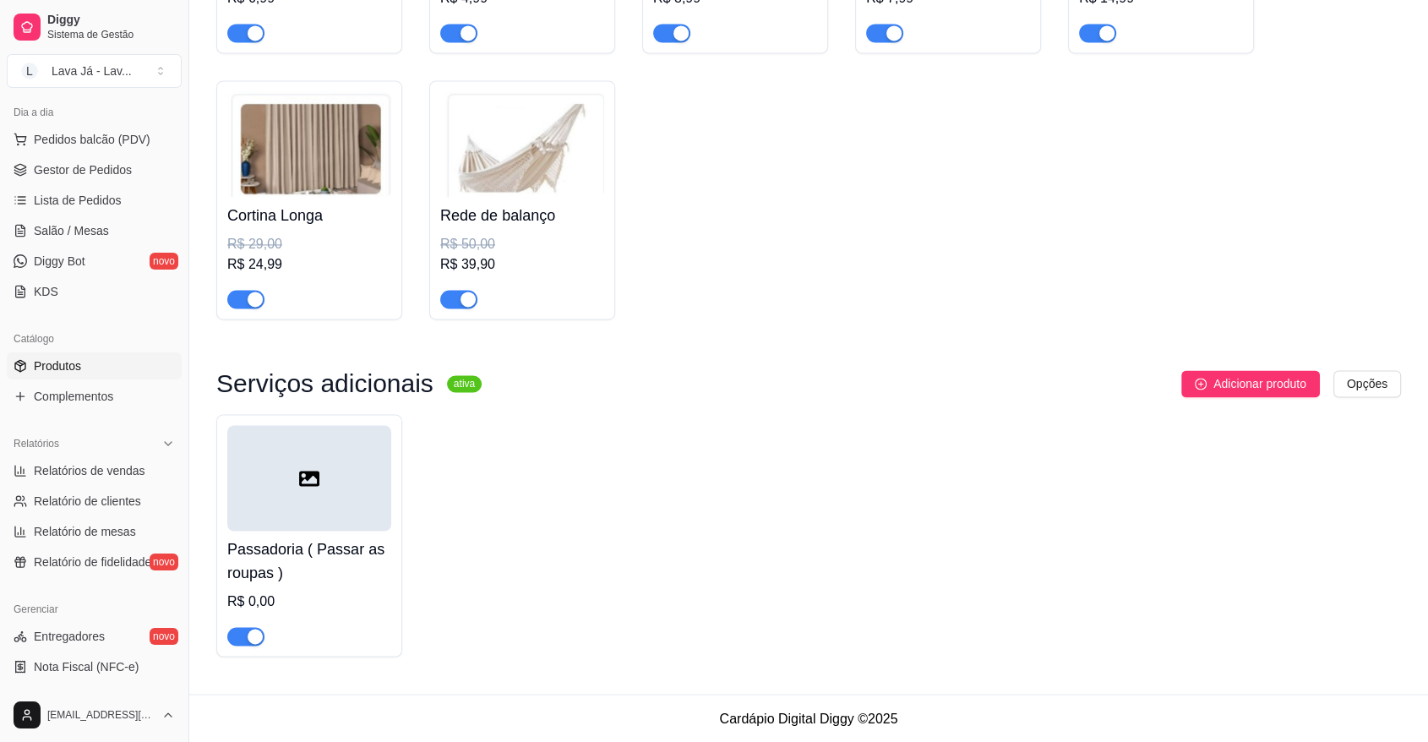
click at [306, 503] on div at bounding box center [309, 478] width 164 height 106
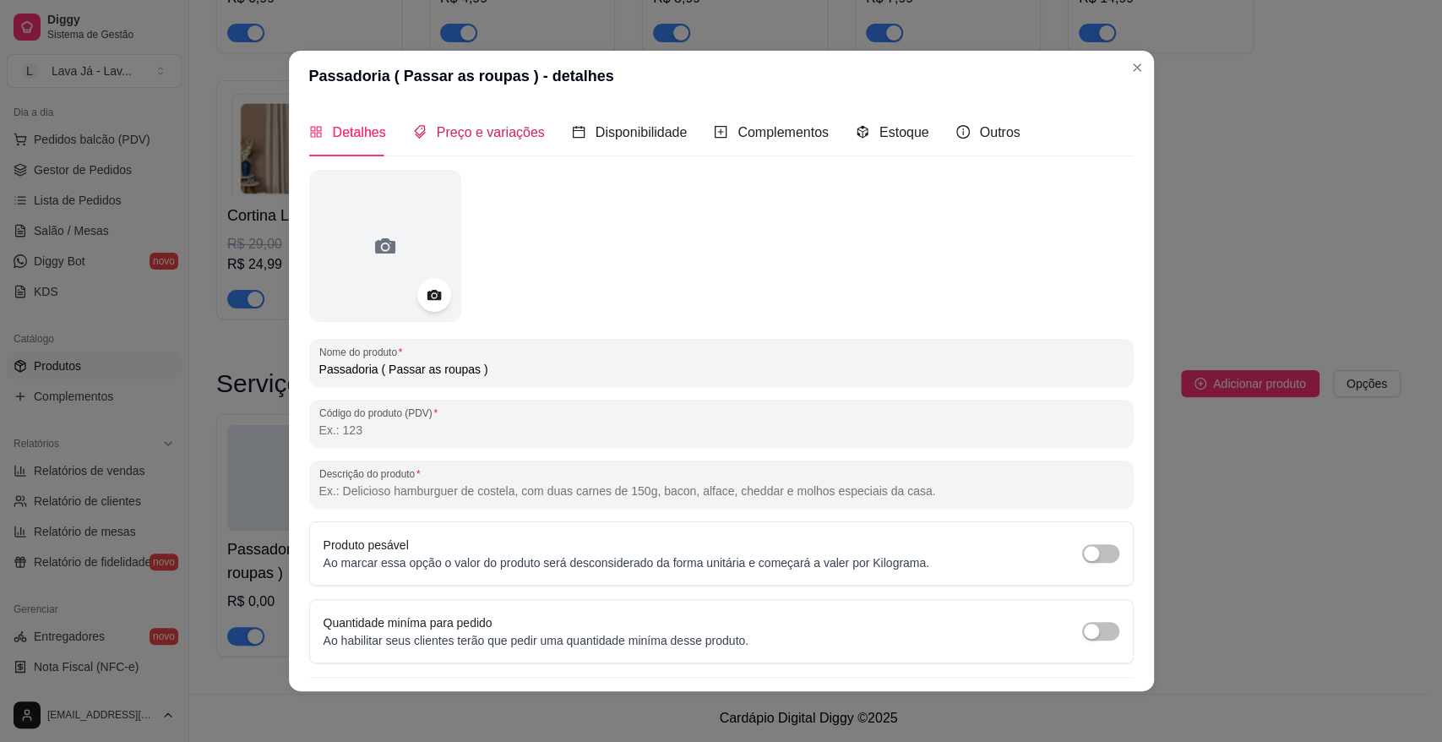
click at [481, 134] on span "Preço e variações" at bounding box center [491, 132] width 108 height 14
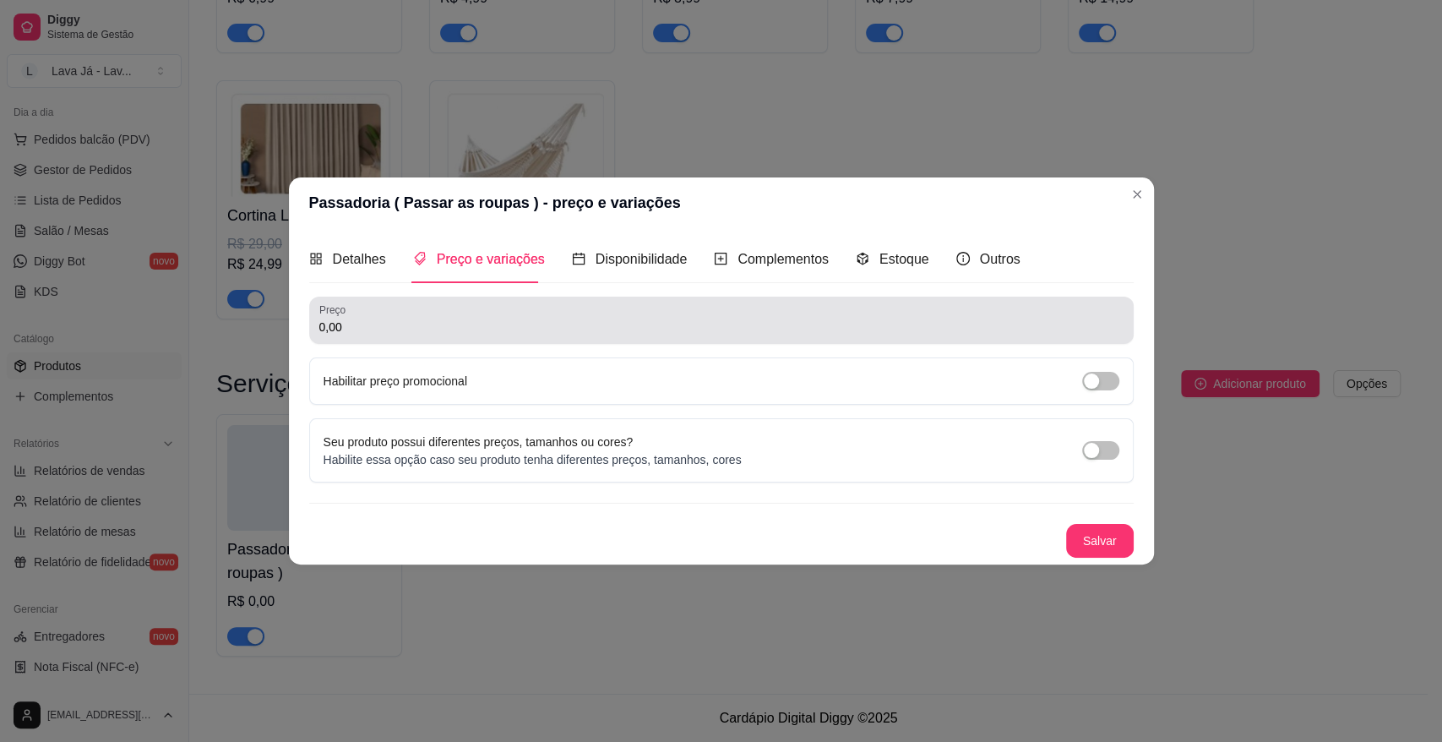
click at [454, 330] on input "0,00" at bounding box center [721, 326] width 804 height 17
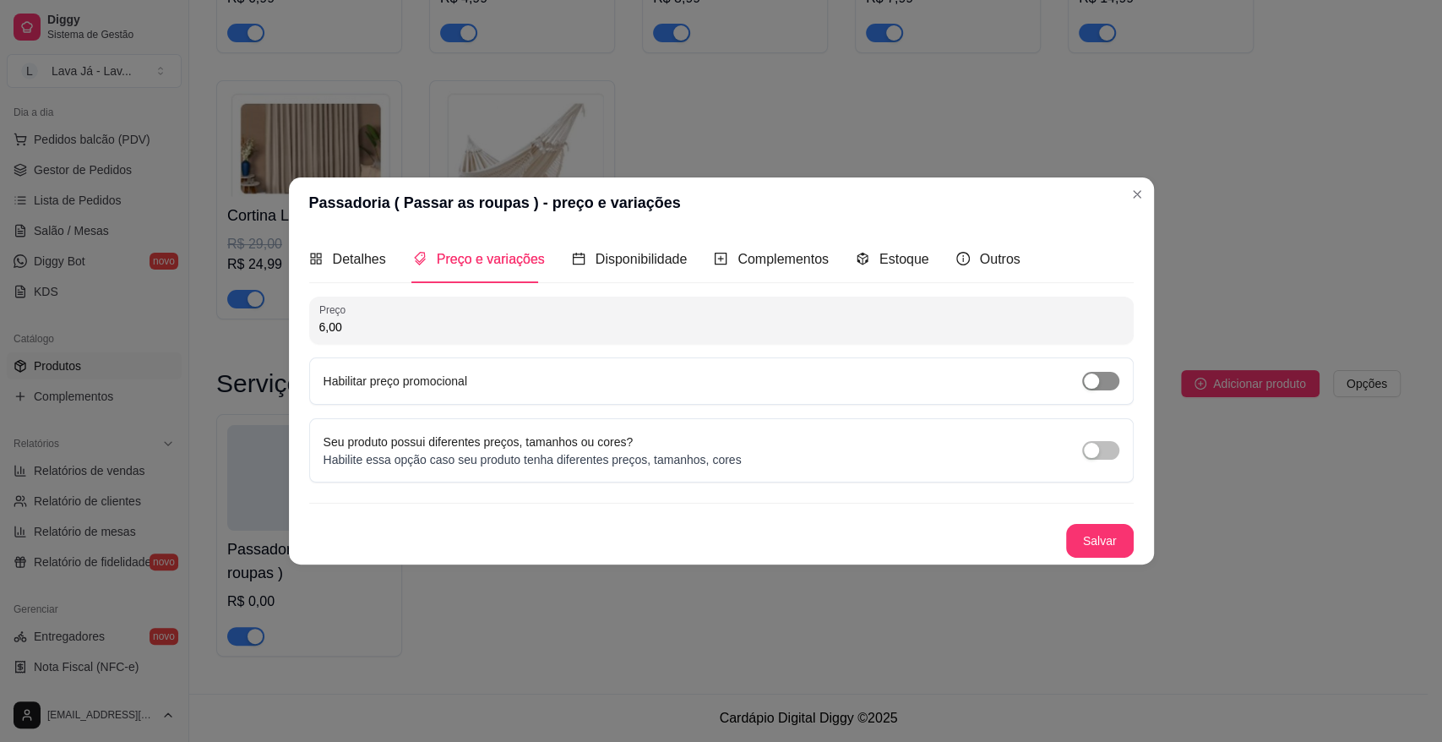
type input "6,00"
click at [1091, 380] on div "button" at bounding box center [1091, 380] width 15 height 15
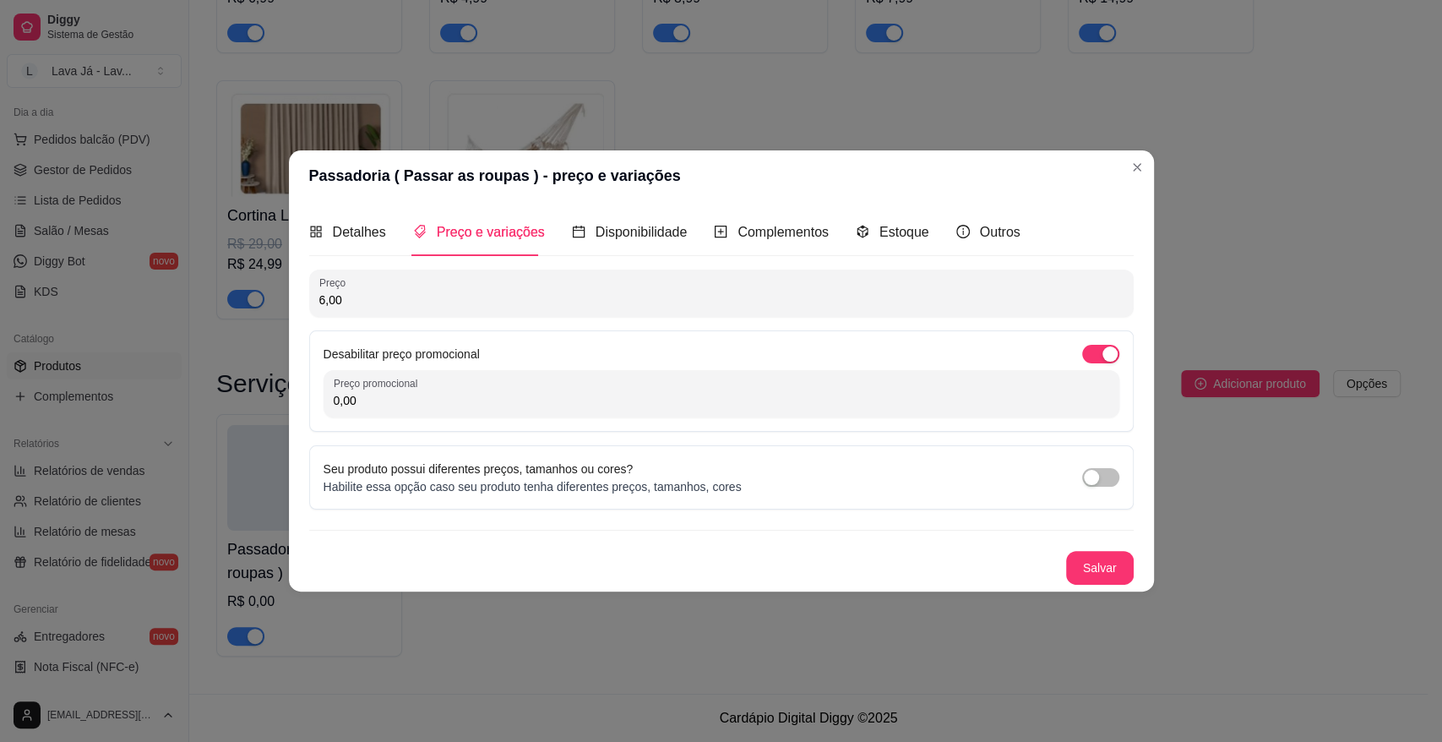
click at [416, 405] on input "0,00" at bounding box center [722, 400] width 776 height 17
type input "3,99"
click at [1107, 578] on button "Salvar" at bounding box center [1100, 568] width 66 height 33
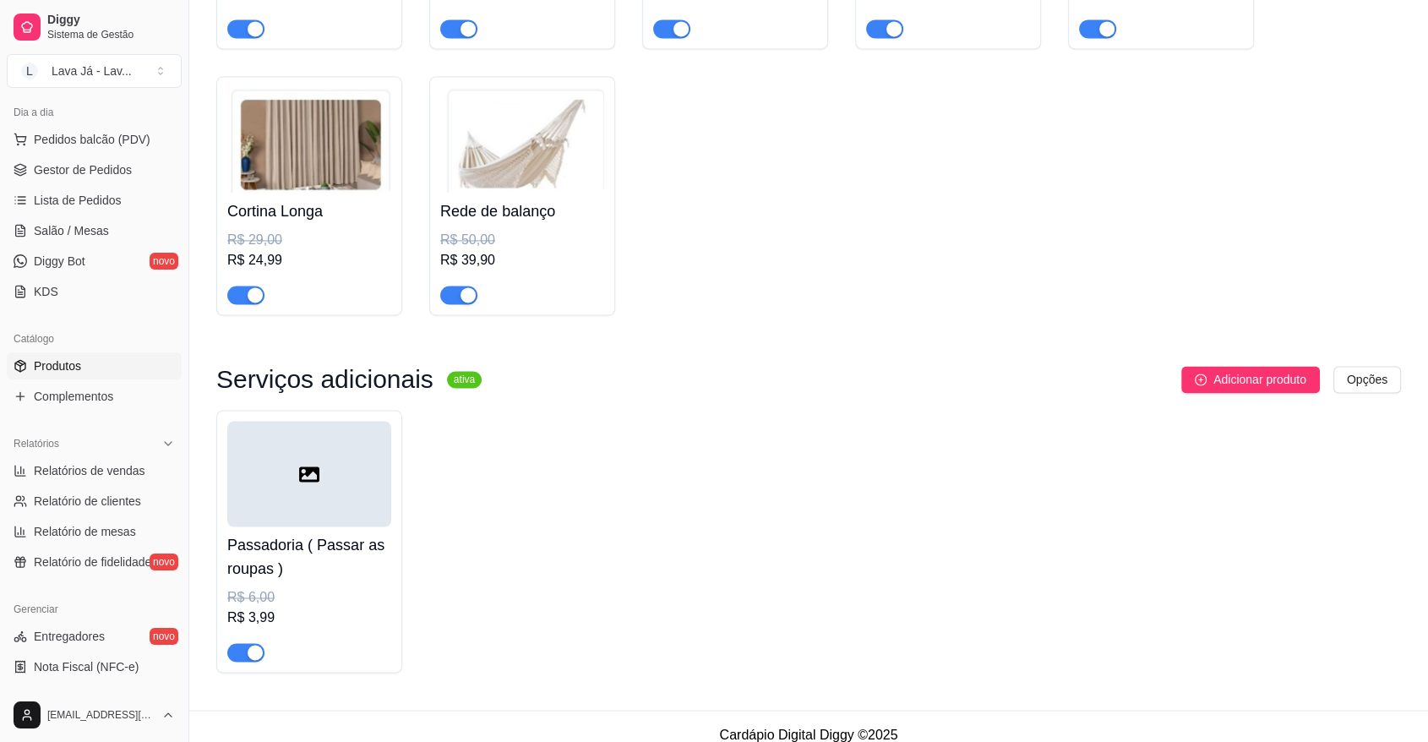
click at [307, 550] on h4 "Passadoria ( Passar as roupas )" at bounding box center [309, 556] width 164 height 47
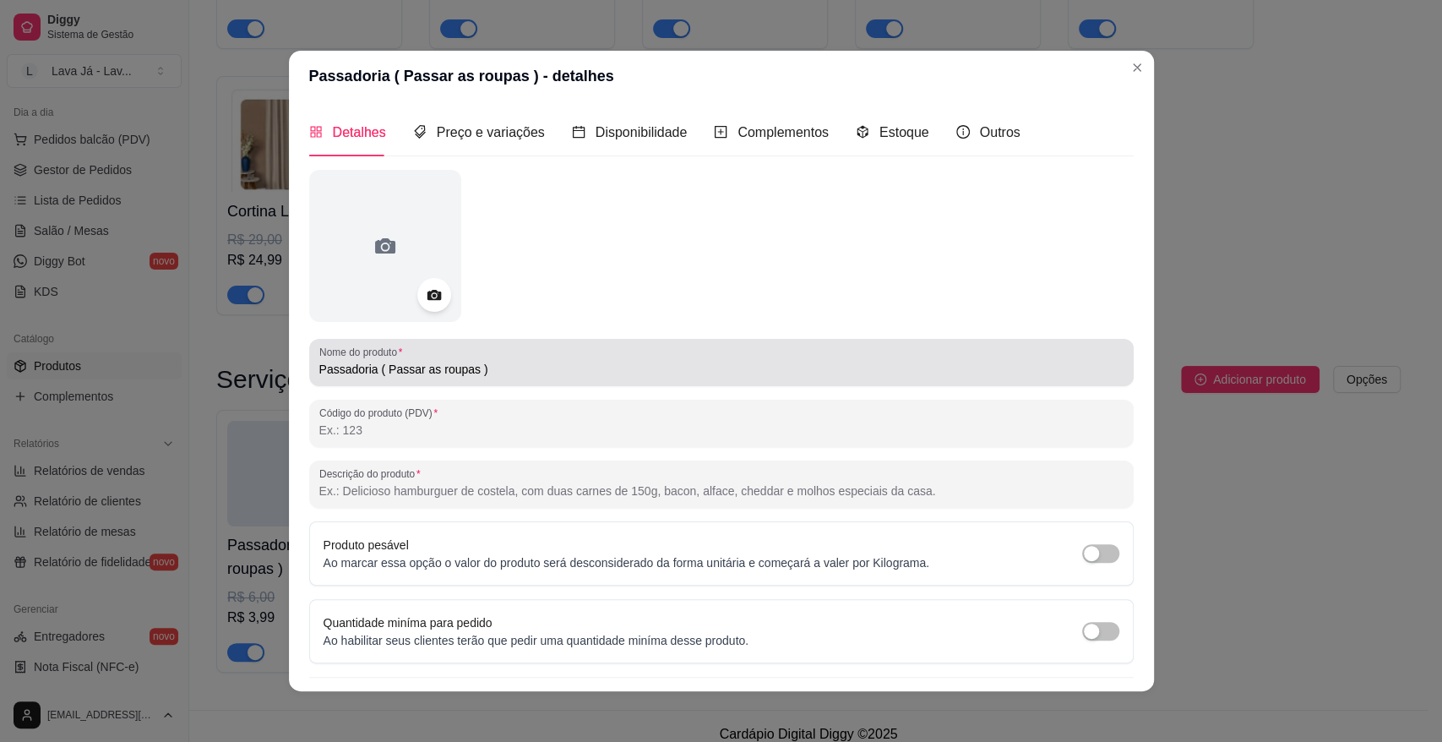
click at [521, 362] on input "Passadoria ( Passar as roupas )" at bounding box center [721, 369] width 804 height 17
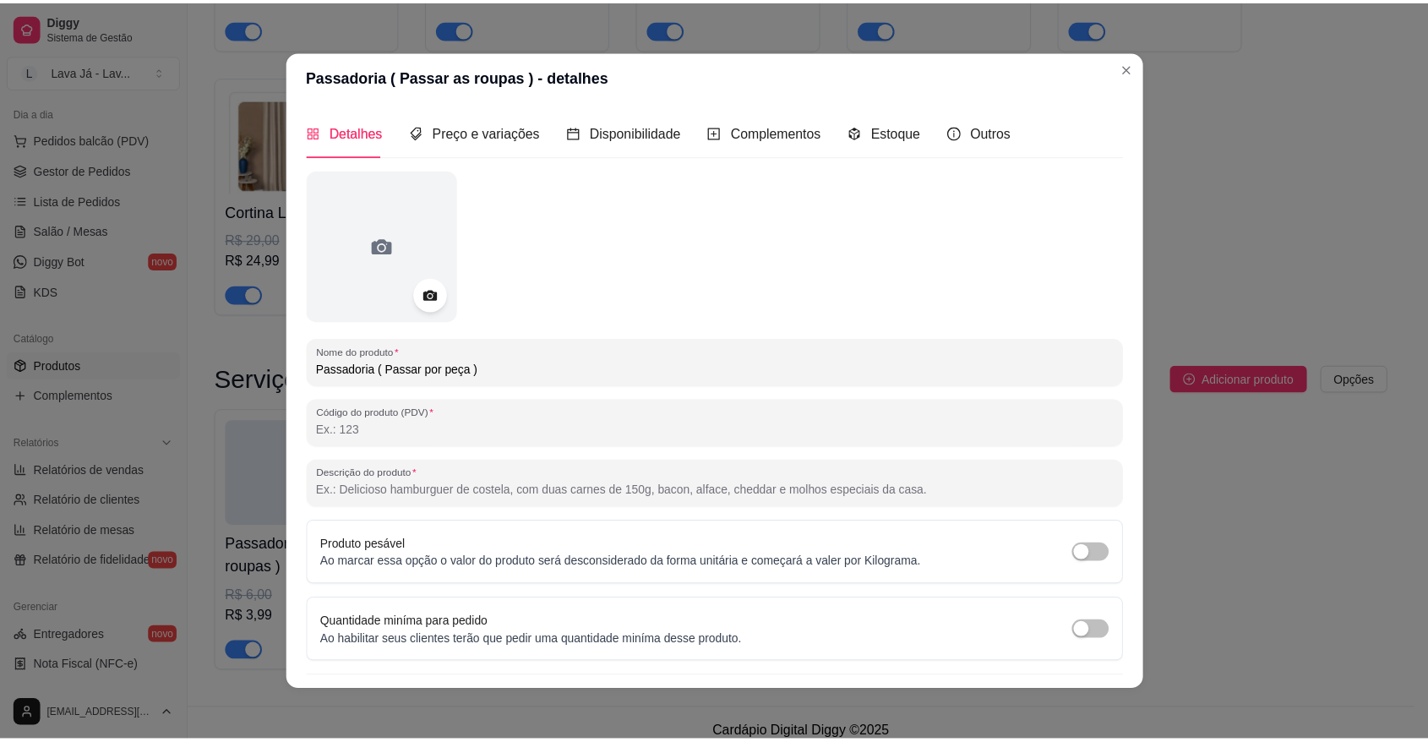
scroll to position [40, 0]
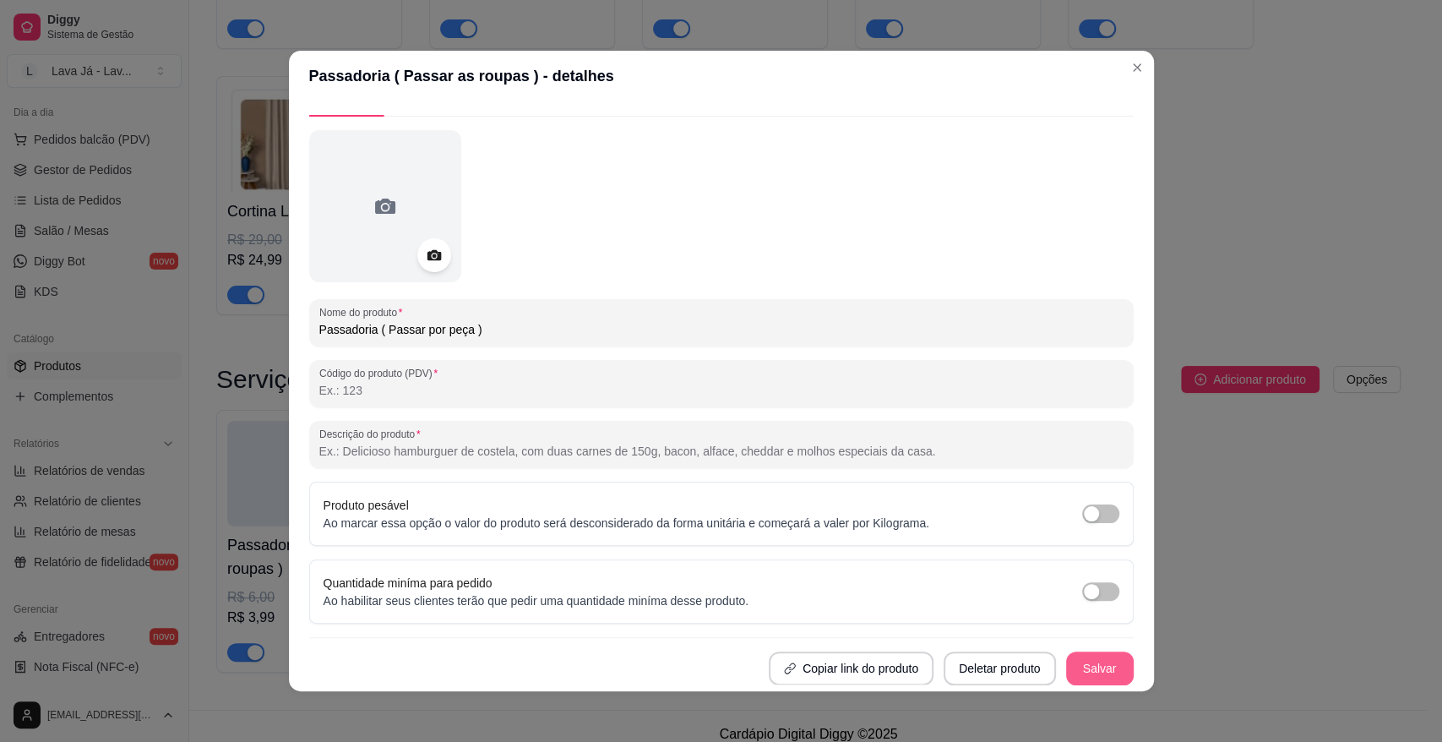
type input "Passadoria ( Passar por peça )"
click at [1086, 661] on button "Salvar" at bounding box center [1100, 668] width 66 height 33
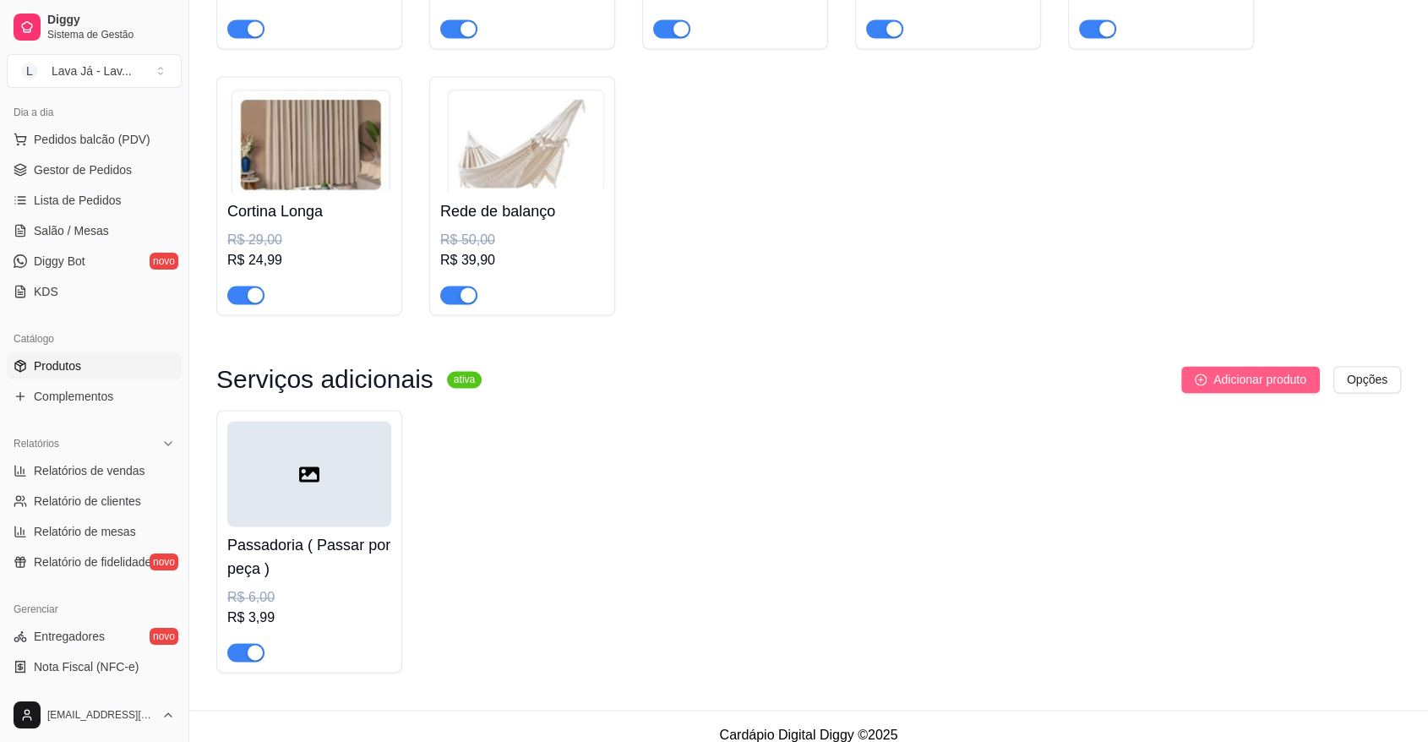
click at [1244, 380] on span "Adicionar produto" at bounding box center [1259, 379] width 93 height 19
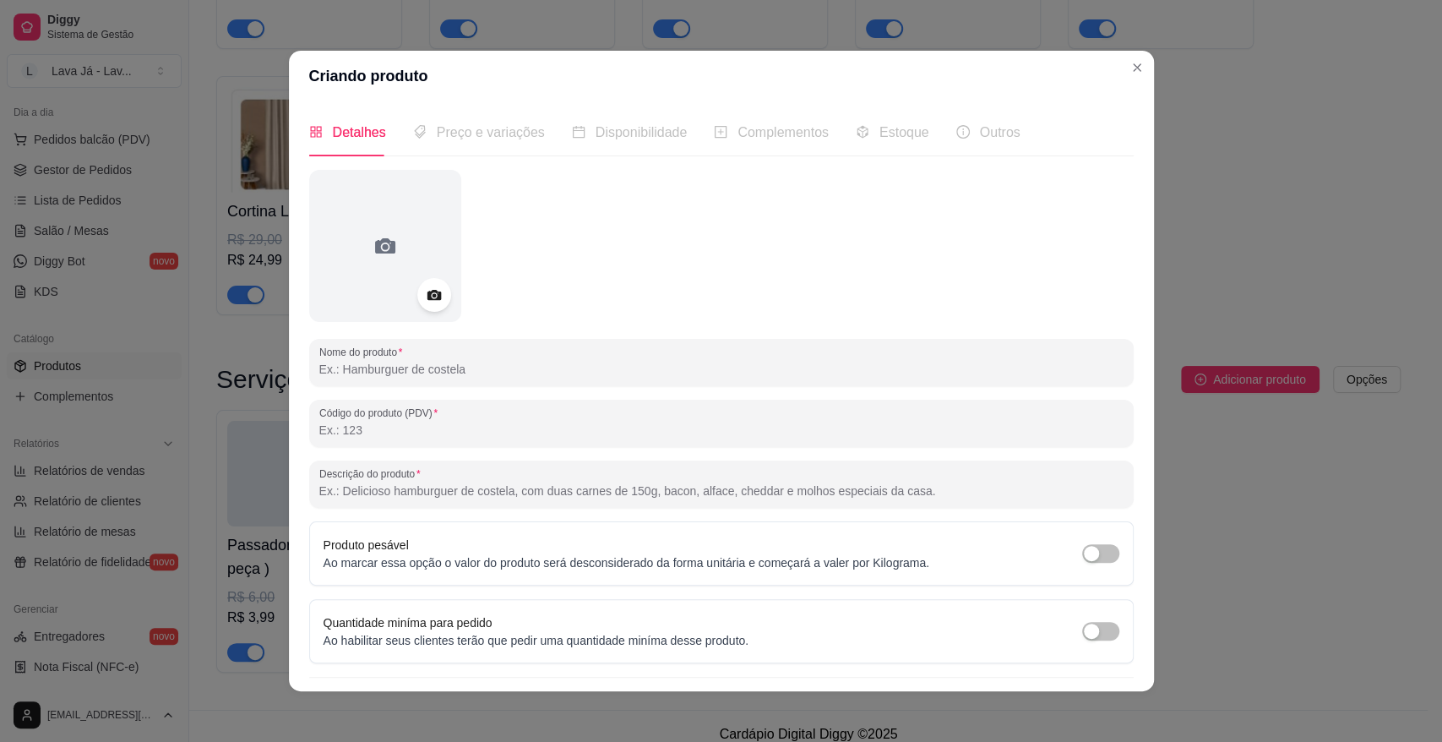
click at [464, 361] on input "Nome do produto" at bounding box center [721, 369] width 804 height 17
type input "Somente passar"
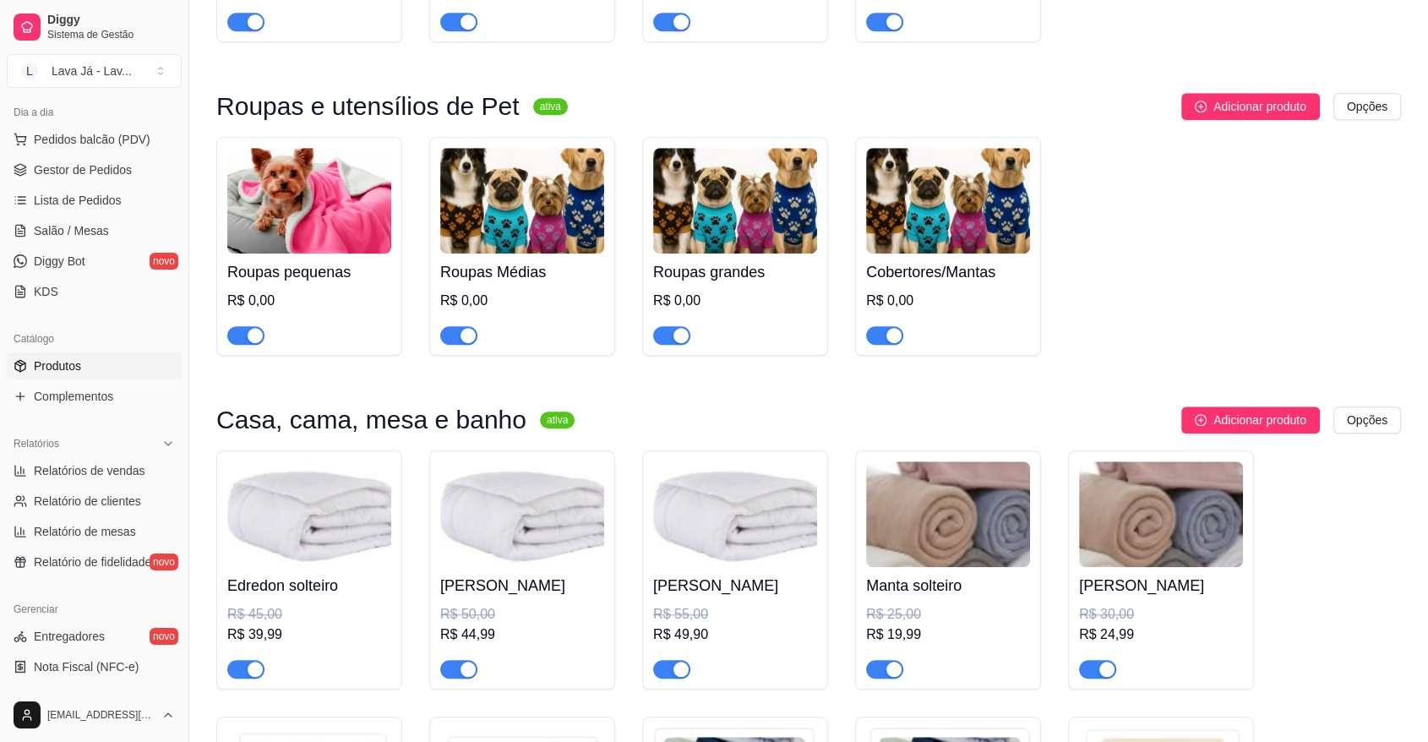
scroll to position [947, 0]
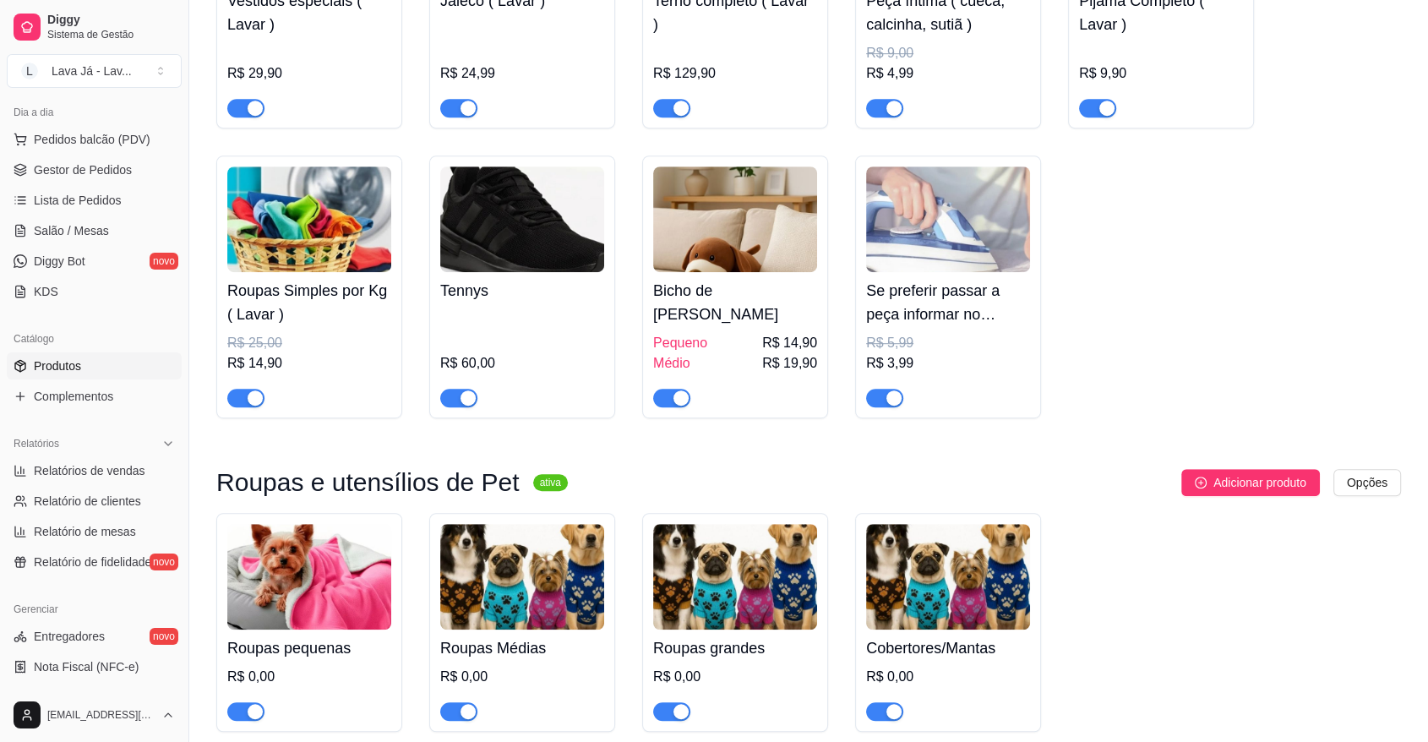
click at [1143, 713] on div "Roupas pequenas R$ 0,00 Roupas Médias R$ 0,00 Roupas grandes R$ 0,00 Cobertores…" at bounding box center [808, 622] width 1184 height 219
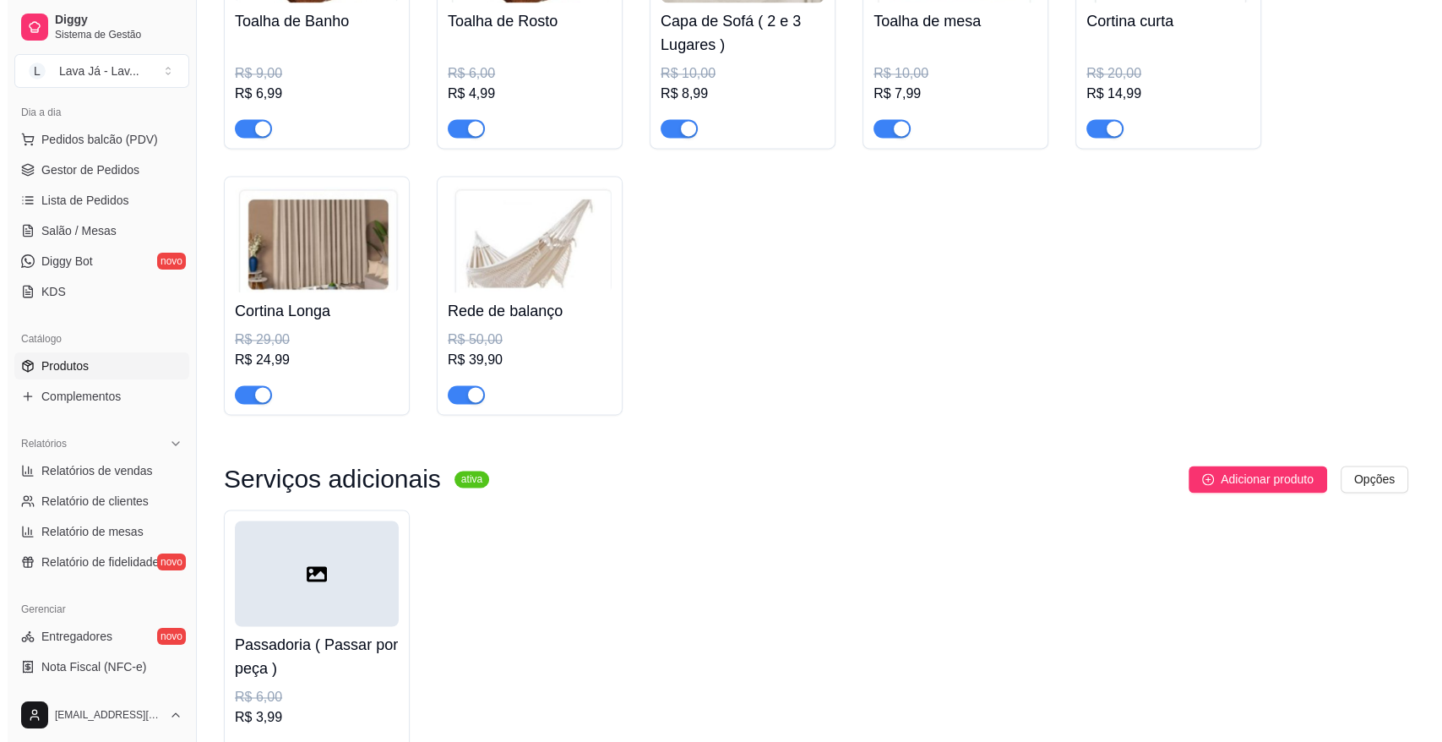
scroll to position [2563, 0]
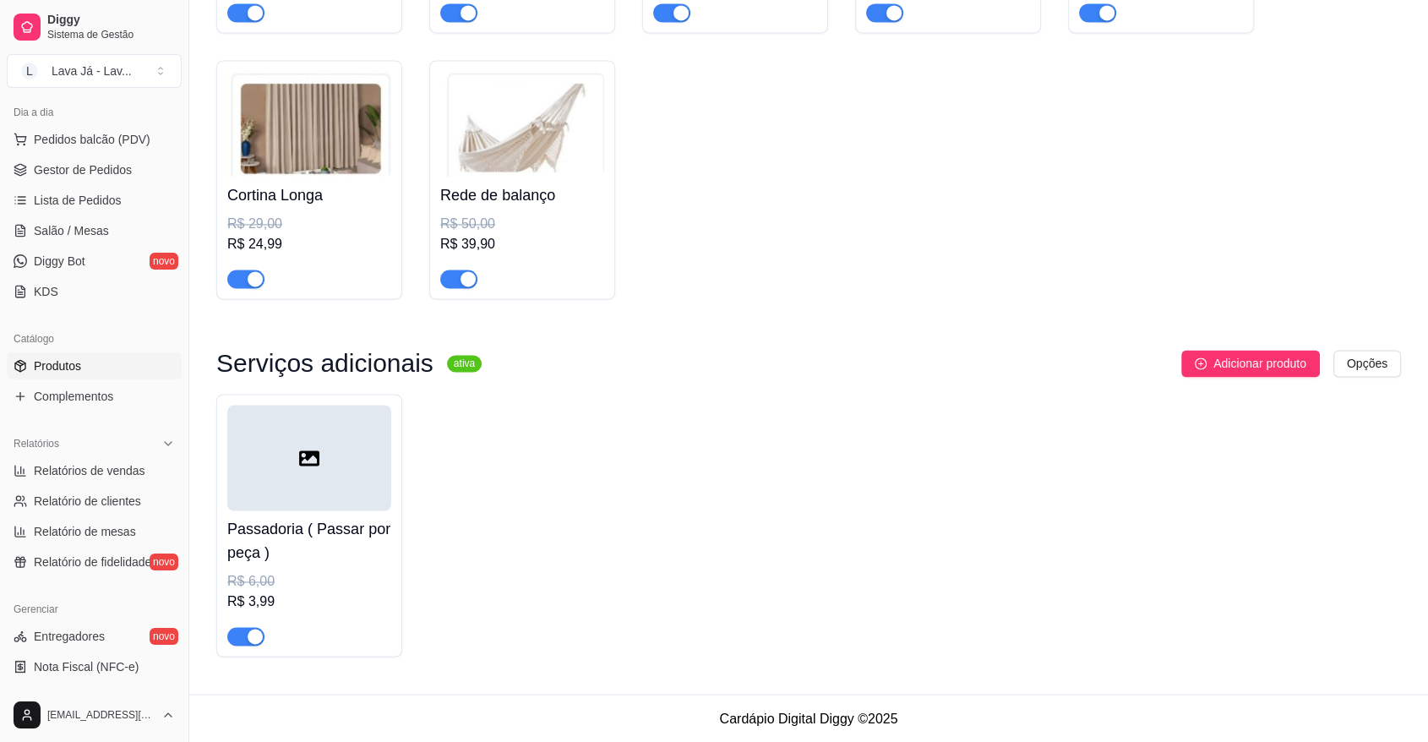
click at [302, 469] on div at bounding box center [309, 458] width 164 height 106
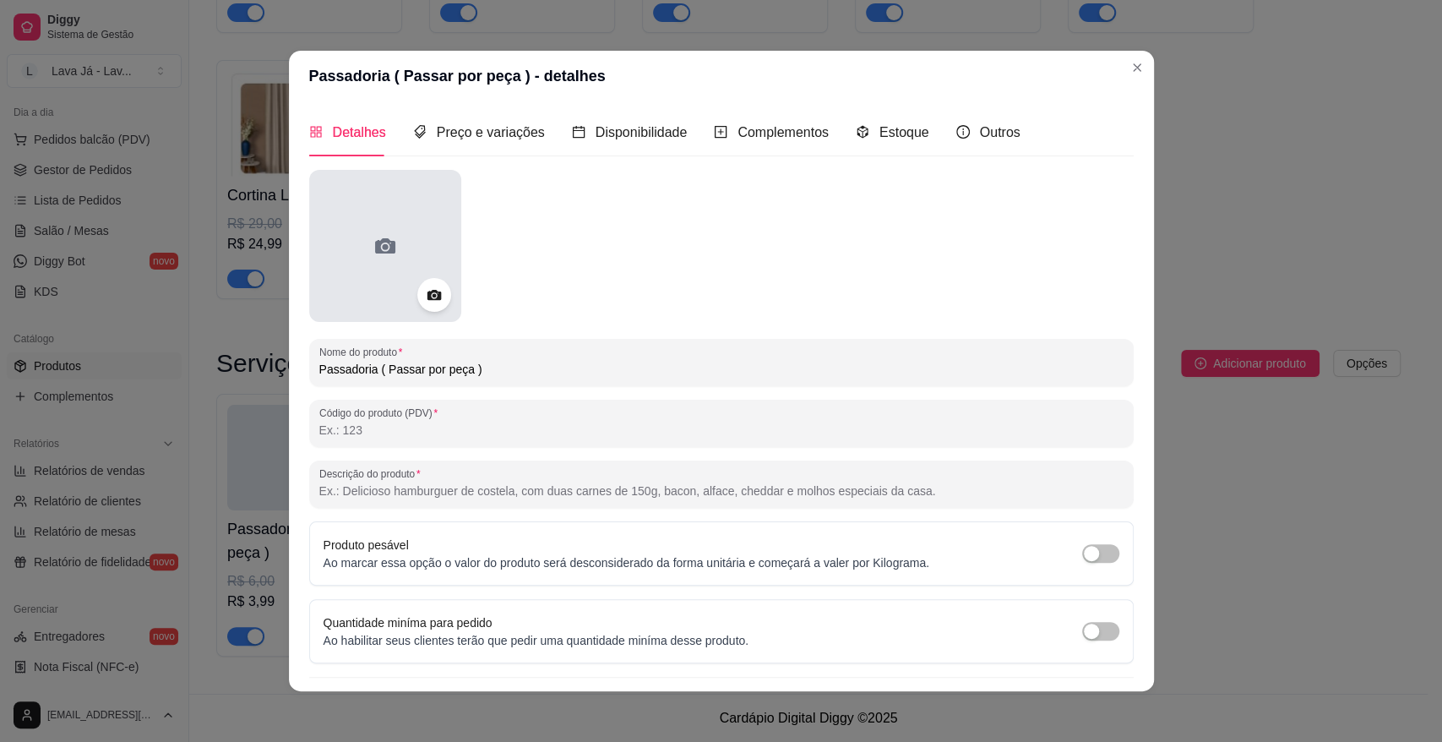
click at [372, 236] on icon at bounding box center [385, 245] width 27 height 27
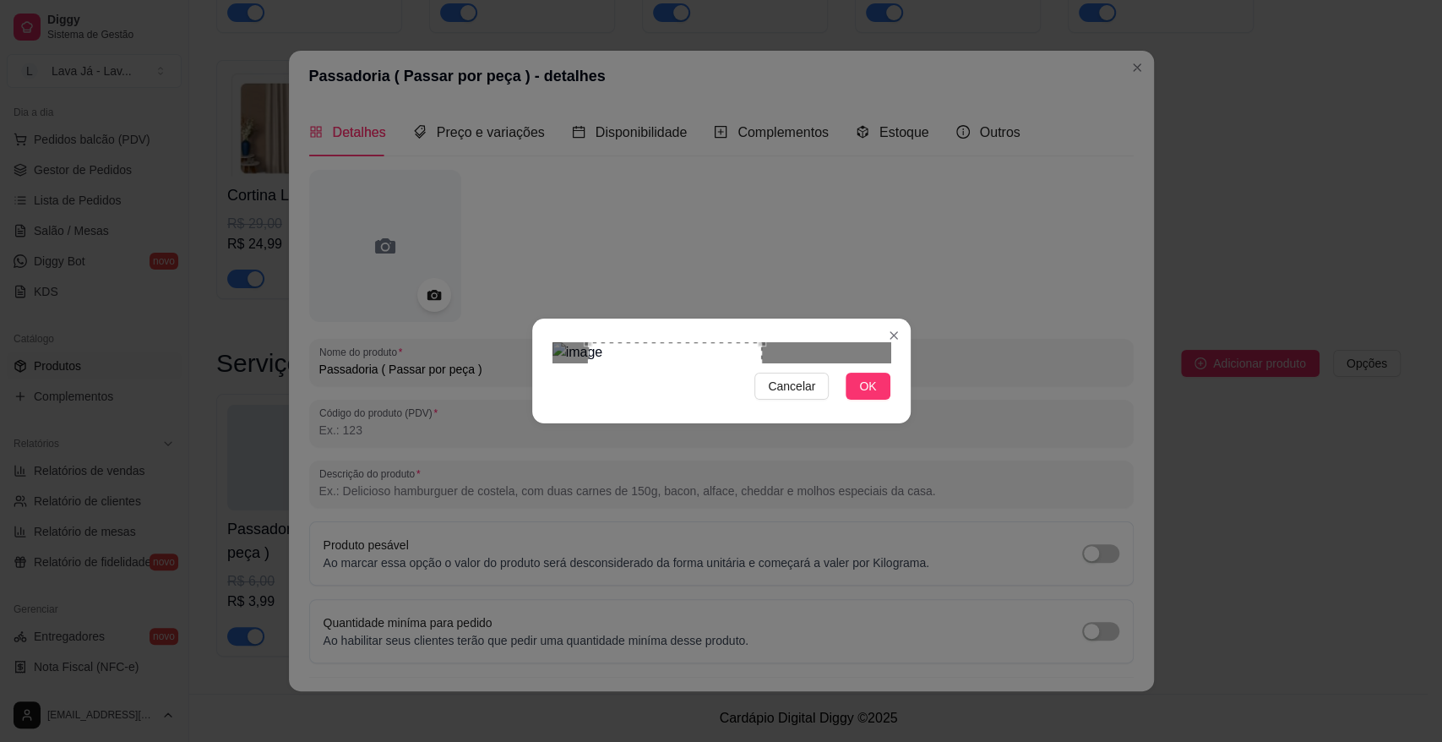
click at [707, 362] on div "Use the arrow keys to move the crop selection area" at bounding box center [675, 411] width 174 height 138
click at [872, 395] on span "OK" at bounding box center [867, 386] width 17 height 19
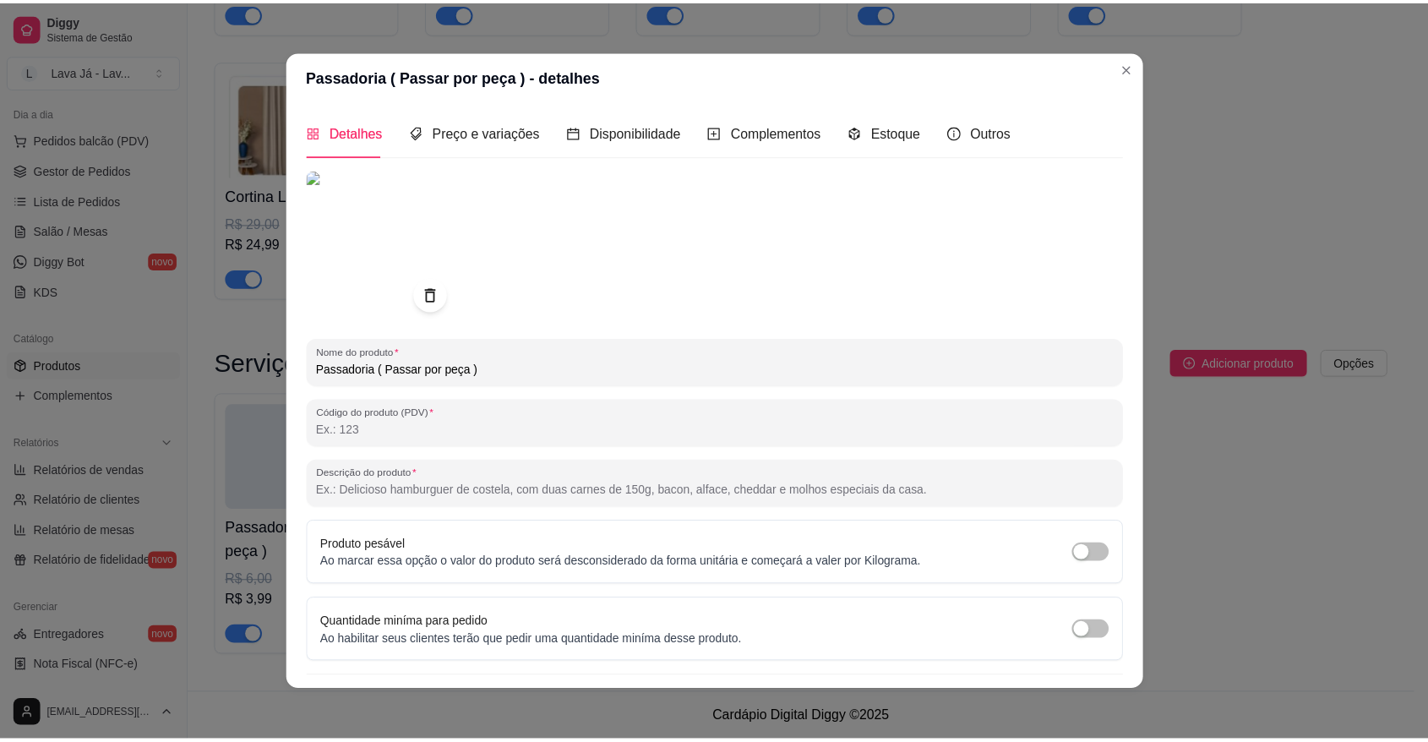
scroll to position [8, 0]
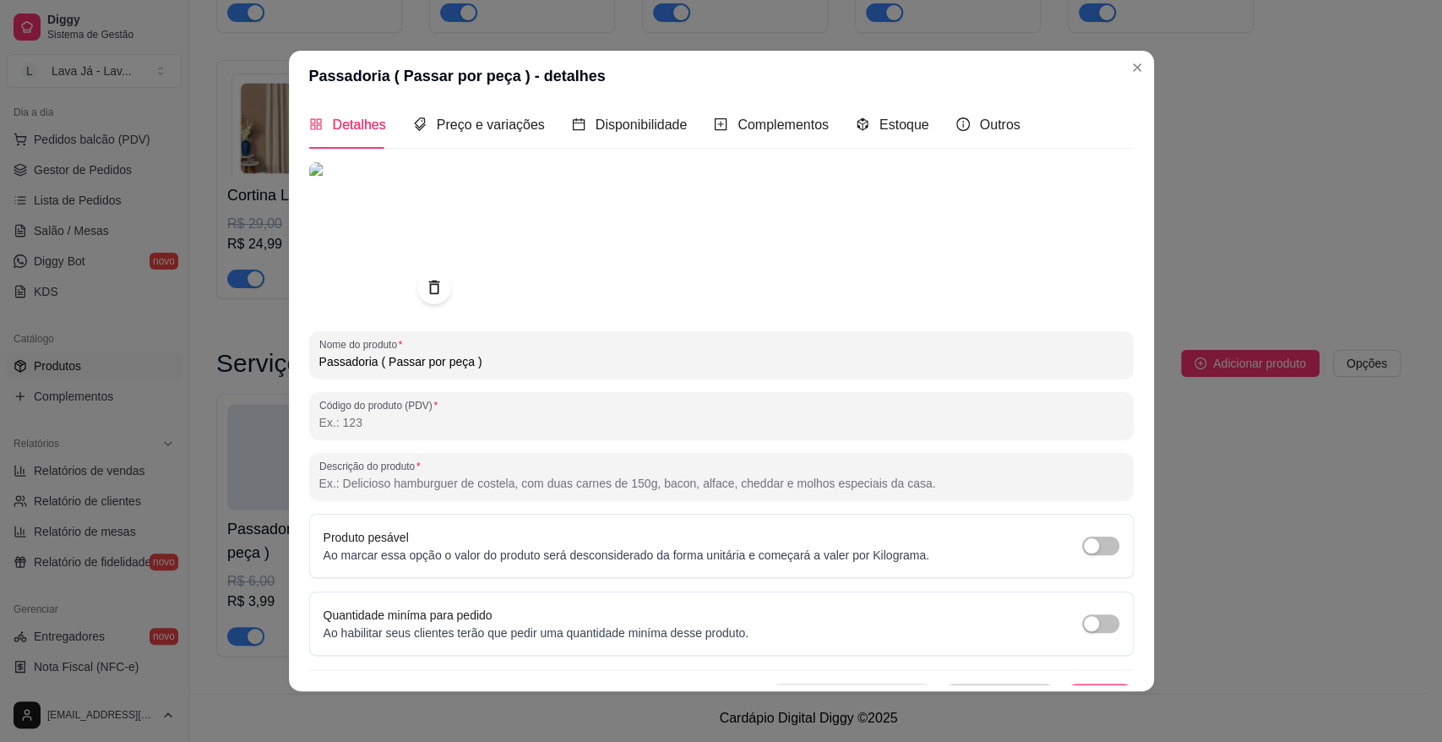
click at [1066, 683] on button "Salvar" at bounding box center [1100, 700] width 68 height 34
click at [1086, 684] on button "Salvar" at bounding box center [1100, 700] width 66 height 33
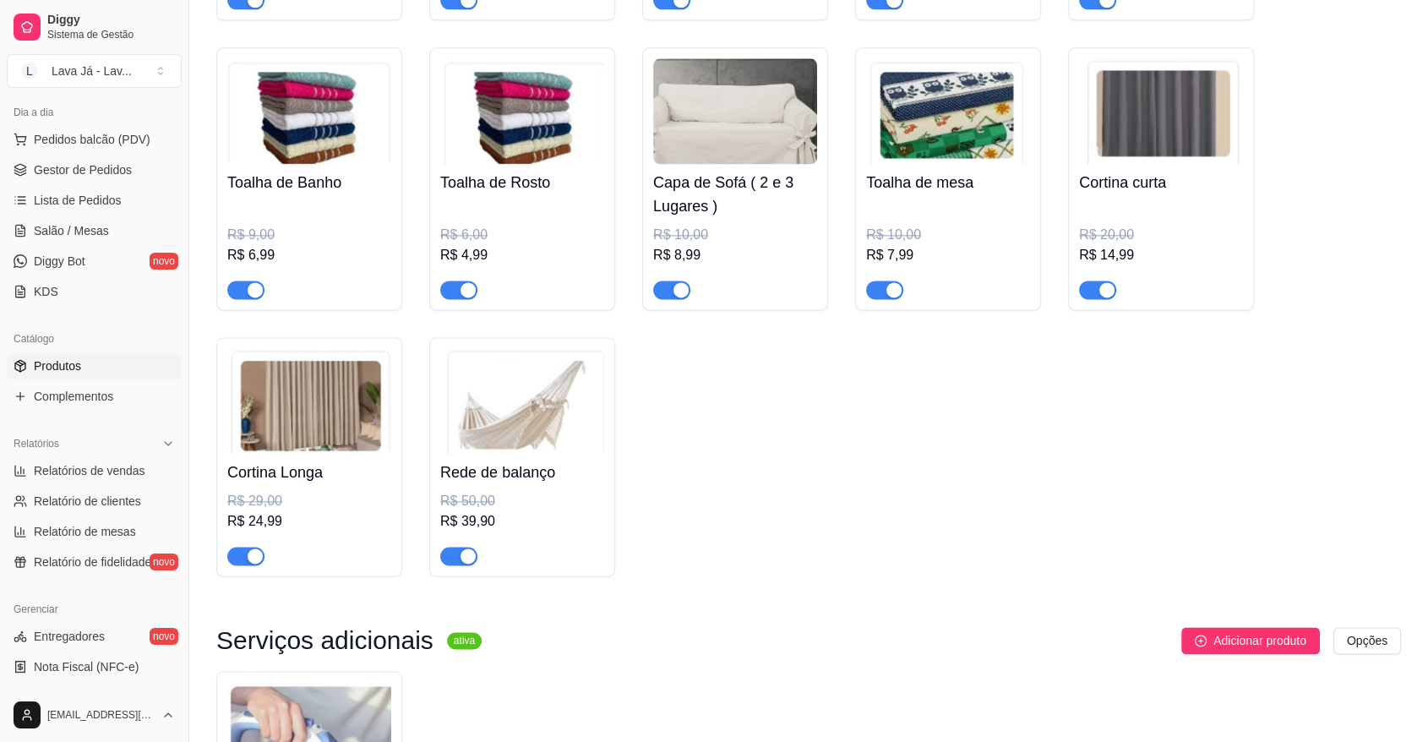
scroll to position [2563, 0]
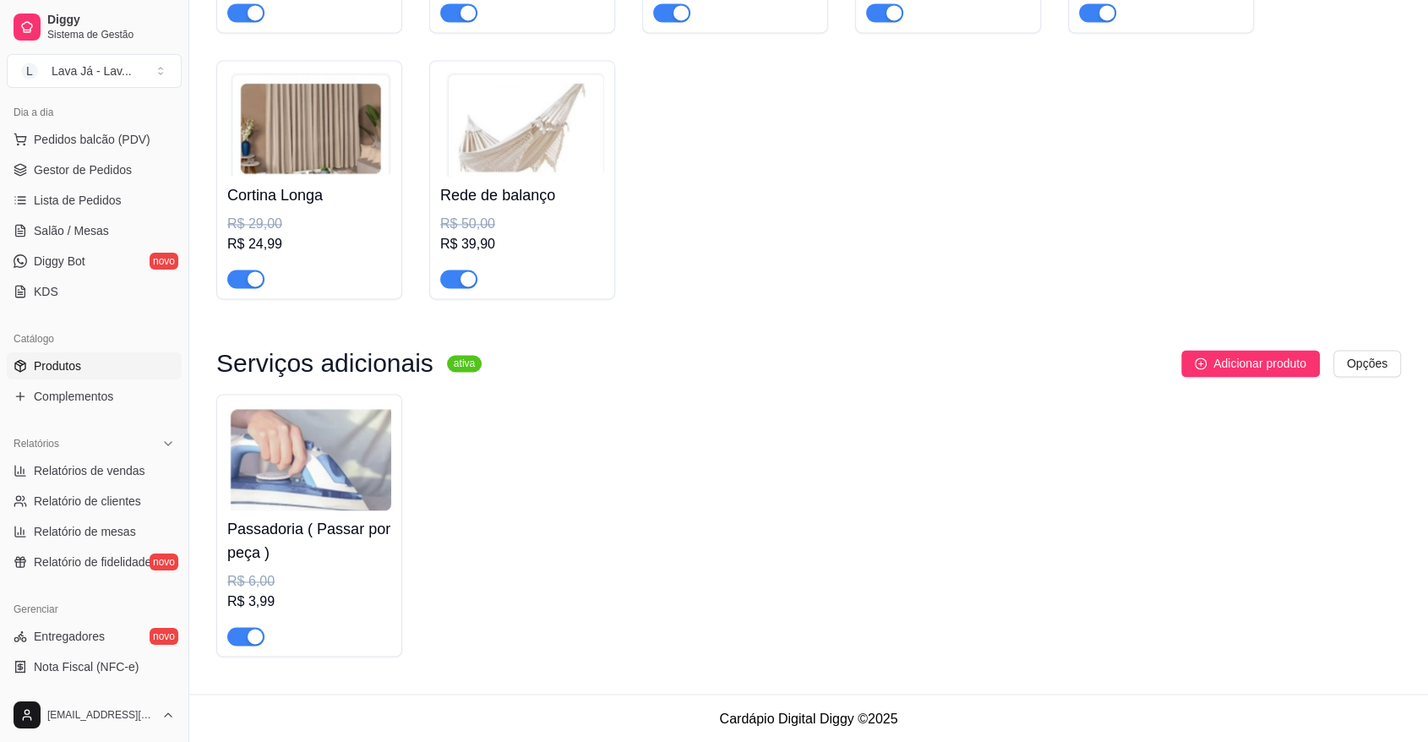
click at [286, 461] on img at bounding box center [309, 458] width 164 height 106
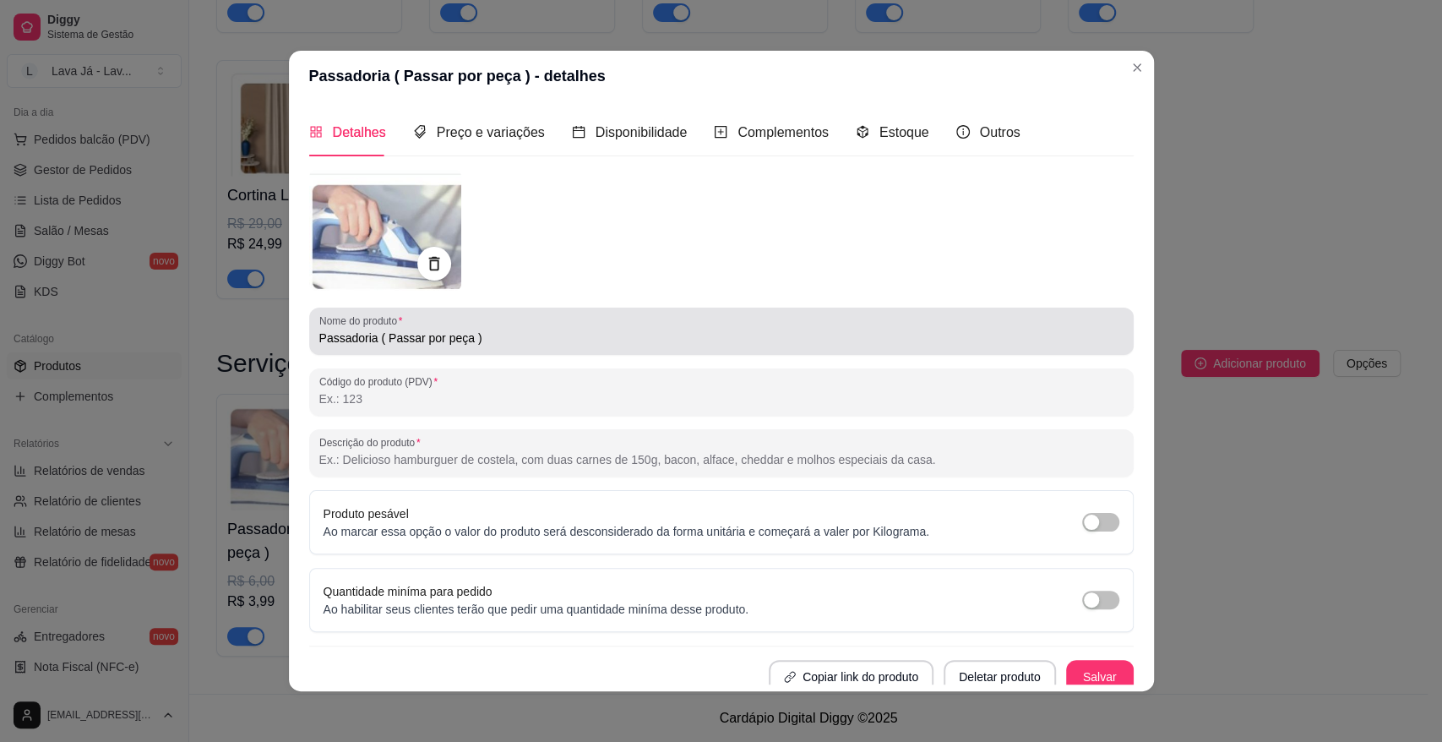
click at [568, 340] on input "Passadoria ( Passar por peça )" at bounding box center [721, 337] width 804 height 17
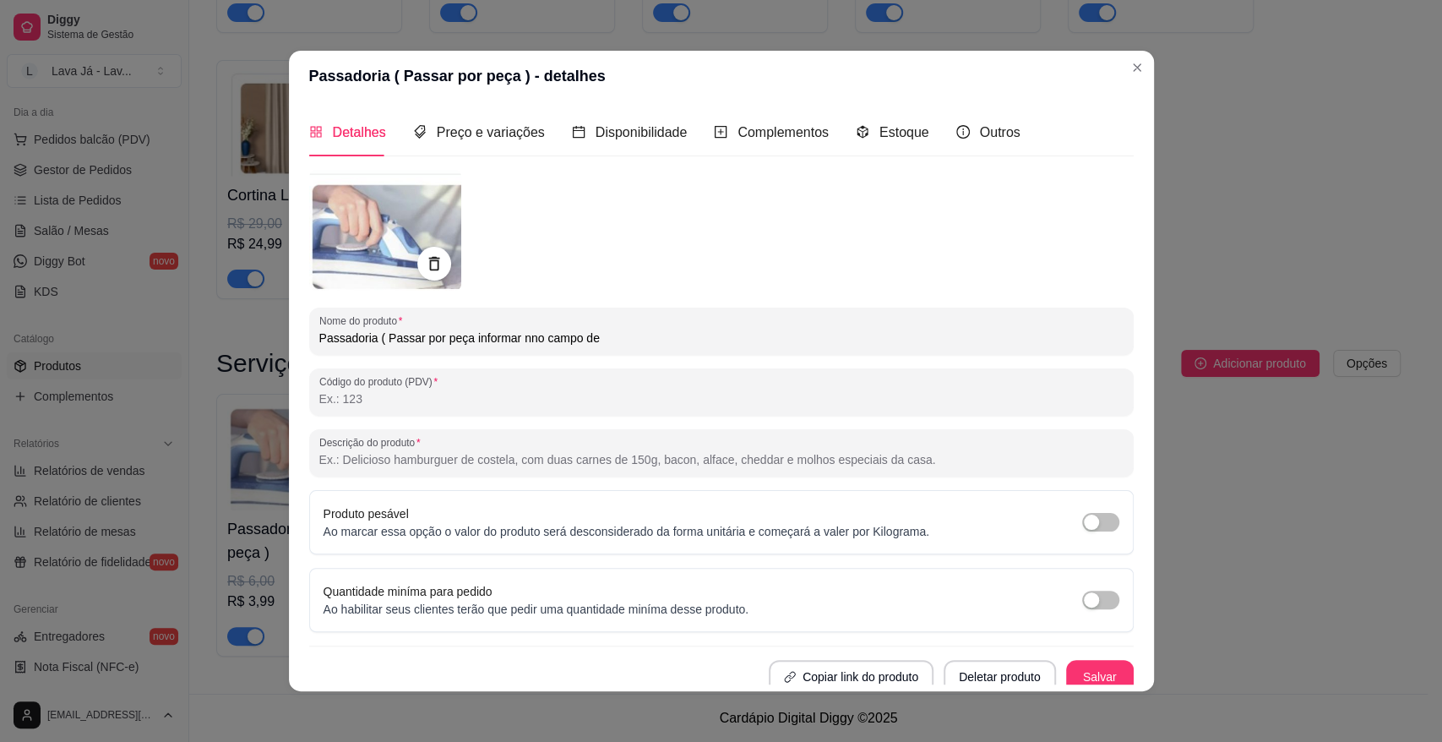
click at [514, 336] on input "Passadoria ( Passar por peça informar nno campo de" at bounding box center [721, 337] width 804 height 17
click at [608, 343] on input "Passadoria ( Passar por peça informar no campo de" at bounding box center [721, 337] width 804 height 17
type input "Passadoria ( Passar por peça informar no campo de observações )"
click at [1078, 675] on button "Salvar" at bounding box center [1100, 677] width 68 height 34
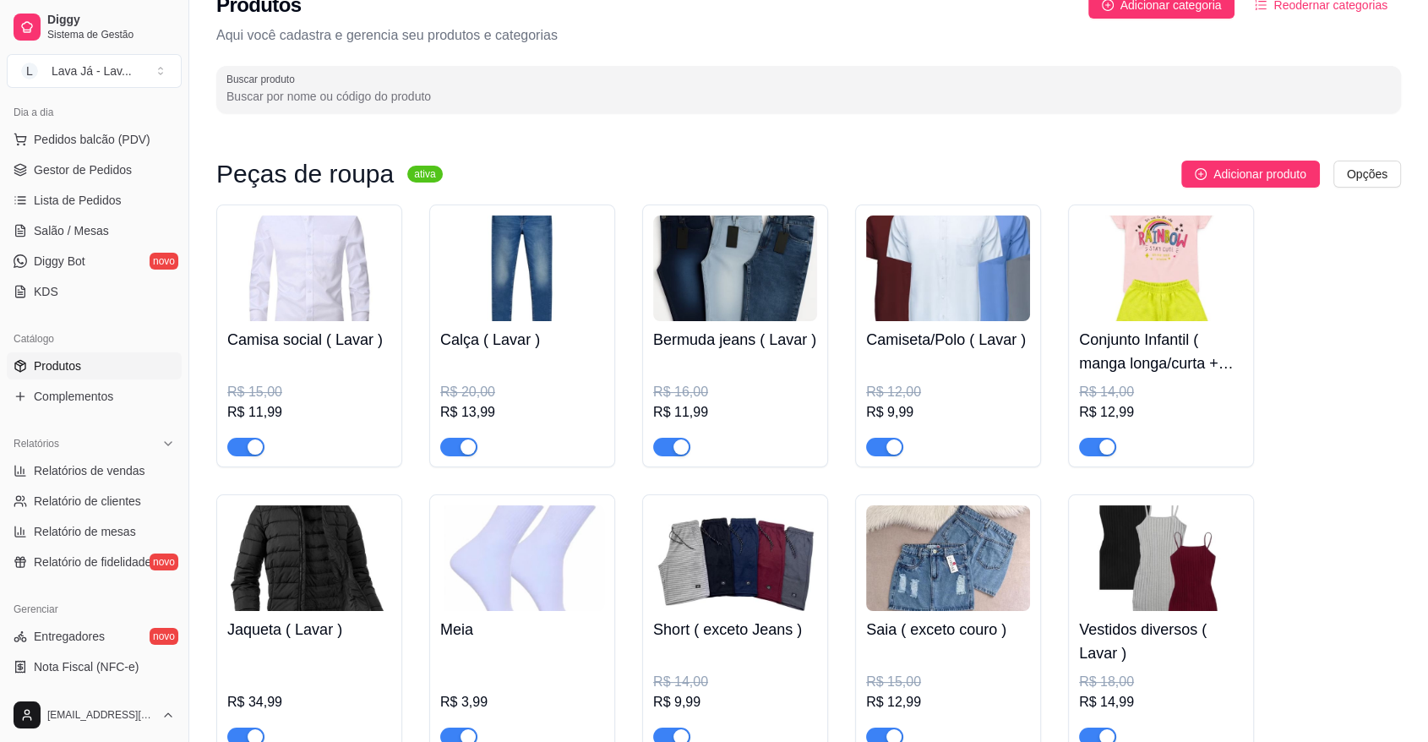
scroll to position [0, 0]
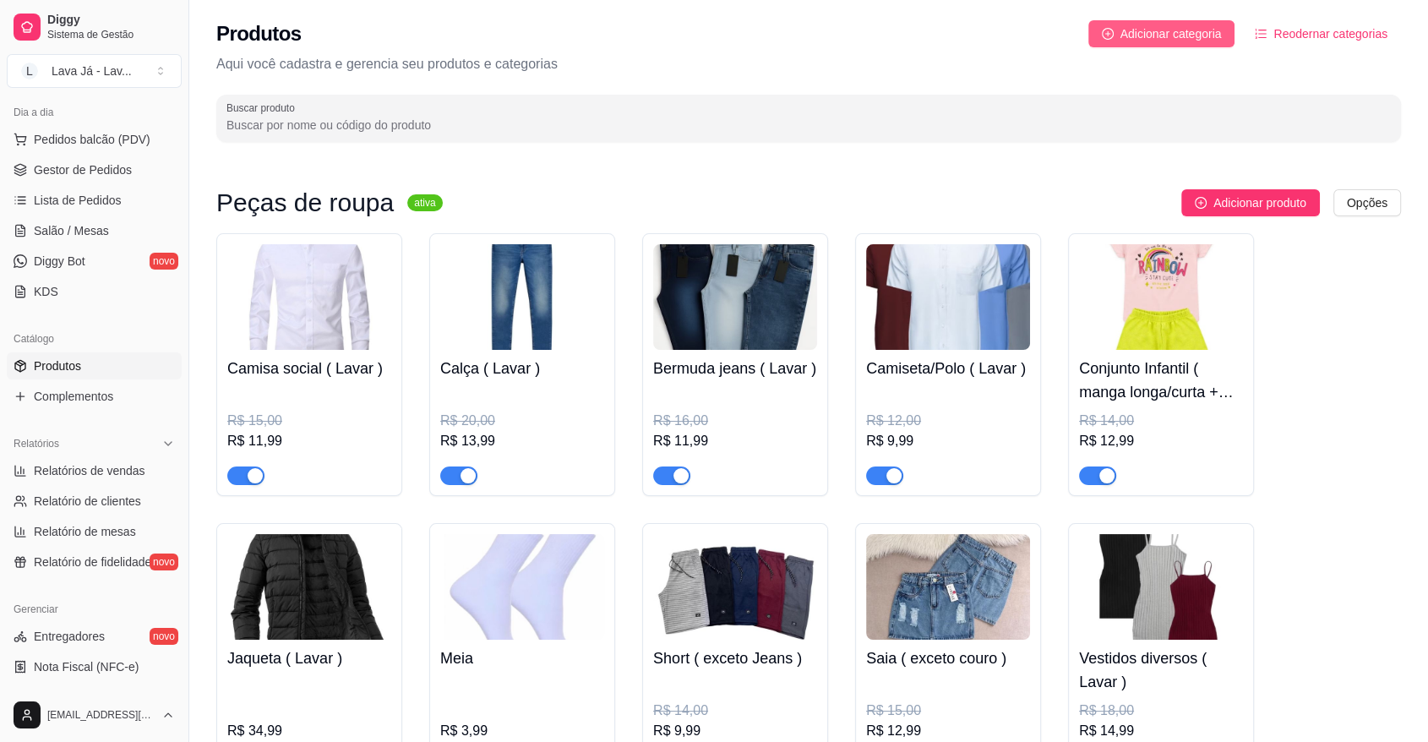
click at [1163, 40] on span "Adicionar categoria" at bounding box center [1170, 33] width 101 height 19
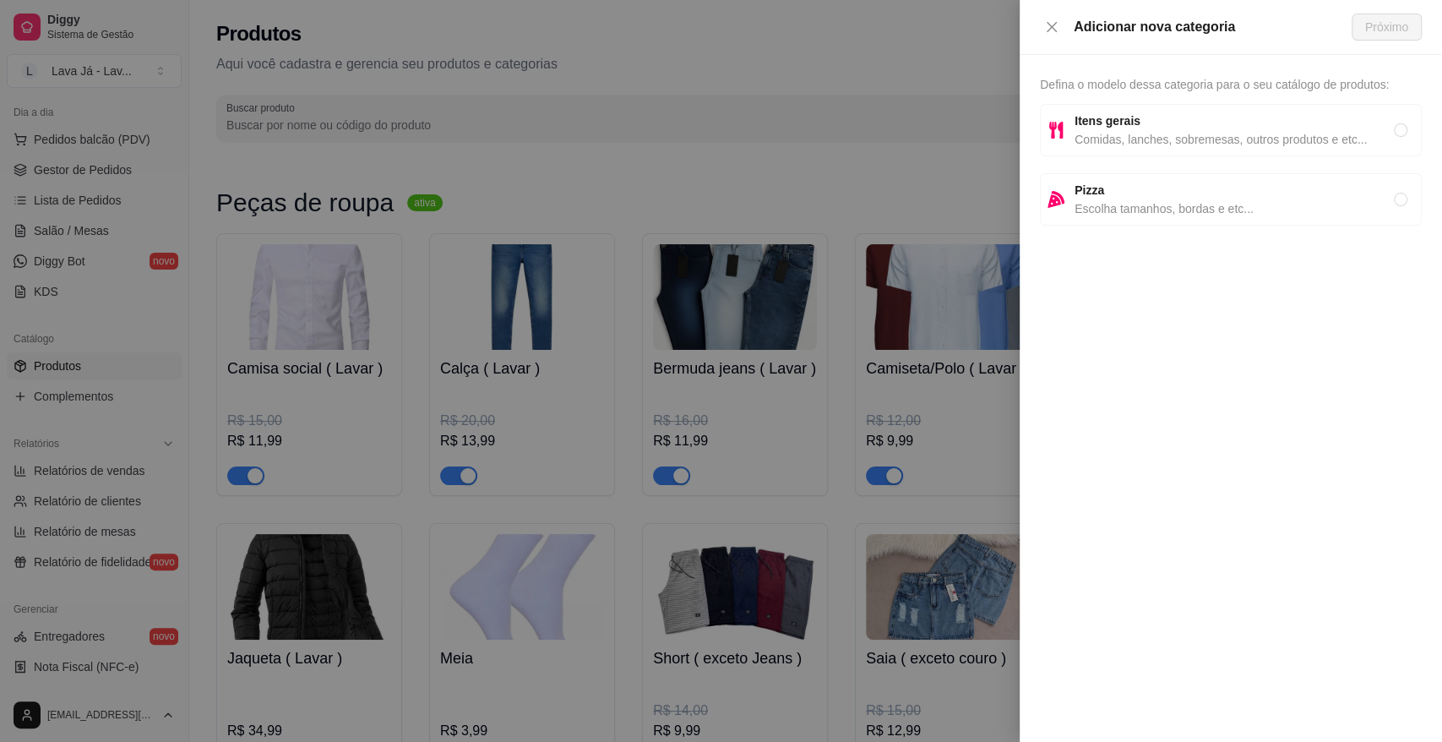
click at [1177, 125] on span "Itens gerais" at bounding box center [1234, 121] width 319 height 19
radio input "true"
click at [1385, 31] on span "Próximo" at bounding box center [1386, 27] width 43 height 19
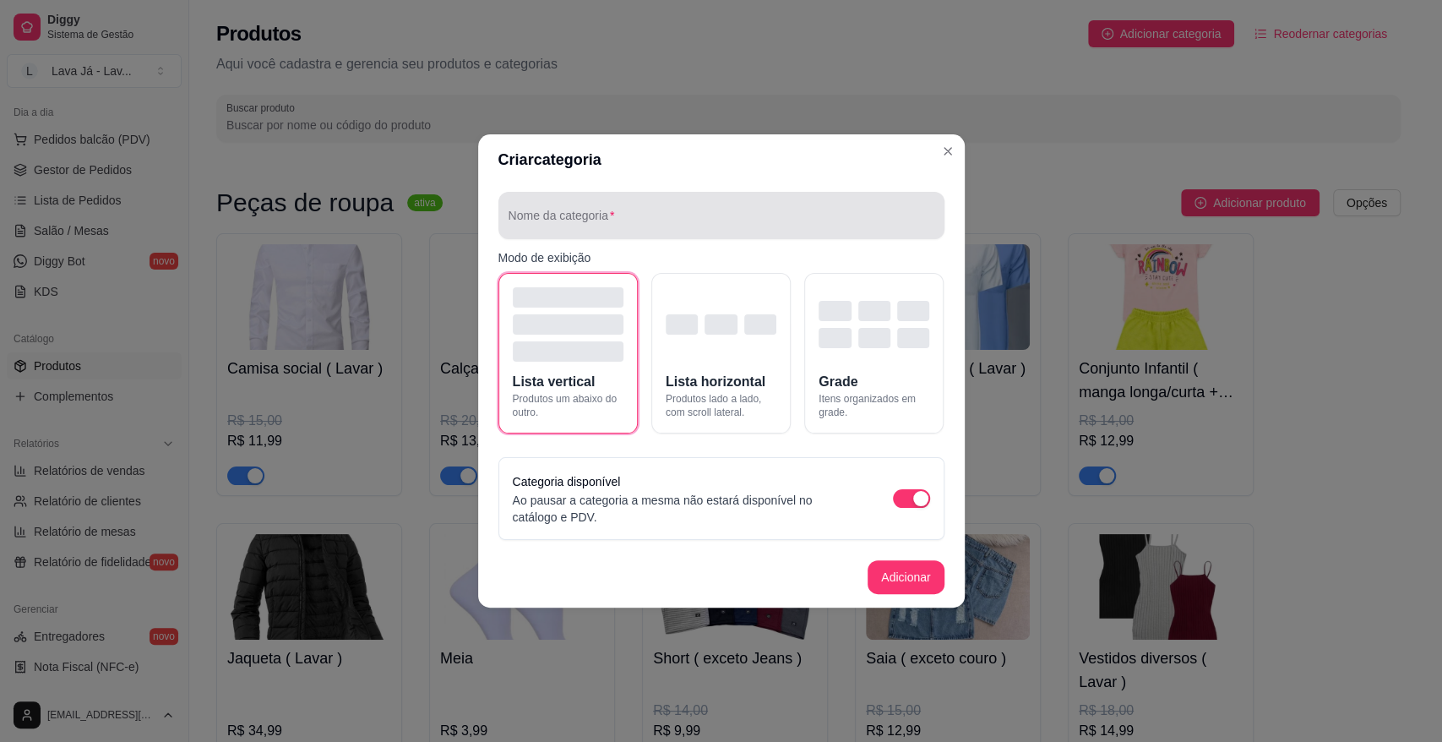
click at [575, 221] on input "Nome da categoria" at bounding box center [722, 222] width 426 height 17
click at [689, 324] on div "button" at bounding box center [682, 324] width 32 height 20
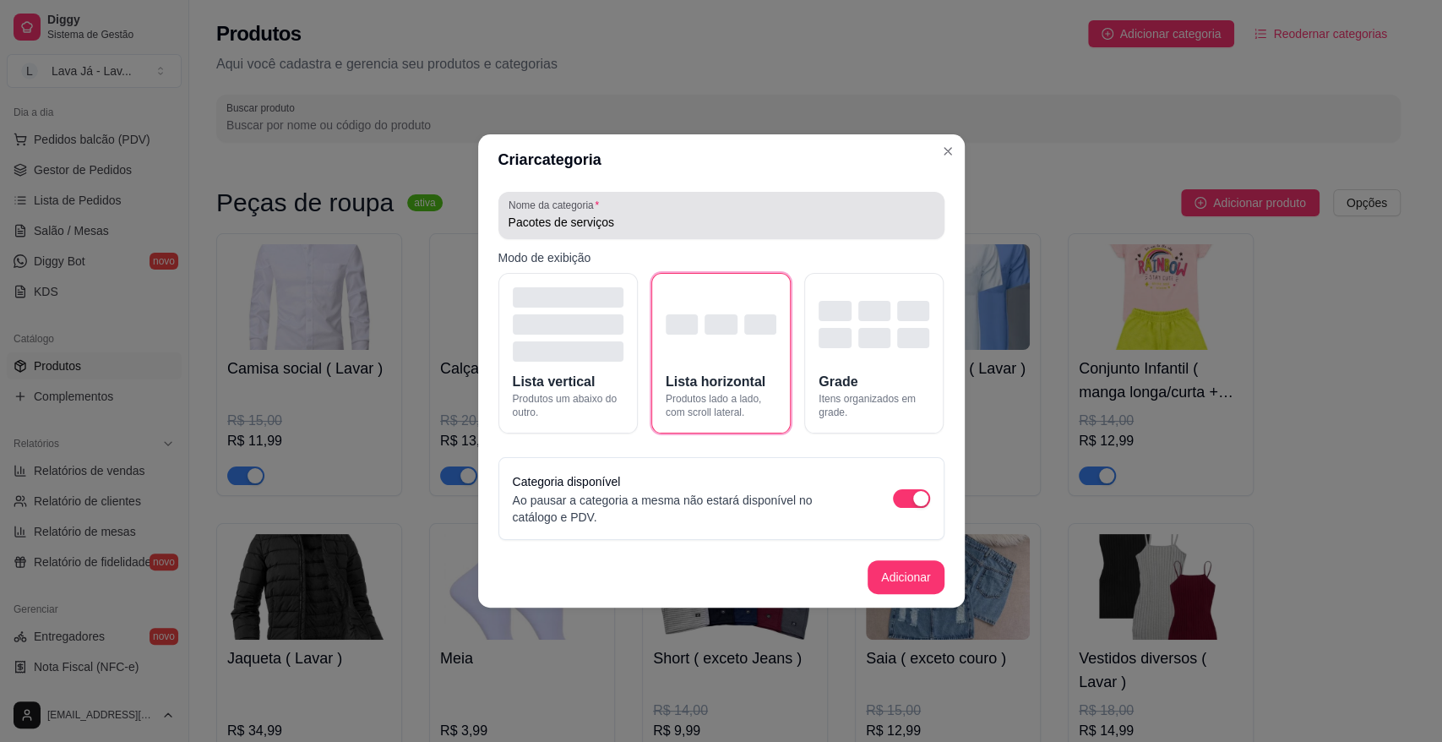
click at [547, 220] on input "Pacotes de serviços" at bounding box center [722, 222] width 426 height 17
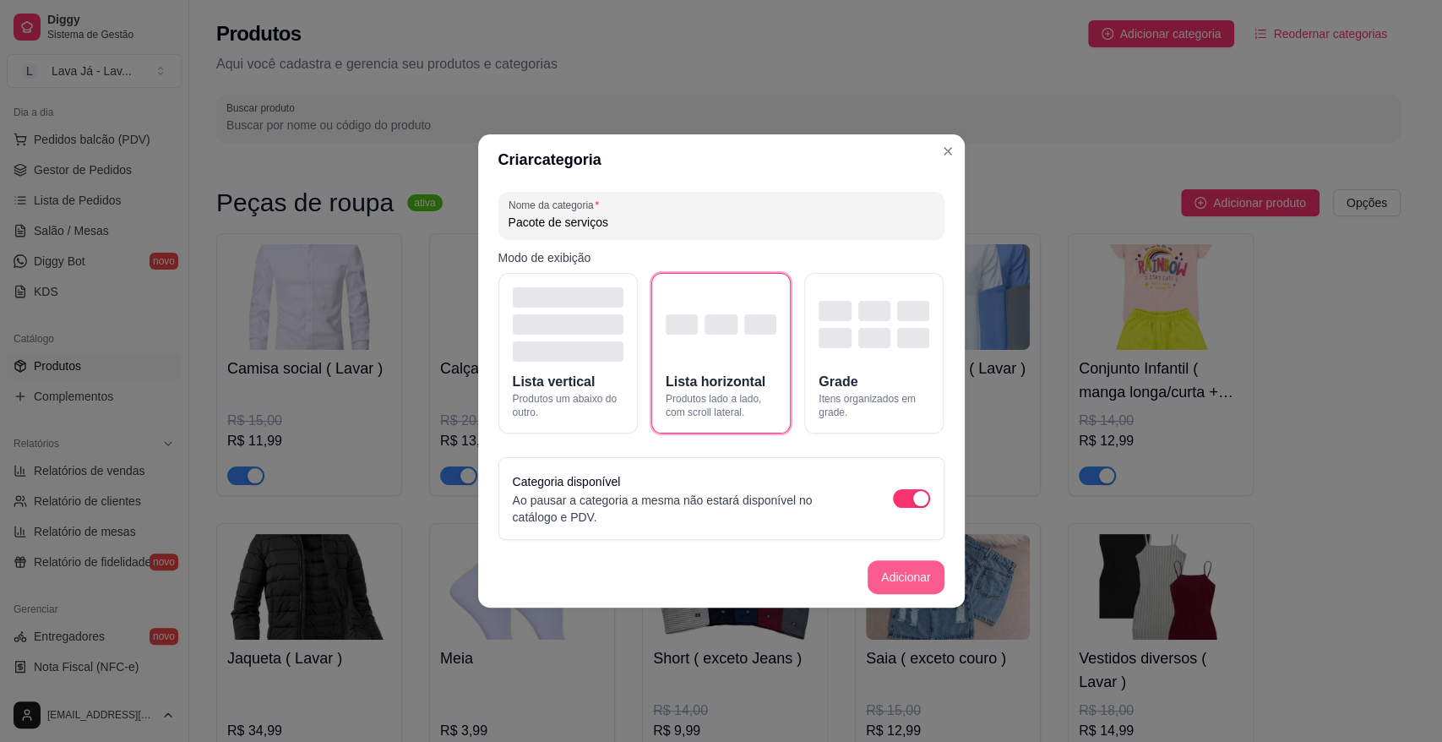
type input "Pacote de serviços"
click at [914, 579] on button "Adicionar" at bounding box center [906, 577] width 76 height 34
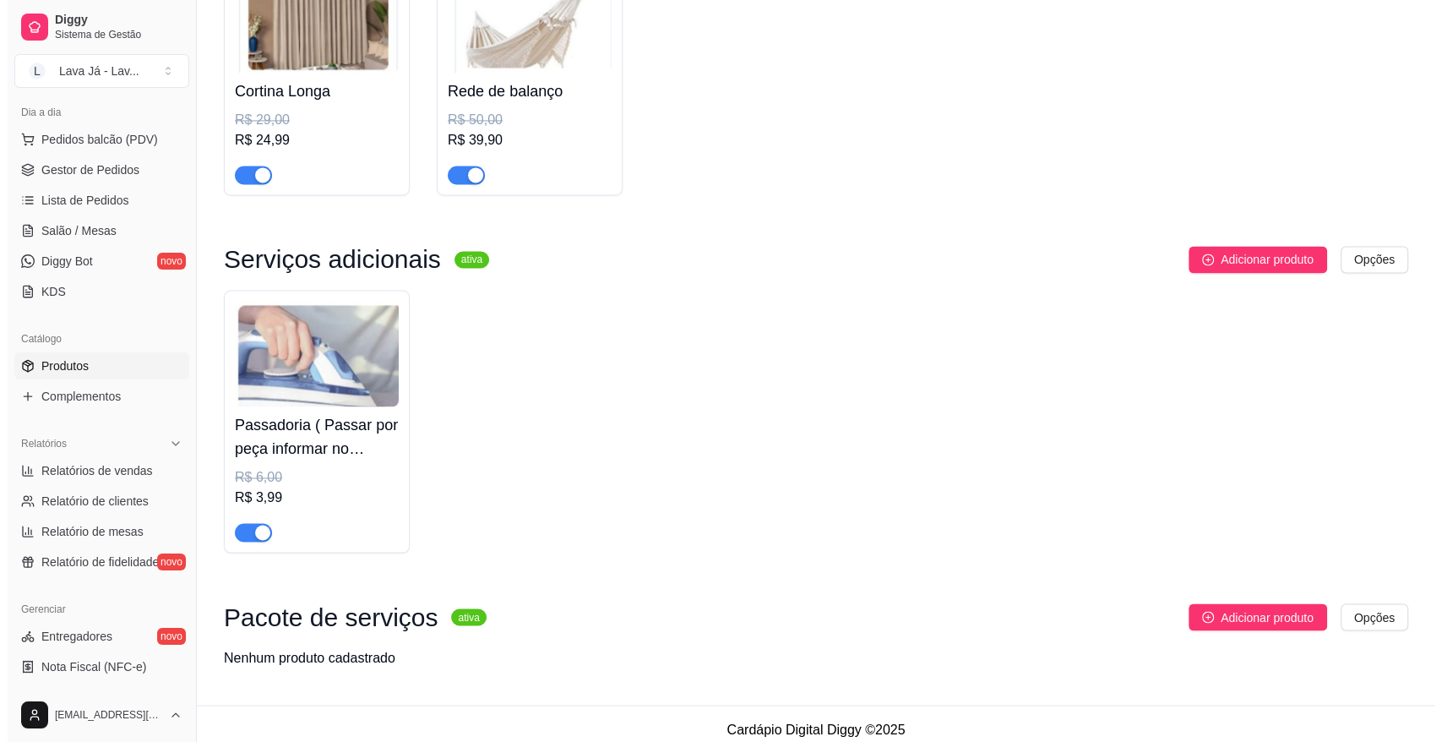
scroll to position [2678, 0]
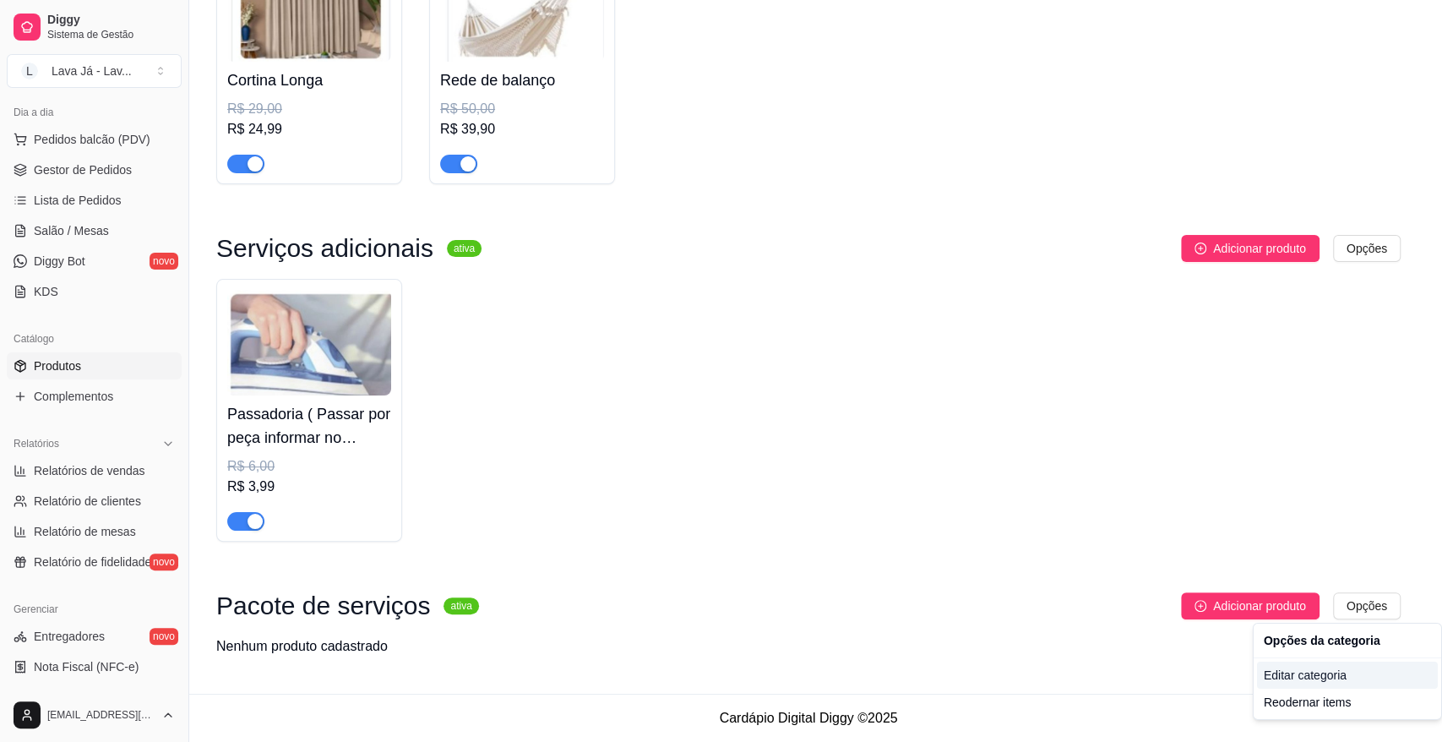
click at [1314, 678] on div "Editar categoria" at bounding box center [1347, 674] width 181 height 27
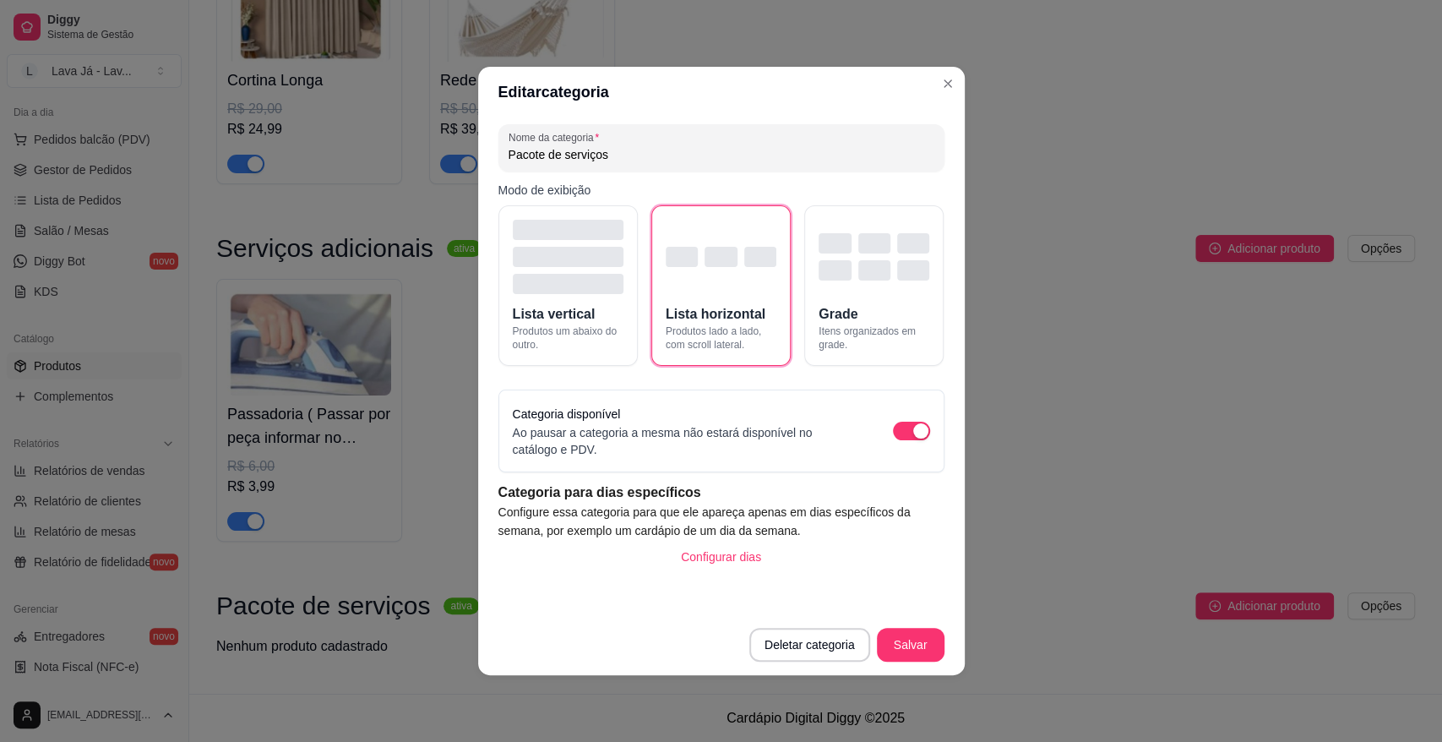
click at [635, 152] on input "Pacote de serviços" at bounding box center [722, 154] width 426 height 17
type input "Pacote de serviços mensais"
click at [919, 645] on button "Salvar" at bounding box center [911, 645] width 68 height 34
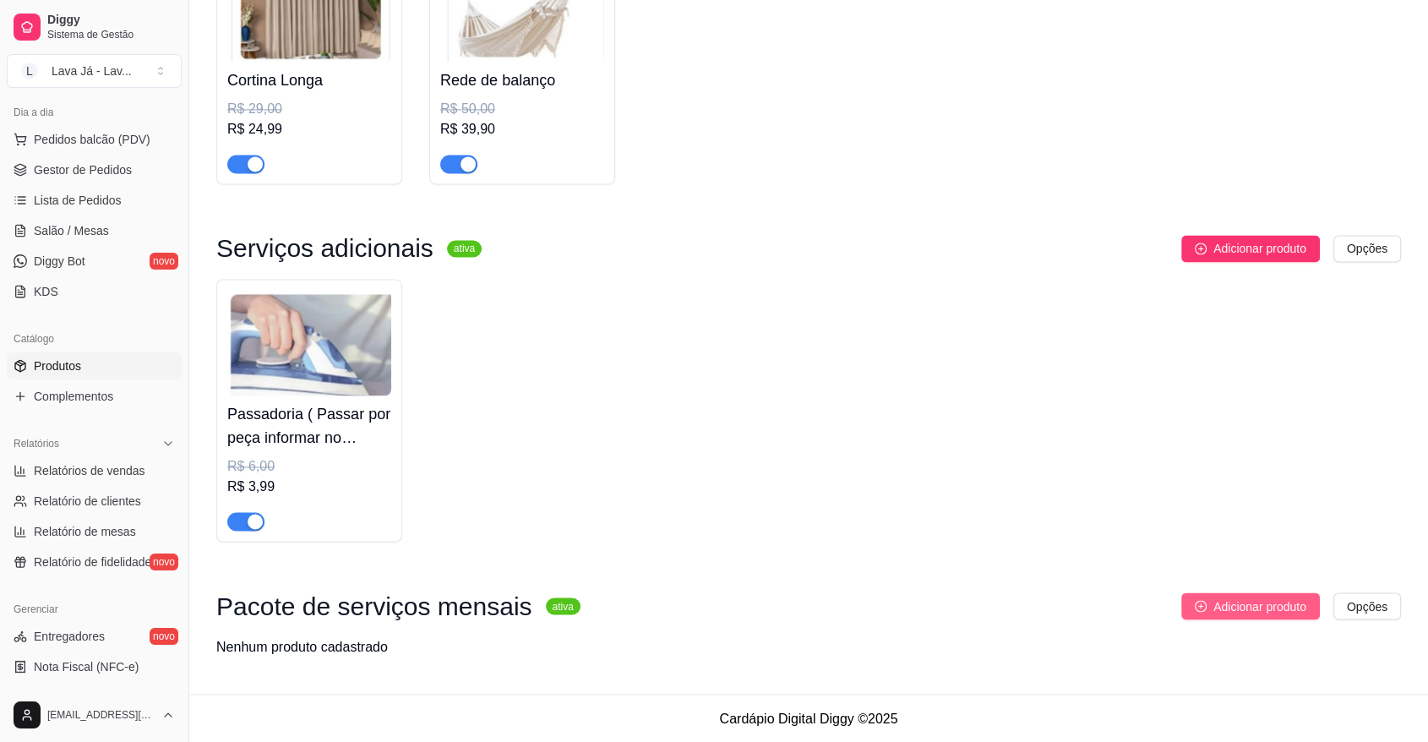
click at [1237, 608] on span "Adicionar produto" at bounding box center [1259, 605] width 93 height 19
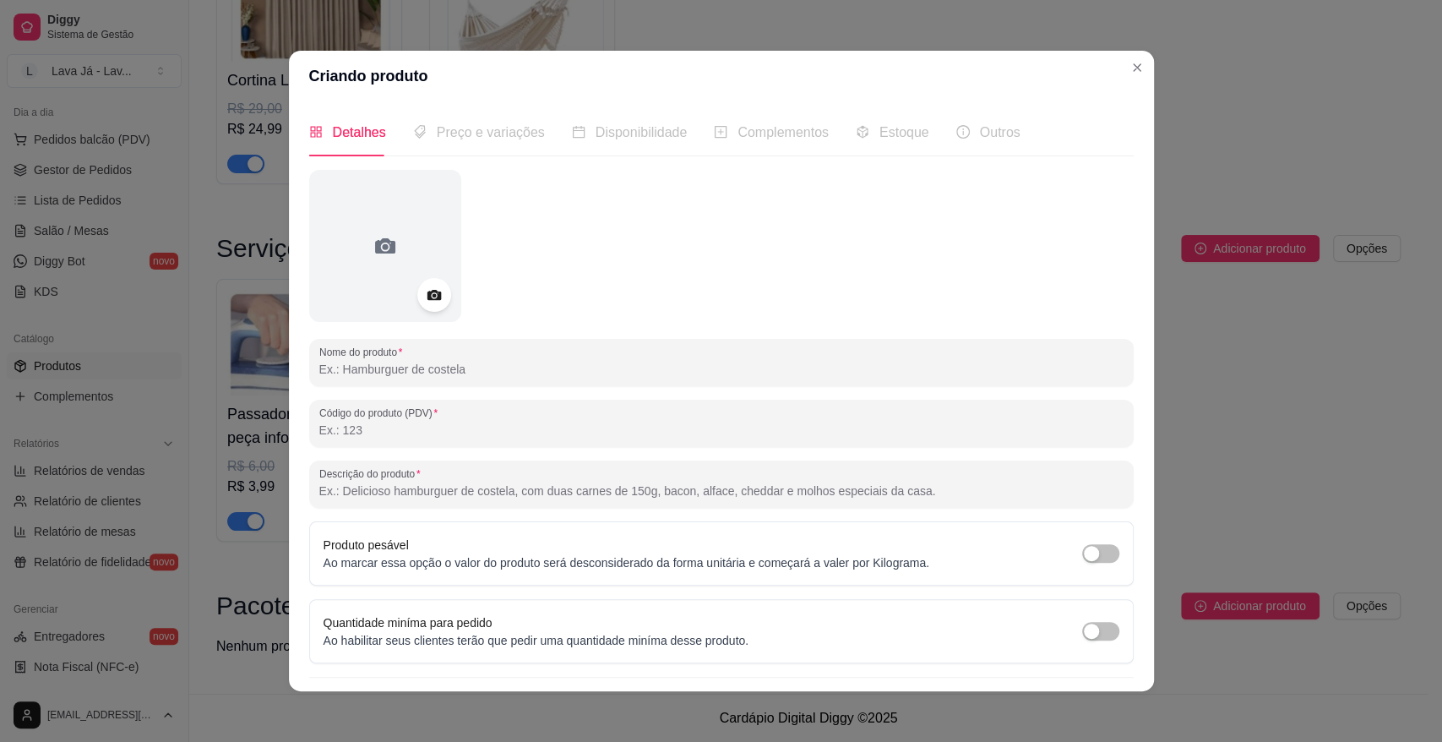
click at [373, 362] on input "Nome do produto" at bounding box center [721, 369] width 804 height 17
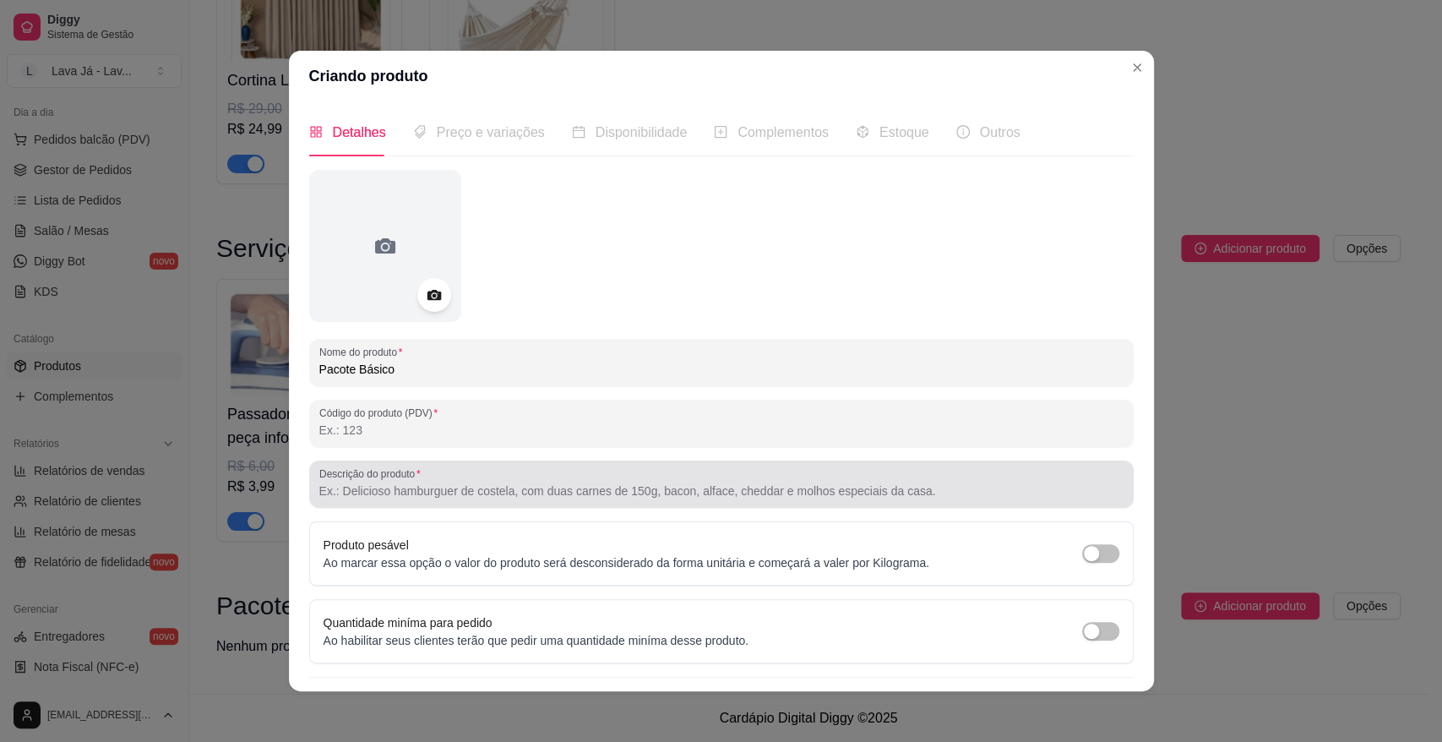
type input "Pacote Básico"
click at [553, 488] on input "Descrição do produto" at bounding box center [721, 490] width 804 height 17
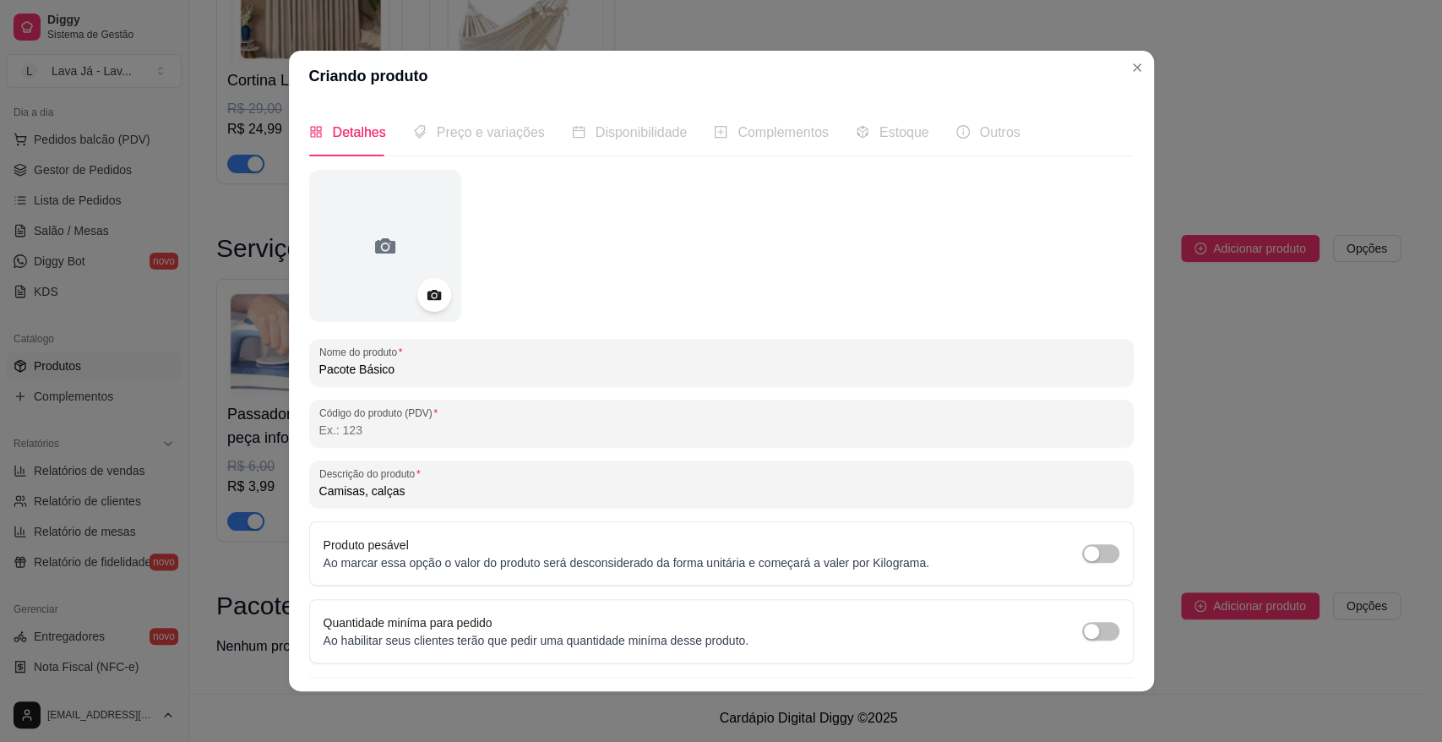
click at [429, 510] on div "Nome do produto Pacote Básico Código do produto (PDV) Descrição do produto Cami…" at bounding box center [721, 447] width 825 height 555
click at [431, 489] on input "Camisas, calças" at bounding box center [721, 490] width 804 height 17
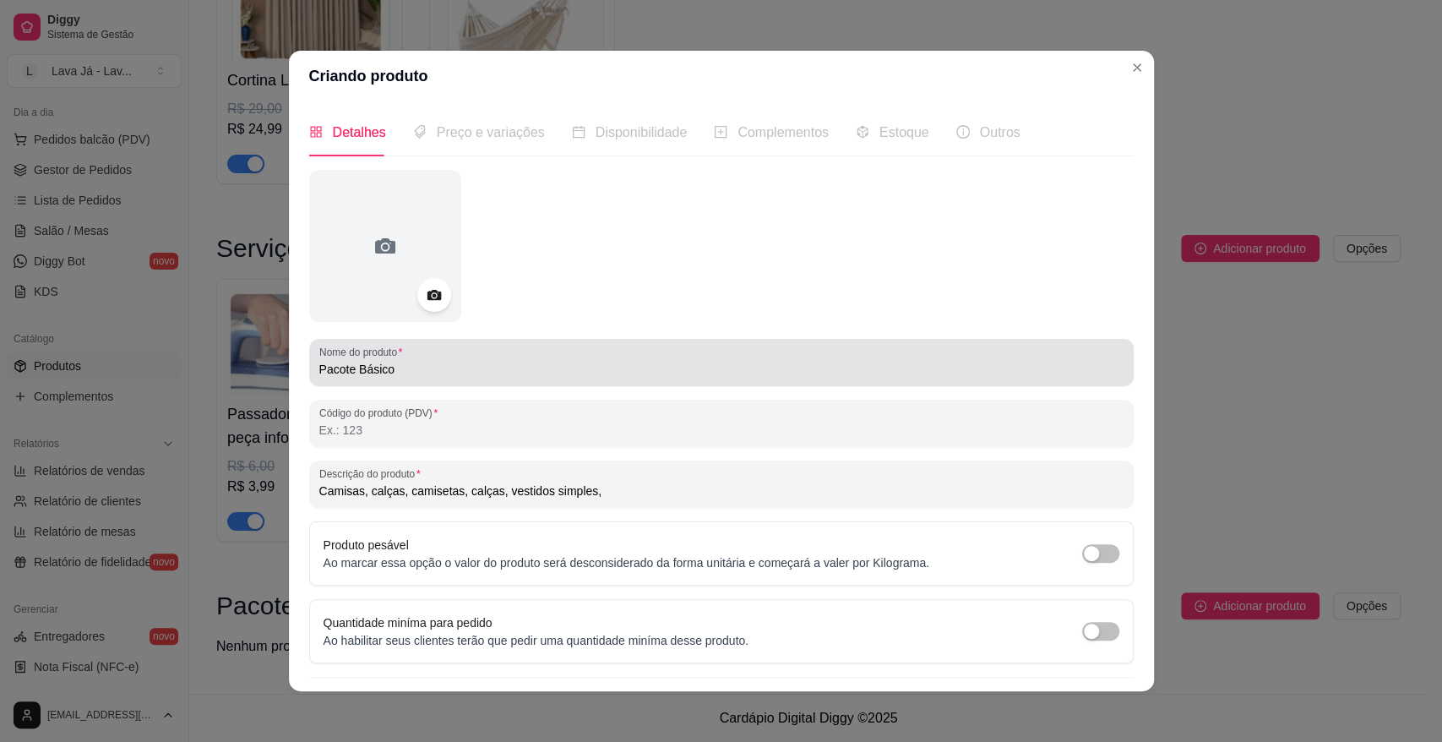
type input "Camisas, calças, camisetas, calças, vestidos simples,"
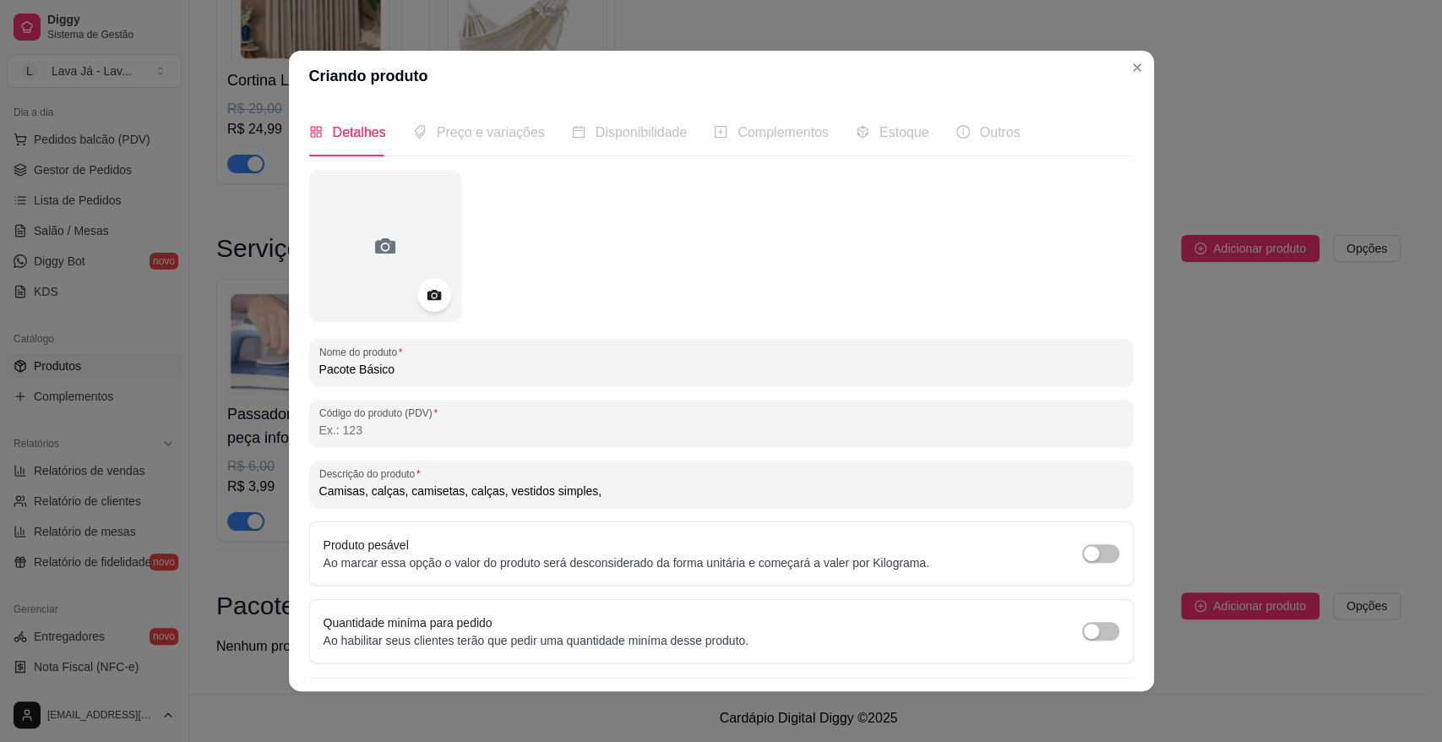
click at [405, 367] on input "Pacote Básico" at bounding box center [721, 369] width 804 height 17
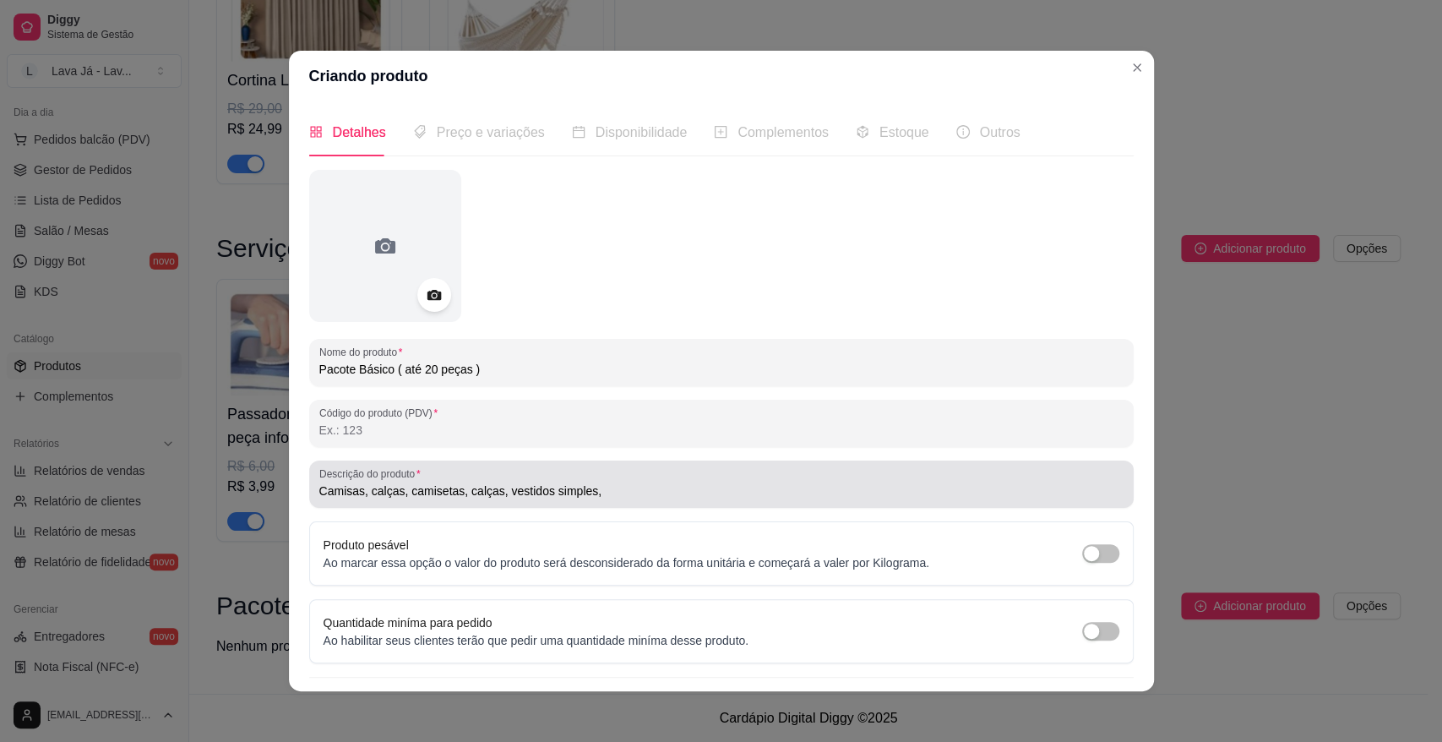
type input "Pacote Básico ( até 20 peças )"
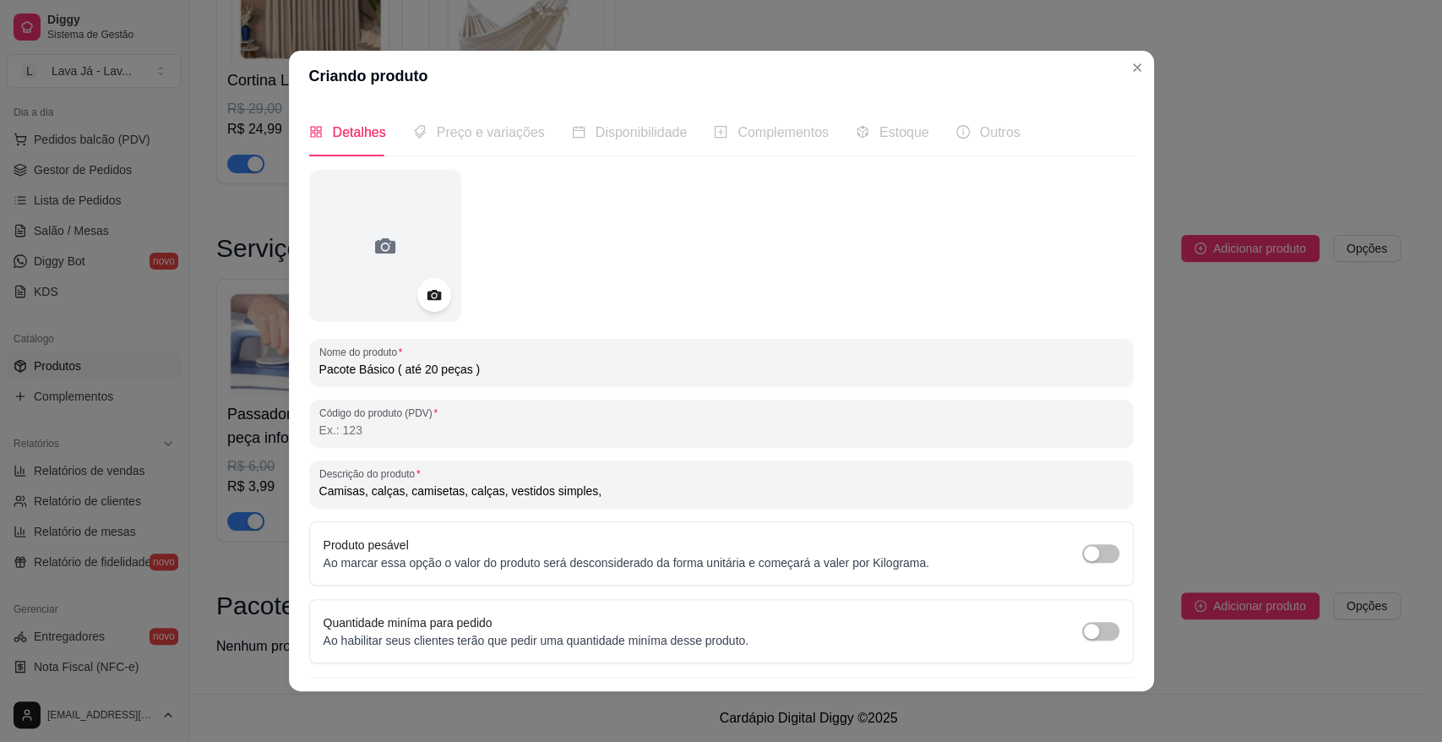
click at [486, 489] on input "Camisas, calças, camisetas, calças, vestidos simples," at bounding box center [721, 490] width 804 height 17
type input "Camisas, calças, camisetas, calças, bermudas, vestidos simples,"
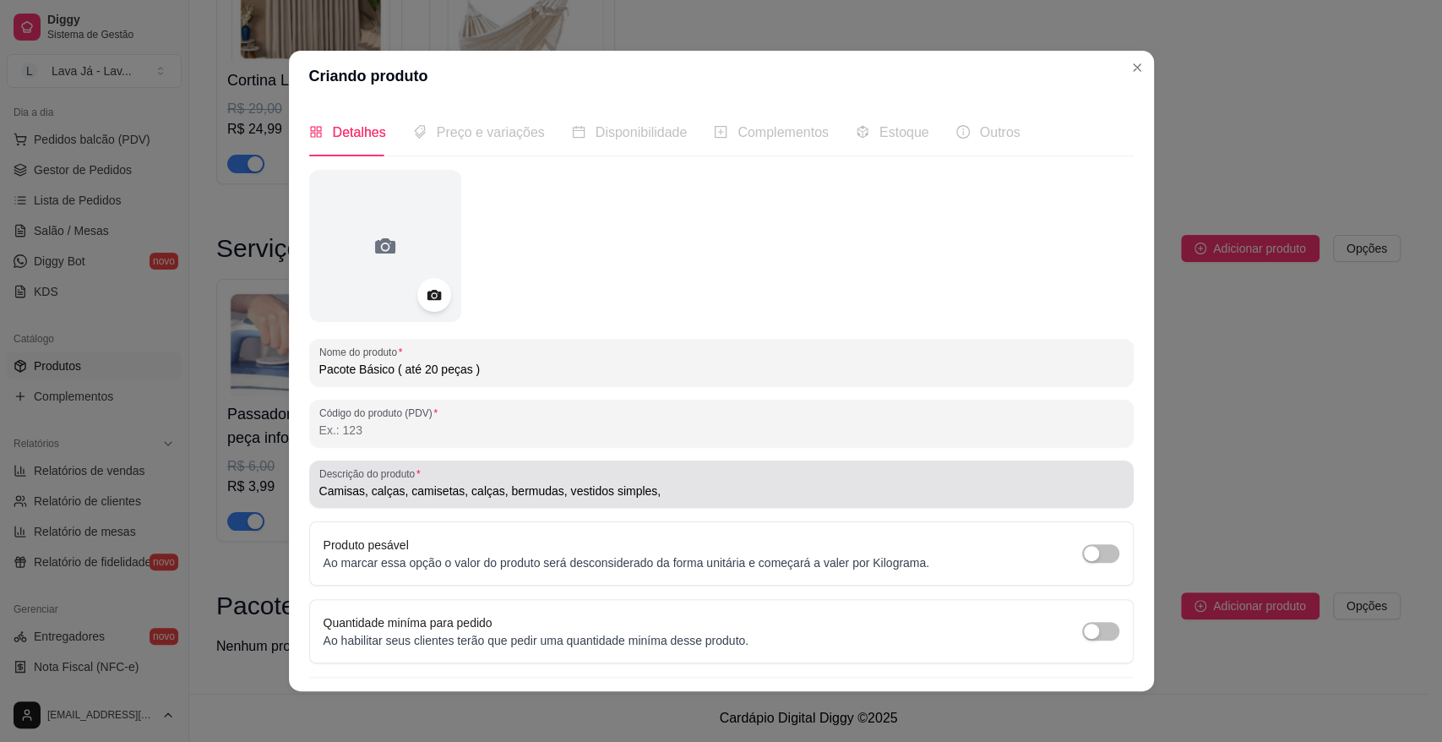
click at [657, 480] on div "Camisas, calças, camisetas, calças, bermudas, vestidos simples," at bounding box center [721, 484] width 804 height 34
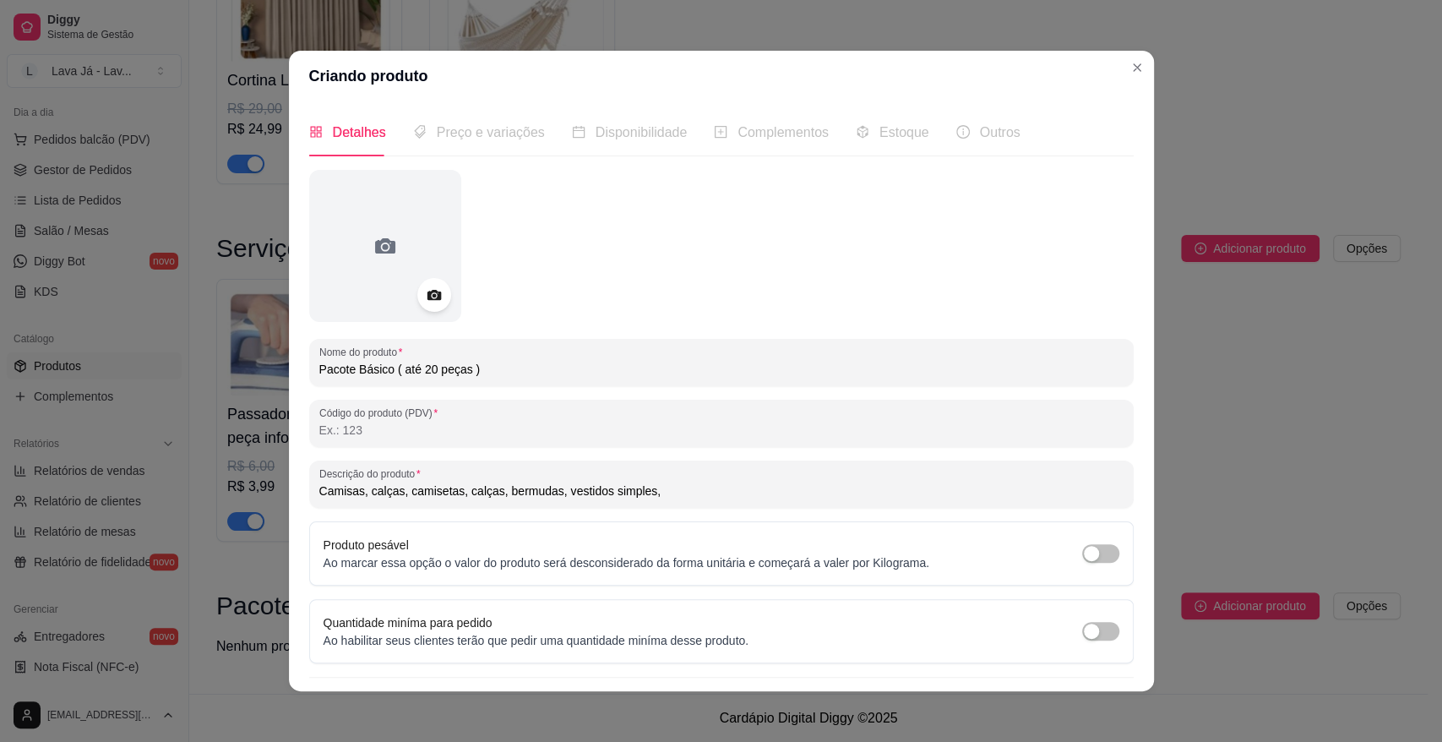
click at [716, 483] on input "Camisas, calças, camisetas, calças, bermudas, vestidos simples," at bounding box center [721, 490] width 804 height 17
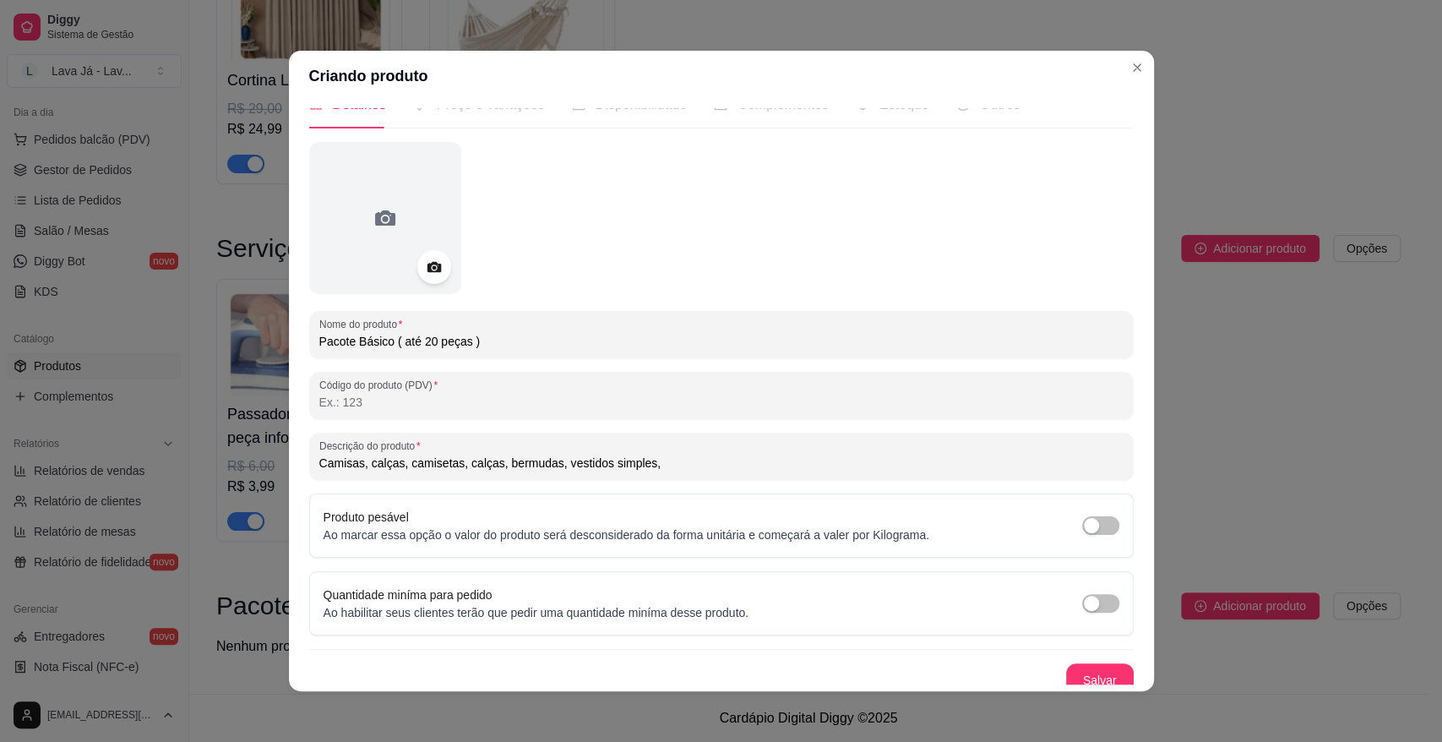
scroll to position [40, 0]
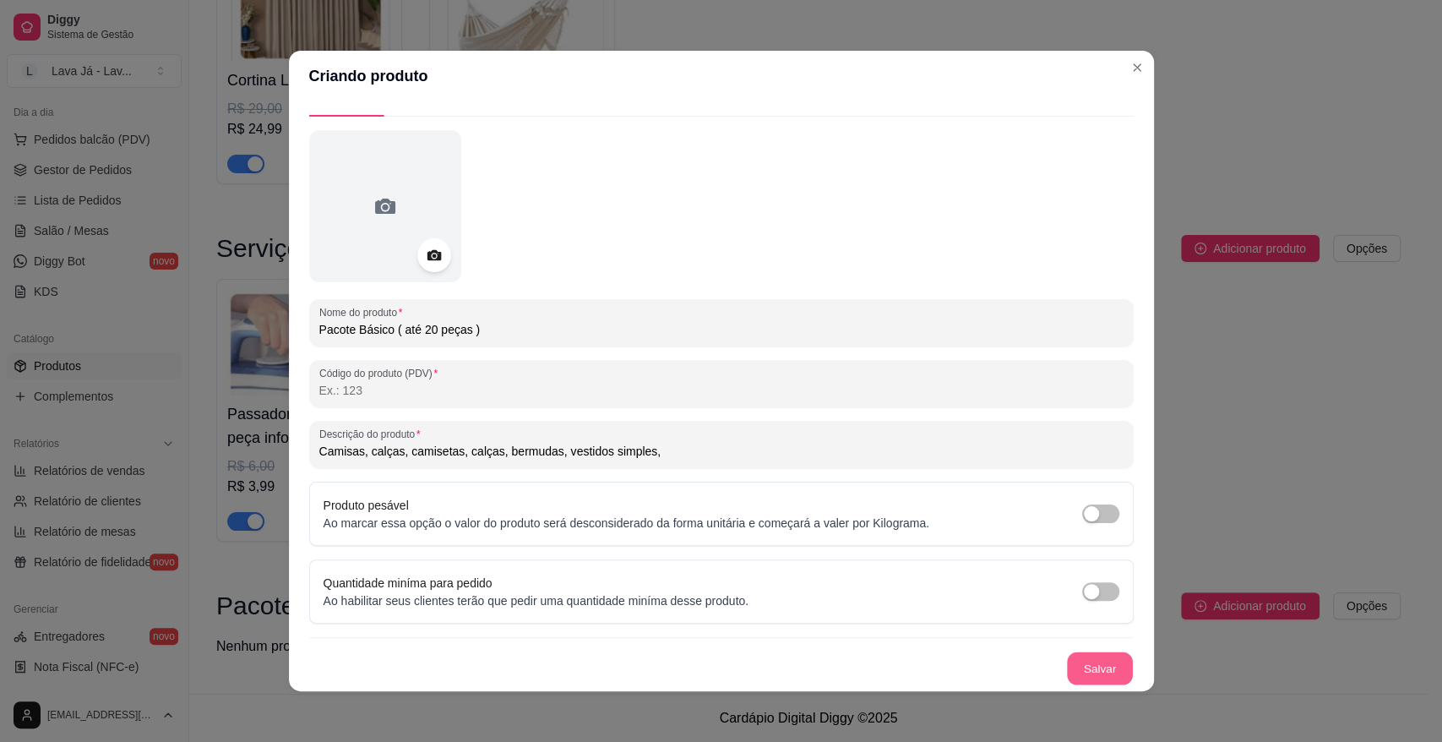
click at [1081, 673] on button "Salvar" at bounding box center [1100, 668] width 66 height 33
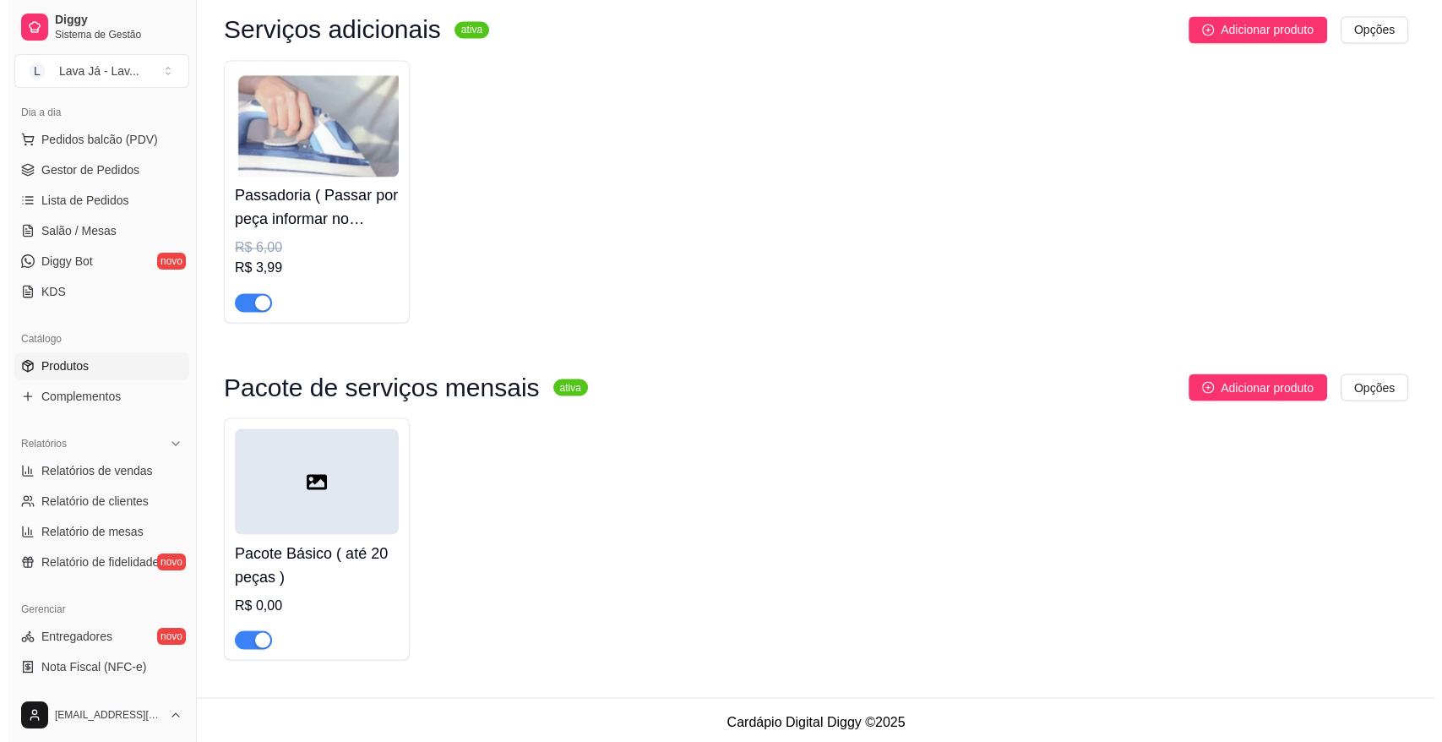
scroll to position [2900, 0]
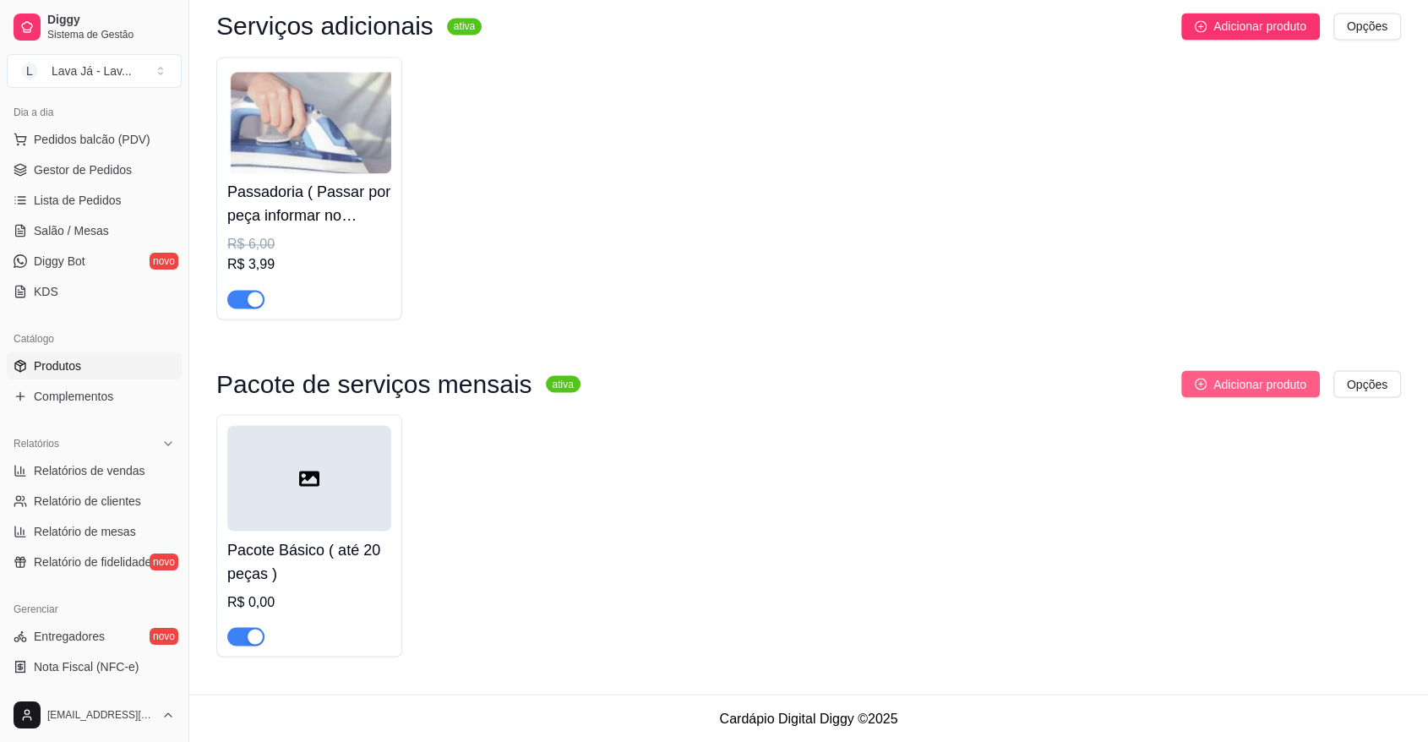
click at [1271, 392] on span "Adicionar produto" at bounding box center [1259, 383] width 93 height 19
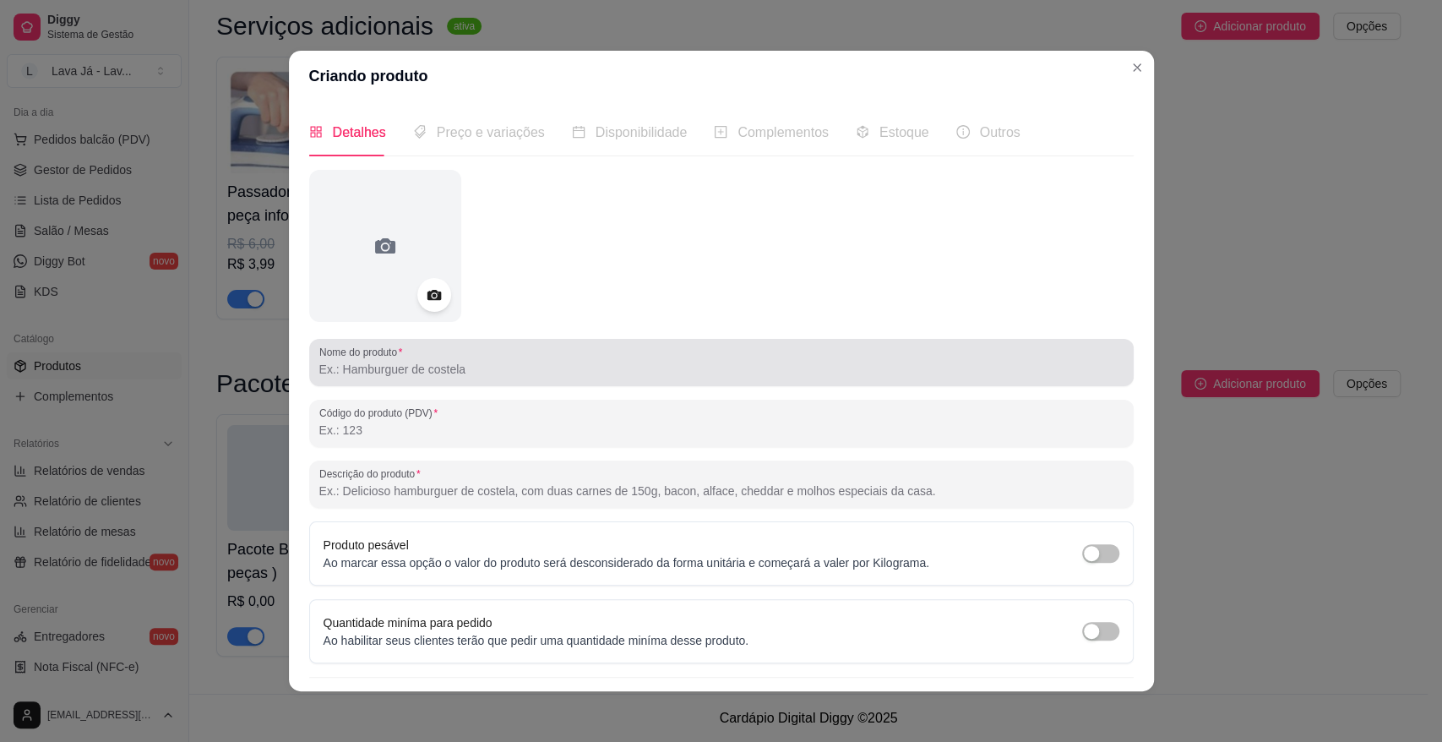
click at [584, 367] on input "Nome do produto" at bounding box center [721, 369] width 804 height 17
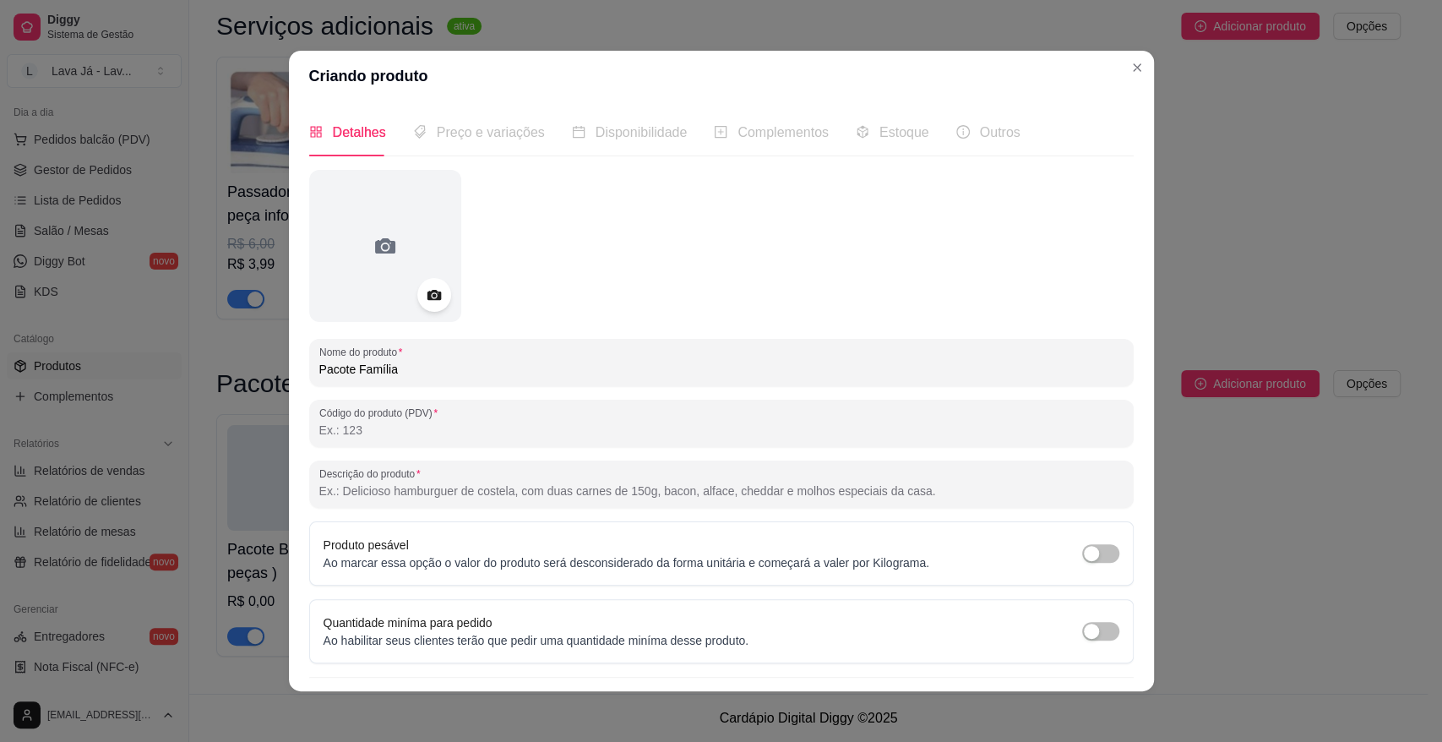
click at [457, 367] on input "Pacote Família" at bounding box center [721, 369] width 804 height 17
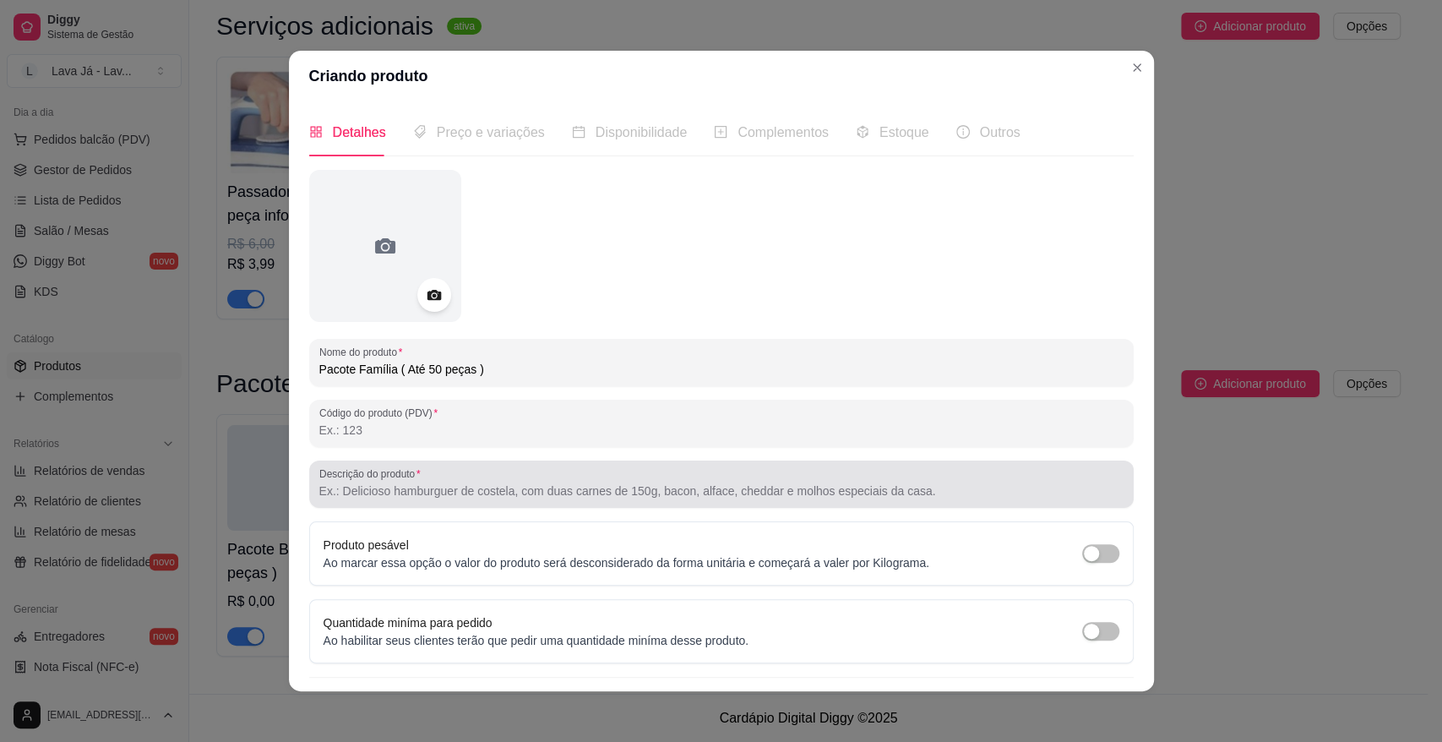
type input "Pacote Família ( Até 50 peças )"
click at [428, 493] on input "Descrição do produto" at bounding box center [721, 490] width 804 height 17
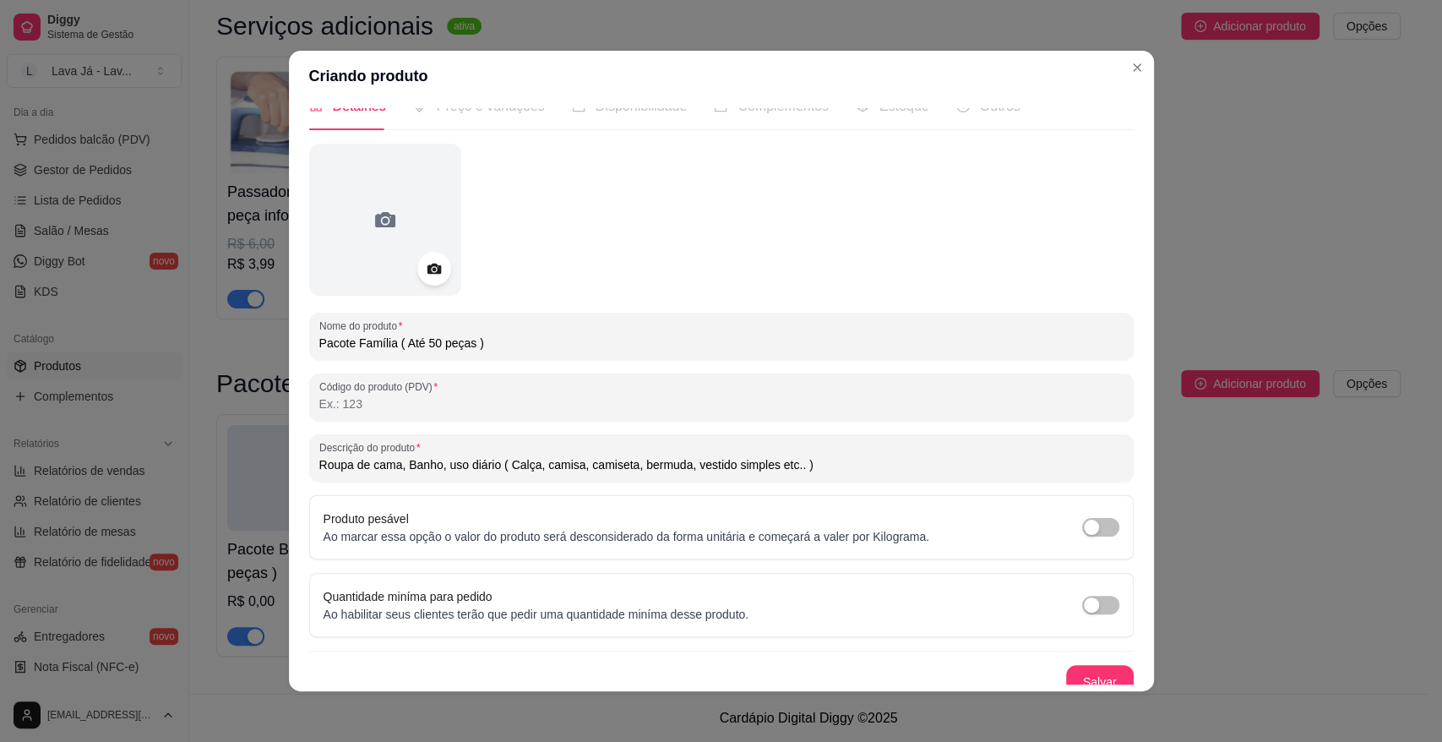
scroll to position [40, 0]
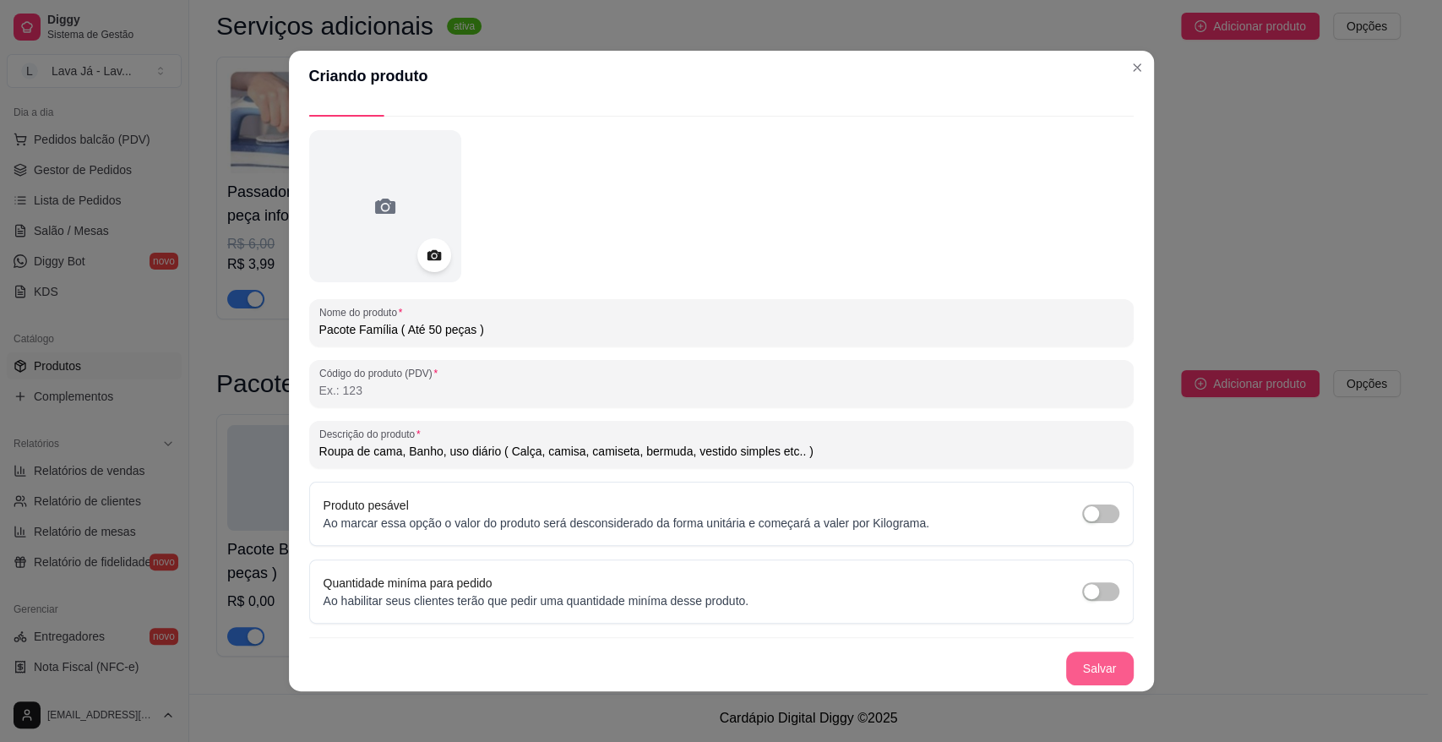
type input "Roupa de cama, Banho, uso diário ( Calça, camisa, camiseta, bermuda, vestido si…"
click at [1088, 667] on button "Salvar" at bounding box center [1100, 668] width 66 height 33
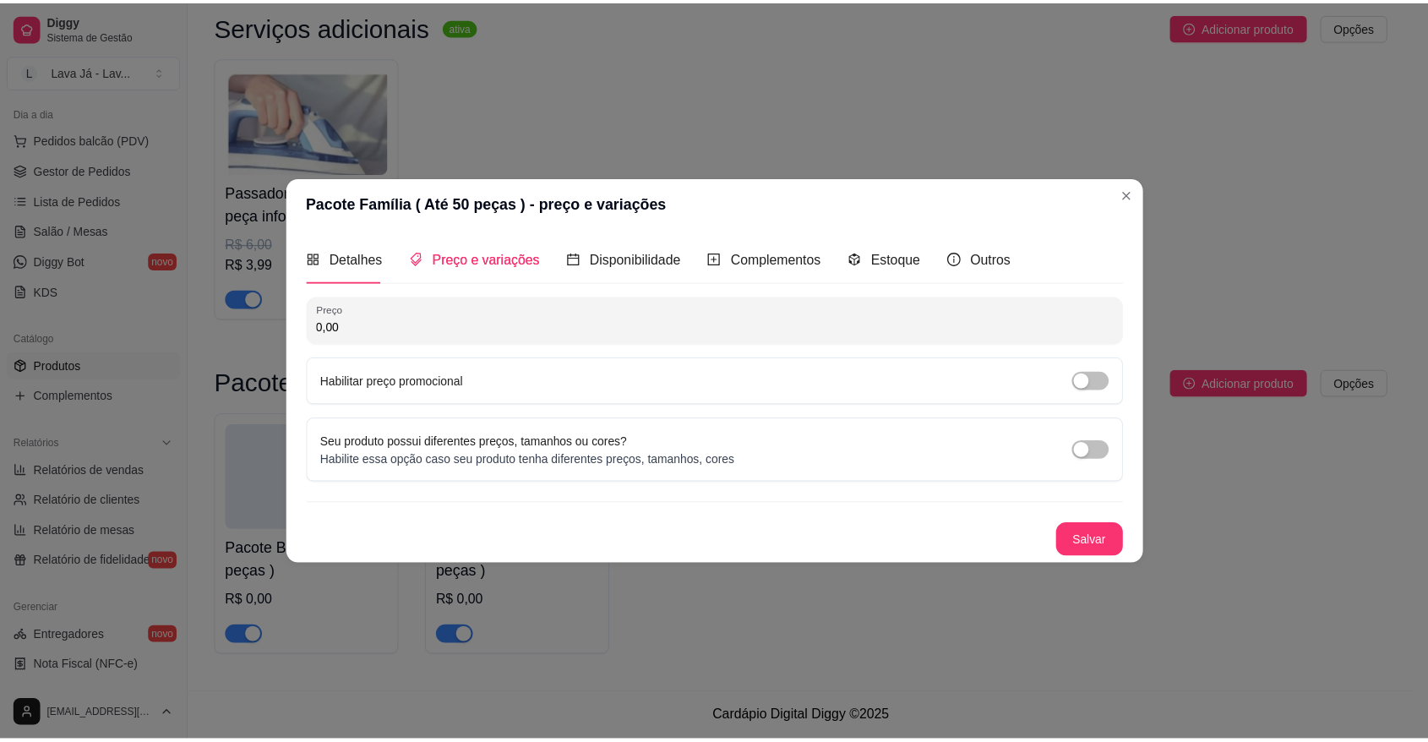
scroll to position [0, 0]
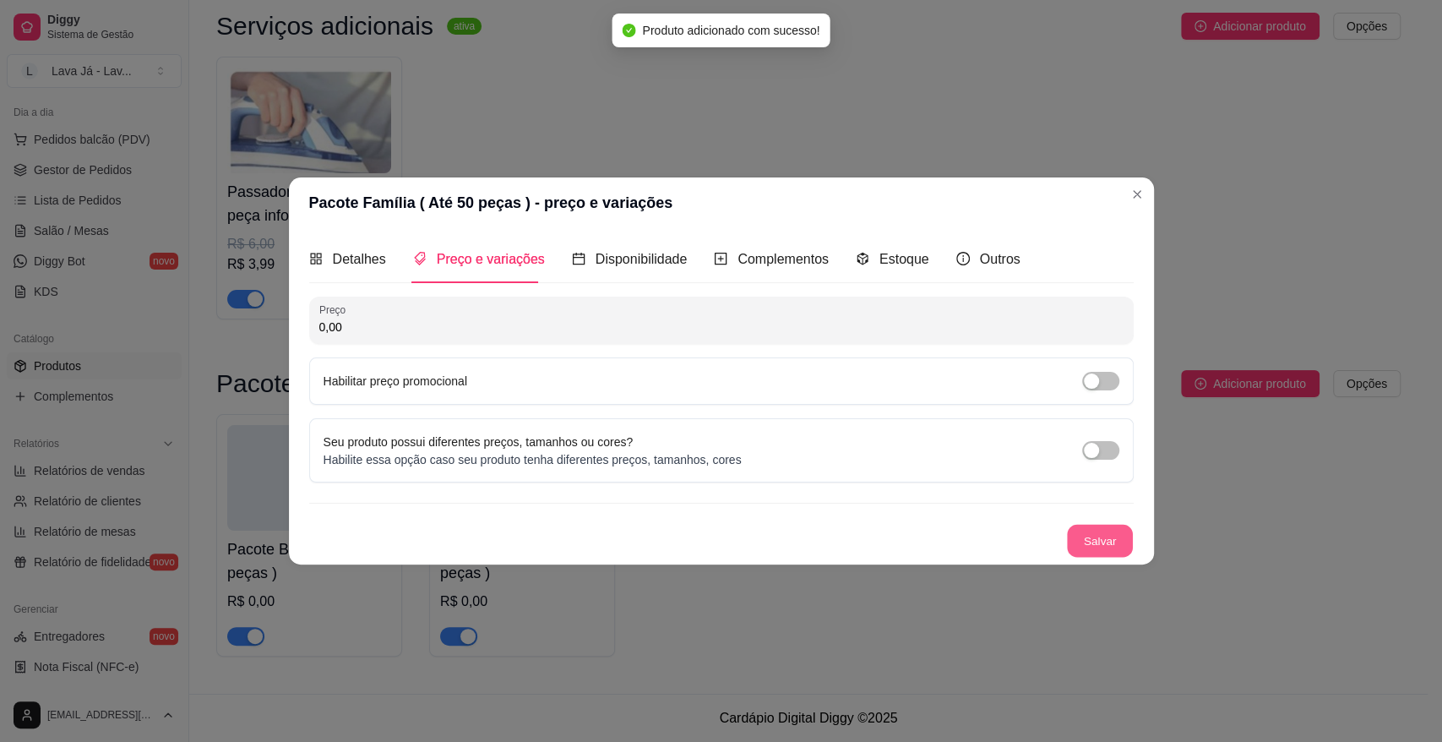
click at [1109, 532] on button "Salvar" at bounding box center [1100, 541] width 66 height 33
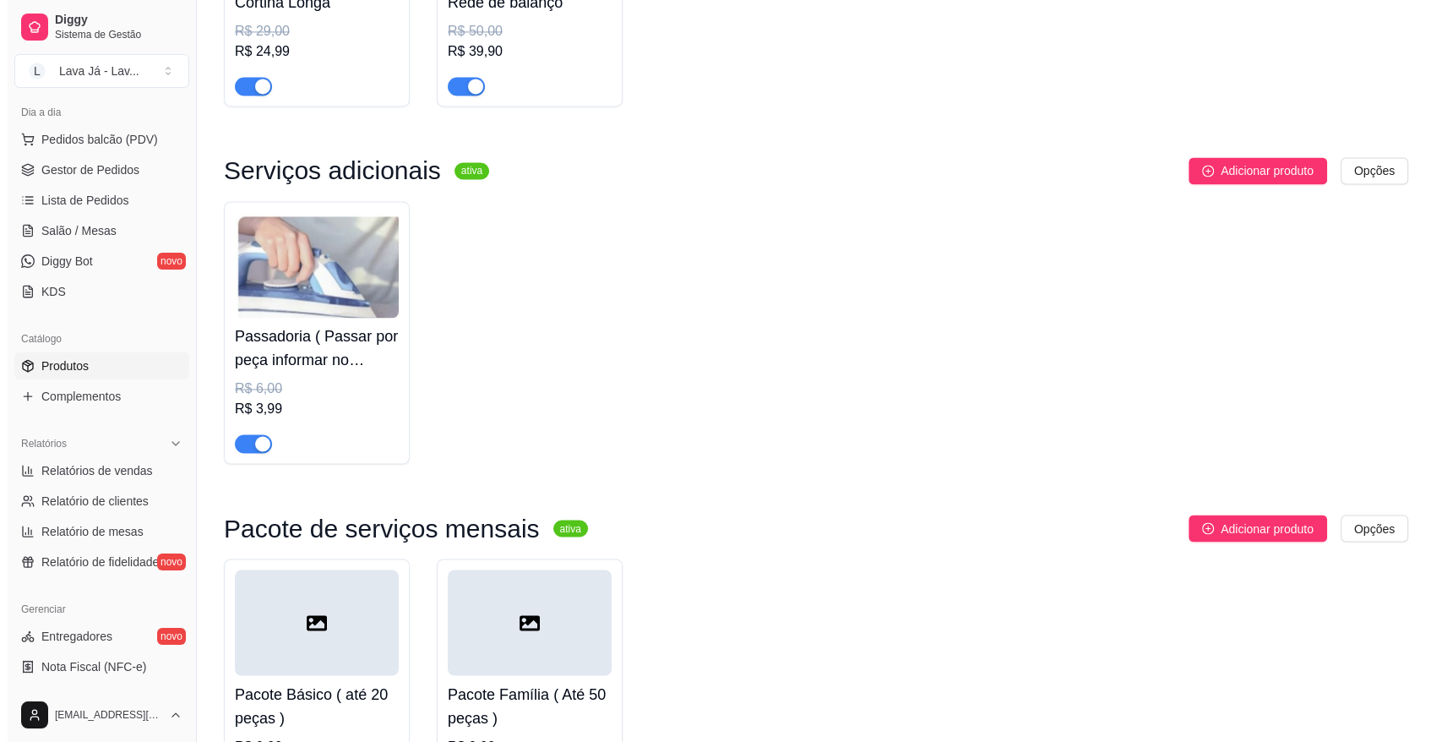
scroll to position [2619, 0]
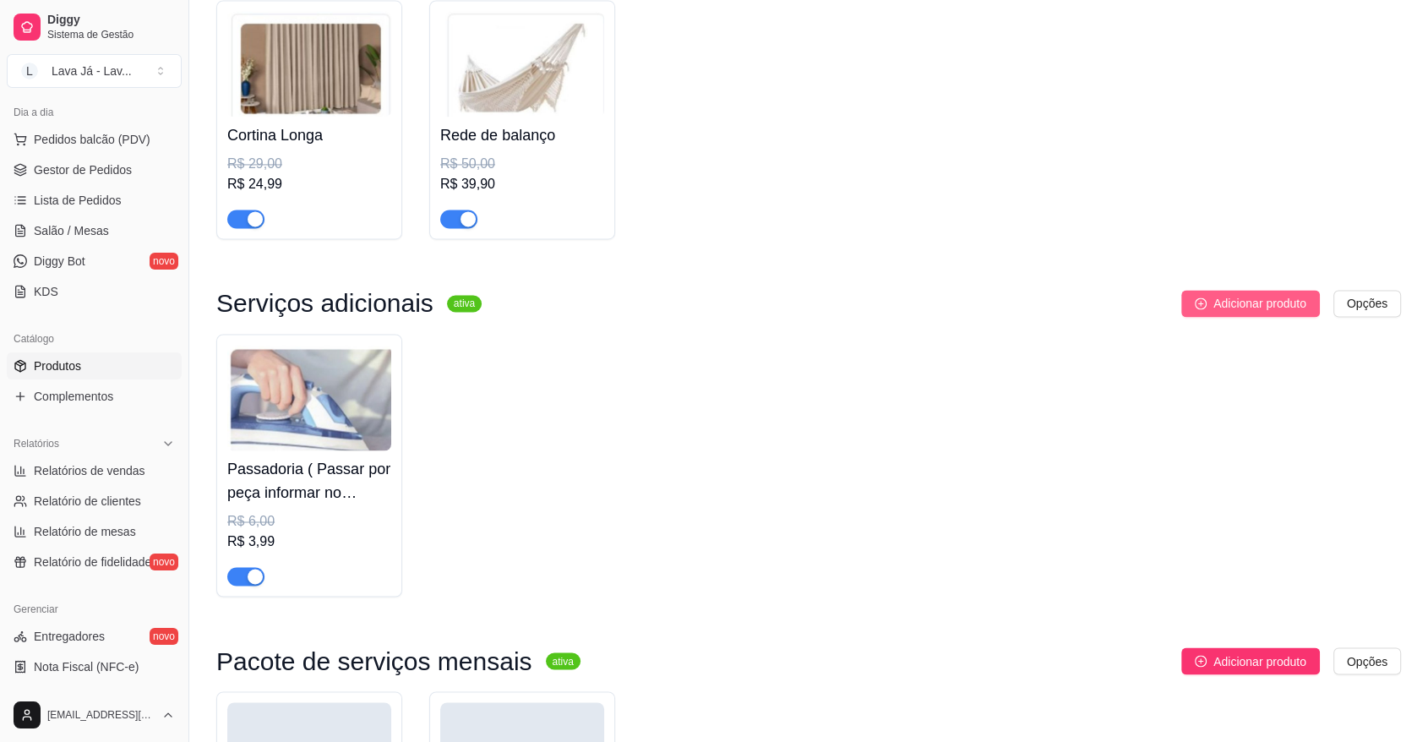
click at [1257, 309] on span "Adicionar produto" at bounding box center [1259, 303] width 93 height 19
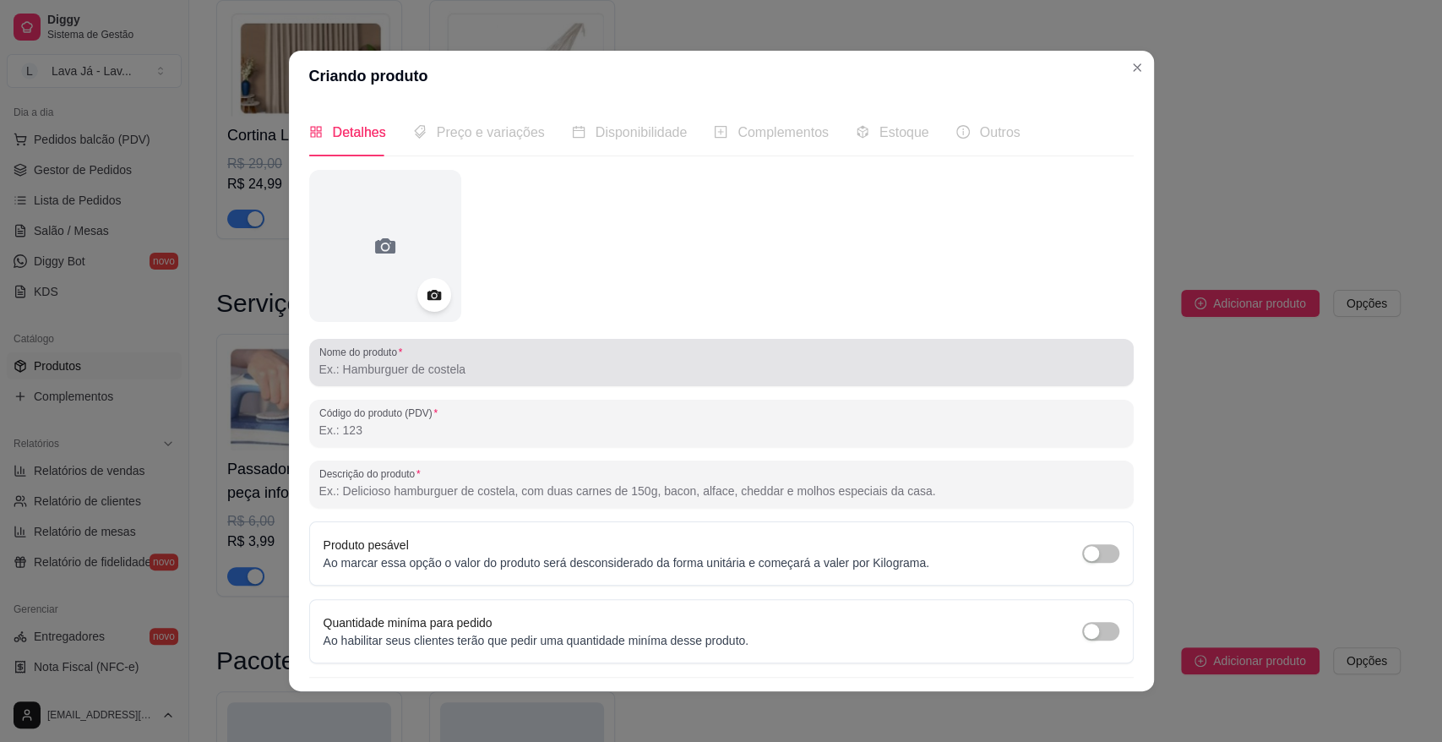
click at [448, 368] on input "Nome do produto" at bounding box center [721, 369] width 804 height 17
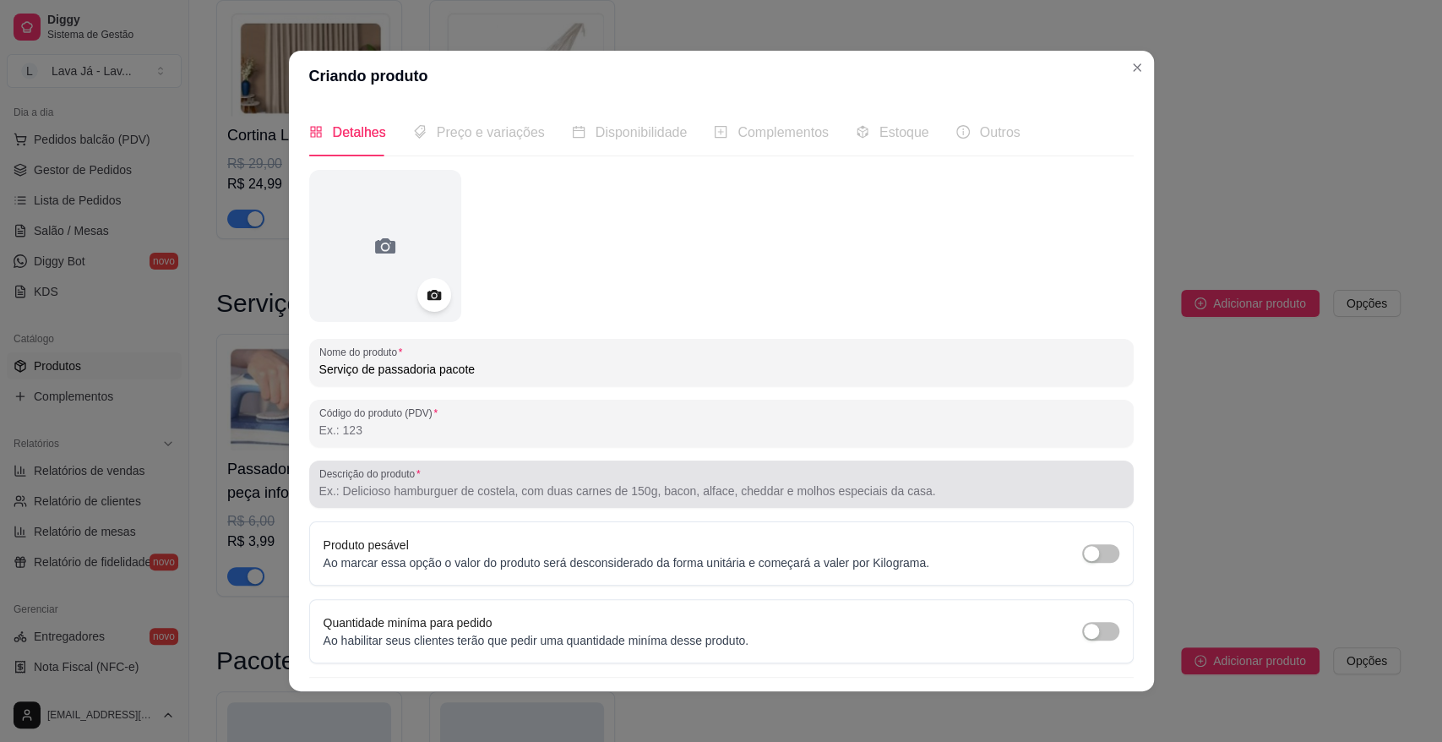
type input "Serviço de passadoria pacote"
click at [446, 486] on input "Descrição do produto" at bounding box center [721, 490] width 804 height 17
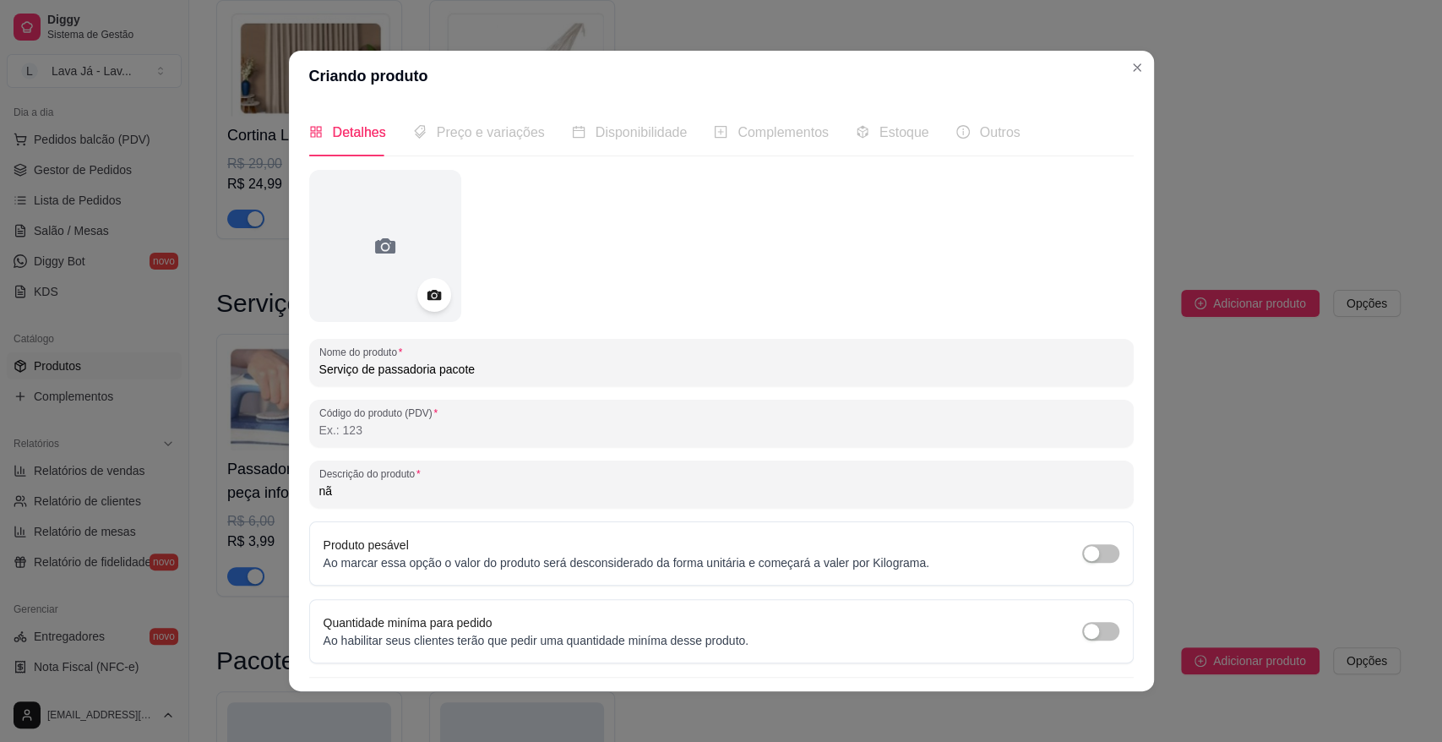
type input "n"
type input "a"
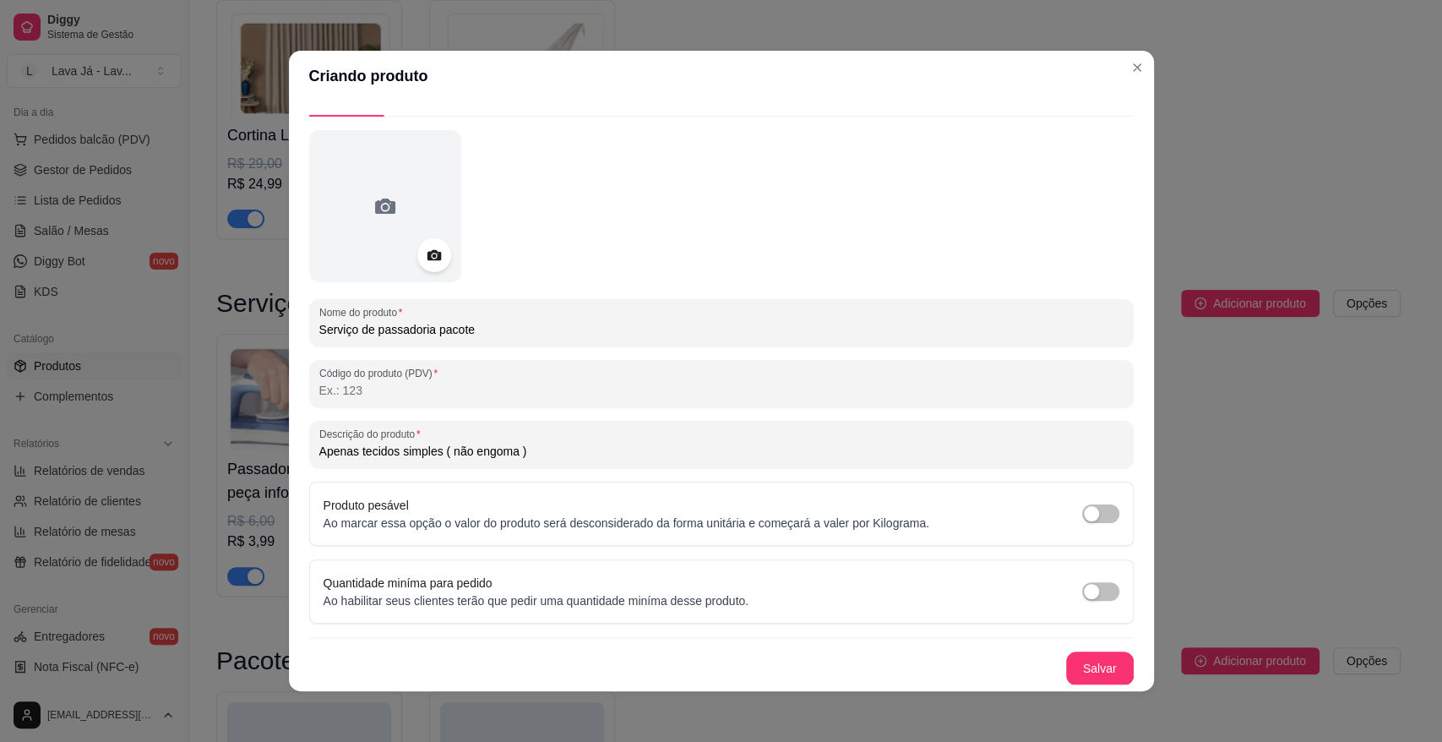
scroll to position [3, 0]
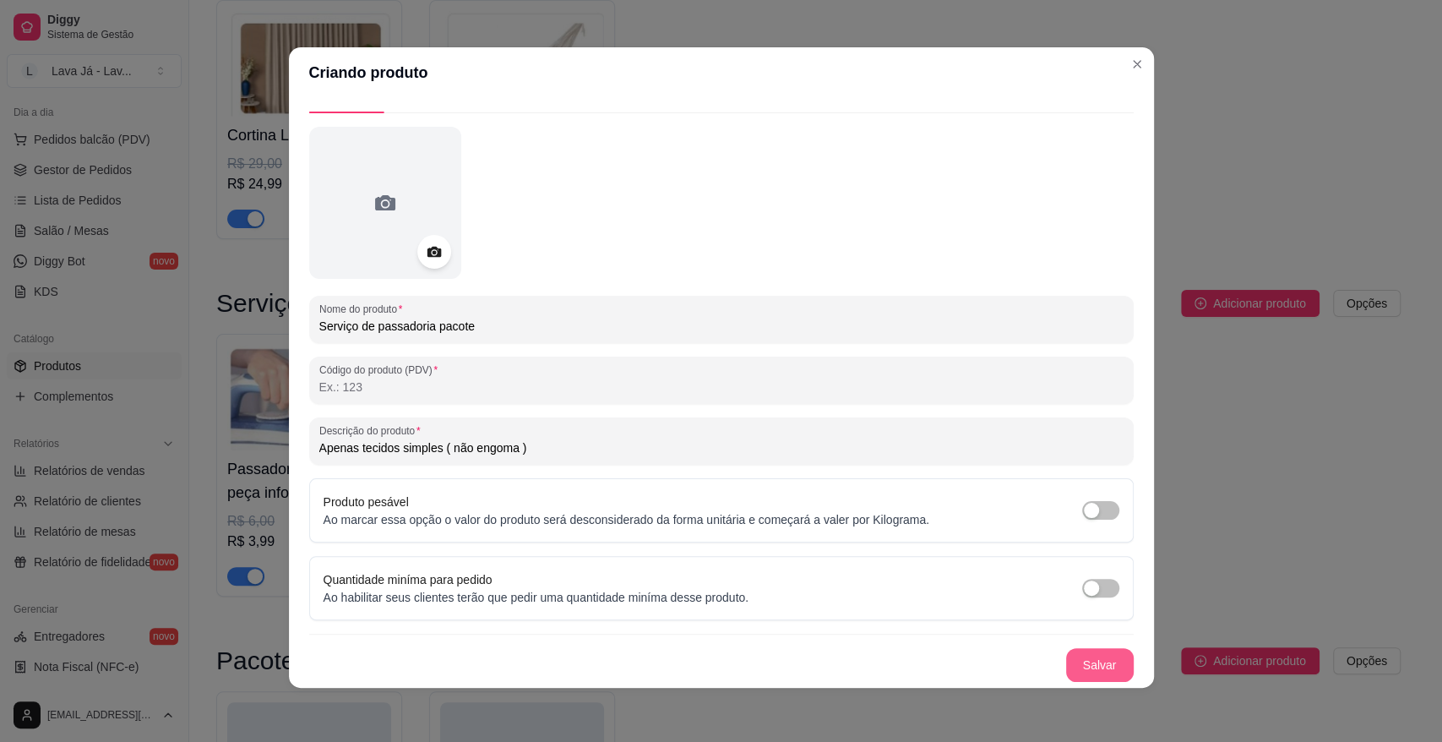
type input "Apenas tecidos simples ( não engoma )"
click at [1079, 661] on button "Salvar" at bounding box center [1100, 665] width 66 height 33
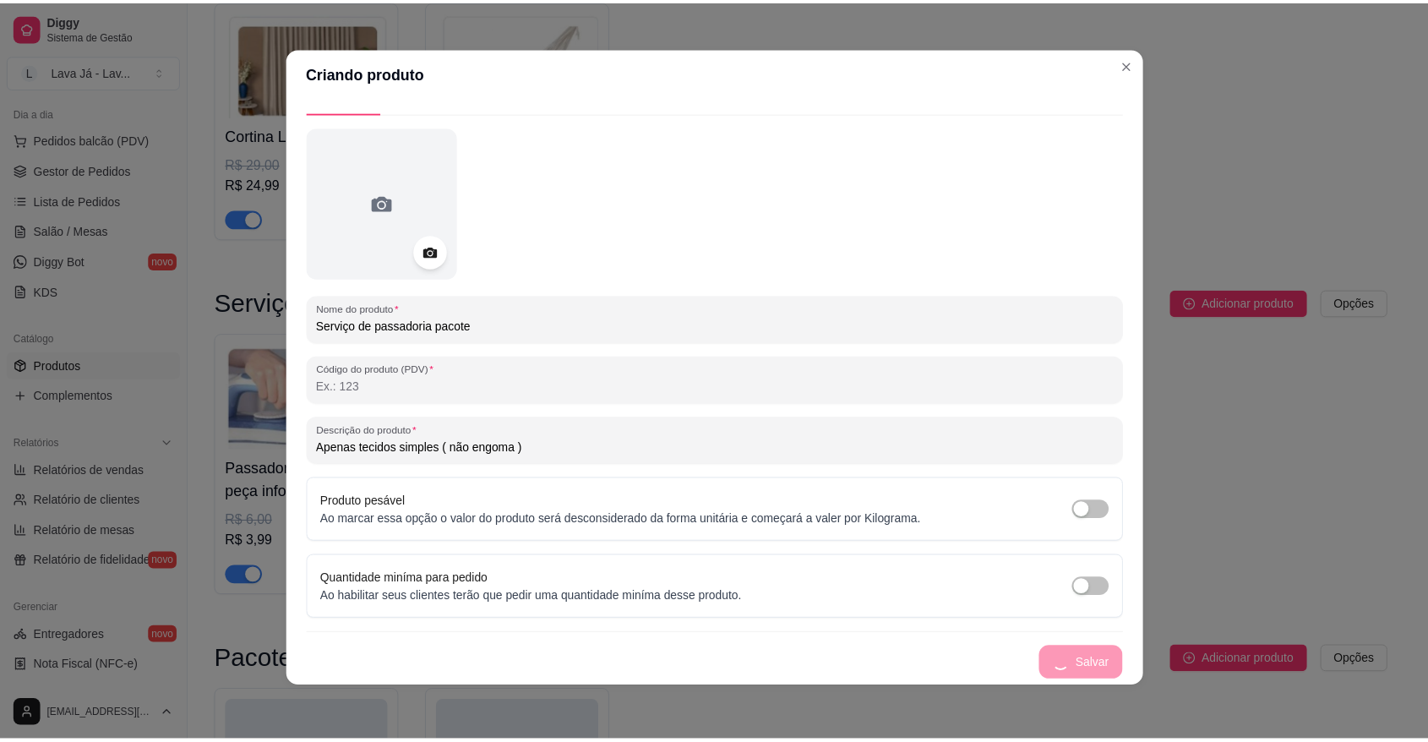
scroll to position [0, 0]
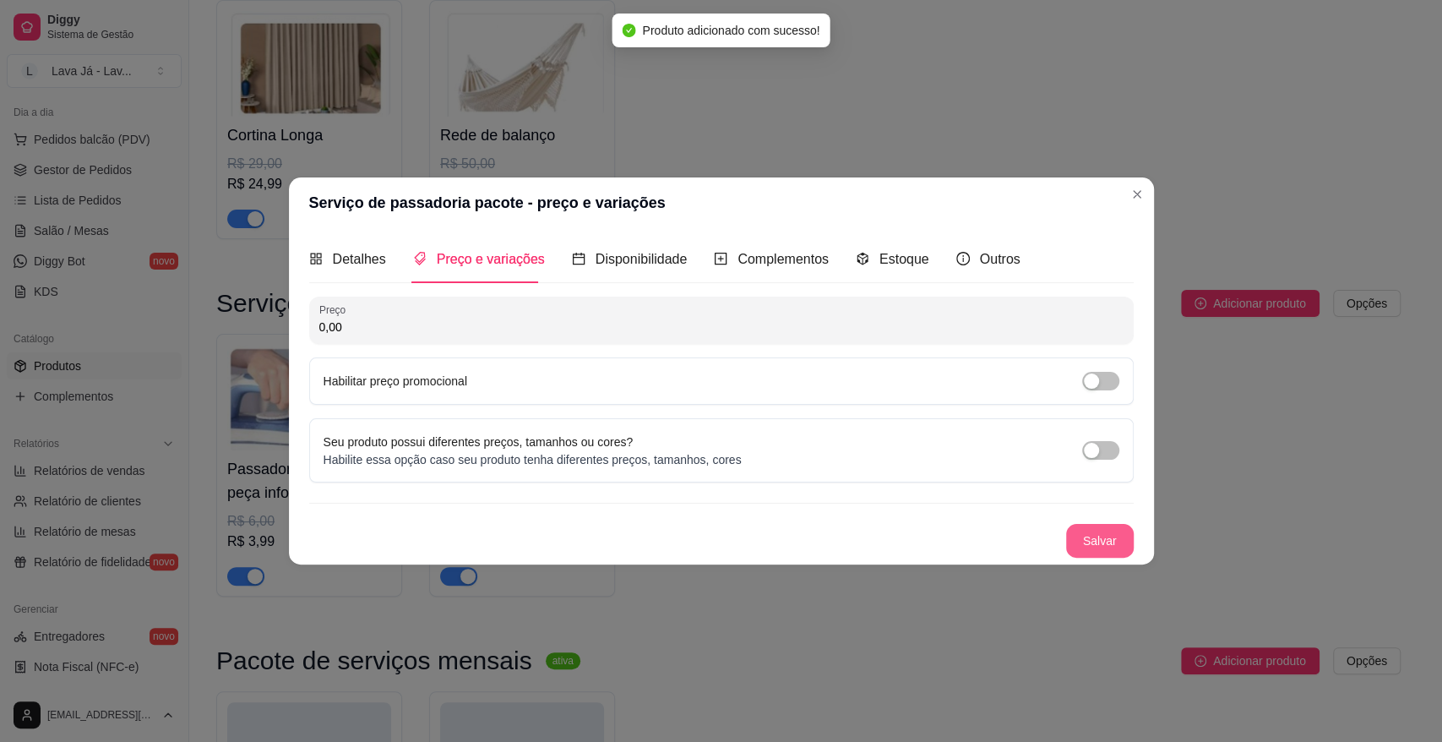
click at [1086, 547] on button "Salvar" at bounding box center [1100, 541] width 68 height 34
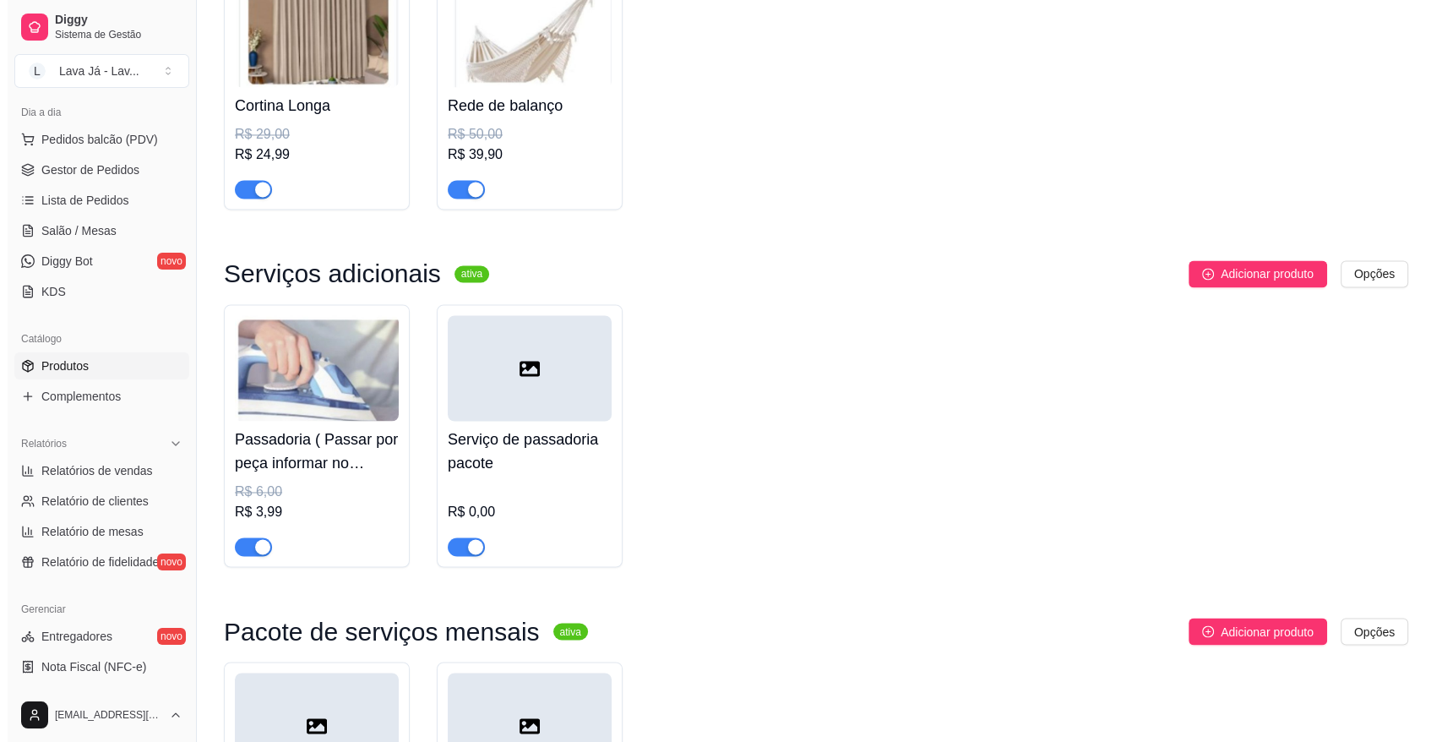
scroll to position [2806, 0]
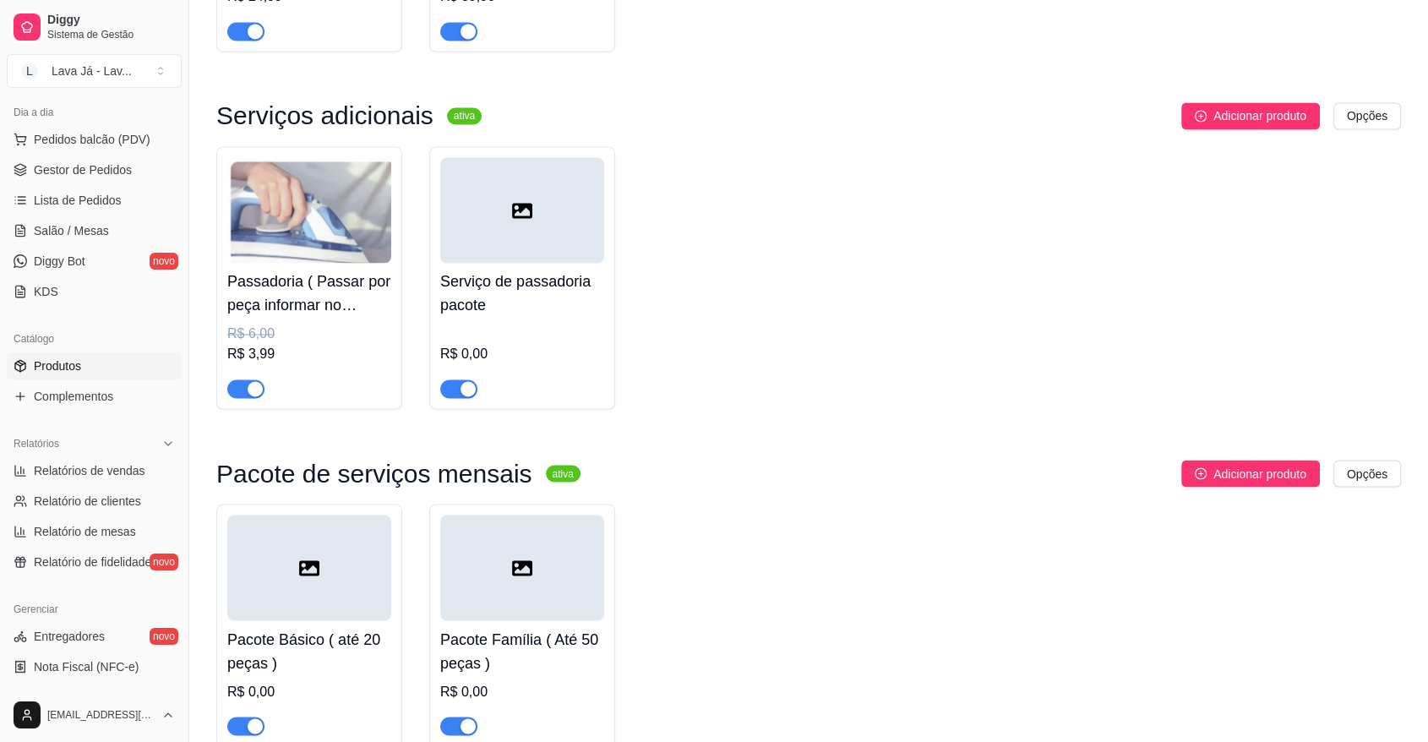
click at [545, 189] on div at bounding box center [522, 210] width 164 height 106
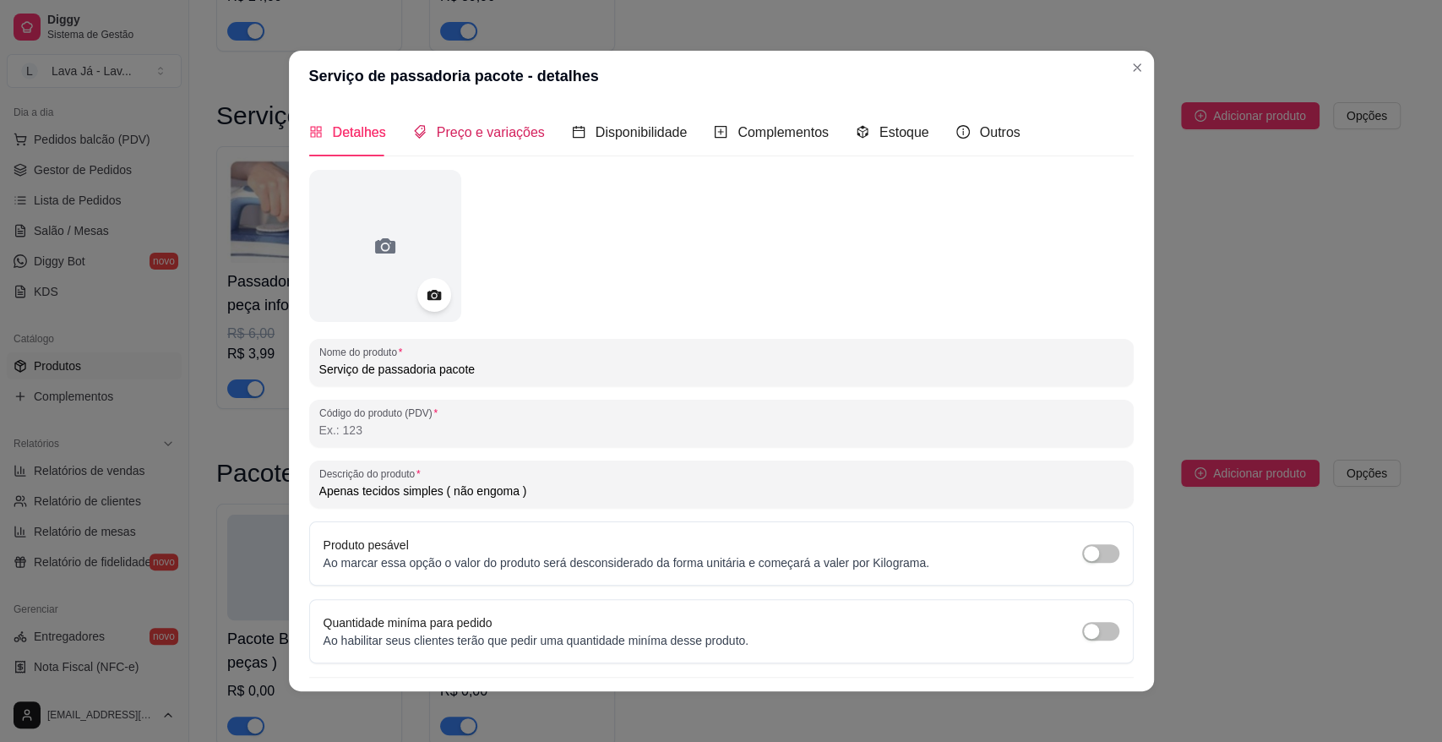
click at [494, 139] on span "Preço e variações" at bounding box center [491, 132] width 108 height 14
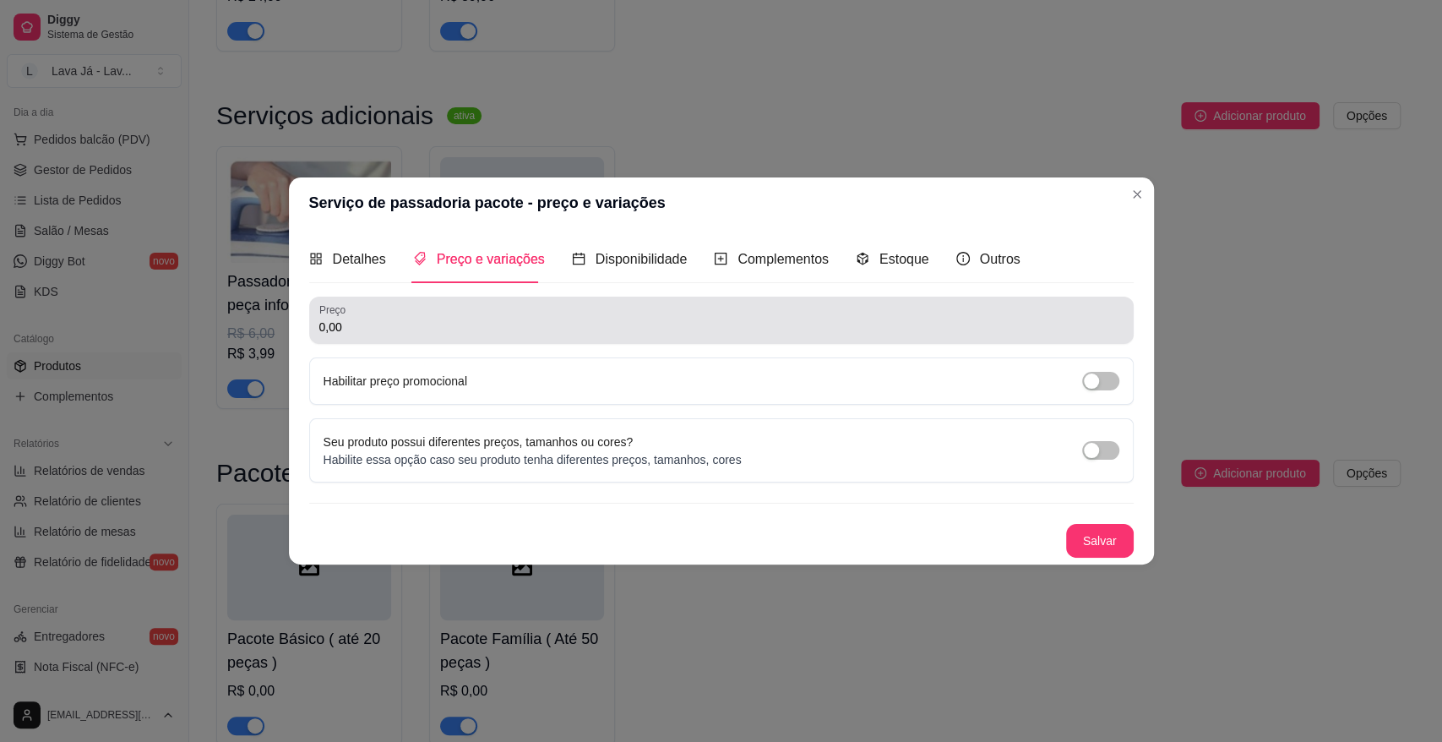
click at [422, 326] on input "0,00" at bounding box center [721, 326] width 804 height 17
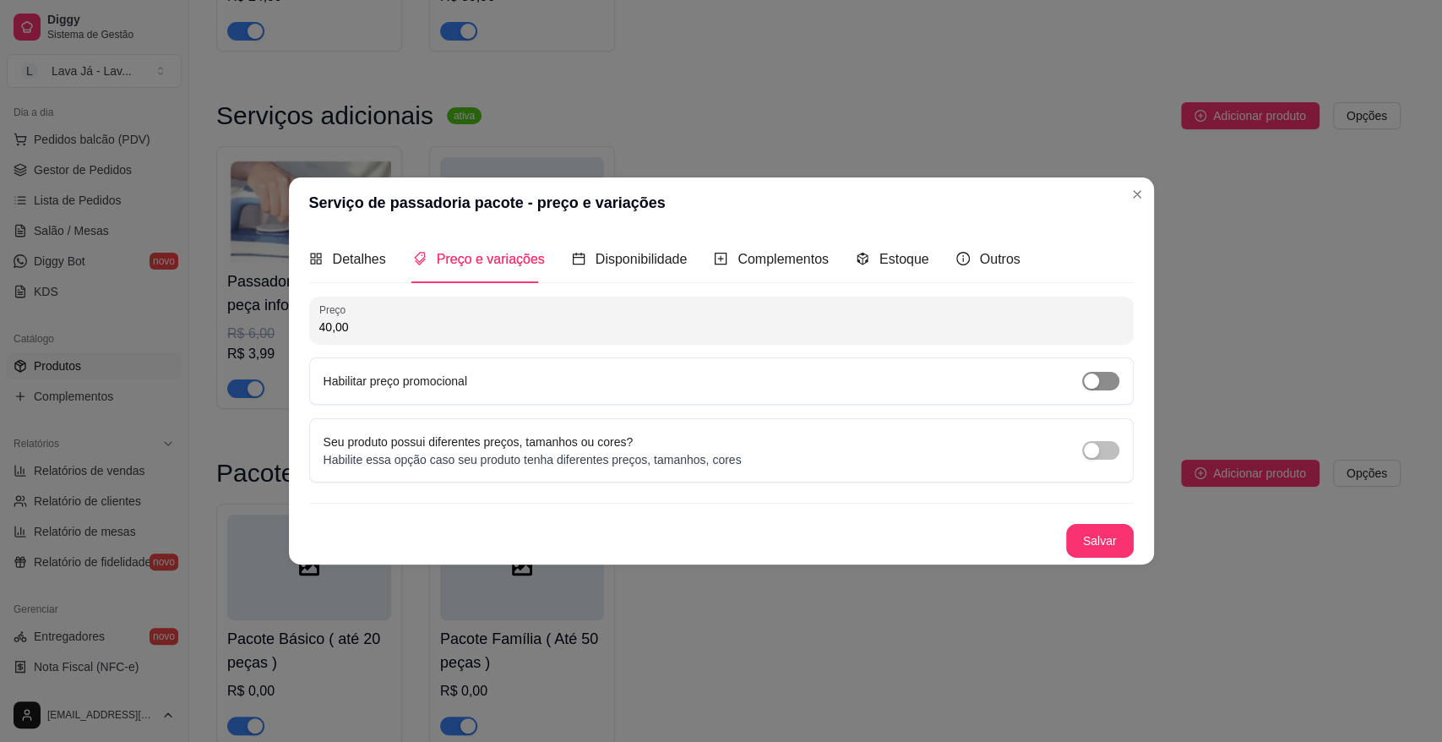
type input "40,00"
click at [1108, 374] on span "button" at bounding box center [1100, 381] width 37 height 19
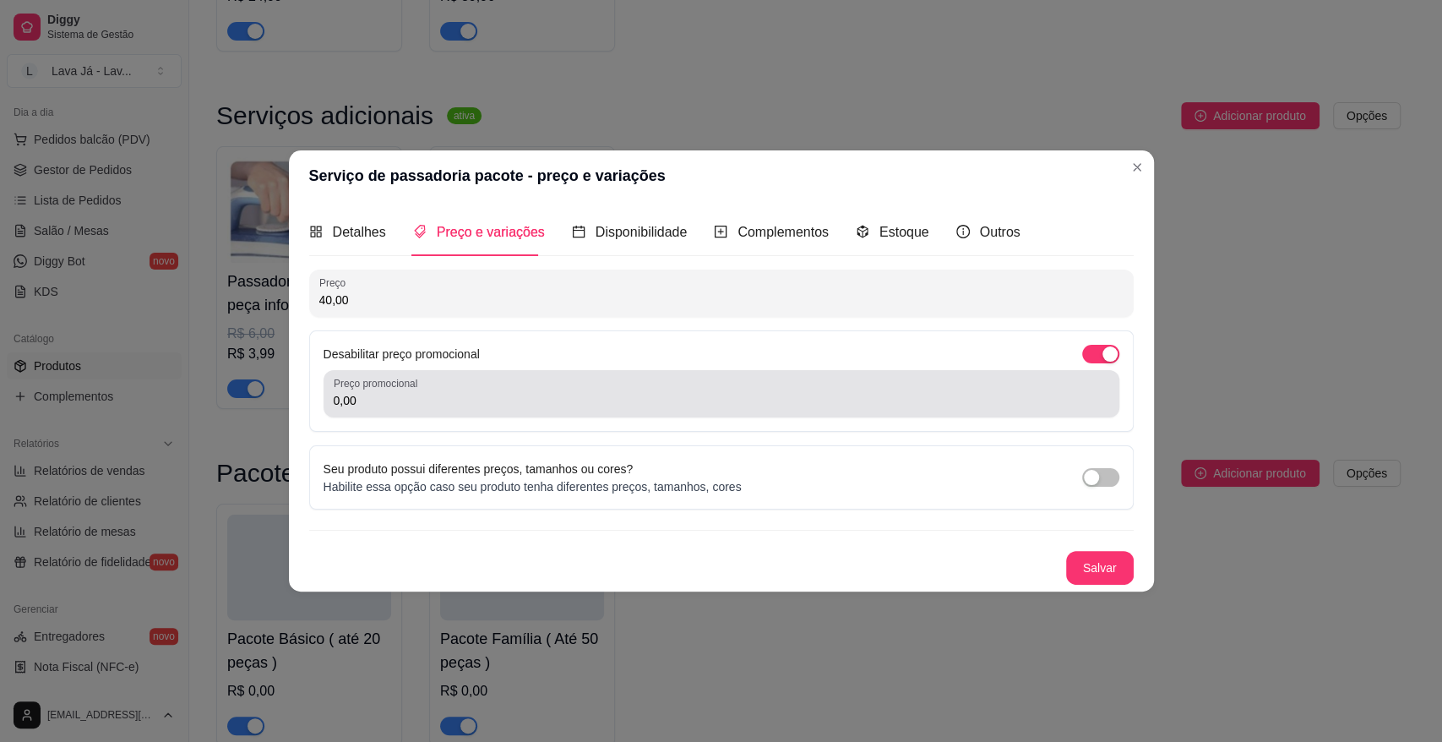
click at [489, 405] on input "0,00" at bounding box center [722, 400] width 776 height 17
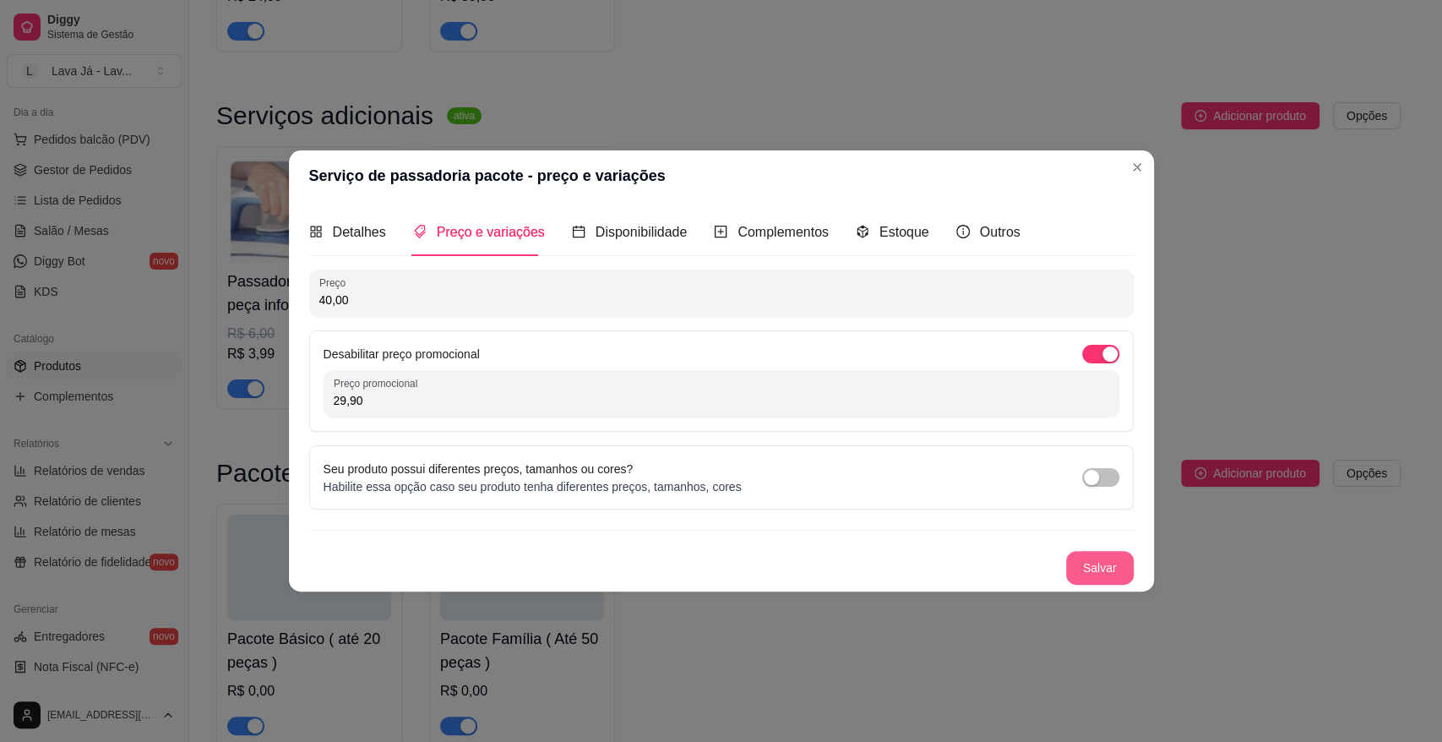
type input "29,90"
click at [1095, 560] on button "Salvar" at bounding box center [1100, 568] width 68 height 34
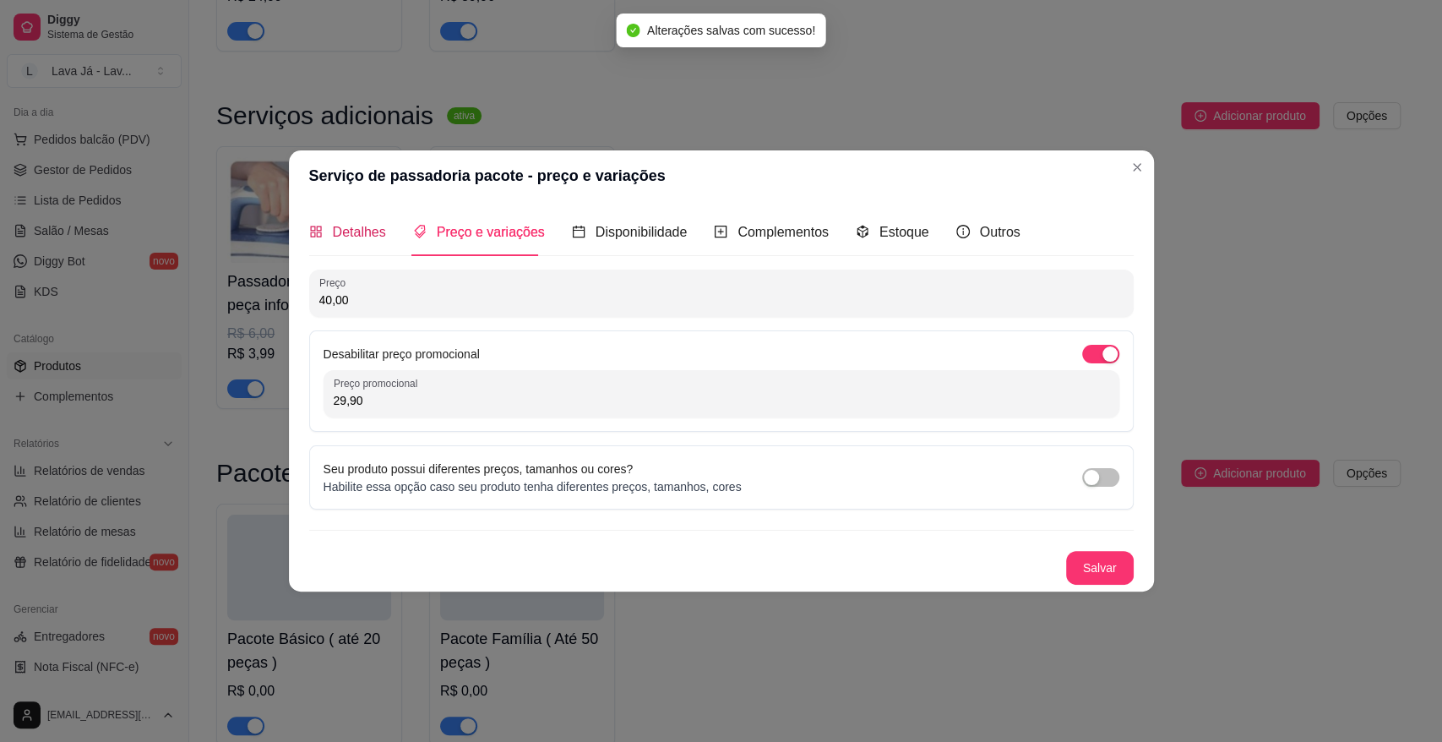
click at [360, 237] on span "Detalhes" at bounding box center [359, 232] width 53 height 14
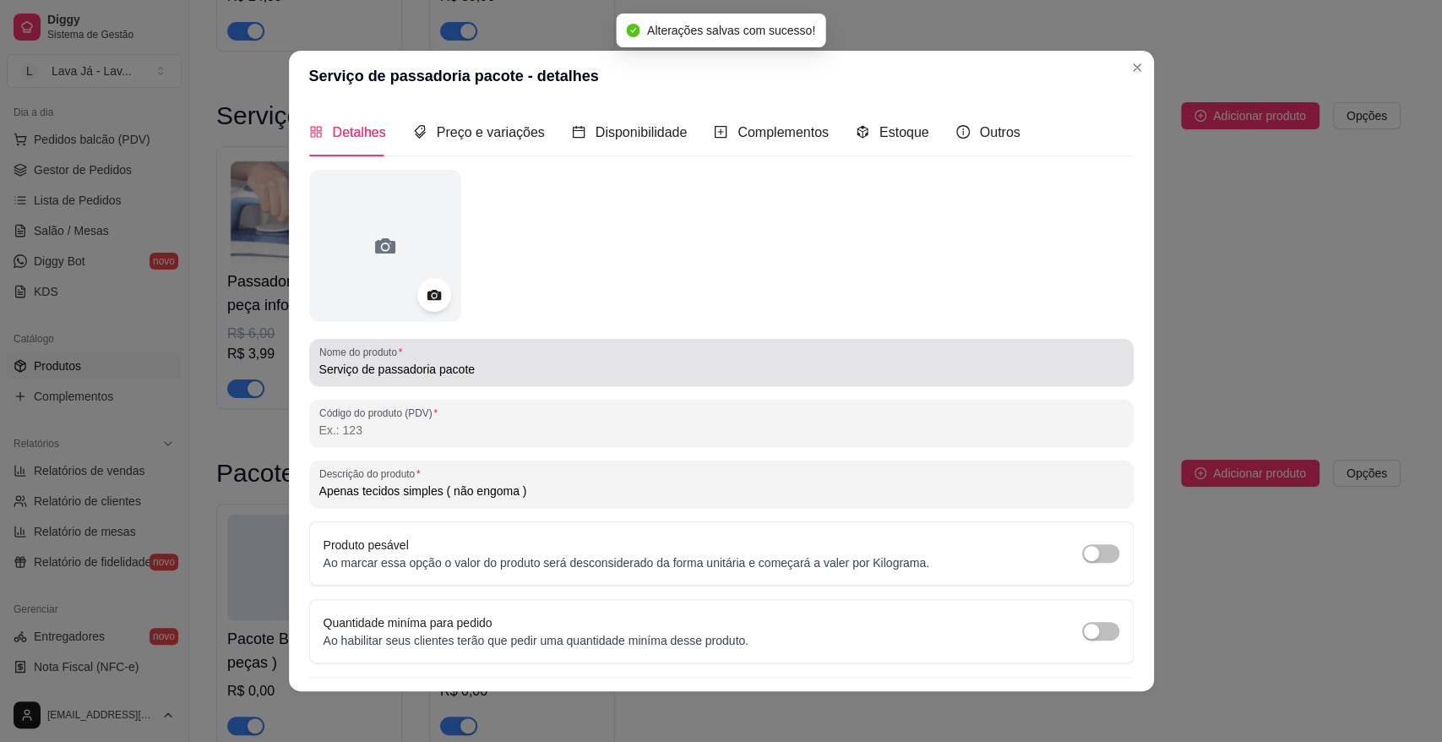
click at [508, 366] on input "Serviço de passadoria pacote" at bounding box center [721, 369] width 804 height 17
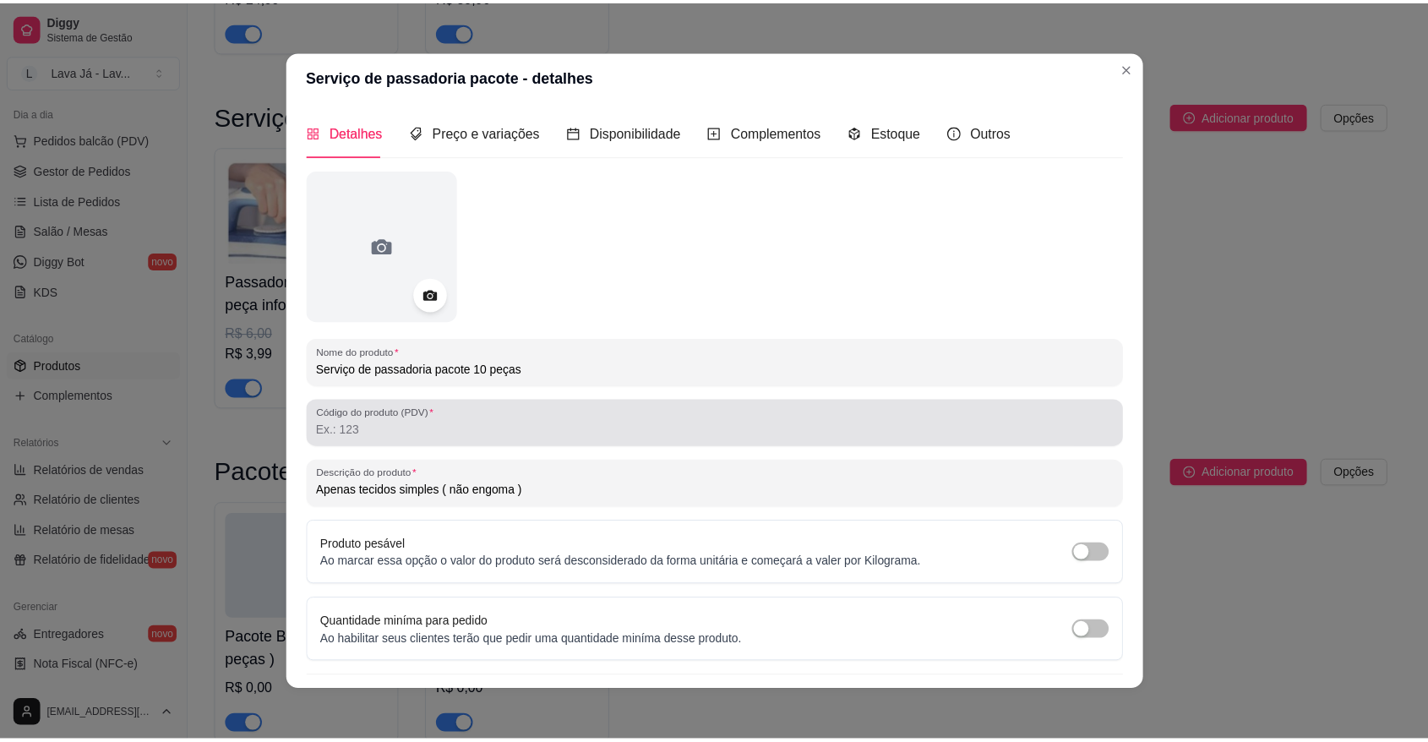
scroll to position [40, 0]
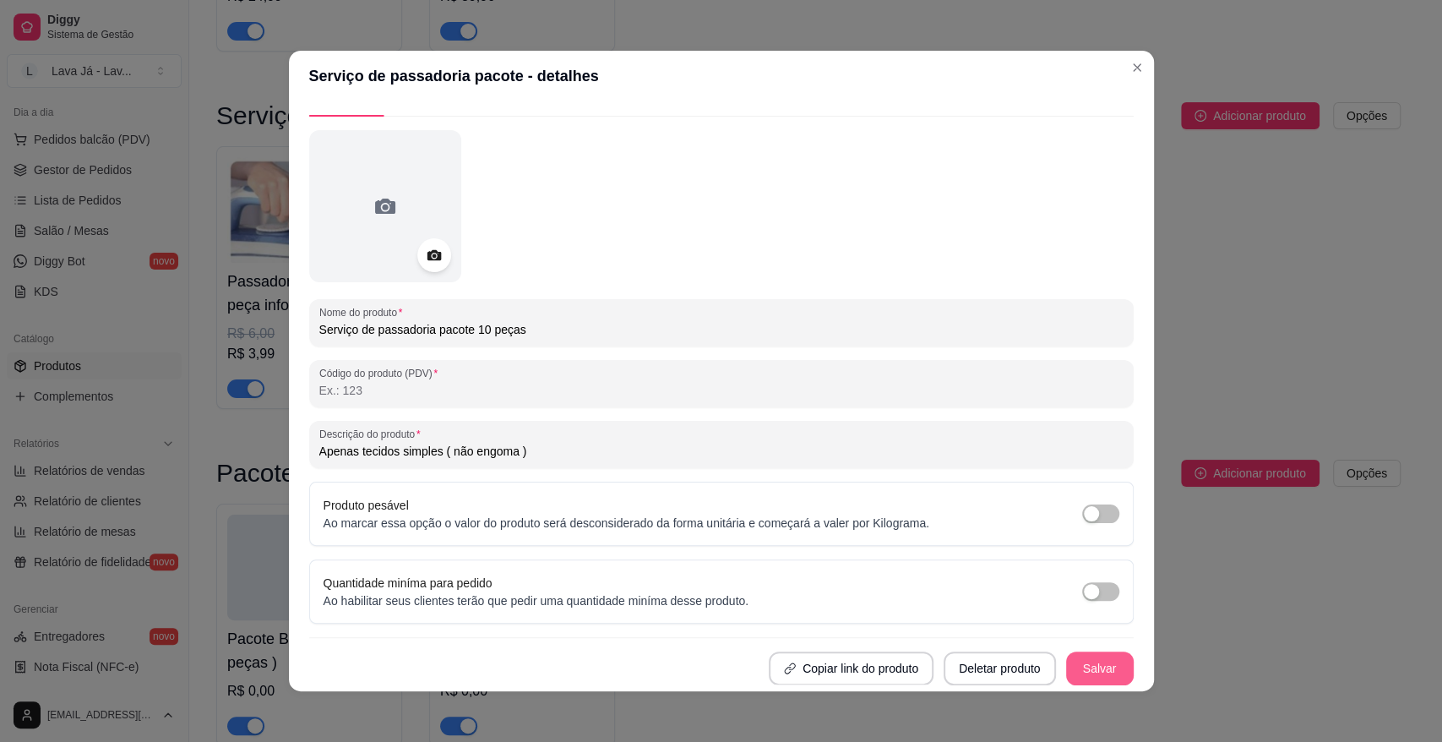
type input "Serviço de passadoria pacote 10 peças"
click at [1081, 678] on button "Salvar" at bounding box center [1100, 668] width 66 height 33
click at [1081, 678] on div "Copiar link do produto Deletar produto Salvar" at bounding box center [721, 668] width 825 height 34
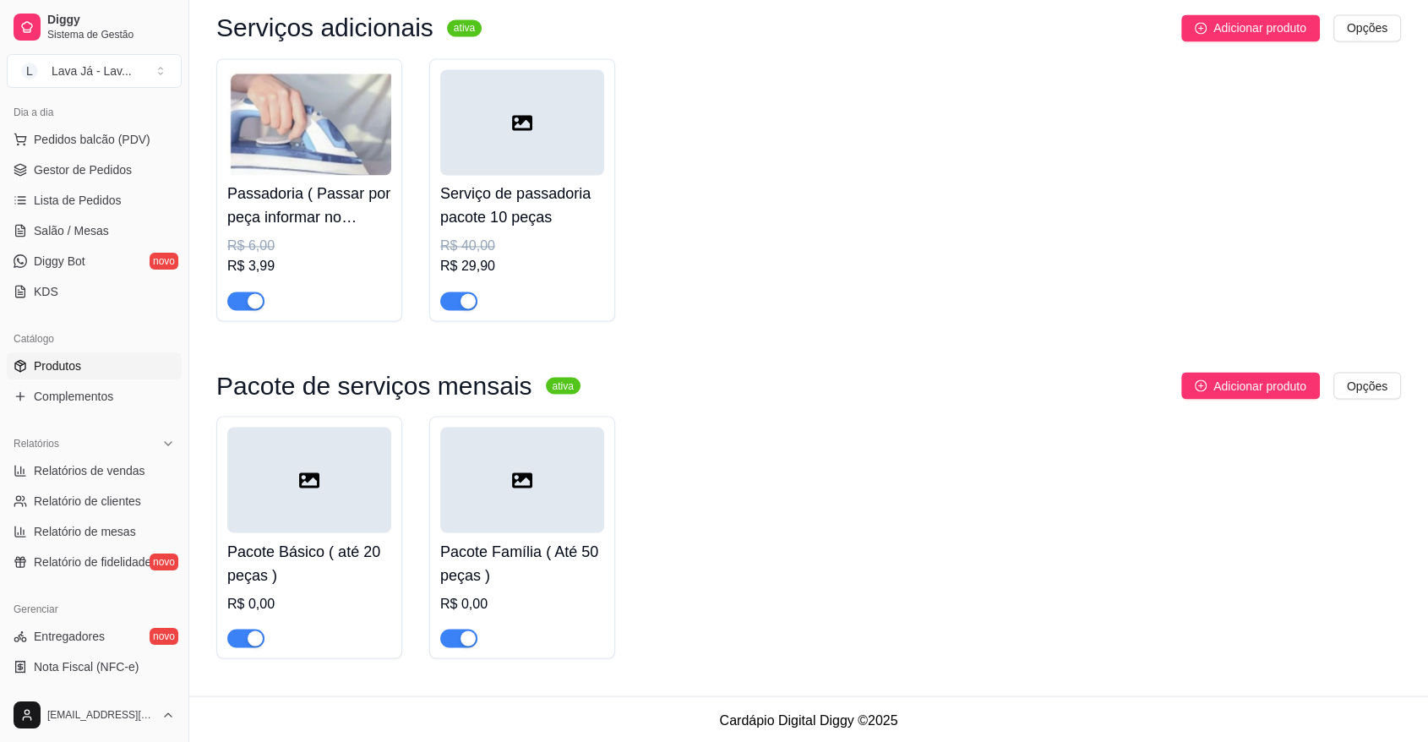
scroll to position [2713, 0]
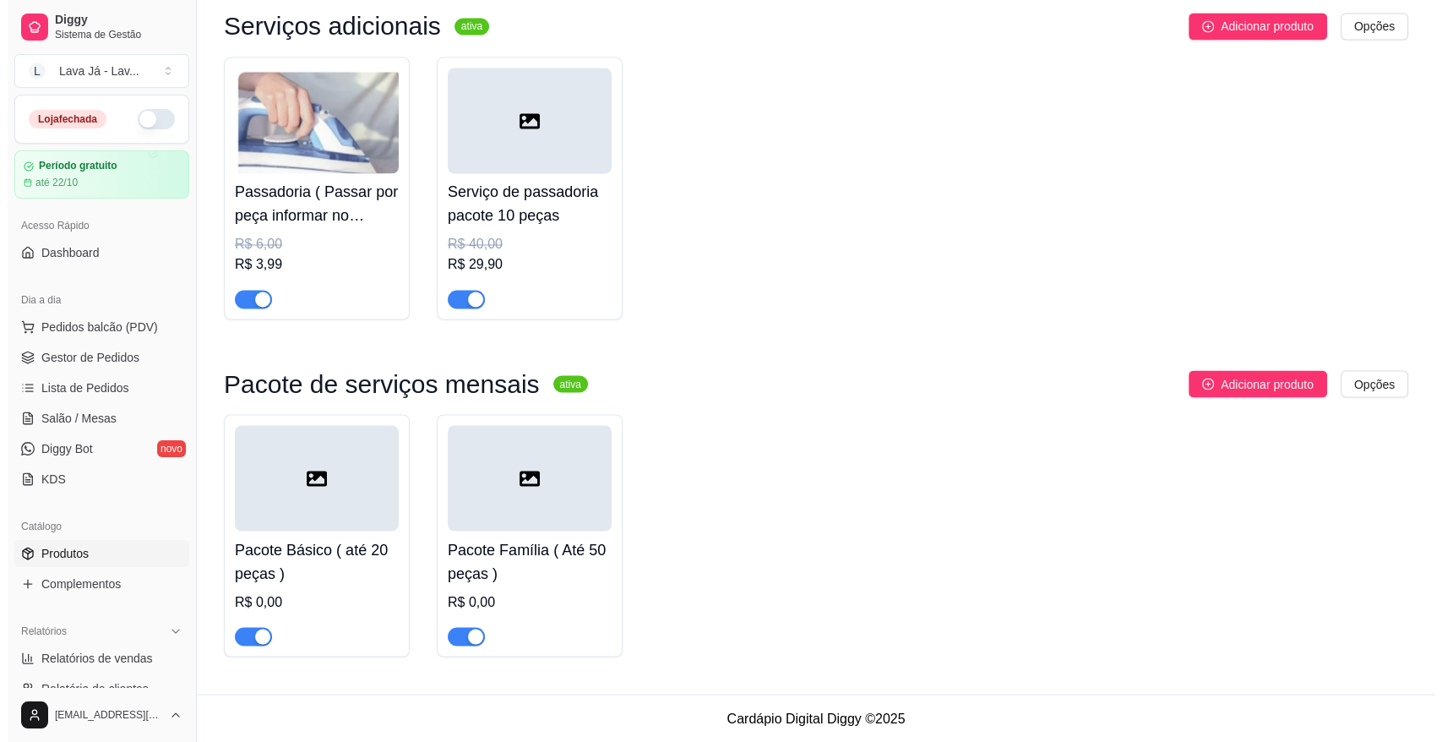
scroll to position [2713, 0]
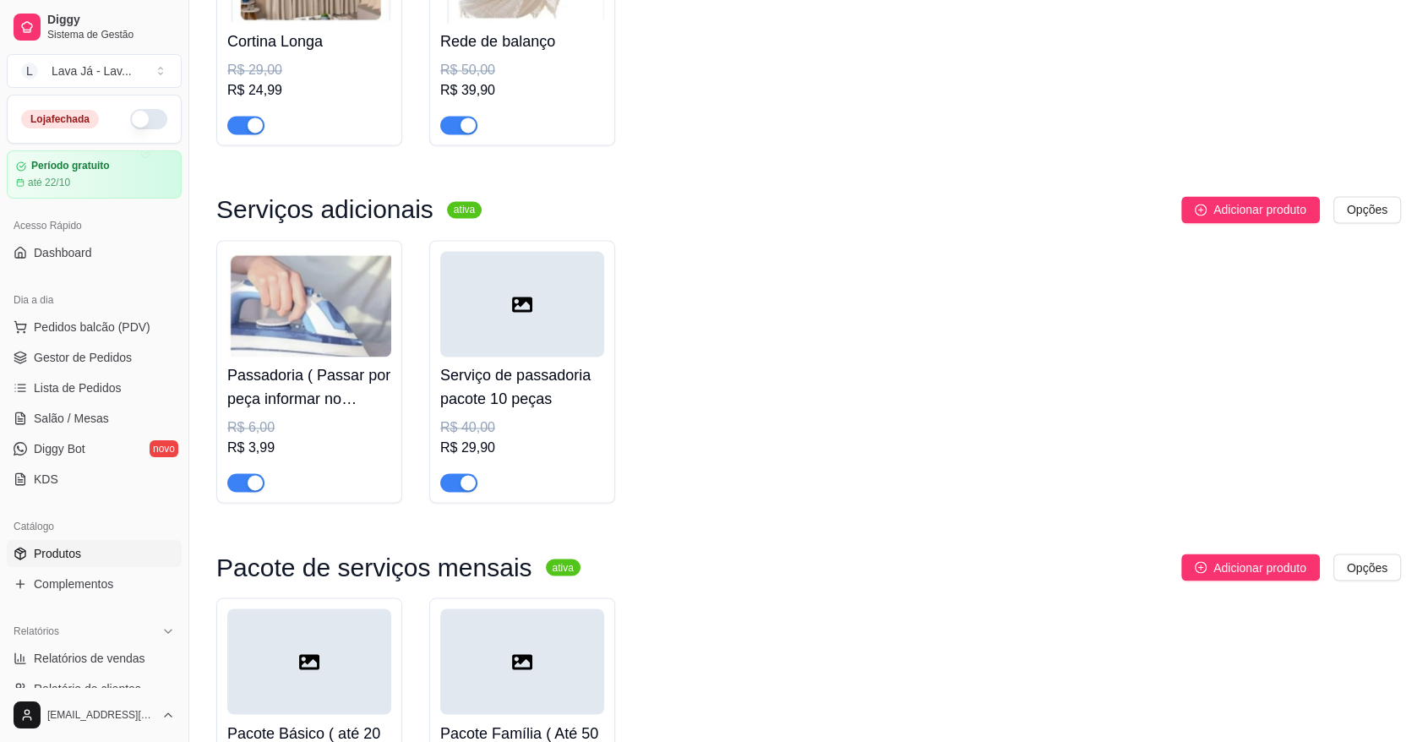
click at [509, 324] on div at bounding box center [522, 304] width 164 height 106
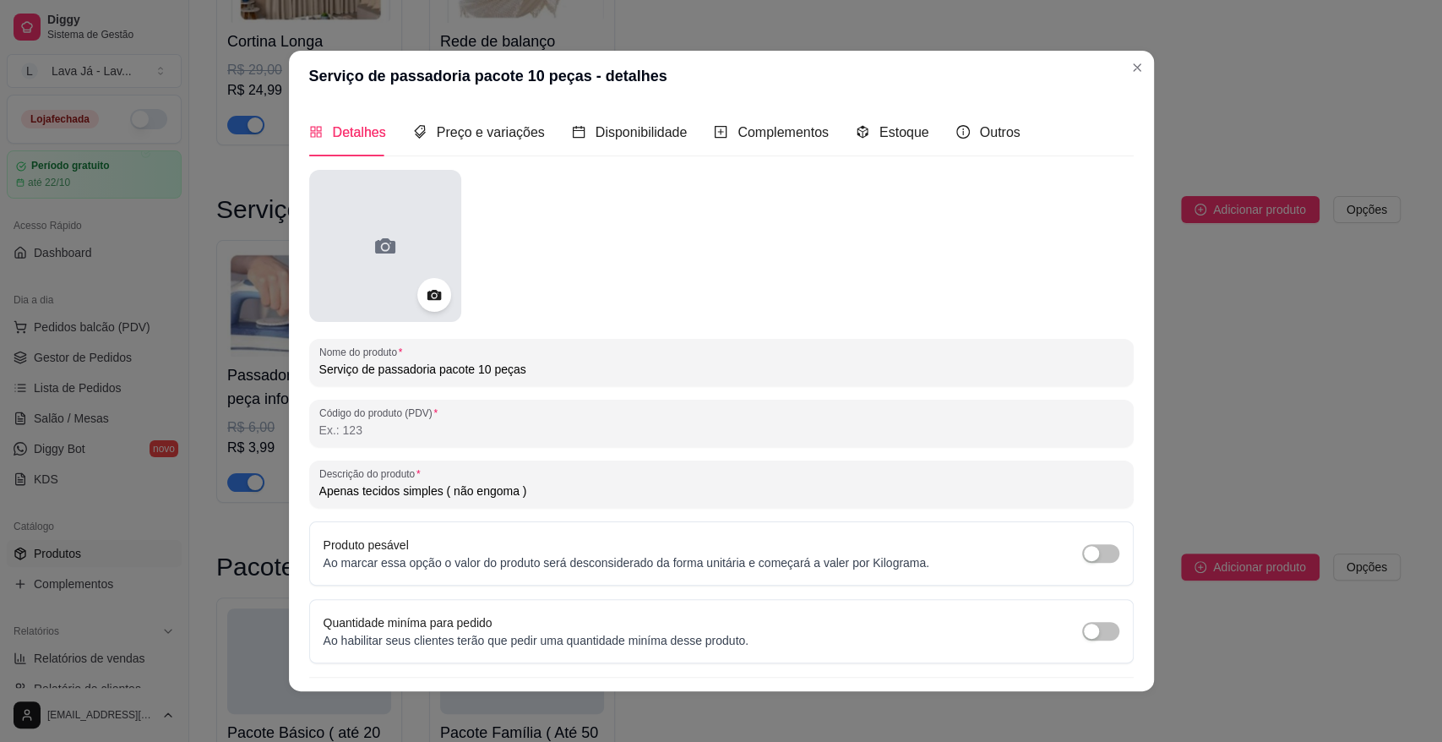
click at [361, 242] on div at bounding box center [385, 246] width 152 height 152
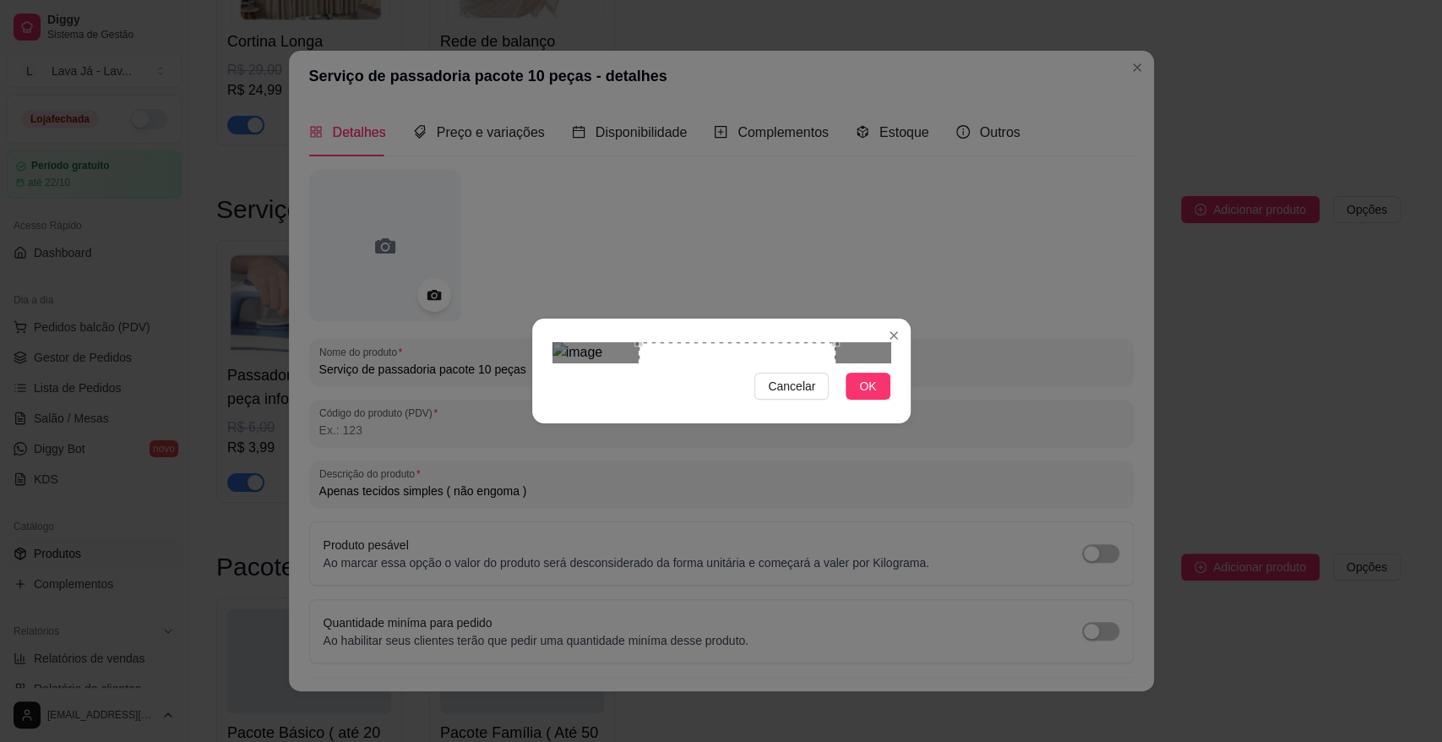
click at [781, 410] on div "Use the arrow keys to move the crop selection area" at bounding box center [737, 440] width 197 height 197
click at [786, 395] on span "Cancelar" at bounding box center [791, 386] width 47 height 19
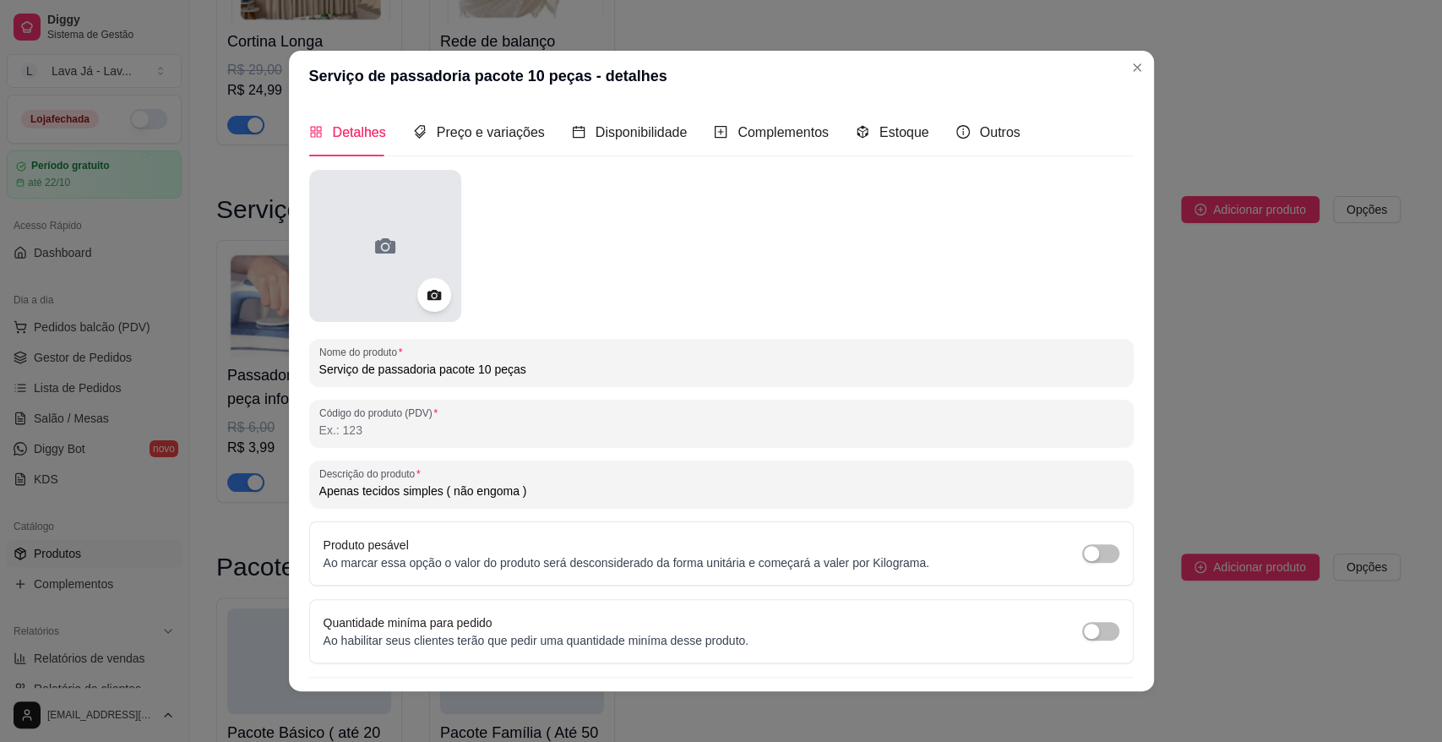
click at [385, 226] on div at bounding box center [385, 246] width 152 height 152
click at [372, 233] on icon at bounding box center [385, 245] width 27 height 27
click at [310, 228] on div at bounding box center [385, 246] width 152 height 152
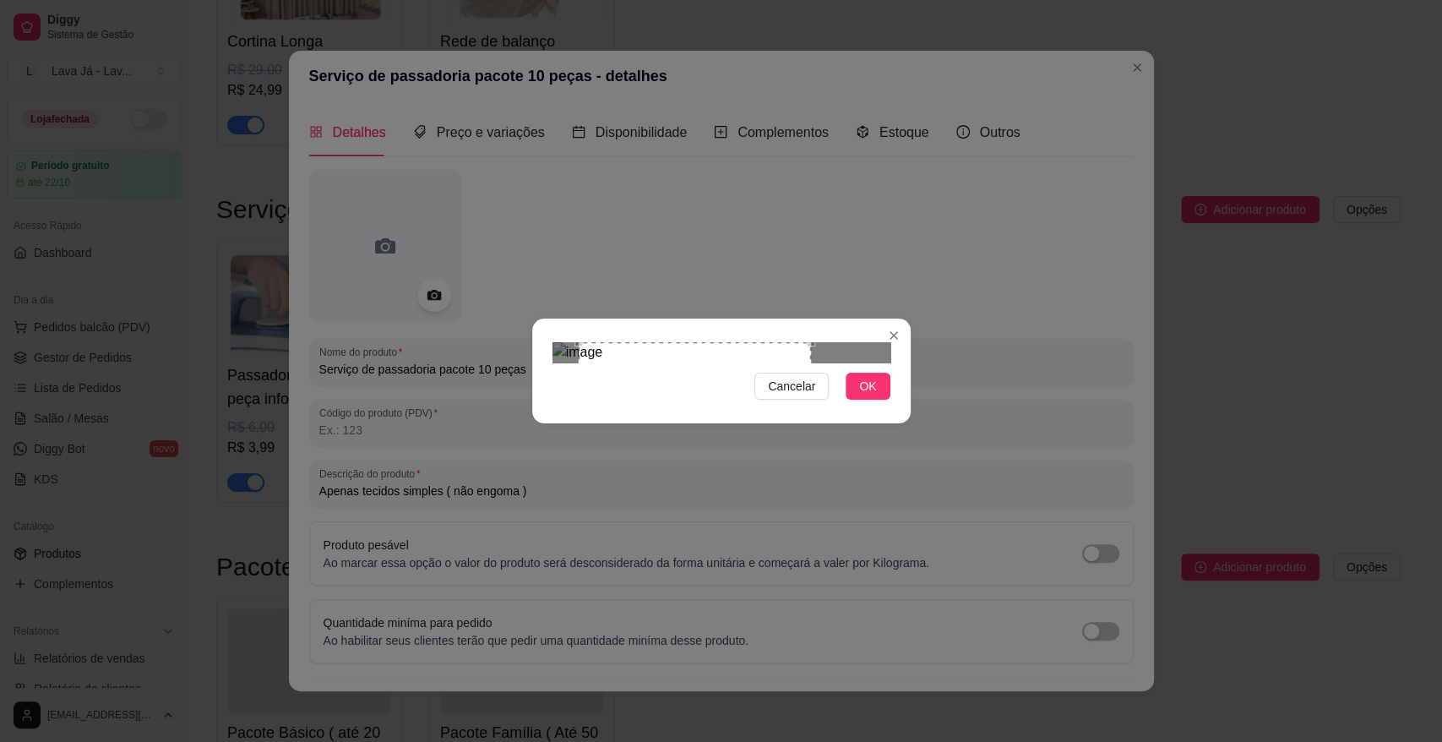
click at [735, 379] on div "Use the arrow keys to move the crop selection area" at bounding box center [695, 437] width 233 height 191
click at [871, 395] on span "OK" at bounding box center [867, 386] width 17 height 19
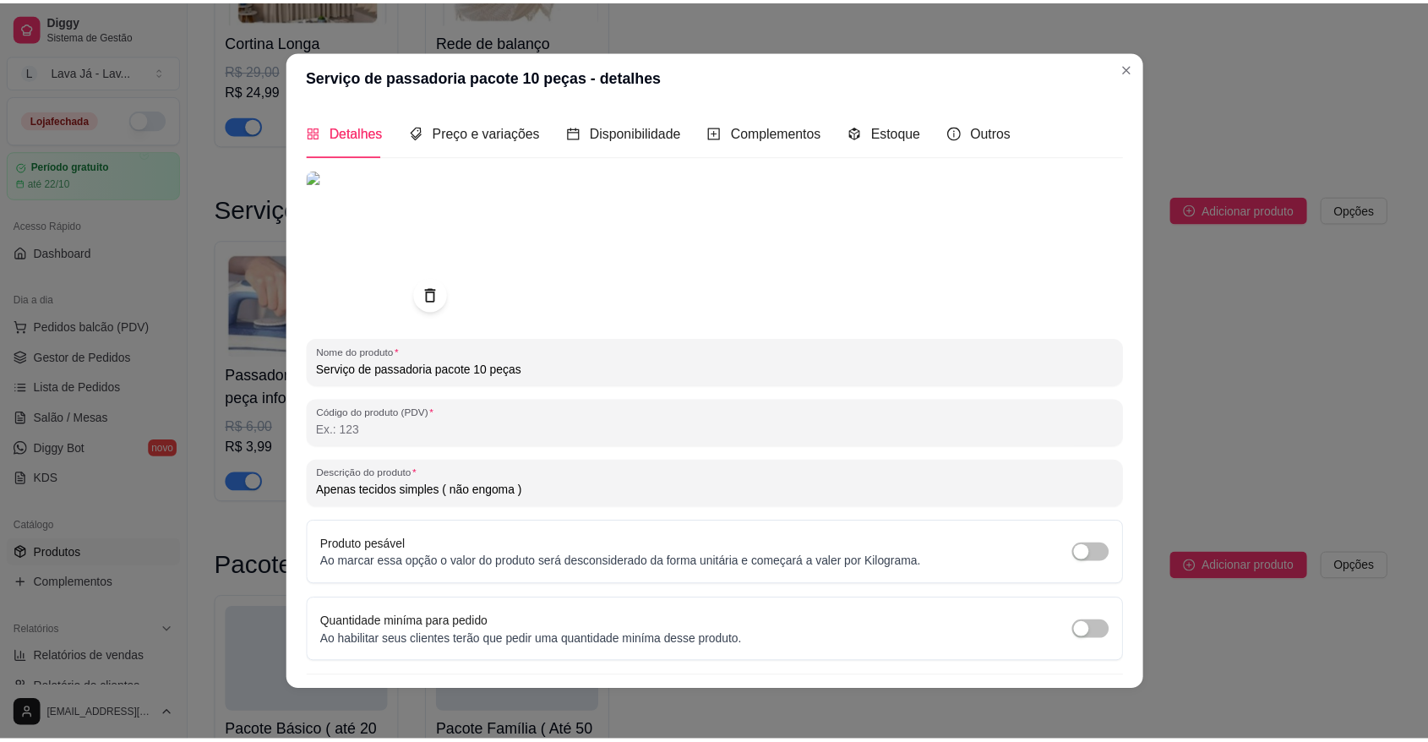
scroll to position [12, 0]
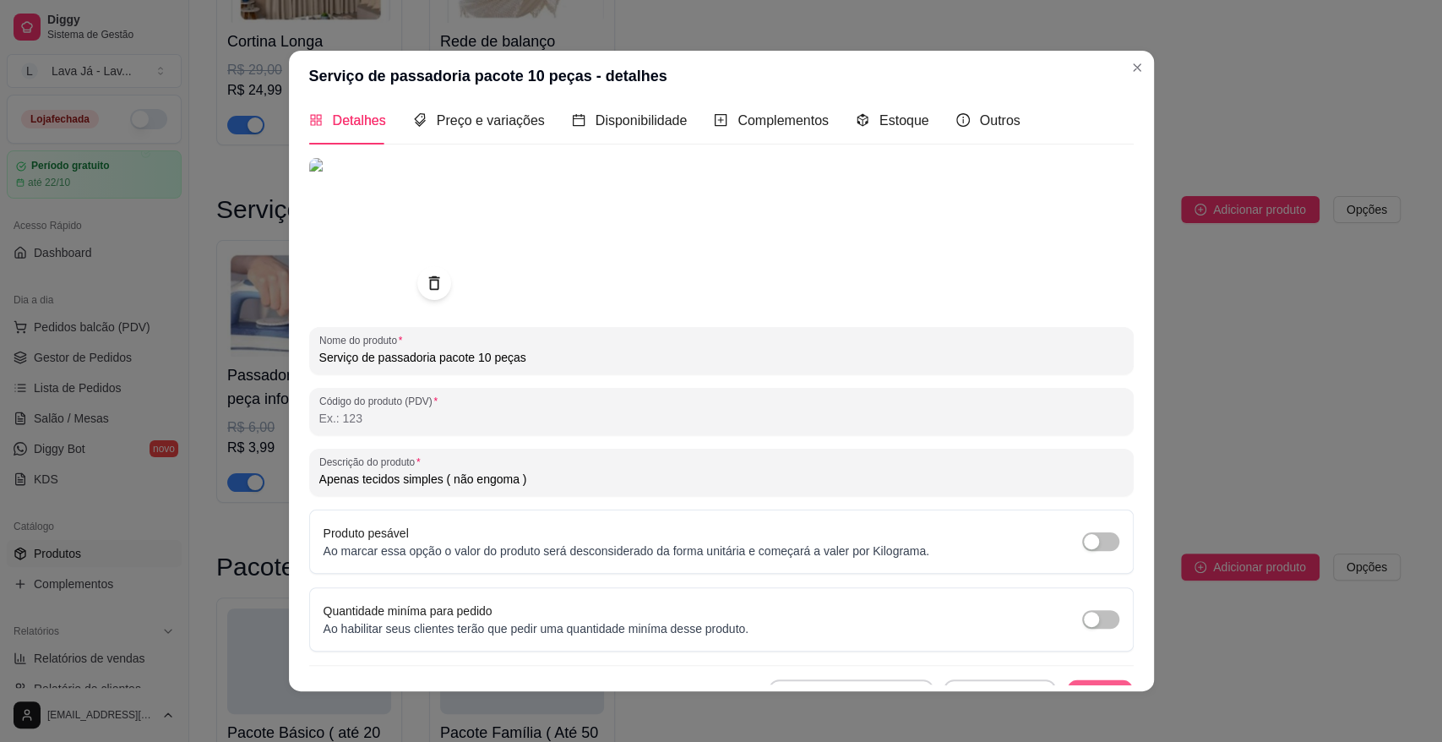
click at [1069, 680] on button "Salvar" at bounding box center [1100, 696] width 66 height 33
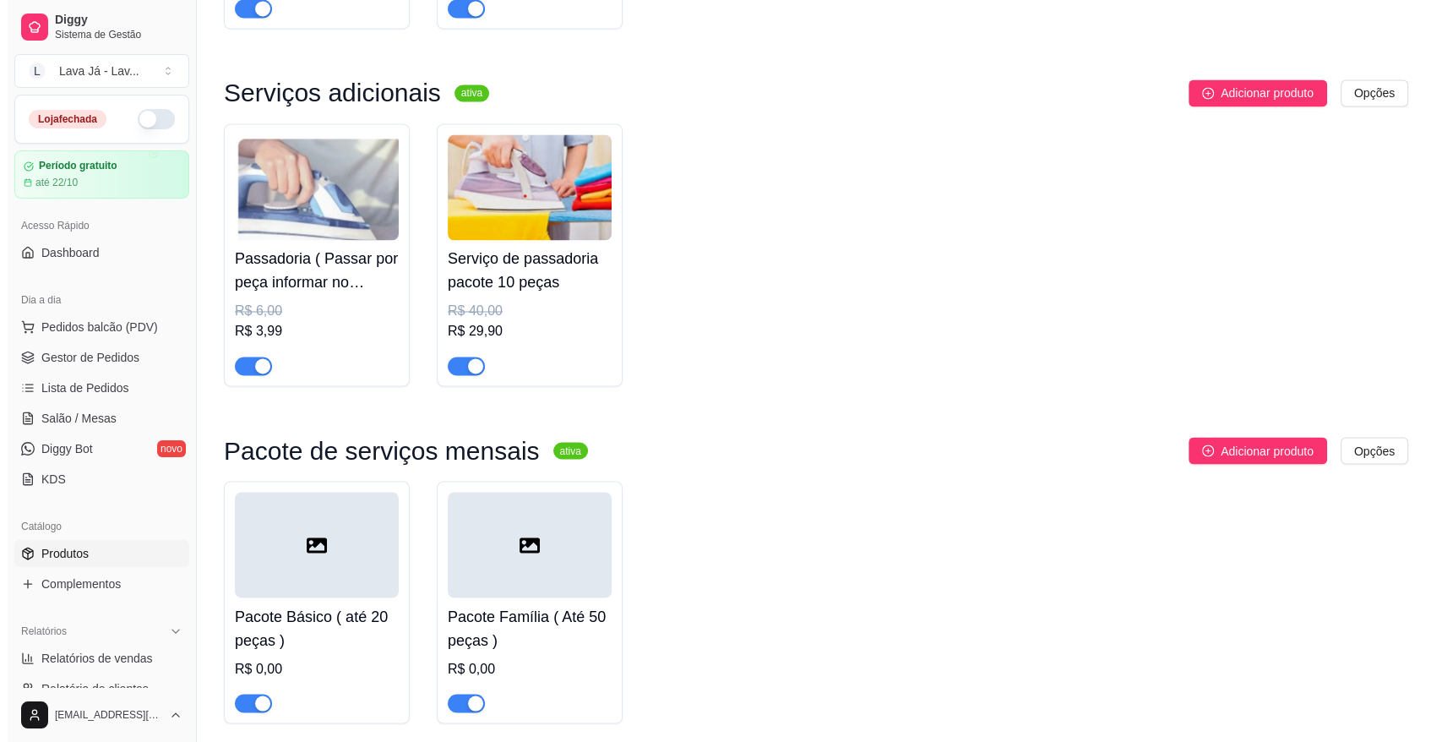
scroll to position [2900, 0]
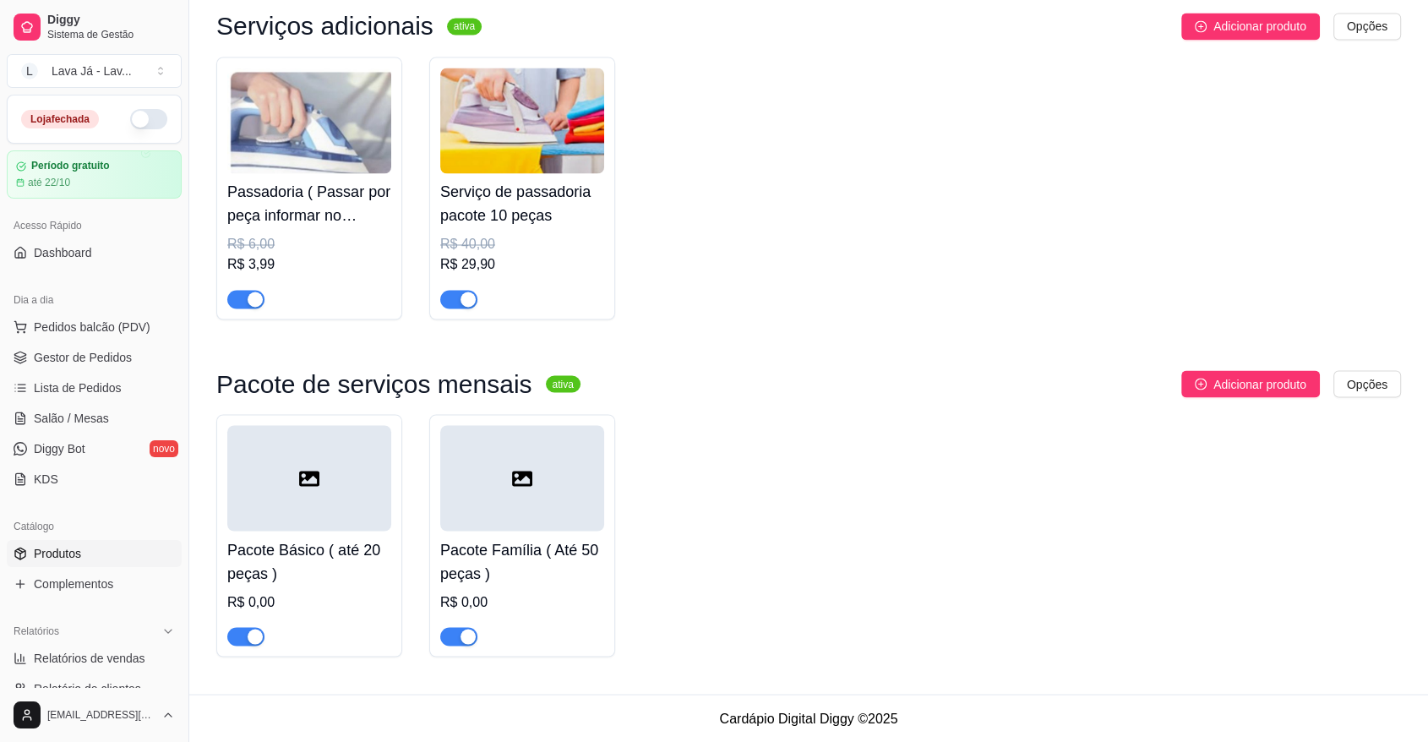
click at [335, 484] on div at bounding box center [309, 478] width 164 height 106
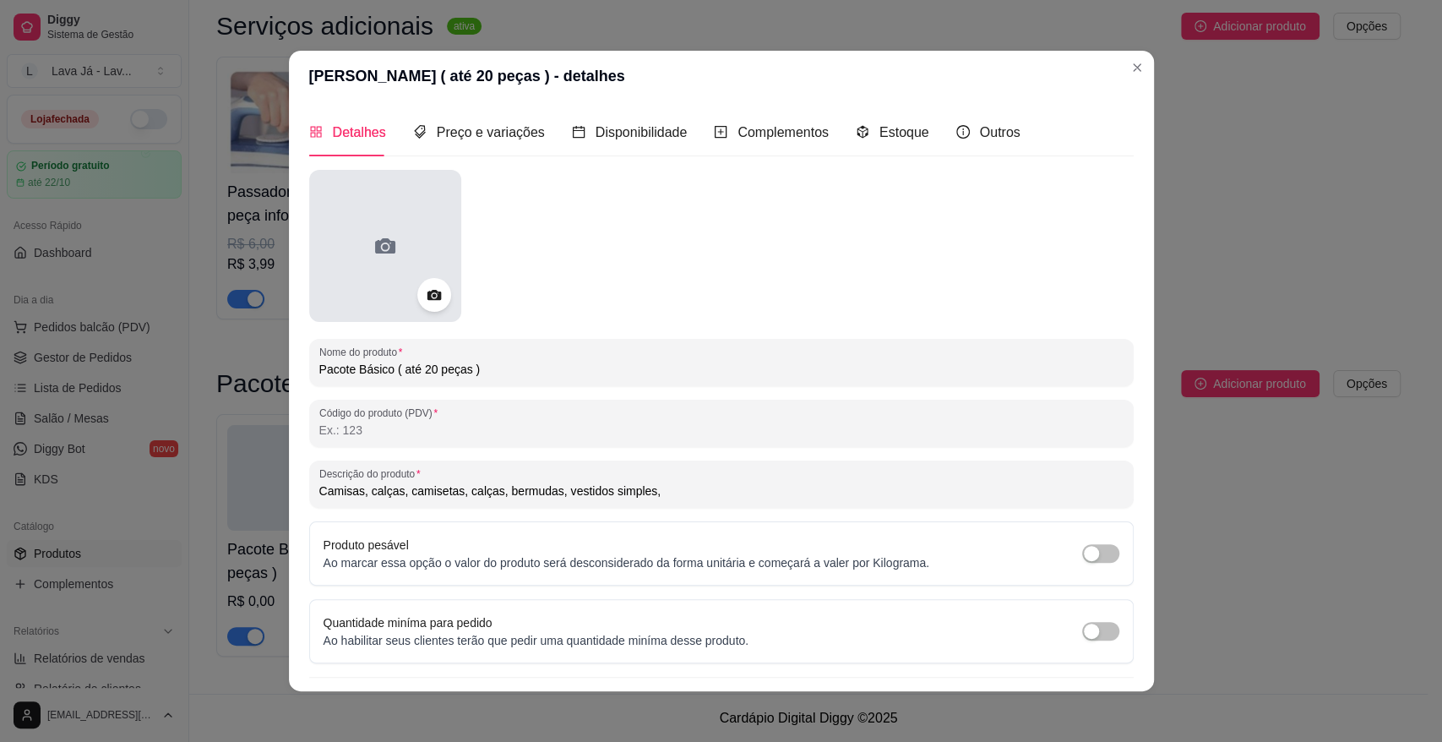
click at [389, 226] on div at bounding box center [385, 246] width 152 height 152
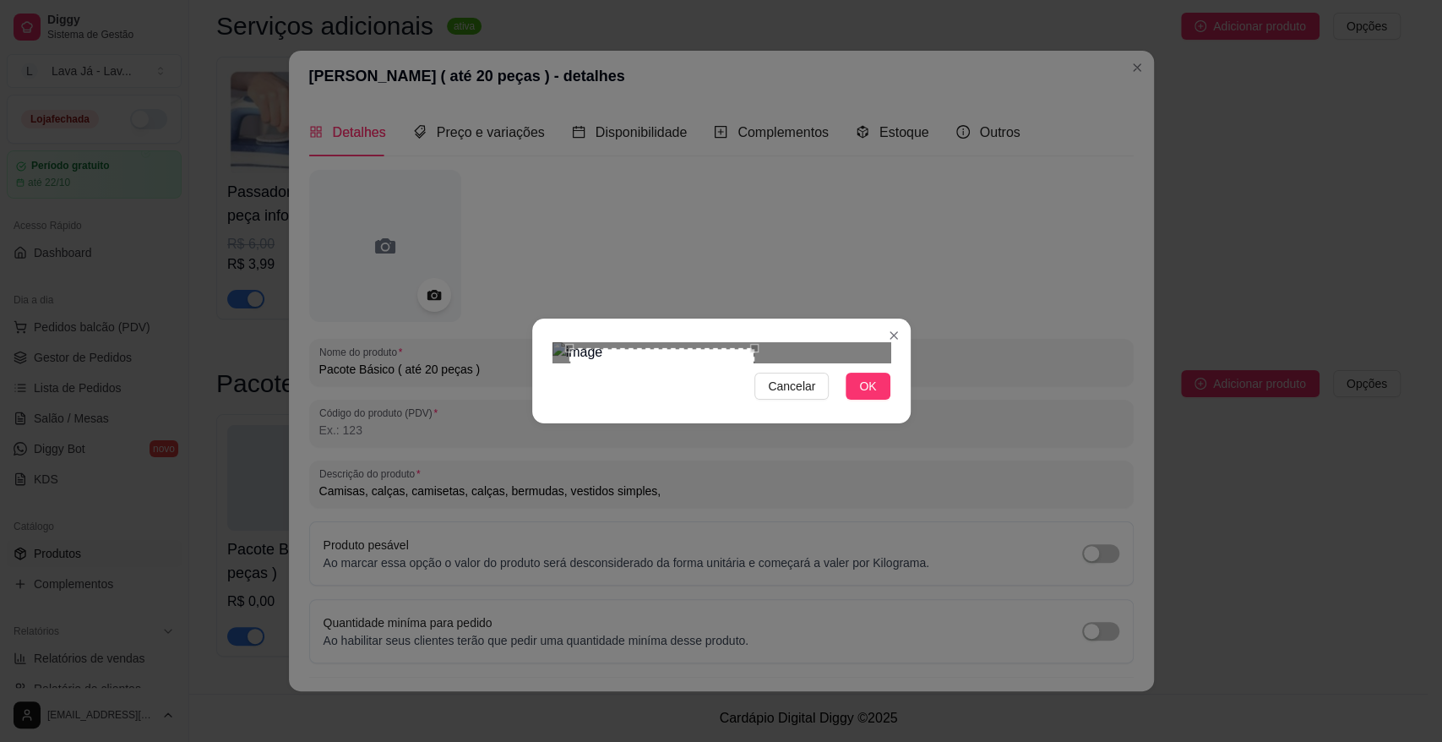
click at [774, 362] on div at bounding box center [721, 352] width 338 height 20
click at [868, 395] on span "OK" at bounding box center [867, 386] width 17 height 19
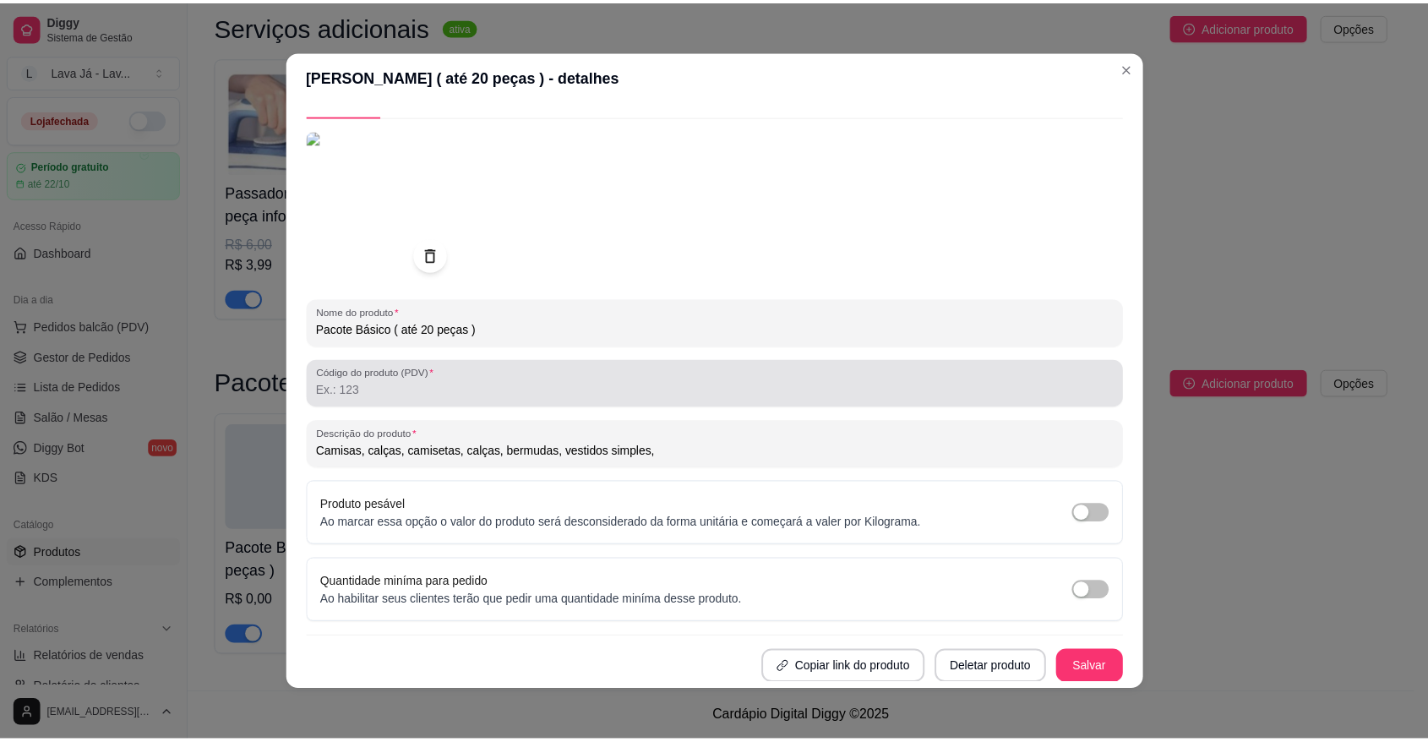
scroll to position [3, 0]
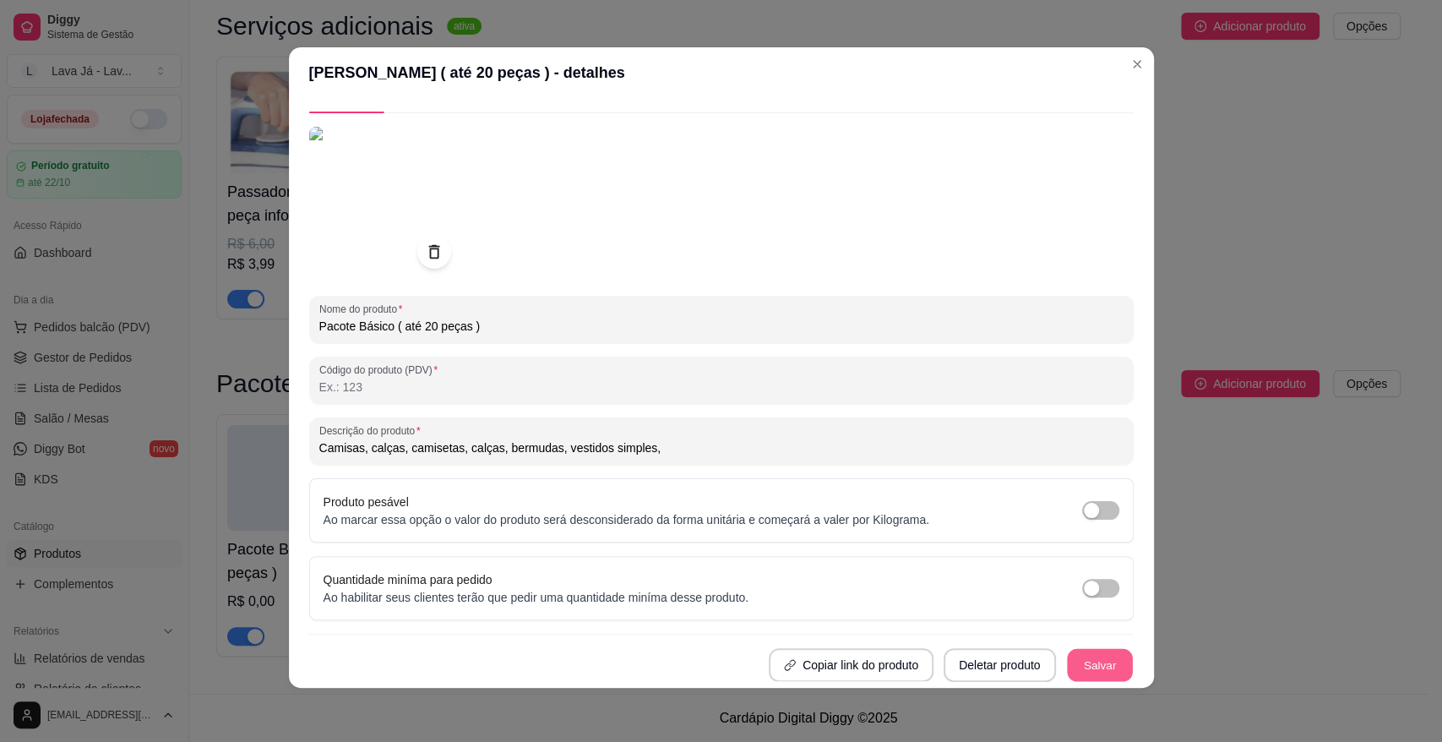
click at [1084, 662] on button "Salvar" at bounding box center [1100, 665] width 66 height 33
click at [1089, 660] on button "Salvar" at bounding box center [1100, 665] width 68 height 34
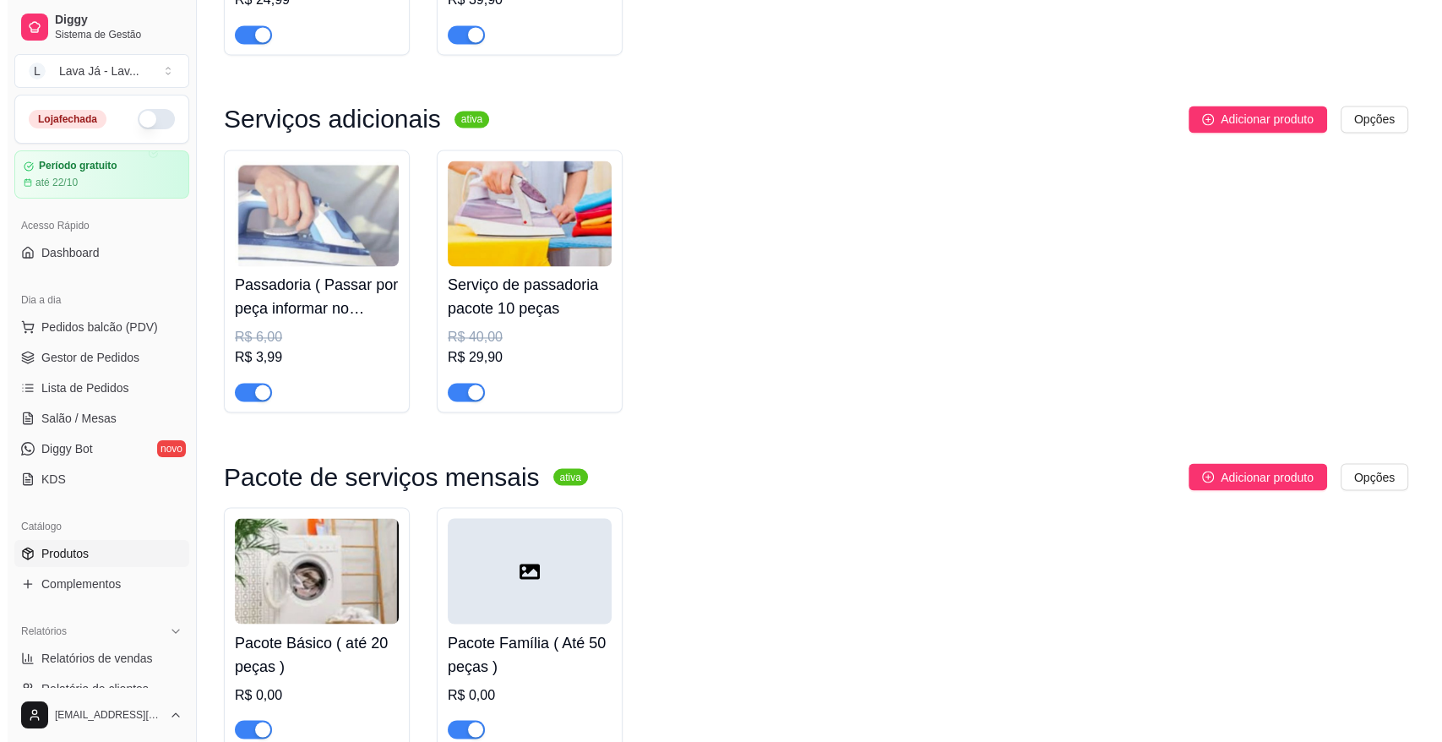
scroll to position [2900, 0]
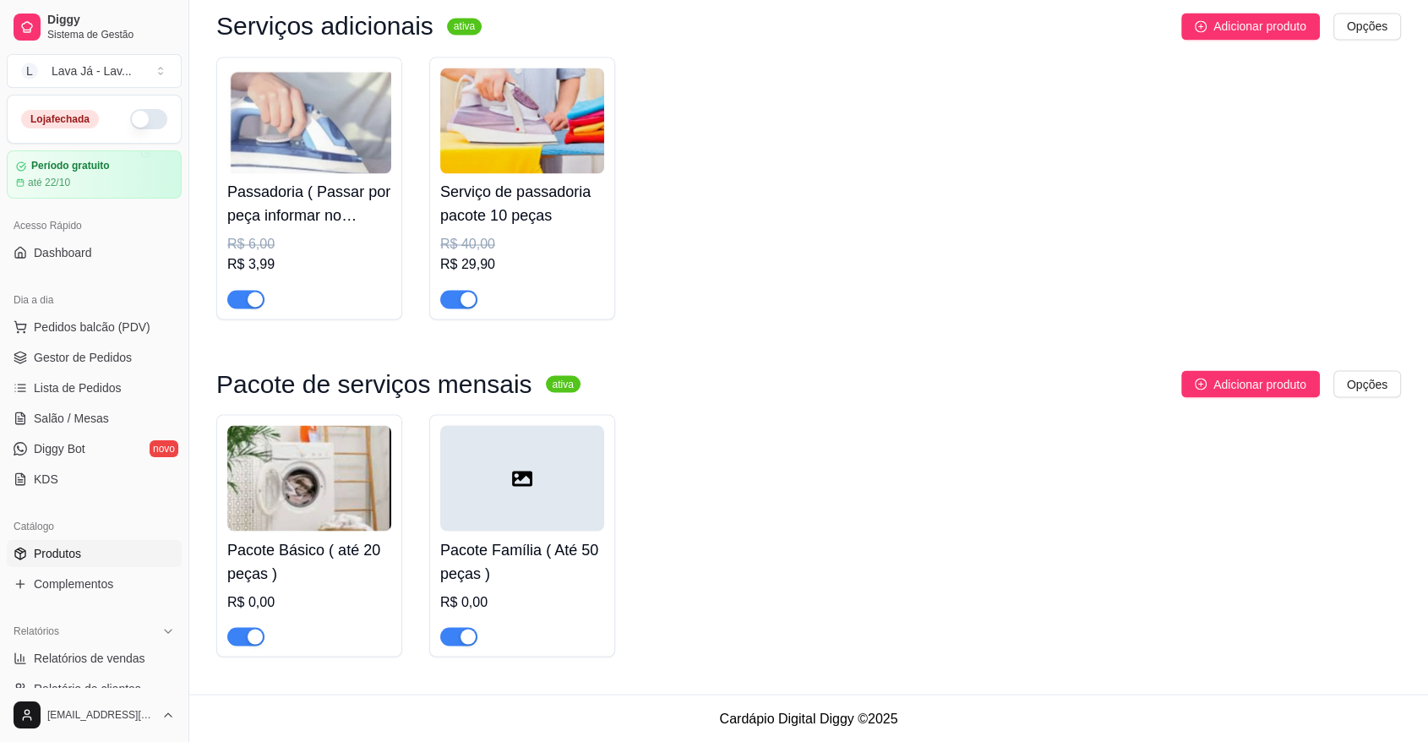
click at [536, 471] on div at bounding box center [522, 478] width 164 height 106
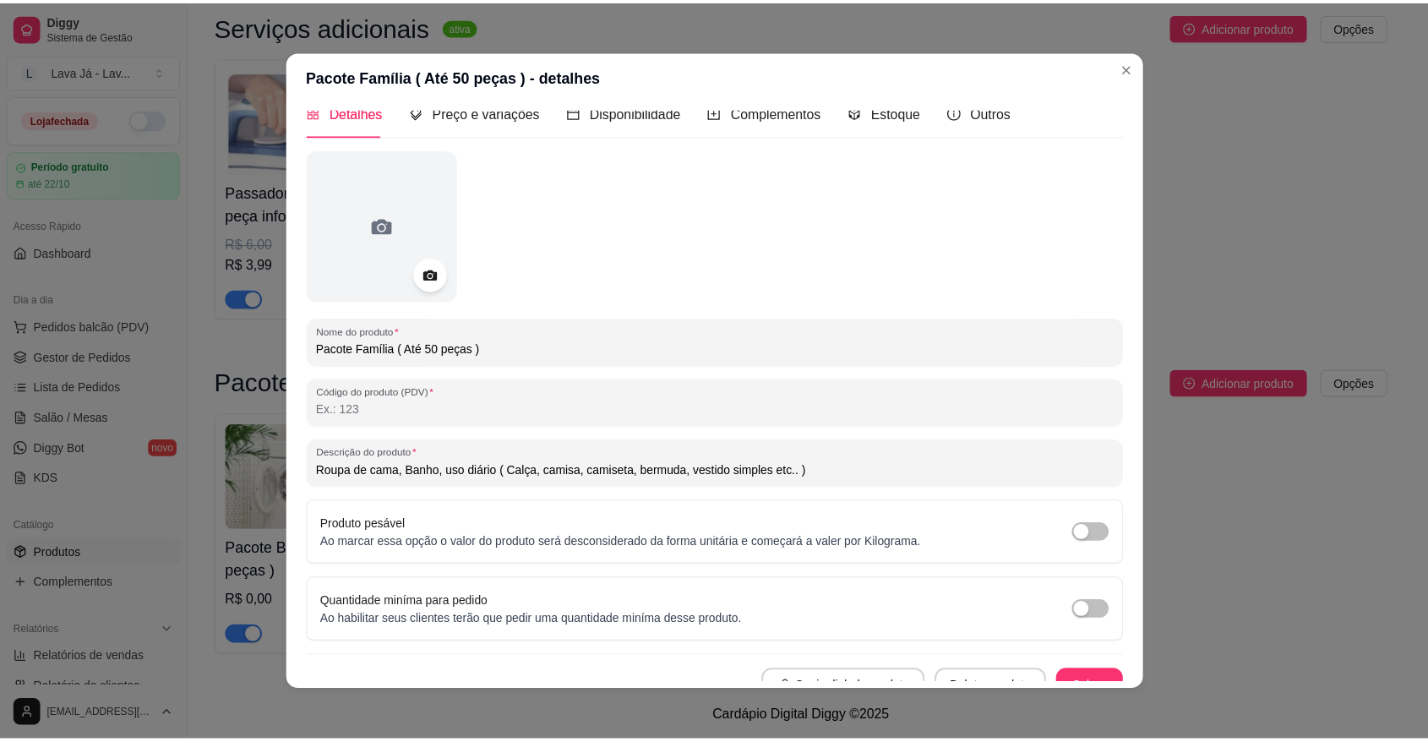
scroll to position [40, 0]
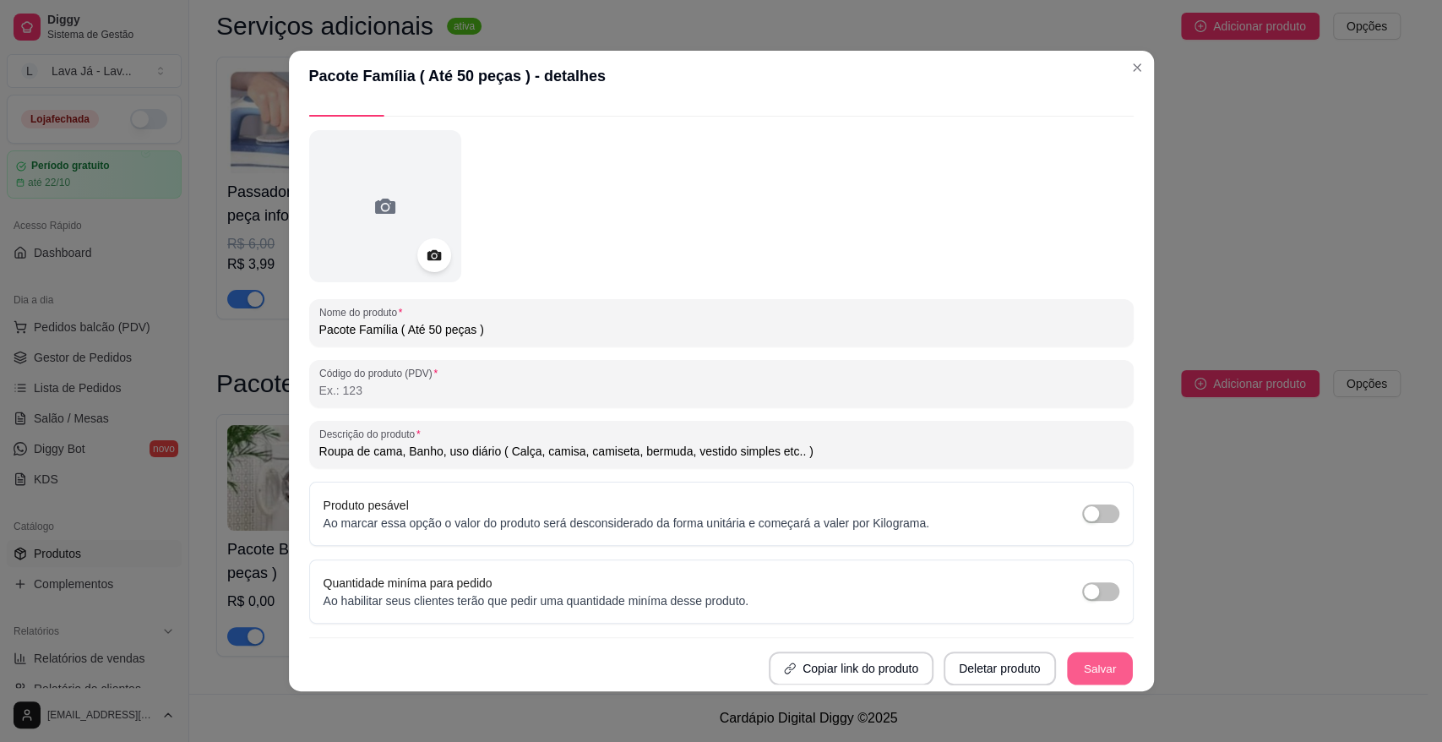
click at [1091, 672] on button "Salvar" at bounding box center [1100, 668] width 66 height 33
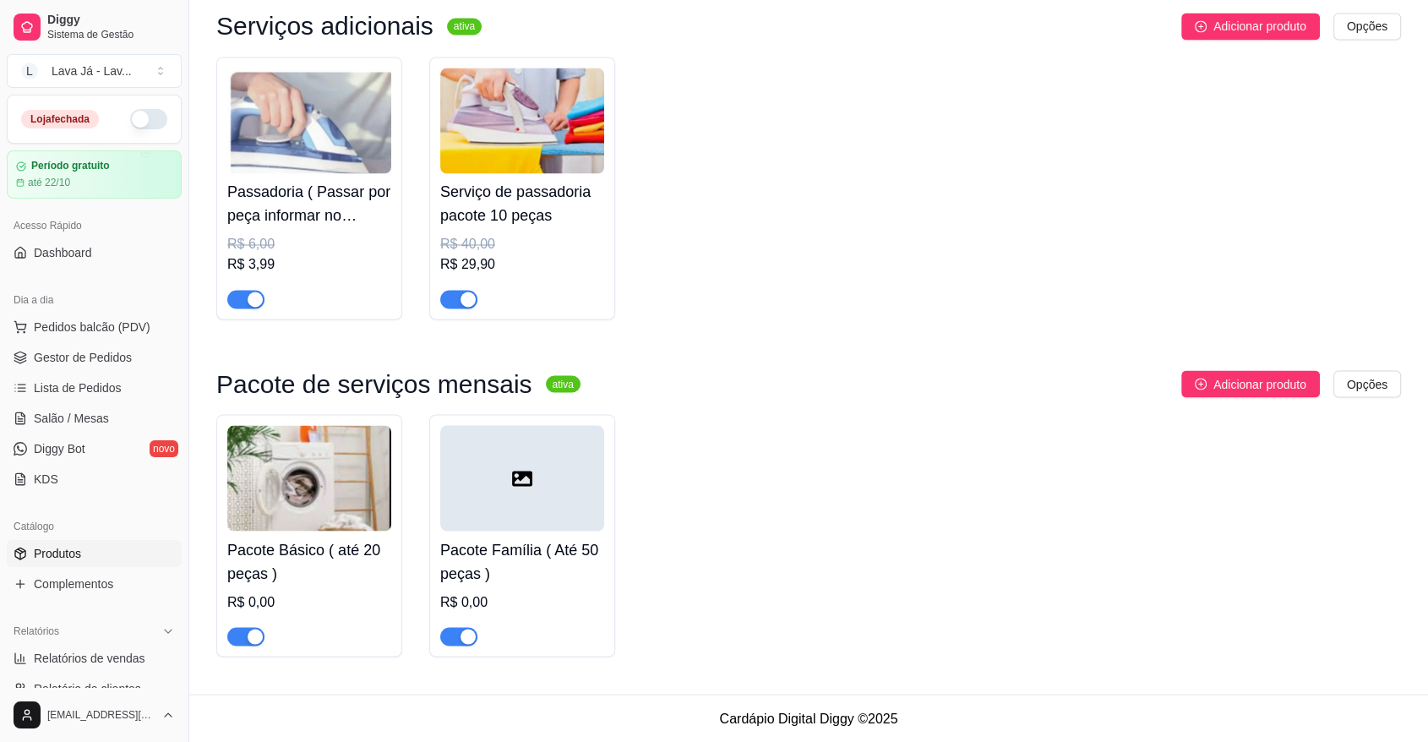
click at [510, 478] on div at bounding box center [522, 478] width 164 height 106
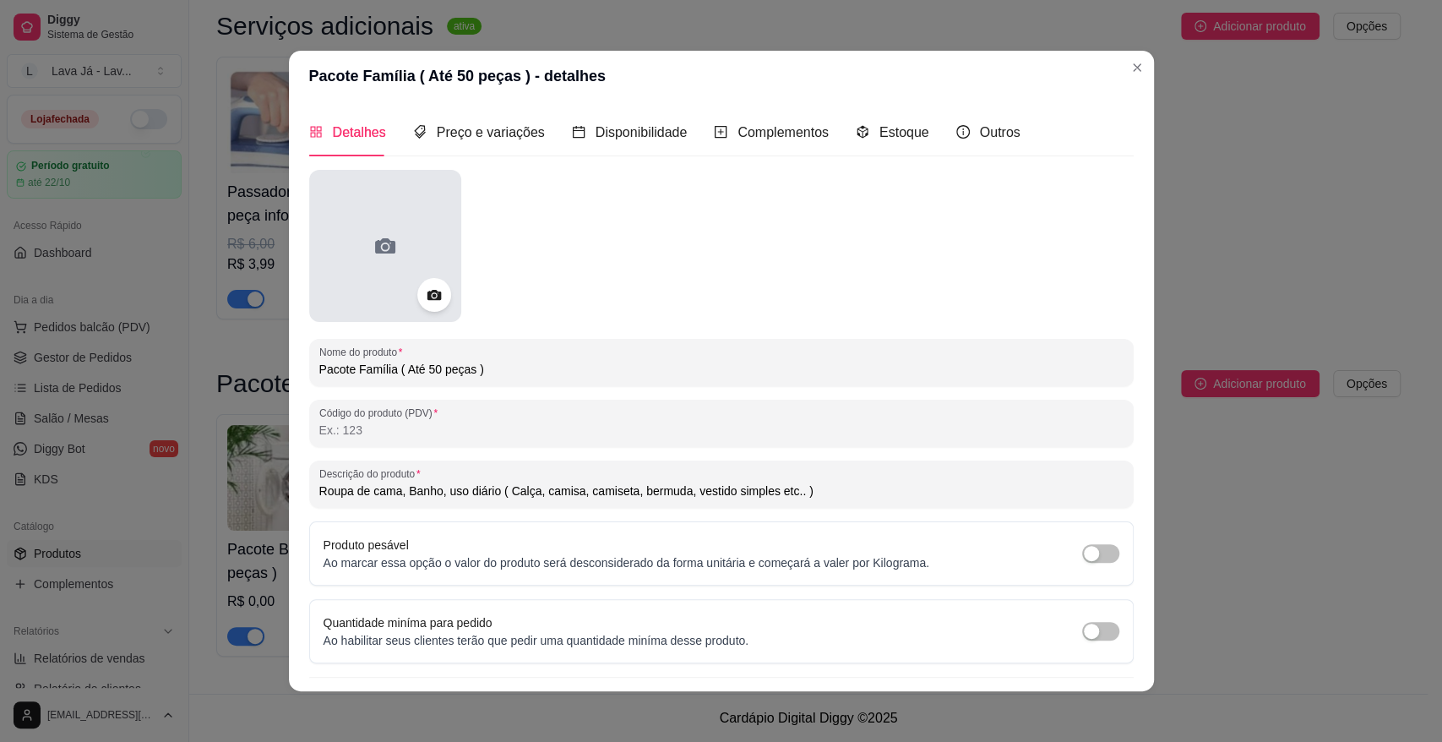
click at [372, 233] on icon at bounding box center [385, 245] width 27 height 27
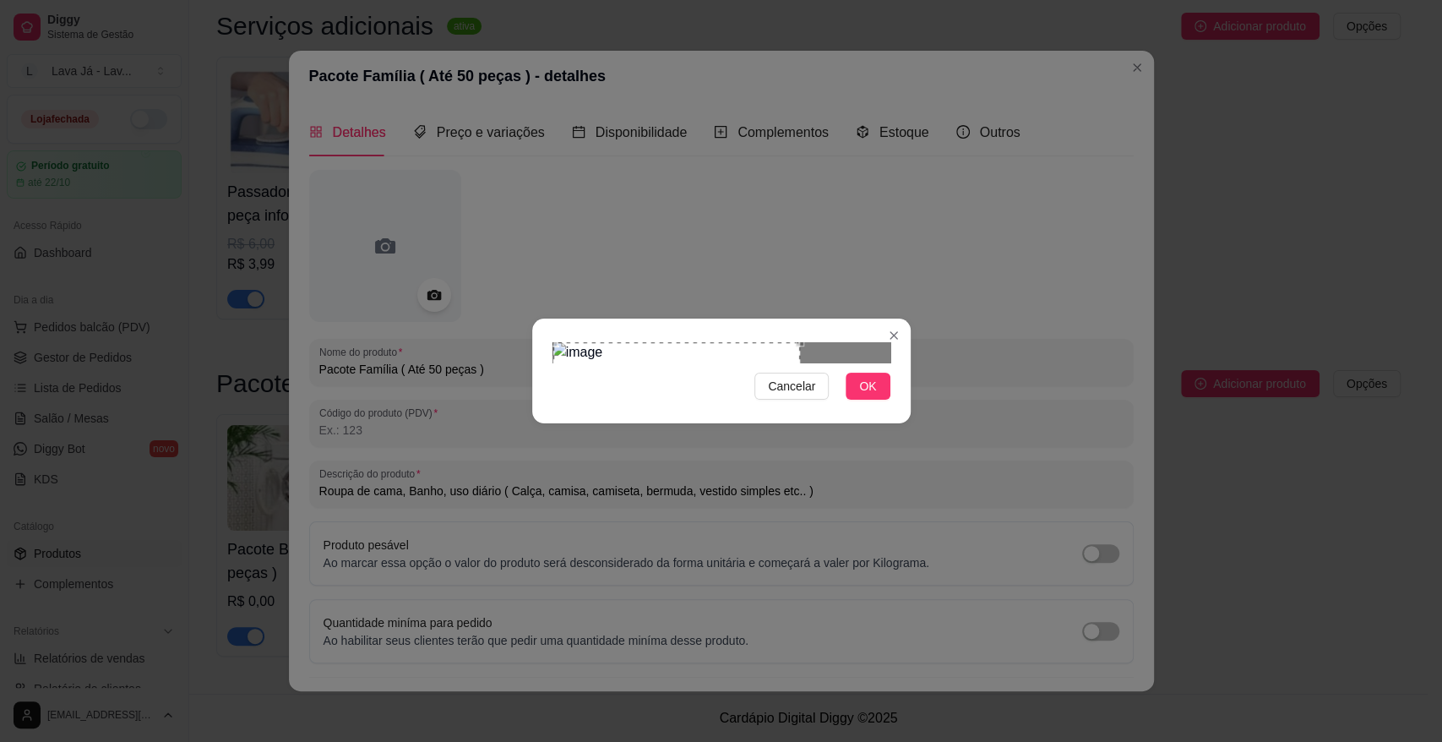
click at [734, 365] on div "Use the arrow keys to move the crop selection area" at bounding box center [676, 433] width 247 height 182
click at [872, 395] on span "OK" at bounding box center [867, 386] width 17 height 19
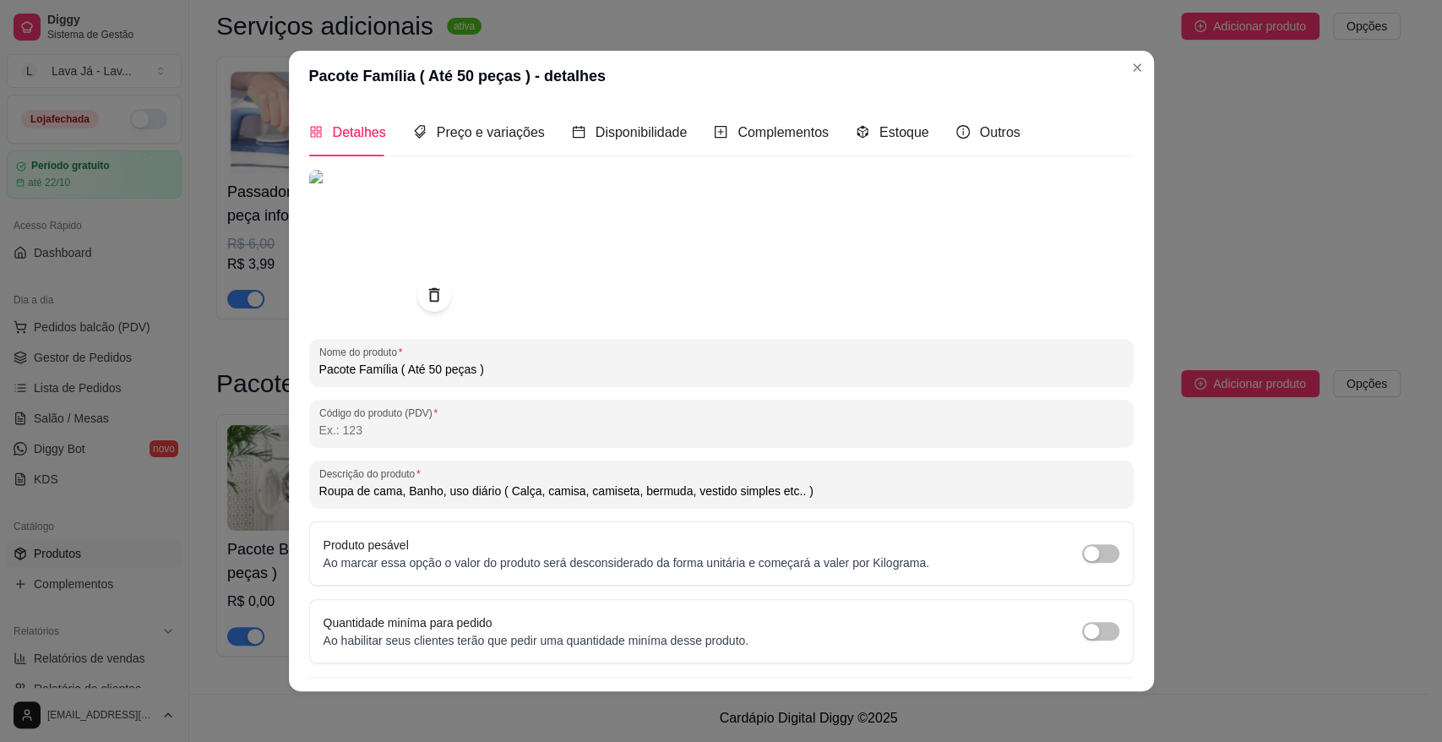
click at [1077, 691] on button "Salvar" at bounding box center [1100, 708] width 68 height 34
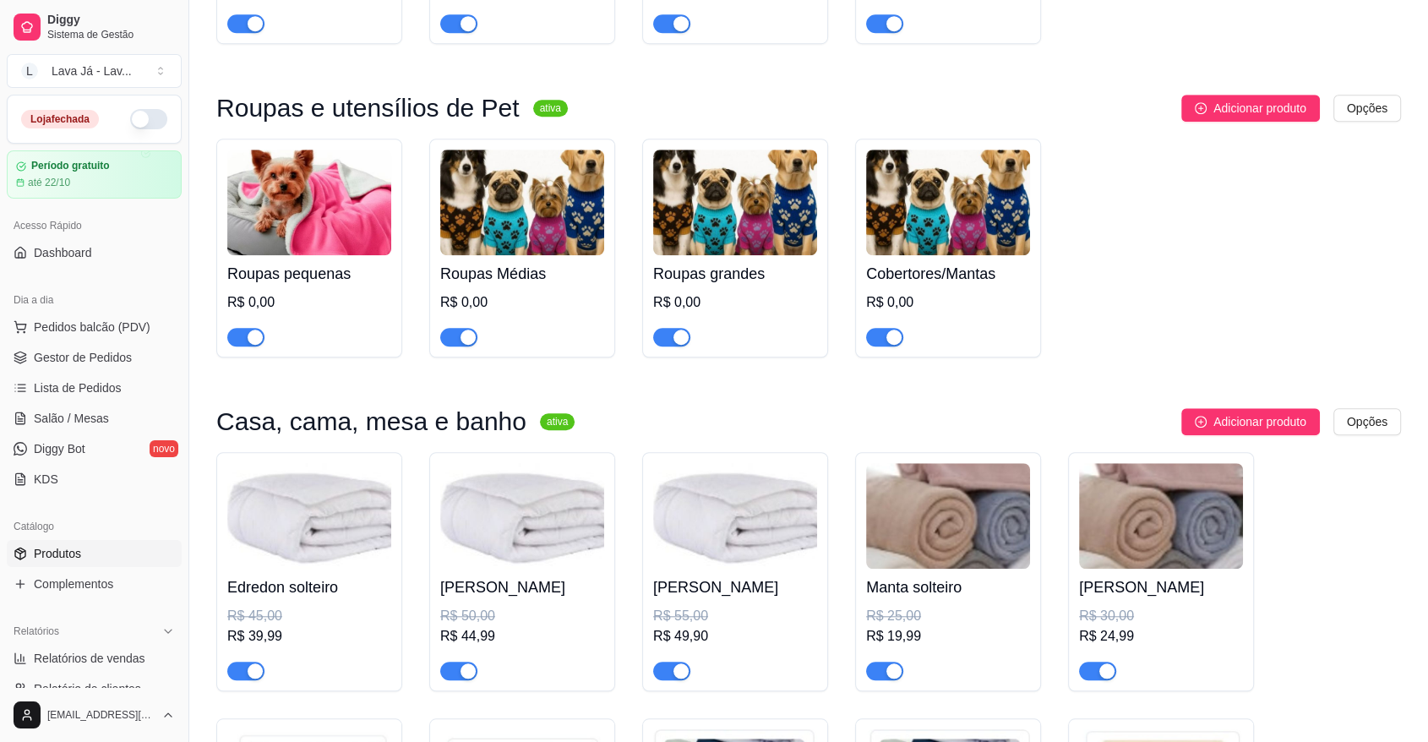
scroll to position [1211, 0]
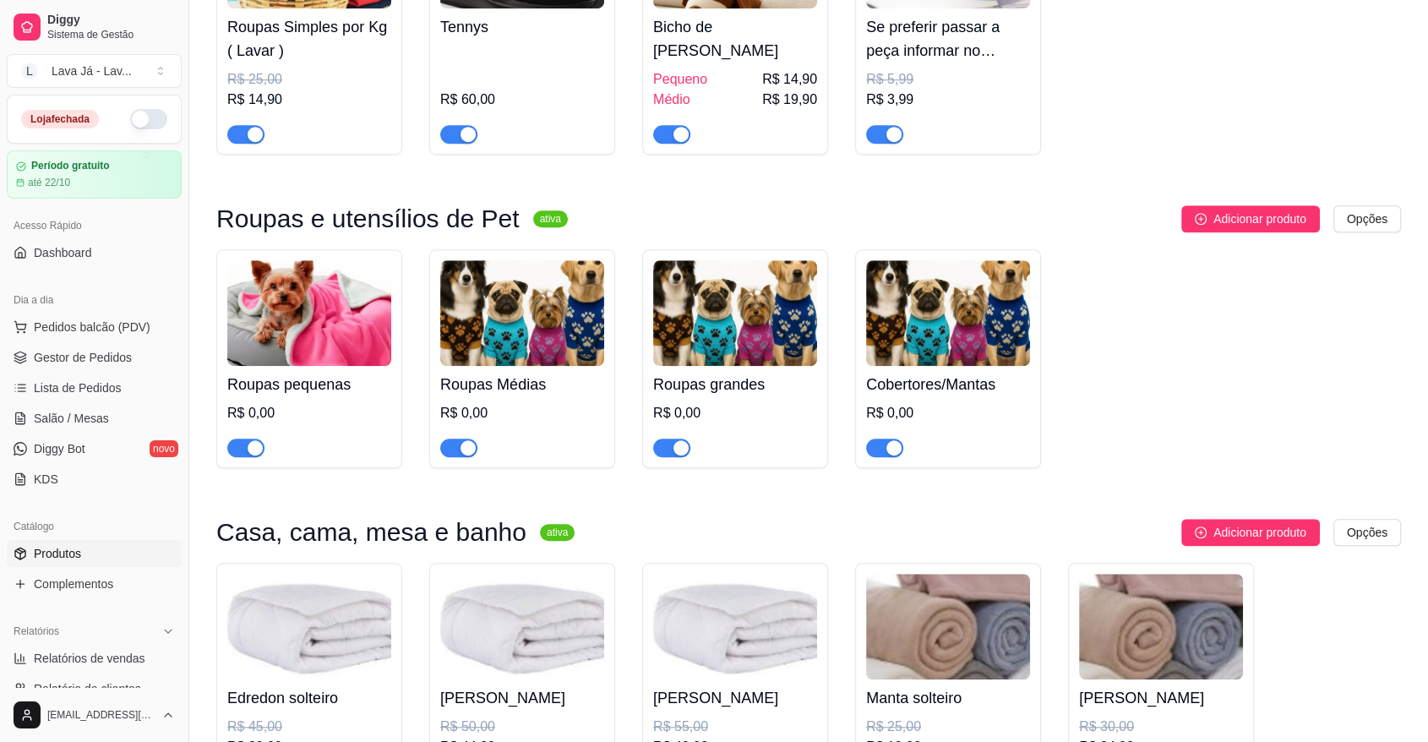
click at [271, 346] on img at bounding box center [309, 313] width 164 height 106
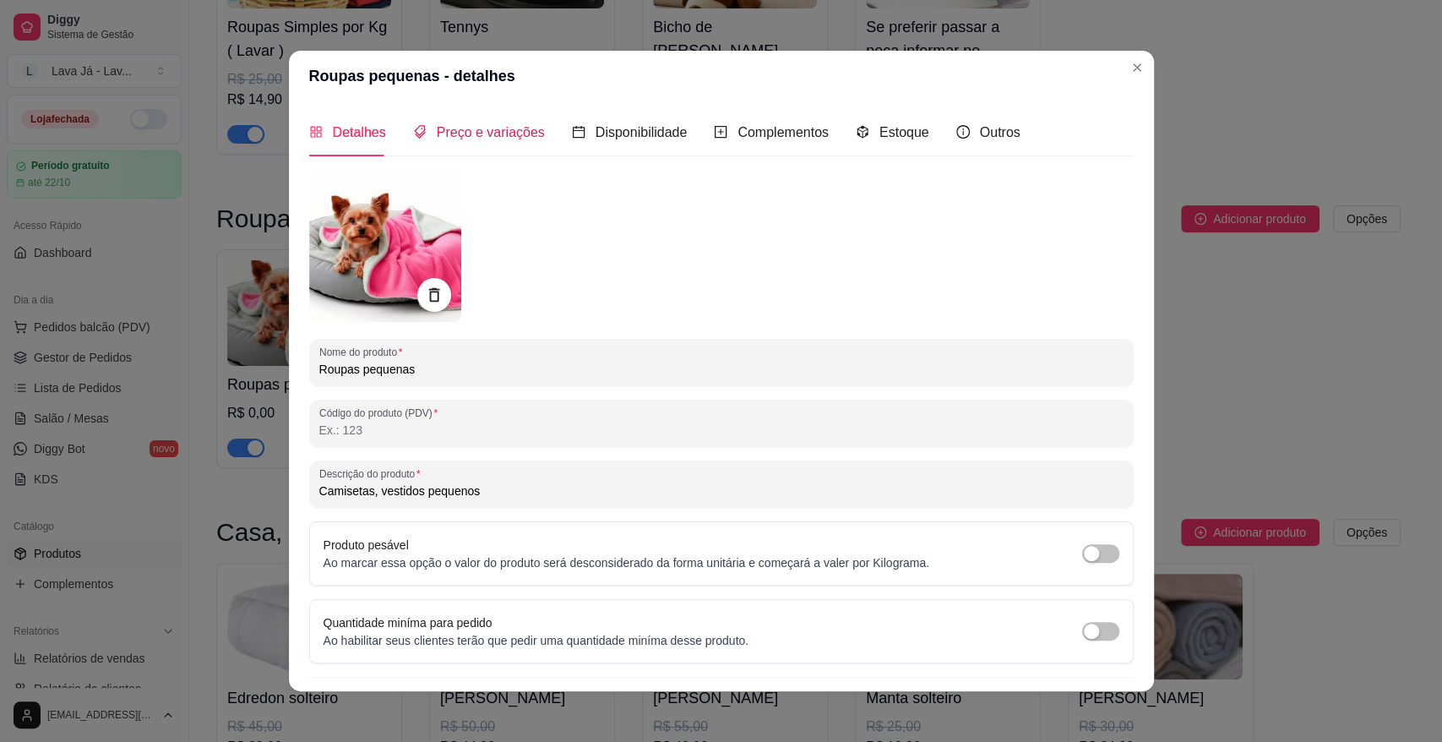
click at [500, 125] on span "Preço e variações" at bounding box center [491, 132] width 108 height 14
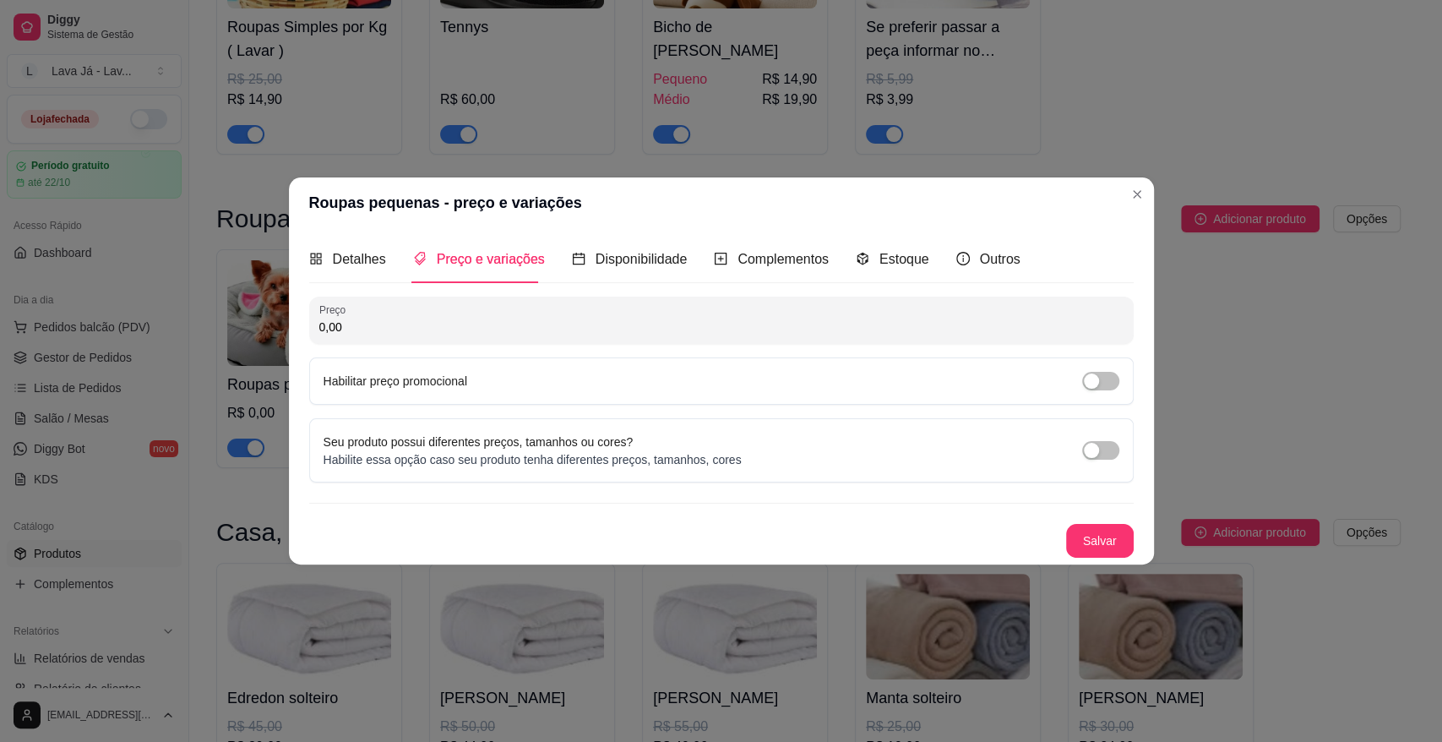
click at [412, 323] on input "0,00" at bounding box center [721, 326] width 804 height 17
type input "9,90"
click at [1099, 546] on button "Salvar" at bounding box center [1100, 541] width 66 height 33
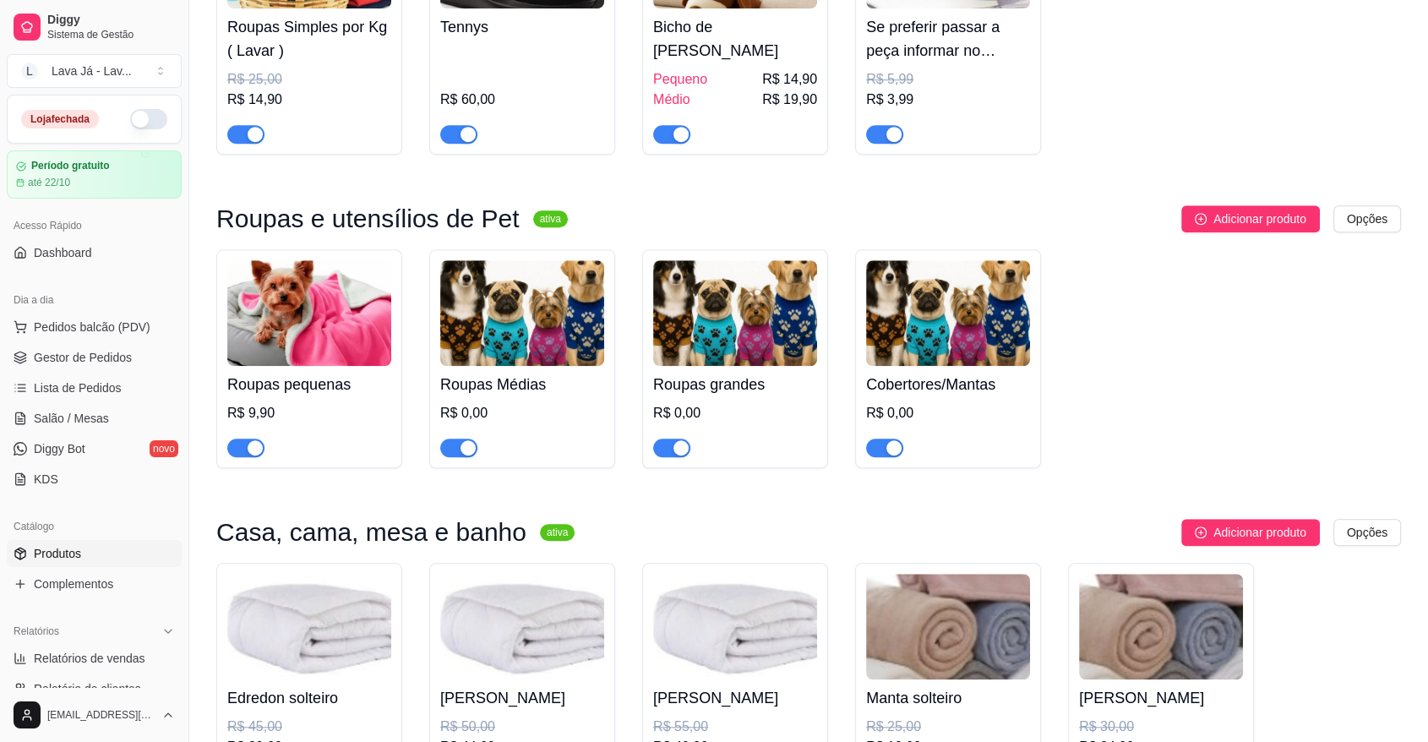
click at [519, 320] on img at bounding box center [522, 313] width 164 height 106
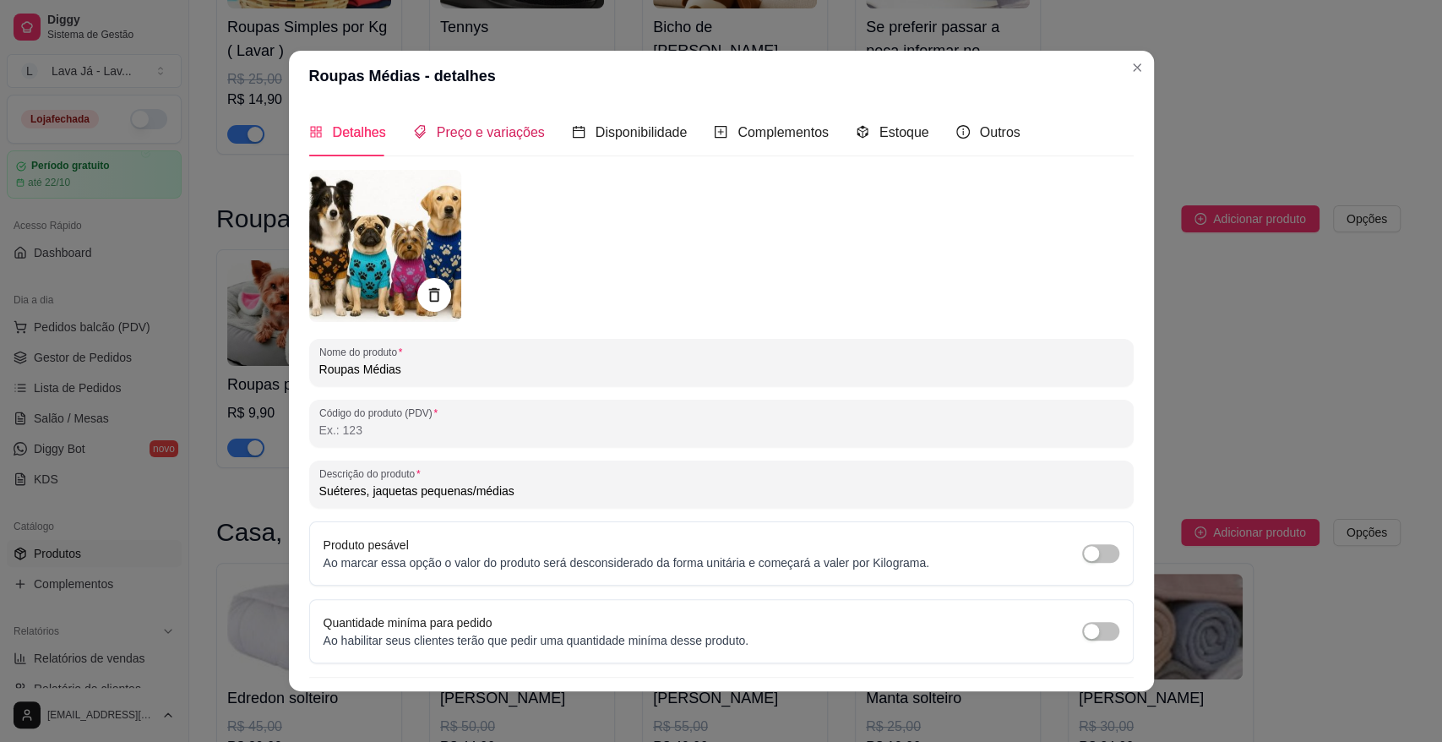
click at [515, 128] on span "Preço e variações" at bounding box center [491, 132] width 108 height 14
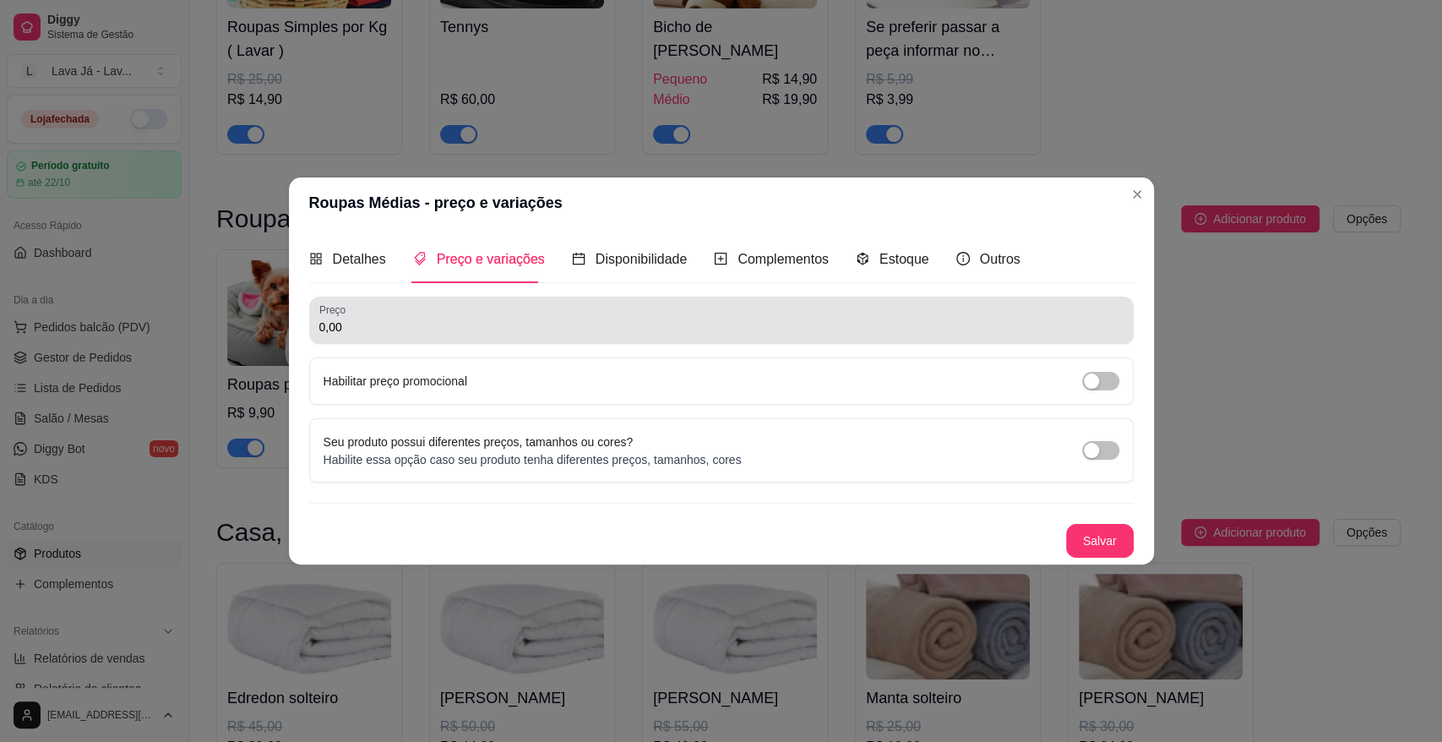
click at [448, 339] on div "Preço 0,00" at bounding box center [721, 320] width 825 height 47
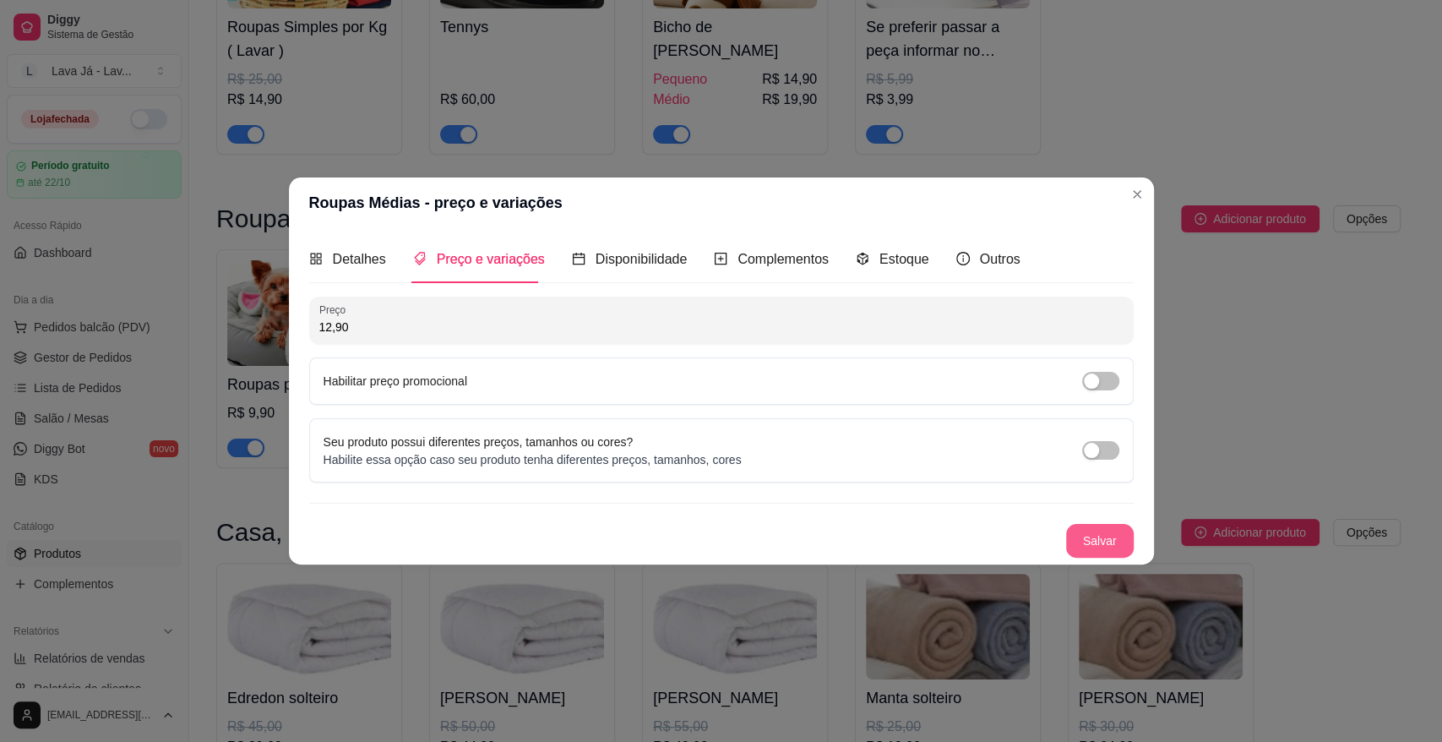
type input "12,90"
click at [1108, 541] on button "Salvar" at bounding box center [1100, 541] width 68 height 34
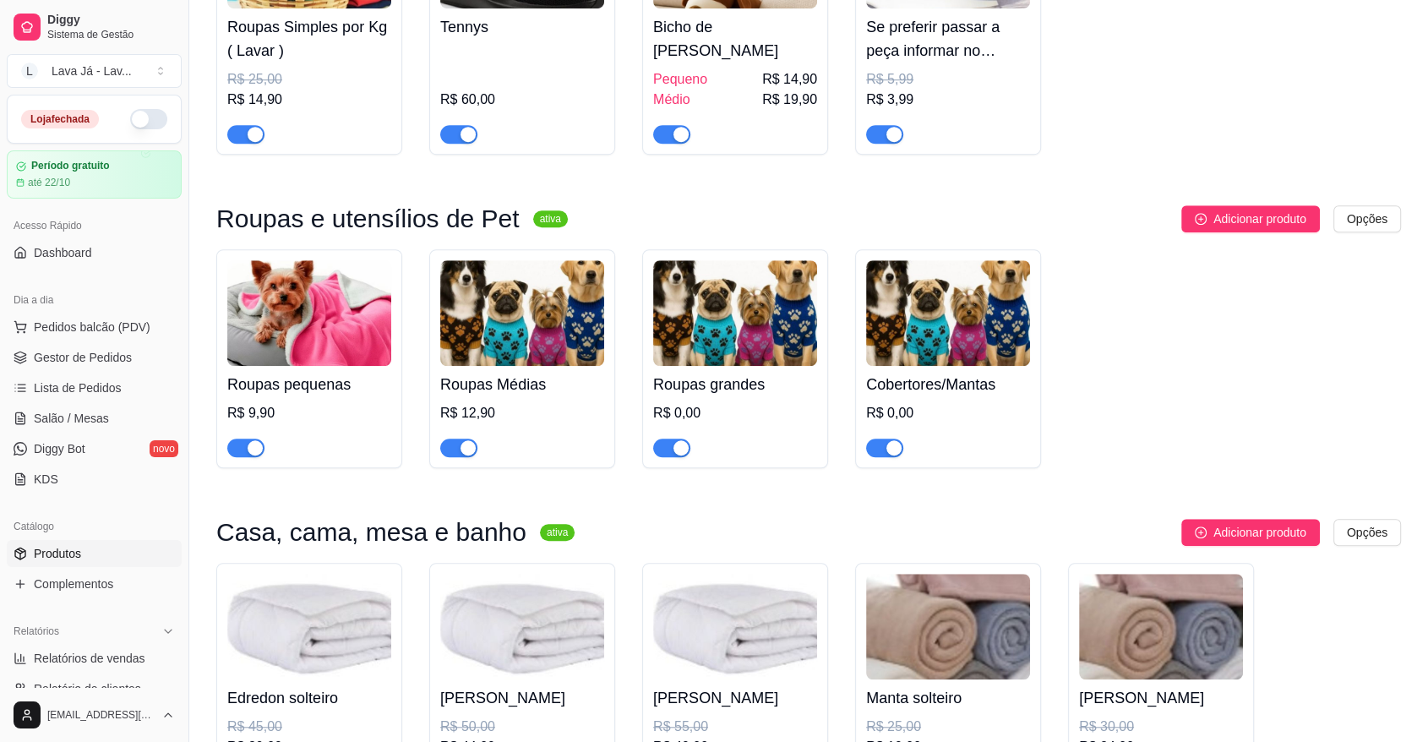
click at [686, 335] on img at bounding box center [735, 313] width 164 height 106
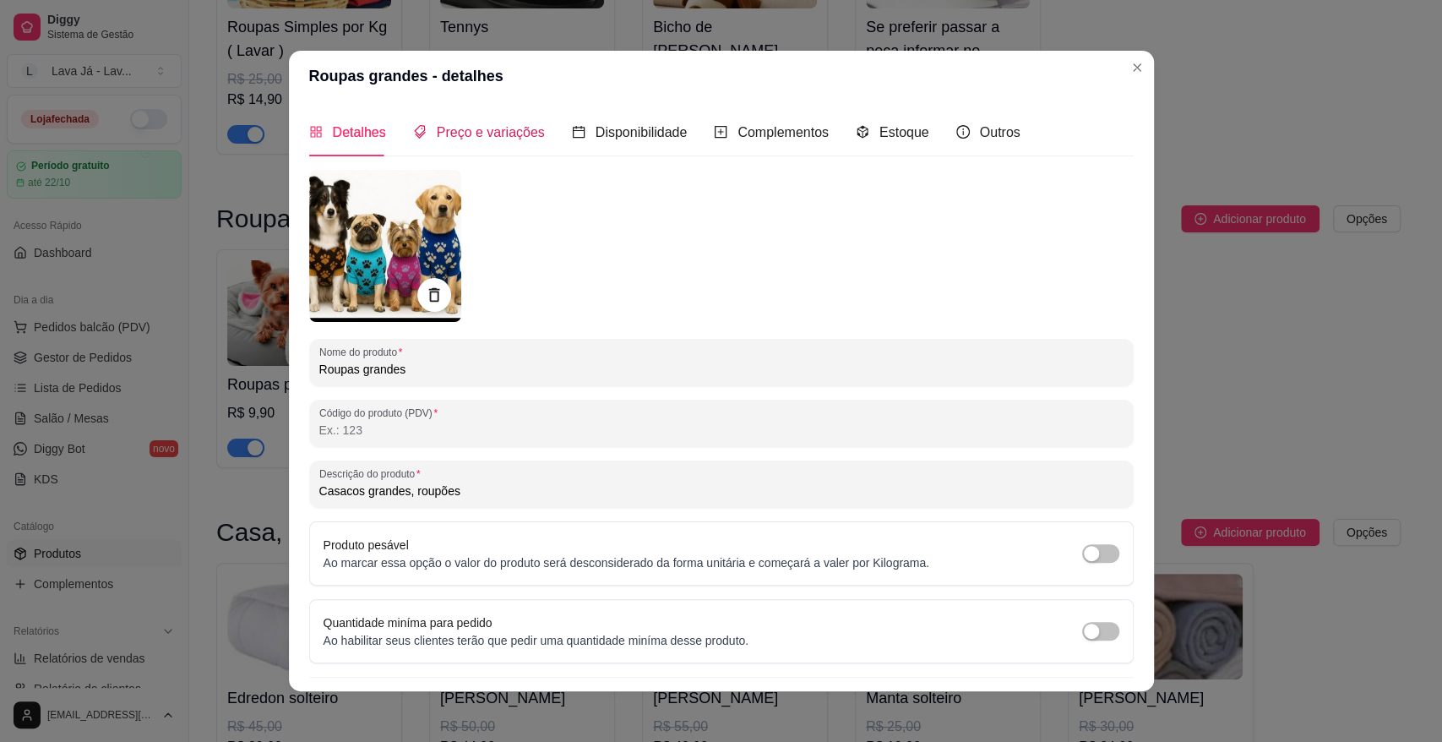
click at [503, 132] on span "Preço e variações" at bounding box center [491, 132] width 108 height 14
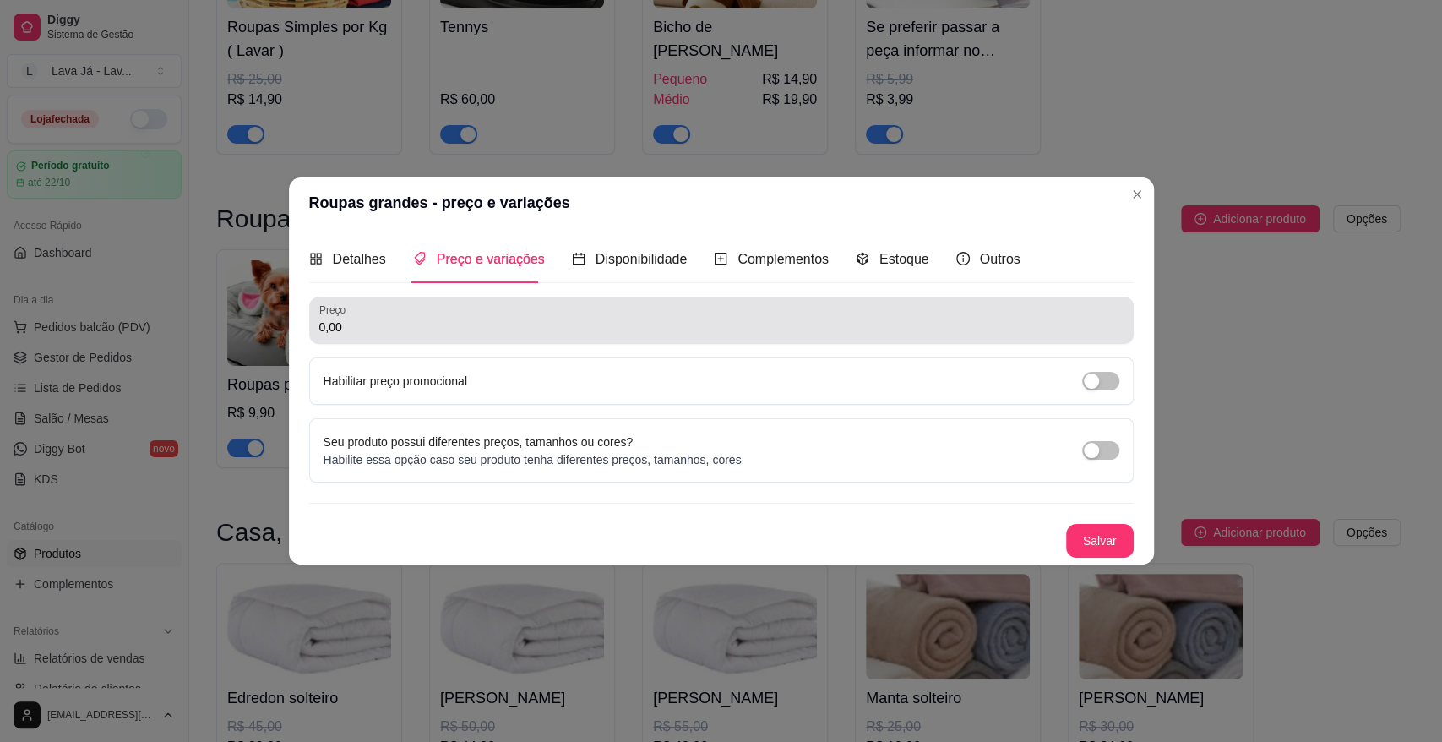
click at [507, 342] on div "Preço 0,00" at bounding box center [721, 320] width 825 height 47
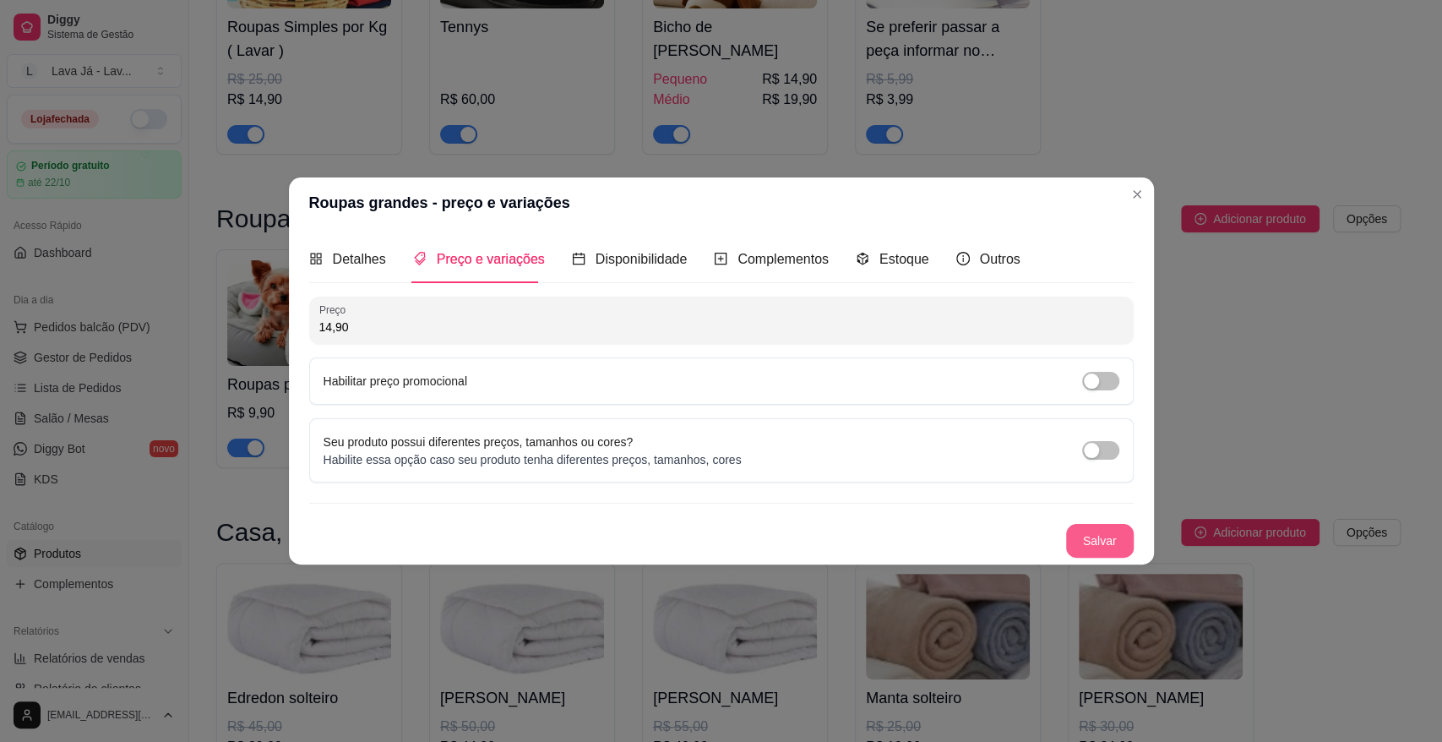
type input "14,90"
click at [1113, 538] on button "Salvar" at bounding box center [1100, 541] width 68 height 34
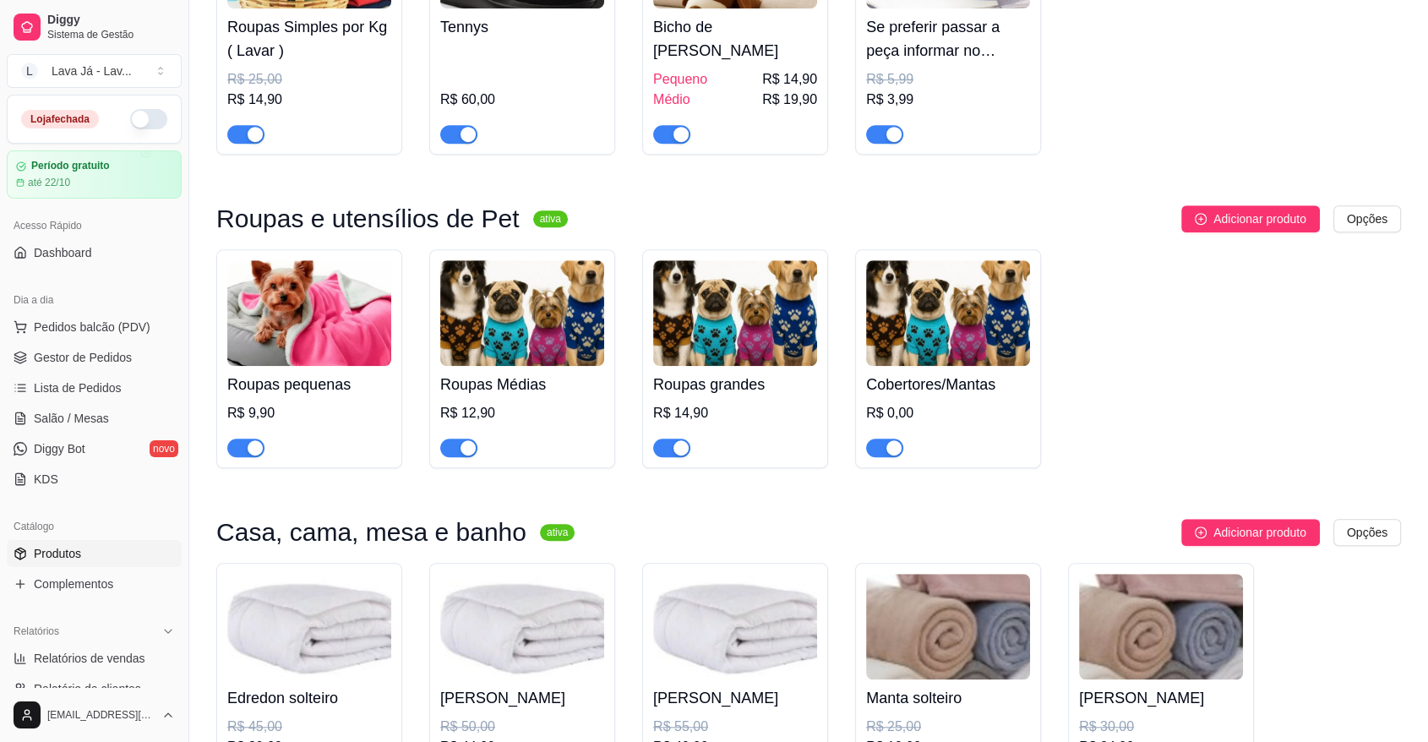
click at [974, 331] on img at bounding box center [948, 313] width 164 height 106
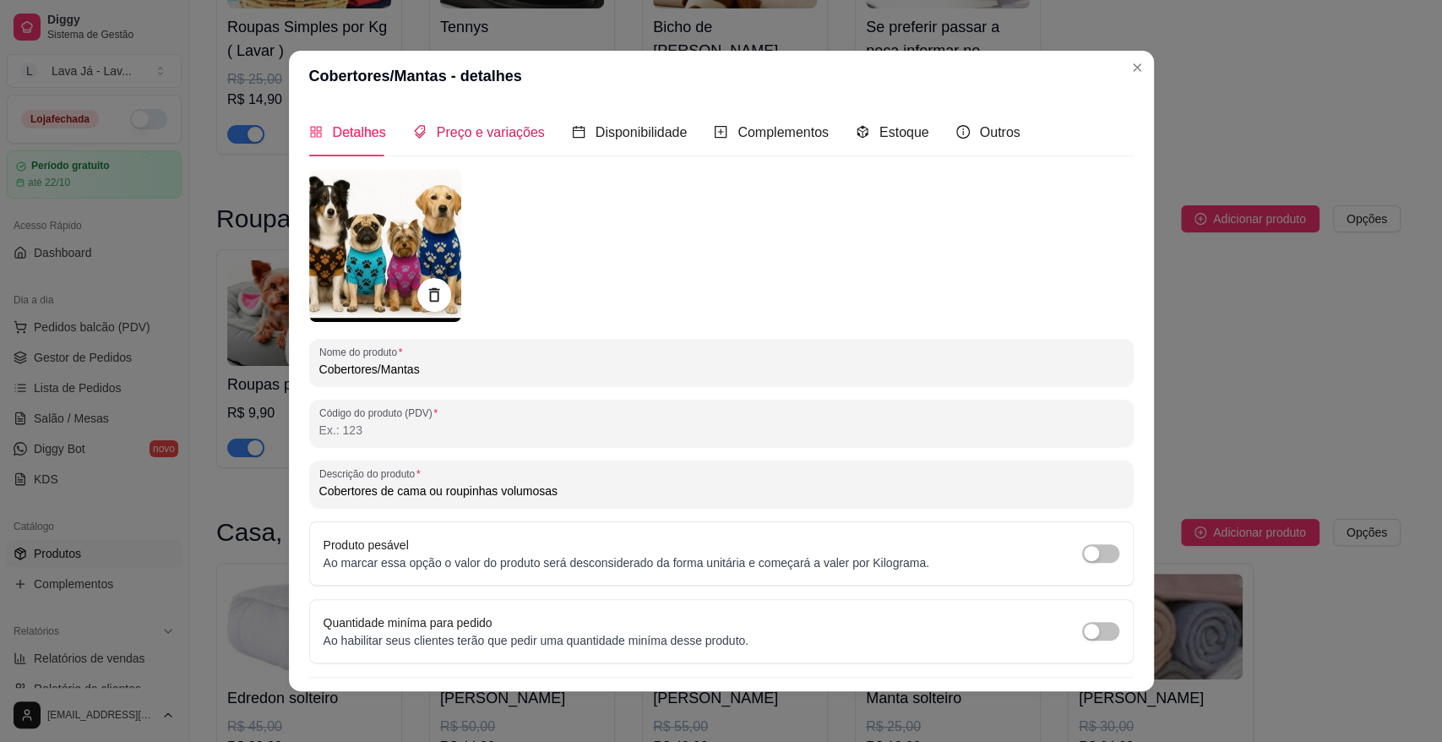
click at [473, 128] on span "Preço e variações" at bounding box center [491, 132] width 108 height 14
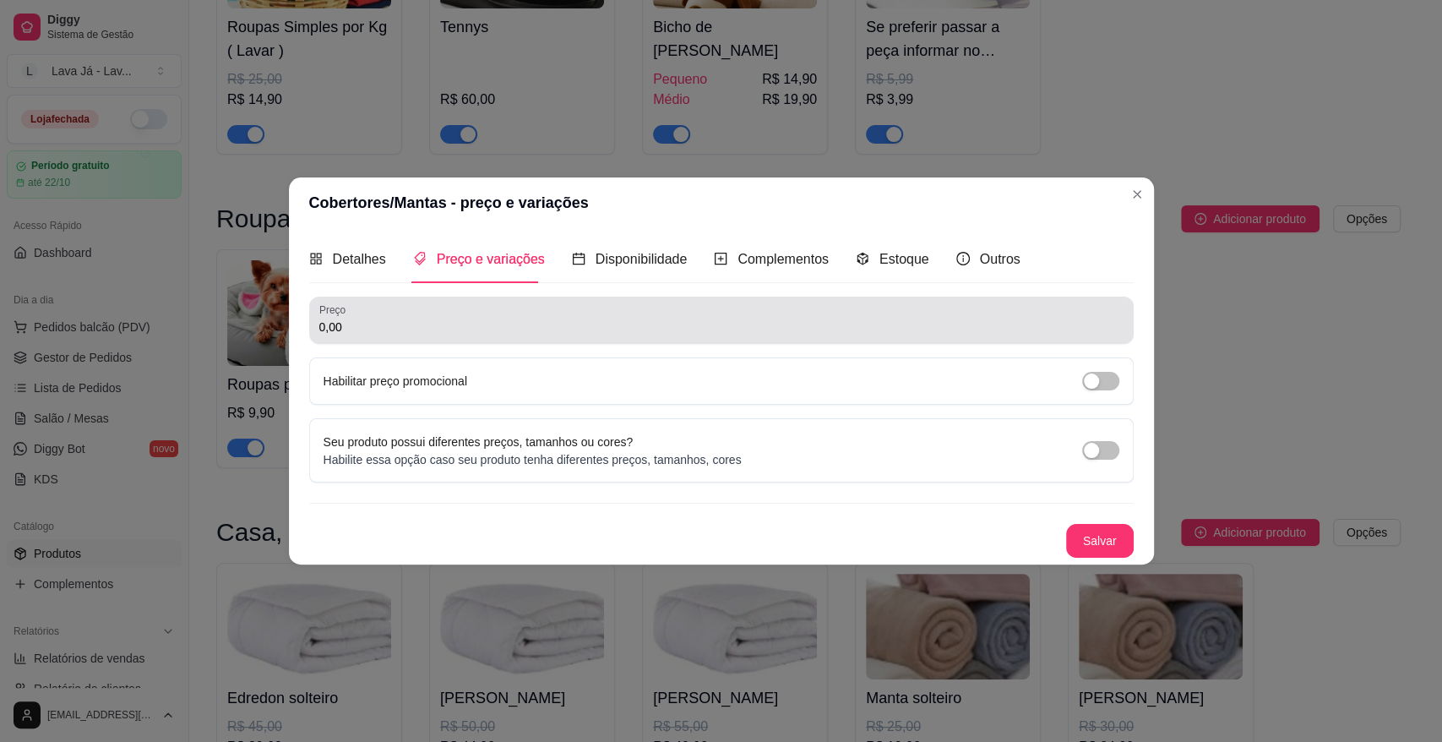
click at [595, 314] on div "0,00" at bounding box center [721, 320] width 804 height 34
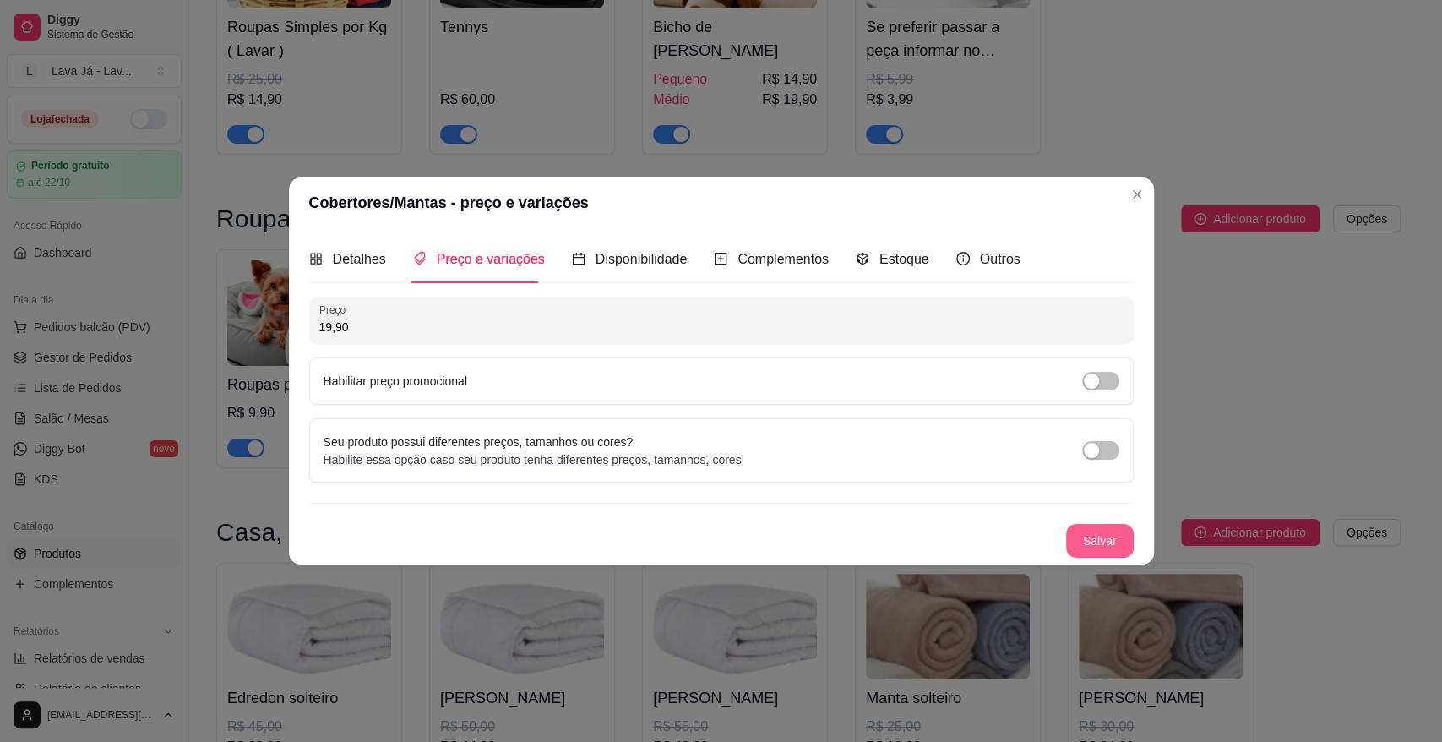
type input "19,90"
click at [1100, 547] on button "Salvar" at bounding box center [1100, 541] width 66 height 33
click at [1100, 547] on div "Salvar" at bounding box center [721, 541] width 825 height 34
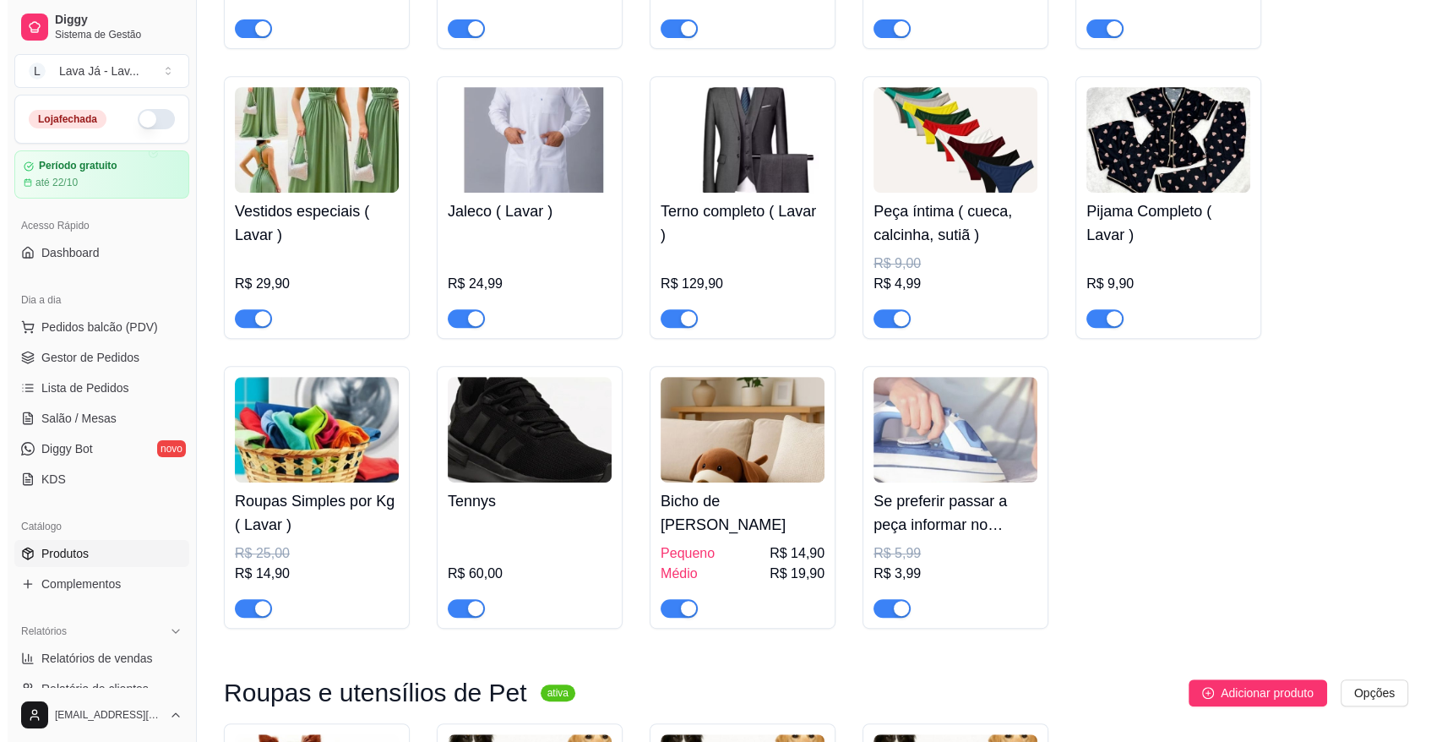
scroll to position [845, 0]
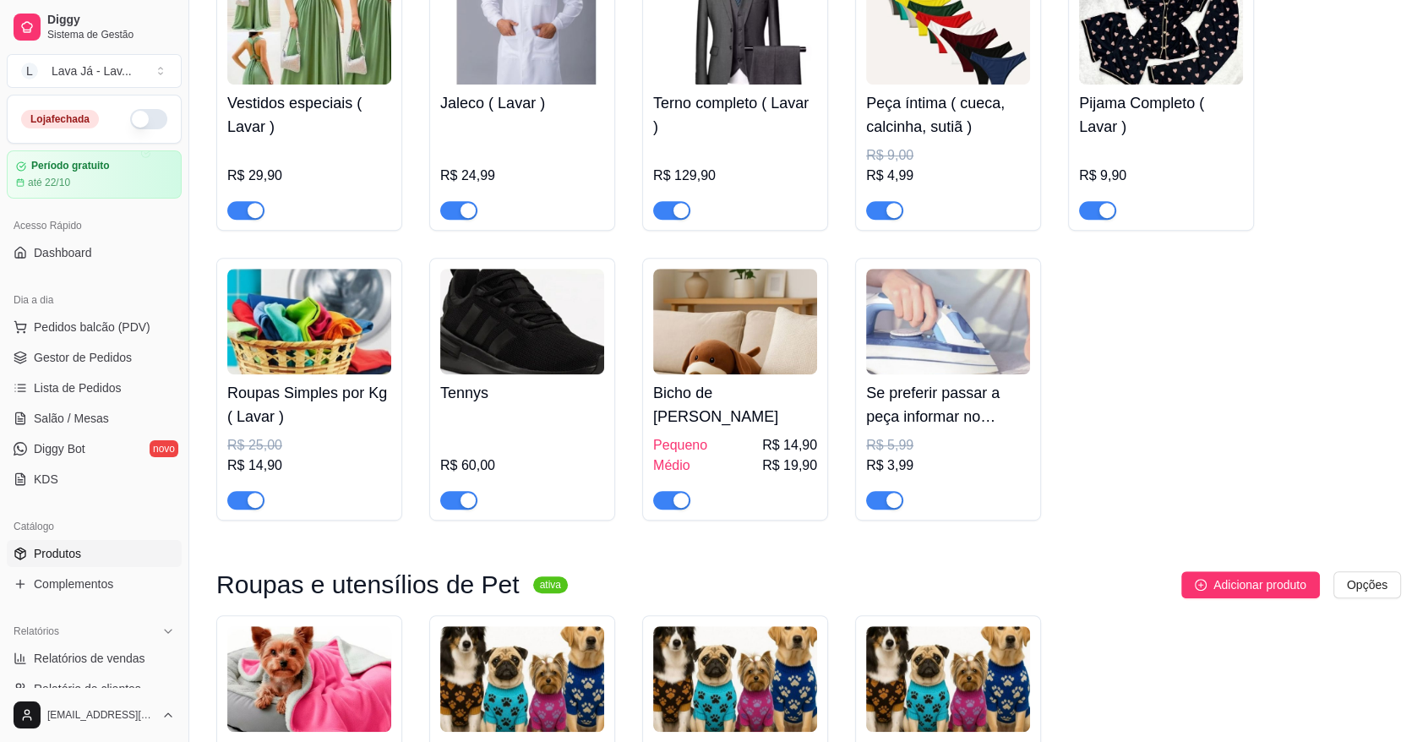
click at [935, 324] on img at bounding box center [948, 322] width 164 height 106
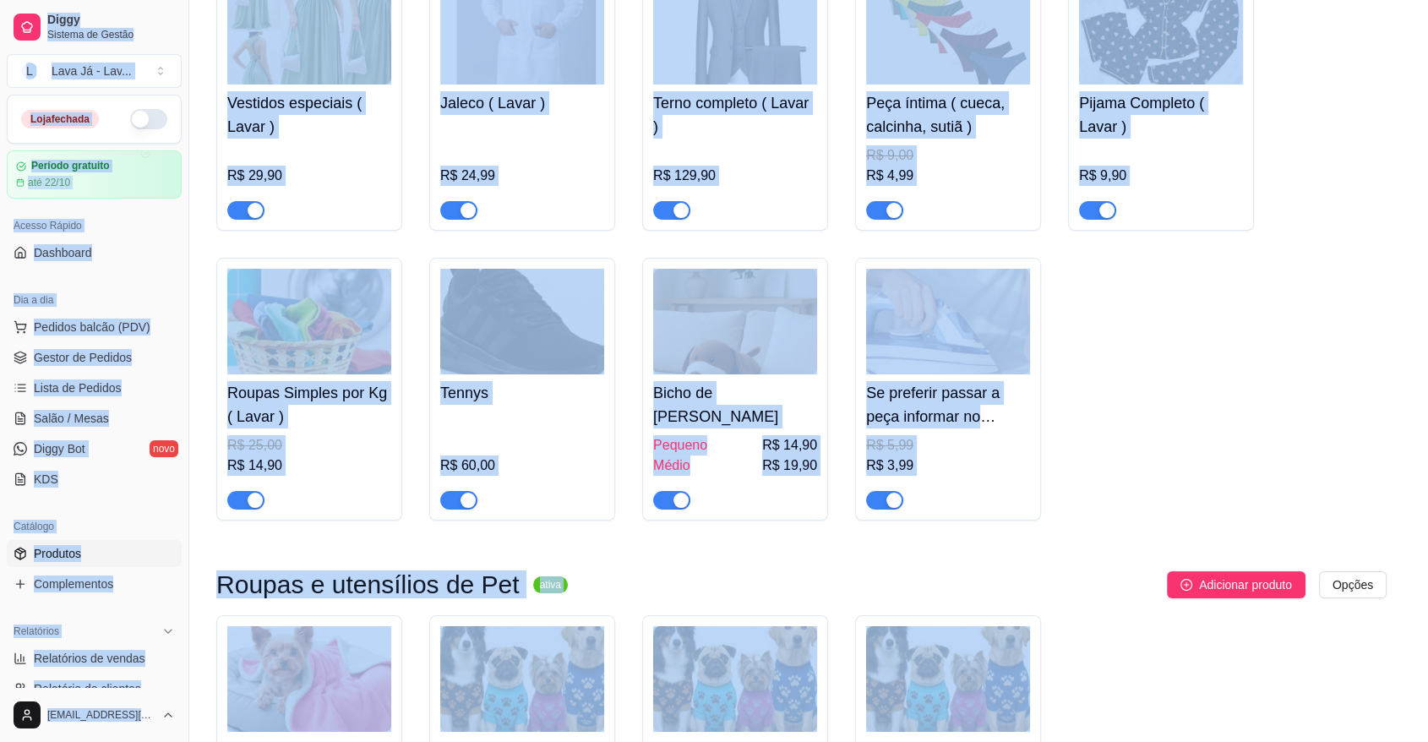
click at [935, 324] on div "Nome do produto Se preferir passar a peça informar no campo observações valor p…" at bounding box center [713, 448] width 831 height 560
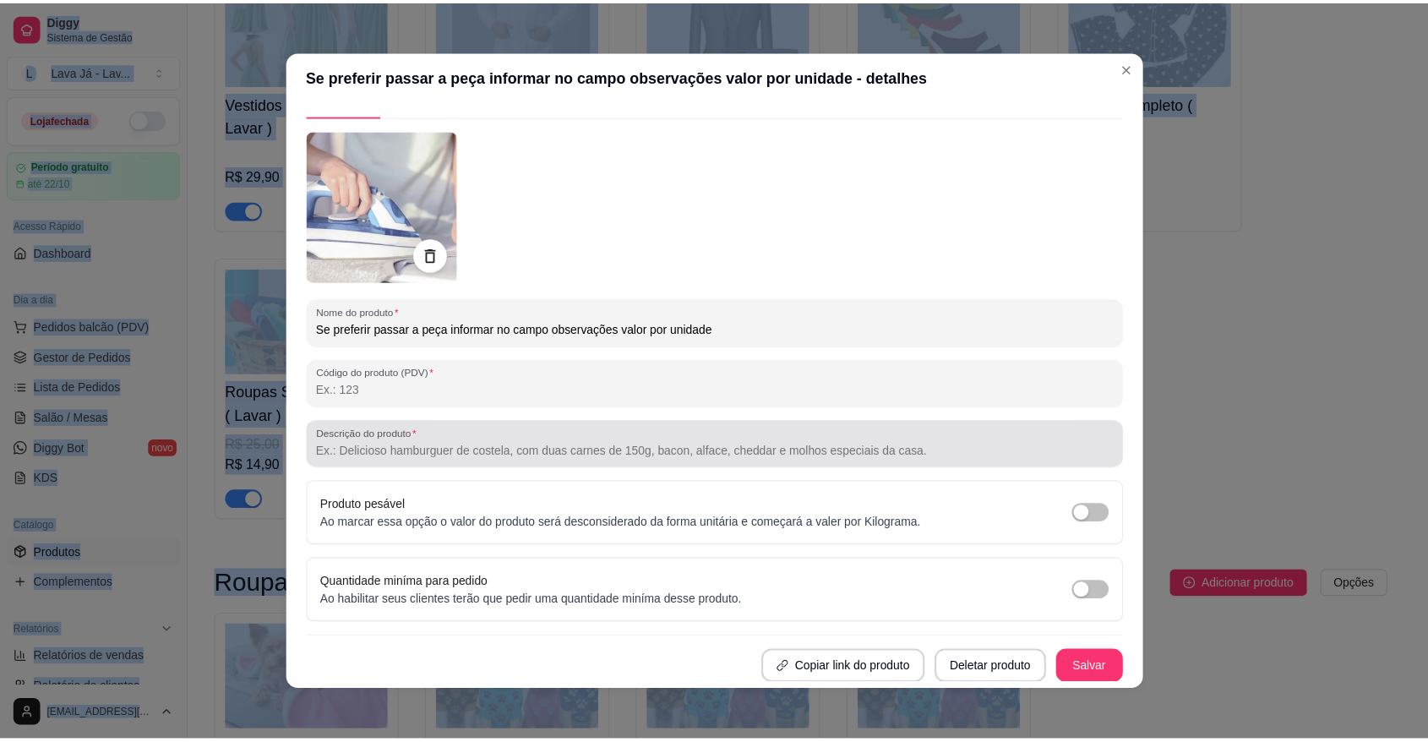
scroll to position [3, 0]
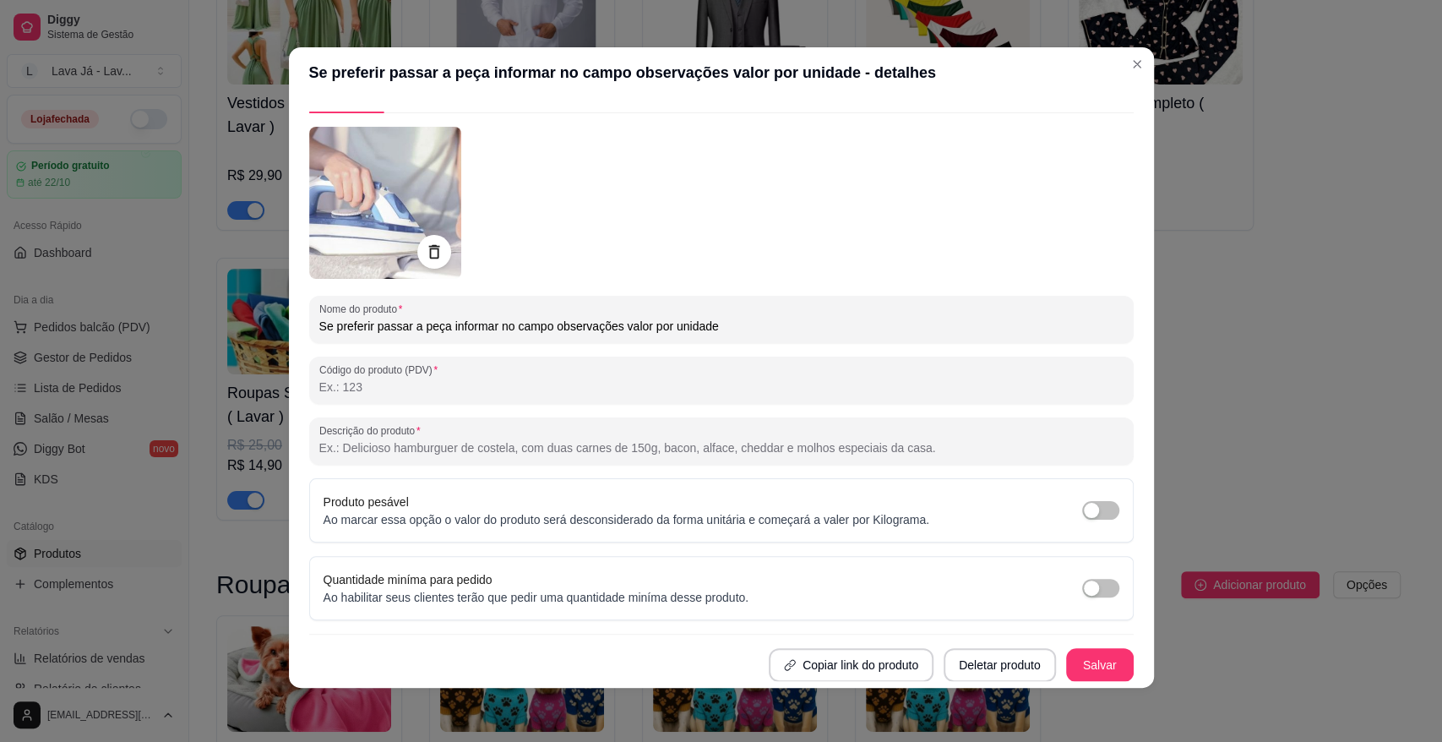
click at [855, 229] on div at bounding box center [721, 203] width 825 height 152
click at [946, 662] on button "Deletar produto" at bounding box center [999, 665] width 109 height 33
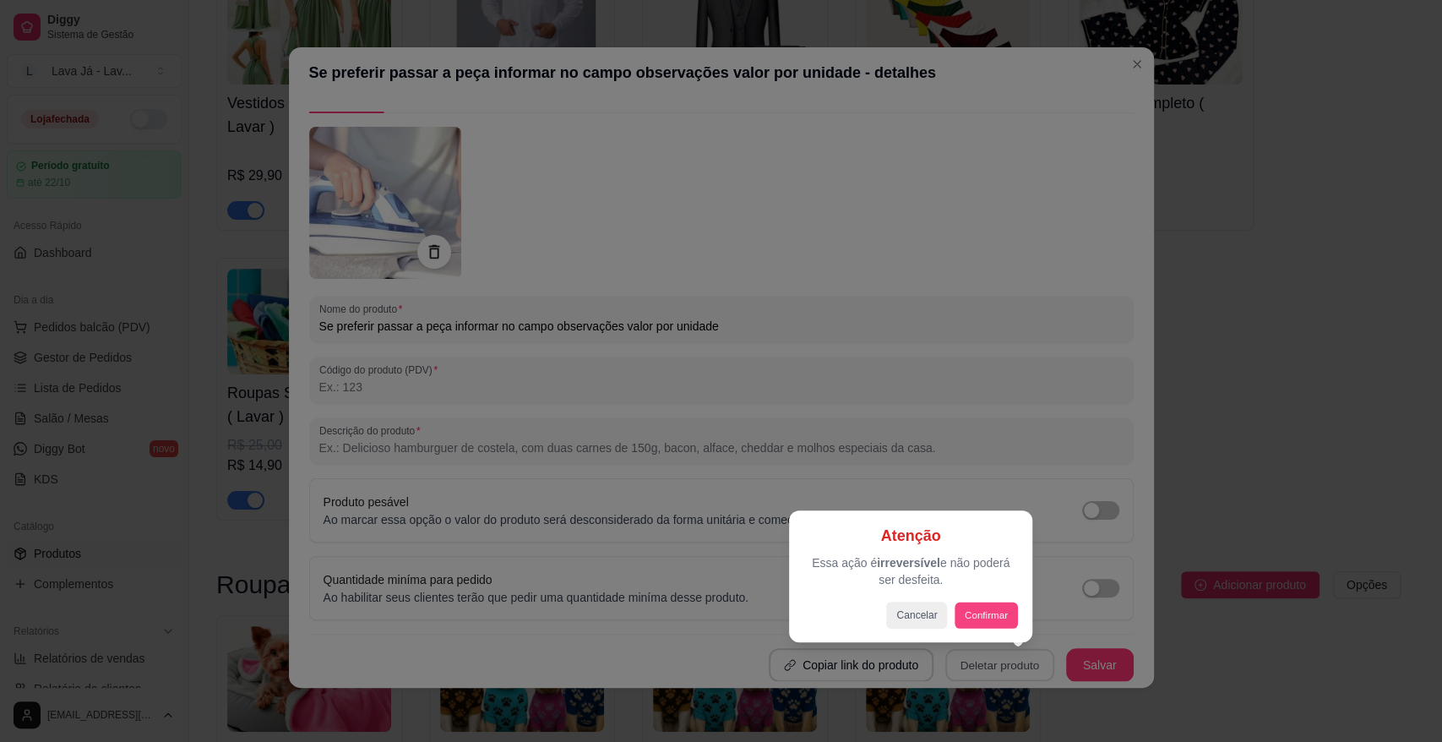
click at [989, 620] on button "Confirmar" at bounding box center [986, 614] width 63 height 26
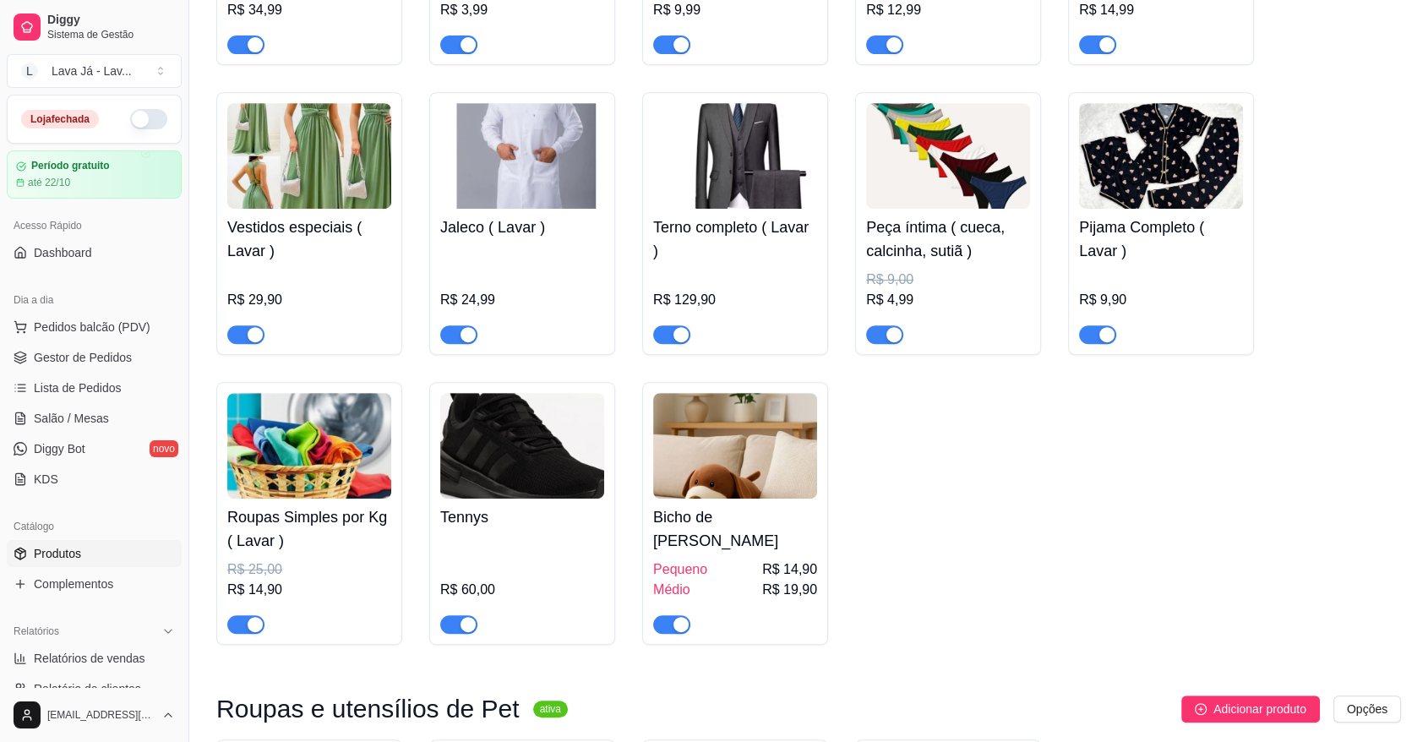
scroll to position [845, 0]
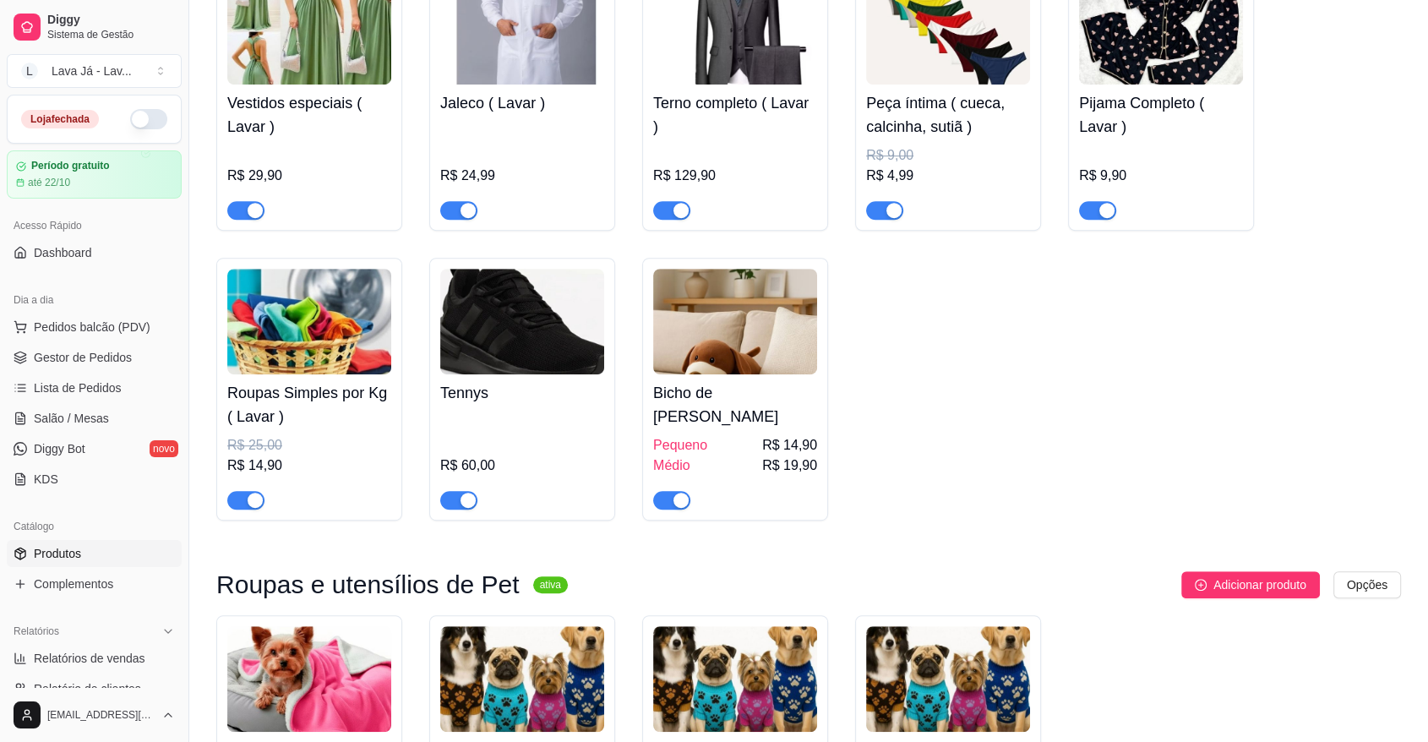
click at [552, 338] on img at bounding box center [522, 322] width 164 height 106
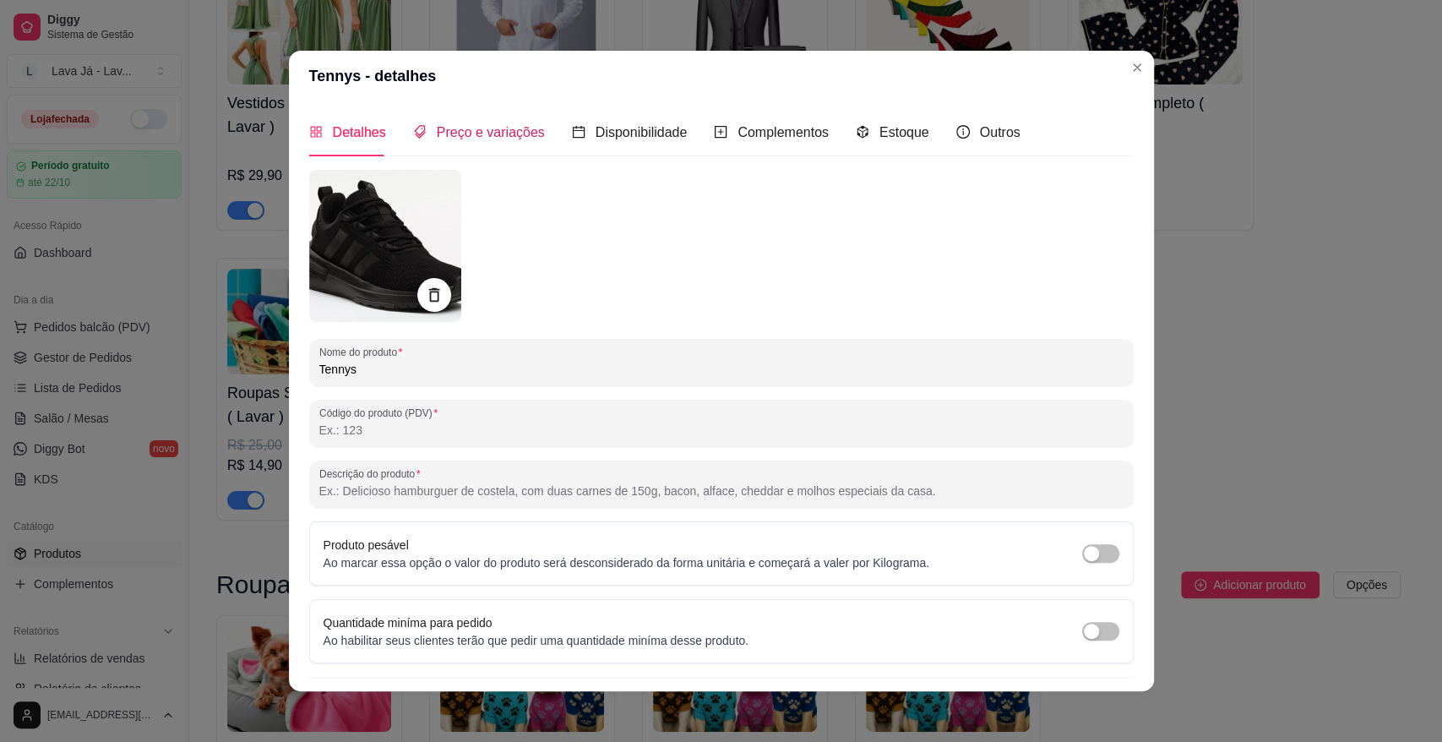
click at [463, 128] on span "Preço e variações" at bounding box center [491, 132] width 108 height 14
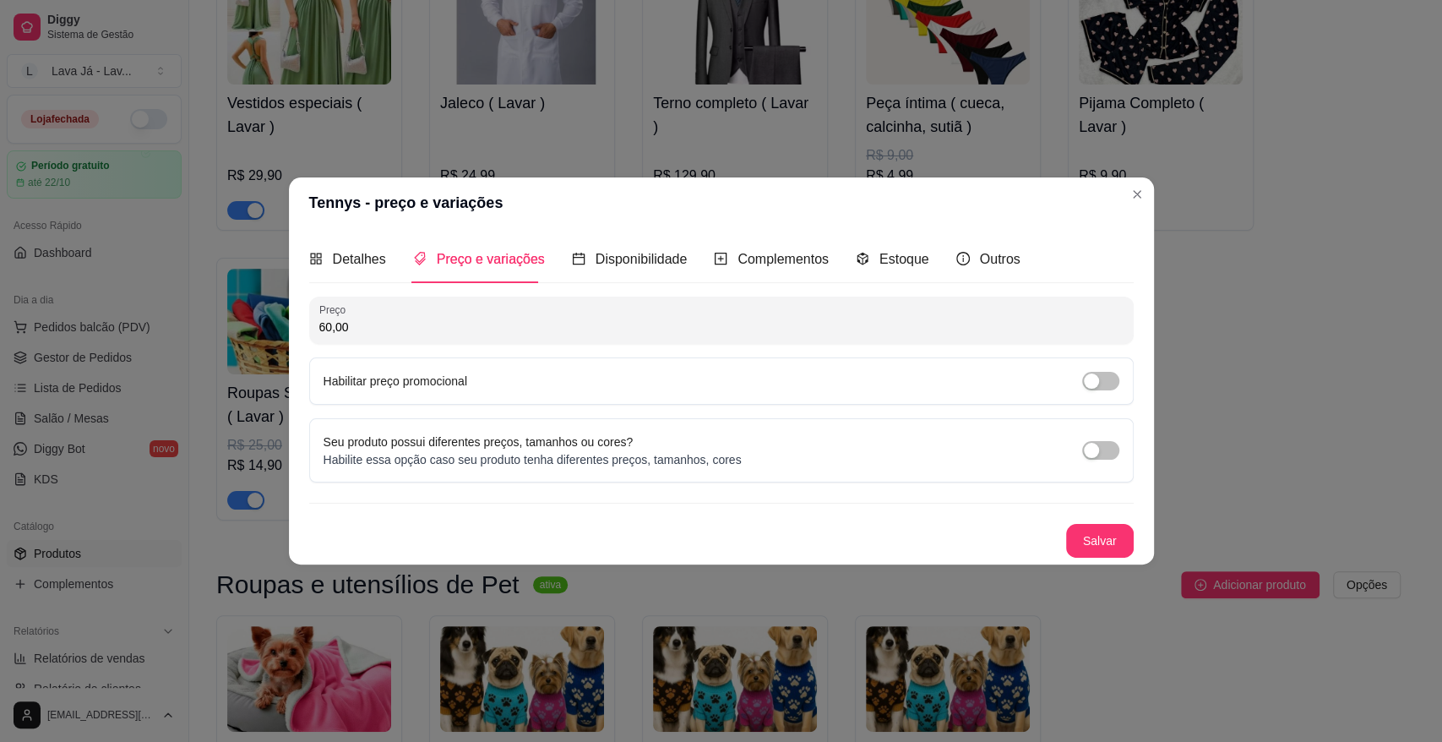
click at [429, 321] on input "60,00" at bounding box center [721, 326] width 804 height 17
type input "59,90"
click at [1103, 536] on button "Salvar" at bounding box center [1100, 541] width 66 height 33
click at [1108, 557] on div "Salvar" at bounding box center [721, 541] width 825 height 34
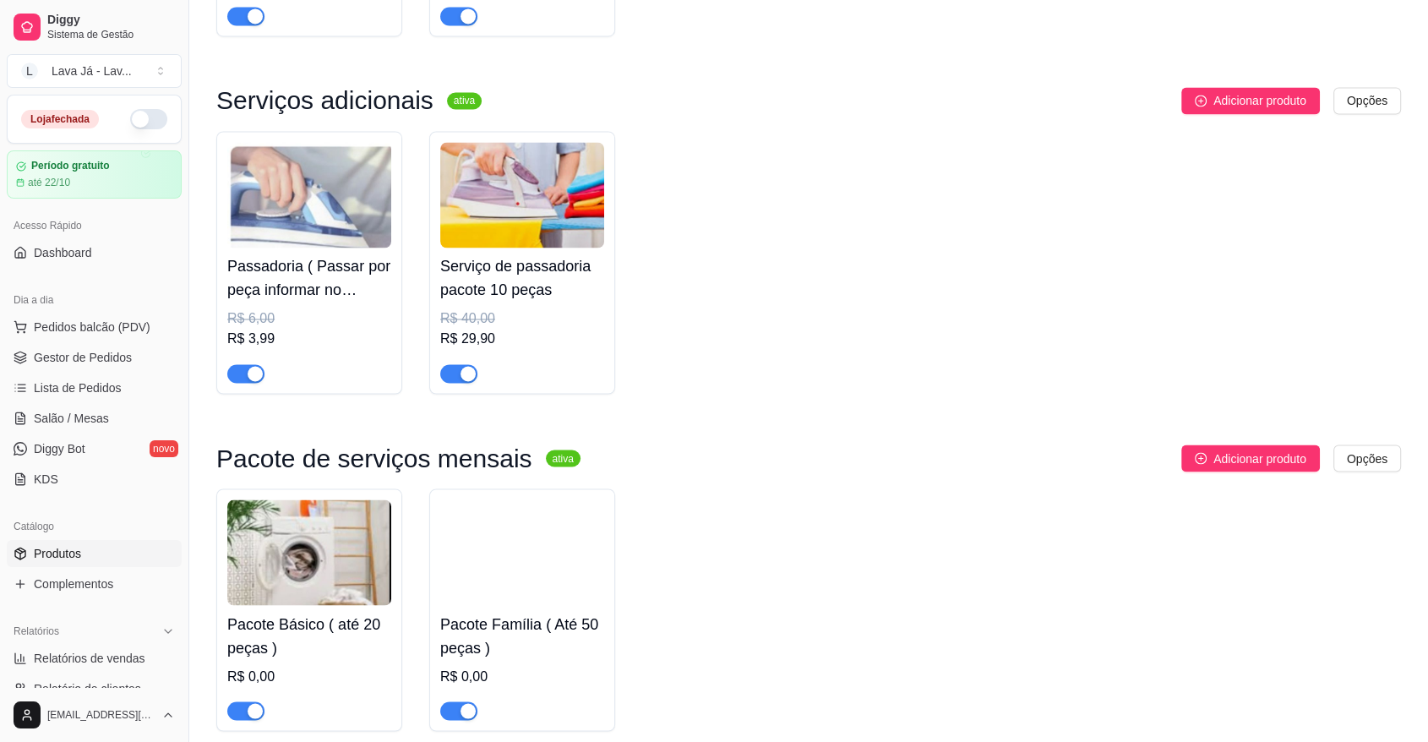
scroll to position [2900, 0]
